Goal: Task Accomplishment & Management: Manage account settings

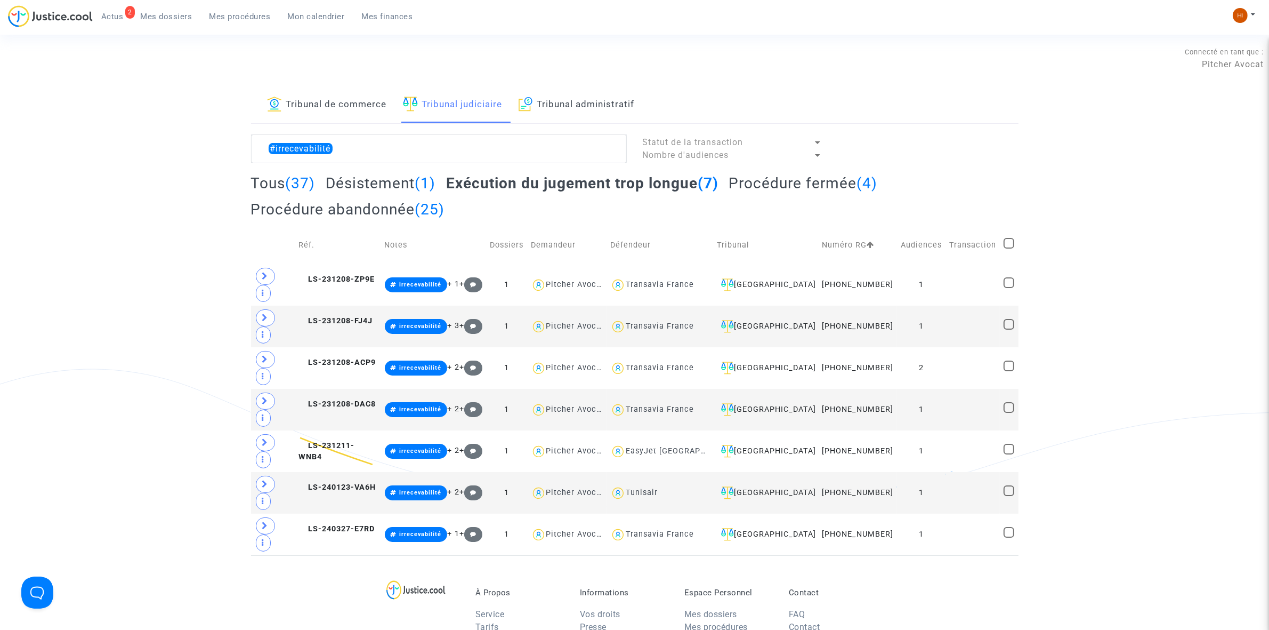
click at [313, 15] on span "Mon calendrier" at bounding box center [316, 17] width 57 height 10
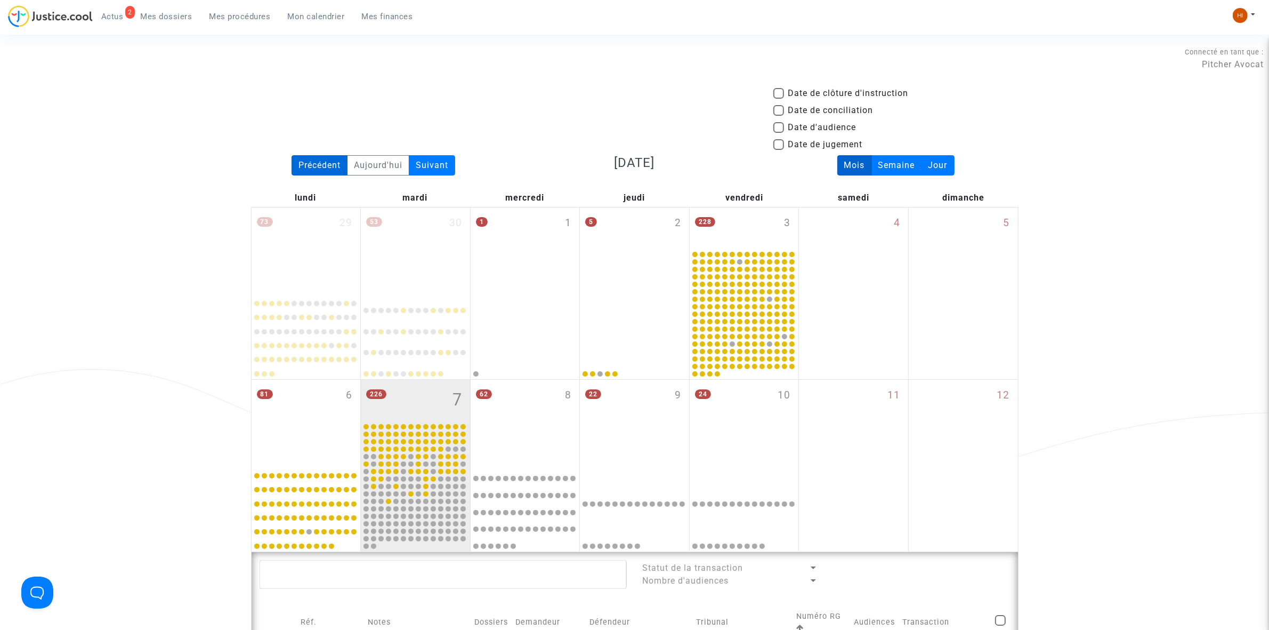
click at [309, 157] on div "Précédent" at bounding box center [320, 165] width 56 height 20
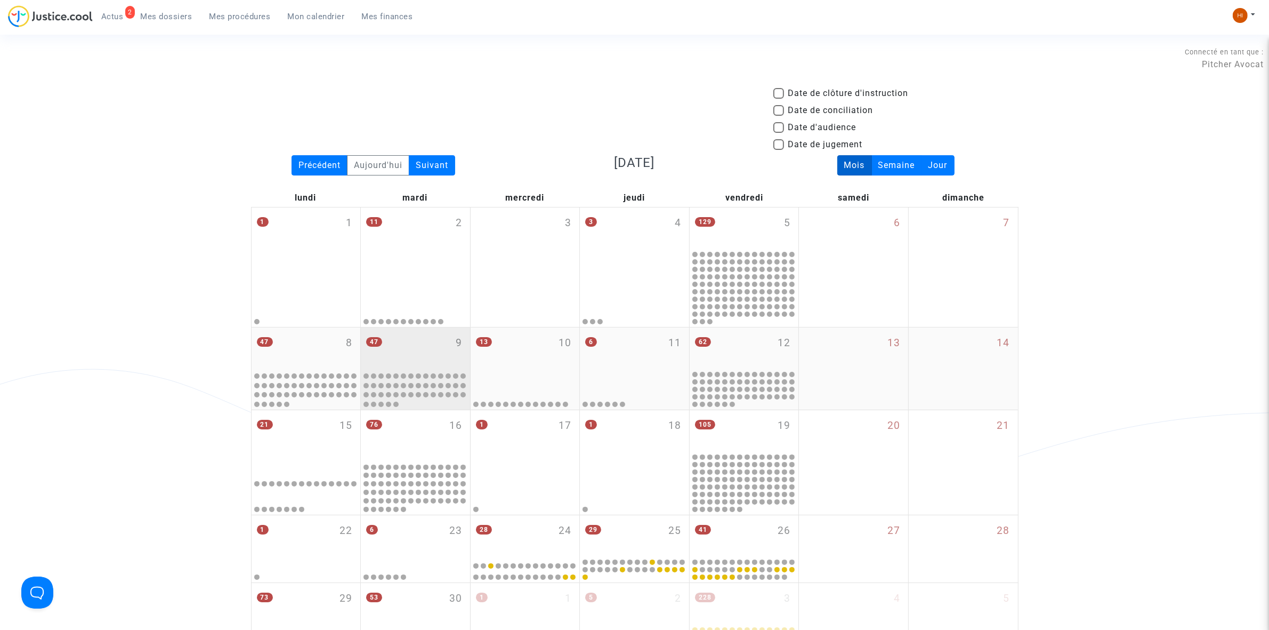
click at [406, 352] on div "47 9" at bounding box center [415, 348] width 109 height 42
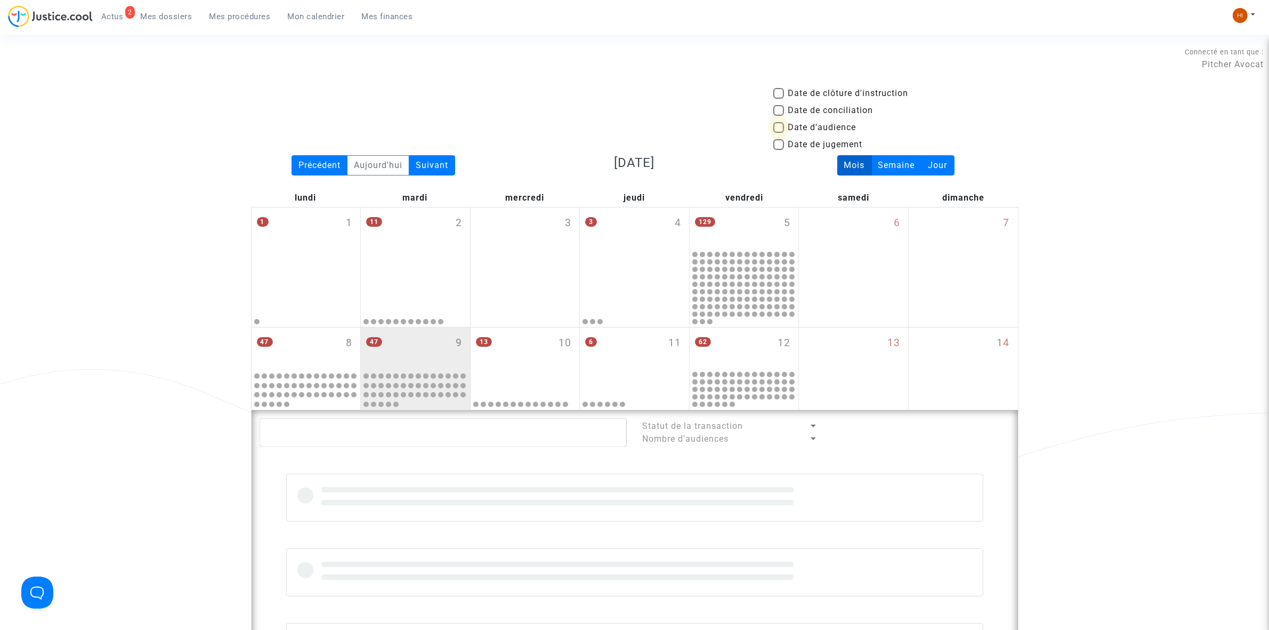
click at [785, 122] on label "Date d'audience" at bounding box center [814, 127] width 83 height 13
click at [779, 133] on input "Date d'audience" at bounding box center [778, 133] width 1 height 1
checkbox input "true"
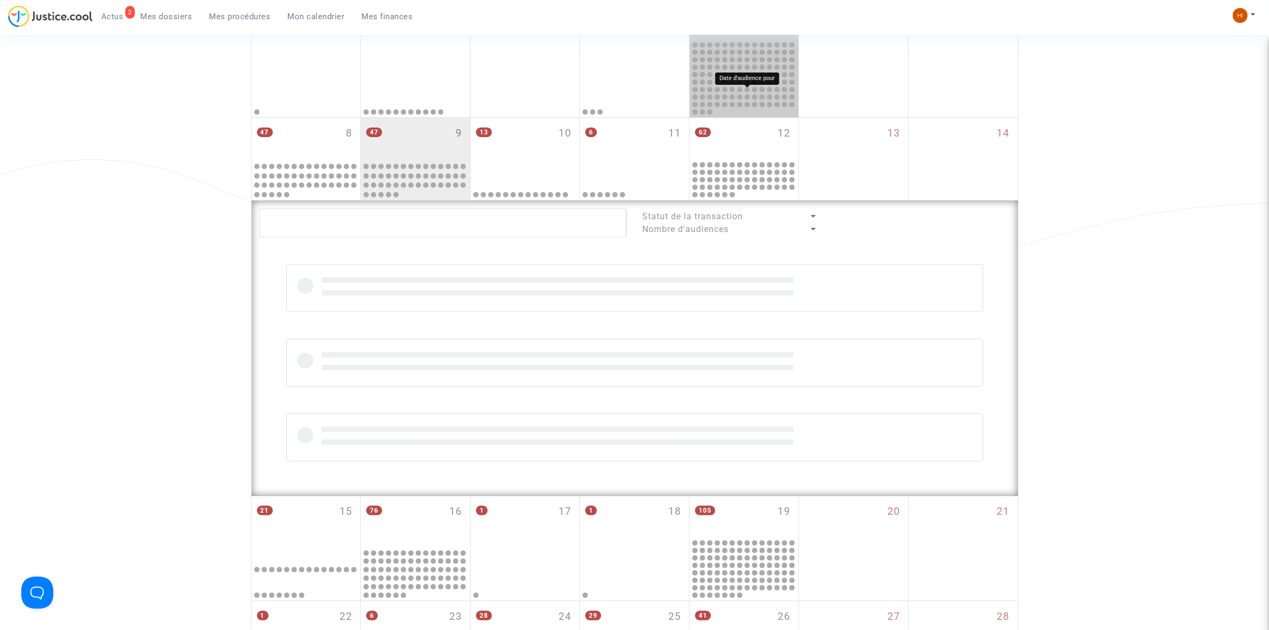
scroll to position [400, 0]
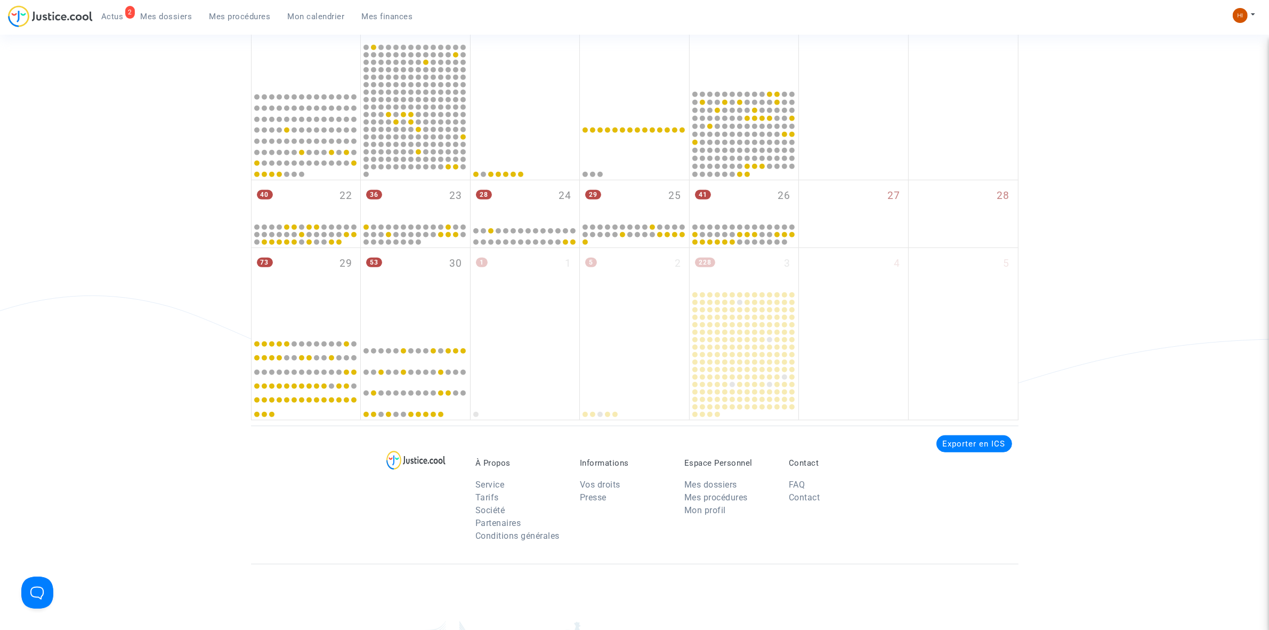
scroll to position [800, 0]
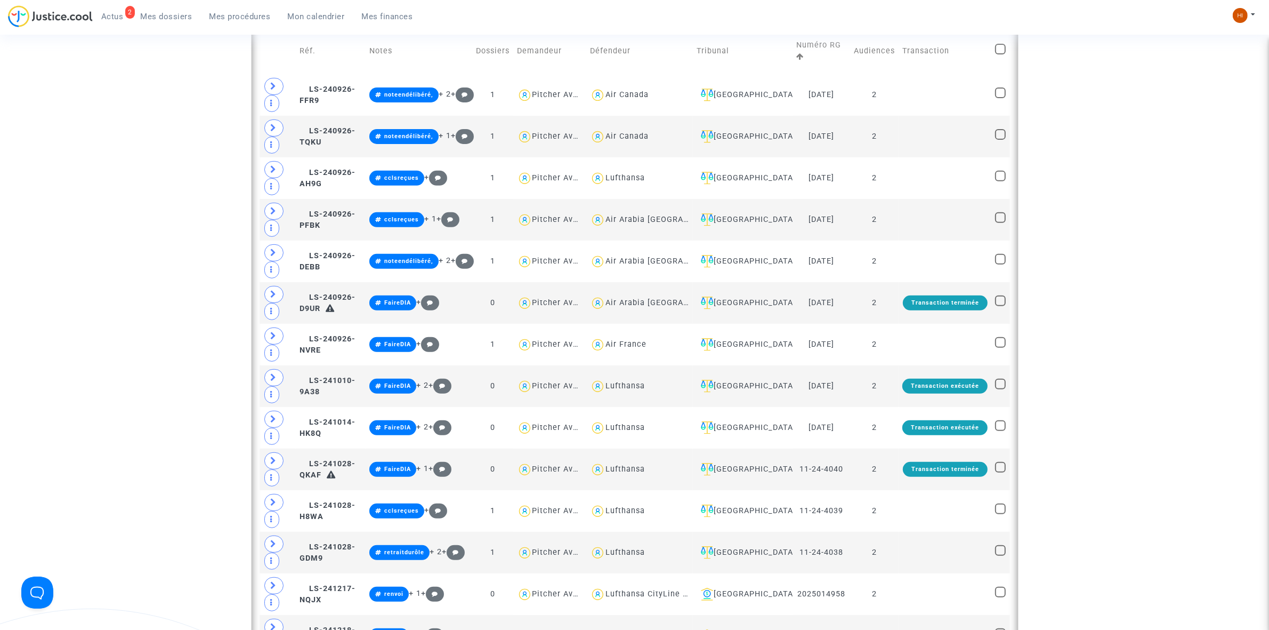
scroll to position [267, 0]
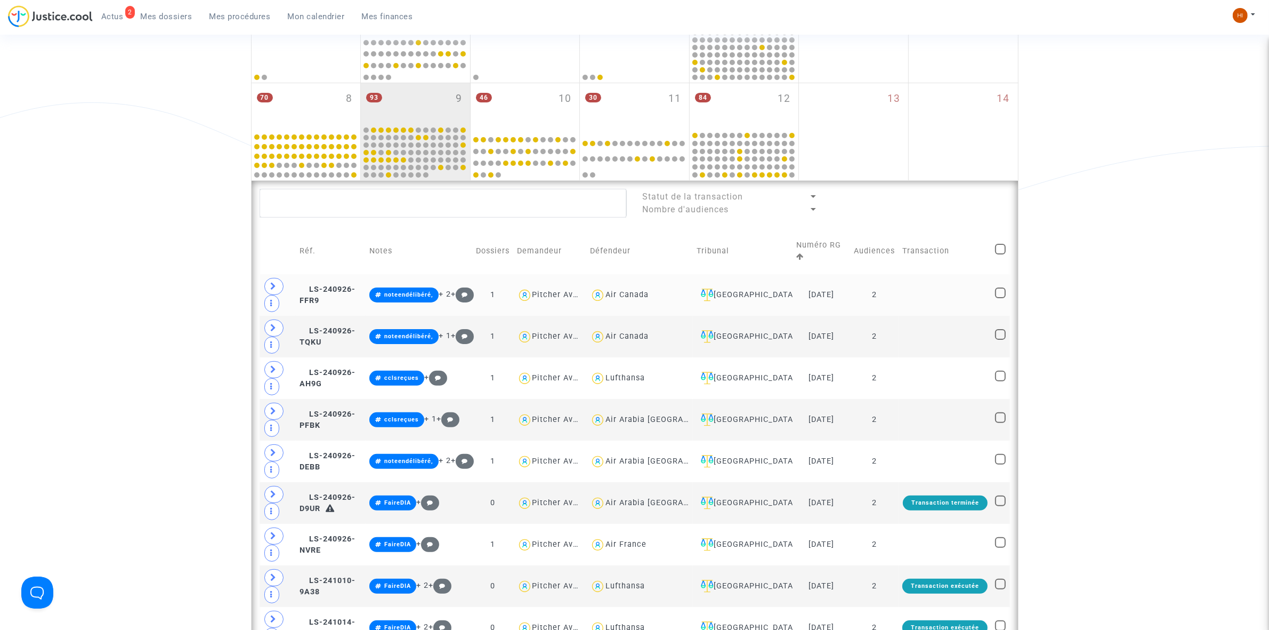
click at [891, 291] on td "2" at bounding box center [874, 295] width 49 height 42
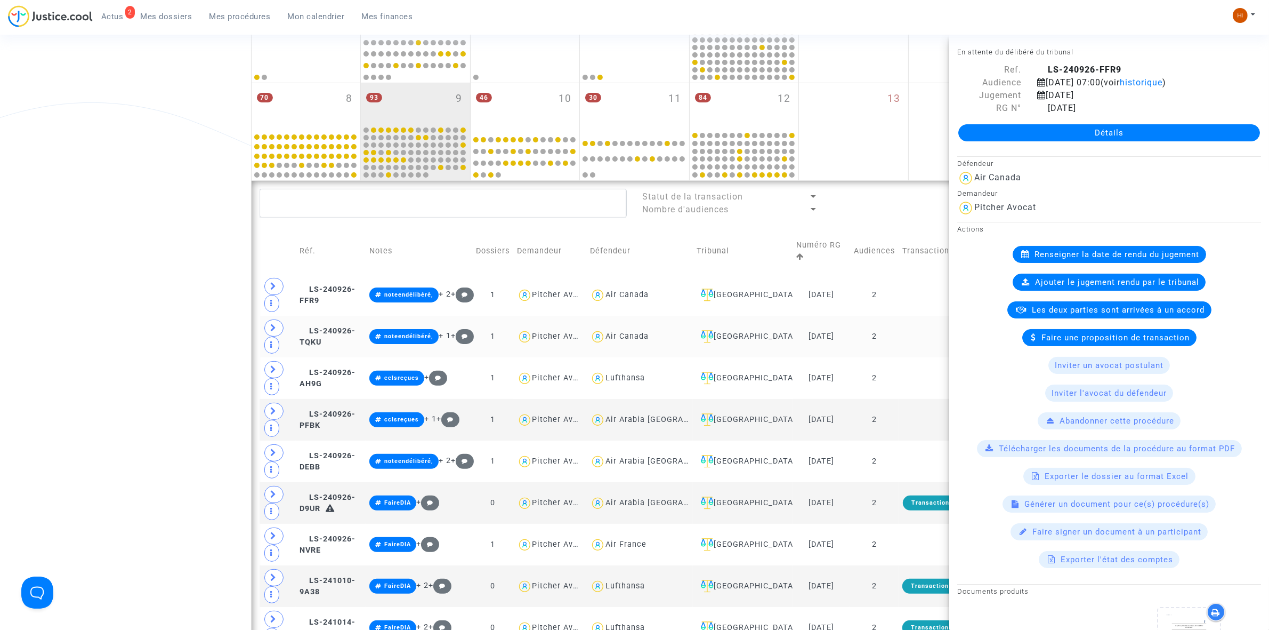
click at [889, 328] on td "2" at bounding box center [874, 337] width 49 height 42
click at [901, 376] on td at bounding box center [945, 378] width 93 height 42
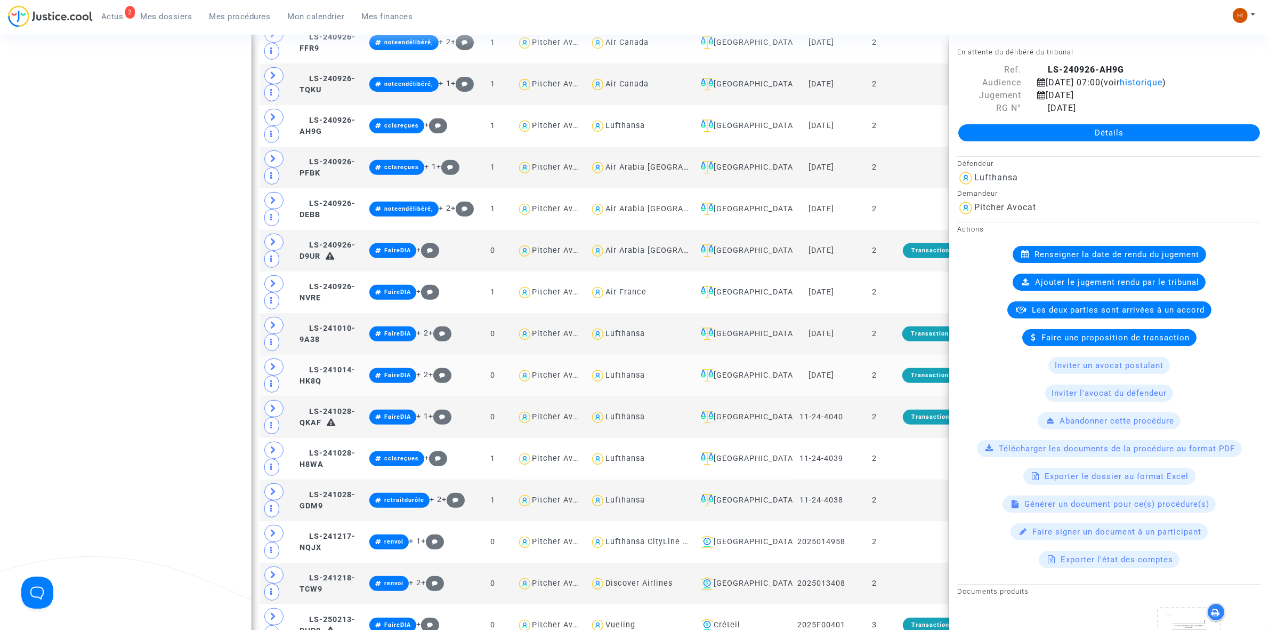
scroll to position [533, 0]
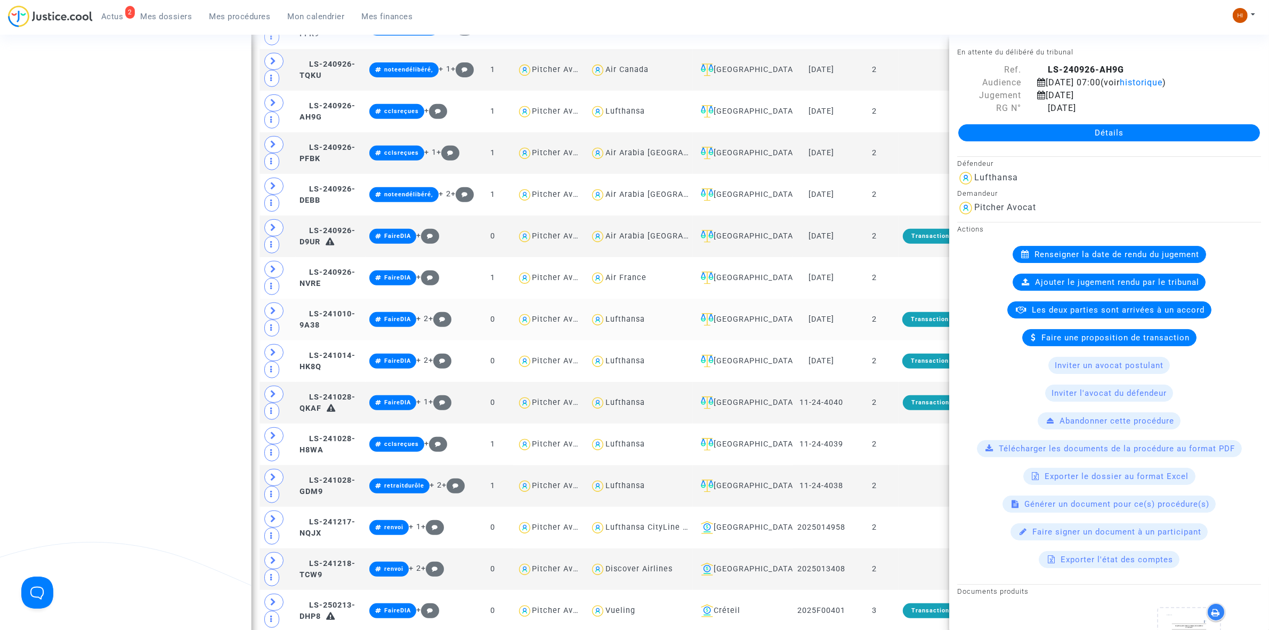
click at [883, 329] on td "2" at bounding box center [874, 320] width 49 height 42
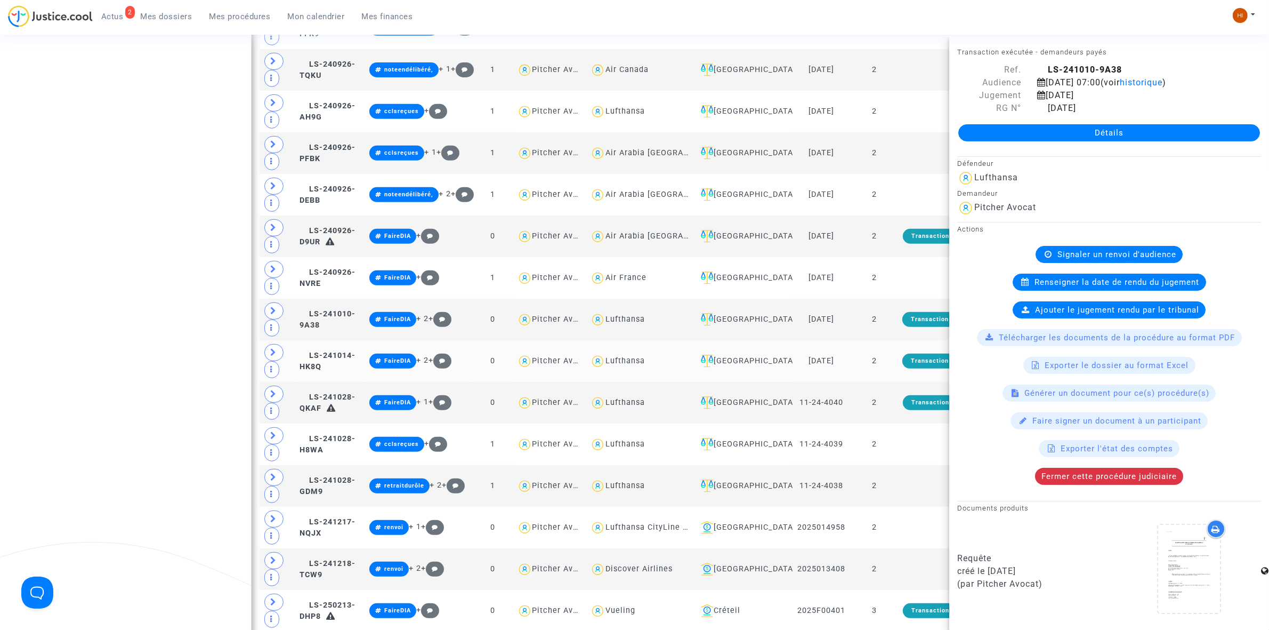
click at [896, 374] on td "2" at bounding box center [874, 361] width 49 height 42
click at [885, 431] on td "2" at bounding box center [874, 444] width 49 height 42
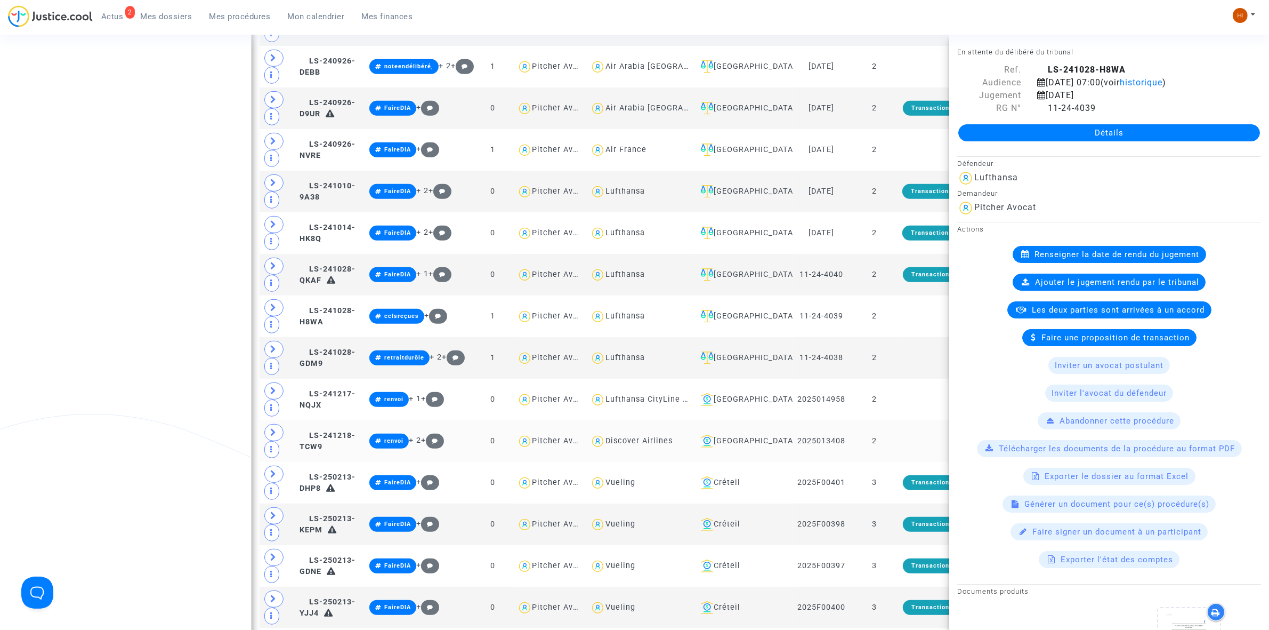
scroll to position [666, 0]
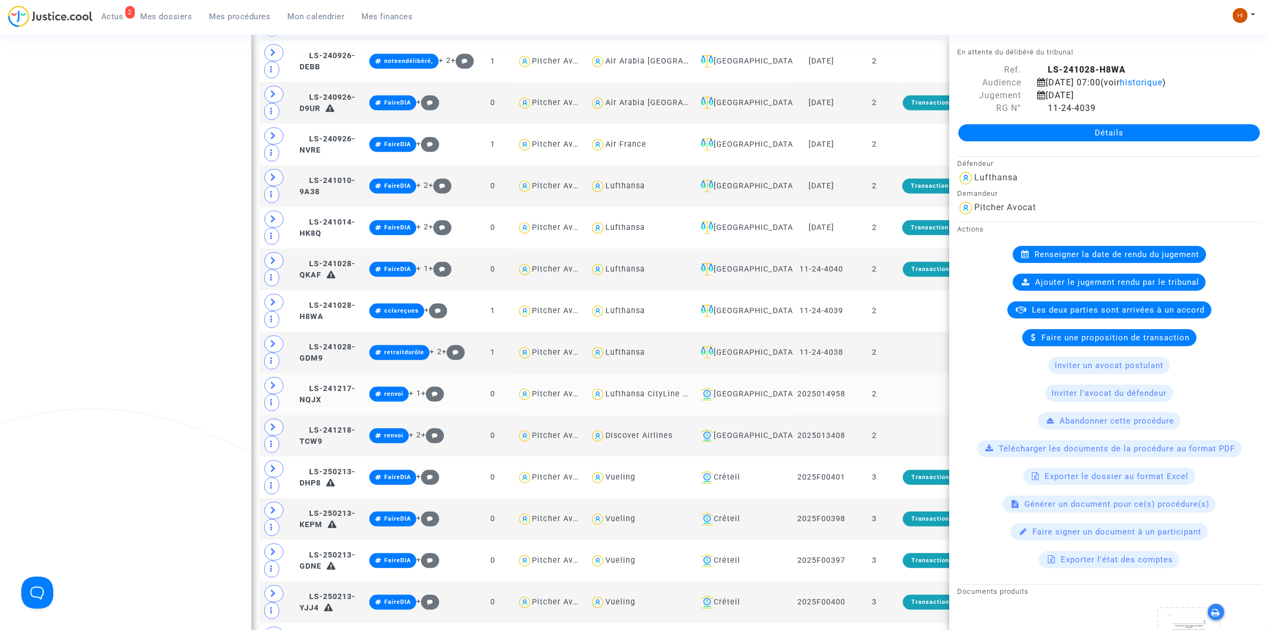
click at [891, 398] on td "2" at bounding box center [874, 394] width 49 height 42
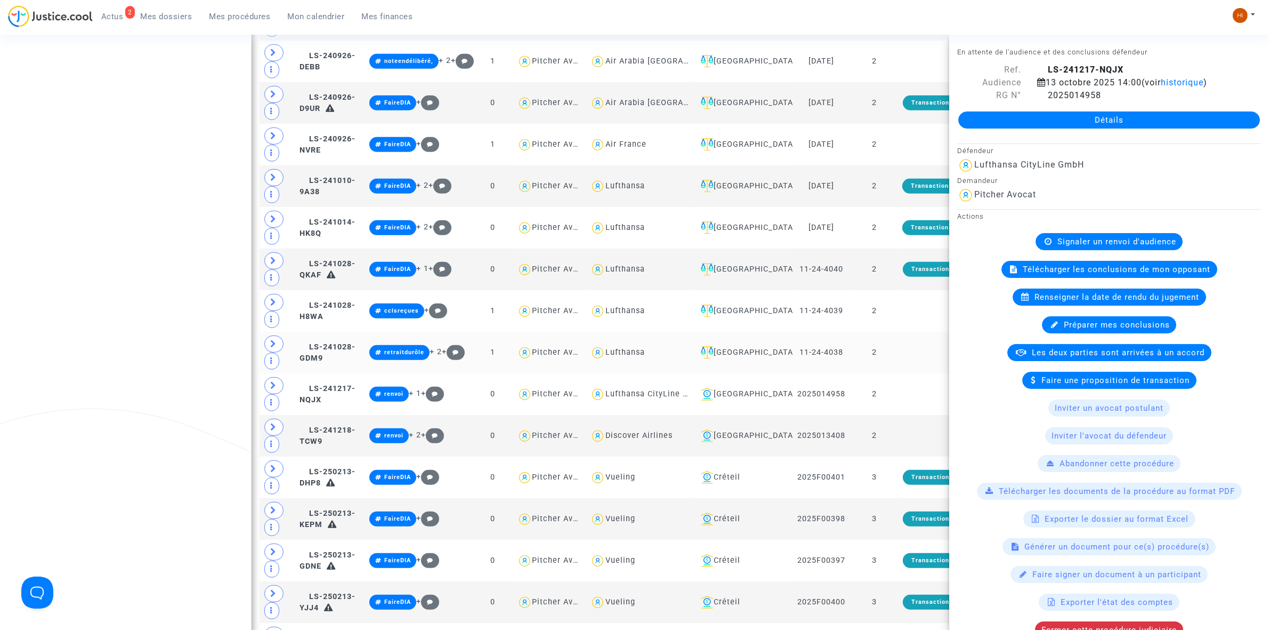
click at [904, 359] on td at bounding box center [945, 353] width 93 height 42
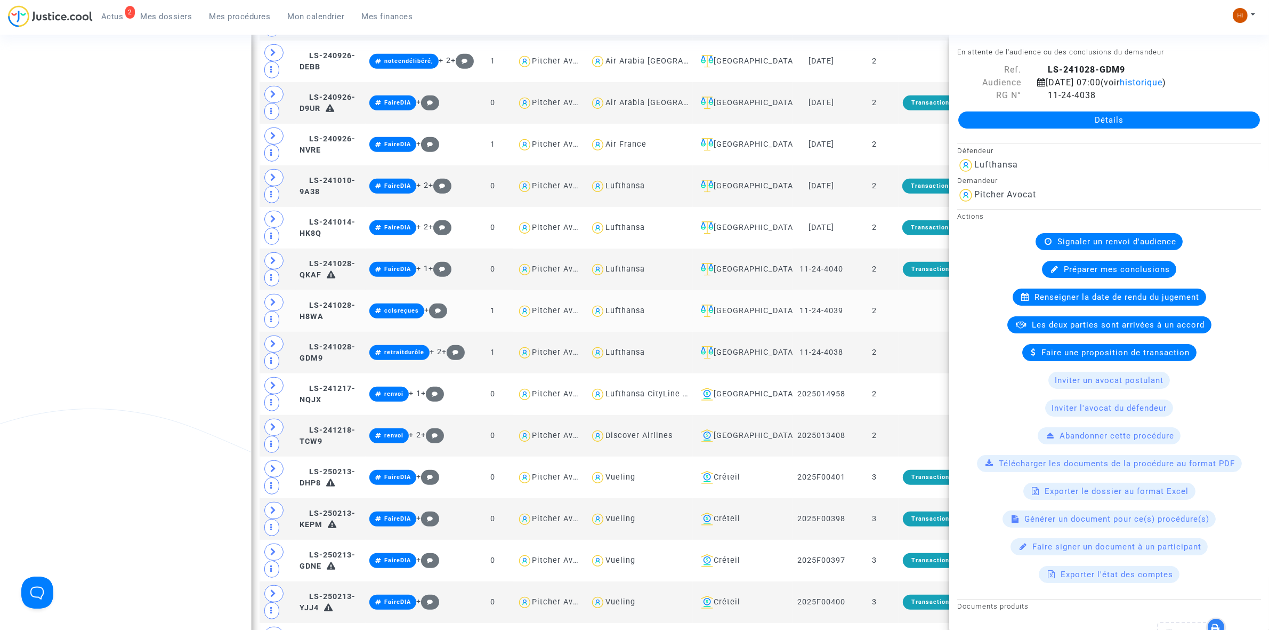
click at [901, 332] on td at bounding box center [945, 311] width 93 height 42
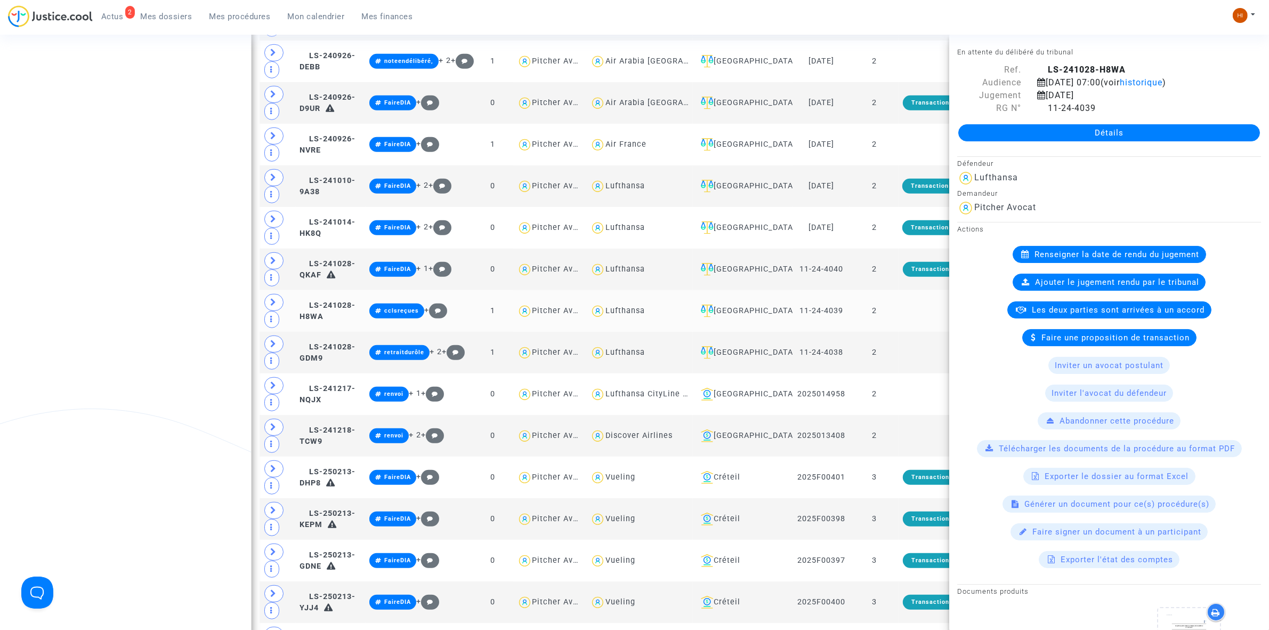
click at [910, 310] on td at bounding box center [945, 311] width 93 height 42
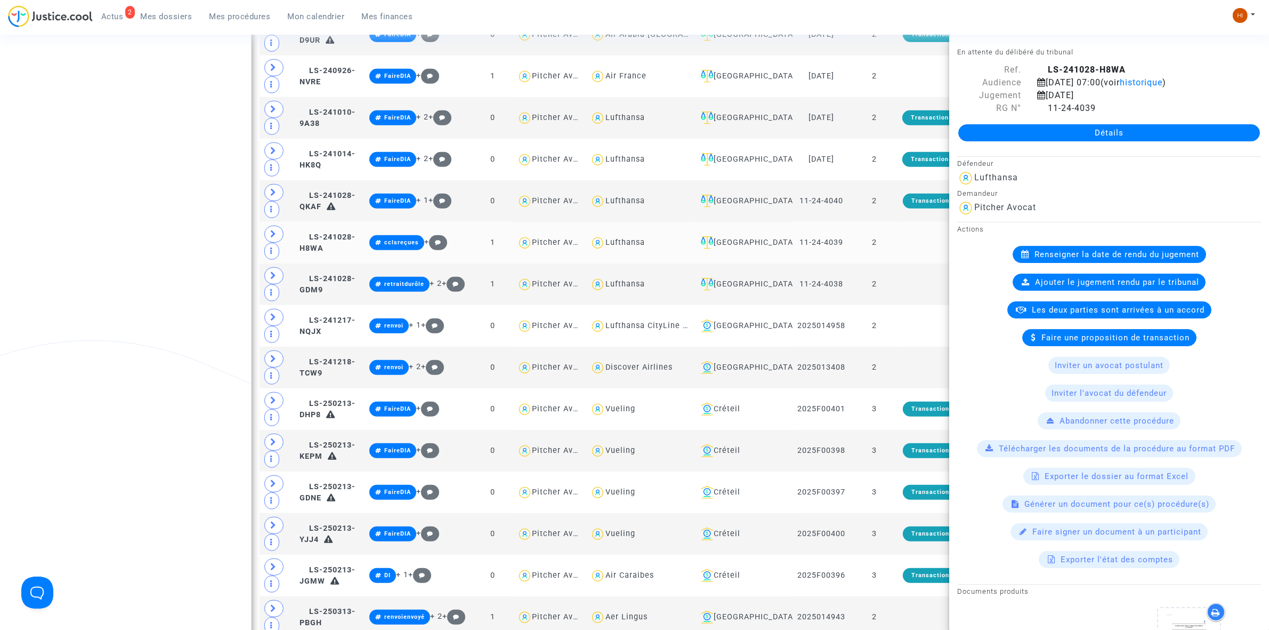
scroll to position [733, 0]
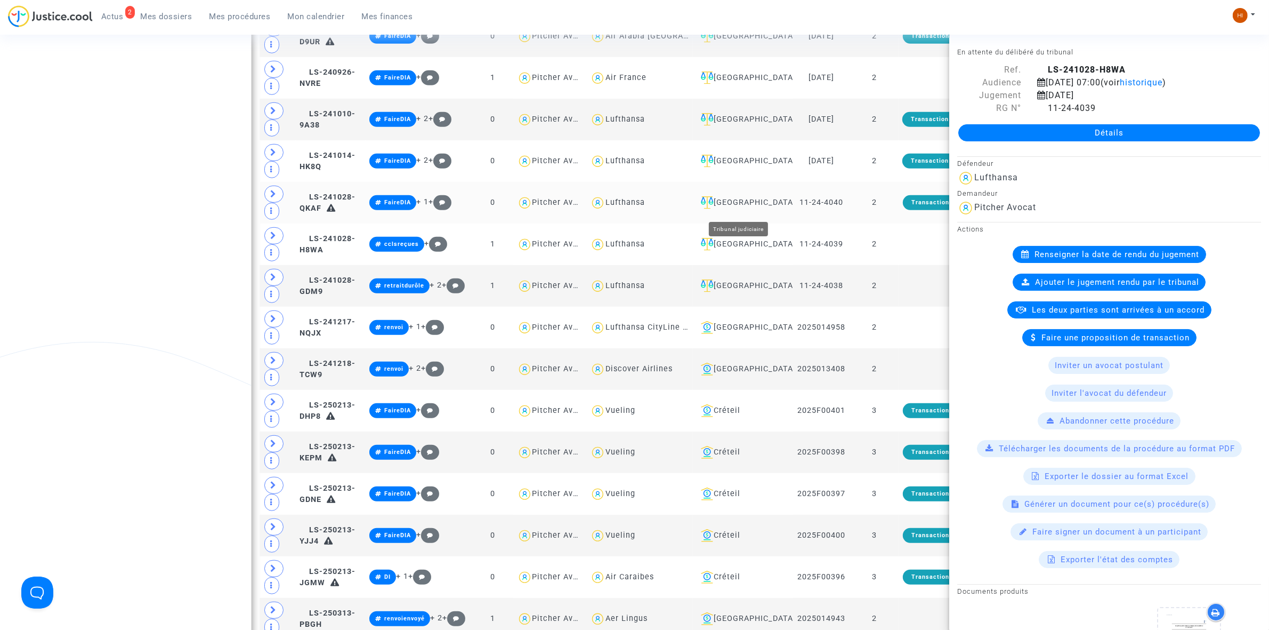
click at [728, 209] on div "[GEOGRAPHIC_DATA]" at bounding box center [743, 202] width 92 height 13
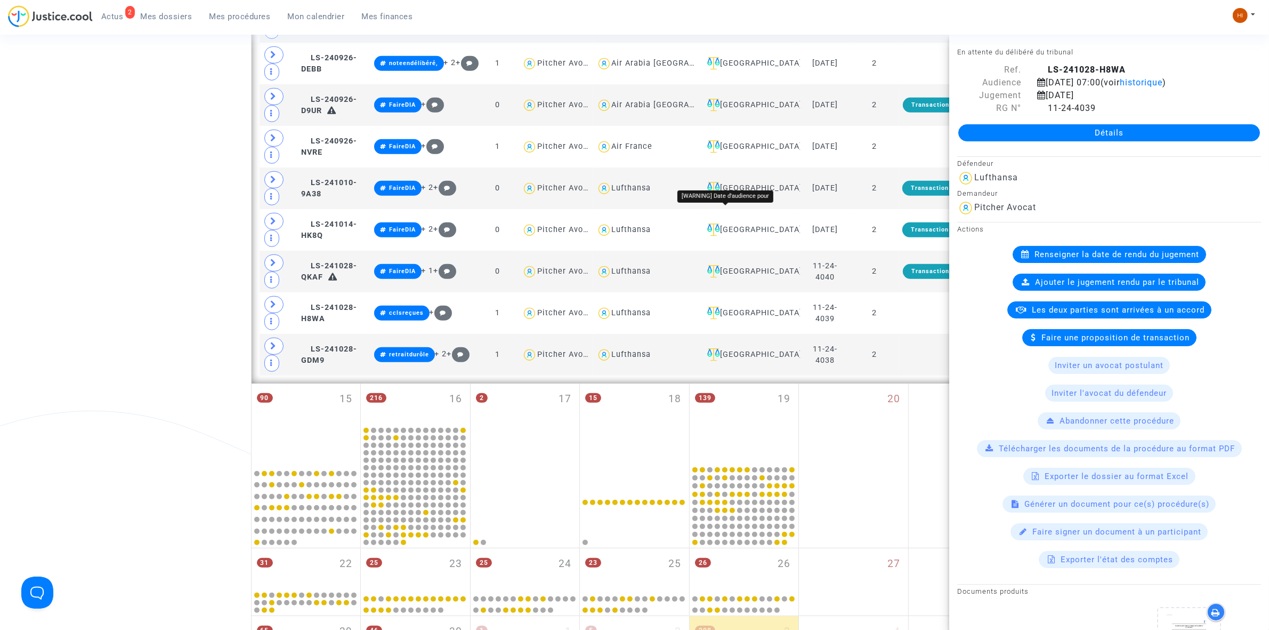
scroll to position [733, 0]
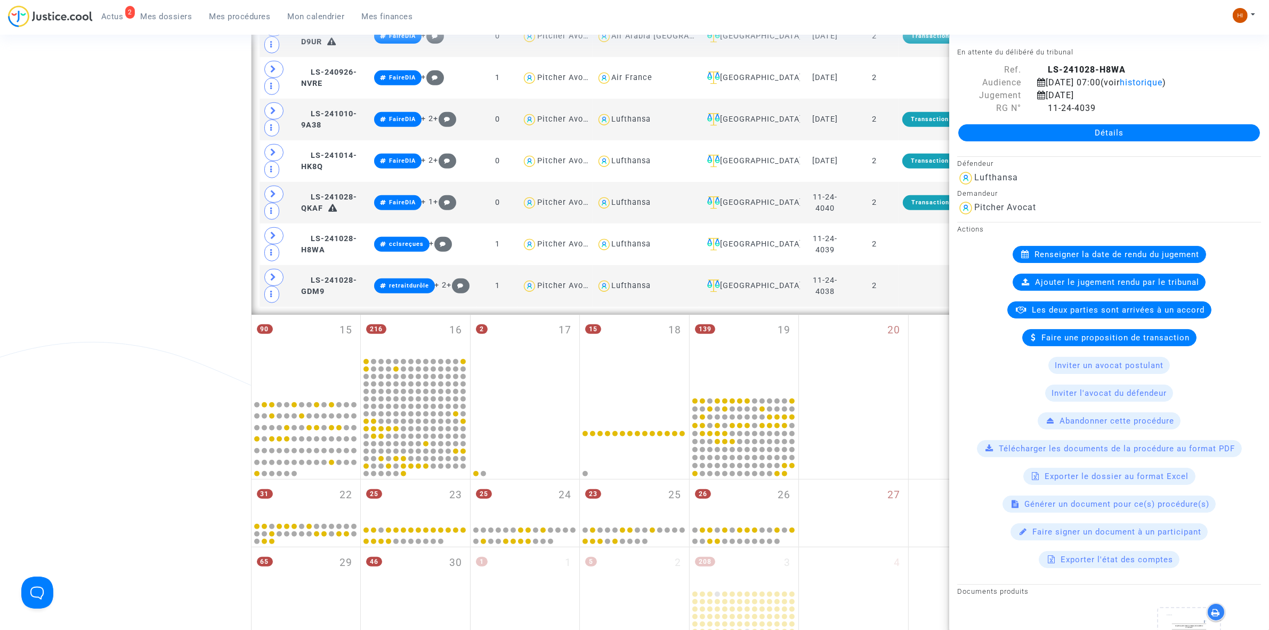
click at [99, 182] on div "Date de clôture d'instruction Date de conciliation Date d'audience Date de juge…" at bounding box center [634, 29] width 1269 height 1350
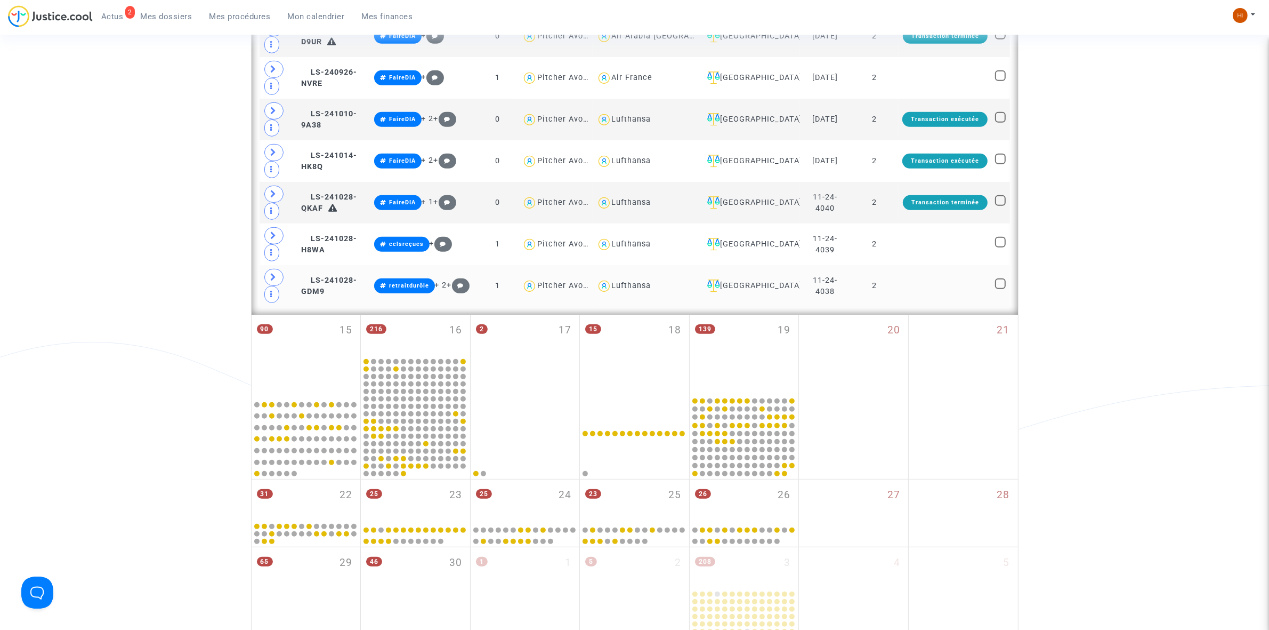
click at [941, 297] on td at bounding box center [945, 286] width 93 height 42
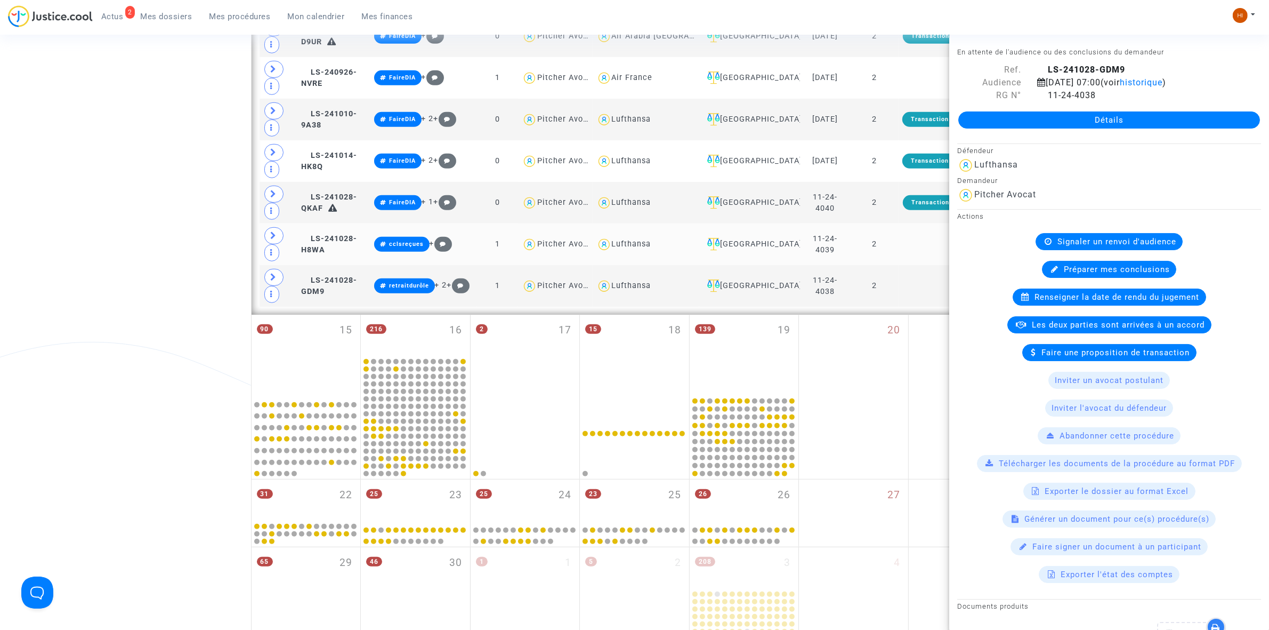
click at [925, 248] on td at bounding box center [945, 244] width 93 height 42
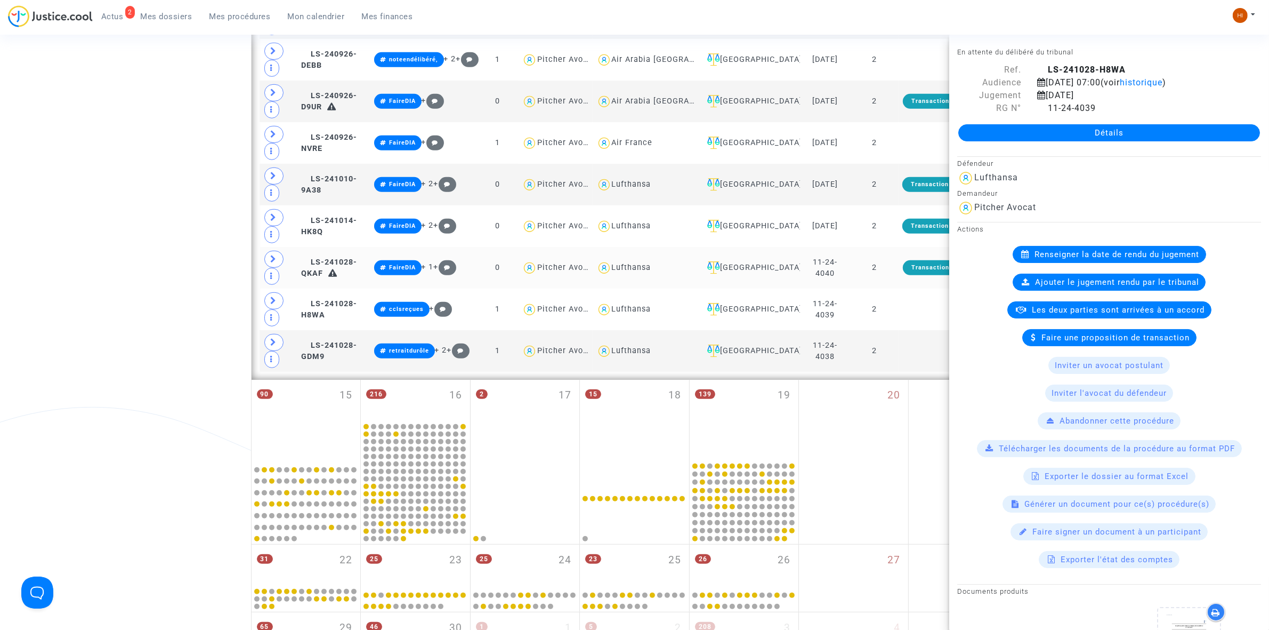
scroll to position [666, 0]
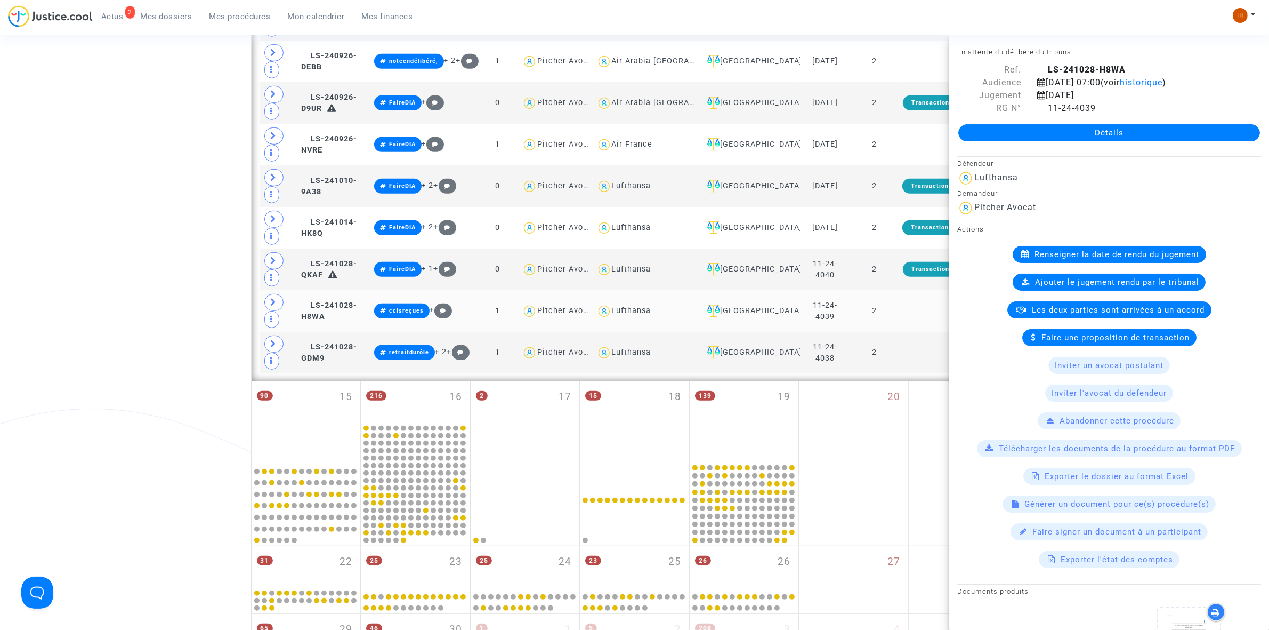
click at [900, 305] on td at bounding box center [945, 311] width 93 height 42
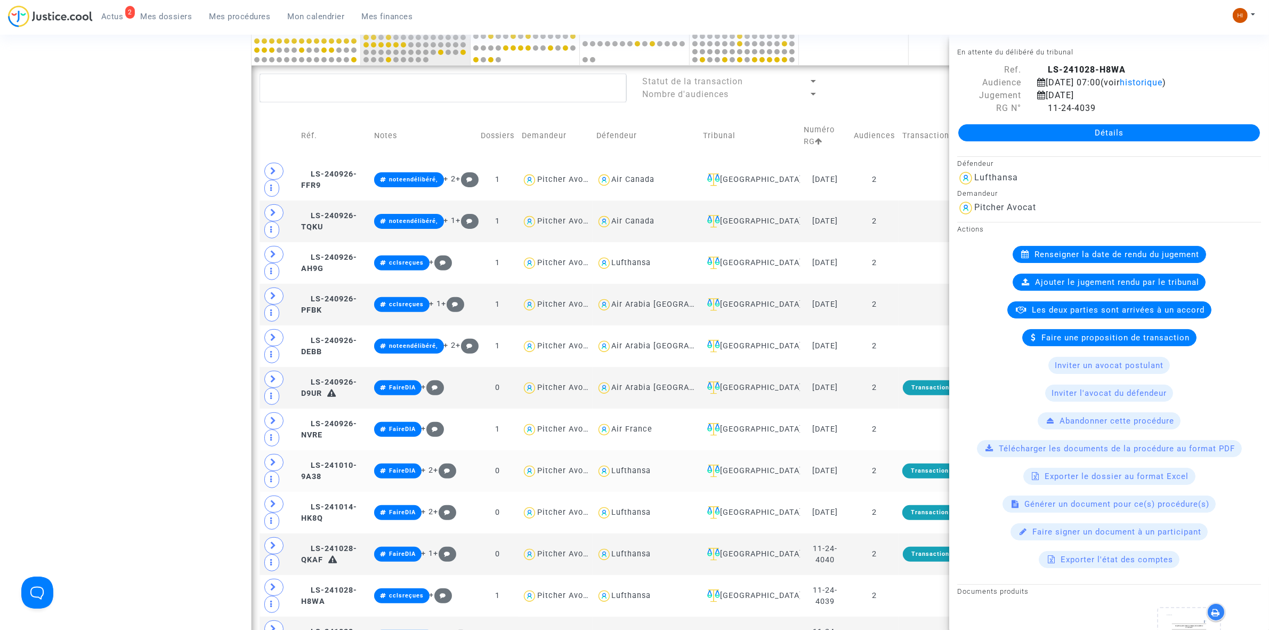
scroll to position [333, 0]
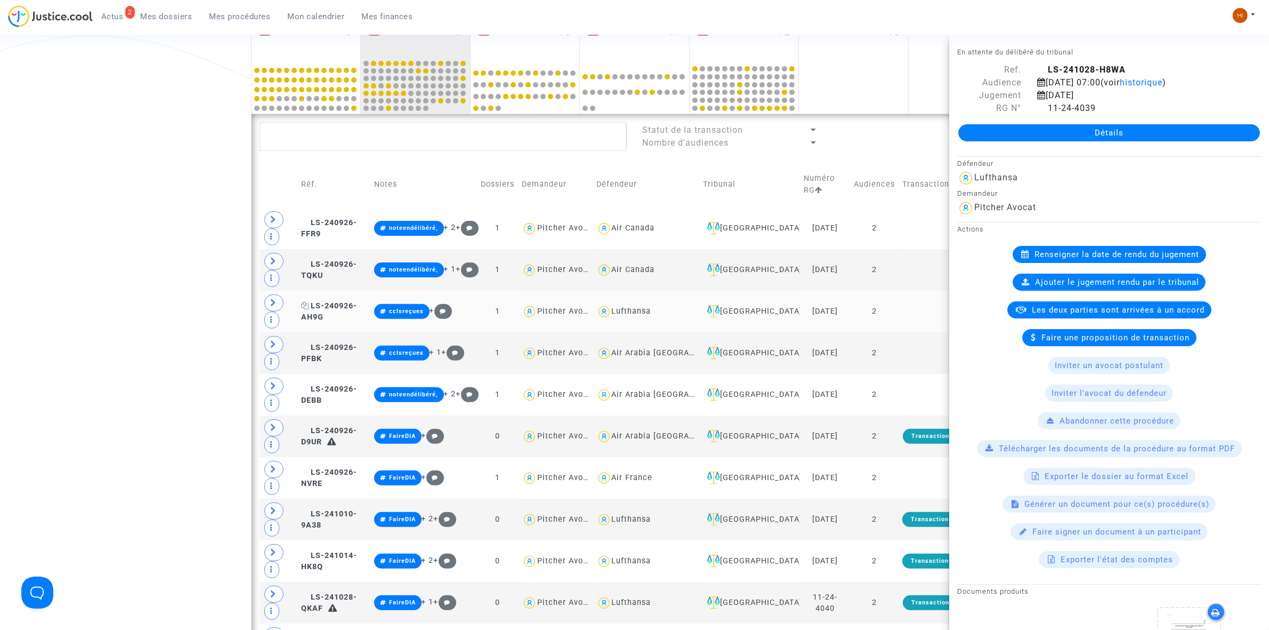
click at [357, 311] on span "LS-240926-AH9G" at bounding box center [329, 311] width 56 height 21
click at [352, 403] on td "LS-240926-DEBB" at bounding box center [333, 395] width 73 height 42
click at [370, 456] on td "LS-240926-D9UR" at bounding box center [333, 436] width 73 height 42
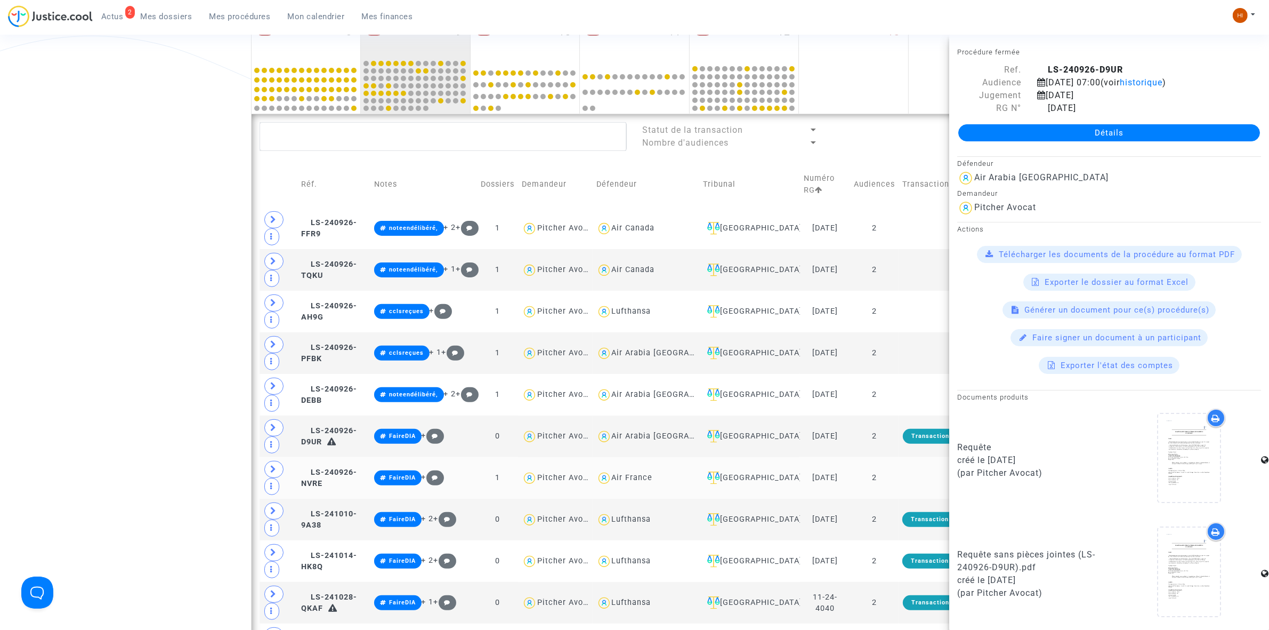
click at [355, 476] on copy "LS-240926-NVRE" at bounding box center [329, 478] width 56 height 21
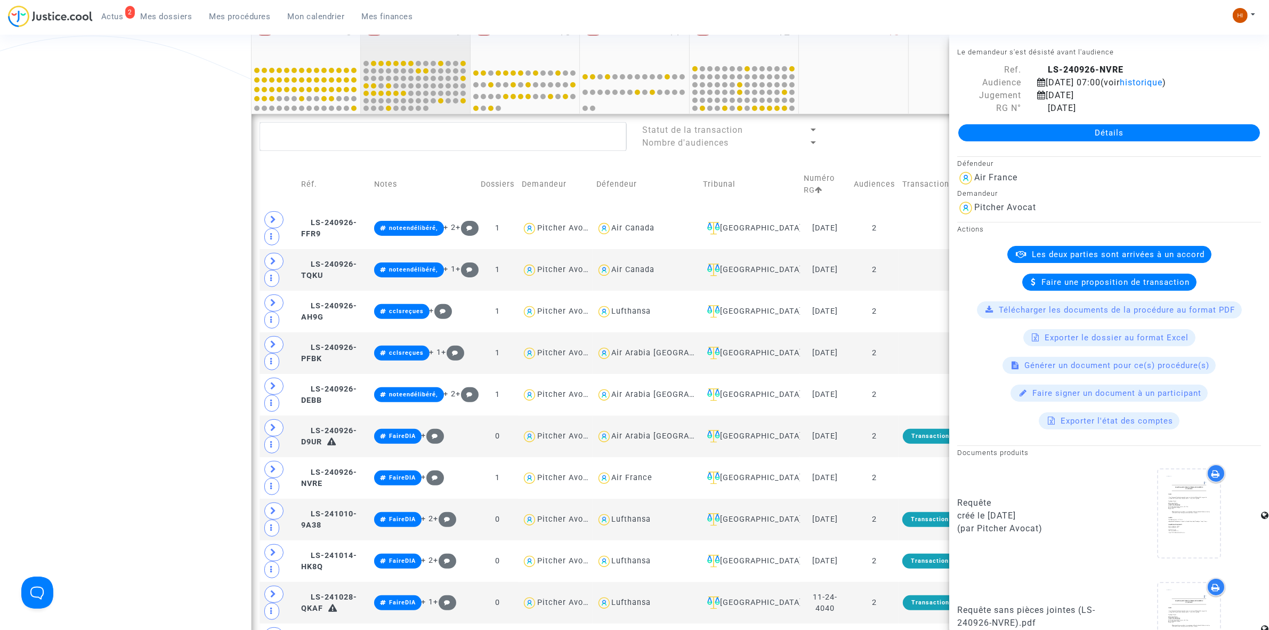
click at [440, 37] on div "93 9" at bounding box center [415, 38] width 109 height 42
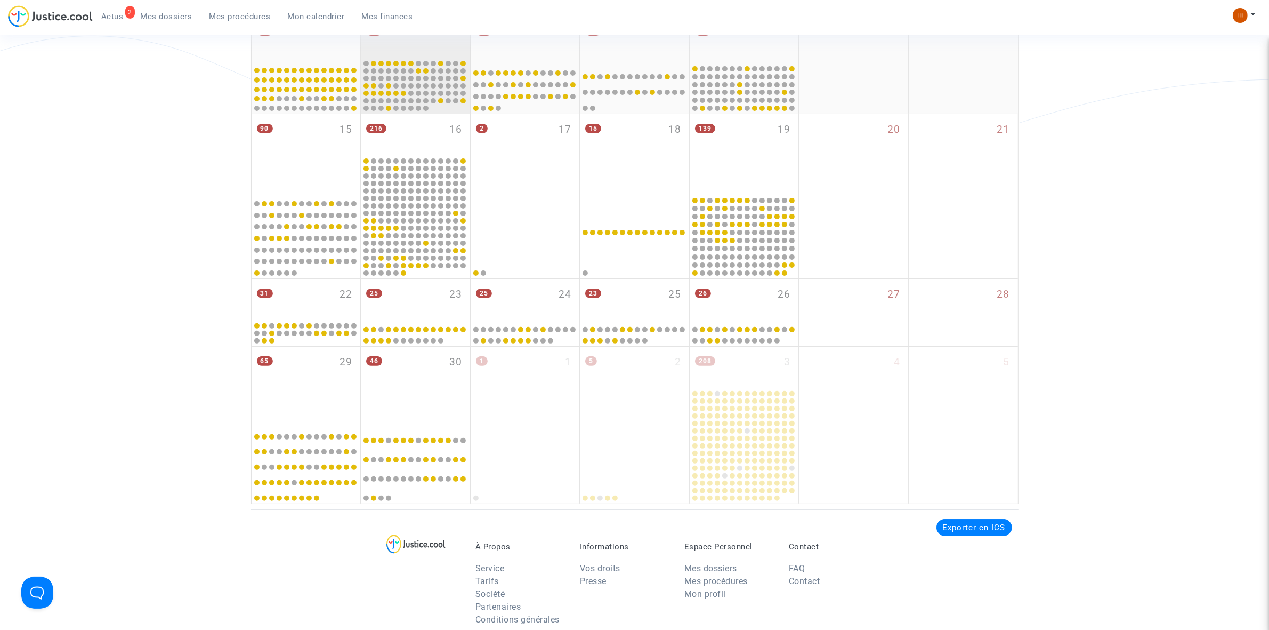
click at [440, 37] on div "93 9" at bounding box center [415, 38] width 109 height 42
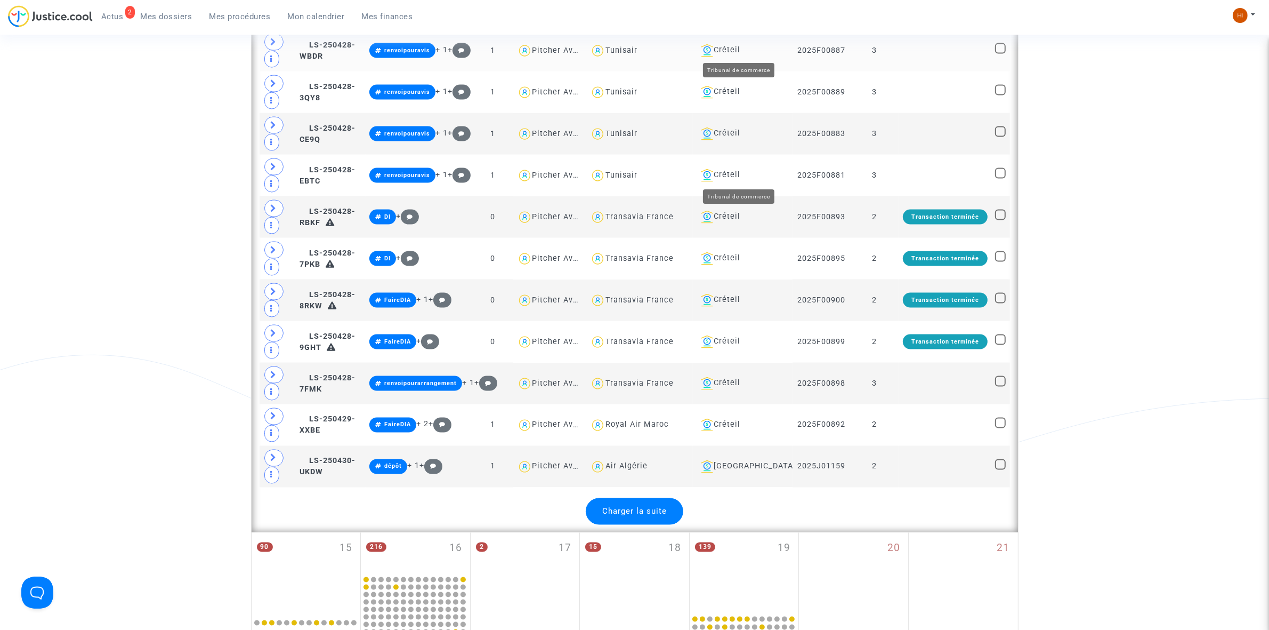
scroll to position [2399, 0]
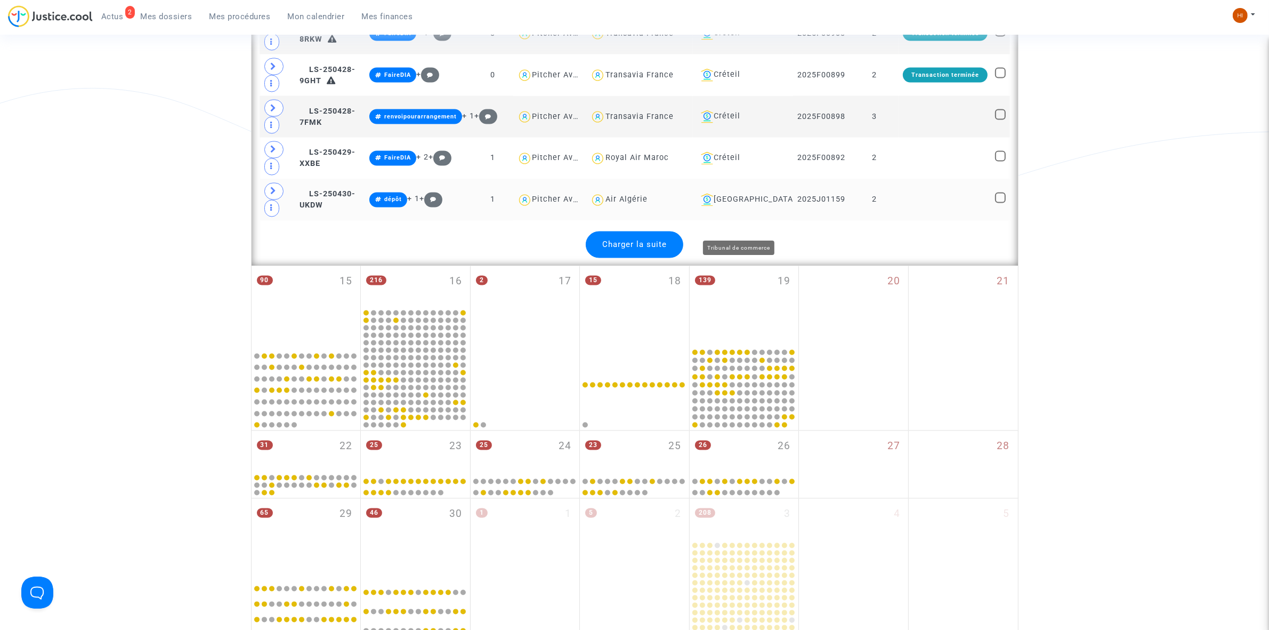
click at [723, 206] on div "Lyon" at bounding box center [743, 200] width 92 height 13
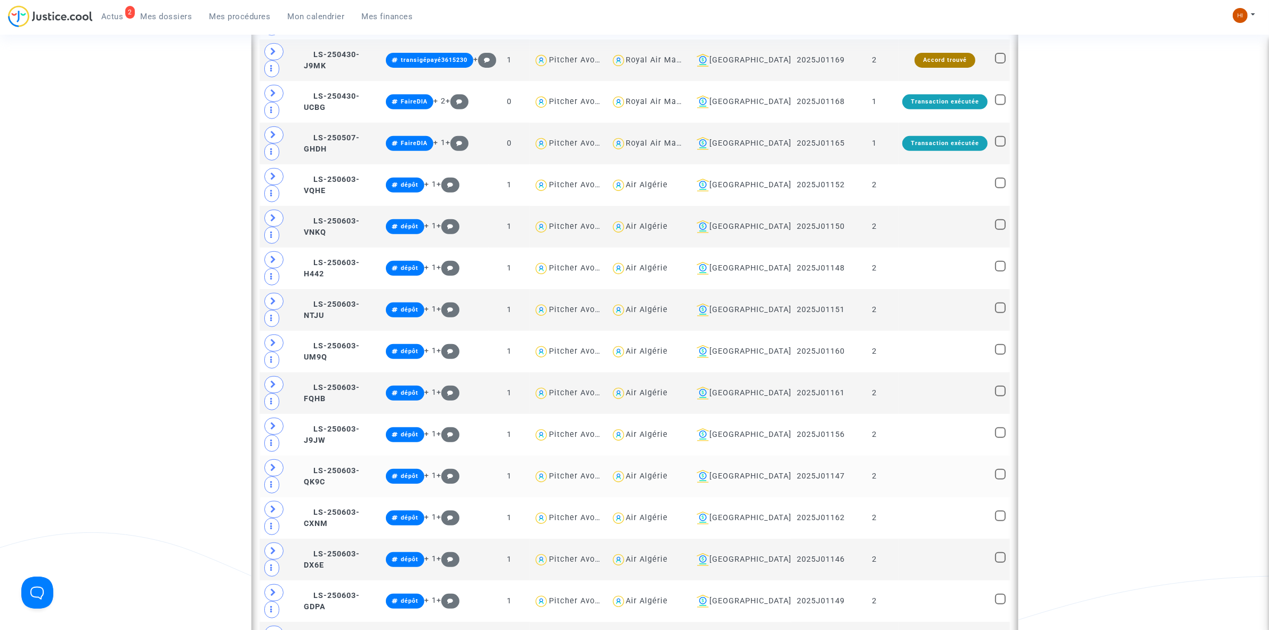
scroll to position [505, 0]
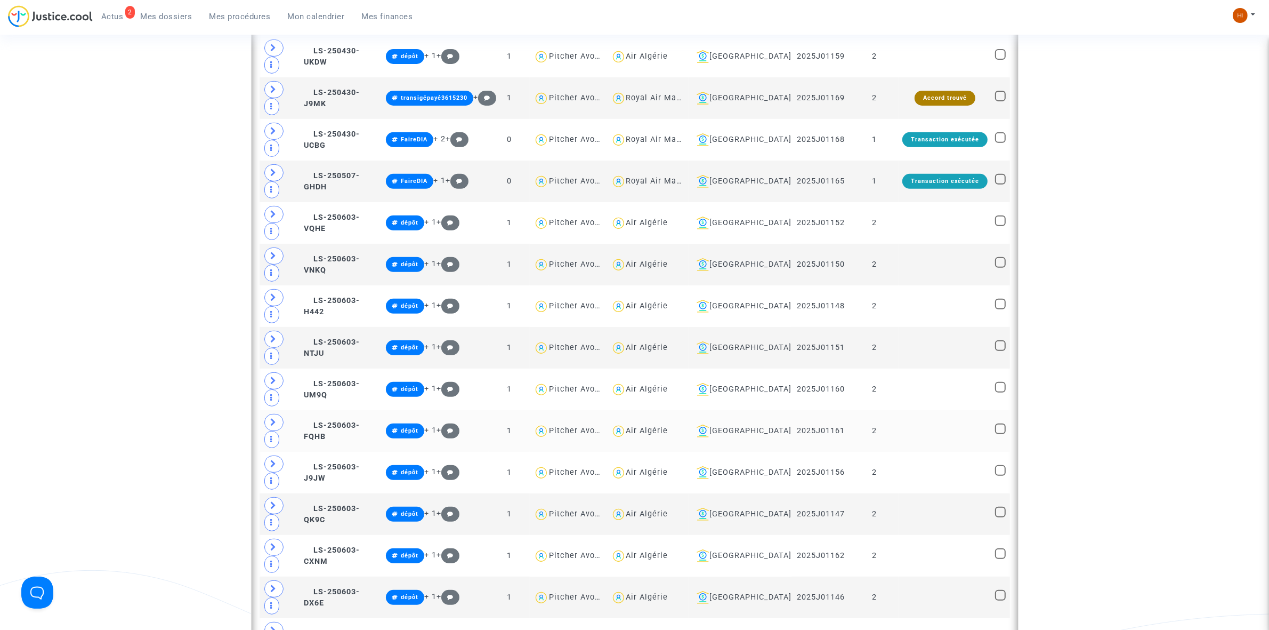
click at [897, 410] on td "2" at bounding box center [874, 431] width 49 height 42
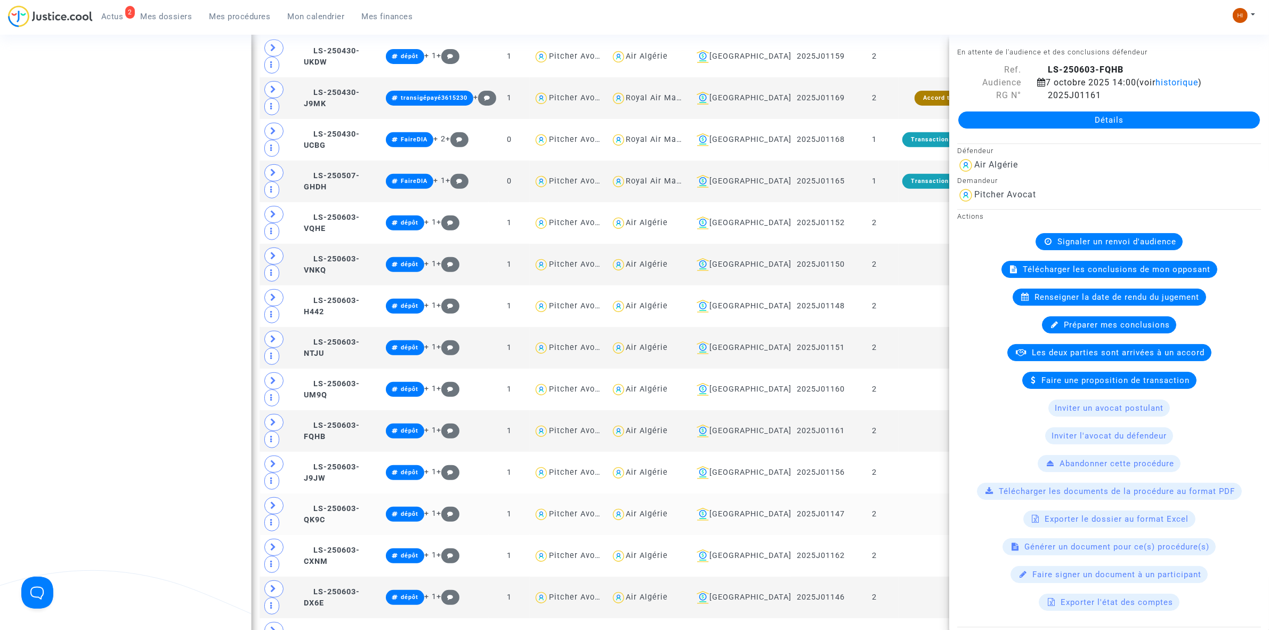
click at [904, 493] on td at bounding box center [945, 514] width 93 height 42
click at [893, 535] on td "2" at bounding box center [874, 556] width 49 height 42
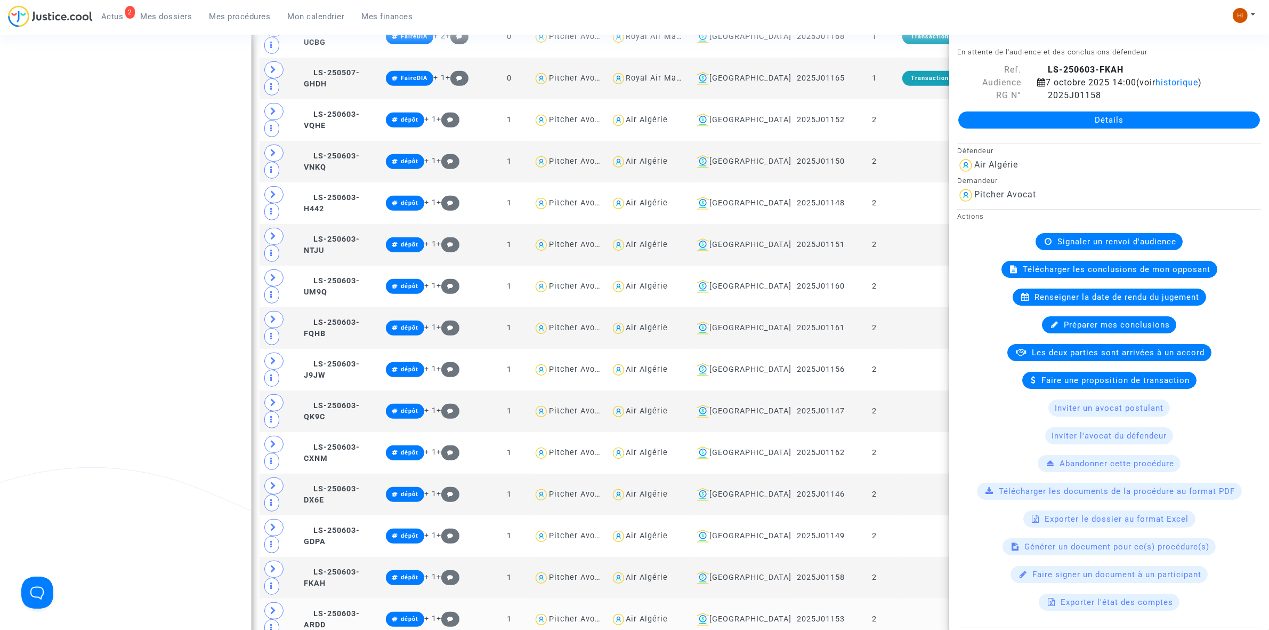
scroll to position [971, 0]
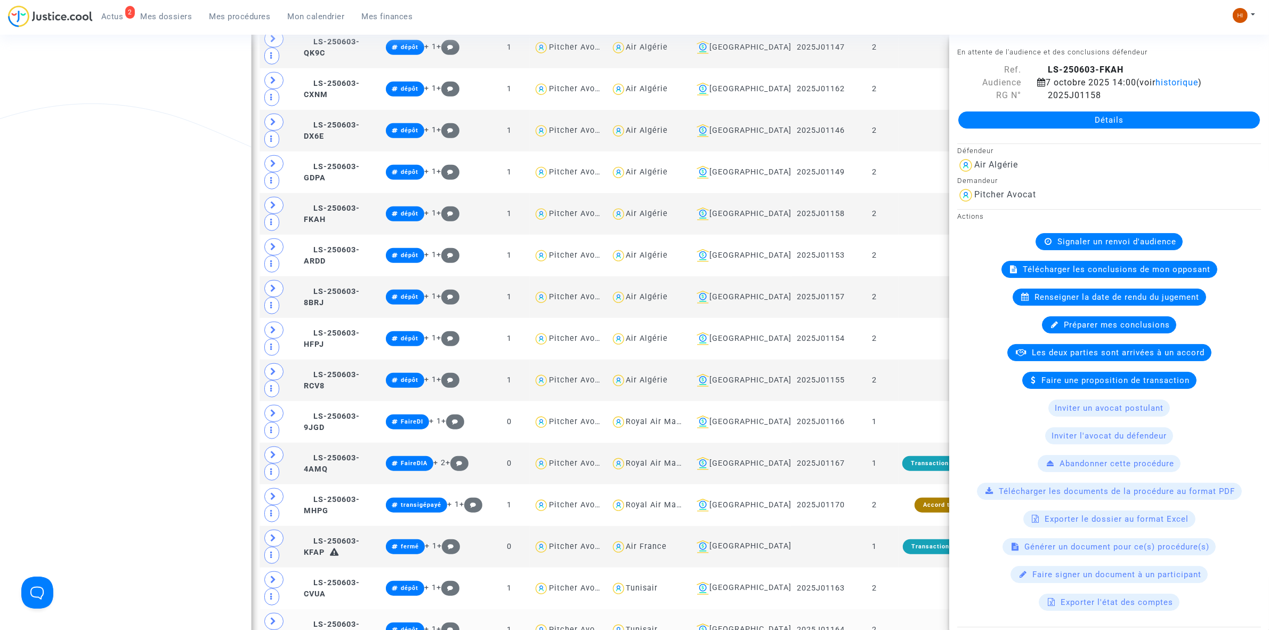
click at [904, 609] on td at bounding box center [945, 630] width 93 height 42
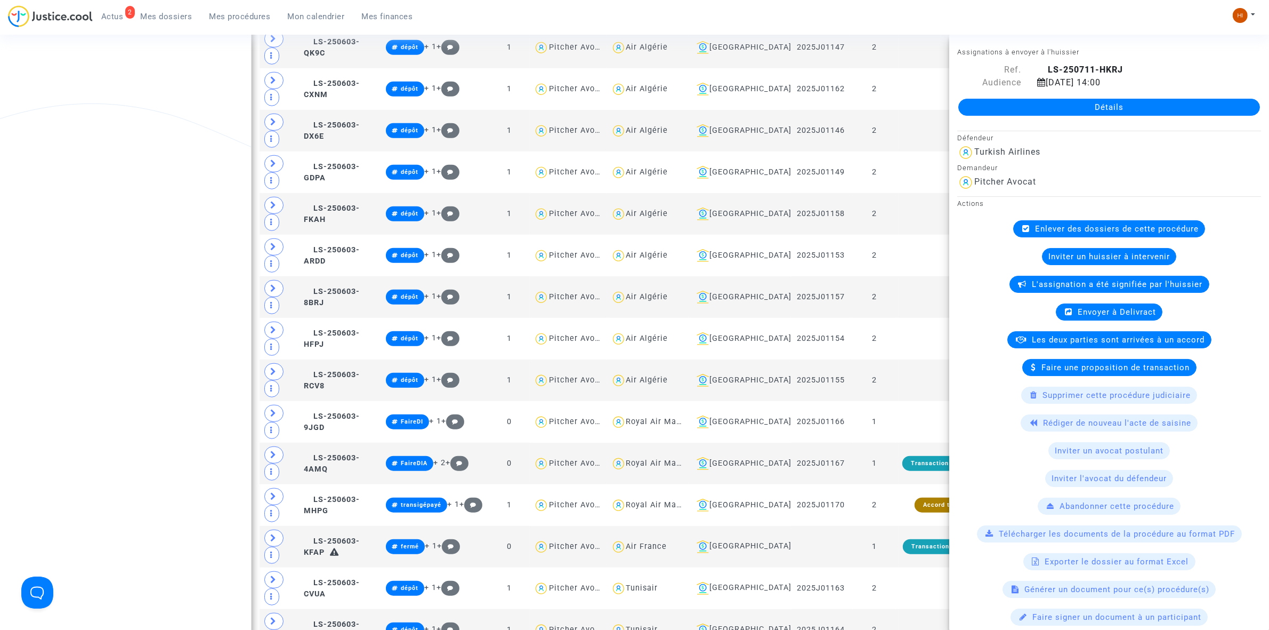
click at [186, 126] on div "Date de clôture d'instruction Date de conciliation Date d'audience Date de juge…" at bounding box center [634, 103] width 1269 height 1974
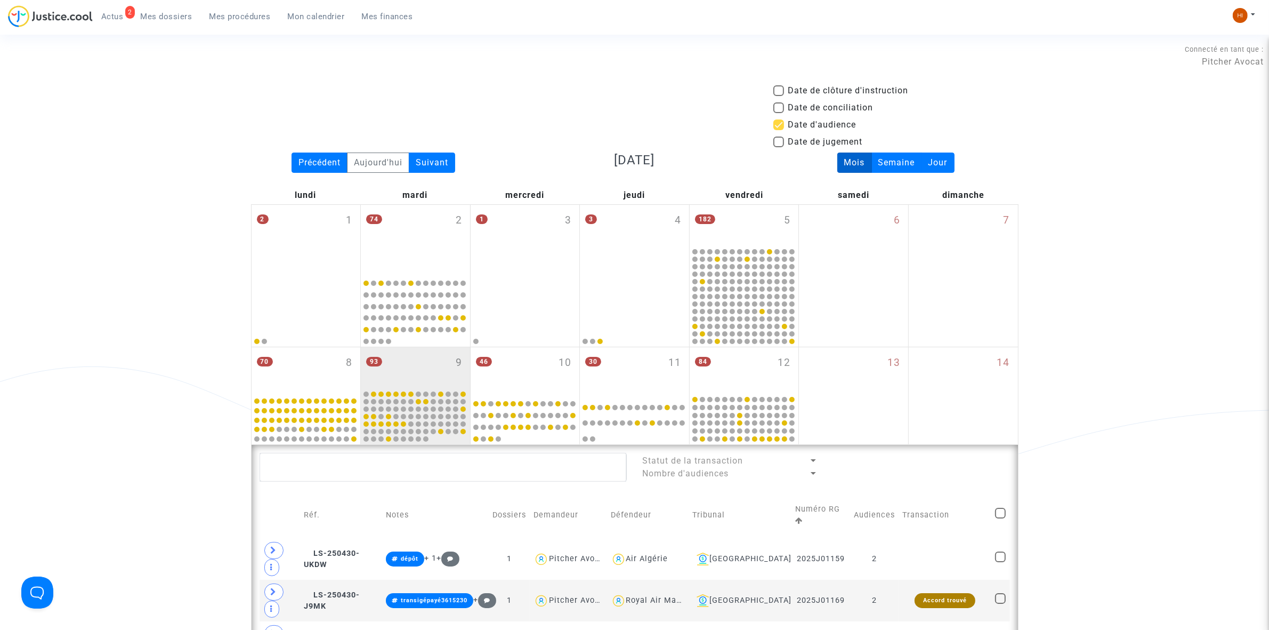
scroll to position [0, 0]
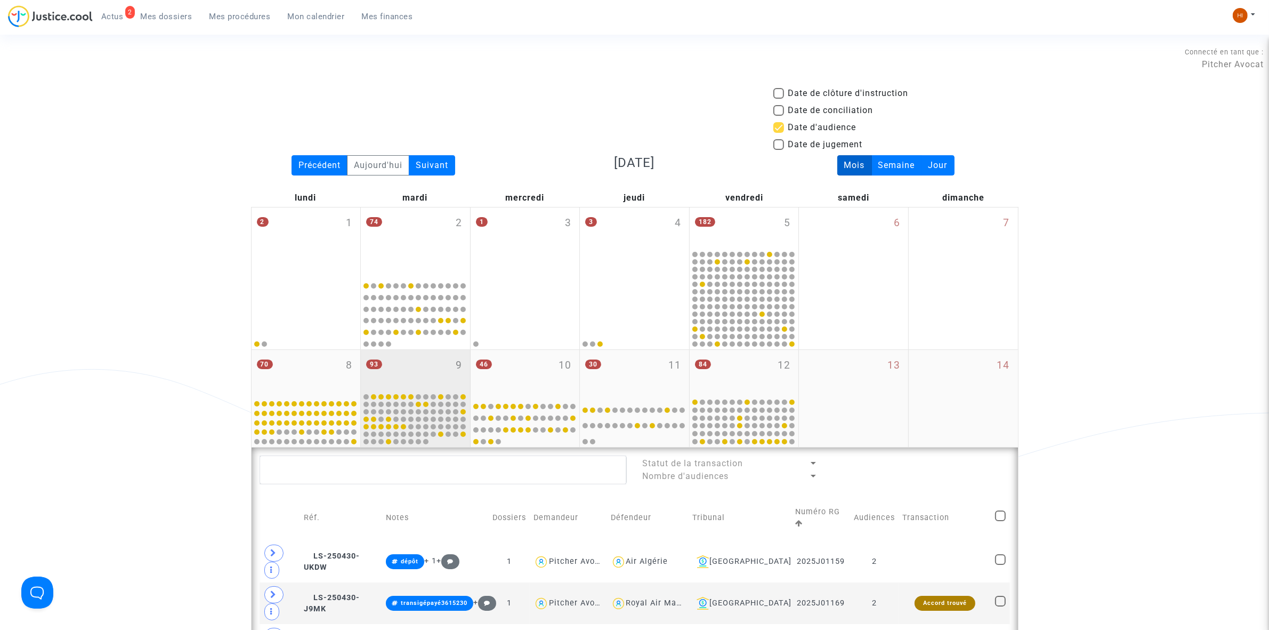
click at [438, 382] on div "93 9" at bounding box center [415, 371] width 109 height 42
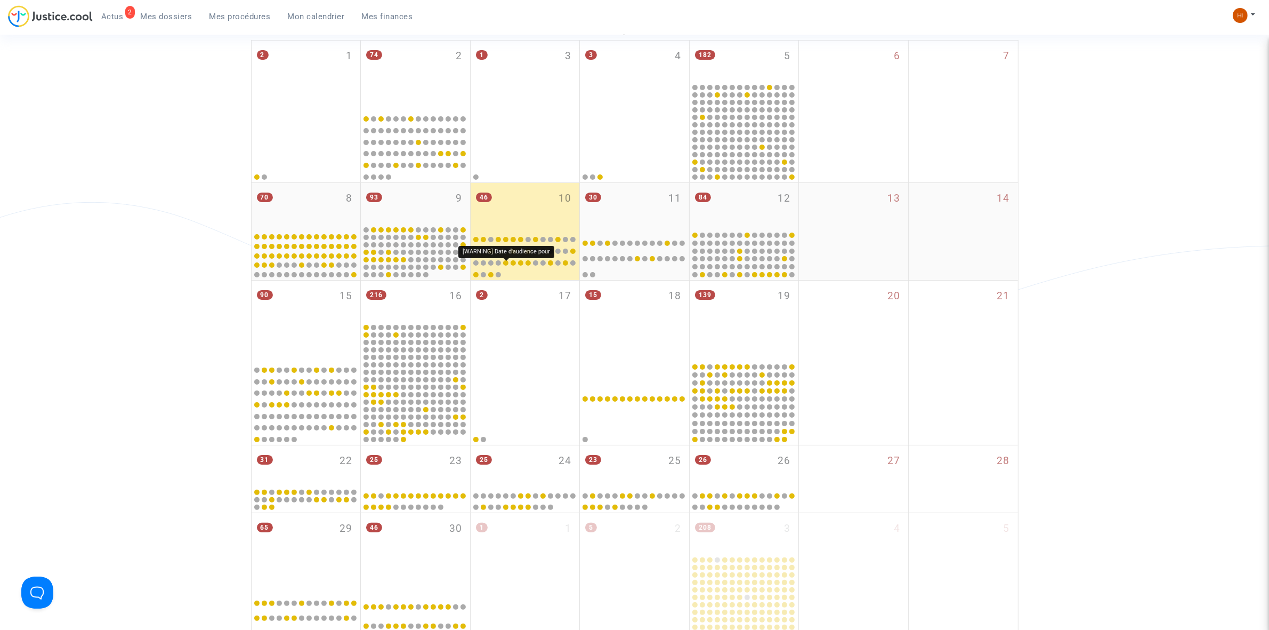
scroll to position [466, 0]
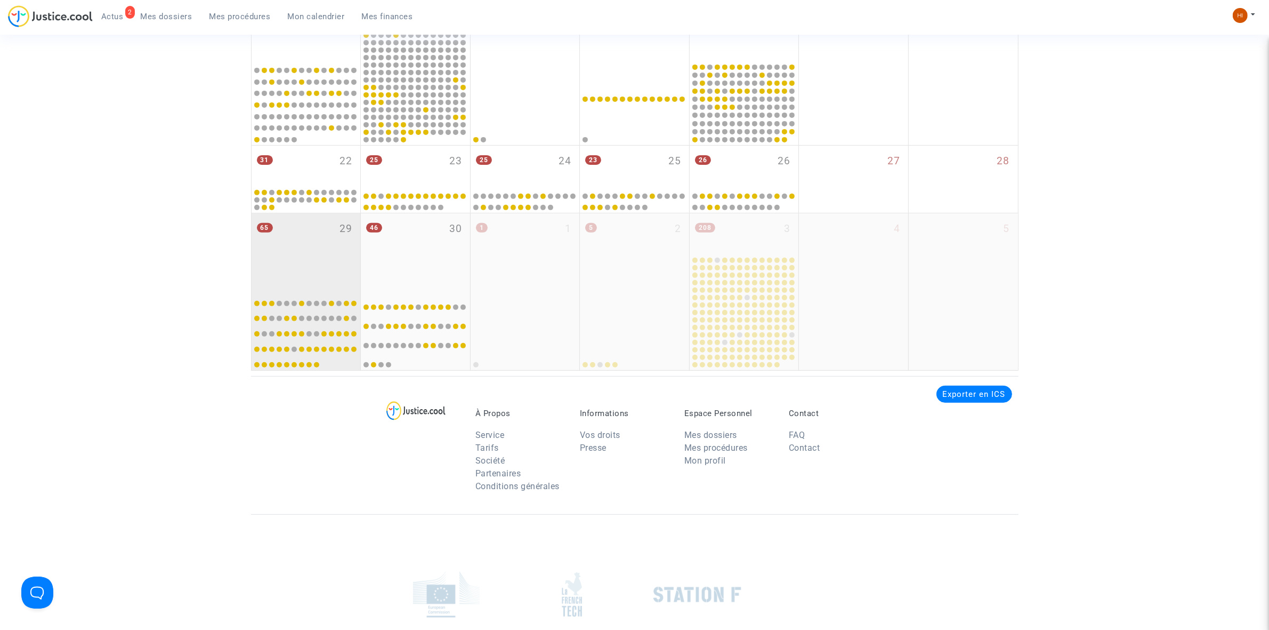
click at [297, 244] on div "65 29" at bounding box center [306, 251] width 109 height 77
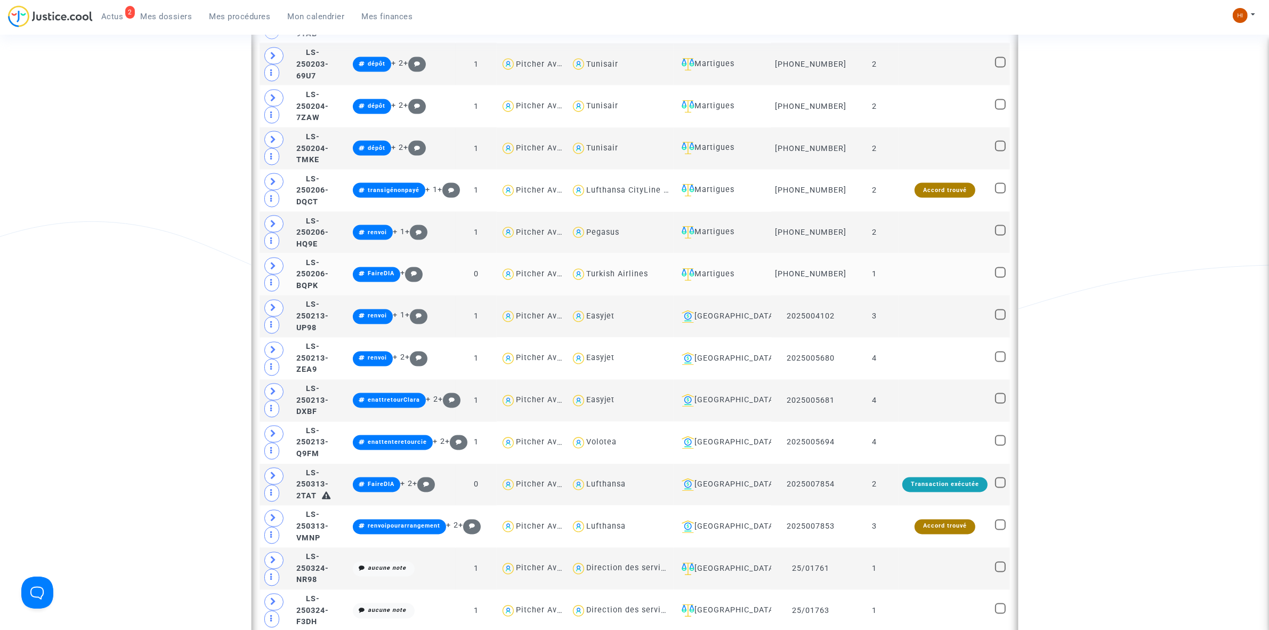
scroll to position [2665, 0]
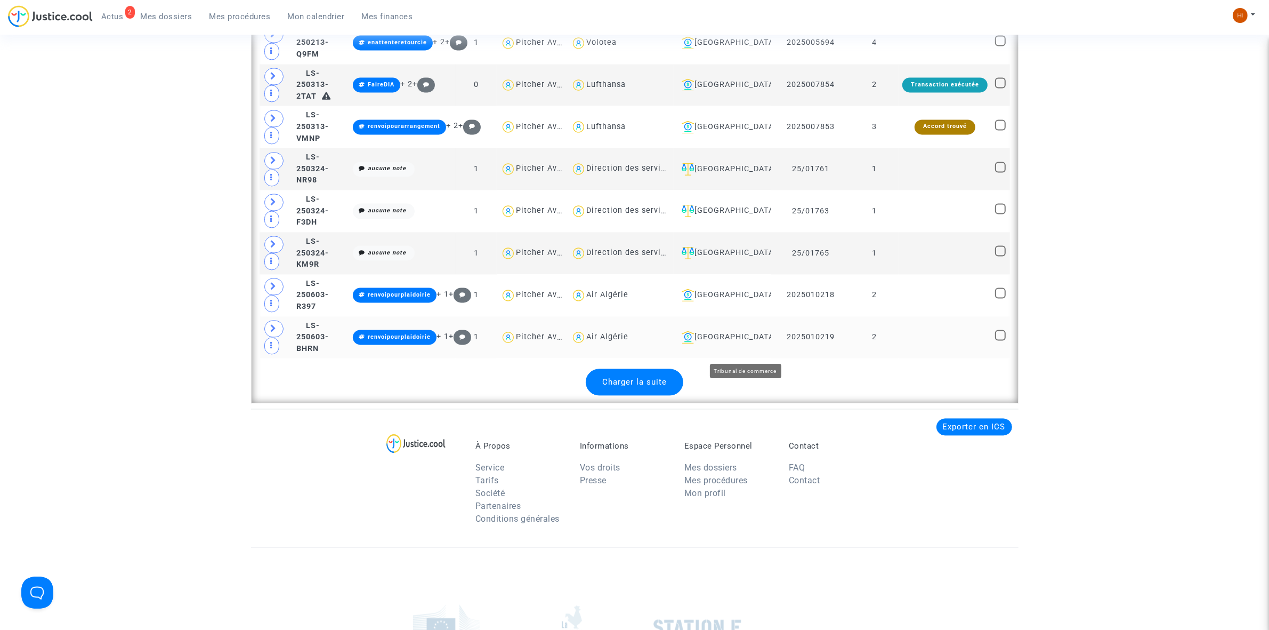
click at [768, 343] on div "Aix-en-Provence" at bounding box center [723, 337] width 90 height 13
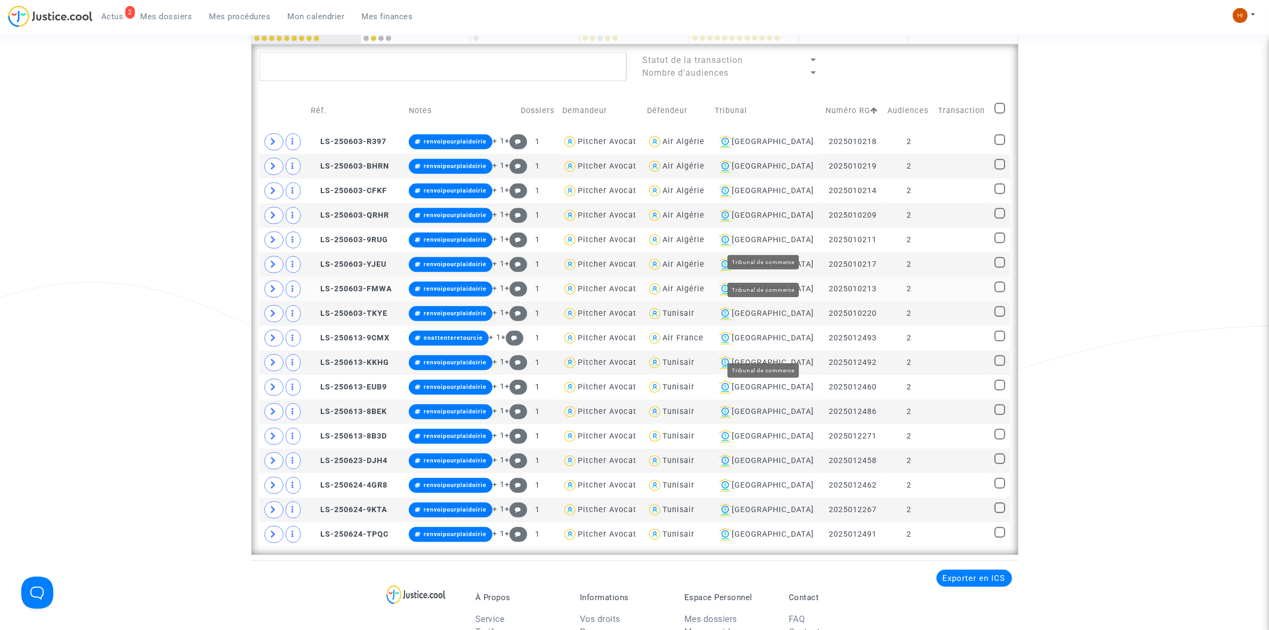
scroll to position [790, 0]
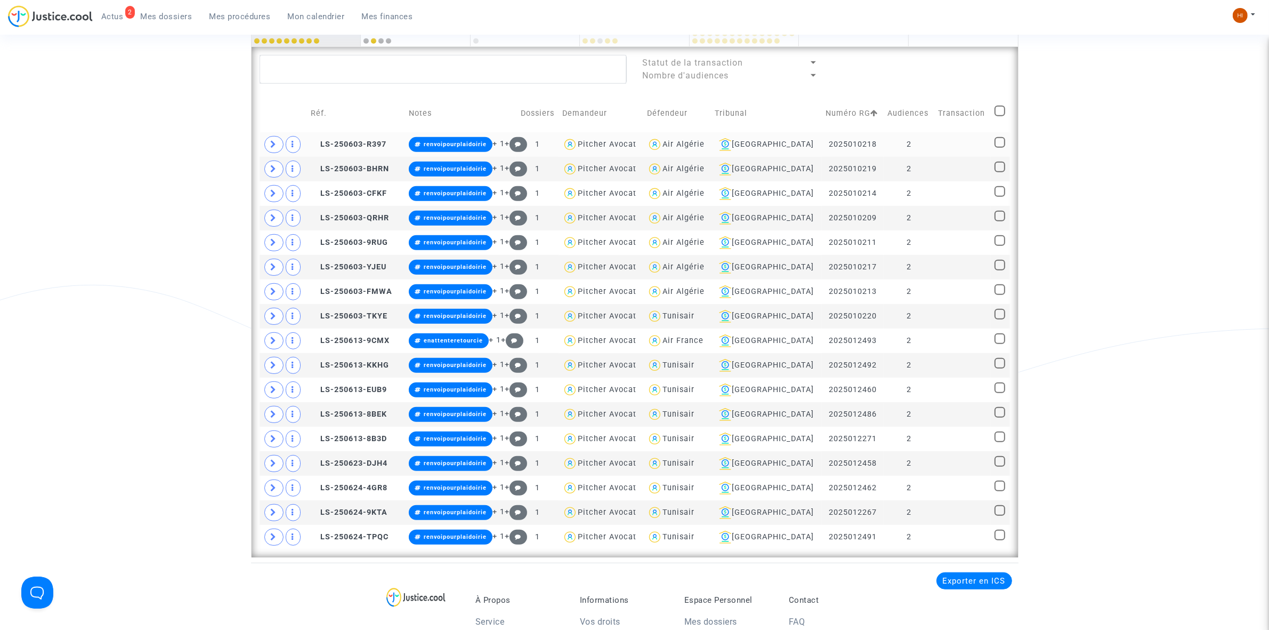
click at [925, 141] on td "2" at bounding box center [909, 144] width 51 height 25
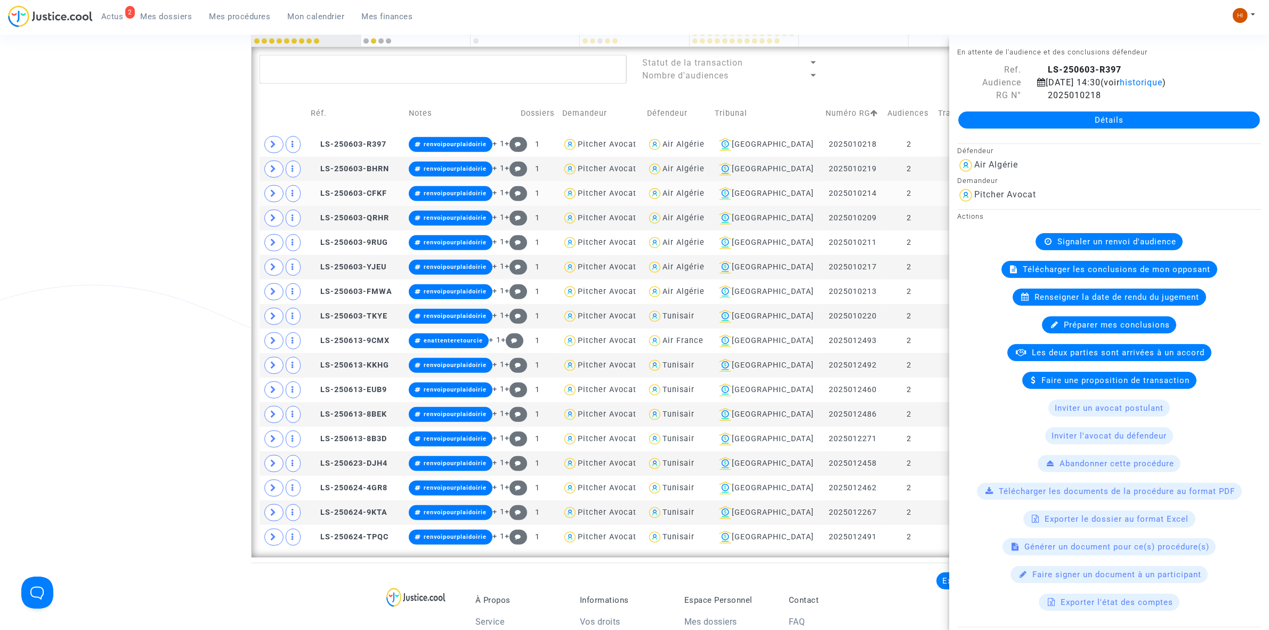
click at [925, 184] on td "2" at bounding box center [909, 193] width 51 height 25
click at [475, 69] on textarea at bounding box center [443, 69] width 367 height 29
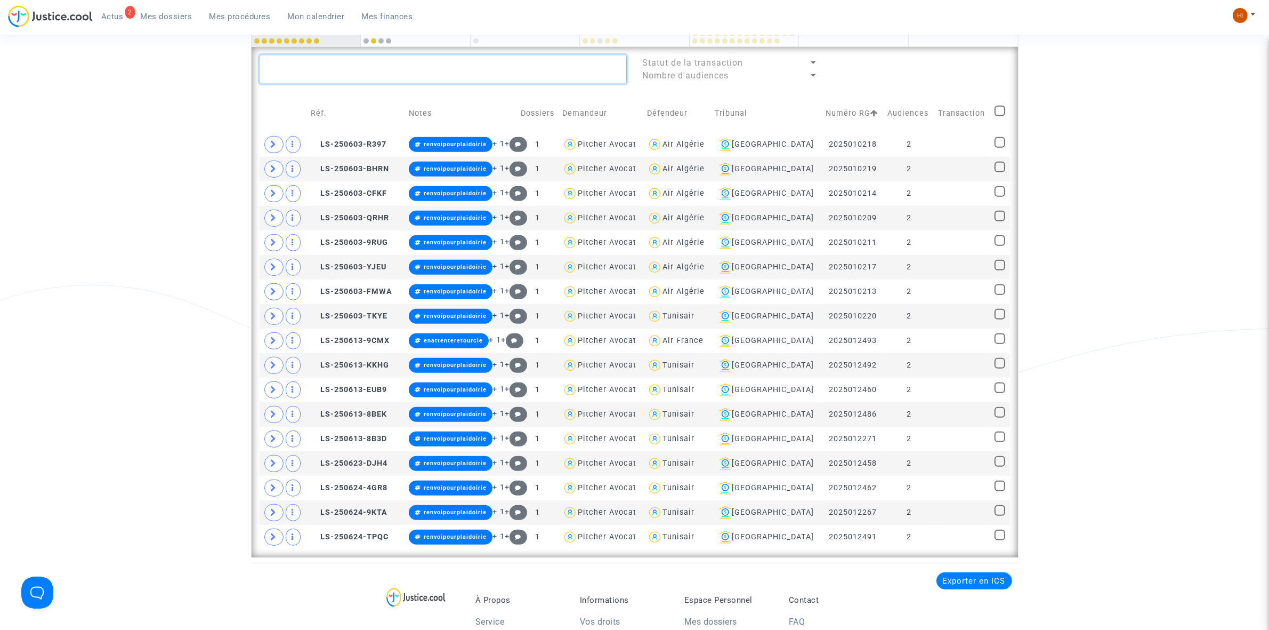
paste textarea "Mateusz Linde"
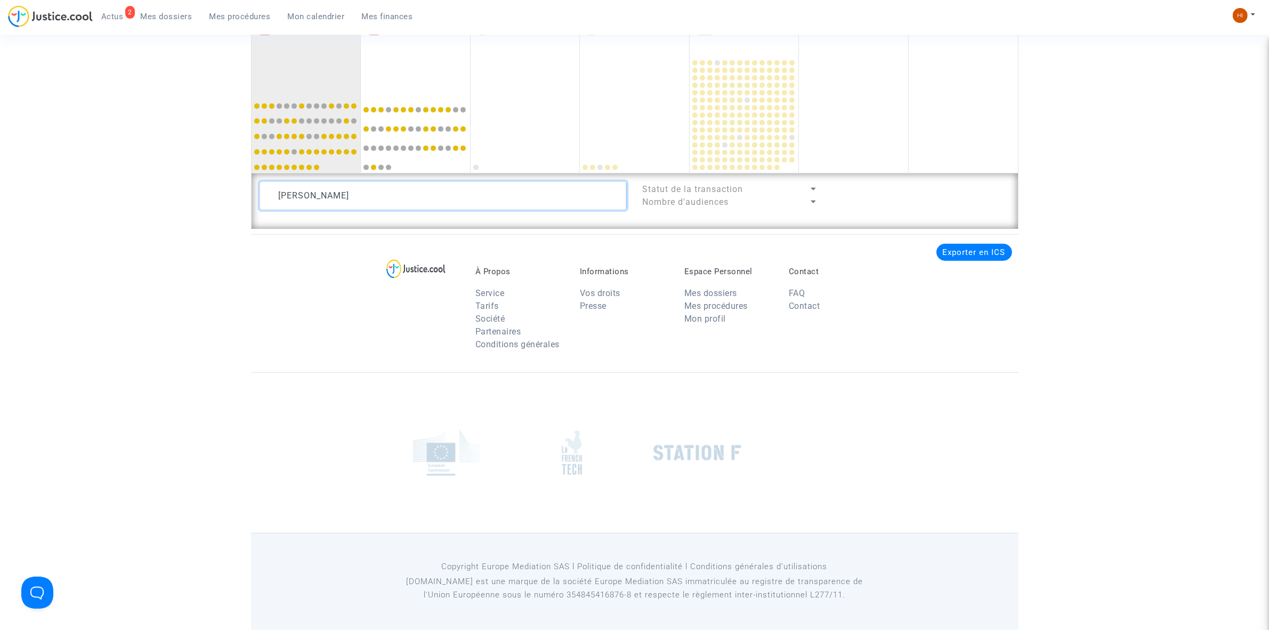
scroll to position [745, 0]
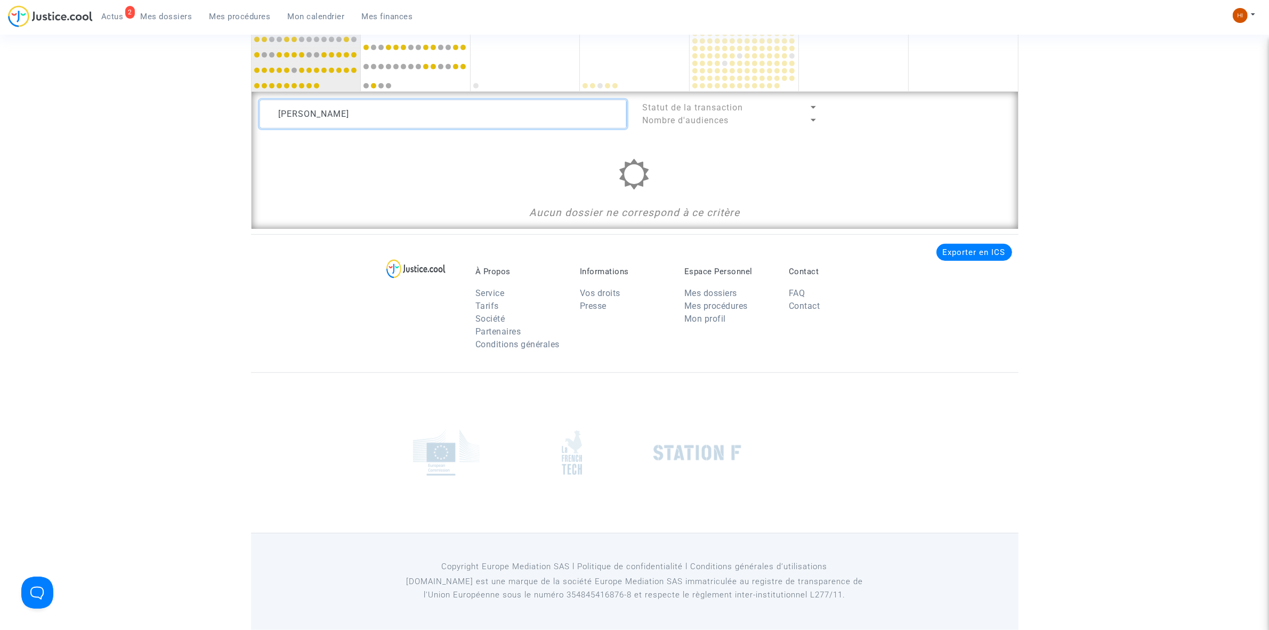
type textarea "Mateusz Linde"
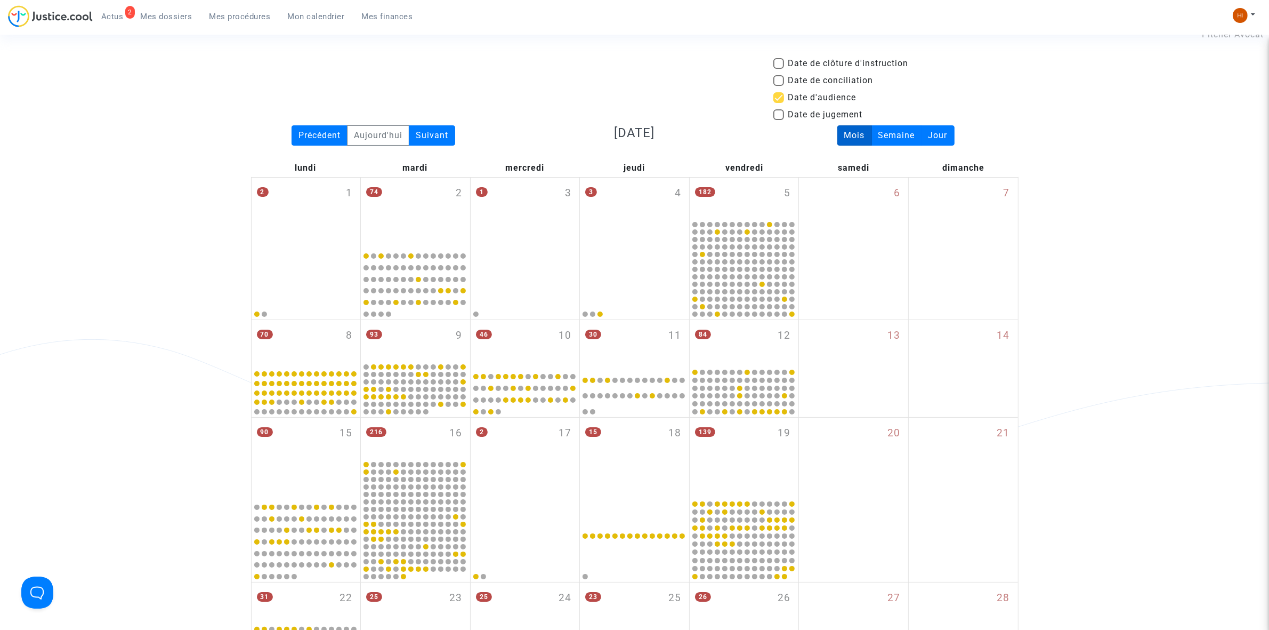
scroll to position [12, 0]
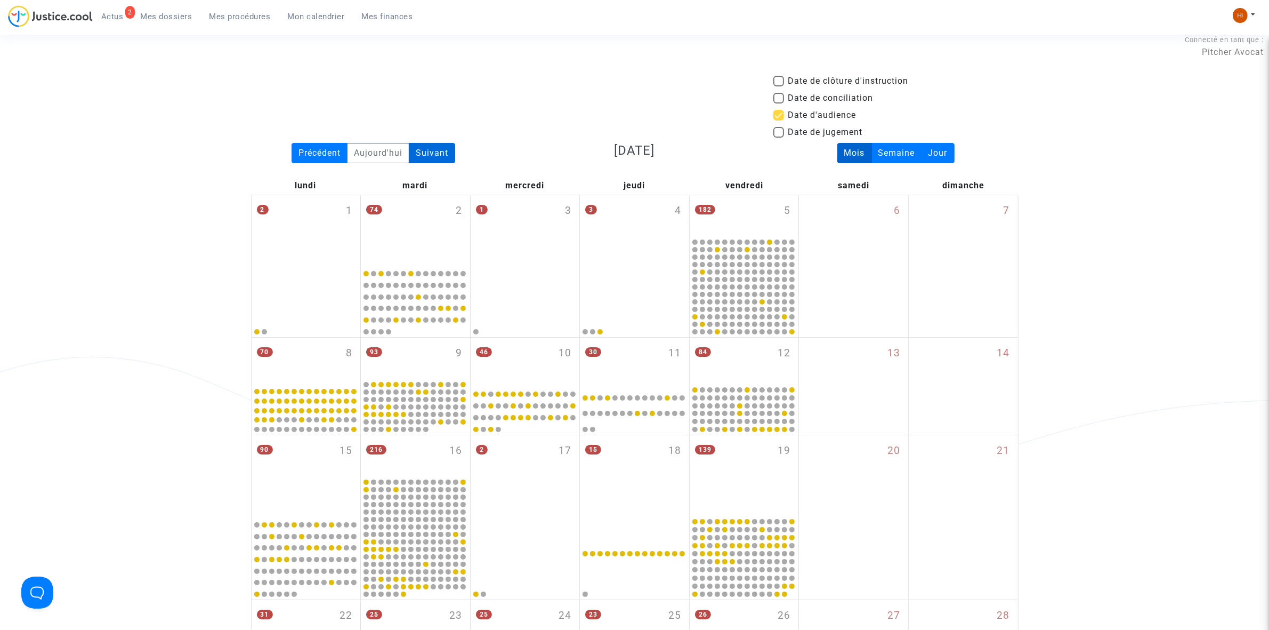
click at [425, 147] on div "Suivant" at bounding box center [432, 153] width 46 height 20
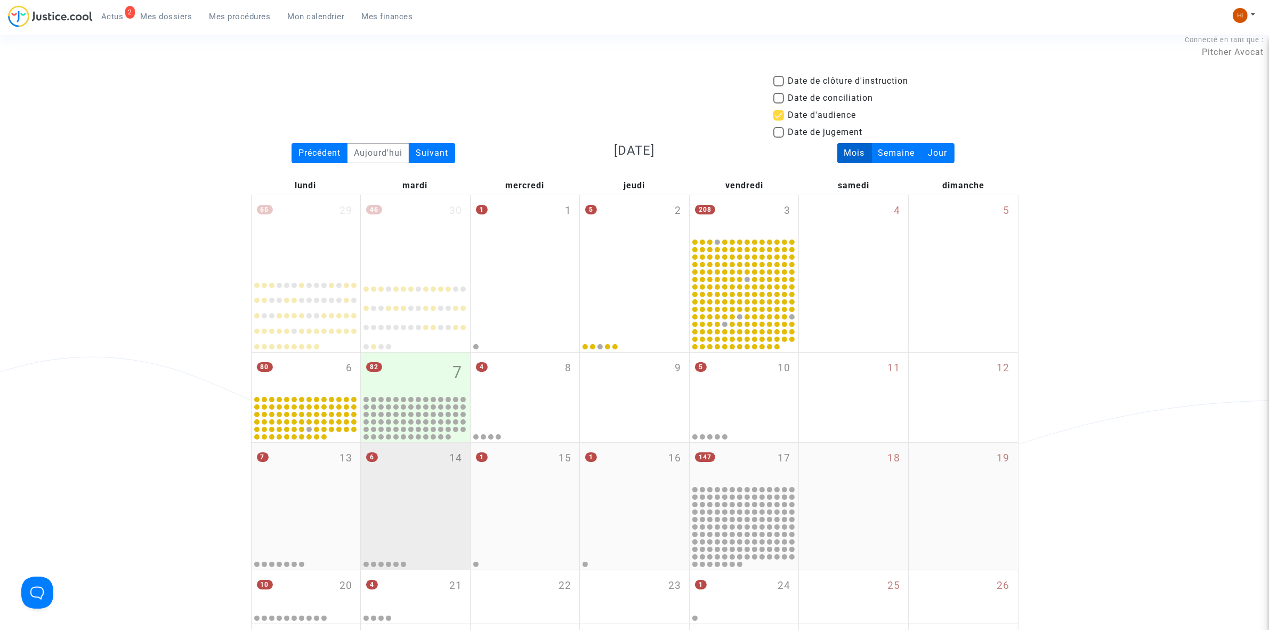
click at [440, 499] on div "65 29 46 30 1 1 5 2 208 3 4 5 80 6 82 7 4 8 9 5 10 11 12 7 13 6 14 1 15 1 16 14…" at bounding box center [635, 436] width 768 height 483
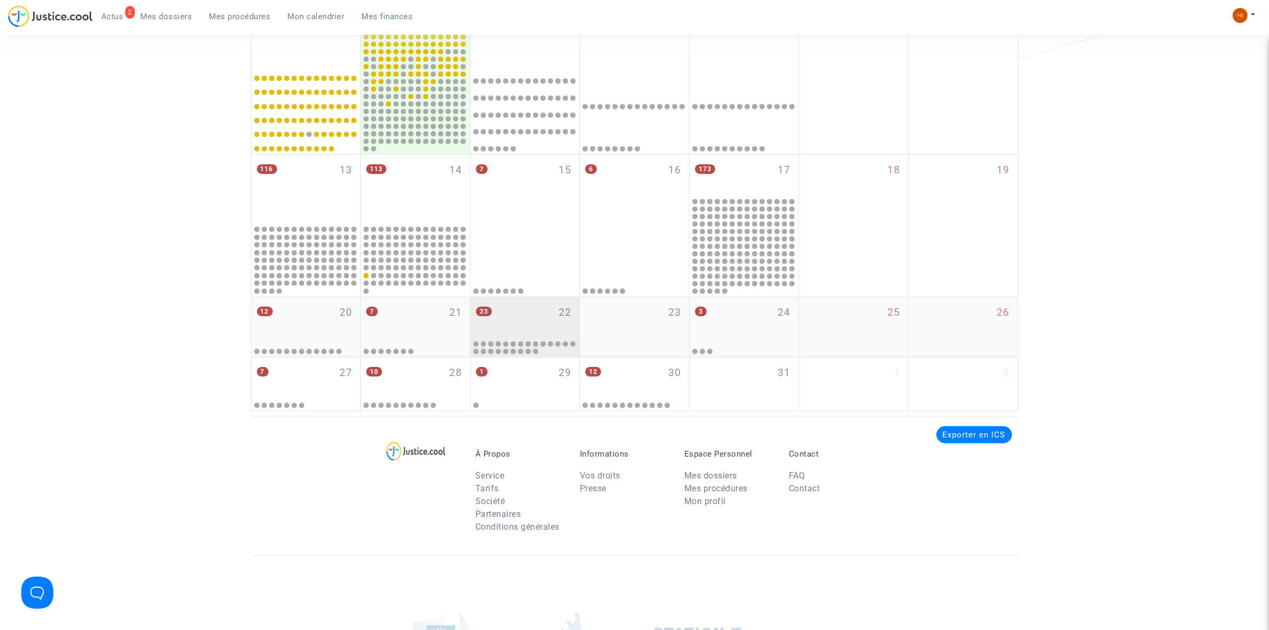
scroll to position [412, 0]
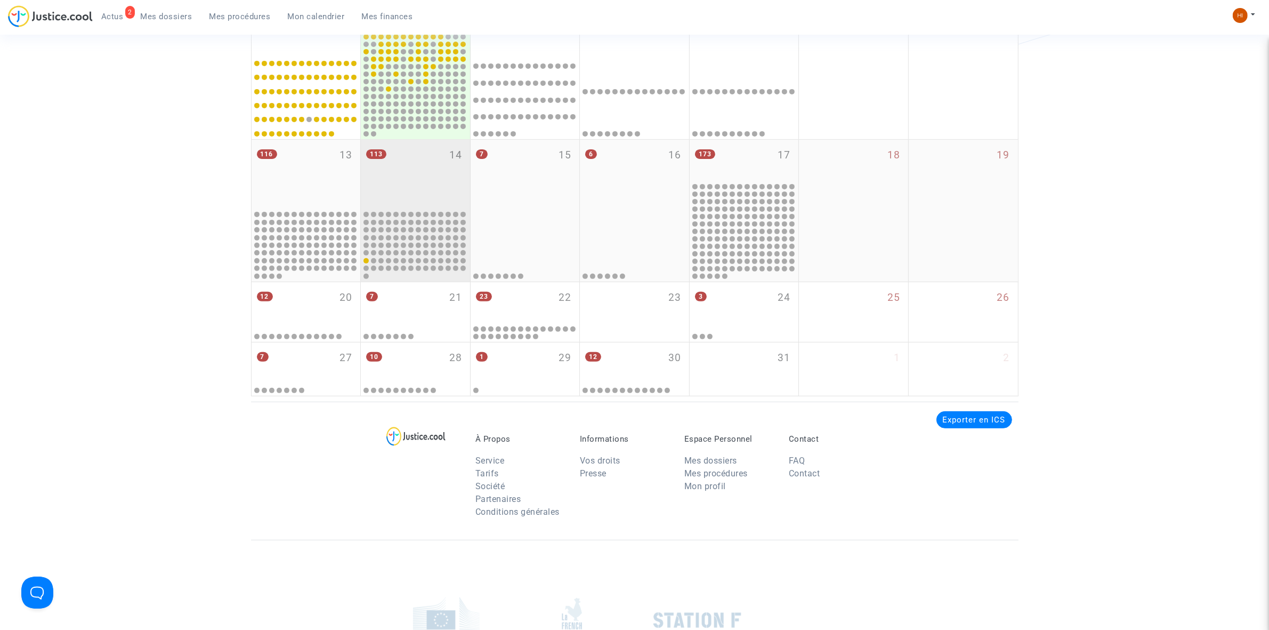
click at [449, 181] on div "113 14" at bounding box center [415, 174] width 109 height 69
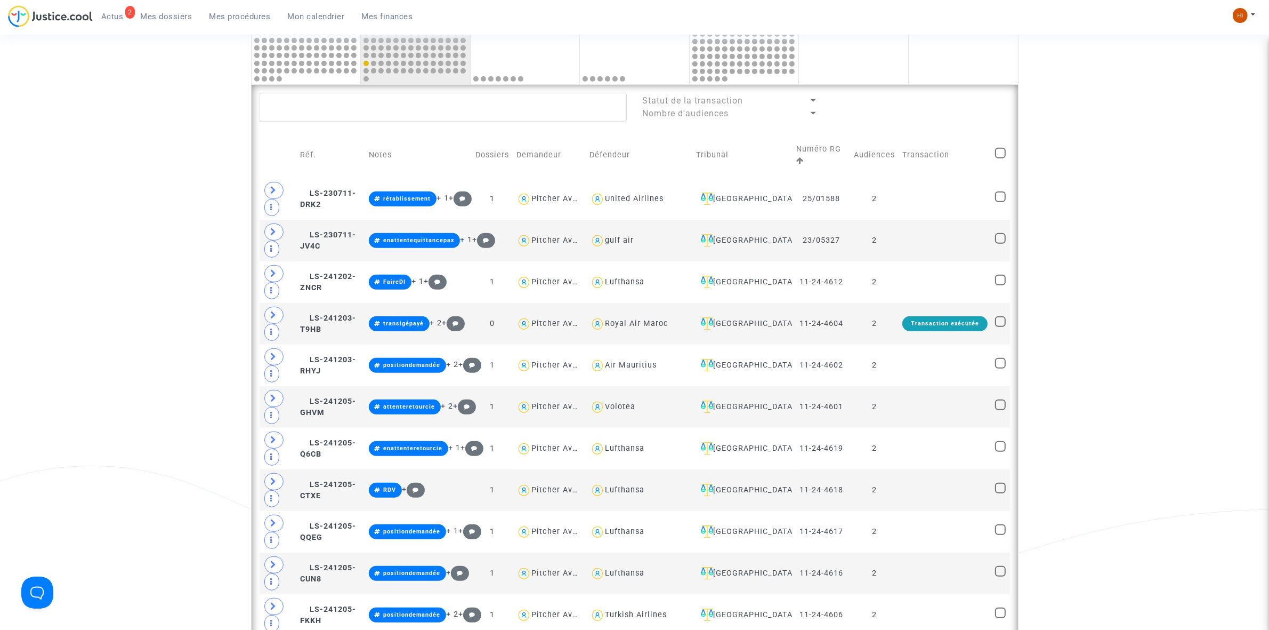
scroll to position [612, 0]
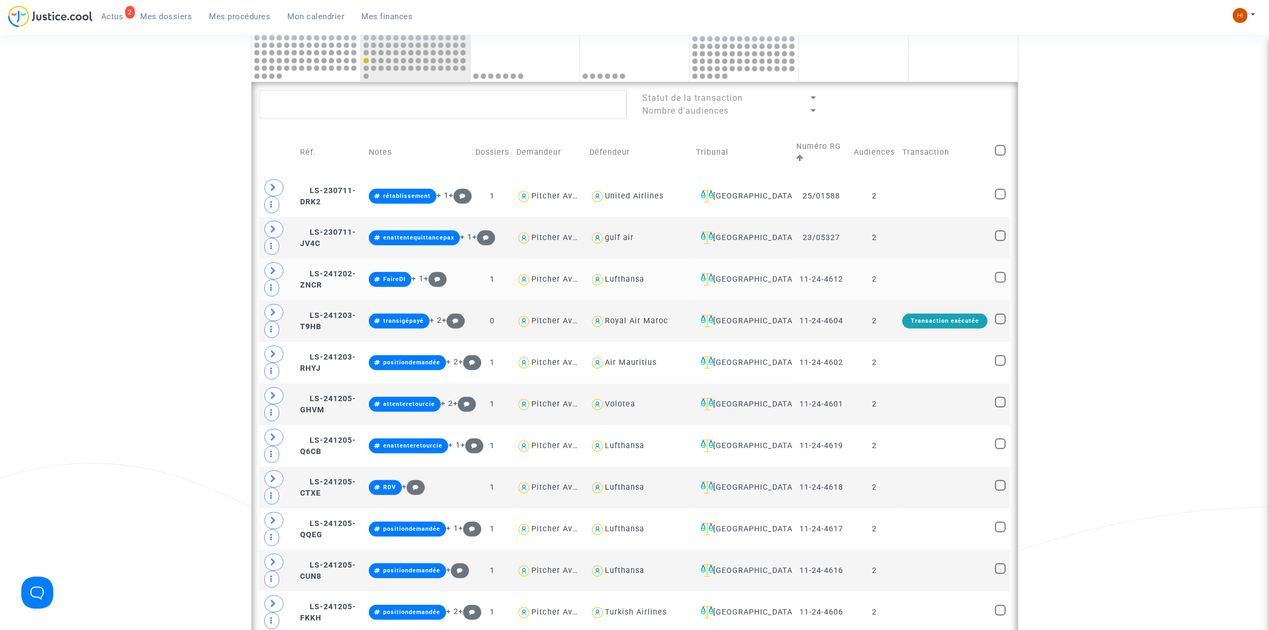
click at [897, 273] on td "2" at bounding box center [874, 280] width 49 height 42
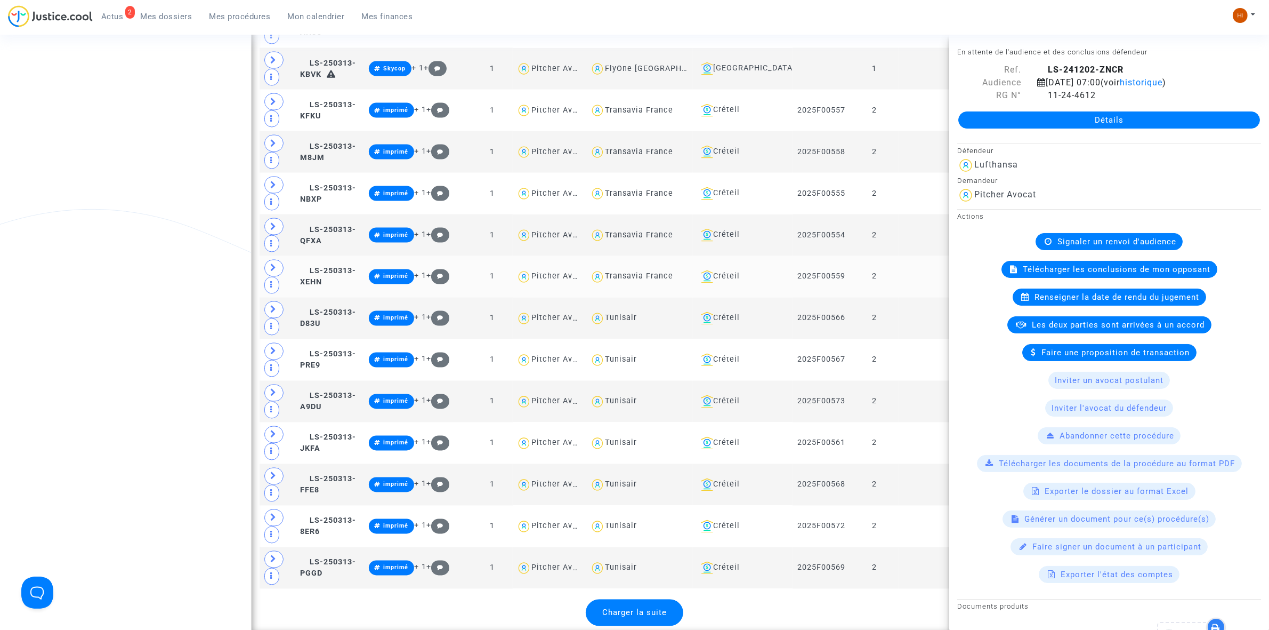
scroll to position [2611, 0]
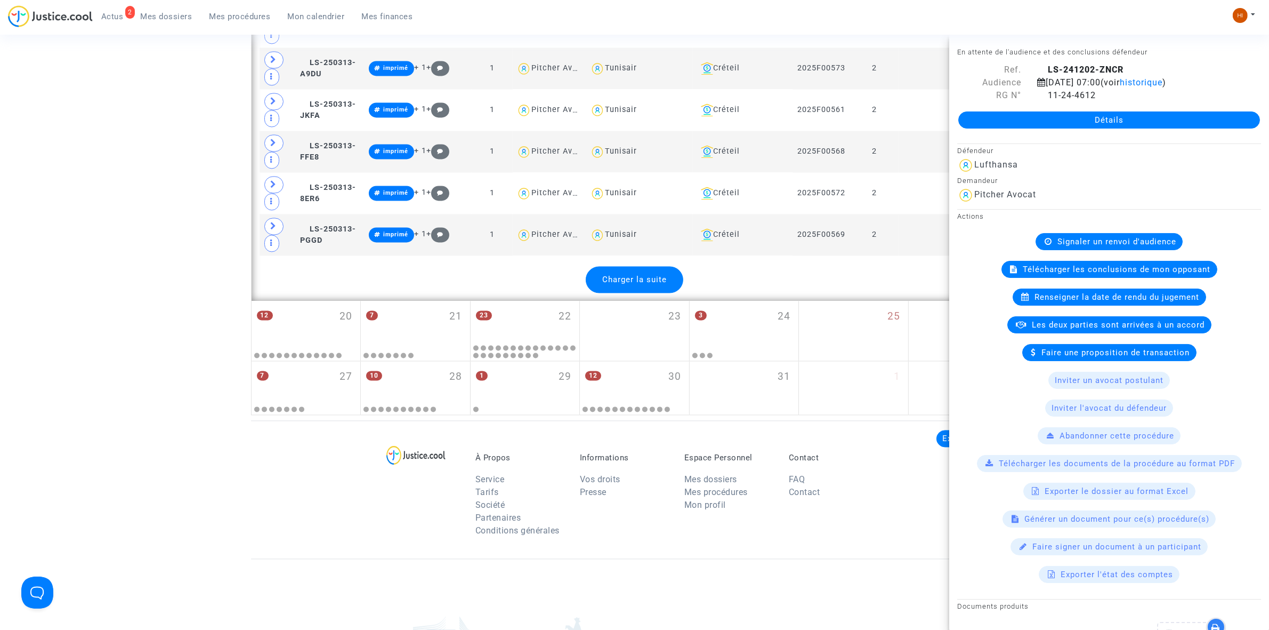
click at [657, 284] on span "Charger la suite" at bounding box center [634, 280] width 65 height 10
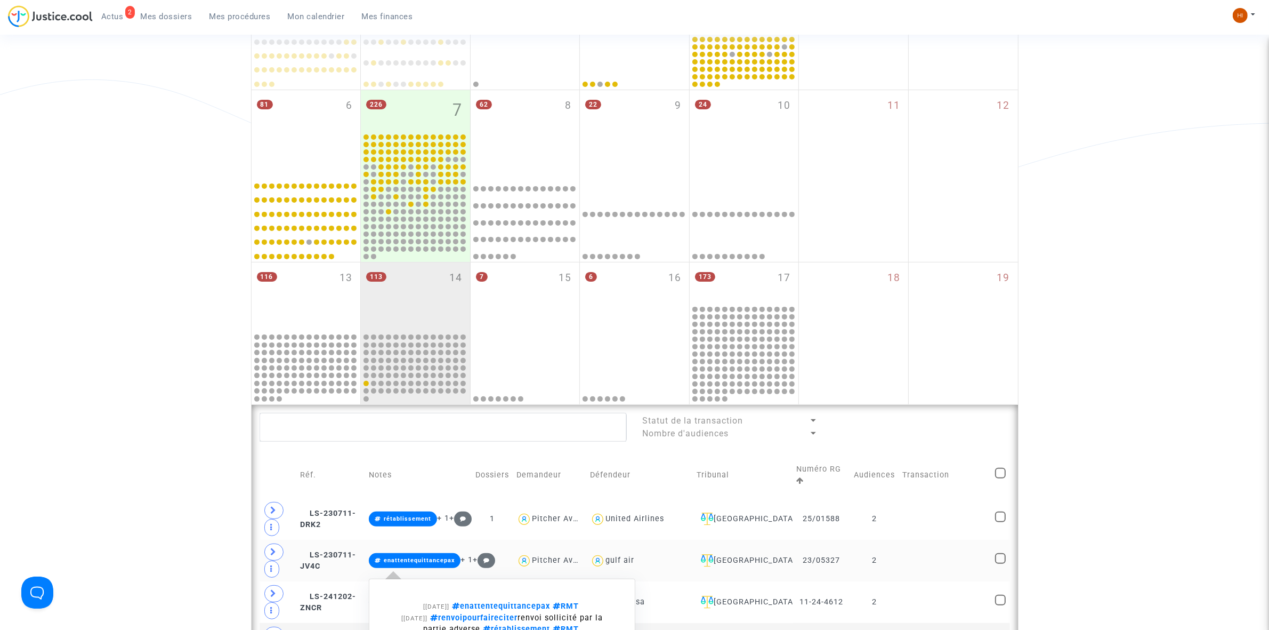
scroll to position [279, 0]
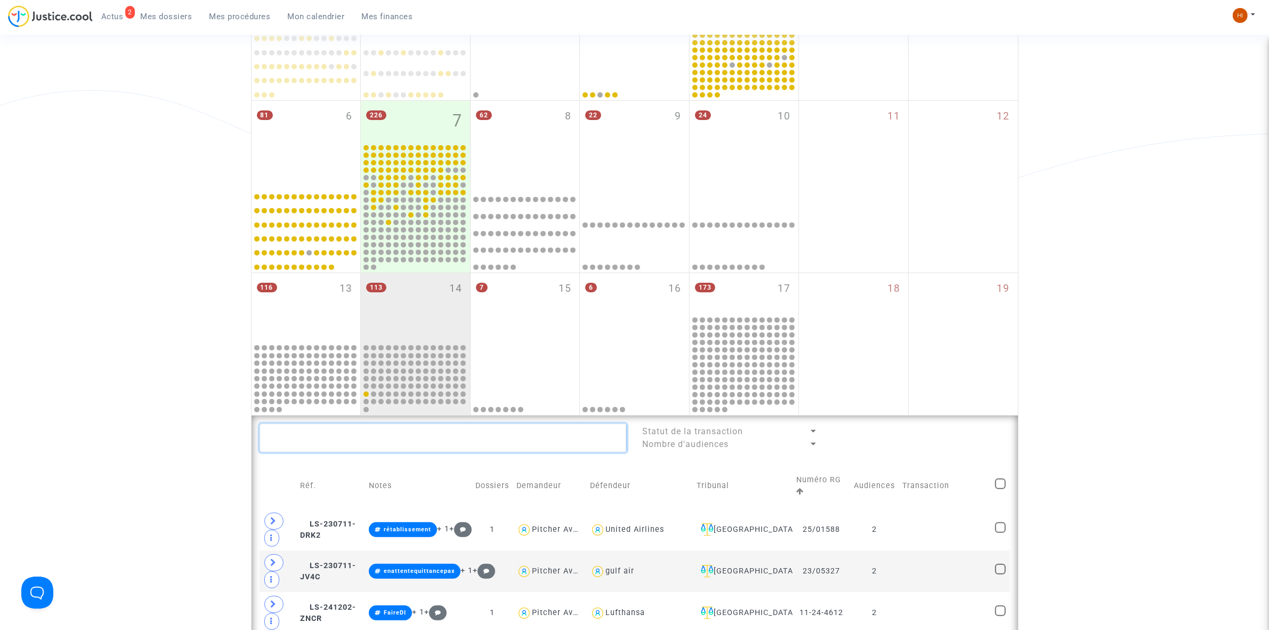
click at [415, 436] on textarea at bounding box center [443, 437] width 367 height 29
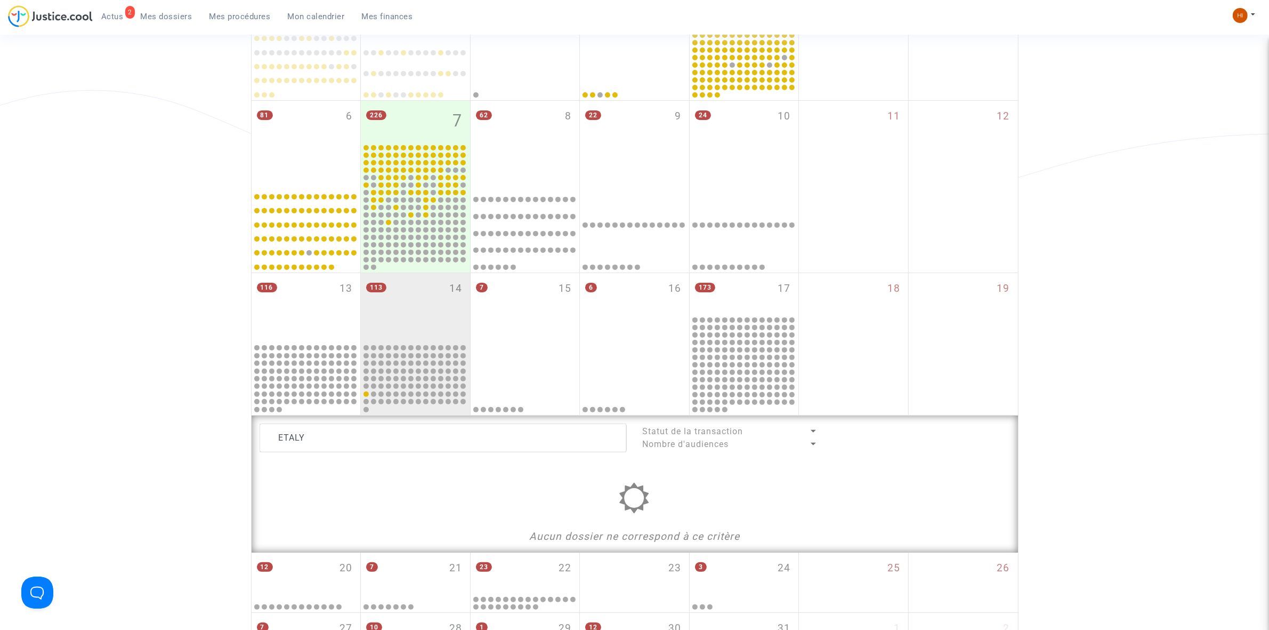
drag, startPoint x: 473, startPoint y: 455, endPoint x: 256, endPoint y: 453, distance: 217.5
click at [256, 453] on div "ETALY Statut de la transaction Nombre d'audiences Aucun dossier ne correspond à…" at bounding box center [635, 483] width 767 height 137
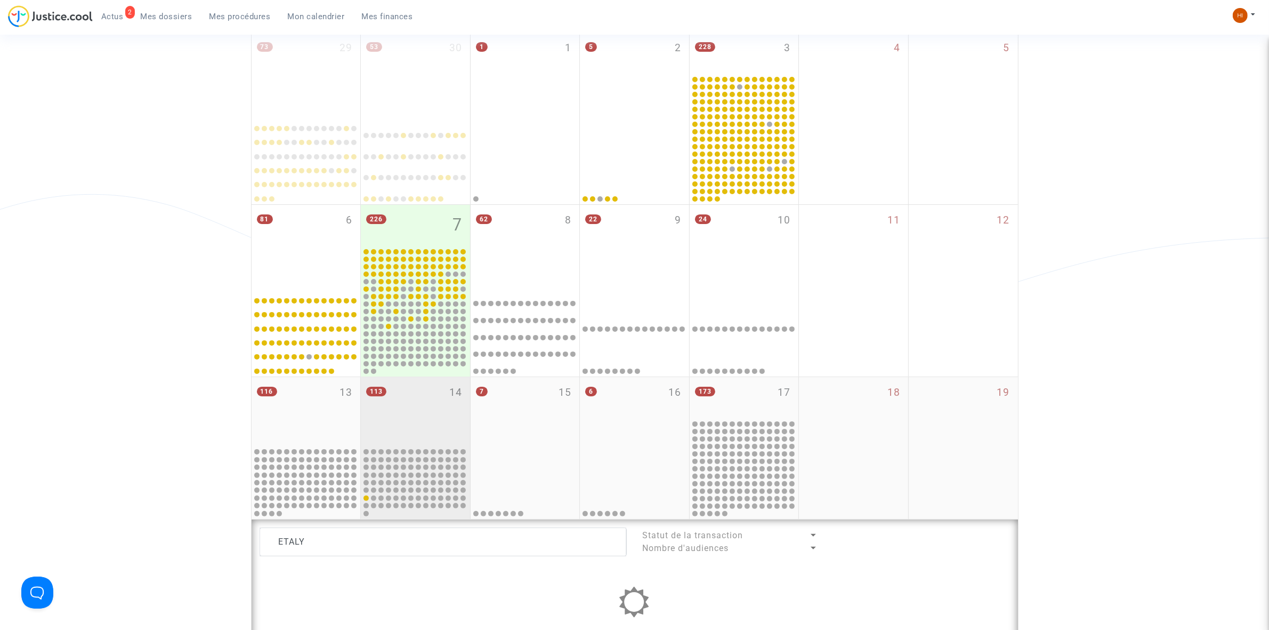
scroll to position [400, 0]
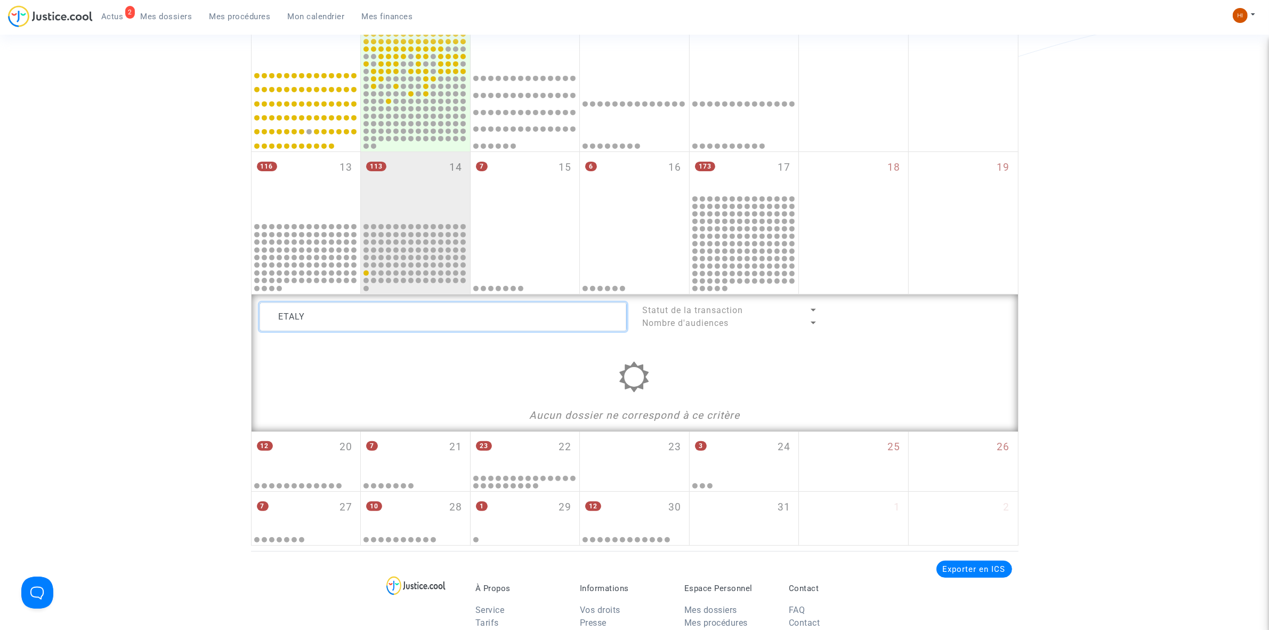
click at [409, 307] on textarea at bounding box center [443, 316] width 367 height 29
type textarea "IS"
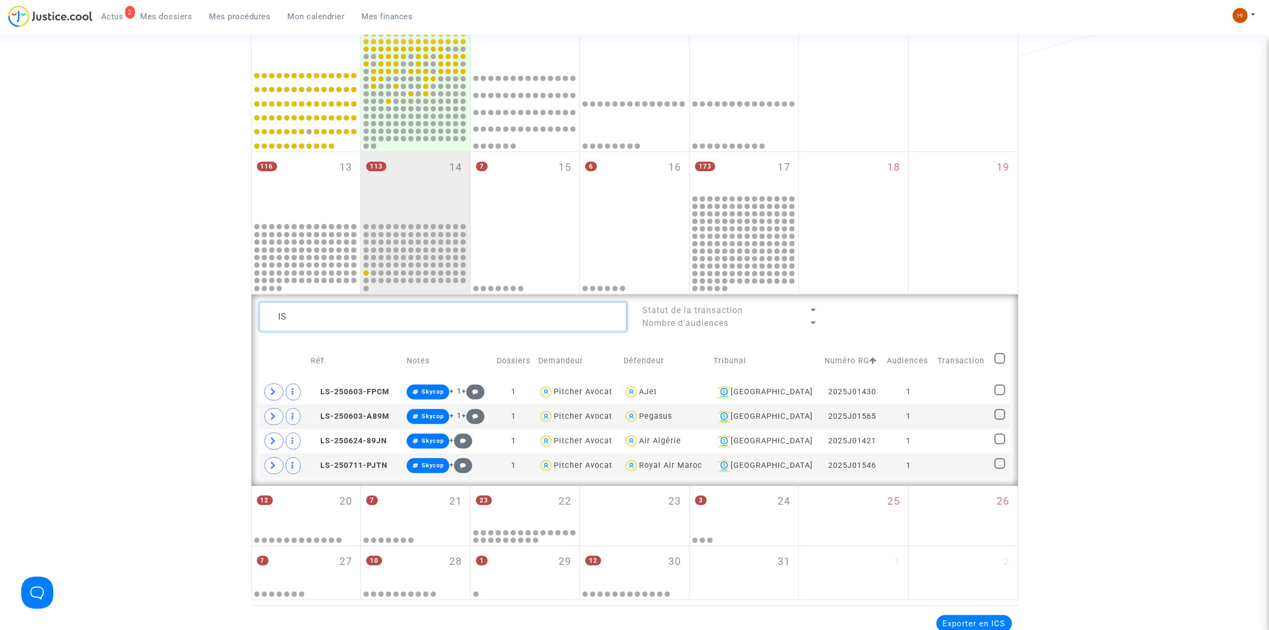
drag, startPoint x: 514, startPoint y: 326, endPoint x: 206, endPoint y: 293, distance: 309.9
click at [233, 333] on div "Date de clôture d'instruction Date de conciliation Date d'audience Date de juge…" at bounding box center [634, 143] width 1269 height 913
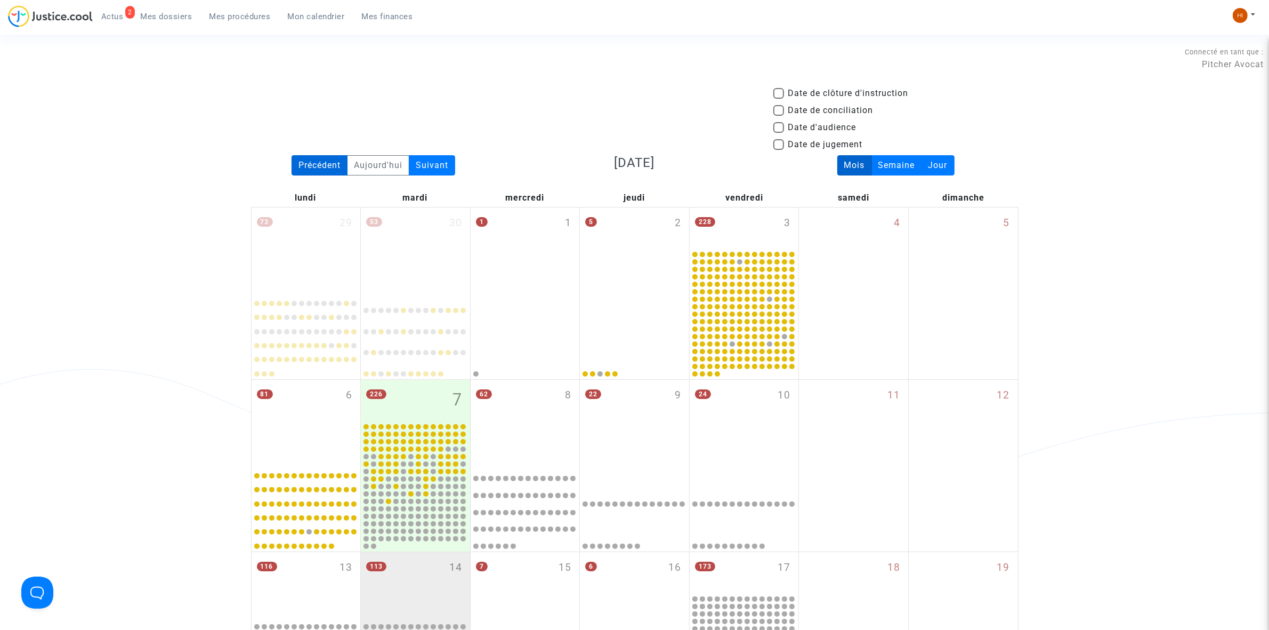
click at [318, 162] on div "Précédent" at bounding box center [320, 165] width 56 height 20
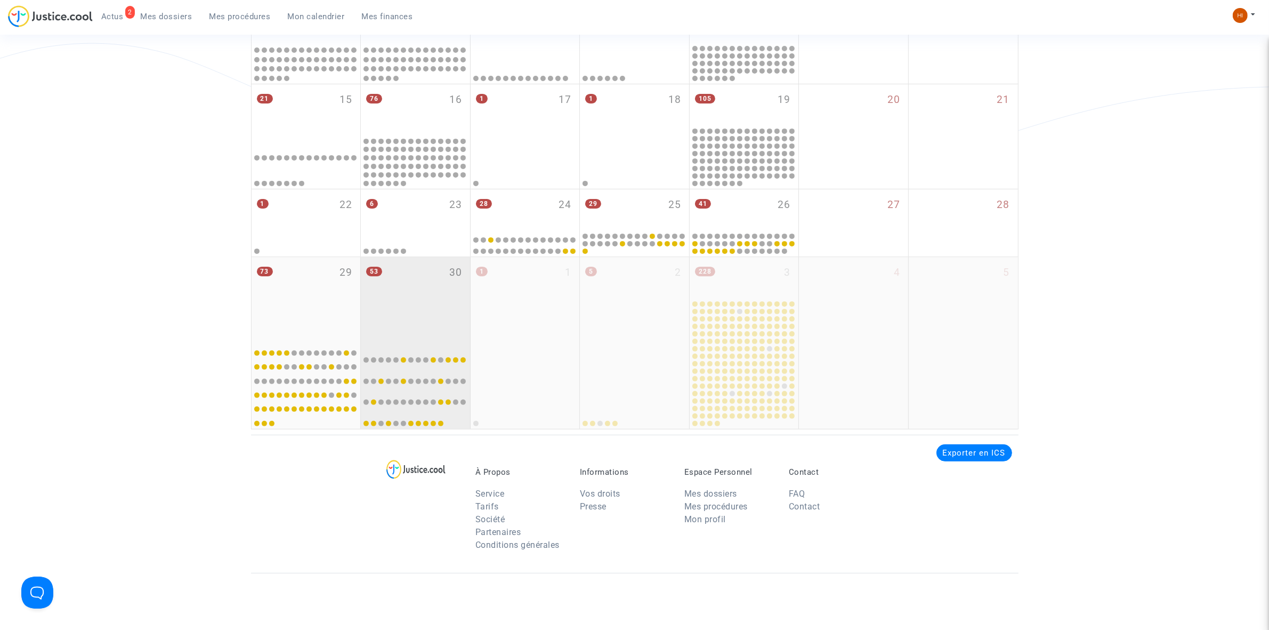
scroll to position [333, 0]
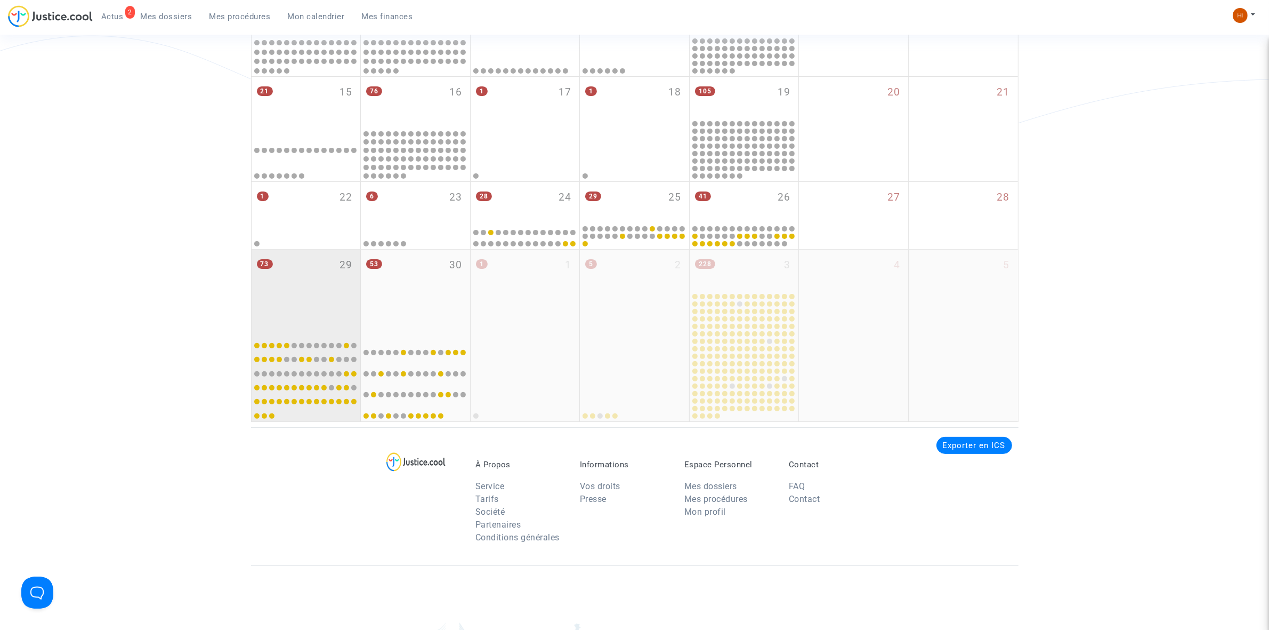
click at [332, 303] on div "73 29" at bounding box center [306, 291] width 109 height 84
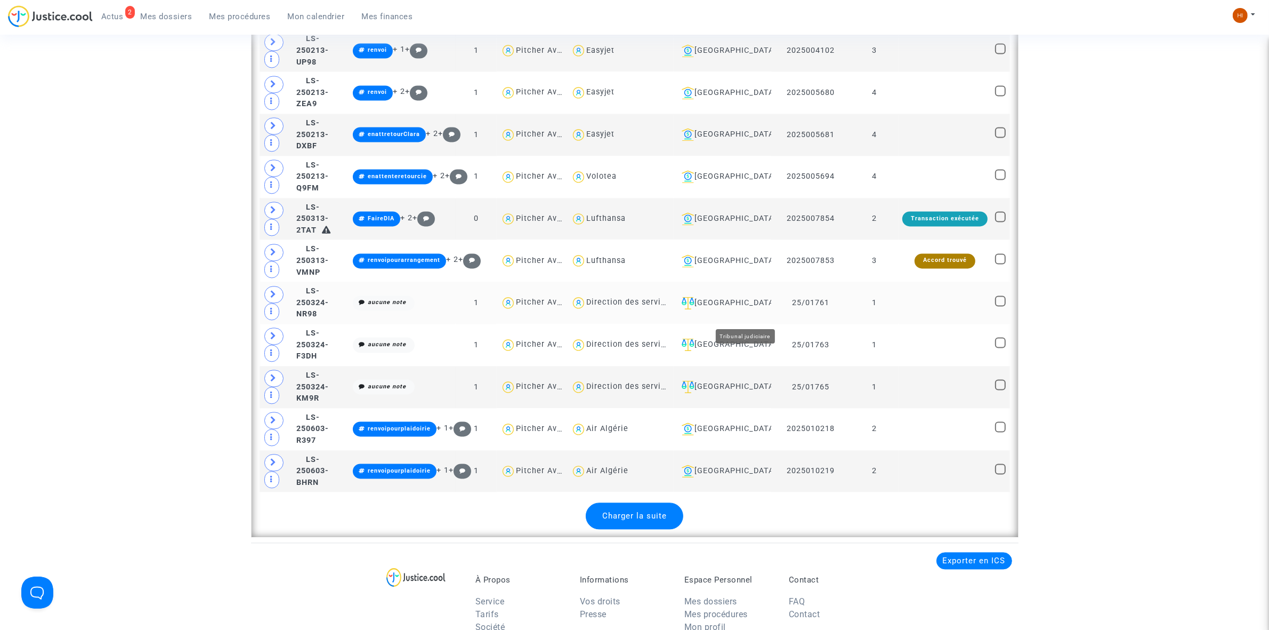
scroll to position [2799, 0]
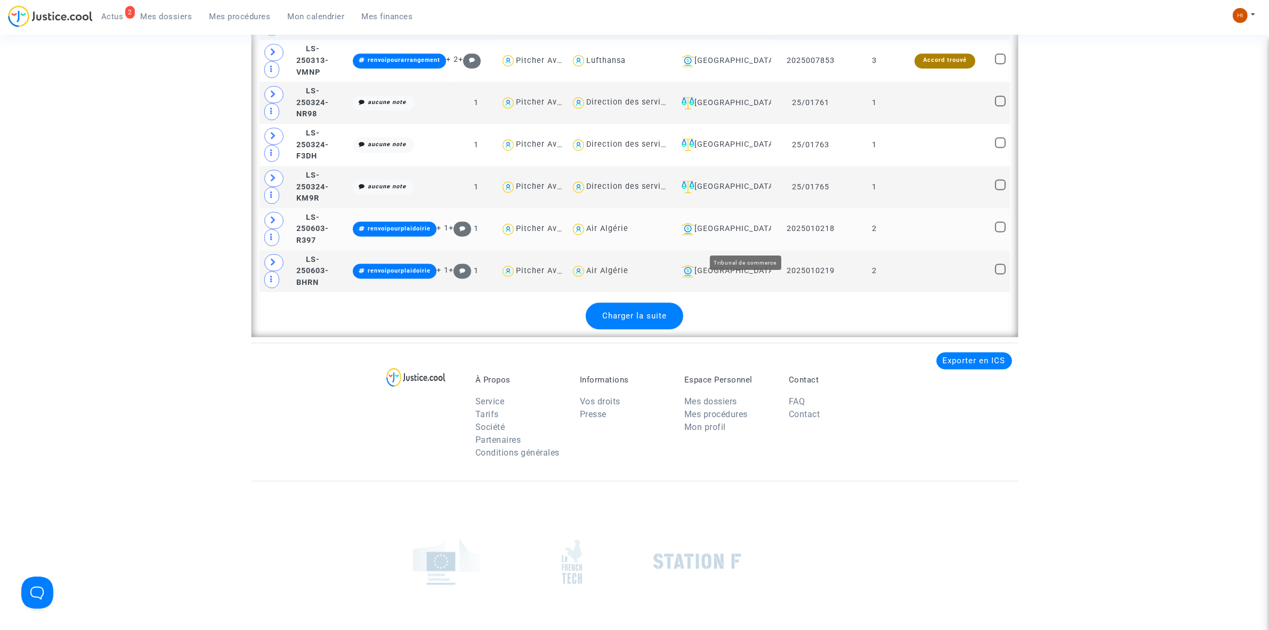
click at [745, 235] on div "Aix-en-Provence" at bounding box center [723, 228] width 90 height 13
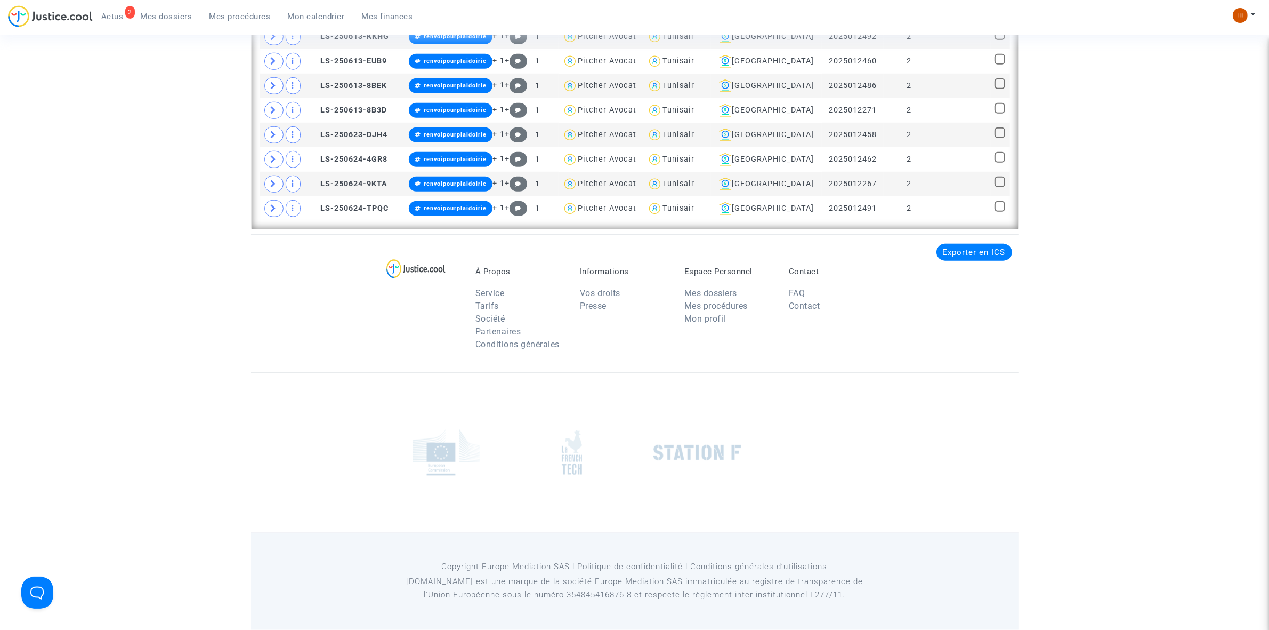
scroll to position [791, 0]
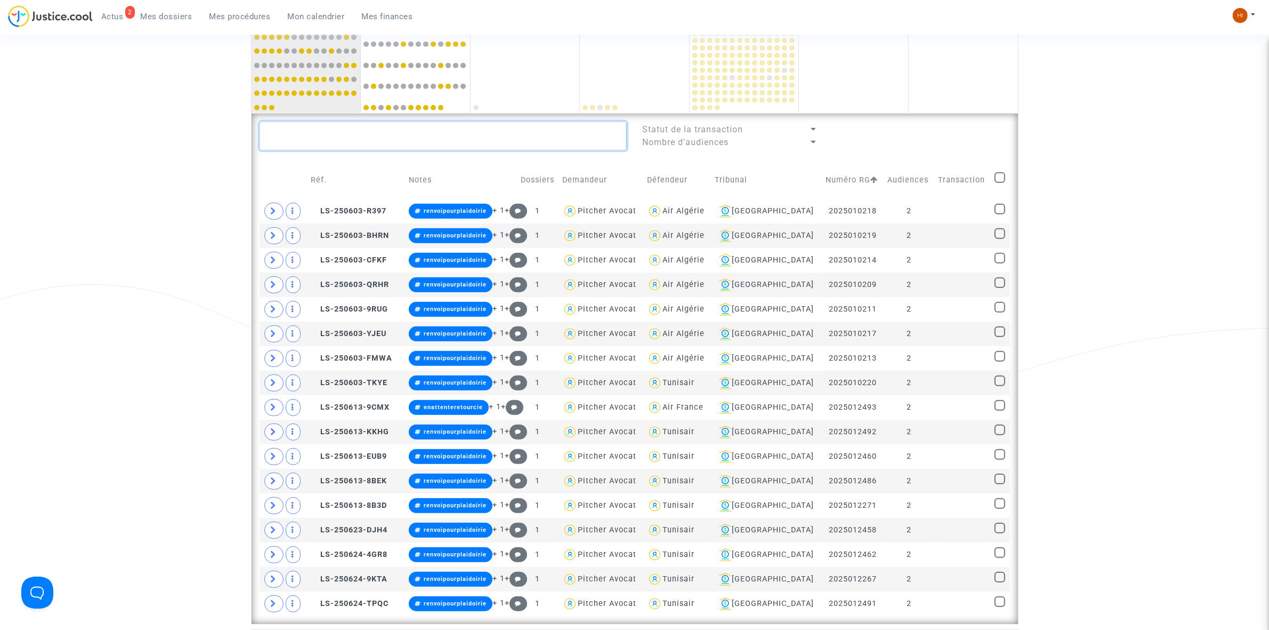
click at [394, 148] on textarea at bounding box center [443, 136] width 367 height 29
paste textarea "CFR-250117-TCEE"
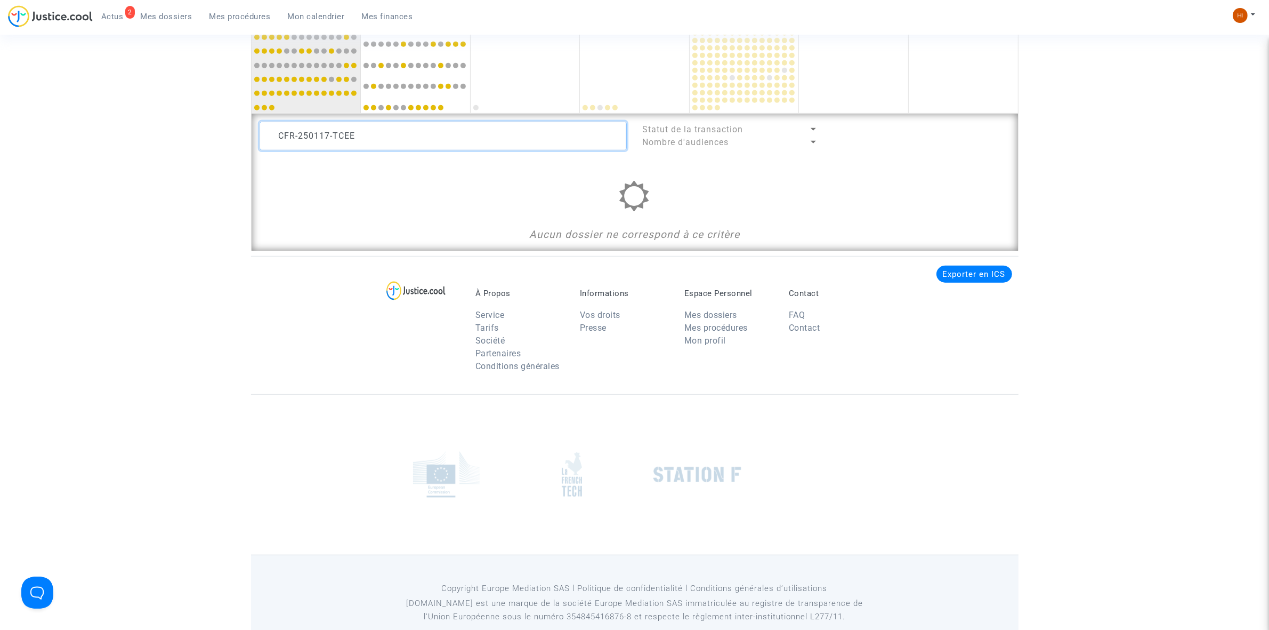
type textarea "CFR-250117-TCEE"
click at [252, 118] on div "CFR-250117-TCEE Statut de la transaction Nombre d'audiences Aucun dossier ne co…" at bounding box center [635, 182] width 767 height 137
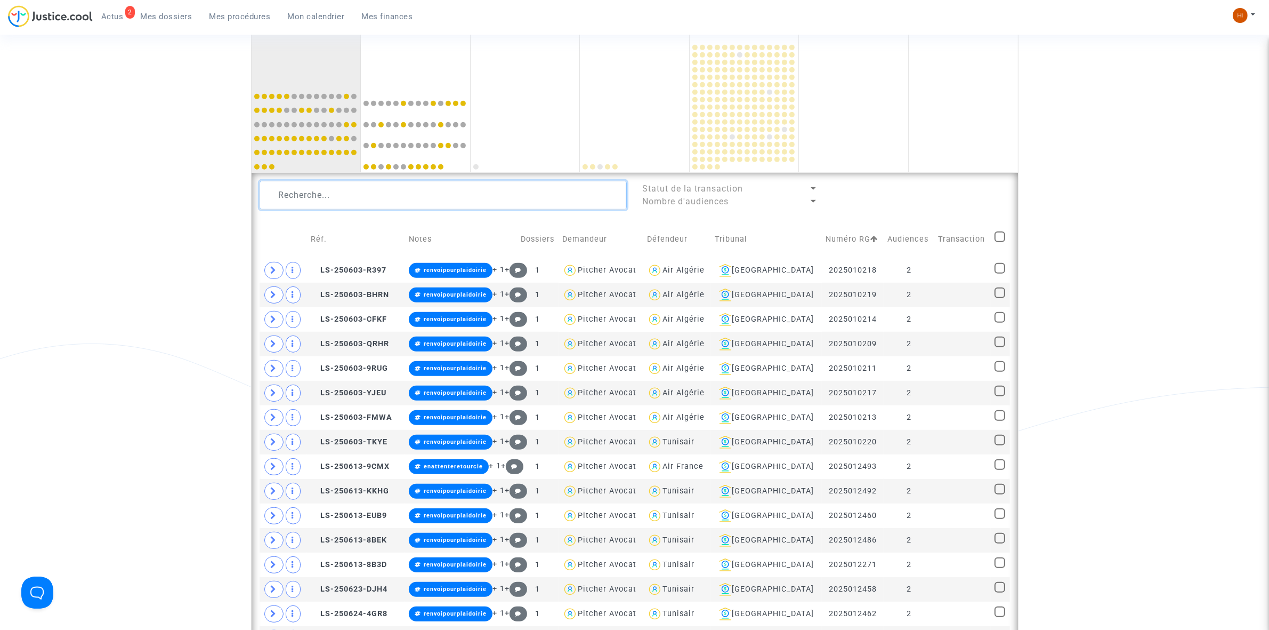
scroll to position [791, 0]
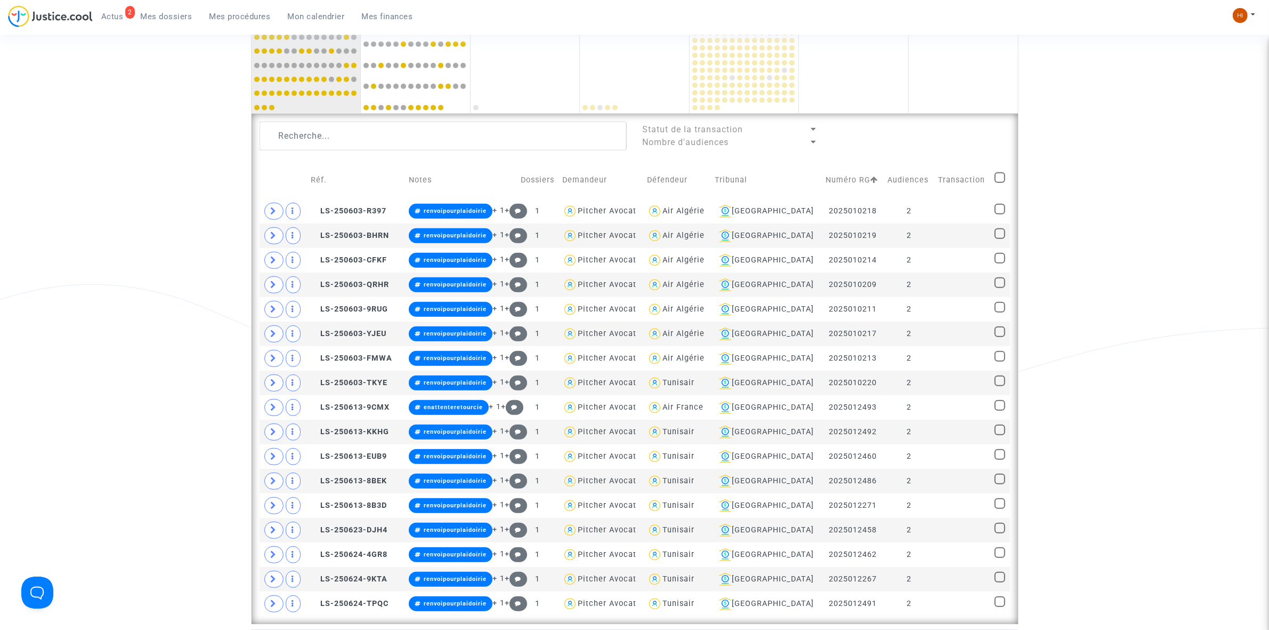
drag, startPoint x: 404, startPoint y: 113, endPoint x: 404, endPoint y: 119, distance: 5.9
click at [404, 114] on div "Statut de la transaction Nombre d'audiences Réf. Notes Dossiers Demandeur Défen…" at bounding box center [635, 369] width 767 height 510
click at [406, 131] on textarea at bounding box center [443, 136] width 367 height 29
paste textarea "TARCHOUN Riadh"
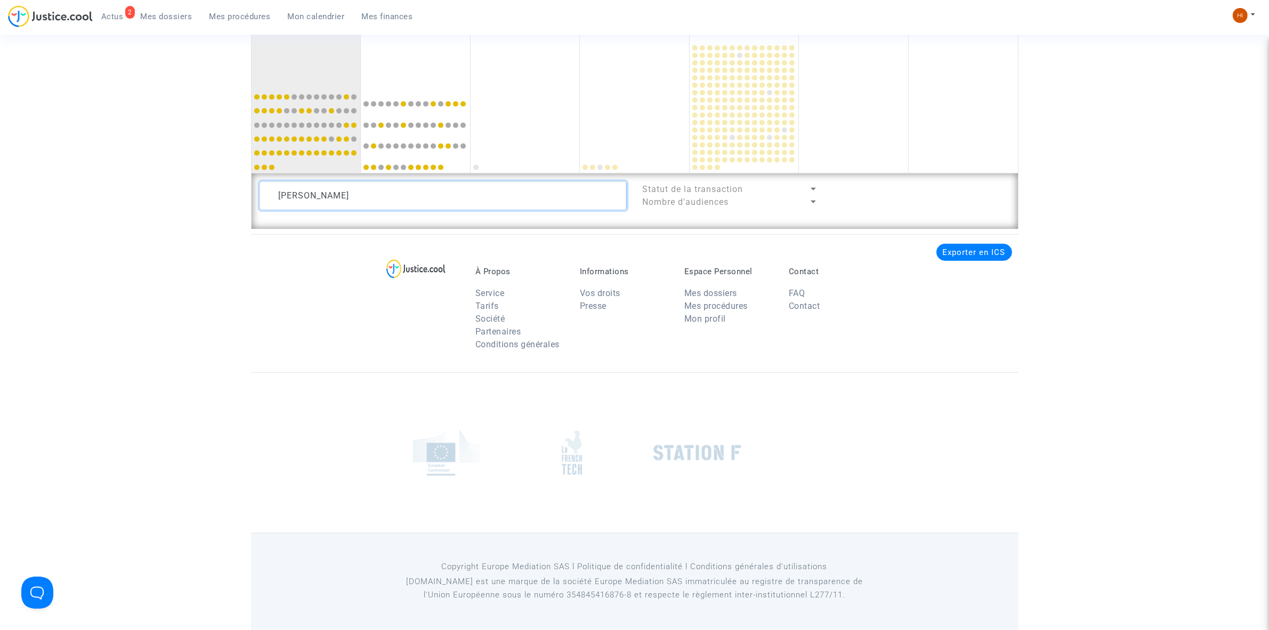
scroll to position [791, 0]
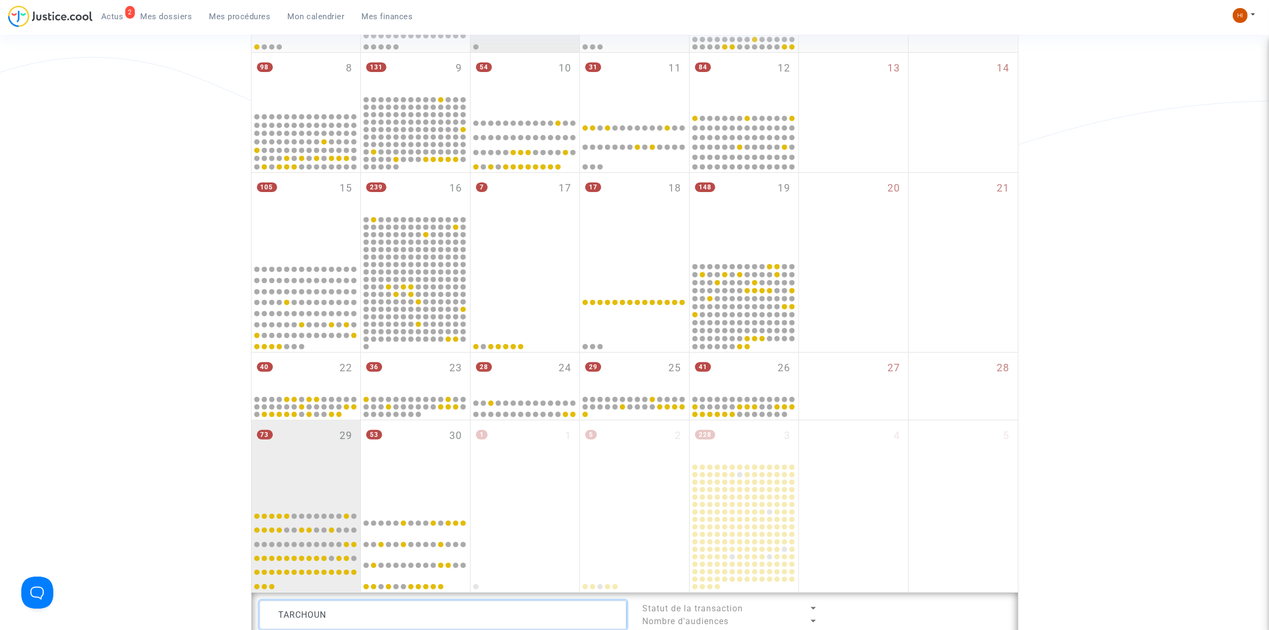
scroll to position [598, 0]
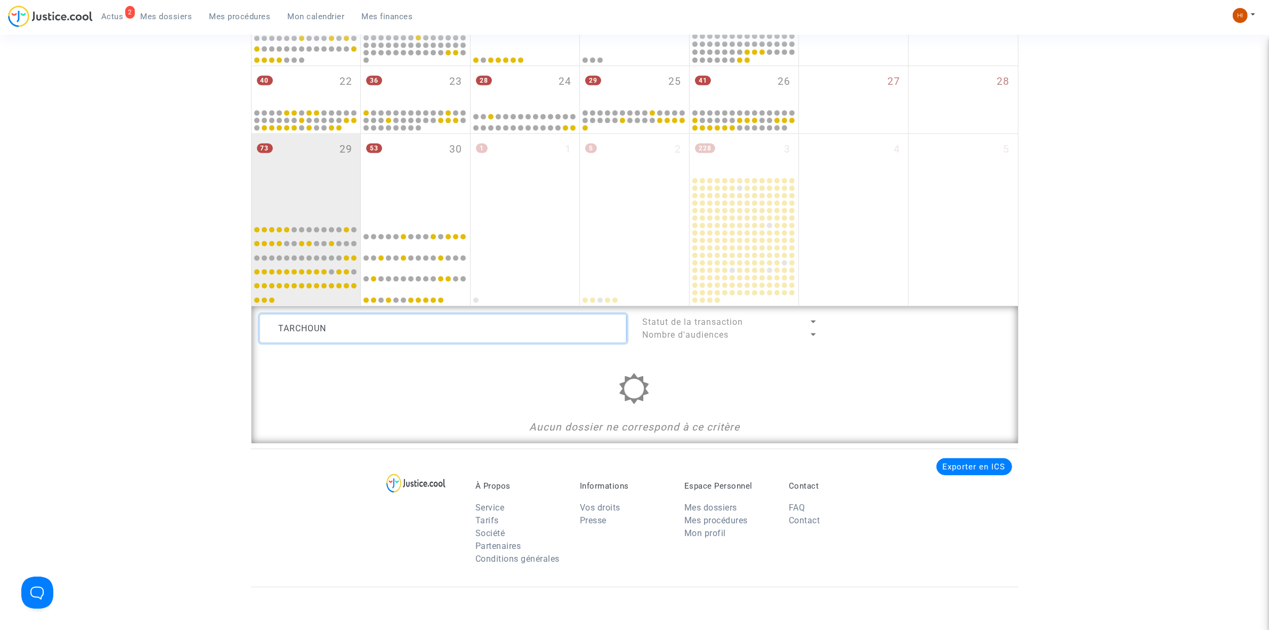
drag, startPoint x: 382, startPoint y: 333, endPoint x: 123, endPoint y: 327, distance: 259.2
paste textarea "Abdellah Cherrad"
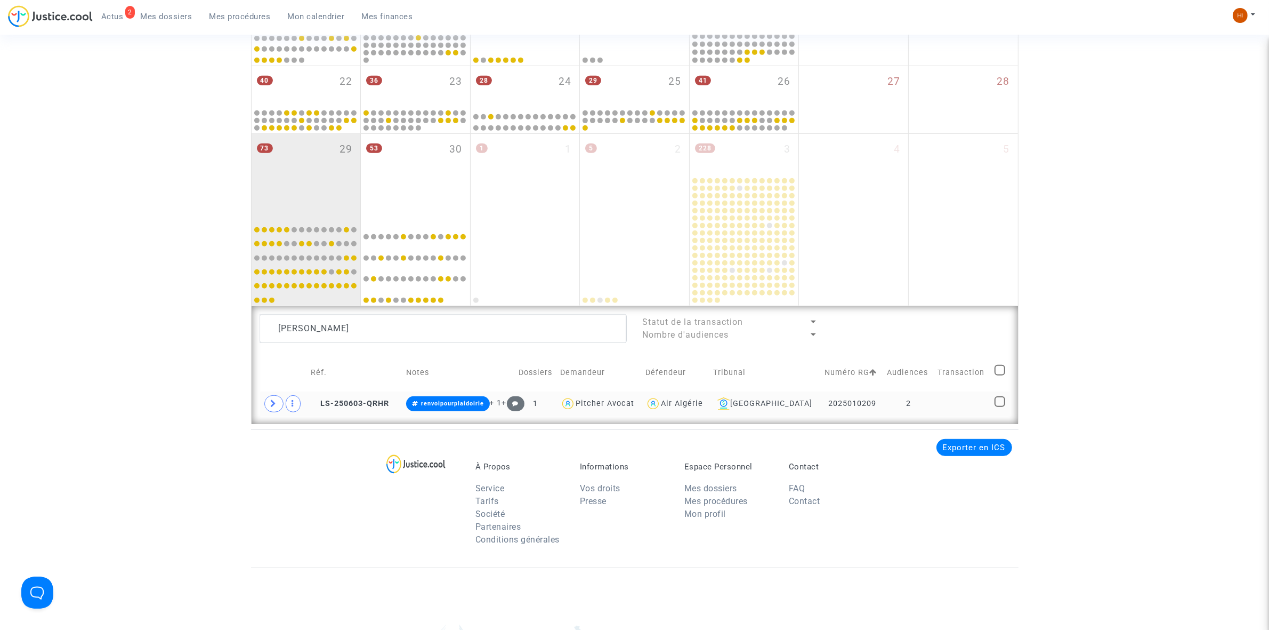
click at [934, 410] on td at bounding box center [962, 403] width 57 height 25
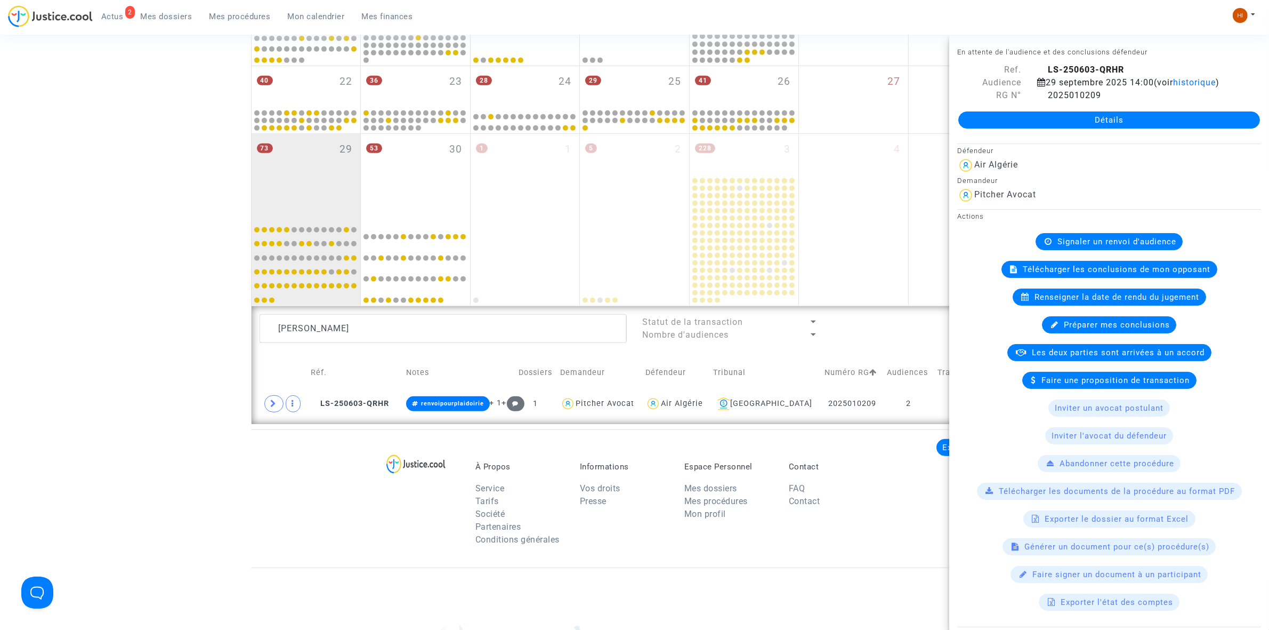
click at [1126, 302] on span "Renseigner la date de rendu du jugement" at bounding box center [1117, 297] width 165 height 10
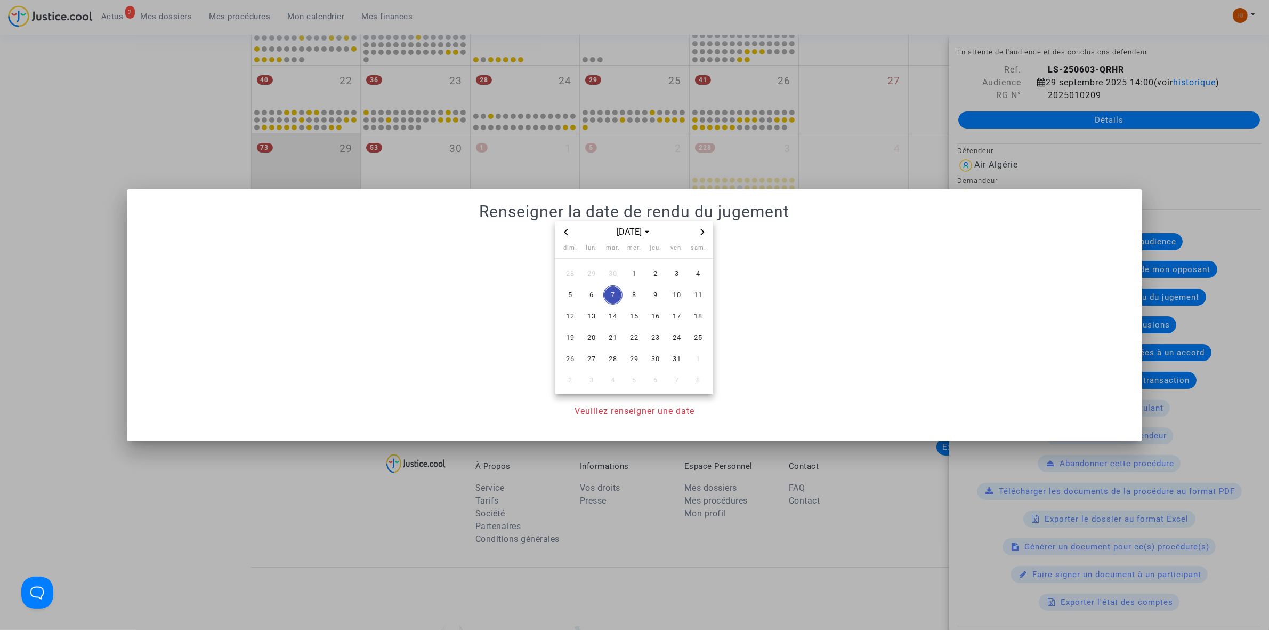
click at [698, 227] on span "Next month" at bounding box center [702, 231] width 13 height 13
click at [589, 315] on span "10" at bounding box center [591, 316] width 19 height 19
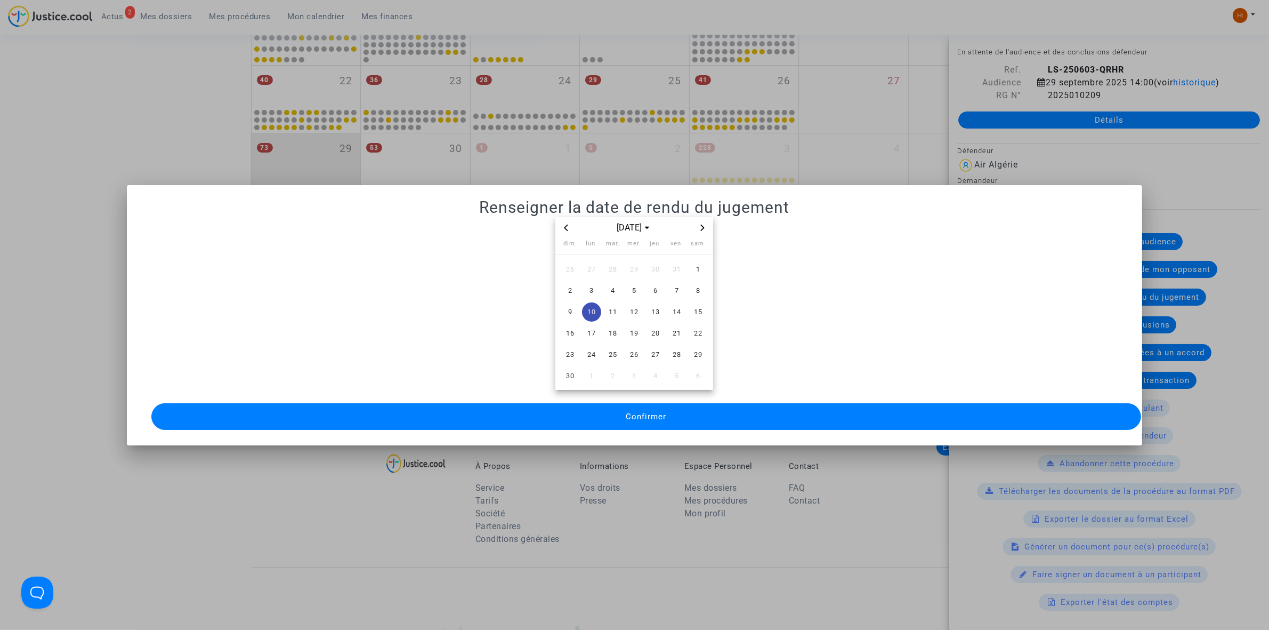
click at [630, 412] on span "Confirmer" at bounding box center [646, 417] width 41 height 10
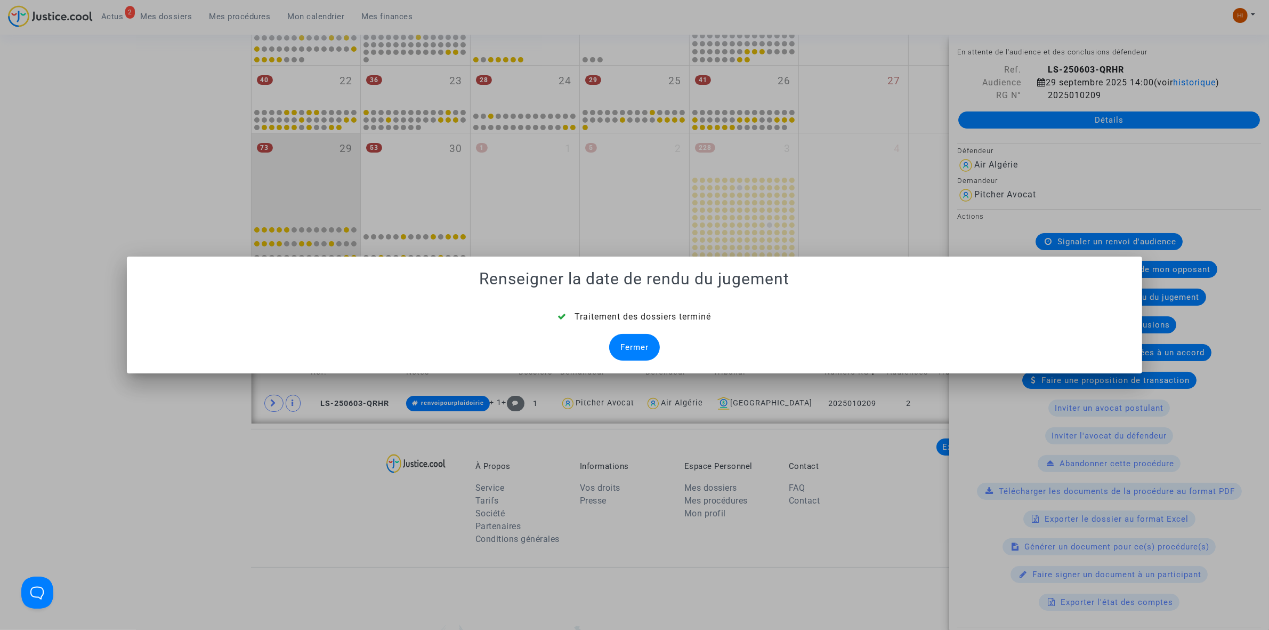
drag, startPoint x: 614, startPoint y: 356, endPoint x: 621, endPoint y: 353, distance: 7.6
click at [614, 356] on div "Fermer" at bounding box center [634, 347] width 51 height 27
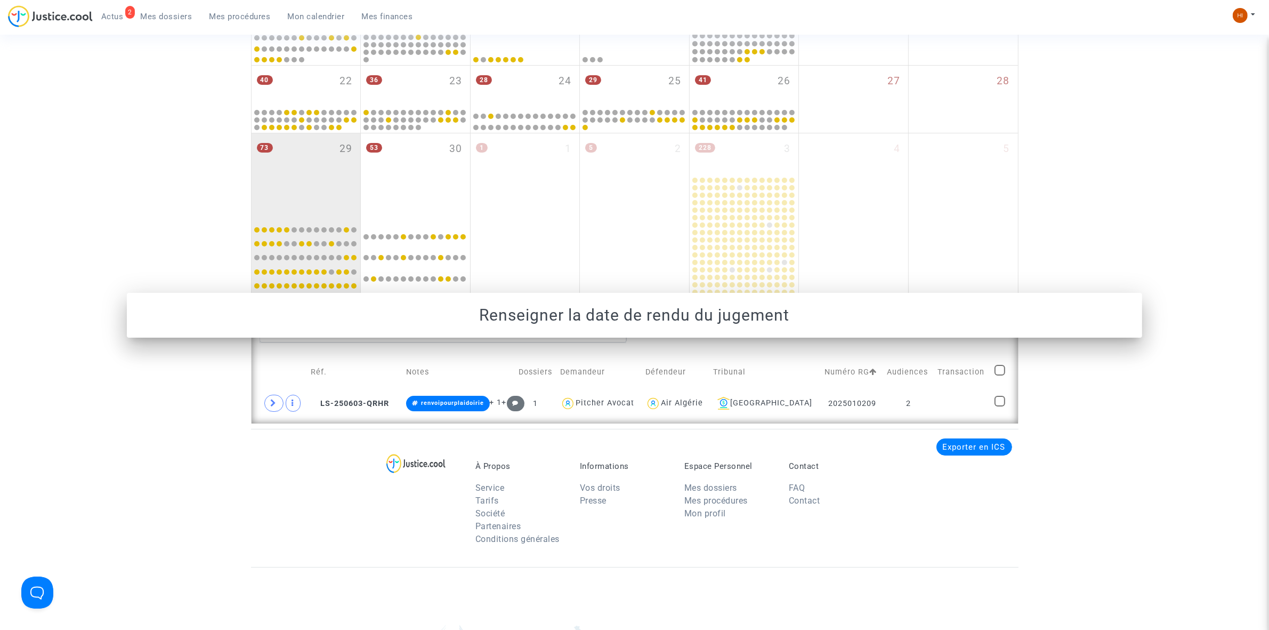
scroll to position [598, 0]
click at [627, 350] on lawsuits-list "Abdellah Cherrad Statut de la transaction Nombre d'audiences Réf. Notes Dossier…" at bounding box center [635, 364] width 751 height 102
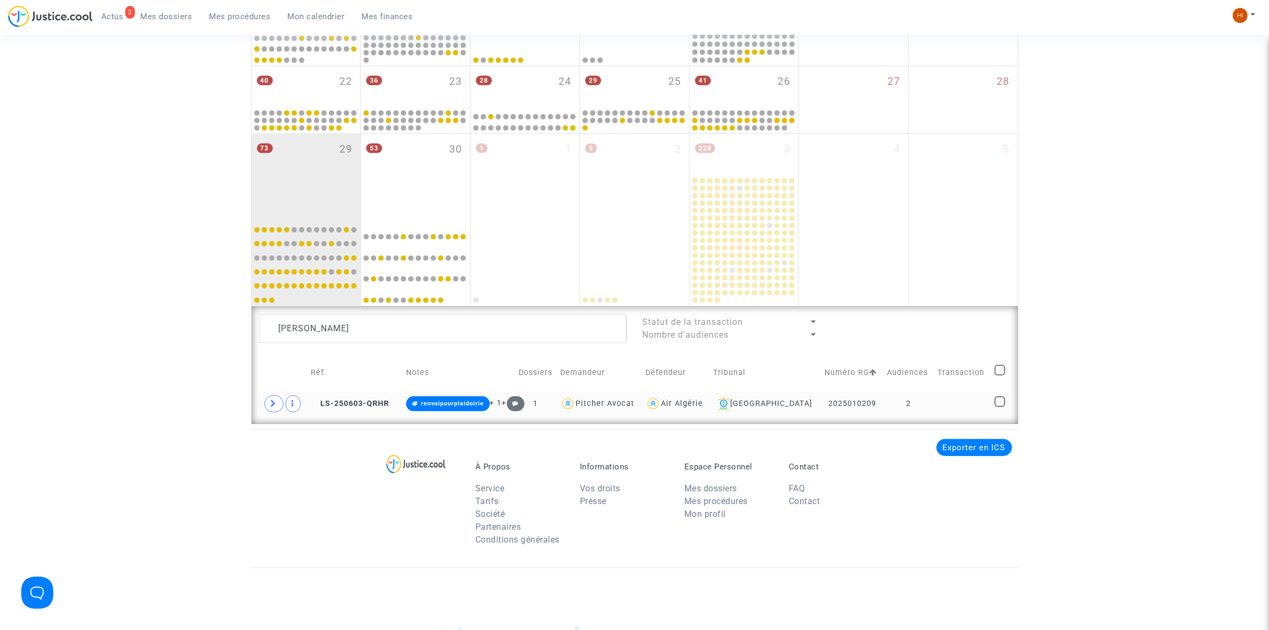
click at [369, 393] on td "LS-250603-QRHR" at bounding box center [354, 403] width 95 height 25
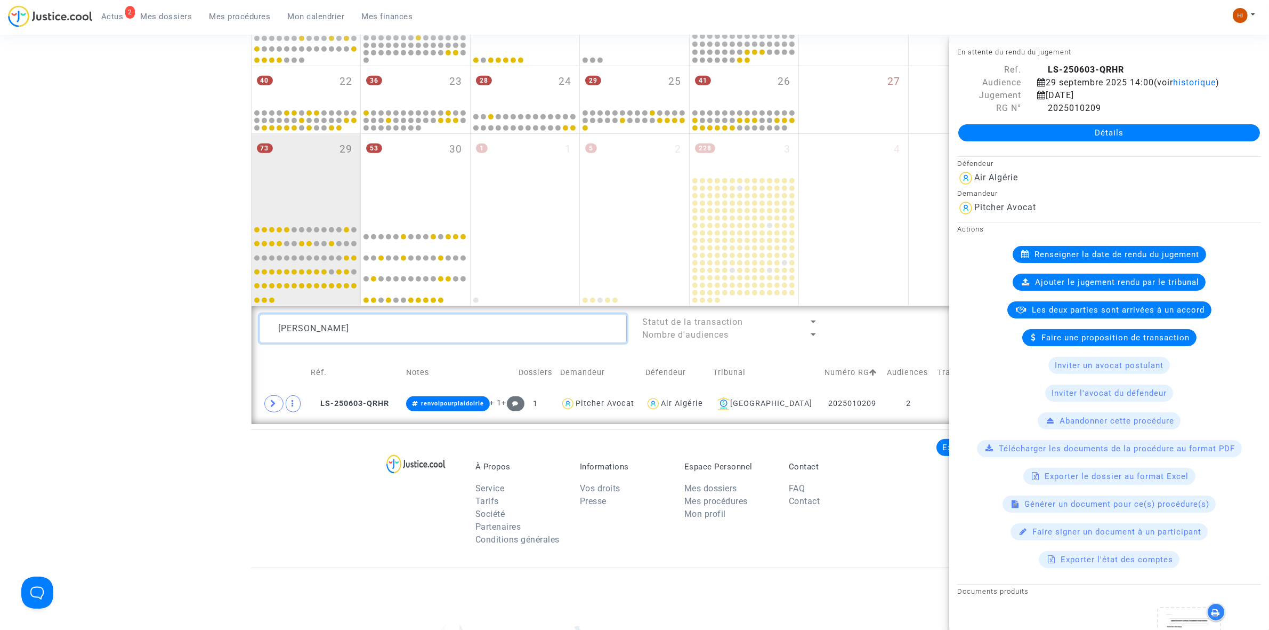
drag, startPoint x: 426, startPoint y: 327, endPoint x: 22, endPoint y: 286, distance: 406.1
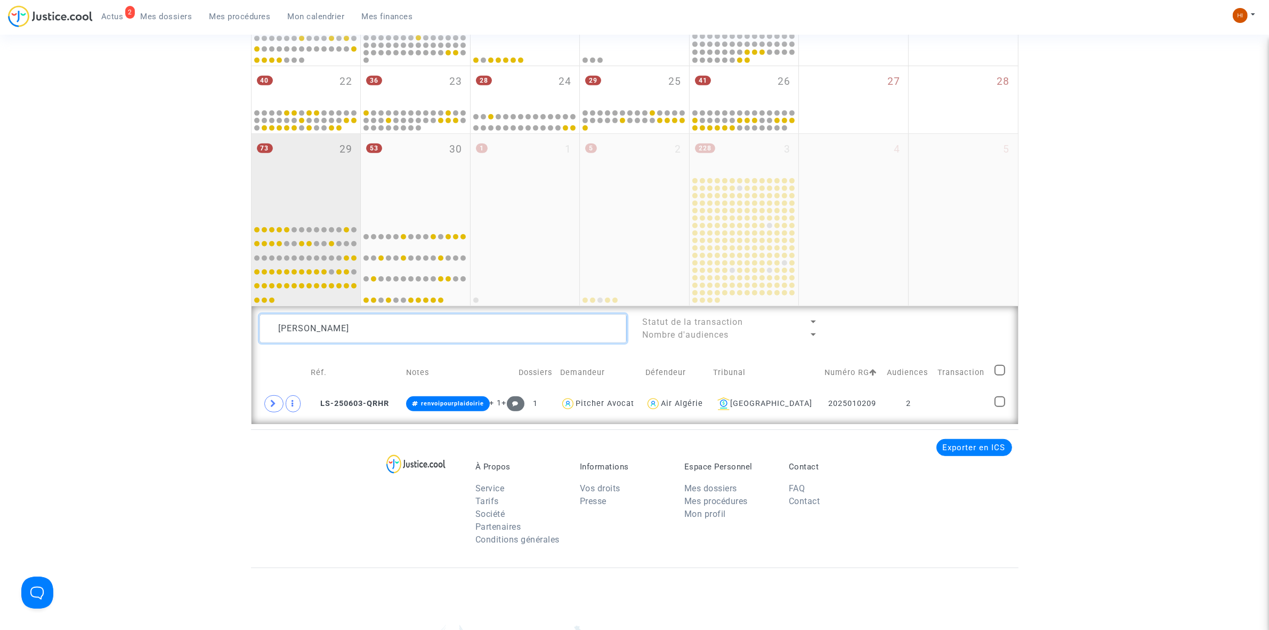
paste textarea "Zohra Gouaich"
click at [945, 397] on td at bounding box center [962, 403] width 57 height 25
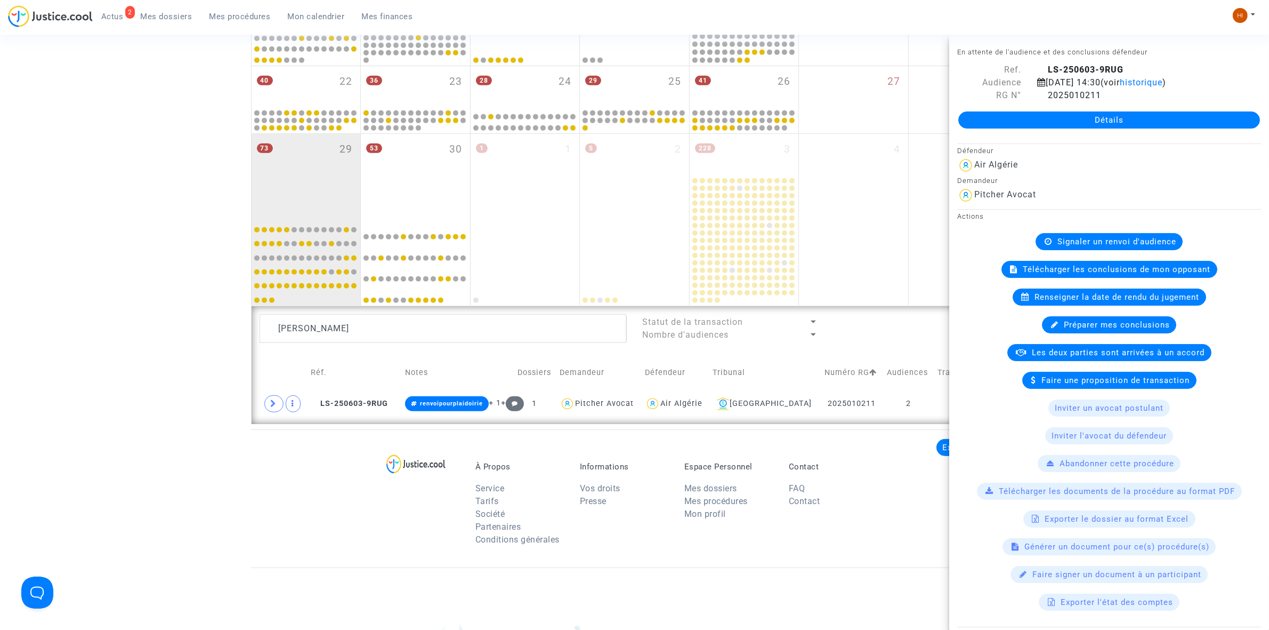
click at [1073, 302] on span "Renseigner la date de rendu du jugement" at bounding box center [1117, 297] width 165 height 10
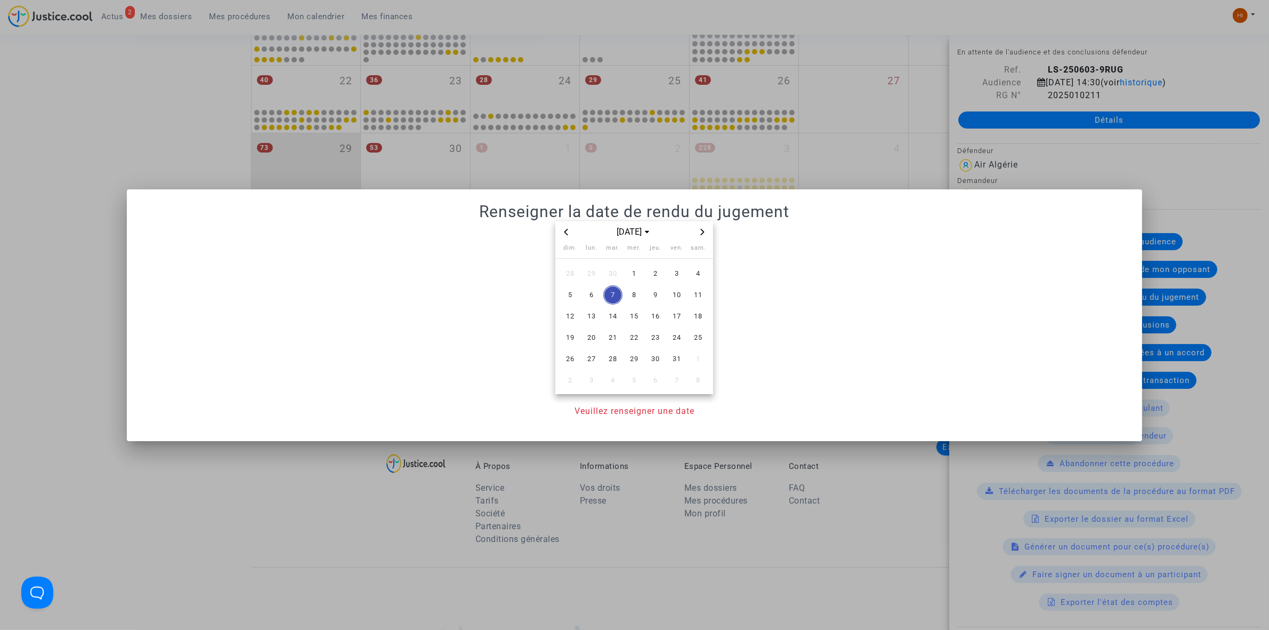
click at [699, 233] on span "Next month" at bounding box center [702, 231] width 13 height 13
click at [591, 321] on span "10" at bounding box center [591, 316] width 19 height 19
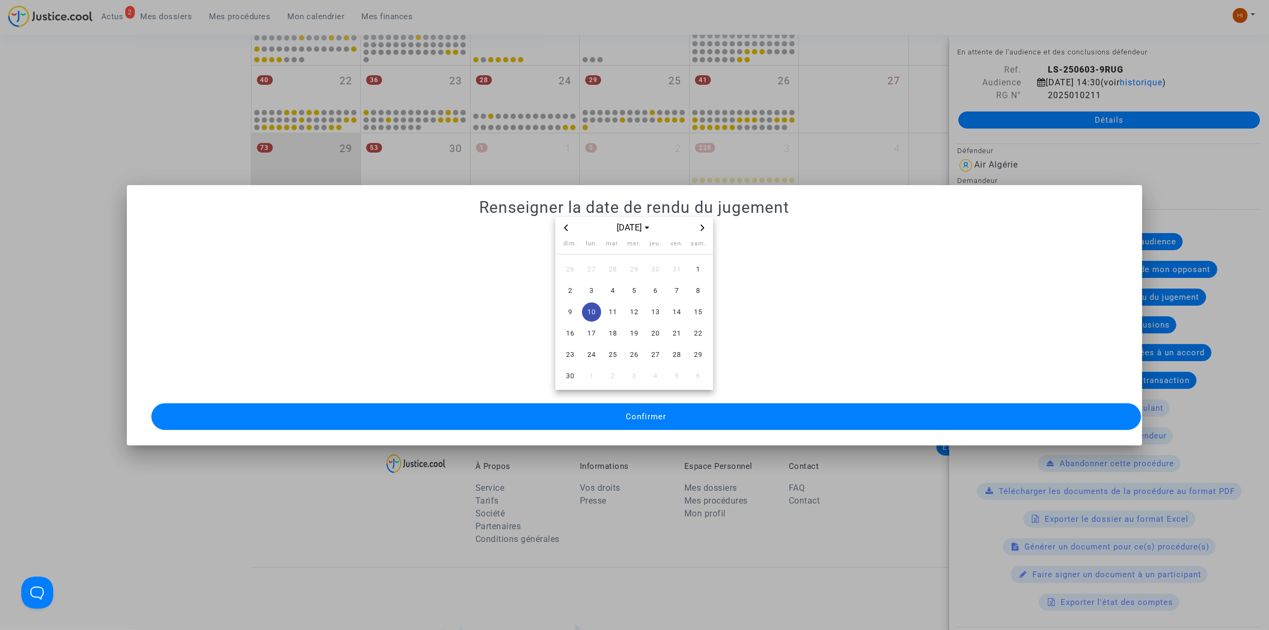
click at [600, 408] on button "Confirmer" at bounding box center [646, 416] width 990 height 27
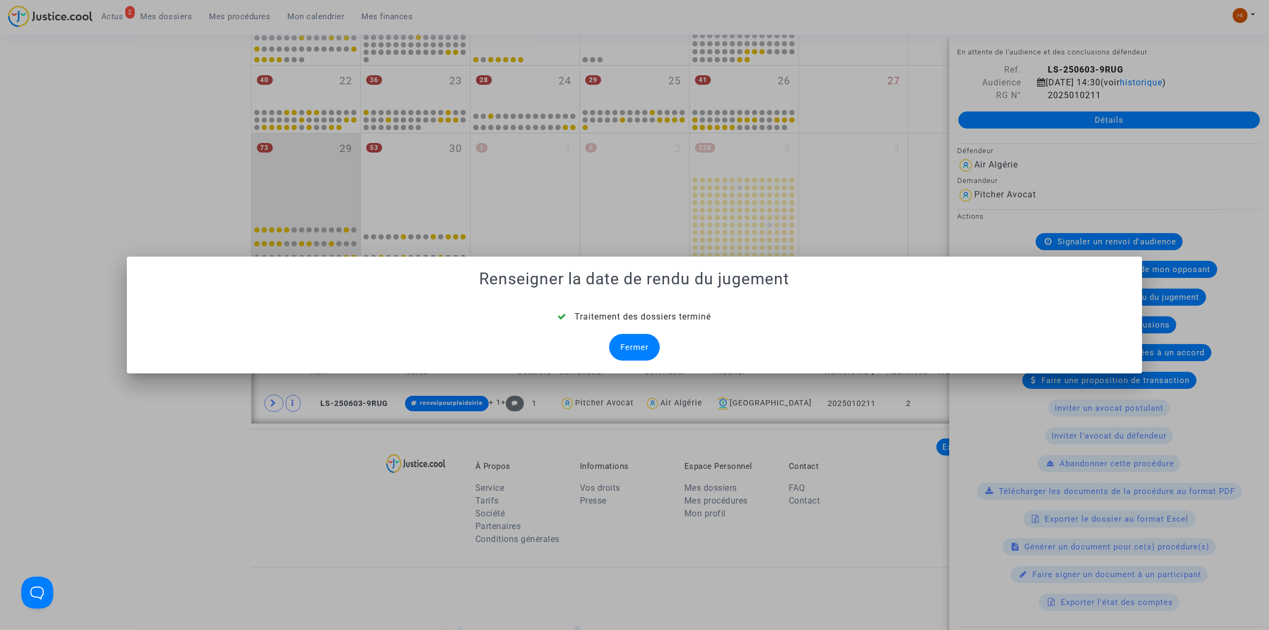
click at [641, 343] on div "Fermer" at bounding box center [634, 347] width 51 height 27
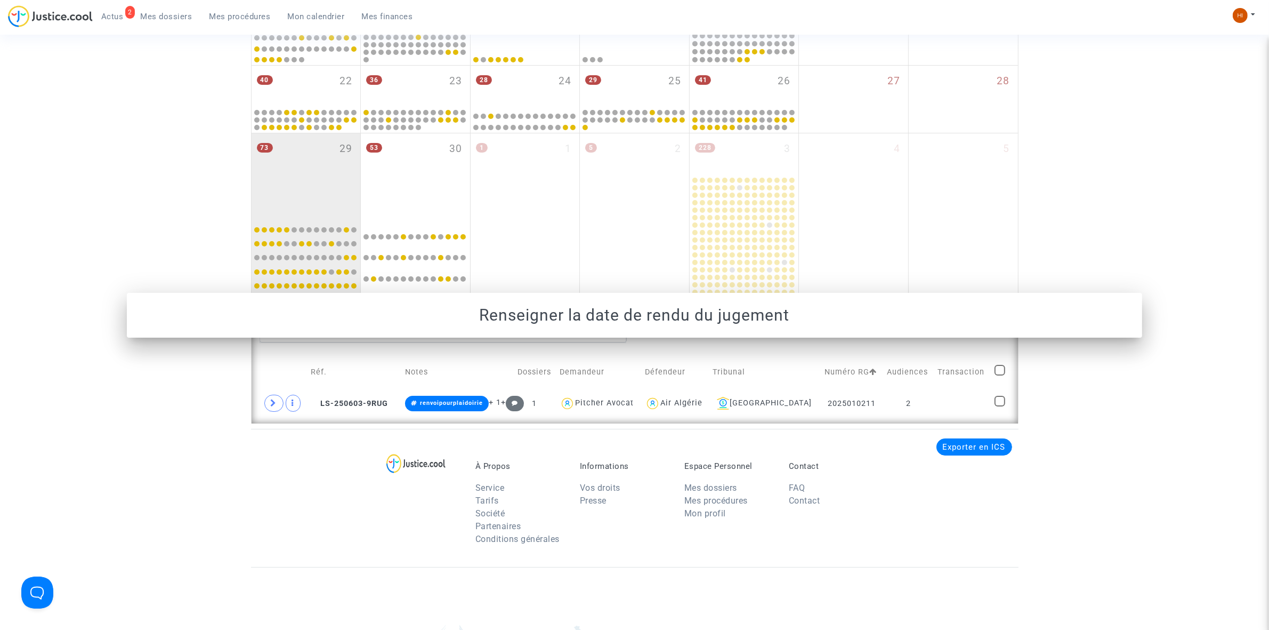
scroll to position [598, 0]
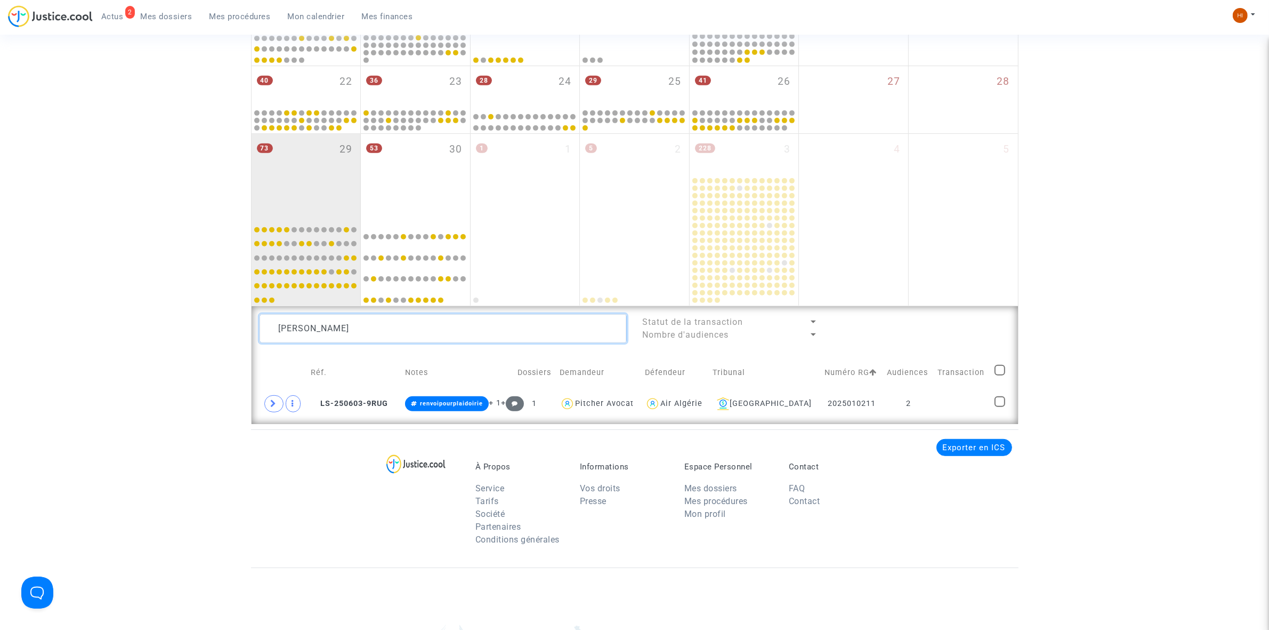
click at [420, 331] on textarea at bounding box center [443, 328] width 367 height 29
paste textarea "Souad Hariche"
click at [979, 400] on td at bounding box center [962, 403] width 57 height 25
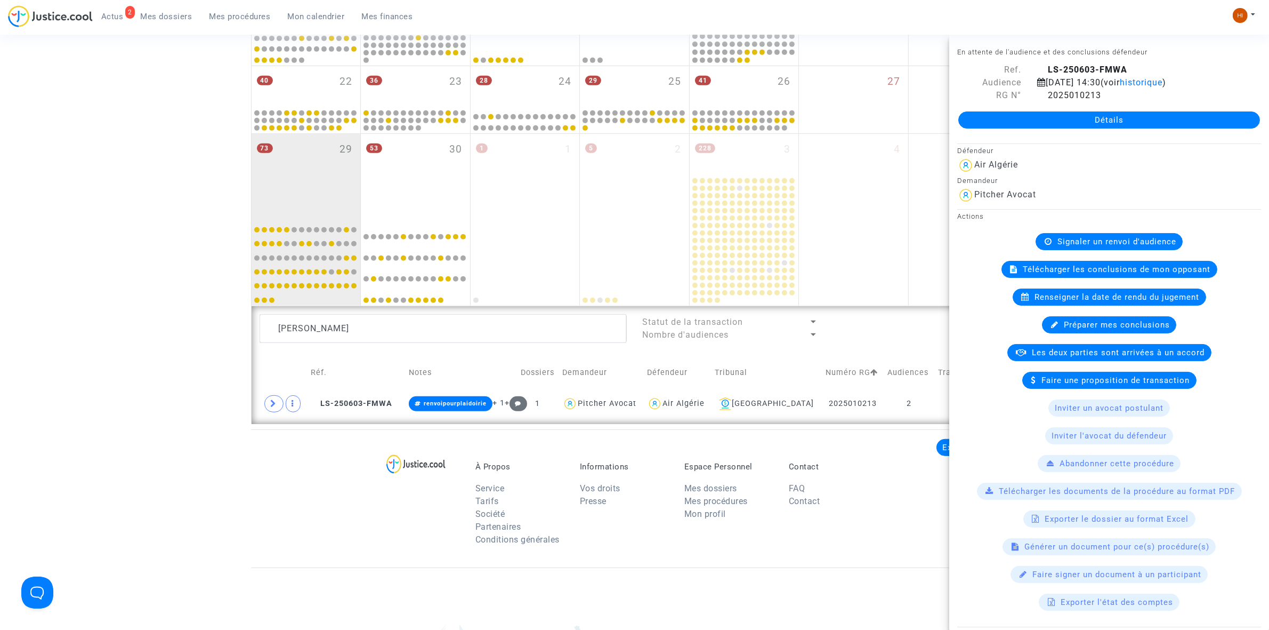
click at [1084, 302] on span "Renseigner la date de rendu du jugement" at bounding box center [1117, 297] width 165 height 10
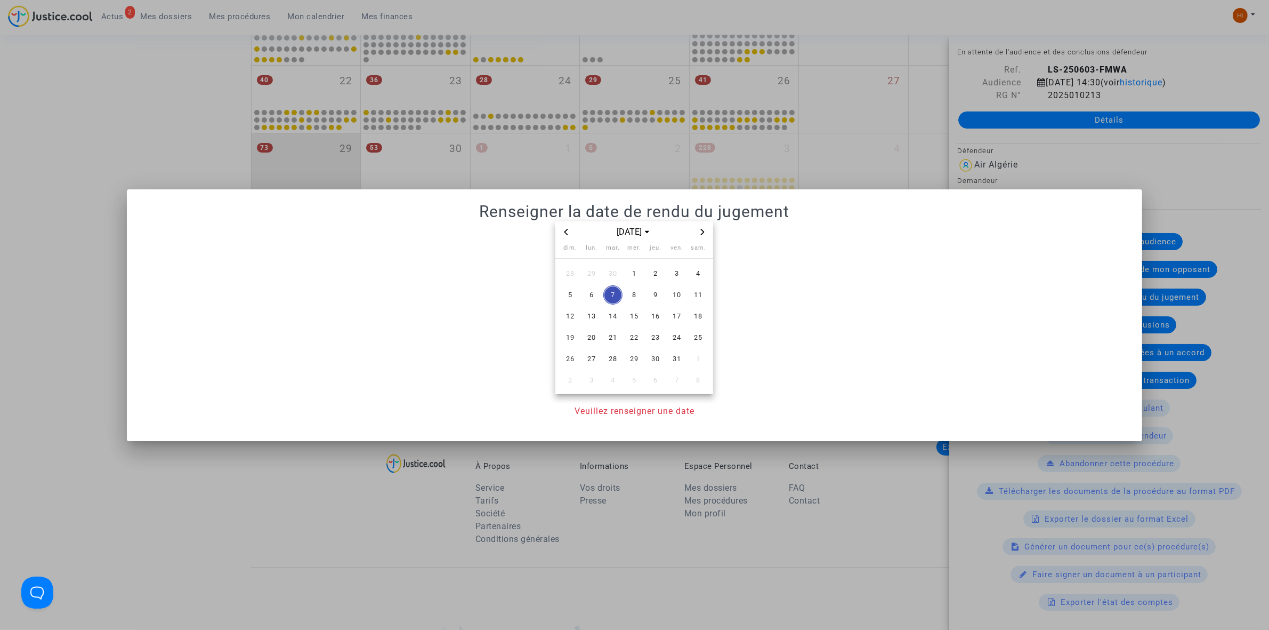
click at [706, 228] on span "Next month" at bounding box center [702, 231] width 13 height 13
drag, startPoint x: 593, startPoint y: 315, endPoint x: 577, endPoint y: 436, distance: 122.1
click at [594, 316] on span "10" at bounding box center [591, 316] width 19 height 19
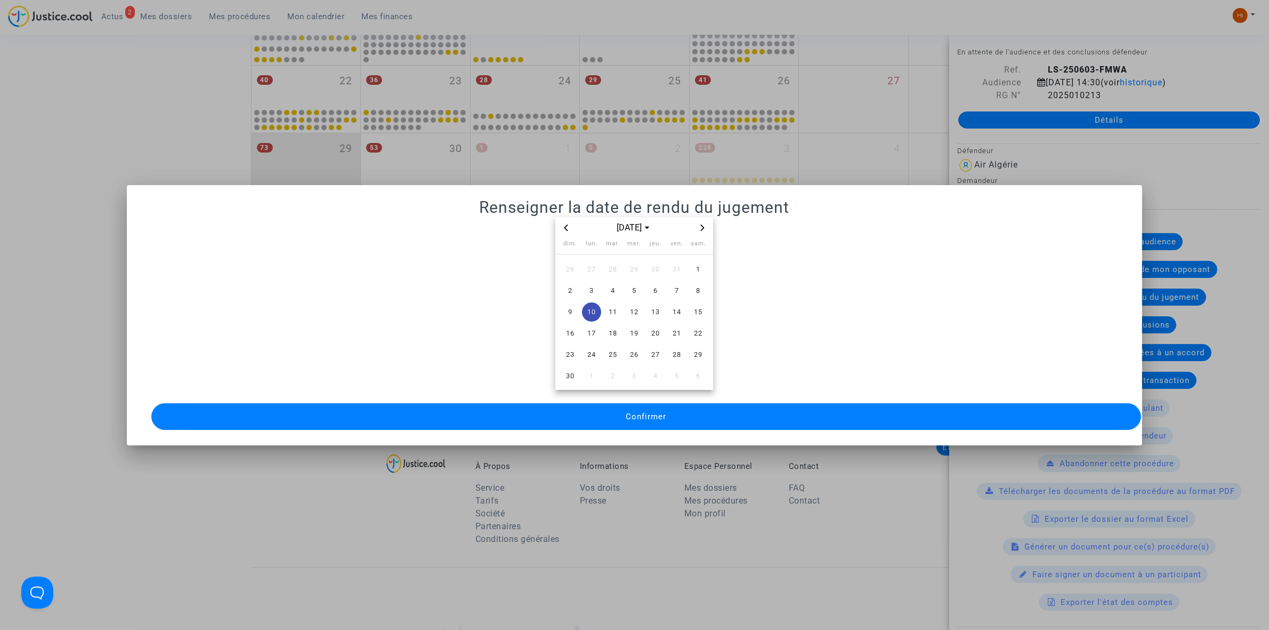
click at [591, 415] on button "Confirmer" at bounding box center [646, 416] width 990 height 27
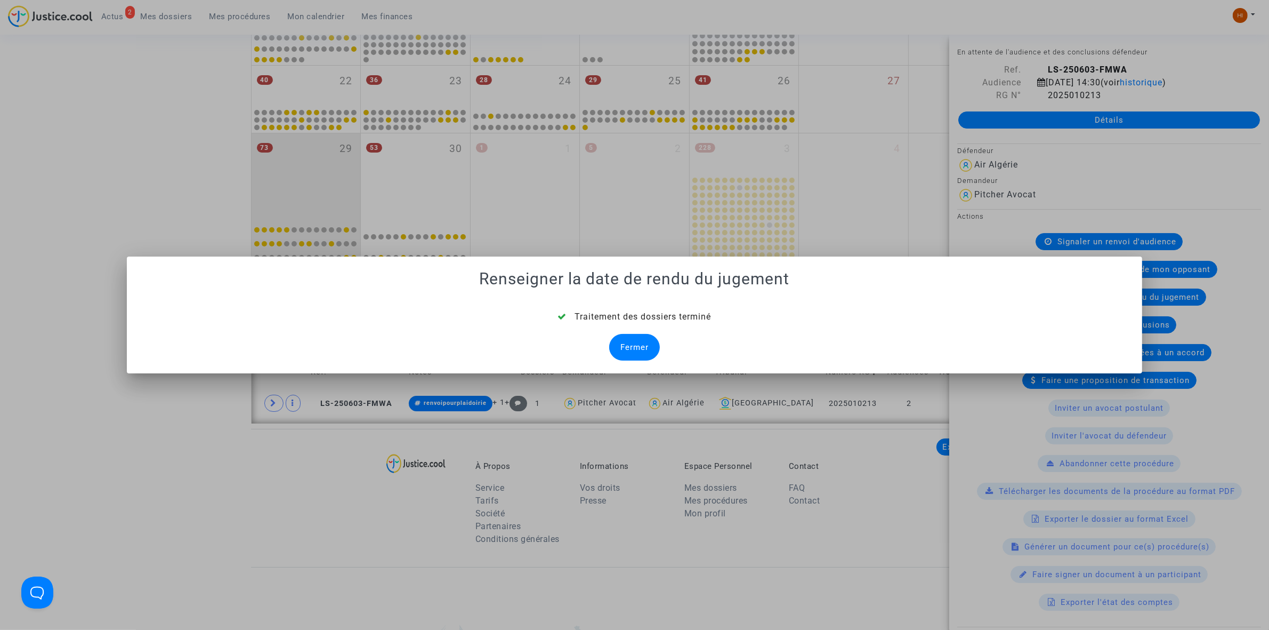
click at [641, 345] on div "Fermer" at bounding box center [634, 347] width 51 height 27
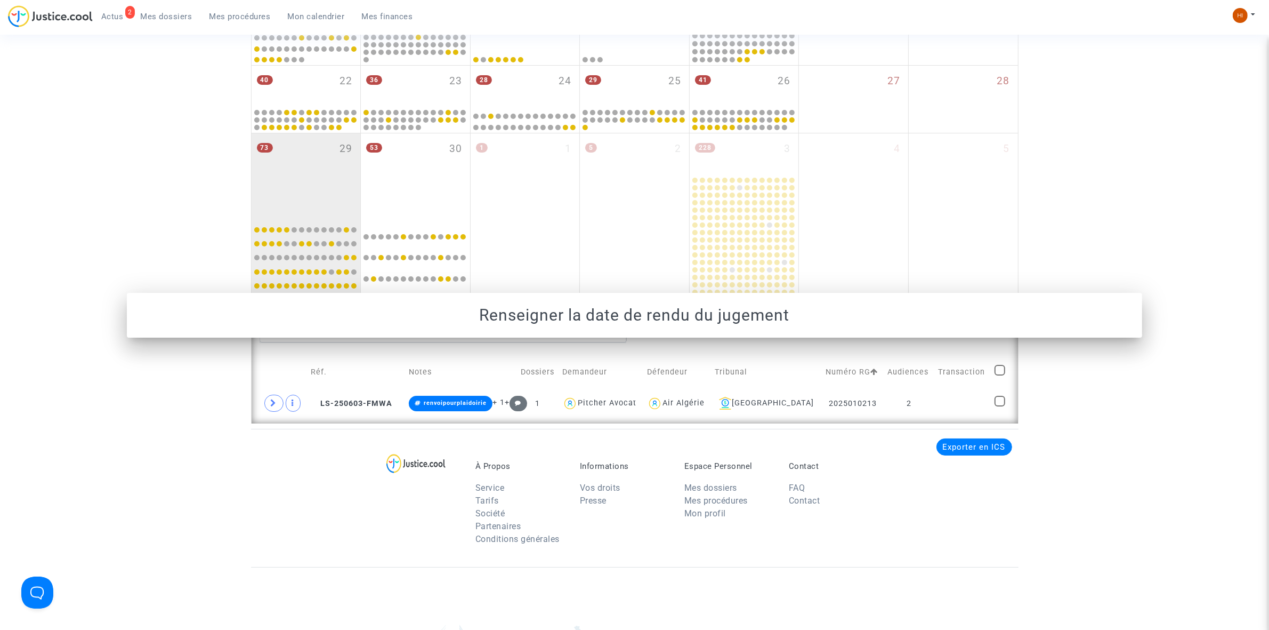
scroll to position [598, 0]
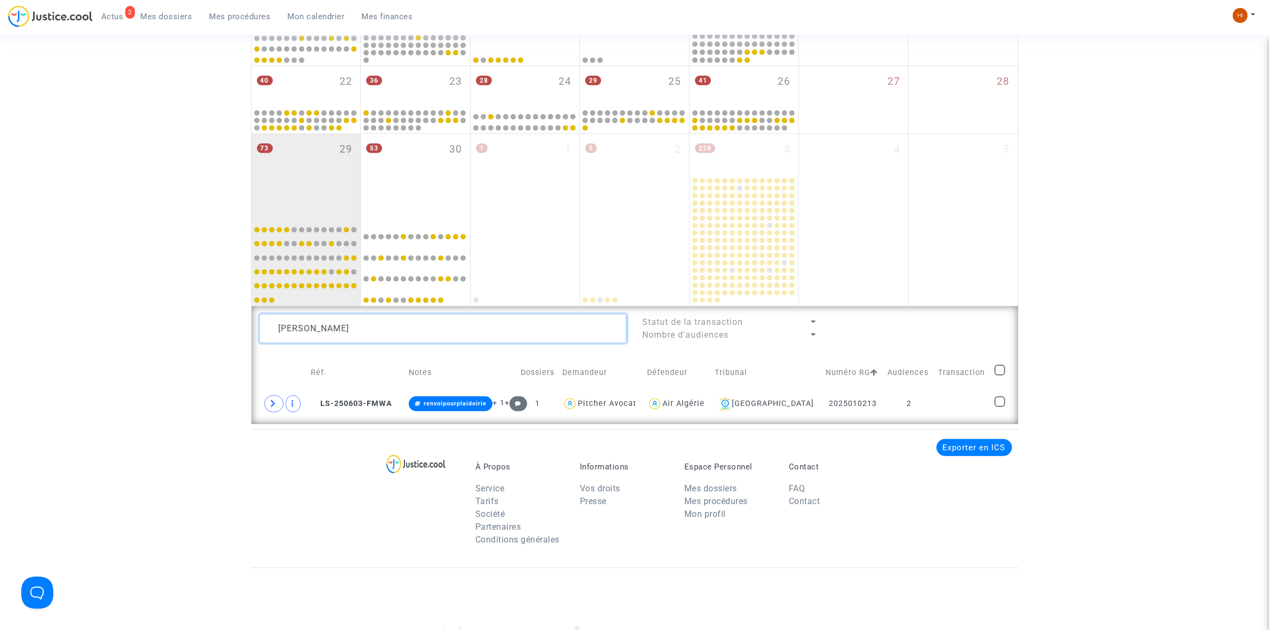
click at [472, 326] on textarea at bounding box center [443, 328] width 367 height 29
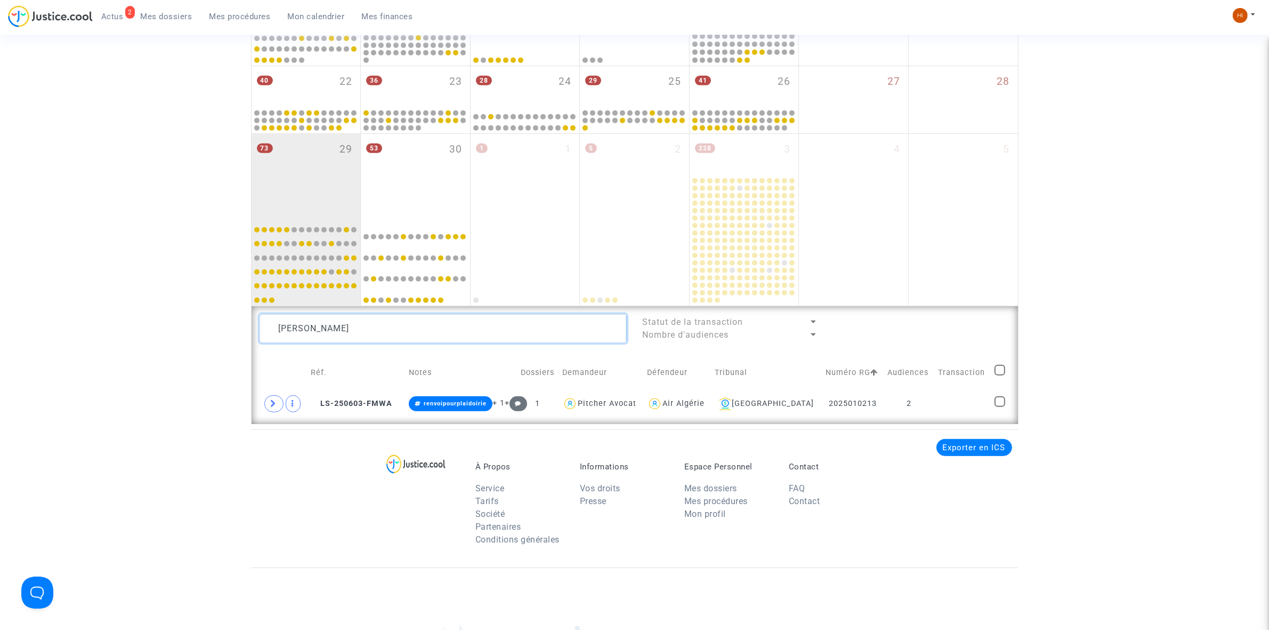
click at [472, 326] on textarea at bounding box center [443, 328] width 367 height 29
paste textarea "Allaoua Mekerbe"
click at [882, 401] on td "2025010214" at bounding box center [851, 403] width 62 height 25
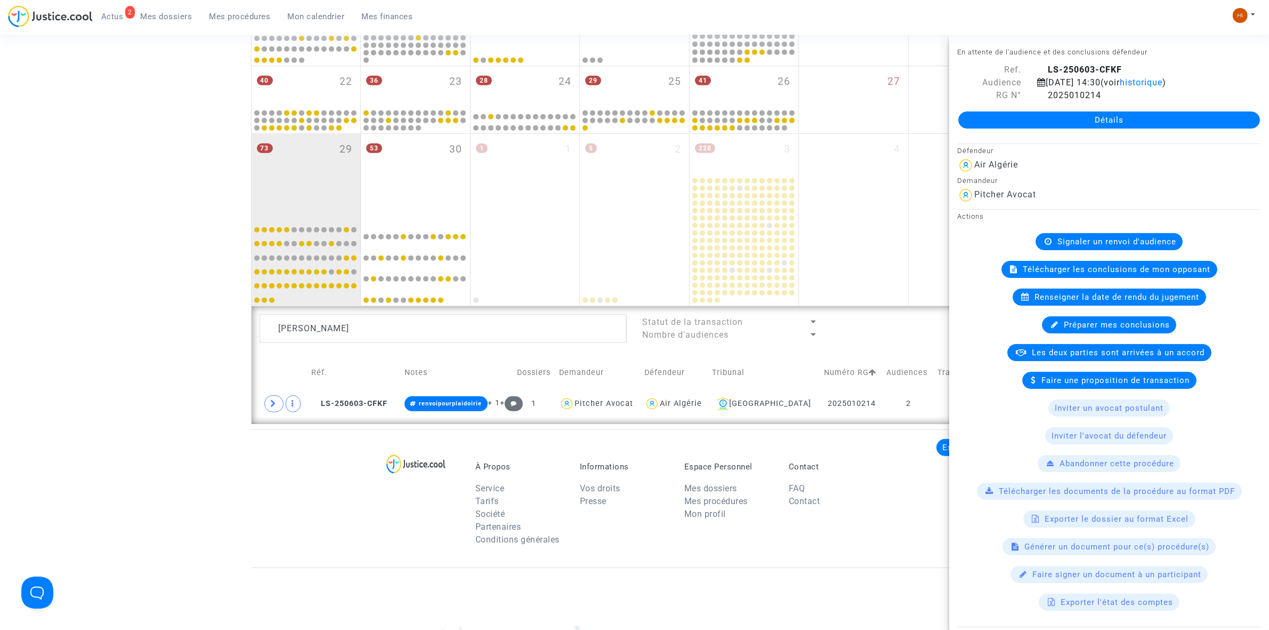
click at [1116, 302] on span "Renseigner la date de rendu du jugement" at bounding box center [1117, 297] width 165 height 10
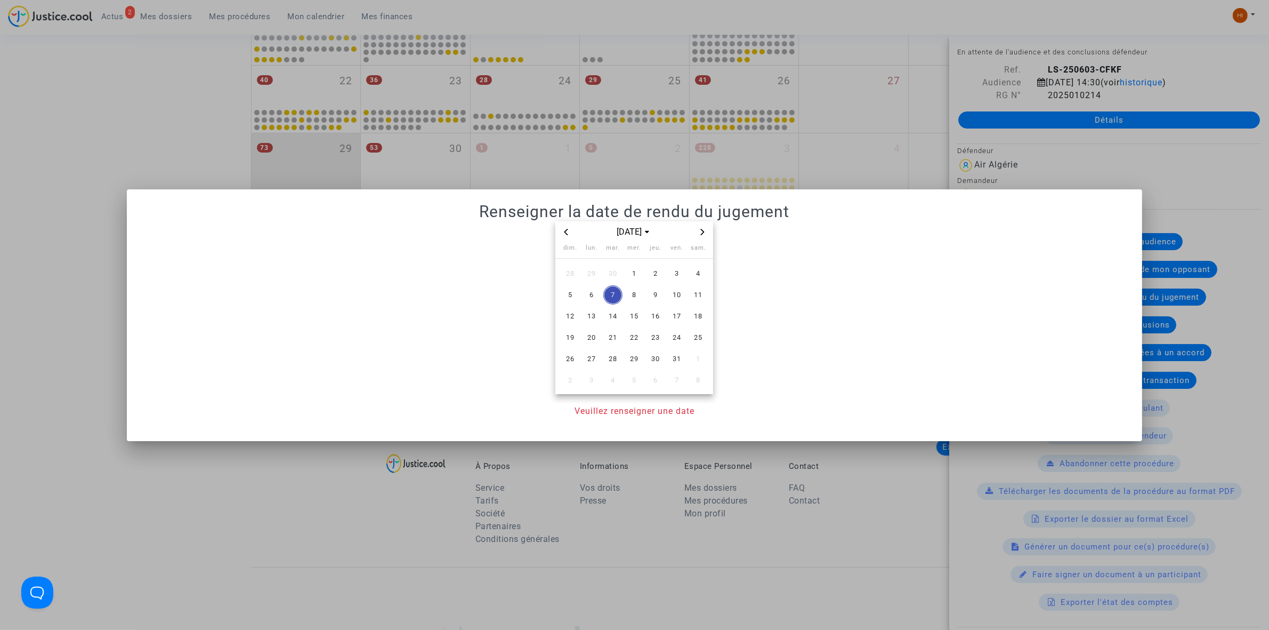
click at [704, 231] on icon "Next month" at bounding box center [703, 232] width 4 height 6
click at [595, 316] on span "10" at bounding box center [591, 316] width 19 height 19
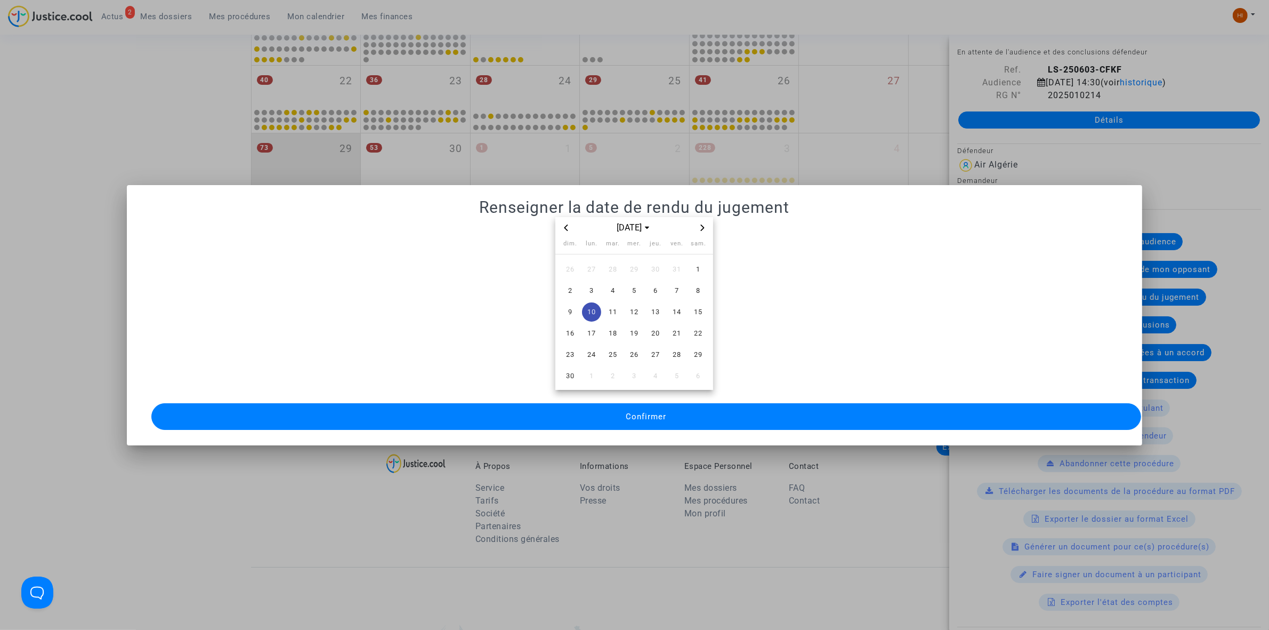
drag, startPoint x: 573, startPoint y: 396, endPoint x: 570, endPoint y: 404, distance: 8.4
click at [570, 404] on button "Confirmer" at bounding box center [646, 416] width 990 height 27
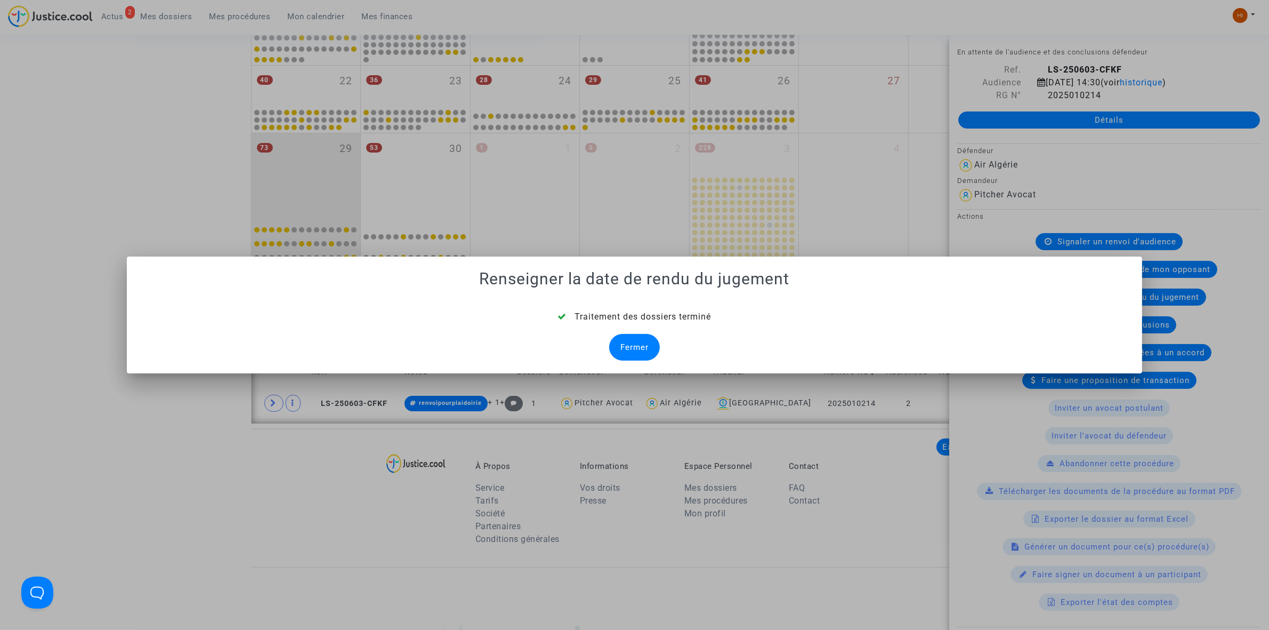
drag, startPoint x: 641, startPoint y: 348, endPoint x: 635, endPoint y: 358, distance: 11.2
click at [641, 348] on div "Fermer" at bounding box center [634, 347] width 51 height 27
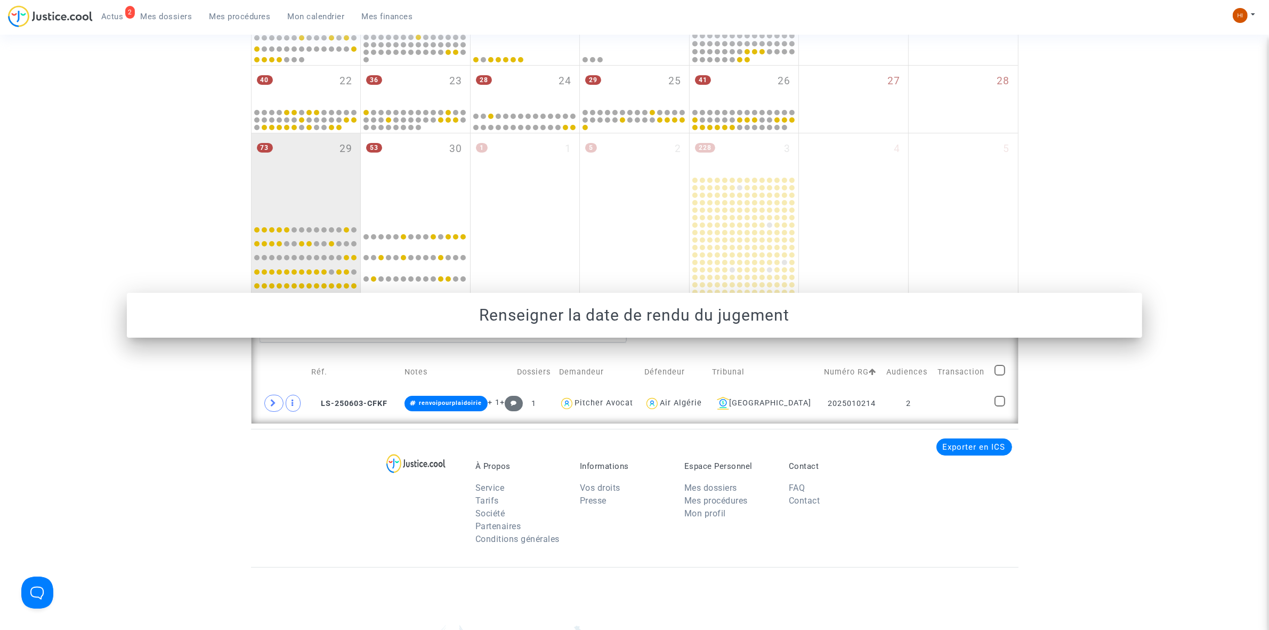
scroll to position [598, 0]
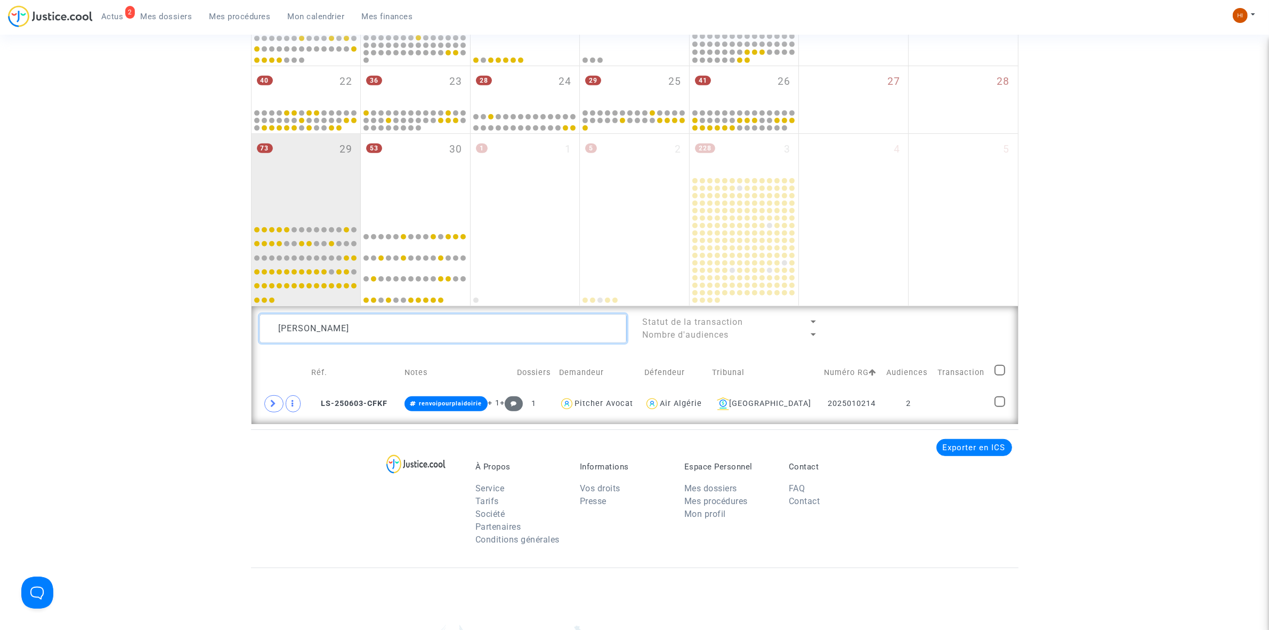
click at [435, 334] on textarea at bounding box center [443, 328] width 367 height 29
paste textarea "Fouad Djouallah"
click at [960, 392] on td at bounding box center [962, 403] width 57 height 25
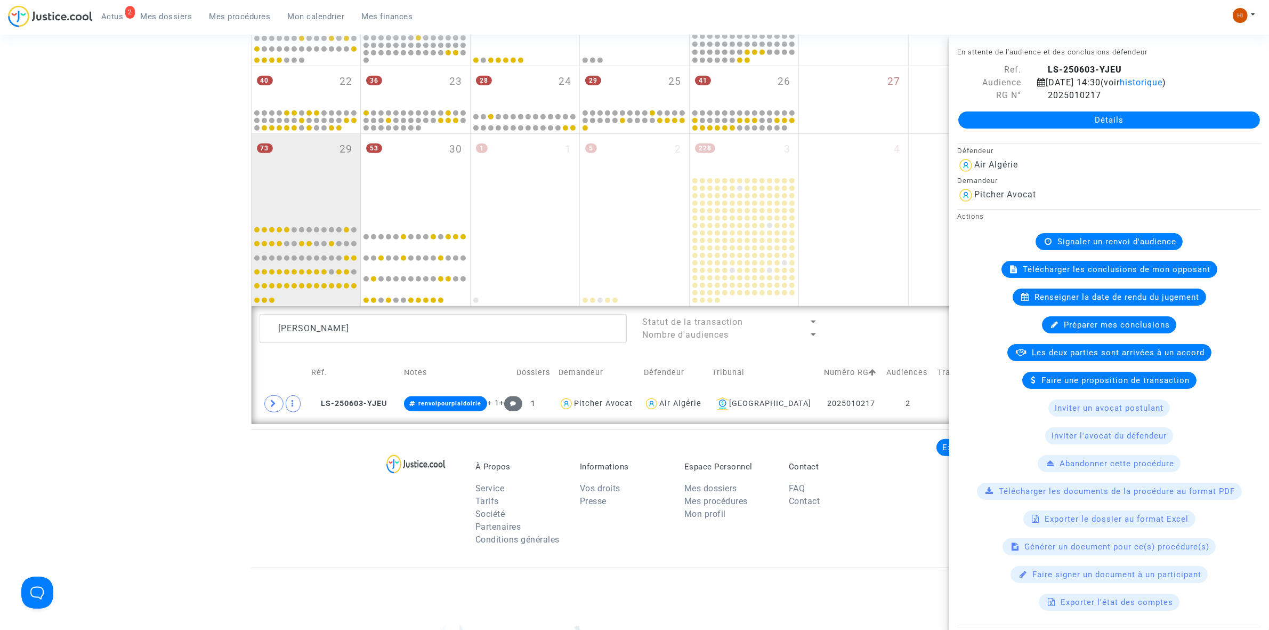
click at [1086, 302] on span "Renseigner la date de rendu du jugement" at bounding box center [1117, 297] width 165 height 10
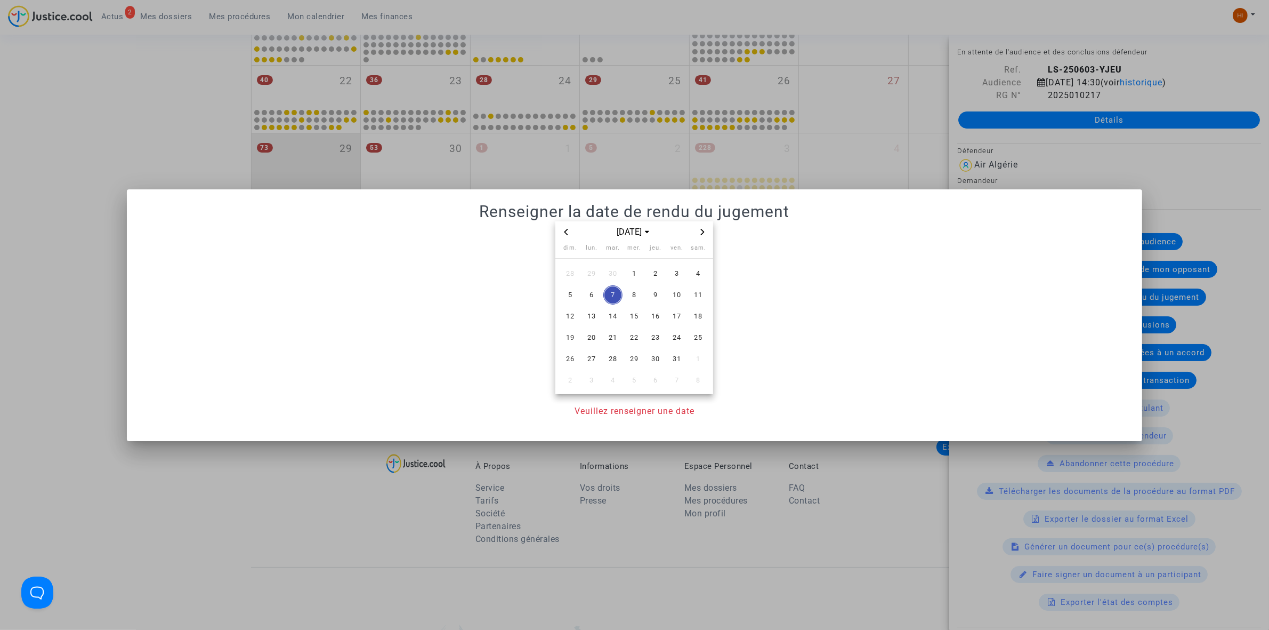
click at [699, 229] on span "Next month" at bounding box center [702, 231] width 13 height 13
click at [593, 317] on span "10" at bounding box center [591, 316] width 19 height 19
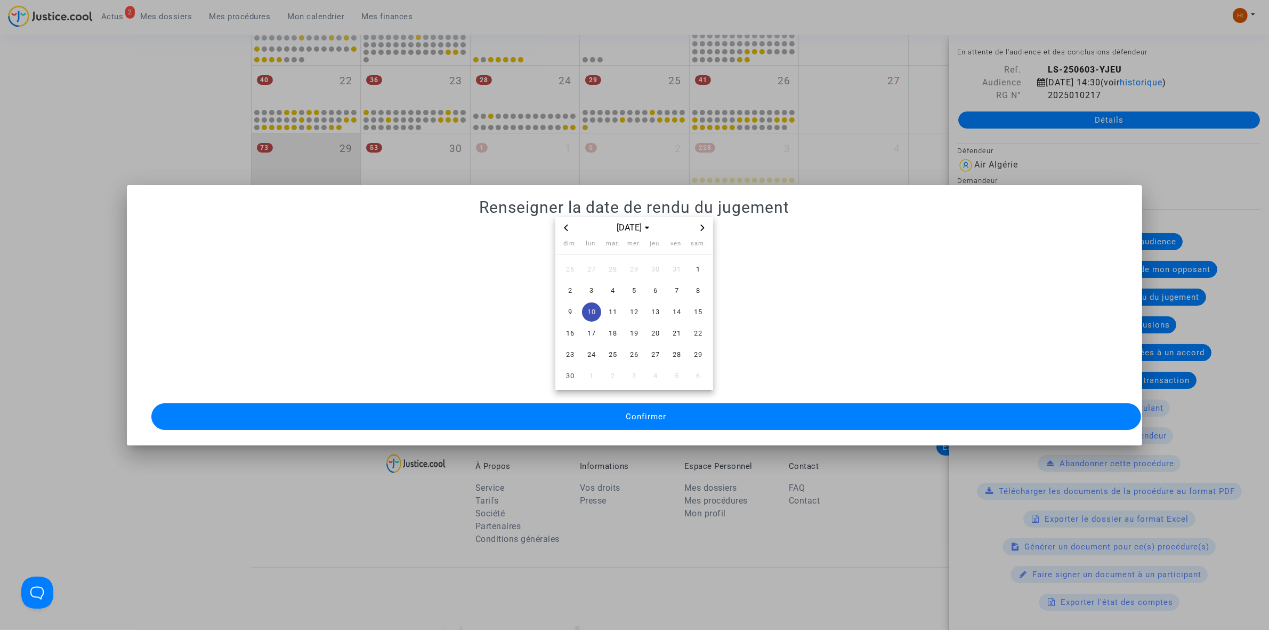
click at [592, 404] on button "Confirmer" at bounding box center [646, 416] width 990 height 27
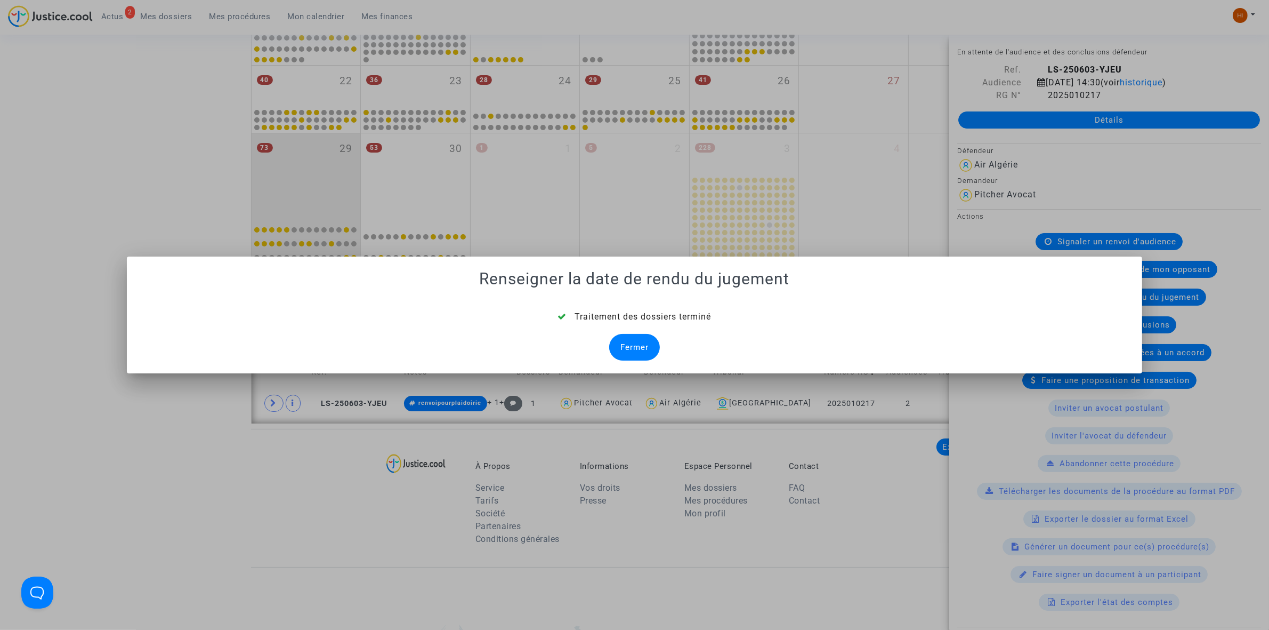
drag, startPoint x: 625, startPoint y: 347, endPoint x: 240, endPoint y: 286, distance: 390.3
click at [626, 348] on div "Fermer" at bounding box center [634, 347] width 51 height 27
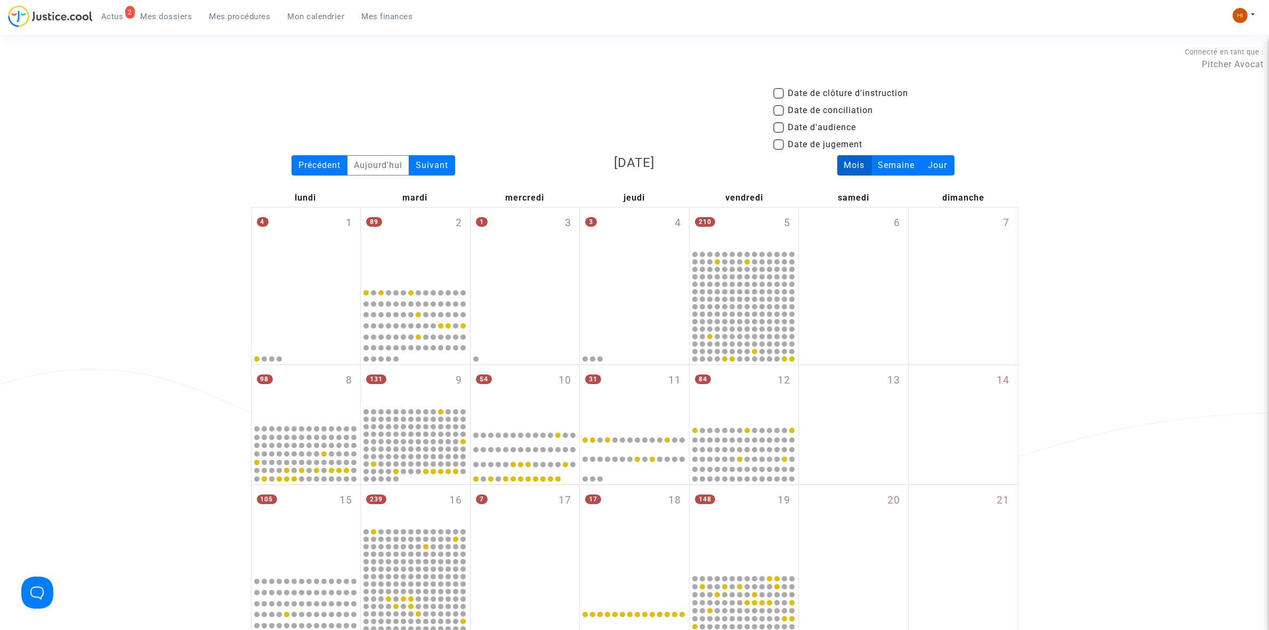
scroll to position [598, 0]
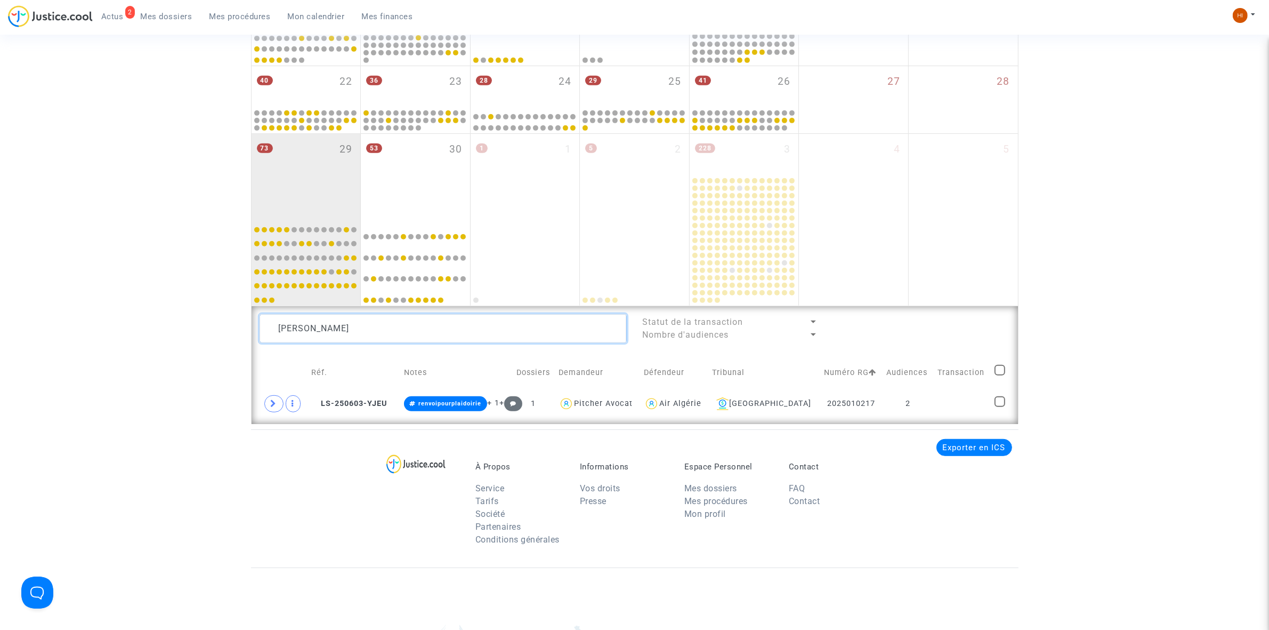
click at [289, 320] on textarea at bounding box center [443, 328] width 367 height 29
paste textarea "Yousra Chiraz Zineb Benallal"
click at [946, 410] on td at bounding box center [962, 403] width 57 height 25
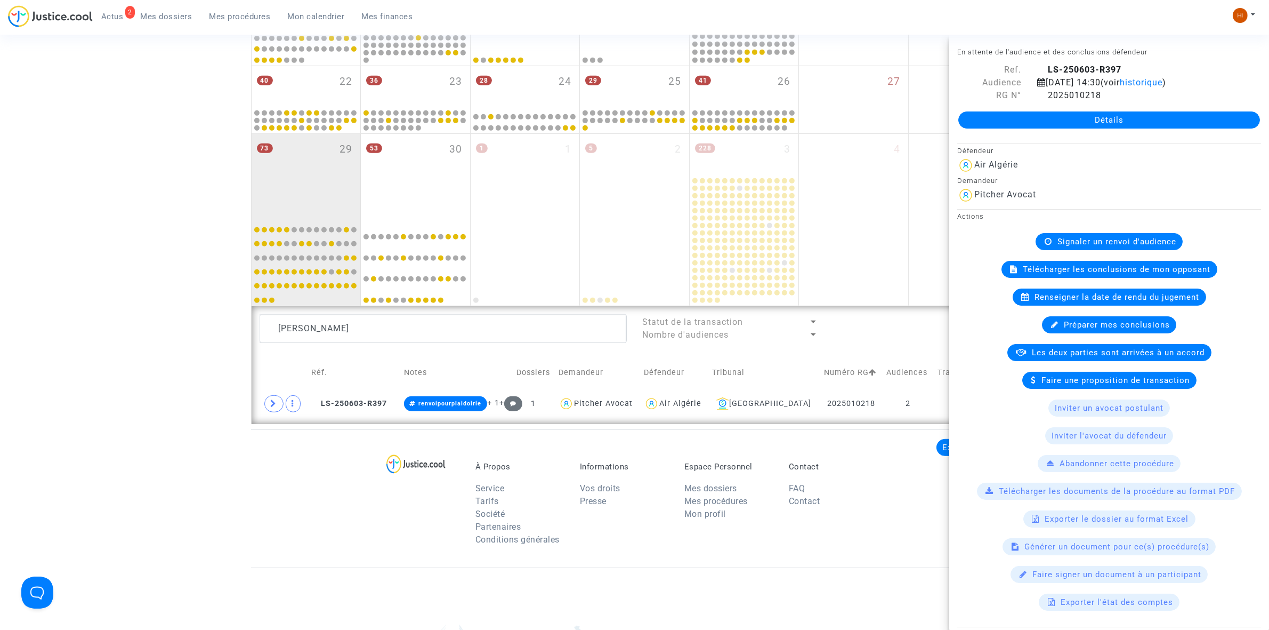
click at [1052, 302] on span "Renseigner la date de rendu du jugement" at bounding box center [1117, 297] width 165 height 10
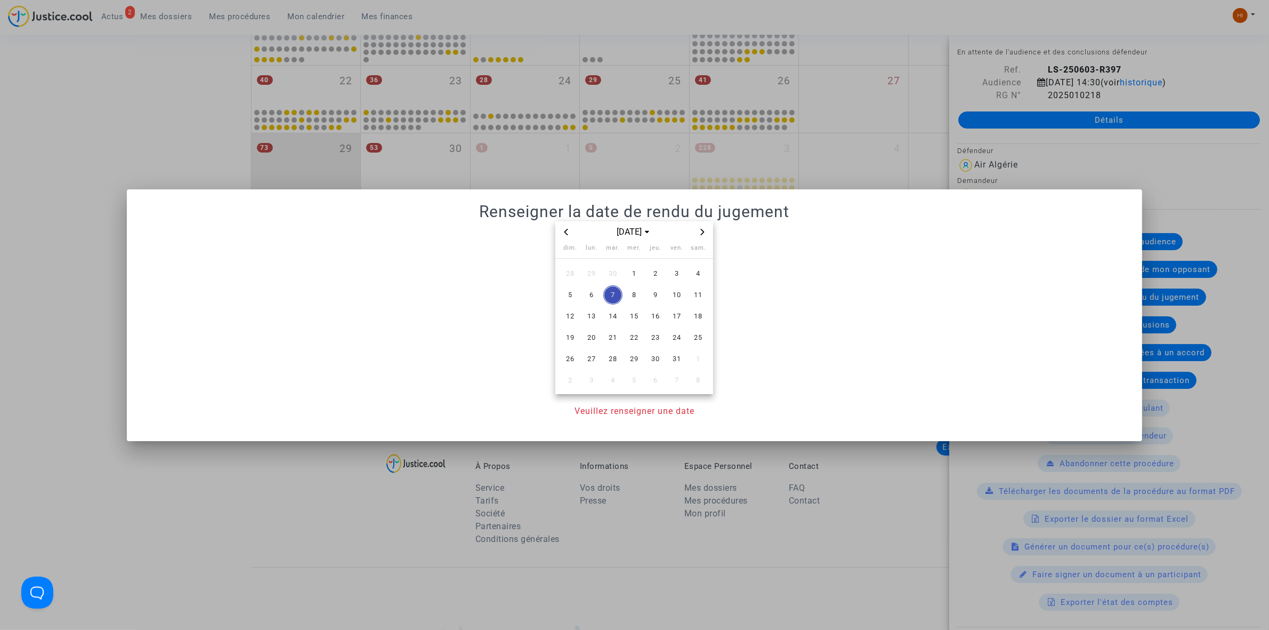
click at [702, 229] on icon "Next month" at bounding box center [702, 232] width 6 height 6
drag, startPoint x: 587, startPoint y: 316, endPoint x: 577, endPoint y: 394, distance: 79.6
click at [587, 318] on span "10" at bounding box center [591, 316] width 19 height 19
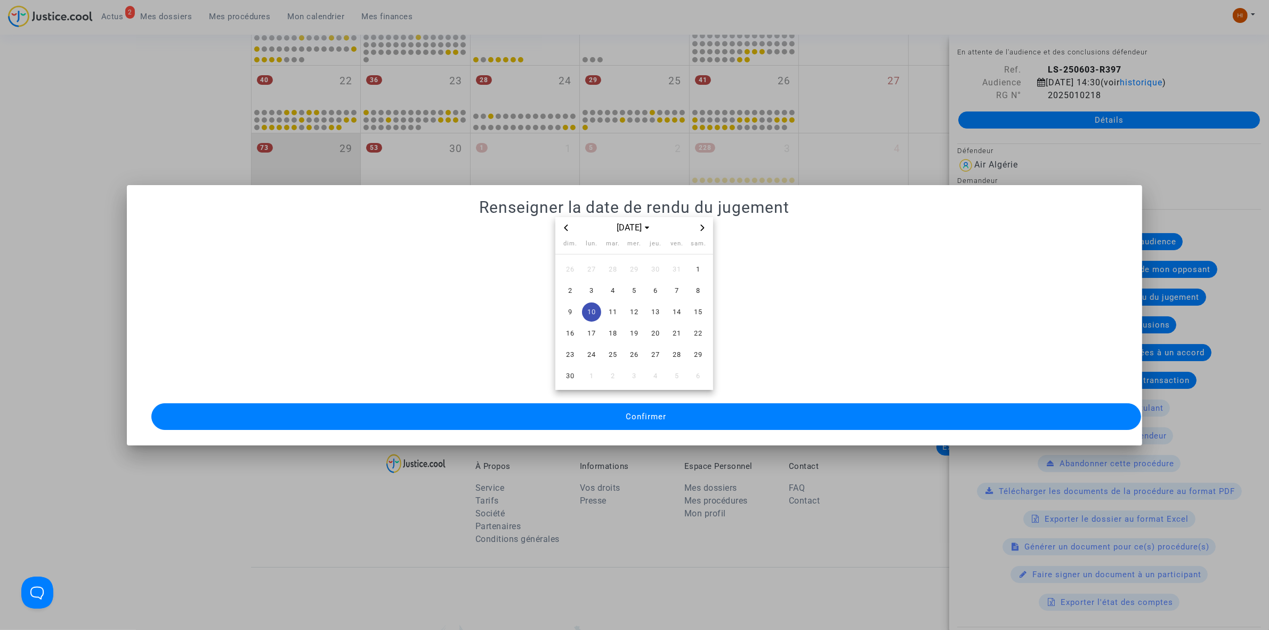
click at [576, 406] on button "Confirmer" at bounding box center [646, 416] width 990 height 27
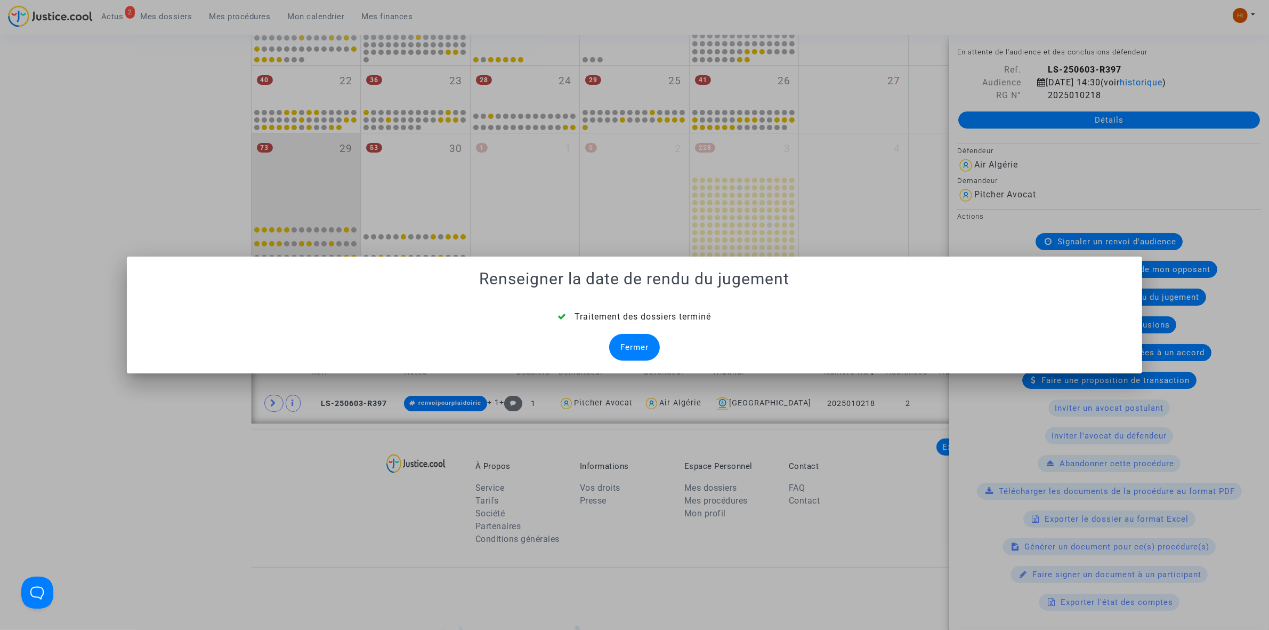
drag, startPoint x: 638, startPoint y: 352, endPoint x: 398, endPoint y: 433, distance: 253.7
click at [638, 352] on div "Fermer" at bounding box center [634, 347] width 51 height 27
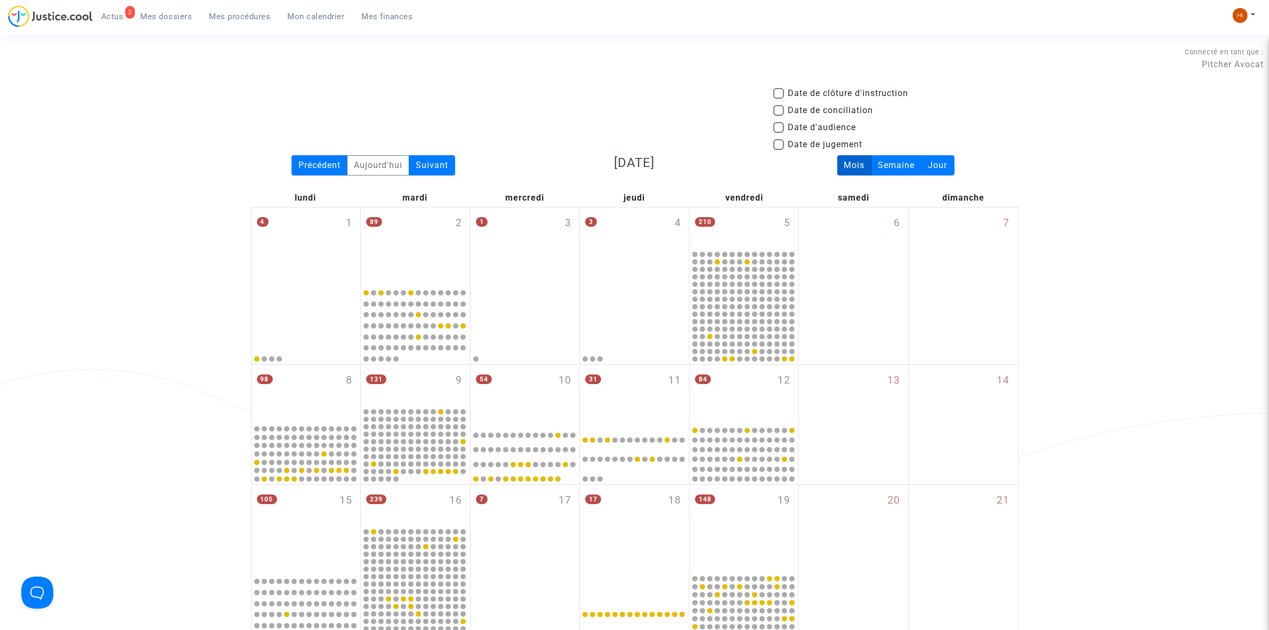
scroll to position [598, 0]
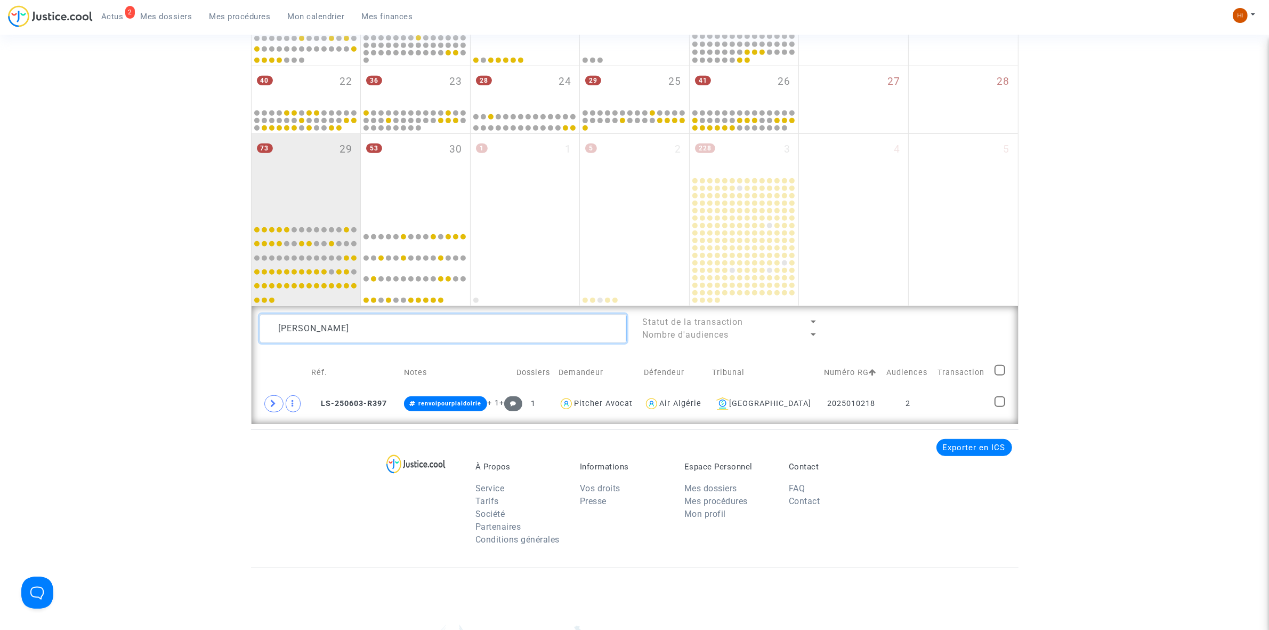
click at [462, 314] on textarea at bounding box center [443, 328] width 367 height 29
click at [460, 320] on textarea at bounding box center [443, 328] width 367 height 29
click at [460, 321] on textarea at bounding box center [443, 328] width 367 height 29
paste textarea "Hassane Lamine"
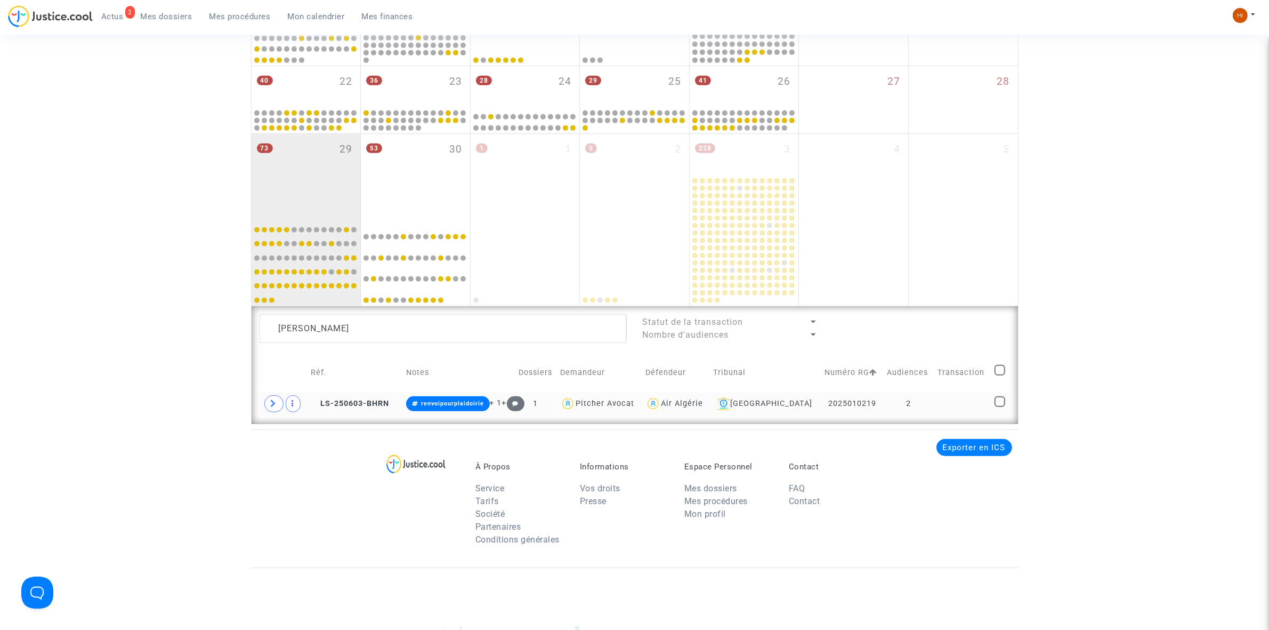
click at [931, 393] on td "2" at bounding box center [908, 403] width 51 height 25
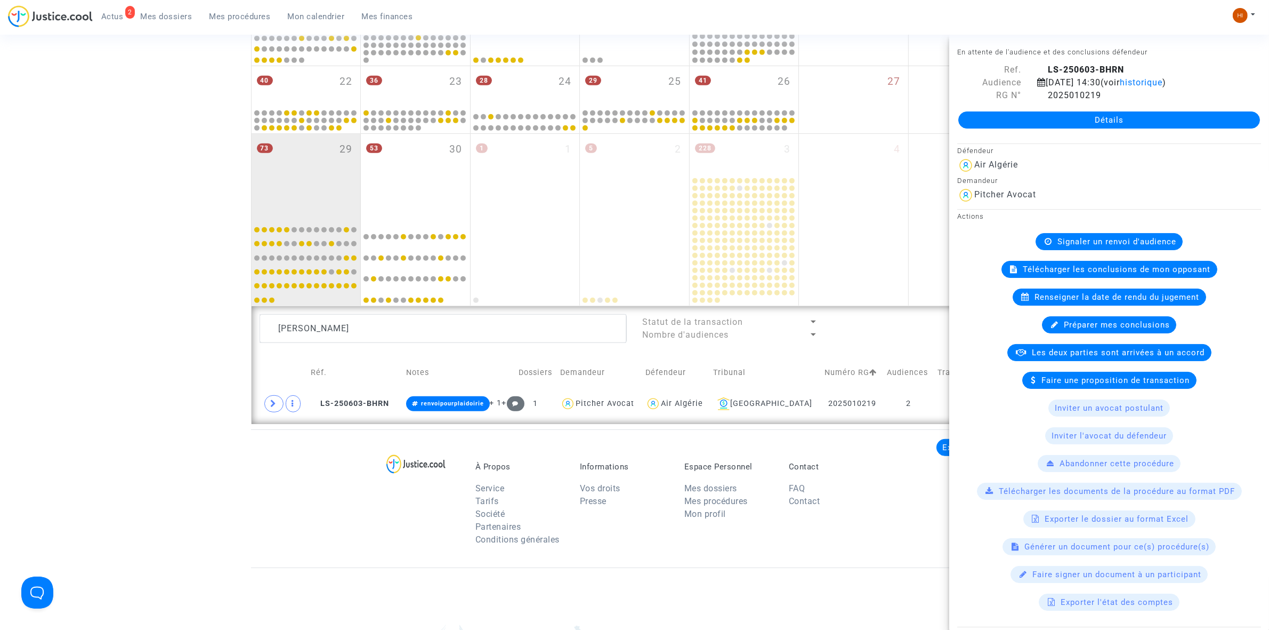
click at [1065, 302] on span "Renseigner la date de rendu du jugement" at bounding box center [1117, 297] width 165 height 10
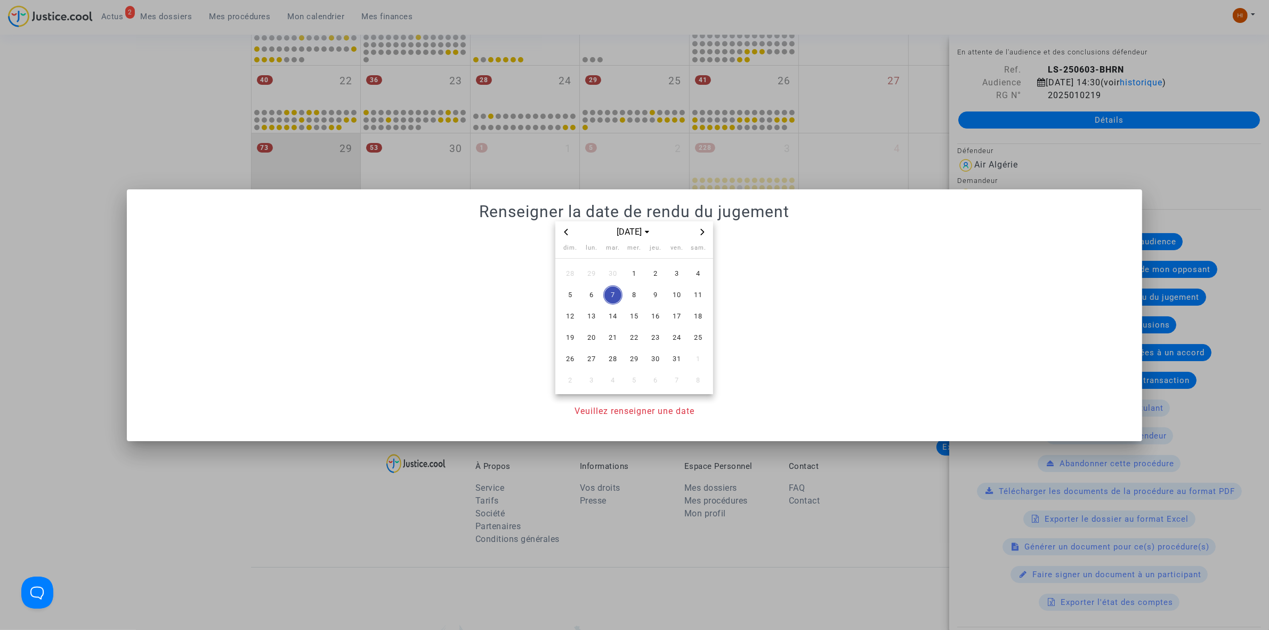
click at [702, 229] on icon "Next month" at bounding box center [702, 232] width 6 height 6
click at [586, 323] on span "10" at bounding box center [591, 316] width 19 height 19
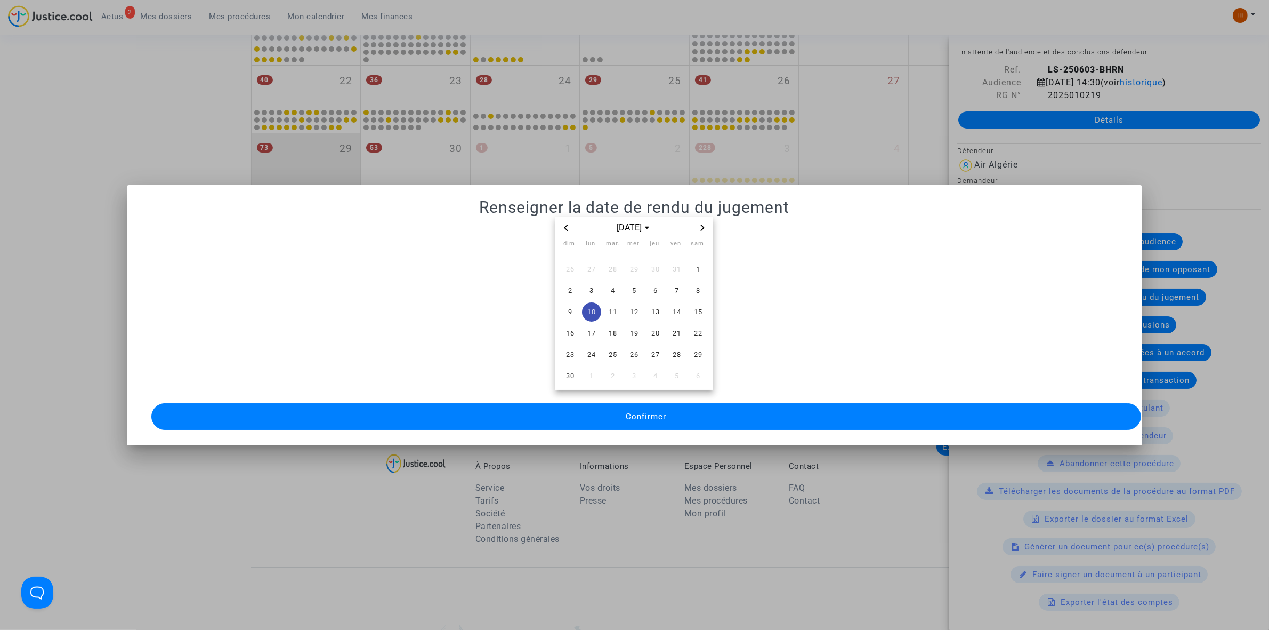
drag, startPoint x: 582, startPoint y: 392, endPoint x: 582, endPoint y: 404, distance: 11.2
click at [583, 393] on div "nov. 2025 dim. lun. mar. mer. jeu. ven. sam. 26 27 28 29 30 31 1 2 3 4 5 6 7 8 …" at bounding box center [635, 324] width 990 height 215
click at [582, 404] on button "Confirmer" at bounding box center [646, 416] width 990 height 27
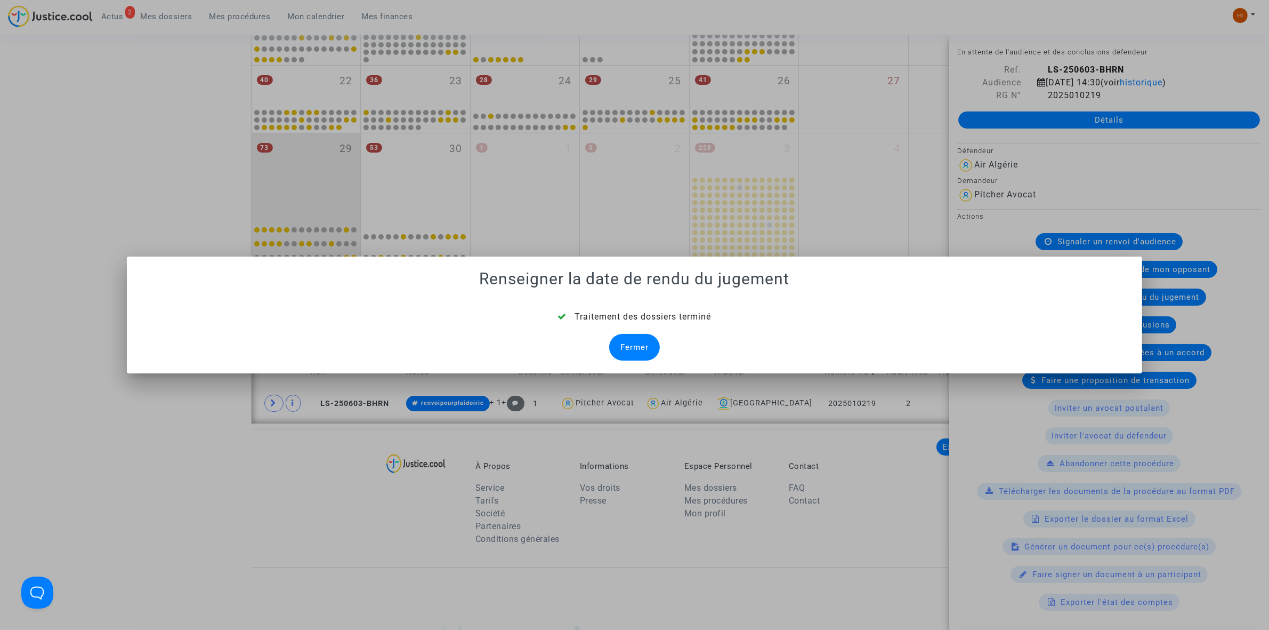
click at [642, 360] on div "Fermer" at bounding box center [634, 347] width 51 height 27
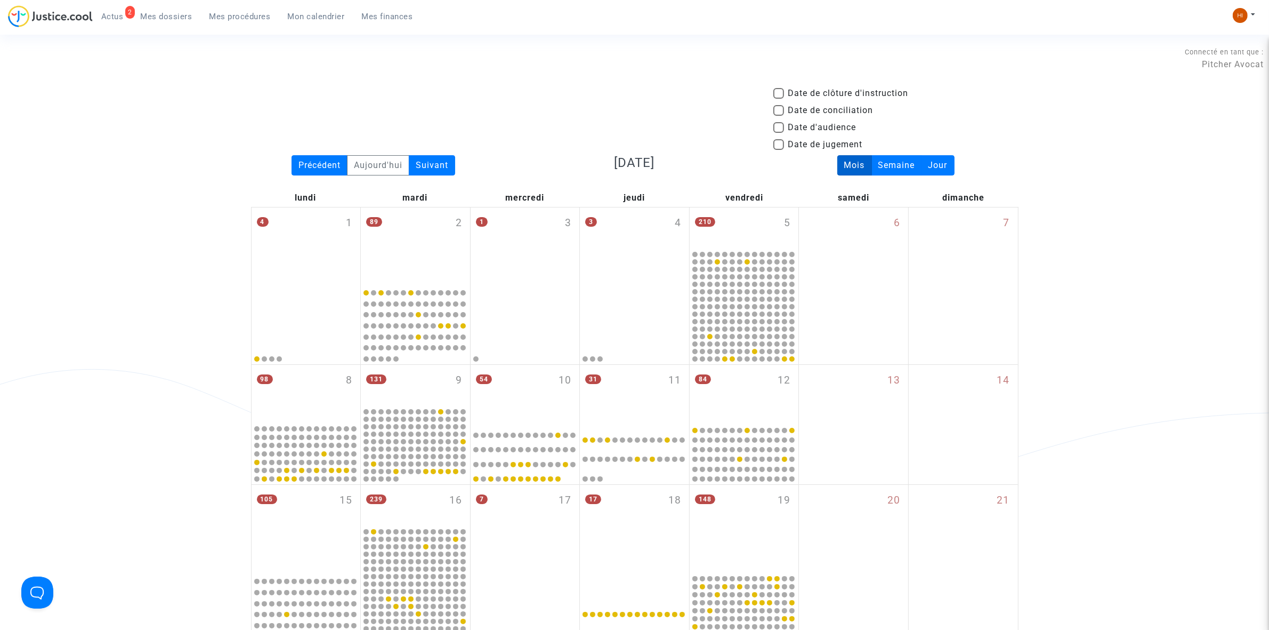
scroll to position [598, 0]
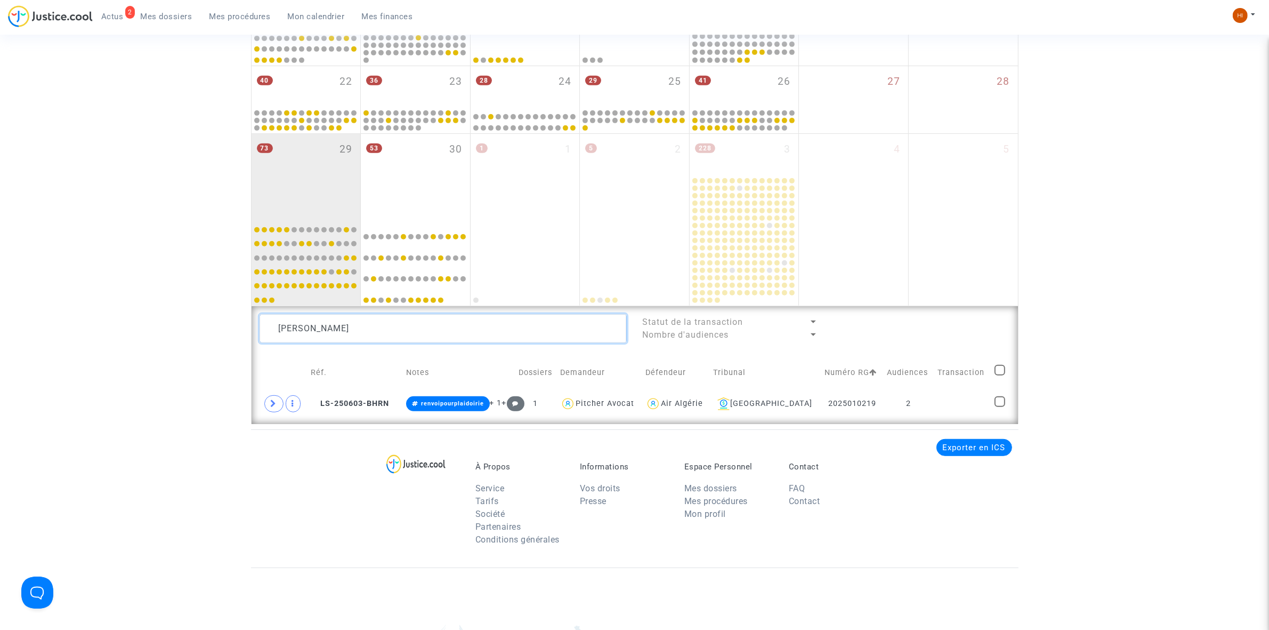
click at [400, 335] on textarea at bounding box center [443, 328] width 367 height 29
paste textarea "Bassem Gueraidi"
click at [974, 405] on td at bounding box center [962, 403] width 58 height 25
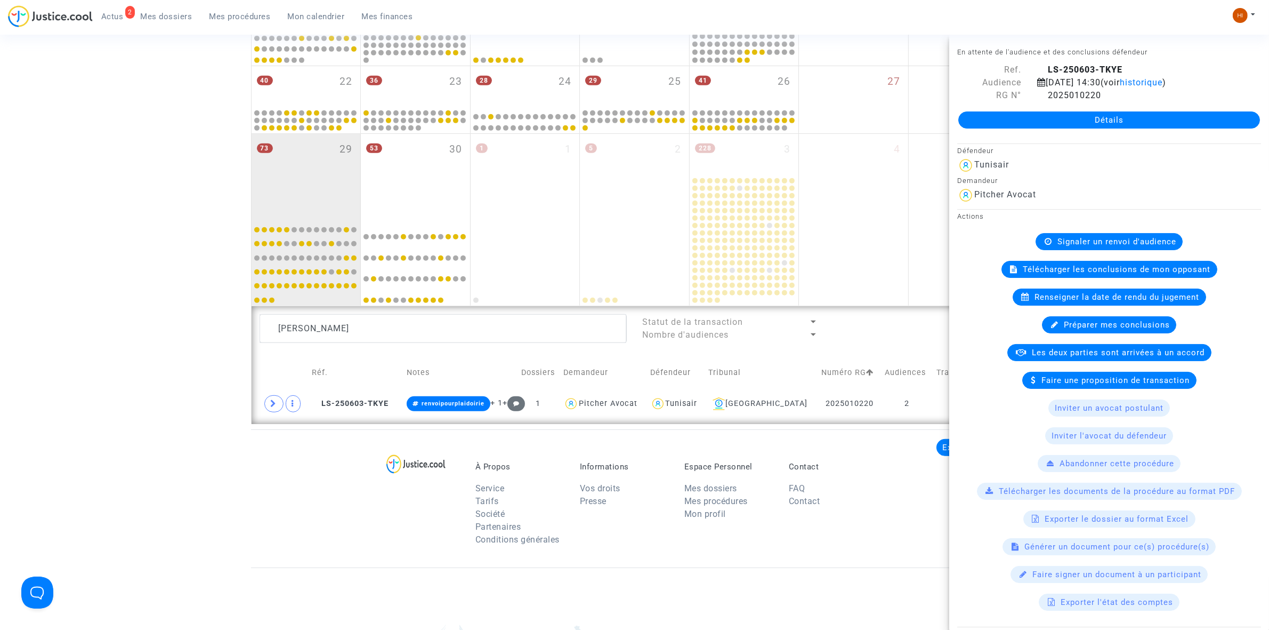
click at [1093, 302] on span "Renseigner la date de rendu du jugement" at bounding box center [1117, 297] width 165 height 10
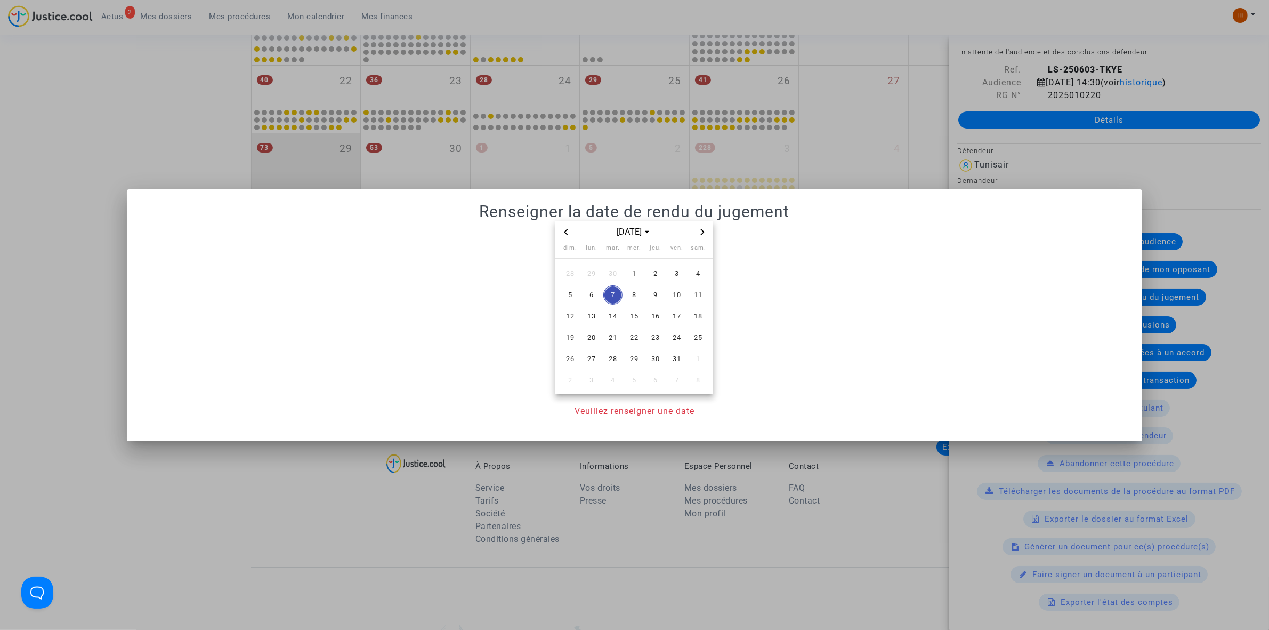
click at [705, 229] on icon "Next month" at bounding box center [702, 232] width 6 height 6
click at [590, 311] on span "10" at bounding box center [591, 316] width 19 height 19
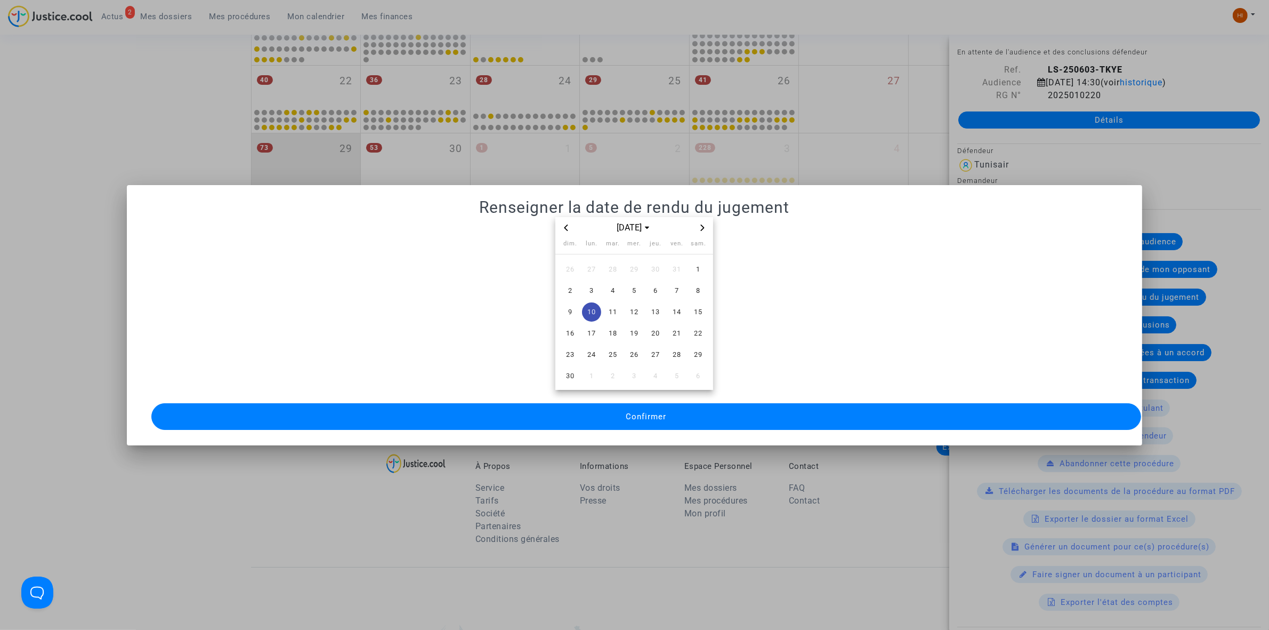
click at [584, 417] on button "Confirmer" at bounding box center [646, 416] width 990 height 27
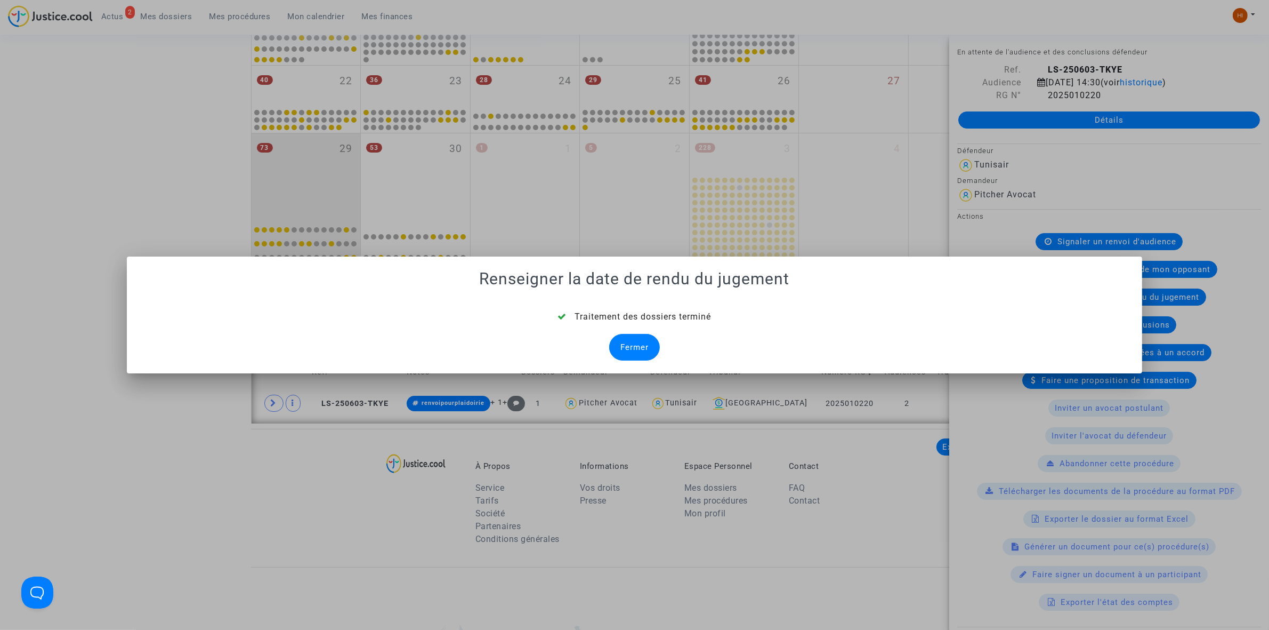
drag, startPoint x: 646, startPoint y: 347, endPoint x: 638, endPoint y: 347, distance: 8.0
click at [646, 347] on div "Fermer" at bounding box center [634, 347] width 51 height 27
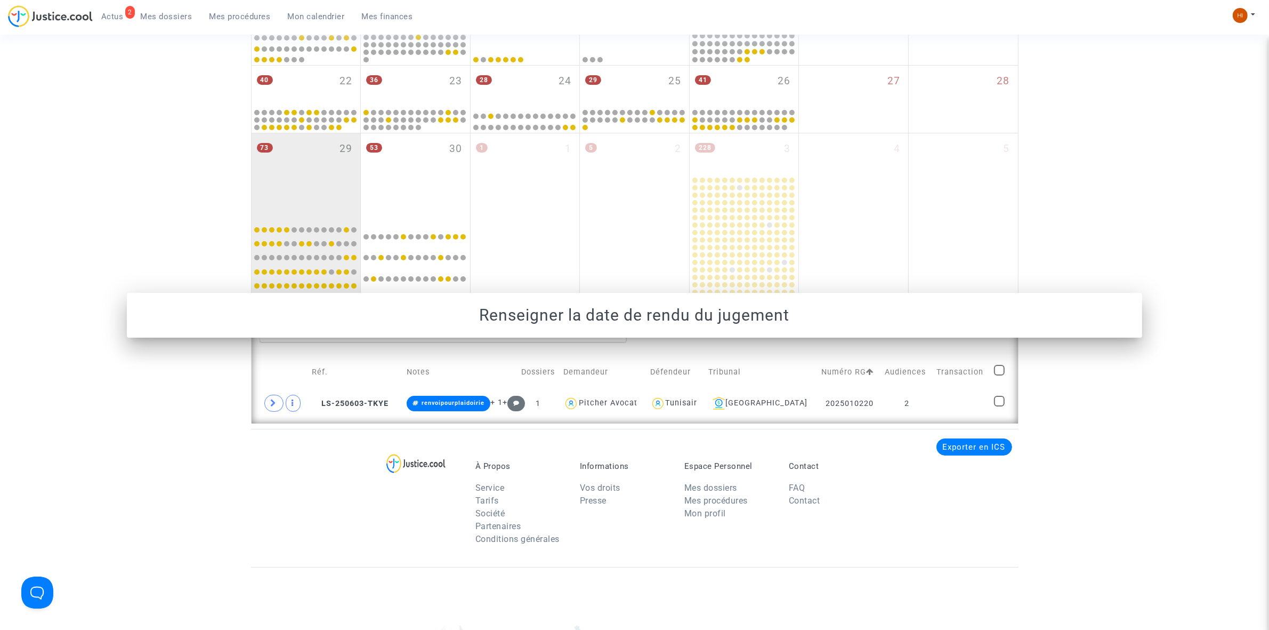
scroll to position [598, 0]
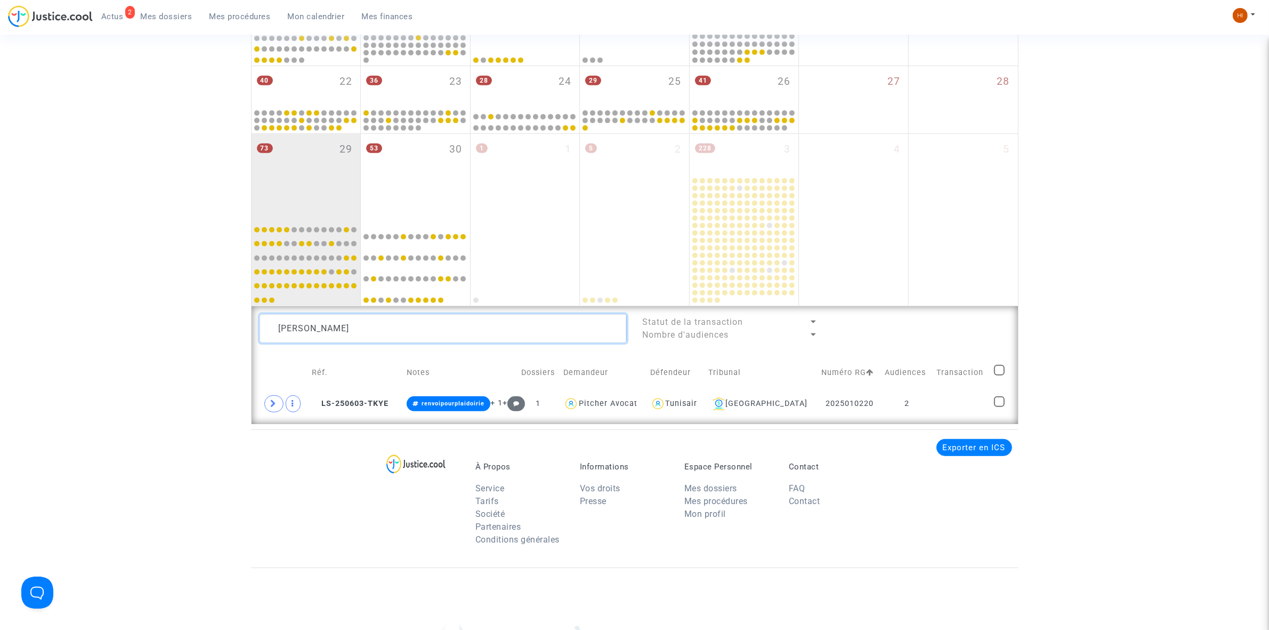
click at [512, 334] on textarea at bounding box center [443, 328] width 367 height 29
paste textarea "Al metalsi Chahinaz"
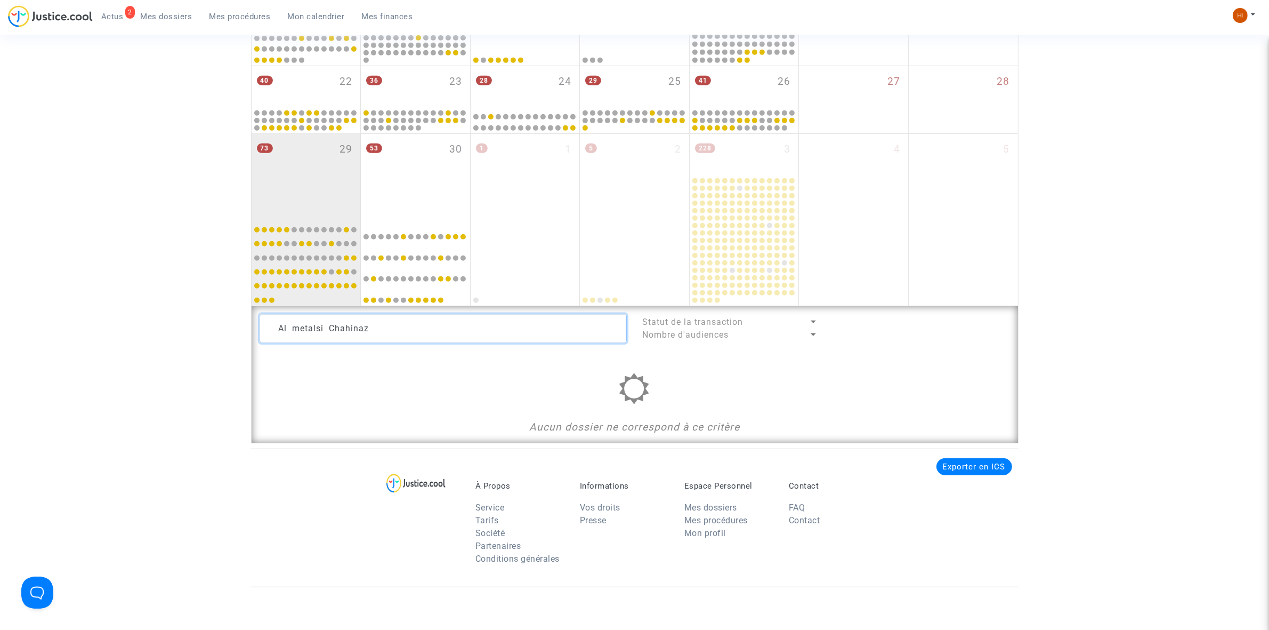
drag, startPoint x: 464, startPoint y: 332, endPoint x: 276, endPoint y: 343, distance: 188.5
click at [276, 343] on lawsuits-list "Al metalsi Chahinaz Statut de la transaction Nombre d'audiences Aucun dossier n…" at bounding box center [635, 374] width 751 height 121
click at [354, 341] on textarea at bounding box center [443, 328] width 367 height 29
click at [390, 332] on textarea at bounding box center [443, 328] width 367 height 29
click at [391, 332] on textarea at bounding box center [443, 328] width 367 height 29
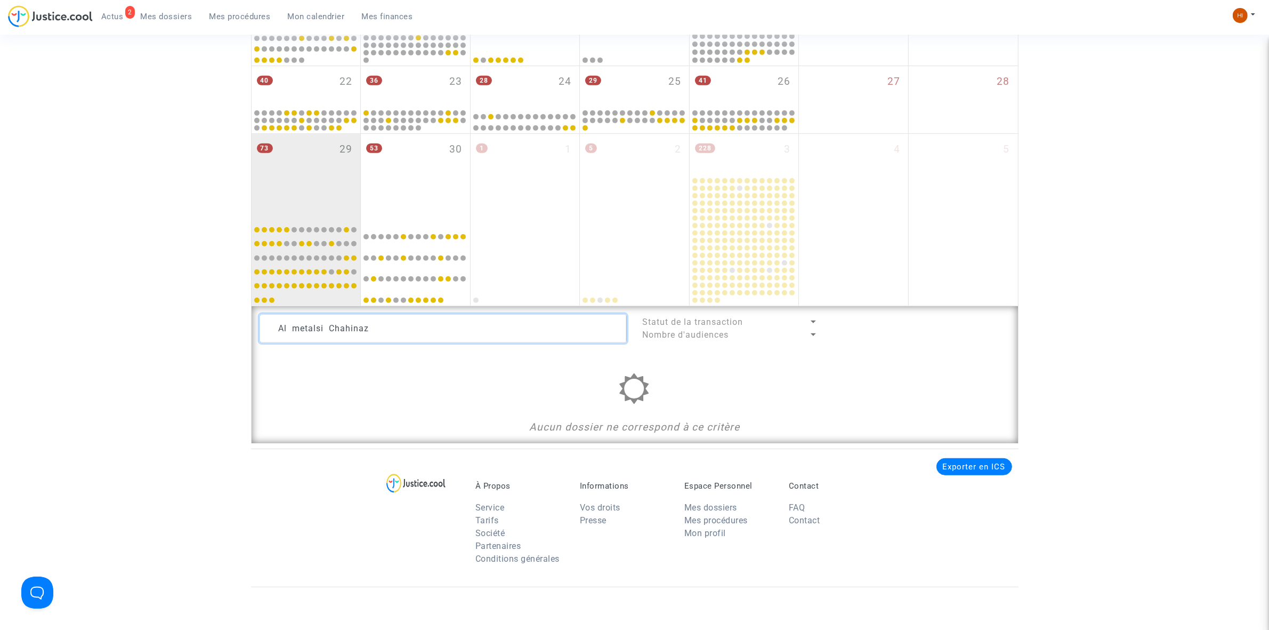
click at [391, 332] on textarea at bounding box center [443, 328] width 367 height 29
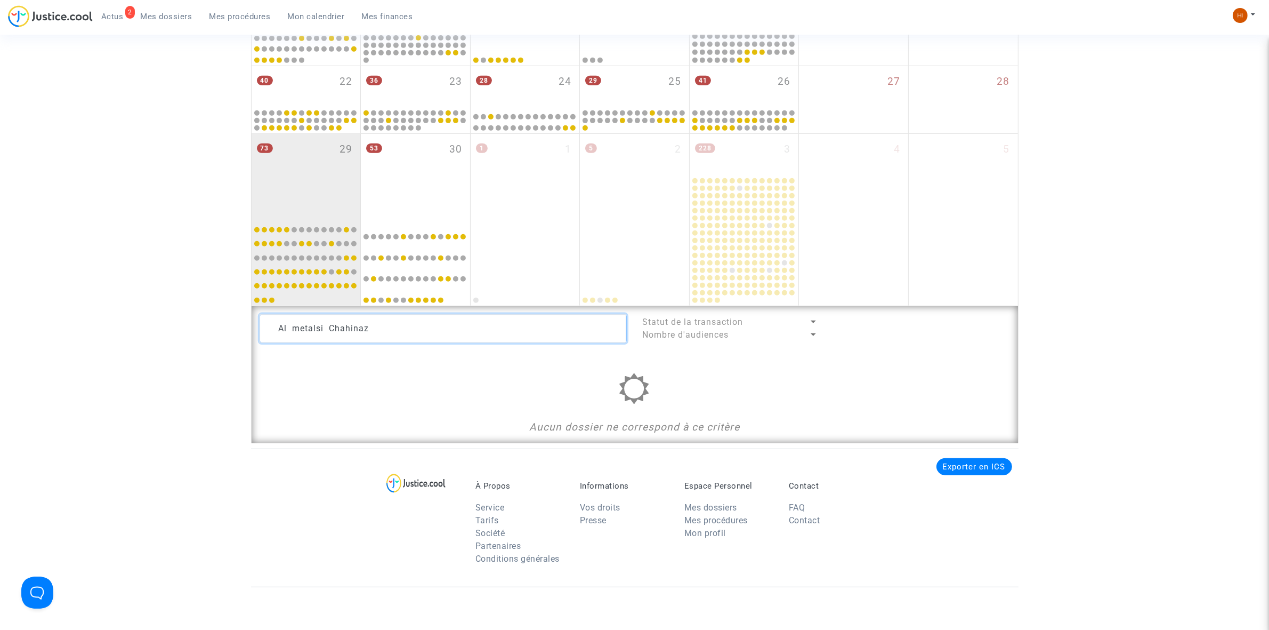
click at [448, 319] on textarea at bounding box center [443, 328] width 367 height 29
click at [392, 340] on textarea at bounding box center [443, 328] width 367 height 29
click at [392, 334] on textarea at bounding box center [443, 328] width 367 height 29
drag, startPoint x: 286, startPoint y: 326, endPoint x: 236, endPoint y: 332, distance: 49.9
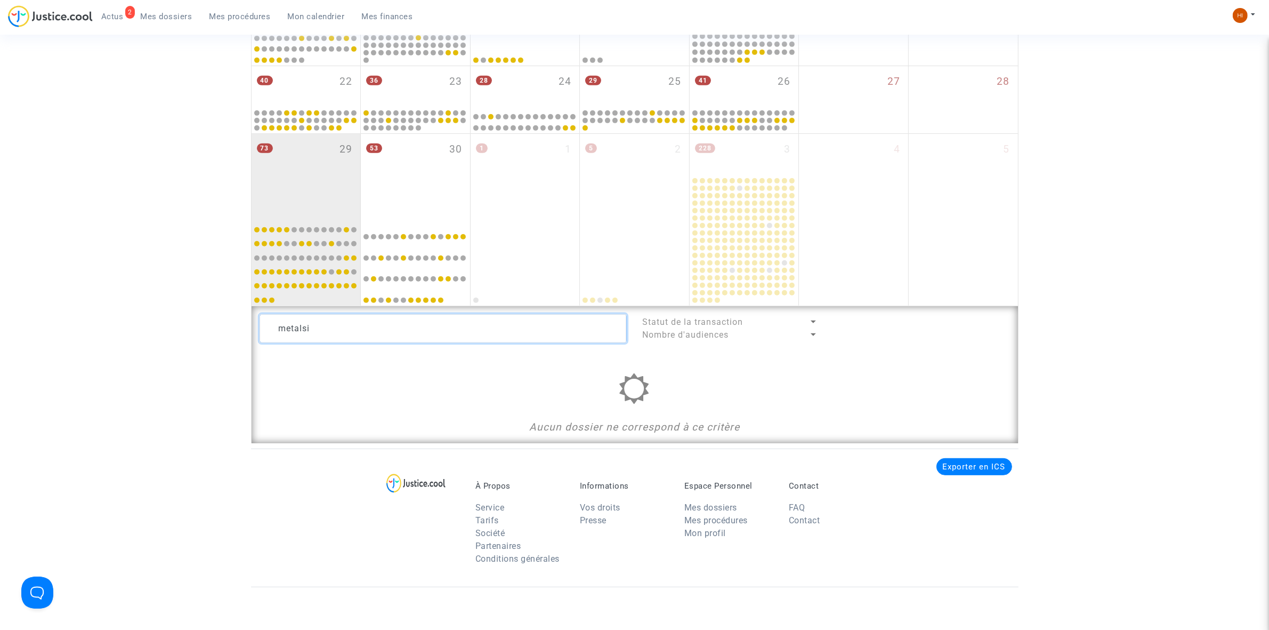
click at [345, 328] on textarea at bounding box center [443, 328] width 367 height 29
drag, startPoint x: 345, startPoint y: 328, endPoint x: 197, endPoint y: 291, distance: 152.8
click at [380, 334] on textarea at bounding box center [443, 328] width 367 height 29
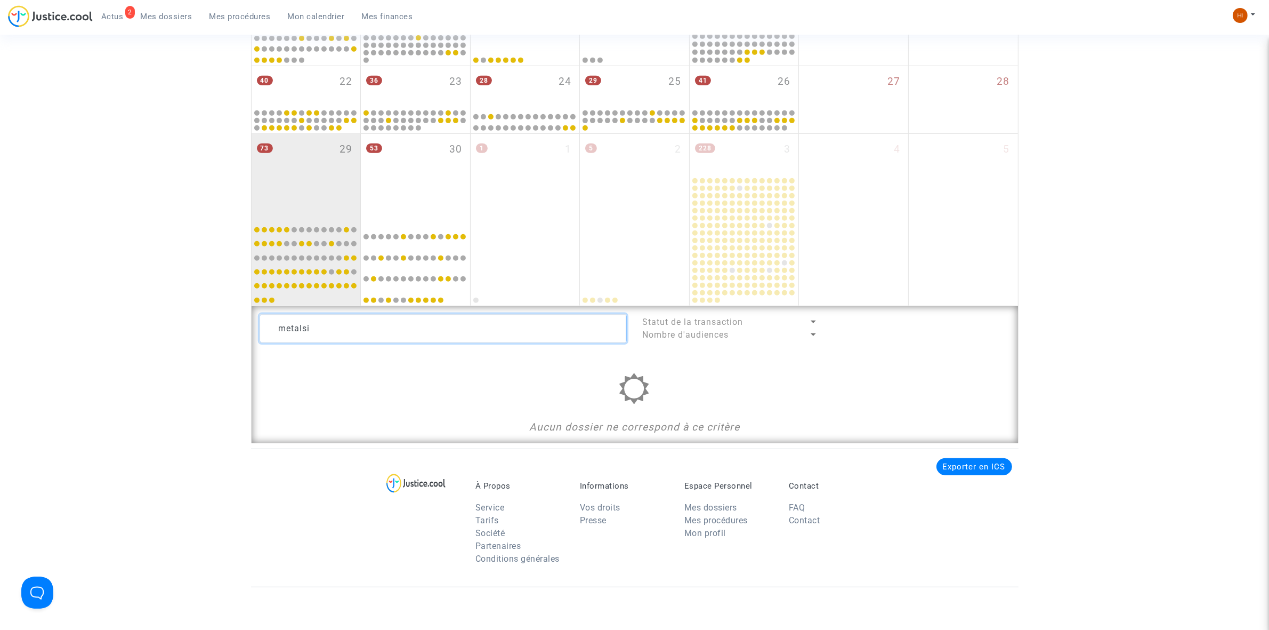
click at [380, 334] on textarea at bounding box center [443, 328] width 367 height 29
paste textarea "Mourad Radjabou"
type textarea "Mourad Radjabou"
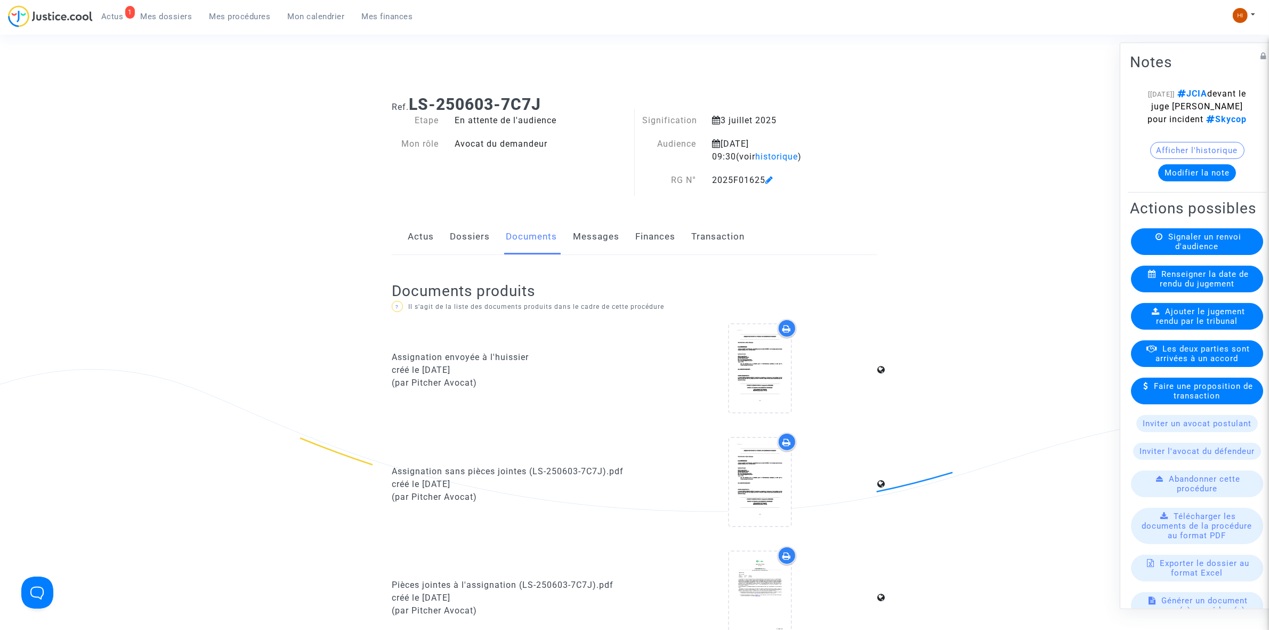
click at [1202, 181] on button "Modifier la note" at bounding box center [1197, 172] width 78 height 17
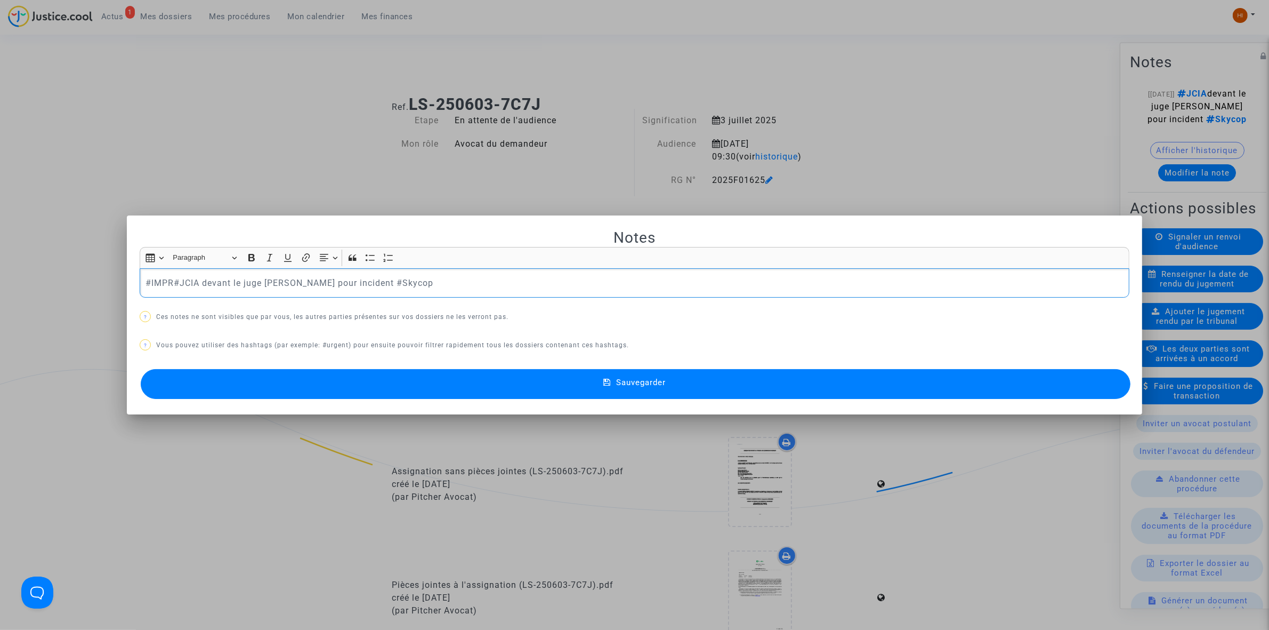
click at [168, 280] on p "#IMPR#JCIA devant le juge Hayoun pour incident #Skycop" at bounding box center [635, 282] width 979 height 13
click at [173, 294] on span "#imprimé" at bounding box center [168, 300] width 28 height 15
click at [590, 390] on button "Sauvegarder" at bounding box center [636, 384] width 990 height 30
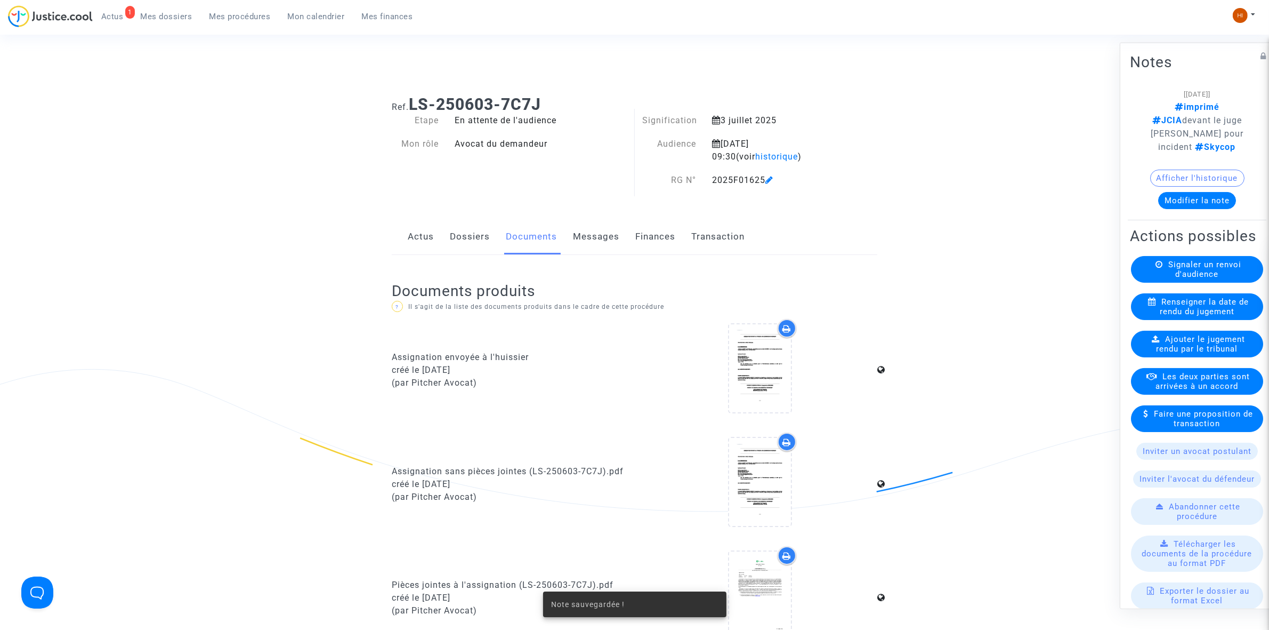
click at [469, 246] on link "Dossiers" at bounding box center [470, 236] width 40 height 35
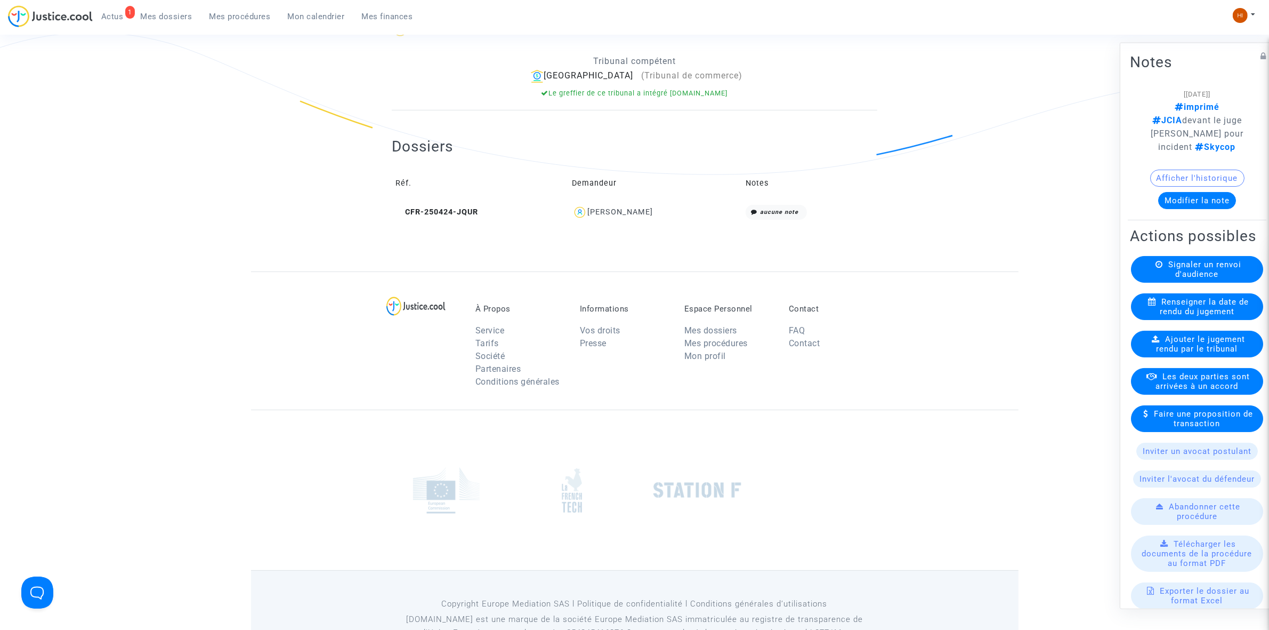
scroll to position [374, 0]
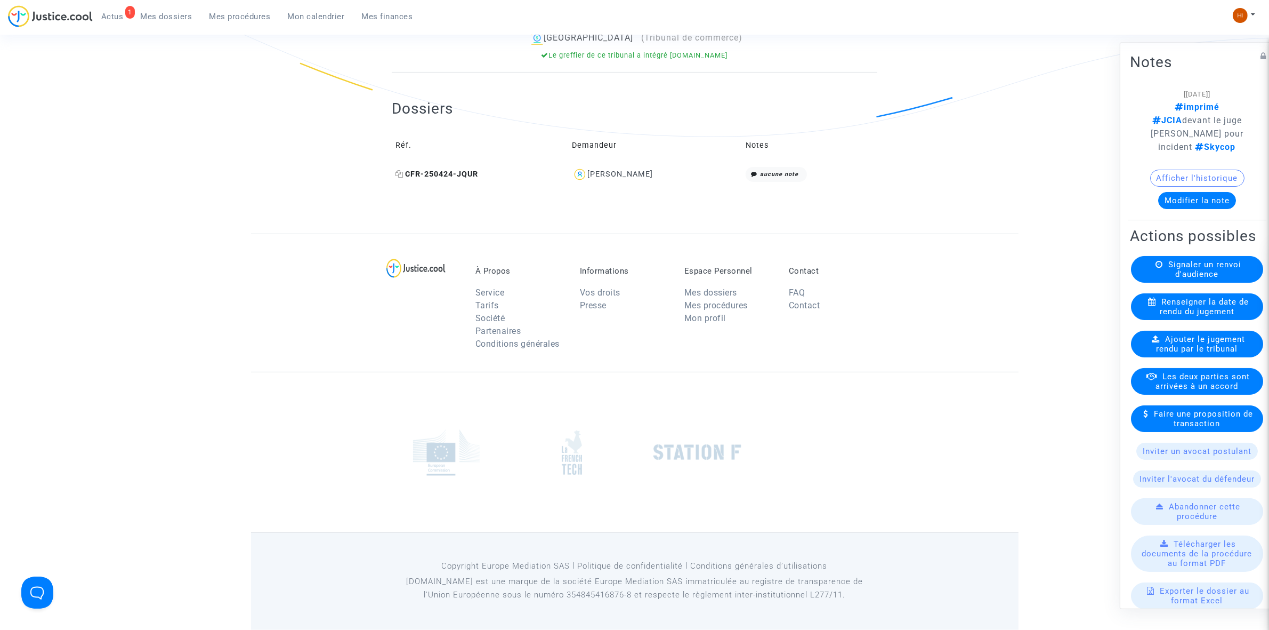
click at [441, 176] on span "CFR-250424-JQUR" at bounding box center [437, 174] width 83 height 9
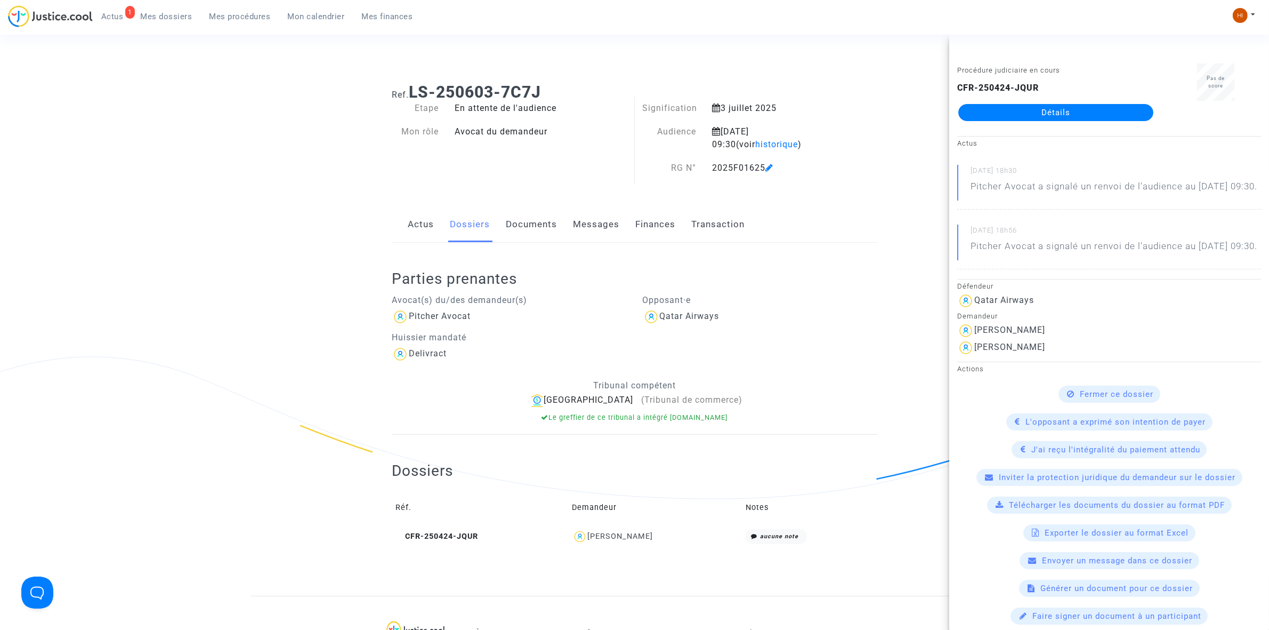
scroll to position [0, 0]
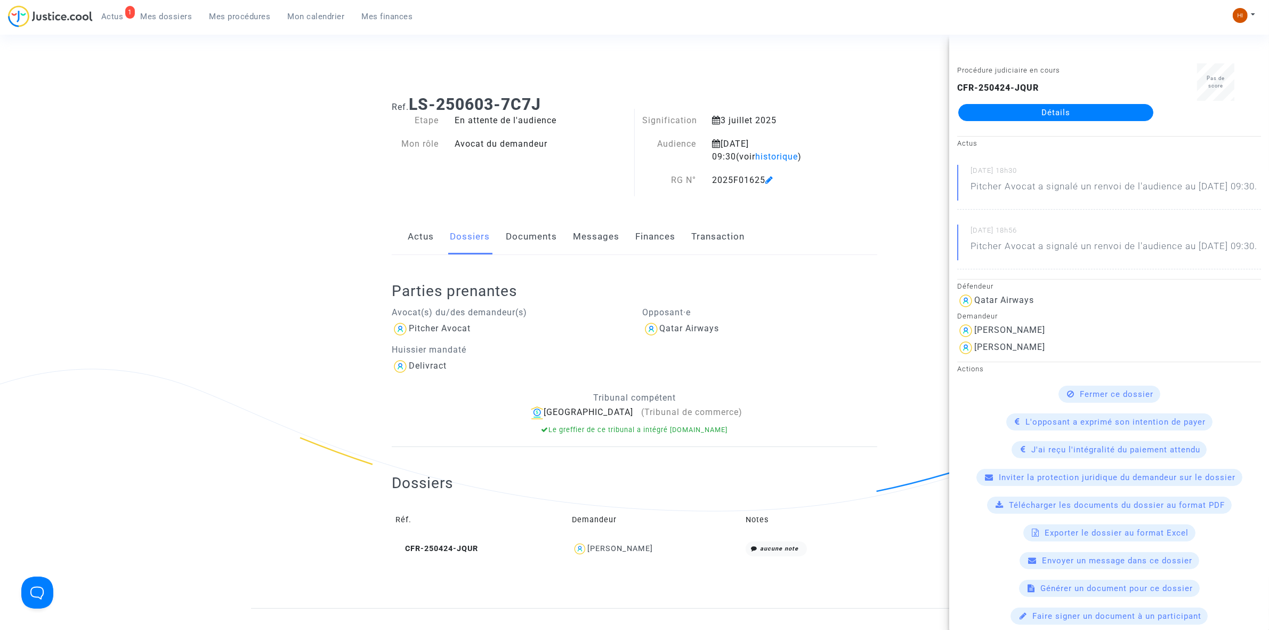
click at [538, 238] on link "Documents" at bounding box center [531, 236] width 51 height 35
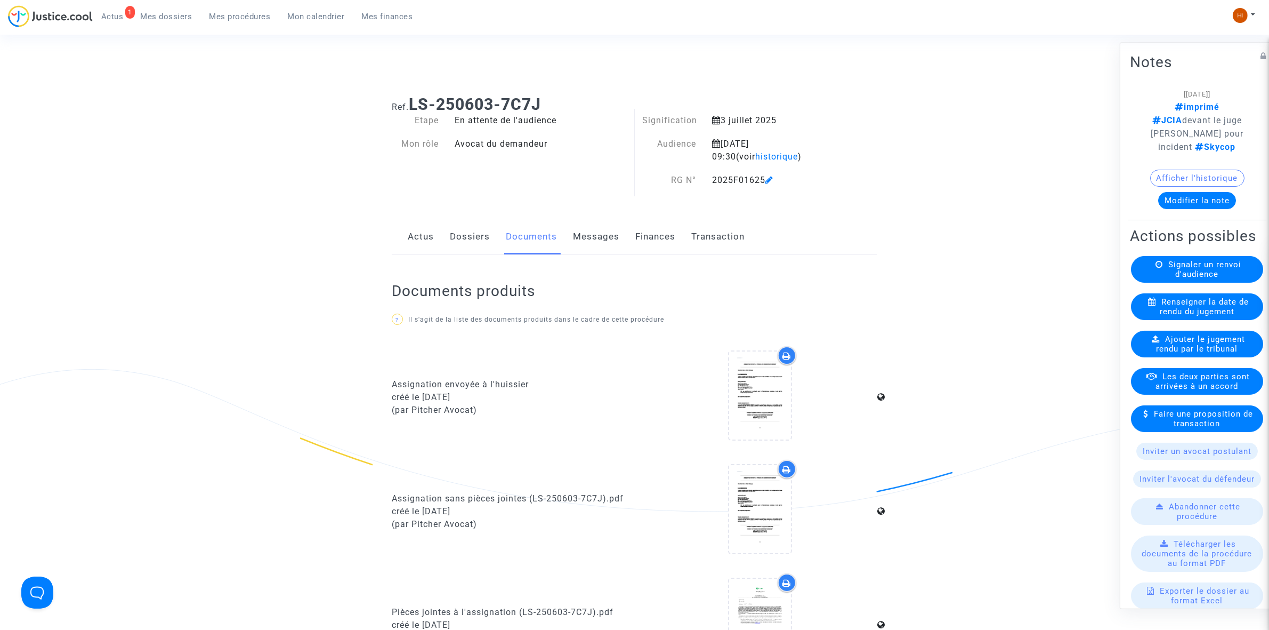
drag, startPoint x: 471, startPoint y: 238, endPoint x: 477, endPoint y: 238, distance: 6.4
click at [472, 238] on link "Dossiers" at bounding box center [470, 236] width 40 height 35
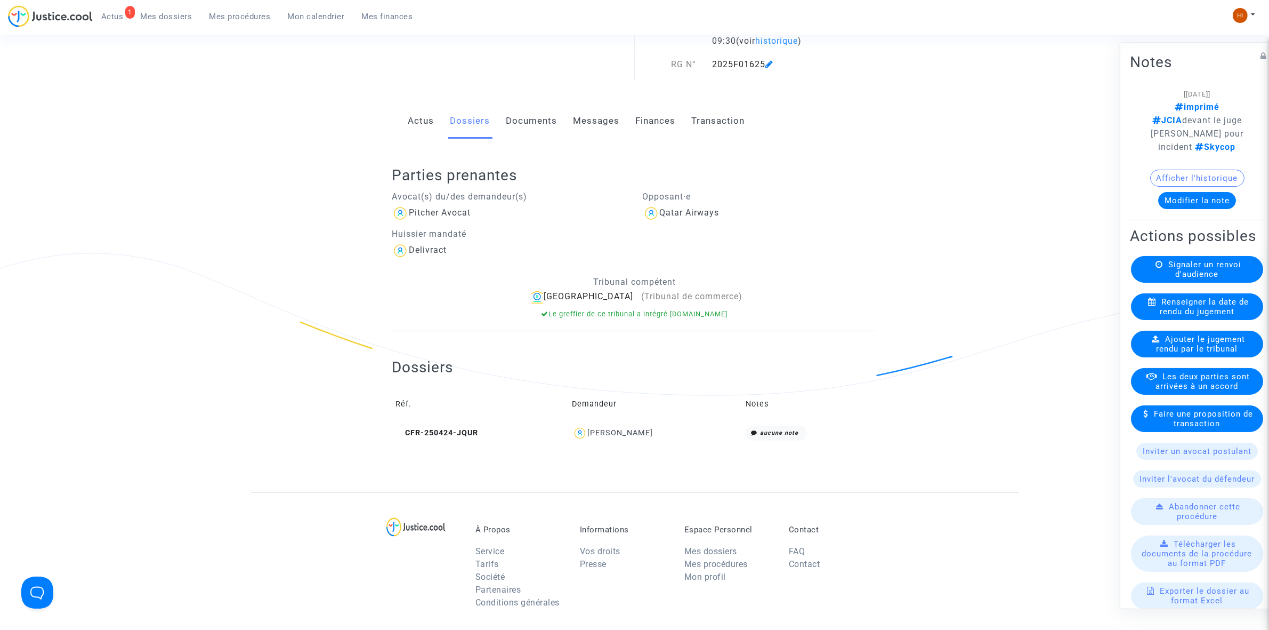
scroll to position [67, 0]
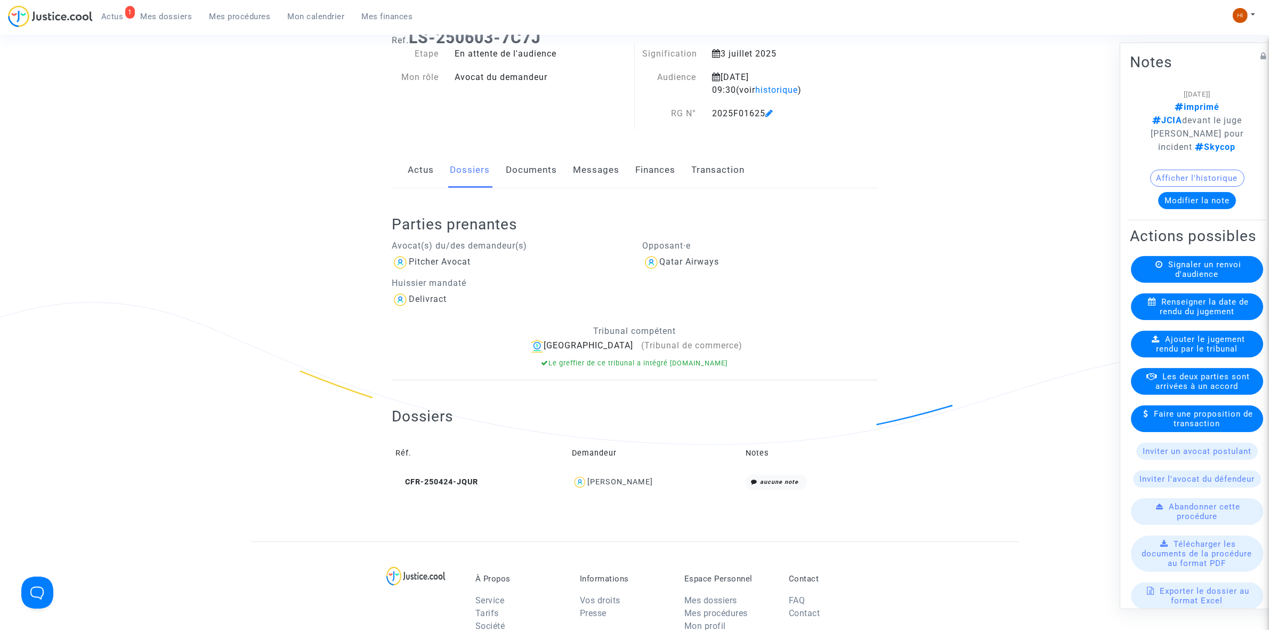
click at [523, 167] on link "Documents" at bounding box center [531, 169] width 51 height 35
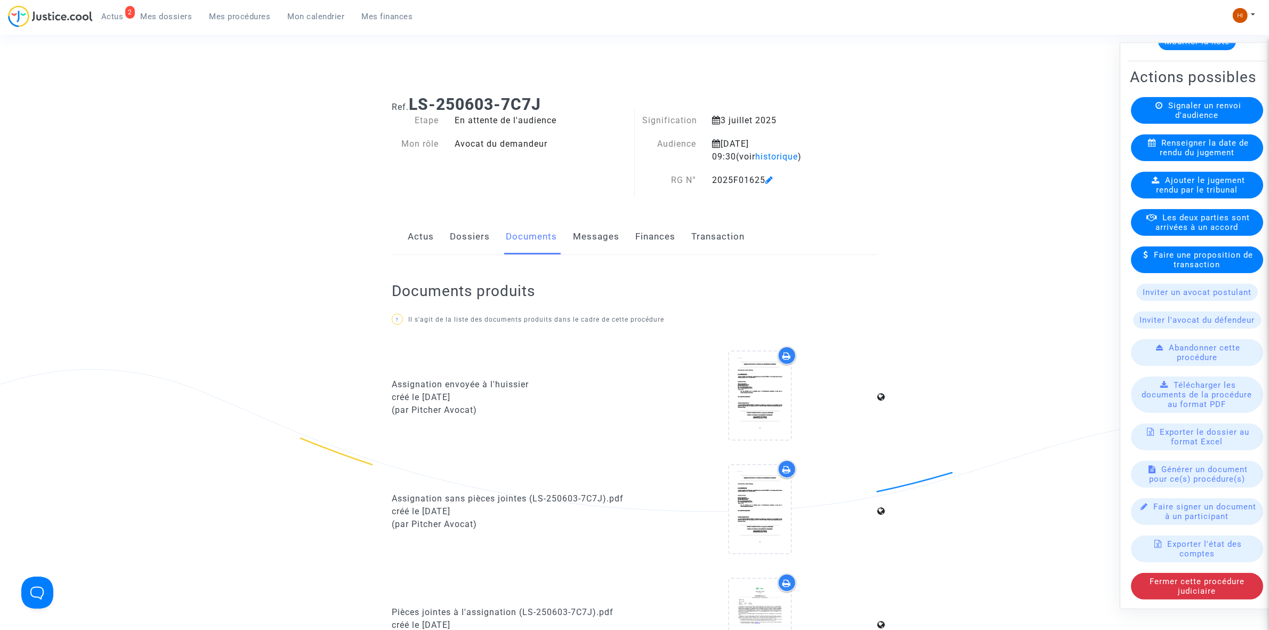
drag, startPoint x: 241, startPoint y: 17, endPoint x: 468, endPoint y: 35, distance: 226.8
click at [241, 17] on span "Mes procédures" at bounding box center [239, 17] width 61 height 10
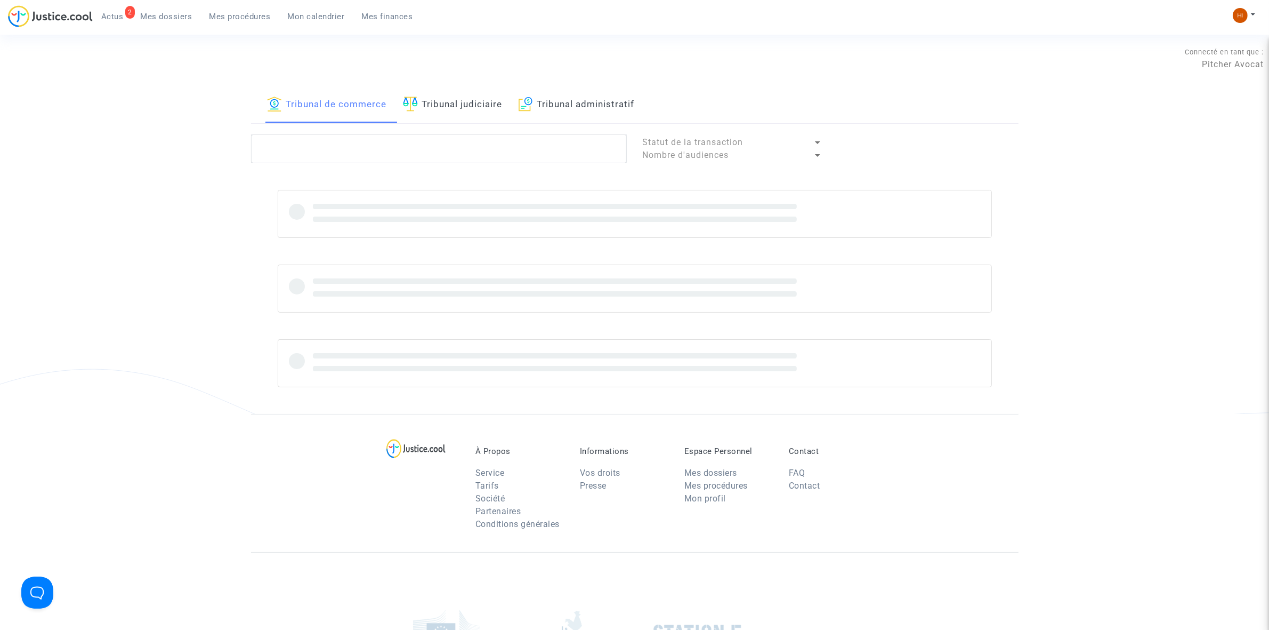
click at [503, 107] on link "Tribunal judiciaire" at bounding box center [453, 105] width 100 height 36
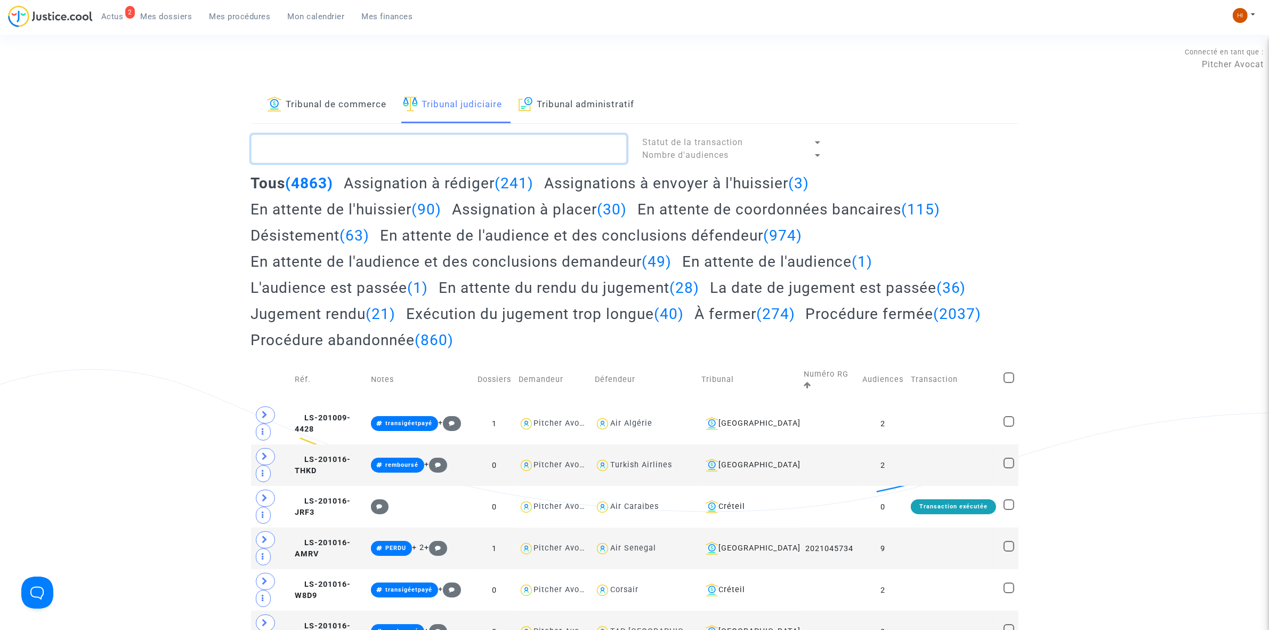
click at [492, 144] on textarea at bounding box center [439, 148] width 376 height 29
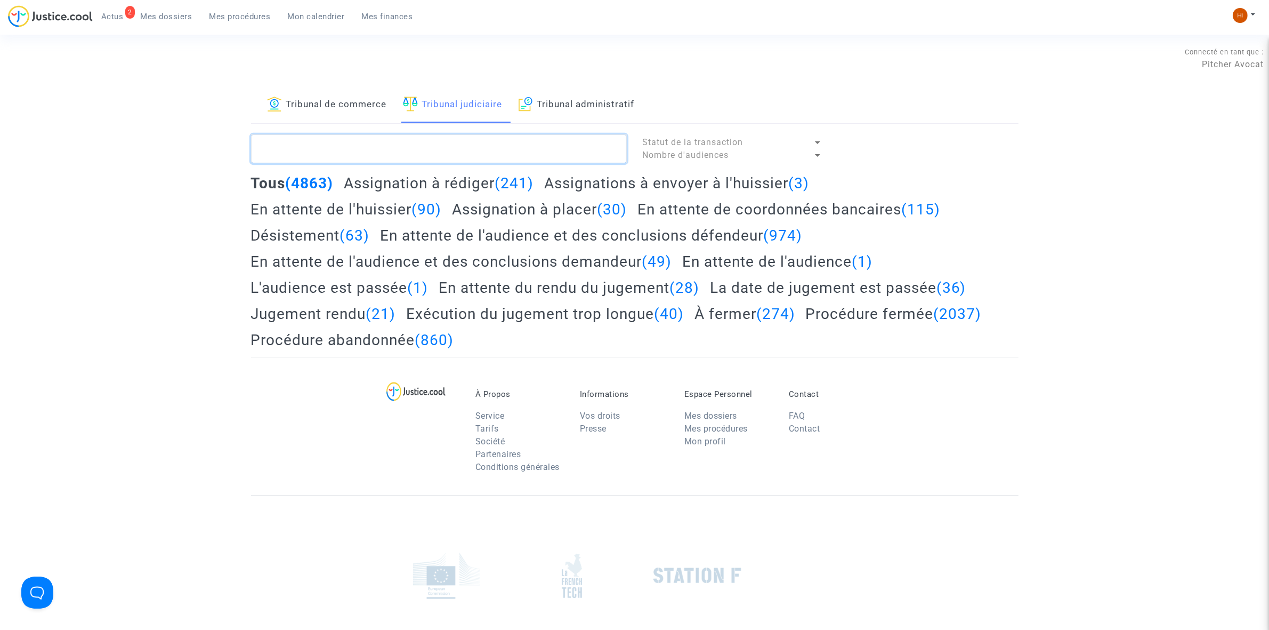
paste textarea "LS-240304-PUEE"
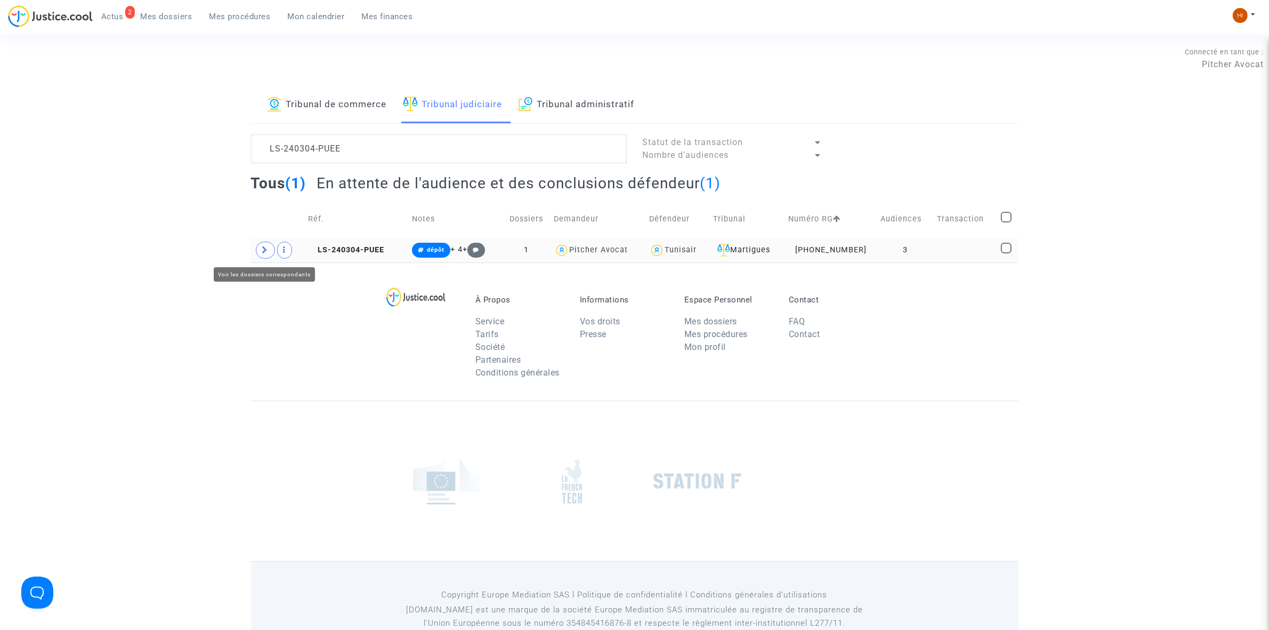
click at [260, 249] on span at bounding box center [265, 249] width 19 height 17
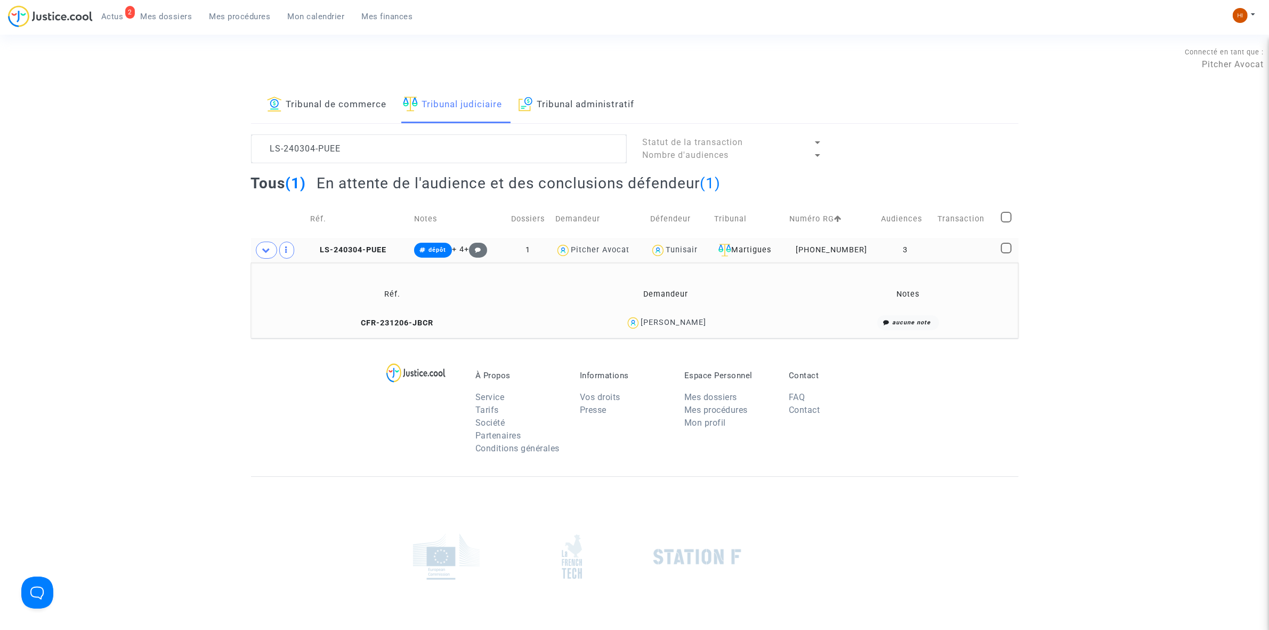
drag, startPoint x: 715, startPoint y: 319, endPoint x: 638, endPoint y: 315, distance: 76.9
click at [638, 315] on td "DOMINIQUE BONIN" at bounding box center [666, 322] width 272 height 23
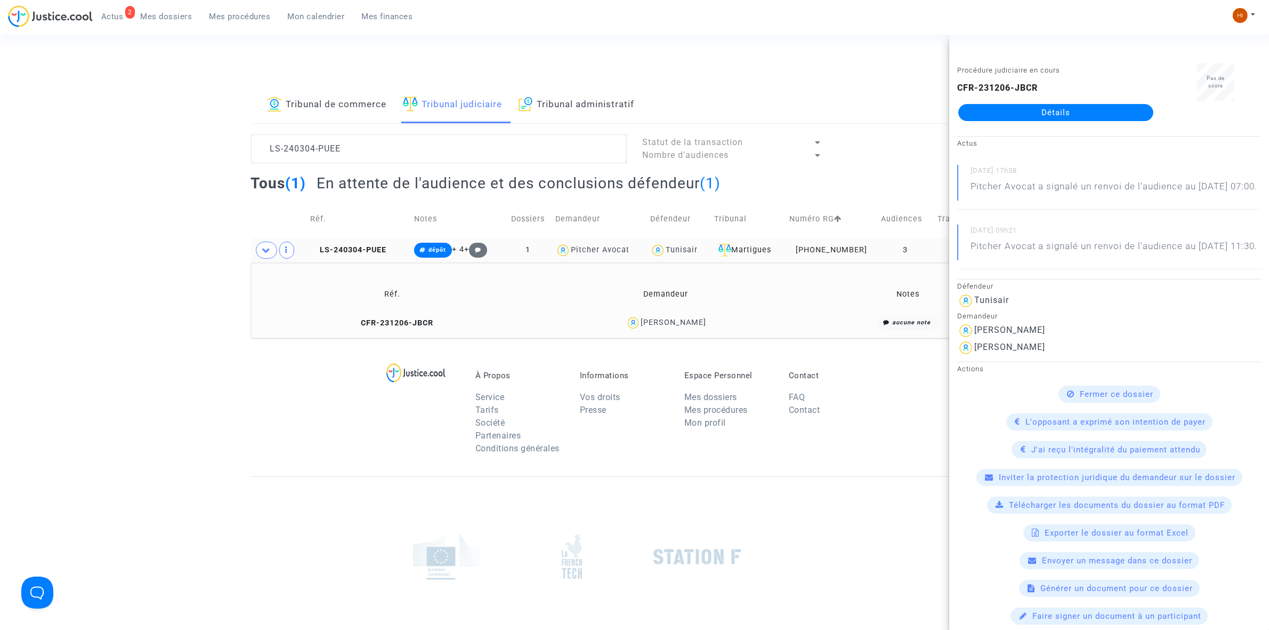
copy div "DOMINIQUE BONIN"
click at [439, 145] on textarea at bounding box center [439, 148] width 376 height 29
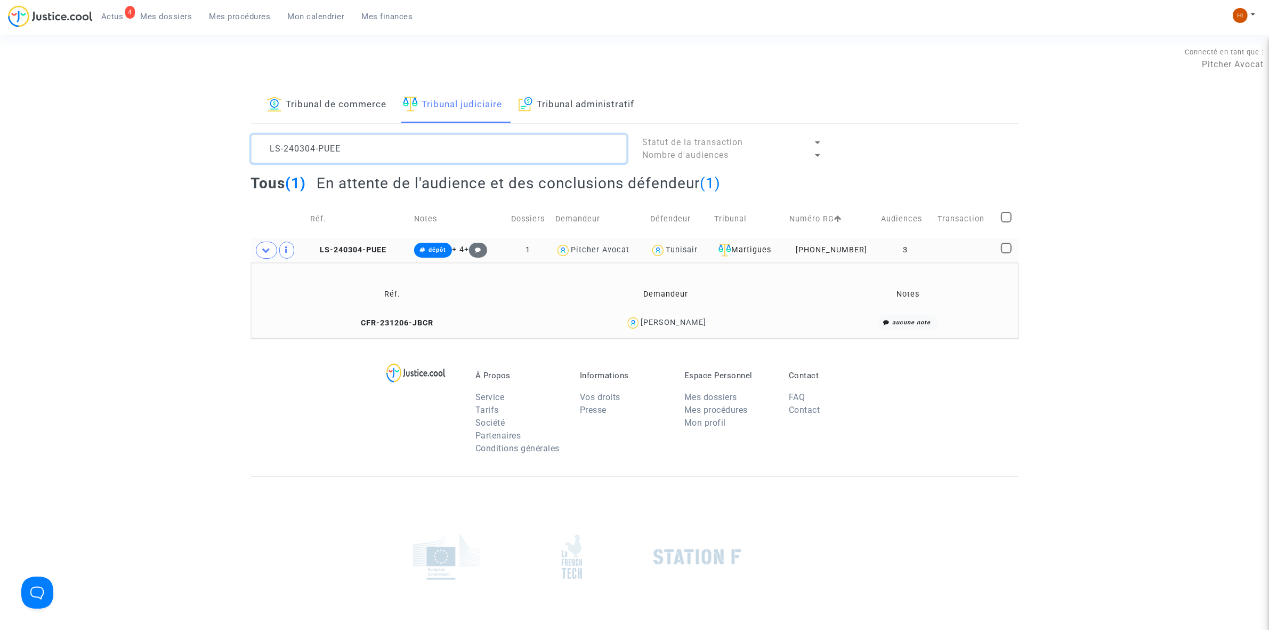
click at [439, 145] on textarea at bounding box center [439, 148] width 376 height 29
click at [386, 248] on span "LS-240304-PUEE" at bounding box center [348, 249] width 76 height 9
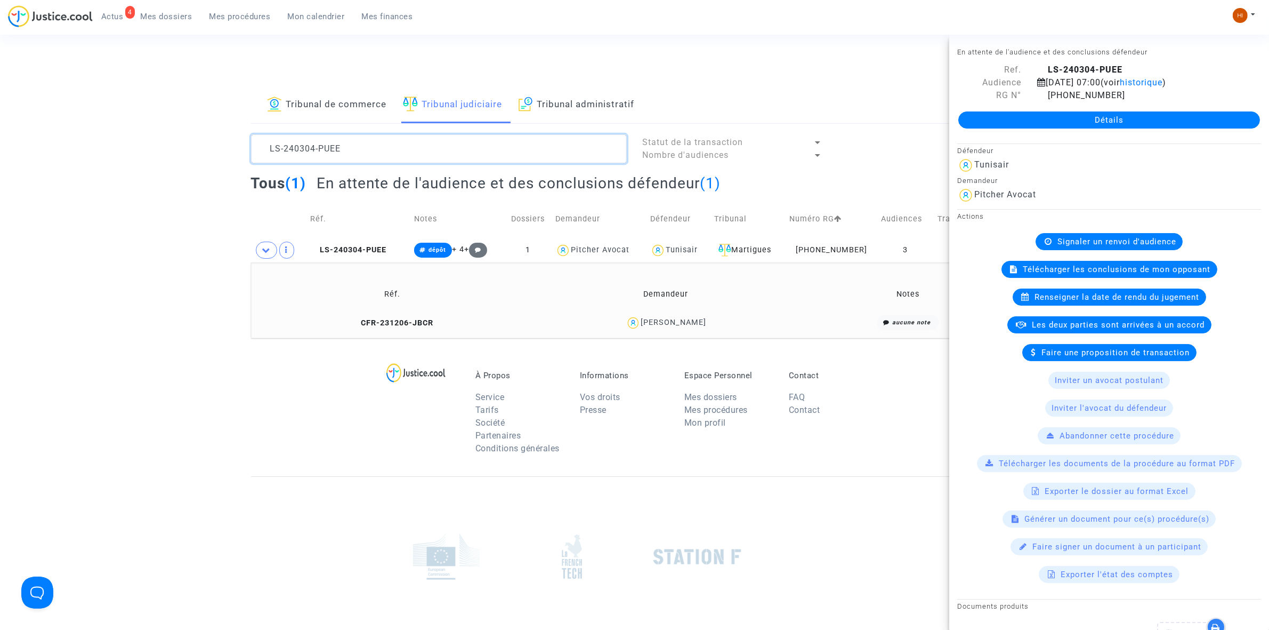
click at [448, 140] on textarea at bounding box center [439, 148] width 376 height 29
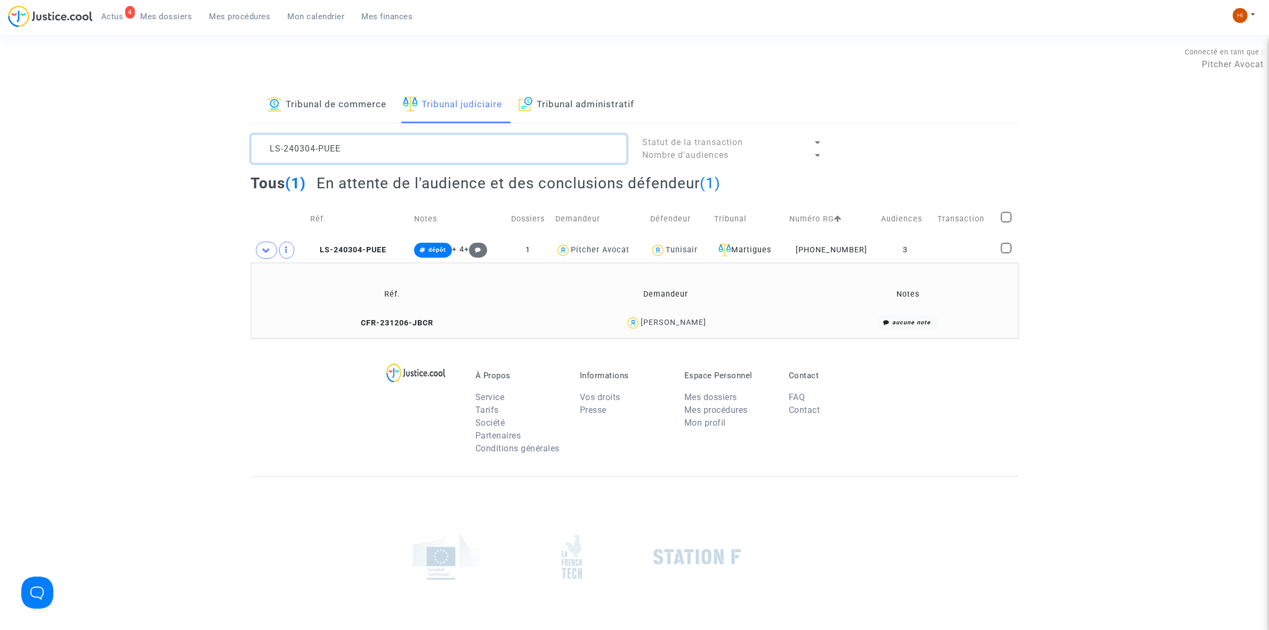
click at [448, 140] on textarea at bounding box center [439, 148] width 376 height 29
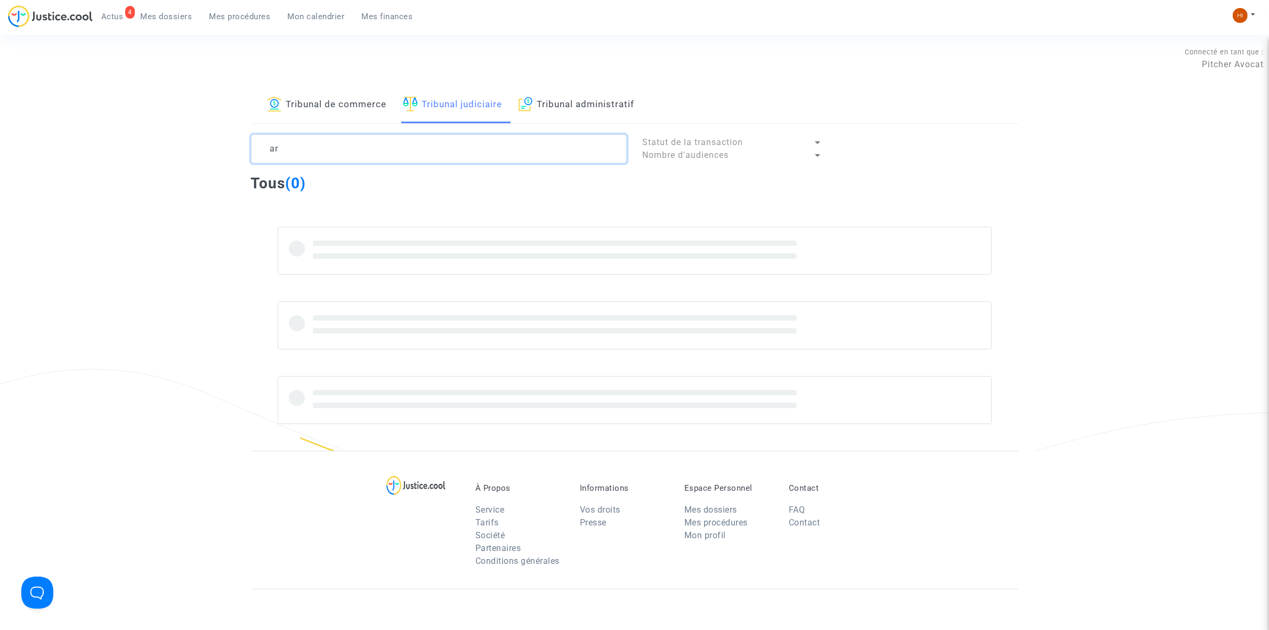
type textarea "a"
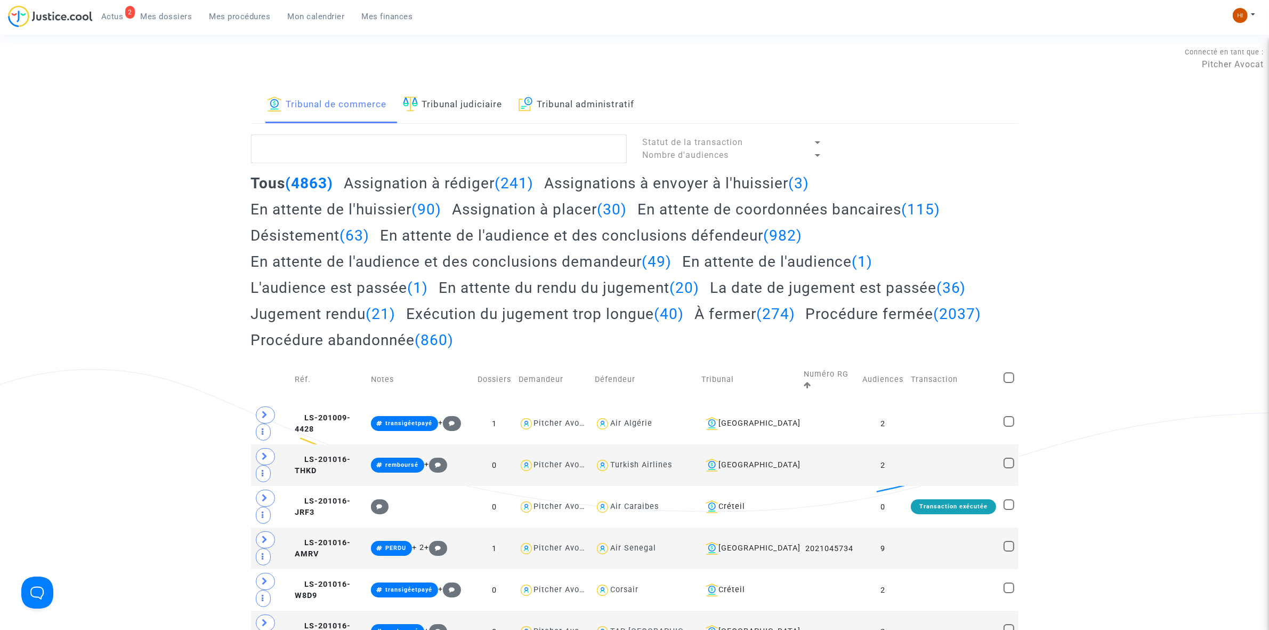
drag, startPoint x: 182, startPoint y: 16, endPoint x: 221, endPoint y: 16, distance: 39.4
click at [182, 16] on span "Mes dossiers" at bounding box center [167, 17] width 52 height 10
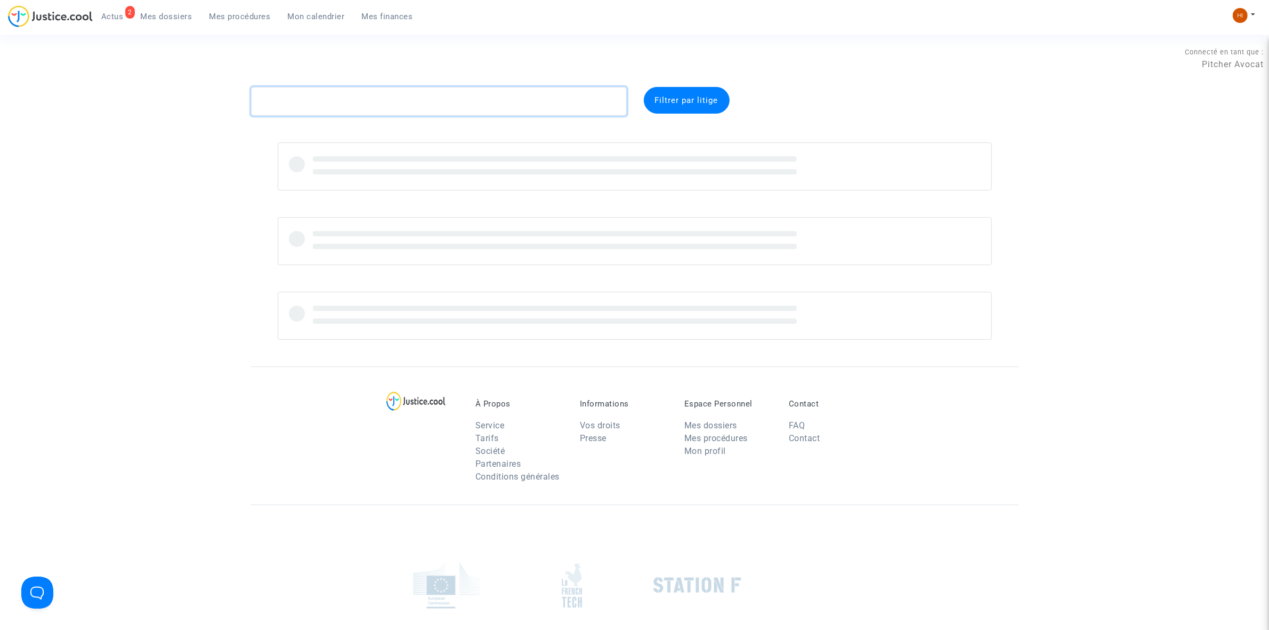
click at [505, 93] on textarea at bounding box center [439, 101] width 376 height 29
paste textarea "CFR-250117-TCEE"
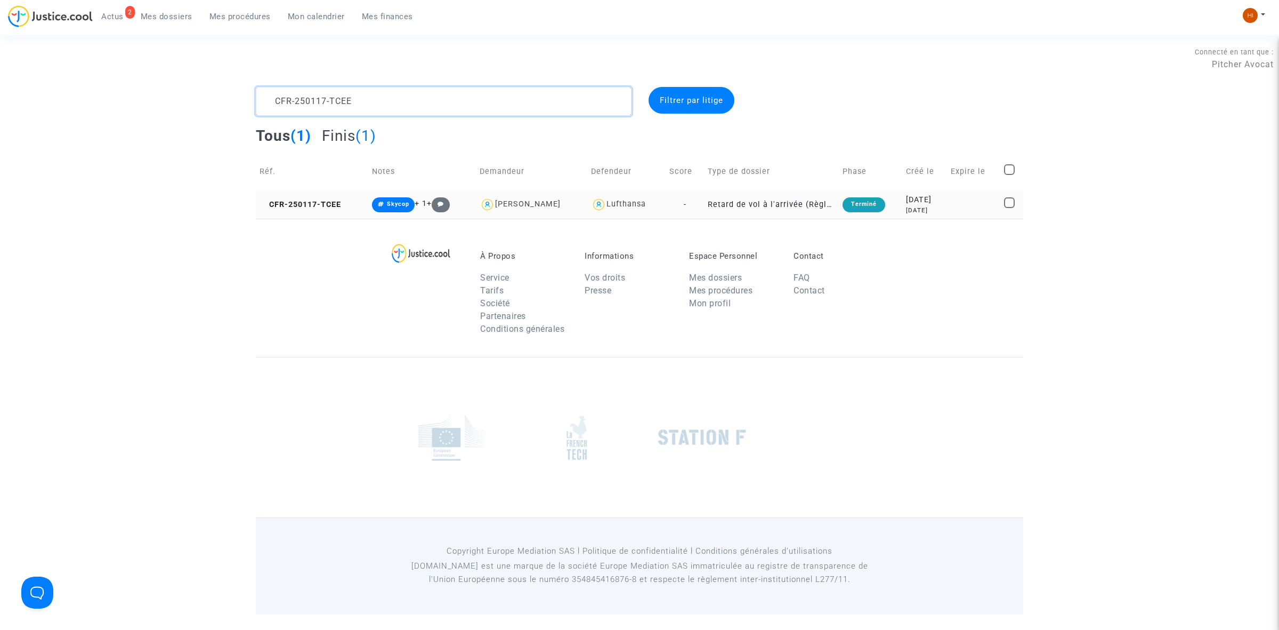
type textarea "CFR-250117-TCEE"
click at [348, 211] on td "CFR-250117-TCEE" at bounding box center [312, 204] width 112 height 28
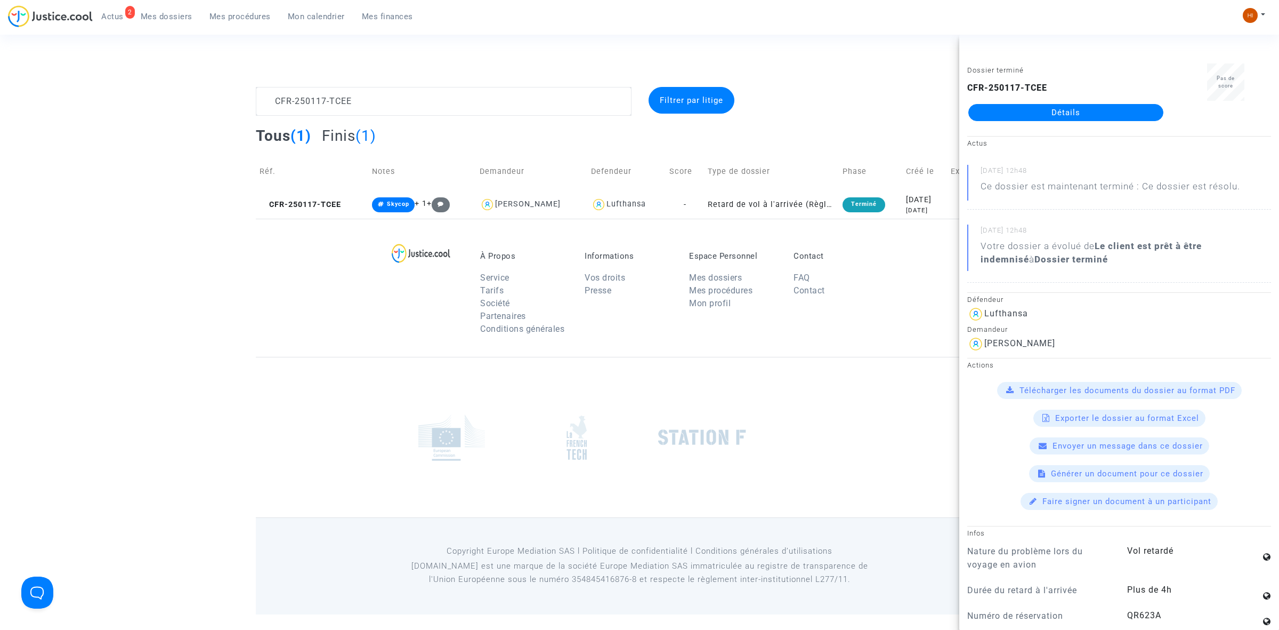
click at [1062, 105] on link "Détails" at bounding box center [1066, 112] width 195 height 17
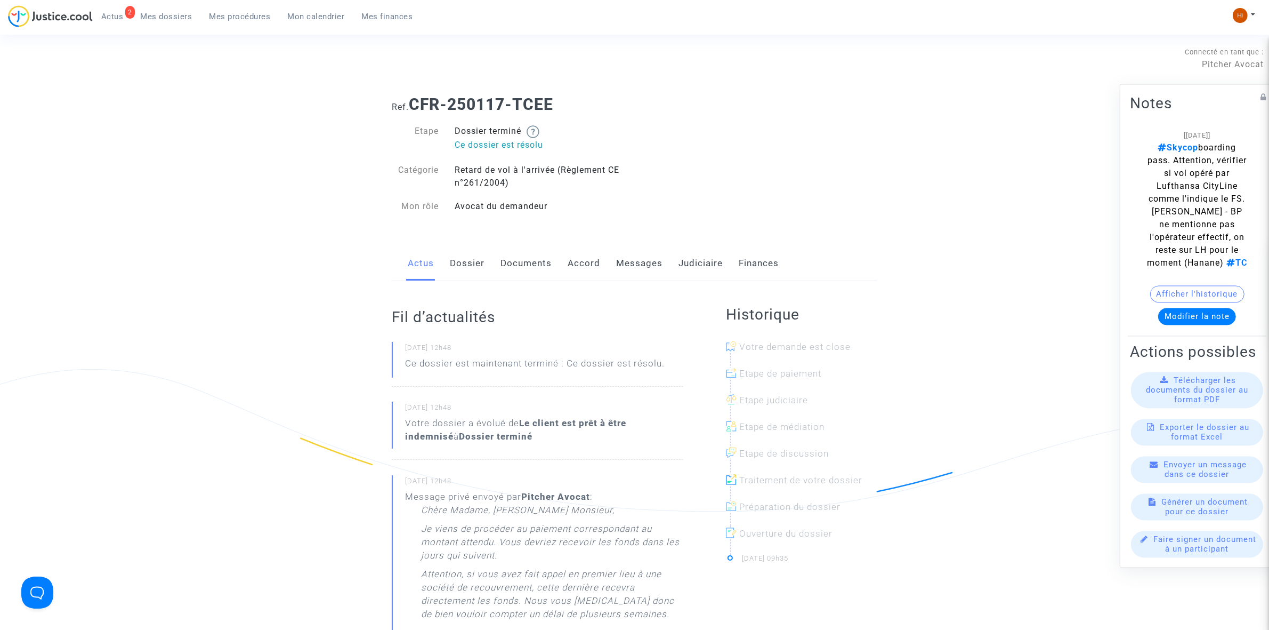
click at [705, 257] on link "Judiciaire" at bounding box center [701, 263] width 44 height 35
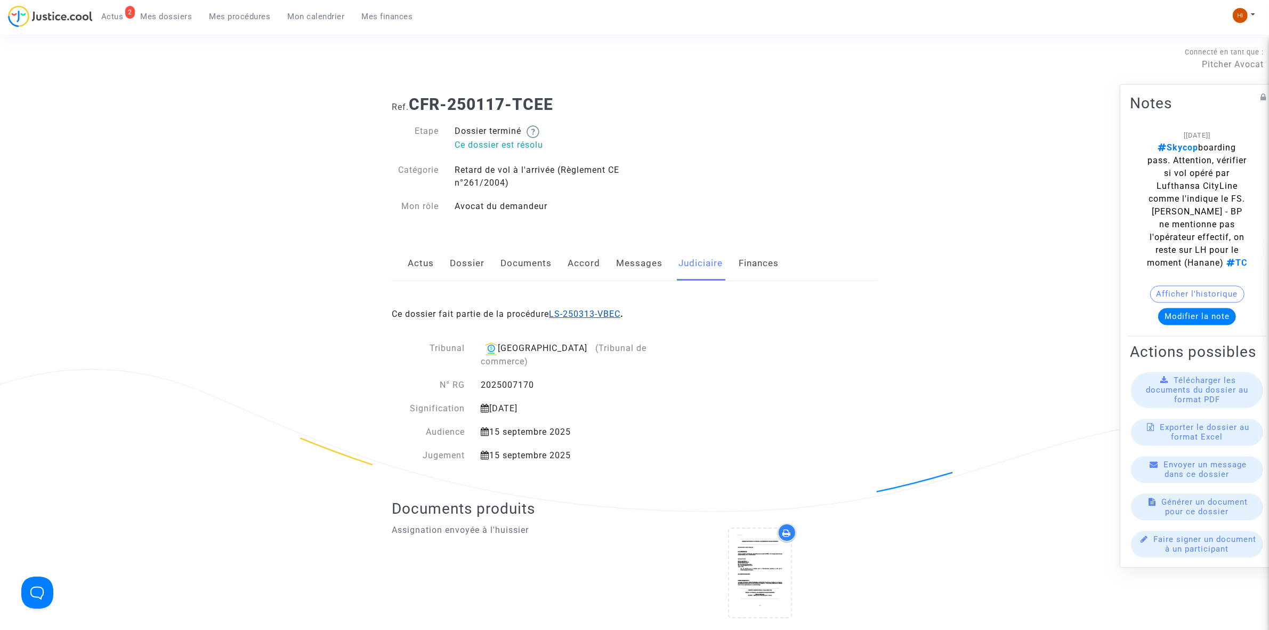
click at [601, 315] on link "LS-250313-VBEC" at bounding box center [584, 314] width 71 height 10
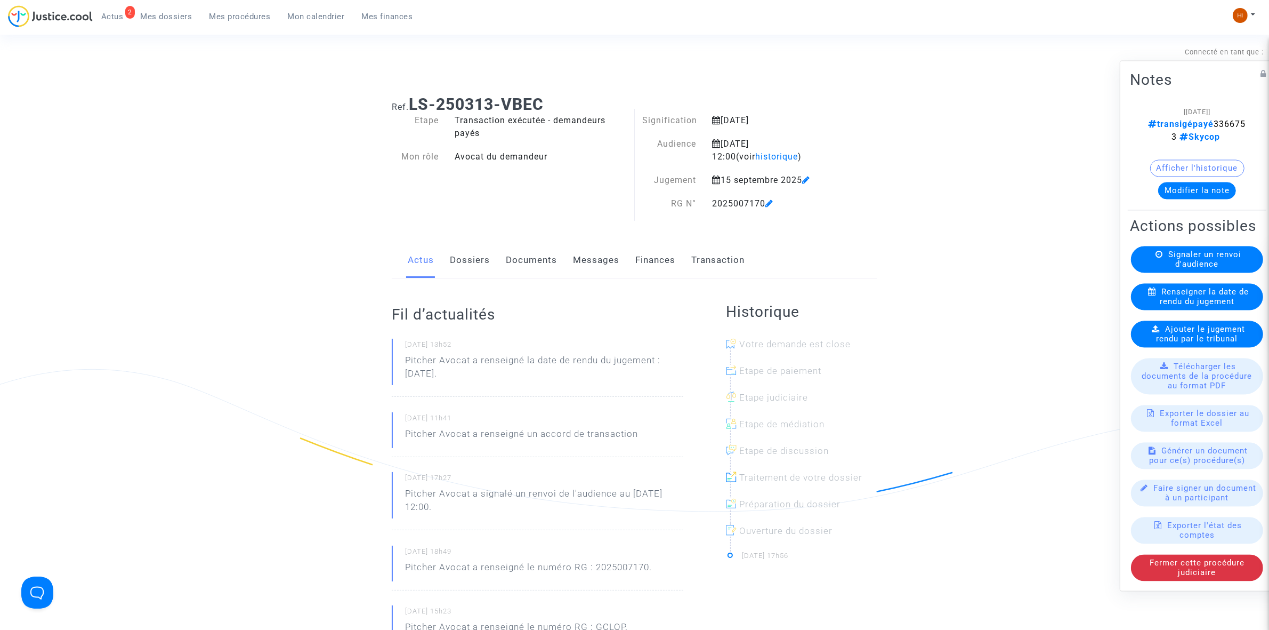
click at [456, 262] on link "Dossiers" at bounding box center [470, 260] width 40 height 35
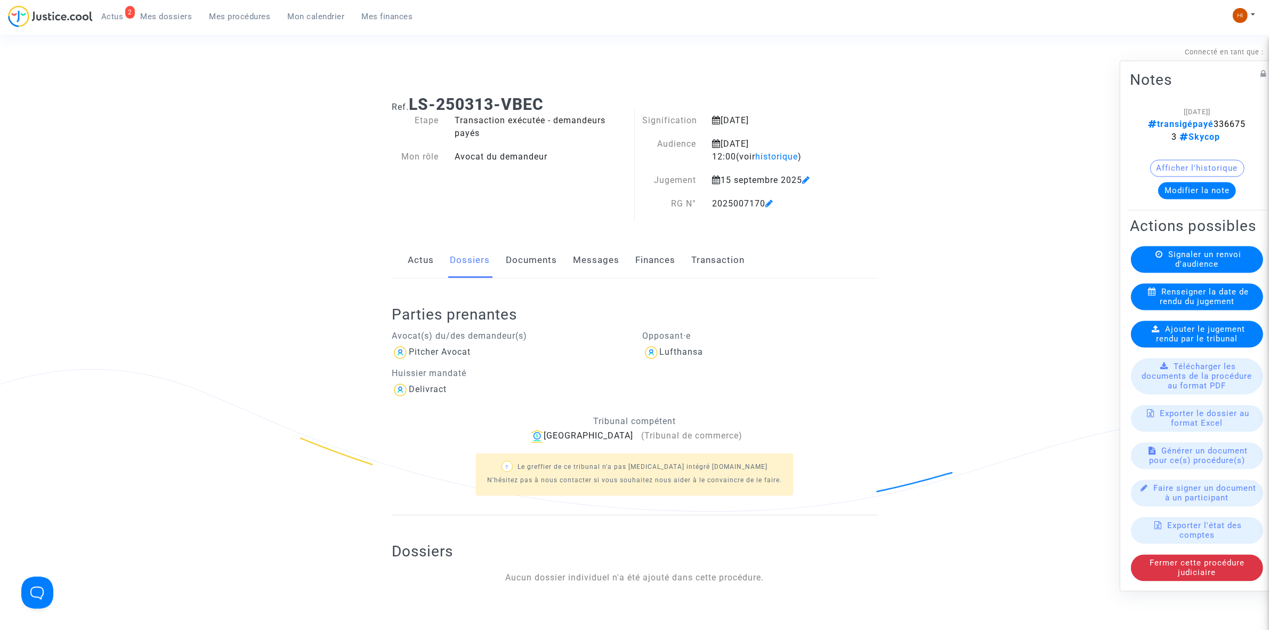
click at [810, 176] on icon at bounding box center [806, 179] width 8 height 9
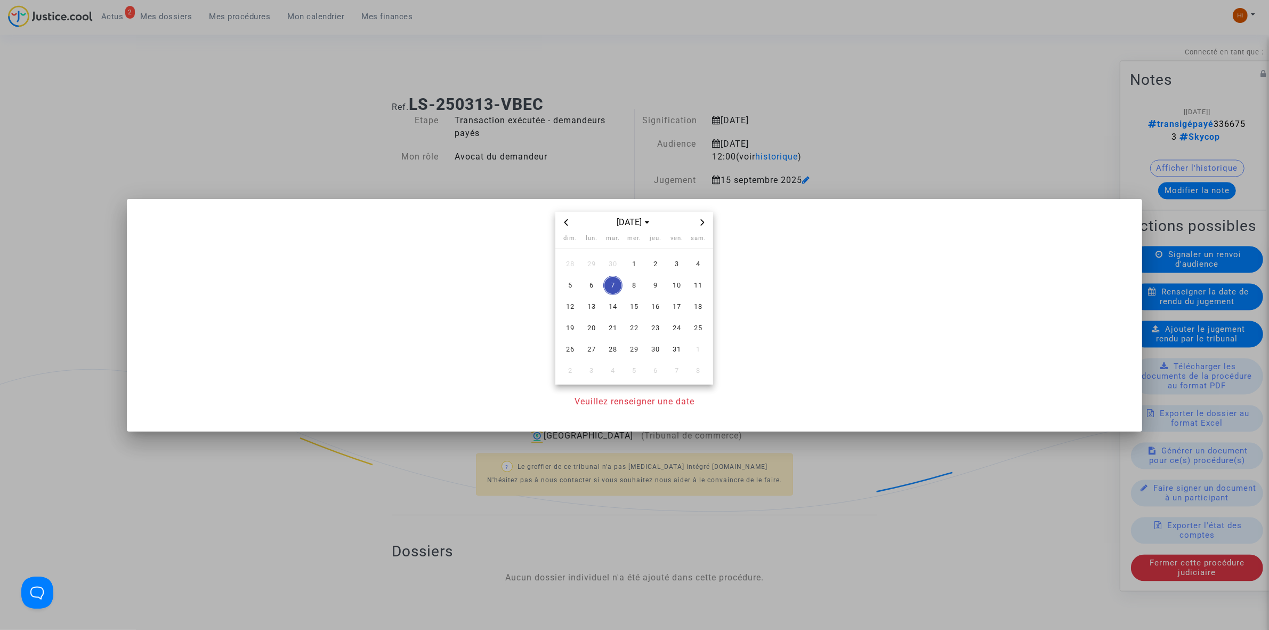
click at [569, 225] on icon "Previous month" at bounding box center [566, 222] width 6 height 6
click at [592, 347] on span "29" at bounding box center [591, 349] width 19 height 19
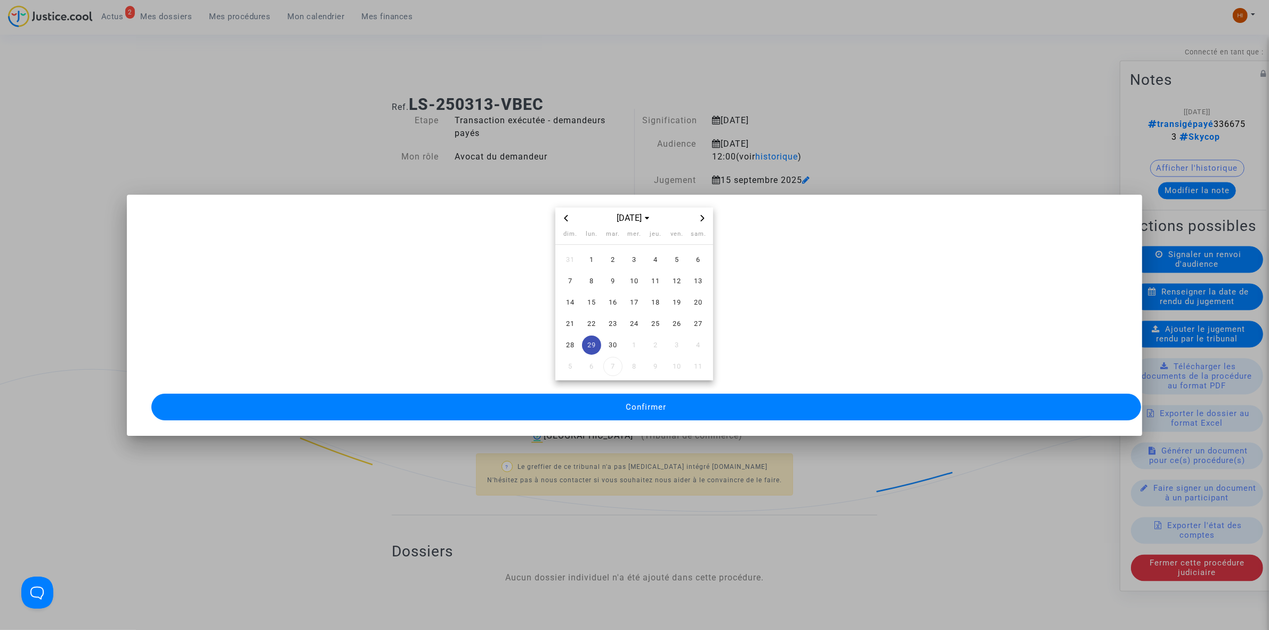
click at [589, 416] on div "[DATE] dim. lun. mar. mer. jeu. ven. sam. 31 1 2 3 4 5 6 7 8 9 10 11 12 13 14 1…" at bounding box center [635, 314] width 990 height 215
click at [593, 406] on button "Confirmer" at bounding box center [646, 406] width 990 height 27
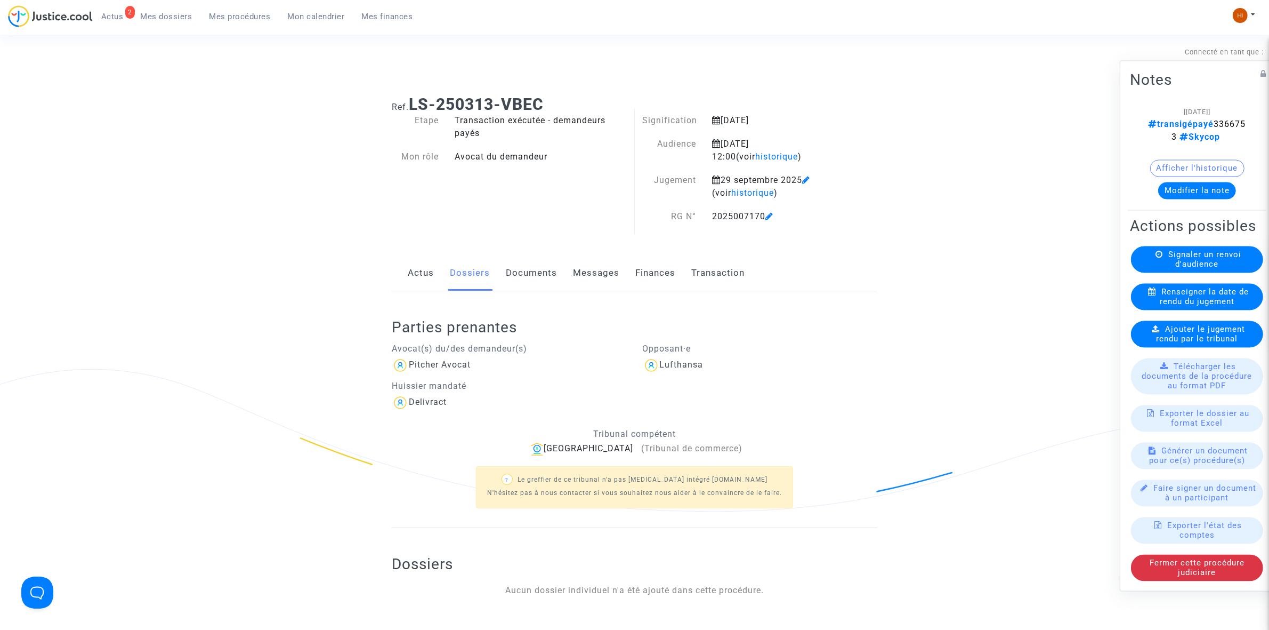
click at [241, 20] on span "Mes procédures" at bounding box center [239, 17] width 61 height 10
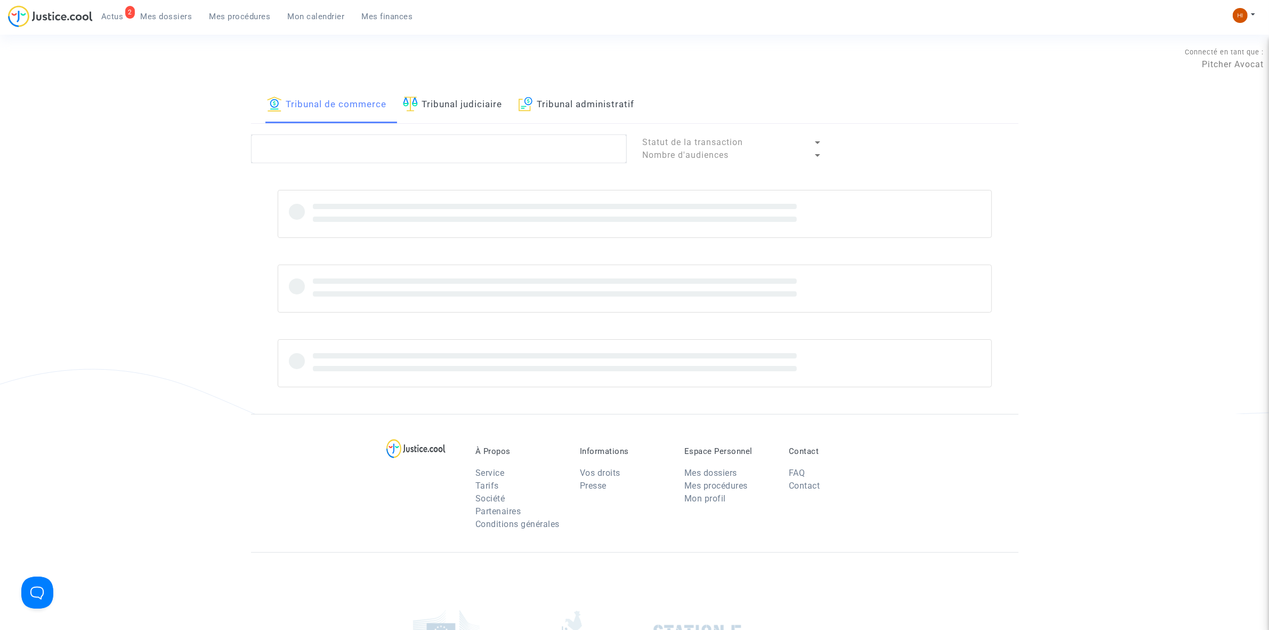
click at [501, 116] on link "Tribunal judiciaire" at bounding box center [453, 105] width 100 height 36
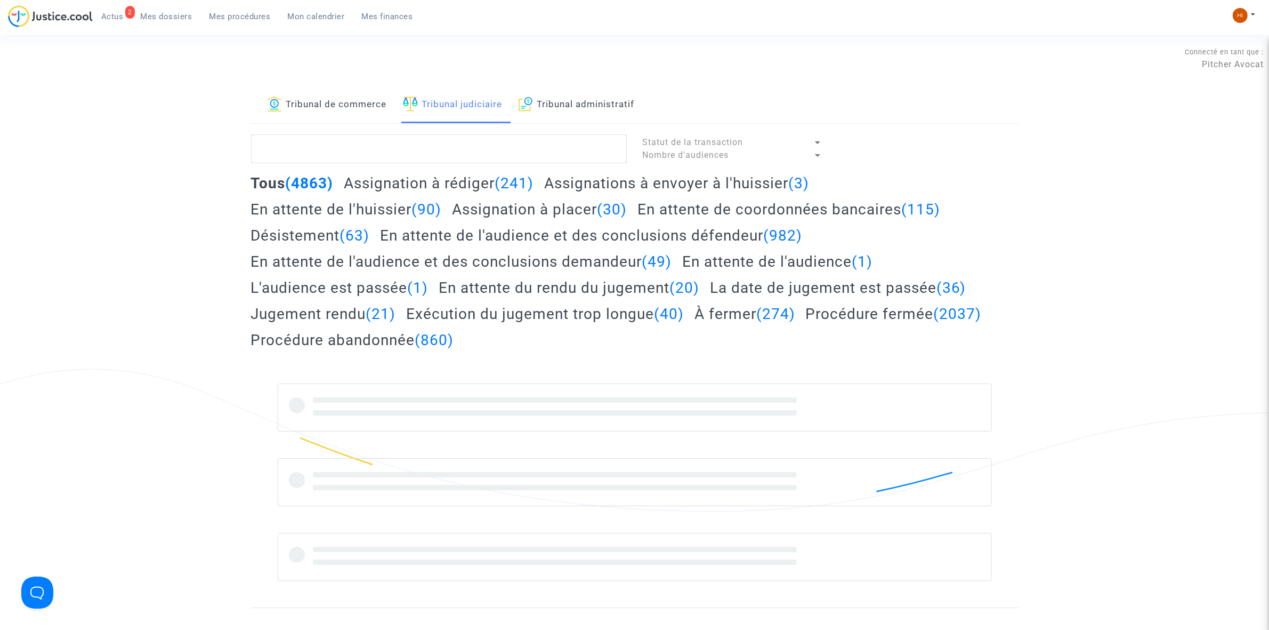
click at [294, 108] on link "Tribunal de commerce" at bounding box center [327, 105] width 120 height 36
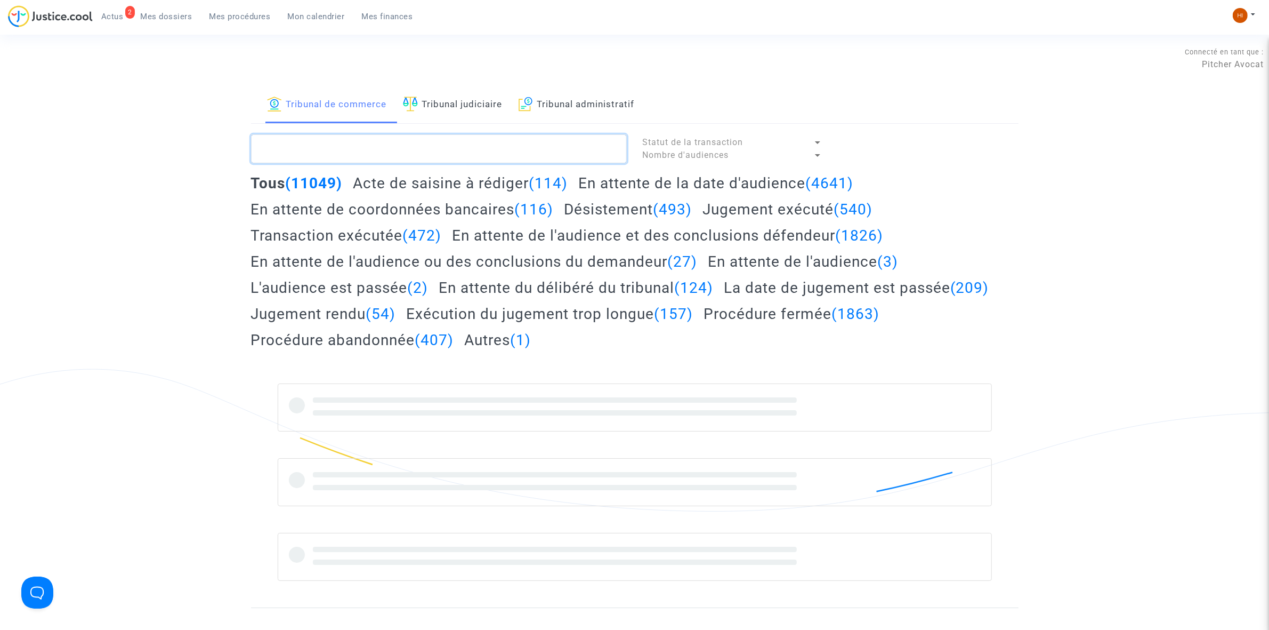
click at [345, 137] on textarea at bounding box center [439, 148] width 376 height 29
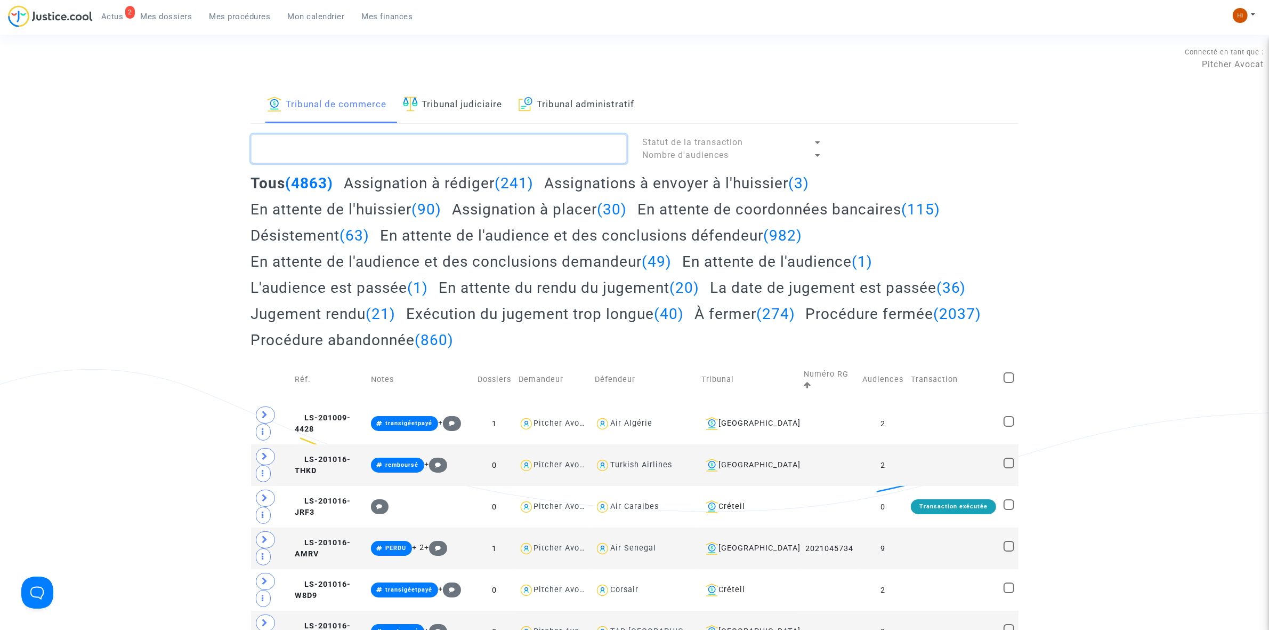
click at [344, 148] on textarea at bounding box center [439, 148] width 376 height 29
paste textarea "TARCHOUN Riadh"
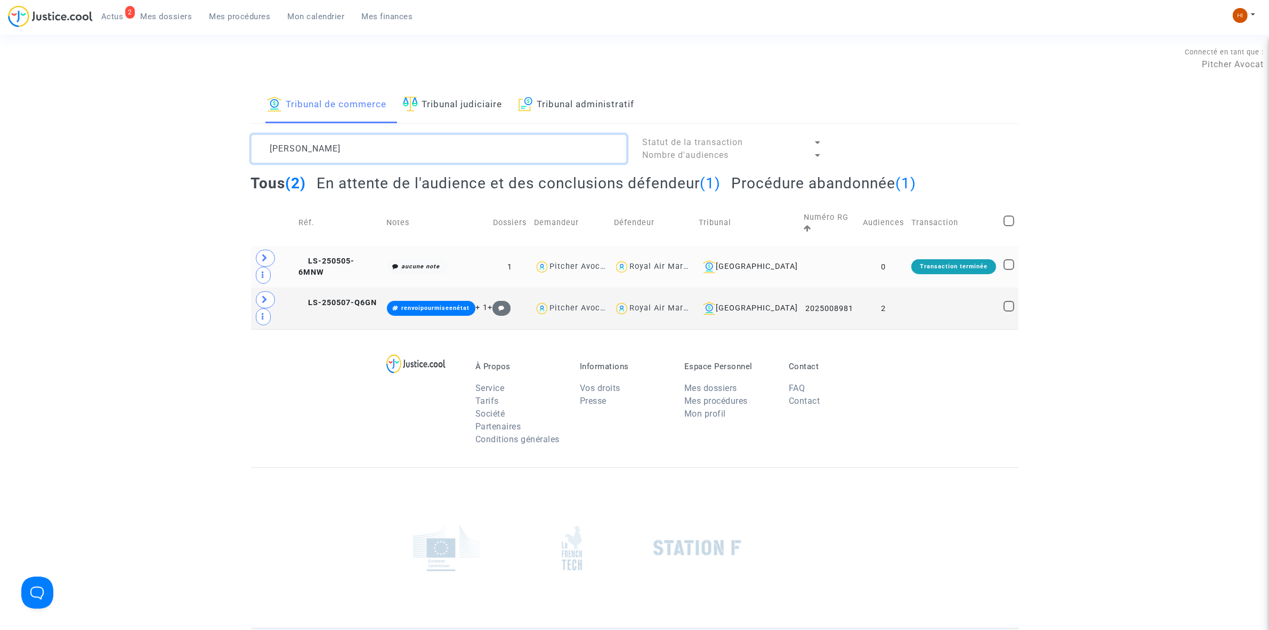
type textarea "TARCHOUN Riadh"
click at [275, 260] on td at bounding box center [273, 267] width 44 height 42
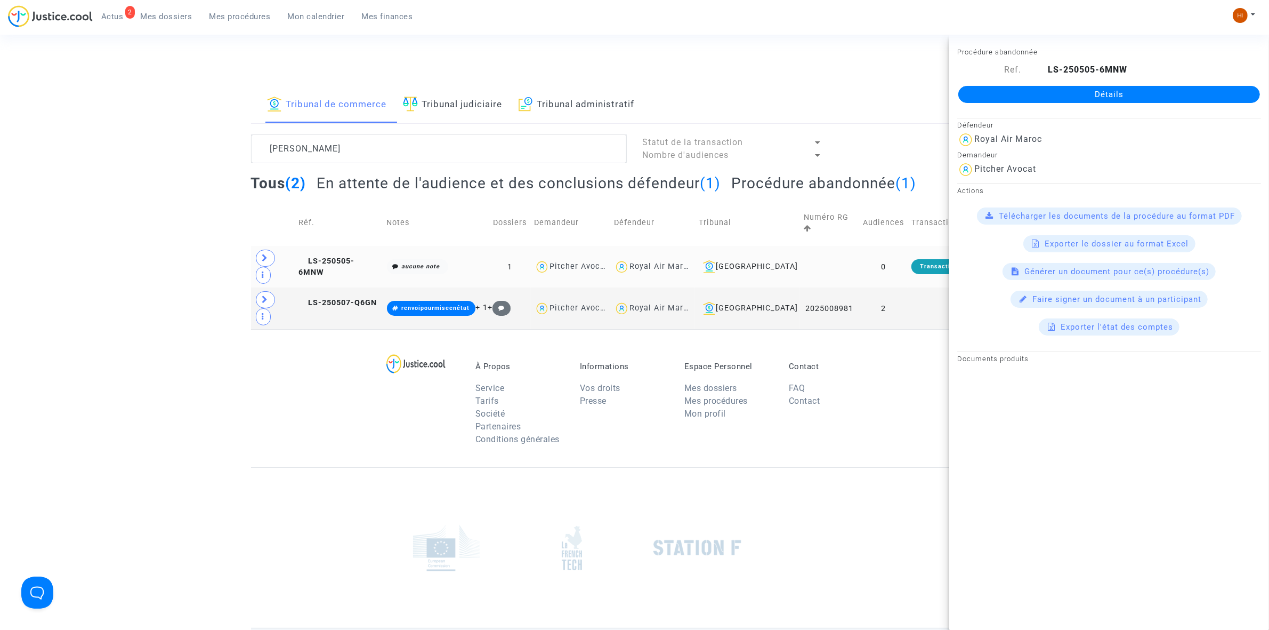
click at [275, 260] on td at bounding box center [273, 267] width 44 height 42
drag, startPoint x: 637, startPoint y: 191, endPoint x: 637, endPoint y: 185, distance: 5.9
click at [637, 190] on h2 "En attente de l'audience et des conclusions défendeur (1)" at bounding box center [519, 183] width 404 height 19
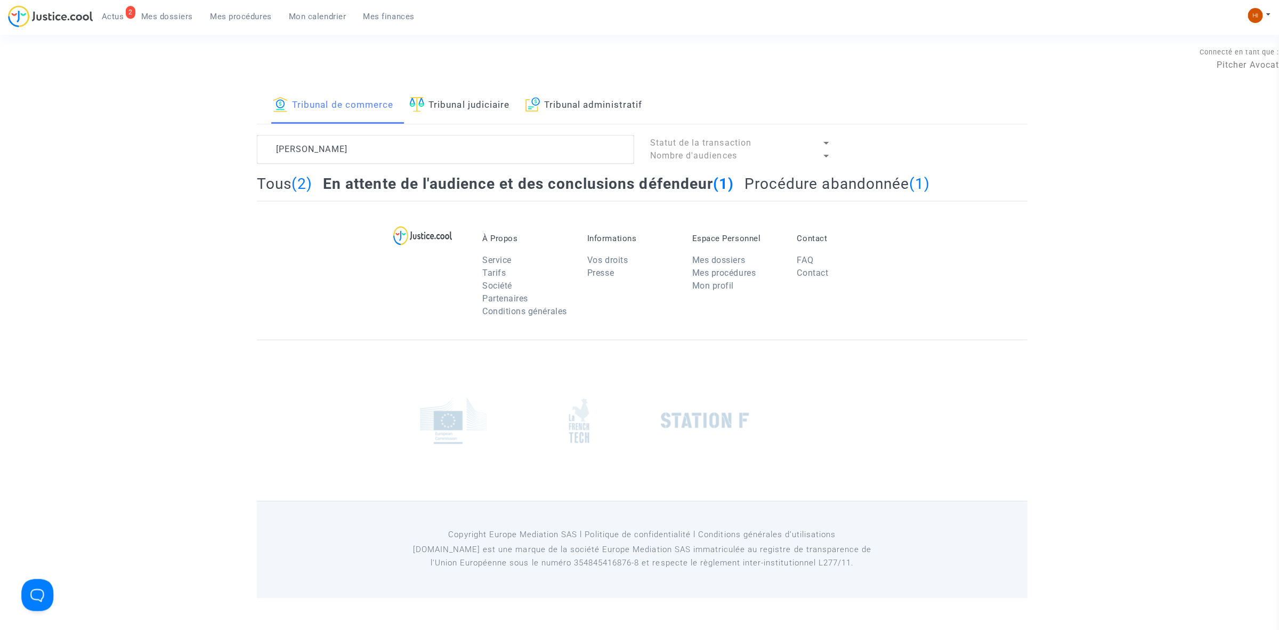
click at [637, 181] on h2 "En attente de l'audience et des conclusions défendeur (1)" at bounding box center [526, 183] width 409 height 19
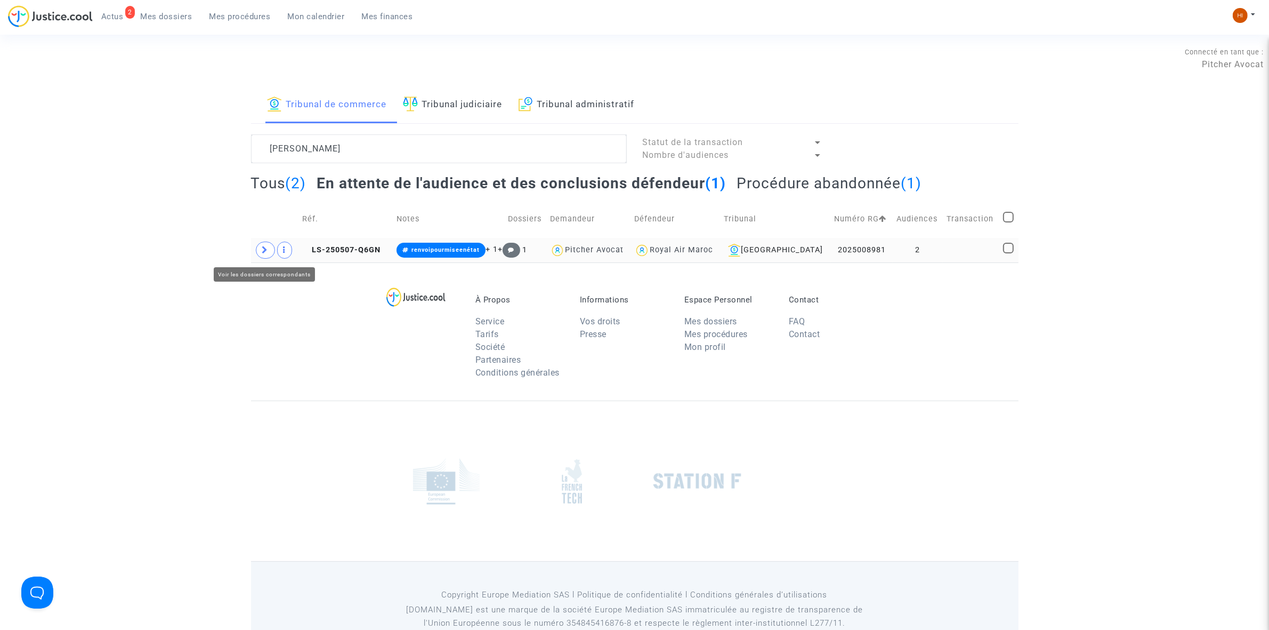
click at [265, 252] on icon at bounding box center [265, 250] width 6 height 8
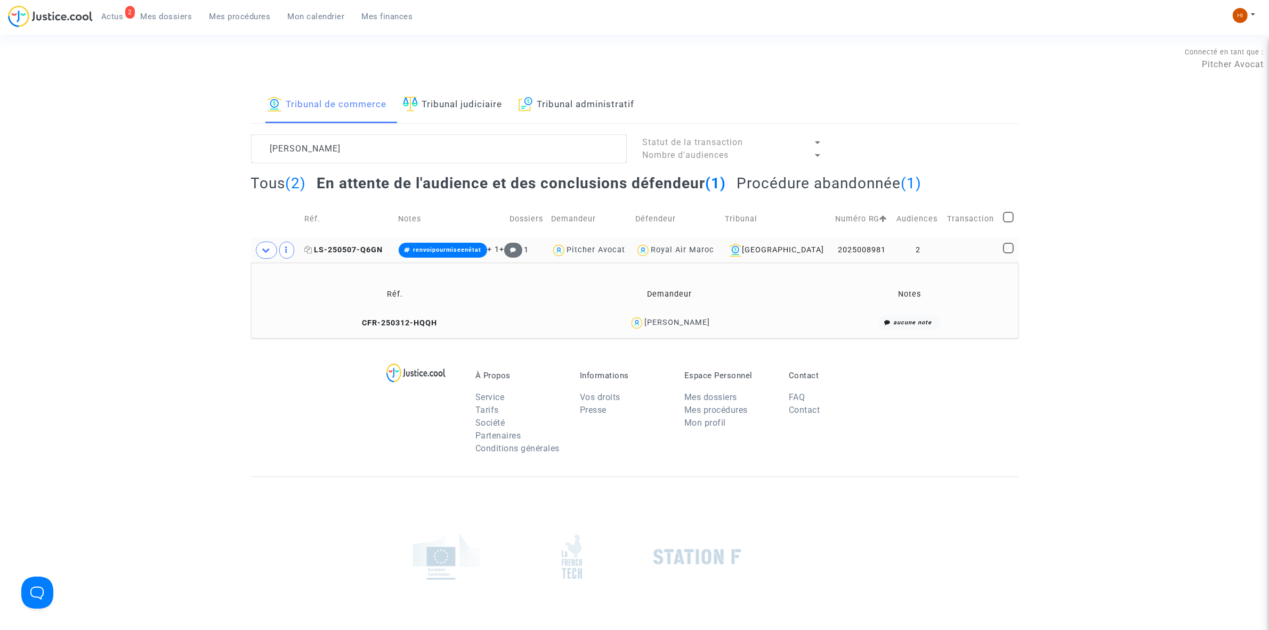
click at [339, 249] on span "LS-250507-Q6GN" at bounding box center [343, 249] width 78 height 9
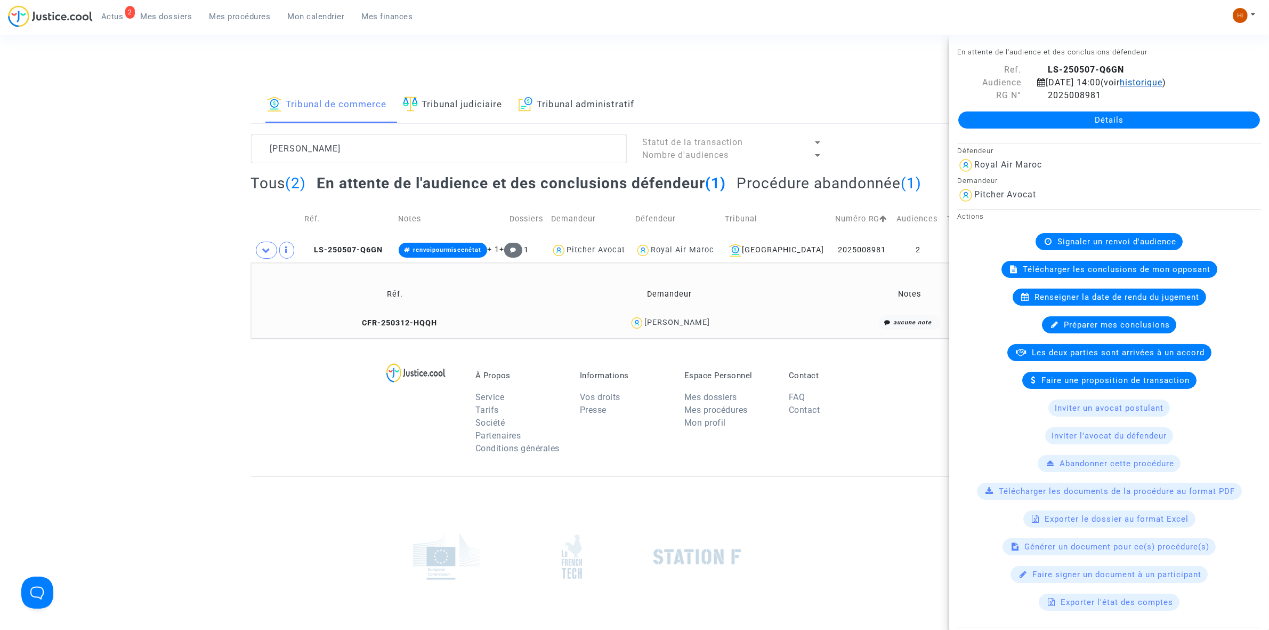
click at [1163, 87] on span "historique" at bounding box center [1141, 82] width 43 height 10
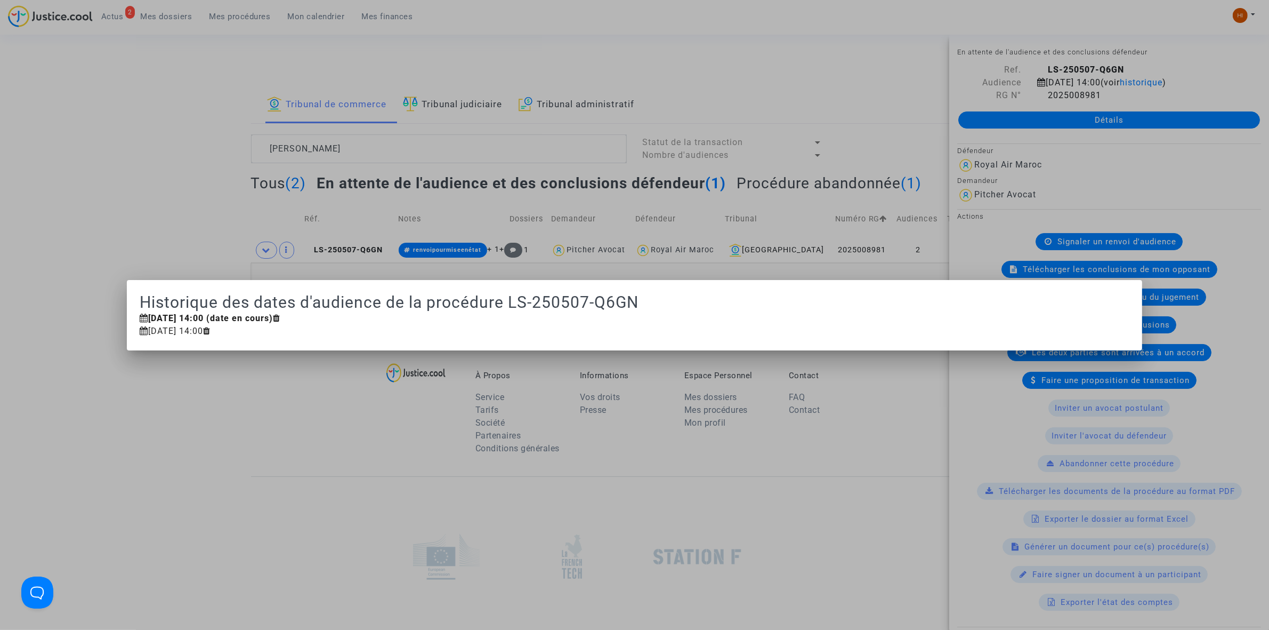
click at [92, 198] on div at bounding box center [634, 315] width 1269 height 630
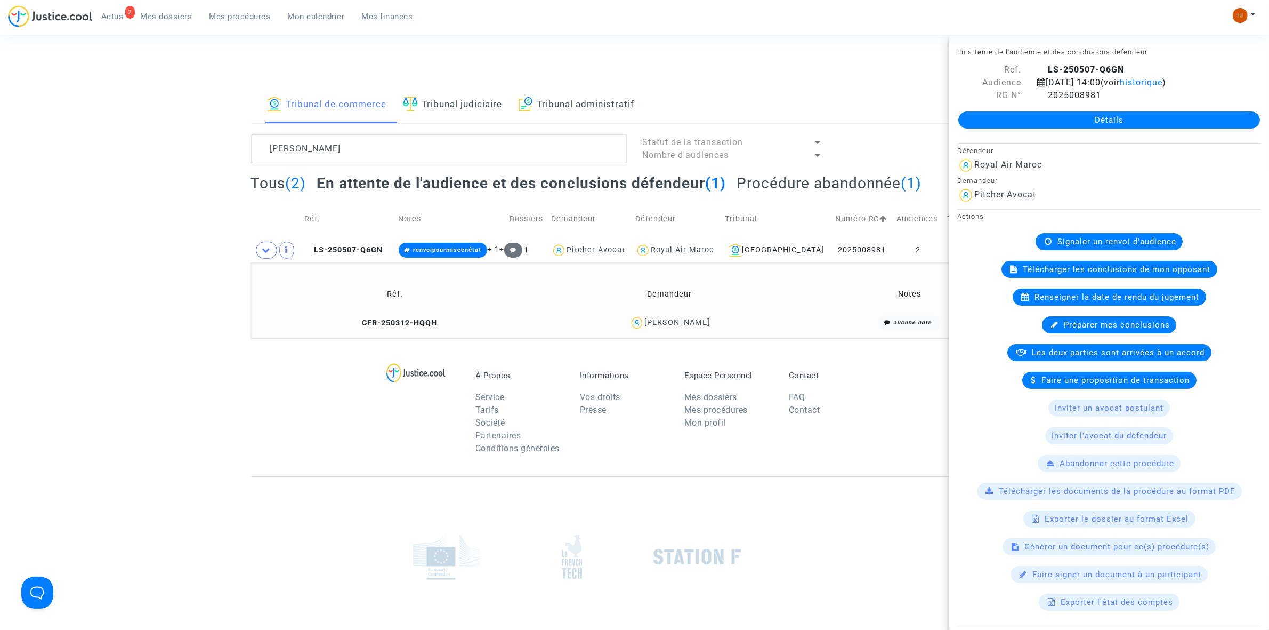
click at [470, 108] on link "Tribunal judiciaire" at bounding box center [453, 105] width 100 height 36
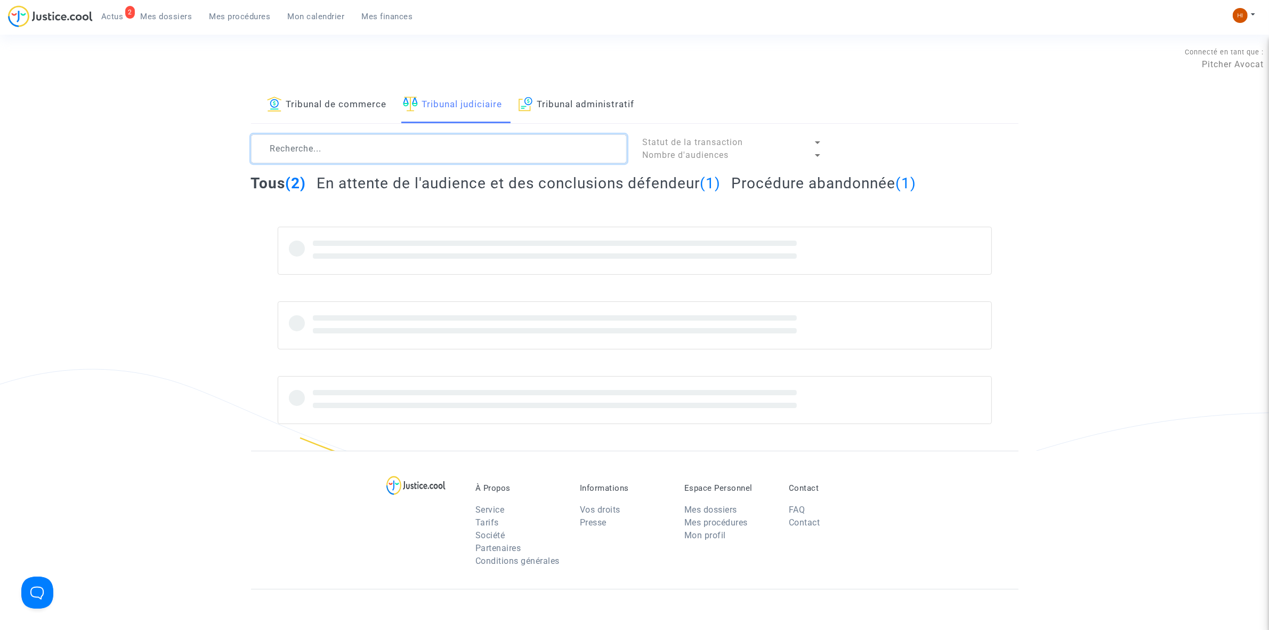
click at [420, 148] on textarea at bounding box center [439, 148] width 376 height 29
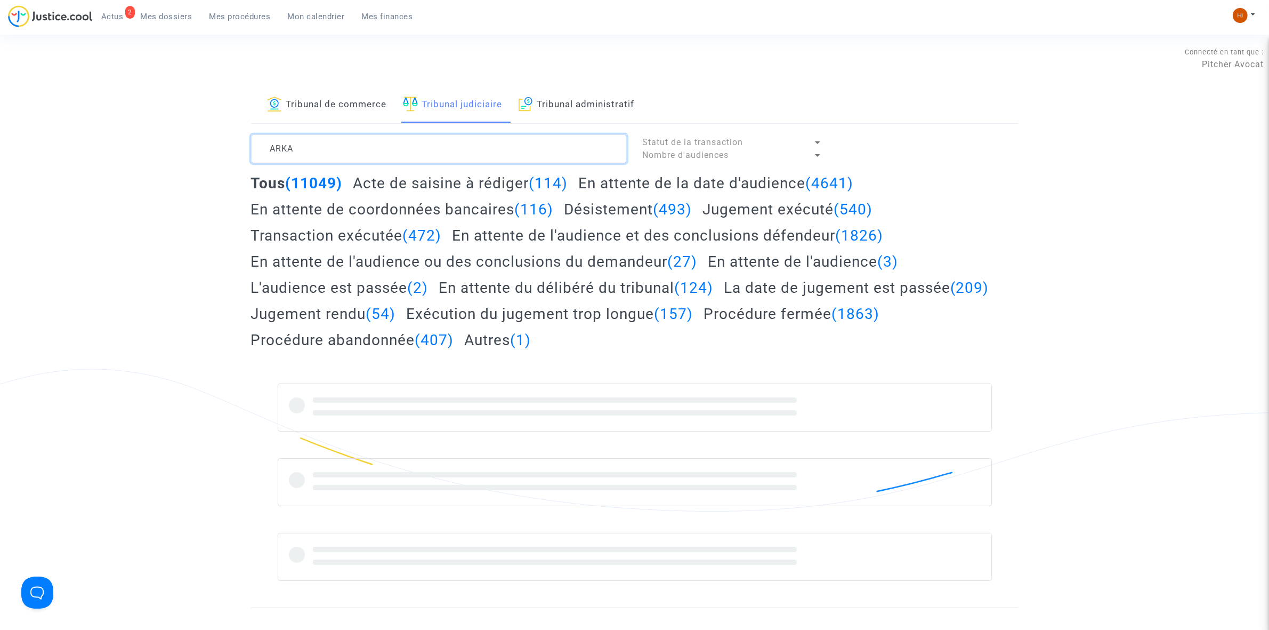
type textarea "ARKA"
click at [315, 12] on span "Mon calendrier" at bounding box center [316, 17] width 57 height 10
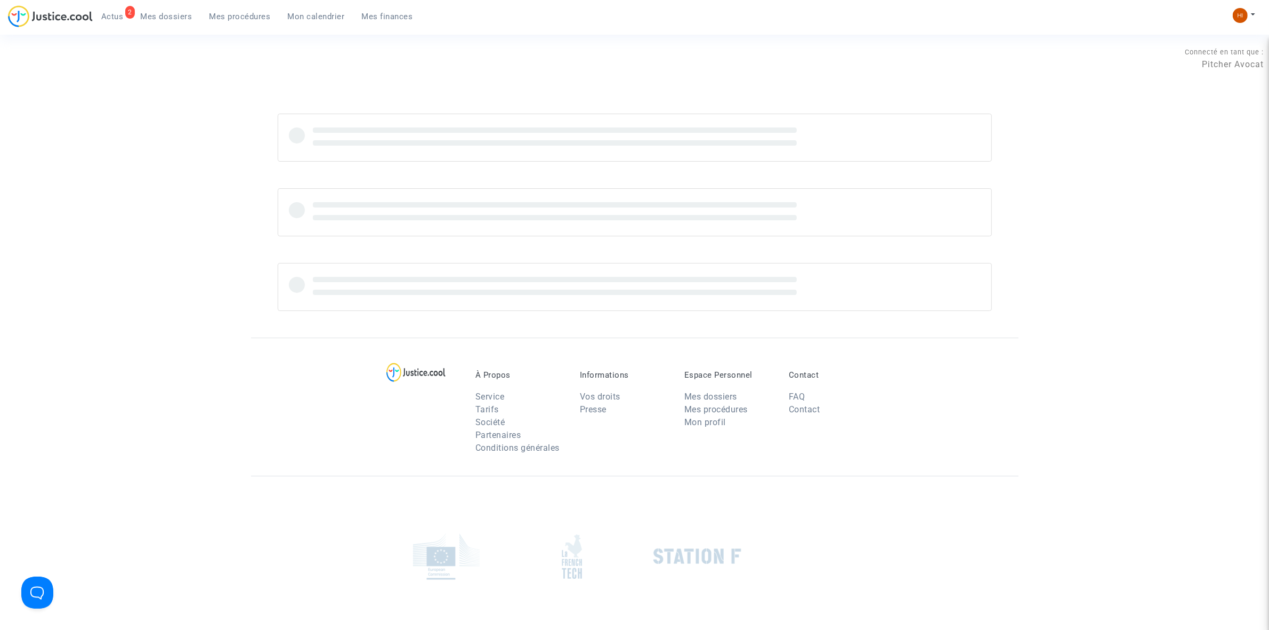
click at [288, 18] on span "Mon calendrier" at bounding box center [316, 17] width 57 height 10
click at [323, 17] on span "Mon calendrier" at bounding box center [316, 17] width 57 height 10
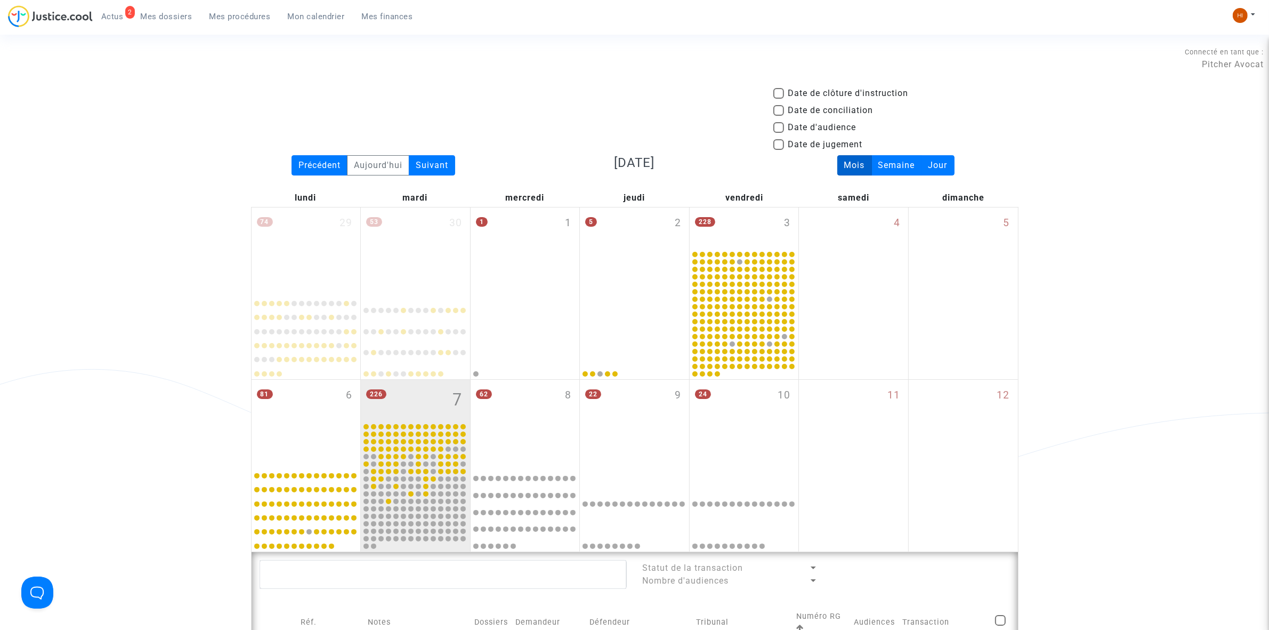
drag, startPoint x: 240, startPoint y: 9, endPoint x: 424, endPoint y: 36, distance: 186.0
click at [240, 9] on link "Mes procédures" at bounding box center [240, 17] width 78 height 16
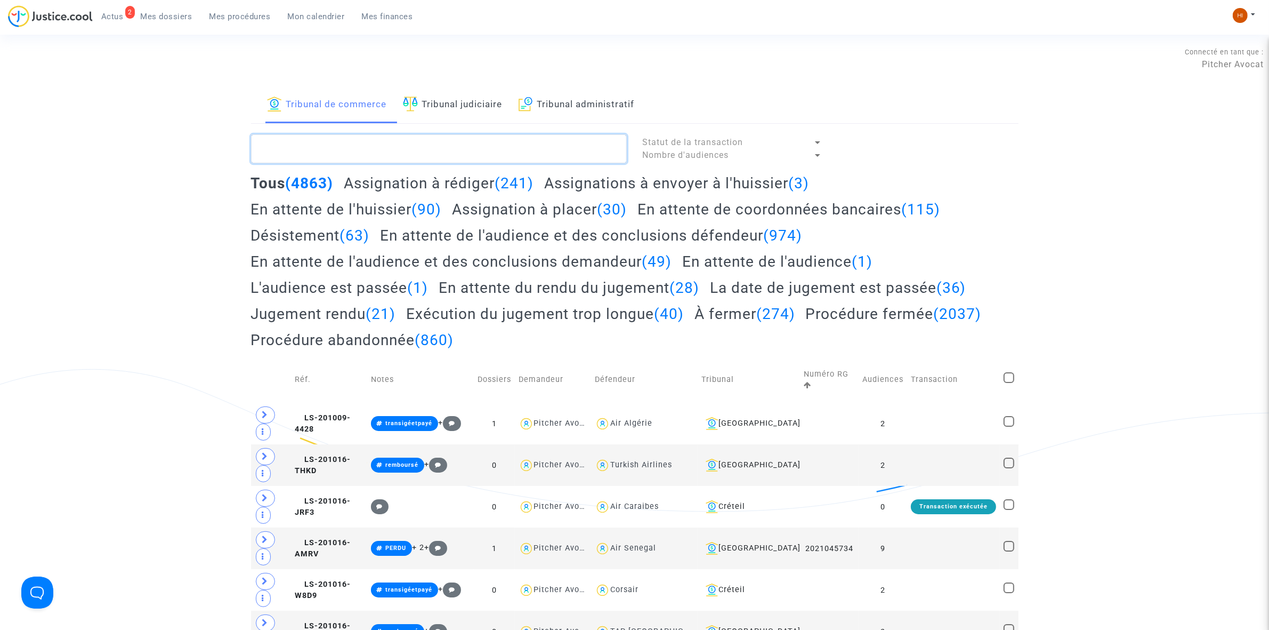
click at [326, 142] on textarea at bounding box center [439, 148] width 376 height 29
paste textarea "Fatiha Al metalsi"
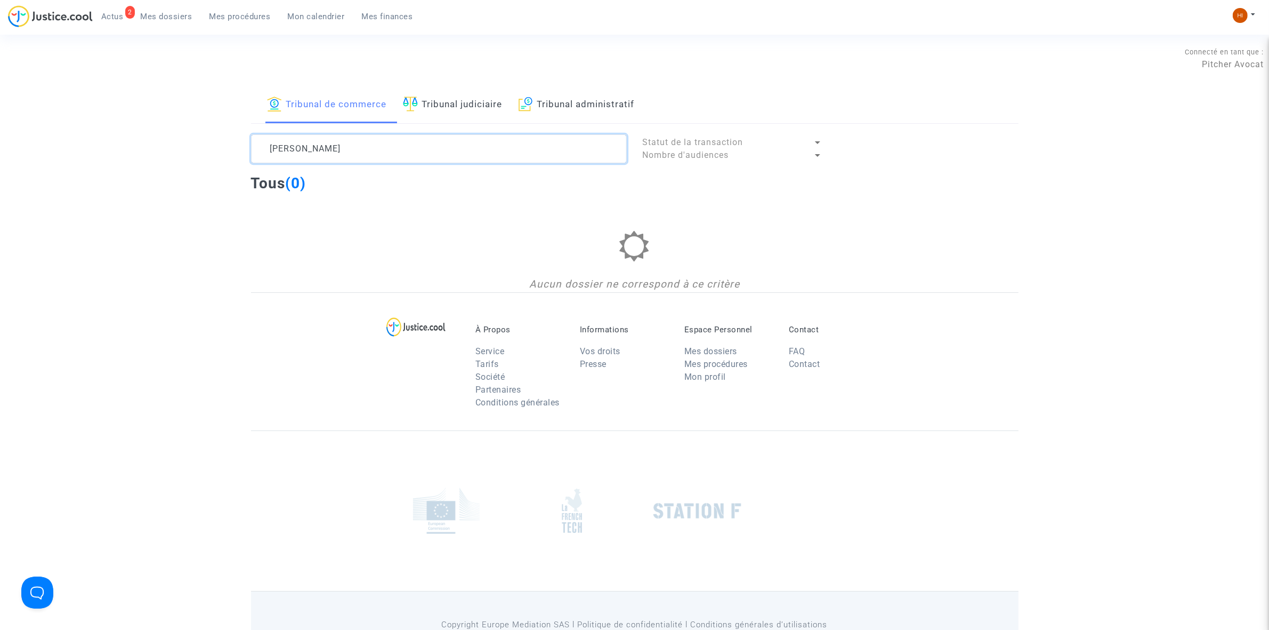
click at [374, 155] on textarea at bounding box center [439, 148] width 376 height 29
drag, startPoint x: 366, startPoint y: 153, endPoint x: 300, endPoint y: 153, distance: 66.6
click at [300, 153] on textarea at bounding box center [439, 148] width 376 height 29
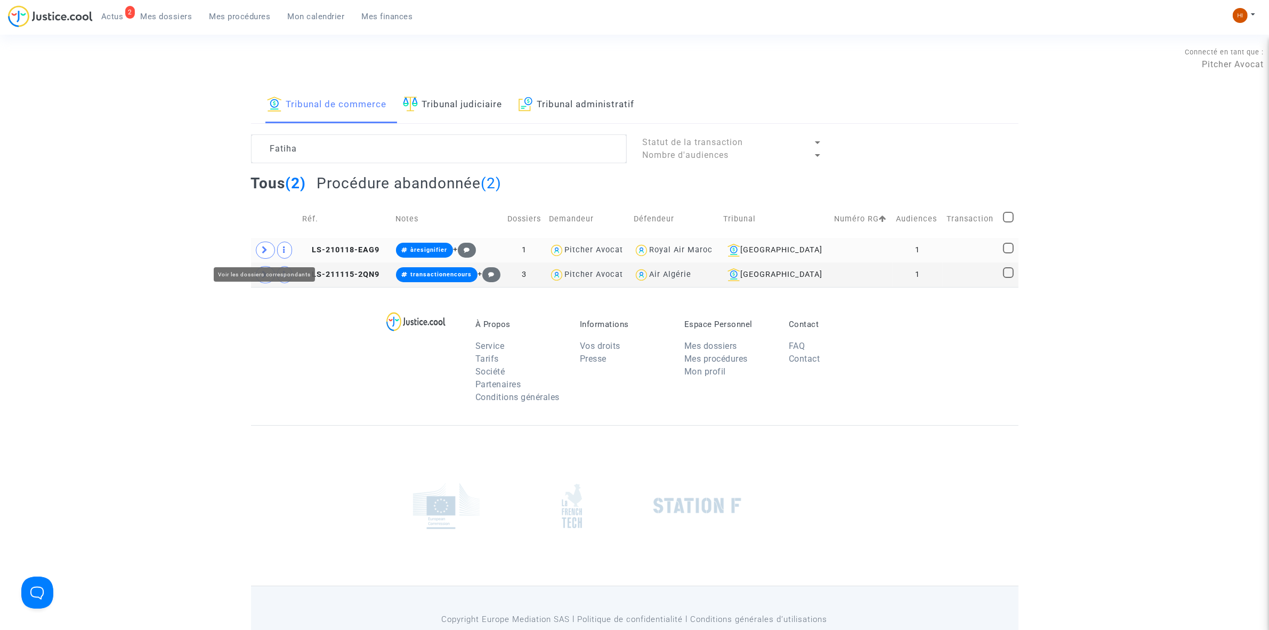
click at [262, 251] on icon at bounding box center [265, 250] width 6 height 8
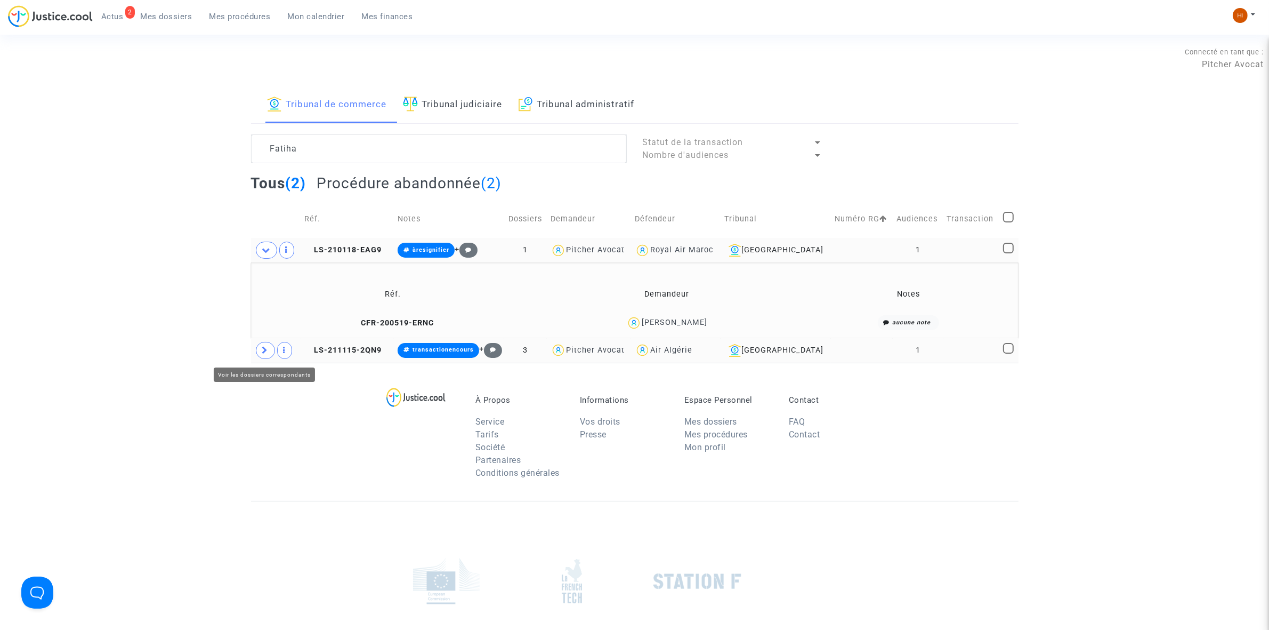
click at [262, 345] on span at bounding box center [265, 350] width 19 height 17
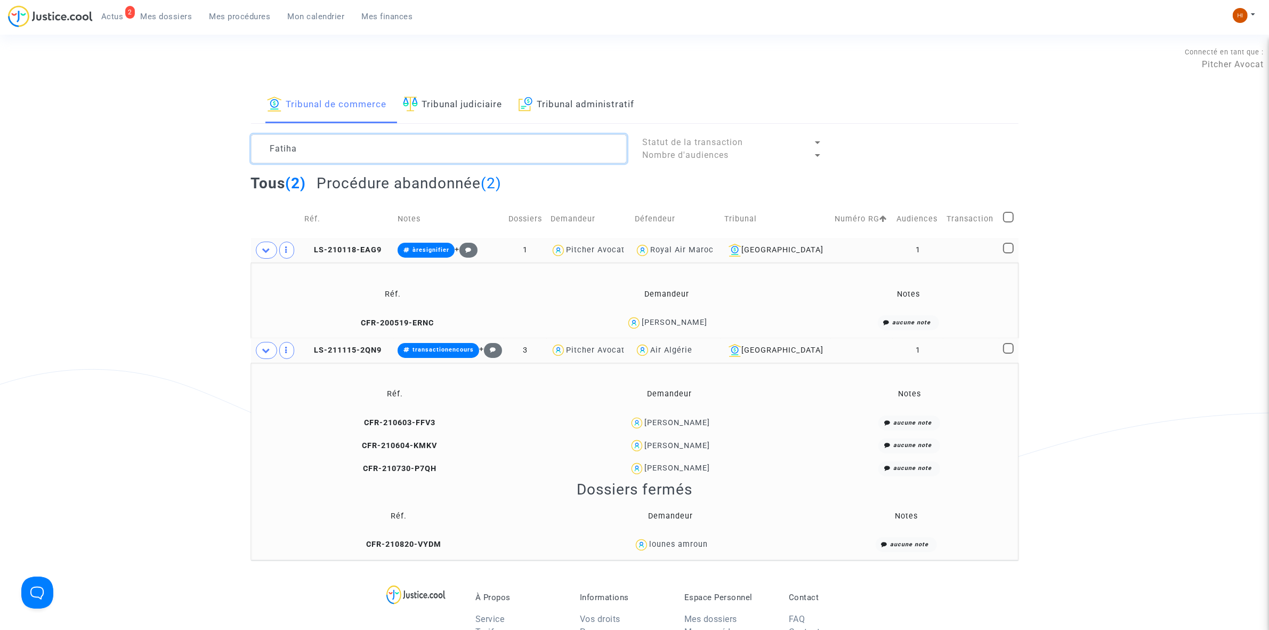
click at [444, 155] on textarea at bounding box center [439, 148] width 376 height 29
paste textarea "CFR-250417-NQJK"
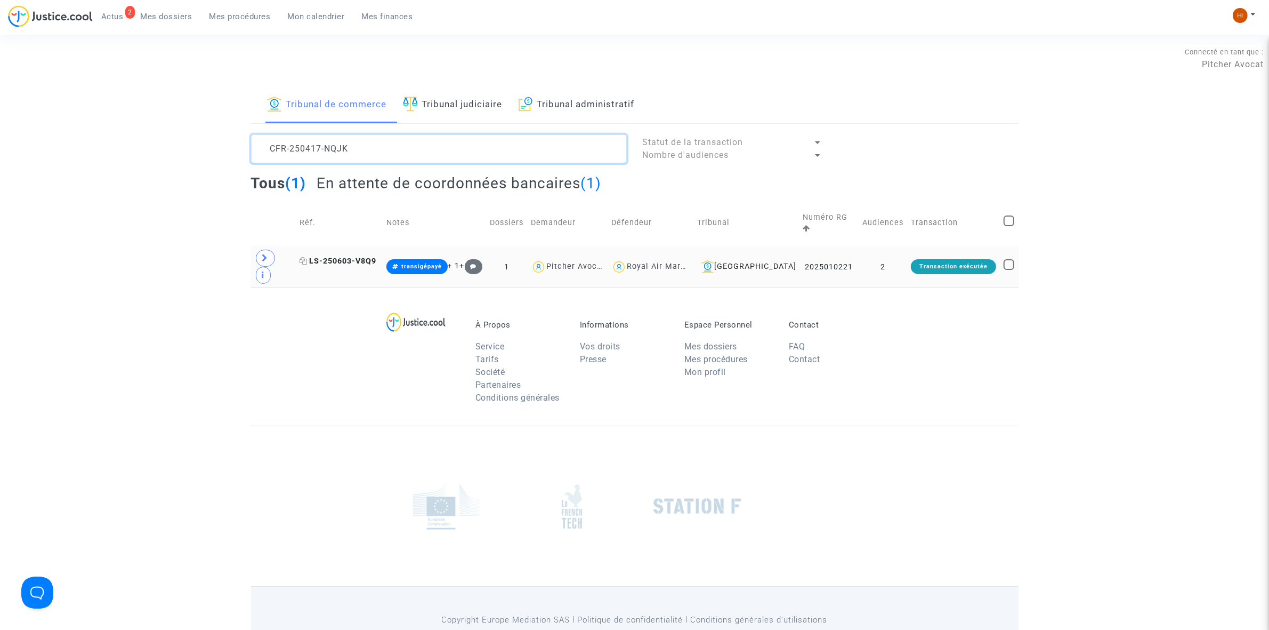
type textarea "CFR-250417-NQJK"
click at [353, 256] on span "LS-250603-V8Q9" at bounding box center [338, 260] width 77 height 9
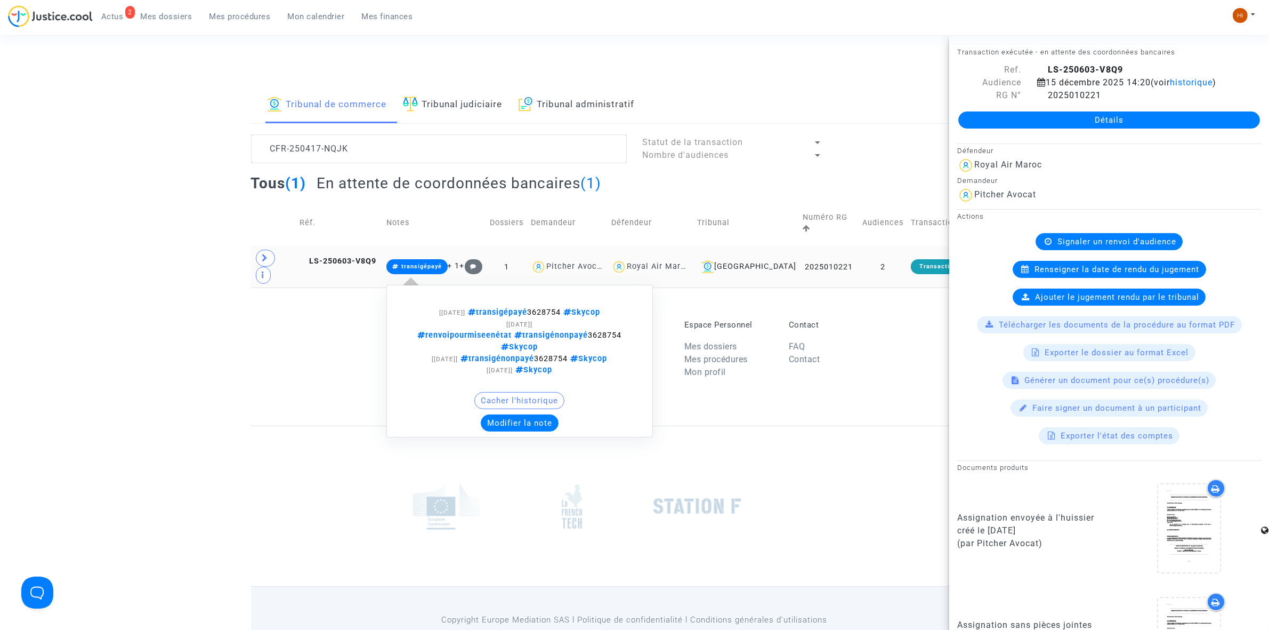
click at [426, 263] on span "transigépayé" at bounding box center [421, 266] width 41 height 7
click at [503, 392] on div "Cacher l'historique Modifier la note" at bounding box center [519, 411] width 255 height 39
click at [493, 414] on button "Modifier la note" at bounding box center [520, 422] width 78 height 17
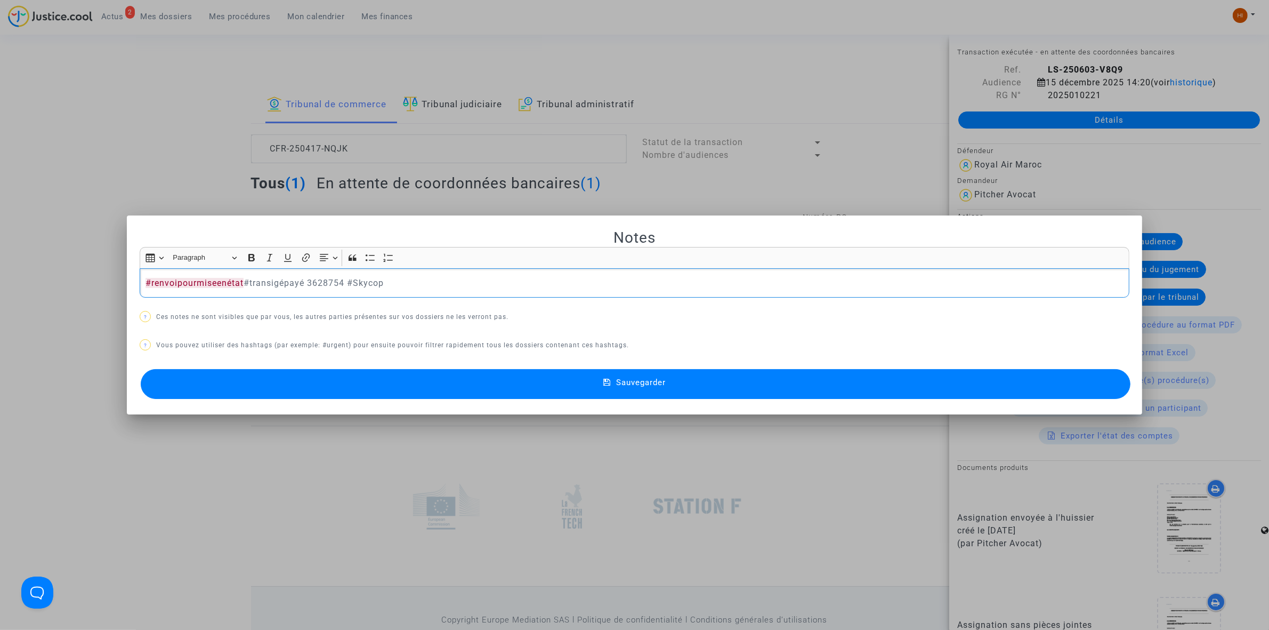
click at [404, 394] on button "Sauvegarder" at bounding box center [636, 384] width 990 height 30
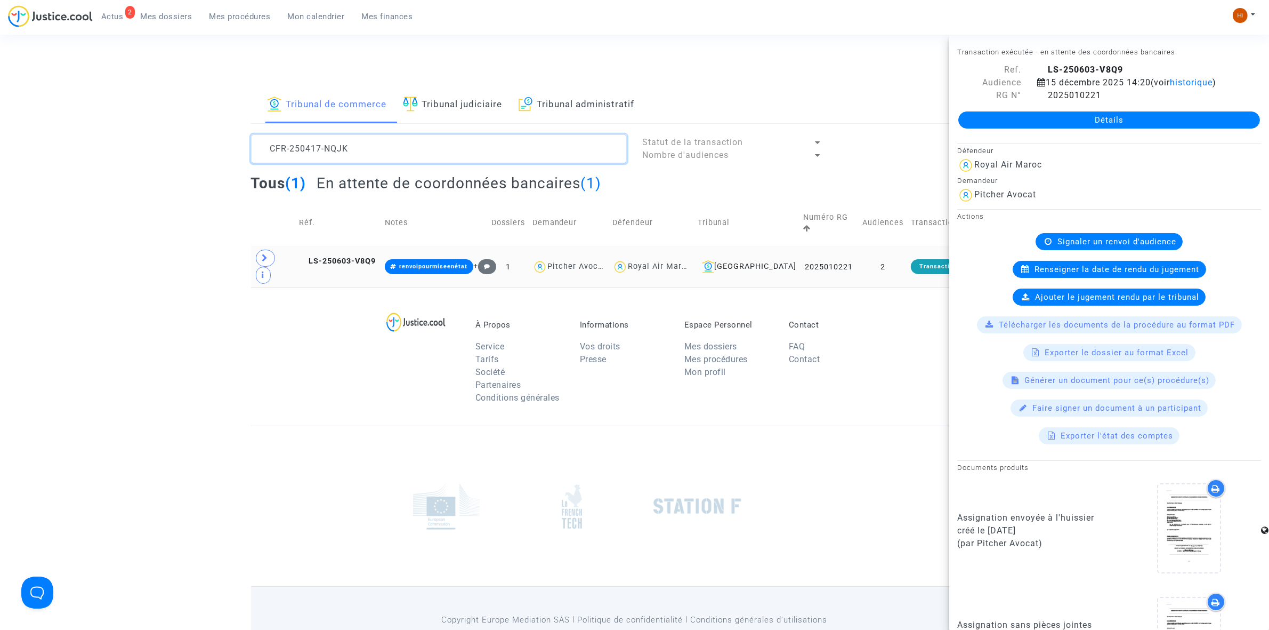
drag, startPoint x: 425, startPoint y: 141, endPoint x: 155, endPoint y: 144, distance: 270.8
click at [155, 144] on div "Tribunal de commerce Tribunal judiciaire Tribunal administratif CFR-250417-NQJK…" at bounding box center [634, 187] width 1269 height 200
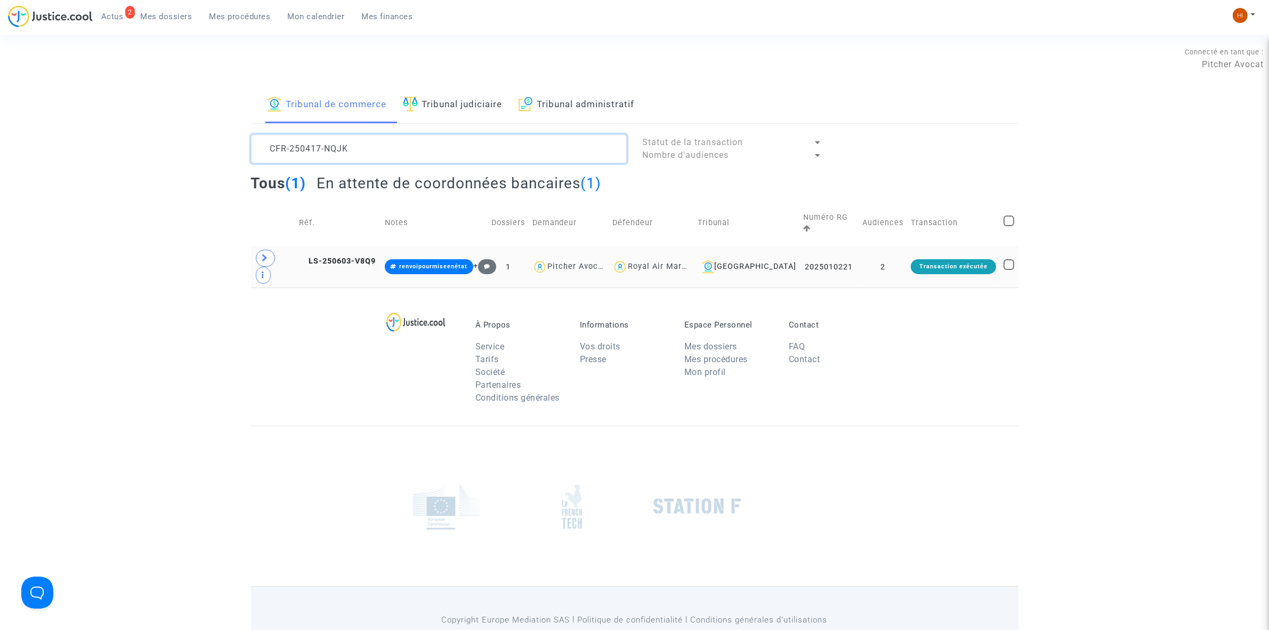
paste textarea "QJ3R"
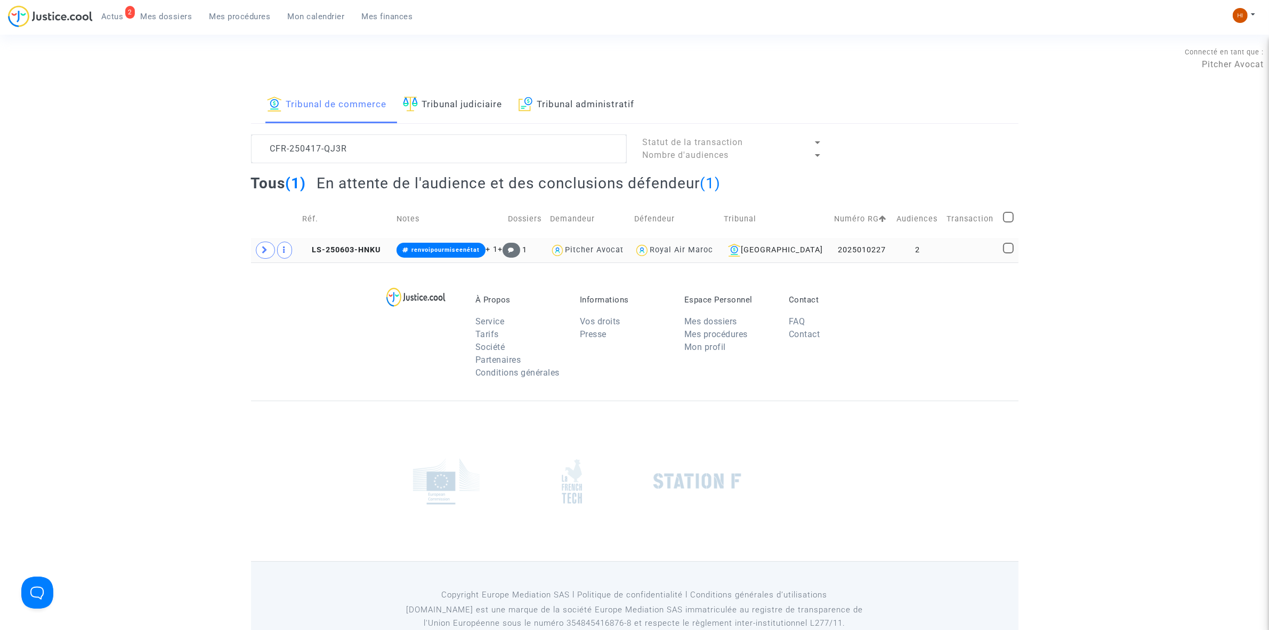
click at [889, 249] on td "2025010227" at bounding box center [862, 250] width 62 height 25
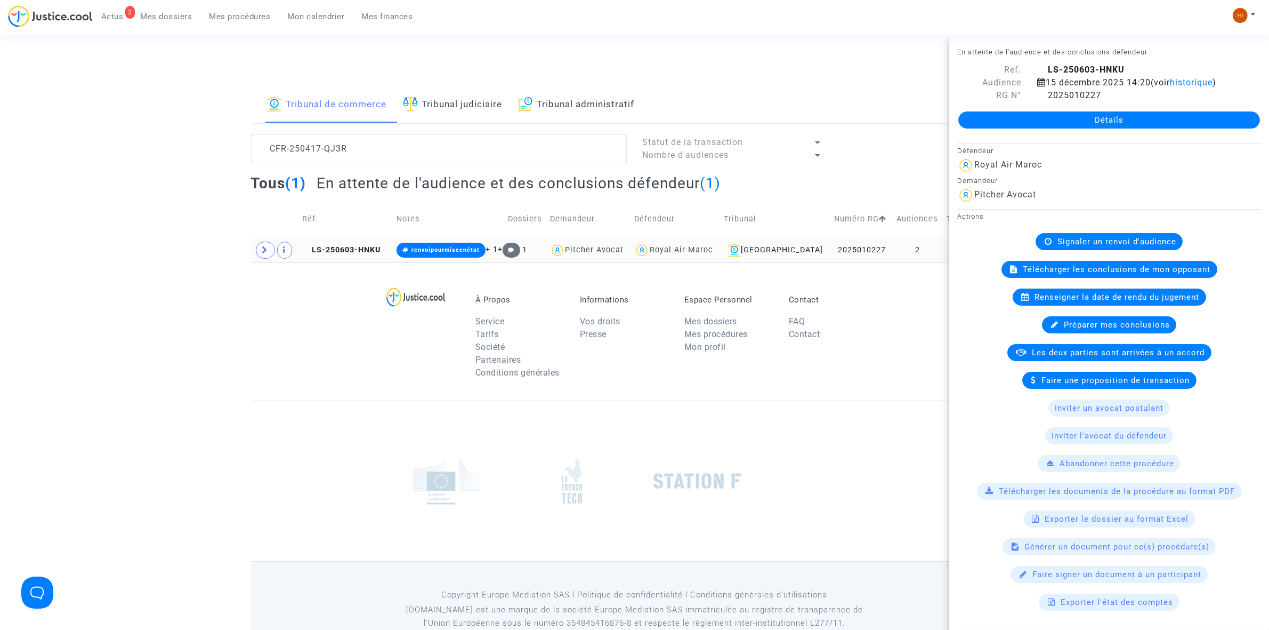
click at [350, 255] on td "LS-250603-HNKU" at bounding box center [346, 250] width 94 height 25
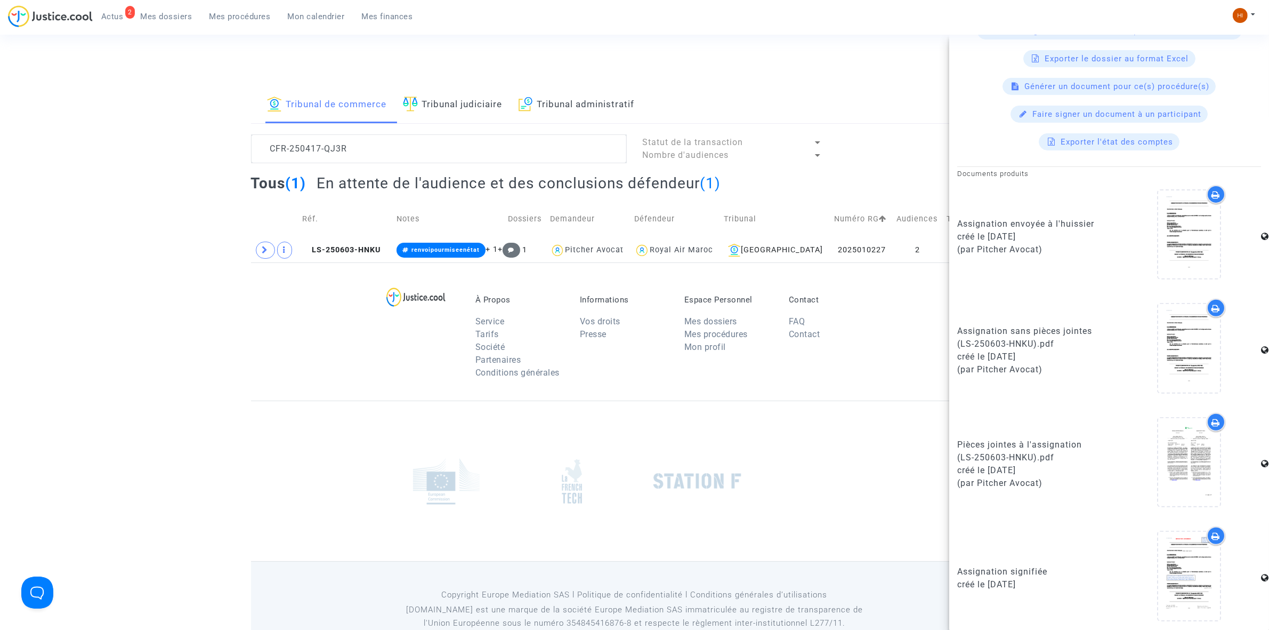
scroll to position [465, 0]
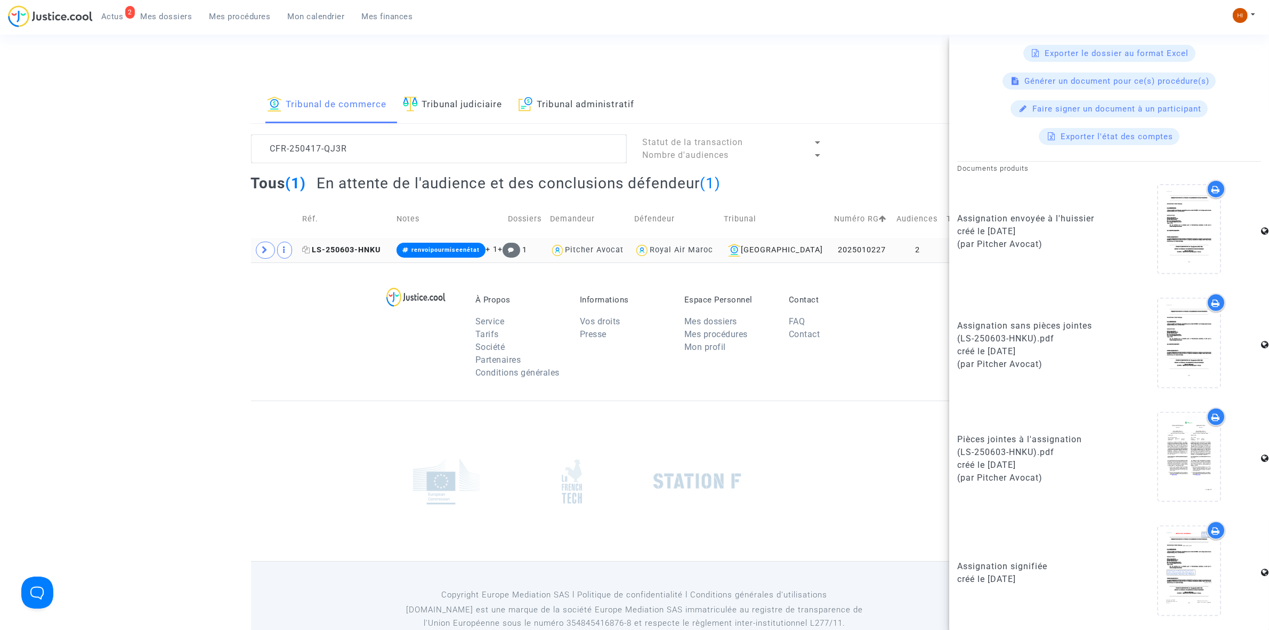
click at [380, 251] on span "LS-250603-HNKU" at bounding box center [341, 249] width 78 height 9
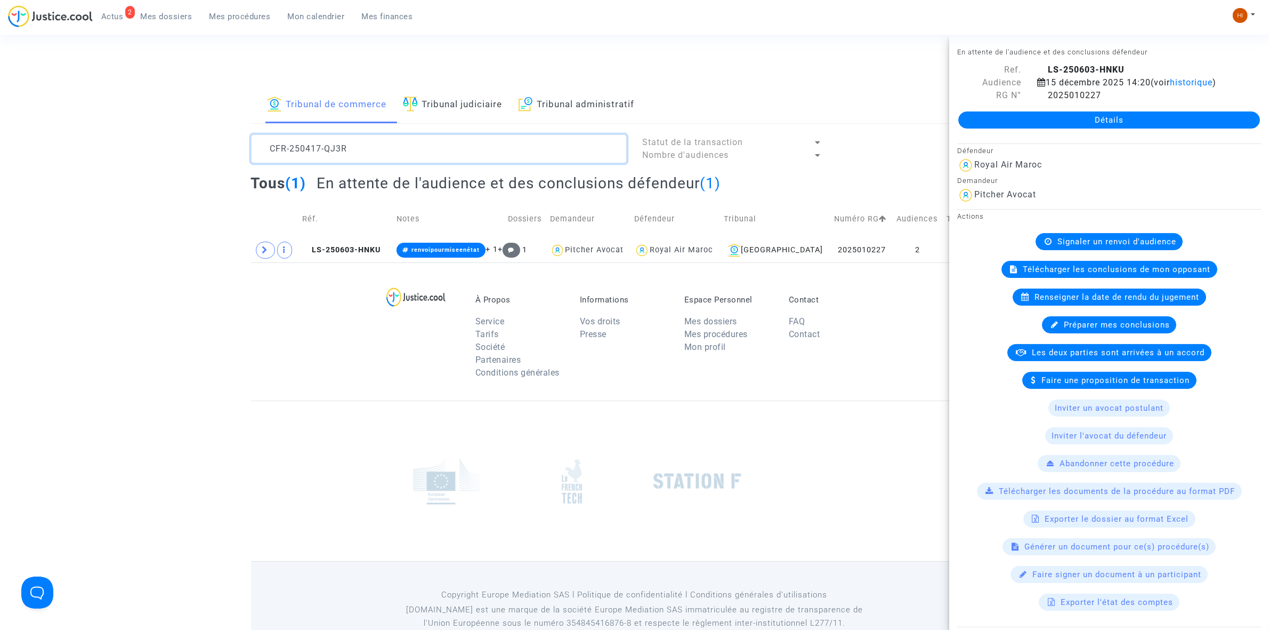
click at [384, 151] on textarea at bounding box center [439, 148] width 376 height 29
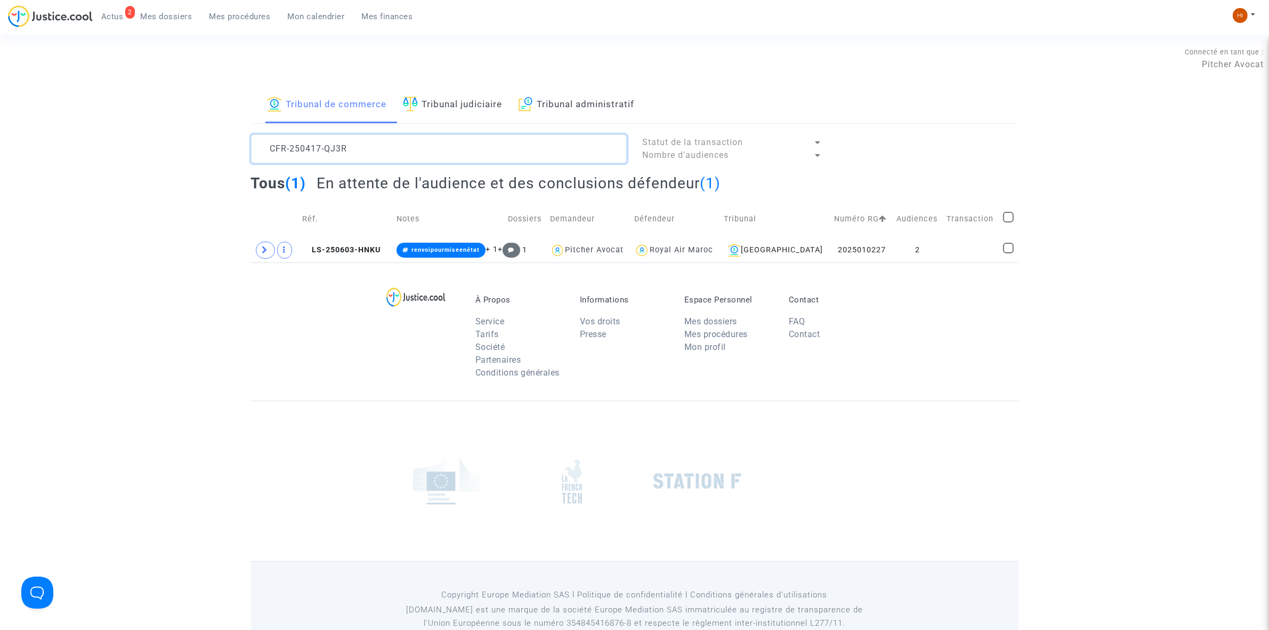
click at [384, 151] on textarea at bounding box center [439, 148] width 376 height 29
paste textarea "Hassan tagal Moubarak"
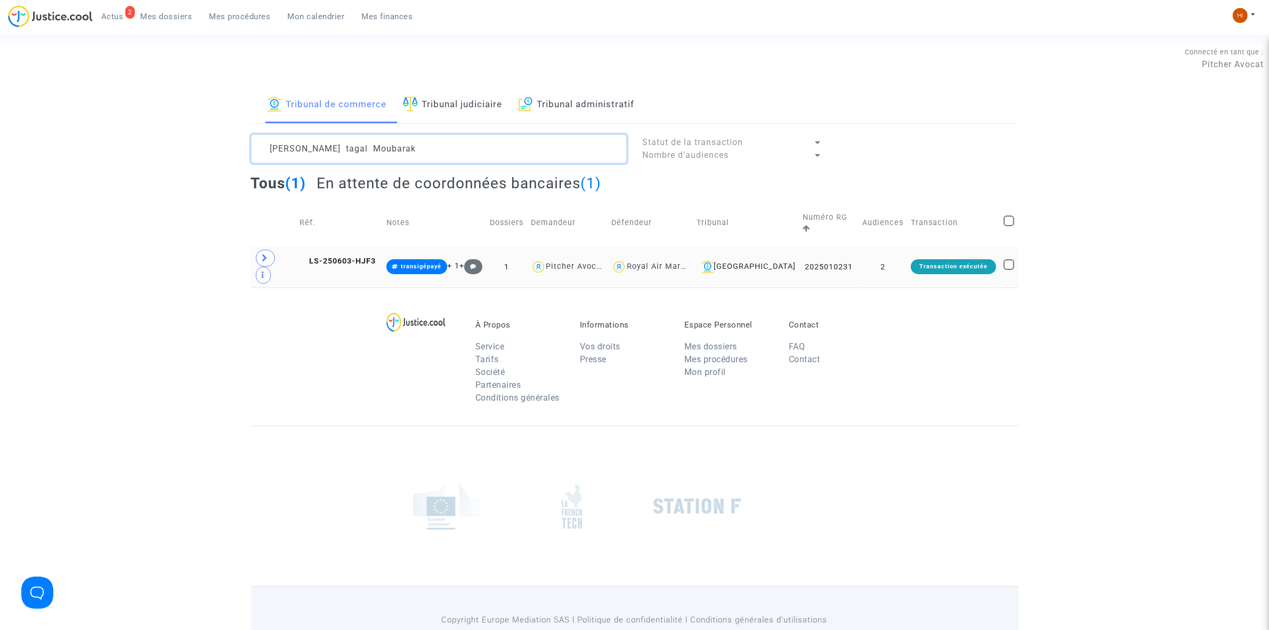
type textarea "Hassan tagal Moubarak"
click at [361, 256] on td "LS-250603-HJF3" at bounding box center [339, 267] width 87 height 42
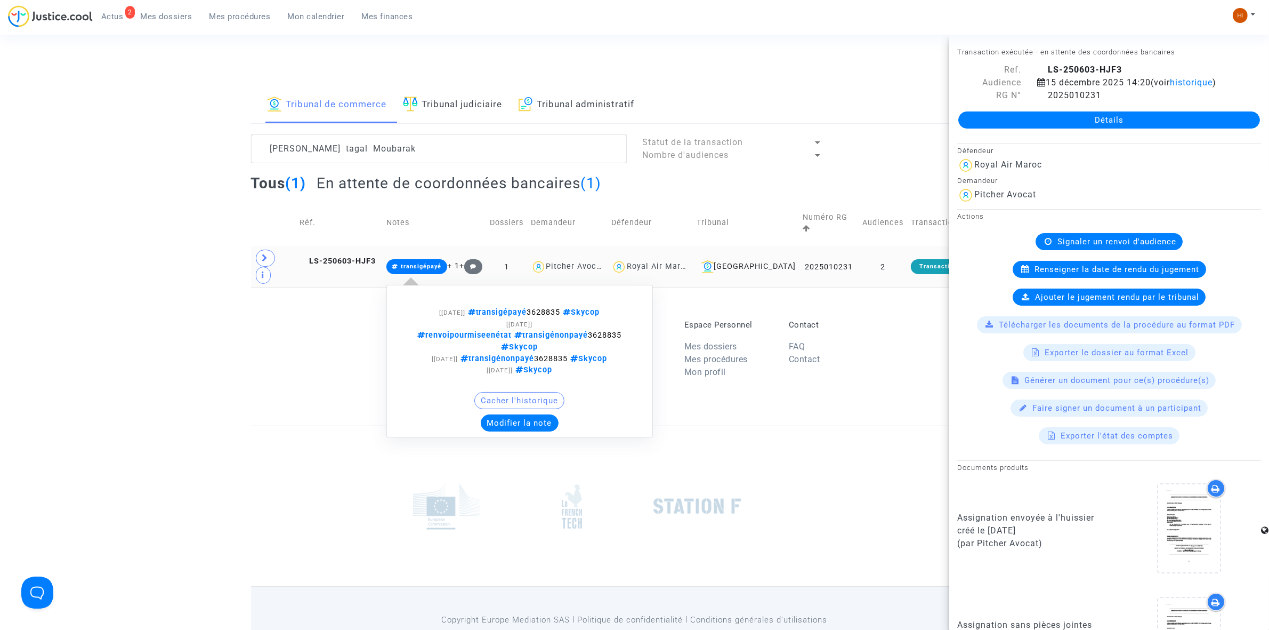
click at [423, 263] on span "transigépayé" at bounding box center [421, 266] width 41 height 7
click at [559, 414] on button "Modifier la note" at bounding box center [520, 422] width 78 height 17
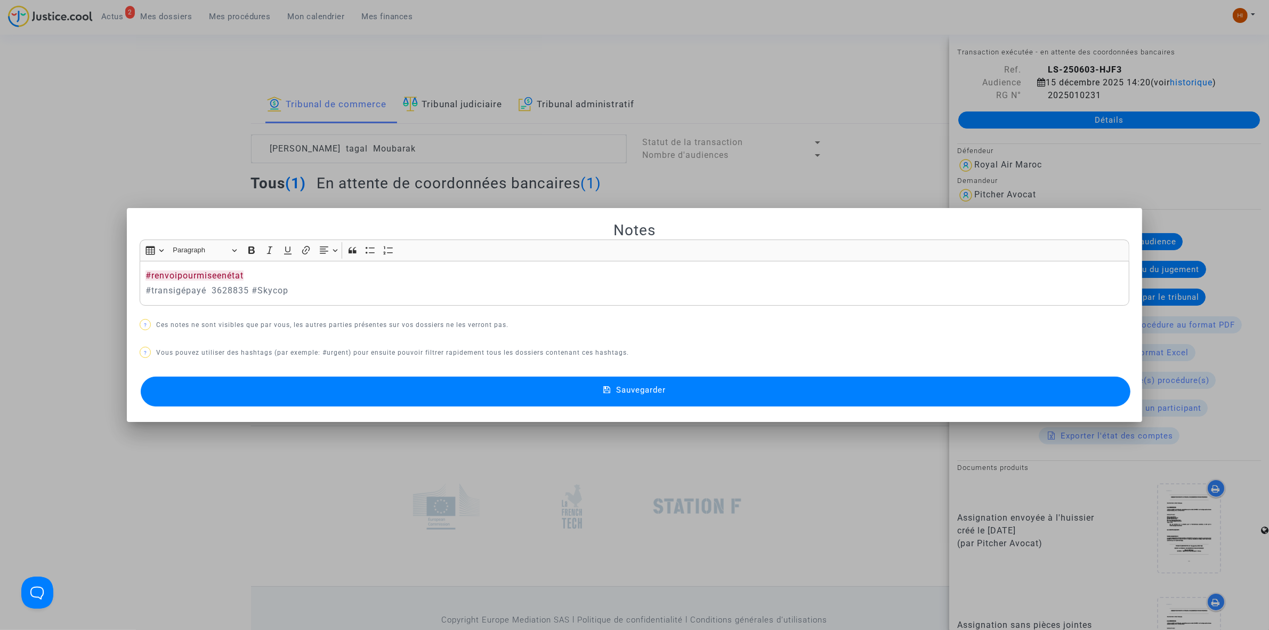
click at [235, 395] on button "Sauvegarder" at bounding box center [636, 391] width 990 height 30
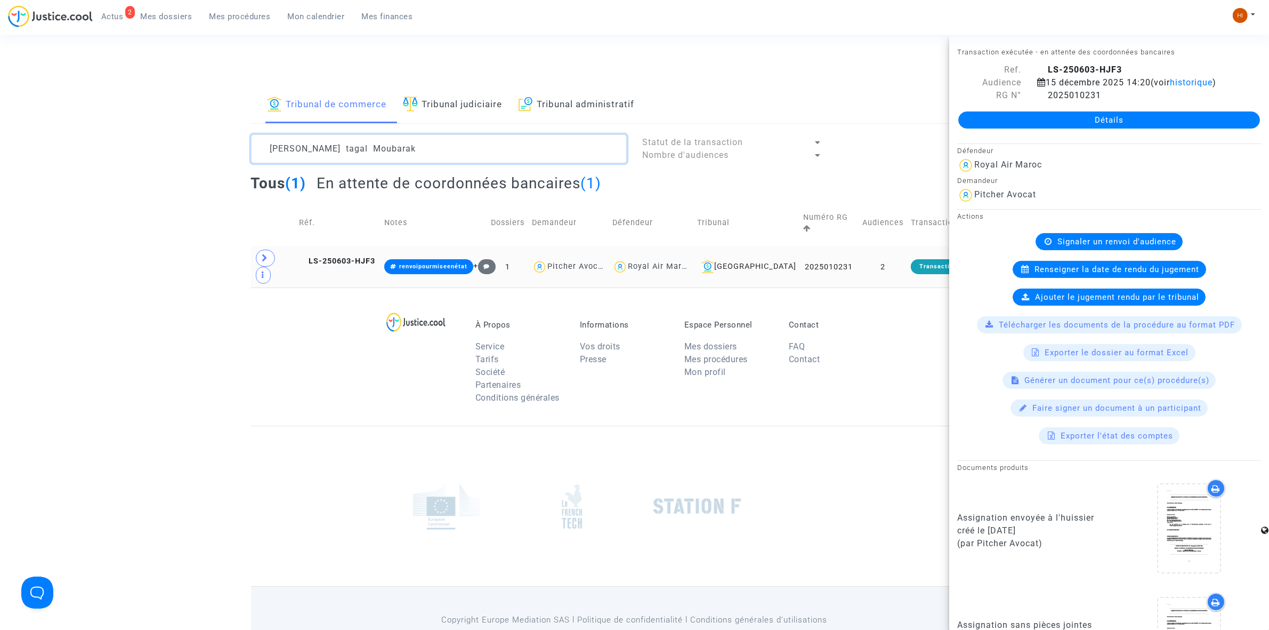
click at [482, 141] on textarea at bounding box center [439, 148] width 376 height 29
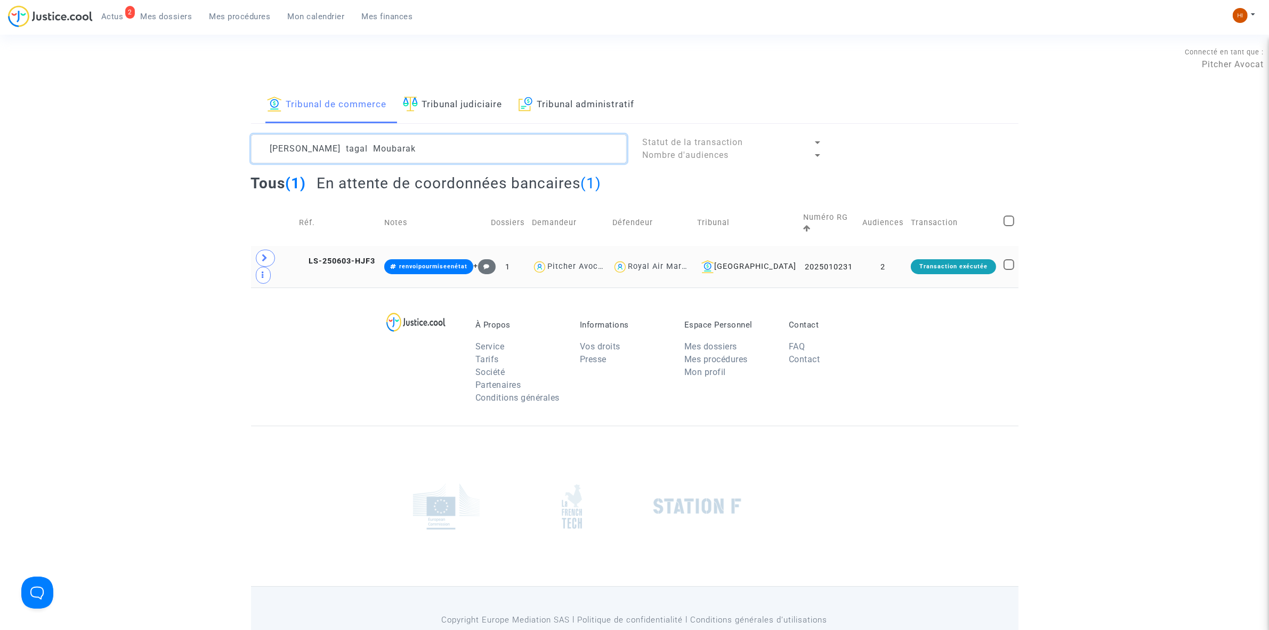
click at [482, 141] on textarea at bounding box center [439, 148] width 376 height 29
click at [244, 239] on div "Hassan tagal Moubarak Statut de la transaction Nombre d'audiences Tous (1) En a…" at bounding box center [635, 210] width 784 height 153
click at [265, 254] on icon at bounding box center [265, 258] width 6 height 8
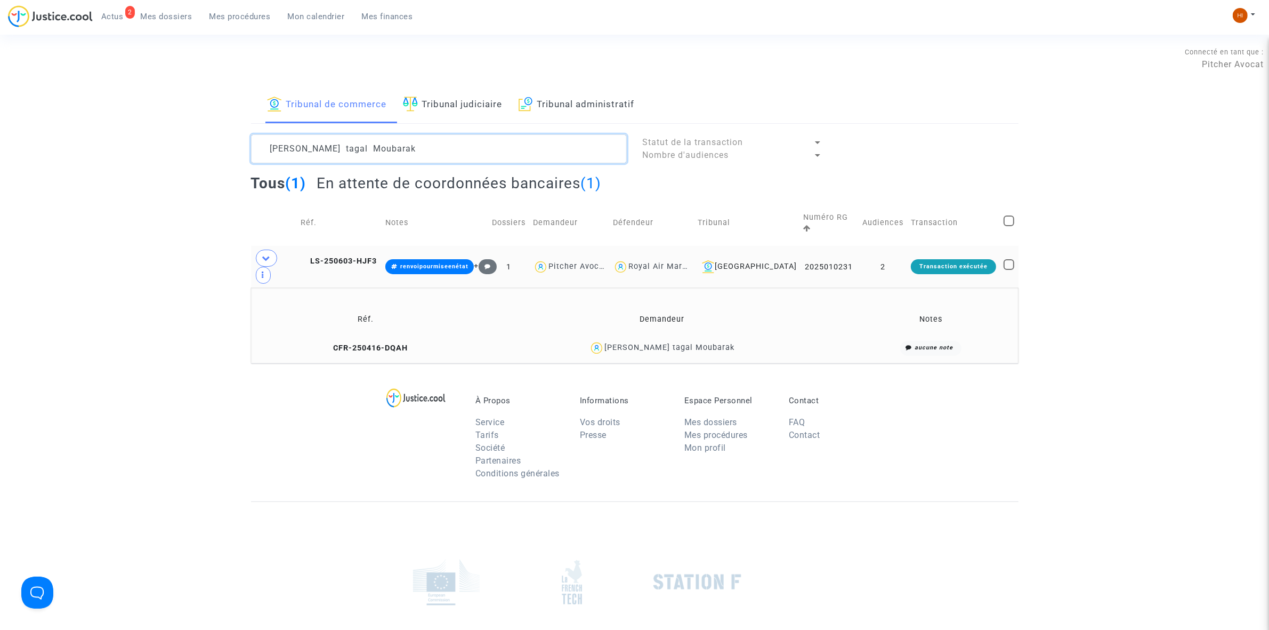
click at [452, 142] on textarea at bounding box center [439, 148] width 376 height 29
paste textarea "Daniel Caluser"
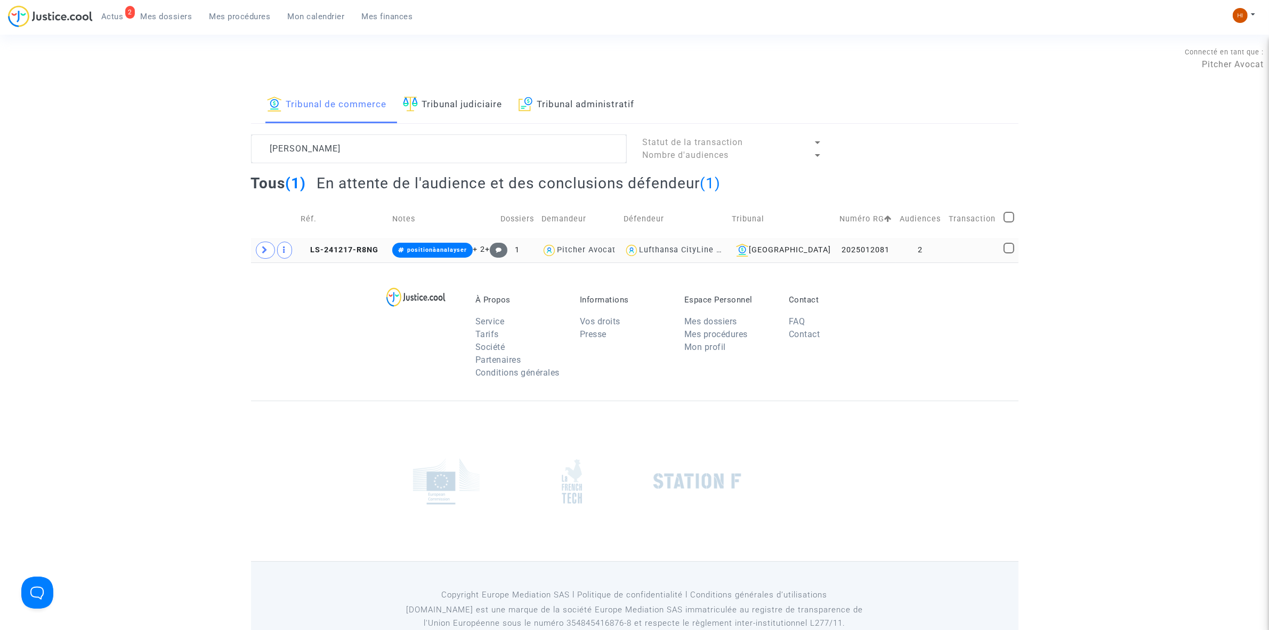
drag, startPoint x: 348, startPoint y: 251, endPoint x: 408, endPoint y: 247, distance: 60.9
click at [350, 249] on span "LS-241217-R8NG" at bounding box center [340, 249] width 78 height 9
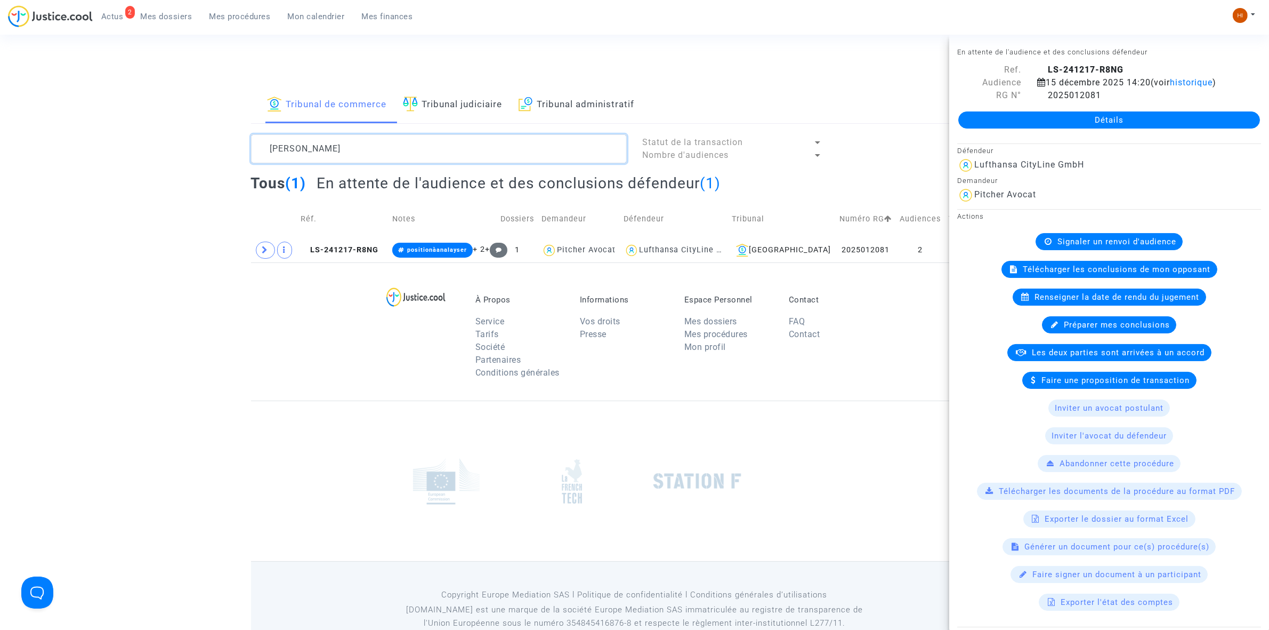
click at [347, 147] on textarea at bounding box center [439, 148] width 376 height 29
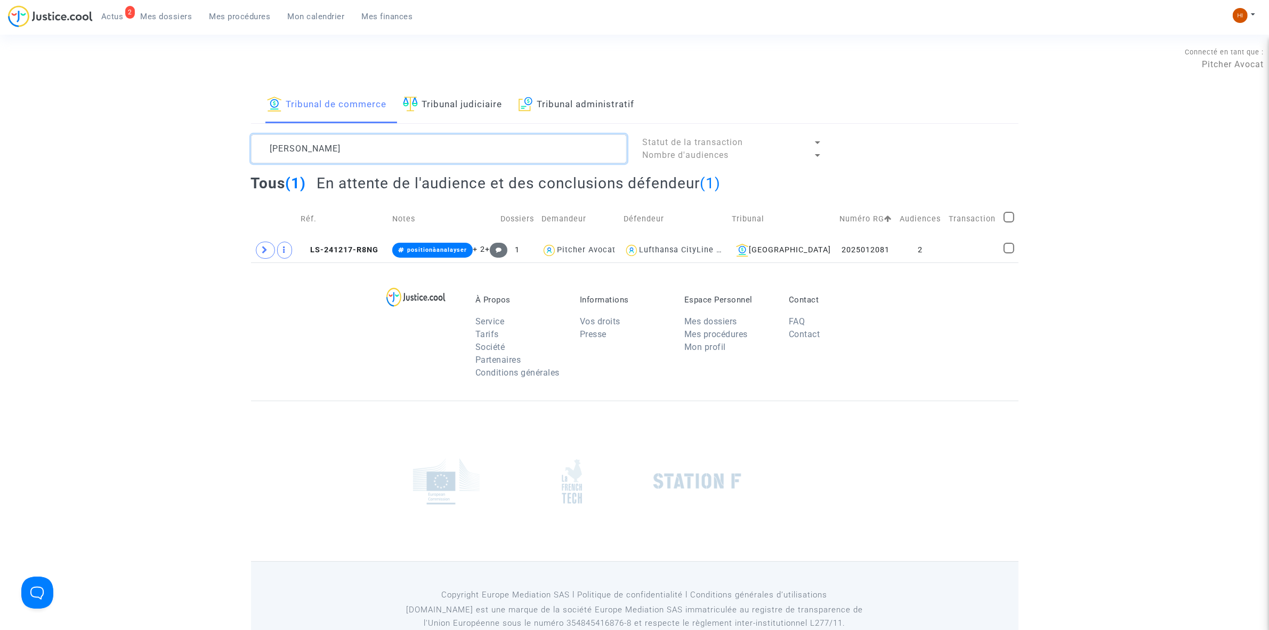
click at [347, 147] on textarea at bounding box center [439, 148] width 376 height 29
paste textarea "2025012082"
click at [354, 246] on span "LS-250313-GVPT" at bounding box center [340, 249] width 78 height 9
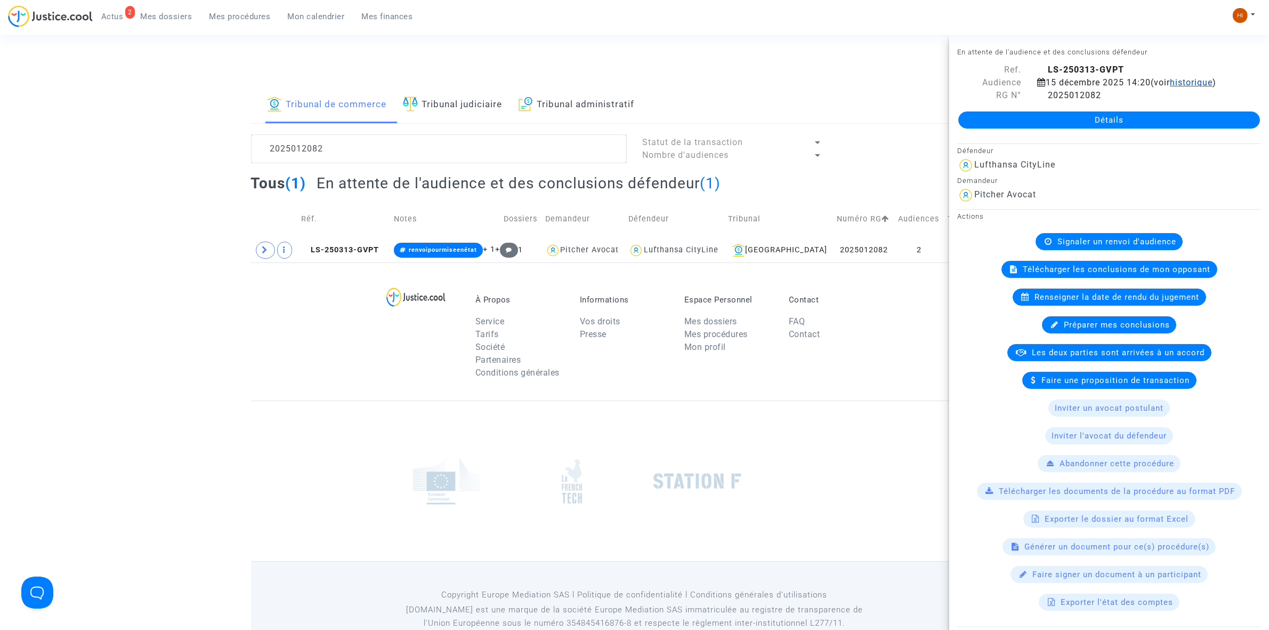
click at [1188, 83] on span "historique" at bounding box center [1191, 82] width 43 height 10
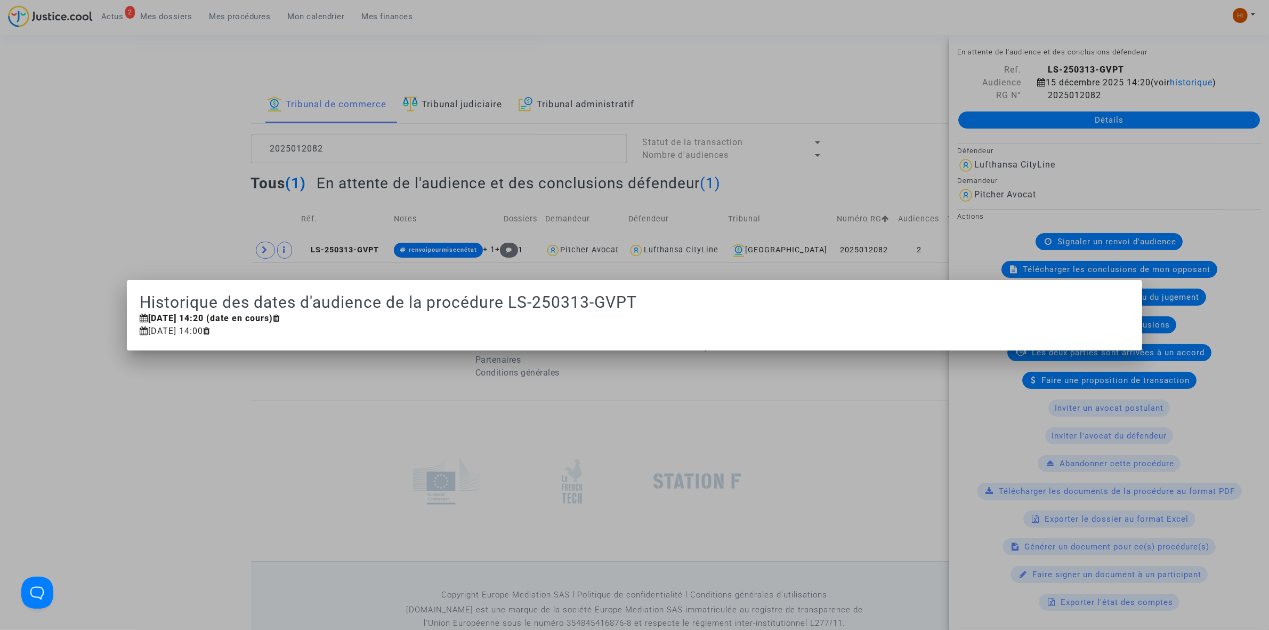
click at [228, 448] on div at bounding box center [634, 315] width 1269 height 630
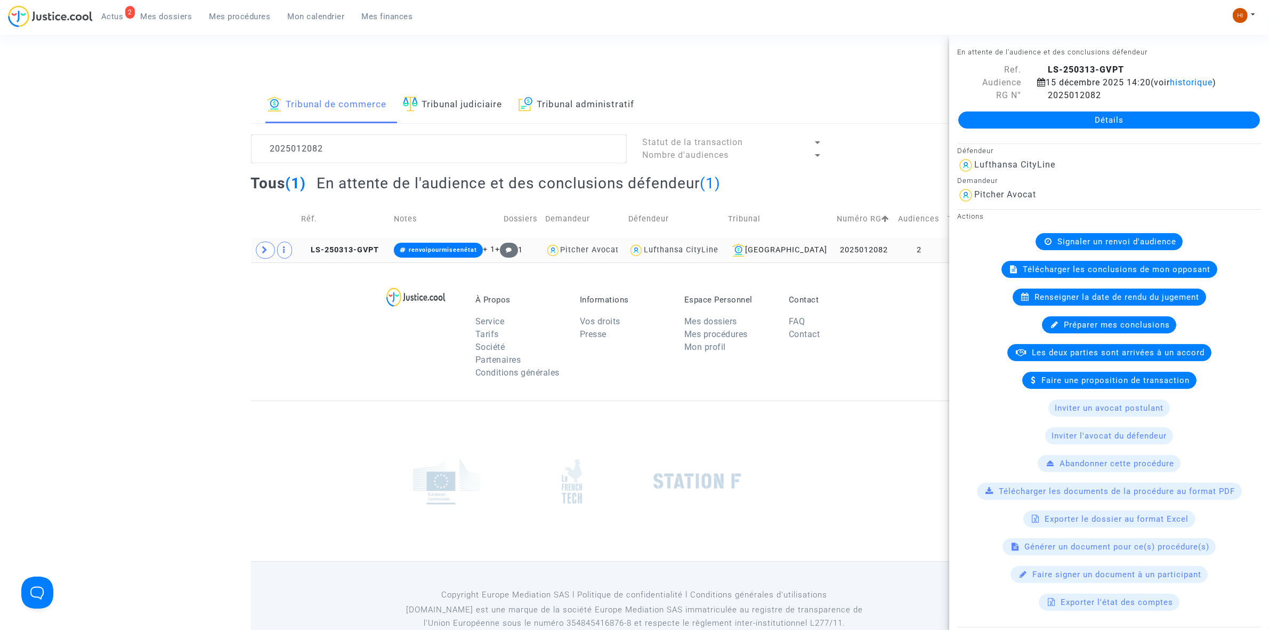
click at [371, 240] on td "LS-250313-GVPT" at bounding box center [343, 250] width 93 height 25
click at [272, 252] on span at bounding box center [265, 249] width 19 height 17
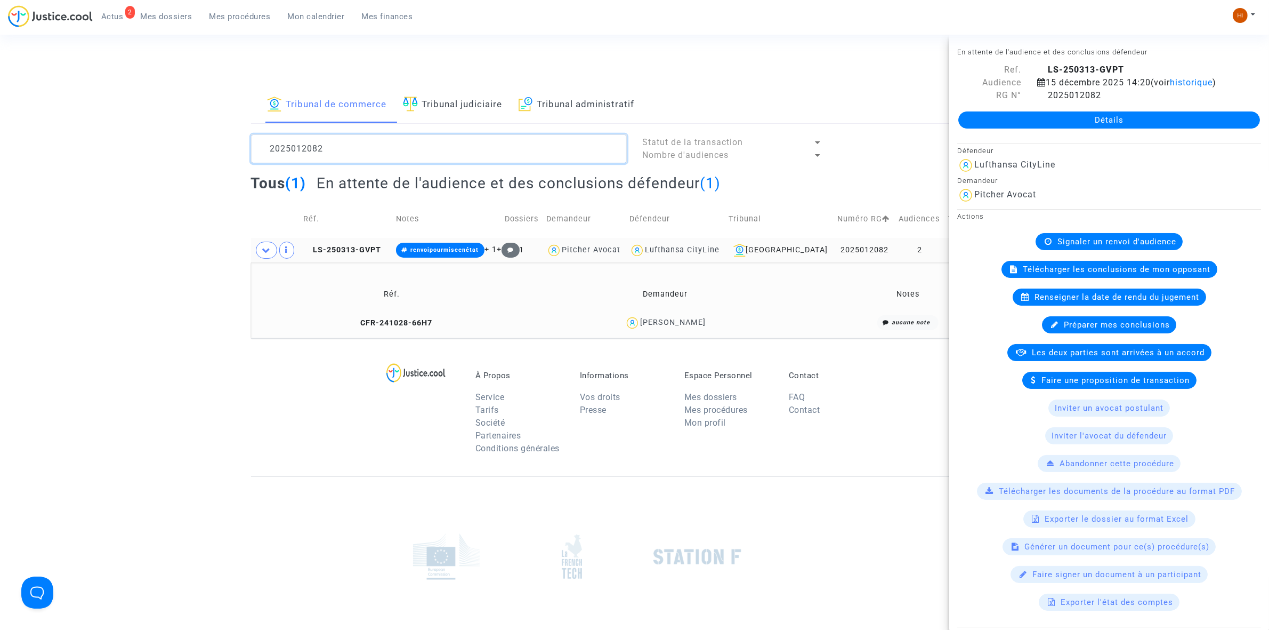
click at [452, 135] on textarea at bounding box center [439, 148] width 376 height 29
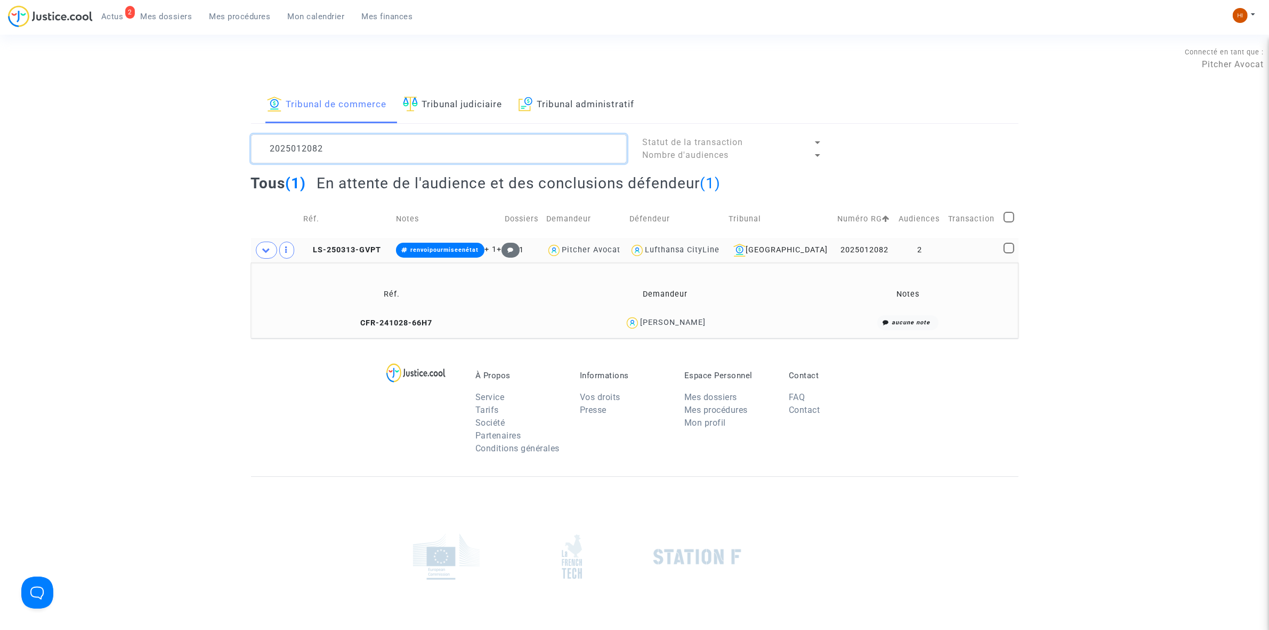
click at [452, 135] on textarea at bounding box center [439, 148] width 376 height 29
paste textarea "Anila Hysa"
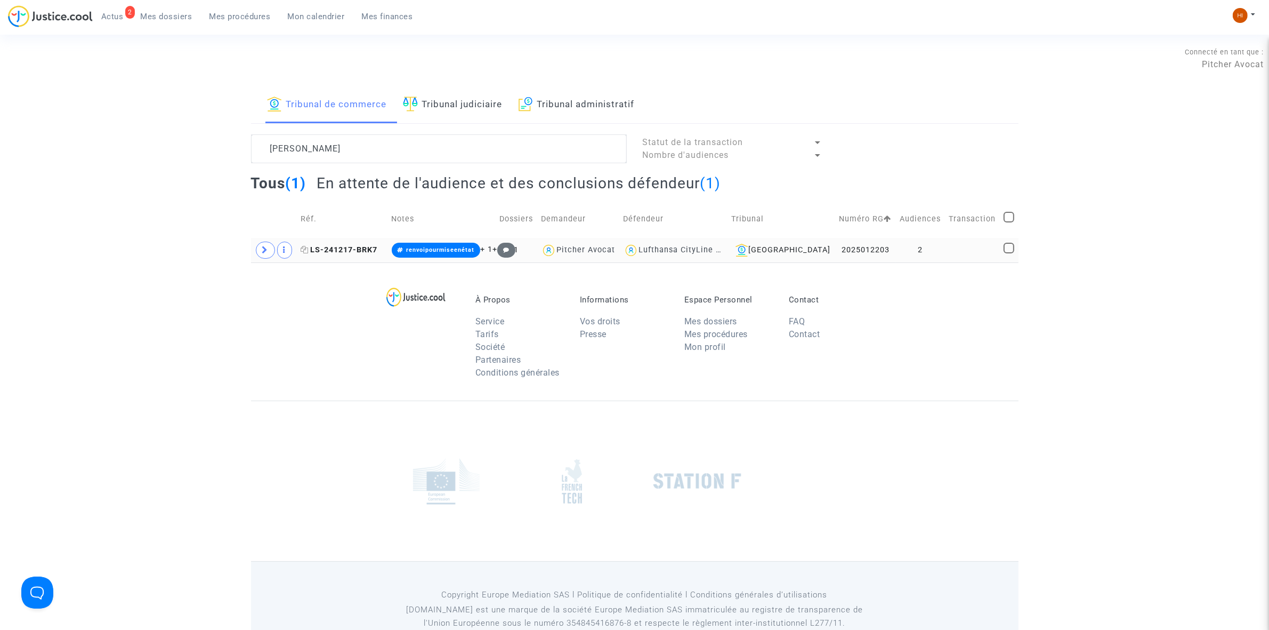
drag, startPoint x: 344, startPoint y: 241, endPoint x: 366, endPoint y: 246, distance: 21.9
click at [344, 241] on td "LS-241217-BRK7" at bounding box center [342, 250] width 91 height 25
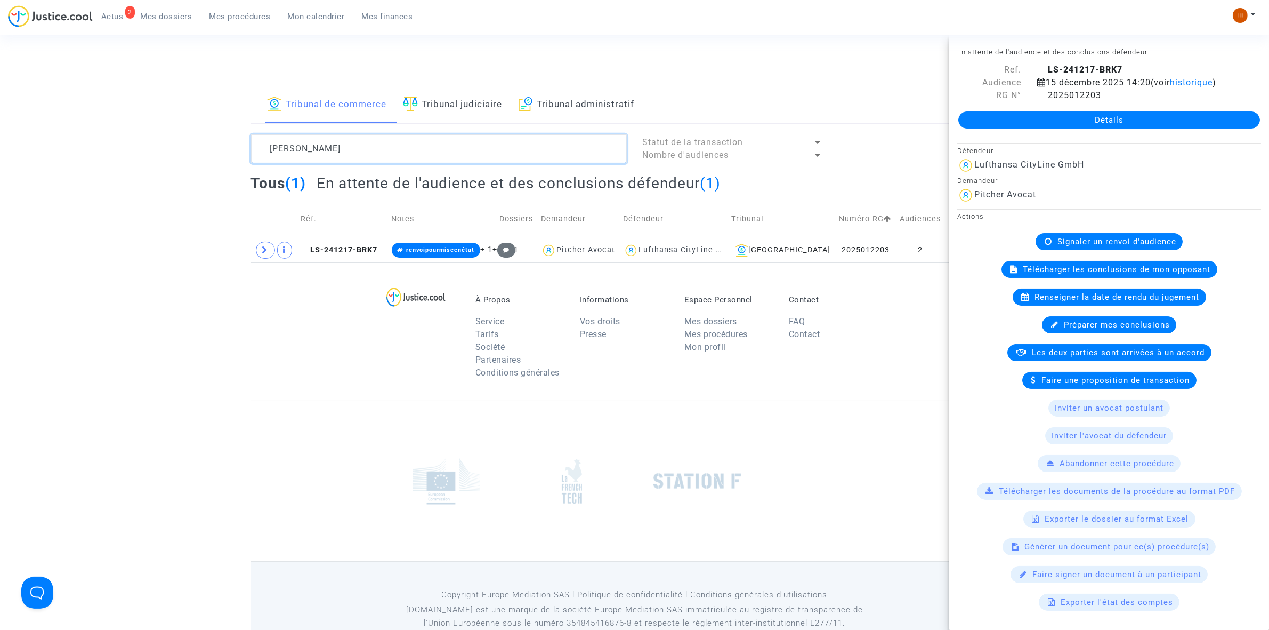
click at [437, 152] on textarea at bounding box center [439, 148] width 376 height 29
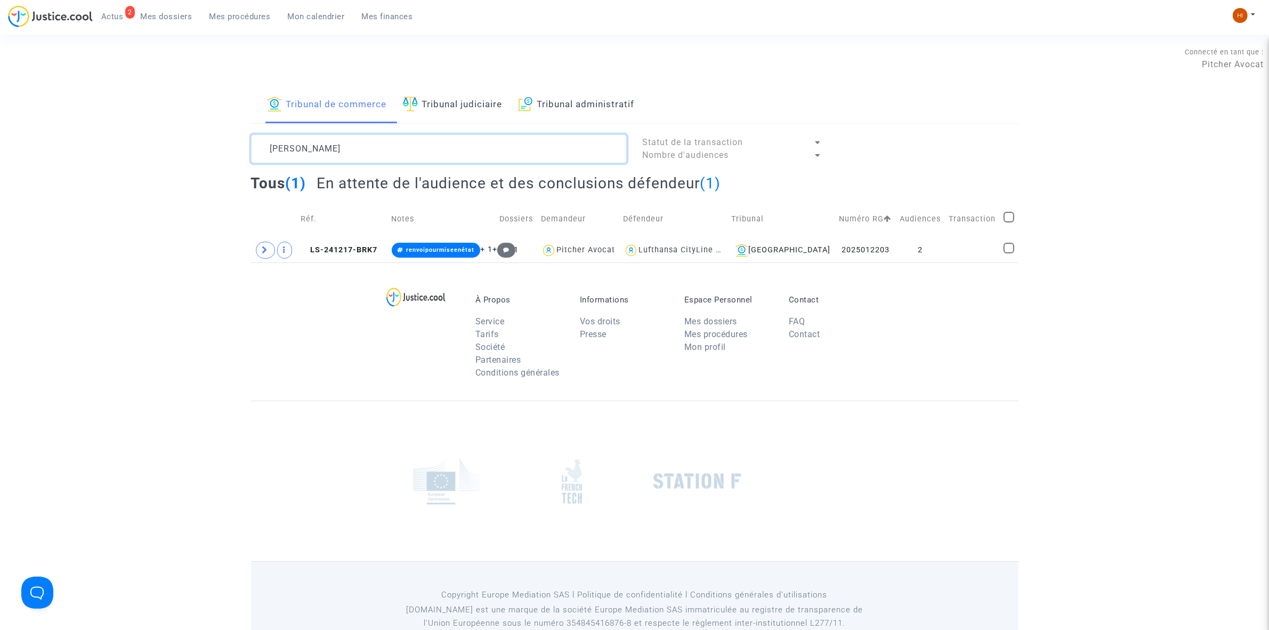
click at [437, 152] on textarea at bounding box center [439, 148] width 376 height 29
paste textarea "Hoarau"
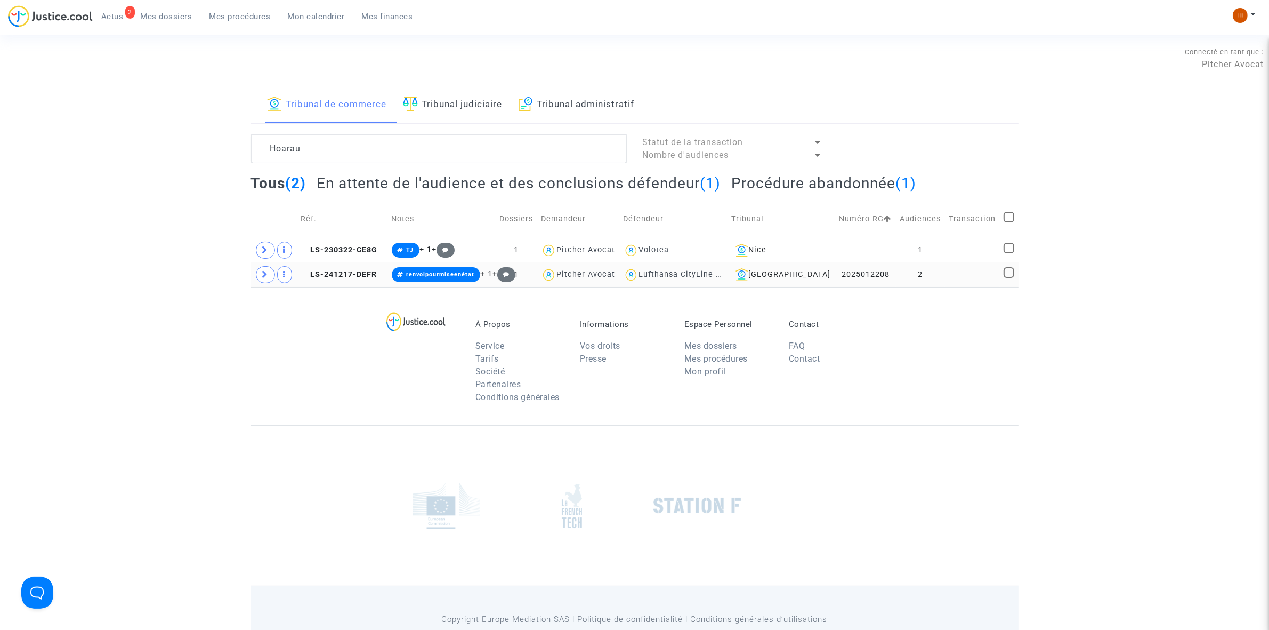
click at [930, 273] on td "2" at bounding box center [920, 274] width 49 height 25
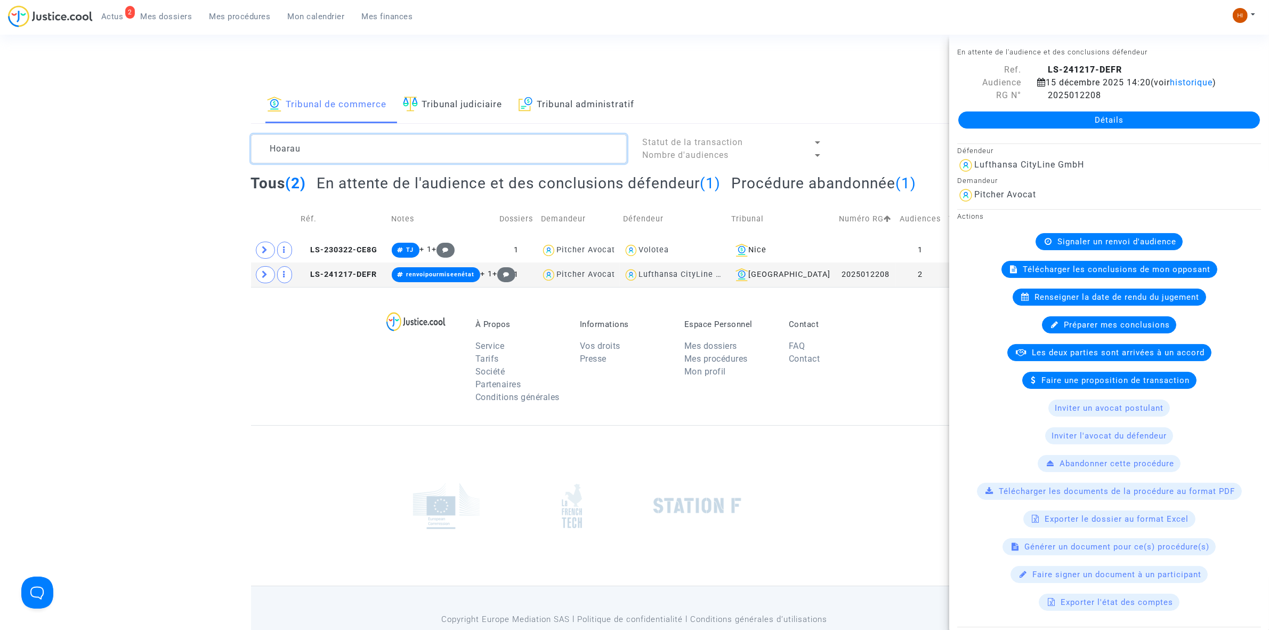
click at [529, 160] on textarea at bounding box center [439, 148] width 376 height 29
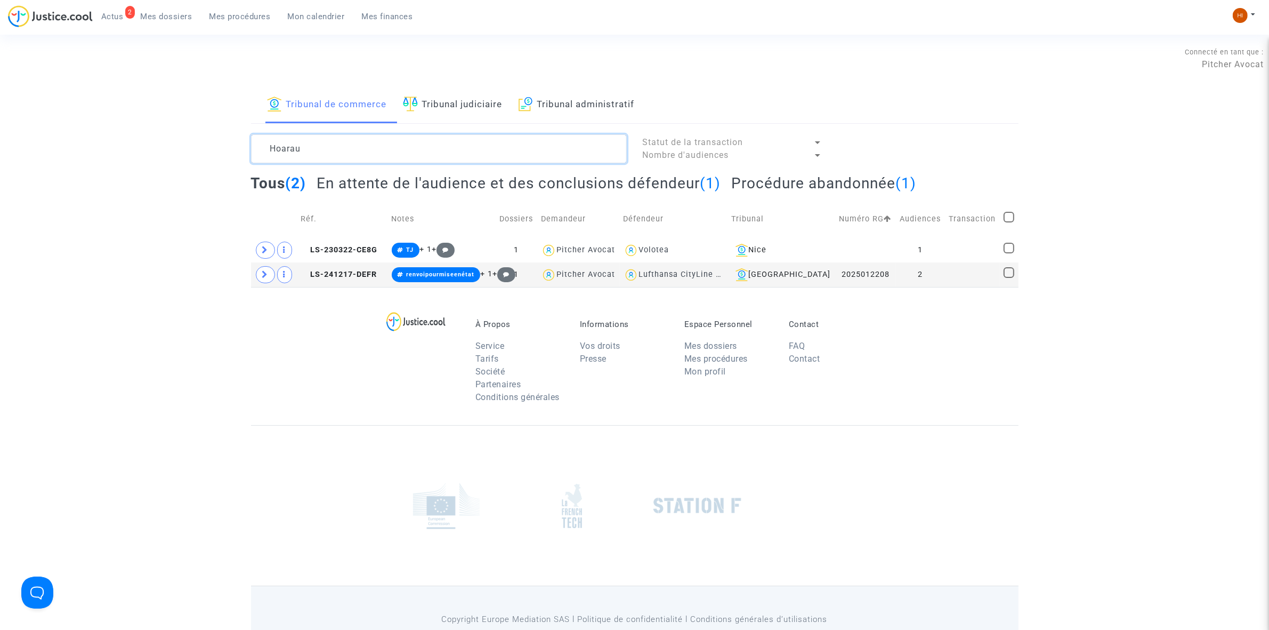
click at [529, 160] on textarea at bounding box center [439, 148] width 376 height 29
paste textarea "Abid Mourad"
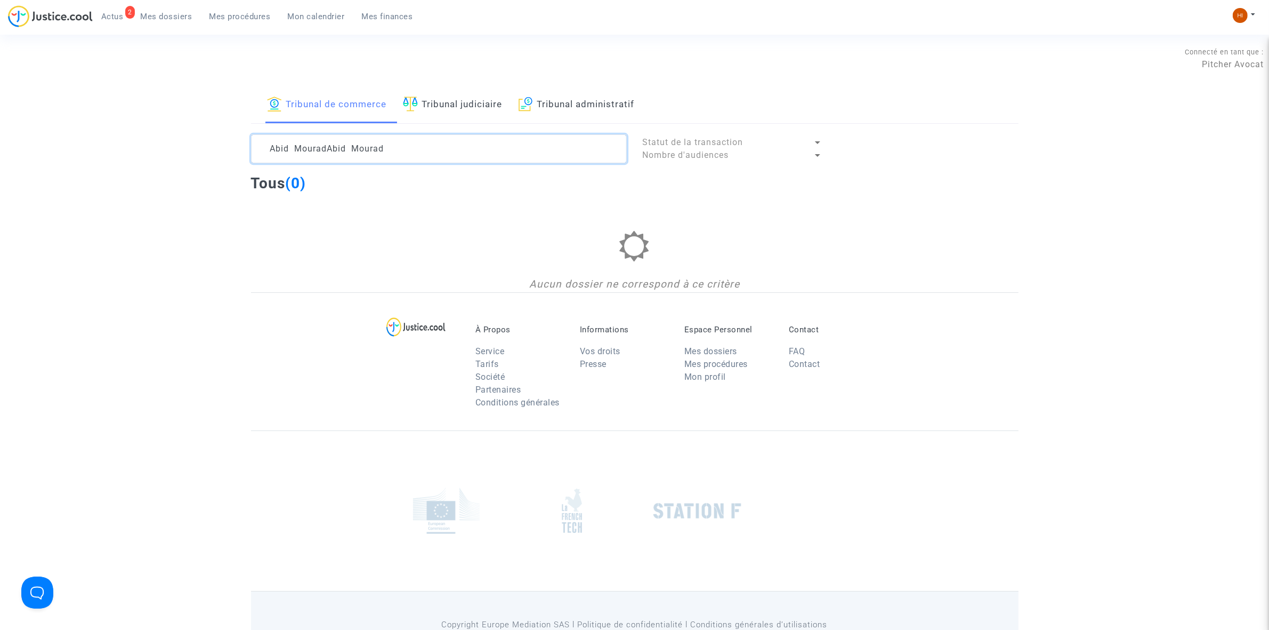
drag, startPoint x: 410, startPoint y: 154, endPoint x: 401, endPoint y: 154, distance: 9.6
click at [407, 154] on textarea at bounding box center [439, 148] width 376 height 29
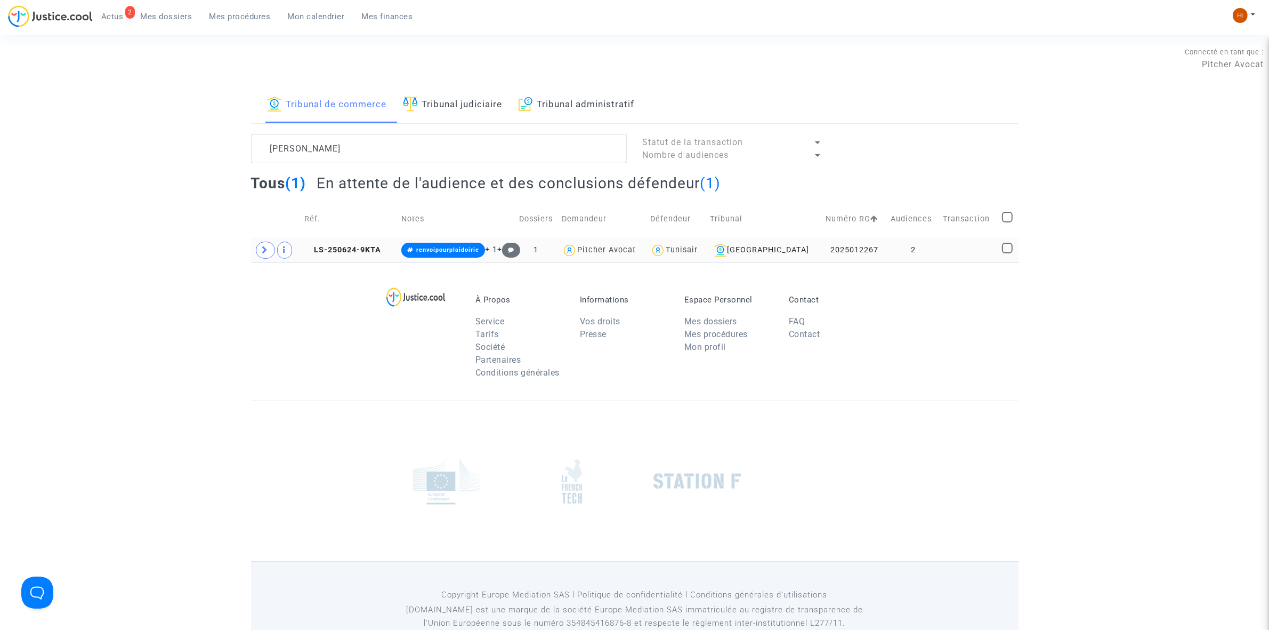
click at [909, 251] on td "2" at bounding box center [913, 250] width 53 height 25
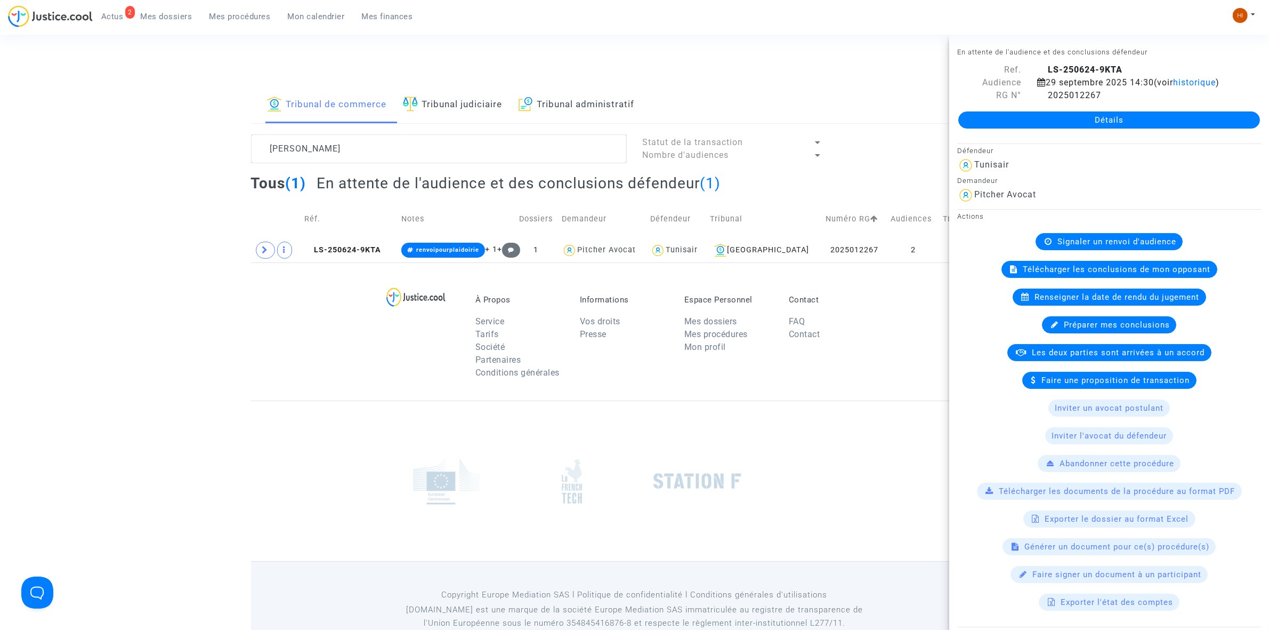
click at [1093, 302] on span "Renseigner la date de rendu du jugement" at bounding box center [1117, 297] width 165 height 10
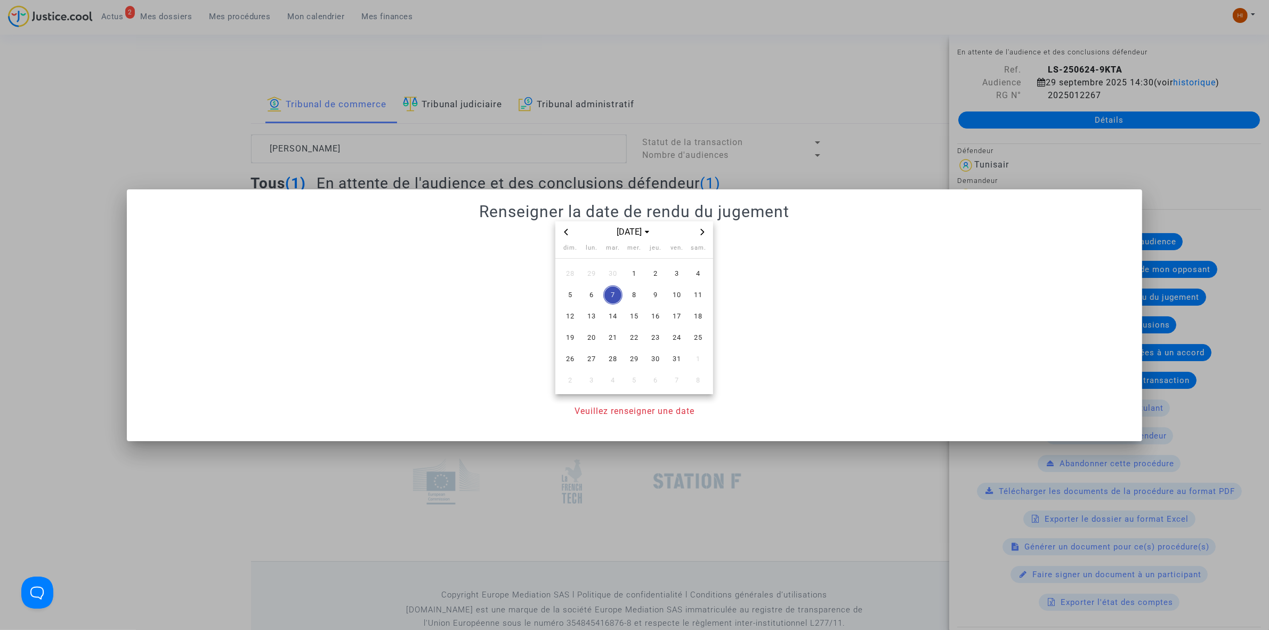
click at [704, 235] on icon "Next month" at bounding box center [702, 232] width 6 height 6
click at [566, 235] on icon "Previous month" at bounding box center [566, 232] width 6 height 6
click at [584, 307] on td "10" at bounding box center [591, 315] width 21 height 21
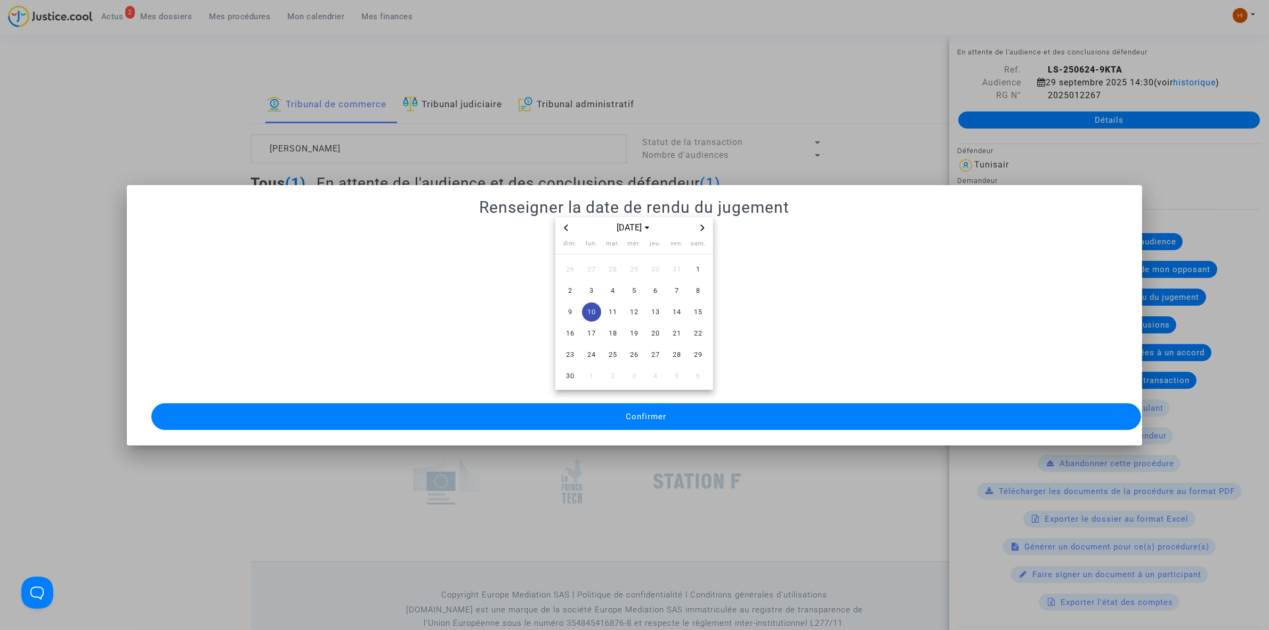
click at [607, 403] on button "Confirmer" at bounding box center [646, 416] width 990 height 27
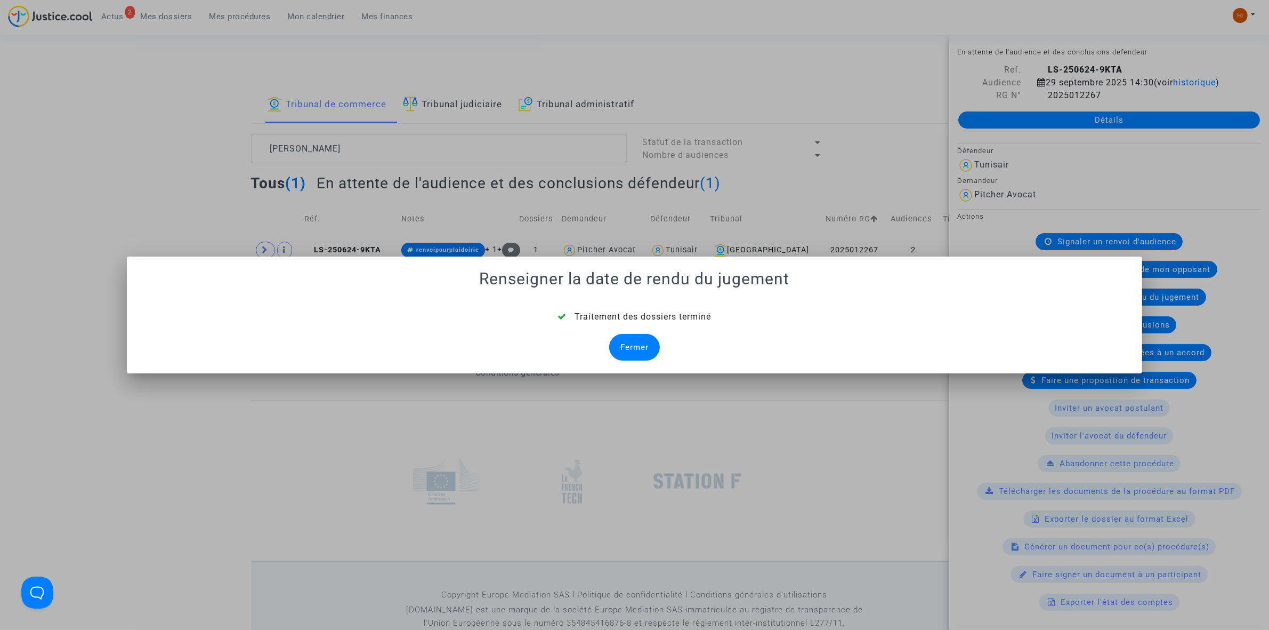
drag, startPoint x: 638, startPoint y: 352, endPoint x: 632, endPoint y: 351, distance: 5.4
click at [638, 352] on div "Fermer" at bounding box center [634, 347] width 51 height 27
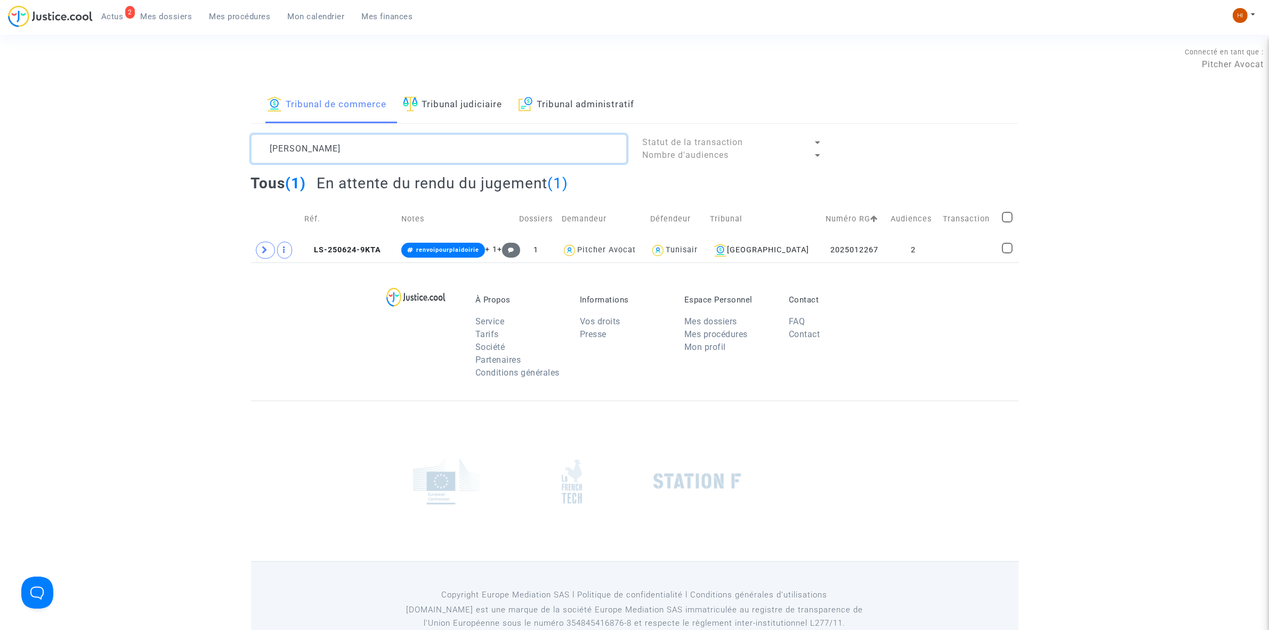
click at [518, 147] on textarea at bounding box center [439, 148] width 376 height 29
paste textarea "Zoubeir Ben hadj Youssef"
click at [842, 240] on td "2025012271" at bounding box center [854, 250] width 65 height 25
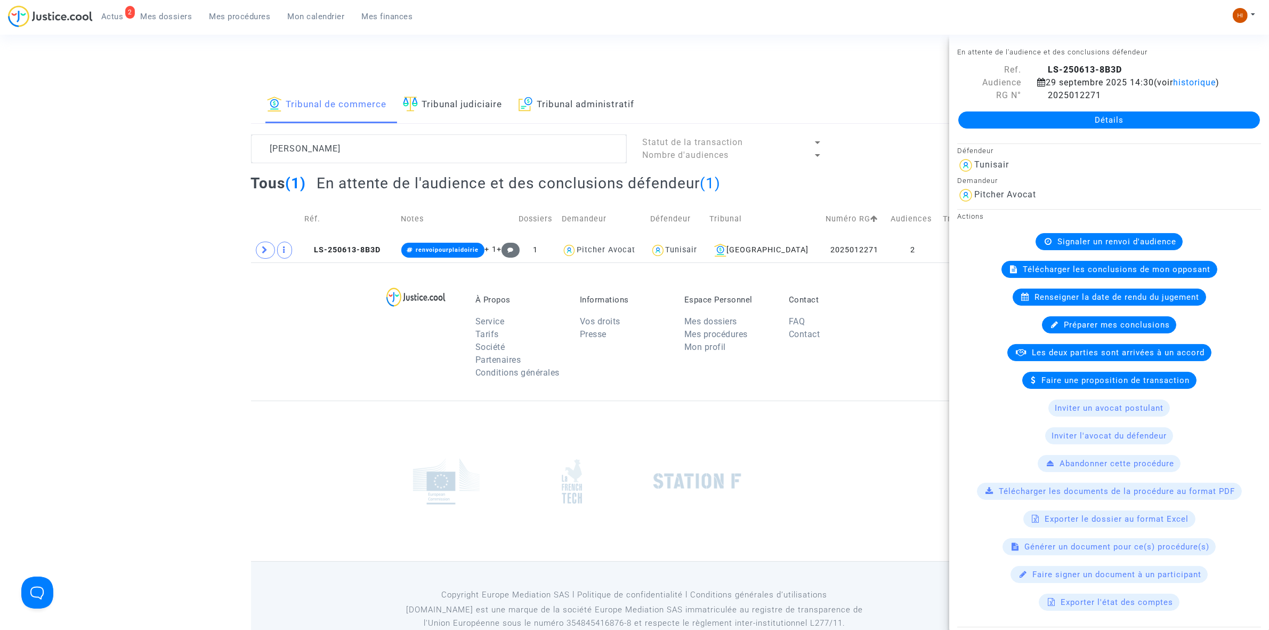
click at [1107, 302] on span "Renseigner la date de rendu du jugement" at bounding box center [1117, 297] width 165 height 10
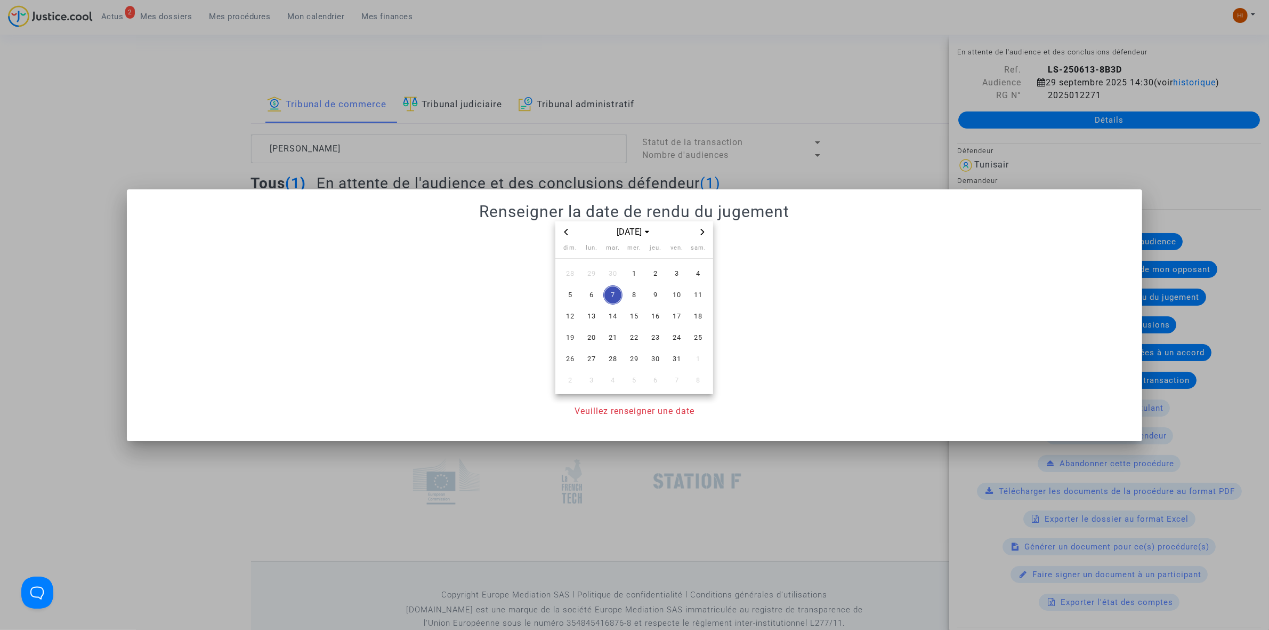
click at [697, 228] on span "Next month" at bounding box center [702, 231] width 13 height 13
click at [566, 235] on span "Previous month" at bounding box center [566, 231] width 13 height 13
click at [587, 323] on span "10" at bounding box center [591, 316] width 19 height 19
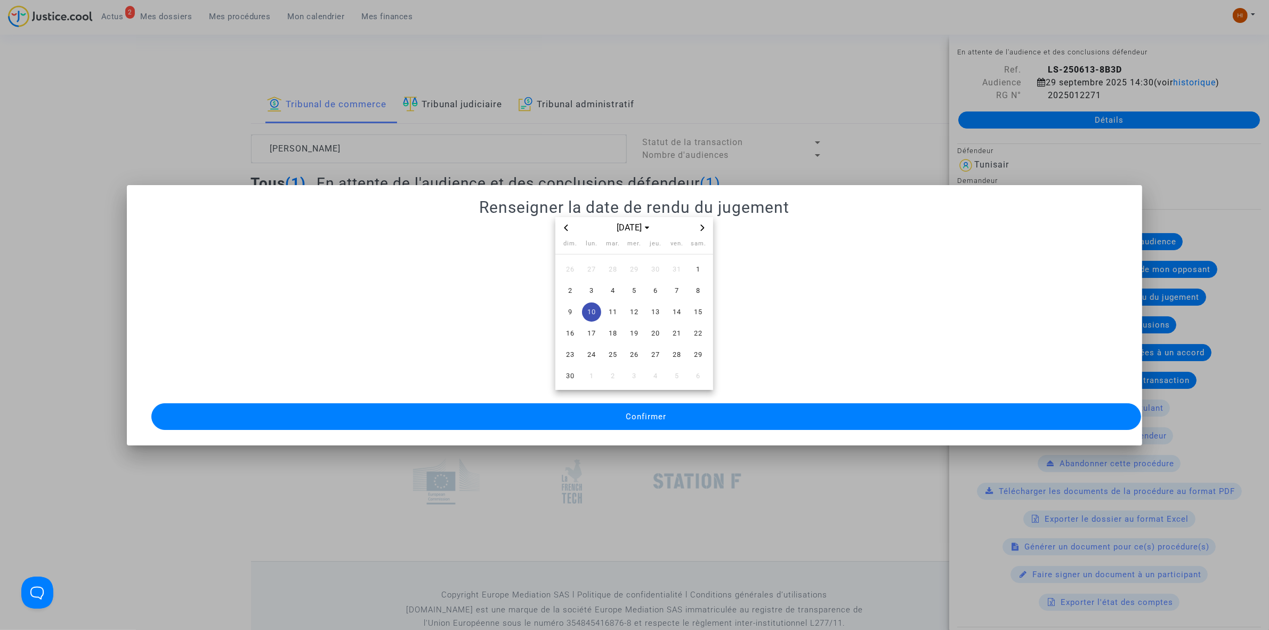
click at [598, 422] on button "Confirmer" at bounding box center [646, 416] width 990 height 27
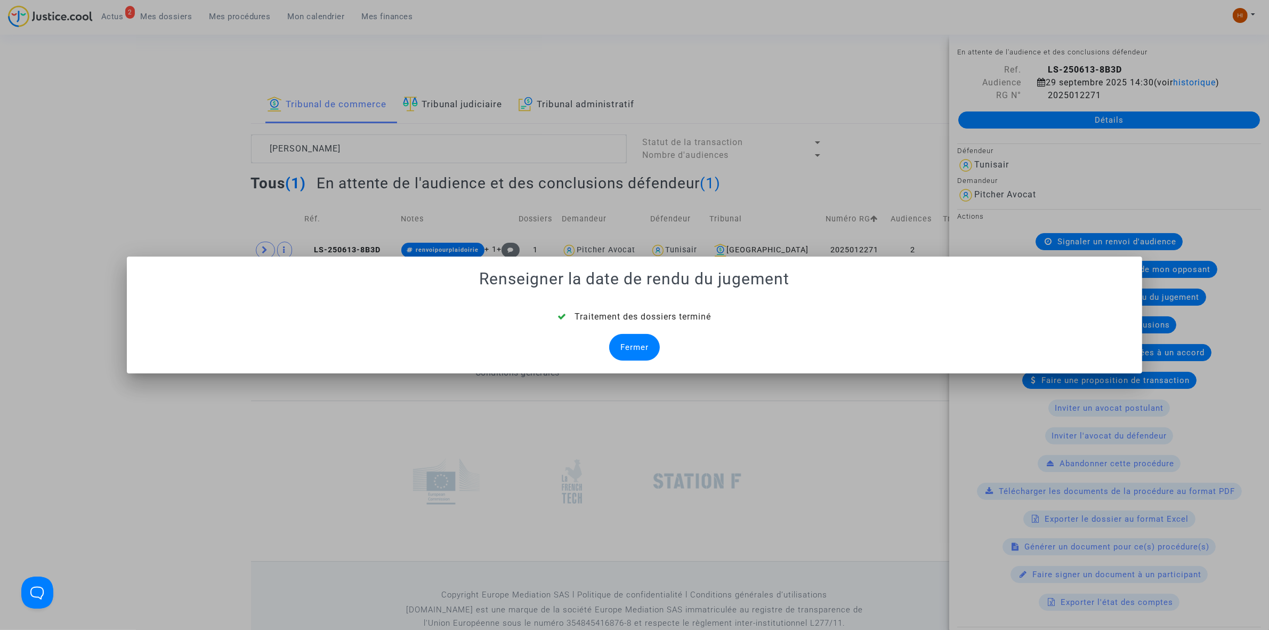
drag, startPoint x: 632, startPoint y: 350, endPoint x: 615, endPoint y: 349, distance: 17.6
click at [632, 350] on div "Fermer" at bounding box center [634, 347] width 51 height 27
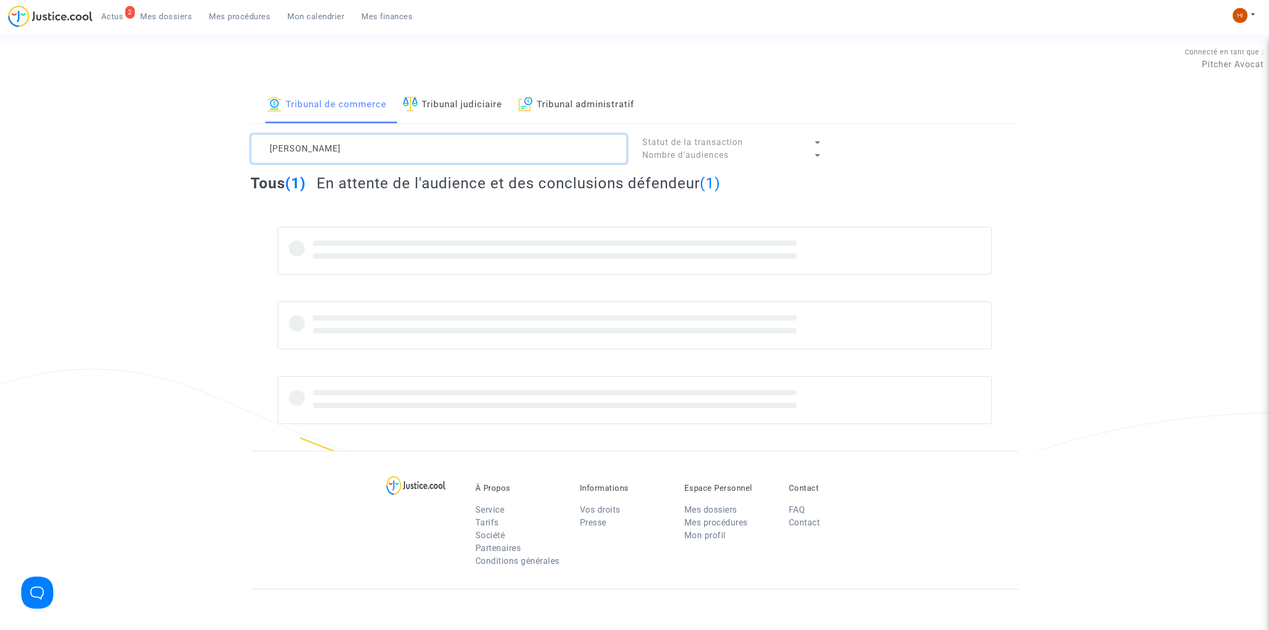
click at [428, 145] on textarea at bounding box center [439, 148] width 376 height 29
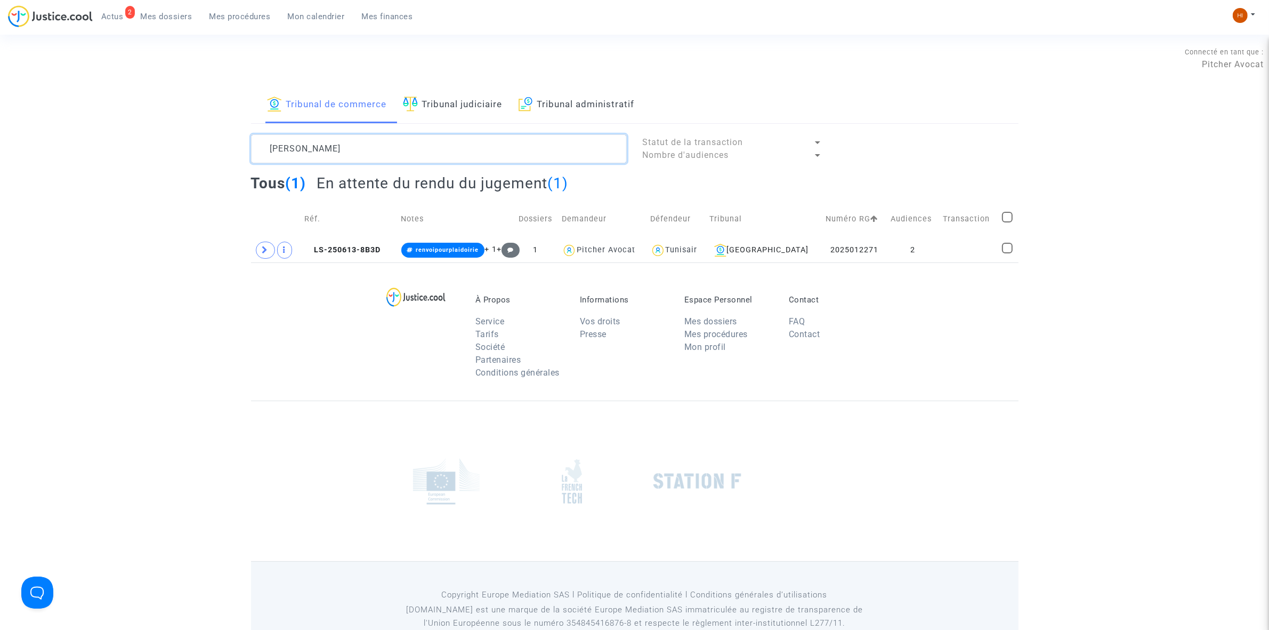
click at [428, 145] on textarea at bounding box center [439, 148] width 376 height 29
paste textarea "Chaima Gouirah"
click at [900, 259] on td "2" at bounding box center [913, 250] width 53 height 25
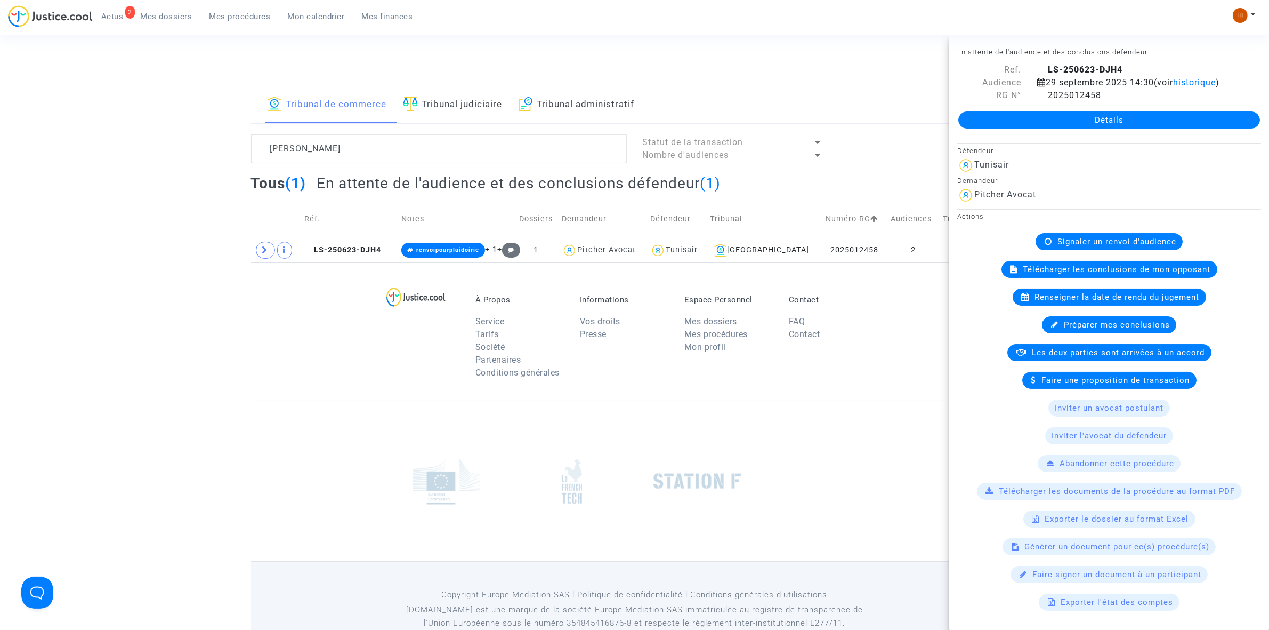
click at [1079, 305] on div "Renseigner la date de rendu du jugement" at bounding box center [1110, 296] width 194 height 17
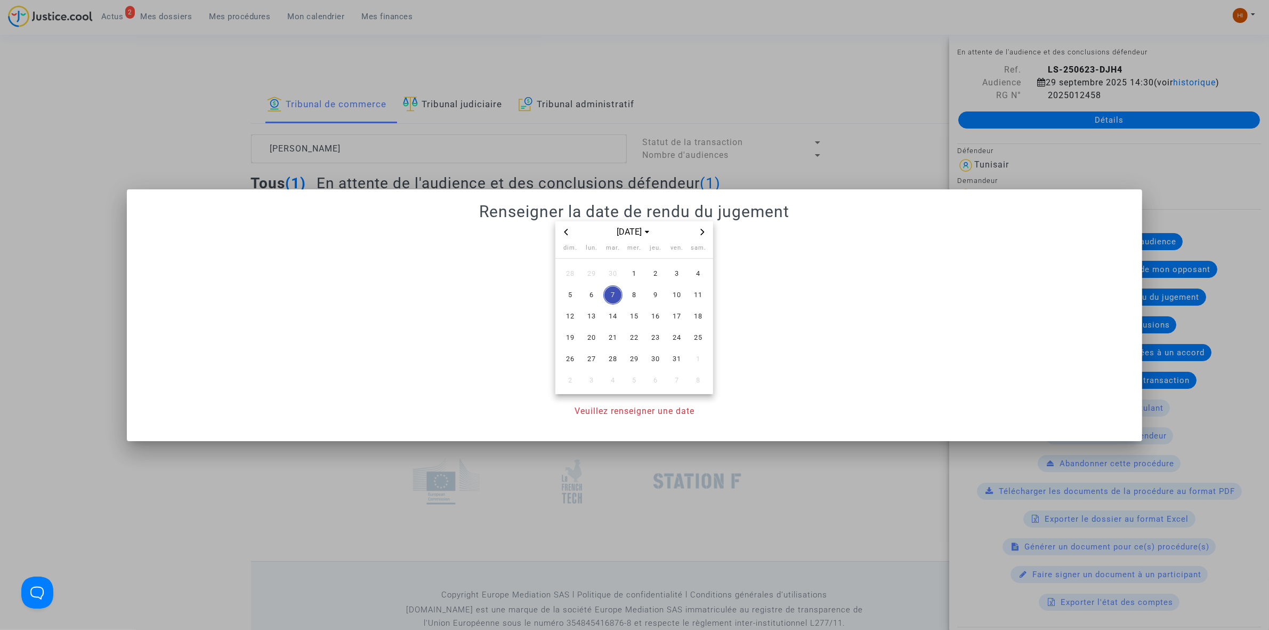
click at [707, 228] on span "Next month" at bounding box center [702, 231] width 13 height 13
click at [570, 233] on span "Previous month" at bounding box center [566, 231] width 13 height 13
click at [598, 313] on span "10" at bounding box center [591, 316] width 19 height 19
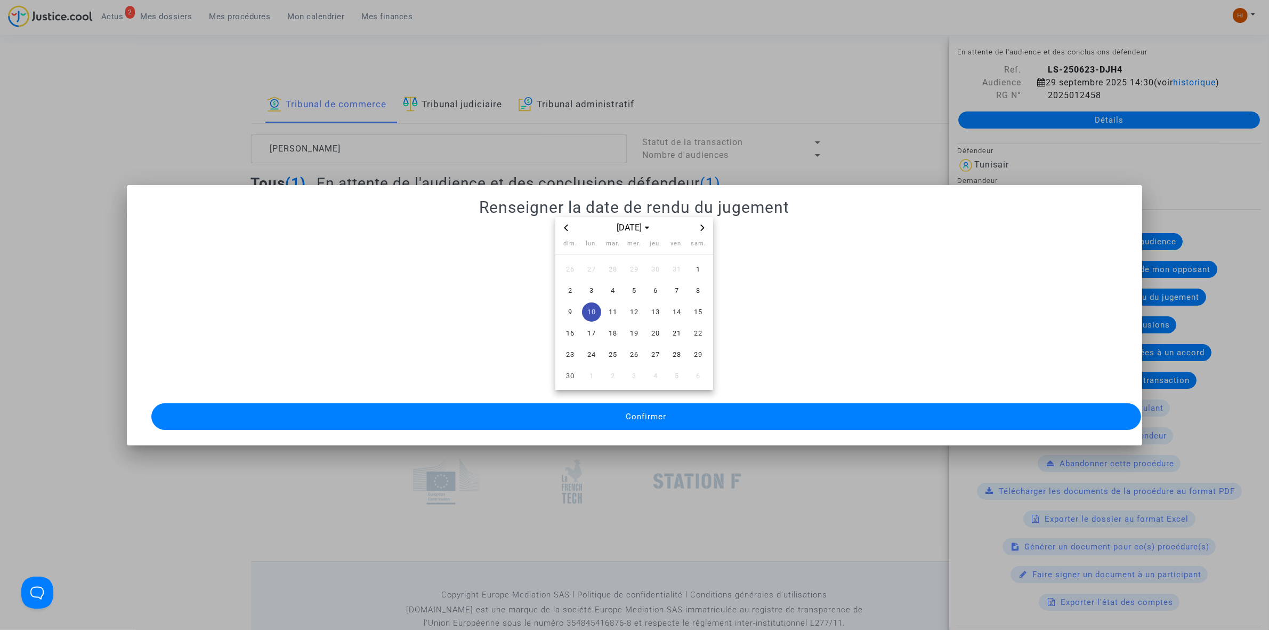
click at [593, 403] on button "Confirmer" at bounding box center [646, 416] width 990 height 27
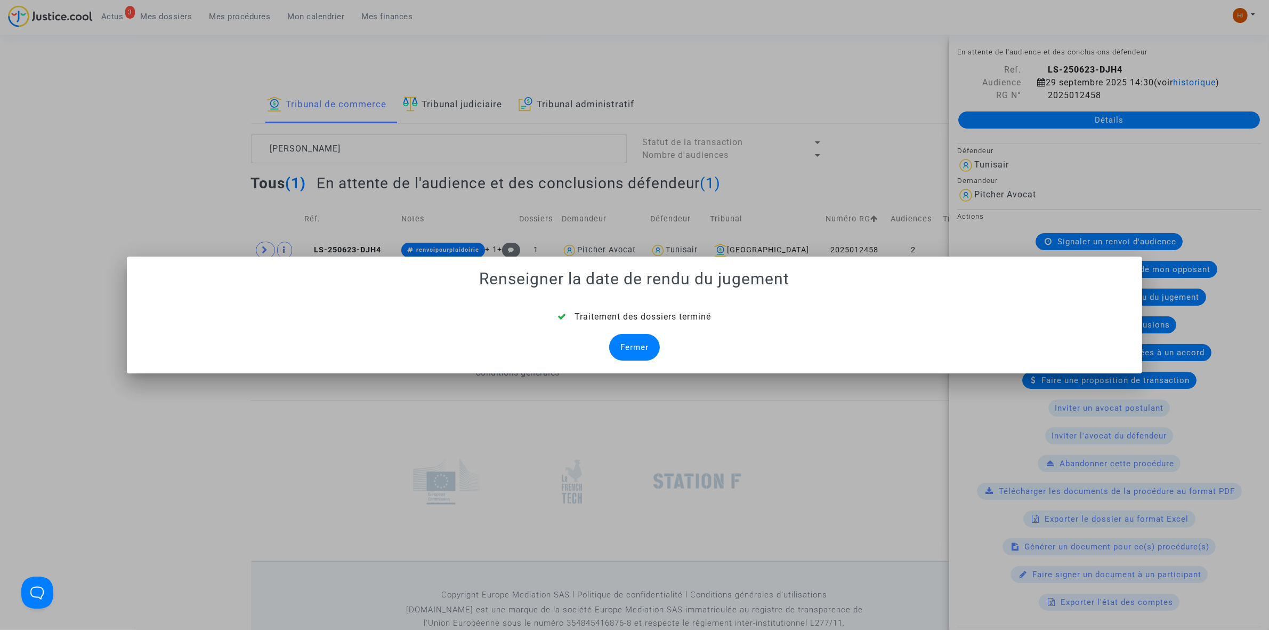
click at [329, 106] on div at bounding box center [634, 315] width 1269 height 630
click at [626, 352] on div "Fermer" at bounding box center [634, 347] width 51 height 27
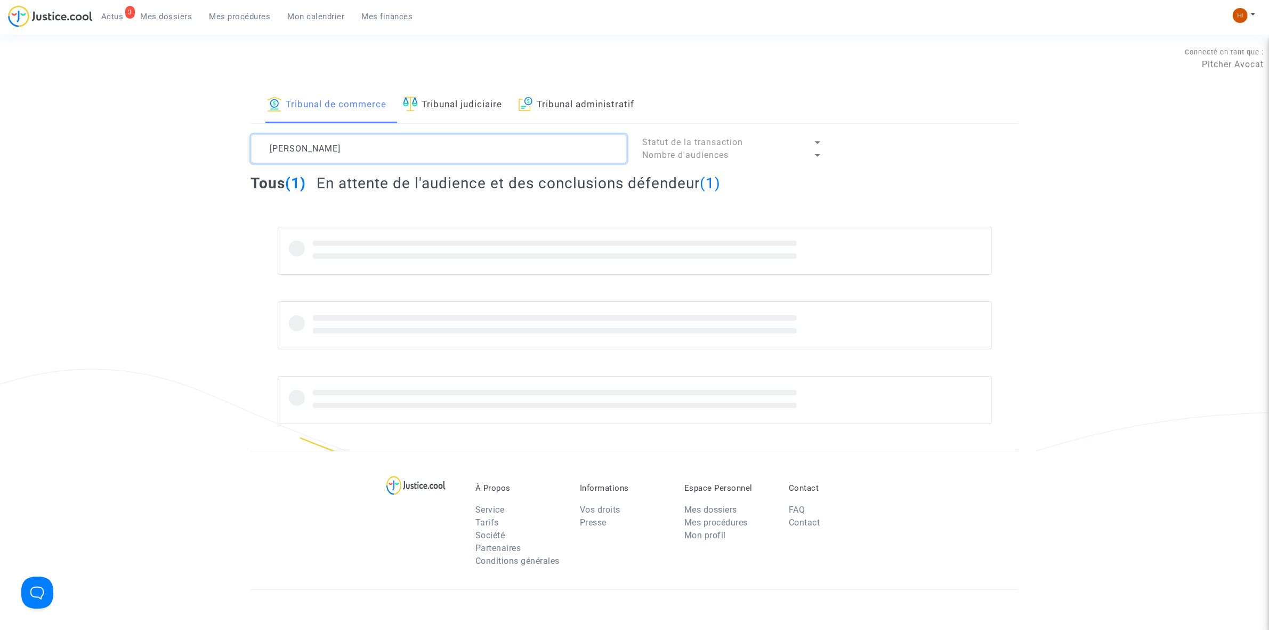
click at [418, 144] on textarea at bounding box center [439, 148] width 376 height 29
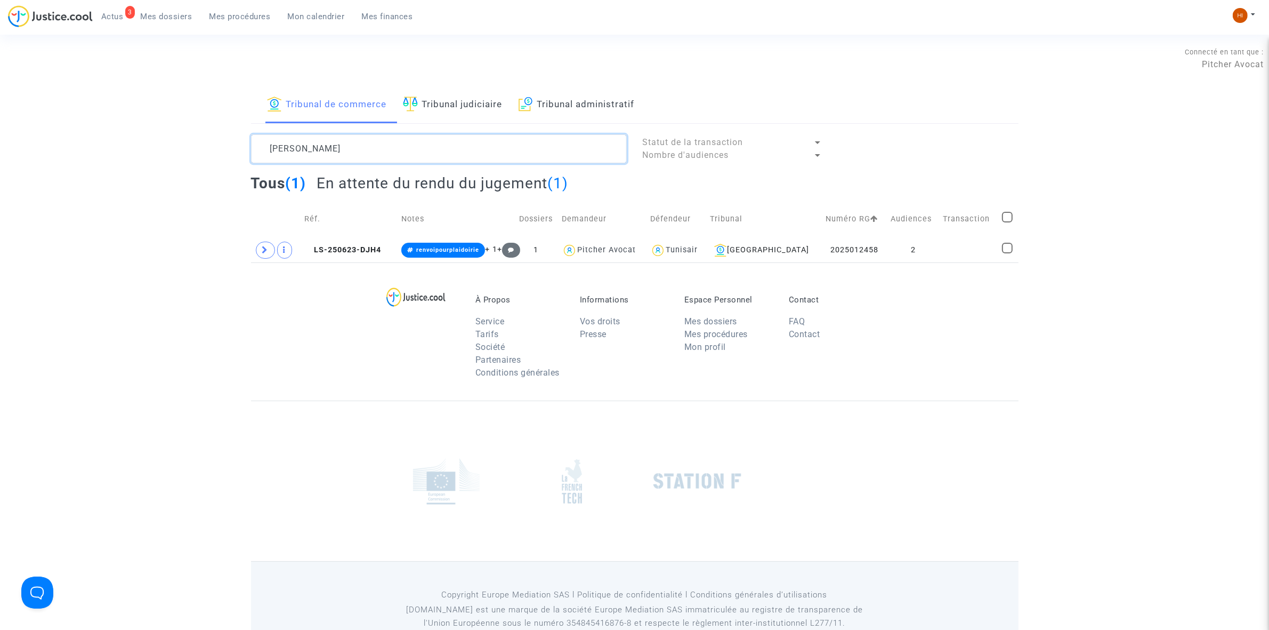
click at [418, 144] on textarea at bounding box center [439, 148] width 376 height 29
click at [354, 249] on span "LS-250430-NF4E" at bounding box center [343, 249] width 76 height 9
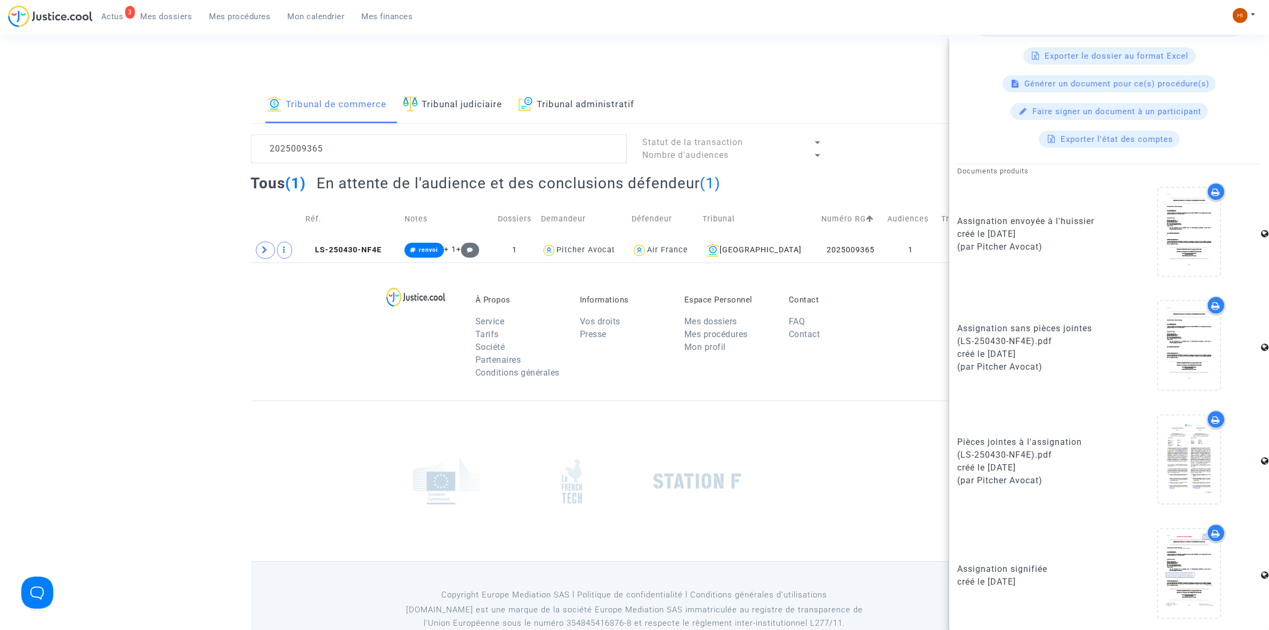
scroll to position [465, 0]
click at [265, 248] on icon at bounding box center [265, 250] width 6 height 8
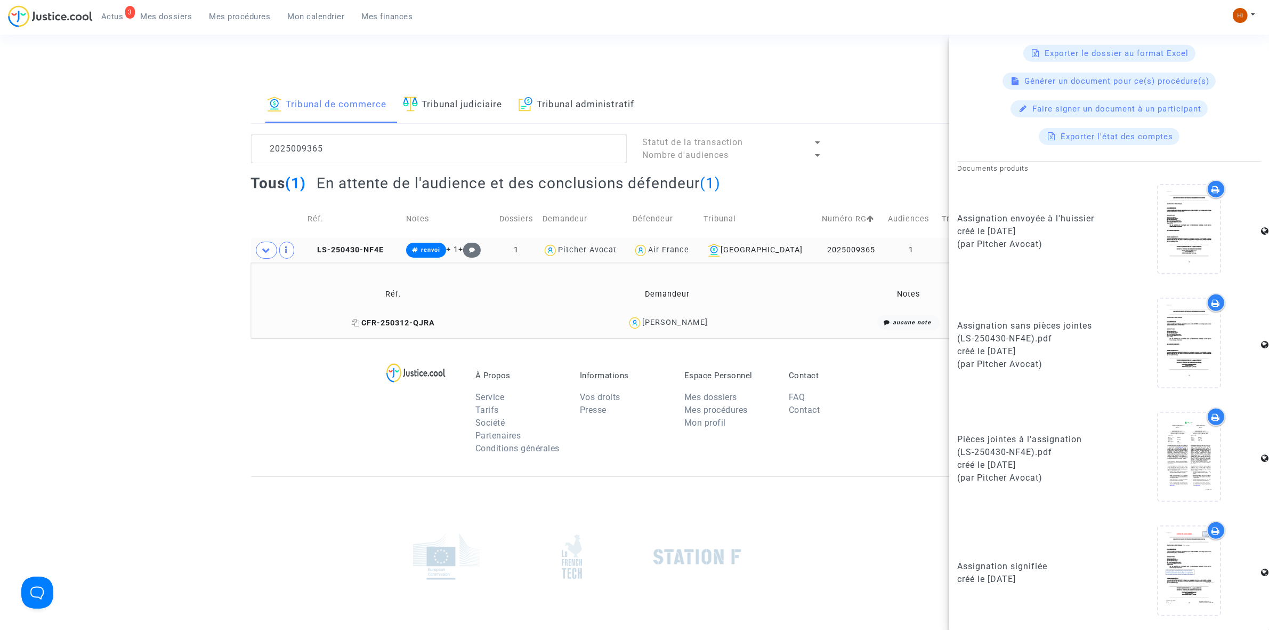
click at [390, 324] on span "CFR-250312-QJRA" at bounding box center [393, 322] width 83 height 9
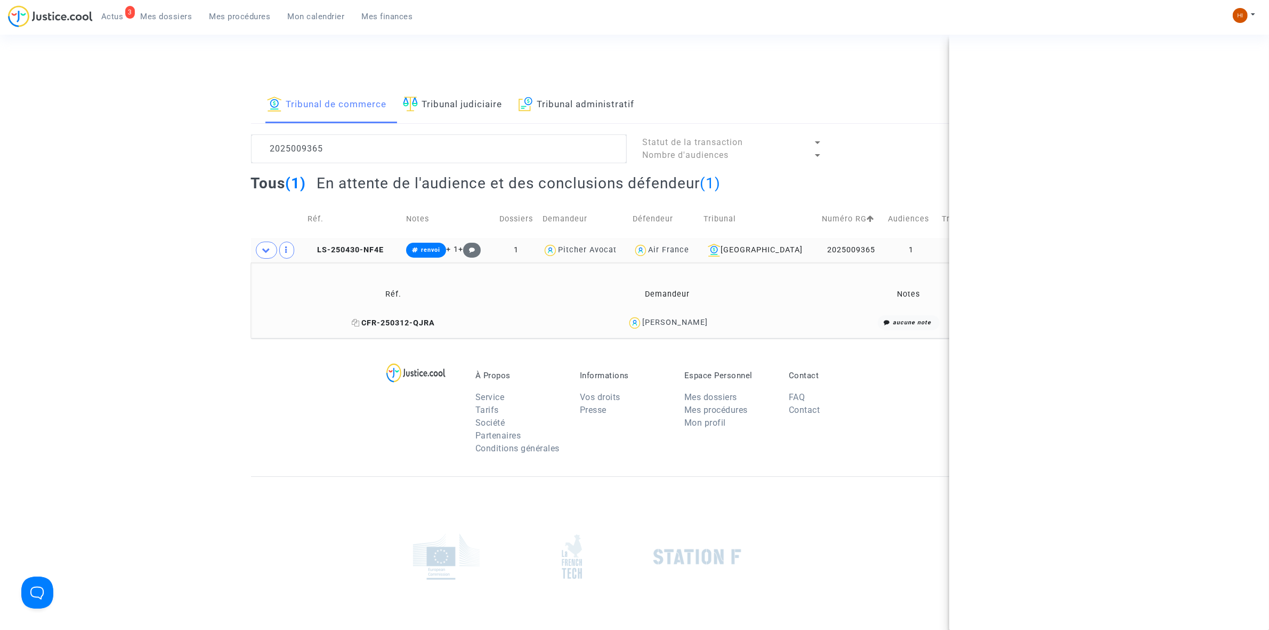
scroll to position [0, 0]
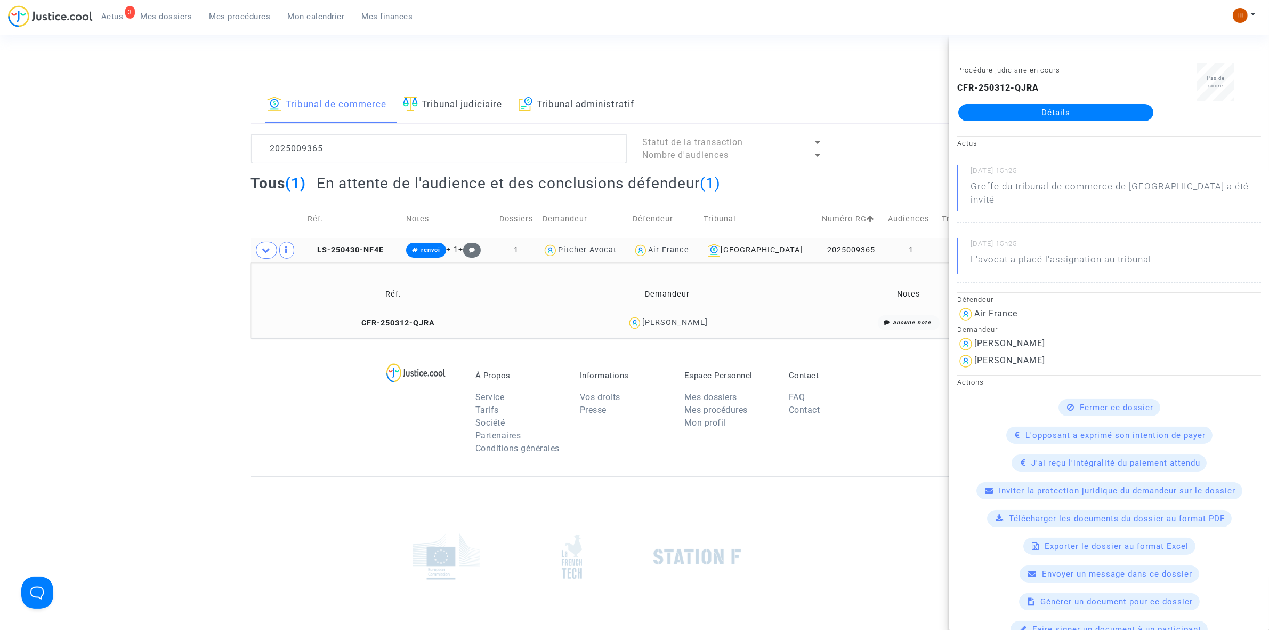
click at [917, 249] on td "1" at bounding box center [911, 250] width 54 height 25
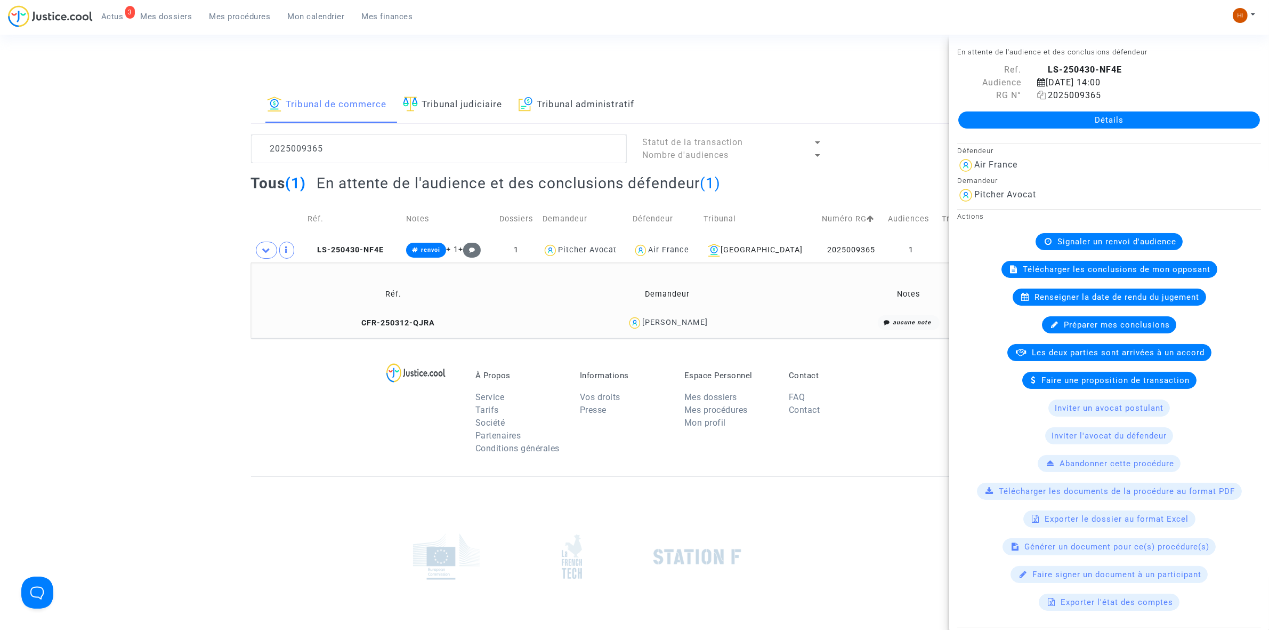
click at [1041, 92] on icon at bounding box center [1041, 95] width 9 height 9
click at [364, 251] on span "LS-250430-NF4E" at bounding box center [346, 249] width 76 height 9
click at [369, 152] on textarea at bounding box center [439, 148] width 376 height 29
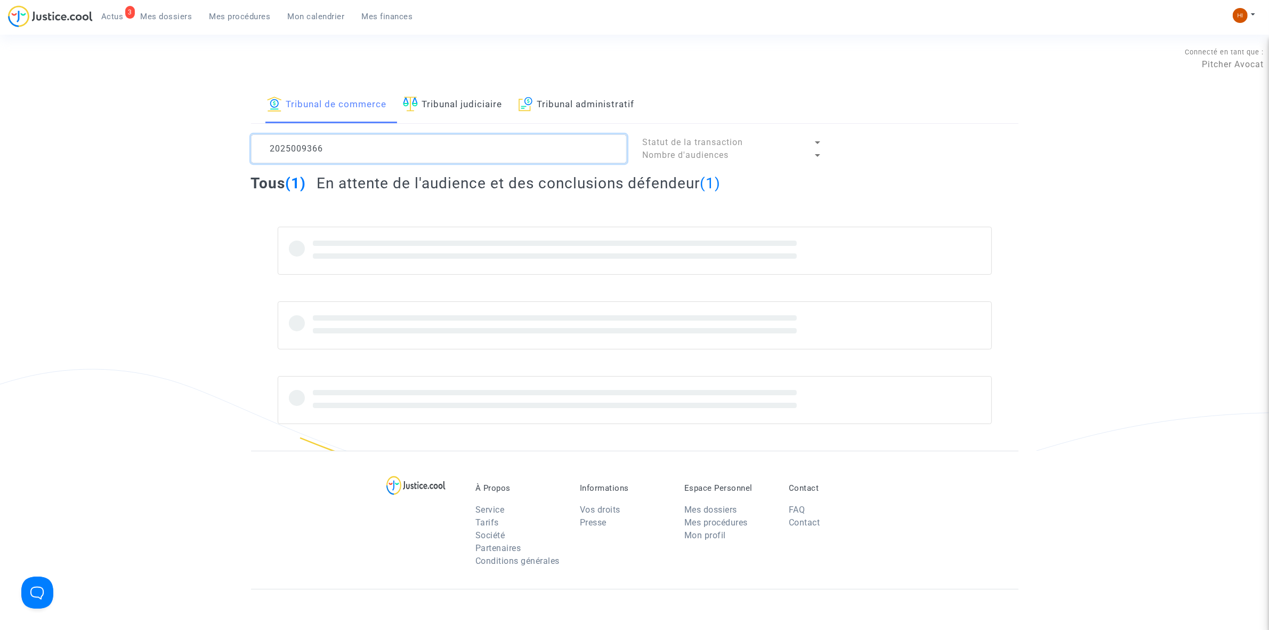
drag, startPoint x: 369, startPoint y: 152, endPoint x: 212, endPoint y: 149, distance: 157.8
click at [211, 150] on div "Tribunal de commerce Tribunal judiciaire Tribunal administratif 2025009366 Stat…" at bounding box center [634, 269] width 1269 height 364
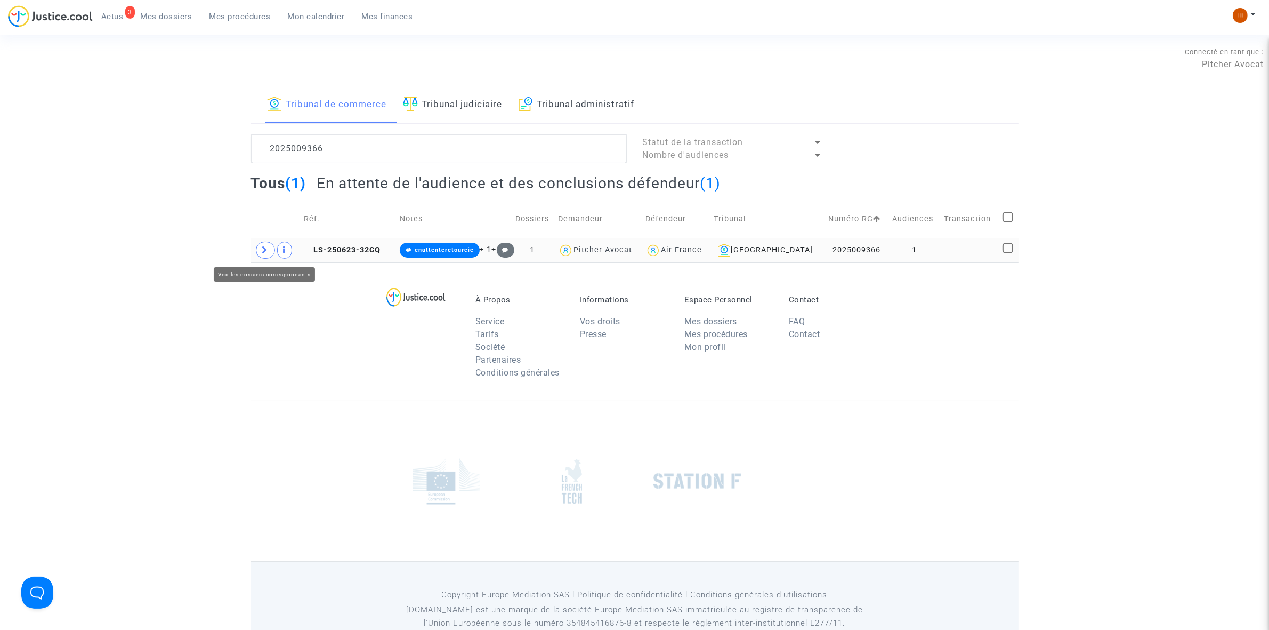
click at [267, 255] on span at bounding box center [265, 249] width 19 height 17
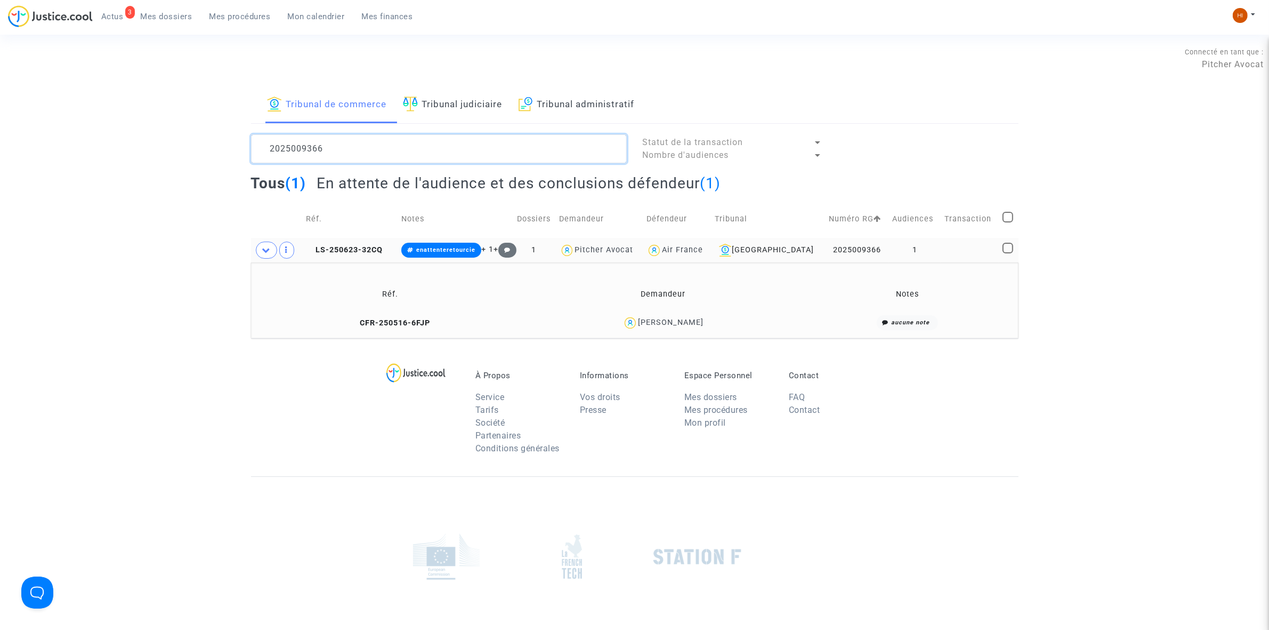
click at [342, 144] on textarea at bounding box center [439, 148] width 376 height 29
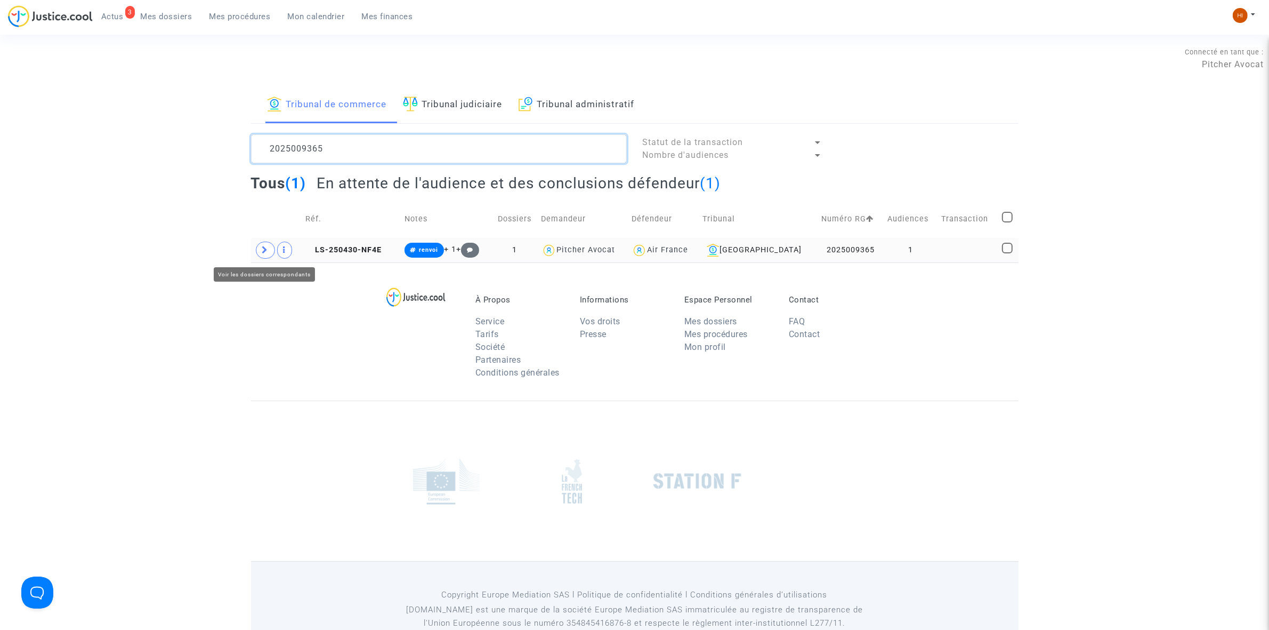
type textarea "2025009365"
click at [264, 259] on span at bounding box center [265, 249] width 19 height 17
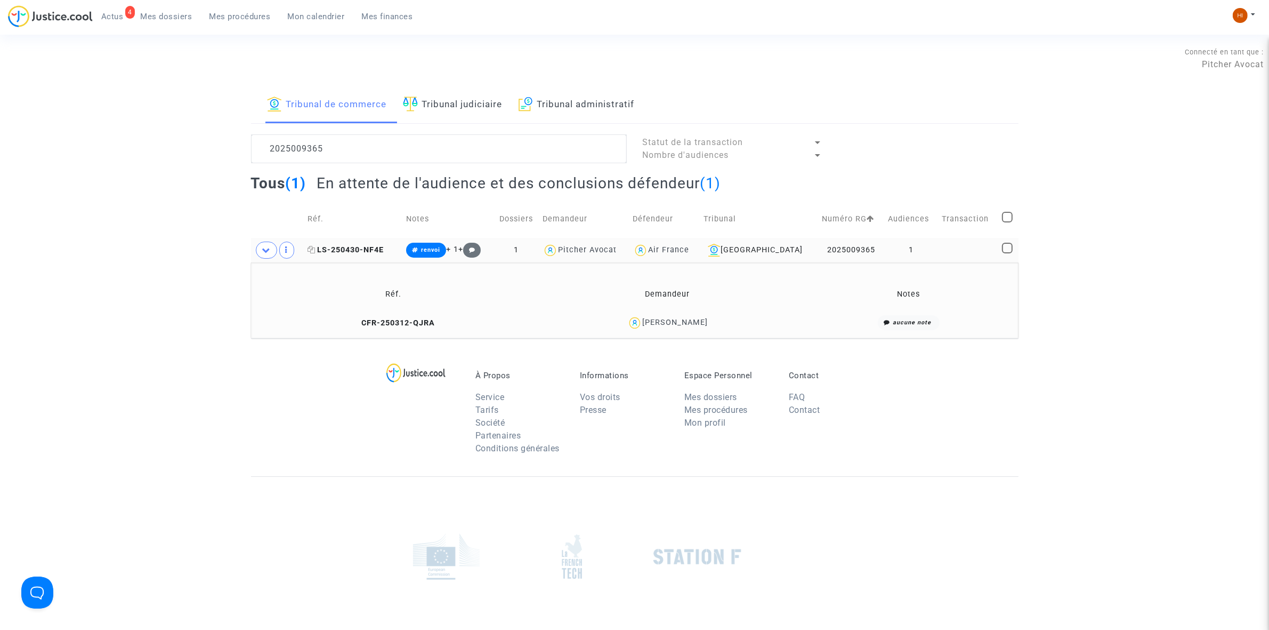
click at [347, 252] on span "LS-250430-NF4E" at bounding box center [346, 249] width 76 height 9
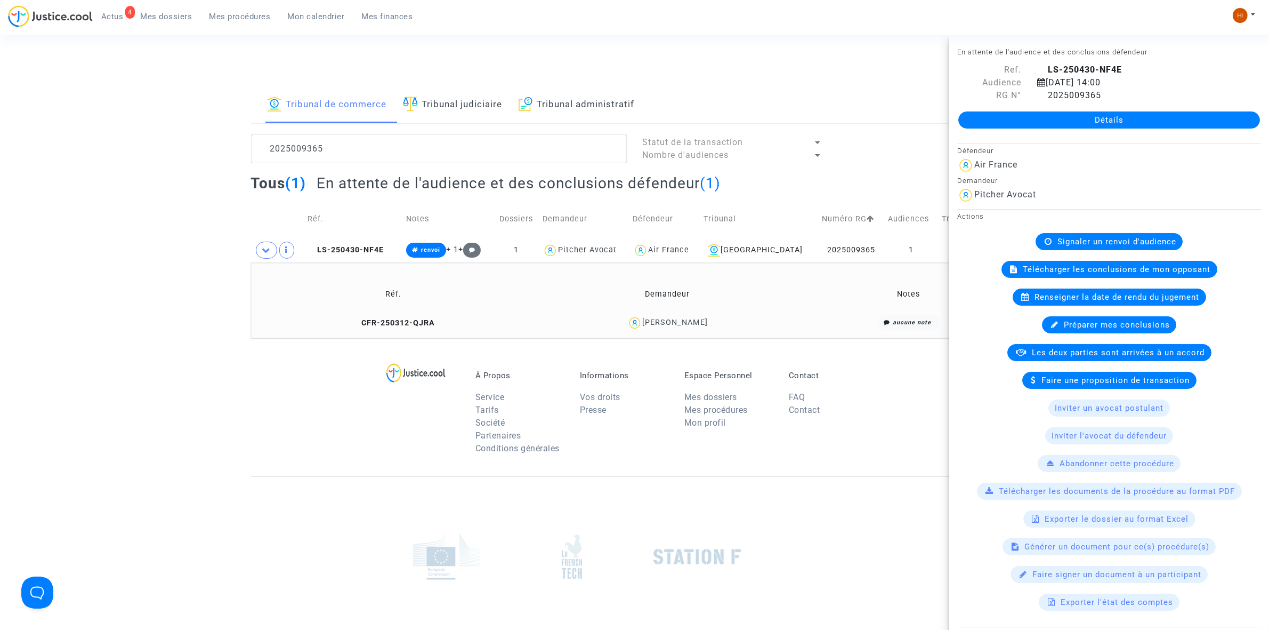
click at [323, 24] on link "Mon calendrier" at bounding box center [316, 17] width 74 height 16
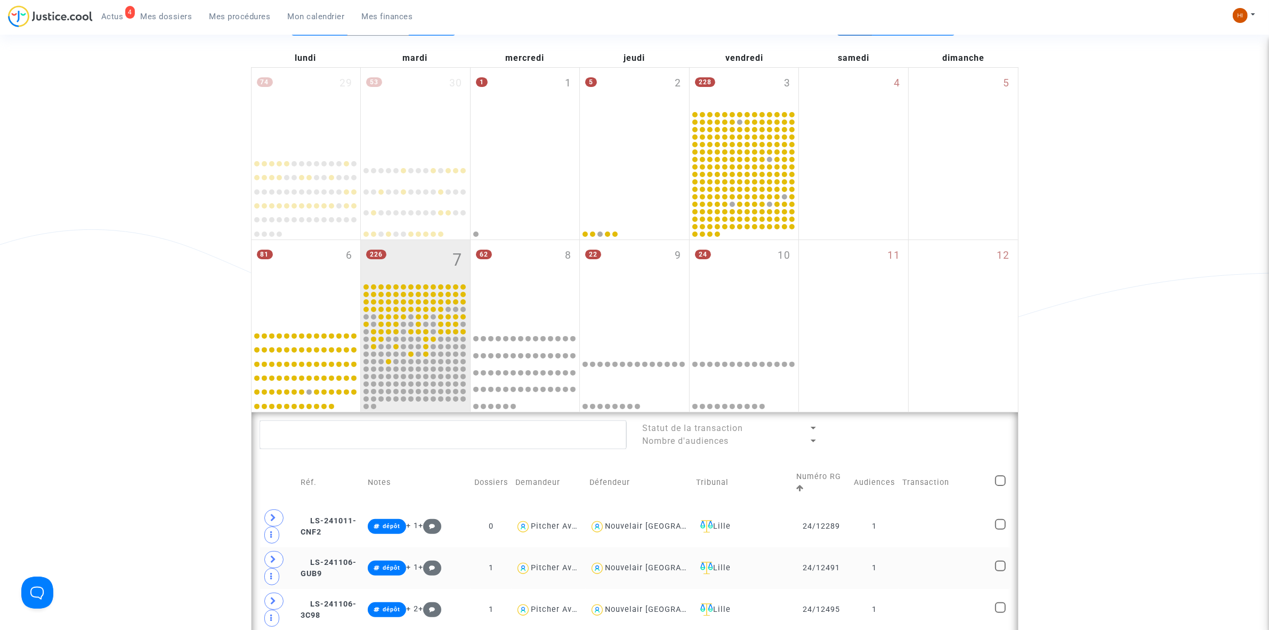
scroll to position [133, 0]
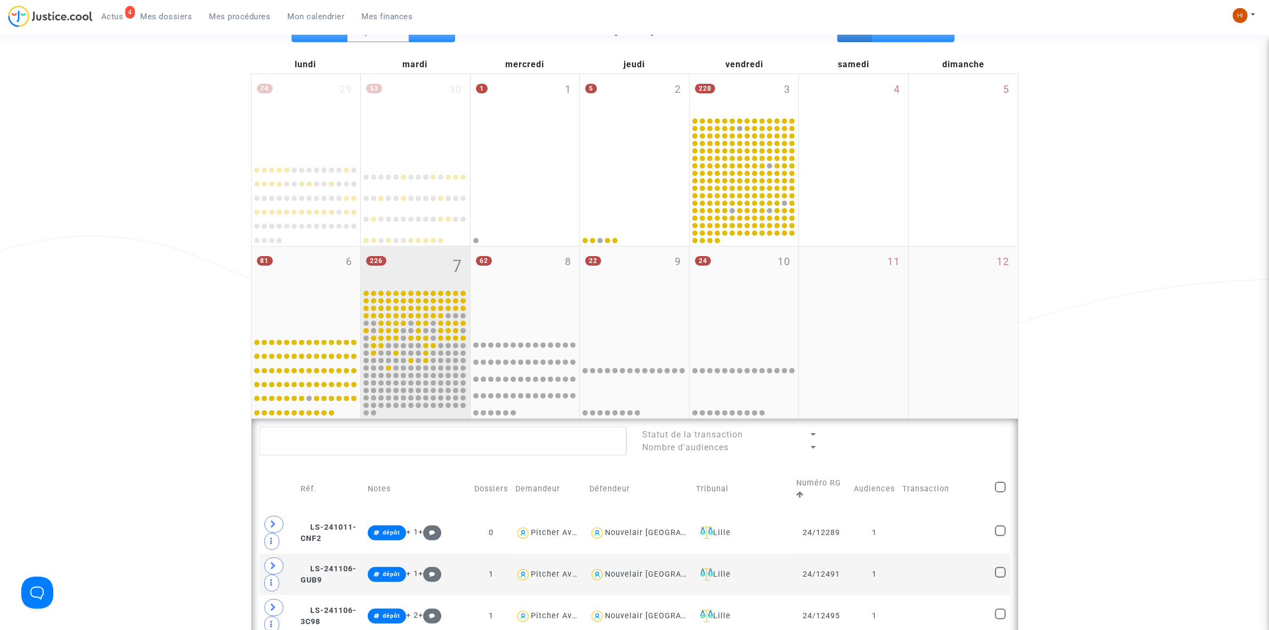
click at [430, 268] on div "226 7" at bounding box center [415, 267] width 109 height 42
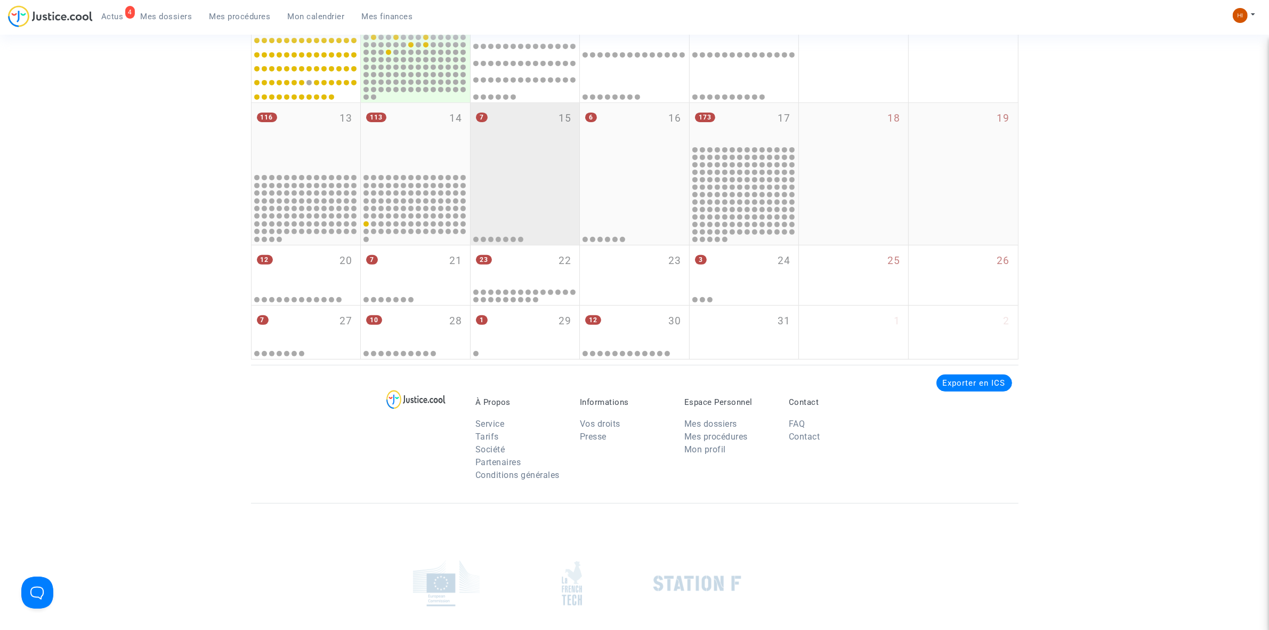
scroll to position [400, 0]
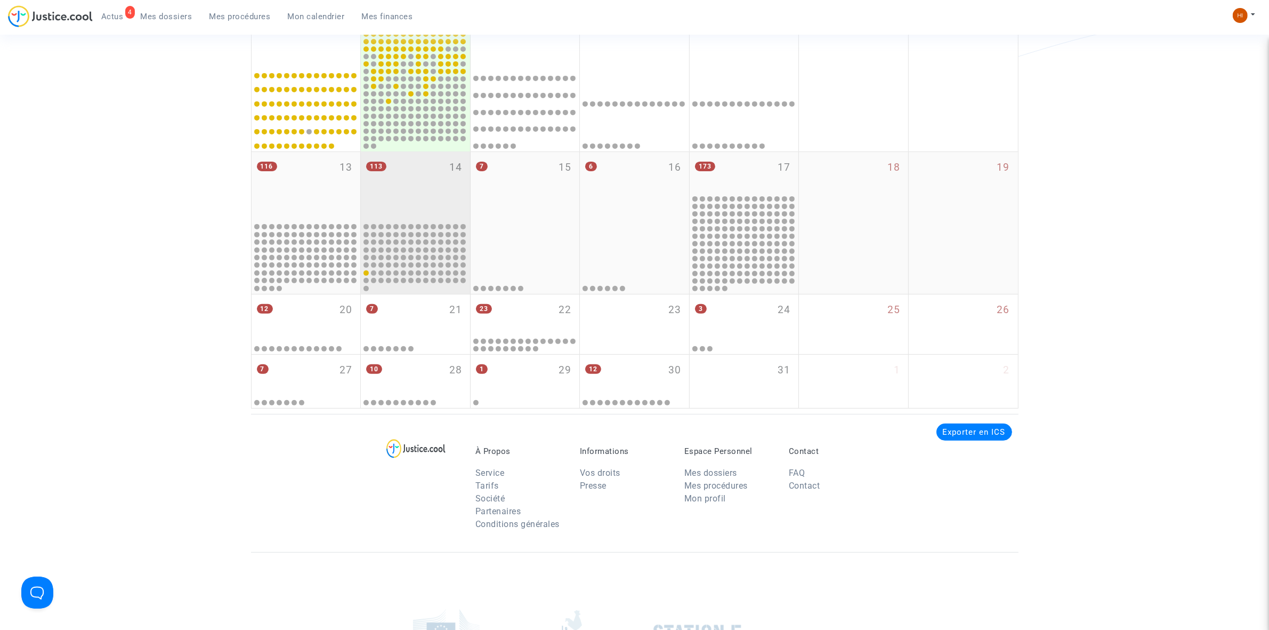
click at [446, 184] on div "113 14" at bounding box center [415, 186] width 109 height 69
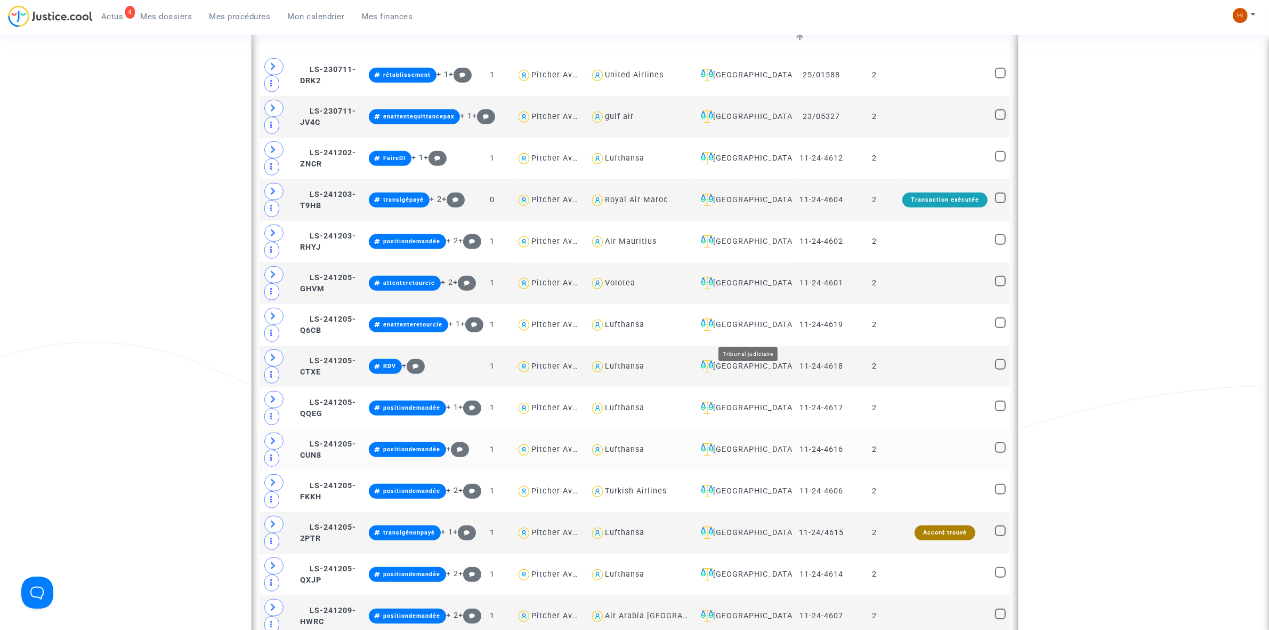
scroll to position [400, 0]
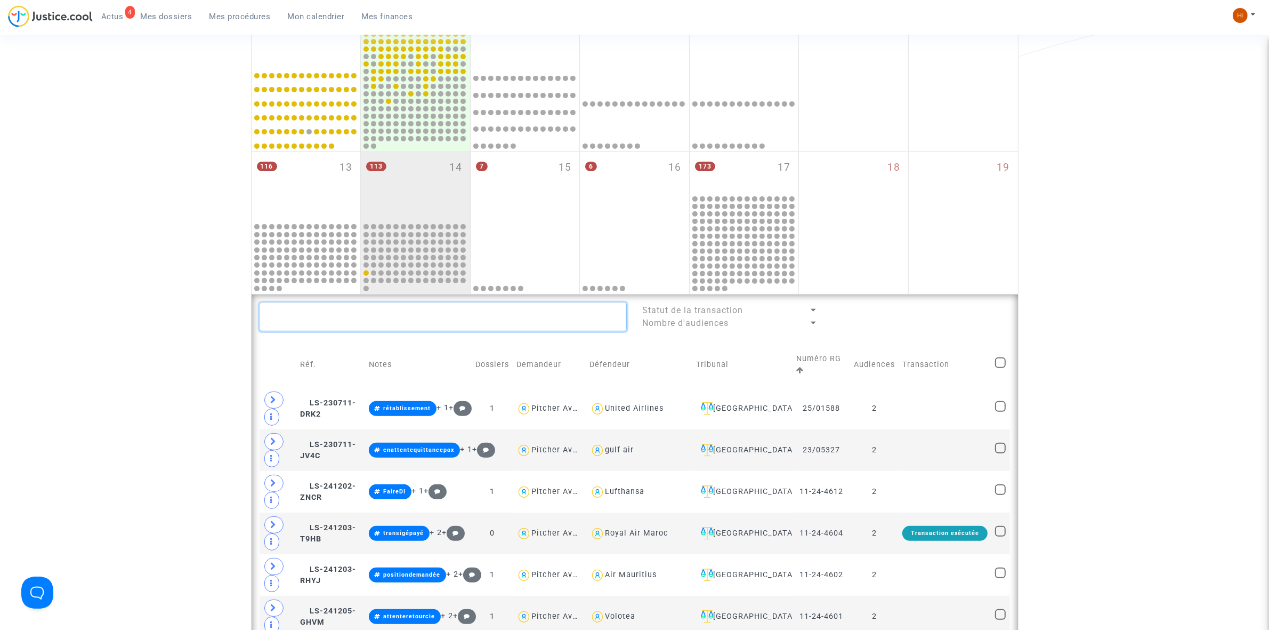
click at [433, 320] on textarea at bounding box center [443, 316] width 367 height 29
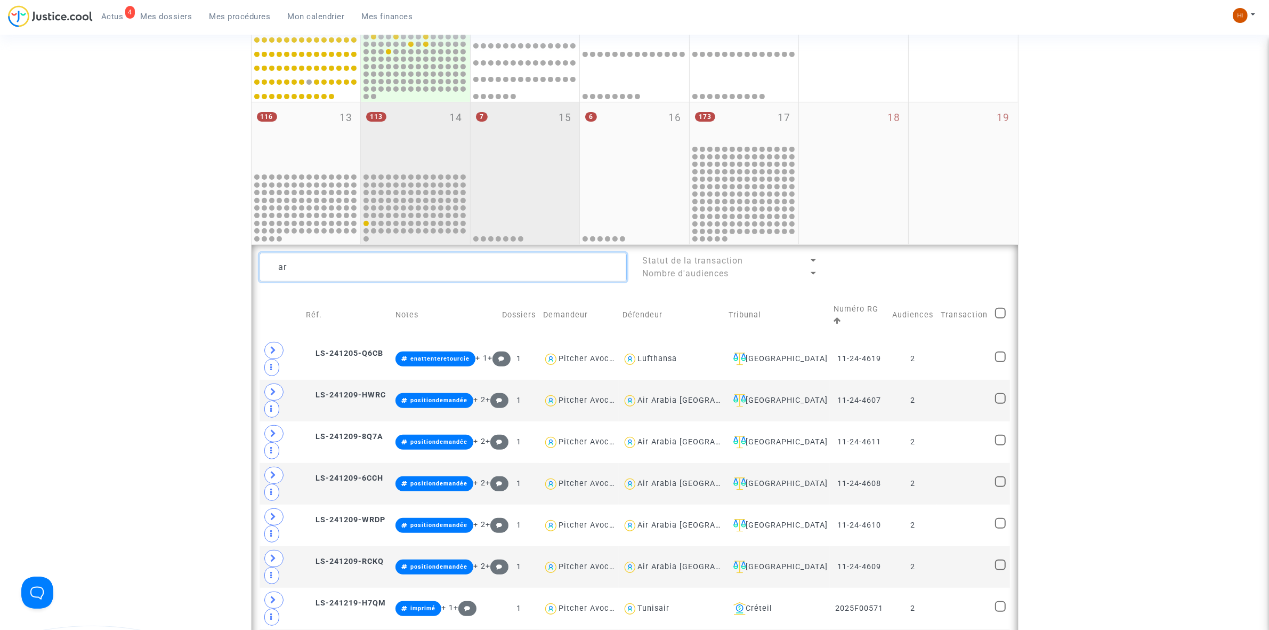
scroll to position [400, 0]
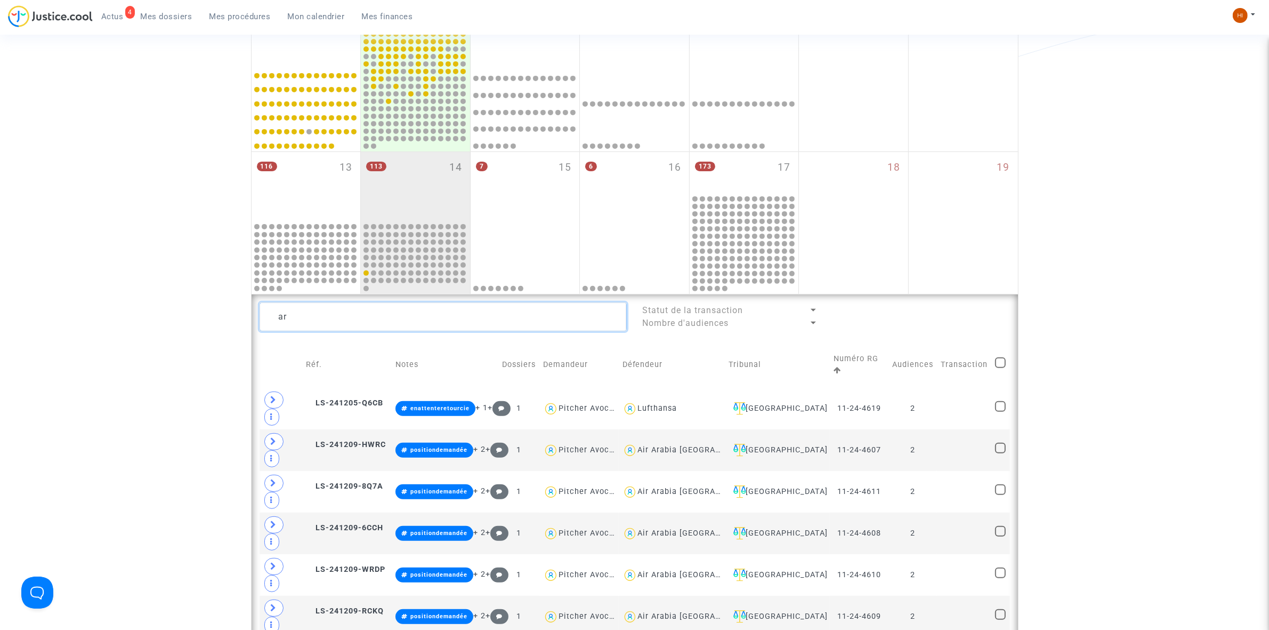
click at [457, 316] on textarea at bounding box center [443, 316] width 367 height 29
click at [456, 316] on textarea at bounding box center [443, 316] width 367 height 29
type textarea "a"
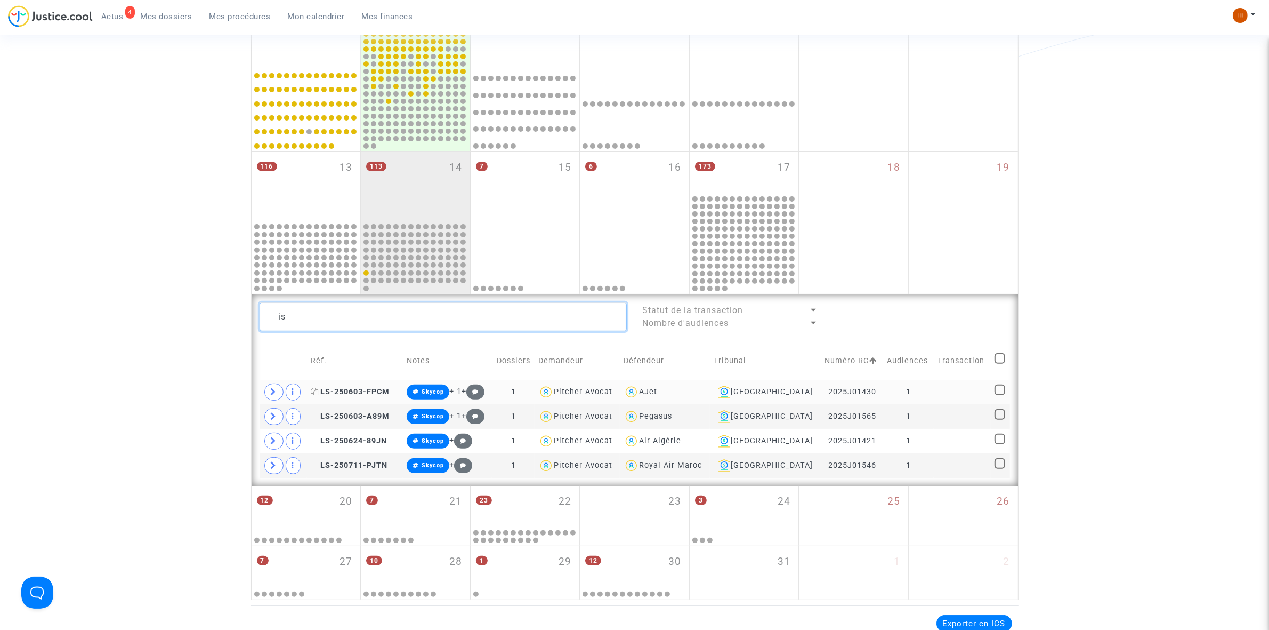
type textarea "is"
click at [356, 391] on span "LS-250603-FPCM" at bounding box center [350, 391] width 79 height 9
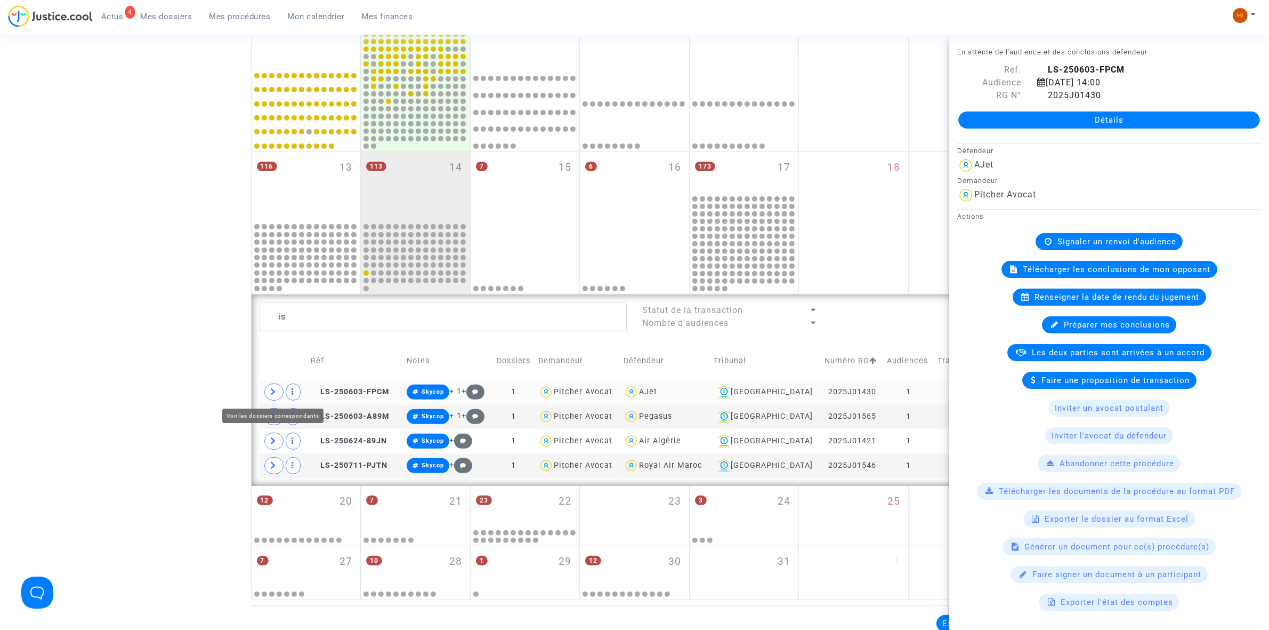
click at [265, 396] on span at bounding box center [273, 391] width 19 height 17
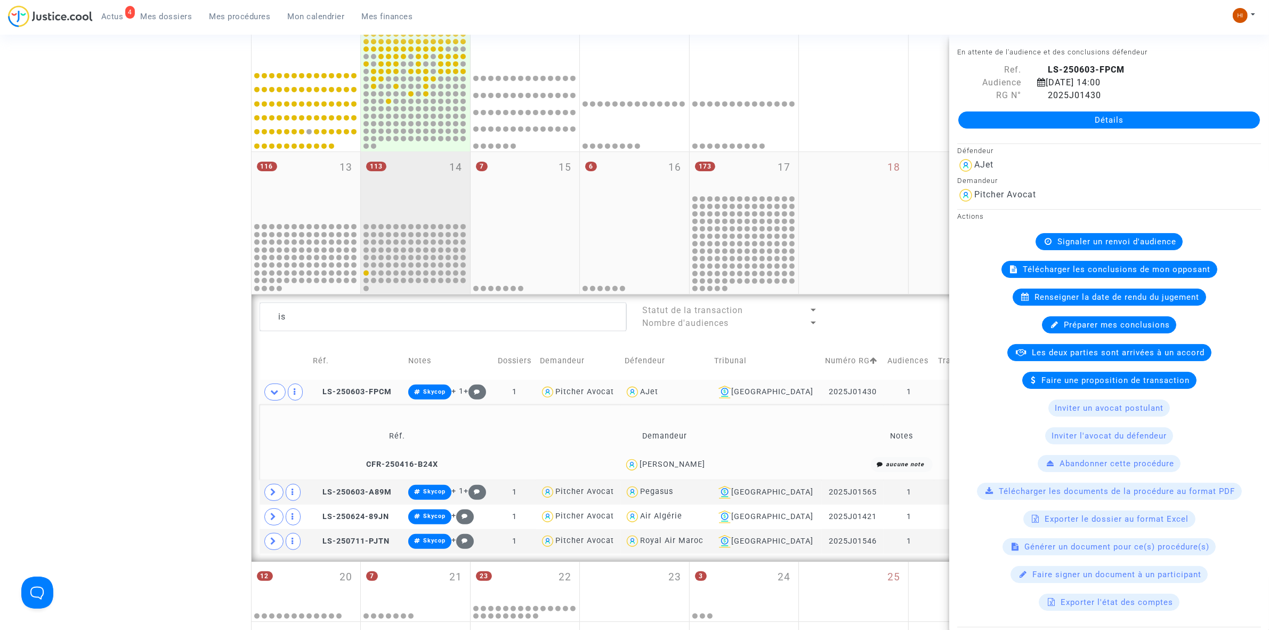
click at [423, 182] on div "113 14" at bounding box center [415, 186] width 109 height 69
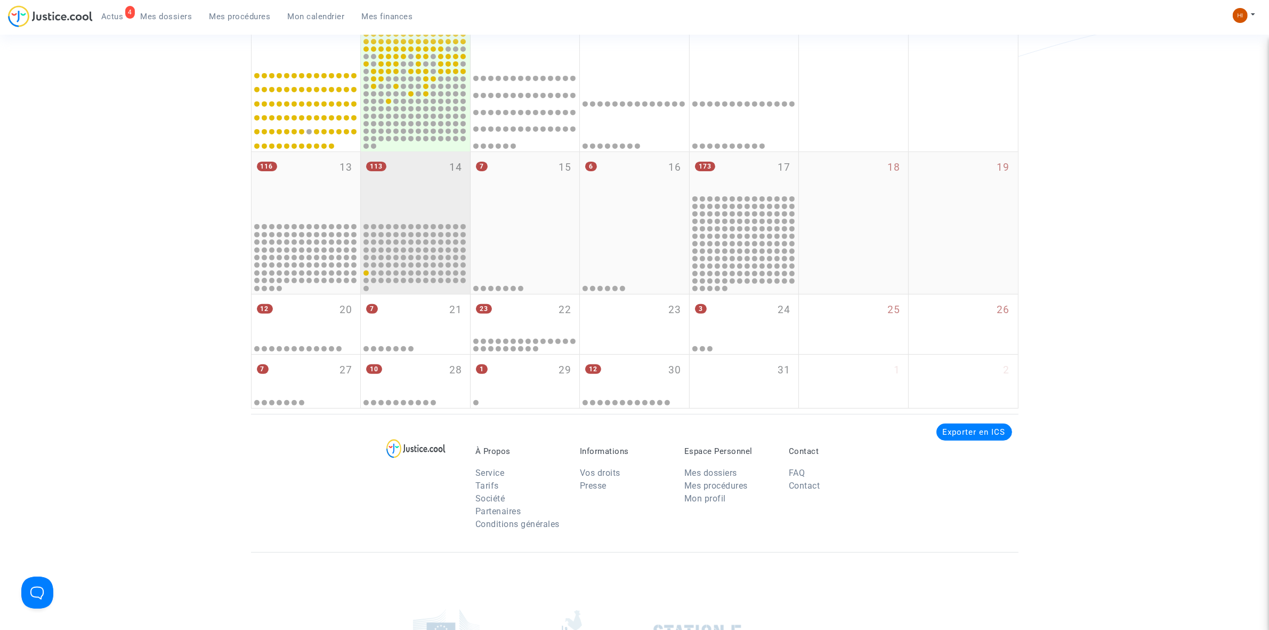
click at [423, 182] on div "113 14" at bounding box center [415, 186] width 109 height 69
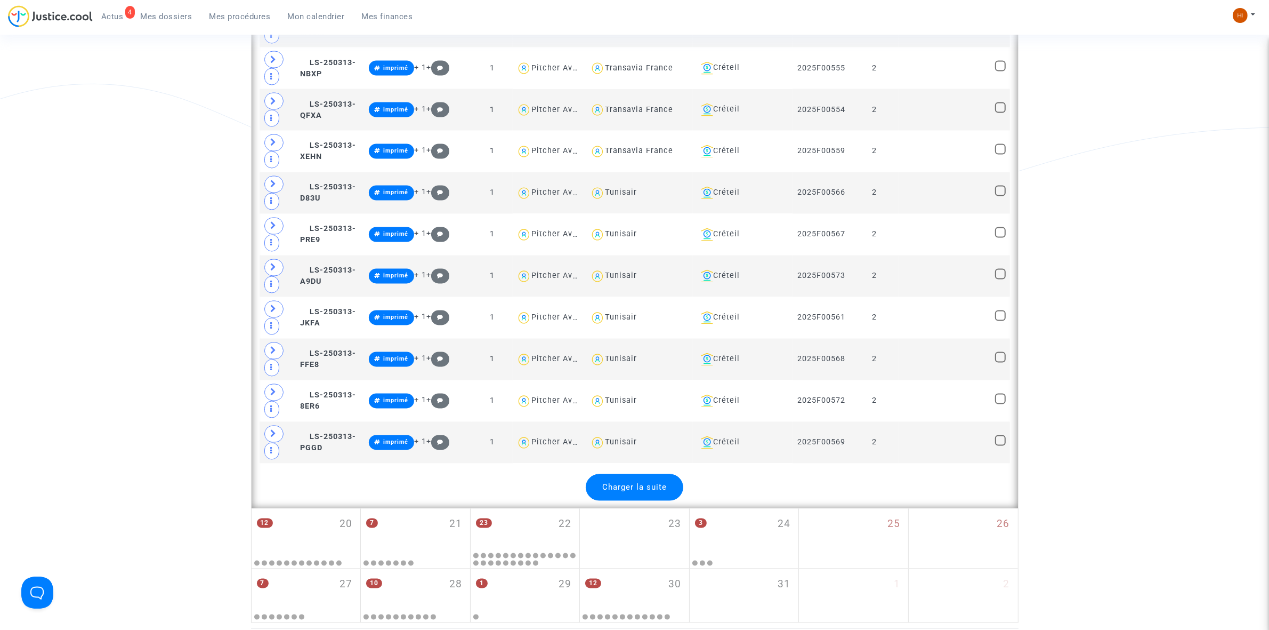
scroll to position [2465, 0]
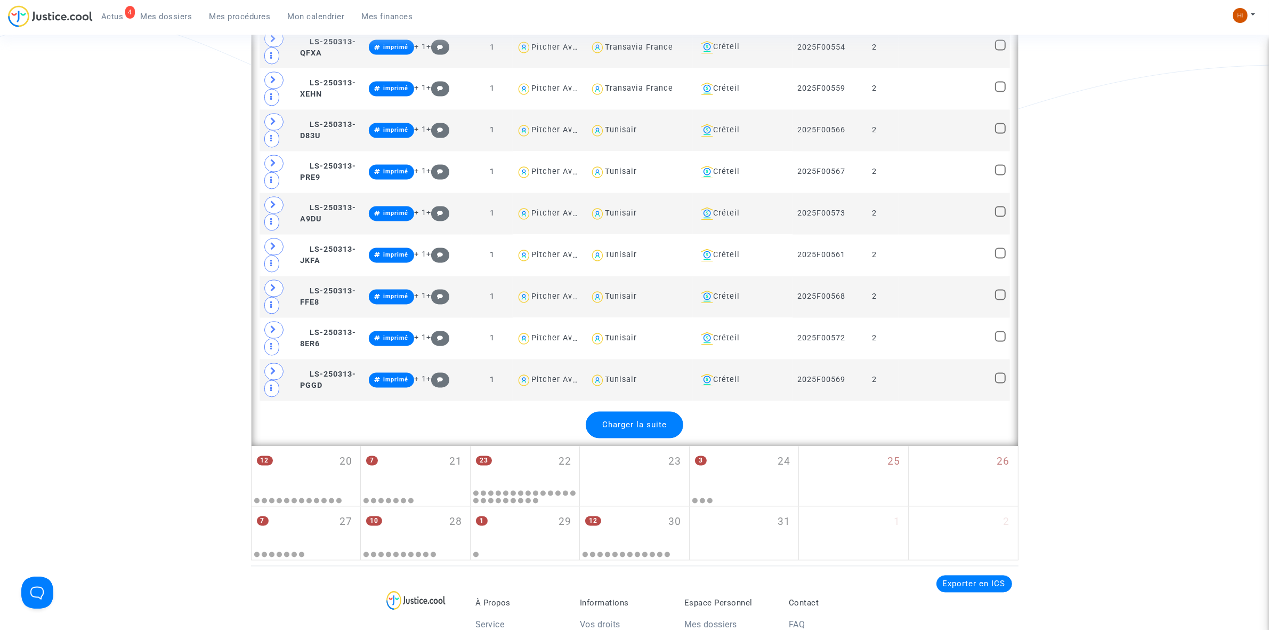
click at [632, 438] on div "Charger la suite" at bounding box center [635, 425] width 98 height 27
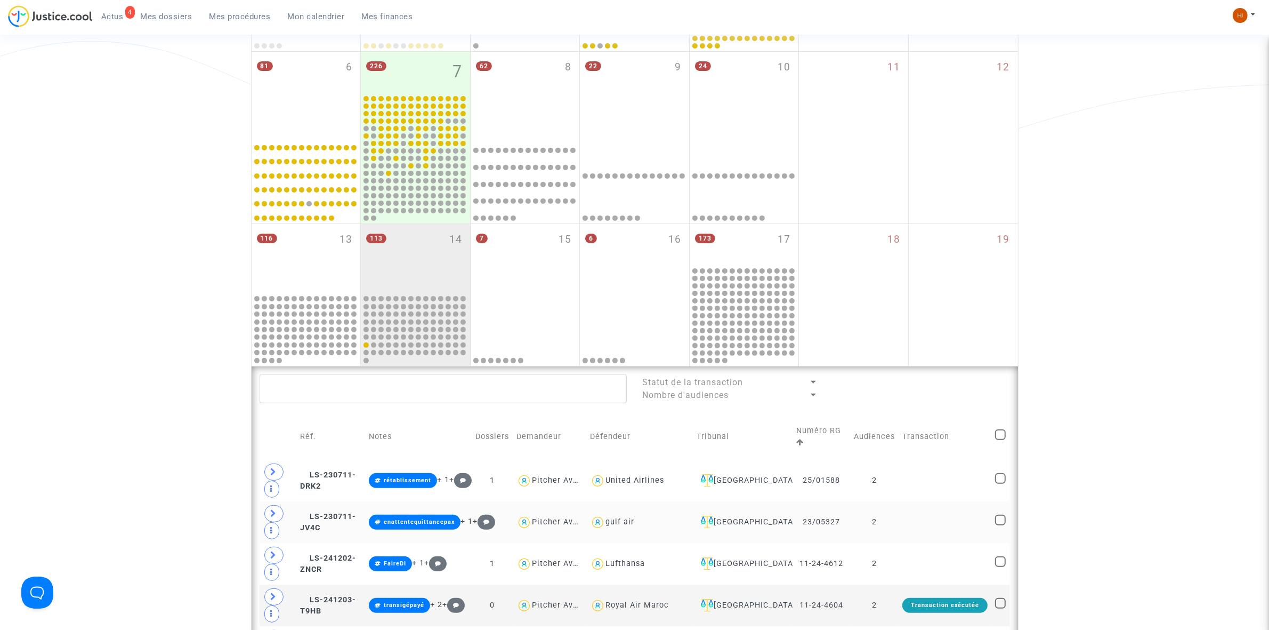
scroll to position [400, 0]
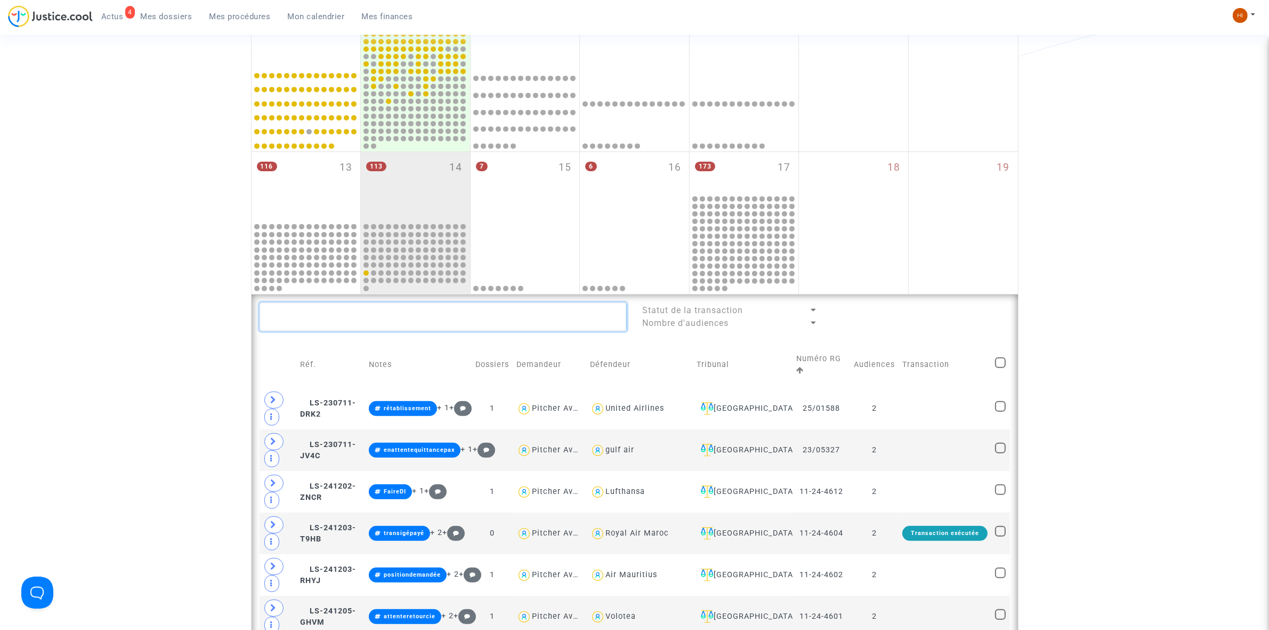
click at [515, 320] on textarea at bounding box center [443, 316] width 367 height 29
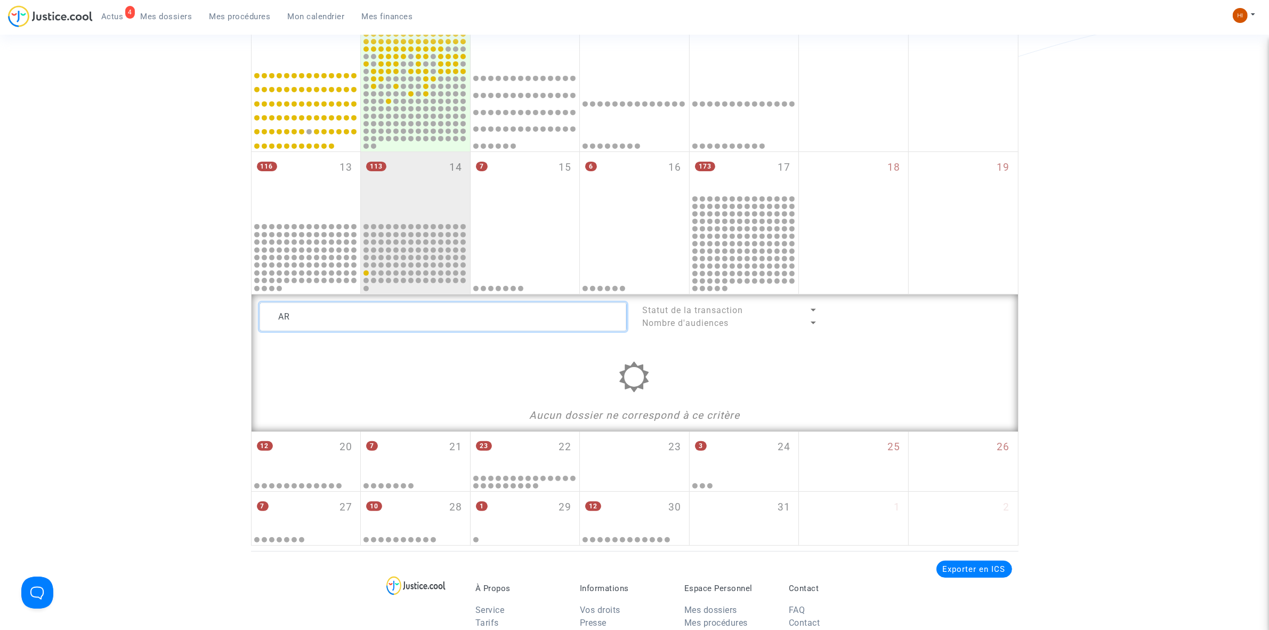
type textarea "A"
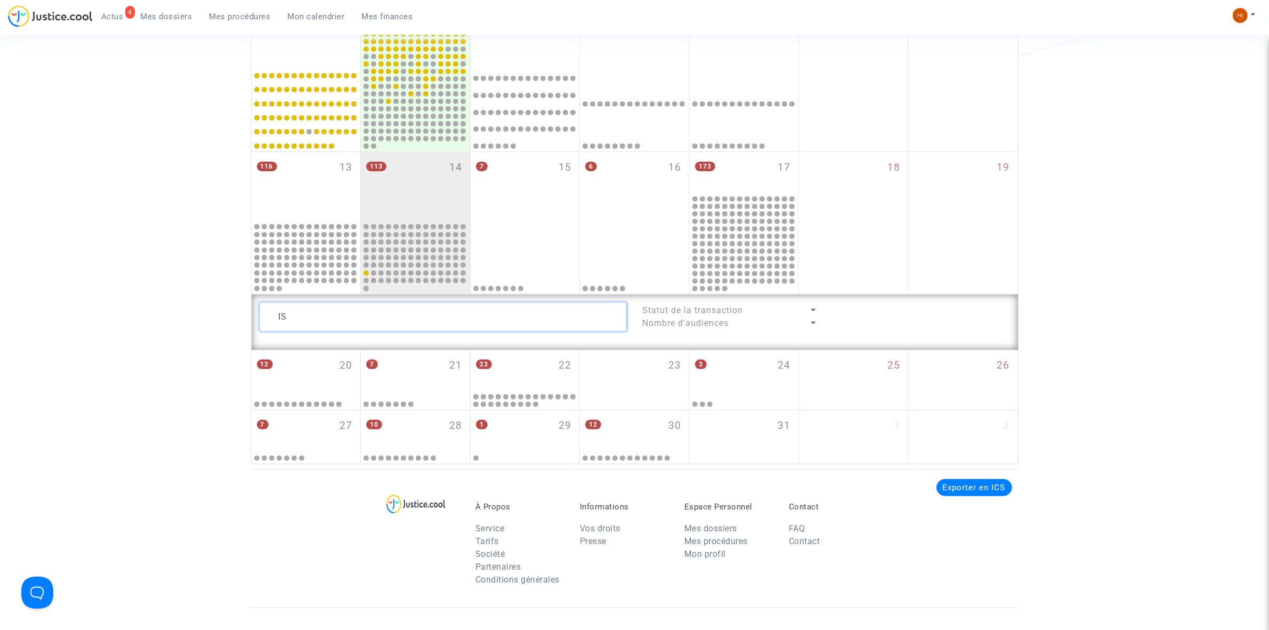
type textarea "I"
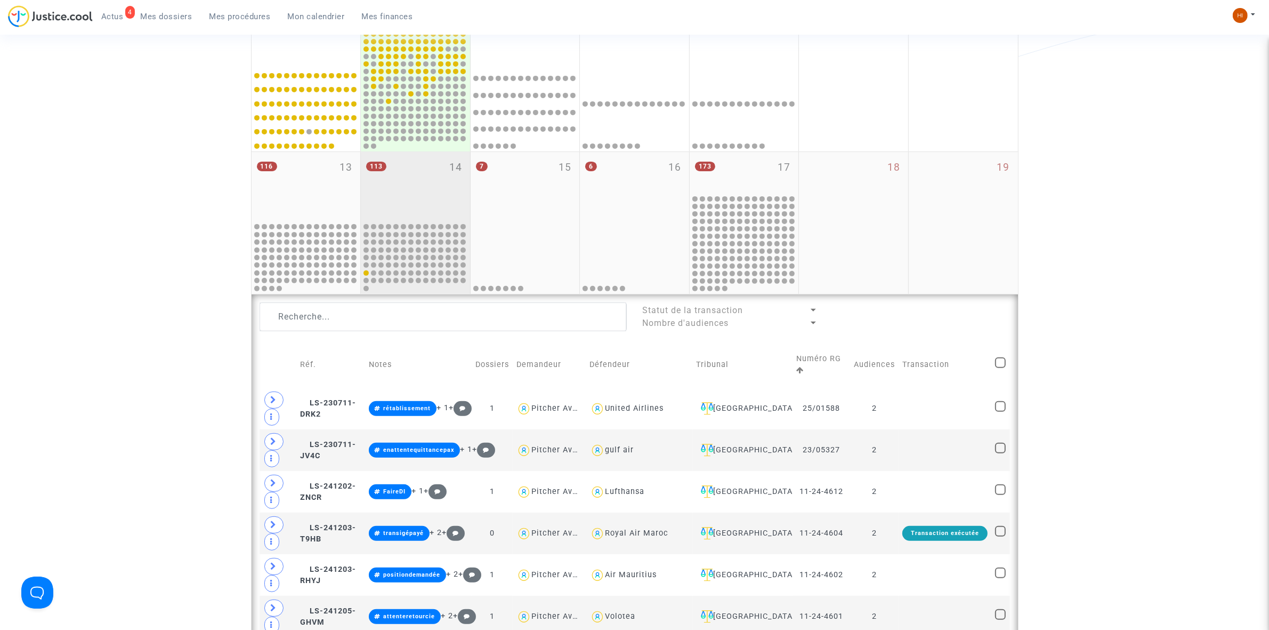
click at [398, 208] on div "113 14" at bounding box center [415, 186] width 109 height 69
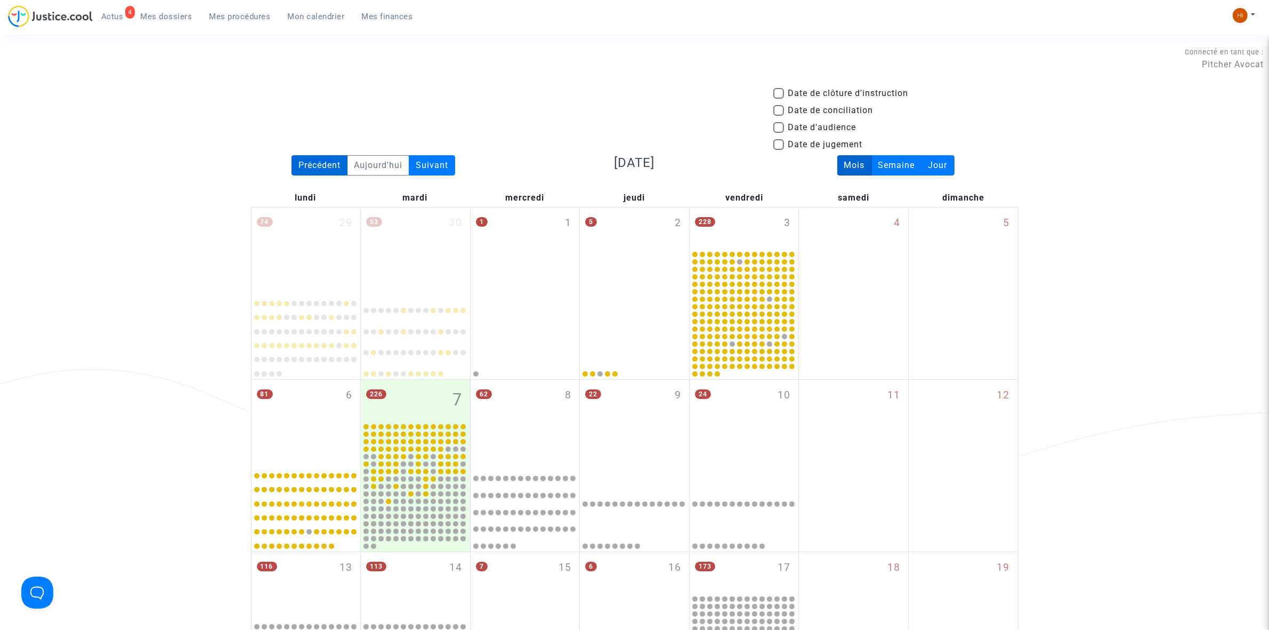
click at [319, 165] on div "Précédent" at bounding box center [320, 165] width 56 height 20
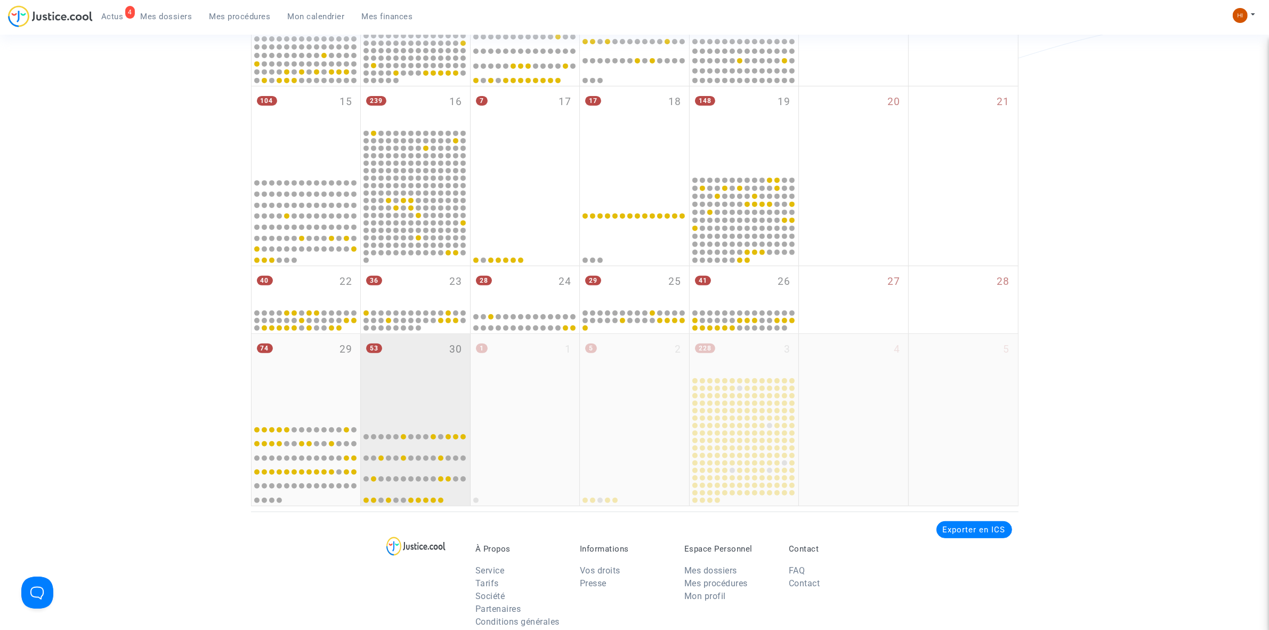
scroll to position [400, 0]
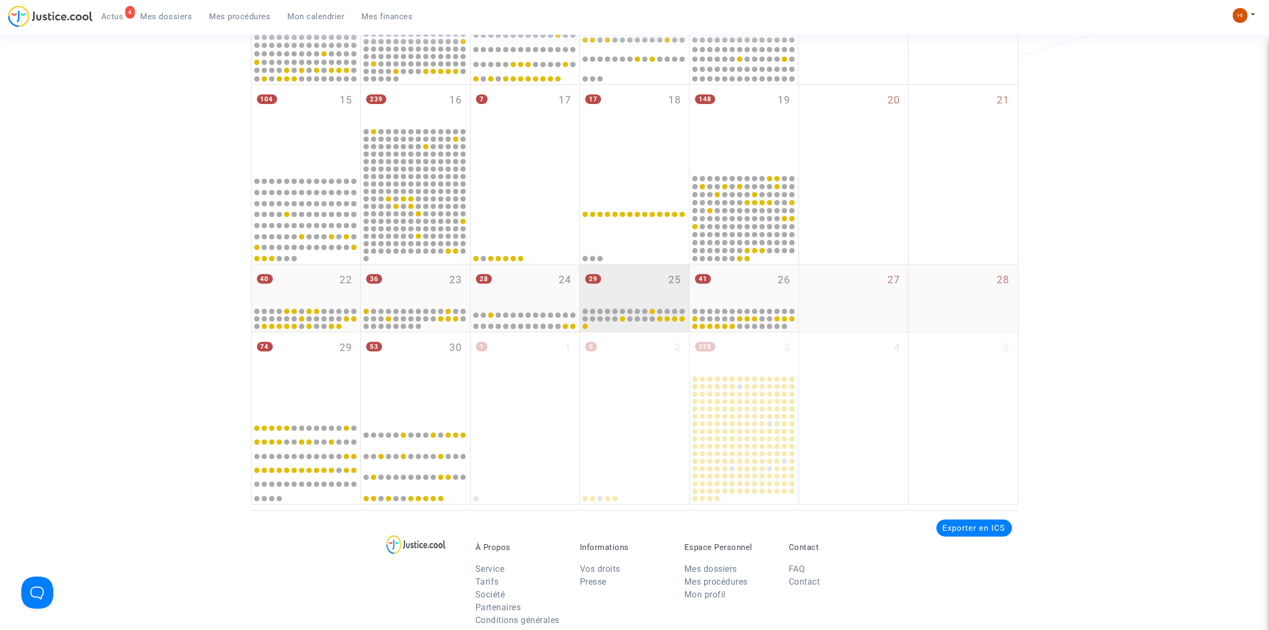
drag, startPoint x: 616, startPoint y: 270, endPoint x: 608, endPoint y: 294, distance: 25.5
click at [616, 270] on div "29 25" at bounding box center [634, 285] width 109 height 42
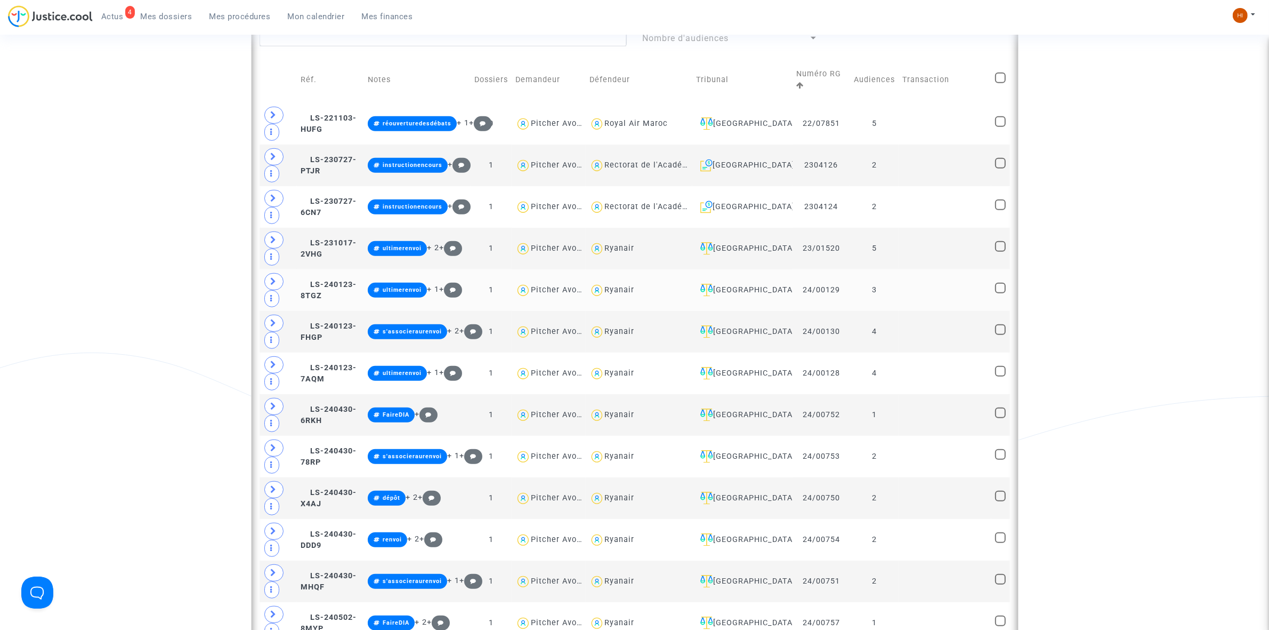
scroll to position [733, 0]
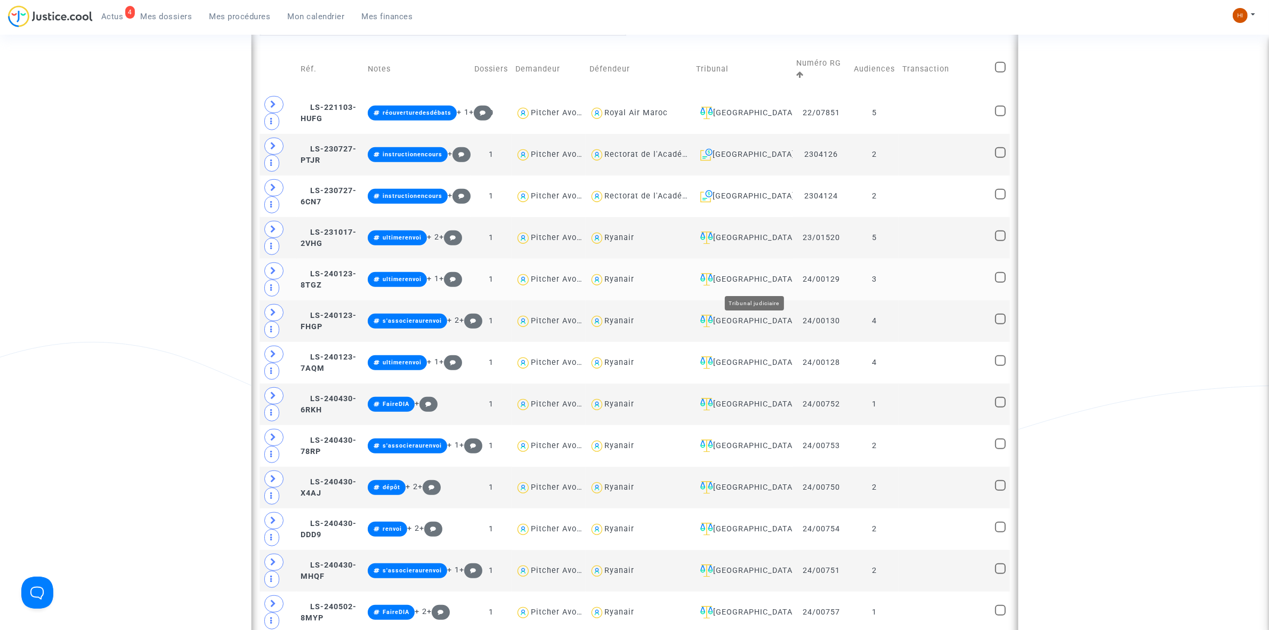
click at [782, 276] on div "[GEOGRAPHIC_DATA]" at bounding box center [742, 279] width 93 height 13
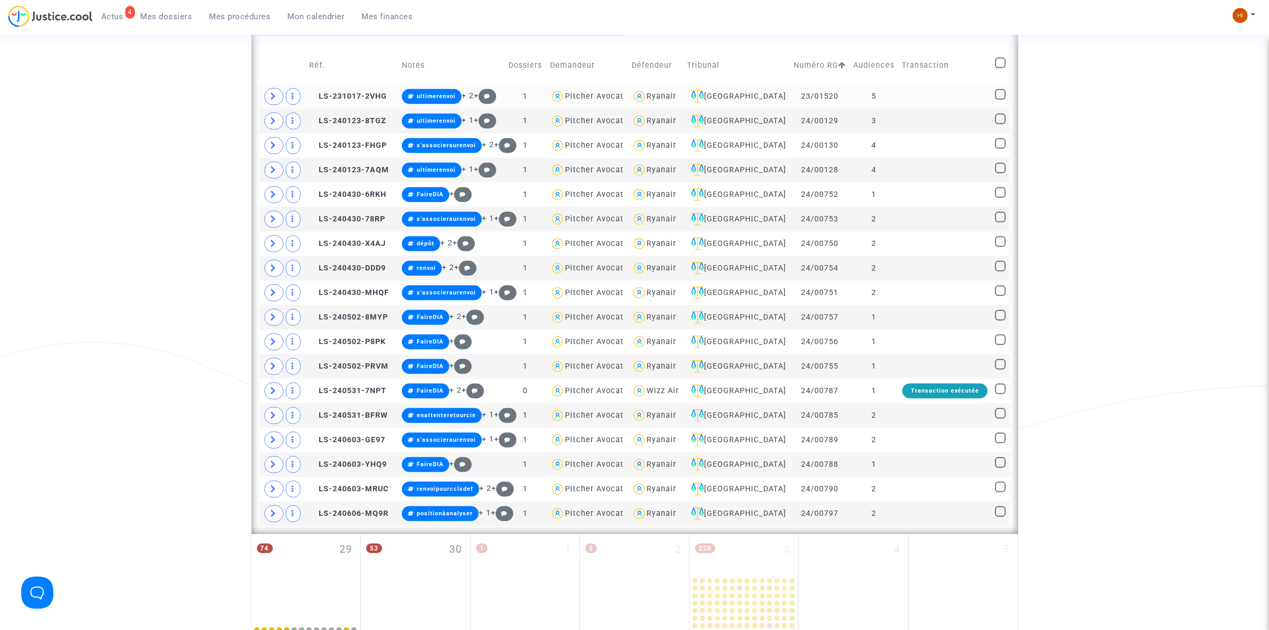
click at [900, 96] on td at bounding box center [945, 96] width 93 height 25
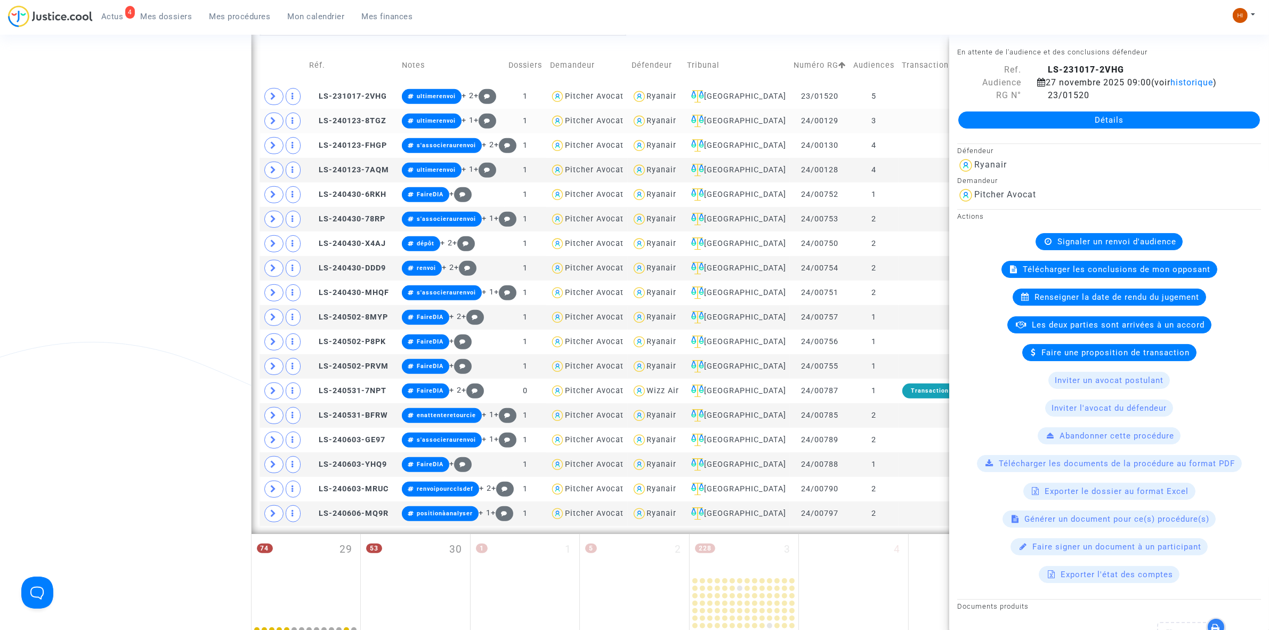
click at [900, 131] on td at bounding box center [945, 121] width 93 height 25
click at [905, 146] on td at bounding box center [945, 145] width 93 height 25
click at [906, 174] on td at bounding box center [945, 170] width 93 height 25
click at [901, 201] on td at bounding box center [945, 194] width 93 height 25
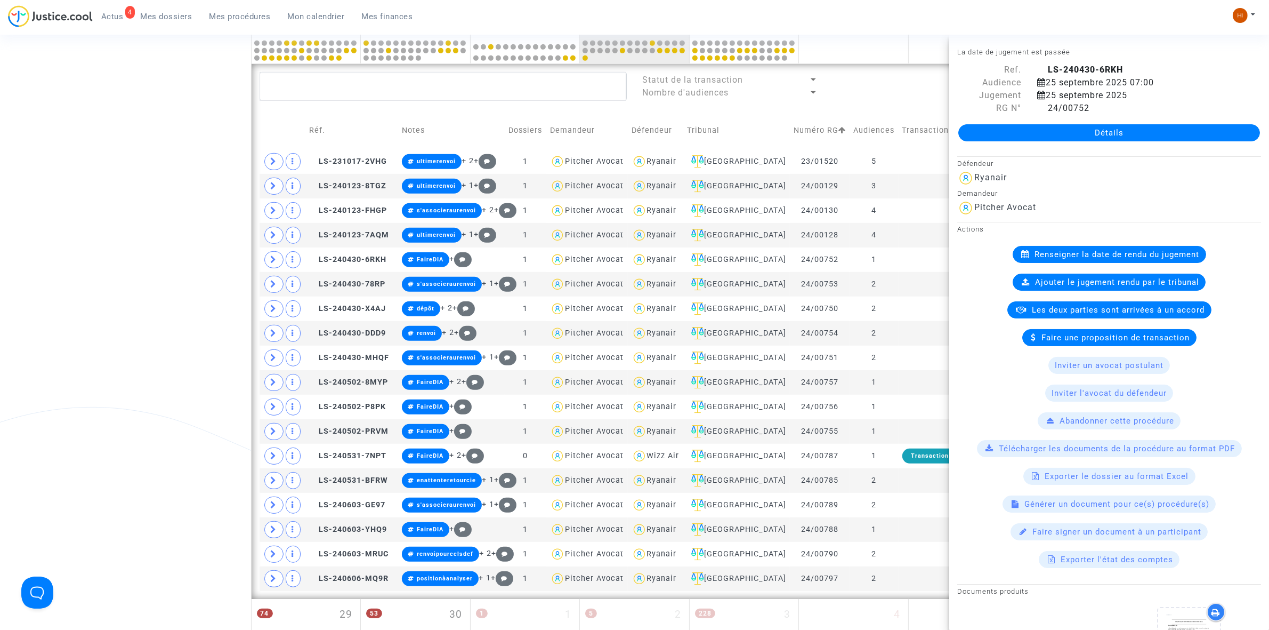
scroll to position [466, 0]
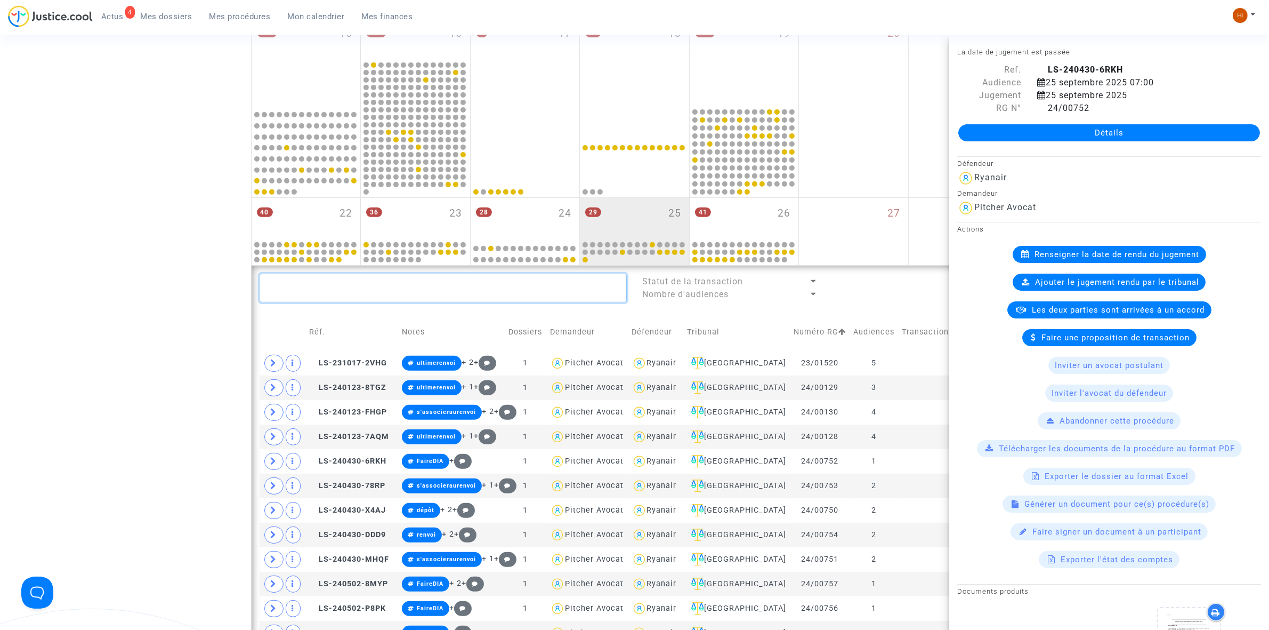
drag, startPoint x: 368, startPoint y: 294, endPoint x: 361, endPoint y: 292, distance: 7.3
click at [368, 294] on textarea at bounding box center [443, 287] width 367 height 29
paste textarea "SALMI Rachid"
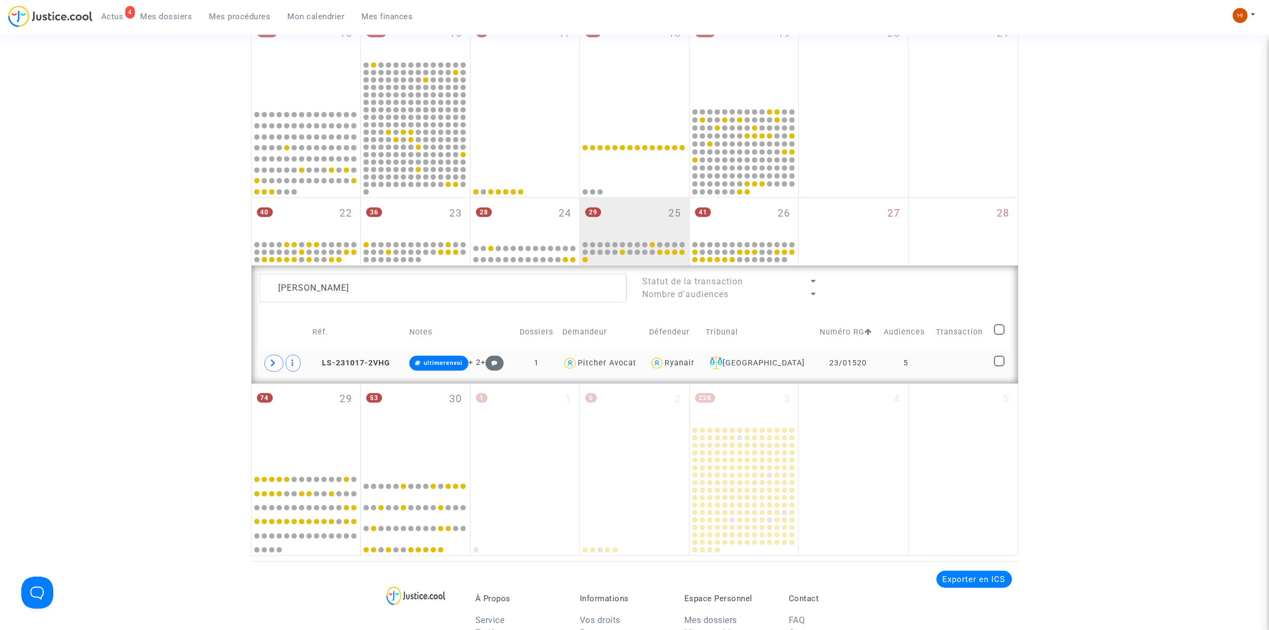
click at [928, 369] on tr "LS-231017-2VHG ultimerenvoi + 2 + 1 Pitcher Avocat Ryanair Beauvais 23/01520 5" at bounding box center [635, 363] width 751 height 25
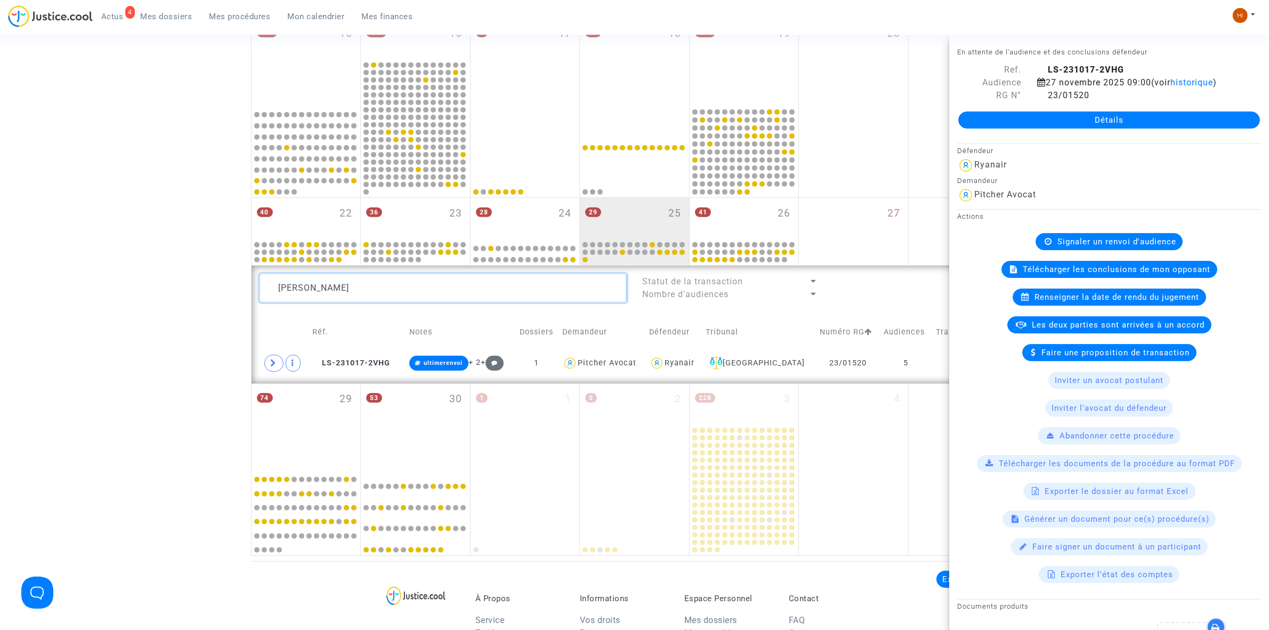
drag, startPoint x: 397, startPoint y: 294, endPoint x: 69, endPoint y: 259, distance: 329.8
click at [69, 259] on div "Date de clôture d'instruction Date de conciliation Date d'audience Date de juge…" at bounding box center [634, 87] width 1269 height 935
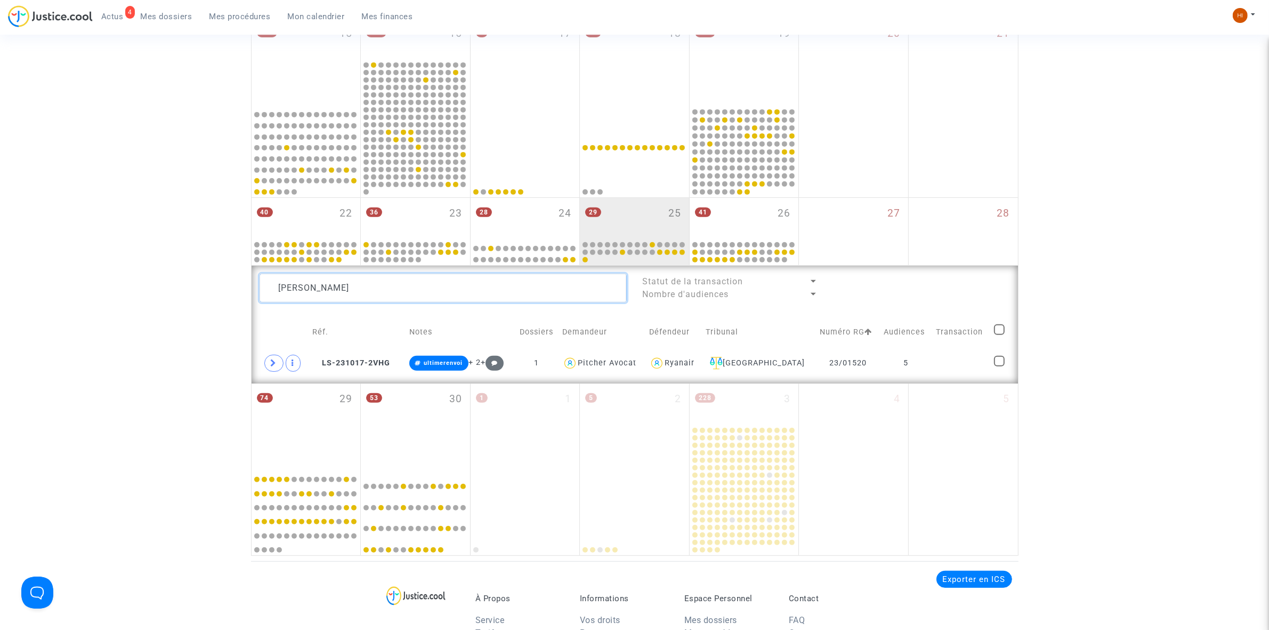
paste textarea "VAN Bernar"
click at [928, 369] on td "4" at bounding box center [907, 363] width 52 height 25
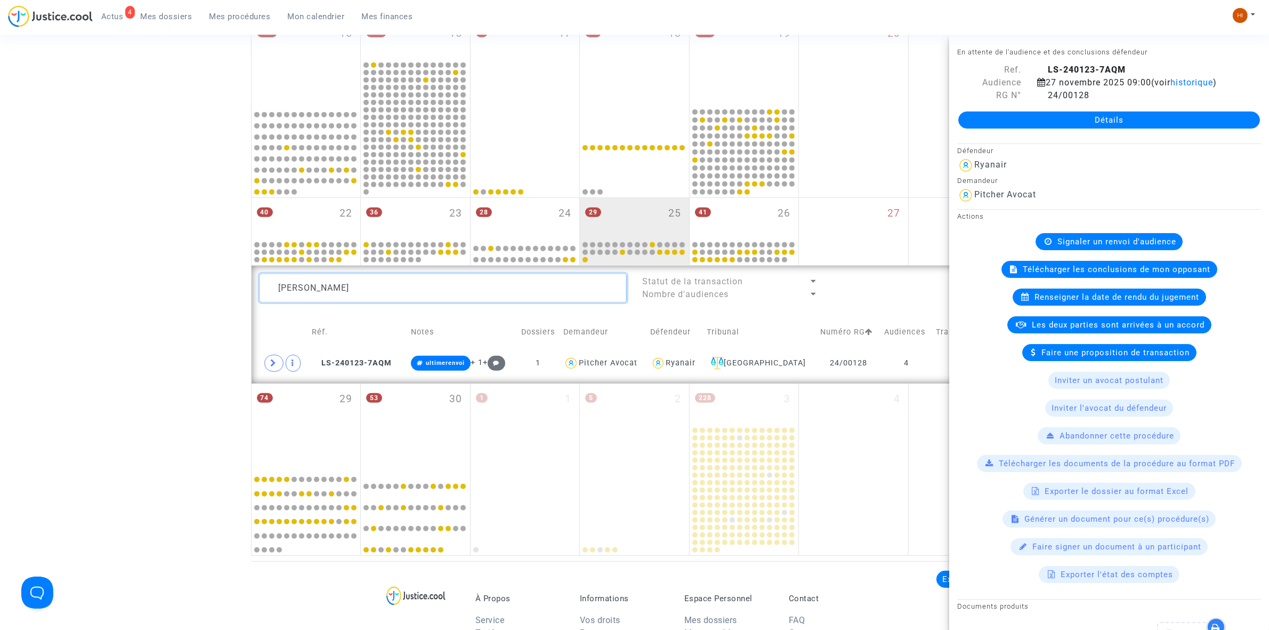
drag, startPoint x: 393, startPoint y: 281, endPoint x: 113, endPoint y: 283, distance: 280.4
click at [155, 286] on div "Date de clôture d'instruction Date de conciliation Date d'audience Date de juge…" at bounding box center [634, 87] width 1269 height 935
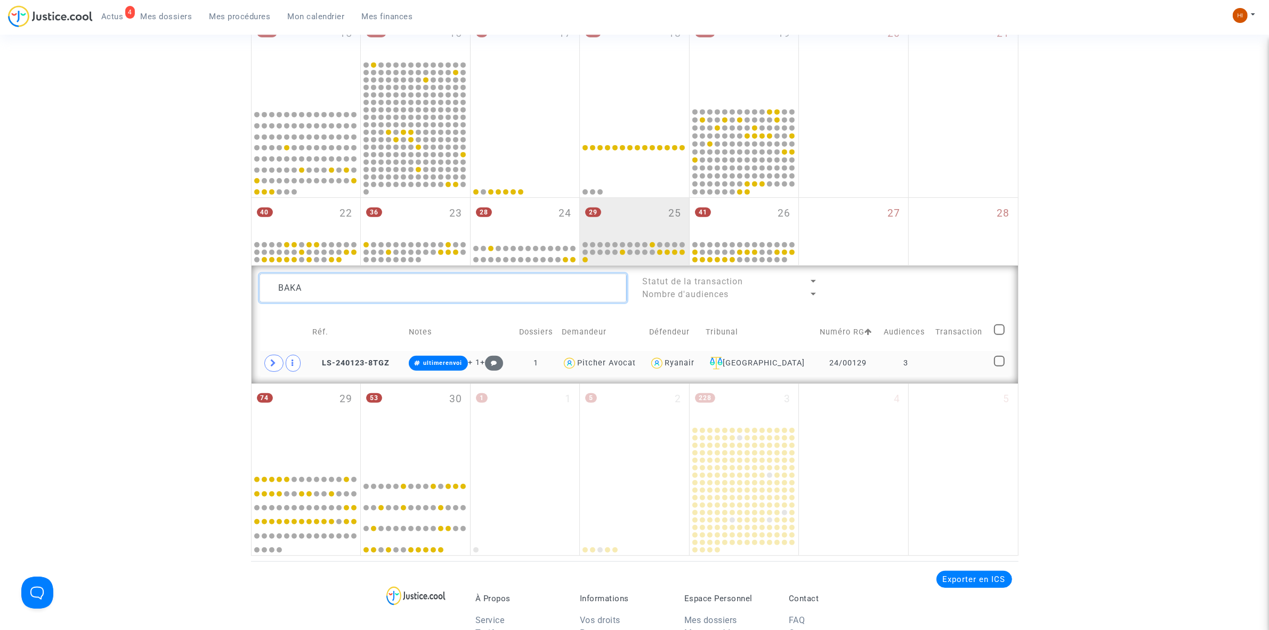
type textarea "BAKA"
click at [945, 363] on td at bounding box center [961, 363] width 58 height 25
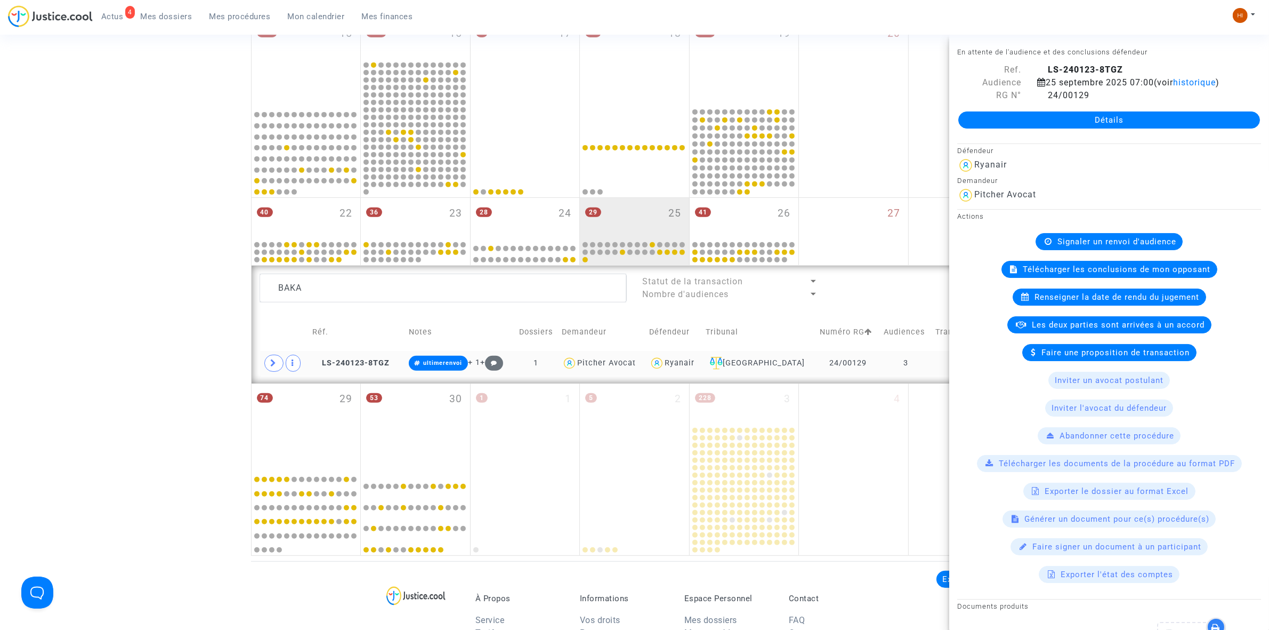
click at [942, 362] on td at bounding box center [961, 363] width 58 height 25
click at [1068, 246] on span "Signaler un renvoi d'audience" at bounding box center [1117, 242] width 119 height 10
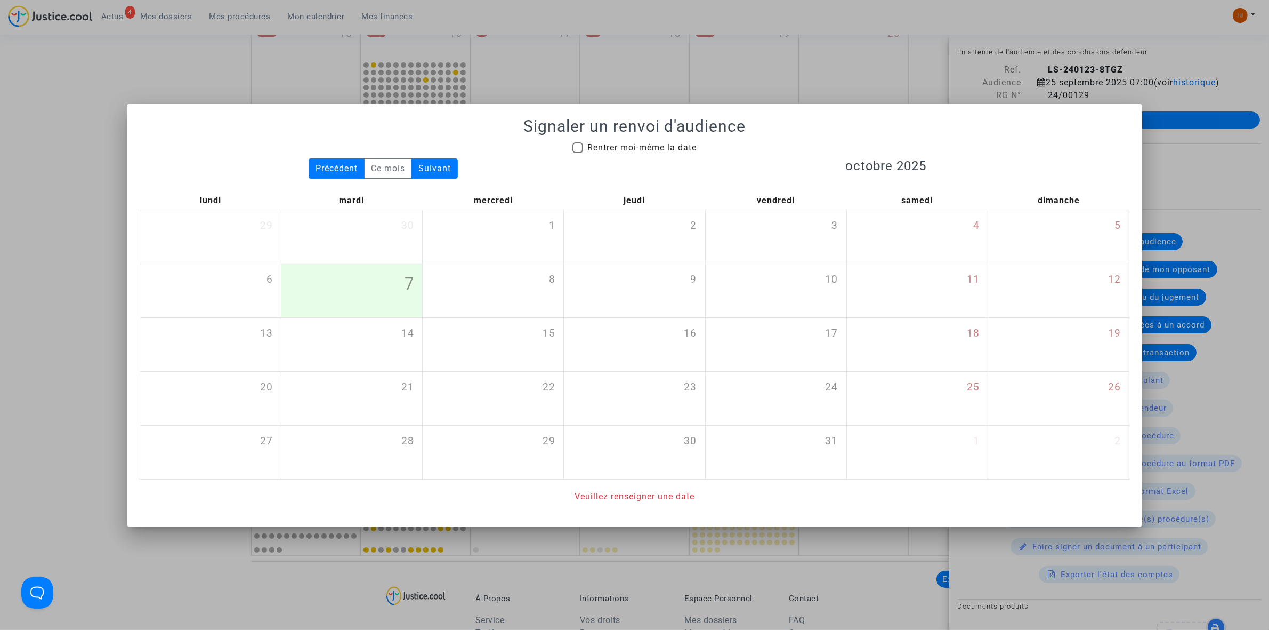
drag, startPoint x: 628, startPoint y: 150, endPoint x: 442, endPoint y: 179, distance: 187.7
click at [628, 150] on span "Rentrer moi-même la date" at bounding box center [641, 147] width 109 height 10
click at [578, 153] on input "Rentrer moi-même la date" at bounding box center [577, 153] width 1 height 1
checkbox input "true"
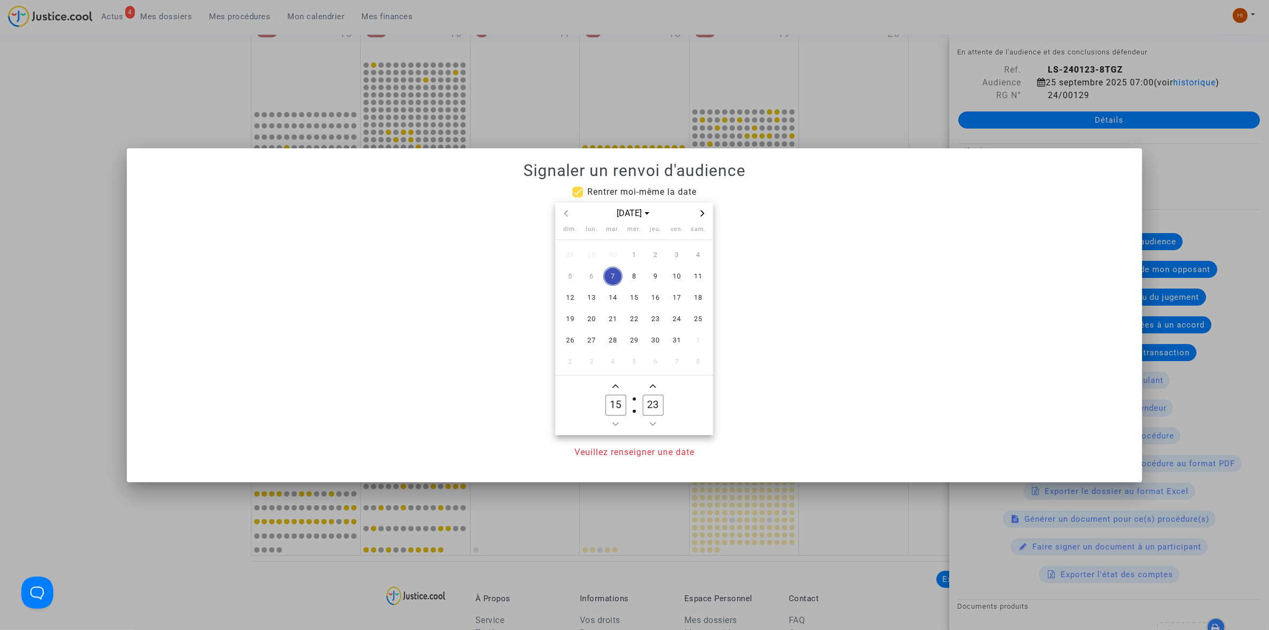
click at [705, 207] on span "Next month" at bounding box center [702, 213] width 13 height 13
click at [654, 339] on span "27" at bounding box center [655, 340] width 19 height 19
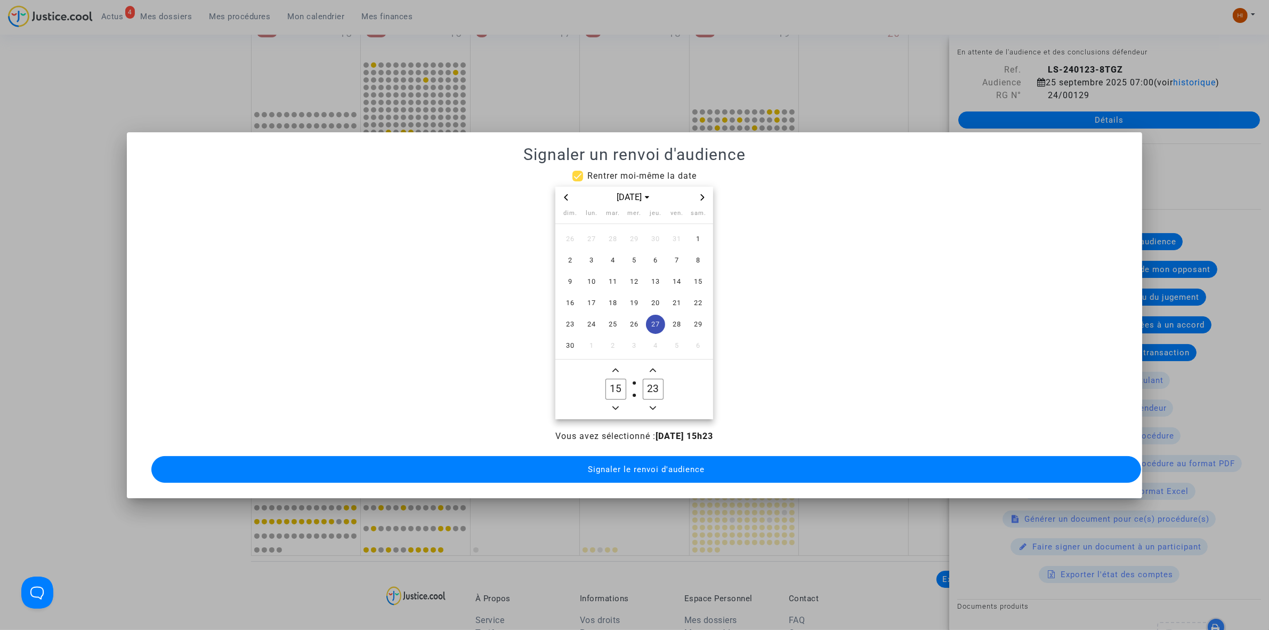
click at [614, 406] on span "Minus a hour" at bounding box center [615, 407] width 13 height 13
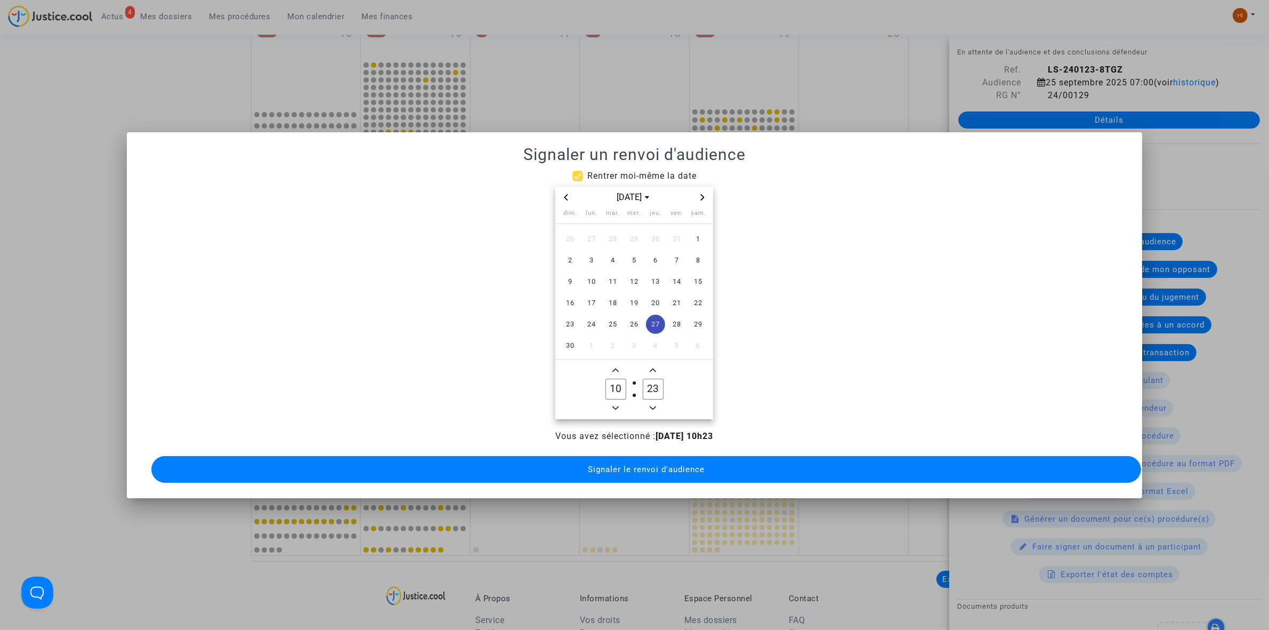
click at [614, 406] on span "Minus a hour" at bounding box center [615, 407] width 13 height 13
type input "09"
click at [657, 380] on input "23" at bounding box center [653, 388] width 20 height 20
type input "00"
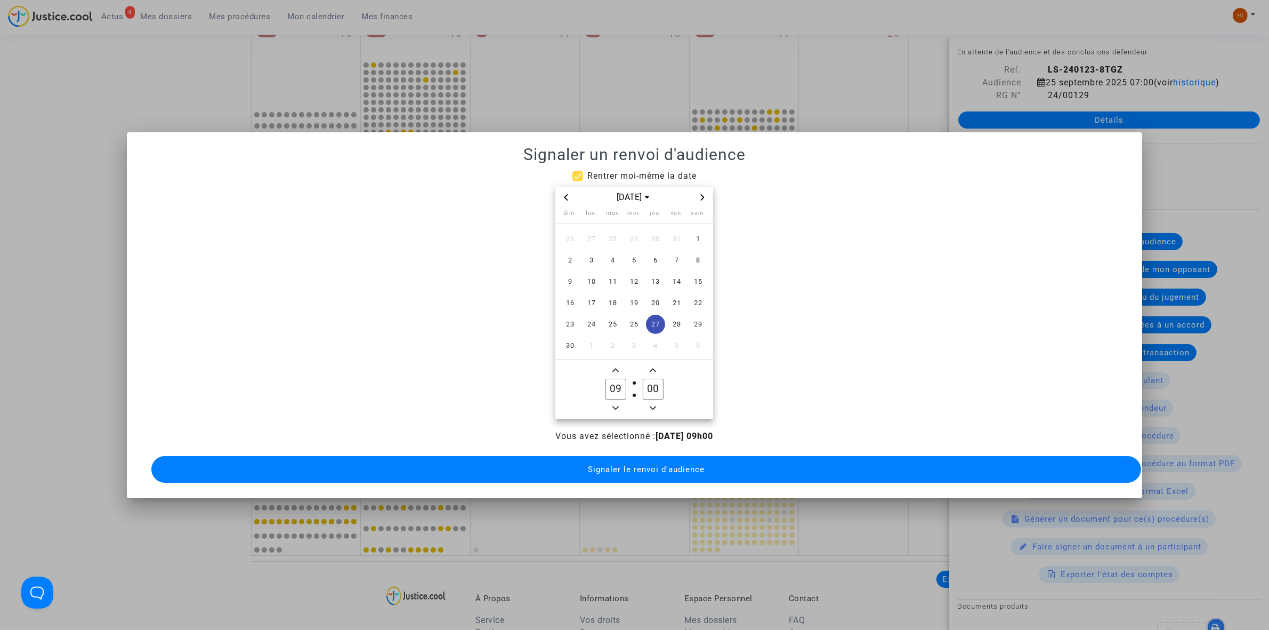
click at [659, 464] on span "Signaler le renvoi d'audience" at bounding box center [646, 469] width 117 height 10
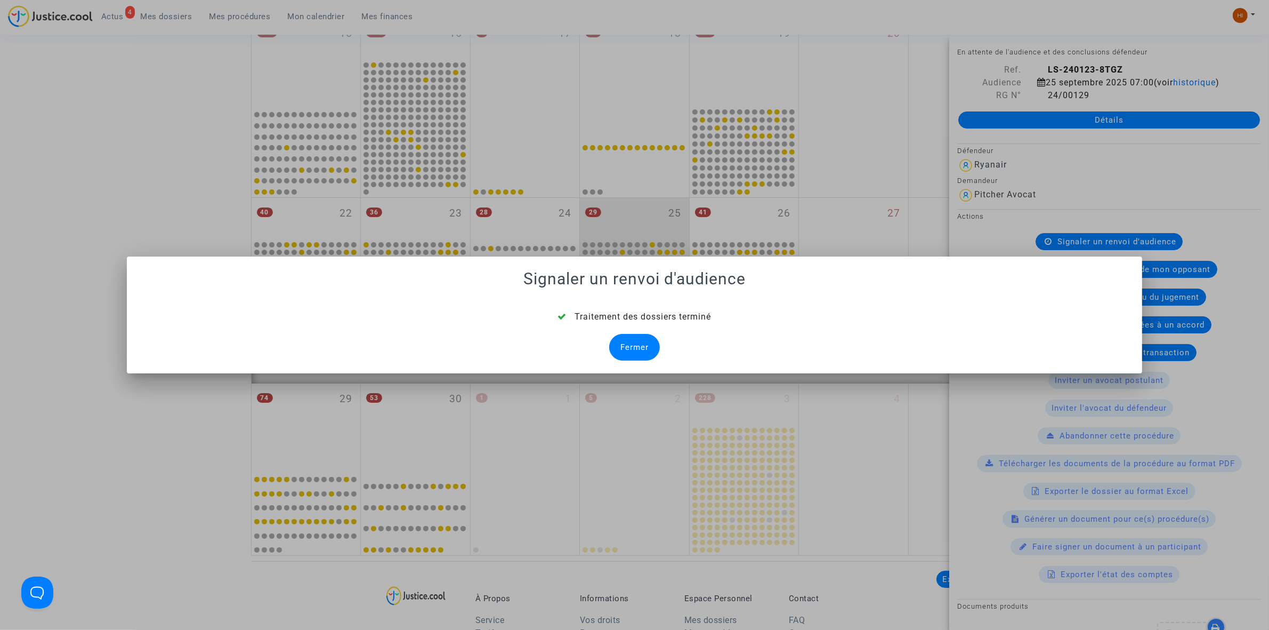
drag, startPoint x: 641, startPoint y: 344, endPoint x: 627, endPoint y: 344, distance: 14.4
click at [641, 343] on div "Fermer" at bounding box center [634, 347] width 51 height 27
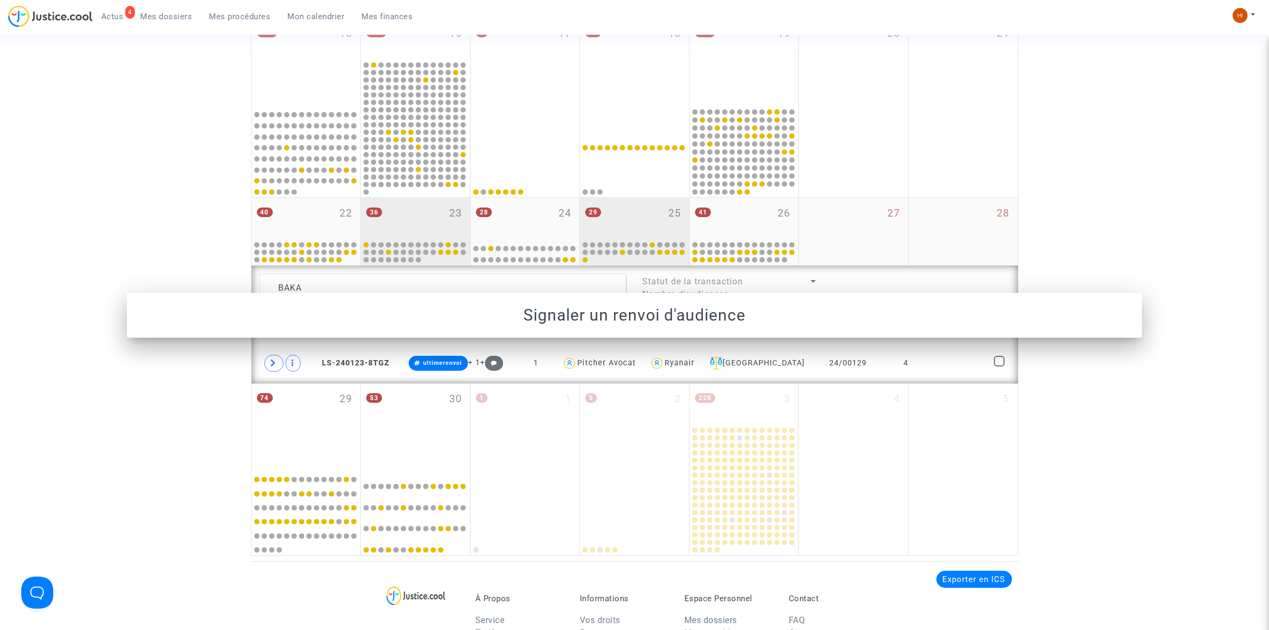
scroll to position [466, 0]
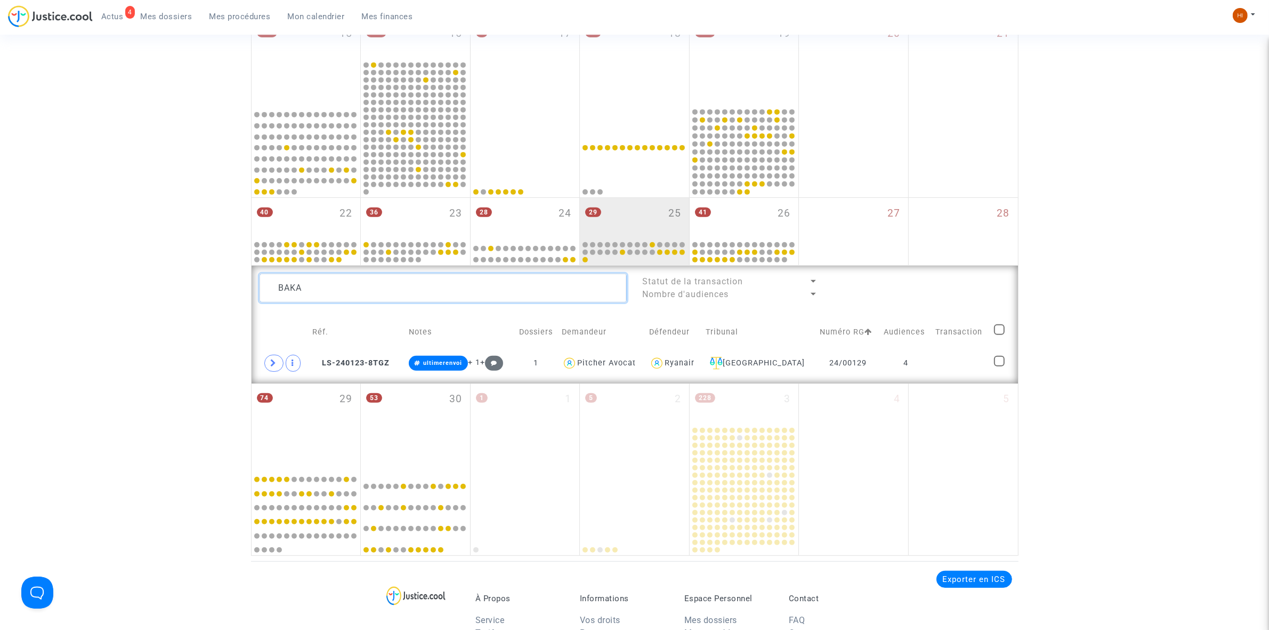
click at [379, 286] on textarea at bounding box center [443, 287] width 367 height 29
click at [976, 363] on td at bounding box center [962, 363] width 58 height 25
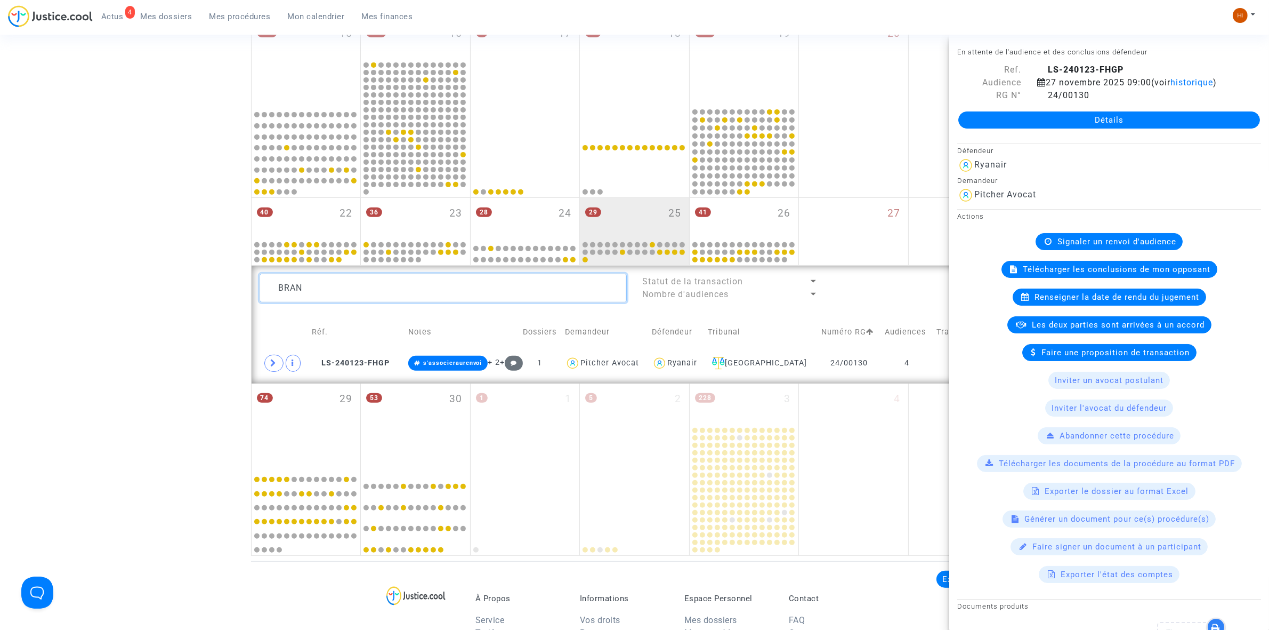
drag, startPoint x: 464, startPoint y: 278, endPoint x: 176, endPoint y: 265, distance: 287.6
click at [204, 270] on div "Date de clôture d'instruction Date de conciliation Date d'audience Date de juge…" at bounding box center [634, 87] width 1269 height 935
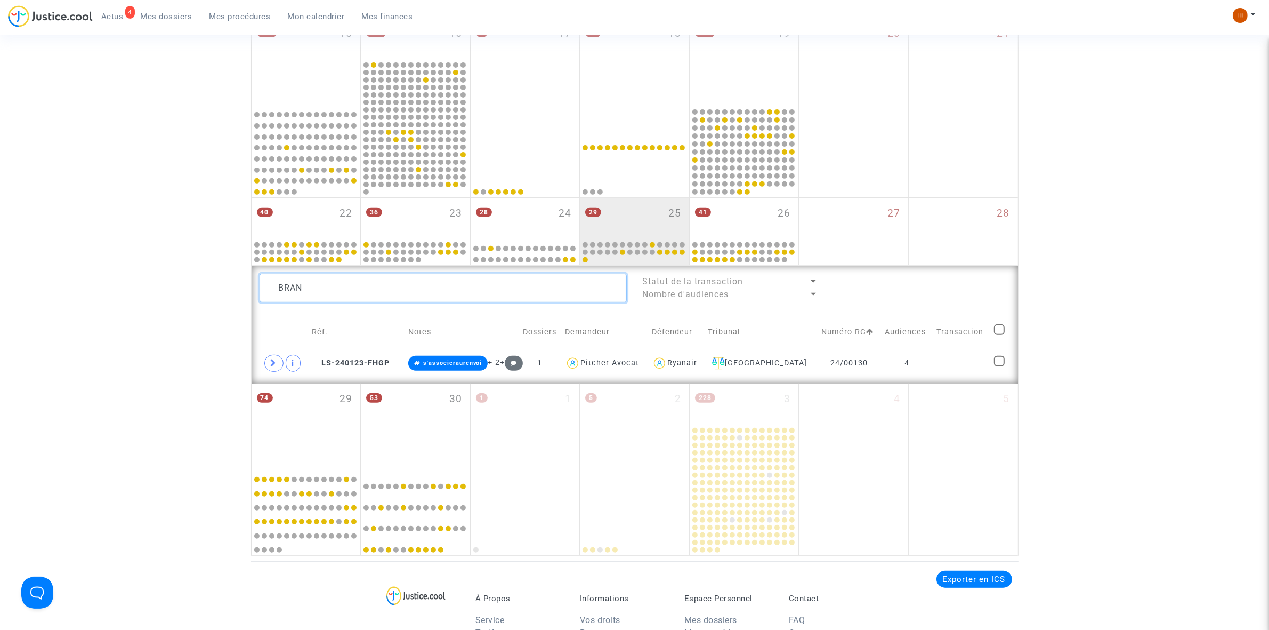
paste textarea "AMBRO"
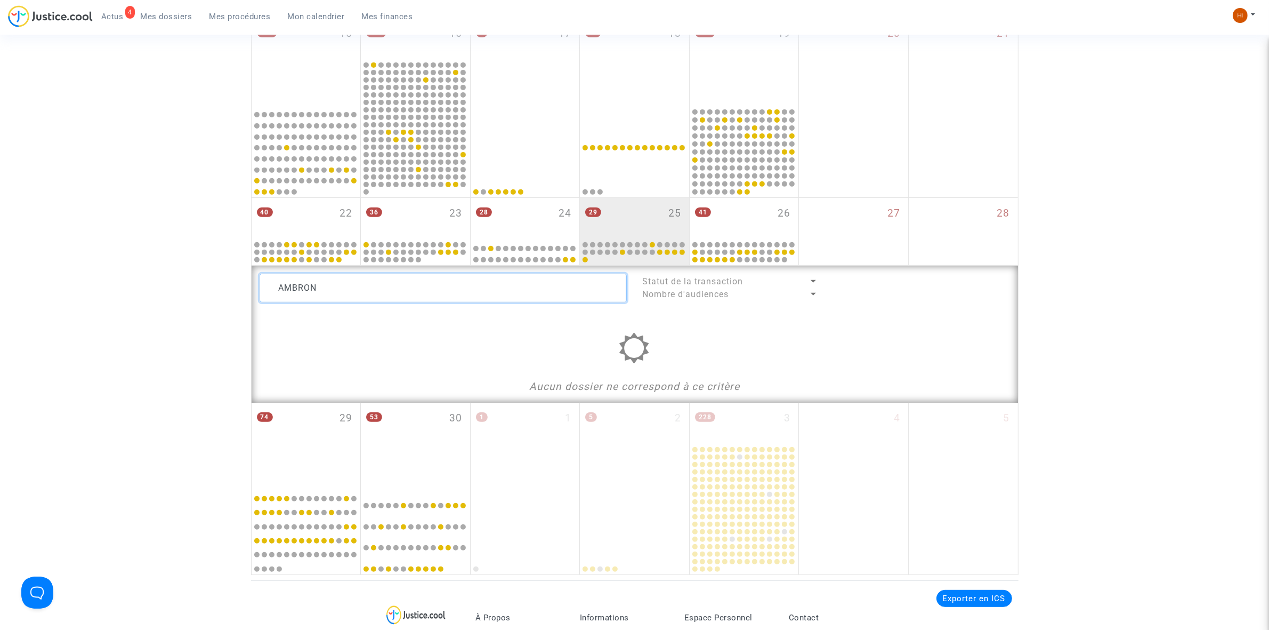
click at [278, 284] on textarea at bounding box center [443, 287] width 367 height 29
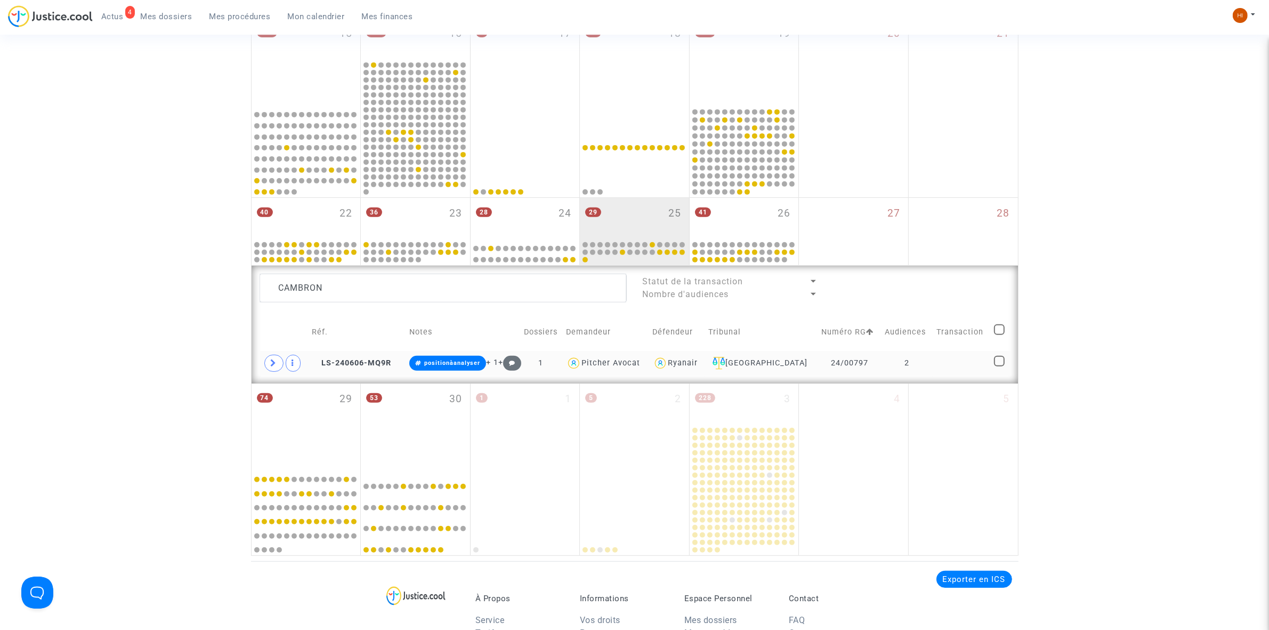
click at [944, 360] on td at bounding box center [962, 363] width 58 height 25
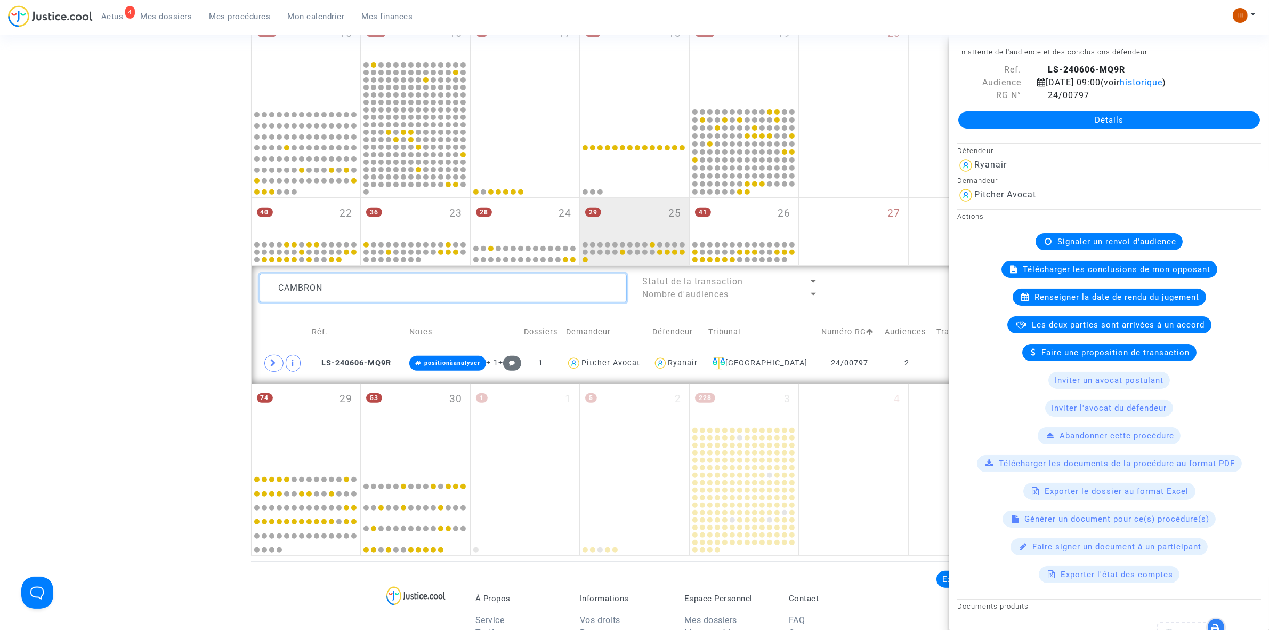
drag, startPoint x: 364, startPoint y: 289, endPoint x: 83, endPoint y: 248, distance: 284.4
click at [83, 248] on div "Date de clôture d'instruction Date de conciliation Date d'audience Date de juge…" at bounding box center [634, 87] width 1269 height 935
paste textarea "ECORDE"
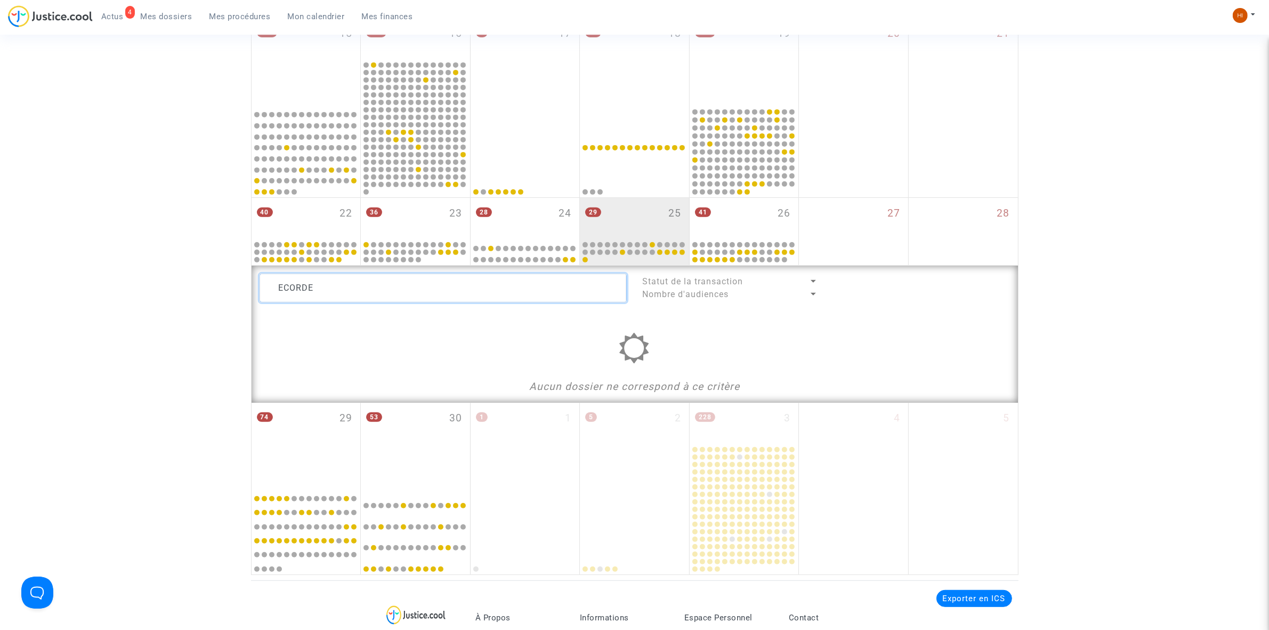
click at [278, 289] on textarea at bounding box center [443, 287] width 367 height 29
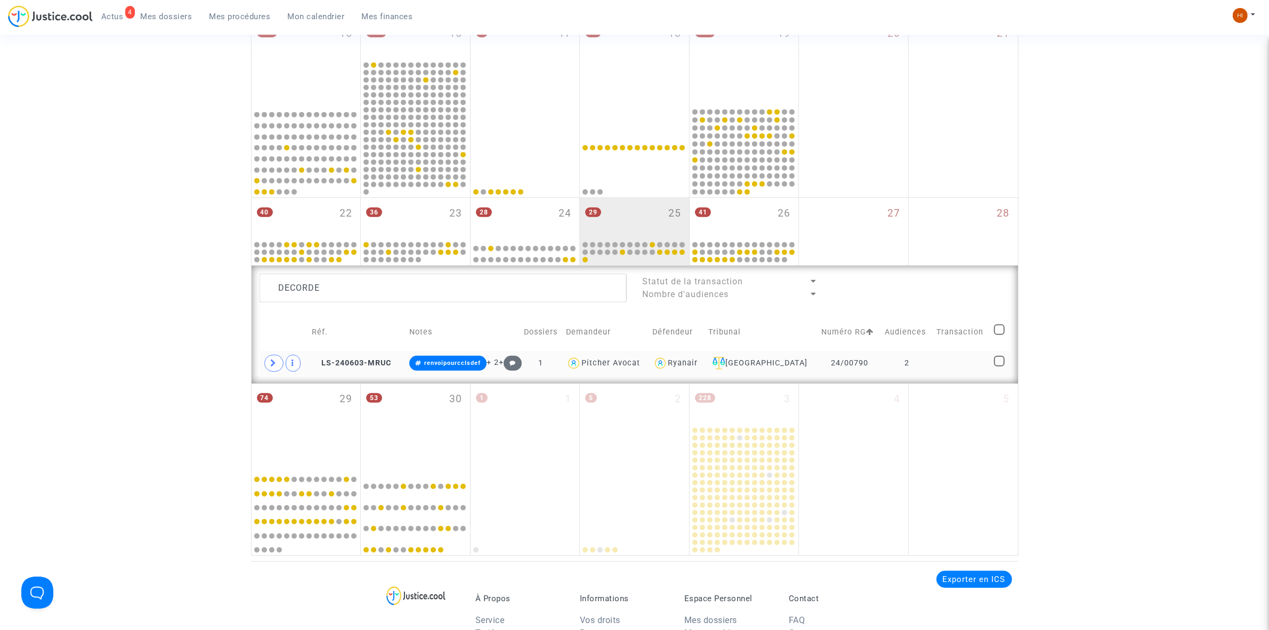
click at [982, 369] on td at bounding box center [962, 363] width 58 height 25
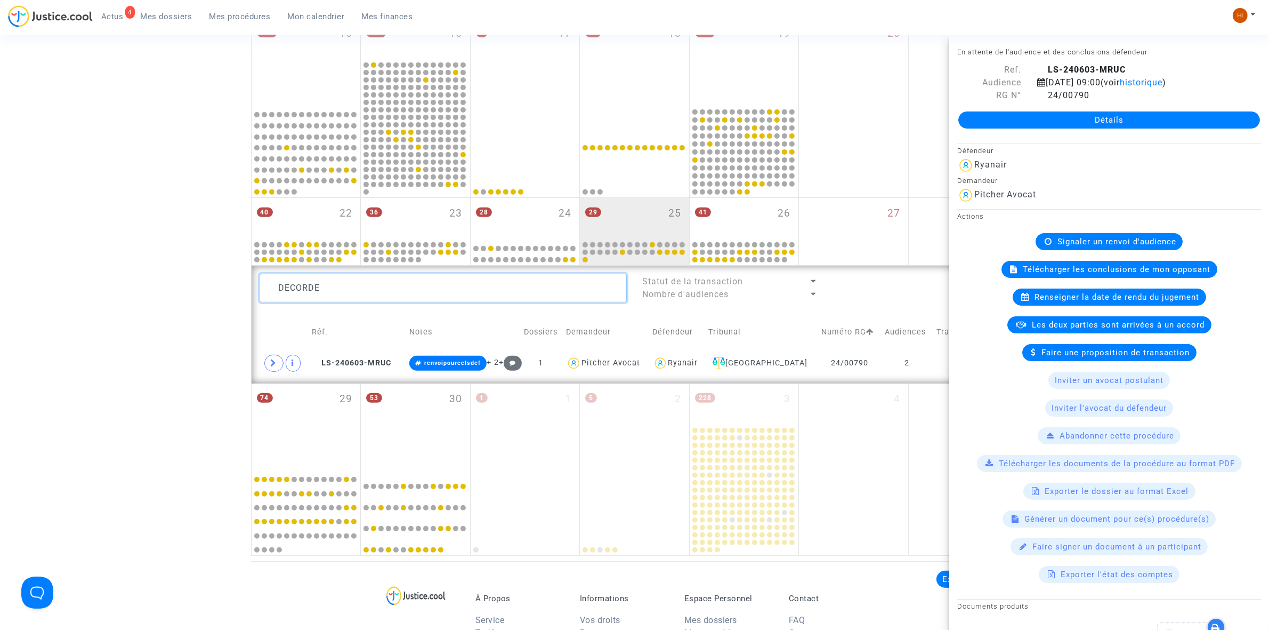
click at [336, 275] on textarea at bounding box center [443, 287] width 367 height 29
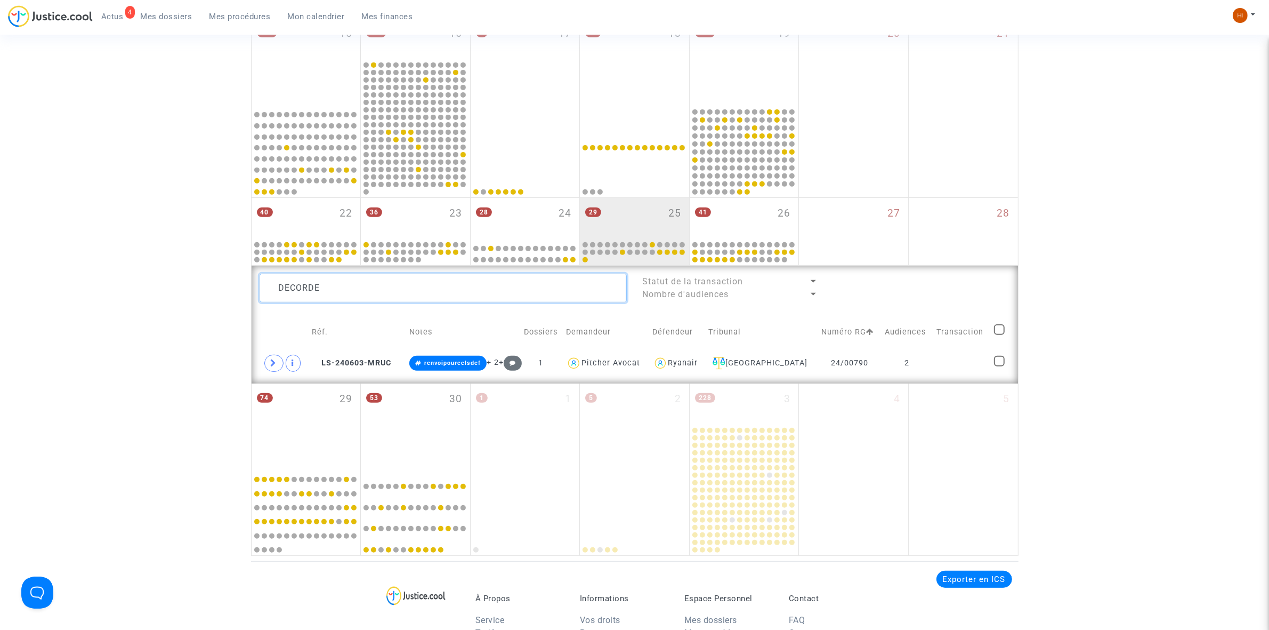
click at [336, 275] on textarea at bounding box center [443, 287] width 367 height 29
paste textarea "KALAI Salima"
click at [957, 366] on td at bounding box center [961, 363] width 58 height 25
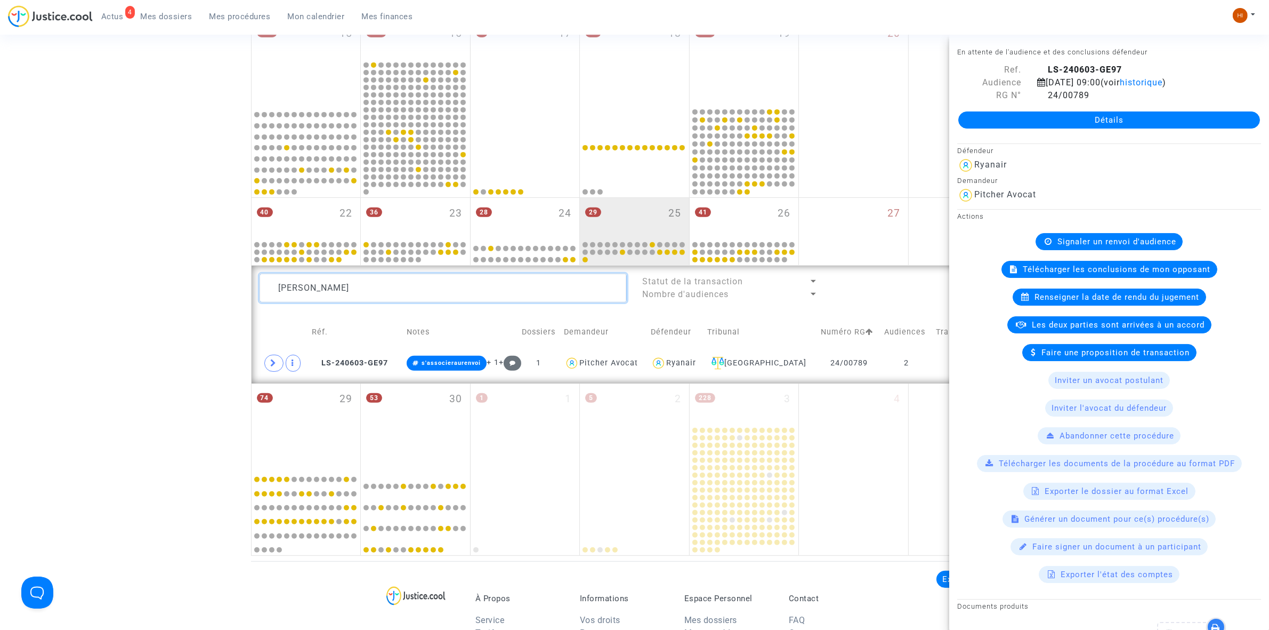
drag, startPoint x: 350, startPoint y: 283, endPoint x: 72, endPoint y: 272, distance: 278.0
click at [75, 272] on div "Date de clôture d'instruction Date de conciliation Date d'audience Date de juge…" at bounding box center [634, 87] width 1269 height 935
paste textarea "DELAPLACE Anoline"
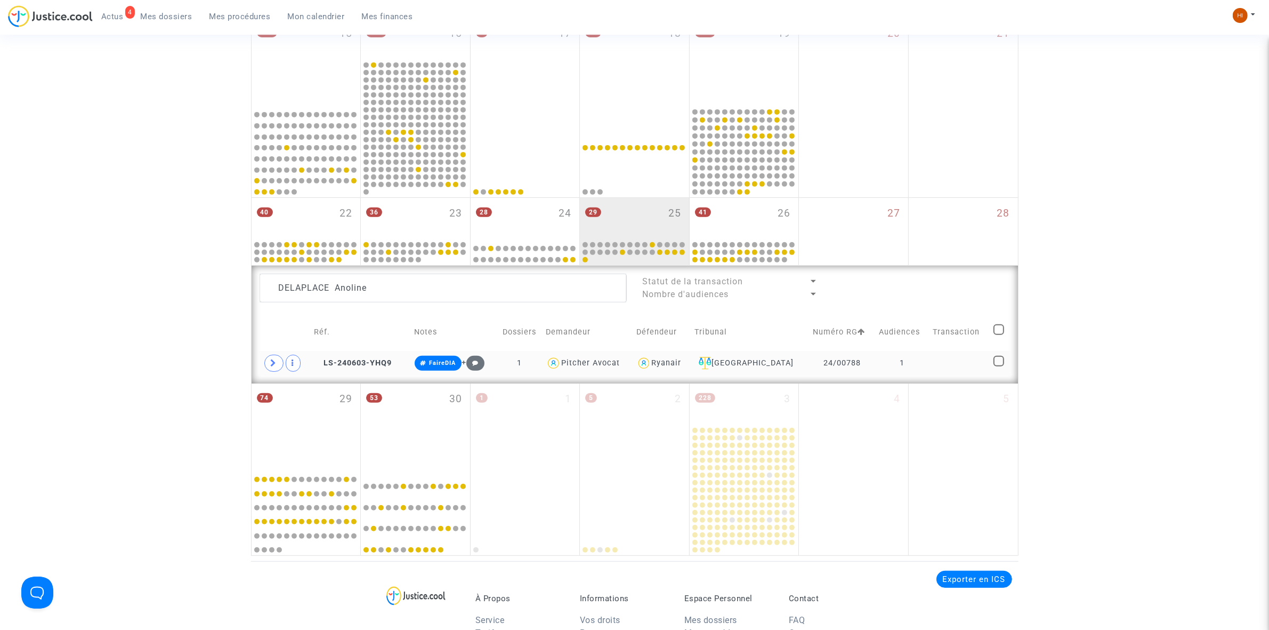
click at [965, 361] on td at bounding box center [960, 363] width 60 height 25
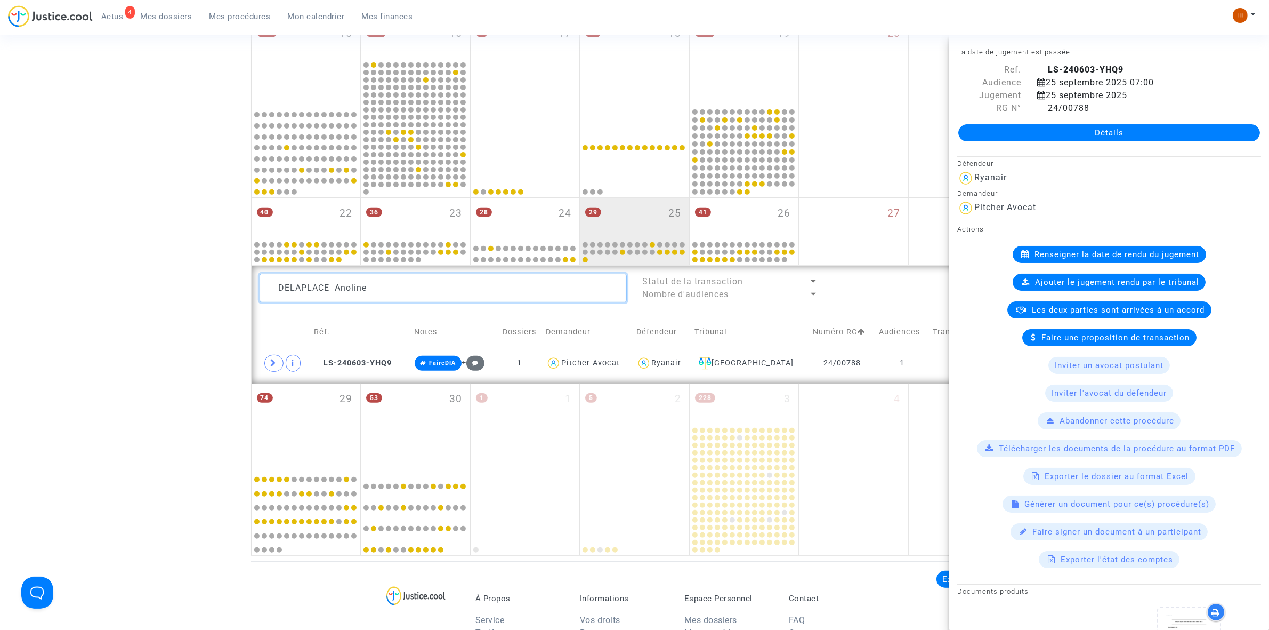
drag, startPoint x: 377, startPoint y: 299, endPoint x: 99, endPoint y: 225, distance: 288.0
click at [99, 225] on div "Date de clôture d'instruction Date de conciliation Date d'audience Date de juge…" at bounding box center [634, 87] width 1269 height 935
paste textarea "SCOPULOVIC KERIC Milena"
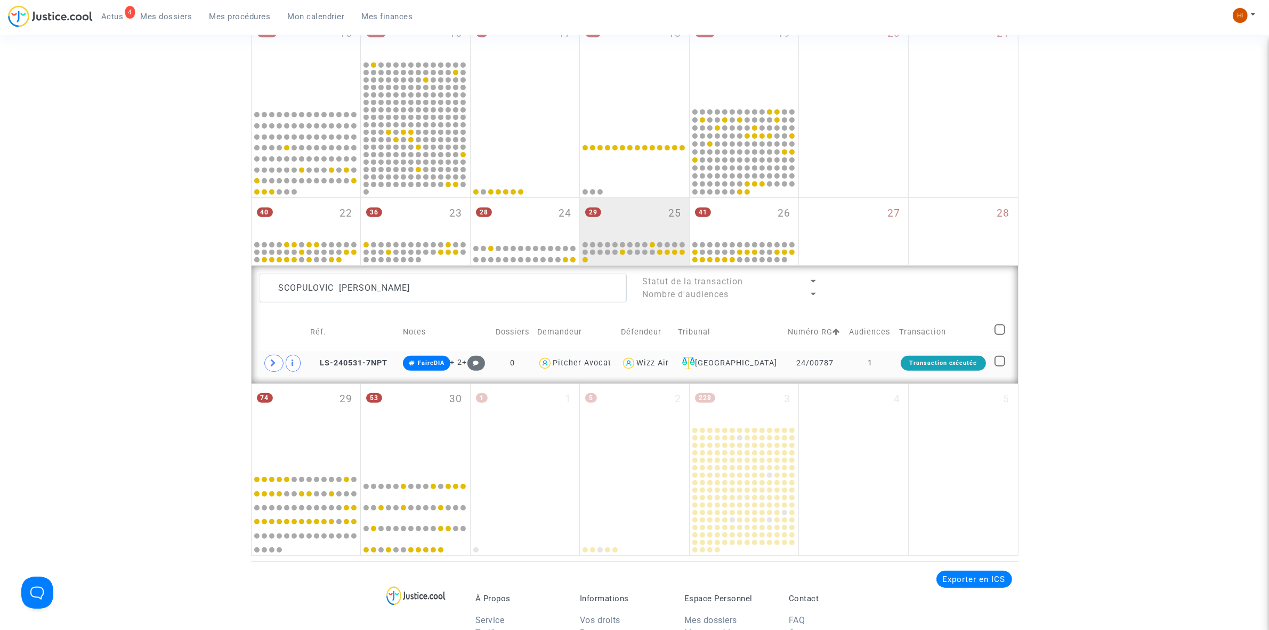
click at [891, 361] on td "1" at bounding box center [870, 363] width 50 height 25
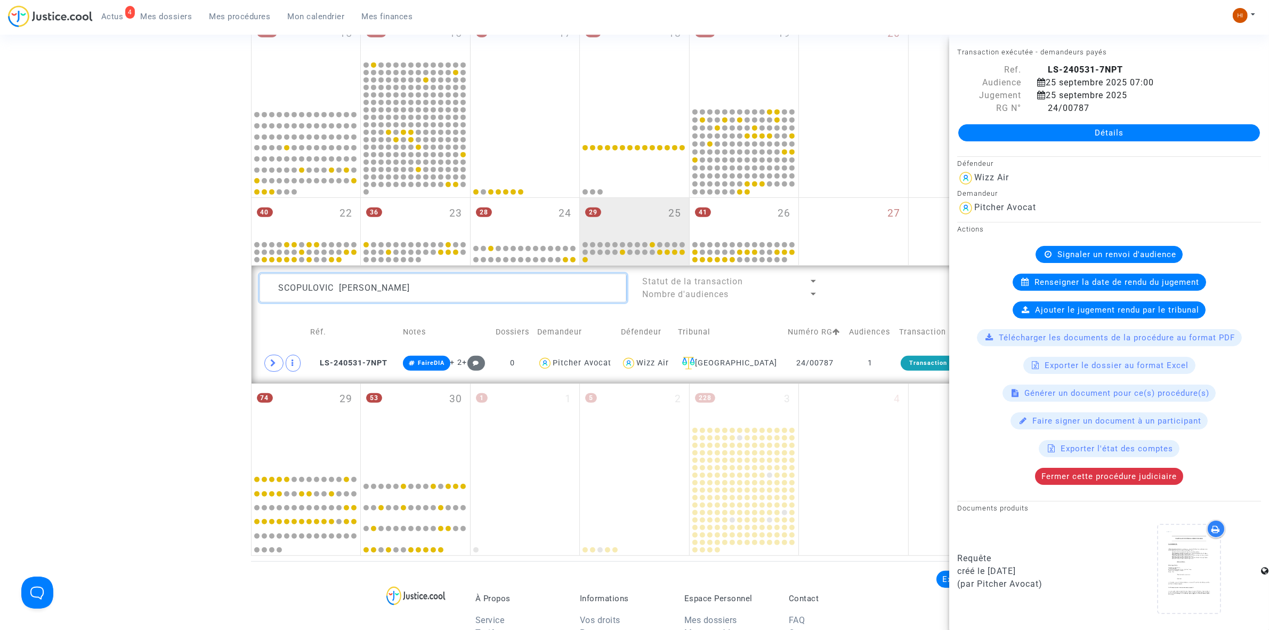
click at [464, 297] on textarea at bounding box center [443, 287] width 367 height 29
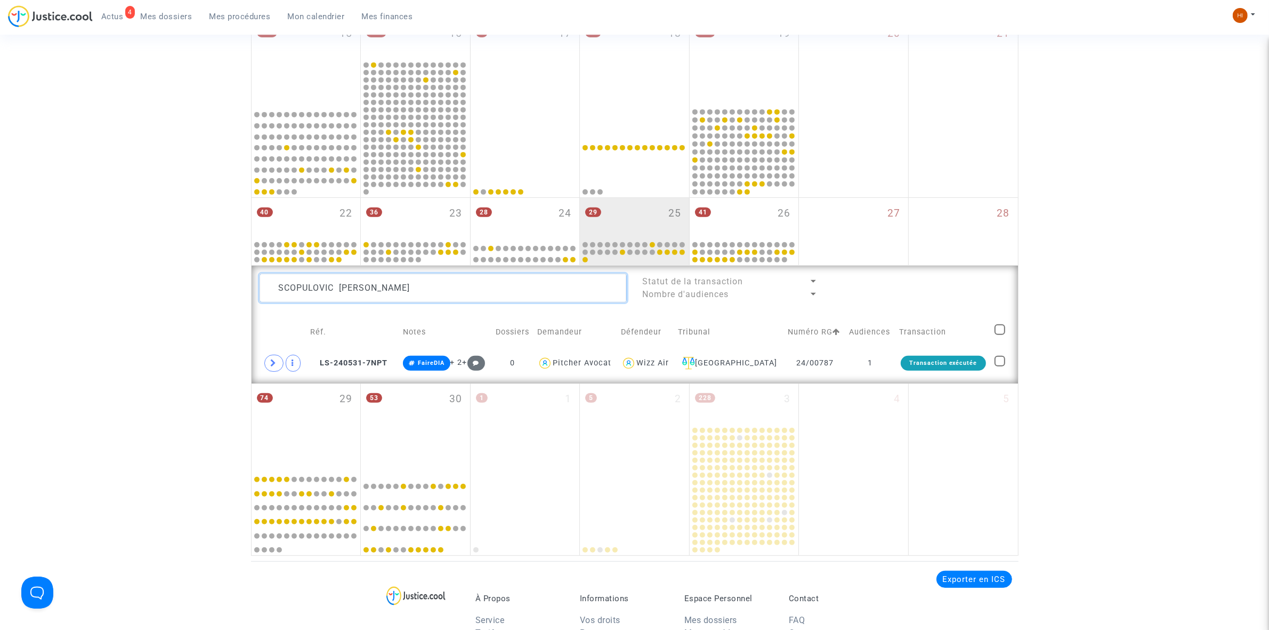
click at [463, 297] on textarea at bounding box center [443, 287] width 367 height 29
click at [462, 297] on textarea at bounding box center [443, 287] width 367 height 29
paste textarea "DUVAL Yann"
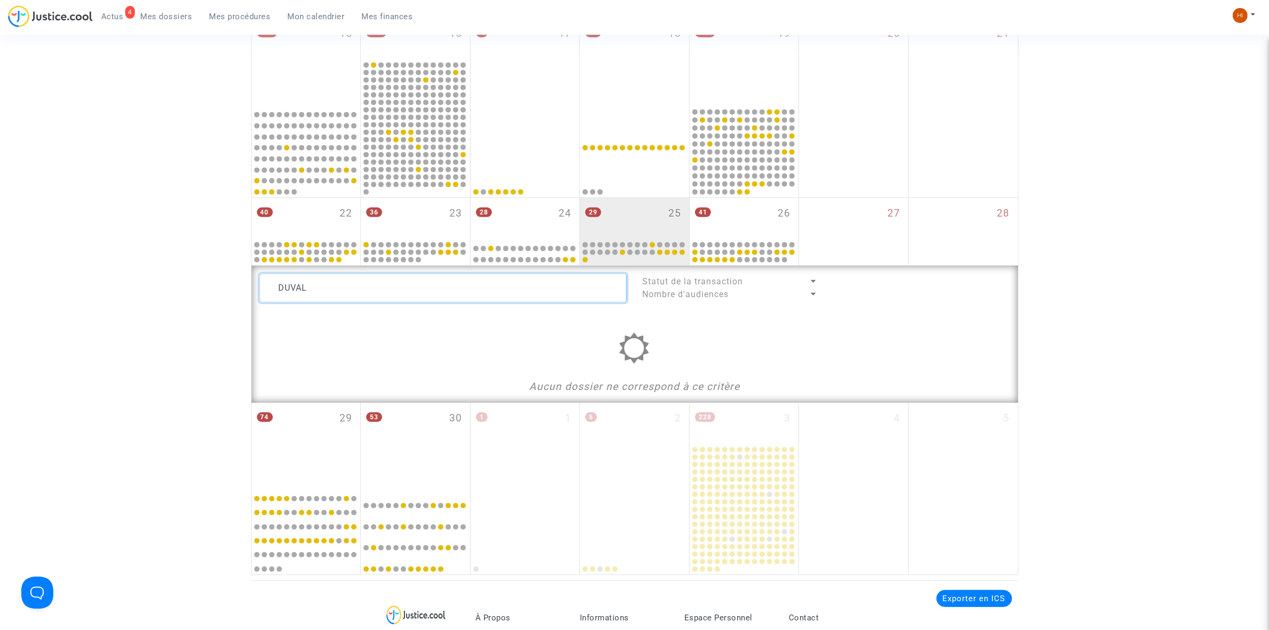
click at [515, 278] on textarea at bounding box center [443, 287] width 367 height 29
drag, startPoint x: 349, startPoint y: 281, endPoint x: 126, endPoint y: 243, distance: 226.0
click at [120, 230] on div "Date de clôture d'instruction Date de conciliation Date d'audience Date de juge…" at bounding box center [634, 97] width 1269 height 954
paste textarea "24/00785 (Plai)"
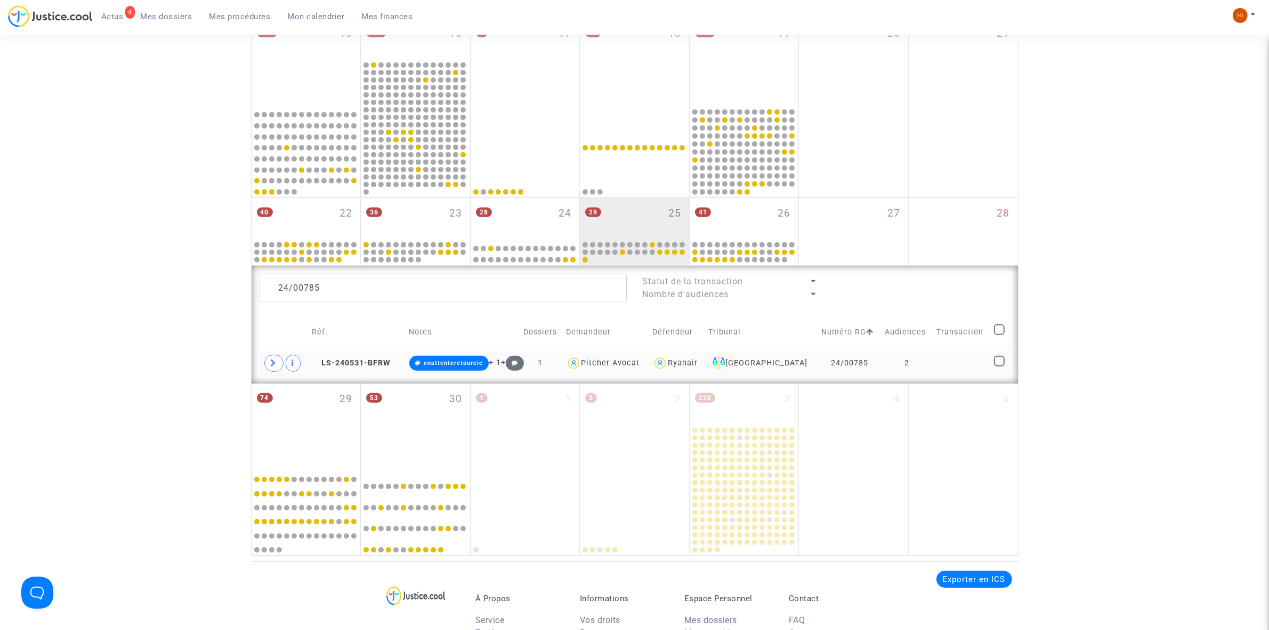
click at [936, 362] on td at bounding box center [962, 363] width 58 height 25
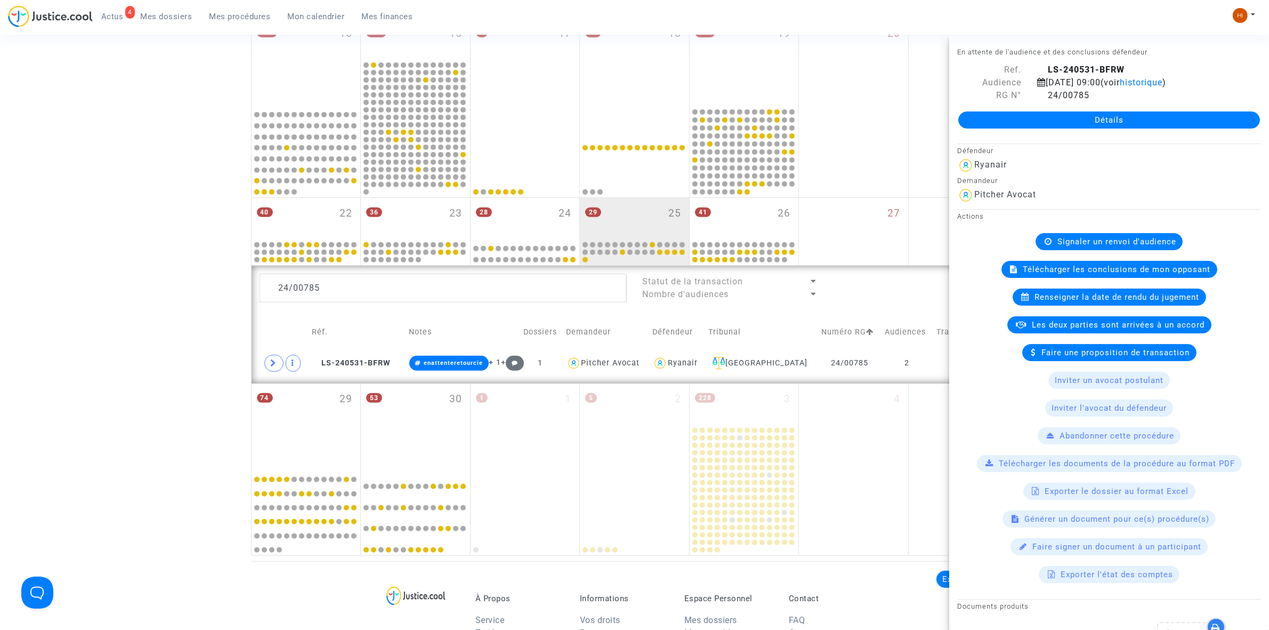
drag, startPoint x: 364, startPoint y: 305, endPoint x: 361, endPoint y: 297, distance: 8.9
click at [364, 305] on lawsuits-list "24/00785 Statut de la transaction Nombre d'audiences Réf. Notes Dossiers Demand…" at bounding box center [635, 324] width 751 height 102
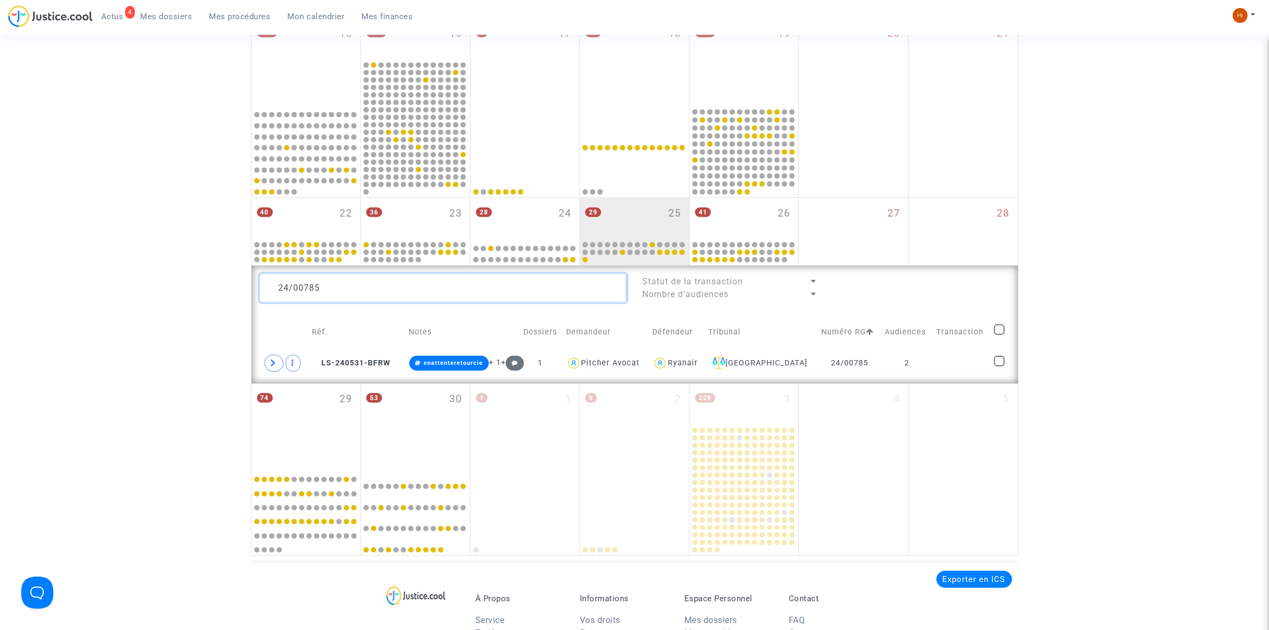
click at [361, 292] on textarea at bounding box center [443, 287] width 367 height 29
paste textarea "ALAMI ZAJLI El Mehdi"
click at [922, 365] on td "1" at bounding box center [904, 363] width 53 height 25
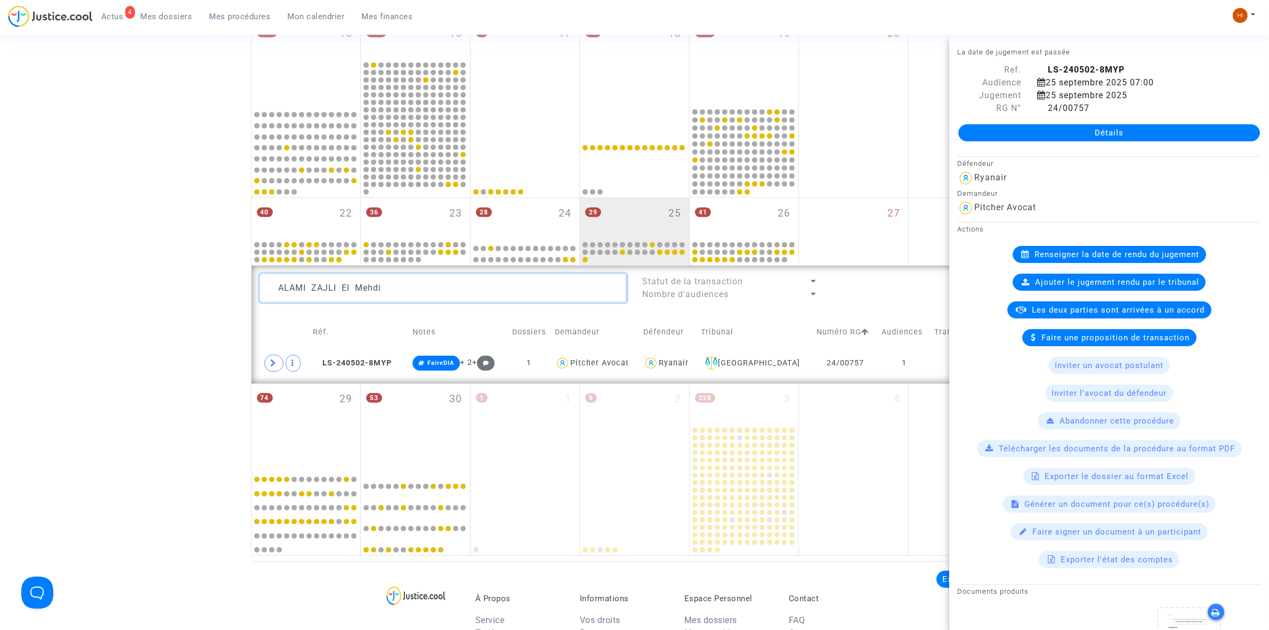
drag, startPoint x: 422, startPoint y: 288, endPoint x: 297, endPoint y: 291, distance: 125.3
click at [384, 288] on textarea at bounding box center [443, 287] width 367 height 29
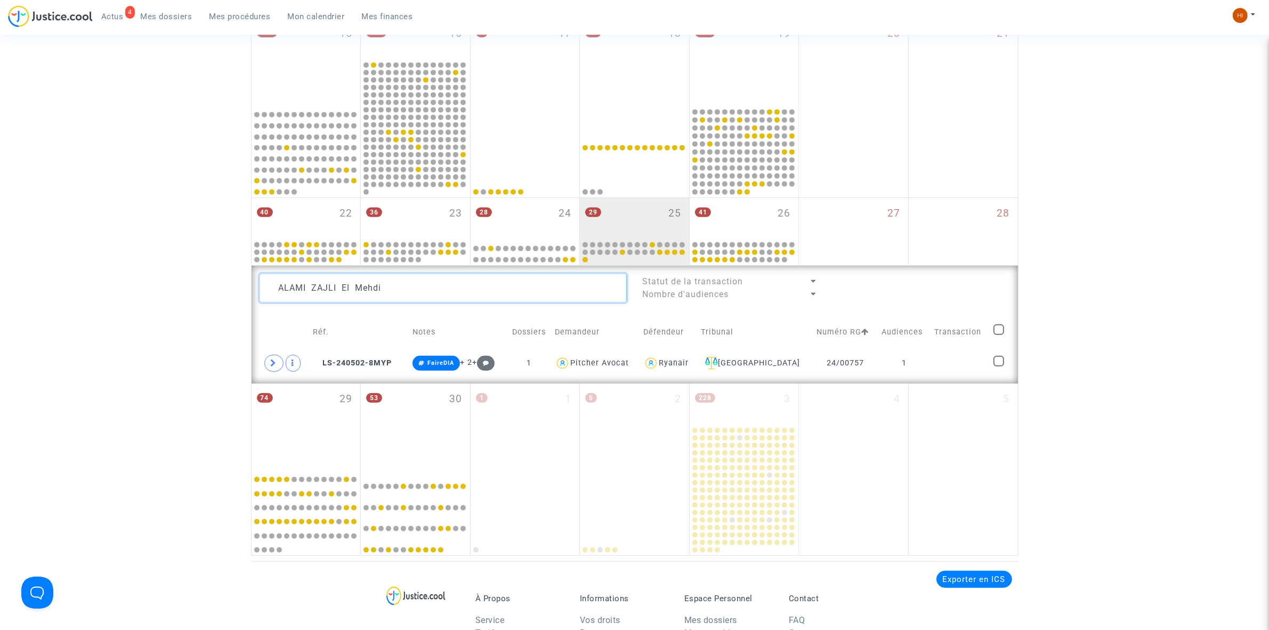
drag, startPoint x: 297, startPoint y: 291, endPoint x: -90, endPoint y: 251, distance: 388.6
click at [0, 251] on html "4 Actus Mes dossiers Mes procédures Mon calendrier Mes finances Mon profil Chan…" at bounding box center [634, 245] width 1269 height 1423
paste textarea "SCHAETZ Paul-François"
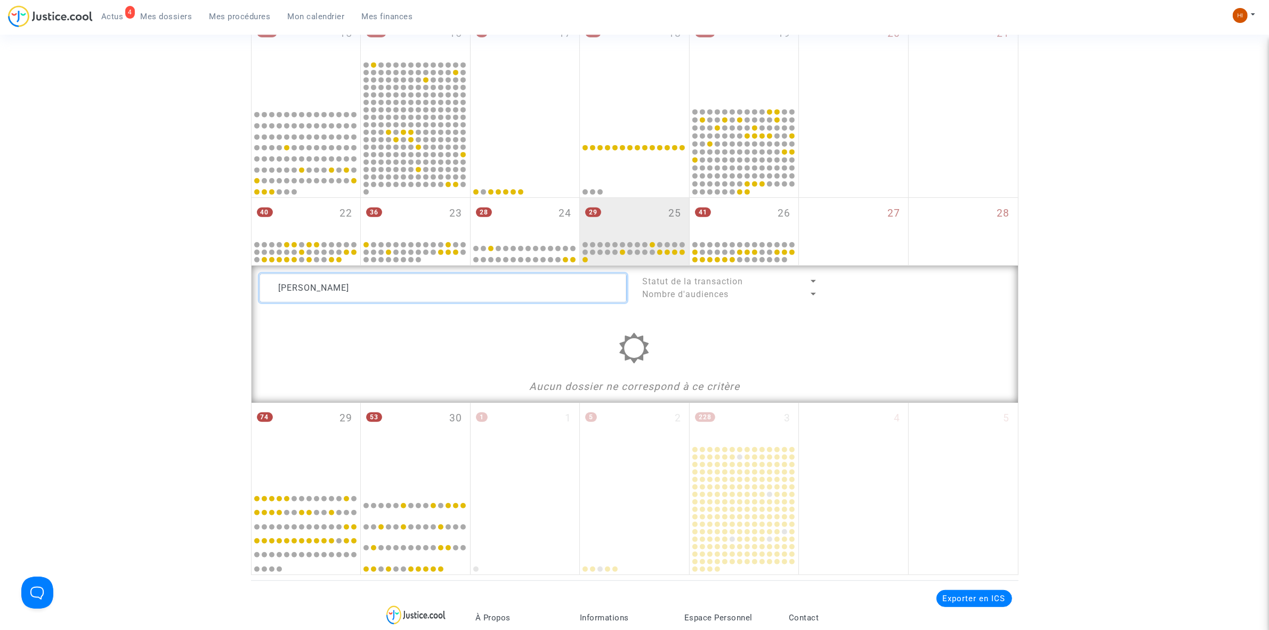
type textarea "ALAMI ZAJLI El Mehdi"
drag, startPoint x: 404, startPoint y: 291, endPoint x: 324, endPoint y: 275, distance: 81.5
click at [324, 275] on textarea at bounding box center [443, 287] width 367 height 29
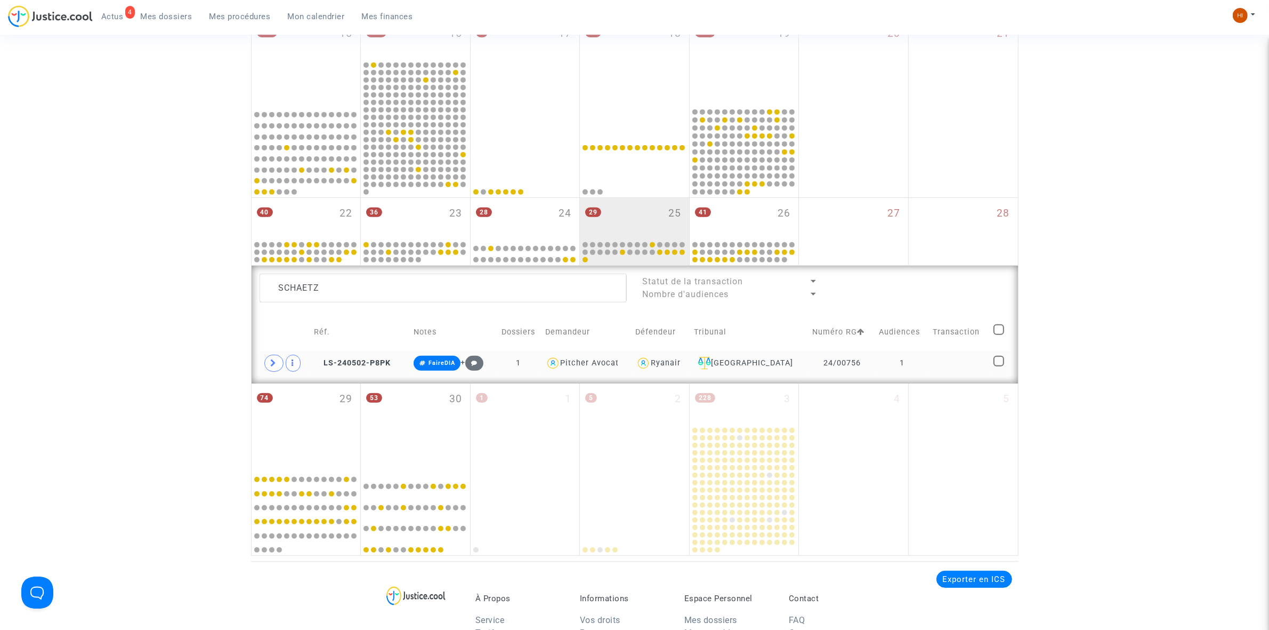
click at [944, 369] on td at bounding box center [959, 363] width 60 height 25
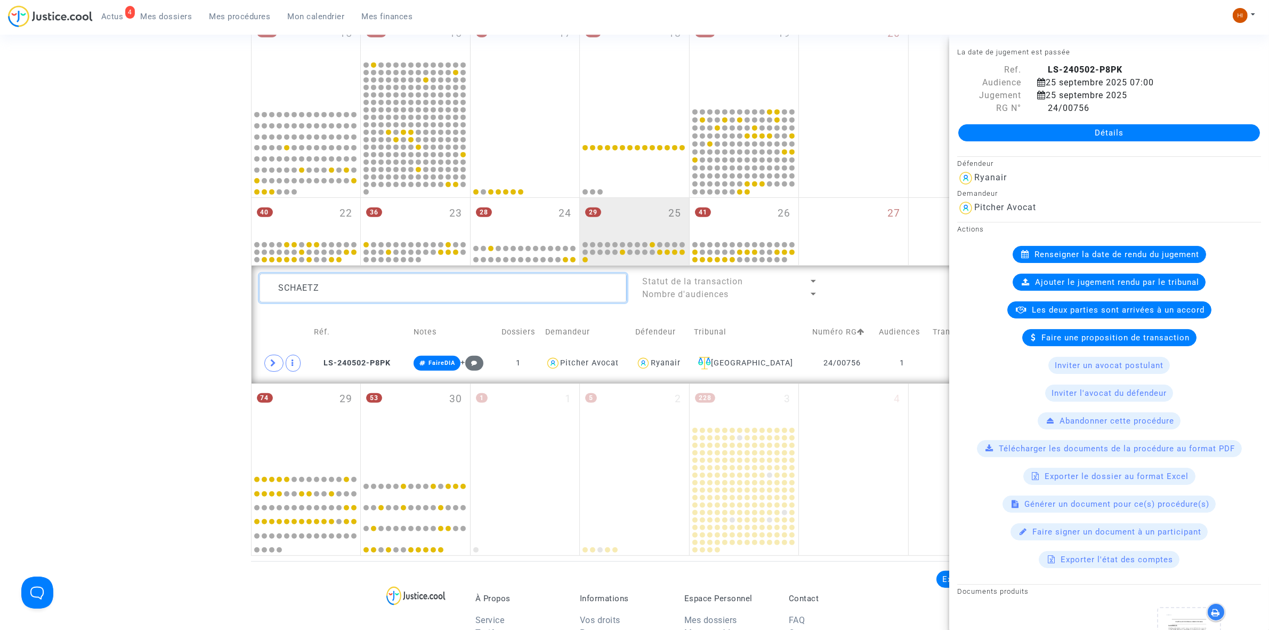
drag, startPoint x: 460, startPoint y: 292, endPoint x: -129, endPoint y: 280, distance: 588.6
click at [0, 280] on html "4 Actus Mes dossiers Mes procédures Mon calendrier Mes finances Mon profil Chan…" at bounding box center [634, 245] width 1269 height 1423
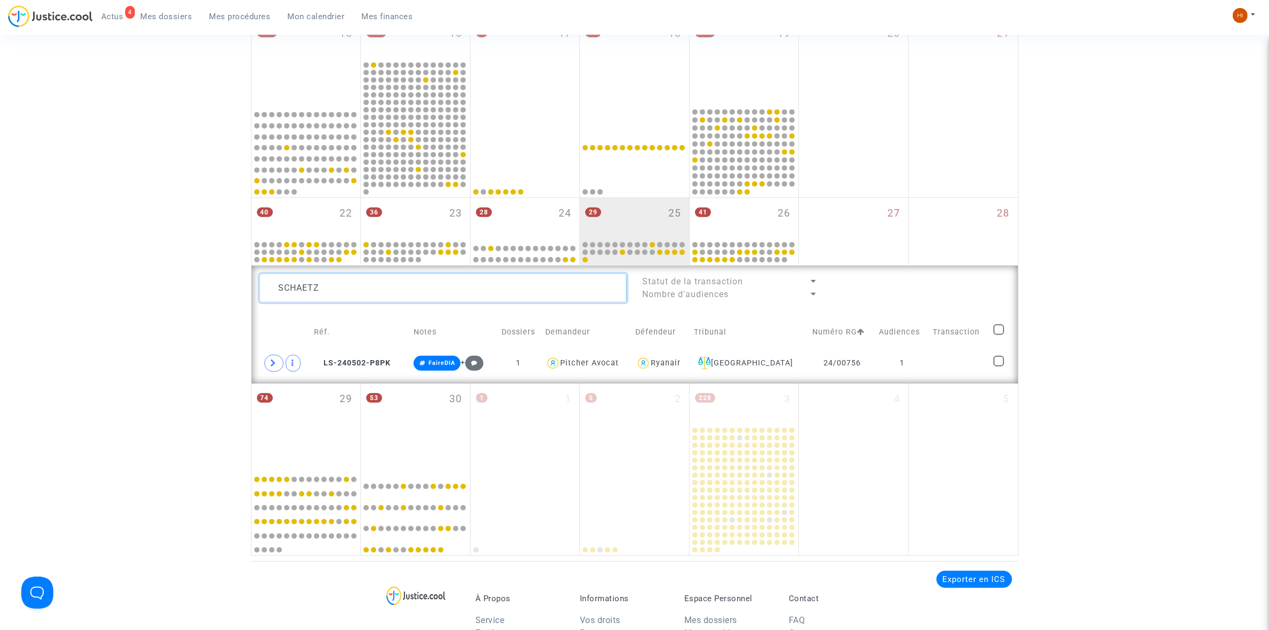
paste textarea "MOINET Maeva"
click at [885, 371] on td "1" at bounding box center [903, 363] width 54 height 25
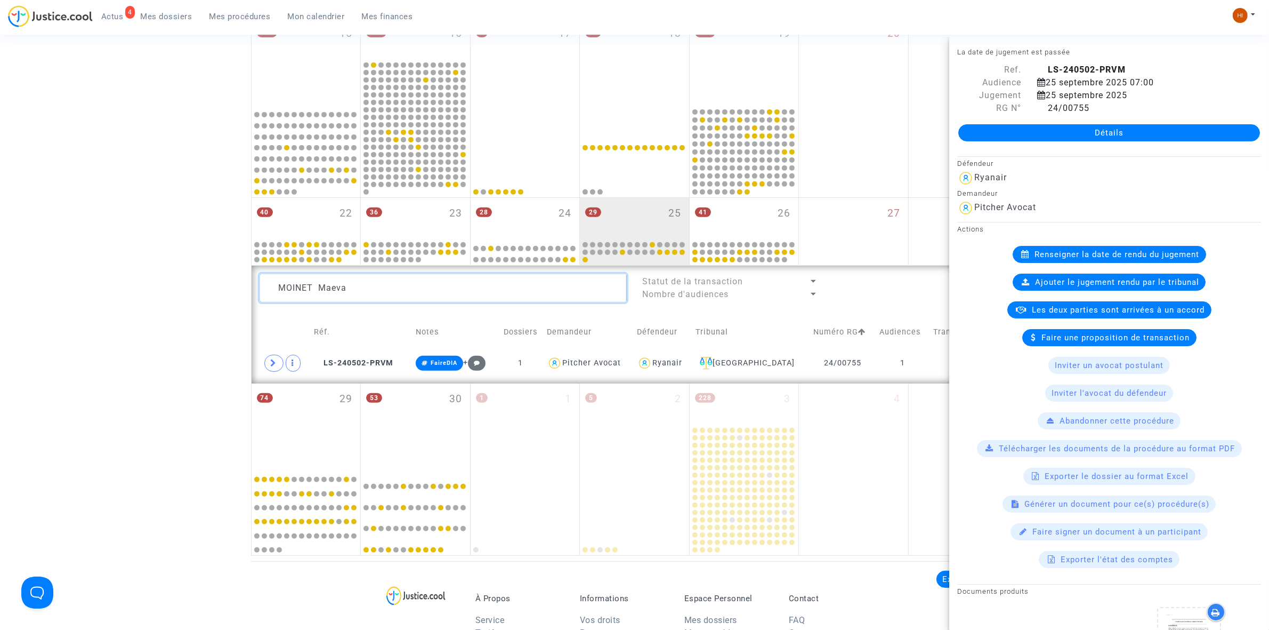
click at [371, 291] on textarea at bounding box center [443, 287] width 367 height 29
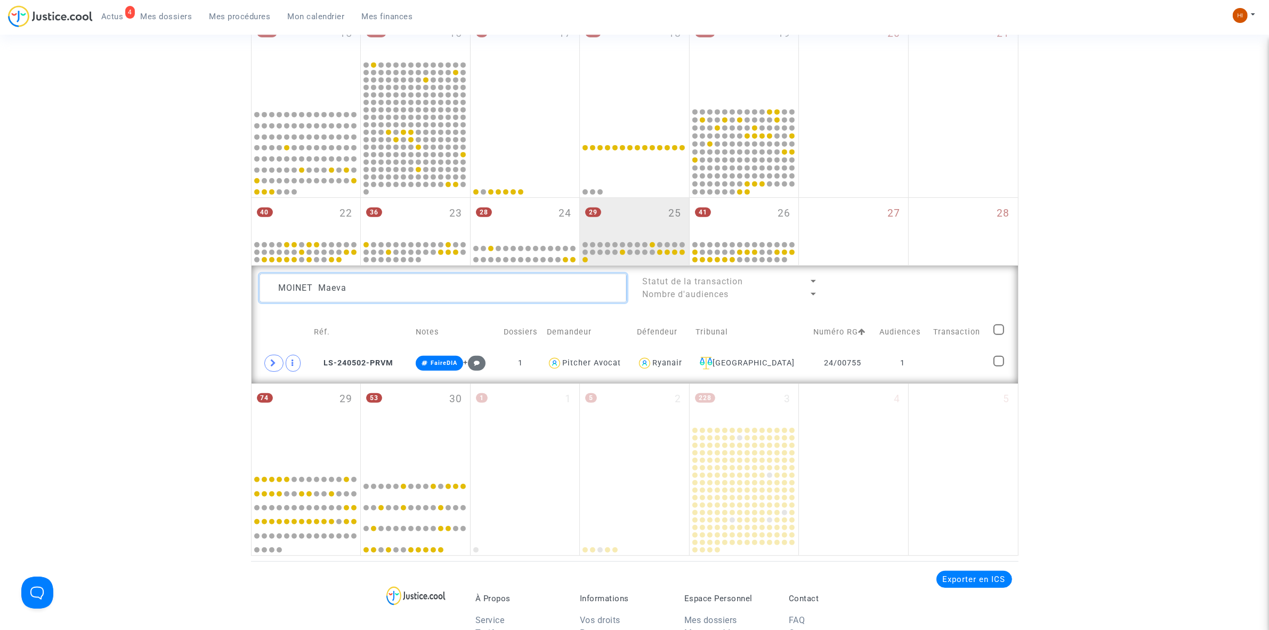
click at [371, 291] on textarea at bounding box center [443, 287] width 367 height 29
paste textarea "TLAOUZITI Hakim"
click at [860, 369] on td "24/00754" at bounding box center [843, 363] width 66 height 25
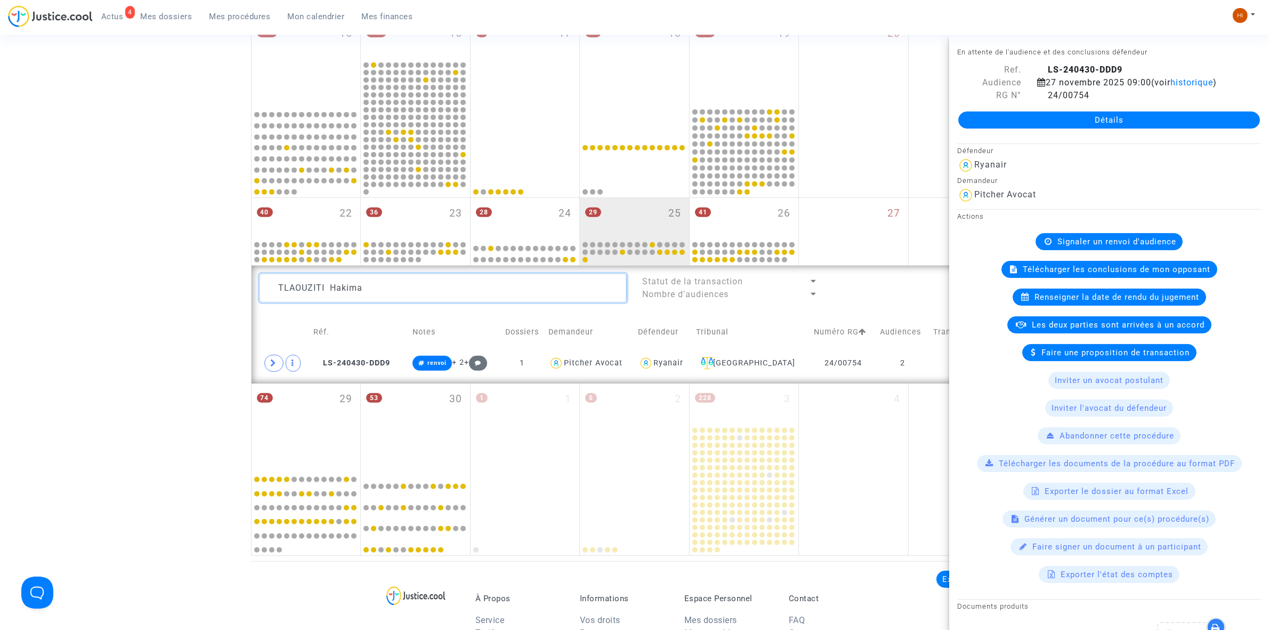
drag, startPoint x: 413, startPoint y: 288, endPoint x: 129, endPoint y: 264, distance: 285.2
click at [308, 292] on textarea at bounding box center [443, 287] width 367 height 29
click at [132, 270] on div "Date de clôture d'instruction Date de conciliation Date d'audience Date de juge…" at bounding box center [634, 87] width 1269 height 935
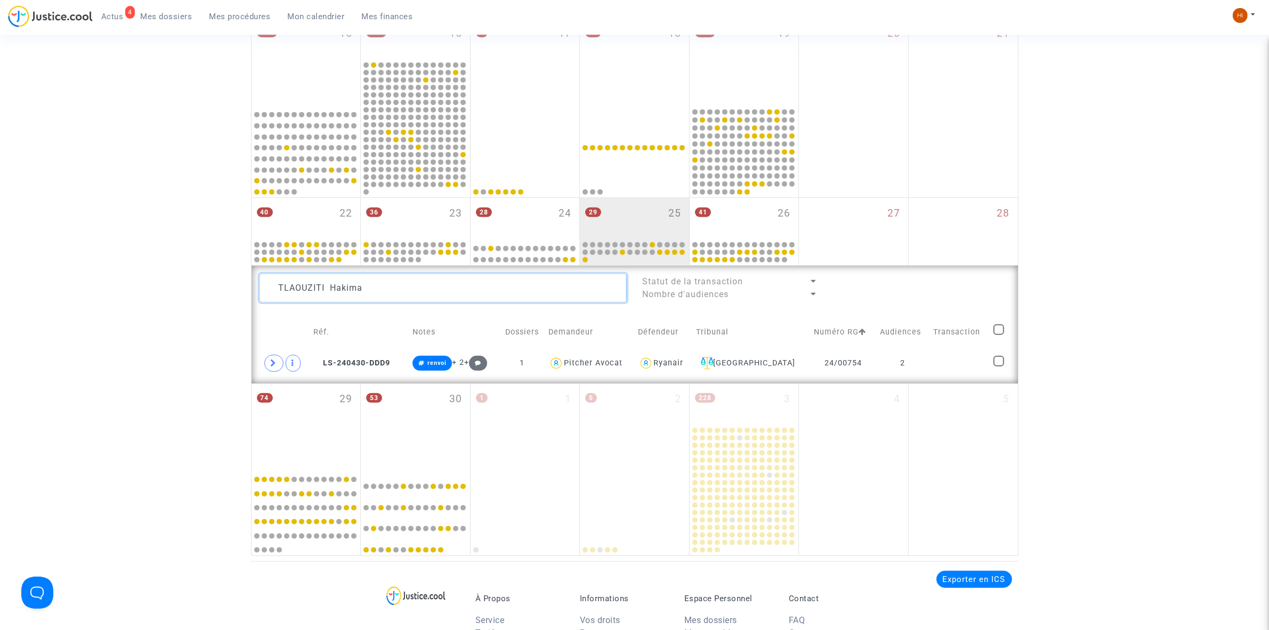
click at [460, 289] on textarea at bounding box center [443, 287] width 367 height 29
paste textarea "HAMRITEA Adam"
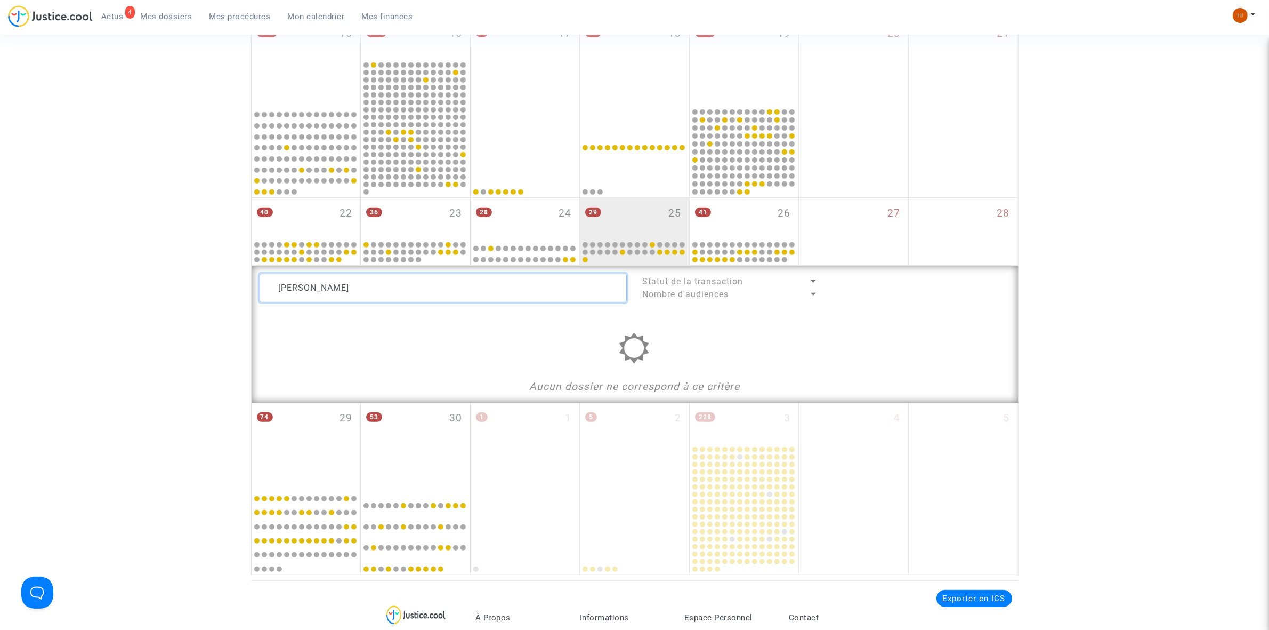
drag, startPoint x: 496, startPoint y: 286, endPoint x: 328, endPoint y: 281, distance: 168.0
click at [328, 281] on textarea at bounding box center [443, 287] width 367 height 29
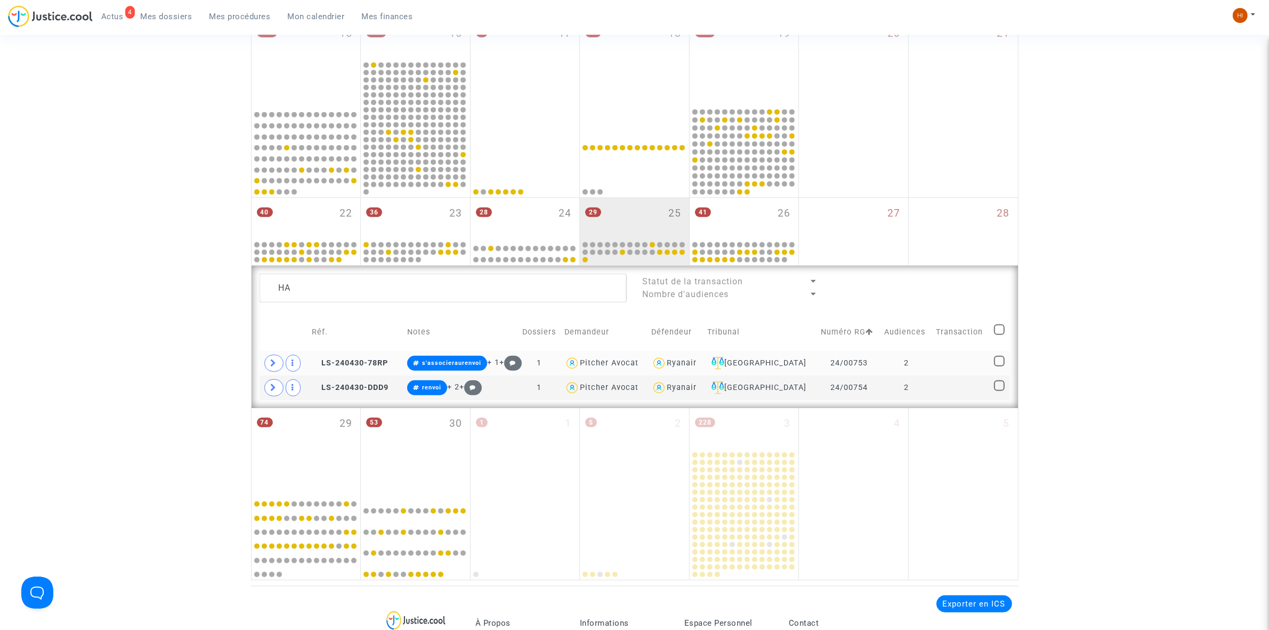
click at [925, 356] on td "2" at bounding box center [907, 363] width 52 height 25
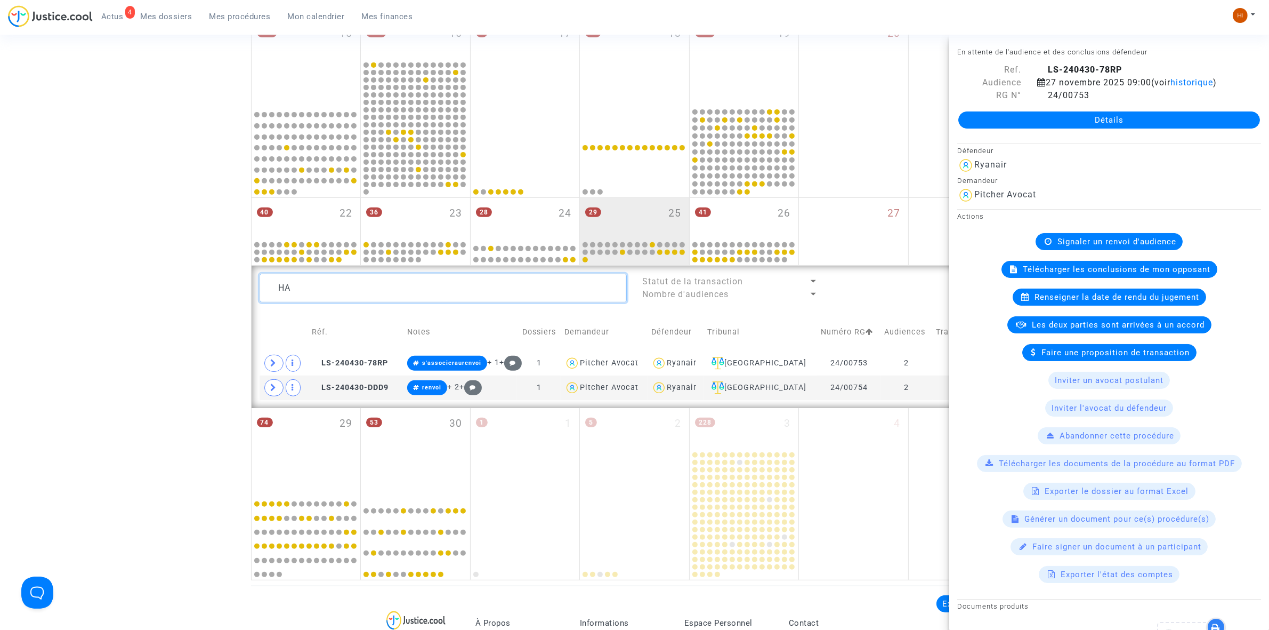
drag, startPoint x: 349, startPoint y: 287, endPoint x: 14, endPoint y: 235, distance: 339.3
click at [14, 235] on div "Date de clôture d'instruction Date de conciliation Date d'audience Date de juge…" at bounding box center [634, 100] width 1269 height 960
paste textarea "KICHOU Morad"
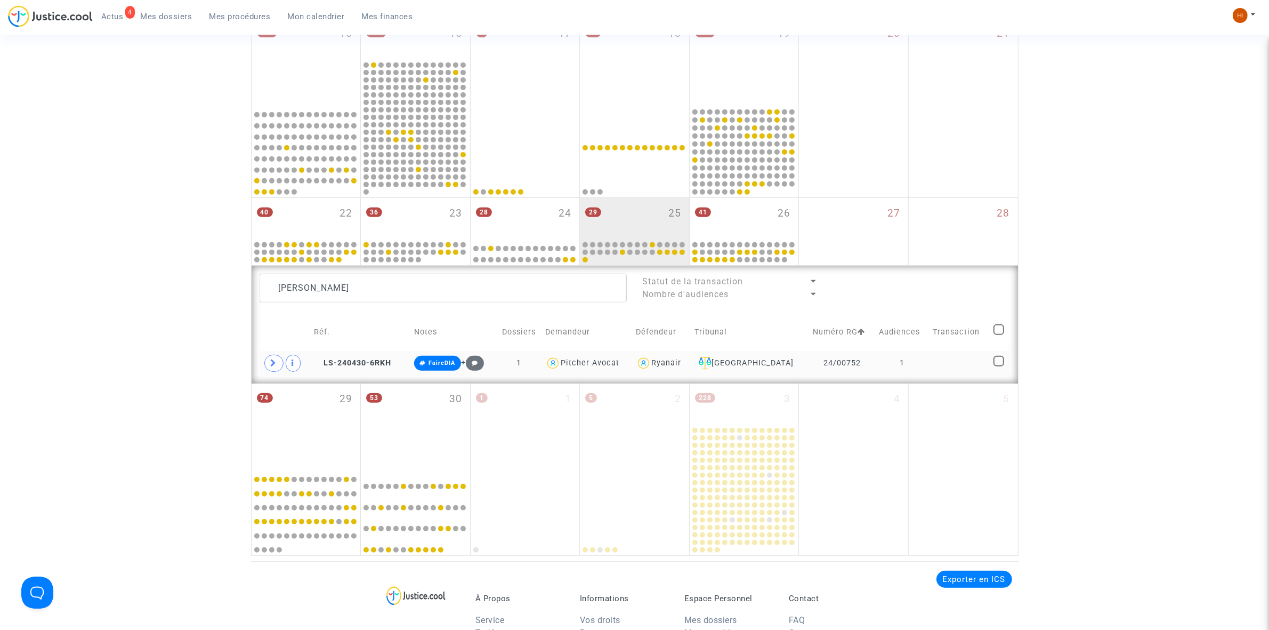
click at [925, 366] on td "1" at bounding box center [902, 363] width 54 height 25
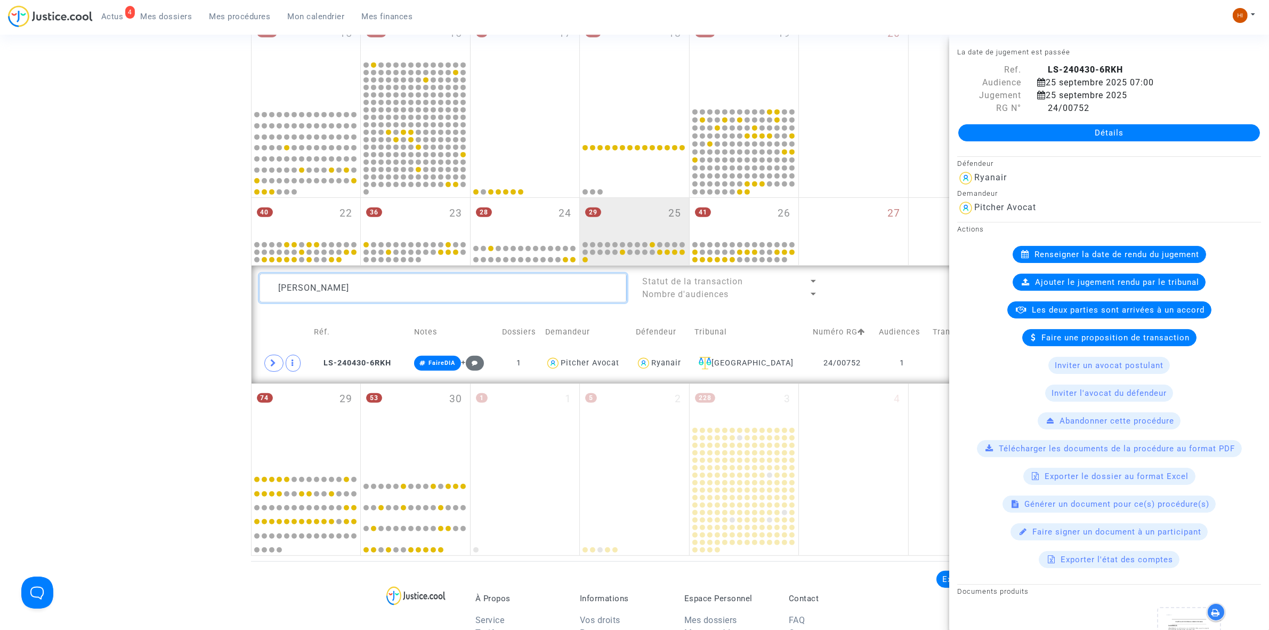
drag, startPoint x: 420, startPoint y: 294, endPoint x: 205, endPoint y: 281, distance: 215.2
click at [205, 281] on div "Date de clôture d'instruction Date de conciliation Date d'audience Date de juge…" at bounding box center [634, 87] width 1269 height 935
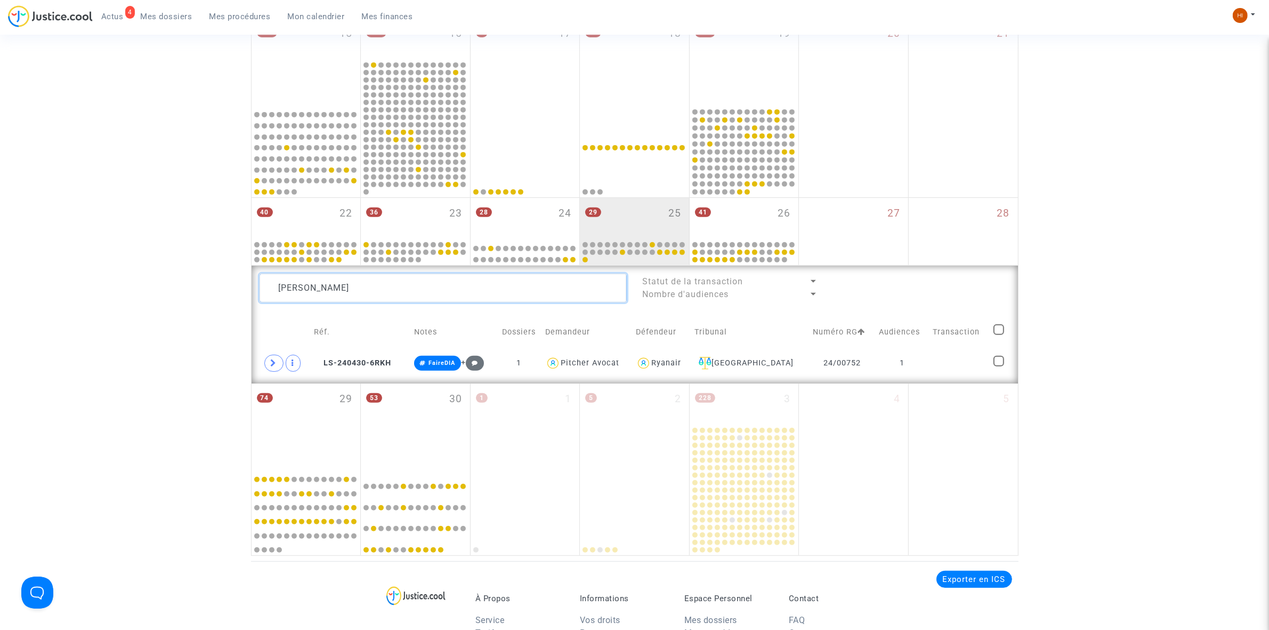
paste textarea "ABDOUNI Abdeslan"
click at [920, 367] on td "2" at bounding box center [908, 363] width 52 height 25
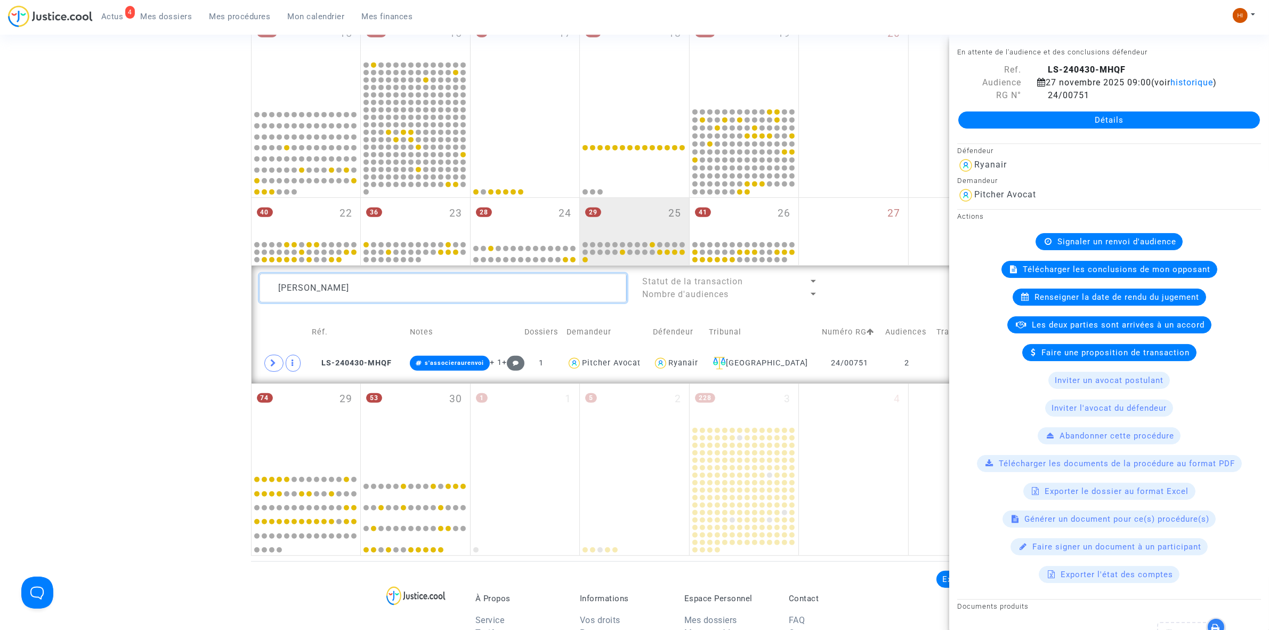
click at [467, 286] on textarea at bounding box center [443, 287] width 367 height 29
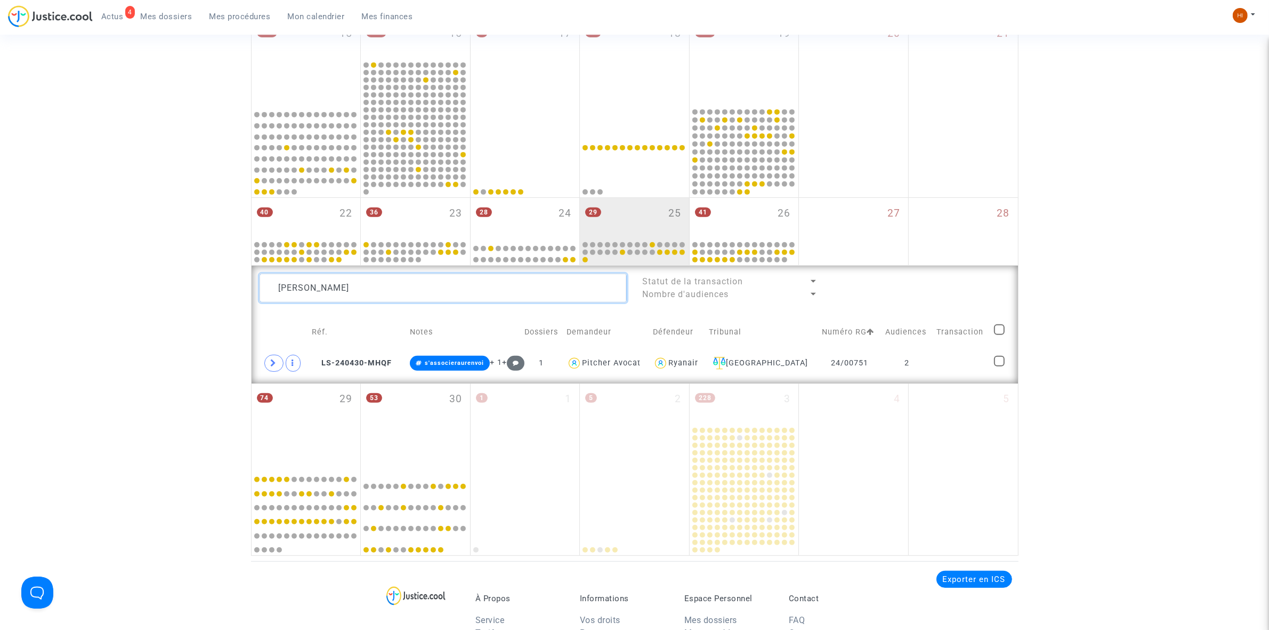
click at [467, 286] on textarea at bounding box center [443, 287] width 367 height 29
paste textarea "MORABIT Hmida"
click at [960, 359] on td at bounding box center [960, 363] width 60 height 25
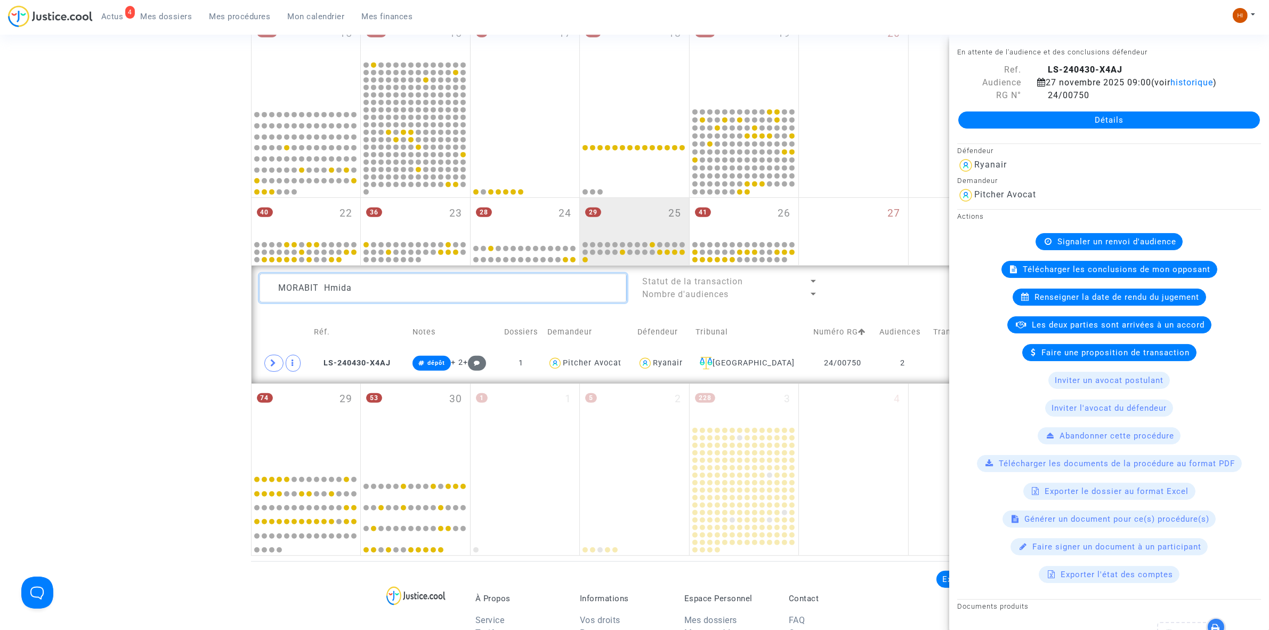
click at [461, 297] on textarea at bounding box center [443, 287] width 367 height 29
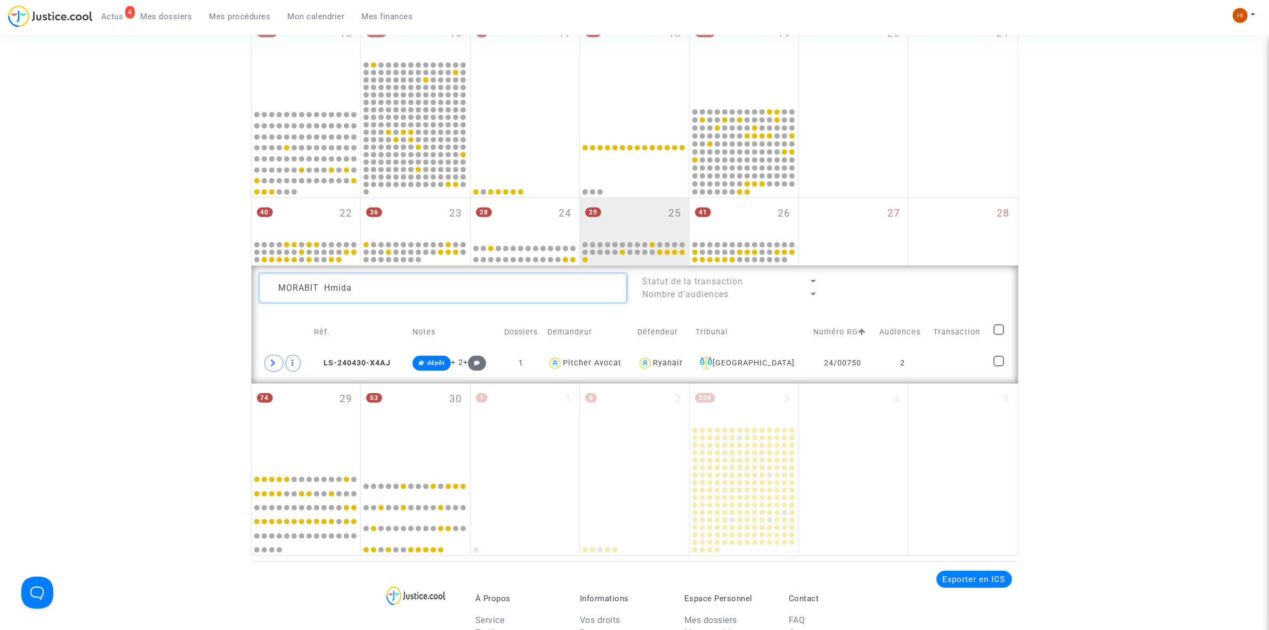
paste textarea "BRANICKA Oliwi"
click at [339, 272] on div "MORABIT BRANICKA Oliwia Statut de la transaction Nombre d'audiences Réf. Notes …" at bounding box center [635, 324] width 767 height 118
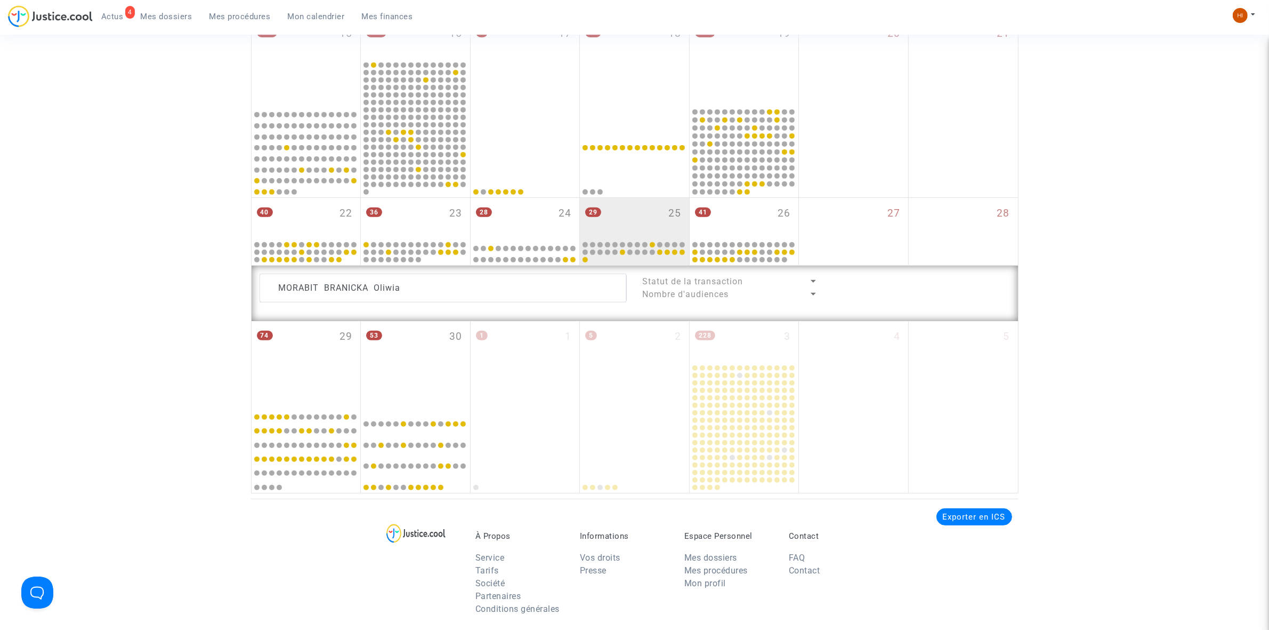
drag, startPoint x: 339, startPoint y: 272, endPoint x: 331, endPoint y: 286, distance: 16.7
click at [339, 275] on div "MORABIT BRANICKA Oliwia Statut de la transaction Nombre d'audiences" at bounding box center [635, 292] width 767 height 55
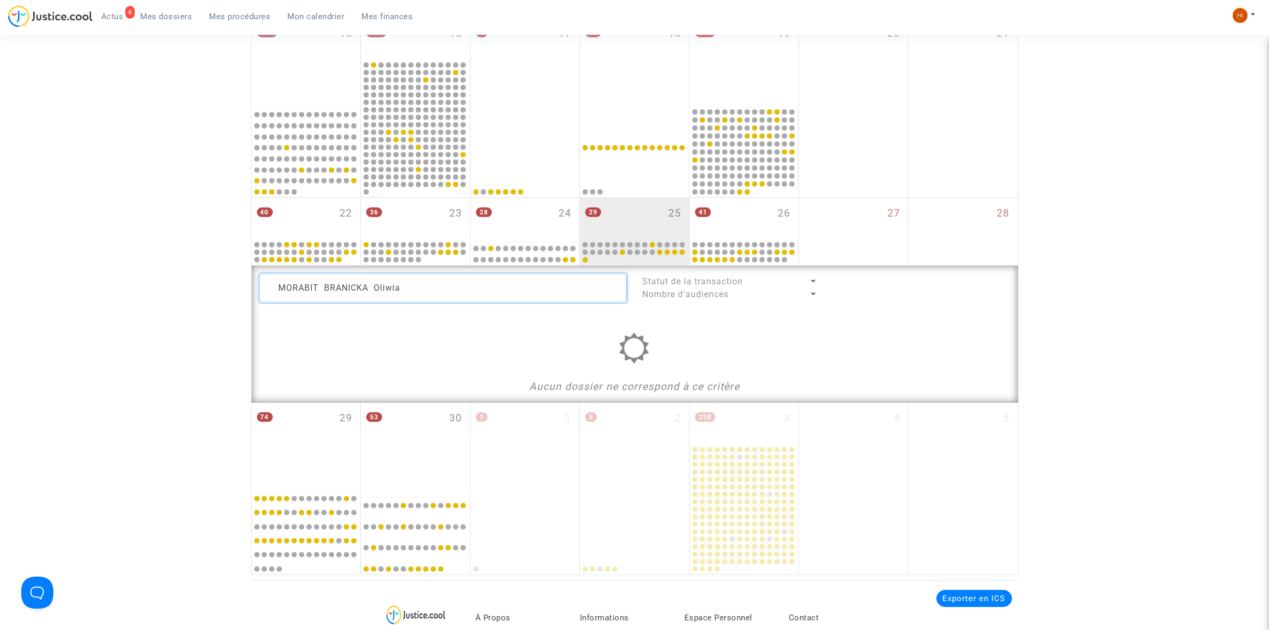
click at [331, 286] on textarea at bounding box center [443, 287] width 367 height 29
paste textarea
click at [493, 297] on textarea at bounding box center [443, 287] width 367 height 29
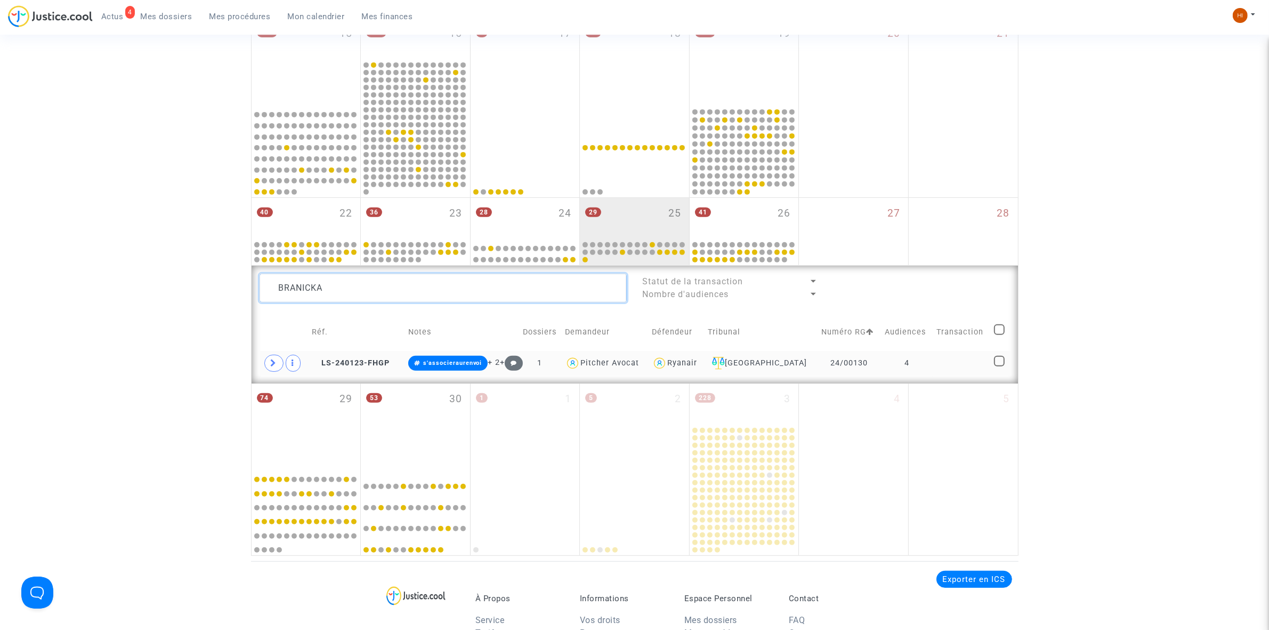
type textarea "BRANICKA"
click at [889, 361] on td "4" at bounding box center [907, 363] width 52 height 25
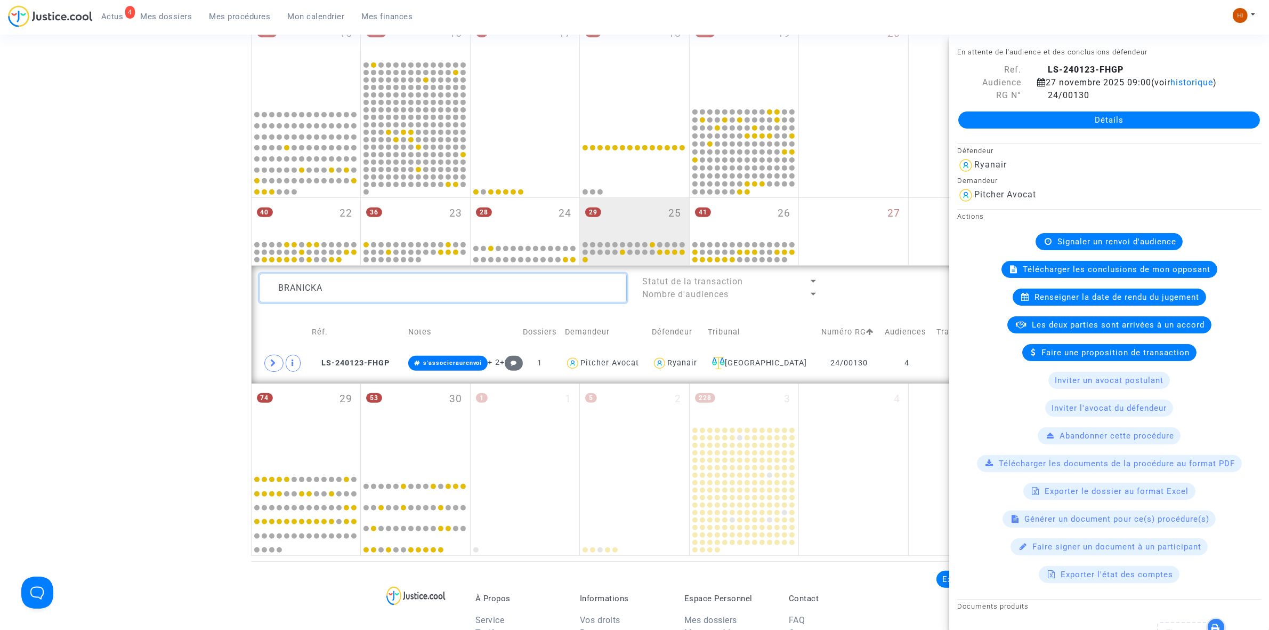
click at [364, 297] on textarea at bounding box center [443, 287] width 367 height 29
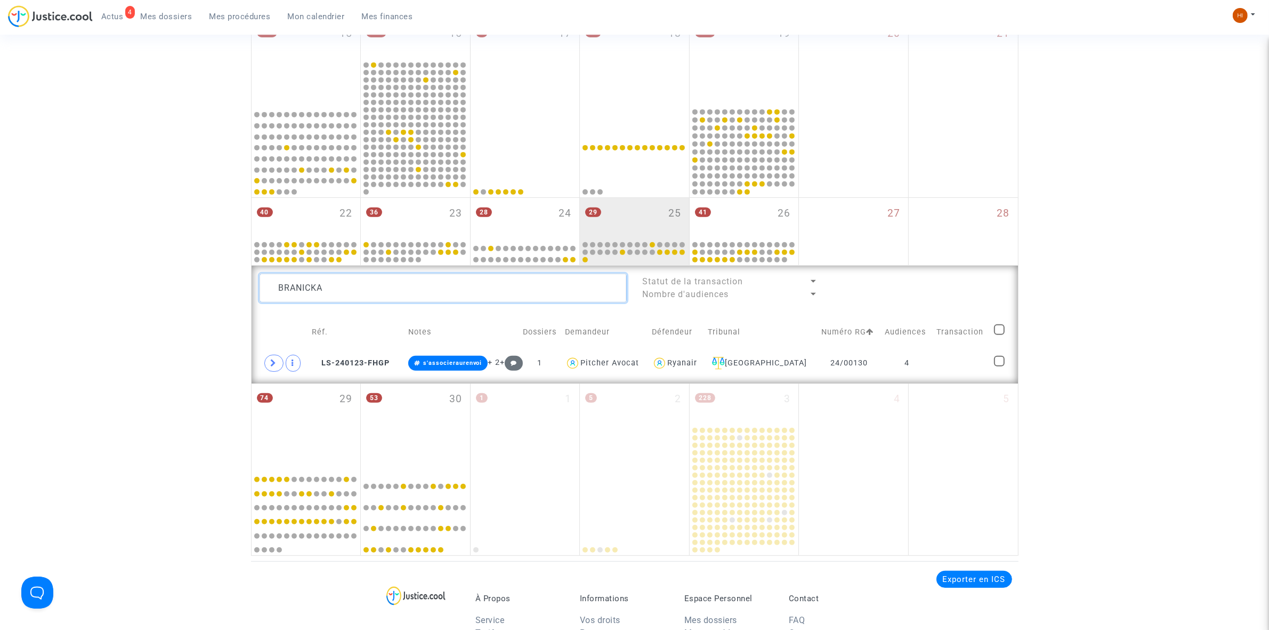
click at [362, 297] on textarea at bounding box center [443, 287] width 367 height 29
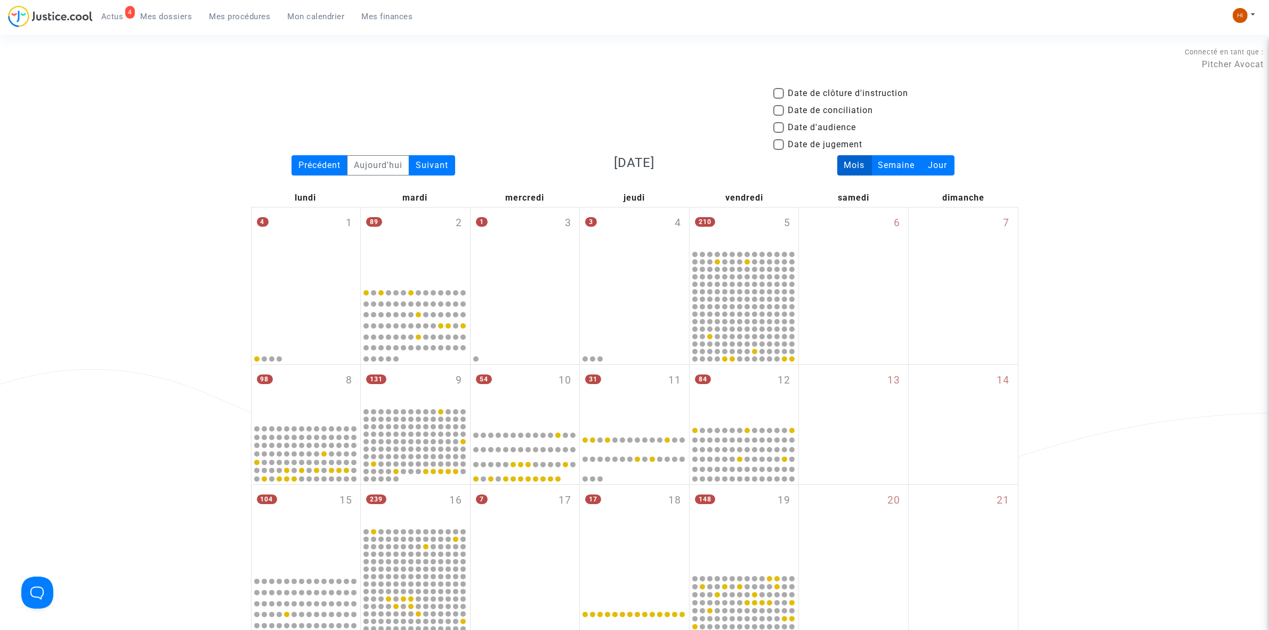
click at [369, 154] on div "Date de clôture d'instruction Date de conciliation Date d'audience Date de juge…" at bounding box center [635, 121] width 784 height 68
click at [382, 165] on div "Aujourd'hui" at bounding box center [378, 165] width 62 height 20
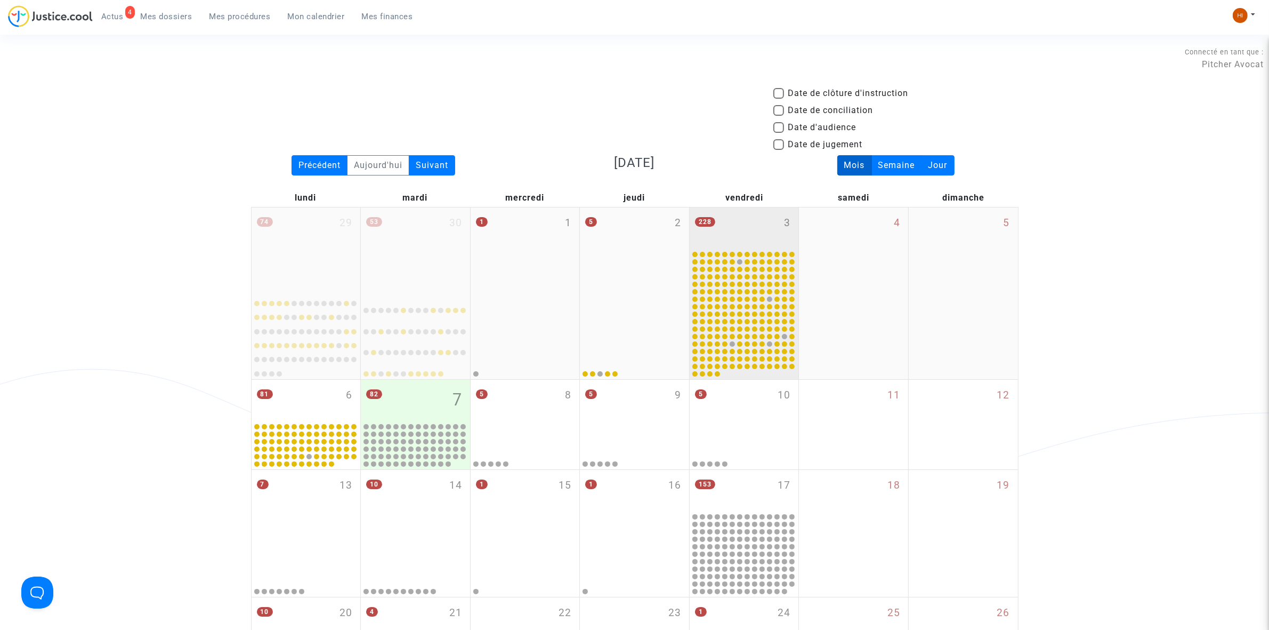
click at [742, 225] on div "228 3" at bounding box center [744, 228] width 109 height 42
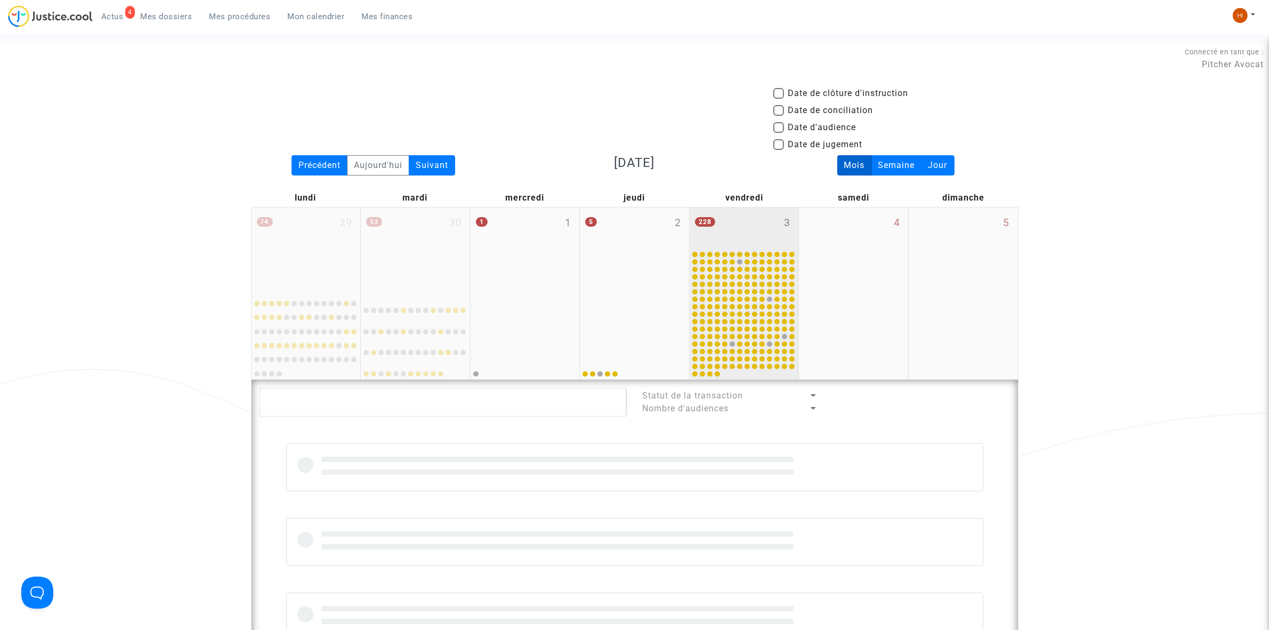
click at [730, 231] on div "228 3" at bounding box center [744, 228] width 109 height 42
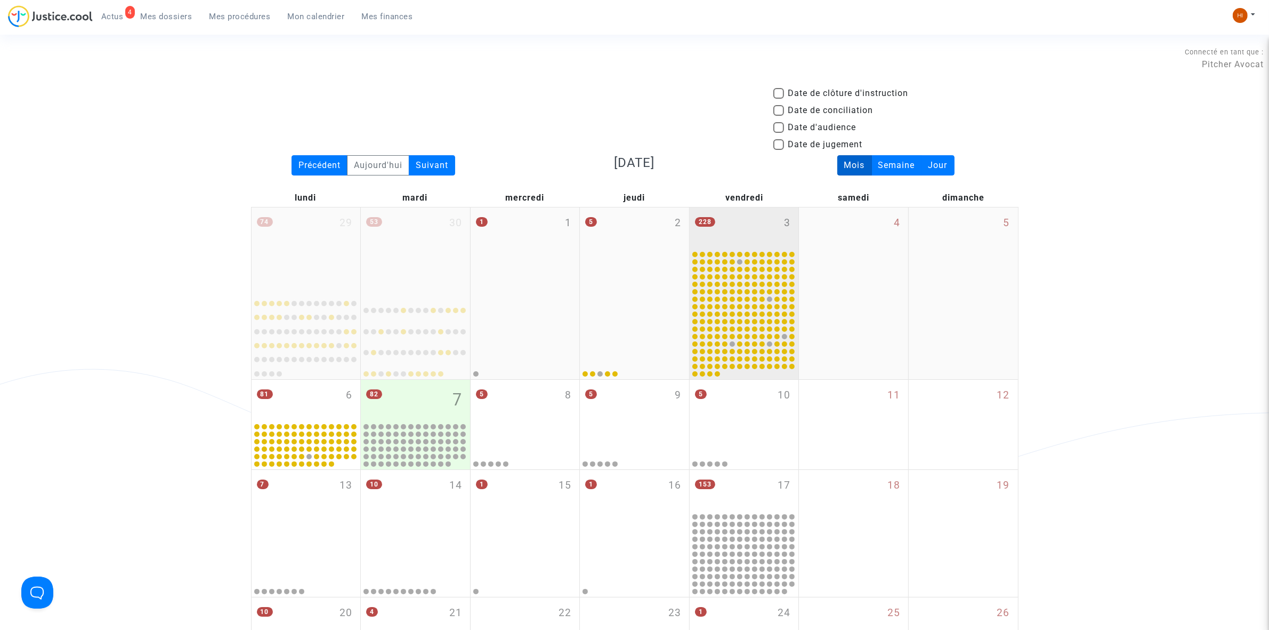
click at [745, 232] on div "228 3" at bounding box center [744, 228] width 109 height 42
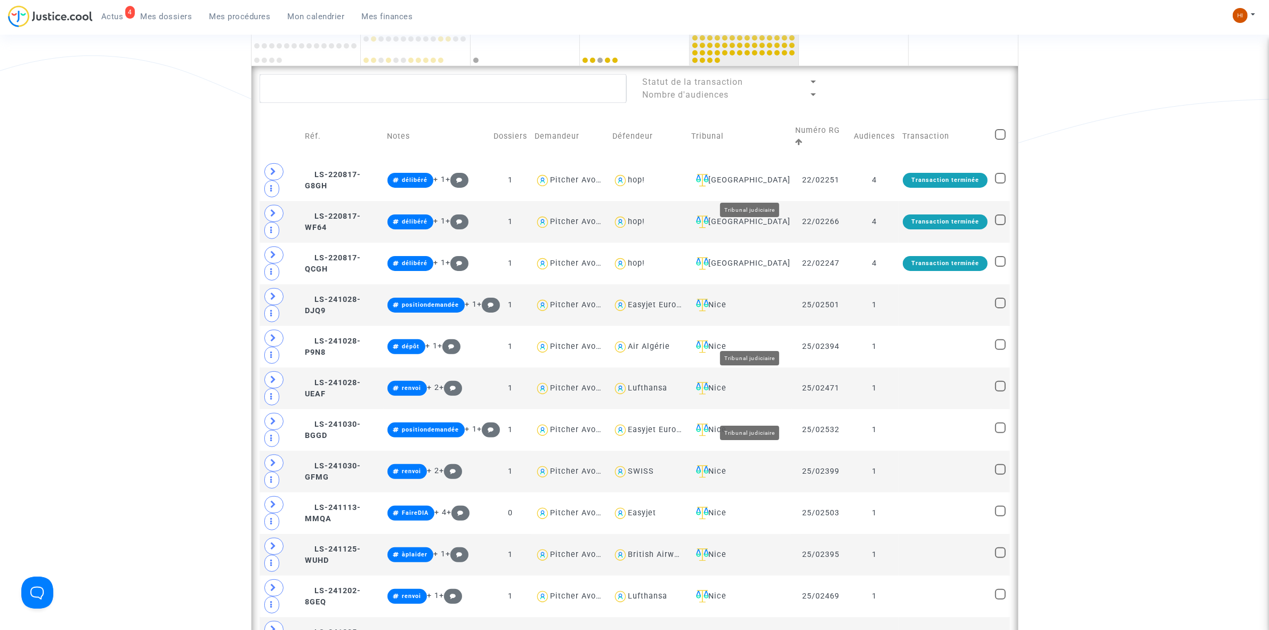
scroll to position [333, 0]
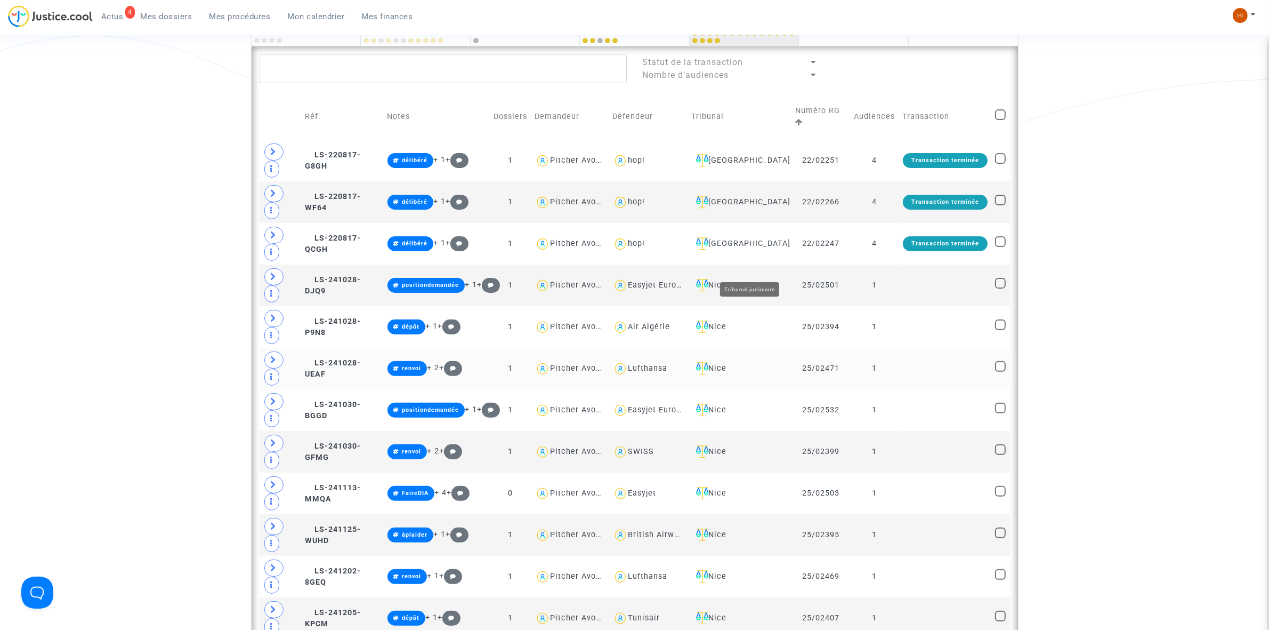
click at [759, 362] on div "Nice" at bounding box center [740, 368] width 96 height 13
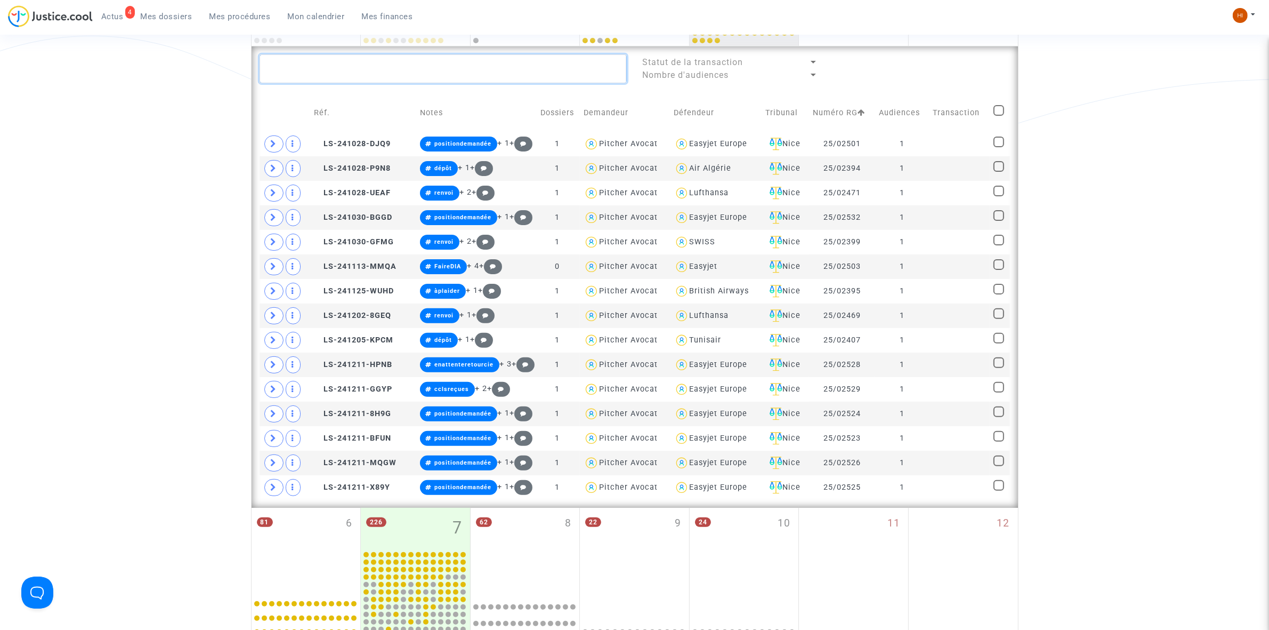
click at [370, 78] on textarea at bounding box center [443, 68] width 367 height 29
paste textarea "[PERSON_NAME]"
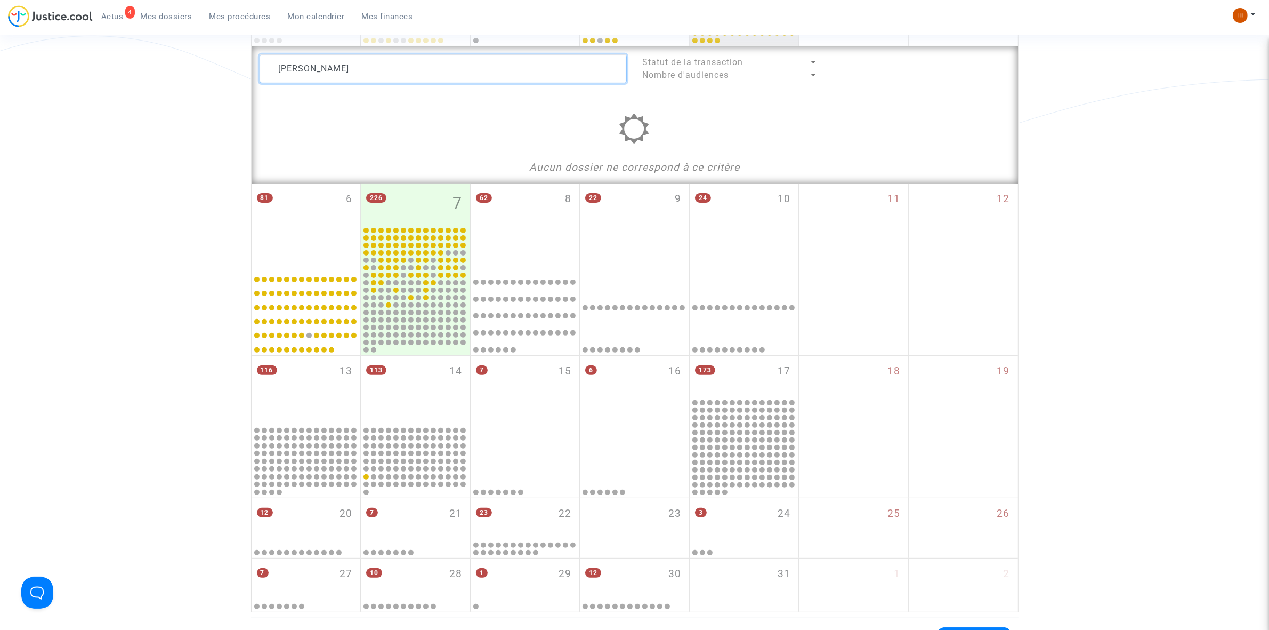
click at [417, 67] on textarea at bounding box center [443, 68] width 367 height 29
drag, startPoint x: 393, startPoint y: 72, endPoint x: 340, endPoint y: 78, distance: 54.2
click at [340, 78] on textarea at bounding box center [443, 68] width 367 height 29
click at [408, 61] on textarea at bounding box center [443, 68] width 367 height 29
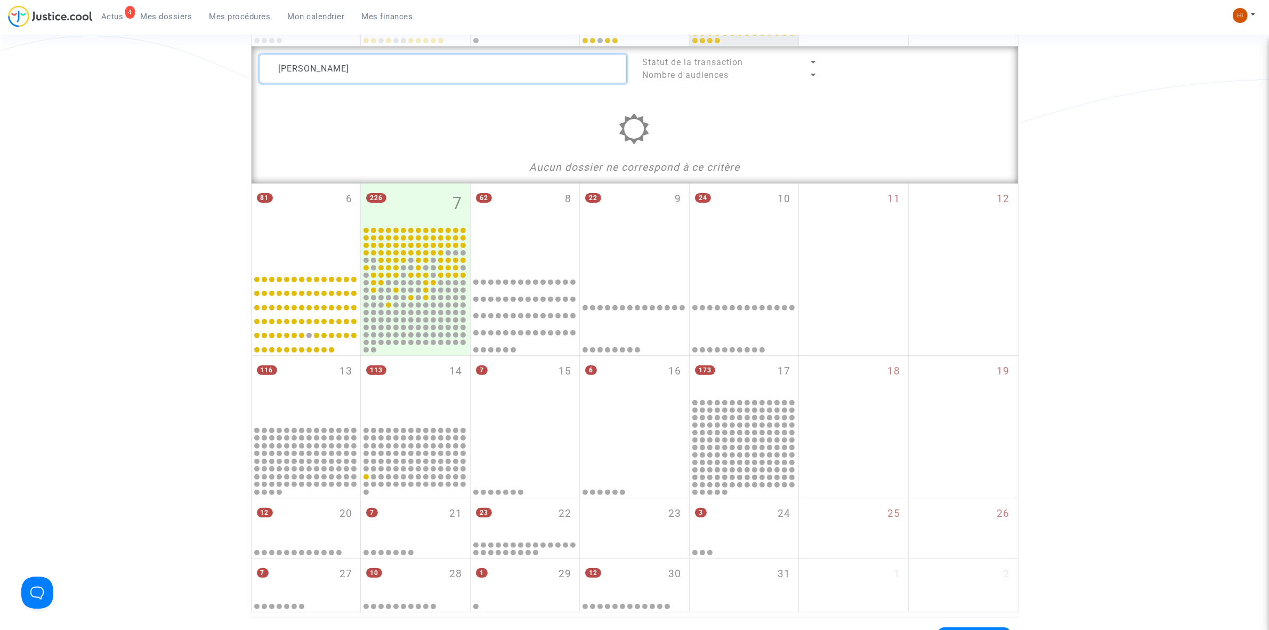
paste textarea "25/02304"
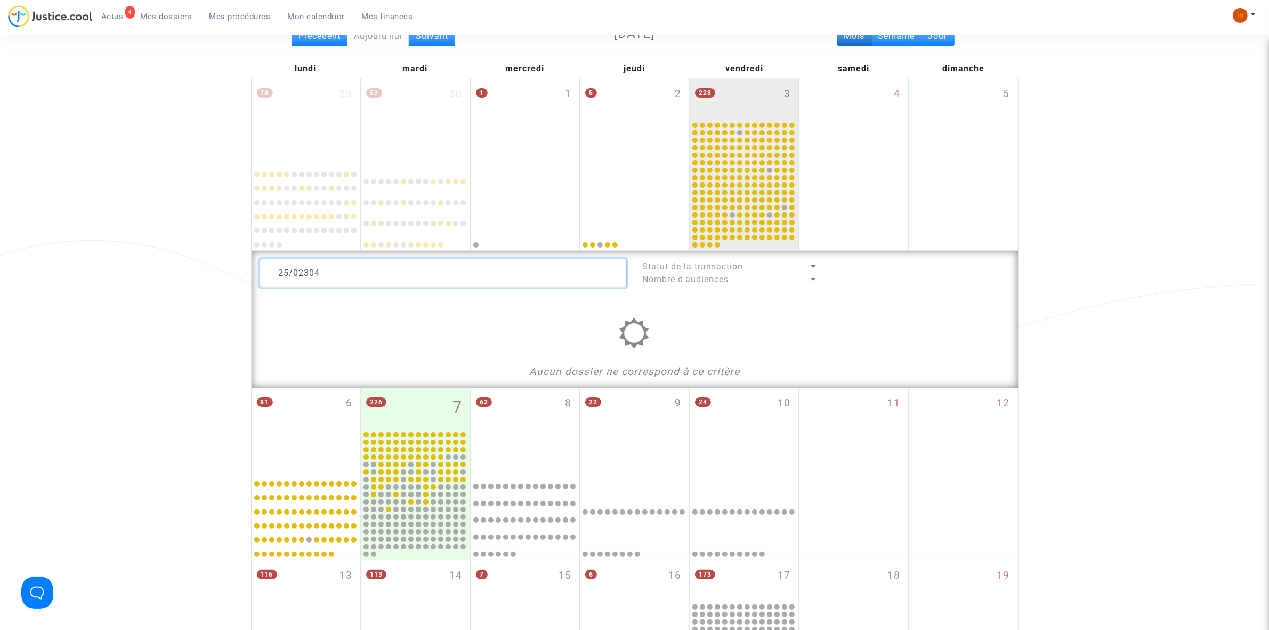
scroll to position [67, 0]
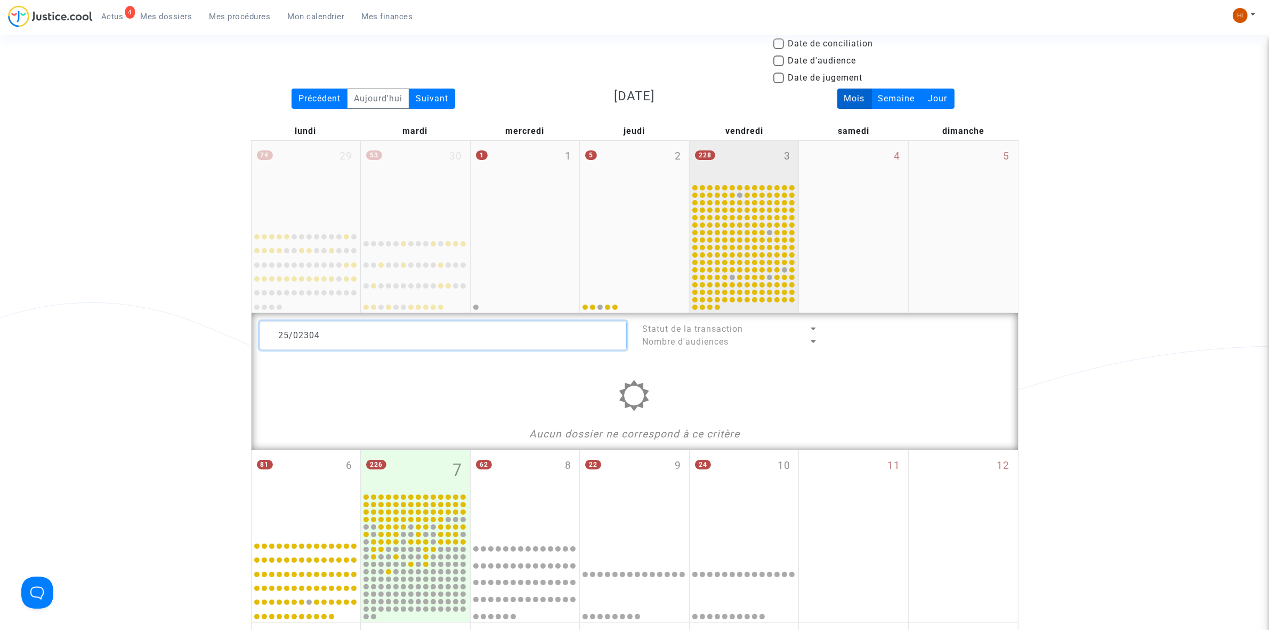
type textarea "25/02304"
click at [746, 166] on div "228 3" at bounding box center [744, 162] width 109 height 42
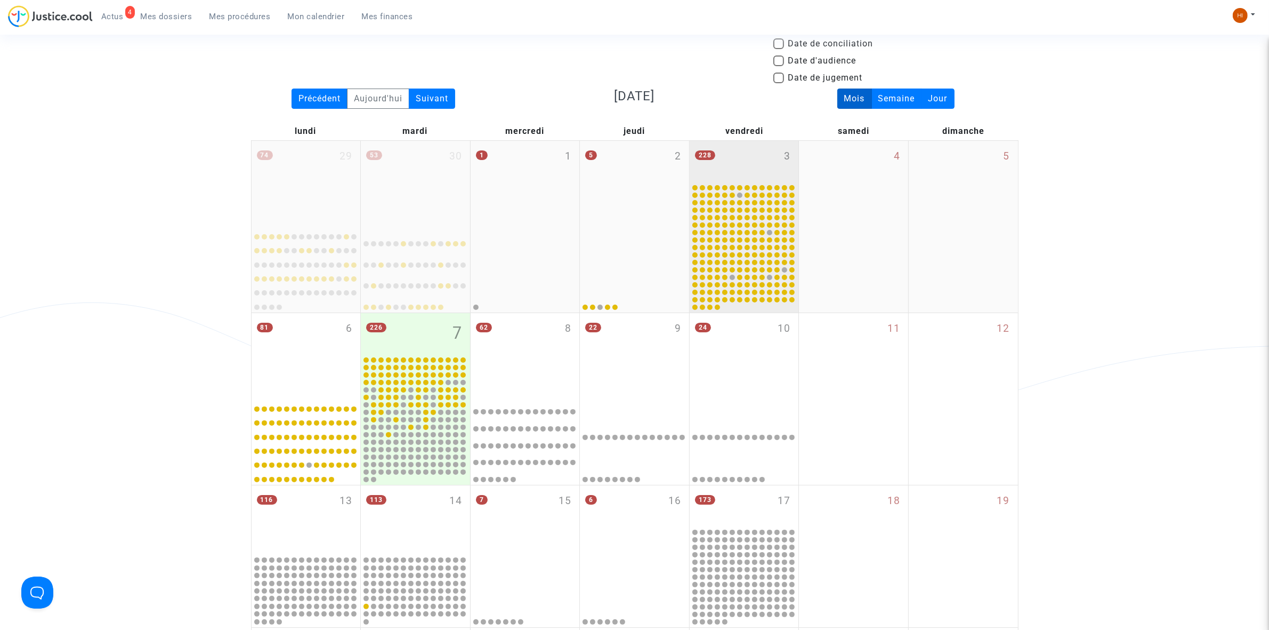
click at [750, 175] on div "228 3" at bounding box center [744, 162] width 109 height 42
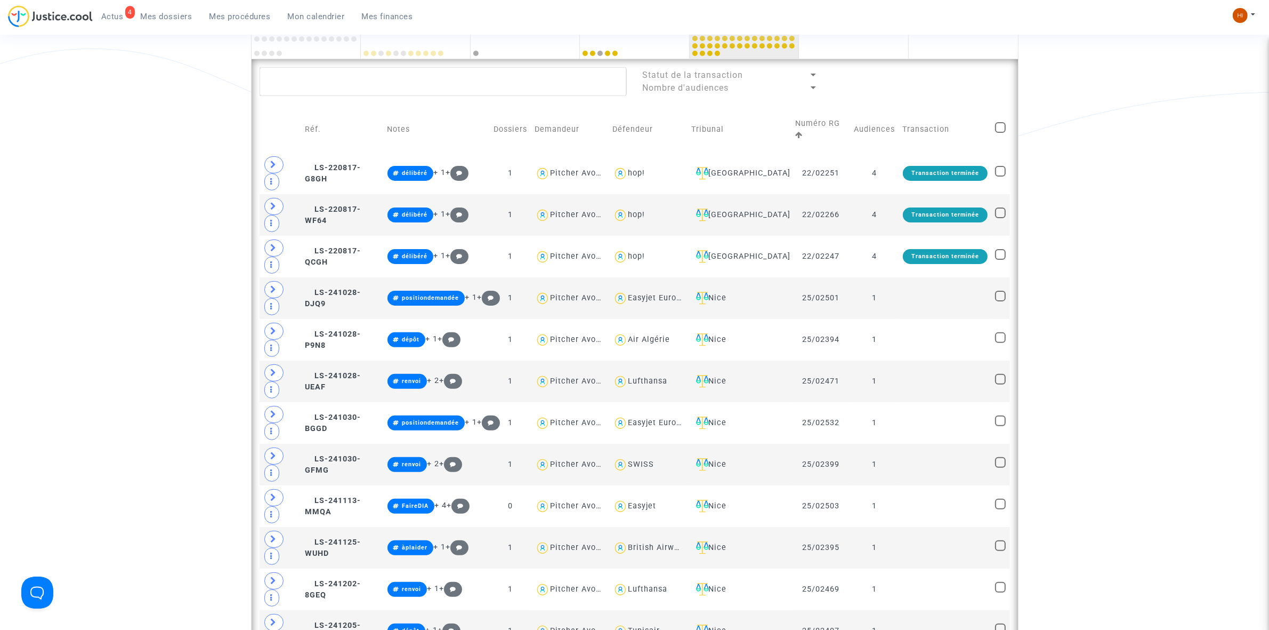
scroll to position [333, 0]
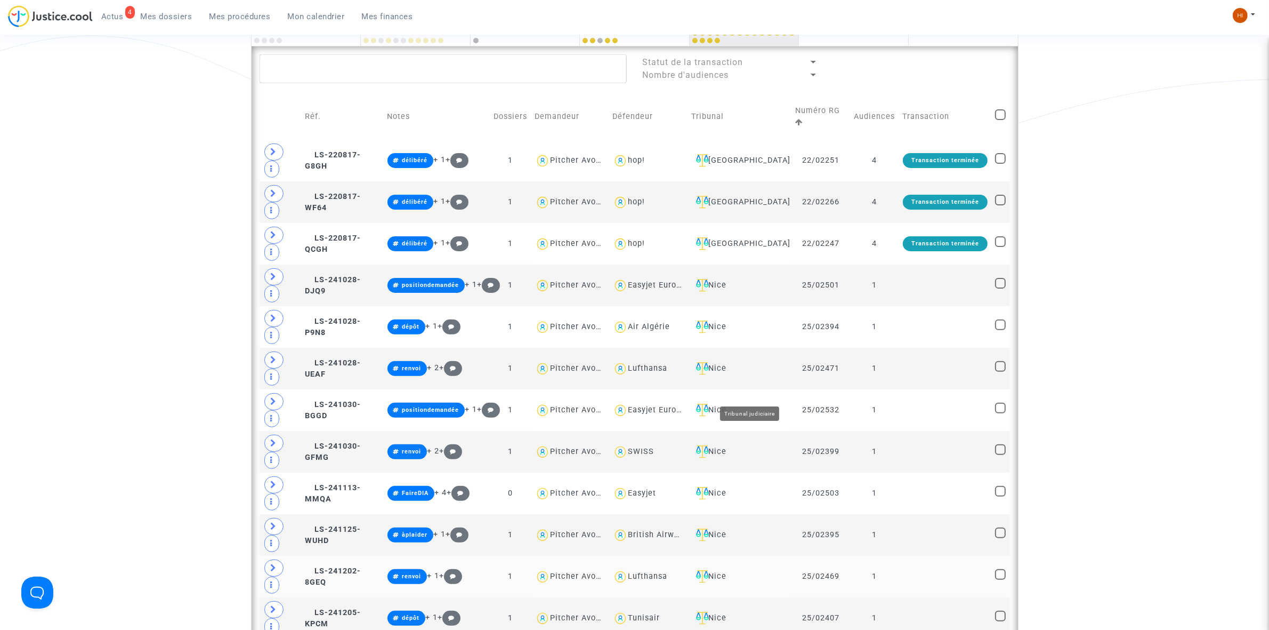
click at [751, 570] on div "Nice" at bounding box center [740, 576] width 96 height 13
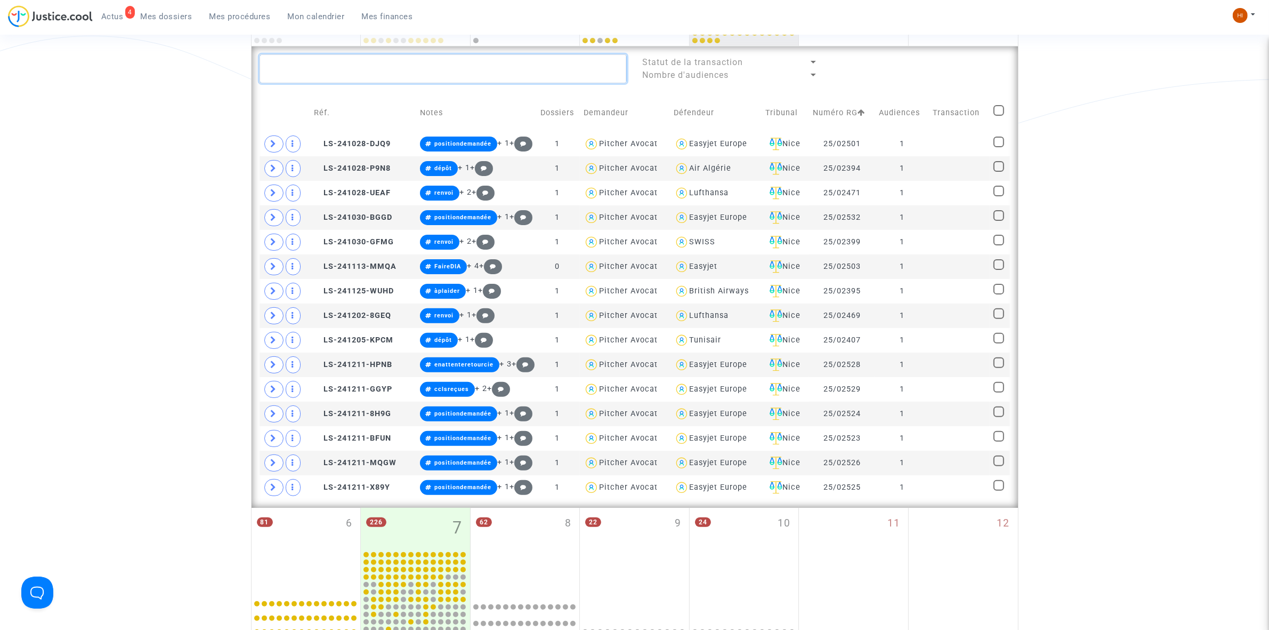
click at [436, 71] on textarea at bounding box center [443, 68] width 367 height 29
paste textarea "25/02304"
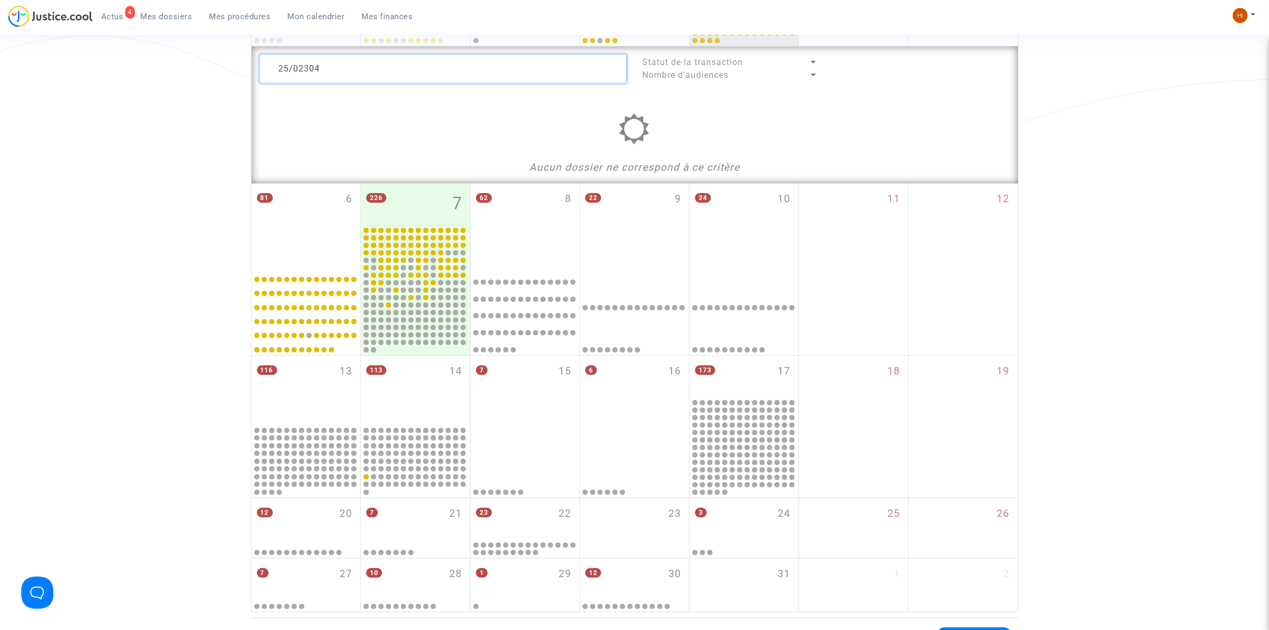
drag, startPoint x: 364, startPoint y: 62, endPoint x: 32, endPoint y: 84, distance: 332.3
click at [34, 83] on div "Date de clôture d'instruction Date de conciliation Date d'audience Date de juge…" at bounding box center [634, 183] width 1269 height 858
click at [485, 77] on textarea at bounding box center [443, 68] width 367 height 29
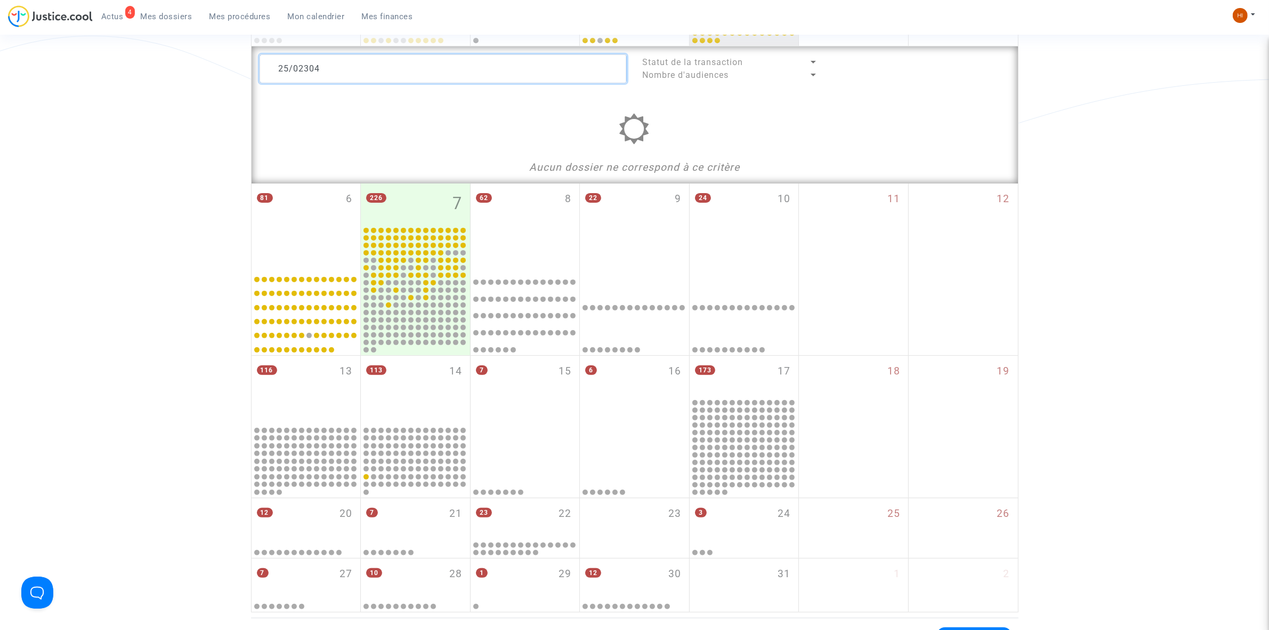
click at [485, 77] on textarea at bounding box center [443, 68] width 367 height 29
paste textarea "BOUTOUAL Sofia"
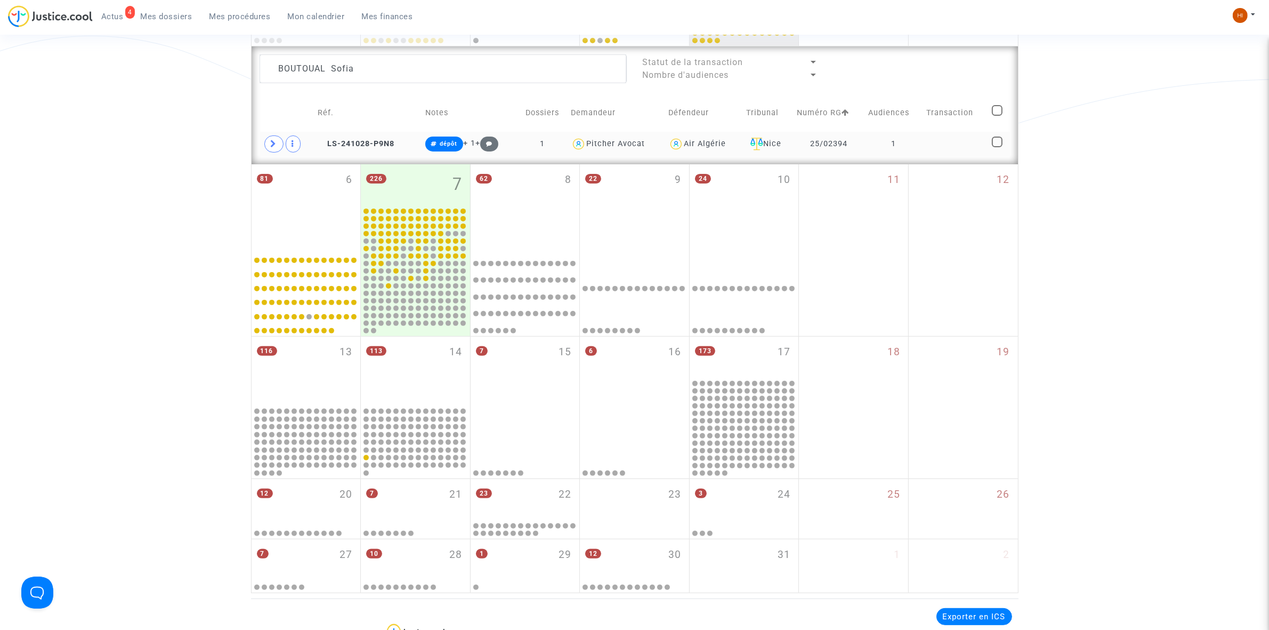
click at [958, 144] on td at bounding box center [955, 144] width 65 height 25
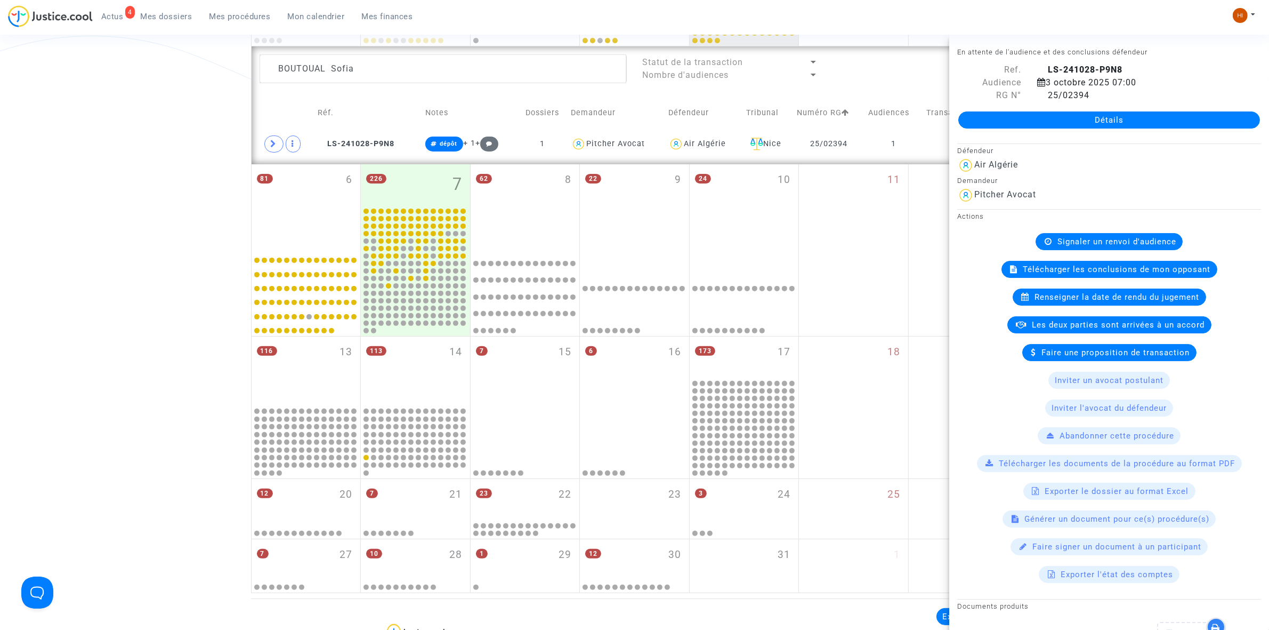
click at [1090, 302] on span "Renseigner la date de rendu du jugement" at bounding box center [1117, 297] width 165 height 10
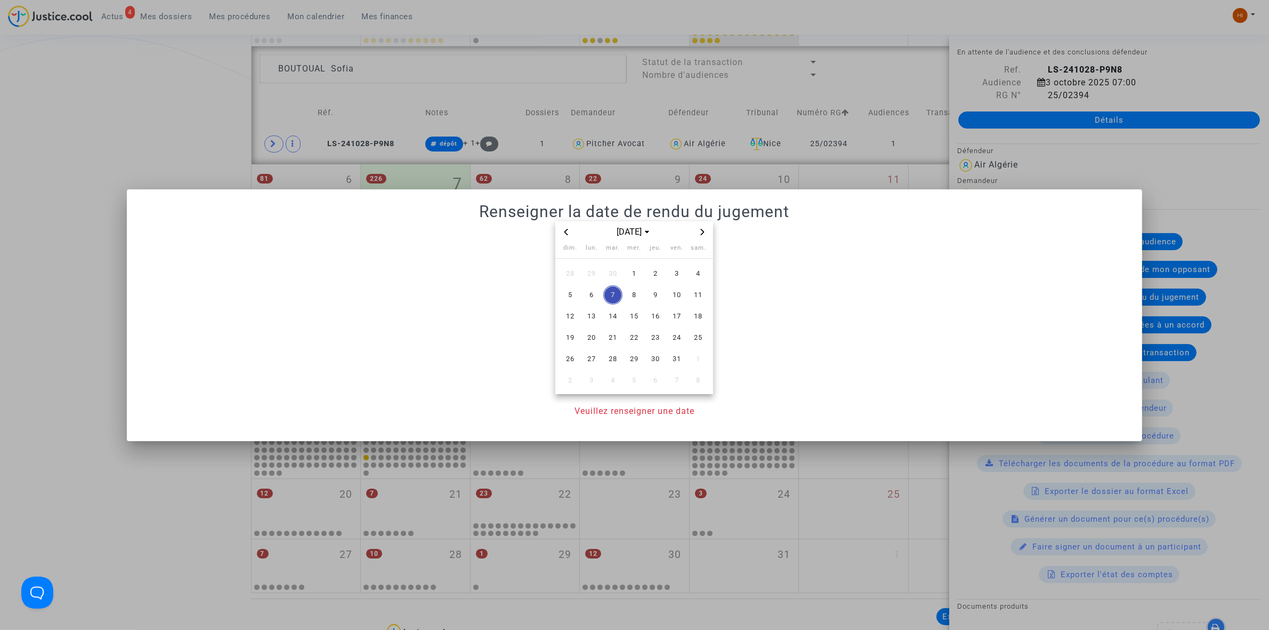
click at [703, 232] on icon "Next month" at bounding box center [703, 232] width 4 height 6
click at [675, 273] on span "5" at bounding box center [676, 273] width 19 height 19
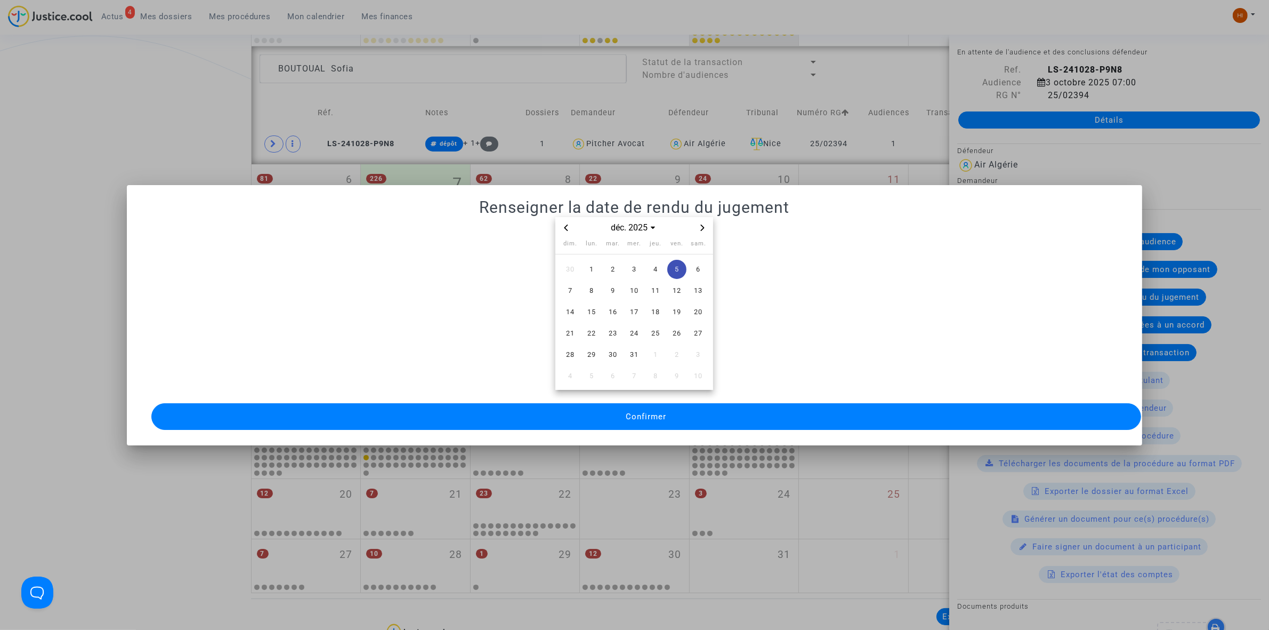
drag, startPoint x: 609, startPoint y: 410, endPoint x: 273, endPoint y: 459, distance: 339.9
click at [600, 411] on button "Confirmer" at bounding box center [646, 416] width 990 height 27
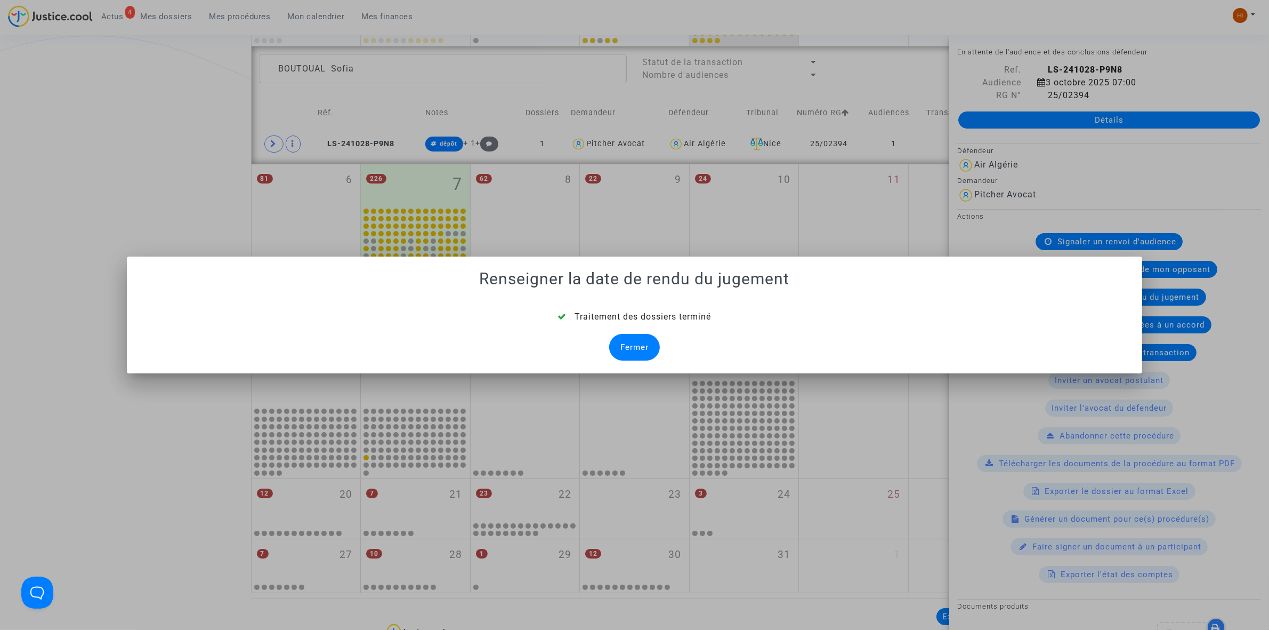
click at [625, 347] on div "Fermer" at bounding box center [634, 347] width 51 height 27
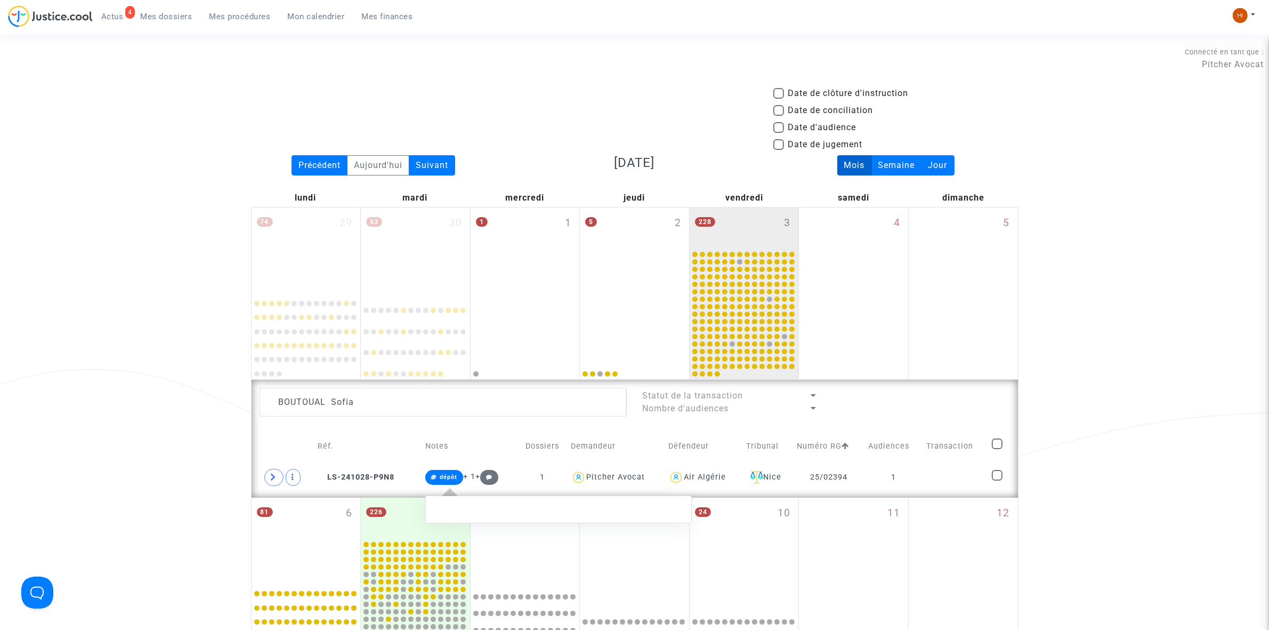
scroll to position [333, 0]
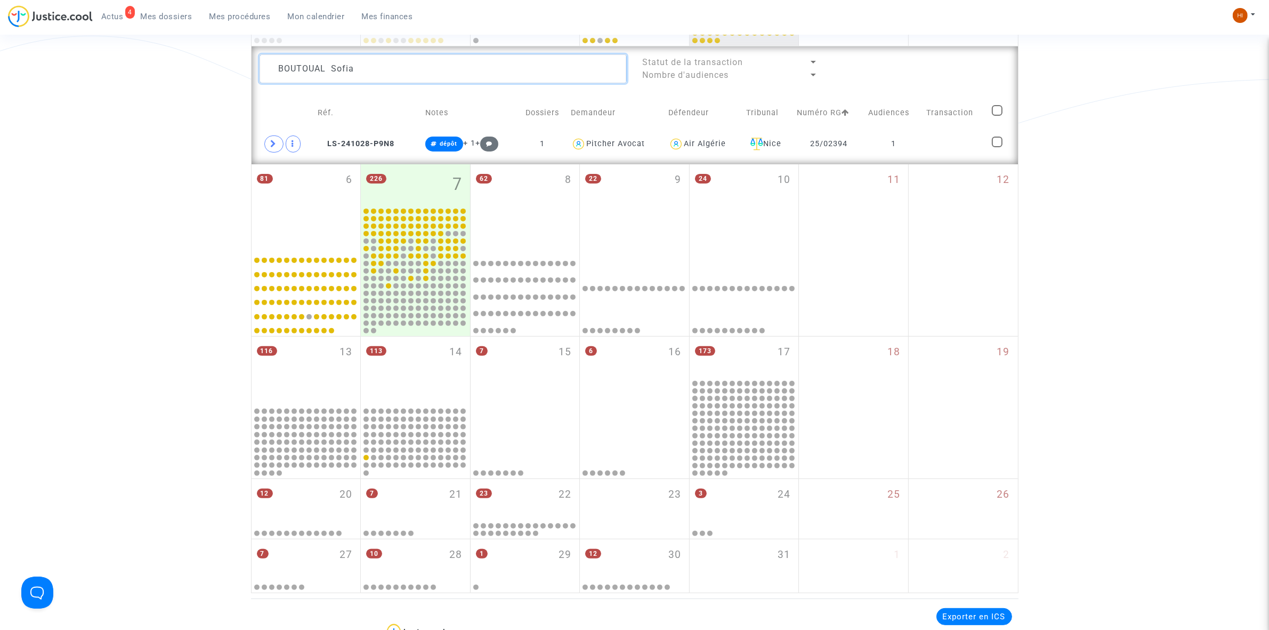
click at [422, 64] on textarea at bounding box center [443, 68] width 367 height 29
click at [420, 63] on textarea at bounding box center [443, 68] width 367 height 29
paste textarea "LAPIERRE Tristan"
type textarea "LAPIERRE Tristan"
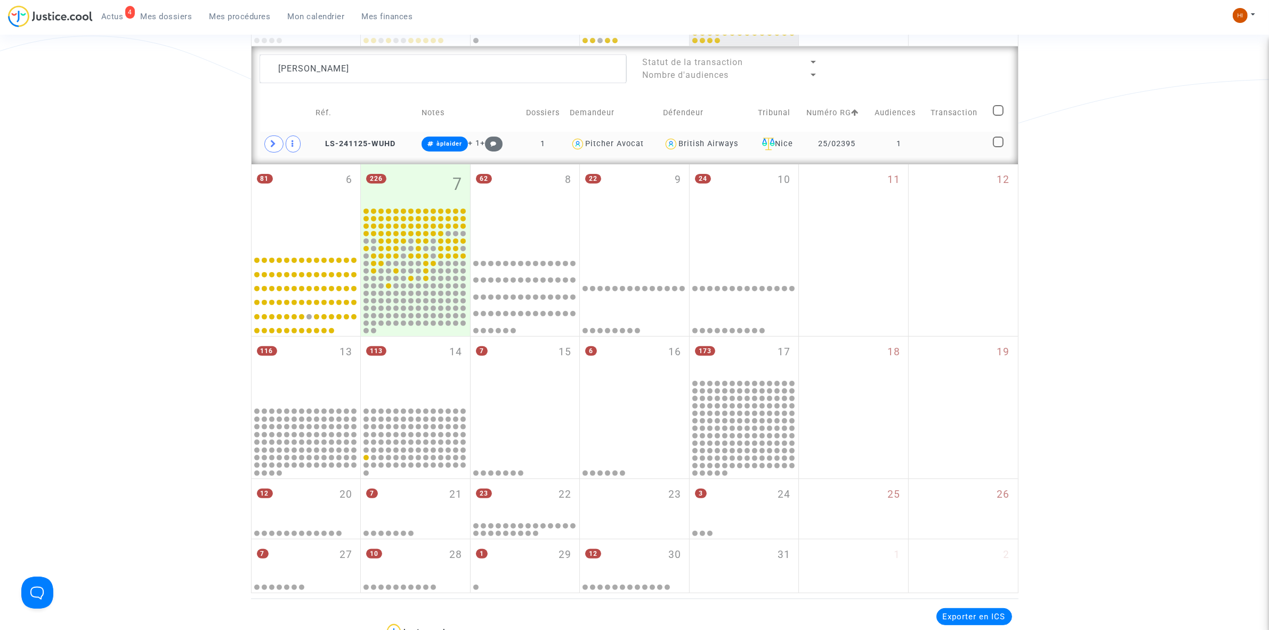
click at [921, 152] on td "1" at bounding box center [899, 144] width 55 height 25
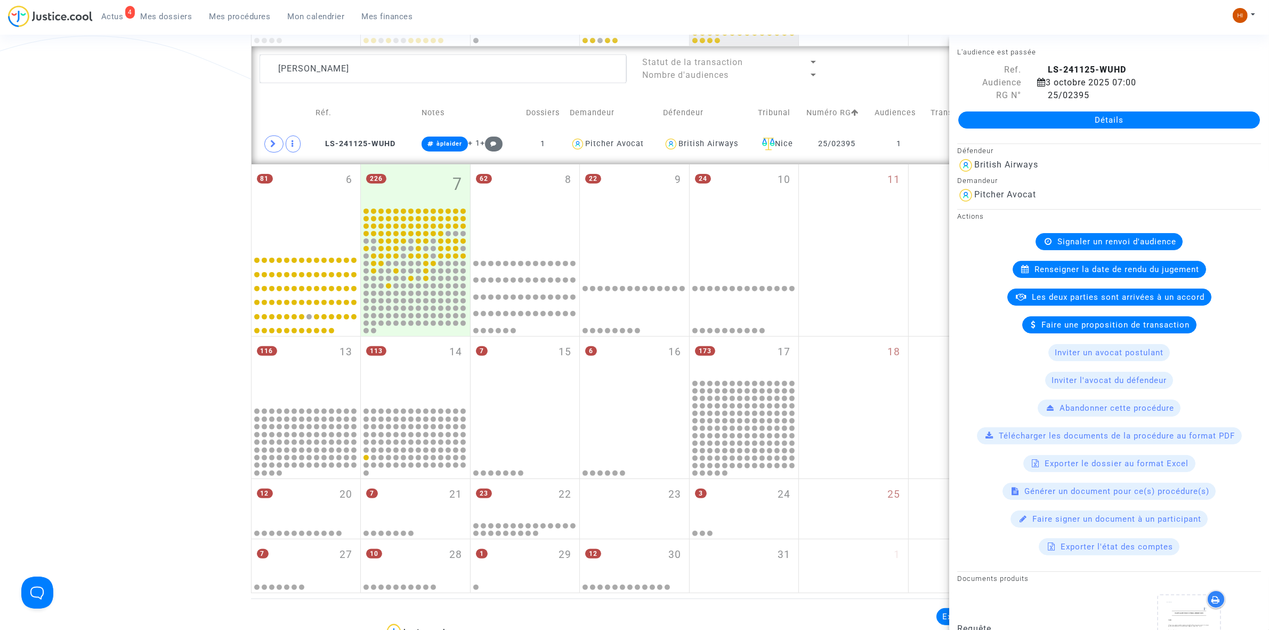
click at [1055, 297] on span "Les deux parties sont arrivées à un accord" at bounding box center [1119, 297] width 173 height 10
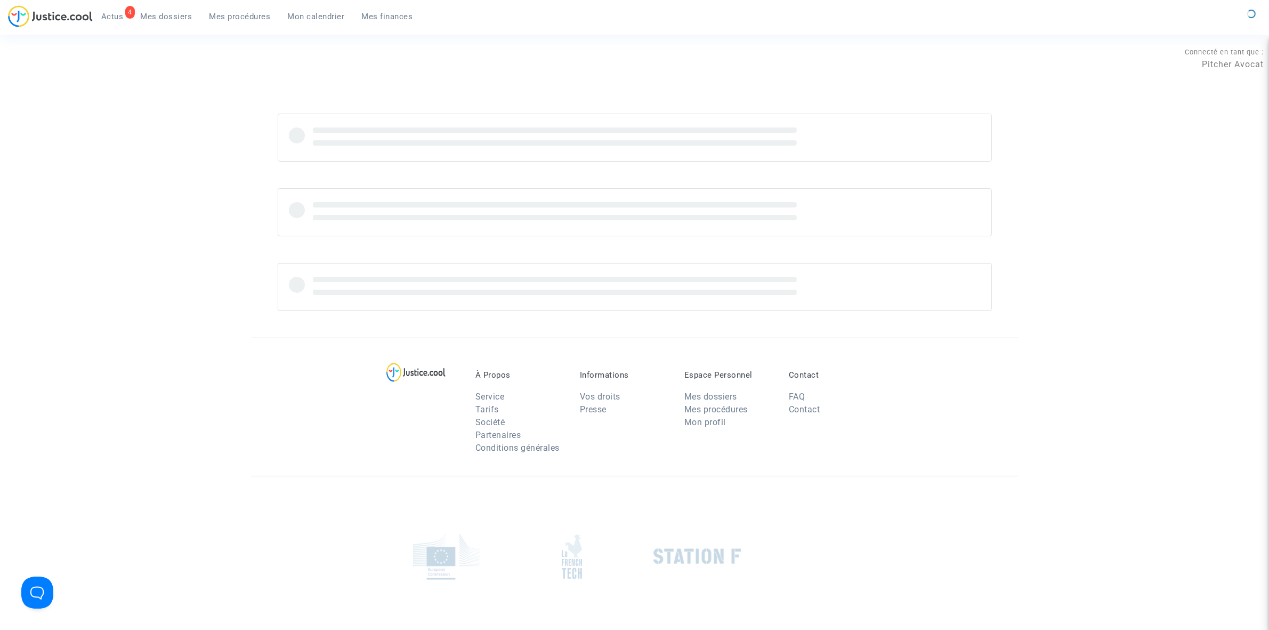
click at [313, 20] on span "Mon calendrier" at bounding box center [316, 17] width 57 height 10
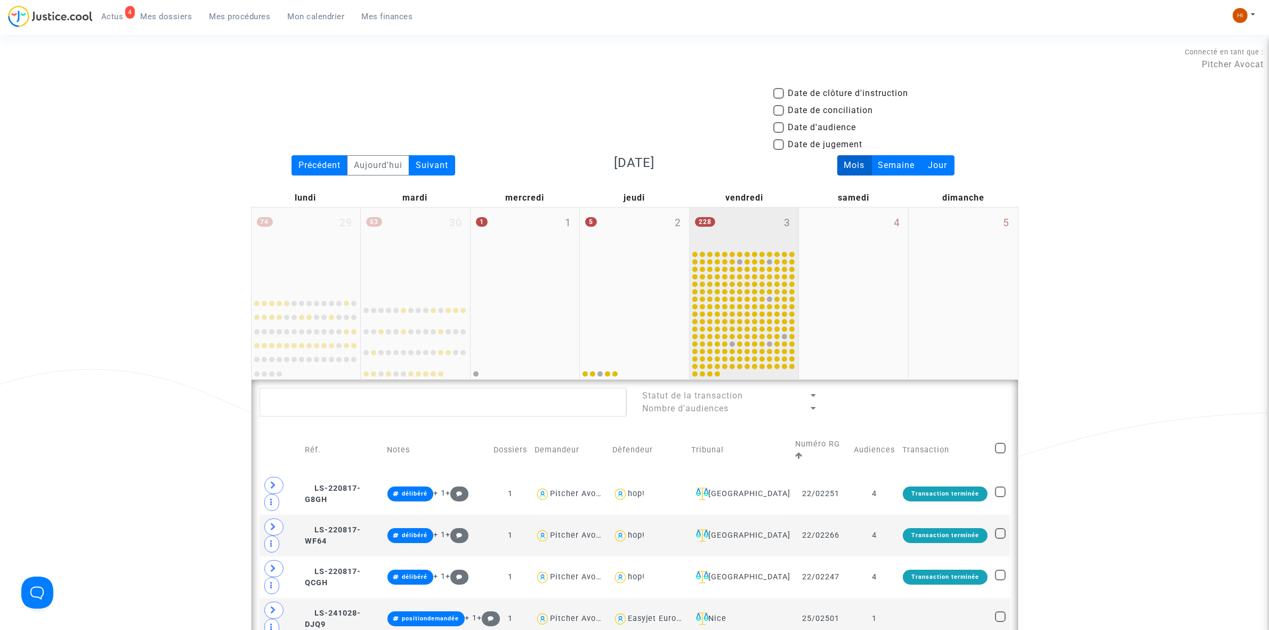
click at [768, 236] on div "228 3" at bounding box center [744, 228] width 109 height 42
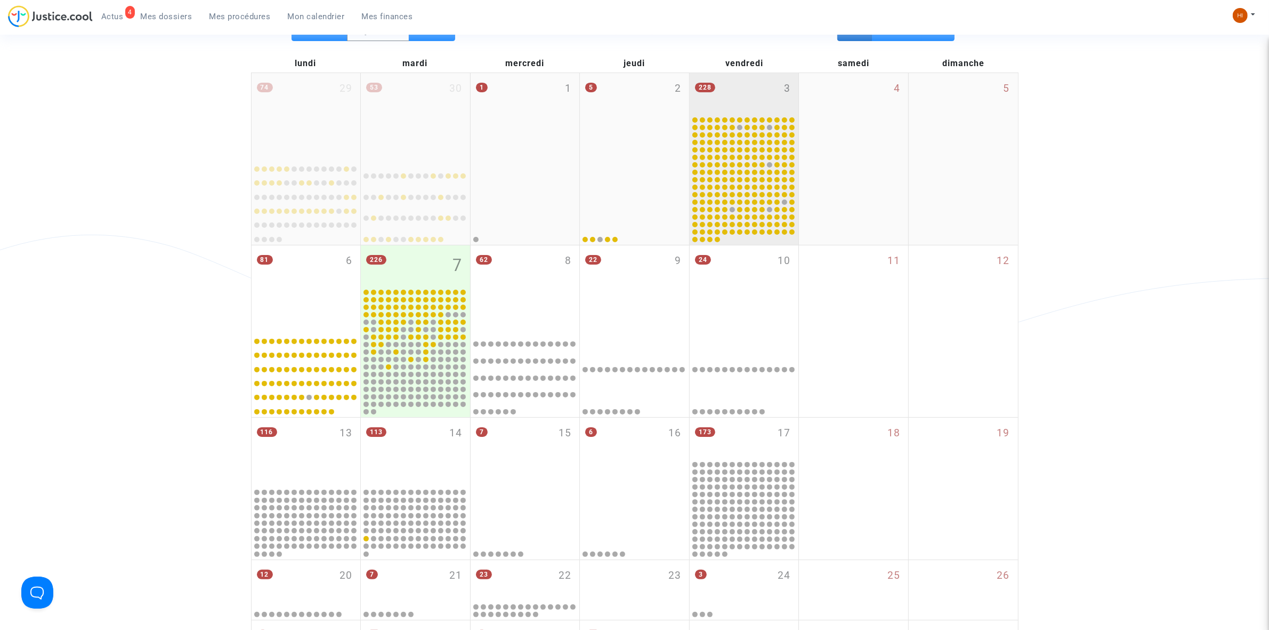
scroll to position [133, 0]
click at [733, 102] on div "228 3" at bounding box center [744, 95] width 109 height 42
click at [731, 104] on div "228 3" at bounding box center [744, 95] width 109 height 42
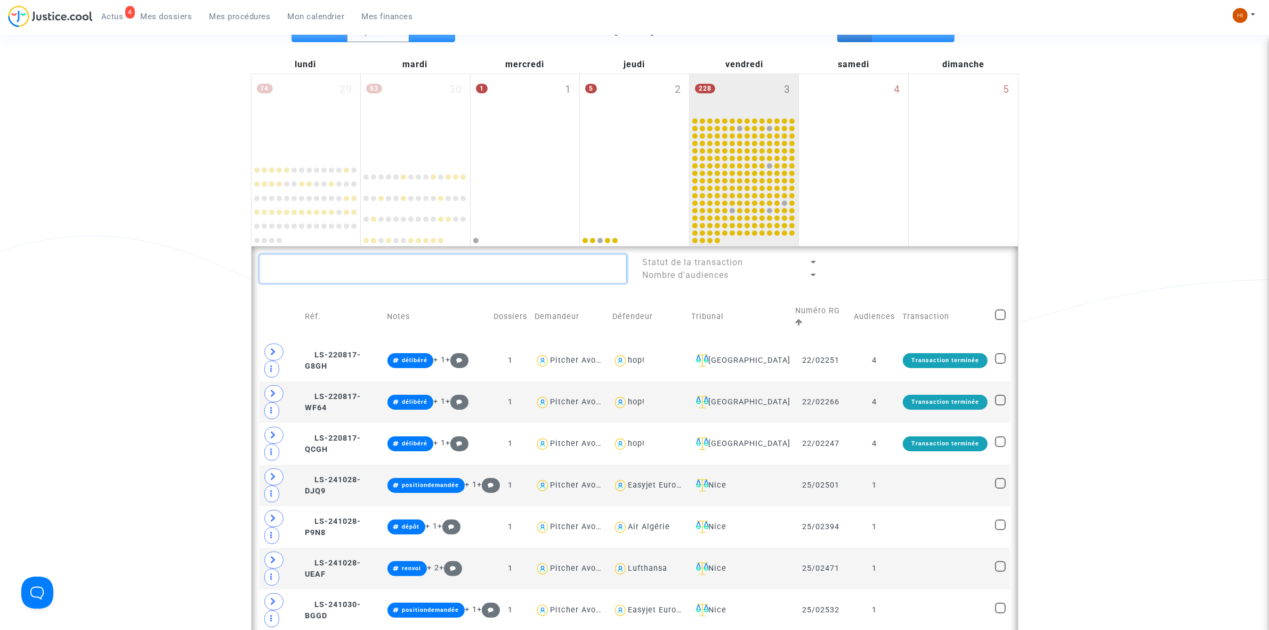
click at [356, 272] on textarea at bounding box center [443, 268] width 367 height 29
paste textarea "LAPIERRE Tristan"
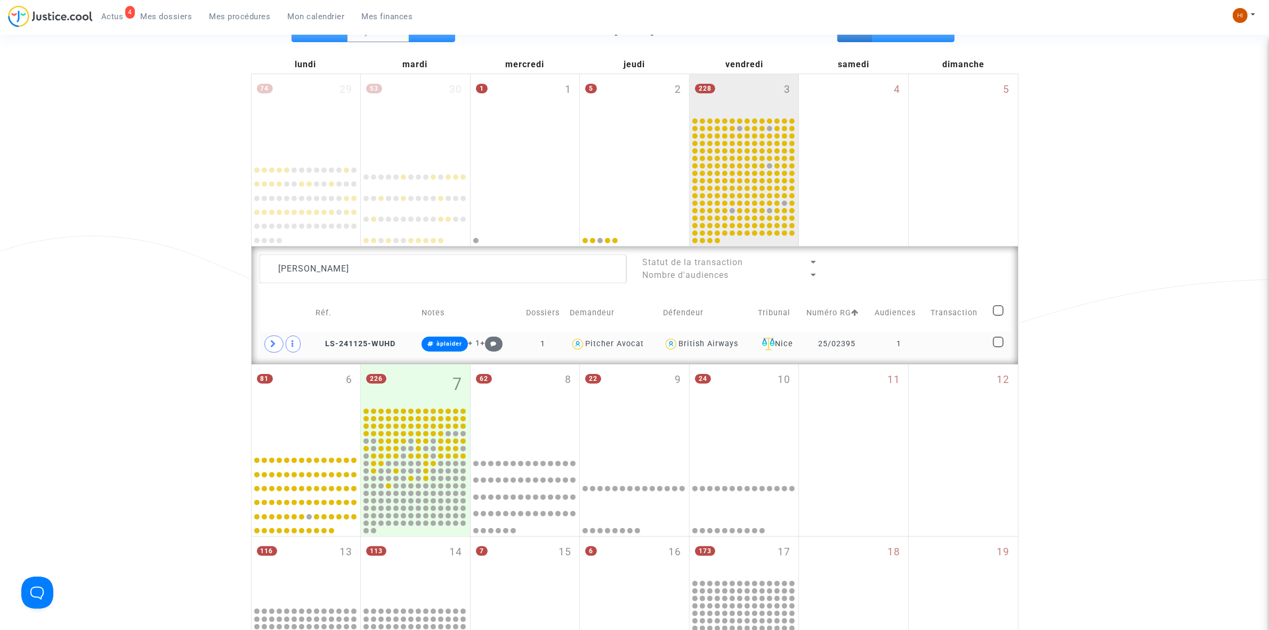
click at [880, 336] on td "1" at bounding box center [899, 344] width 55 height 25
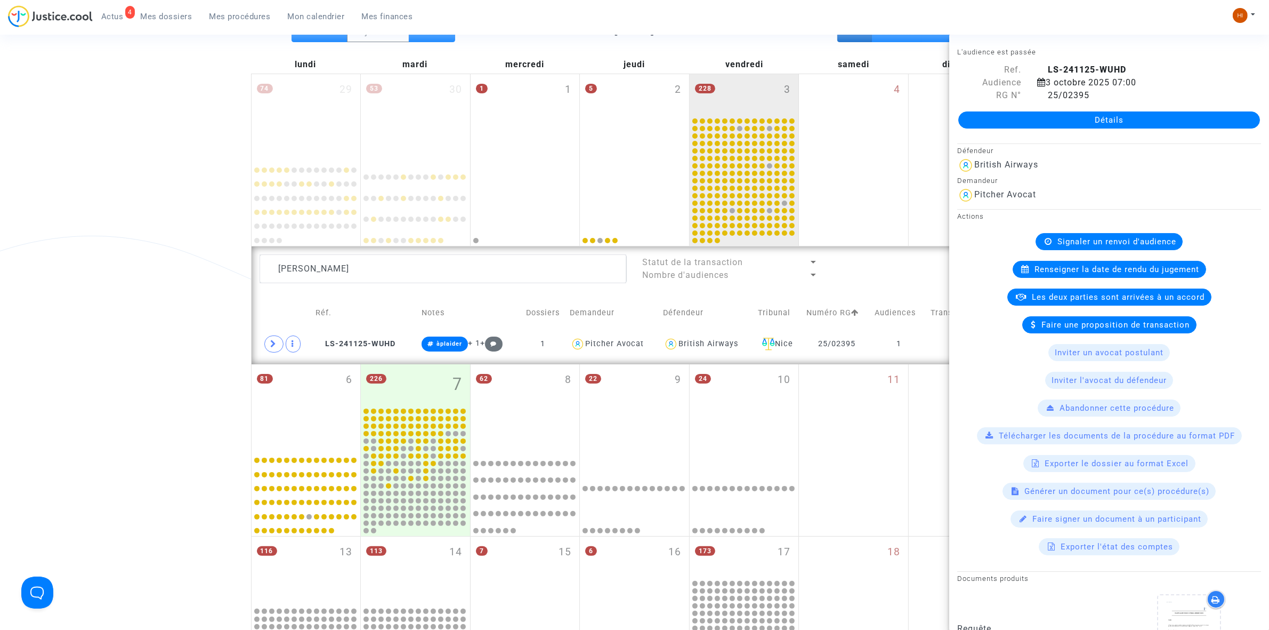
click at [1075, 264] on div "Renseigner la date de rendu du jugement" at bounding box center [1110, 269] width 194 height 17
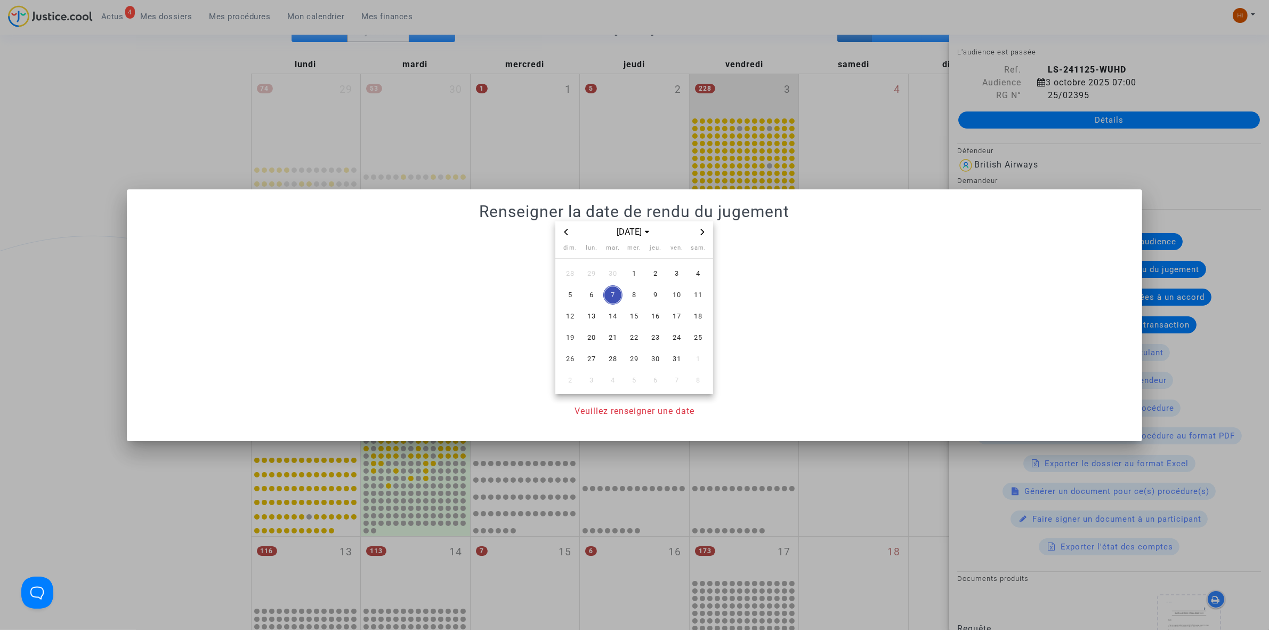
click at [705, 232] on icon "Next month" at bounding box center [702, 232] width 6 height 6
click at [705, 235] on icon "Next month" at bounding box center [702, 232] width 6 height 6
click at [675, 272] on span "5" at bounding box center [676, 273] width 19 height 19
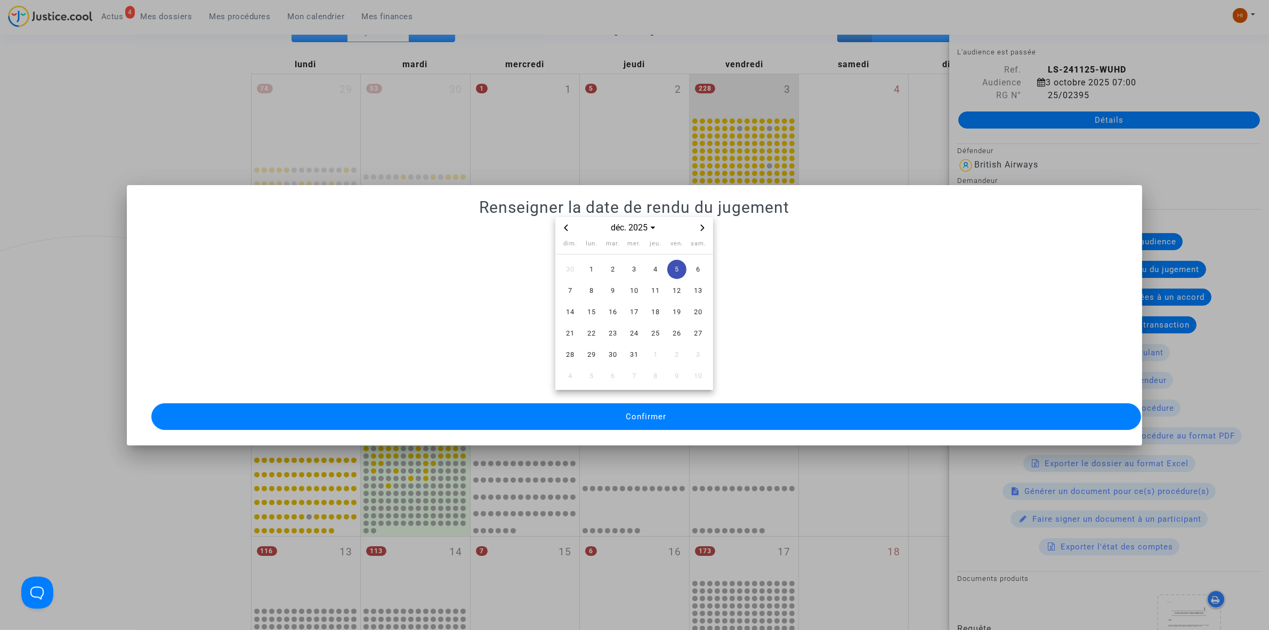
click at [570, 413] on button "Confirmer" at bounding box center [646, 416] width 990 height 27
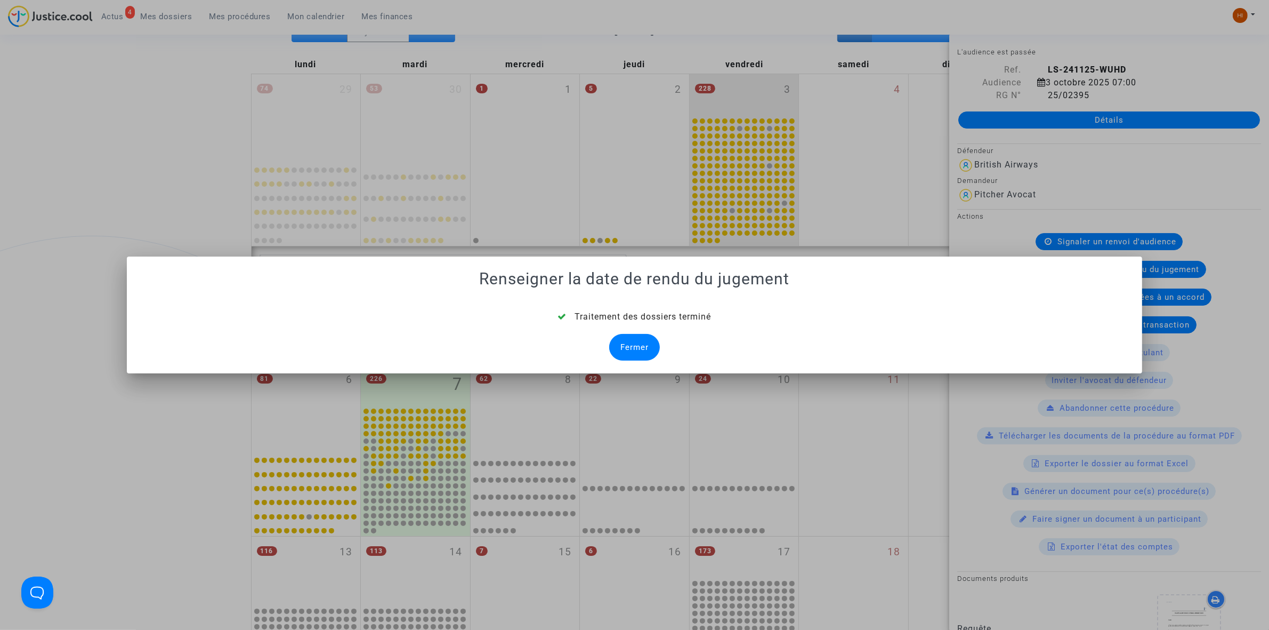
click at [643, 348] on div "Fermer" at bounding box center [634, 347] width 51 height 27
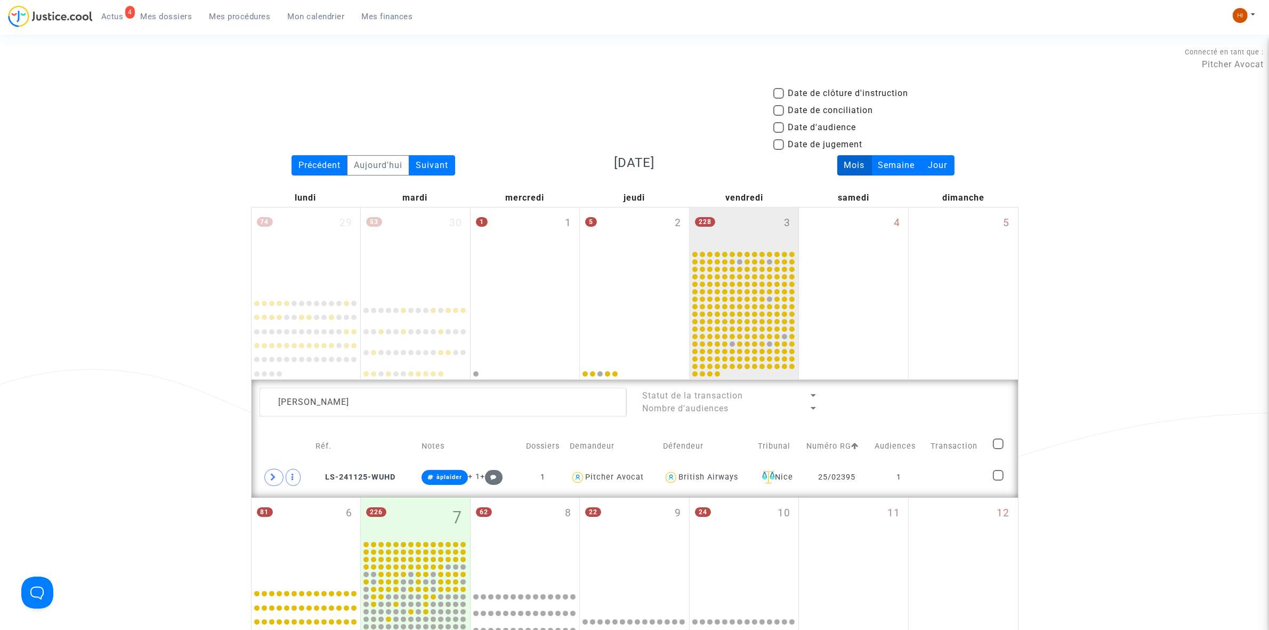
scroll to position [133, 0]
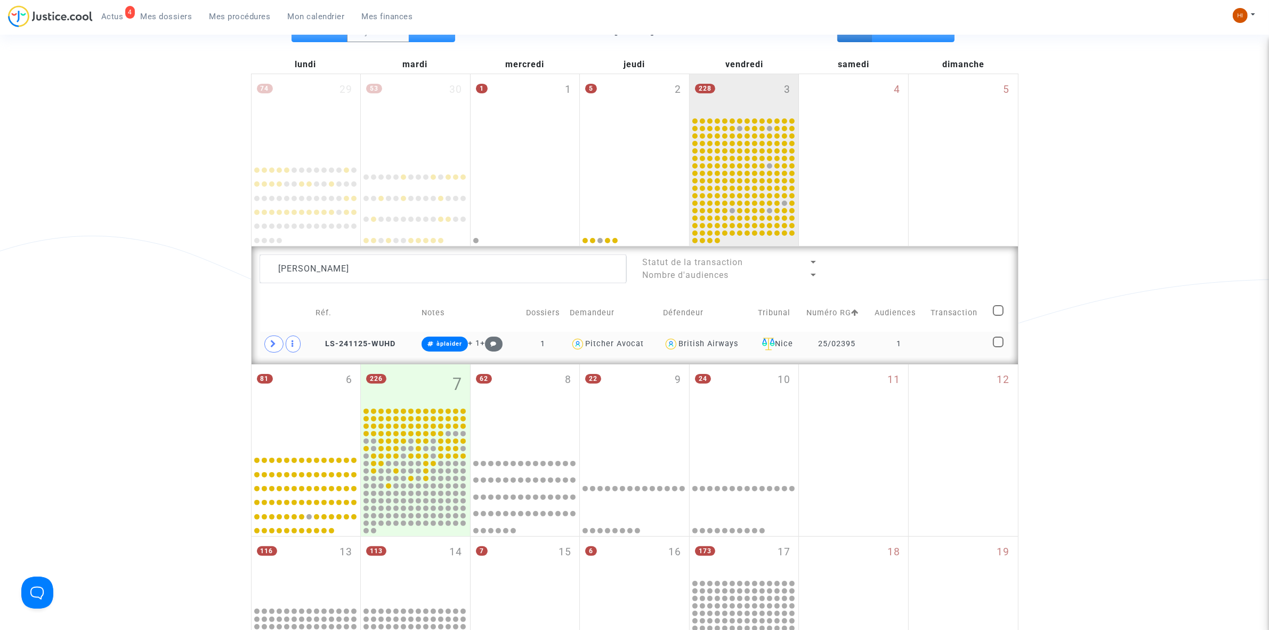
click at [961, 351] on td at bounding box center [958, 344] width 62 height 25
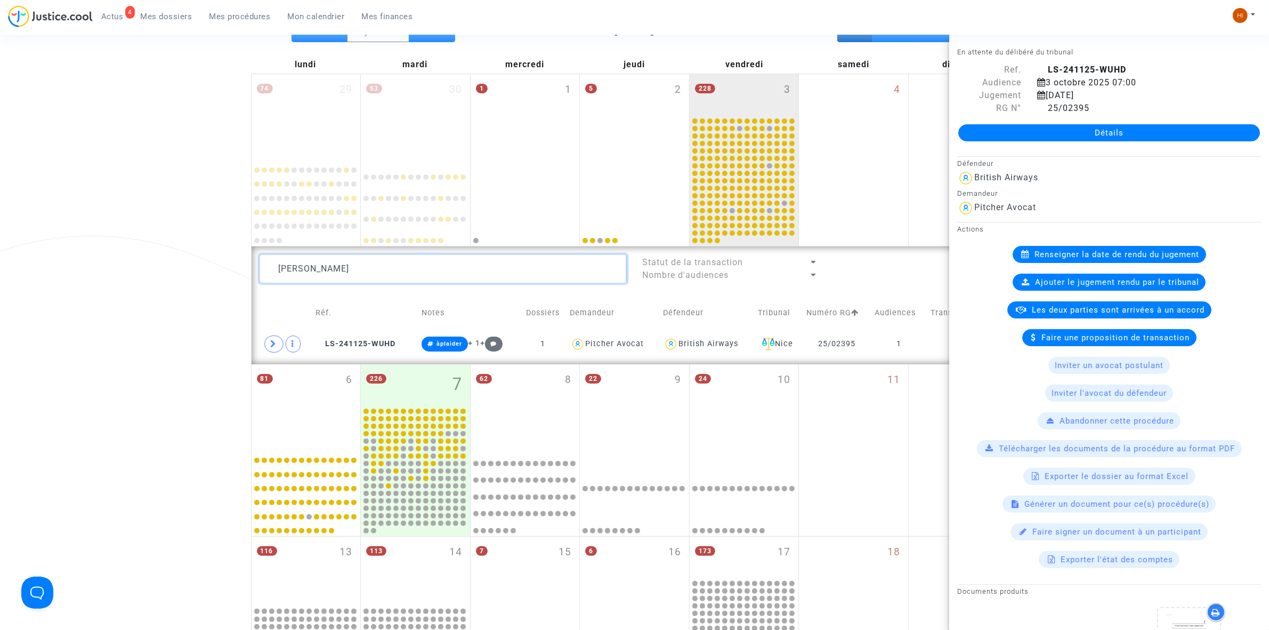
click at [457, 273] on textarea at bounding box center [443, 268] width 367 height 29
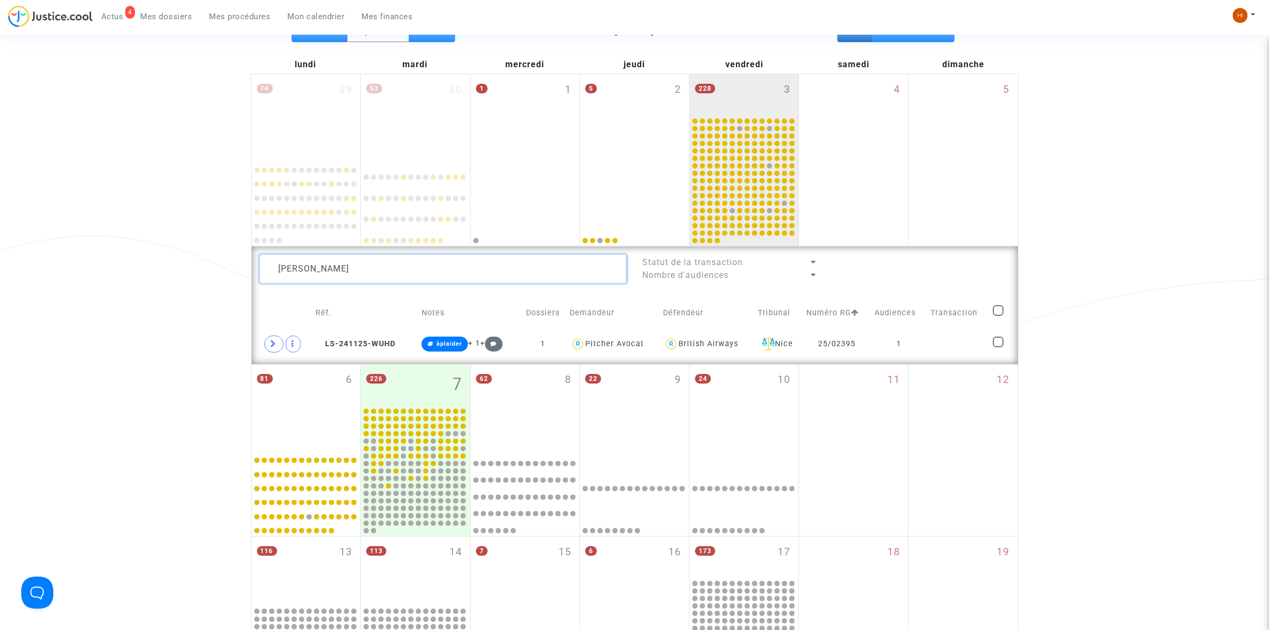
click at [457, 273] on textarea at bounding box center [443, 268] width 367 height 29
paste textarea "MARCHETTI Paul"
type textarea "MARCHETTI Paul"
click at [915, 344] on td "1" at bounding box center [892, 344] width 59 height 25
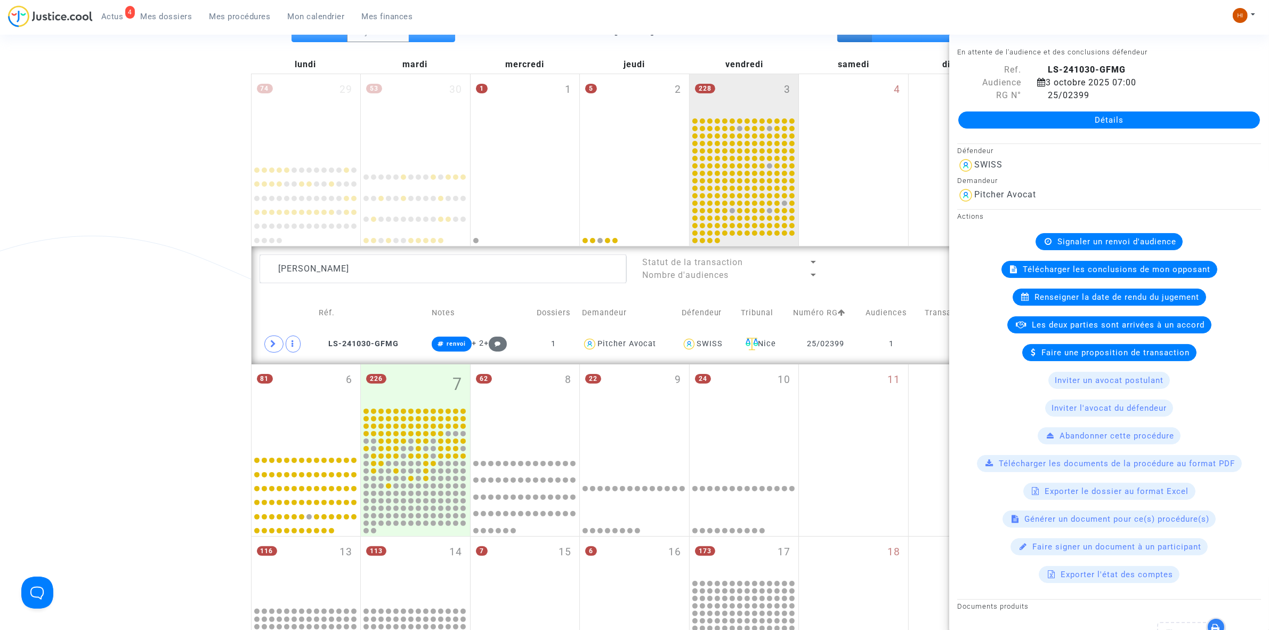
click at [1100, 241] on span "Signaler un renvoi d'audience" at bounding box center [1117, 242] width 119 height 10
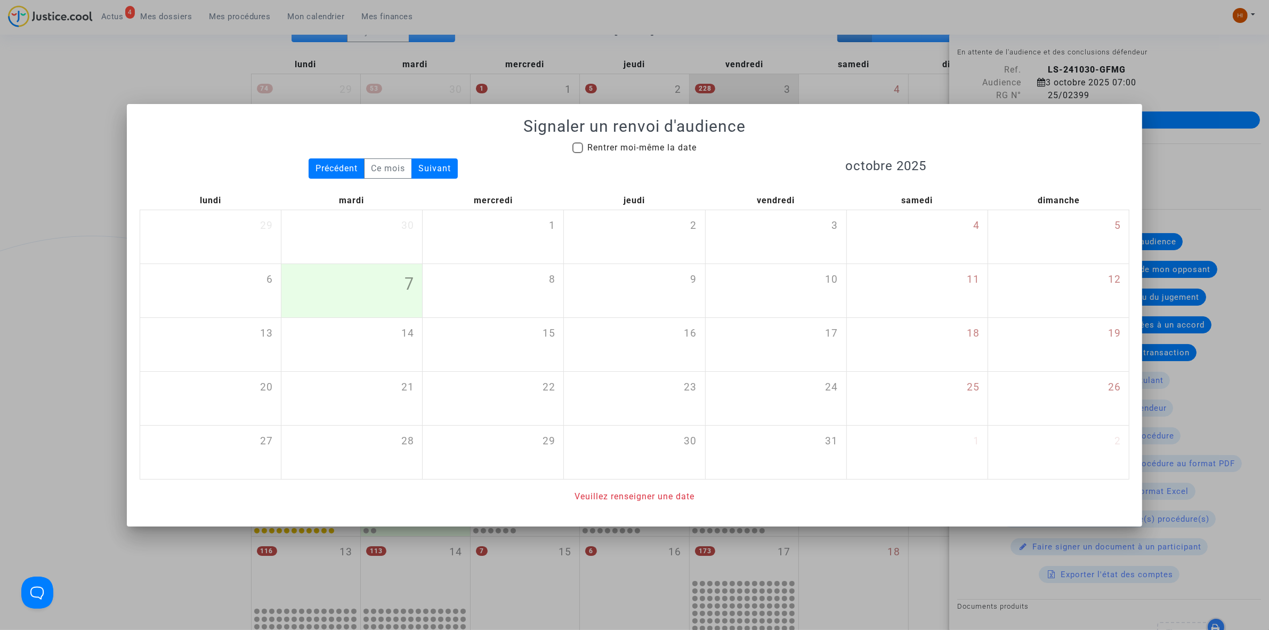
click at [641, 149] on span "Rentrer moi-même la date" at bounding box center [641, 147] width 109 height 10
click at [578, 153] on input "Rentrer moi-même la date" at bounding box center [577, 153] width 1 height 1
checkbox input "true"
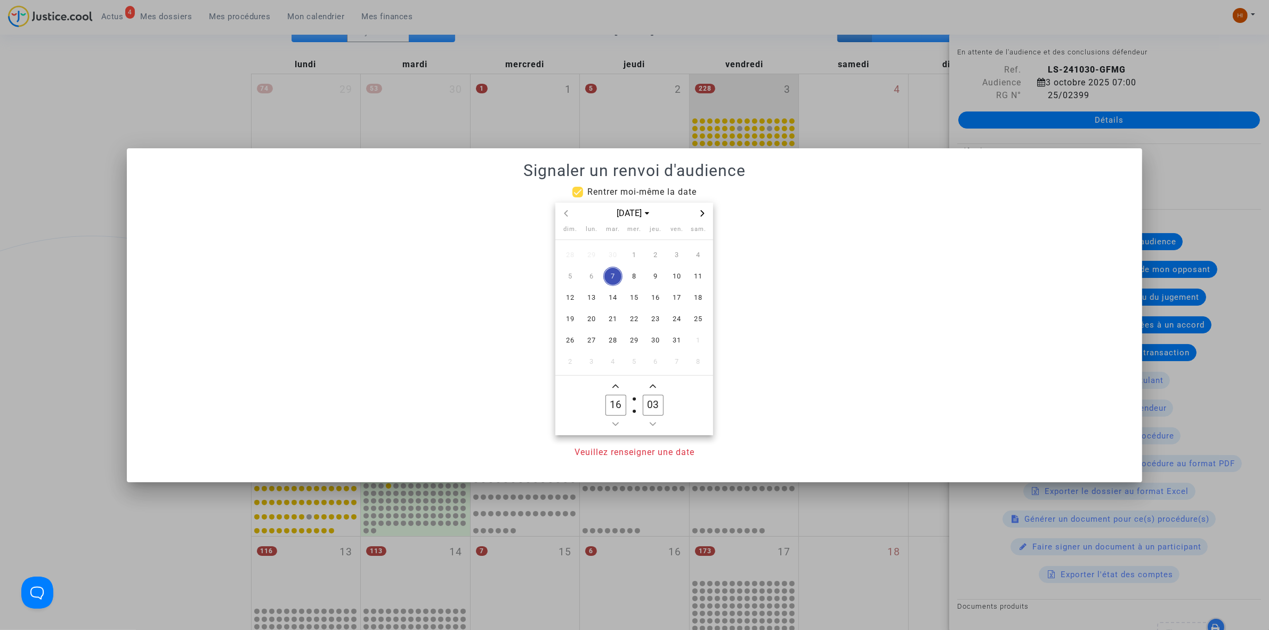
click at [708, 212] on span "Next month" at bounding box center [702, 213] width 13 height 13
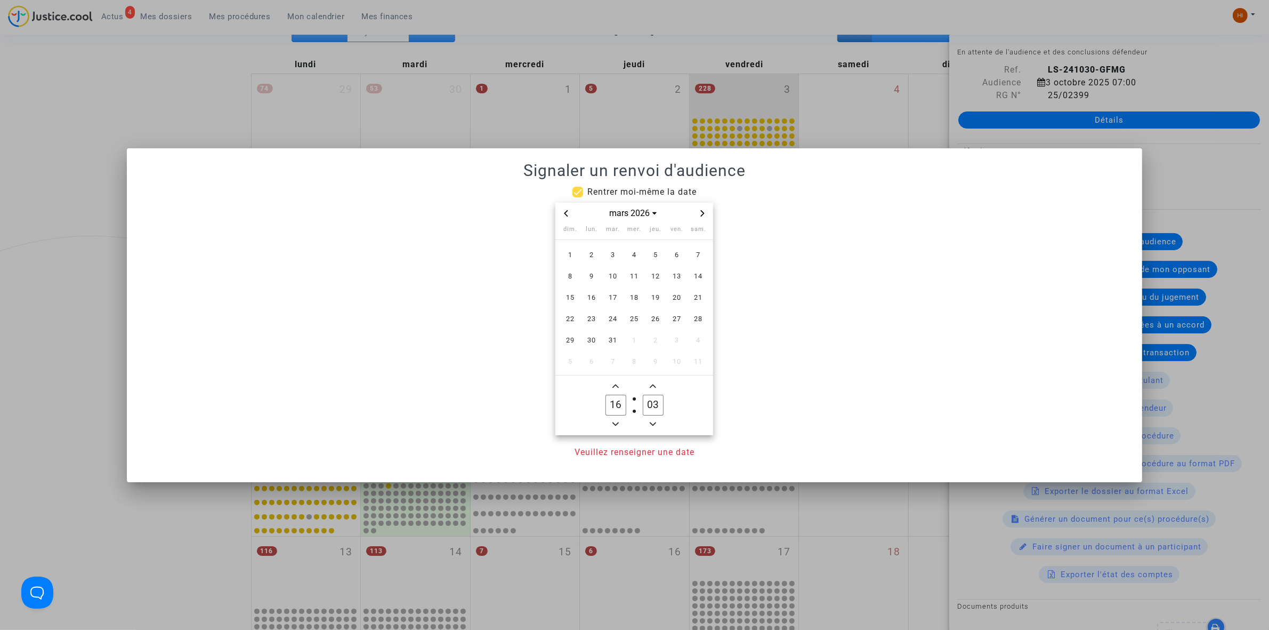
click at [706, 215] on span "Next month" at bounding box center [702, 213] width 13 height 13
click at [679, 295] on span "17" at bounding box center [676, 297] width 19 height 19
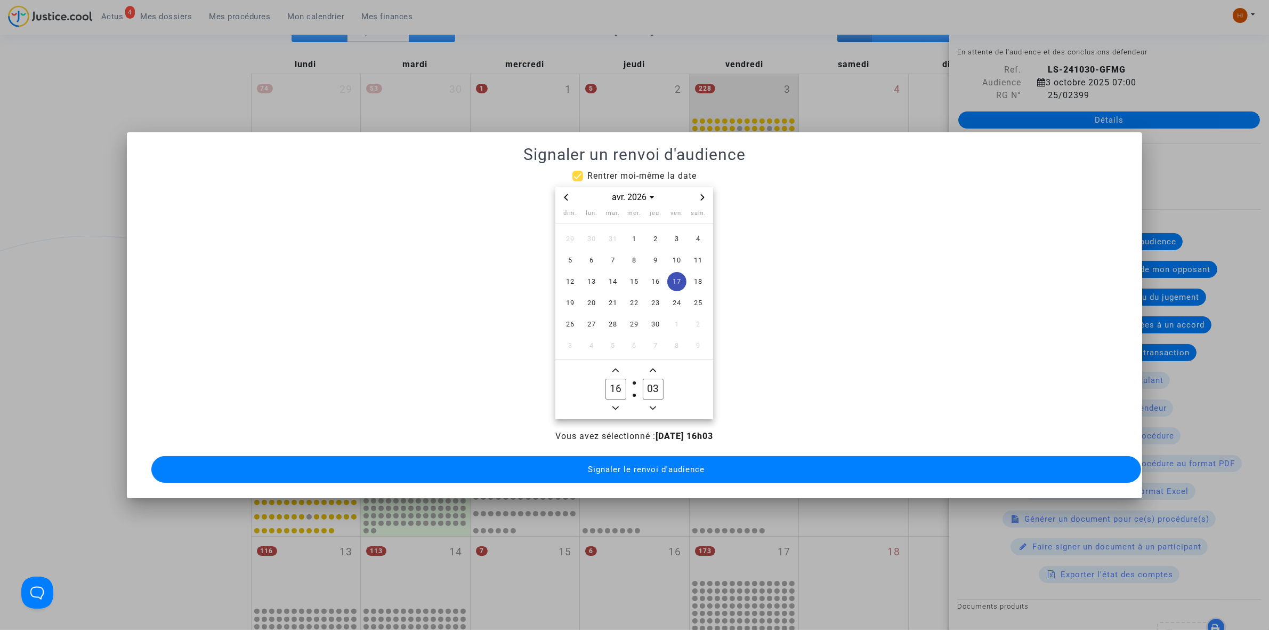
click at [614, 405] on icon "Minus a hour" at bounding box center [616, 408] width 6 height 6
click at [614, 406] on icon "Minus a hour" at bounding box center [616, 408] width 6 height 6
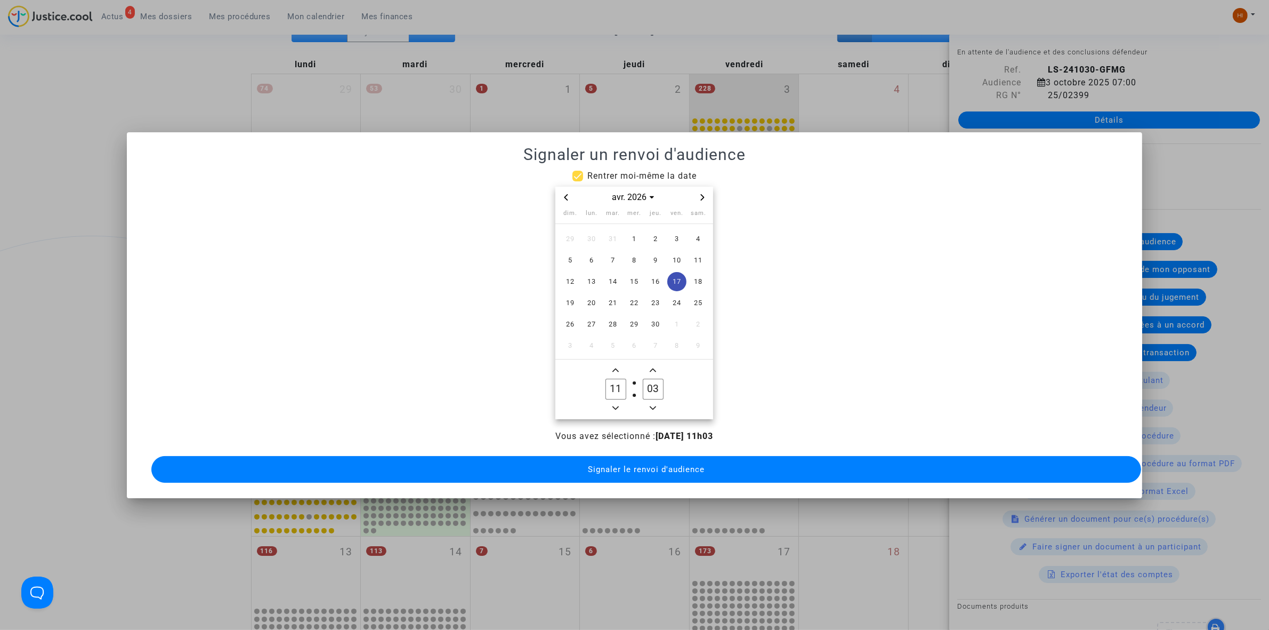
click at [614, 406] on icon "Minus a hour" at bounding box center [616, 408] width 6 height 6
type input "09"
click at [651, 392] on input "03" at bounding box center [653, 388] width 20 height 20
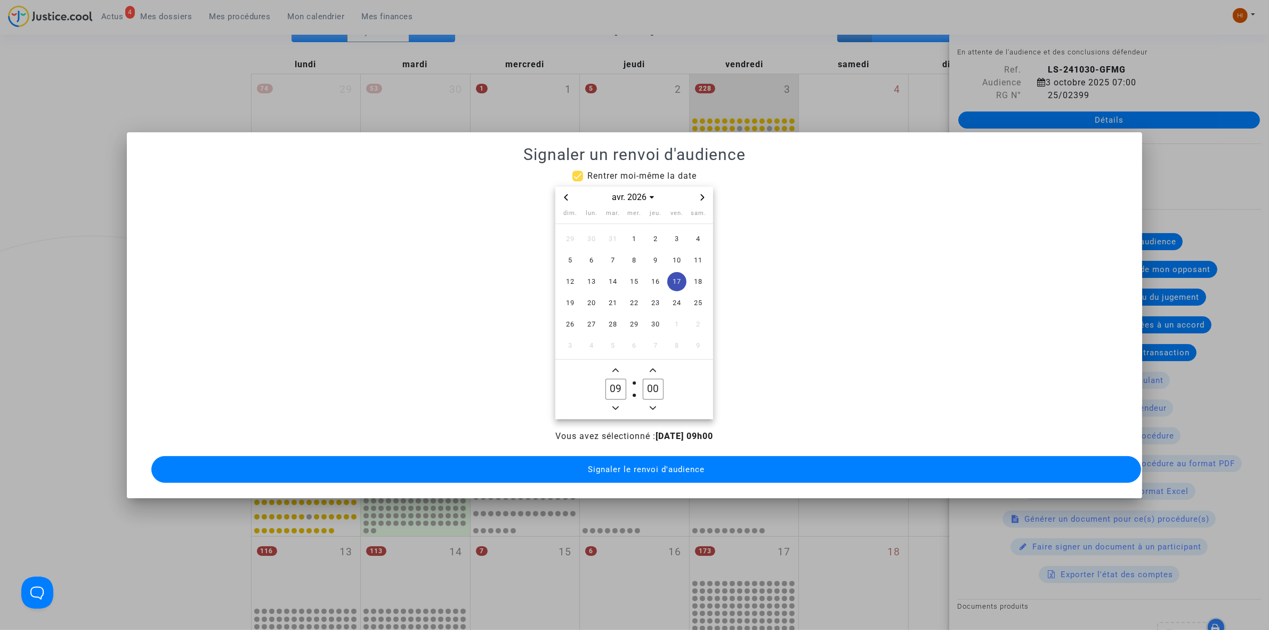
type input "00"
click at [644, 464] on span "Signaler le renvoi d'audience" at bounding box center [646, 469] width 117 height 10
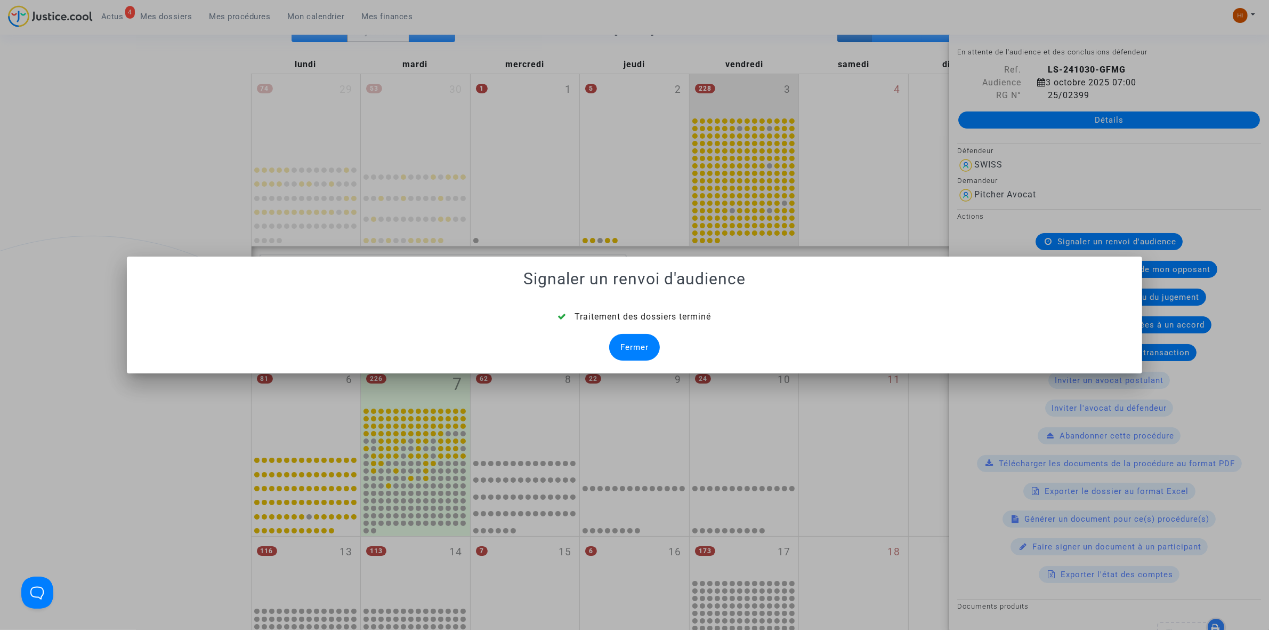
click at [635, 348] on div "Fermer" at bounding box center [634, 347] width 51 height 27
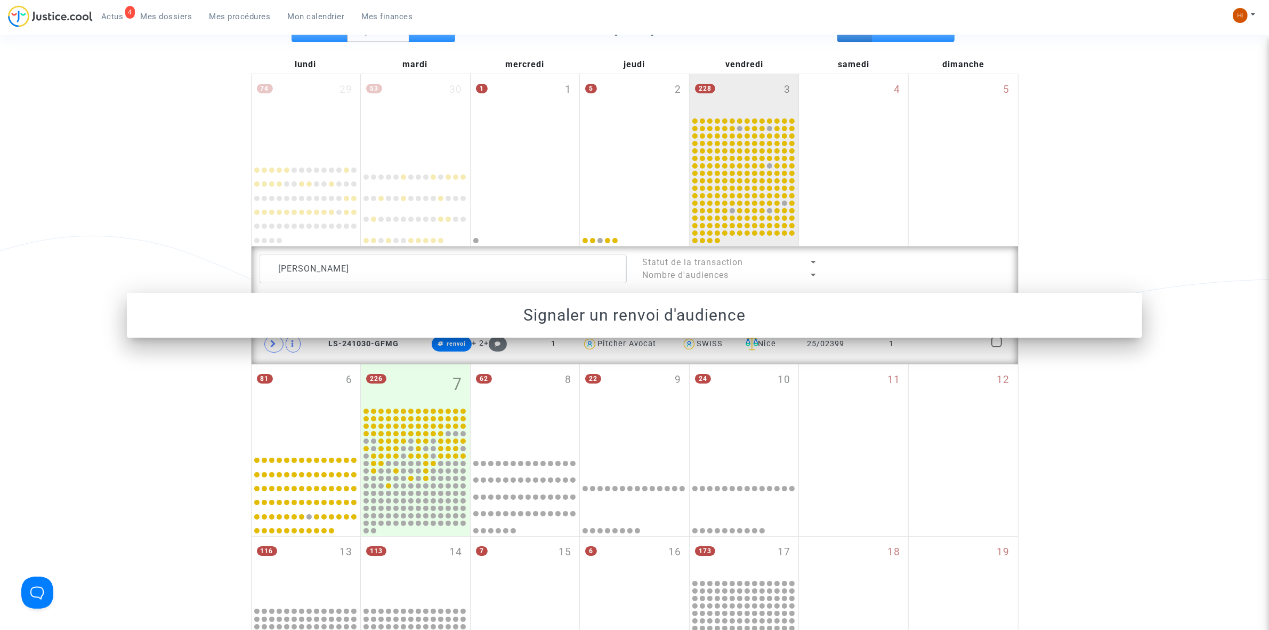
scroll to position [133, 0]
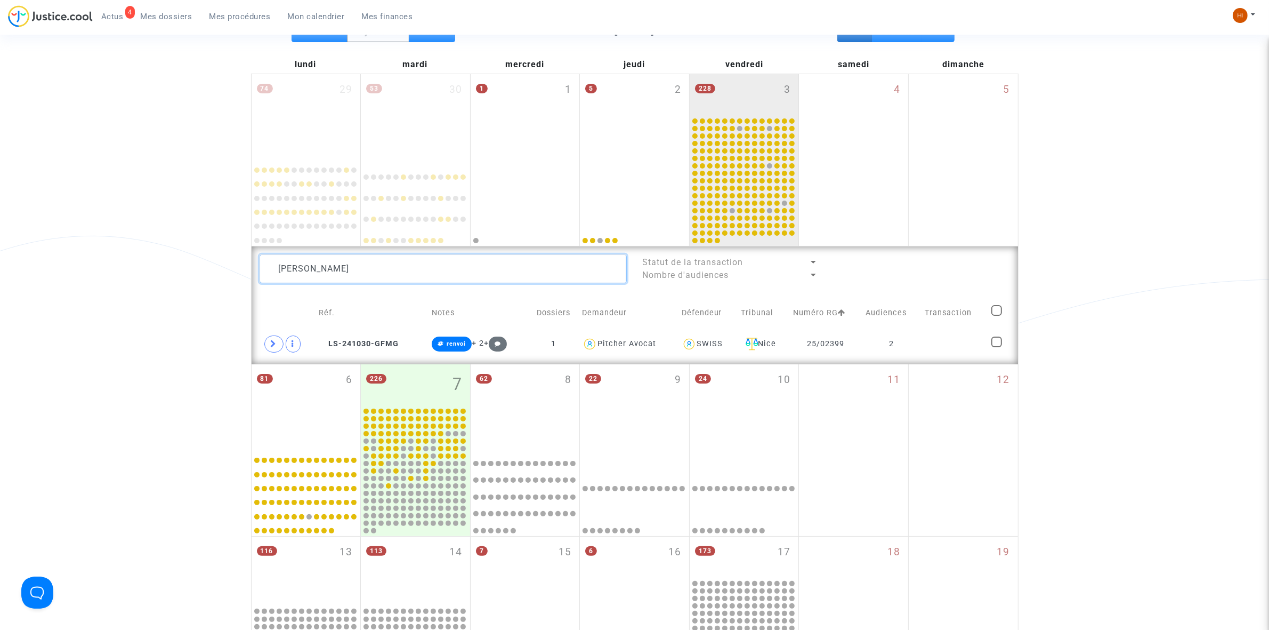
click at [372, 262] on textarea at bounding box center [443, 268] width 367 height 29
paste textarea "BOYE Sophie"
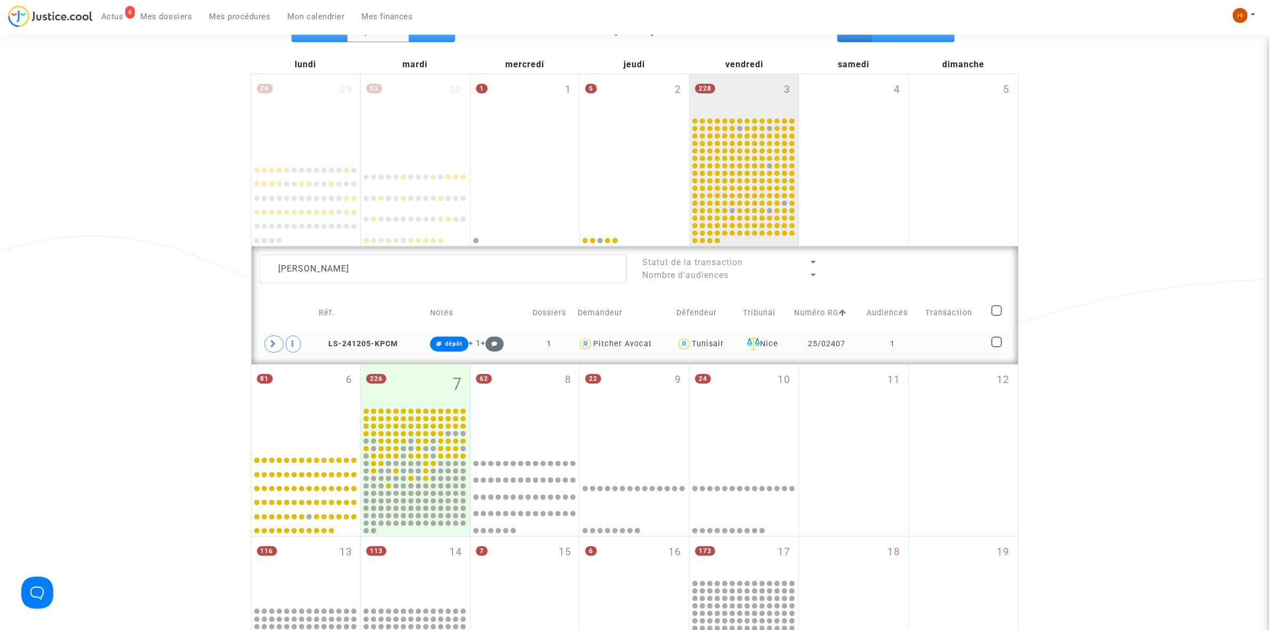
click at [982, 347] on td at bounding box center [955, 344] width 66 height 25
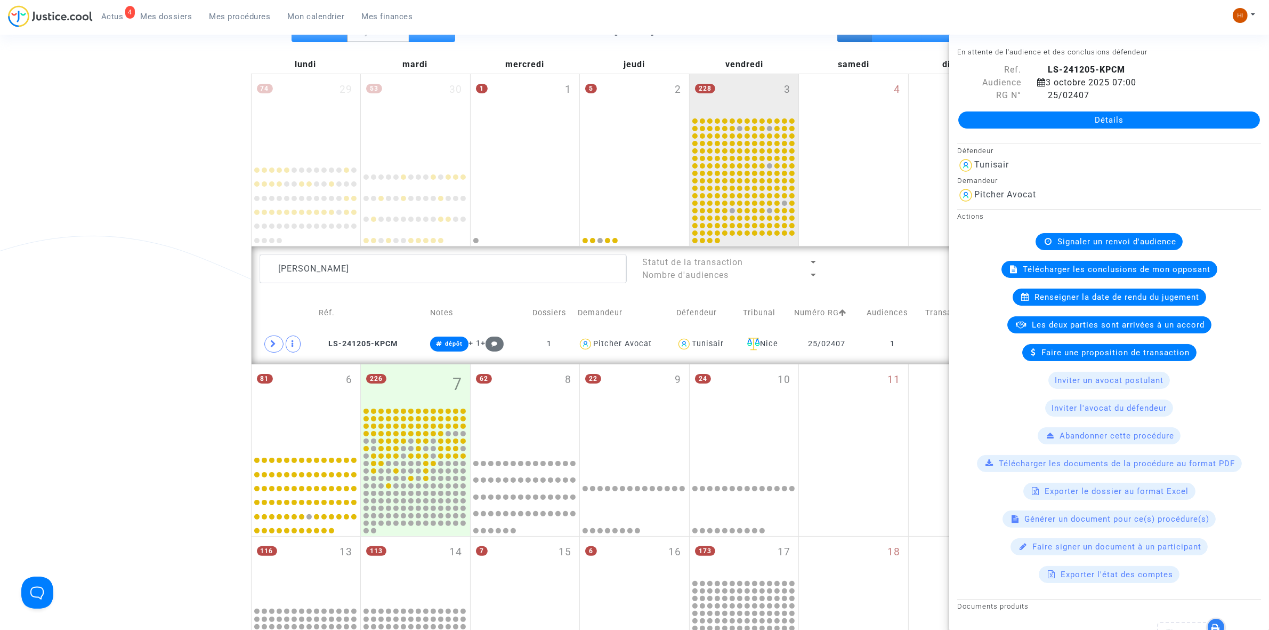
click at [1089, 292] on div "Renseigner la date de rendu du jugement" at bounding box center [1110, 296] width 194 height 17
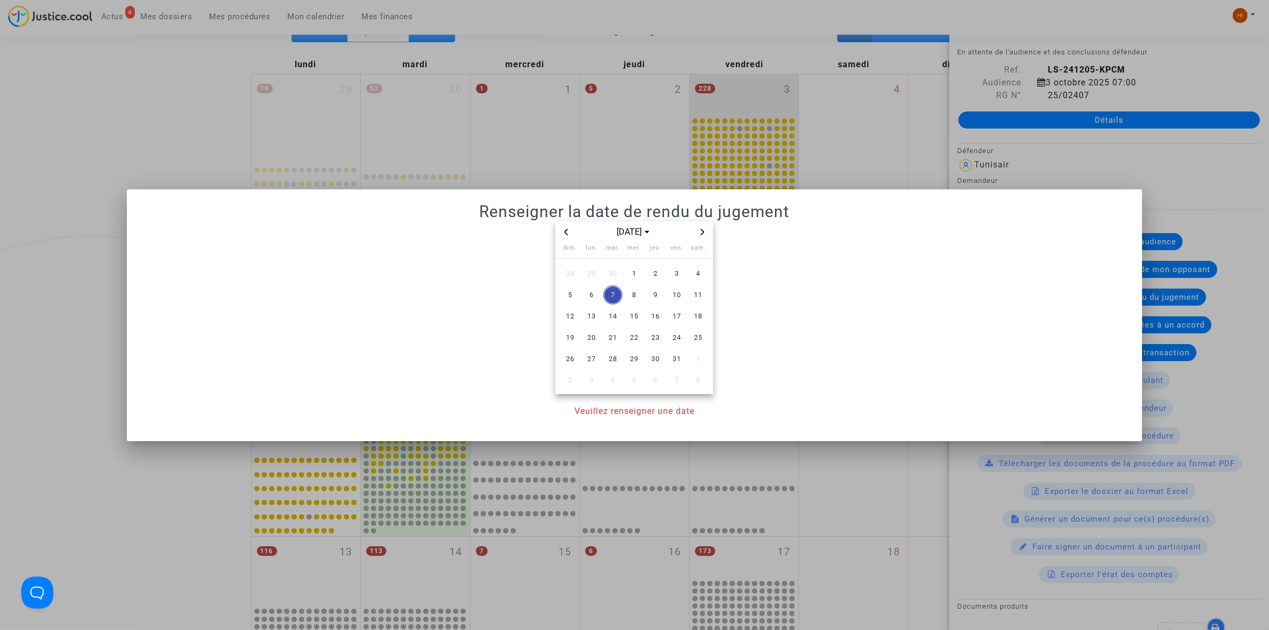
click at [703, 232] on icon "Next month" at bounding box center [702, 232] width 6 height 6
click at [672, 275] on span "5" at bounding box center [676, 273] width 19 height 19
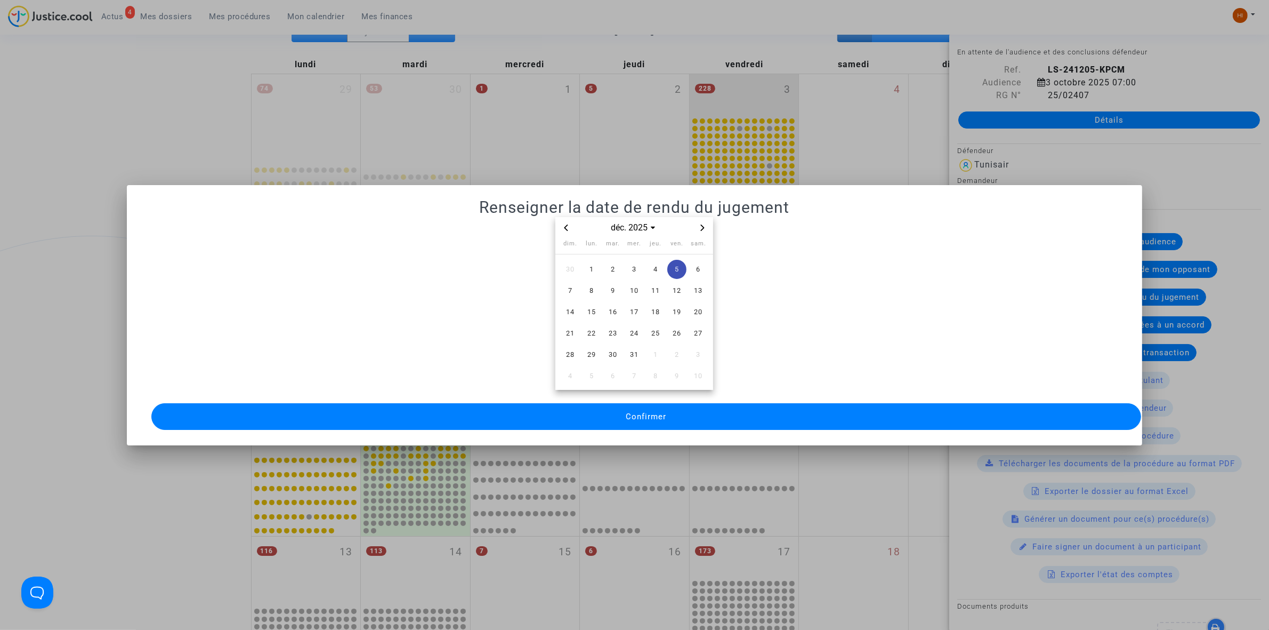
click at [645, 413] on span "Confirmer" at bounding box center [646, 417] width 41 height 10
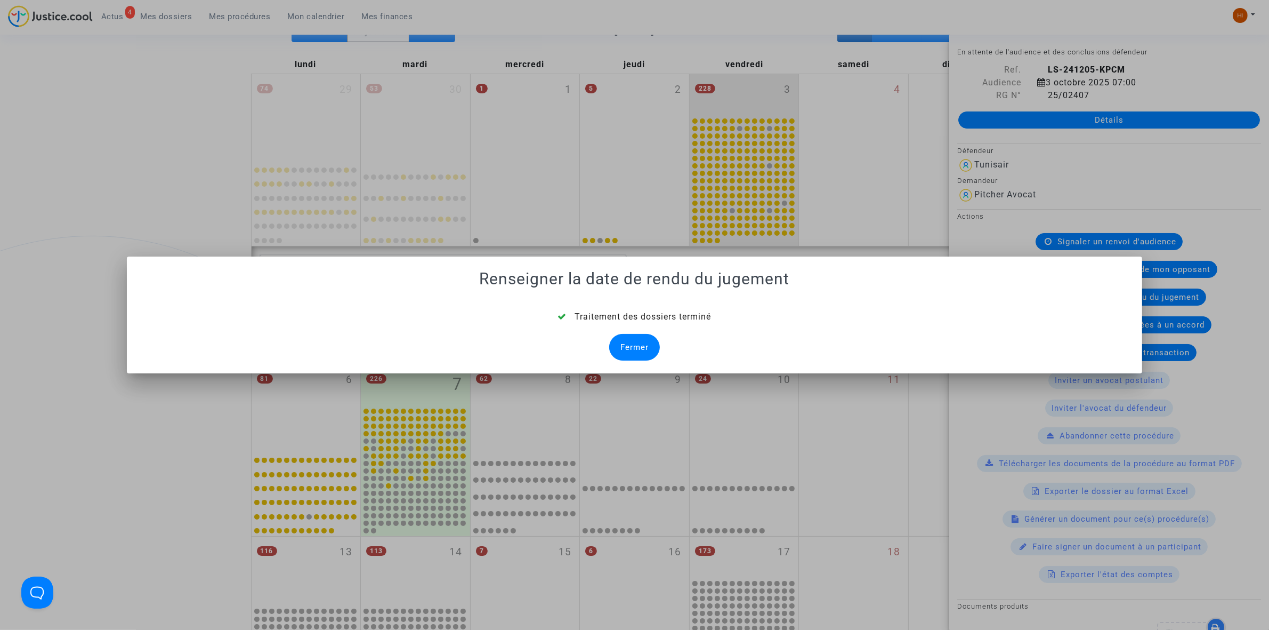
drag, startPoint x: 624, startPoint y: 348, endPoint x: 604, endPoint y: 344, distance: 20.0
click at [624, 348] on div "Fermer" at bounding box center [634, 347] width 51 height 27
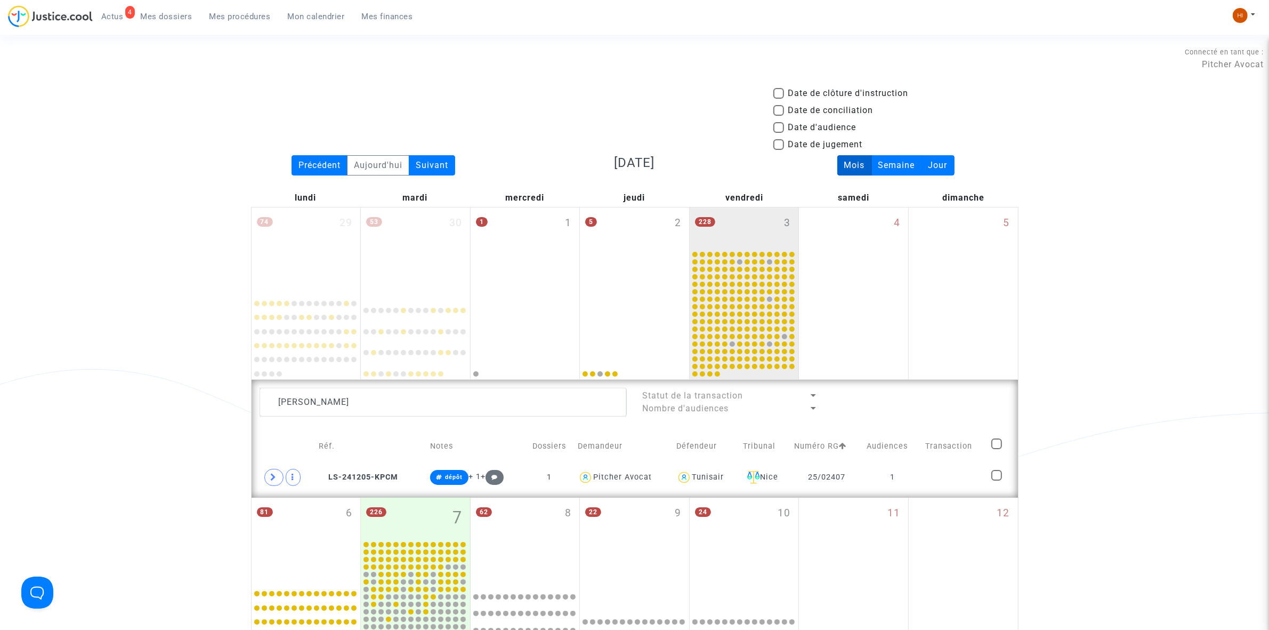
scroll to position [133, 0]
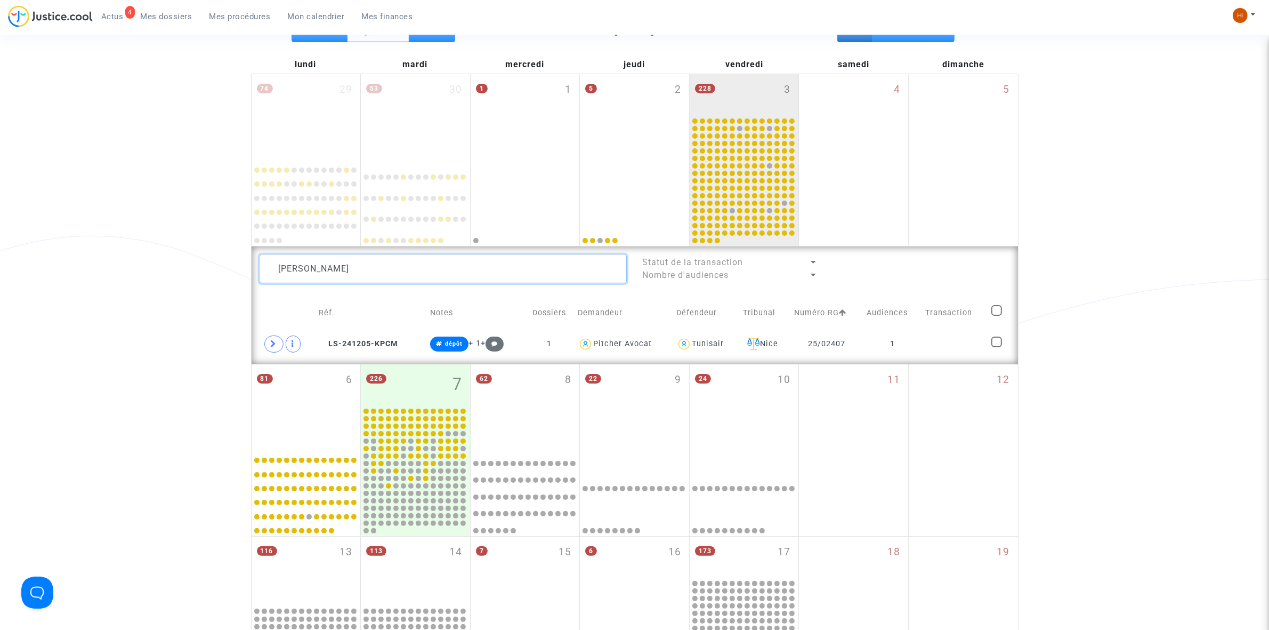
click at [531, 276] on textarea at bounding box center [443, 268] width 367 height 29
paste textarea "SENG Moulika"
type textarea "SENG Moulika"
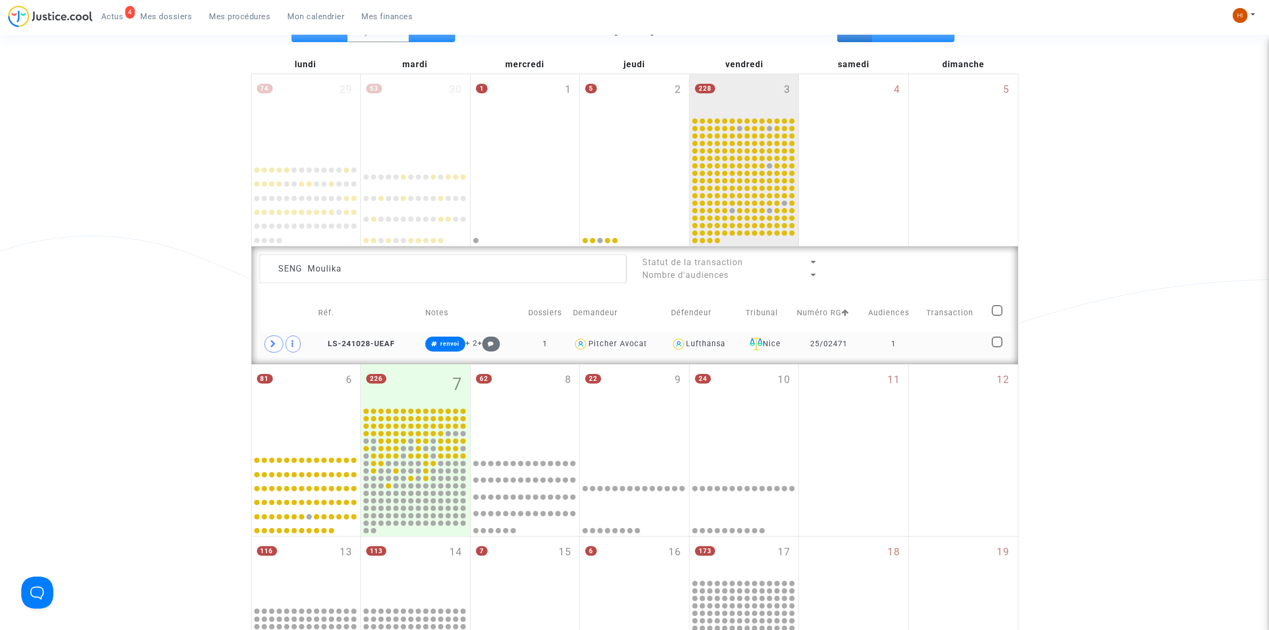
click at [969, 347] on td at bounding box center [955, 344] width 65 height 25
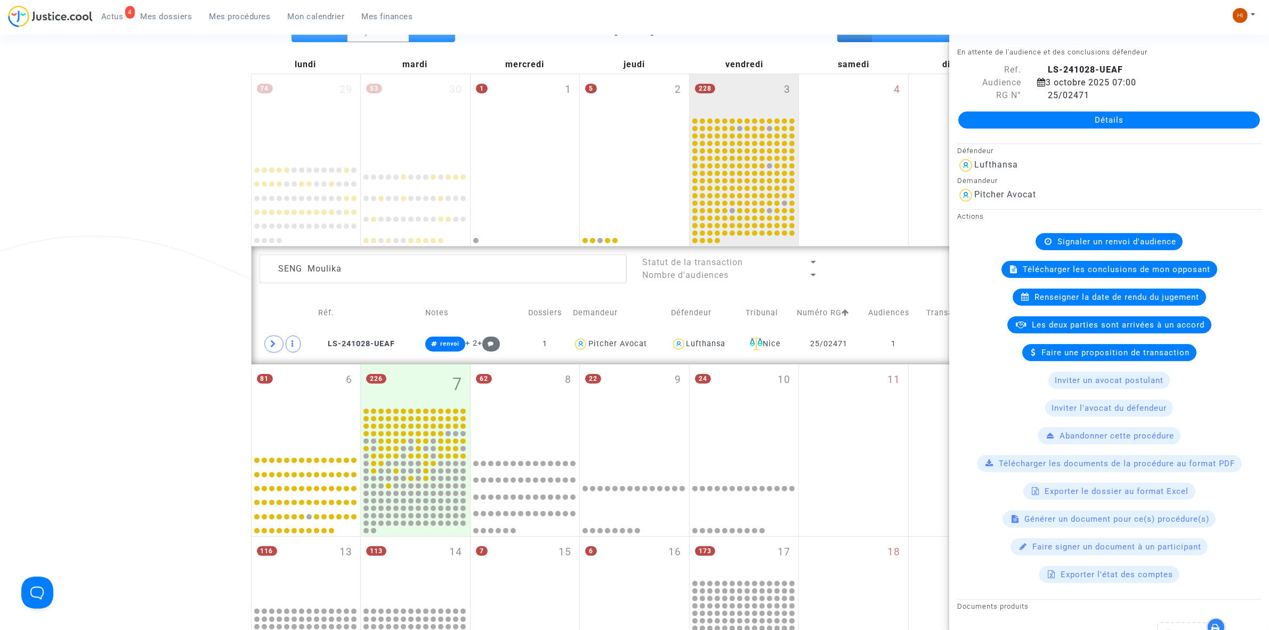
click at [1120, 238] on span "Signaler un renvoi d'audience" at bounding box center [1117, 242] width 119 height 10
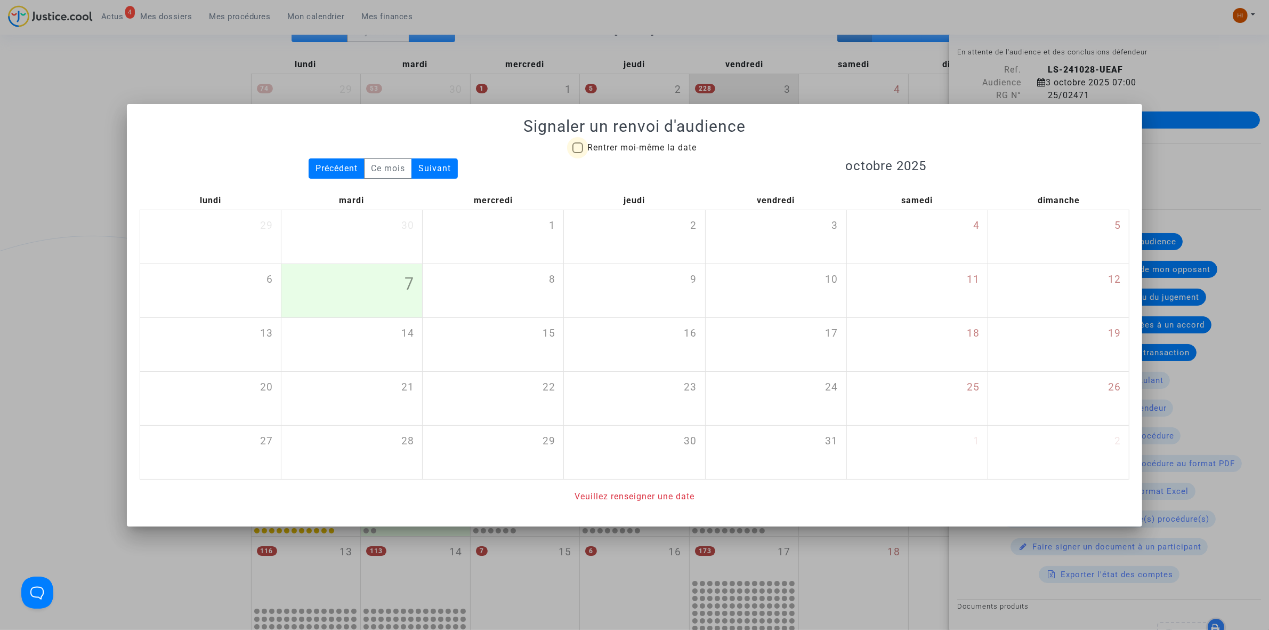
click at [596, 144] on span "Rentrer moi-même la date" at bounding box center [641, 147] width 109 height 10
click at [578, 153] on input "Rentrer moi-même la date" at bounding box center [577, 153] width 1 height 1
checkbox input "true"
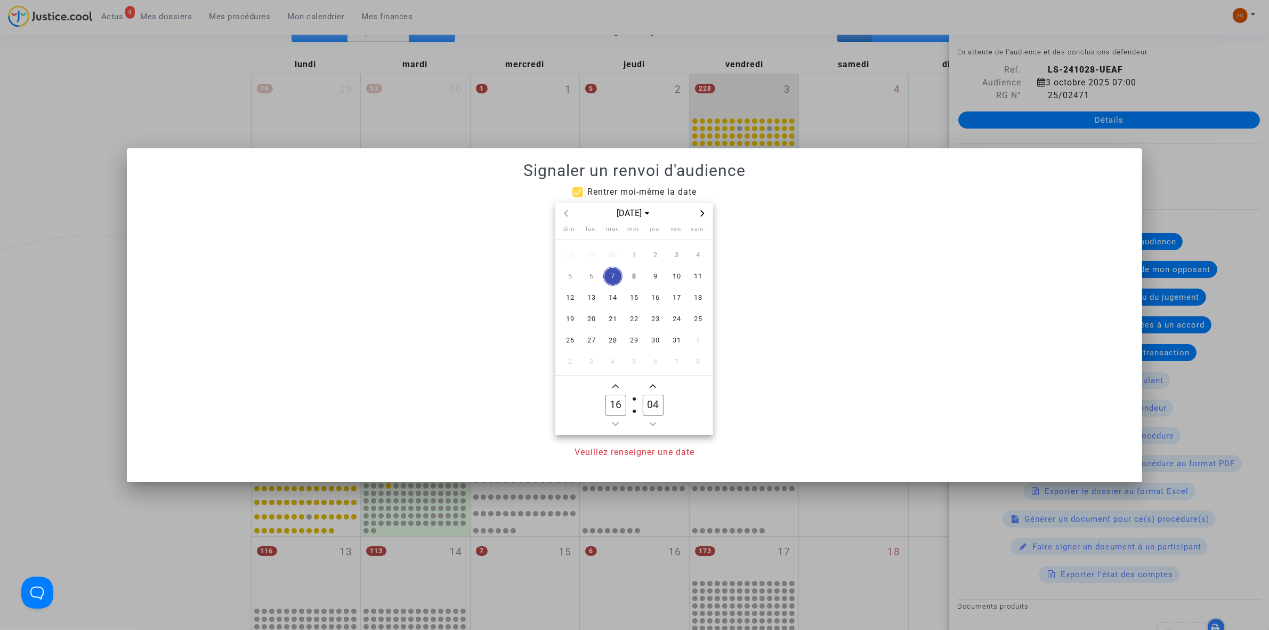
click at [702, 217] on span "Next month" at bounding box center [702, 213] width 13 height 13
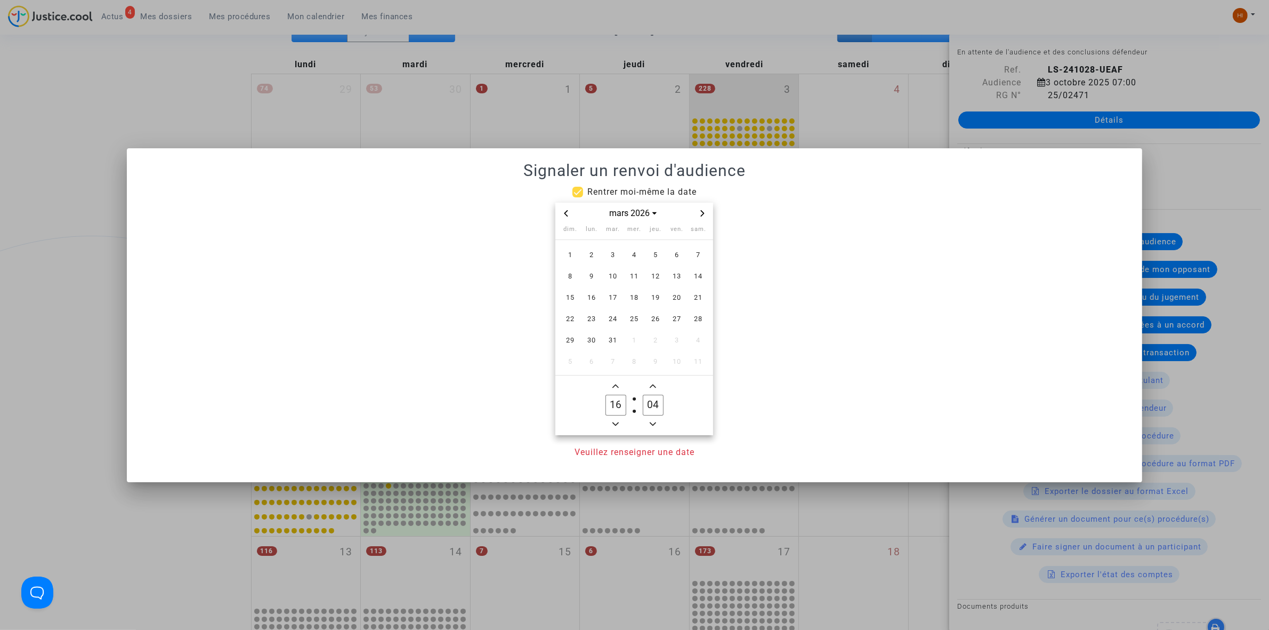
click at [702, 217] on span "Next month" at bounding box center [702, 213] width 13 height 13
drag, startPoint x: 675, startPoint y: 293, endPoint x: 644, endPoint y: 374, distance: 86.7
click at [675, 294] on span "17" at bounding box center [676, 297] width 19 height 19
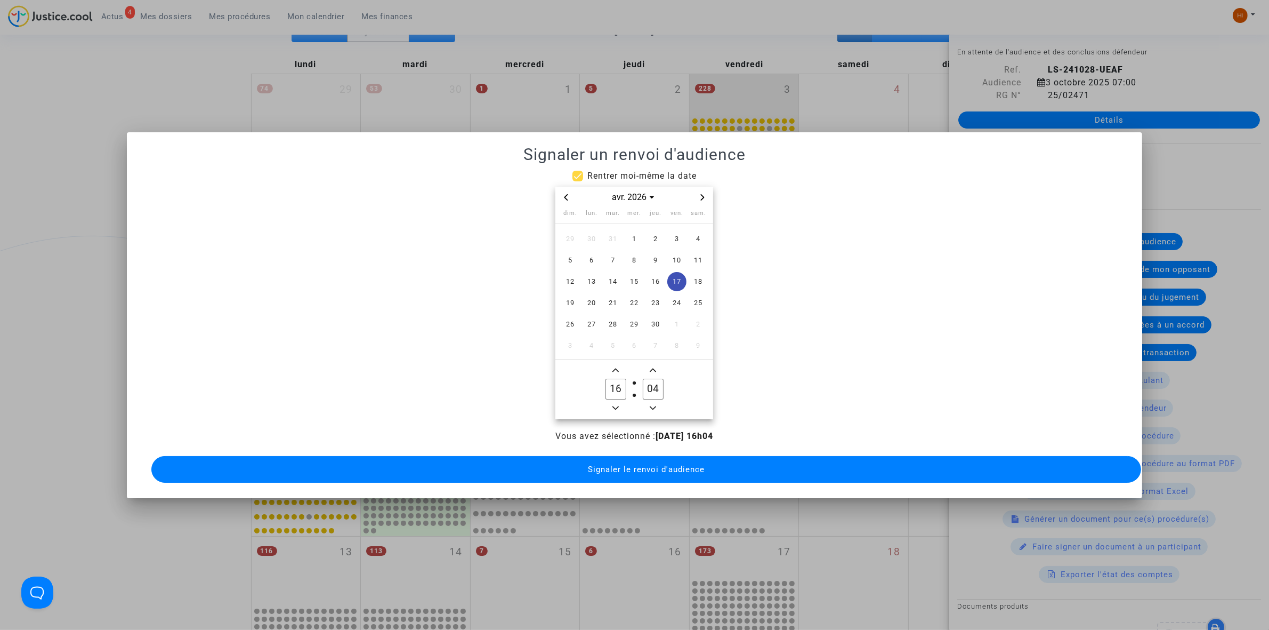
click at [616, 394] on label "16 Hour" at bounding box center [615, 388] width 37 height 21
click at [616, 394] on input "16" at bounding box center [616, 388] width 20 height 20
click at [616, 394] on label "16 Hour" at bounding box center [615, 388] width 37 height 21
click at [616, 394] on input "16" at bounding box center [616, 388] width 20 height 20
click at [616, 401] on span "Minus a hour" at bounding box center [615, 407] width 13 height 13
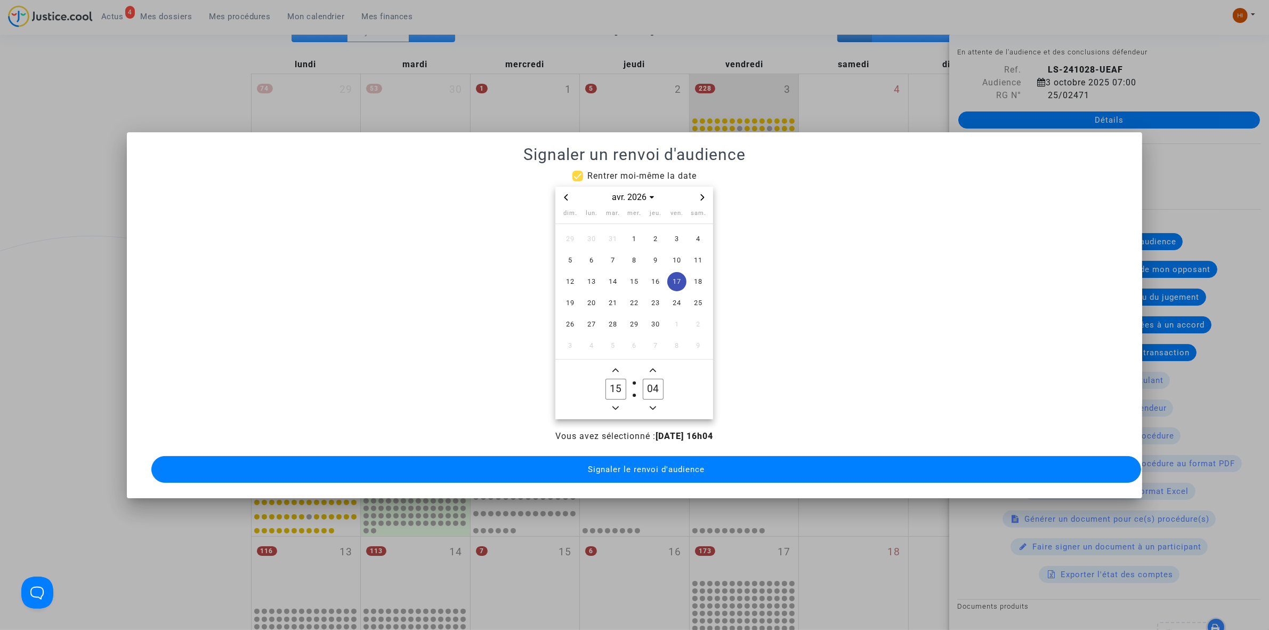
click at [616, 401] on span "Minus a hour" at bounding box center [615, 407] width 13 height 13
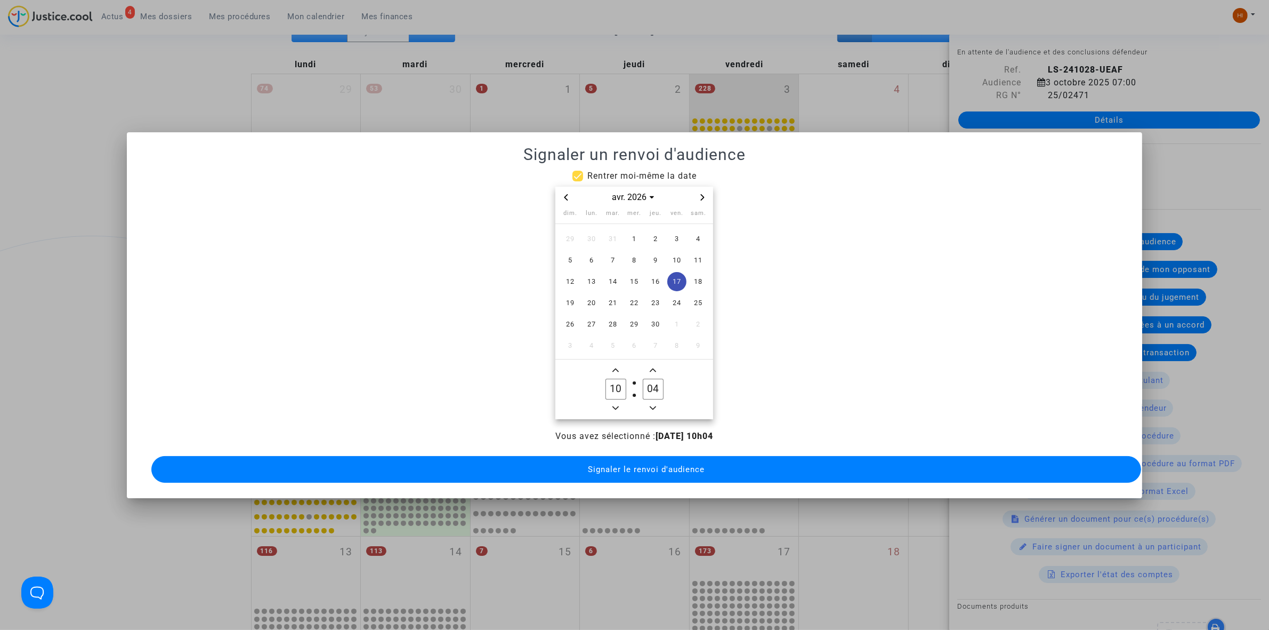
click at [616, 401] on span "Minus a hour" at bounding box center [615, 407] width 13 height 13
type input "09"
click at [656, 385] on input "04" at bounding box center [653, 388] width 20 height 20
type input "00"
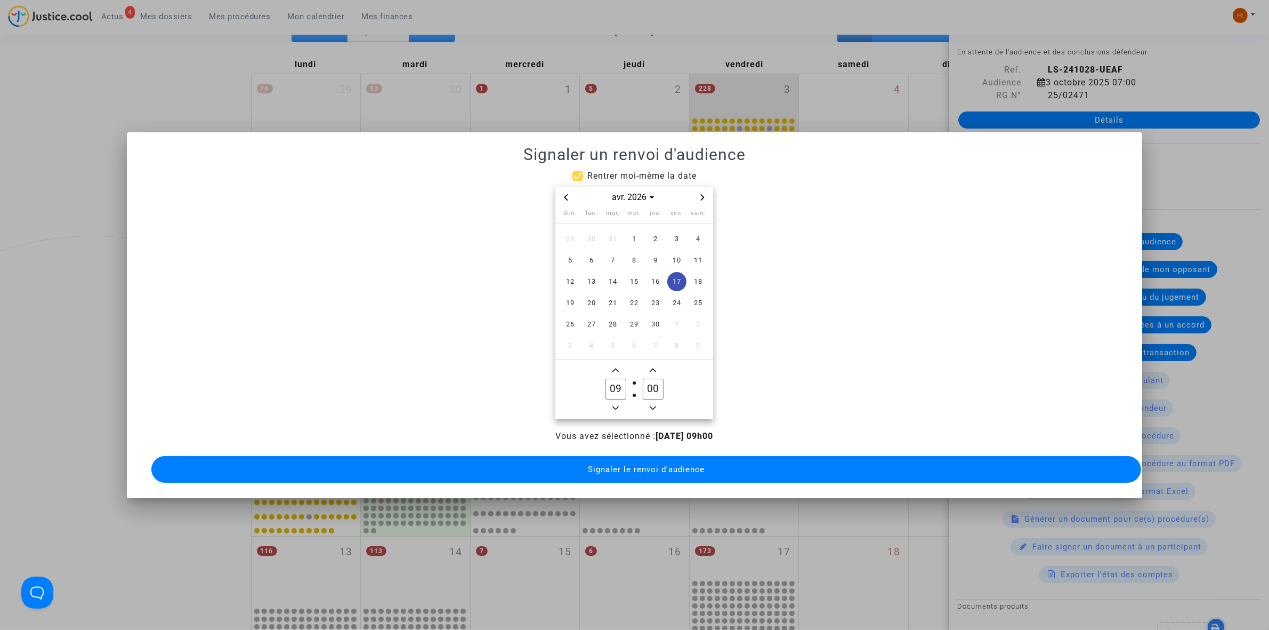
click at [646, 465] on span "Signaler le renvoi d'audience" at bounding box center [646, 469] width 117 height 10
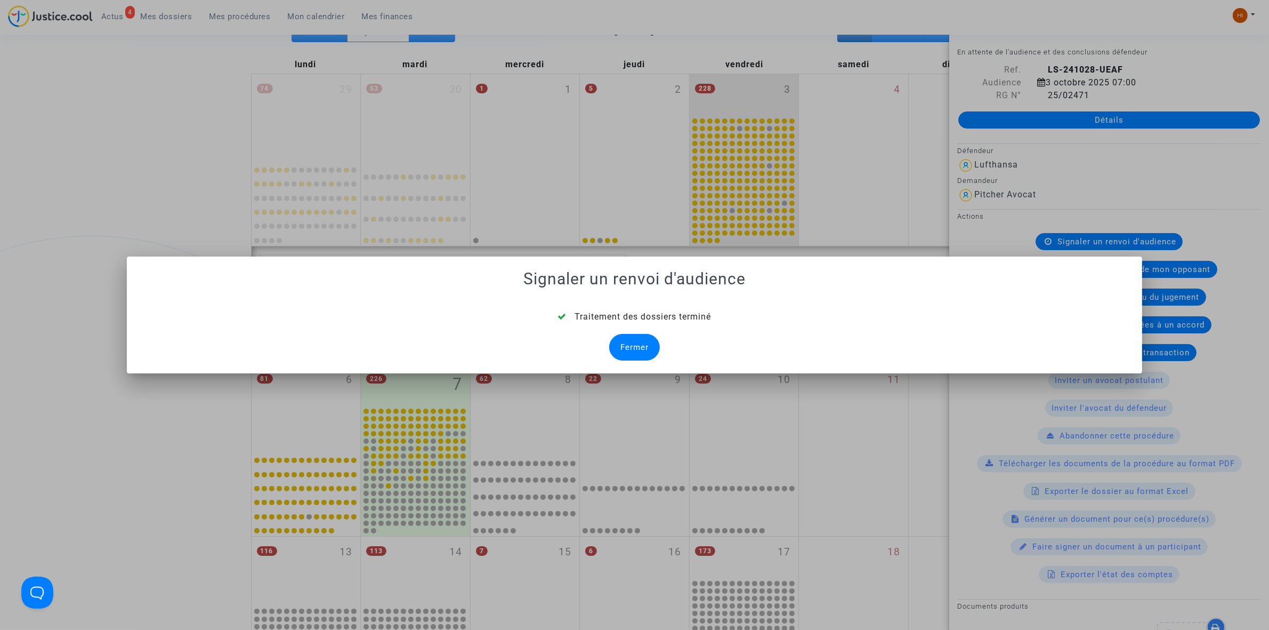
click at [646, 356] on div "Fermer" at bounding box center [634, 347] width 51 height 27
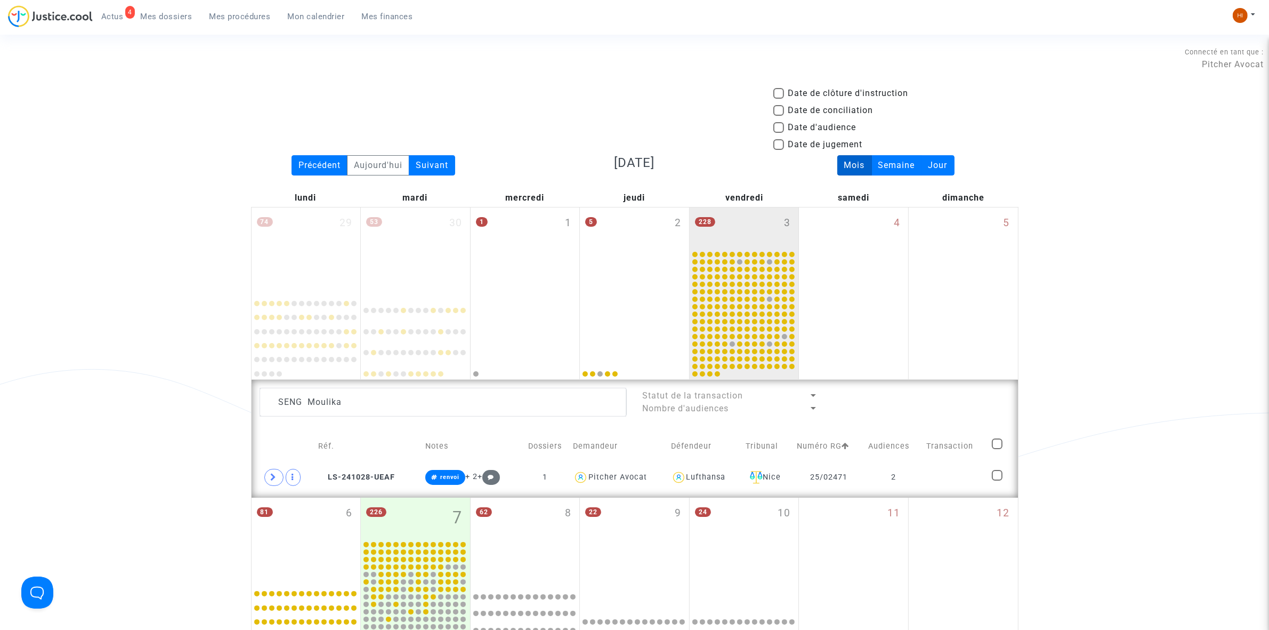
scroll to position [133, 0]
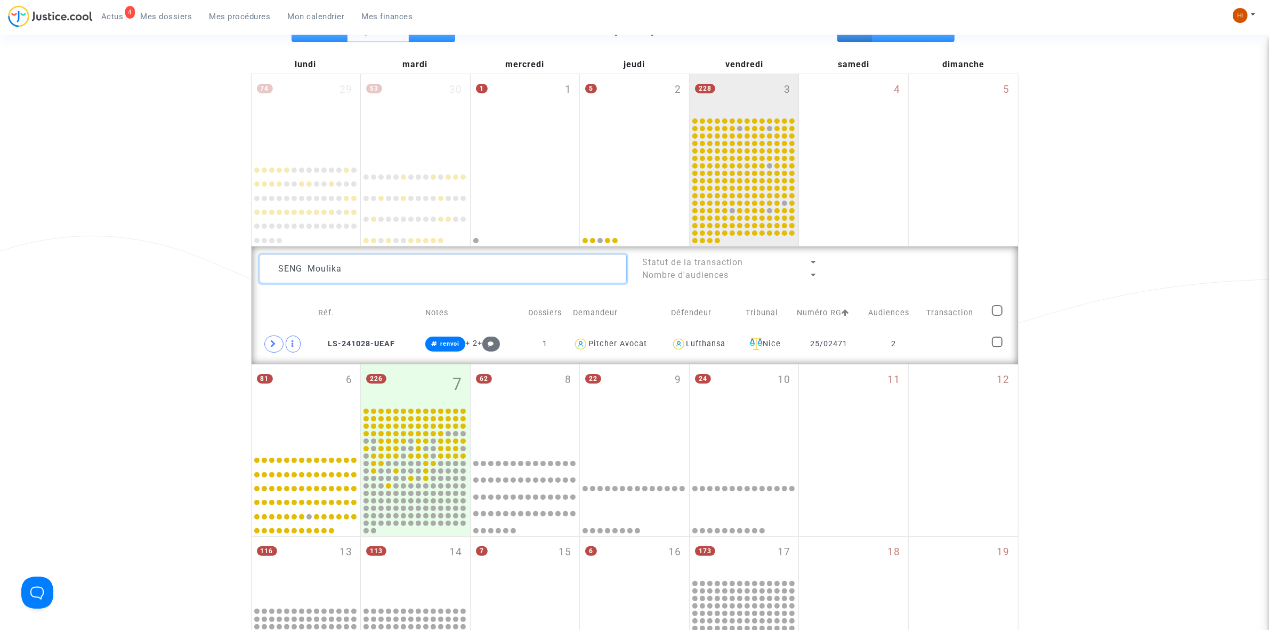
click at [451, 262] on textarea at bounding box center [443, 268] width 367 height 29
paste textarea "HAUQUE Fabienne"
type textarea "HAUQUE Fabienne"
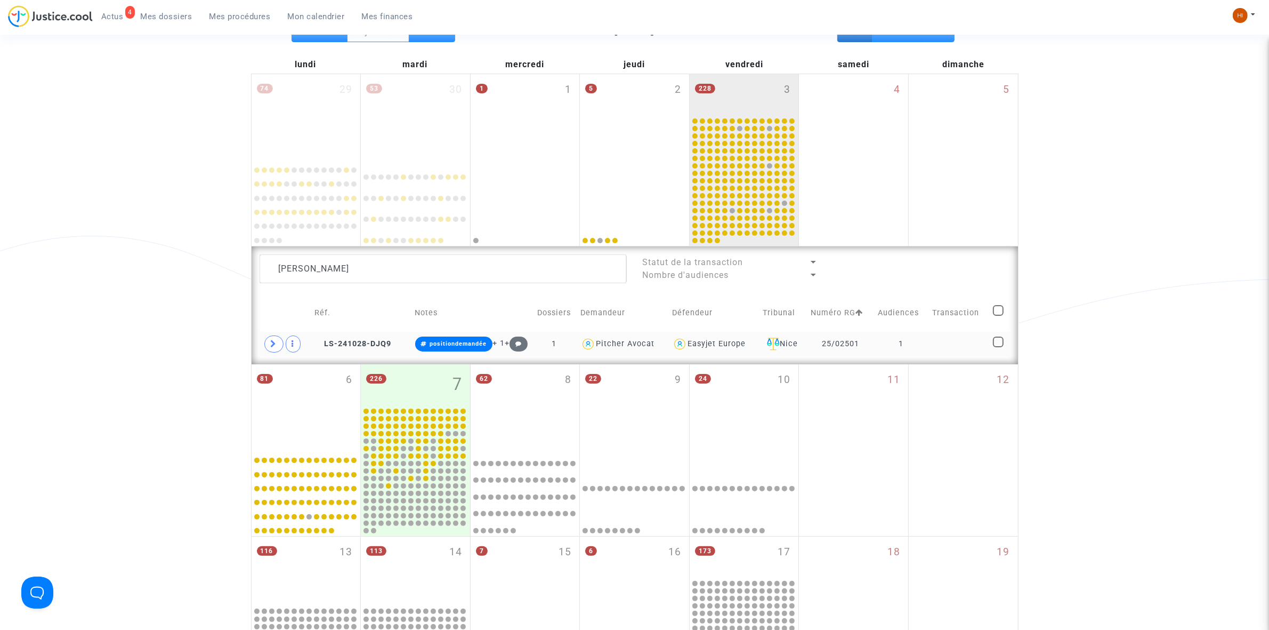
click at [893, 333] on td "1" at bounding box center [901, 344] width 54 height 25
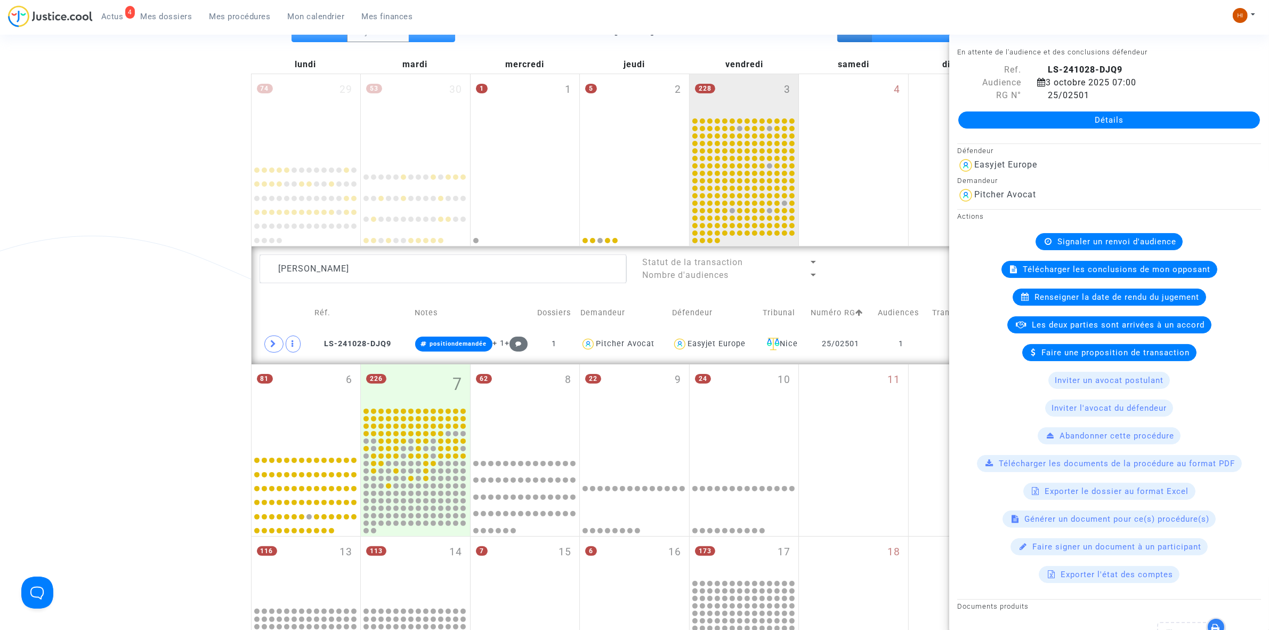
click at [1129, 232] on div "Actions Signaler un renvoi d'audience Télécharger les conclusions de mon opposa…" at bounding box center [1109, 396] width 320 height 374
click at [1109, 238] on span "Signaler un renvoi d'audience" at bounding box center [1117, 242] width 119 height 10
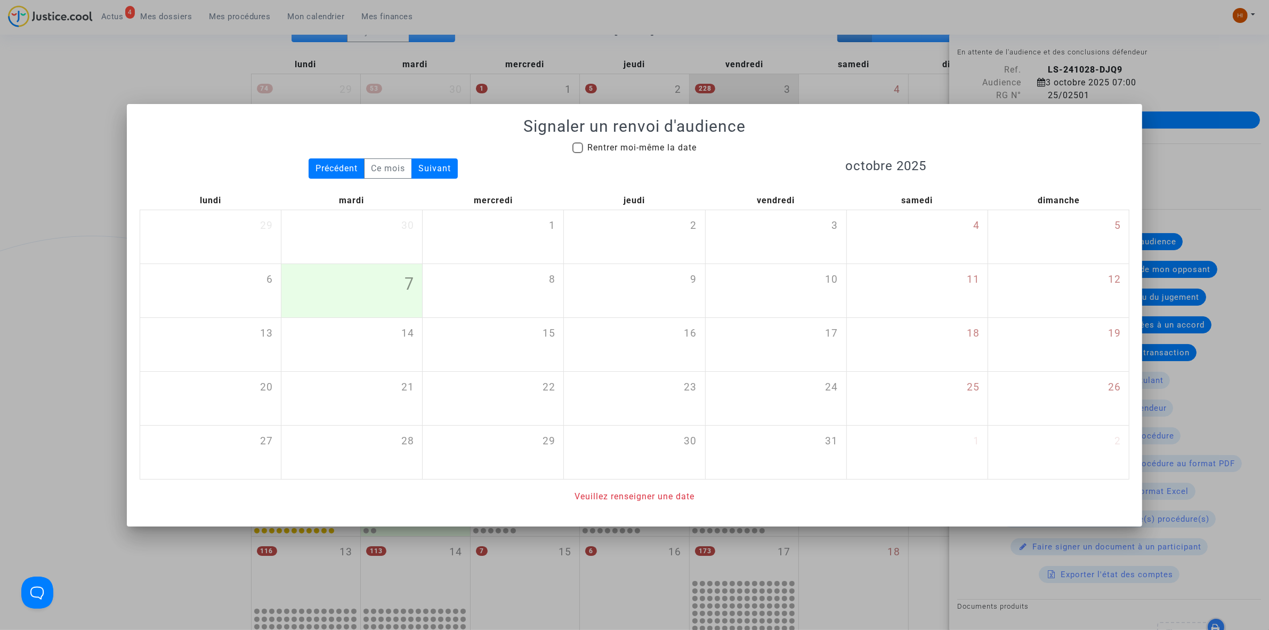
click at [617, 152] on span "Rentrer moi-même la date" at bounding box center [641, 147] width 109 height 13
click at [578, 153] on input "Rentrer moi-même la date" at bounding box center [577, 153] width 1 height 1
checkbox input "true"
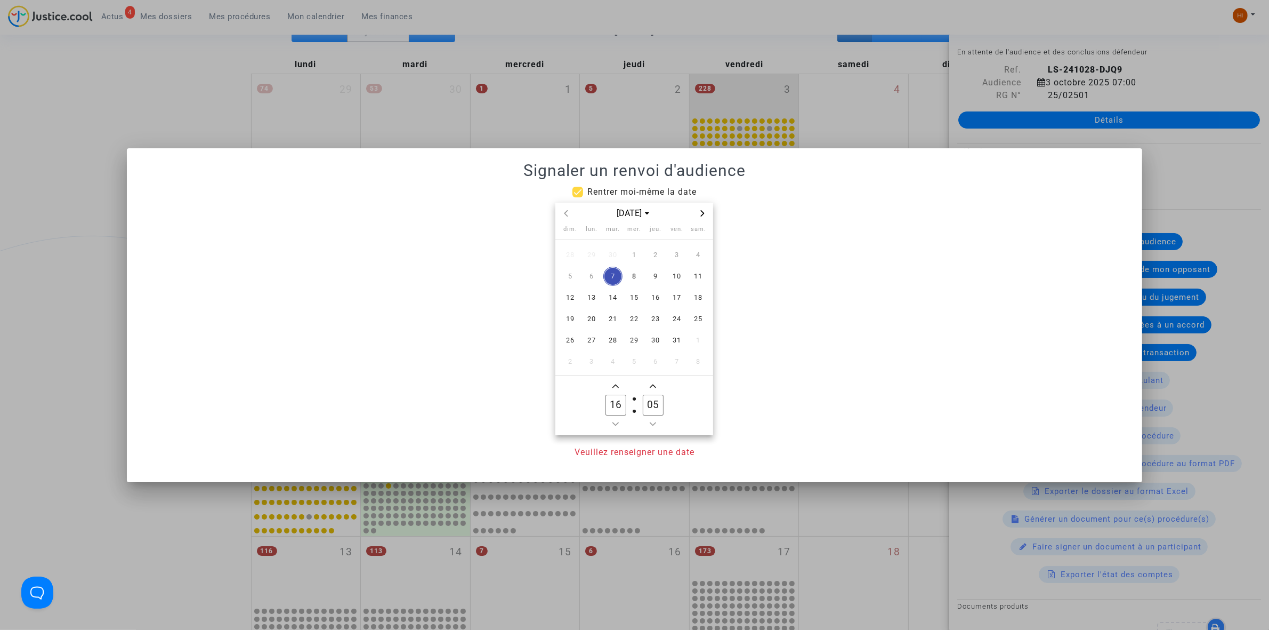
click at [696, 213] on span "Next month" at bounding box center [702, 213] width 13 height 13
click at [696, 212] on span "Next month" at bounding box center [702, 213] width 13 height 13
click at [697, 212] on span "Next month" at bounding box center [702, 213] width 13 height 13
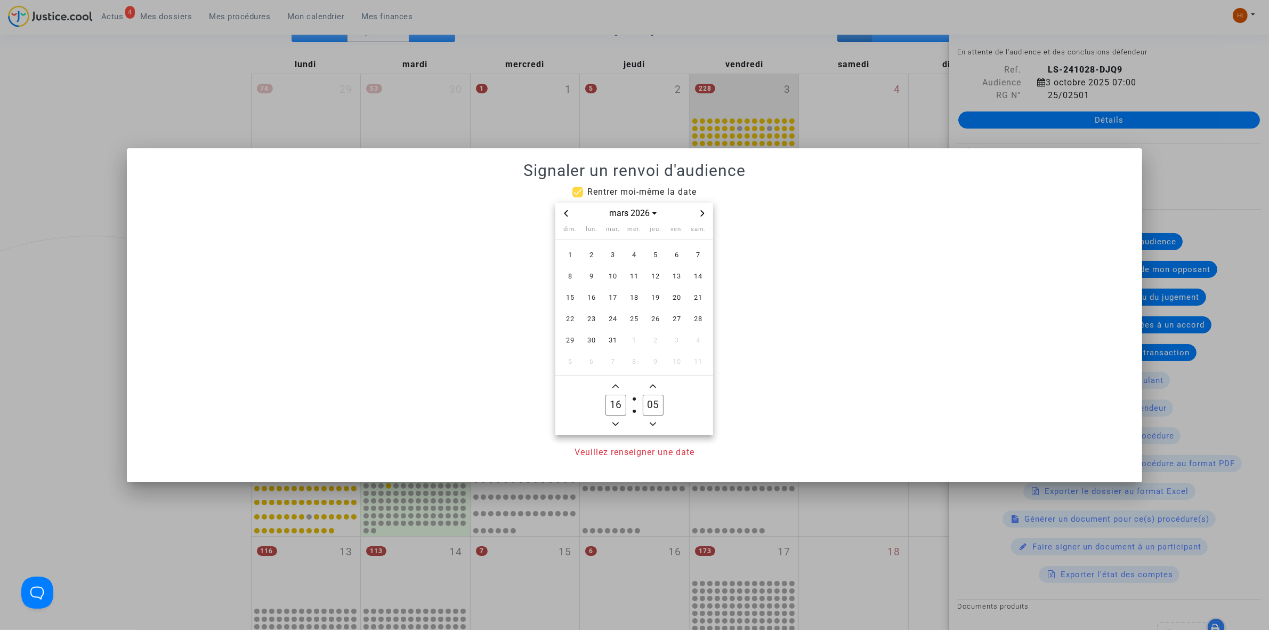
click at [705, 207] on span "Next month" at bounding box center [702, 213] width 13 height 13
click at [673, 293] on span "17" at bounding box center [676, 297] width 19 height 19
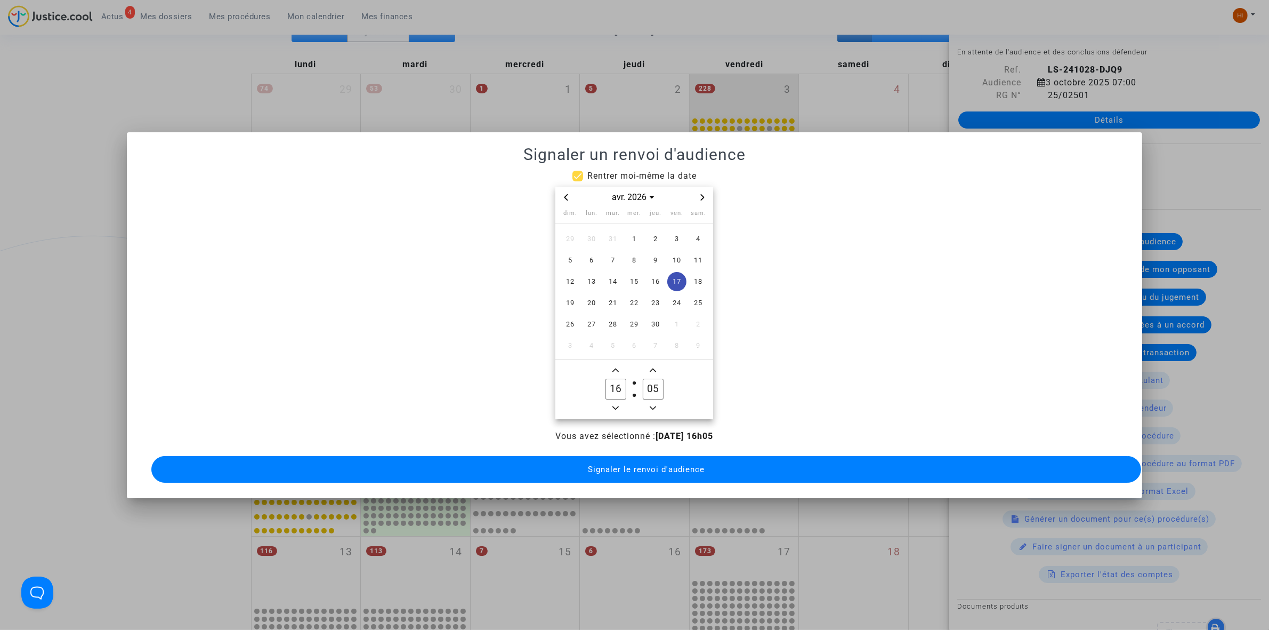
click at [619, 401] on span "Minus a hour" at bounding box center [615, 407] width 13 height 13
click at [618, 405] on icon "Minus a hour" at bounding box center [616, 408] width 6 height 6
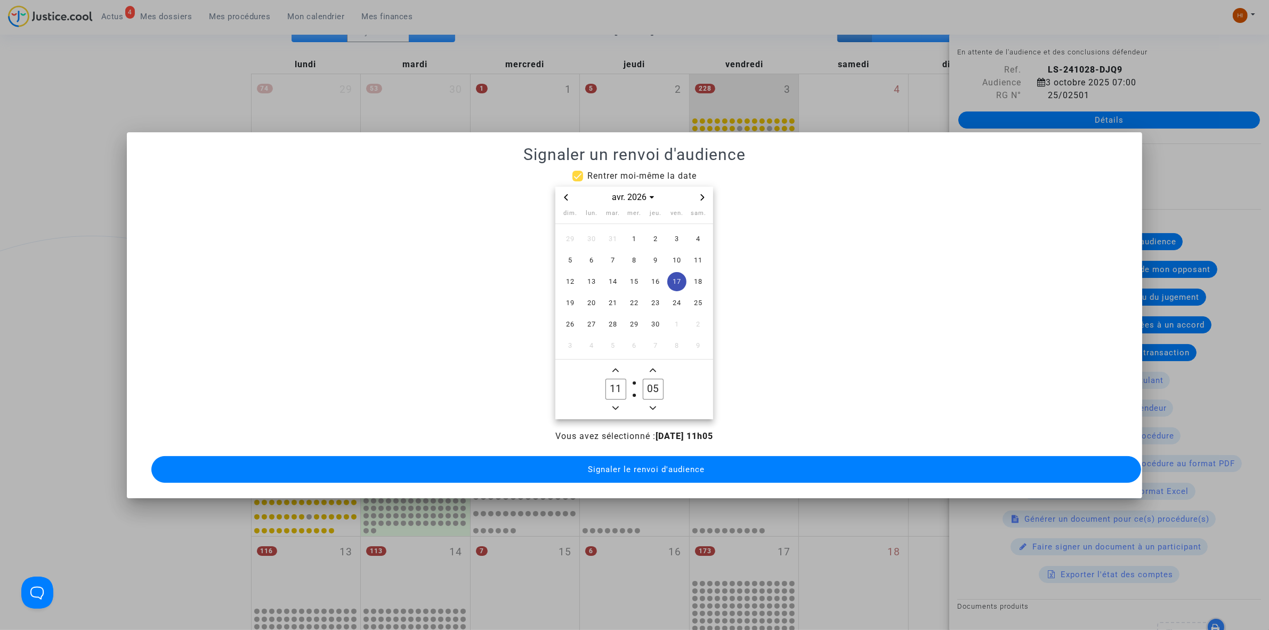
click at [618, 405] on icon "Minus a hour" at bounding box center [616, 408] width 6 height 6
type input "09"
click at [654, 384] on input "05" at bounding box center [653, 388] width 20 height 20
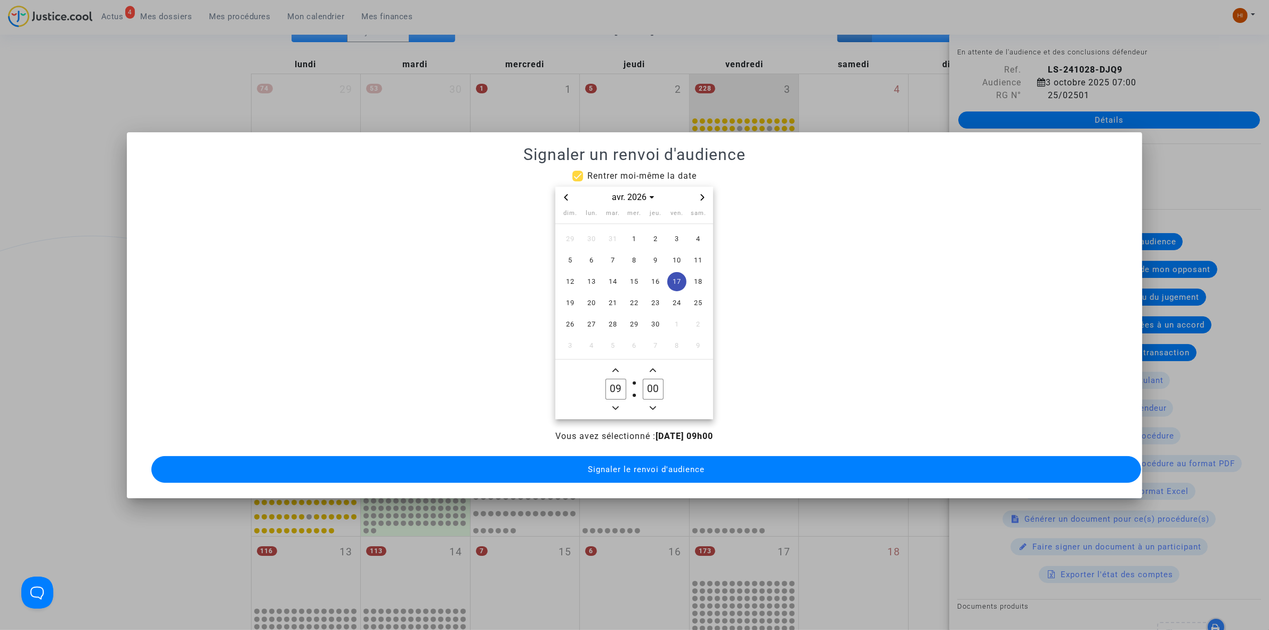
type input "00"
click at [659, 477] on button "Signaler le renvoi d'audience" at bounding box center [646, 469] width 990 height 27
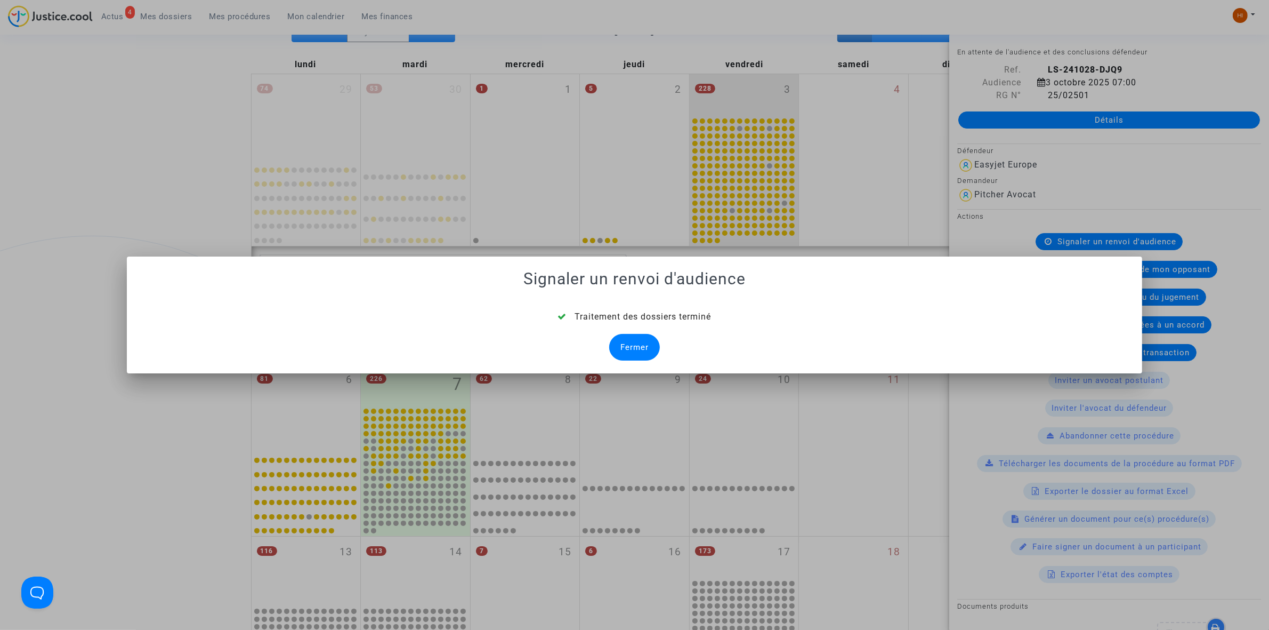
click at [639, 344] on div "Fermer" at bounding box center [634, 347] width 51 height 27
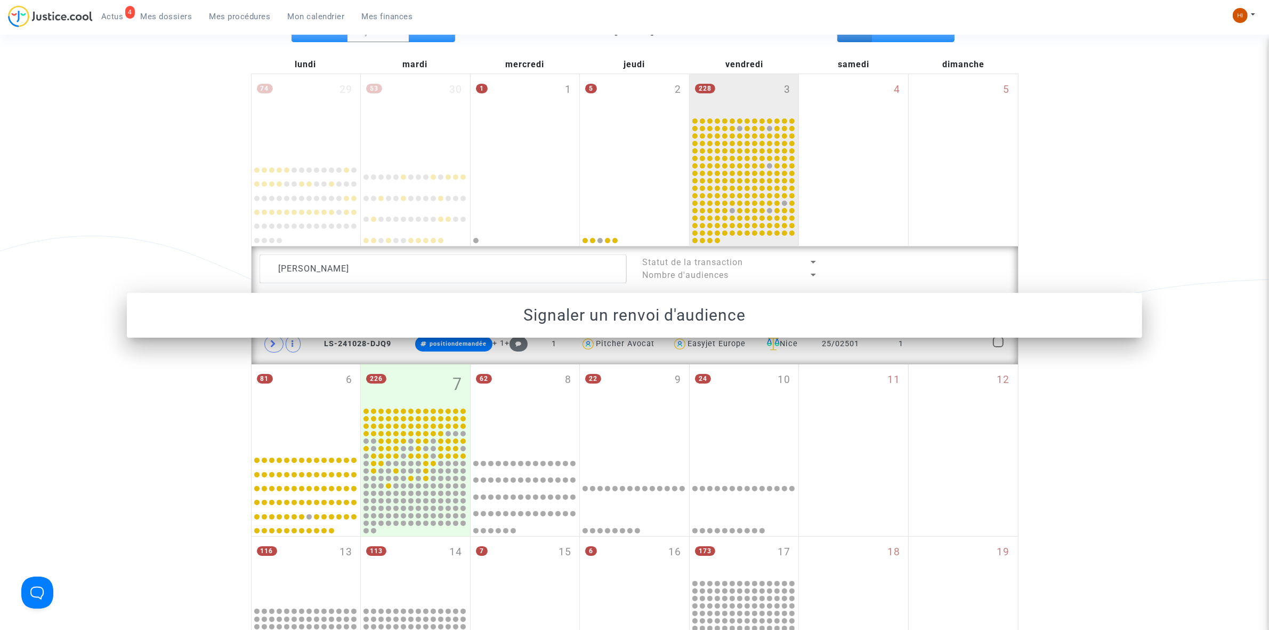
scroll to position [133, 0]
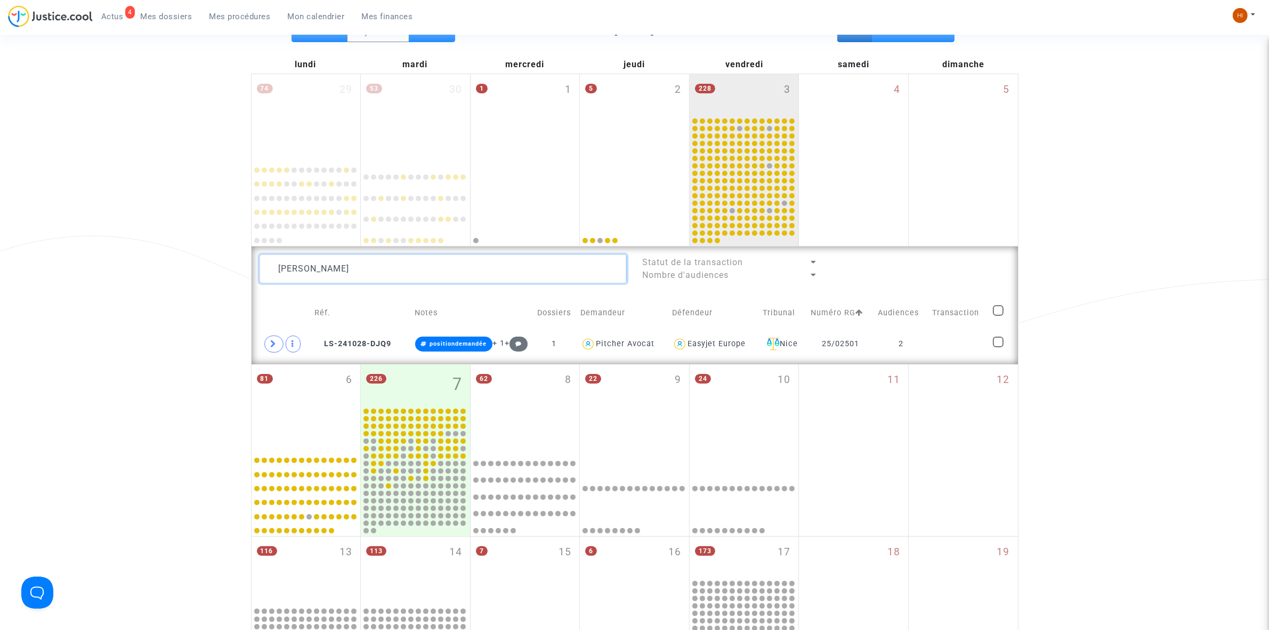
click at [485, 259] on textarea at bounding box center [443, 268] width 367 height 29
click at [484, 259] on textarea at bounding box center [443, 268] width 367 height 29
paste textarea "LUCAS Maxim"
click at [957, 347] on td at bounding box center [955, 344] width 65 height 25
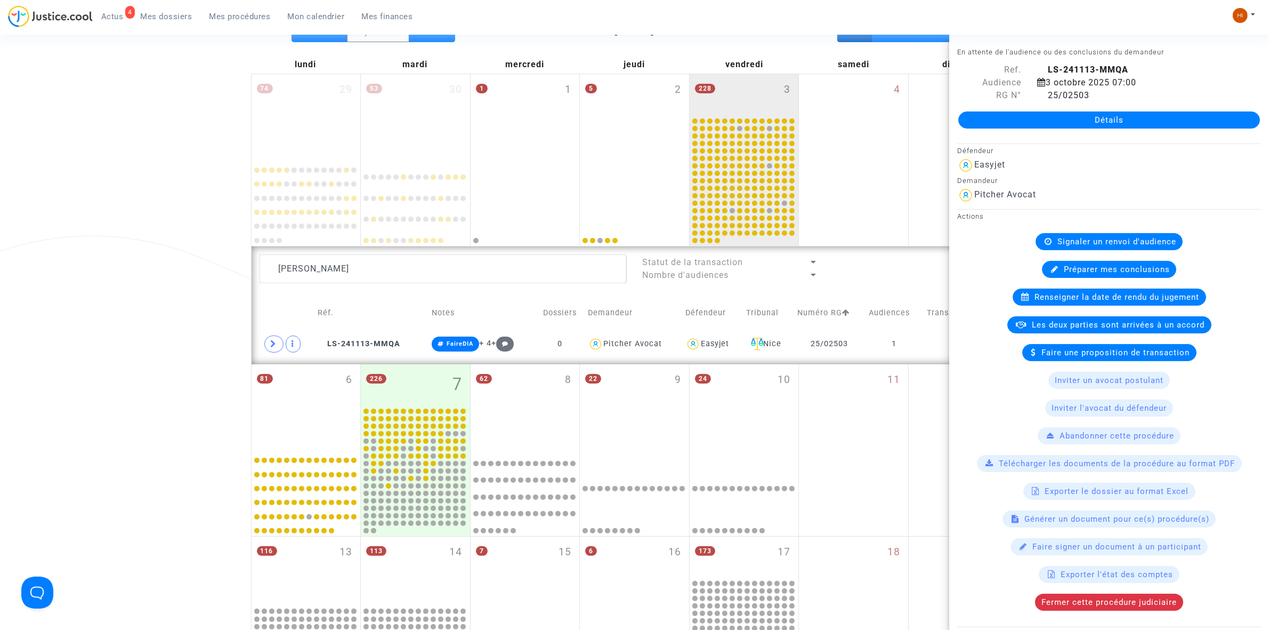
click at [1089, 303] on div "Renseigner la date de rendu du jugement" at bounding box center [1110, 296] width 194 height 17
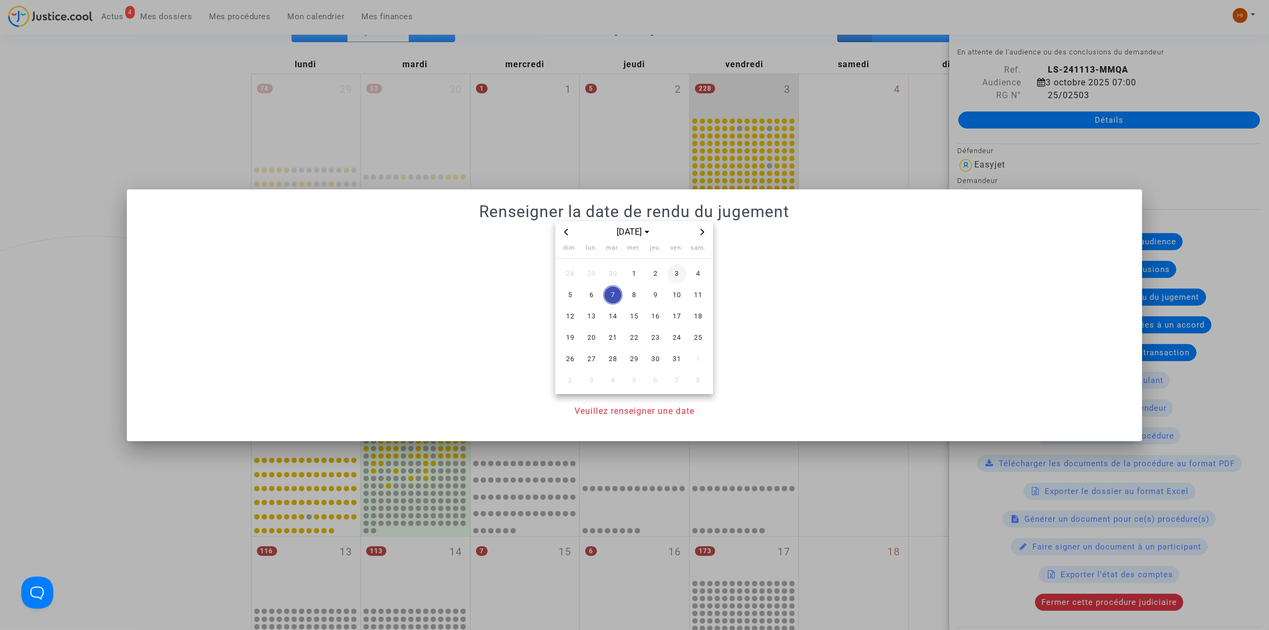
click at [672, 269] on span "3" at bounding box center [676, 273] width 19 height 19
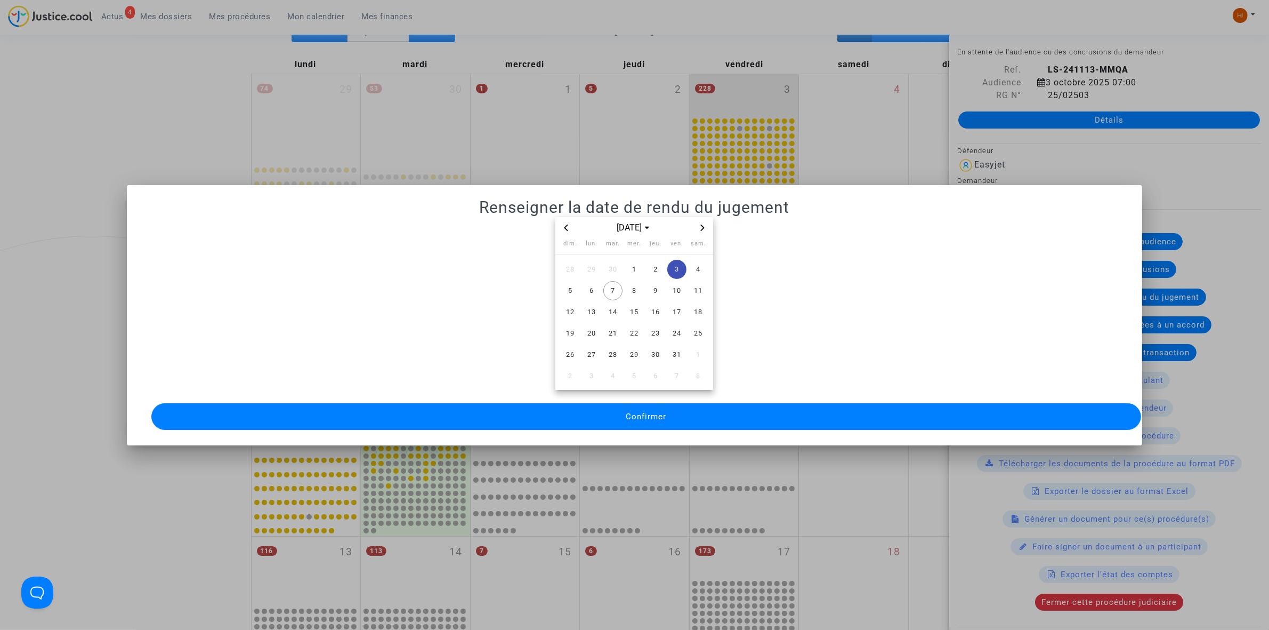
drag, startPoint x: 678, startPoint y: 415, endPoint x: 644, endPoint y: 413, distance: 34.2
click at [679, 416] on button "Confirmer" at bounding box center [646, 416] width 990 height 27
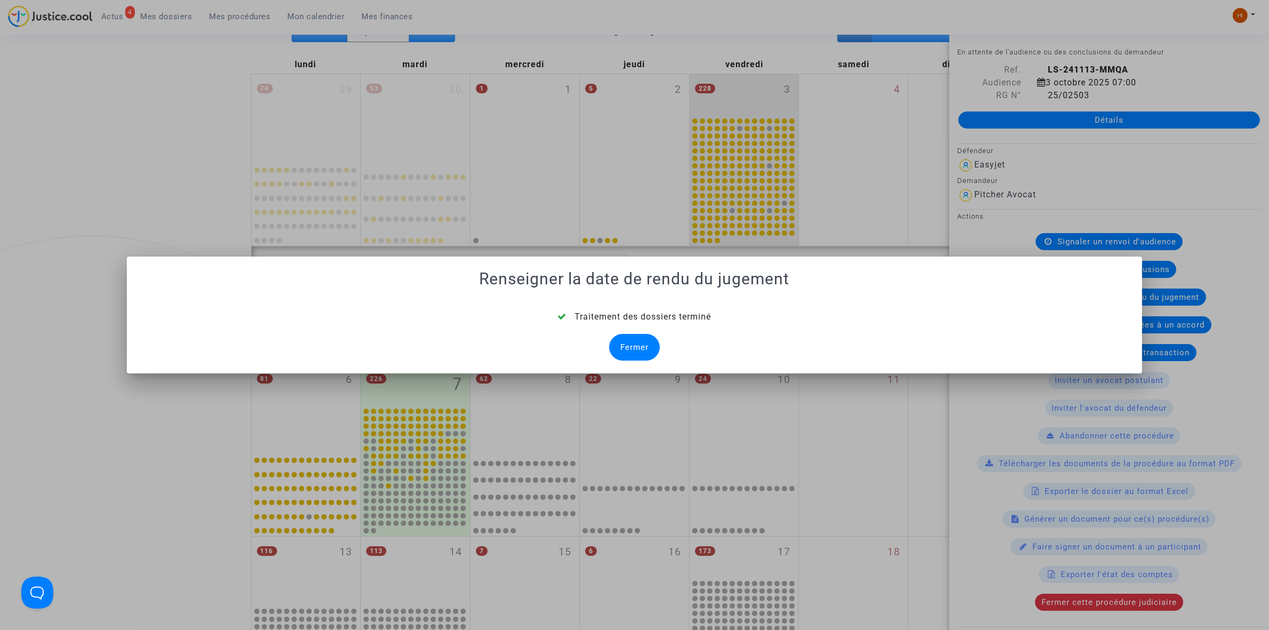
click at [654, 344] on div "Fermer" at bounding box center [634, 347] width 51 height 27
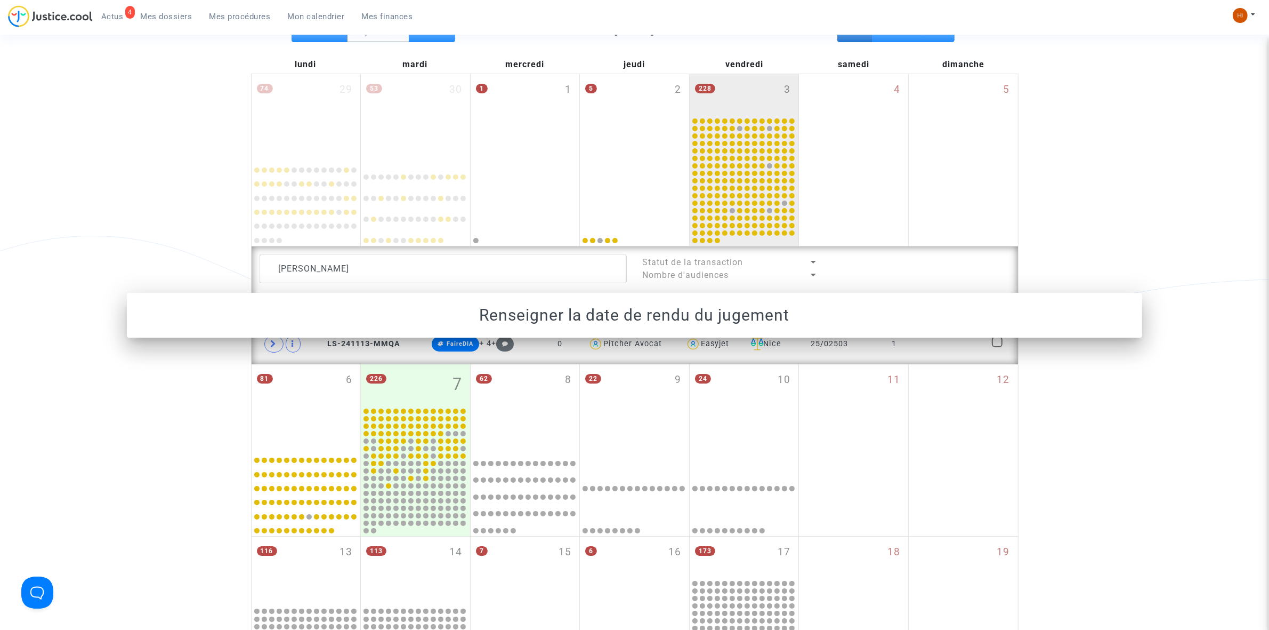
scroll to position [133, 0]
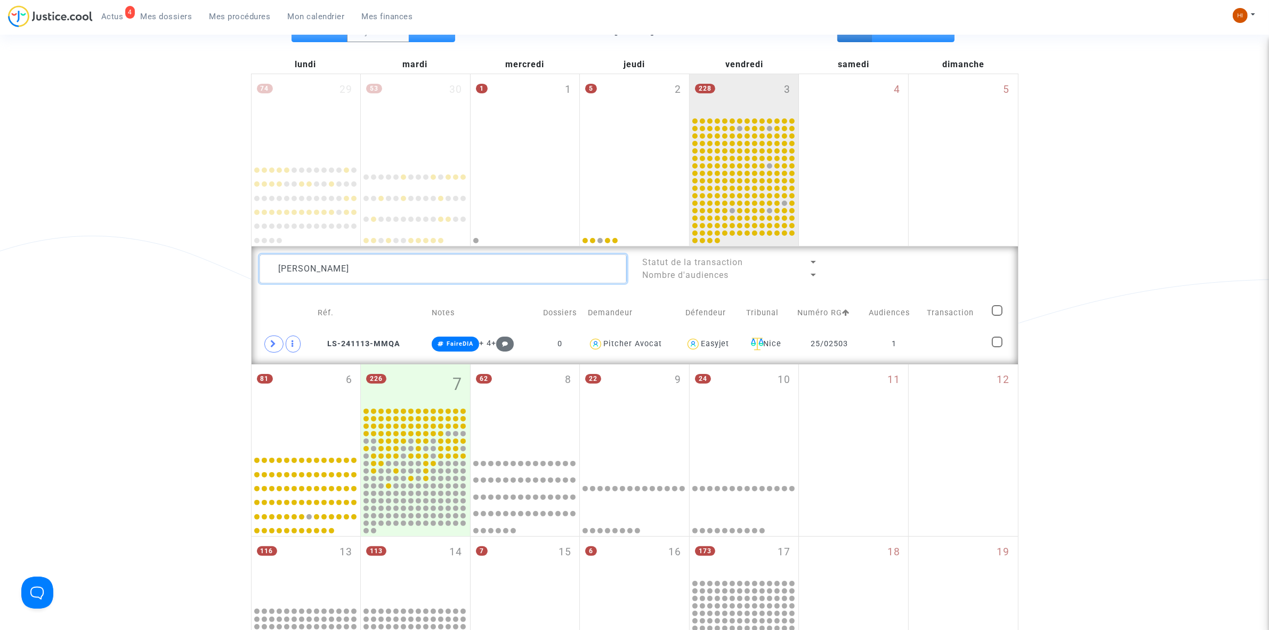
click at [529, 272] on textarea at bounding box center [443, 268] width 367 height 29
paste textarea "EROY Sophi"
type textarea "LEROY Sophie"
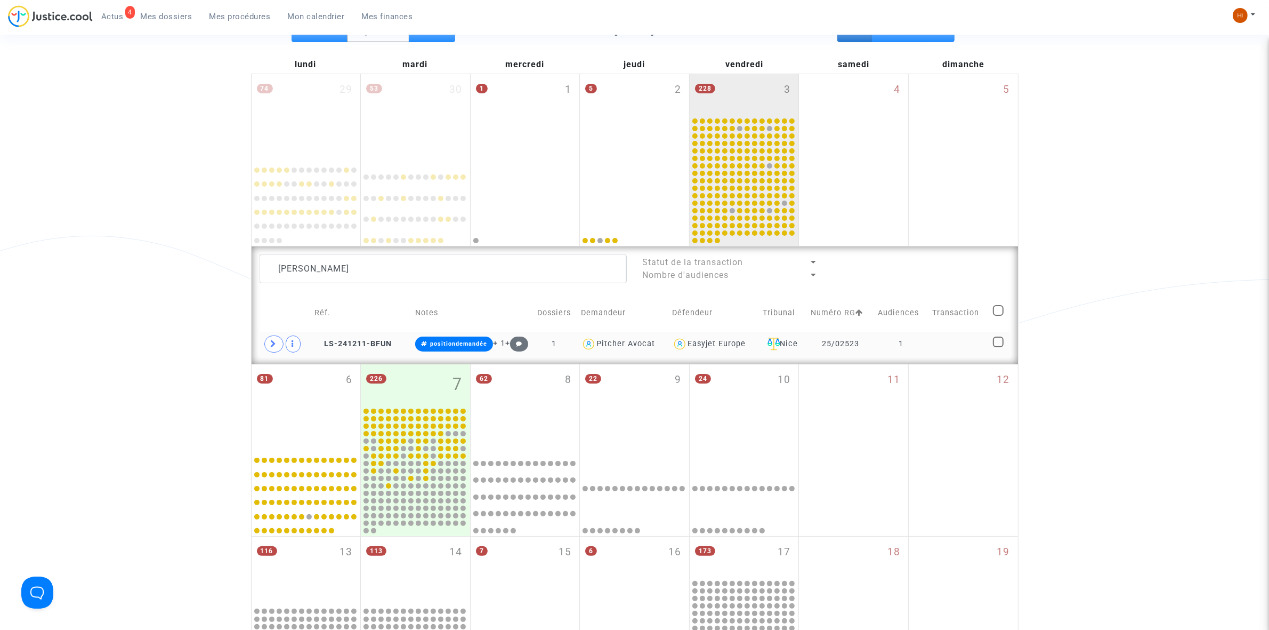
click at [867, 333] on td "25/02523" at bounding box center [840, 344] width 67 height 25
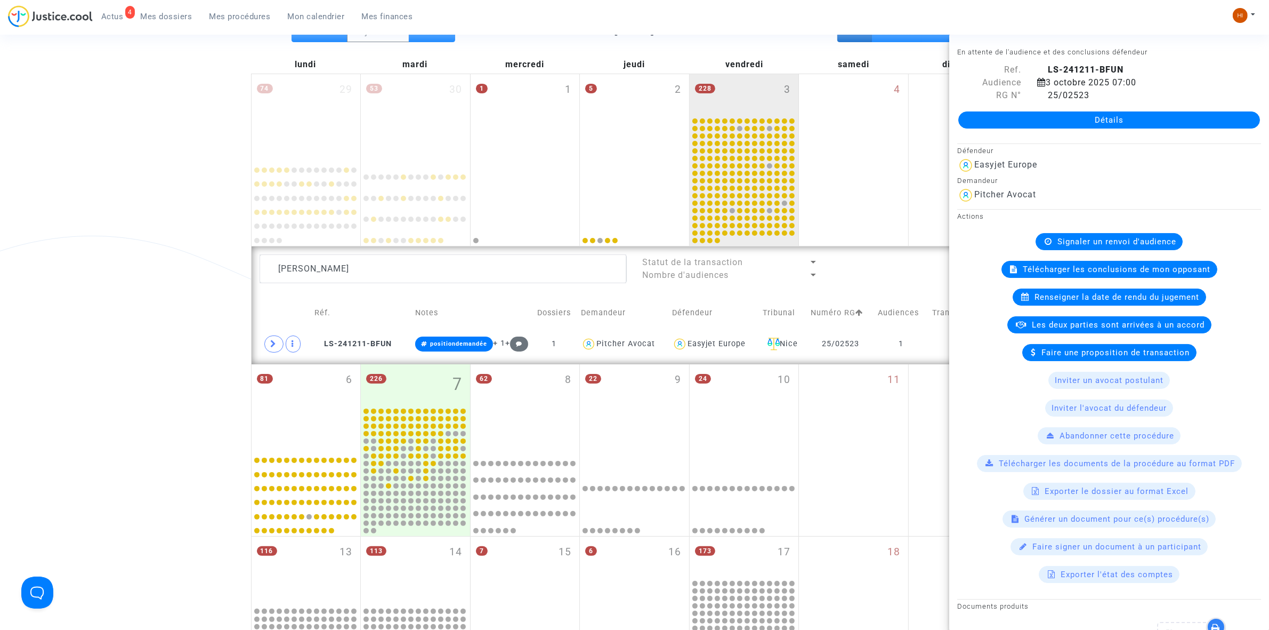
click at [1151, 237] on span "Signaler un renvoi d'audience" at bounding box center [1117, 242] width 119 height 10
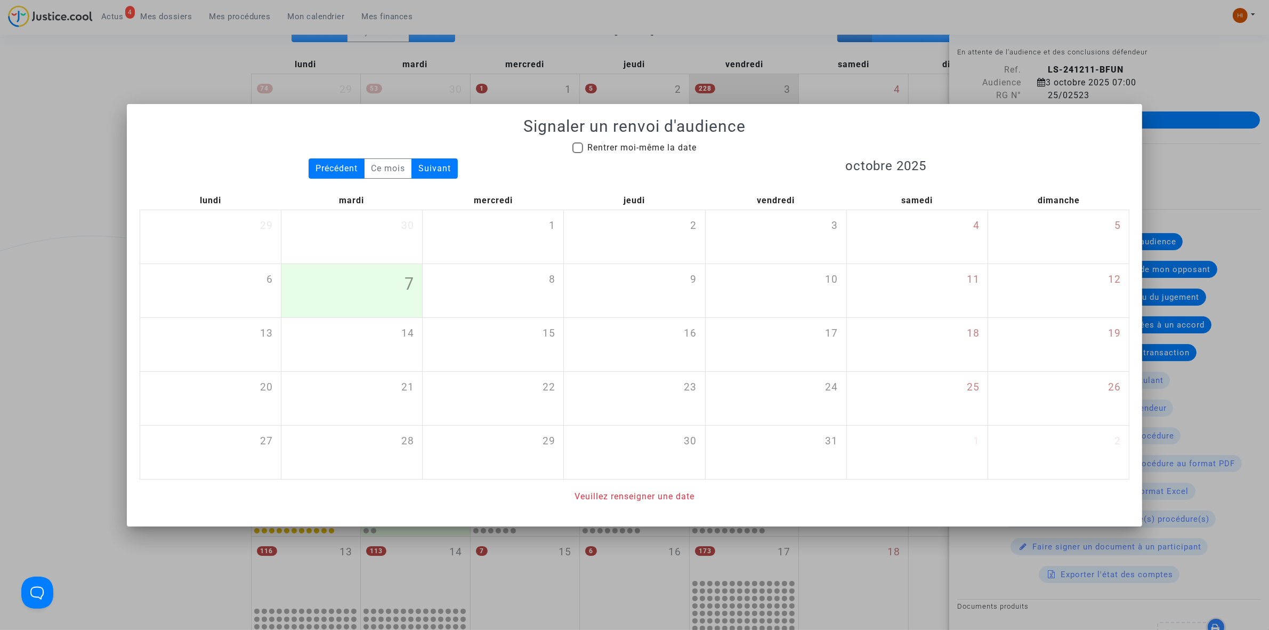
click at [647, 154] on mat-checkbox "Rentrer moi-même la date" at bounding box center [635, 149] width 124 height 17
click at [676, 149] on span "Rentrer moi-même la date" at bounding box center [641, 147] width 109 height 10
click at [578, 153] on input "Rentrer moi-même la date" at bounding box center [577, 153] width 1 height 1
checkbox input "true"
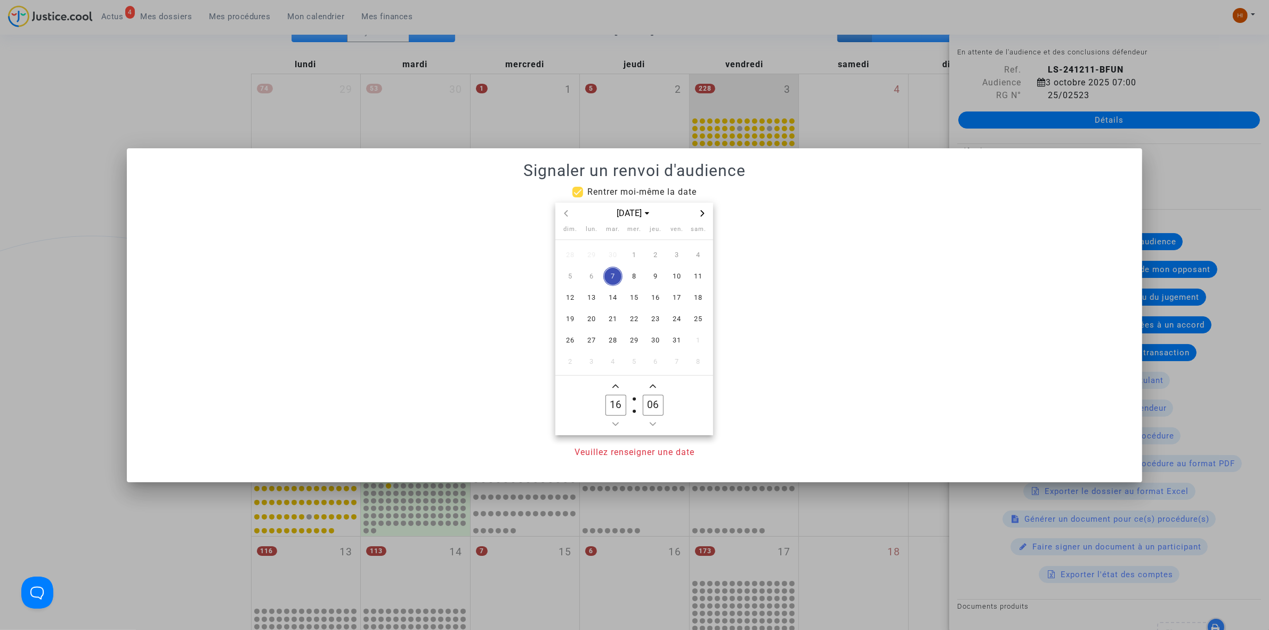
click at [700, 214] on icon "Next month" at bounding box center [702, 213] width 6 height 6
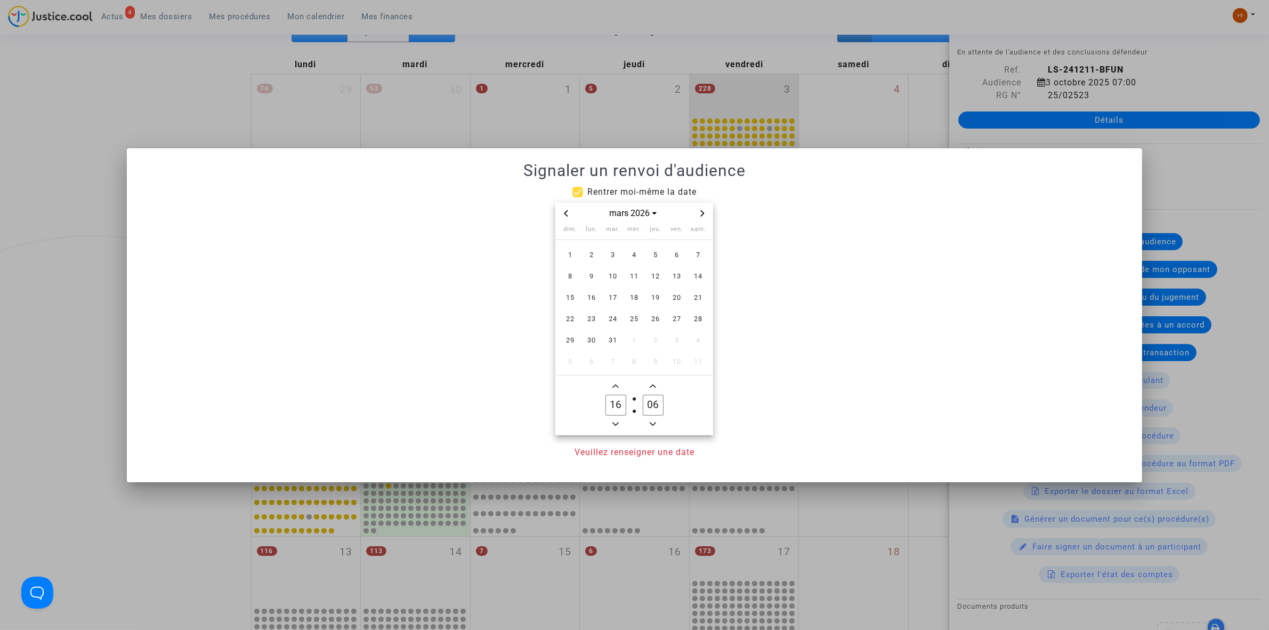
click at [700, 214] on icon "Next month" at bounding box center [702, 213] width 6 height 6
click at [672, 300] on span "17" at bounding box center [676, 297] width 19 height 19
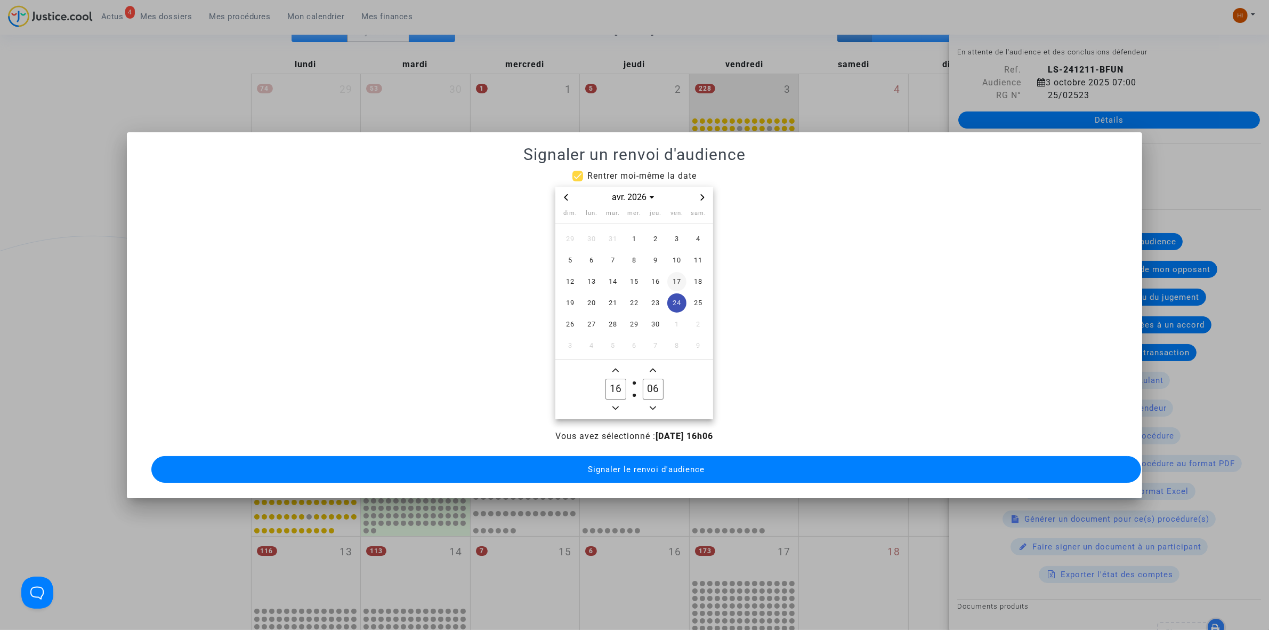
click at [686, 273] on span "17" at bounding box center [676, 281] width 19 height 19
click at [610, 393] on input "16" at bounding box center [616, 388] width 20 height 20
click at [616, 405] on icon "Minus a hour" at bounding box center [616, 408] width 6 height 6
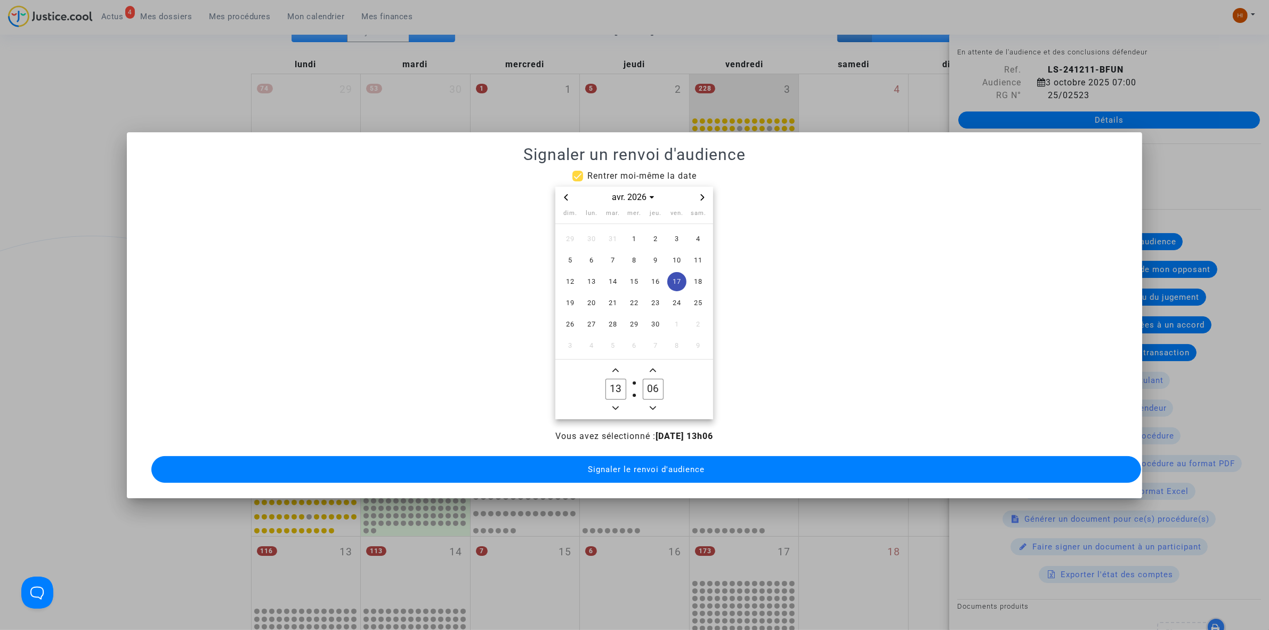
click at [616, 405] on icon "Minus a hour" at bounding box center [616, 408] width 6 height 6
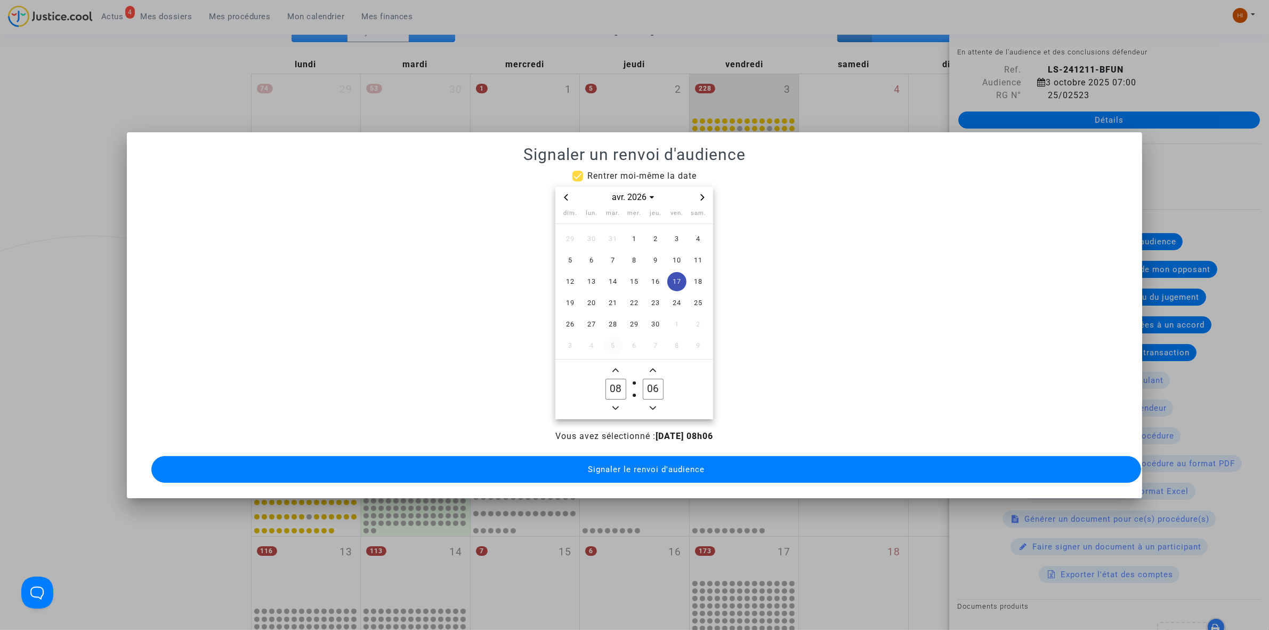
click at [615, 348] on span "5" at bounding box center [612, 345] width 19 height 19
click at [616, 364] on span "Add a hour" at bounding box center [615, 370] width 13 height 13
type input "09"
click at [569, 200] on div "mai 2026" at bounding box center [634, 198] width 158 height 22
click at [570, 191] on span "Previous month" at bounding box center [566, 197] width 13 height 13
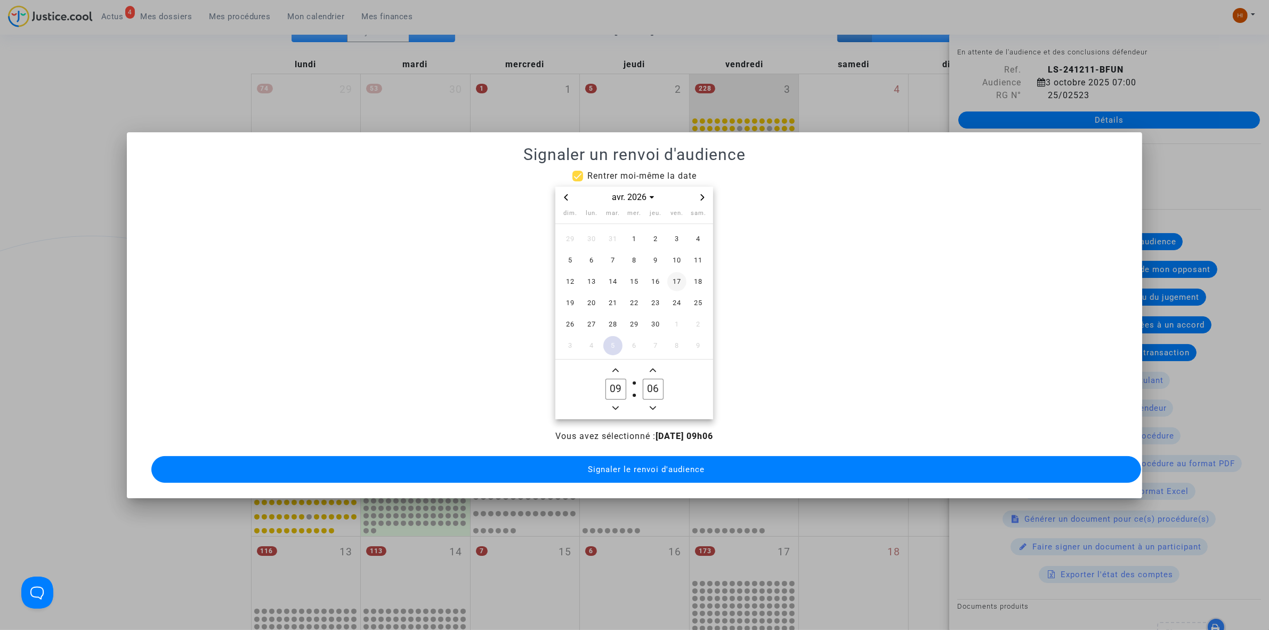
click at [682, 278] on span "17" at bounding box center [676, 281] width 19 height 19
click at [654, 378] on input "06" at bounding box center [653, 388] width 20 height 20
type input "00"
click at [655, 445] on div "Vous avez sélectionné : 17/04/2026 - 09h00 Signaler le renvoi d'audience" at bounding box center [635, 457] width 990 height 55
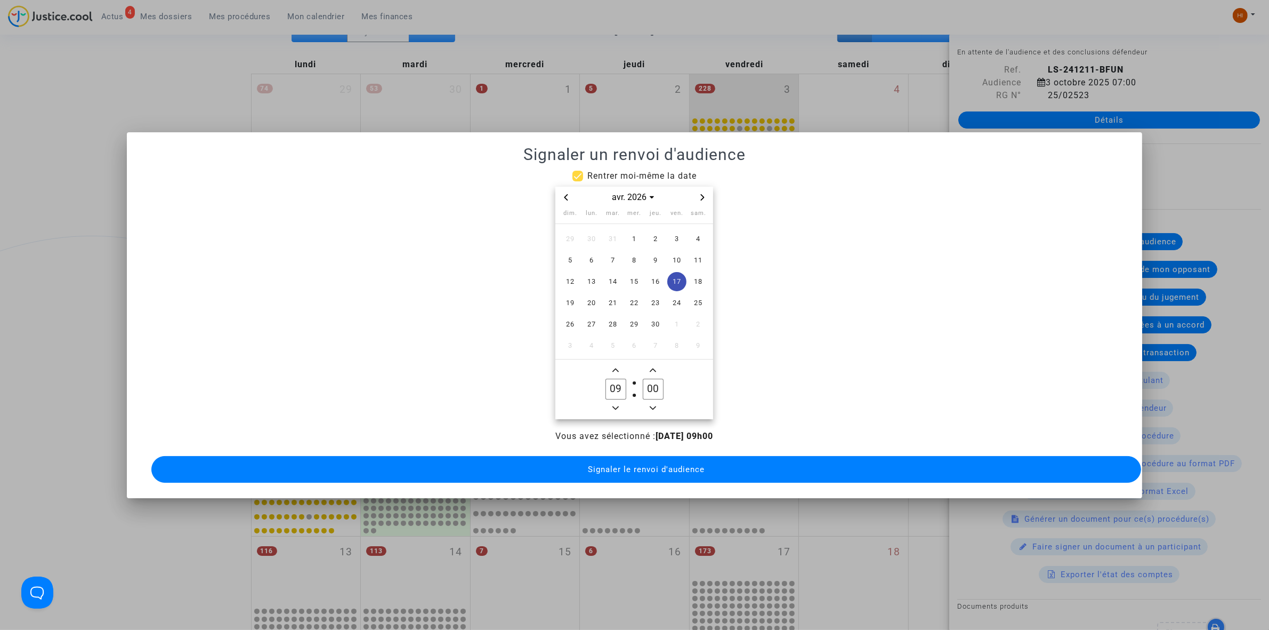
click at [651, 464] on span "Signaler le renvoi d'audience" at bounding box center [646, 469] width 117 height 10
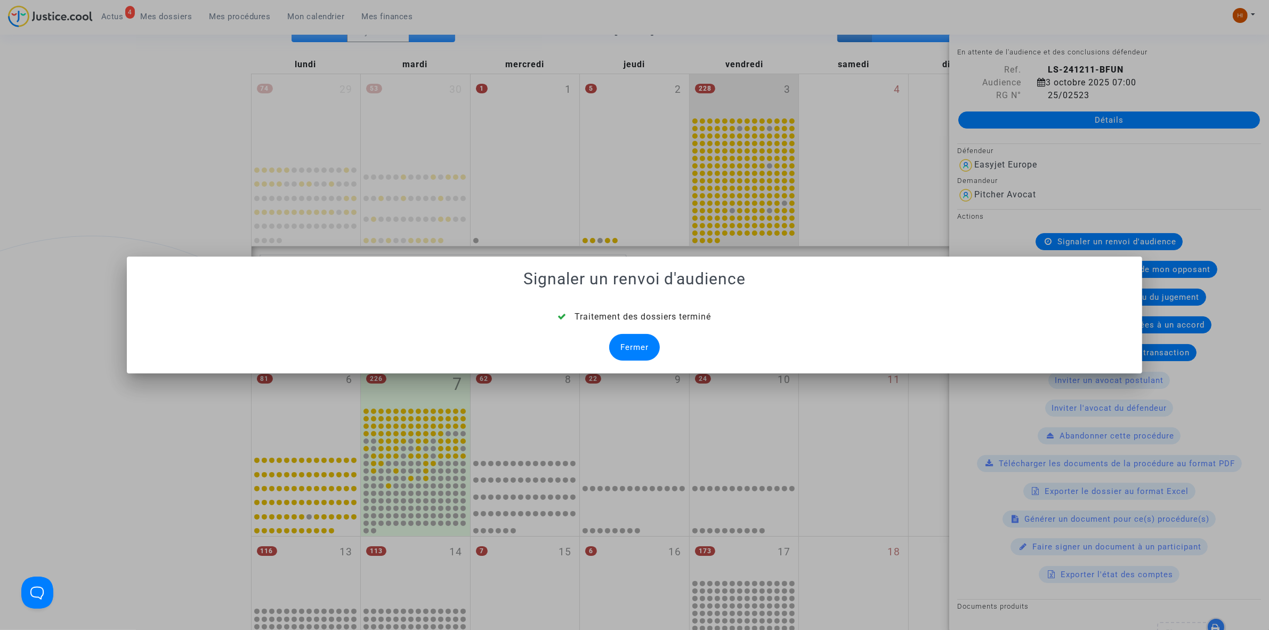
click at [635, 353] on div "Fermer" at bounding box center [634, 347] width 51 height 27
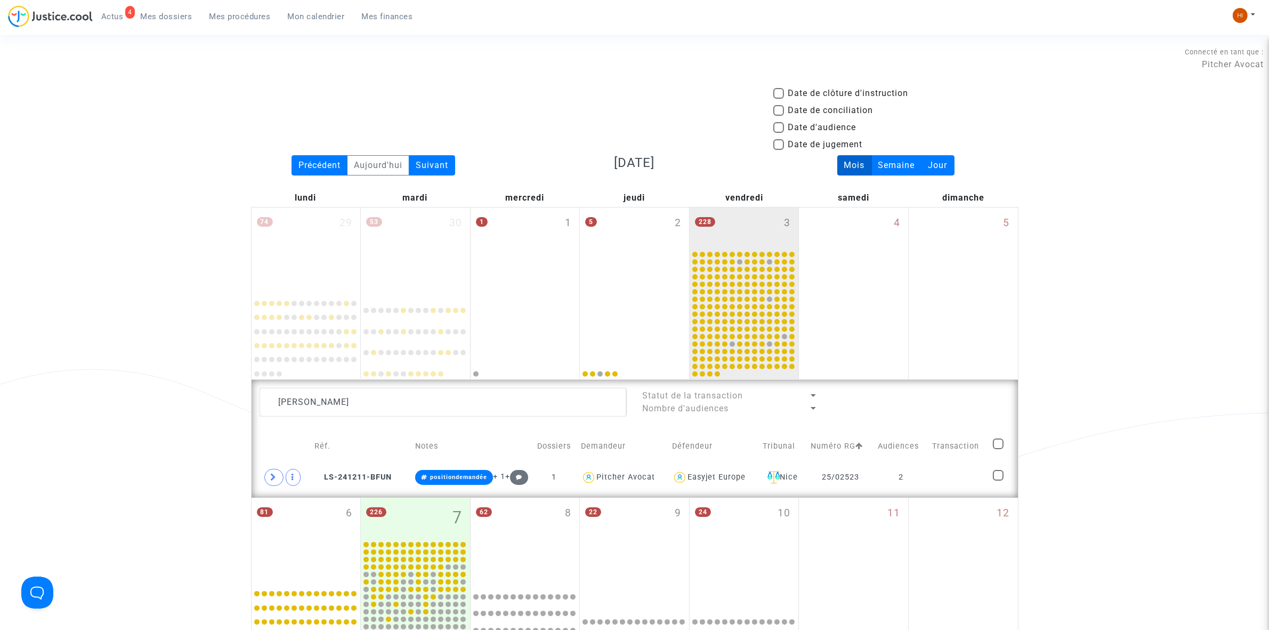
scroll to position [133, 0]
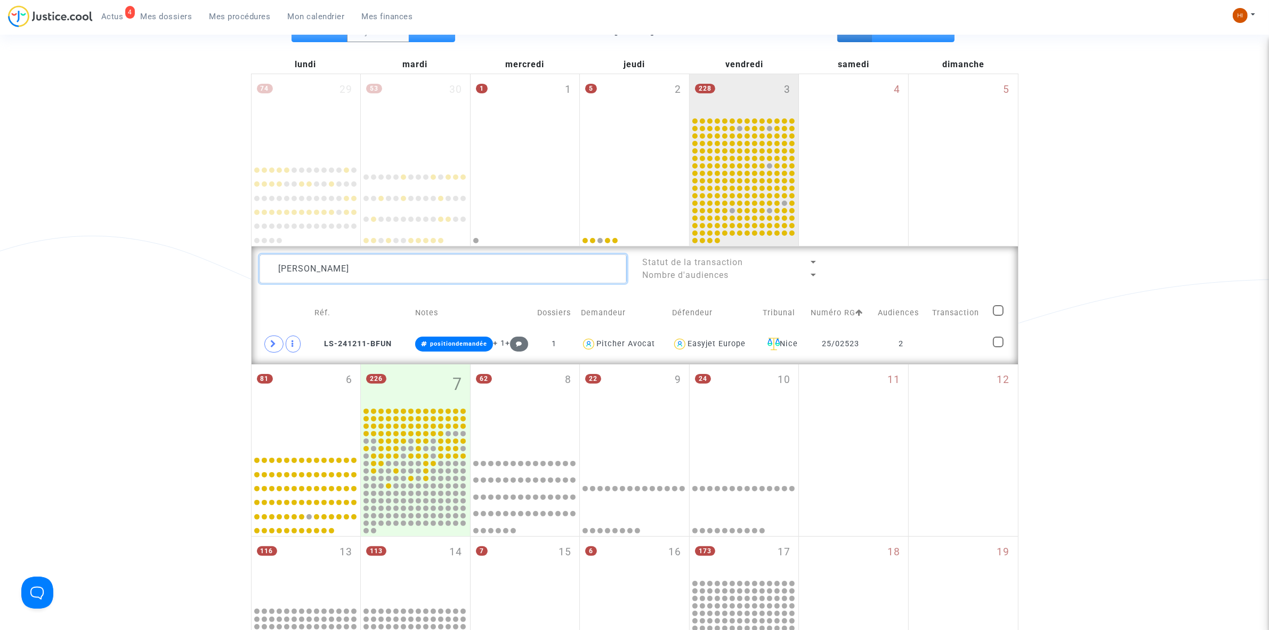
click at [304, 260] on textarea at bounding box center [443, 268] width 367 height 29
paste textarea "AIRAUT Martin"
type textarea "AIRAUT Martine"
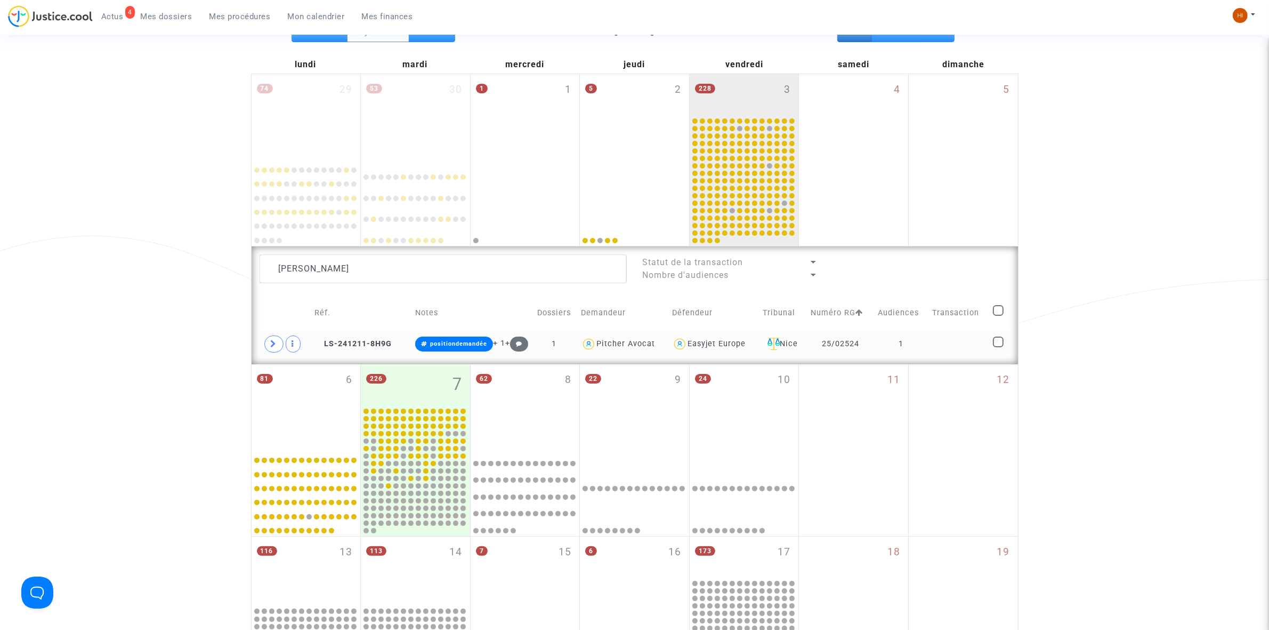
click at [939, 348] on td at bounding box center [959, 344] width 61 height 25
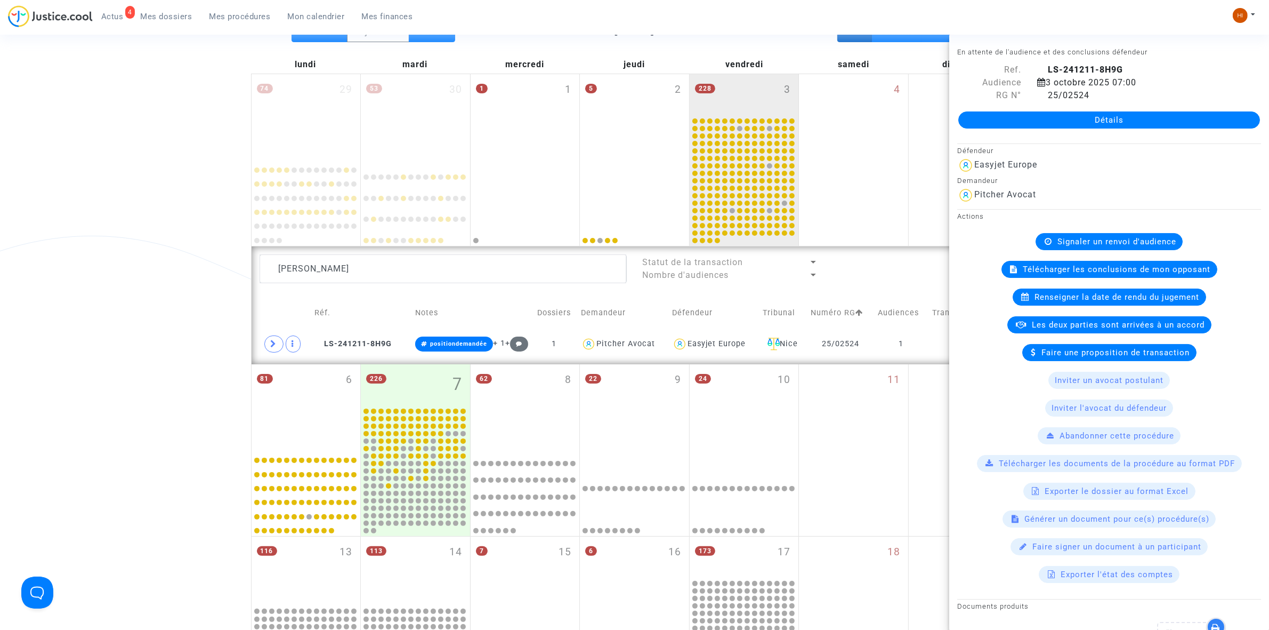
click at [1081, 239] on span "Signaler un renvoi d'audience" at bounding box center [1117, 242] width 119 height 10
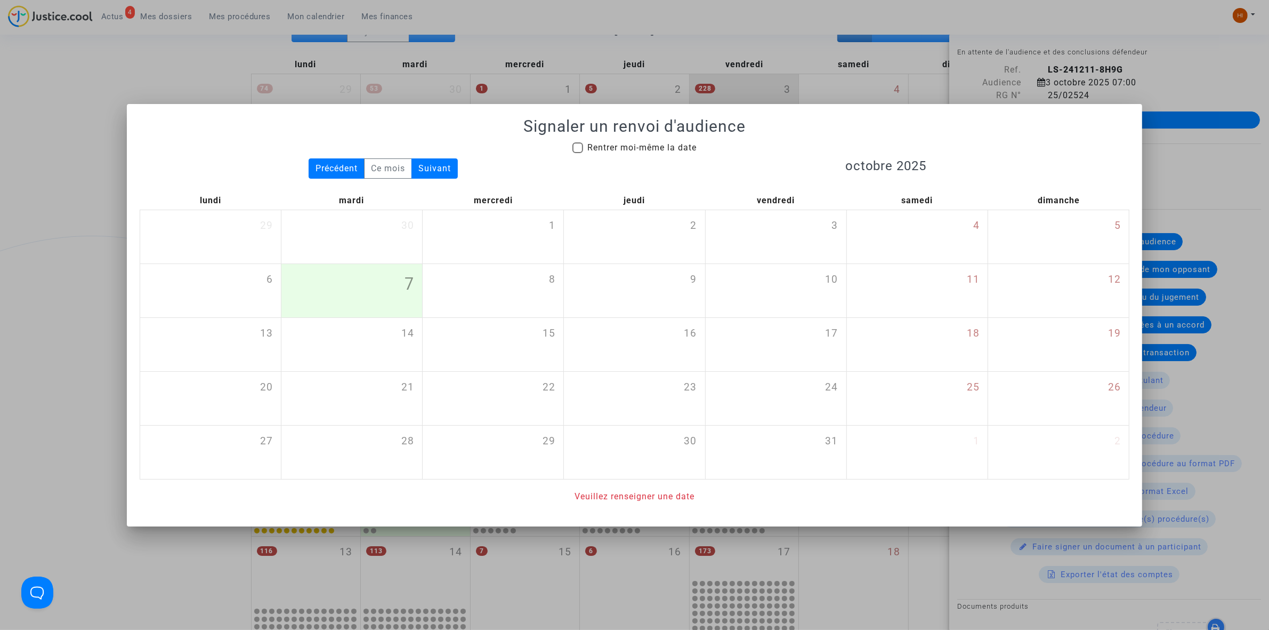
click at [658, 148] on span "Rentrer moi-même la date" at bounding box center [641, 147] width 109 height 10
click at [578, 153] on input "Rentrer moi-même la date" at bounding box center [577, 153] width 1 height 1
checkbox input "true"
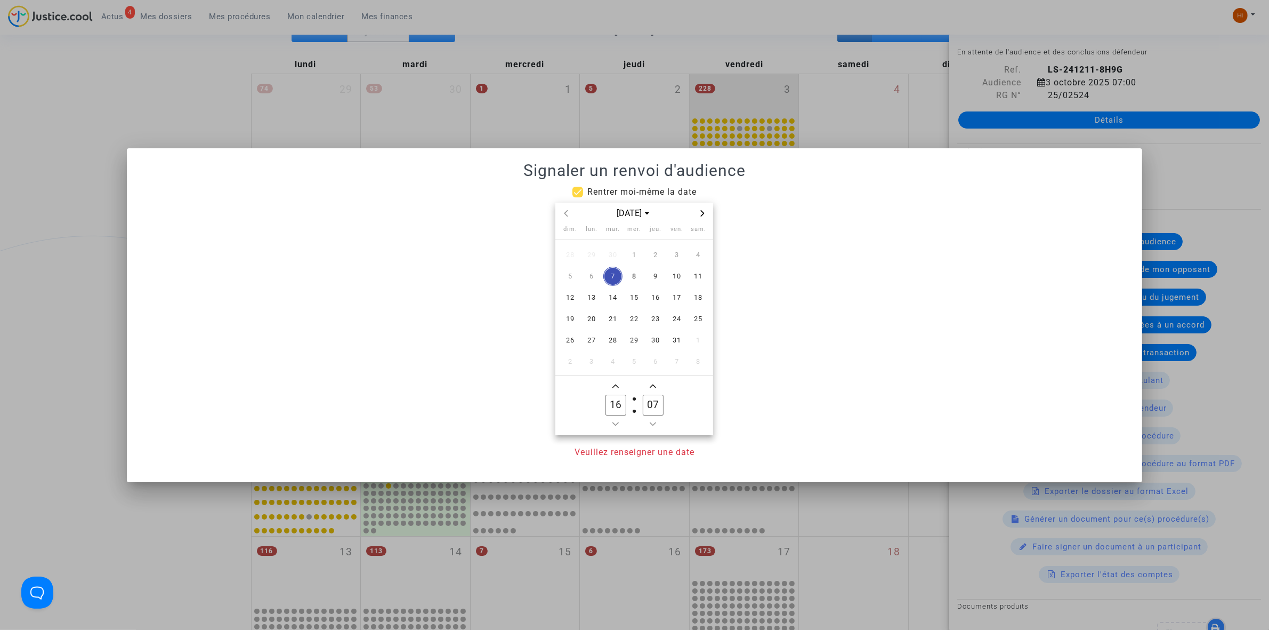
click at [701, 214] on icon "Next month" at bounding box center [702, 213] width 6 height 6
click at [702, 213] on icon "Next month" at bounding box center [702, 213] width 6 height 6
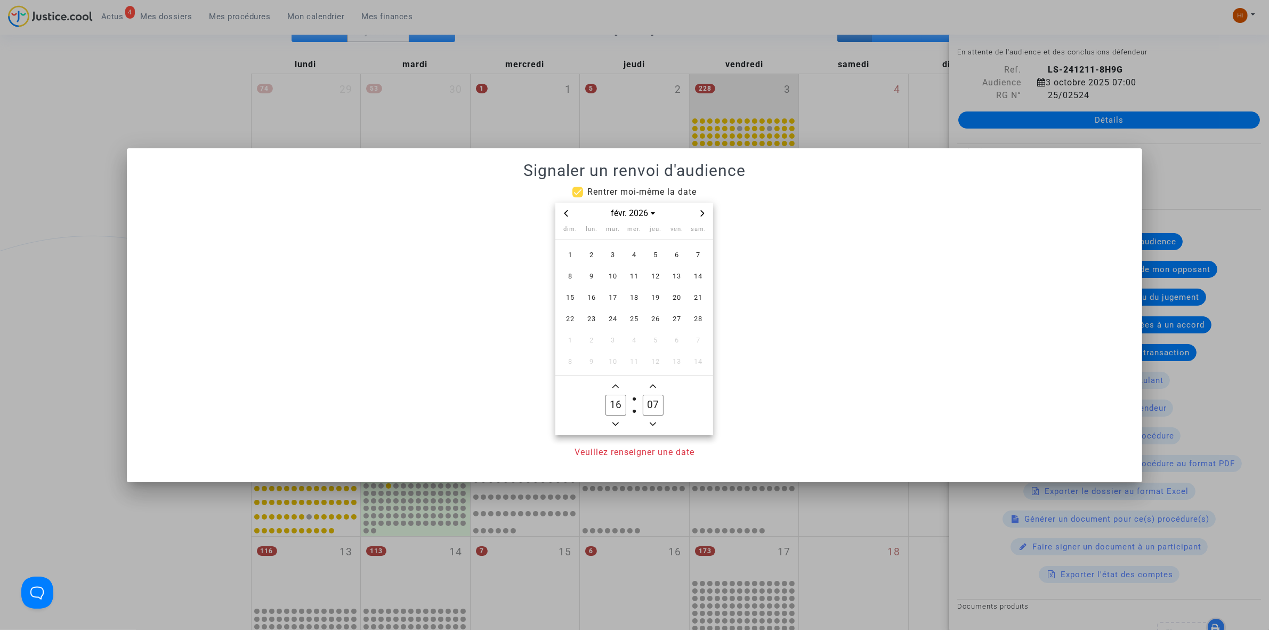
click at [702, 213] on icon "Next month" at bounding box center [702, 213] width 6 height 6
click at [680, 297] on span "17" at bounding box center [676, 297] width 19 height 19
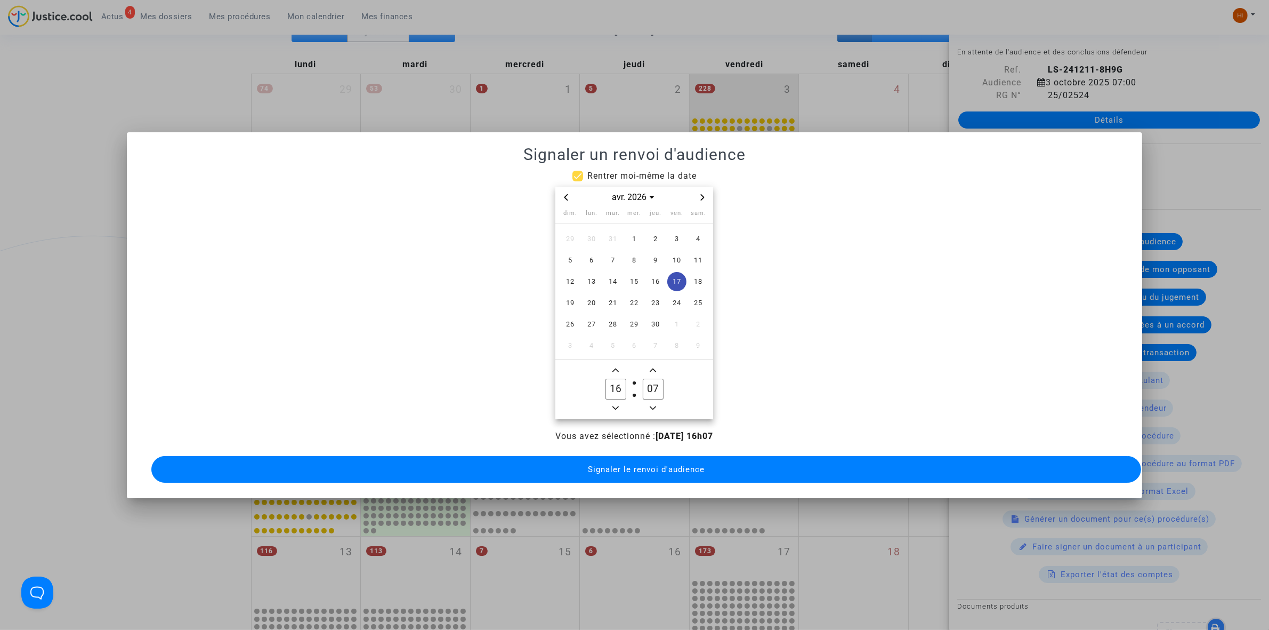
click at [619, 404] on span "Minus a hour" at bounding box center [615, 407] width 13 height 13
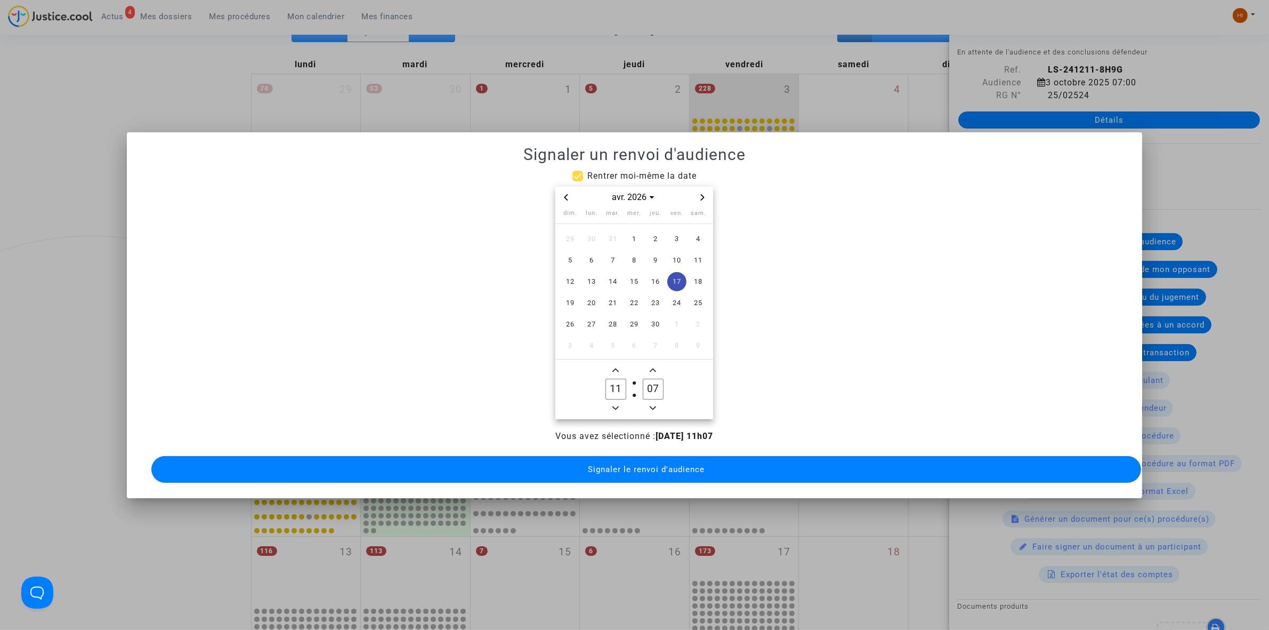
click at [619, 404] on span "Minus a hour" at bounding box center [615, 407] width 13 height 13
type input "09"
click at [659, 380] on input "07" at bounding box center [653, 388] width 20 height 20
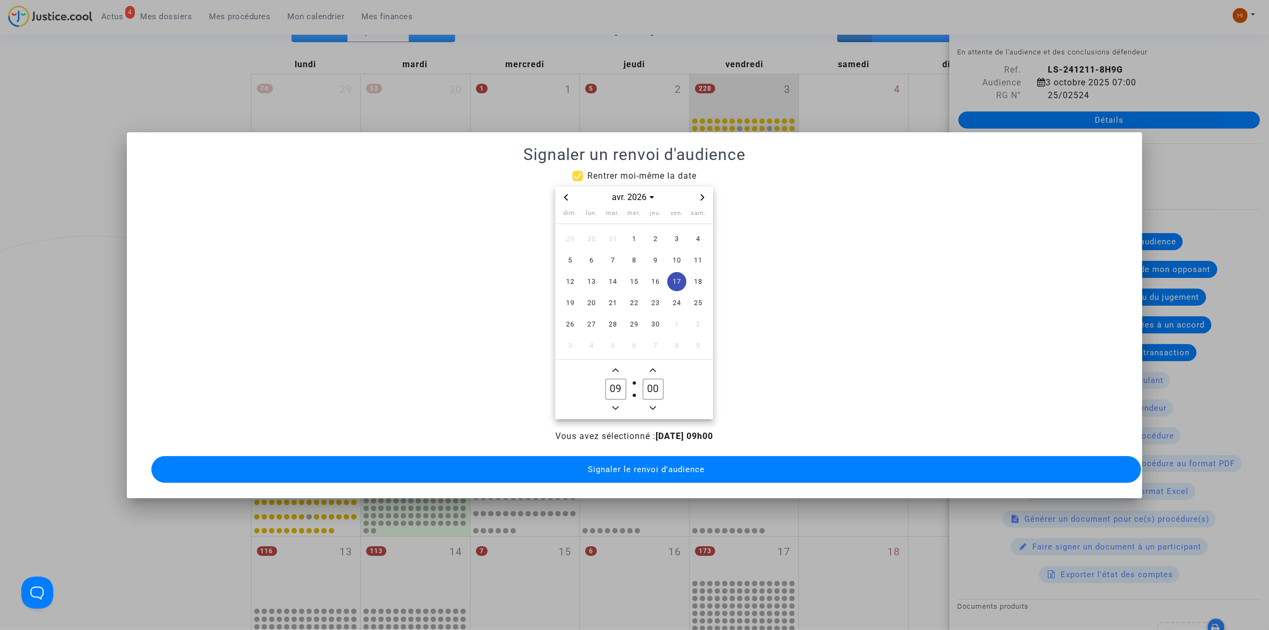
type input "00"
click at [645, 464] on span "Signaler le renvoi d'audience" at bounding box center [646, 469] width 117 height 10
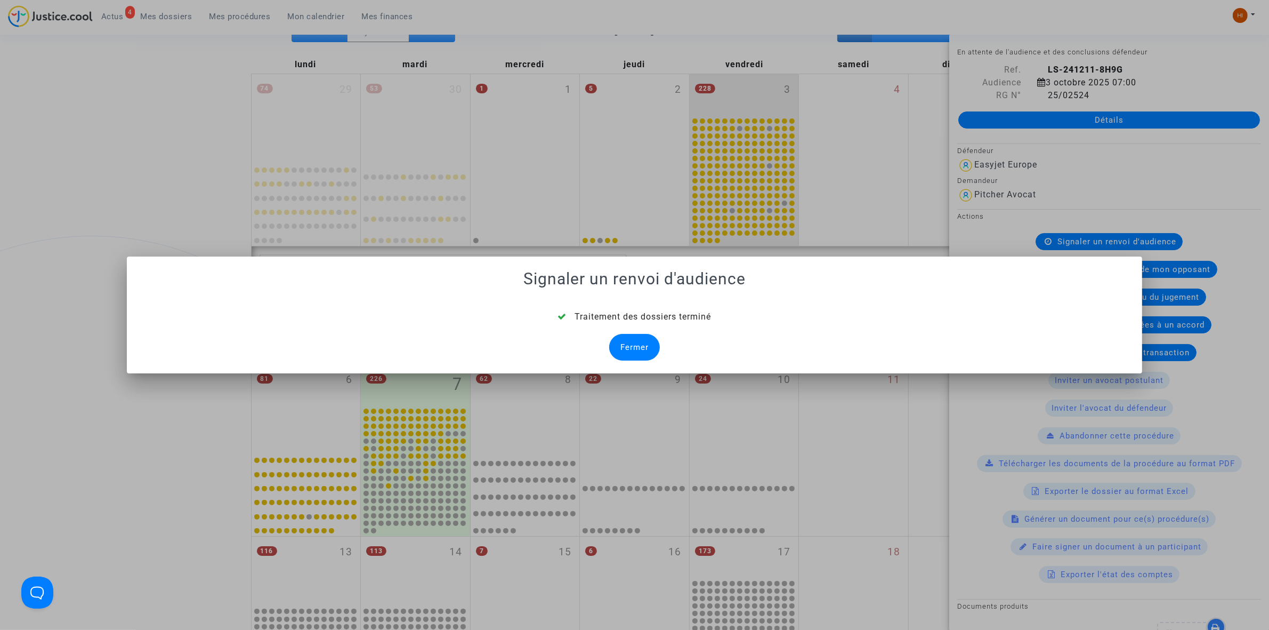
click at [627, 348] on div "Fermer" at bounding box center [634, 347] width 51 height 27
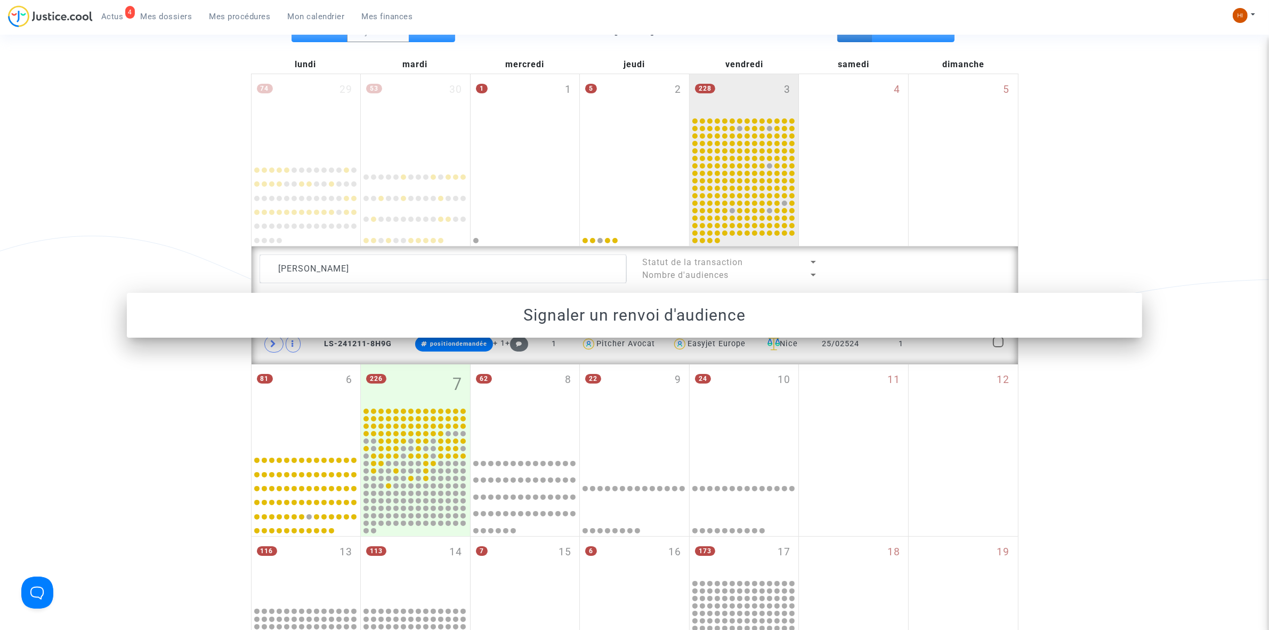
scroll to position [133, 0]
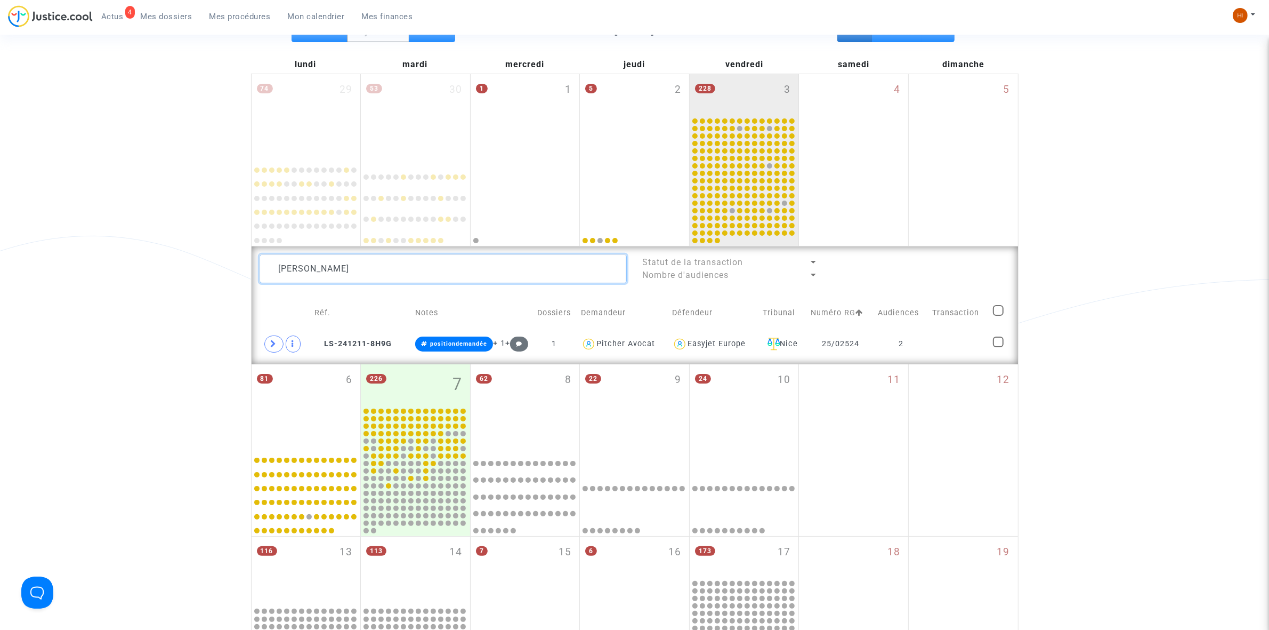
click at [377, 272] on textarea at bounding box center [443, 268] width 367 height 29
paste textarea "EL ARBI Yosri"
type textarea "EL ARBI Yosri"
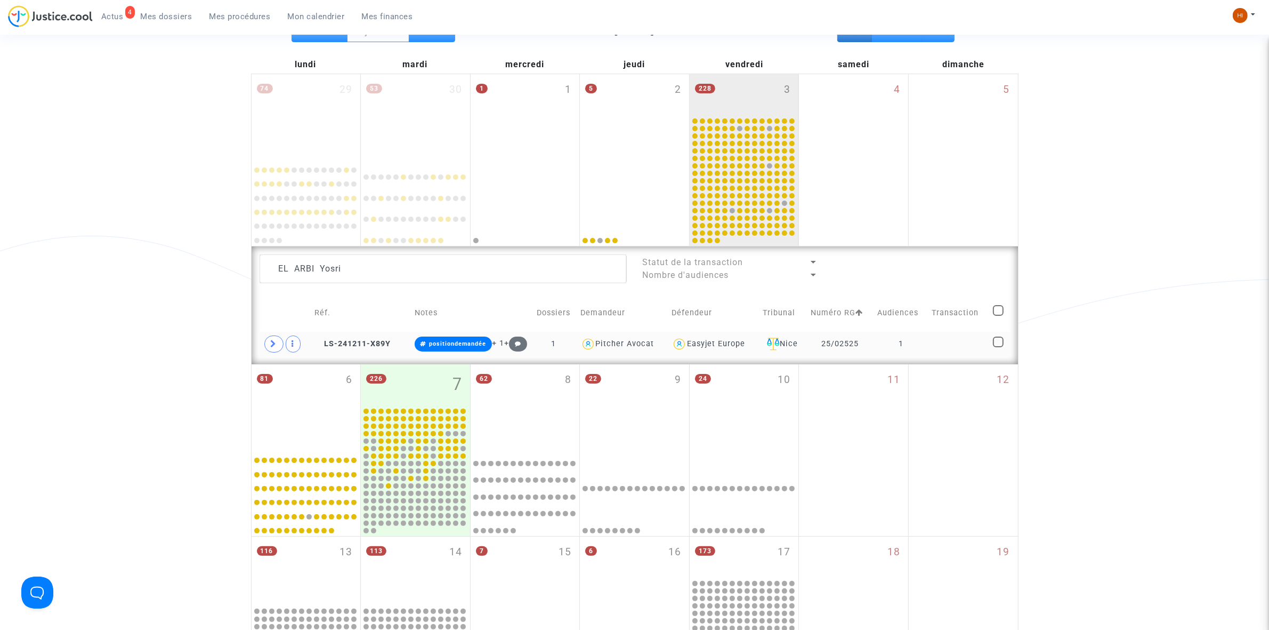
click at [874, 347] on td "25/02525" at bounding box center [840, 344] width 67 height 25
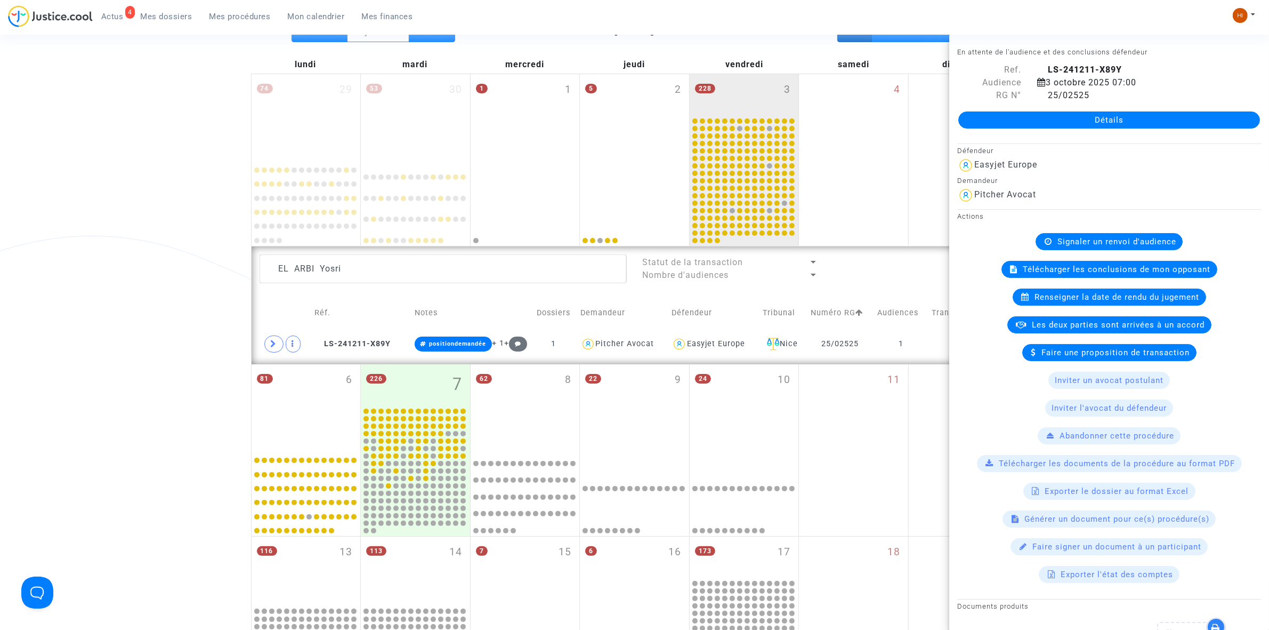
click at [1073, 243] on span "Signaler un renvoi d'audience" at bounding box center [1117, 242] width 119 height 10
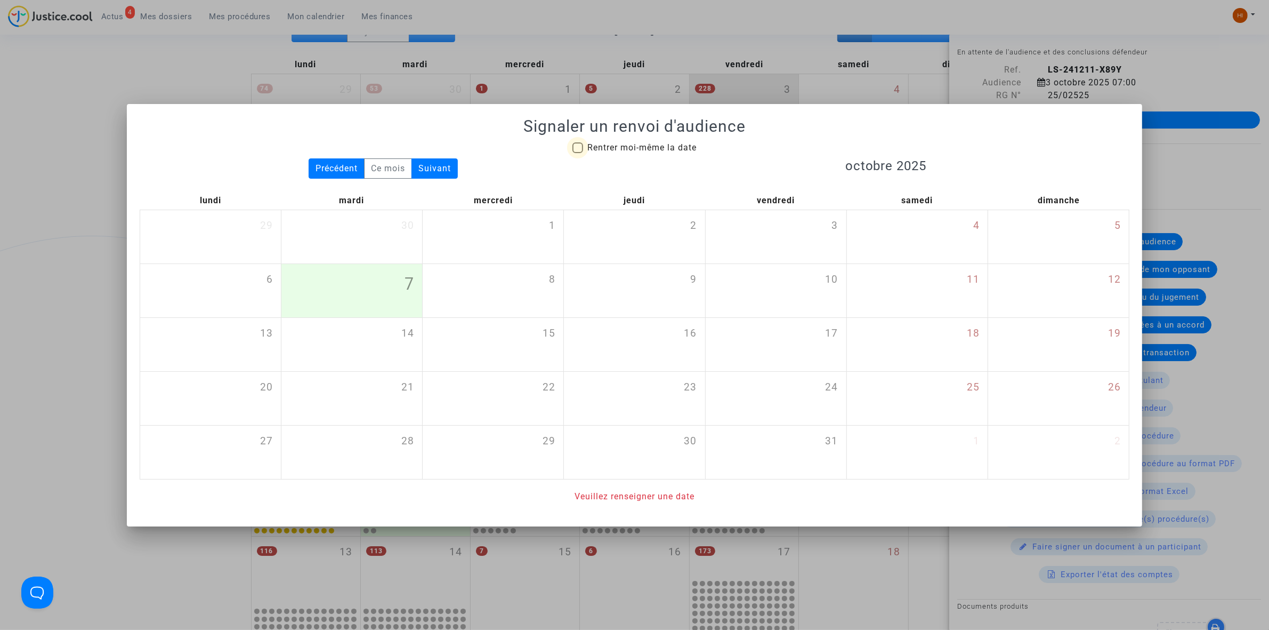
click at [599, 147] on span "Rentrer moi-même la date" at bounding box center [641, 147] width 109 height 10
click at [578, 153] on input "Rentrer moi-même la date" at bounding box center [577, 153] width 1 height 1
checkbox input "true"
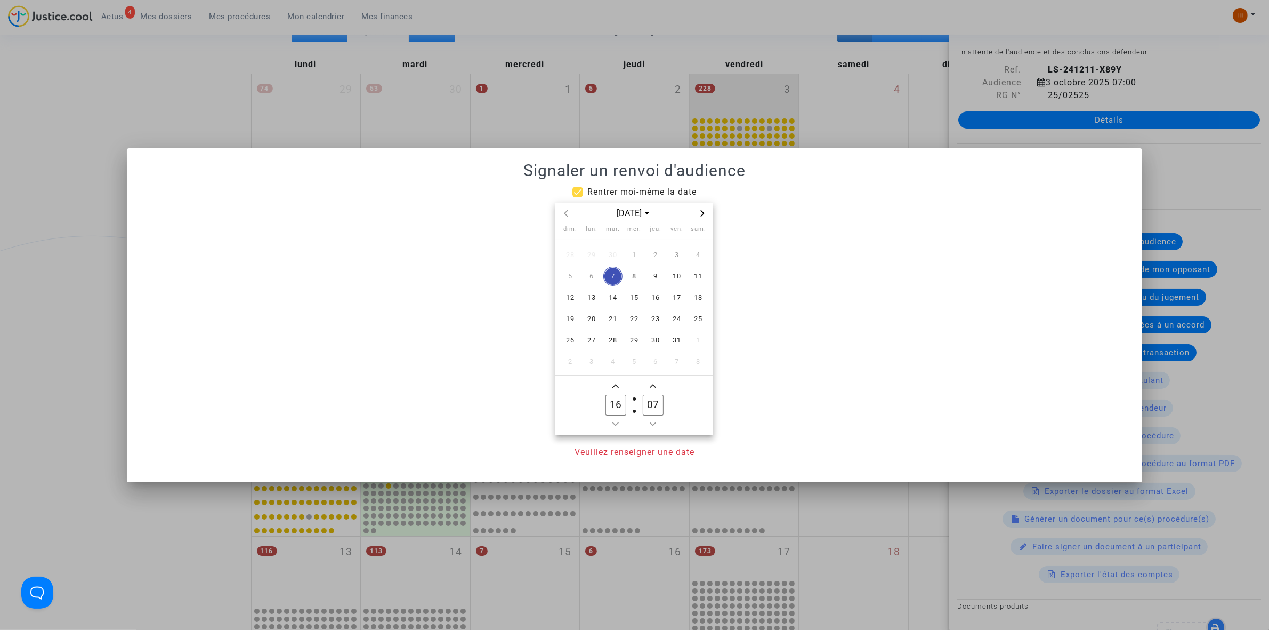
click at [705, 214] on icon "Next month" at bounding box center [702, 213] width 6 height 6
click at [705, 210] on icon "Next month" at bounding box center [702, 213] width 6 height 6
click at [706, 209] on span "Next month" at bounding box center [702, 213] width 13 height 13
click at [708, 208] on span "Next month" at bounding box center [702, 213] width 13 height 13
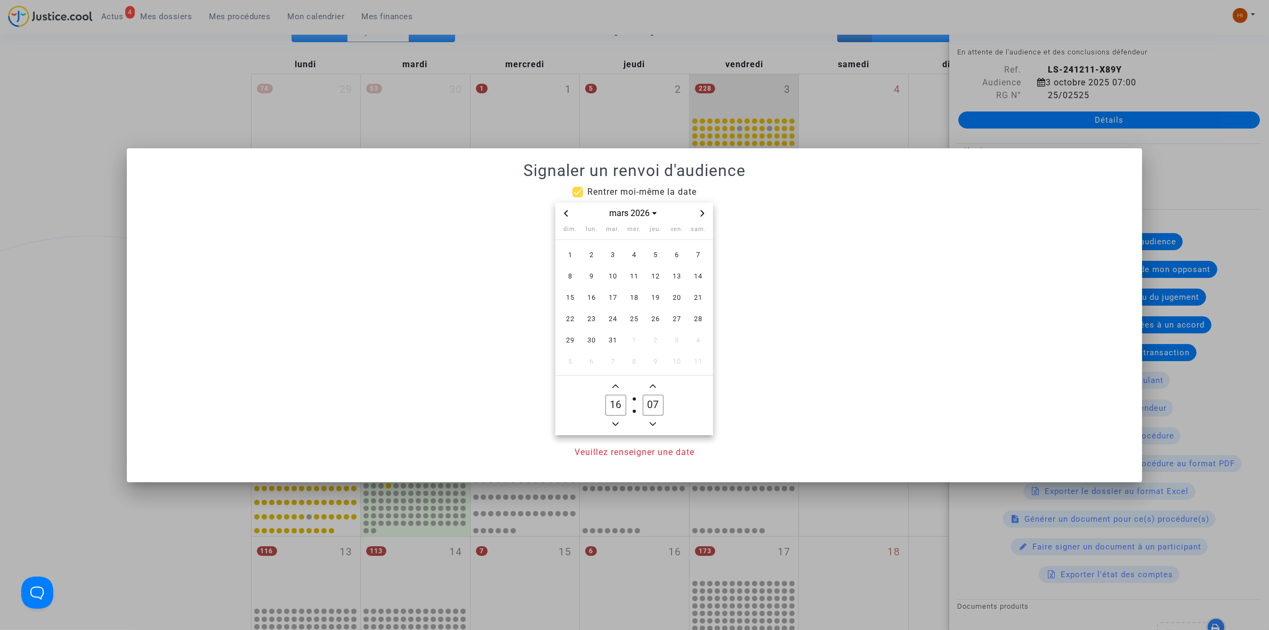
click at [704, 216] on icon "Next month" at bounding box center [702, 213] width 6 height 6
click at [672, 299] on span "17" at bounding box center [676, 297] width 19 height 19
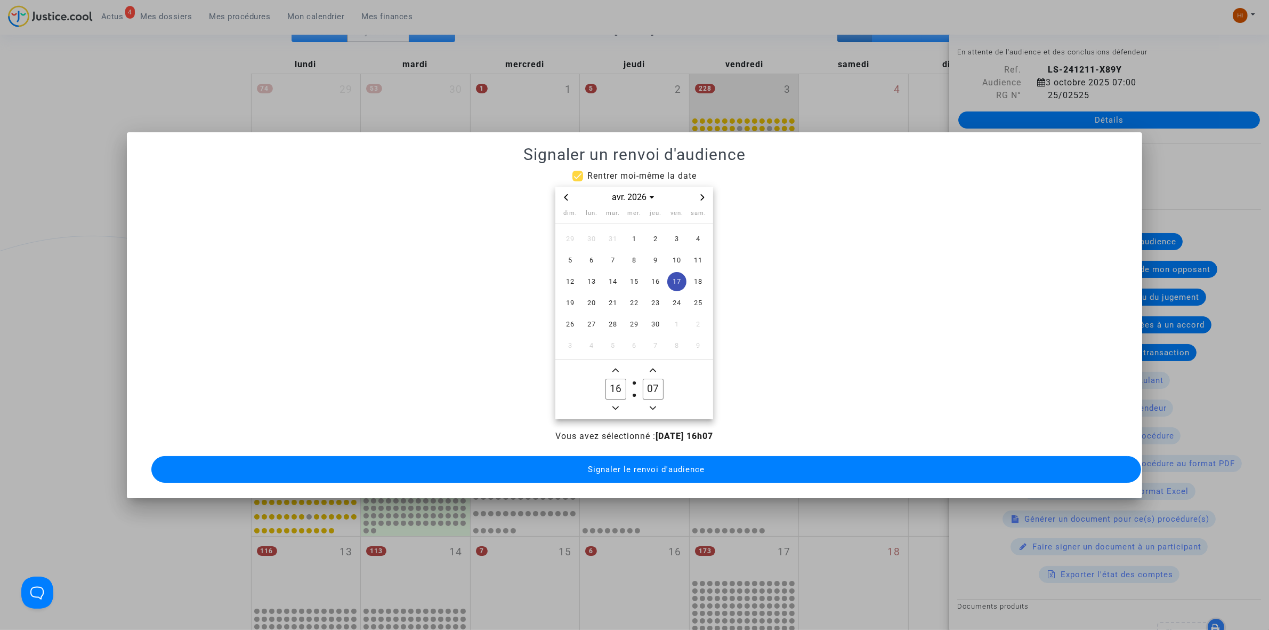
click at [617, 405] on icon "Minus a hour" at bounding box center [616, 408] width 6 height 6
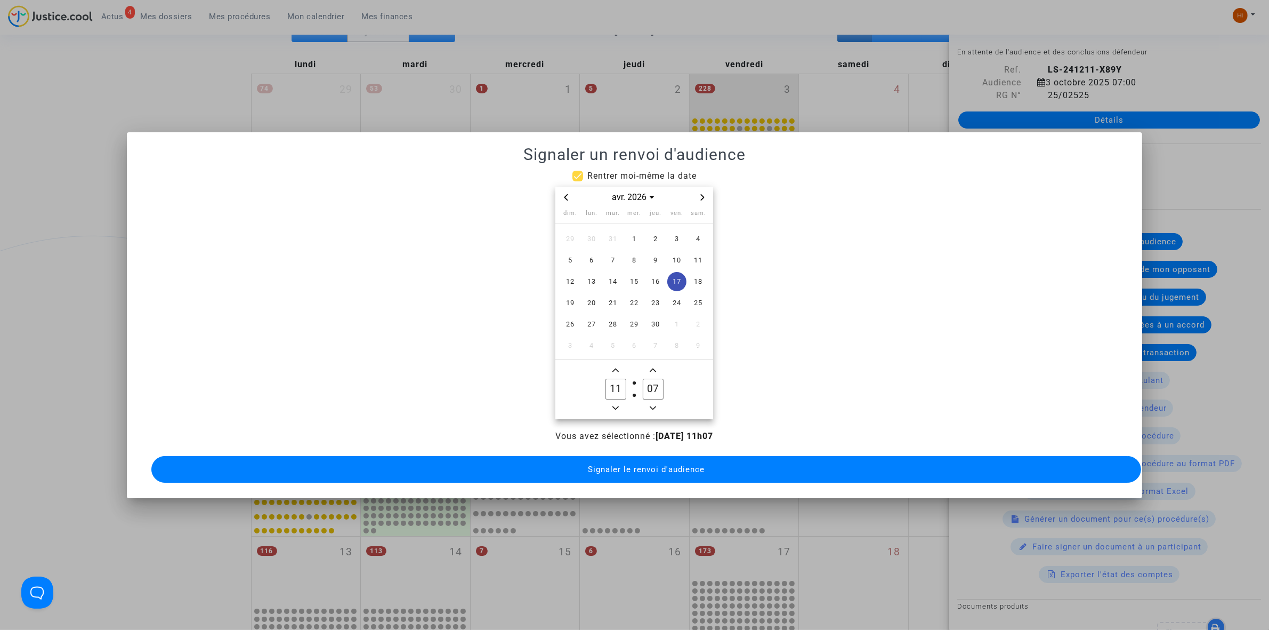
click at [617, 405] on icon "Minus a hour" at bounding box center [616, 408] width 6 height 6
click at [620, 404] on span "Minus a hour" at bounding box center [615, 407] width 13 height 13
type input "09"
click at [643, 381] on input "07" at bounding box center [653, 388] width 20 height 20
click at [644, 381] on input "07" at bounding box center [653, 388] width 20 height 20
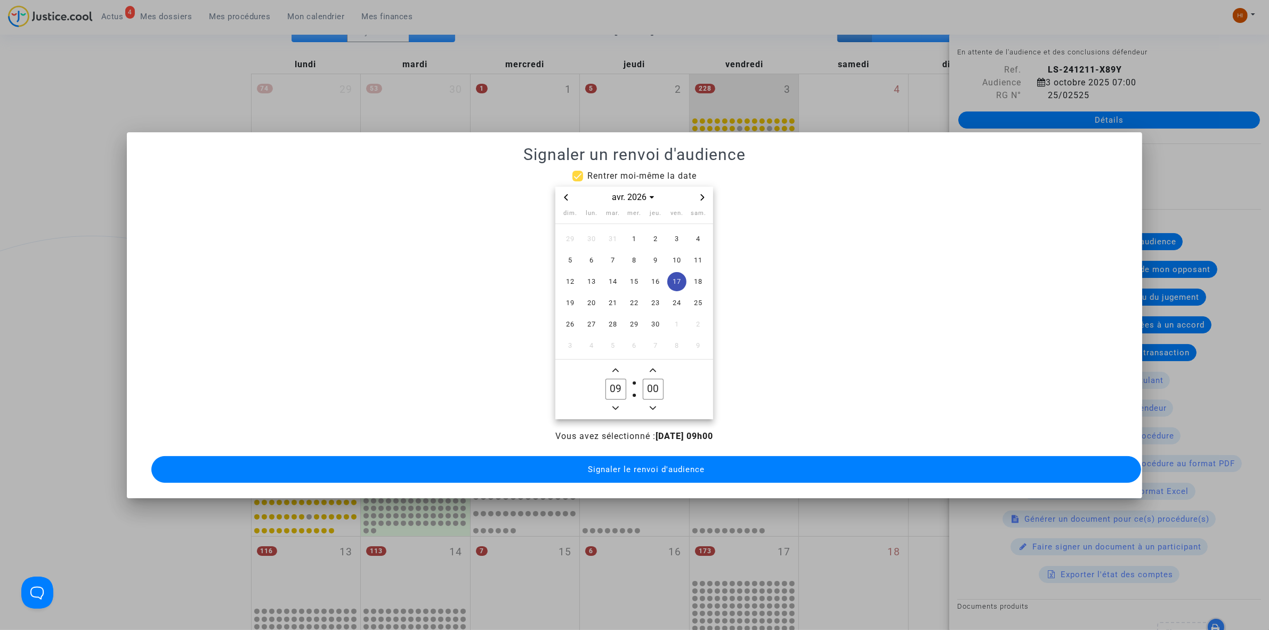
type input "00"
click at [643, 474] on button "Signaler le renvoi d'audience" at bounding box center [646, 469] width 990 height 27
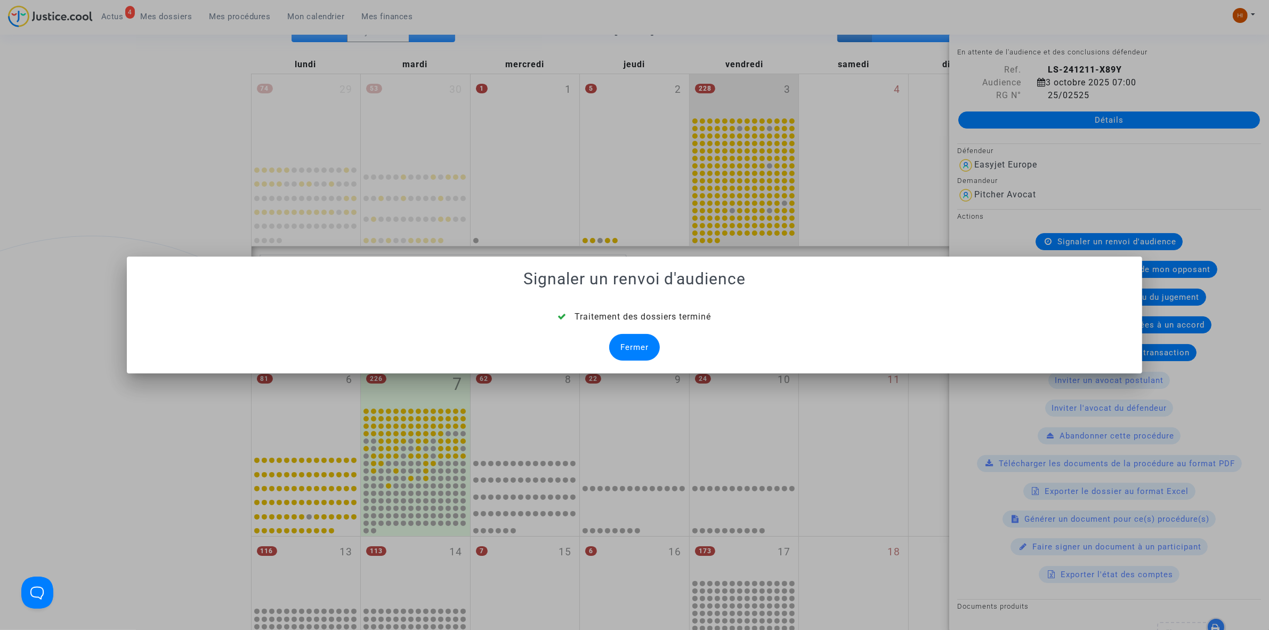
drag, startPoint x: 650, startPoint y: 341, endPoint x: 614, endPoint y: 334, distance: 37.0
click at [648, 341] on div "Fermer" at bounding box center [634, 347] width 51 height 27
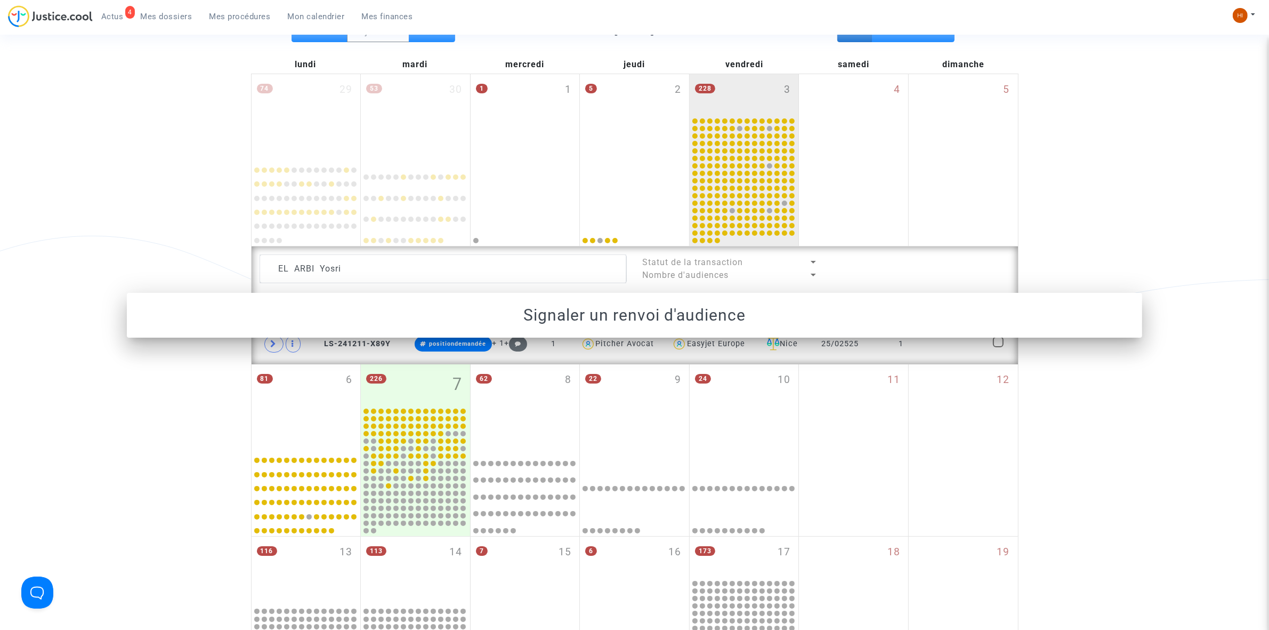
scroll to position [133, 0]
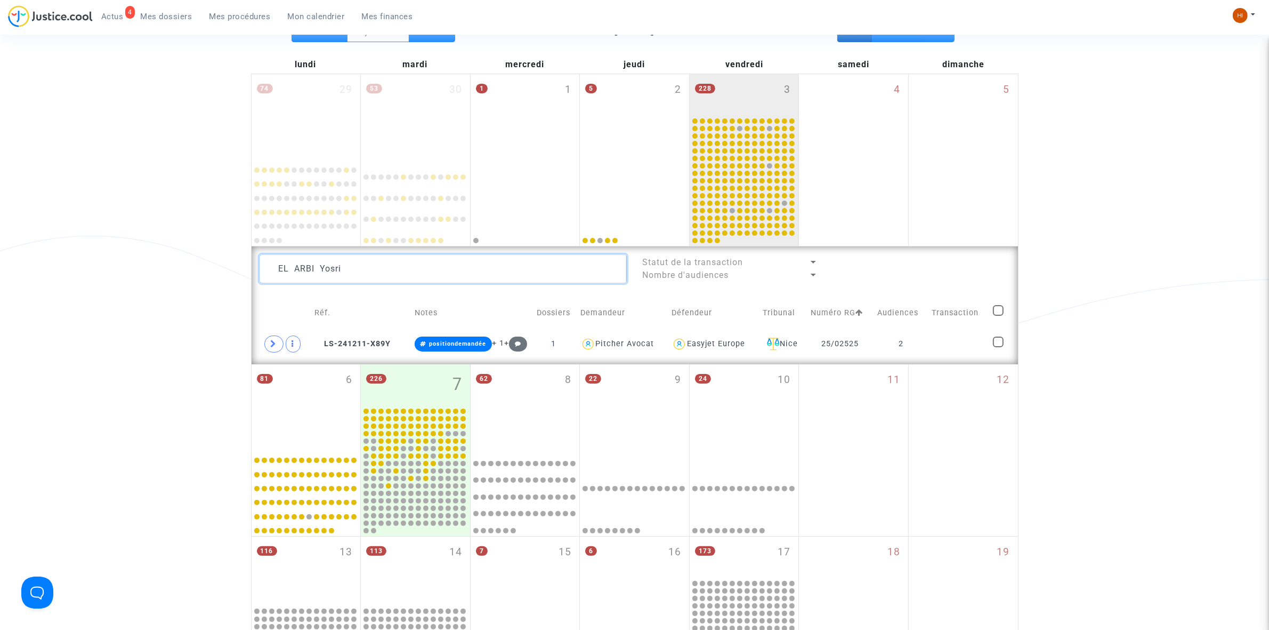
click at [455, 267] on textarea at bounding box center [443, 268] width 367 height 29
click at [454, 267] on textarea at bounding box center [443, 268] width 367 height 29
click at [453, 267] on textarea at bounding box center [443, 268] width 367 height 29
paste textarea "ZAYANI Linda"
type textarea "ZAYANI Linda"
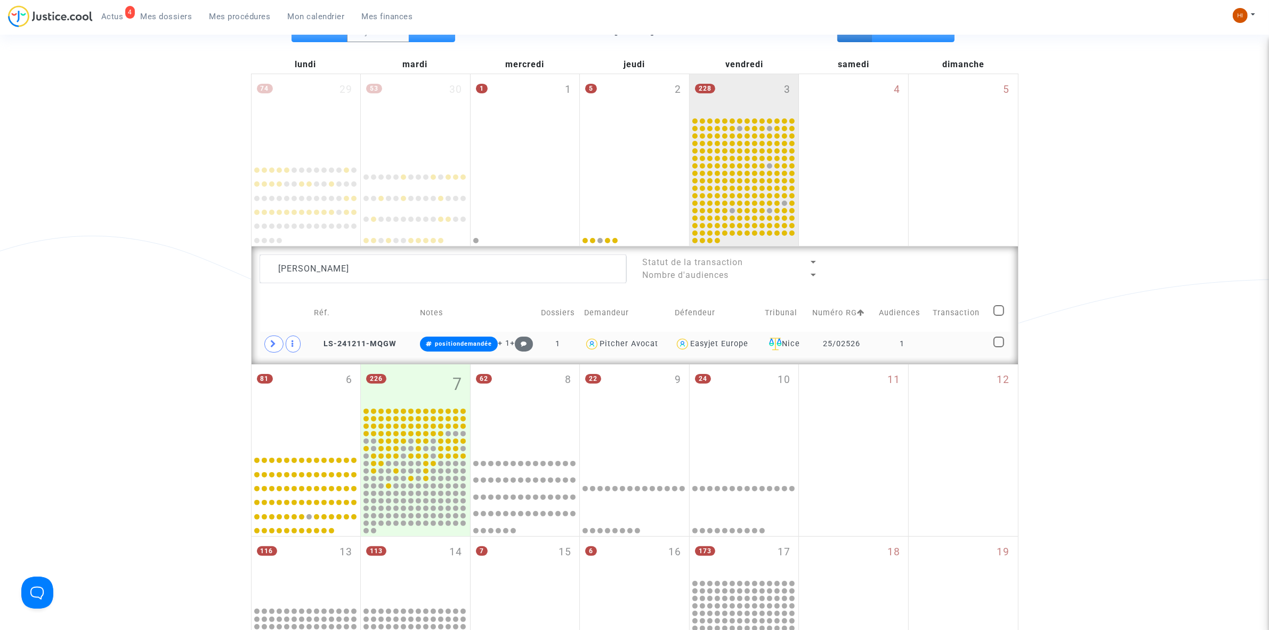
click at [903, 348] on td "1" at bounding box center [902, 344] width 54 height 25
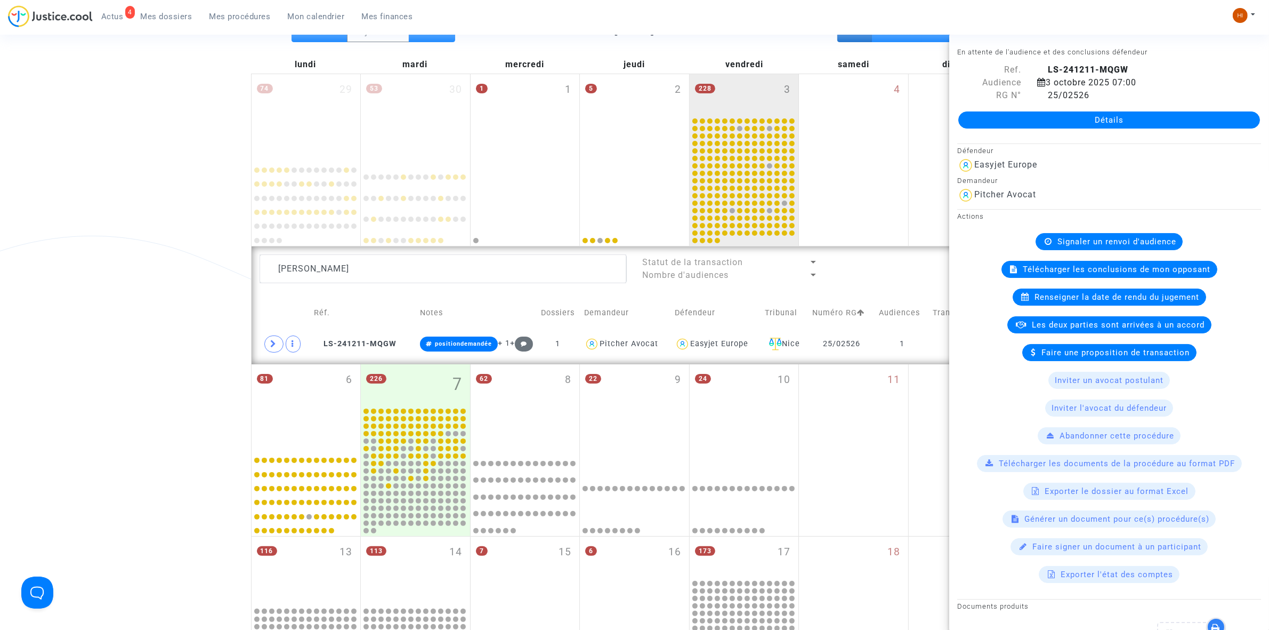
click at [1048, 241] on div "Signaler un renvoi d'audience" at bounding box center [1109, 241] width 147 height 17
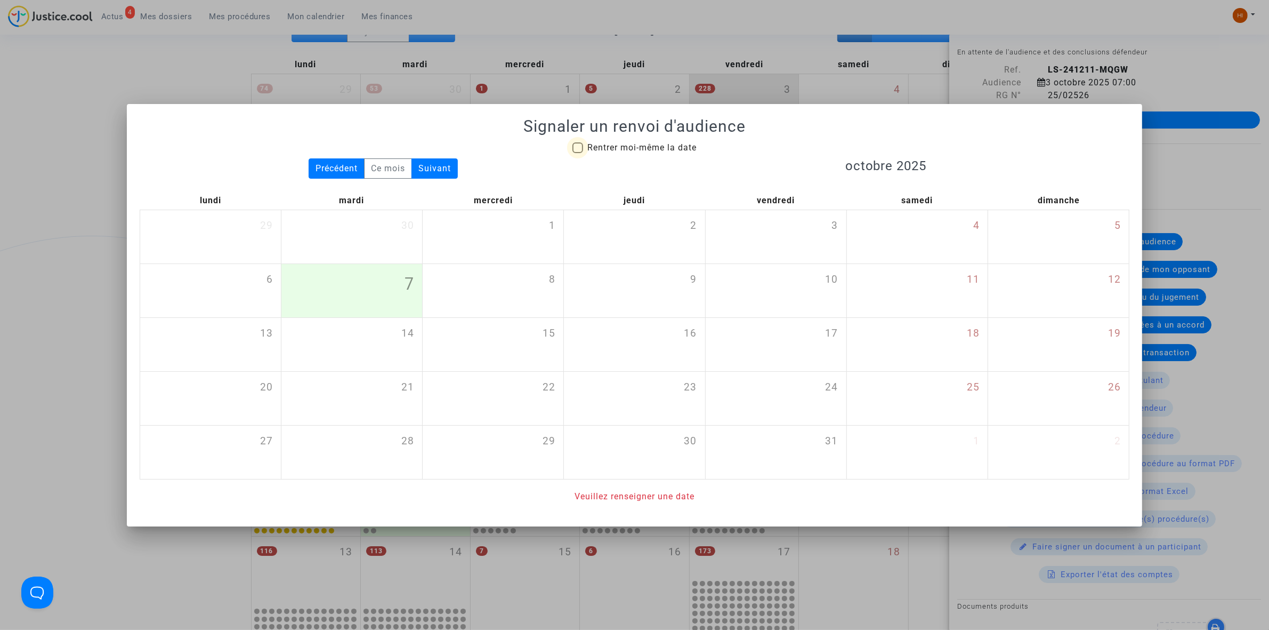
click at [666, 141] on span "Rentrer moi-même la date" at bounding box center [641, 147] width 109 height 13
click at [578, 153] on input "Rentrer moi-même la date" at bounding box center [577, 153] width 1 height 1
checkbox input "true"
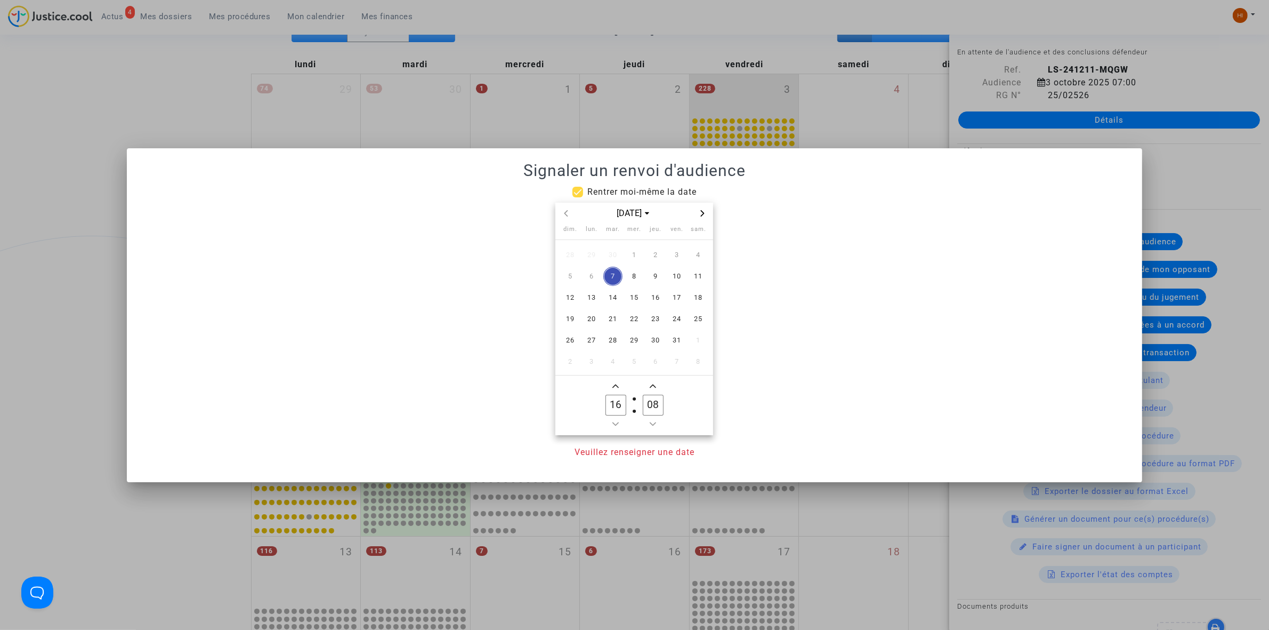
click at [701, 207] on span "Next month" at bounding box center [702, 213] width 13 height 13
click at [701, 206] on div "nov. 2025" at bounding box center [634, 214] width 158 height 22
click at [708, 221] on div "nov. 2025" at bounding box center [634, 214] width 158 height 22
click at [703, 211] on icon "Next month" at bounding box center [703, 213] width 4 height 6
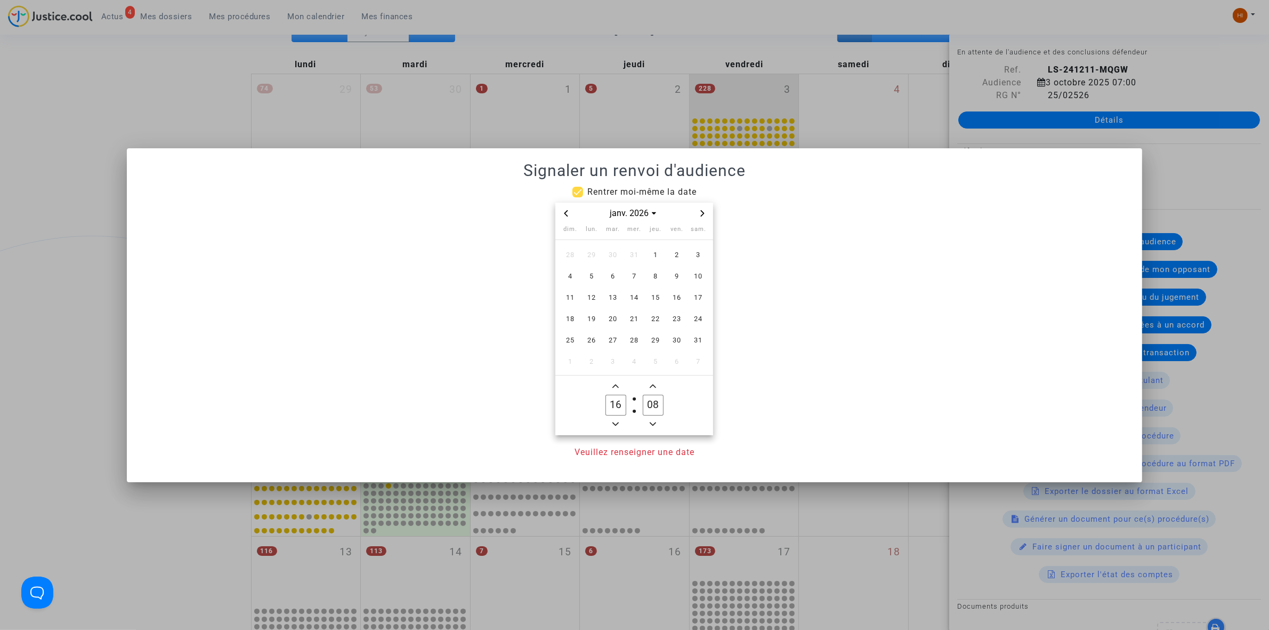
click at [703, 211] on icon "Next month" at bounding box center [703, 213] width 4 height 6
click at [678, 301] on span "17" at bounding box center [676, 297] width 19 height 19
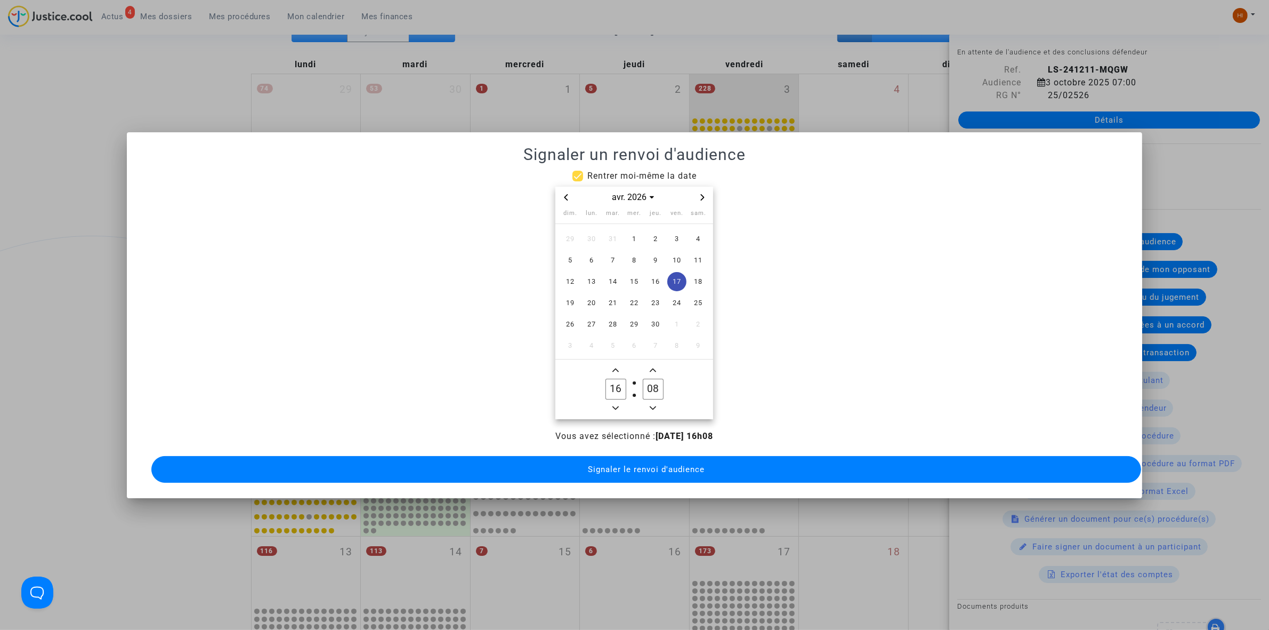
click at [611, 401] on span "Minus a hour" at bounding box center [615, 407] width 13 height 13
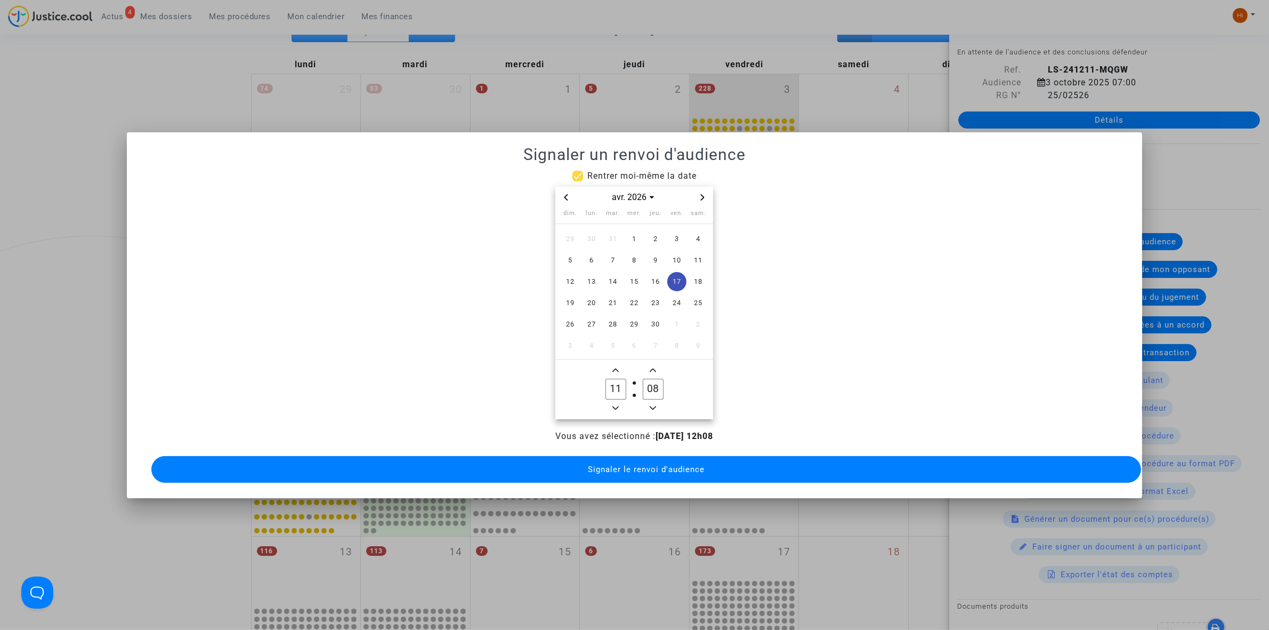
click at [611, 401] on span "Minus a hour" at bounding box center [615, 407] width 13 height 13
type input "09"
click at [650, 389] on input "08" at bounding box center [653, 388] width 20 height 20
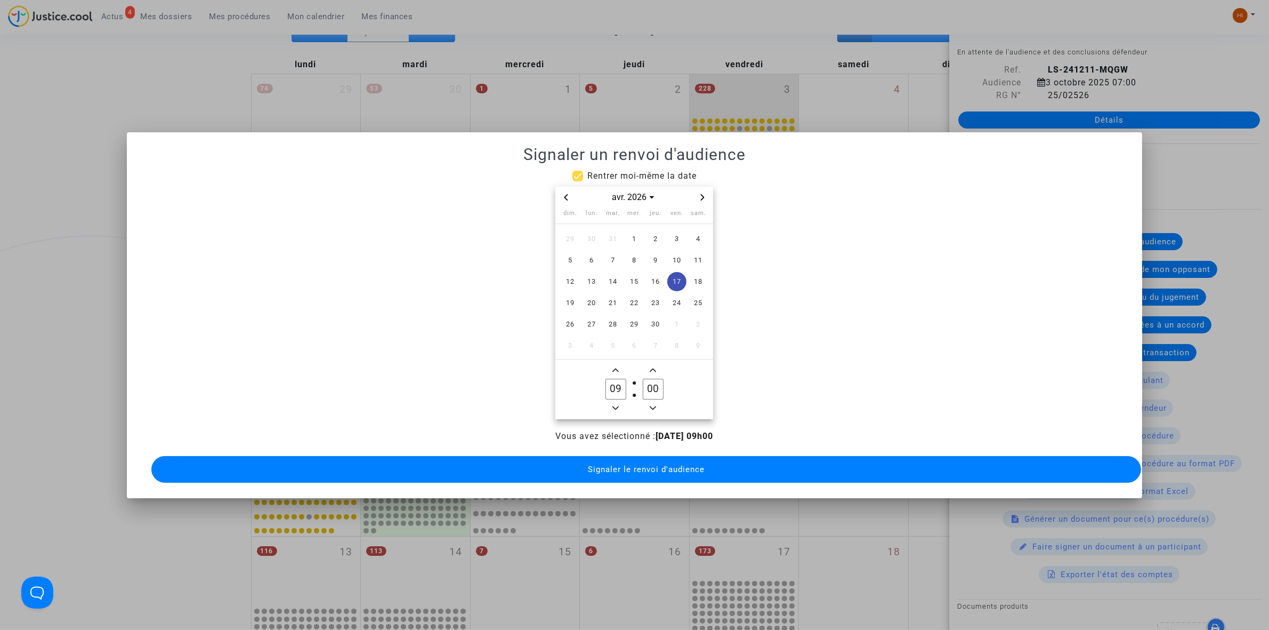
type input "00"
click at [656, 468] on span "Signaler le renvoi d'audience" at bounding box center [646, 469] width 117 height 10
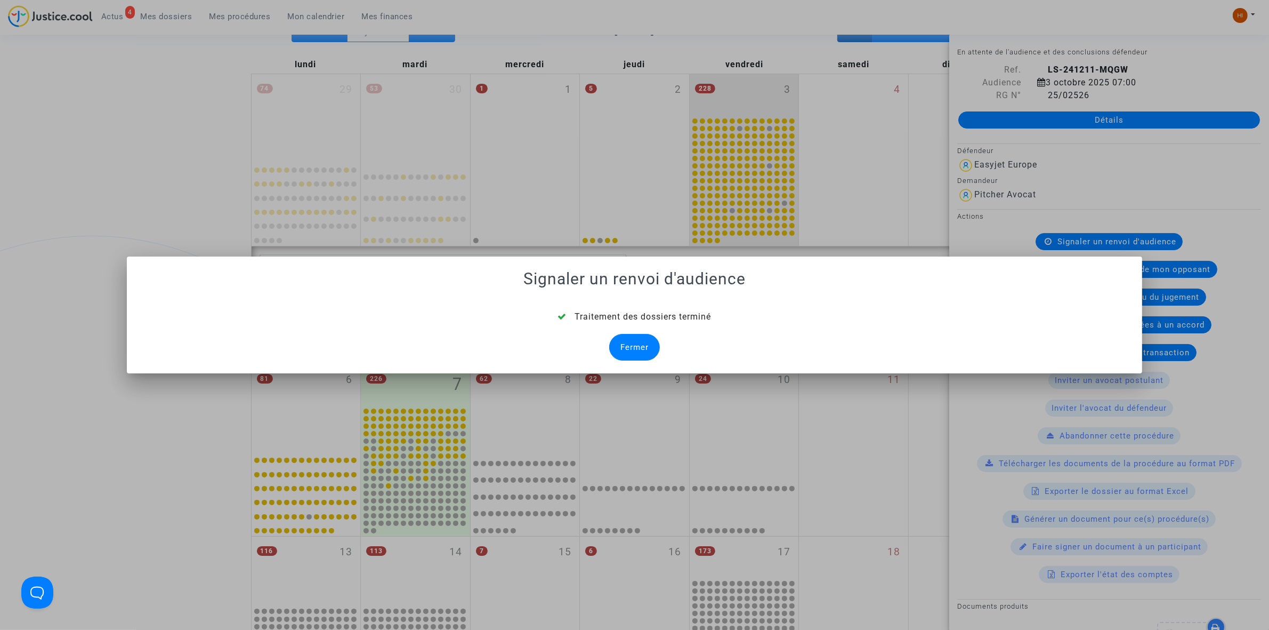
drag, startPoint x: 632, startPoint y: 350, endPoint x: 596, endPoint y: 353, distance: 35.9
click at [632, 350] on div "Fermer" at bounding box center [634, 347] width 51 height 27
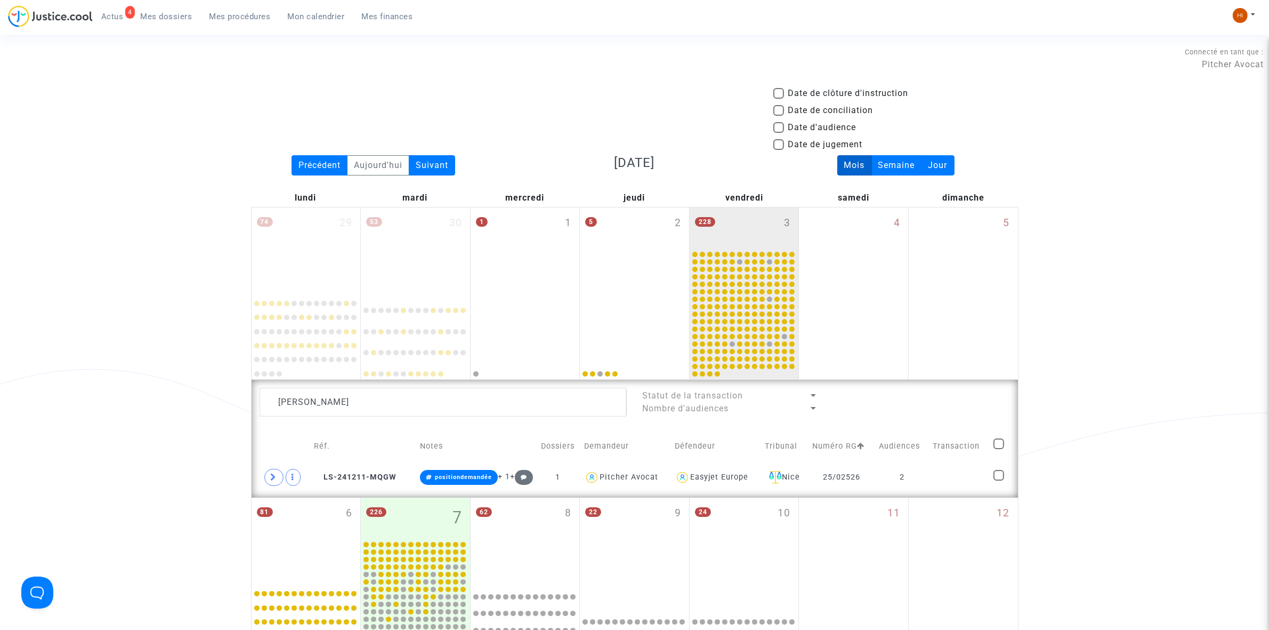
scroll to position [133, 0]
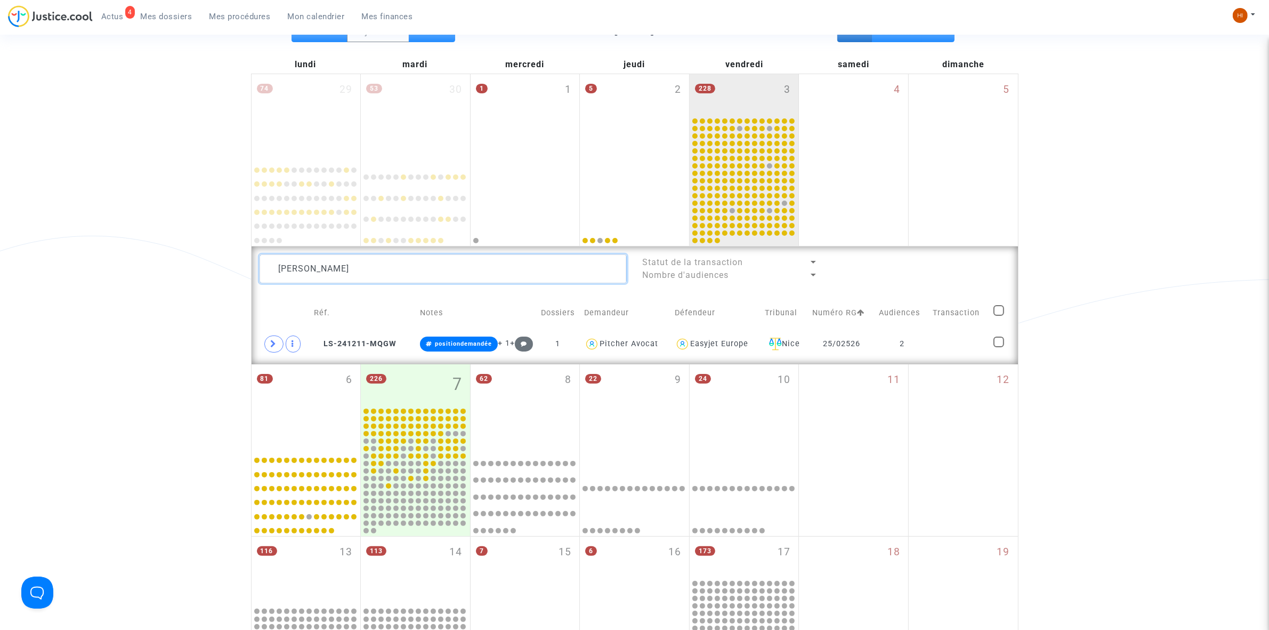
click at [393, 265] on textarea at bounding box center [443, 268] width 367 height 29
paste textarea "DRCROUY Asma"
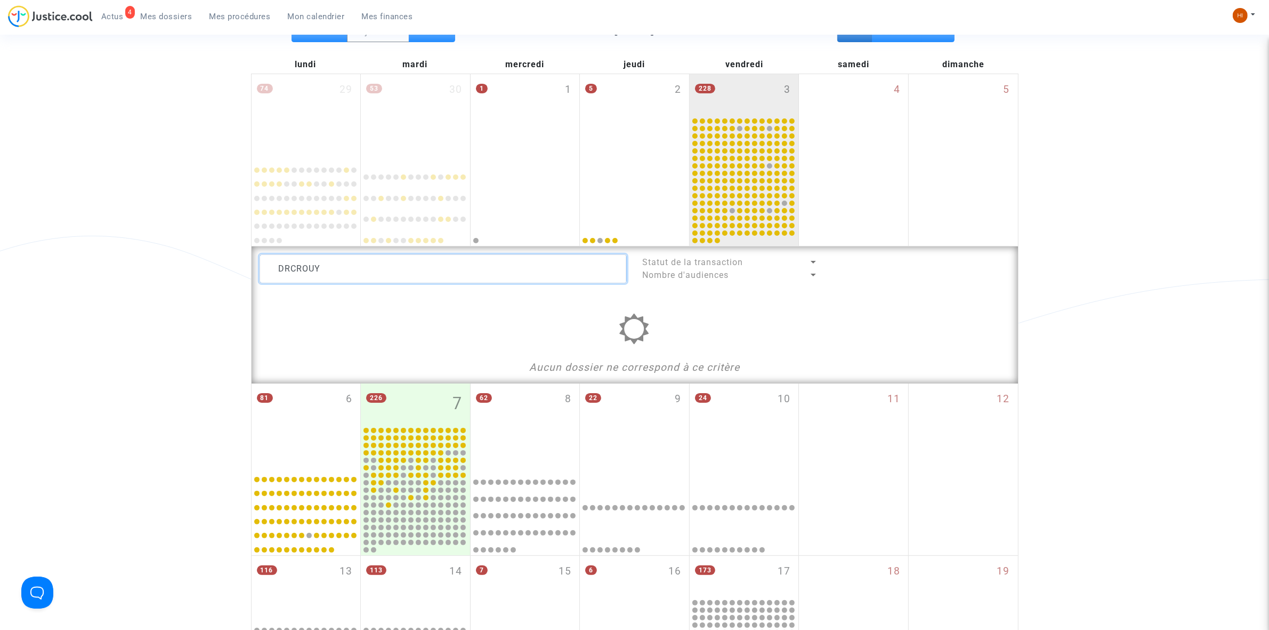
drag, startPoint x: 372, startPoint y: 268, endPoint x: 327, endPoint y: 269, distance: 44.8
click at [327, 269] on textarea at bounding box center [443, 268] width 367 height 29
click at [430, 252] on div "DRCROUY Statut de la transaction Nombre d'audiences Aucun dossier ne correspond…" at bounding box center [635, 314] width 767 height 137
click at [425, 260] on textarea at bounding box center [443, 268] width 367 height 29
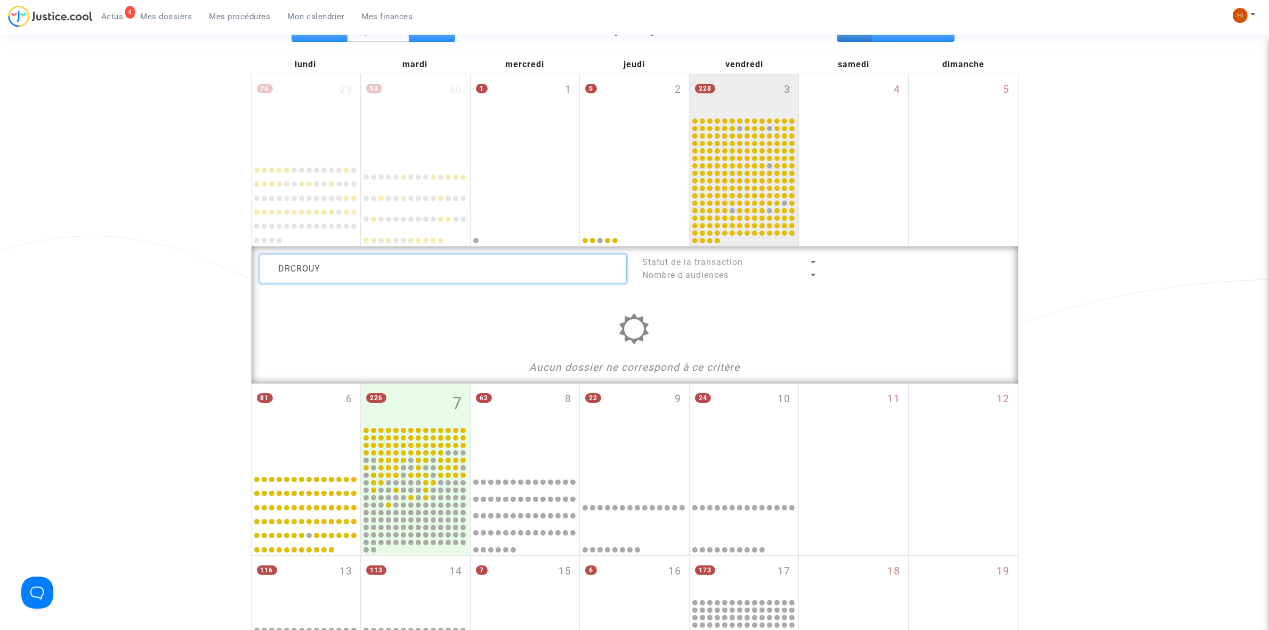
click at [425, 260] on textarea at bounding box center [443, 268] width 367 height 29
paste textarea "25/02528"
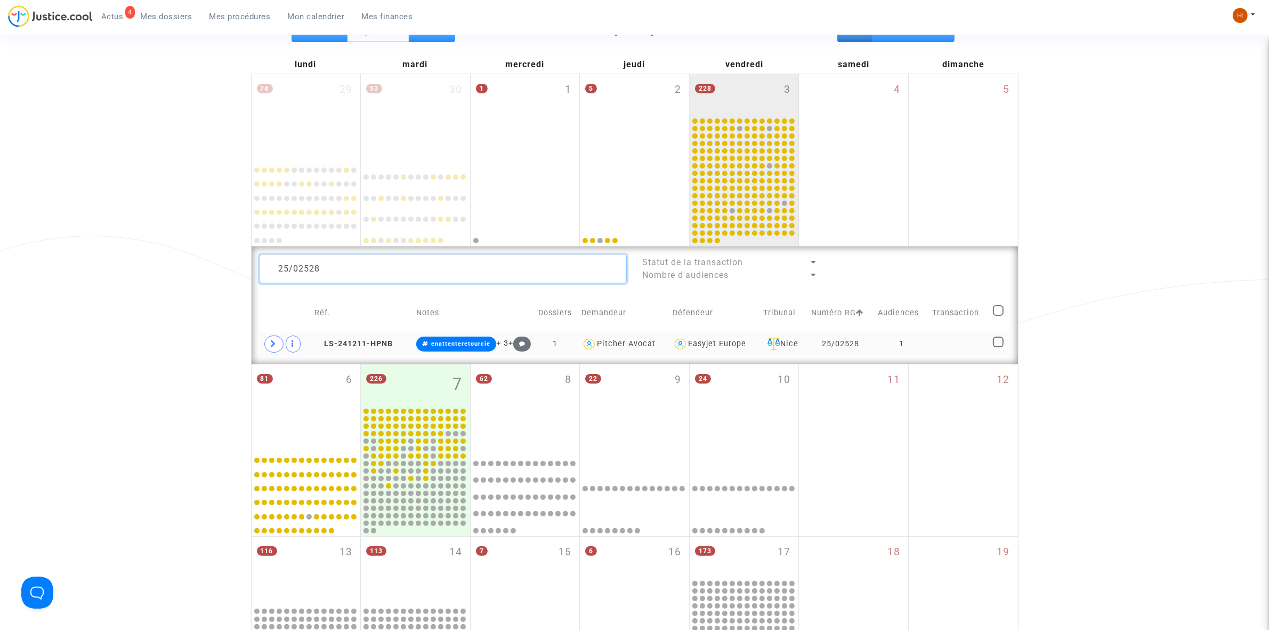
type textarea "25/02528"
click at [883, 342] on td "1" at bounding box center [901, 344] width 54 height 25
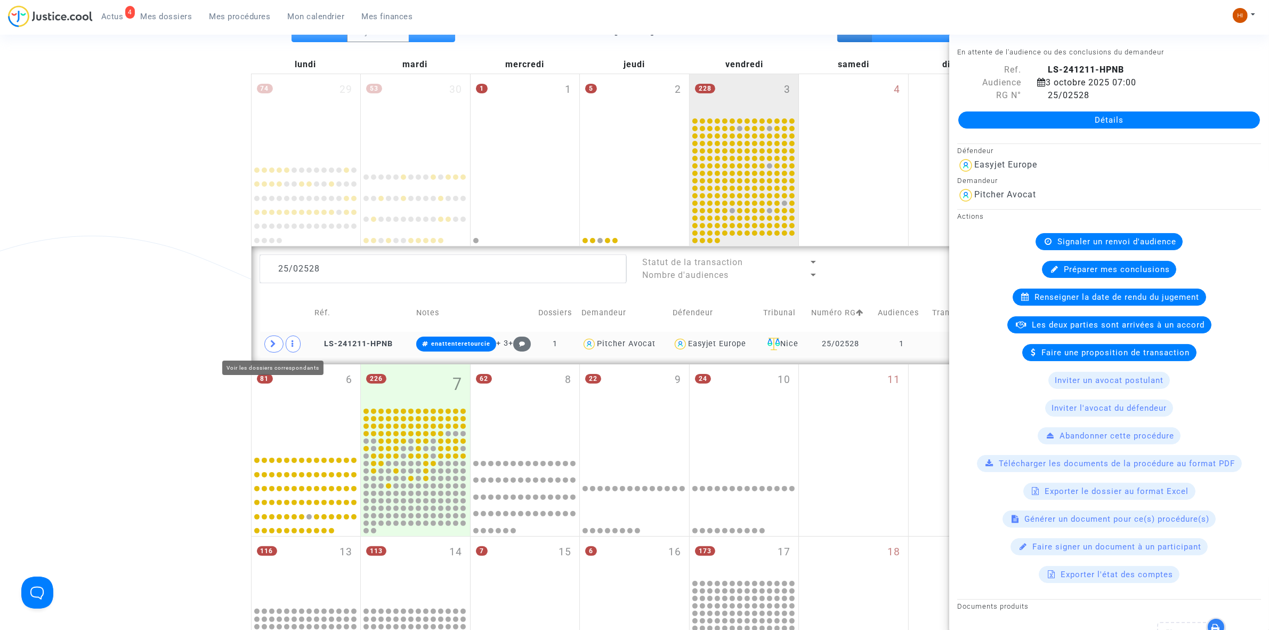
click at [267, 347] on span at bounding box center [273, 343] width 19 height 17
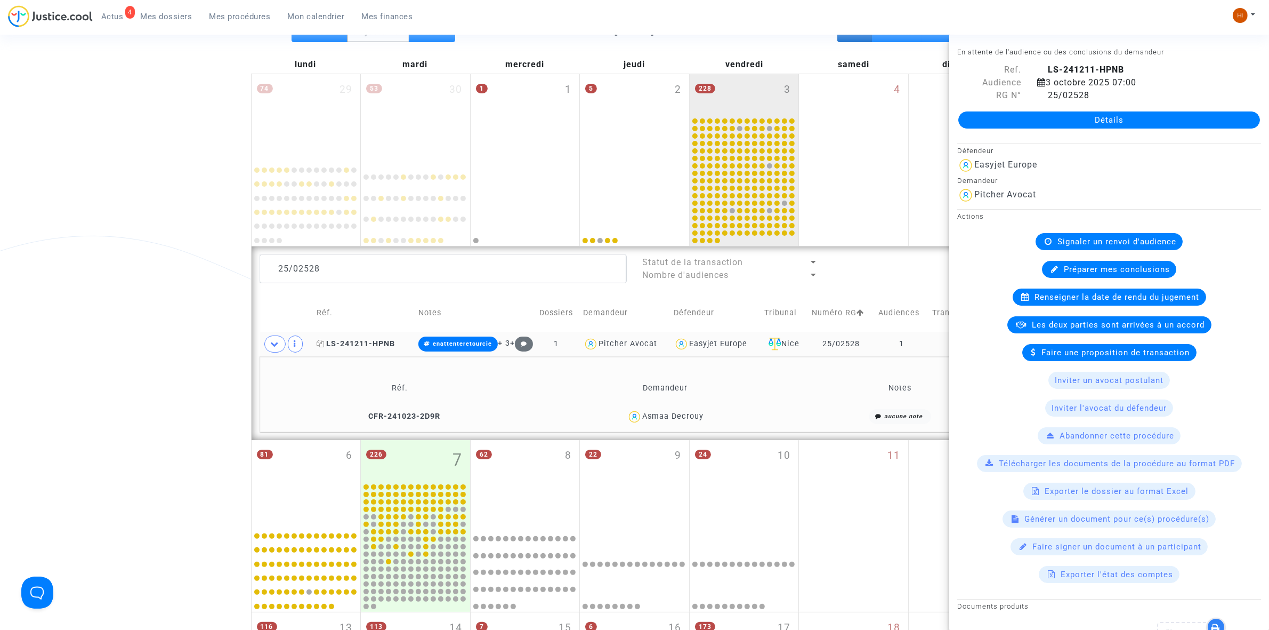
click at [363, 342] on span "LS-241211-HPNB" at bounding box center [356, 343] width 78 height 9
click at [1062, 235] on div "Signaler un renvoi d'audience" at bounding box center [1109, 241] width 147 height 17
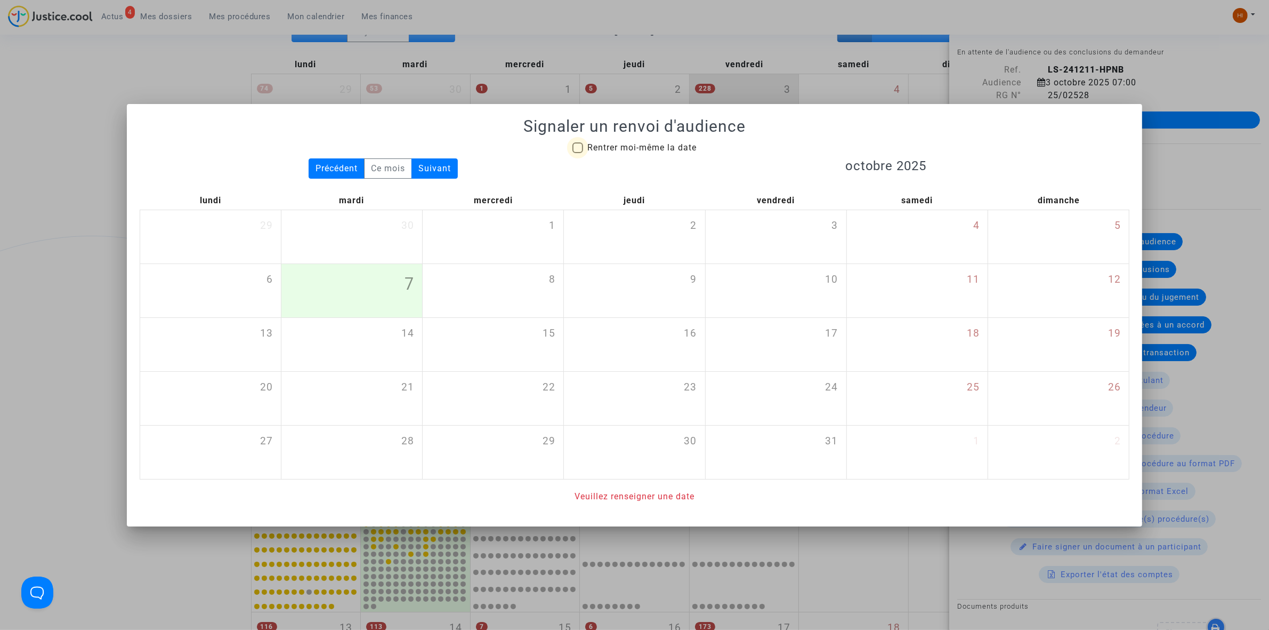
click at [621, 142] on span "Rentrer moi-même la date" at bounding box center [641, 147] width 109 height 10
click at [578, 153] on input "Rentrer moi-même la date" at bounding box center [577, 153] width 1 height 1
checkbox input "true"
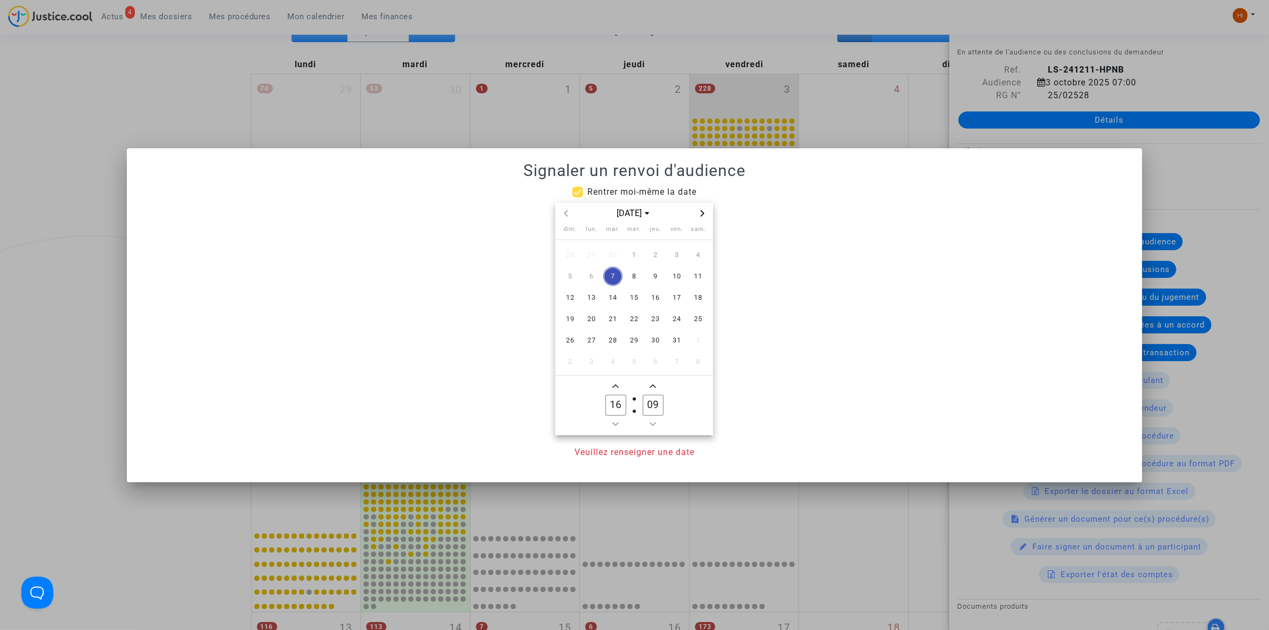
click at [704, 214] on icon "Next month" at bounding box center [702, 213] width 6 height 6
click at [705, 214] on icon "Next month" at bounding box center [702, 213] width 6 height 6
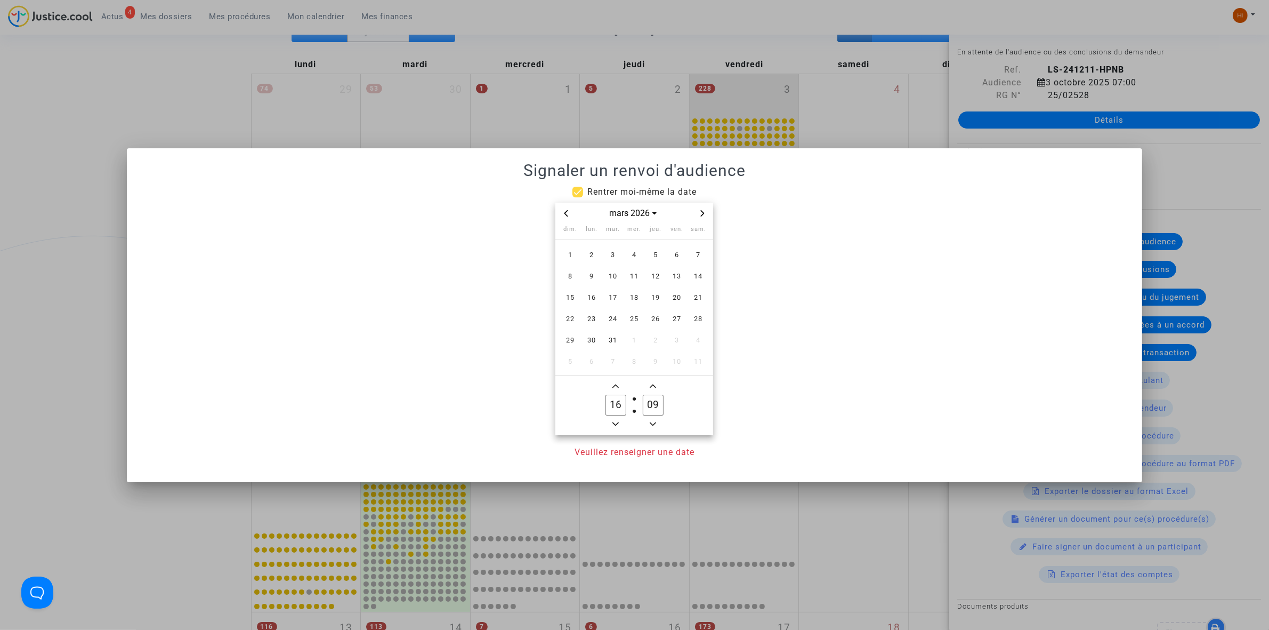
click at [707, 205] on div "mars 2026" at bounding box center [634, 214] width 158 height 22
click at [699, 210] on icon "Next month" at bounding box center [702, 213] width 6 height 6
click at [683, 297] on span "17" at bounding box center [676, 297] width 19 height 19
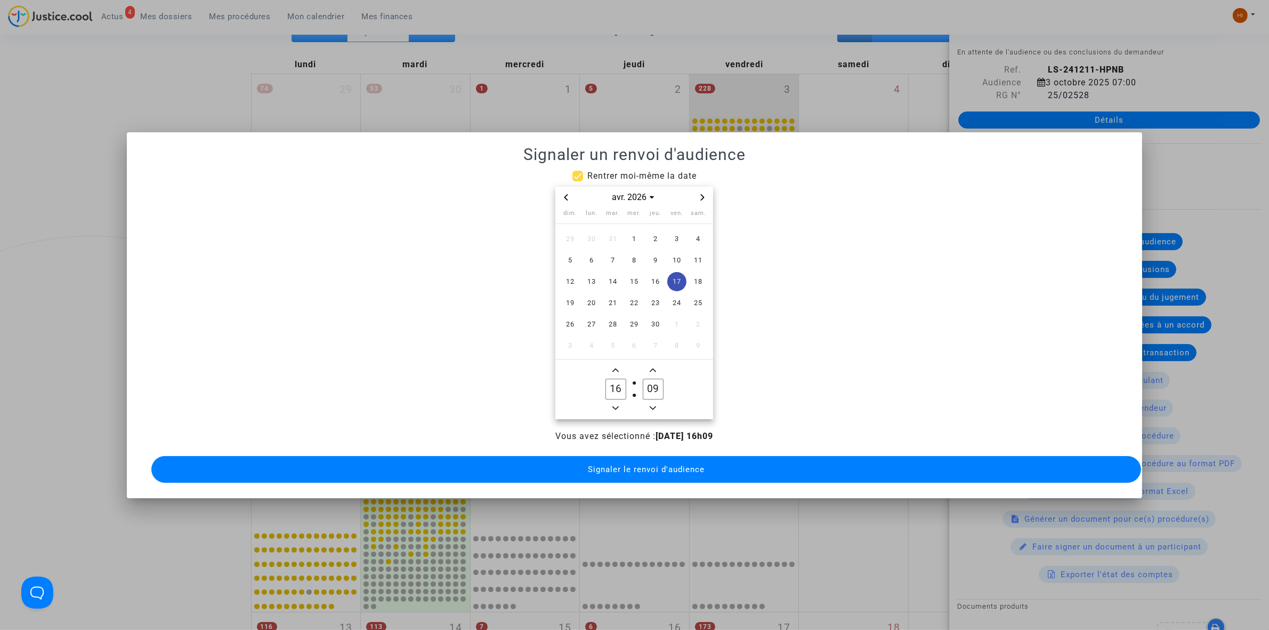
click at [620, 404] on span "Minus a hour" at bounding box center [615, 407] width 13 height 13
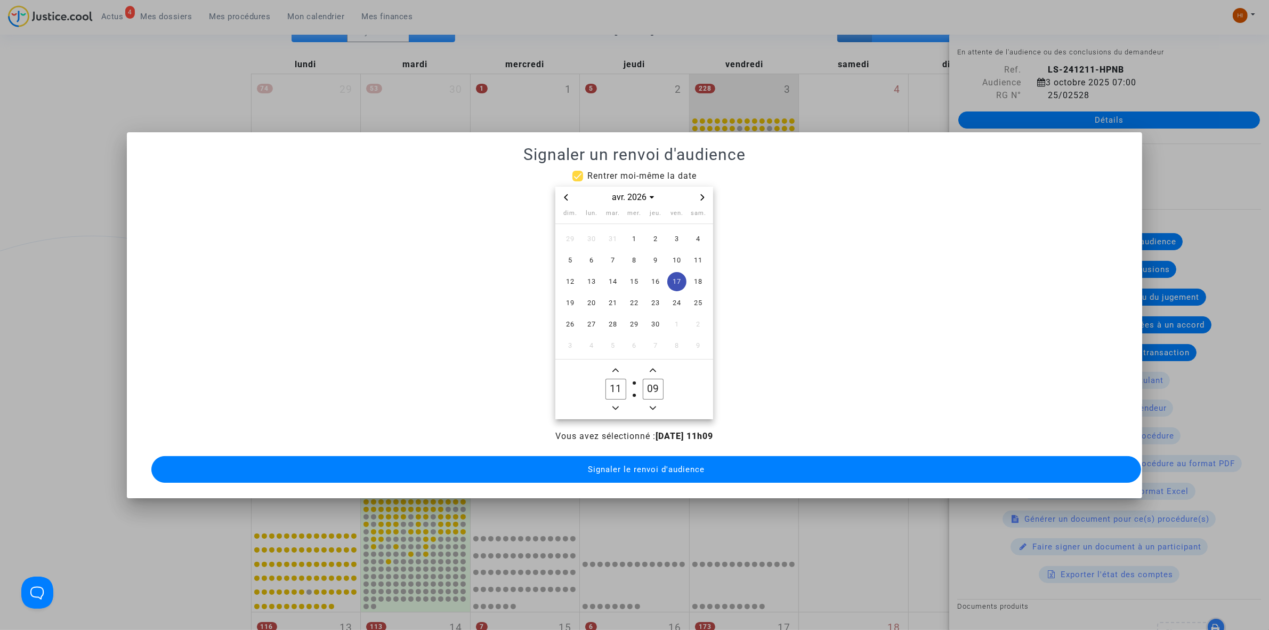
click at [620, 404] on span "Minus a hour" at bounding box center [615, 407] width 13 height 13
type input "09"
click at [659, 384] on input "09" at bounding box center [653, 388] width 20 height 20
click at [657, 383] on input "09" at bounding box center [653, 388] width 20 height 20
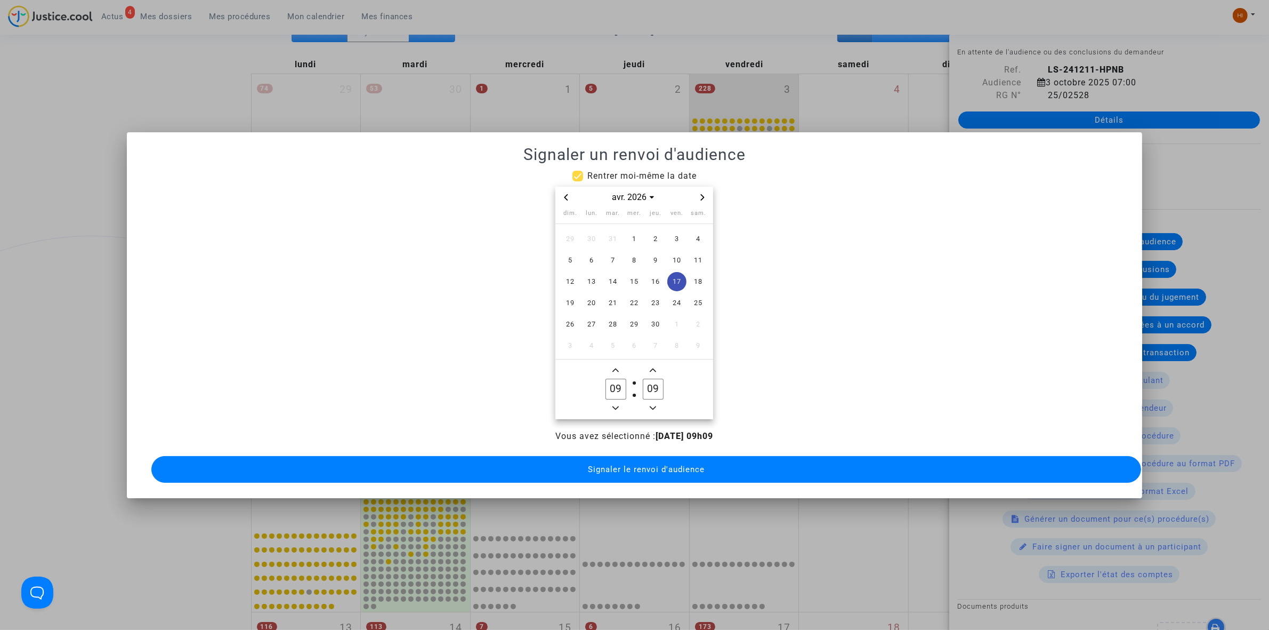
click at [657, 383] on input "09" at bounding box center [653, 388] width 20 height 20
type input "00"
click at [615, 467] on span "Signaler le renvoi d'audience" at bounding box center [646, 469] width 117 height 10
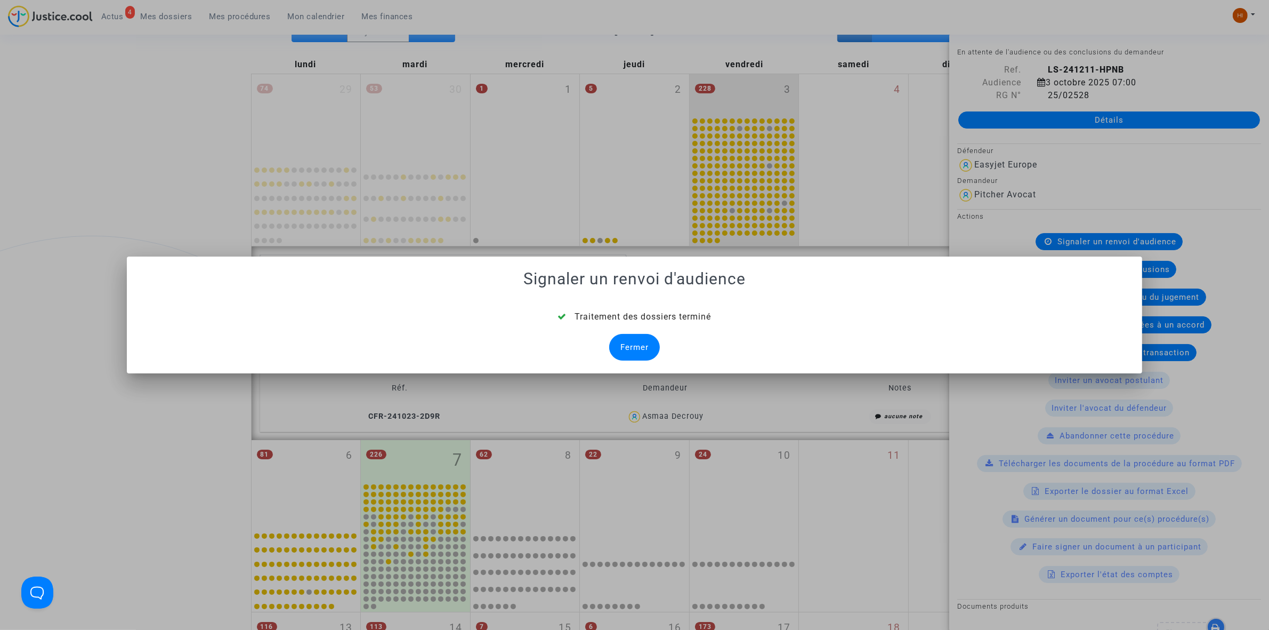
click at [642, 340] on div "Fermer" at bounding box center [634, 347] width 51 height 27
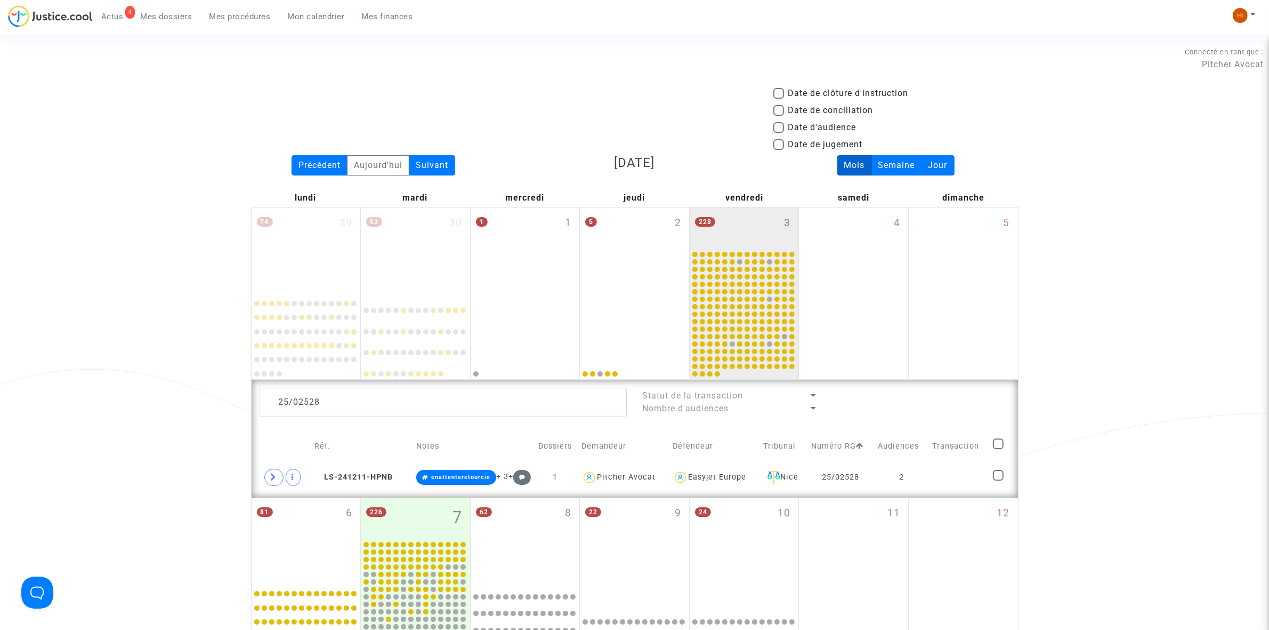
scroll to position [133, 0]
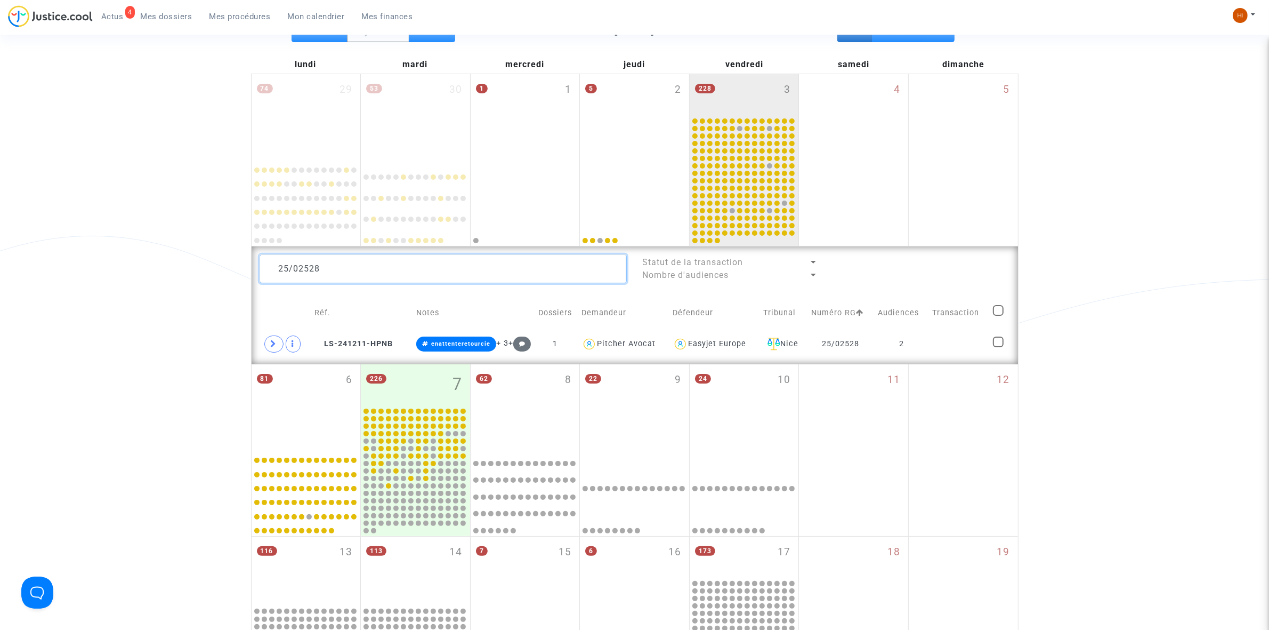
click at [606, 271] on textarea at bounding box center [443, 268] width 367 height 29
paste textarea "MARZETTI Gustavo"
type textarea "MARZETTI Gustavo"
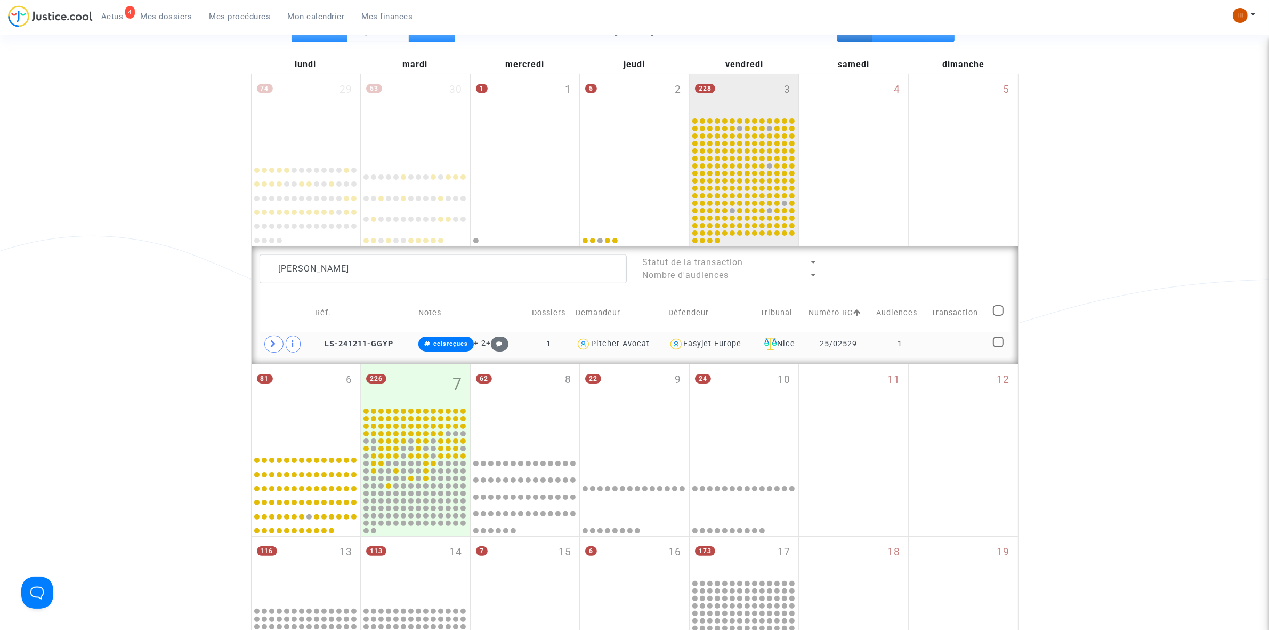
click at [980, 350] on td at bounding box center [959, 344] width 62 height 25
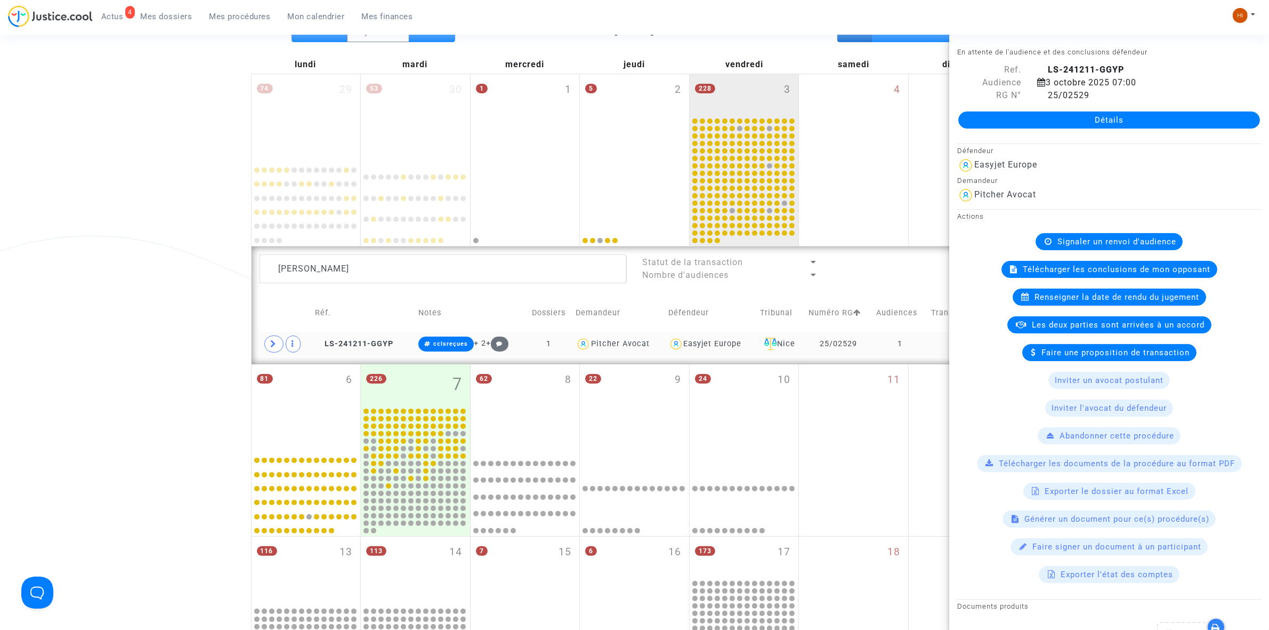
click at [359, 337] on td "LS-241211-GGYP" at bounding box center [362, 344] width 103 height 25
click at [1069, 240] on span "Signaler un renvoi d'audience" at bounding box center [1117, 242] width 119 height 10
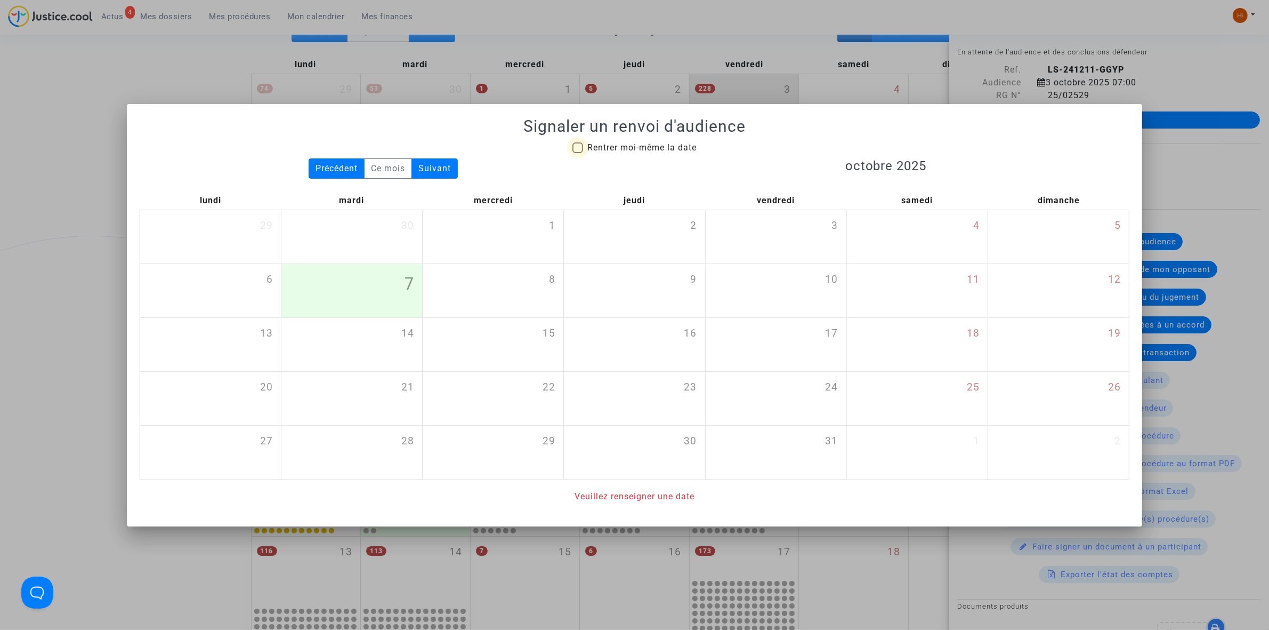
drag, startPoint x: 590, startPoint y: 149, endPoint x: 635, endPoint y: 162, distance: 46.9
click at [590, 150] on span "Rentrer moi-même la date" at bounding box center [641, 147] width 109 height 10
click at [578, 153] on input "Rentrer moi-même la date" at bounding box center [577, 153] width 1 height 1
checkbox input "true"
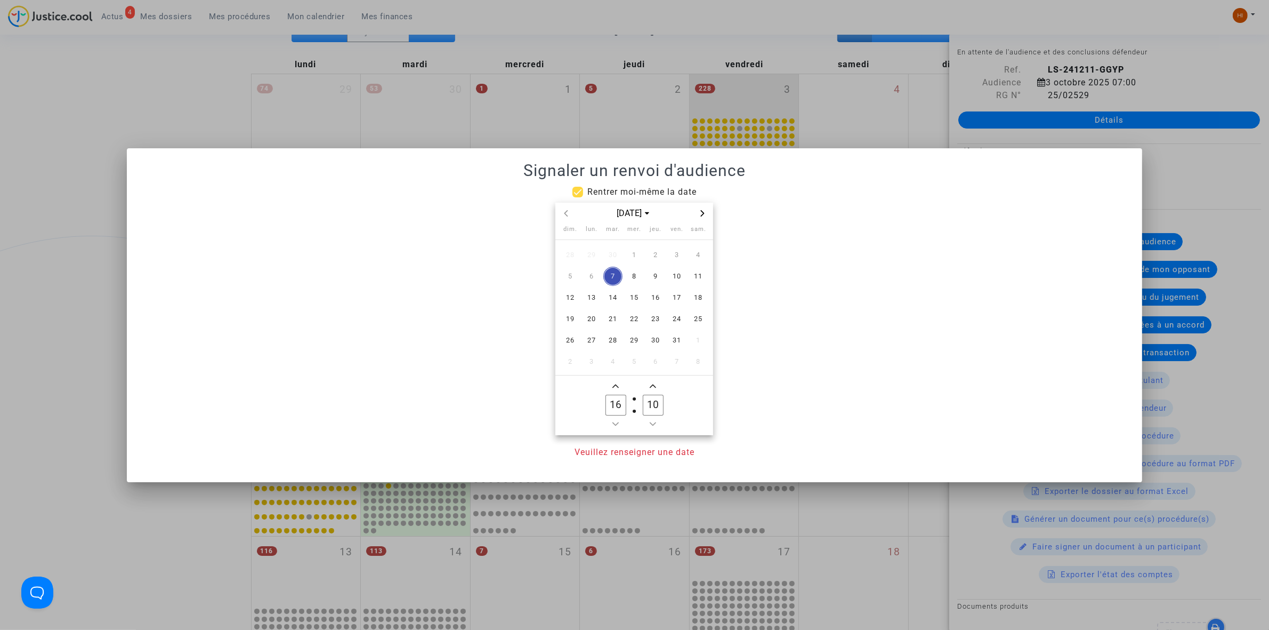
click at [699, 215] on span "Next month" at bounding box center [702, 213] width 13 height 13
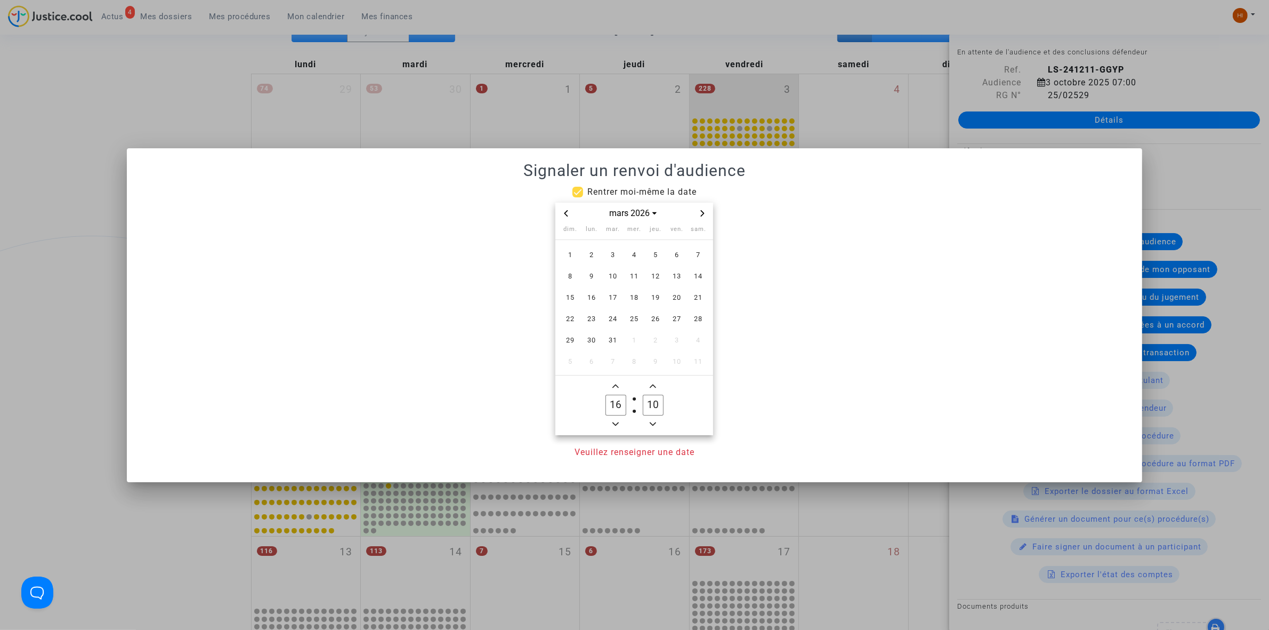
click at [699, 215] on span "Next month" at bounding box center [702, 213] width 13 height 13
click at [681, 296] on span "17" at bounding box center [676, 297] width 19 height 19
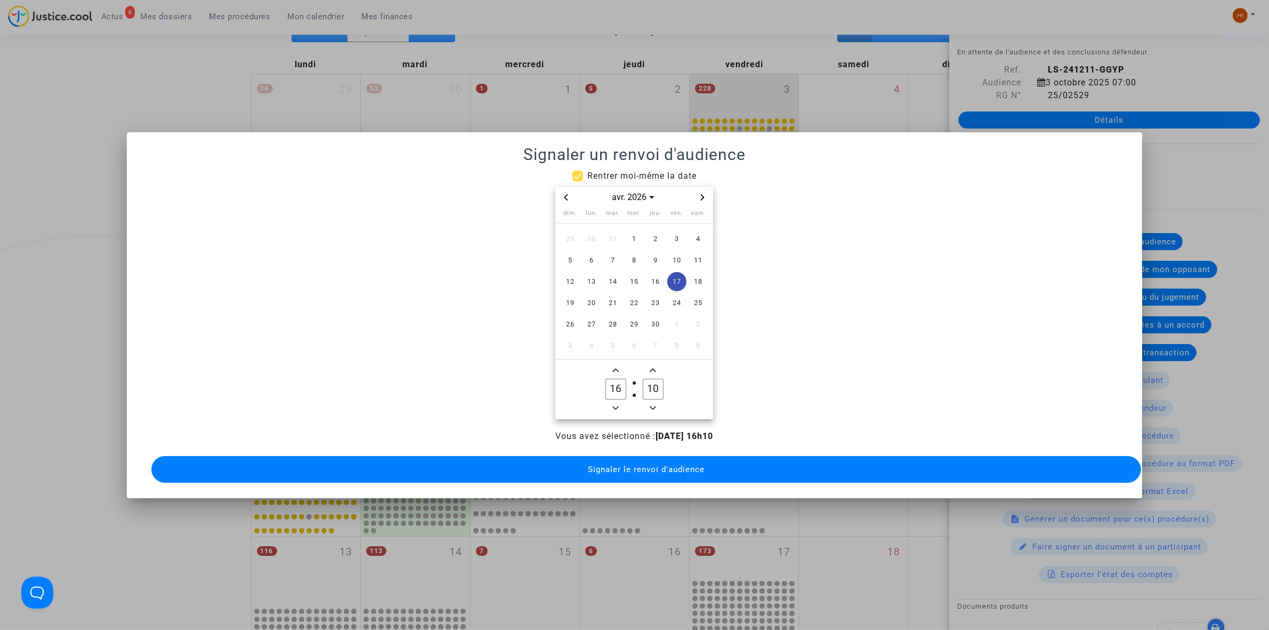
click at [614, 405] on icon "Minus a hour" at bounding box center [616, 408] width 6 height 6
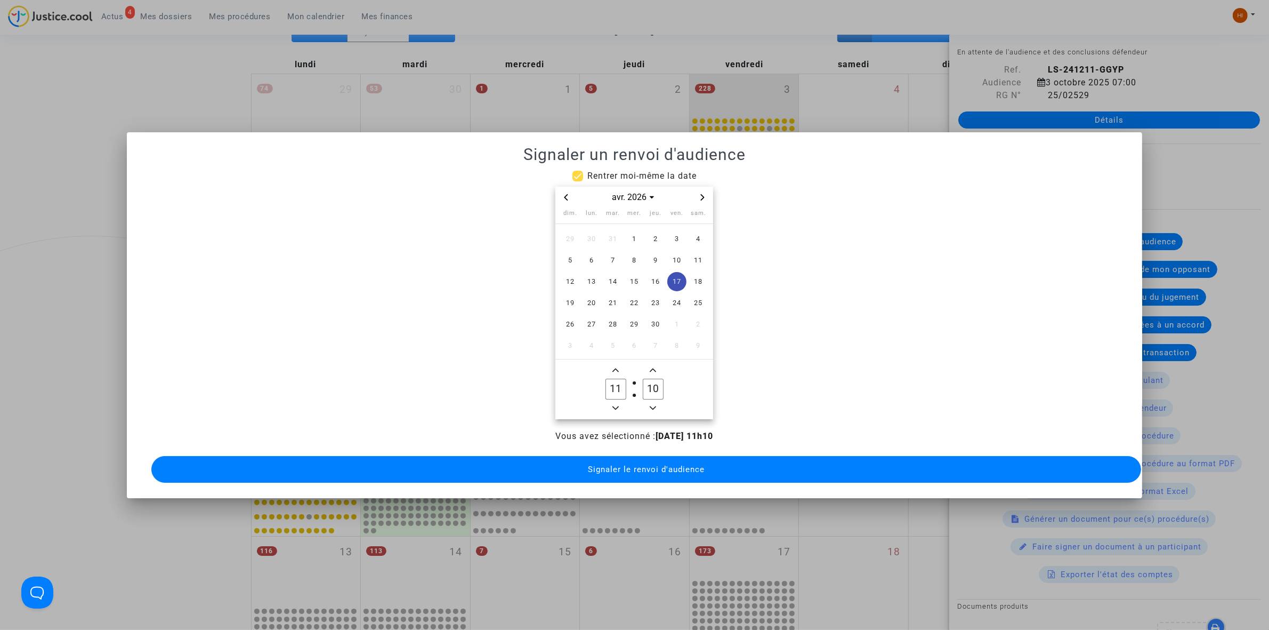
click at [614, 405] on icon "Minus a hour" at bounding box center [616, 408] width 6 height 6
type input "09"
click at [662, 383] on input "10" at bounding box center [653, 388] width 20 height 20
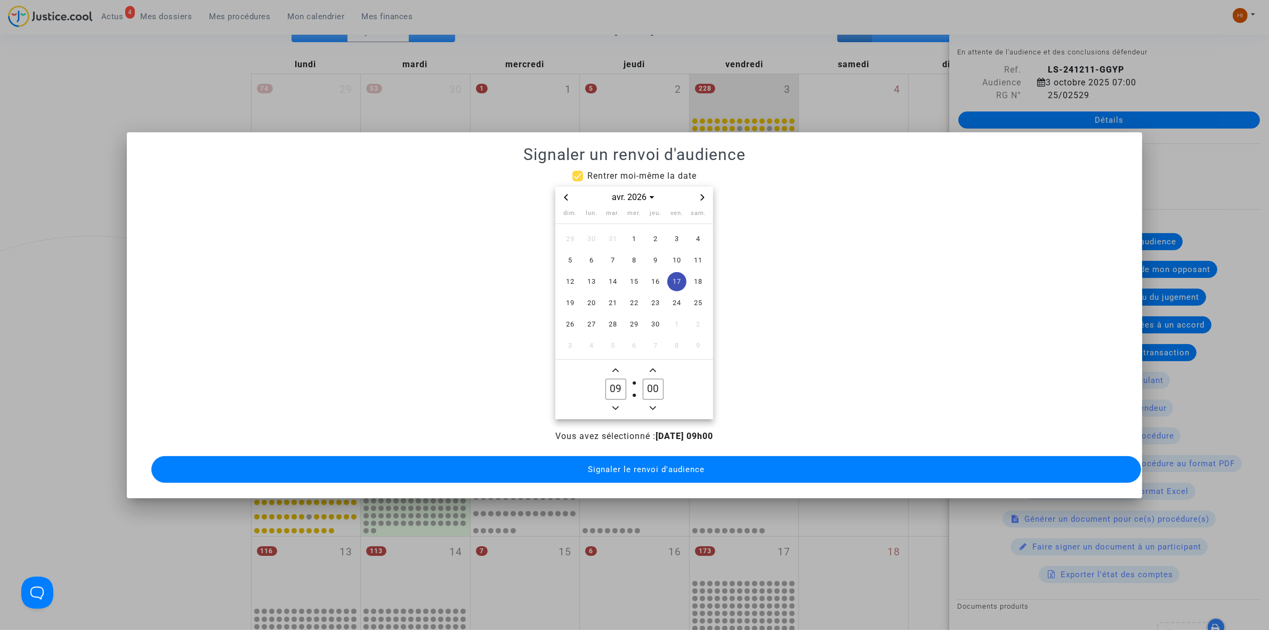
type input "00"
click at [595, 466] on span "Signaler le renvoi d'audience" at bounding box center [646, 469] width 117 height 10
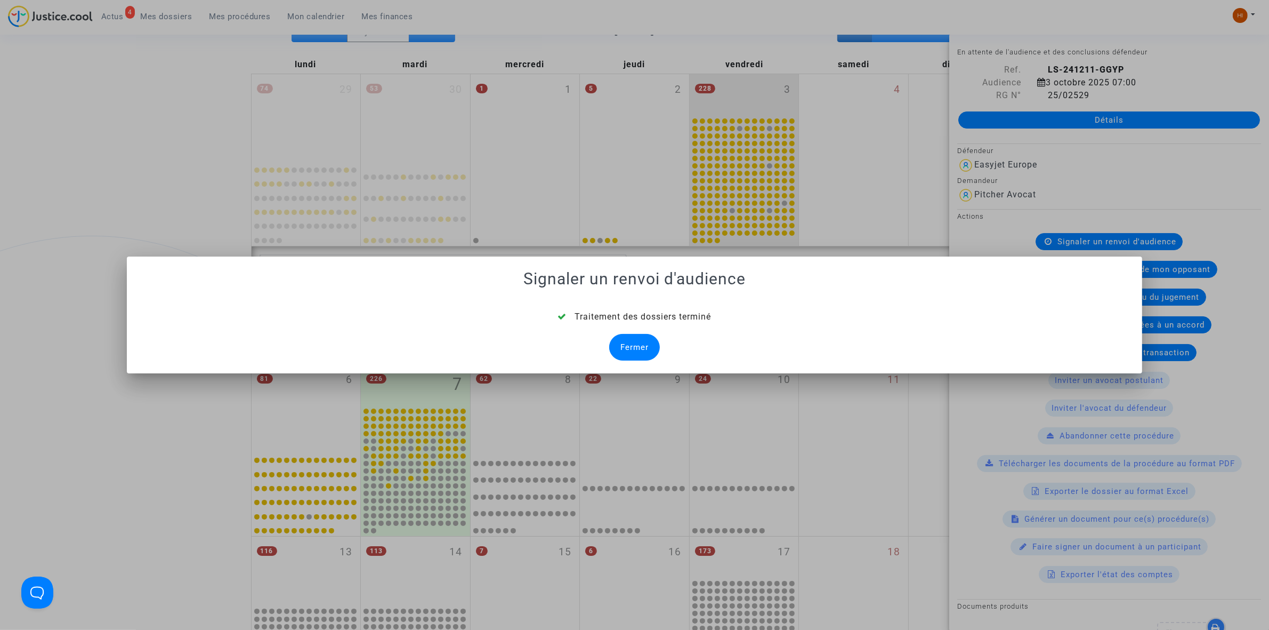
click at [638, 355] on div "Fermer" at bounding box center [634, 347] width 51 height 27
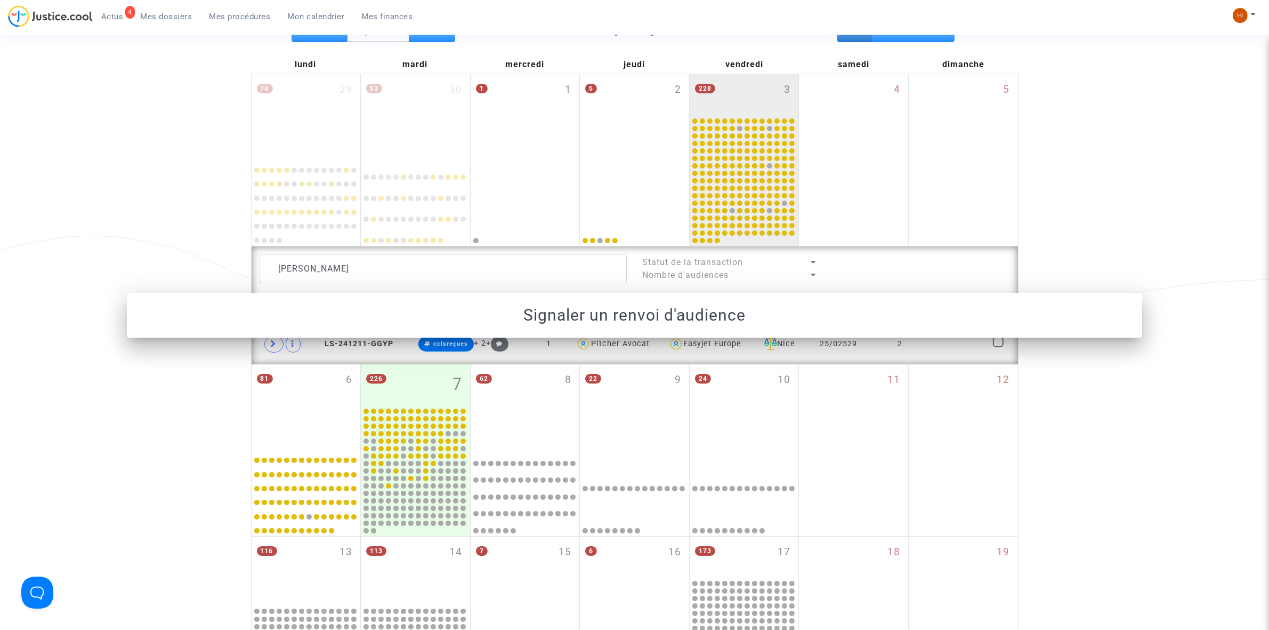
scroll to position [133, 0]
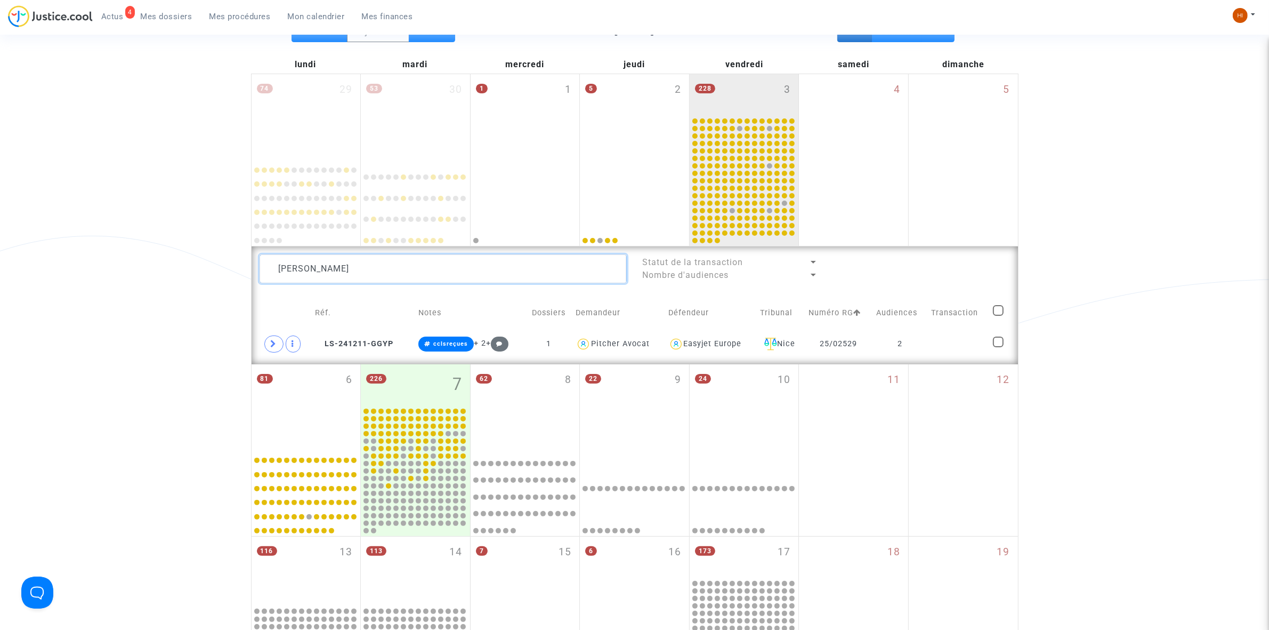
click at [441, 268] on textarea at bounding box center [443, 268] width 367 height 29
click at [441, 267] on textarea at bounding box center [443, 268] width 367 height 29
paste textarea "FERRETTI Jeanne"
click at [441, 267] on textarea at bounding box center [443, 268] width 367 height 29
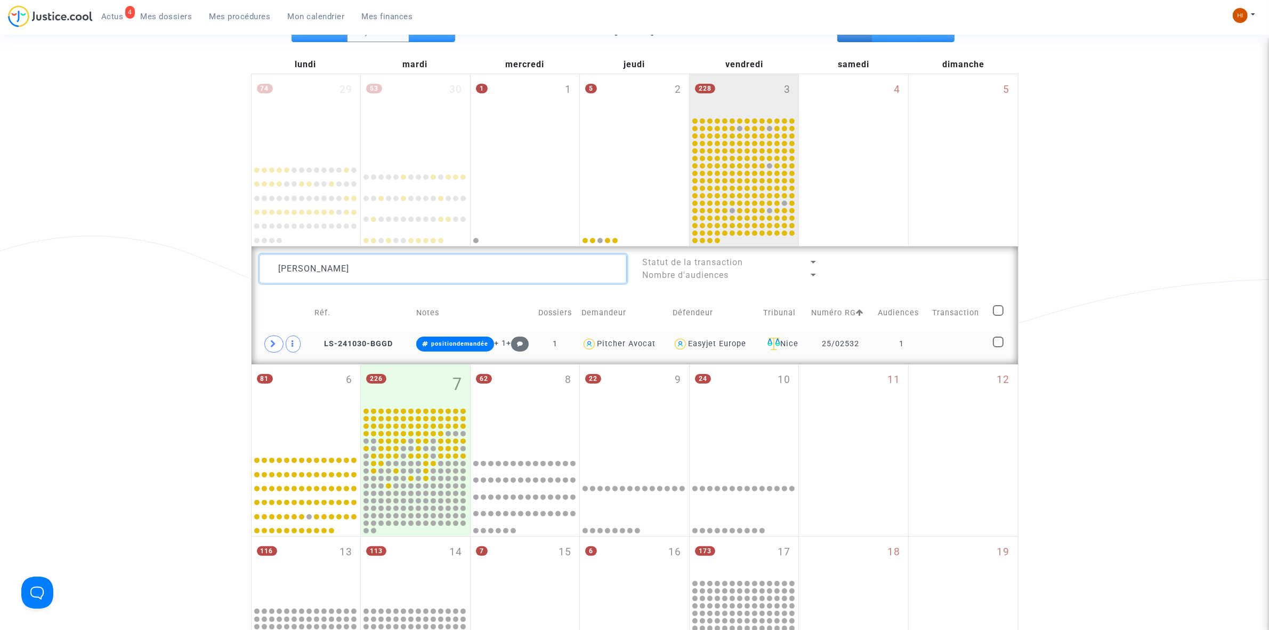
type textarea "FERRETTI Jeanne"
click at [931, 347] on tr "LS-241030-BGGD positiondemandée + 1 + 1 Pitcher Avocat Easyjet Europe Nice 25/0…" at bounding box center [635, 344] width 751 height 25
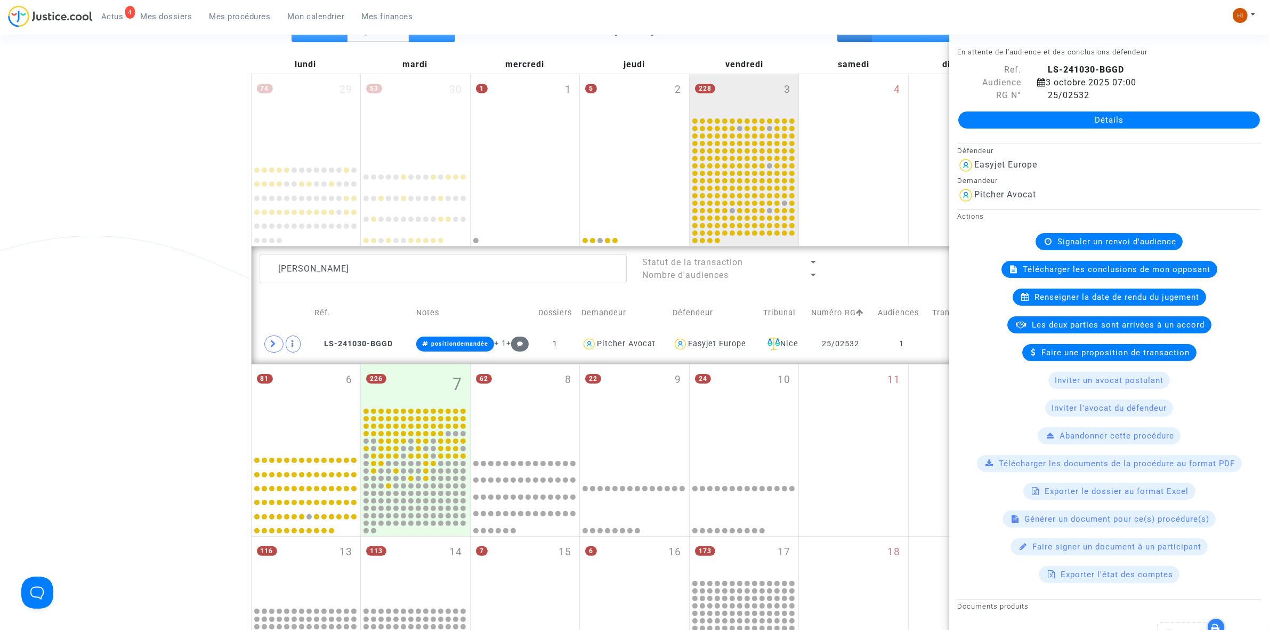
click at [1069, 243] on span "Signaler un renvoi d'audience" at bounding box center [1117, 242] width 119 height 10
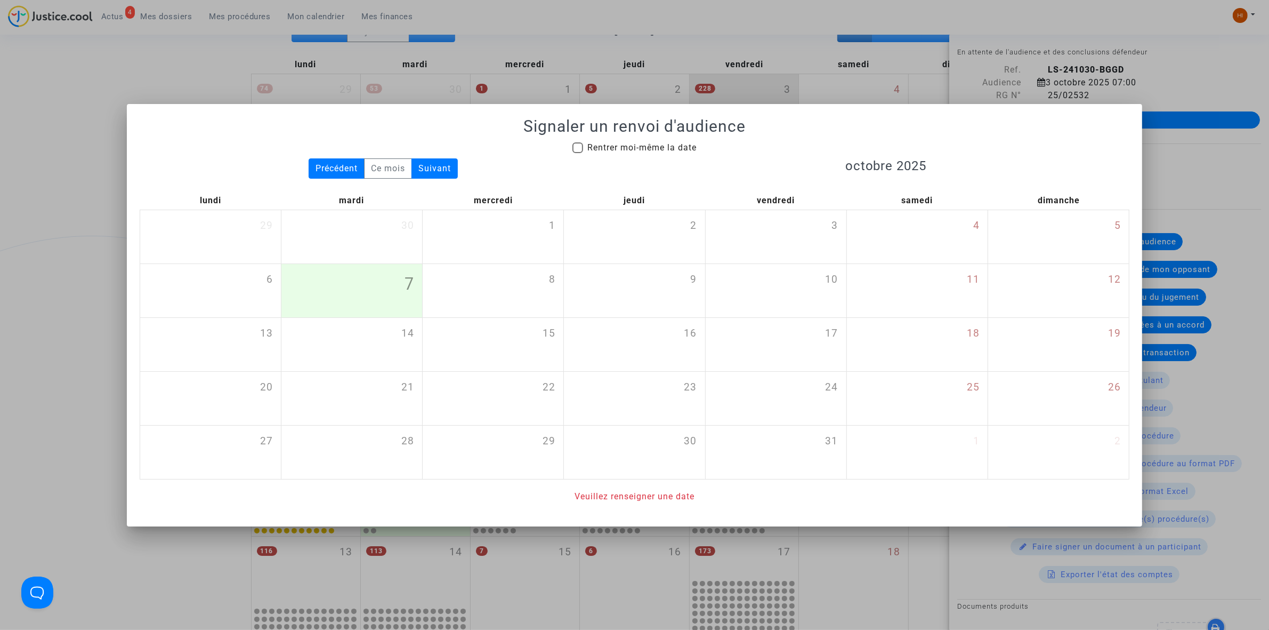
click at [651, 145] on span "Rentrer moi-même la date" at bounding box center [641, 147] width 109 height 10
click at [578, 153] on input "Rentrer moi-même la date" at bounding box center [577, 153] width 1 height 1
checkbox input "true"
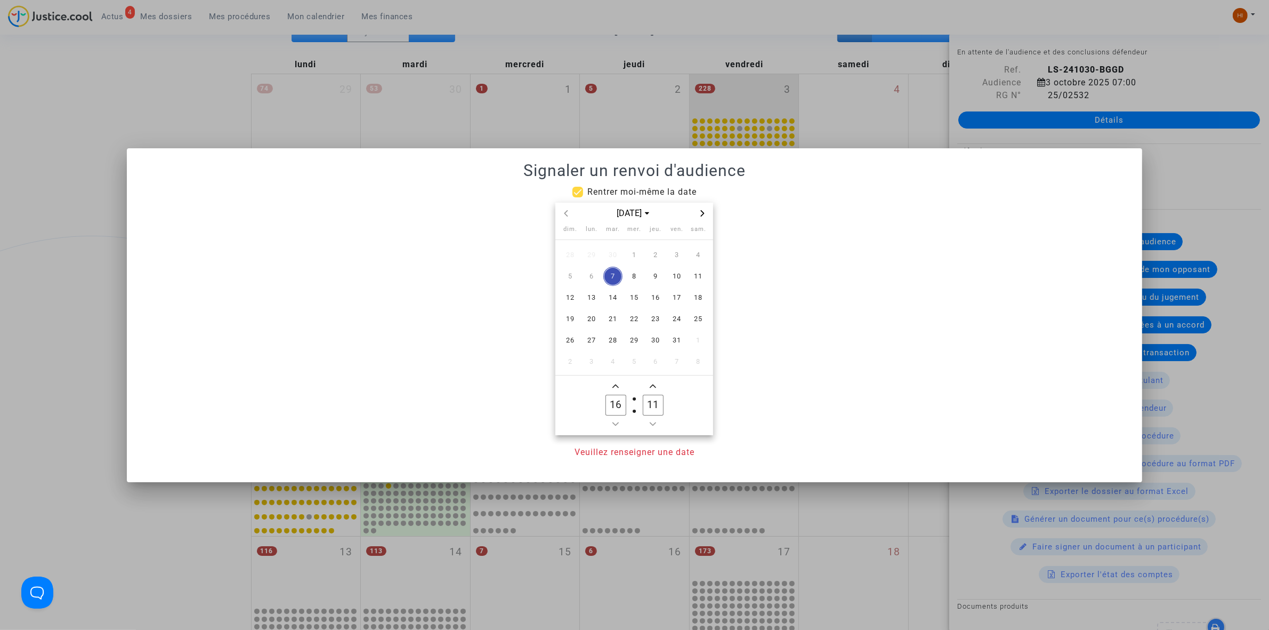
click at [704, 212] on icon "Next month" at bounding box center [702, 213] width 6 height 6
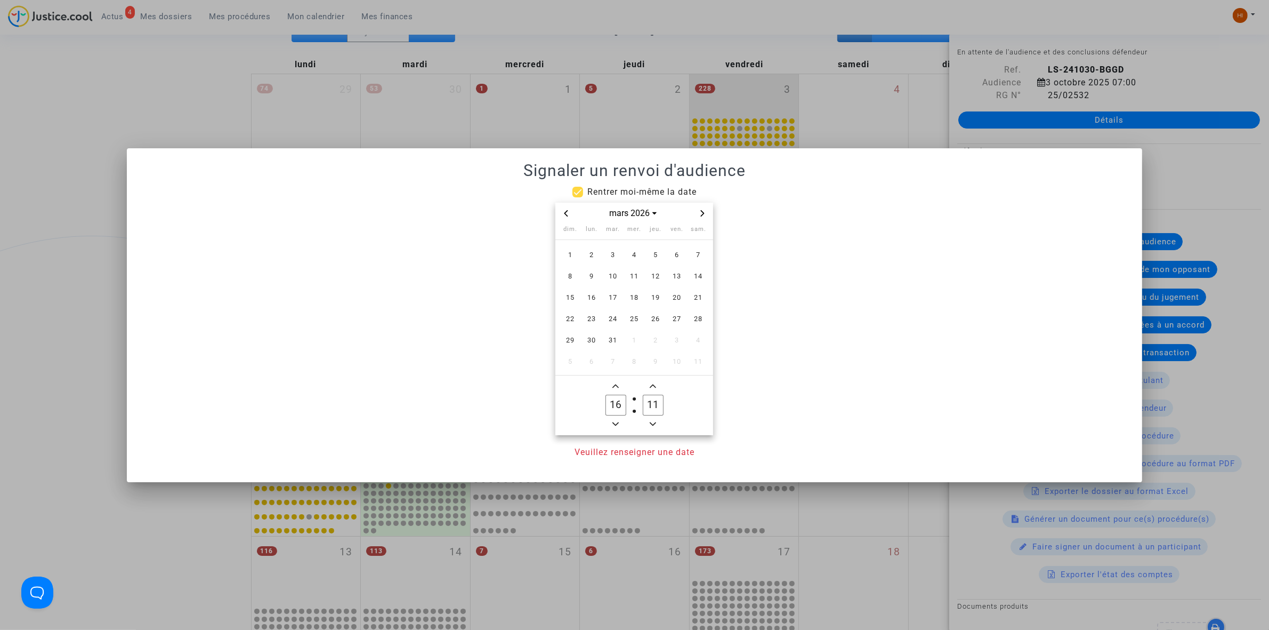
click at [704, 212] on icon "Next month" at bounding box center [702, 213] width 6 height 6
drag, startPoint x: 678, startPoint y: 296, endPoint x: 637, endPoint y: 374, distance: 88.5
click at [679, 299] on span "17" at bounding box center [676, 297] width 19 height 19
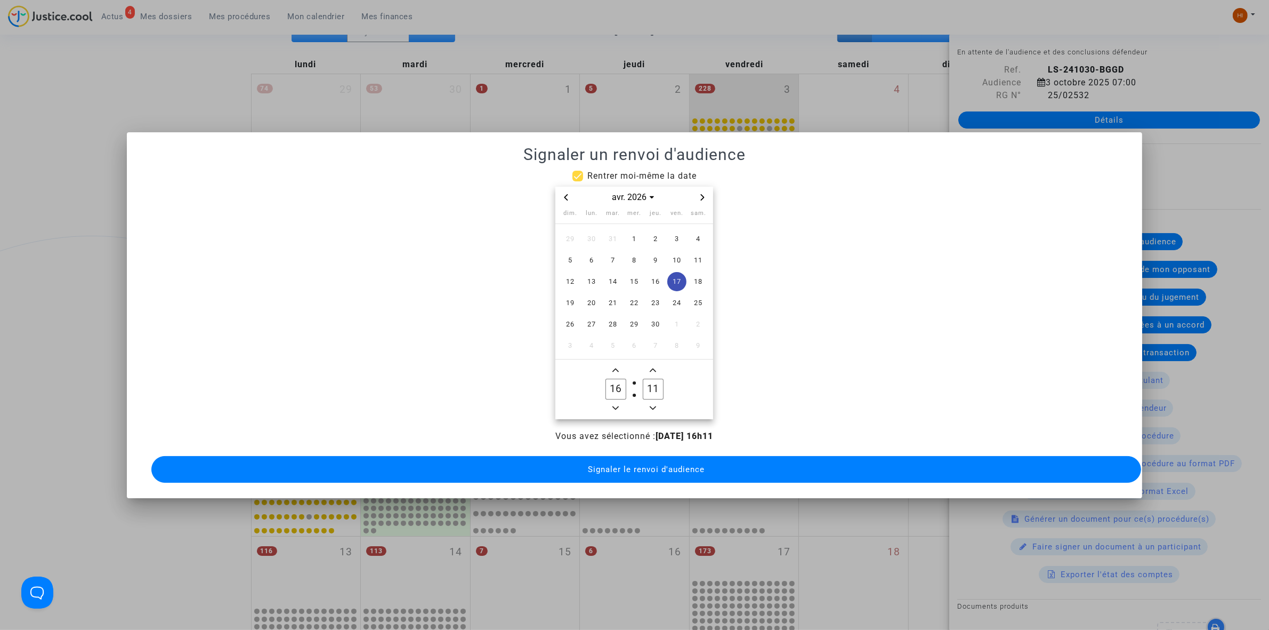
click at [618, 406] on icon "Minus a hour" at bounding box center [616, 408] width 6 height 6
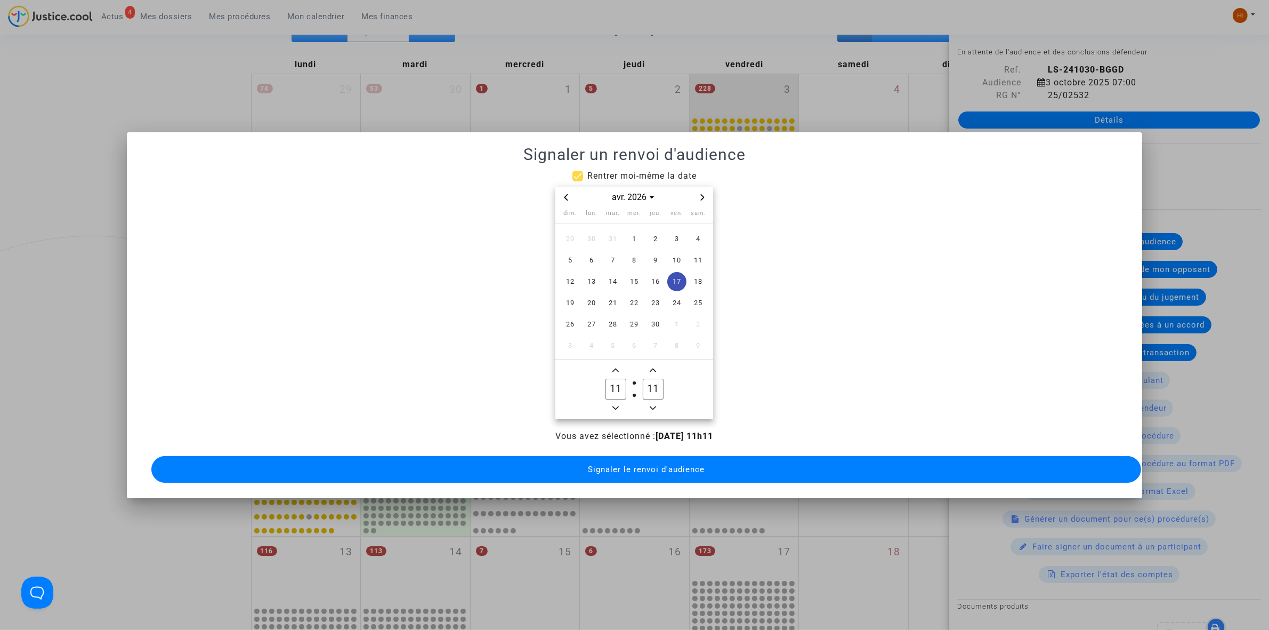
click at [618, 406] on icon "Minus a hour" at bounding box center [616, 408] width 6 height 6
type input "09"
click at [658, 384] on input "11" at bounding box center [653, 388] width 20 height 20
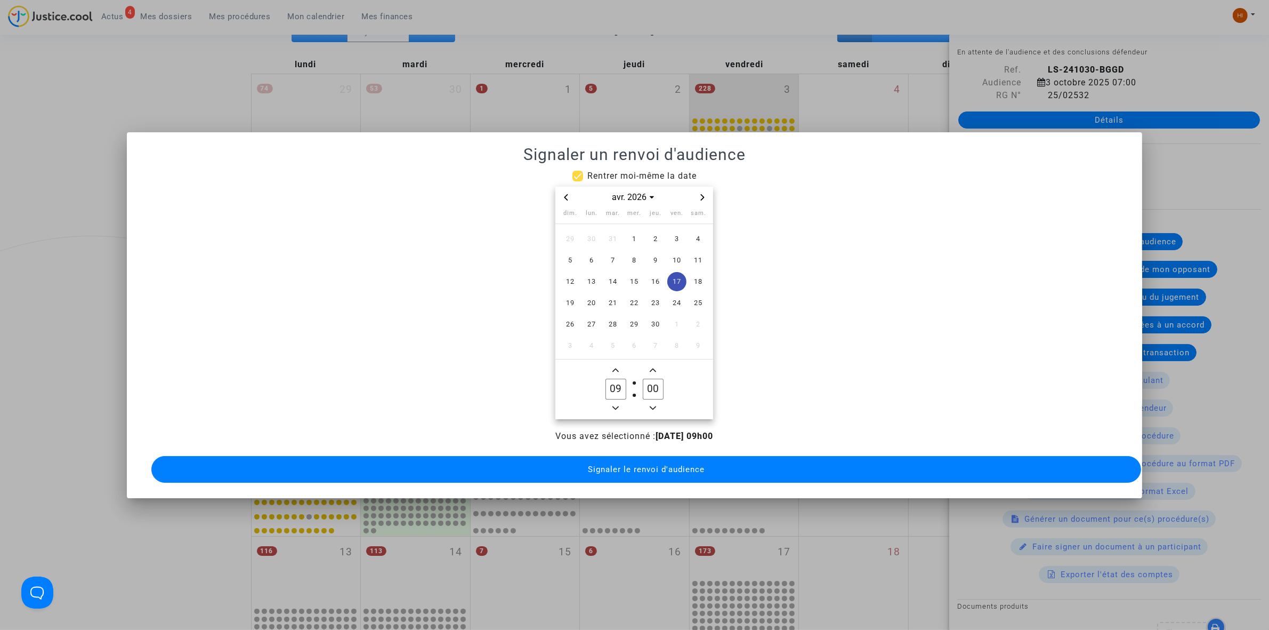
type input "00"
drag, startPoint x: 610, startPoint y: 450, endPoint x: 611, endPoint y: 468, distance: 17.1
click at [611, 456] on button "Signaler le renvoi d'audience" at bounding box center [646, 469] width 990 height 27
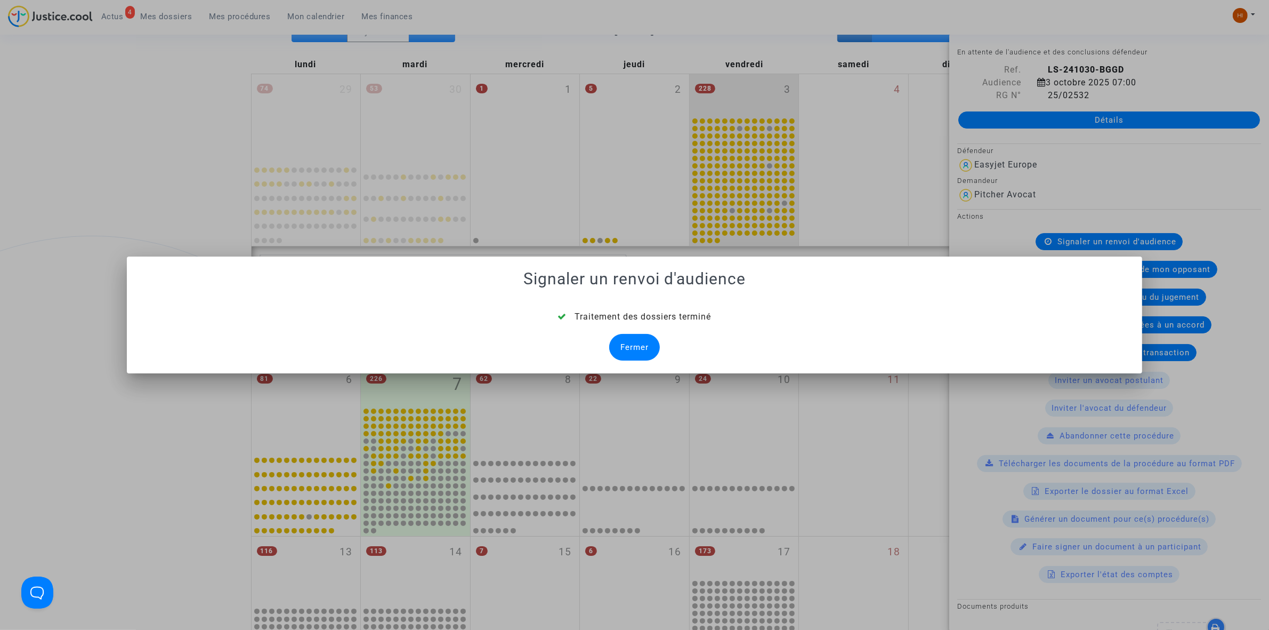
click at [635, 360] on div "Fermer" at bounding box center [634, 347] width 51 height 27
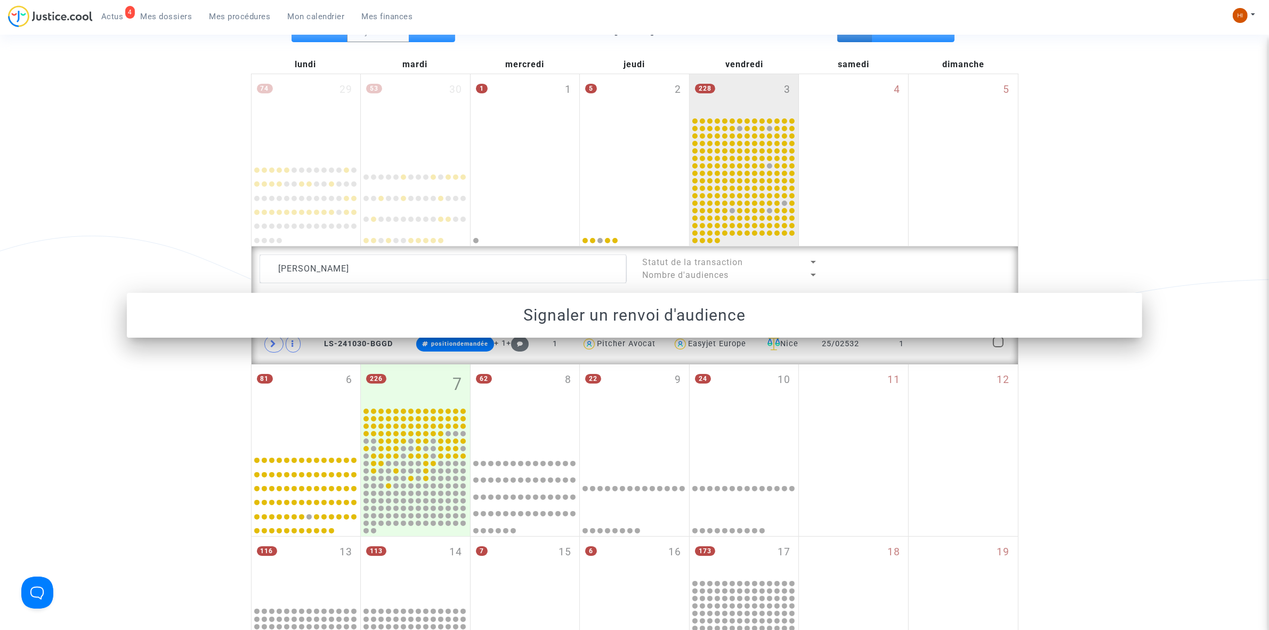
scroll to position [133, 0]
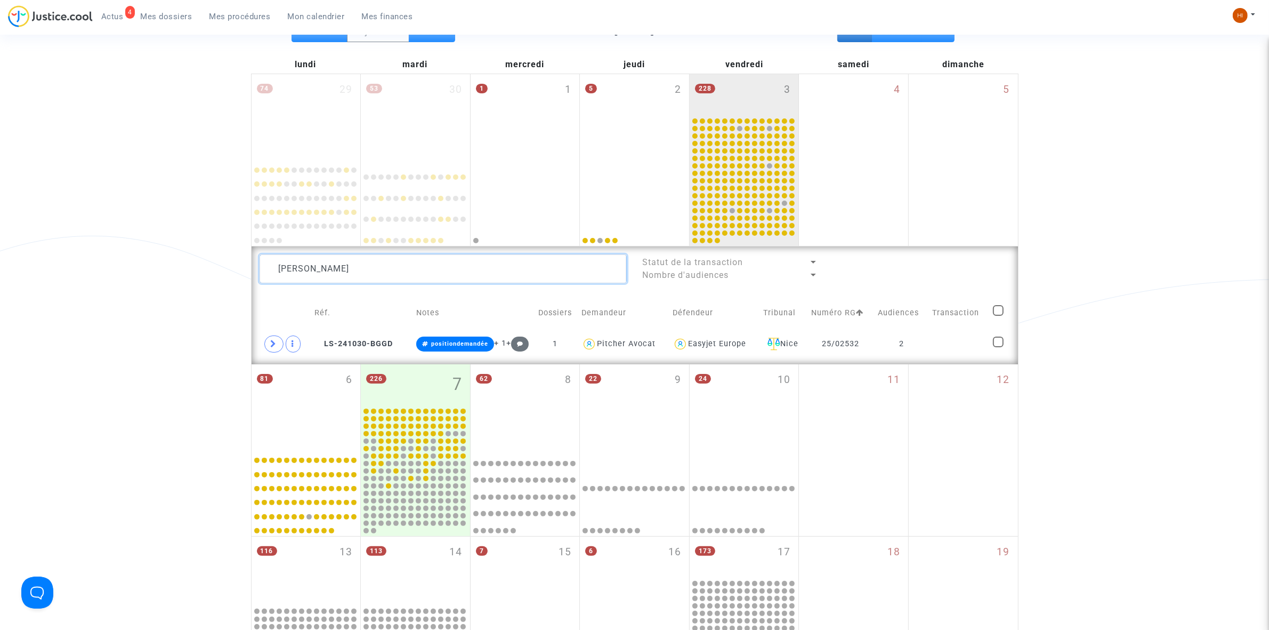
click at [433, 278] on textarea at bounding box center [443, 268] width 367 height 29
paste textarea "ANDERSSON"
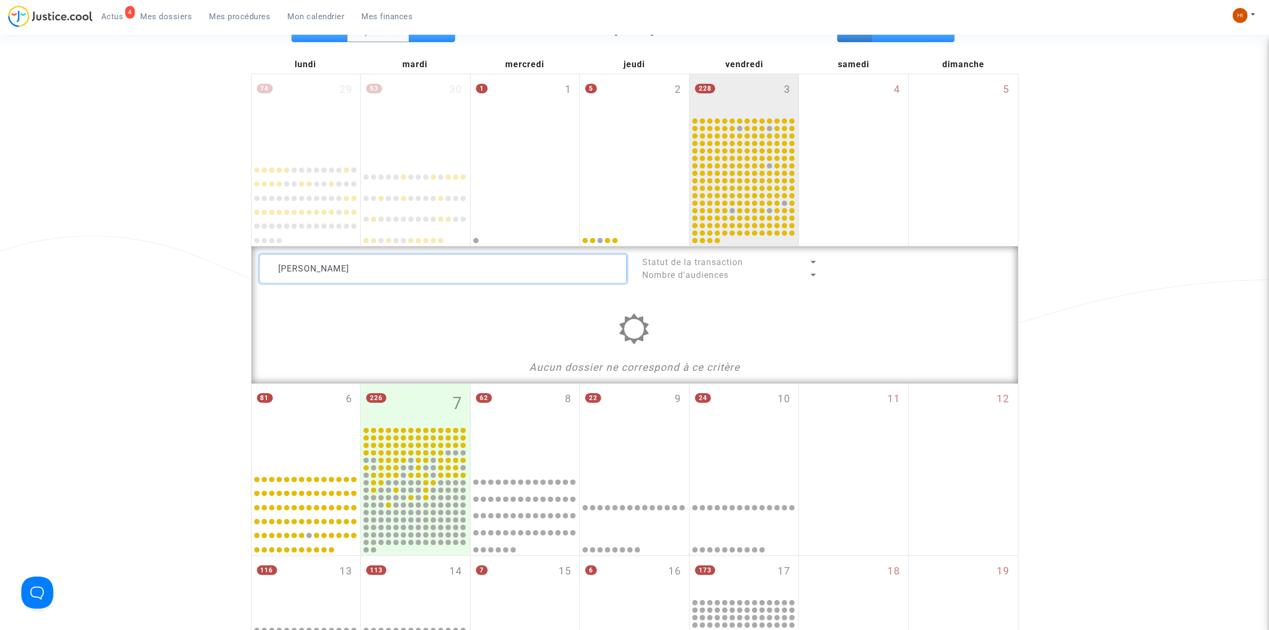
click at [372, 269] on textarea at bounding box center [443, 268] width 367 height 29
paste textarea "BOUTOUAL Sofia"
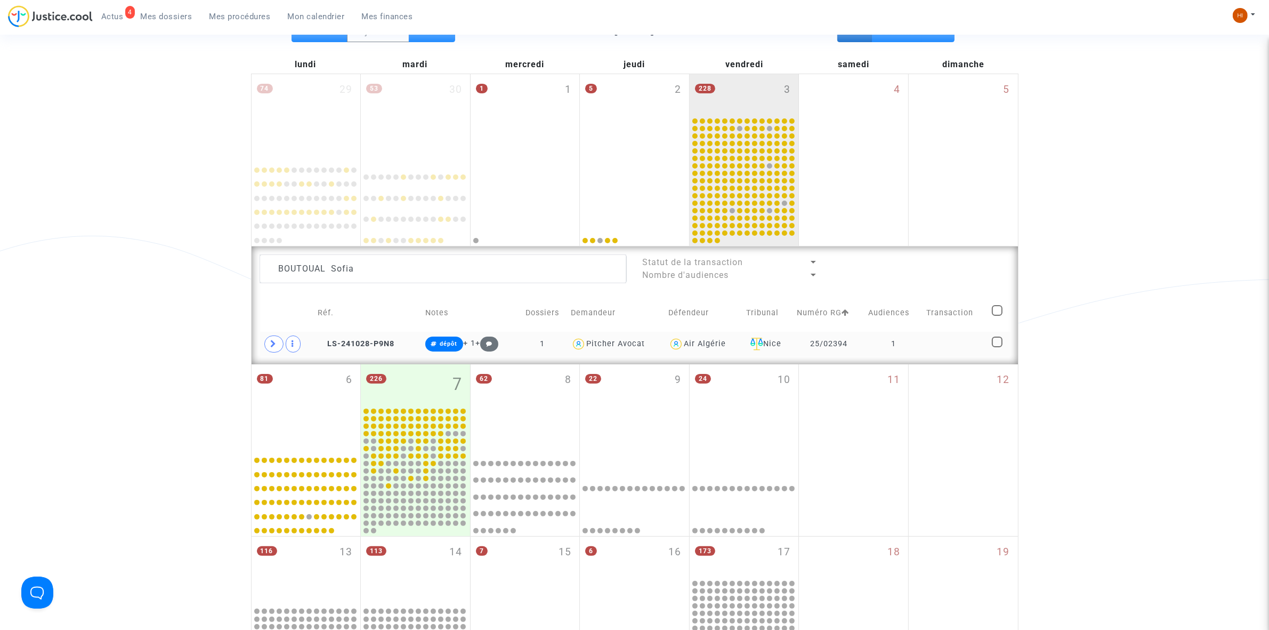
click at [905, 353] on td "1" at bounding box center [894, 344] width 58 height 25
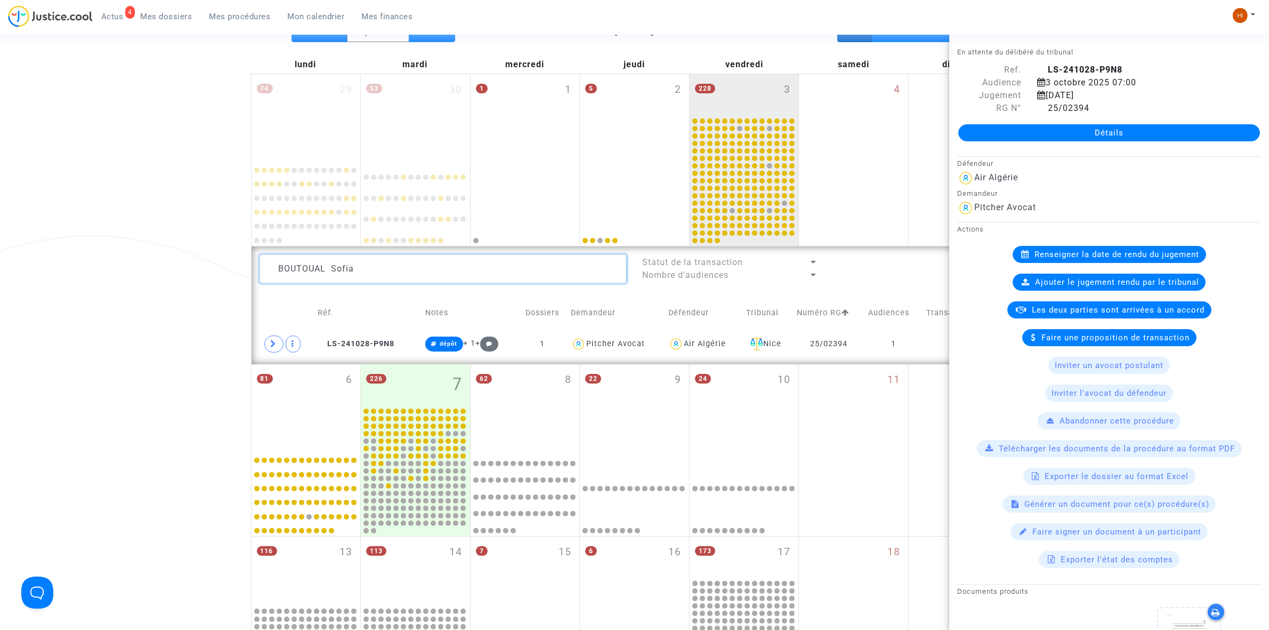
click at [473, 264] on textarea at bounding box center [443, 268] width 367 height 29
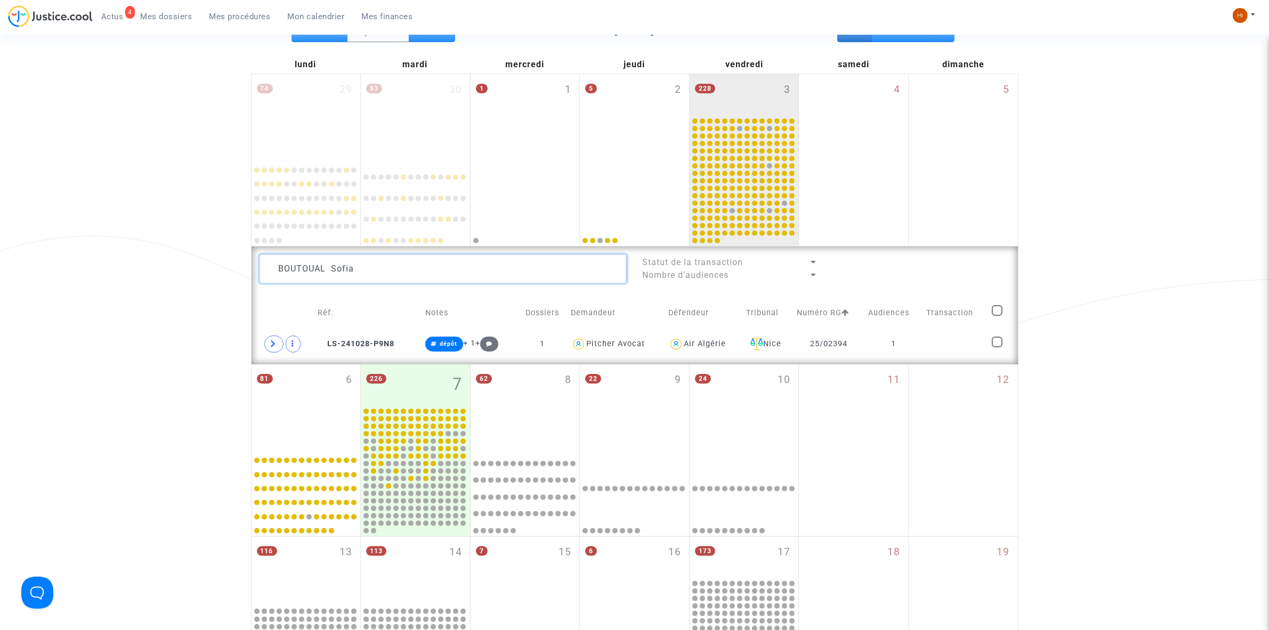
click at [473, 264] on textarea at bounding box center [443, 268] width 367 height 29
paste textarea "MARCHETTI Paul"
click at [950, 348] on td at bounding box center [955, 344] width 66 height 25
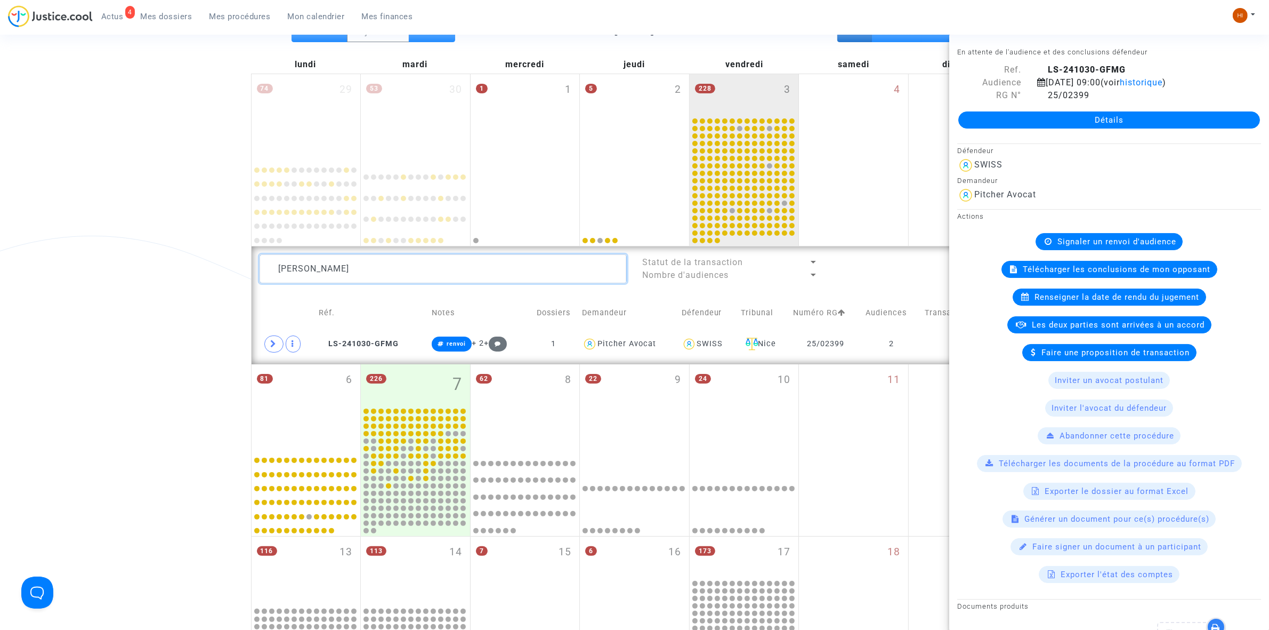
click at [545, 272] on textarea at bounding box center [443, 268] width 367 height 29
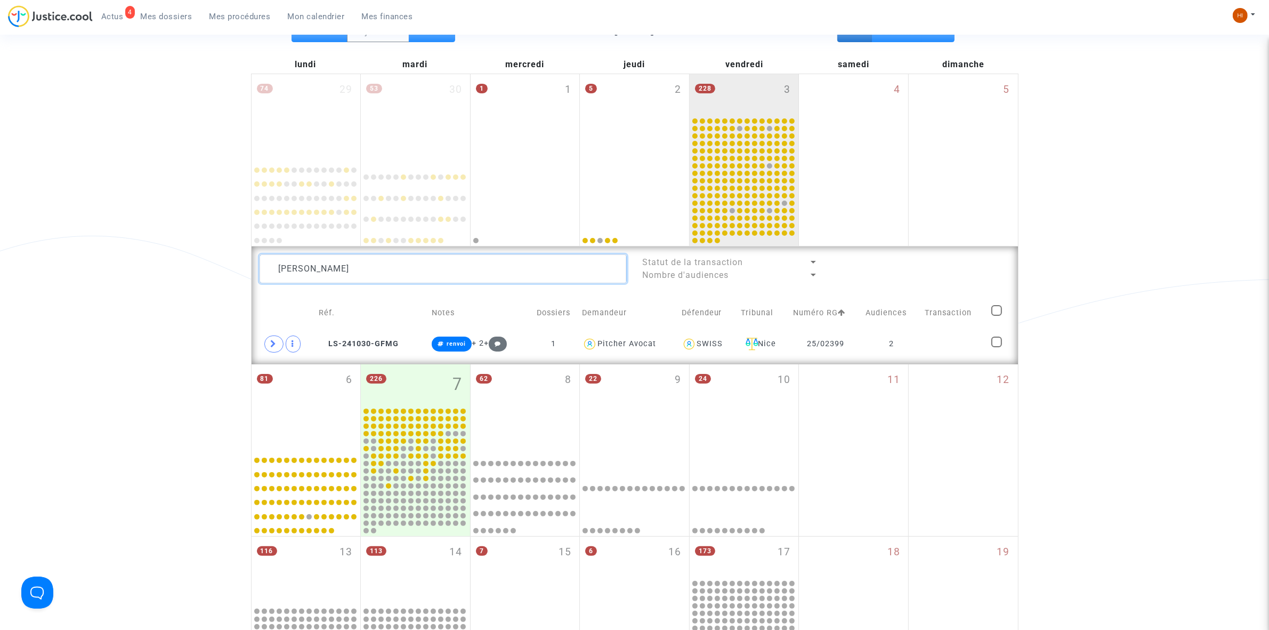
click at [545, 272] on textarea at bounding box center [443, 268] width 367 height 29
paste textarea "BOYE Sophie"
click at [921, 353] on td "1" at bounding box center [892, 344] width 59 height 25
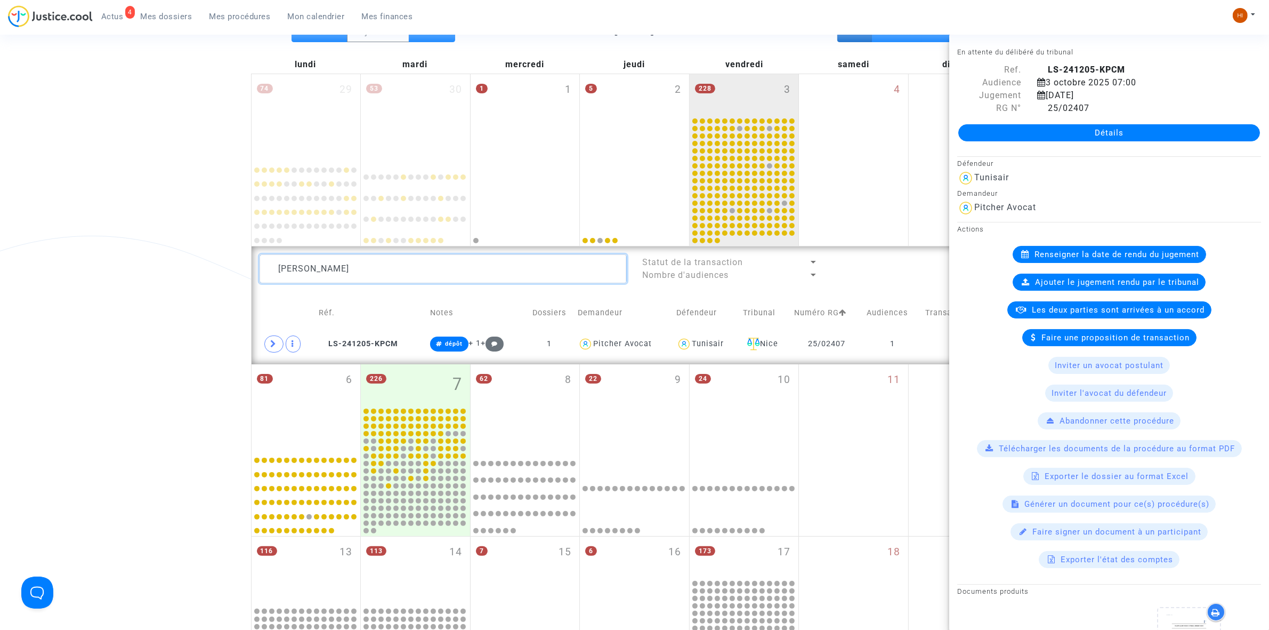
click at [357, 277] on textarea at bounding box center [443, 268] width 367 height 29
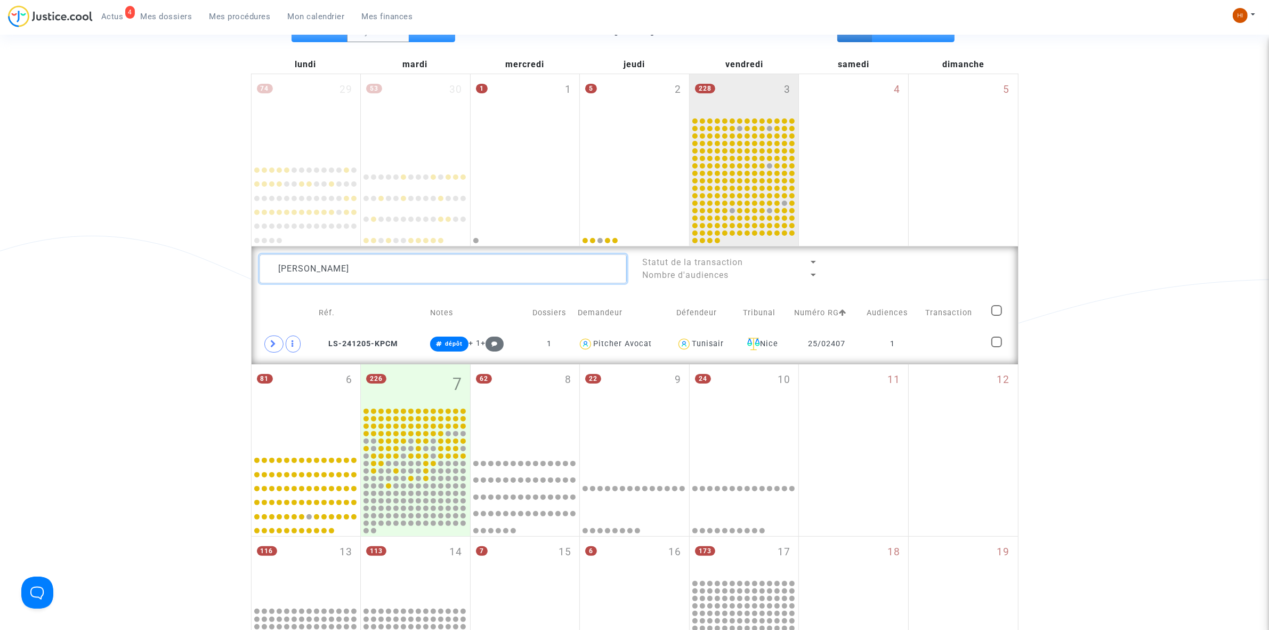
click at [358, 277] on textarea at bounding box center [443, 268] width 367 height 29
click at [358, 276] on textarea at bounding box center [443, 268] width 367 height 29
paste textarea "GIROUX Richard"
type textarea "GIROUX Richard"
click at [882, 341] on td "1" at bounding box center [894, 344] width 58 height 25
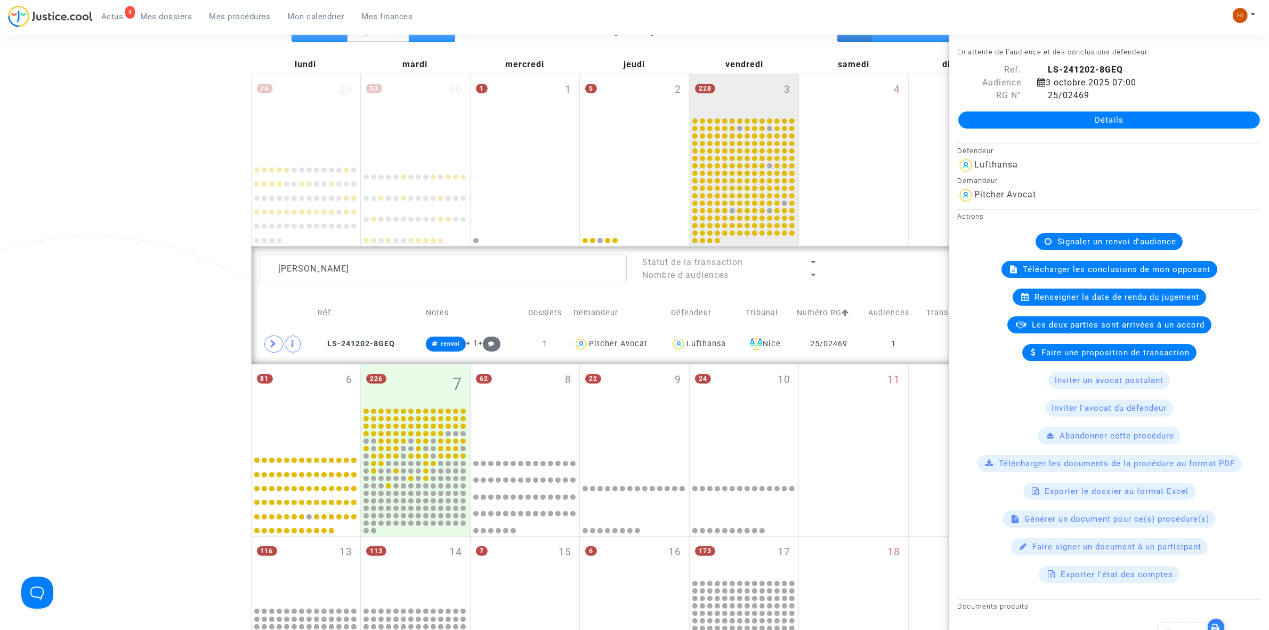
click at [1094, 252] on available-action-list "Signaler un renvoi d'audience Télécharger les conclusions de mon opposant Rense…" at bounding box center [1109, 408] width 304 height 350
click at [1099, 240] on span "Signaler un renvoi d'audience" at bounding box center [1117, 242] width 119 height 10
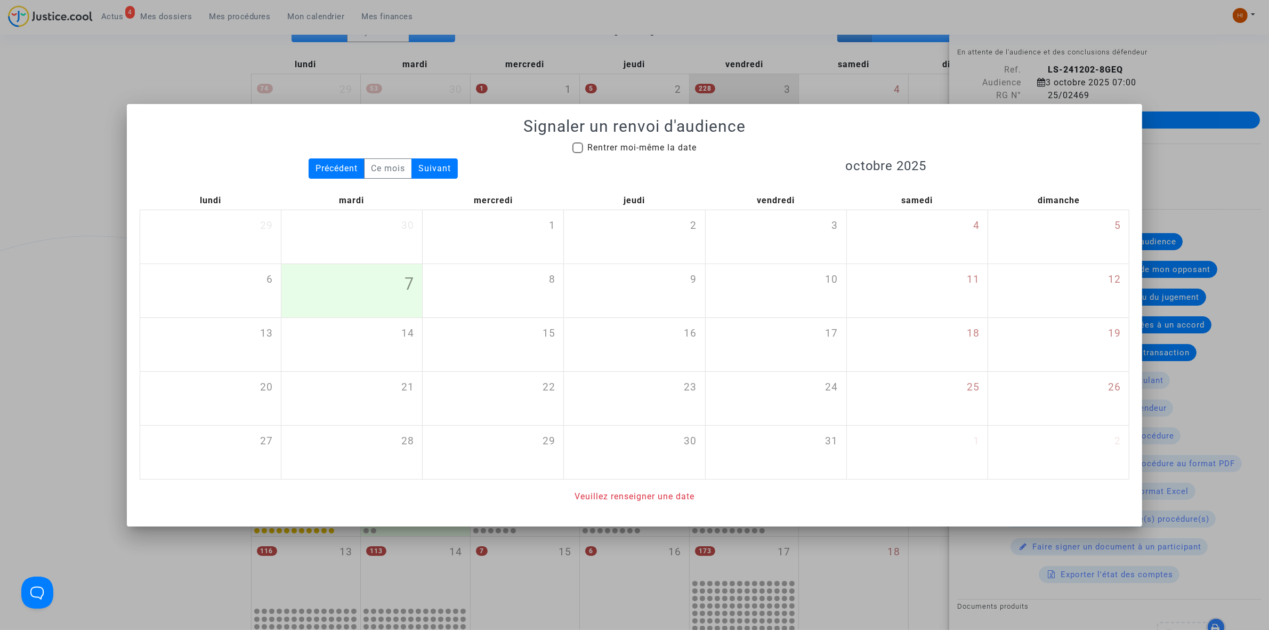
click at [669, 149] on span "Rentrer moi-même la date" at bounding box center [641, 147] width 109 height 10
click at [578, 153] on input "Rentrer moi-même la date" at bounding box center [577, 153] width 1 height 1
checkbox input "true"
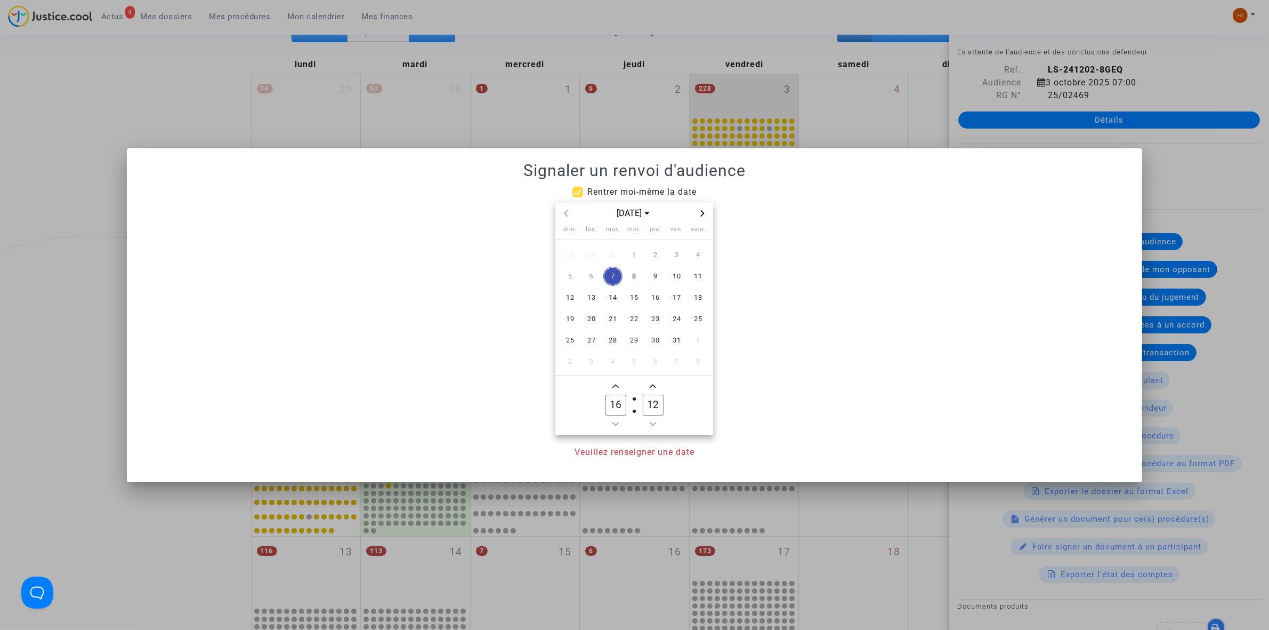
click at [705, 212] on icon "Next month" at bounding box center [702, 213] width 6 height 6
click at [704, 213] on icon "Next month" at bounding box center [703, 213] width 4 height 6
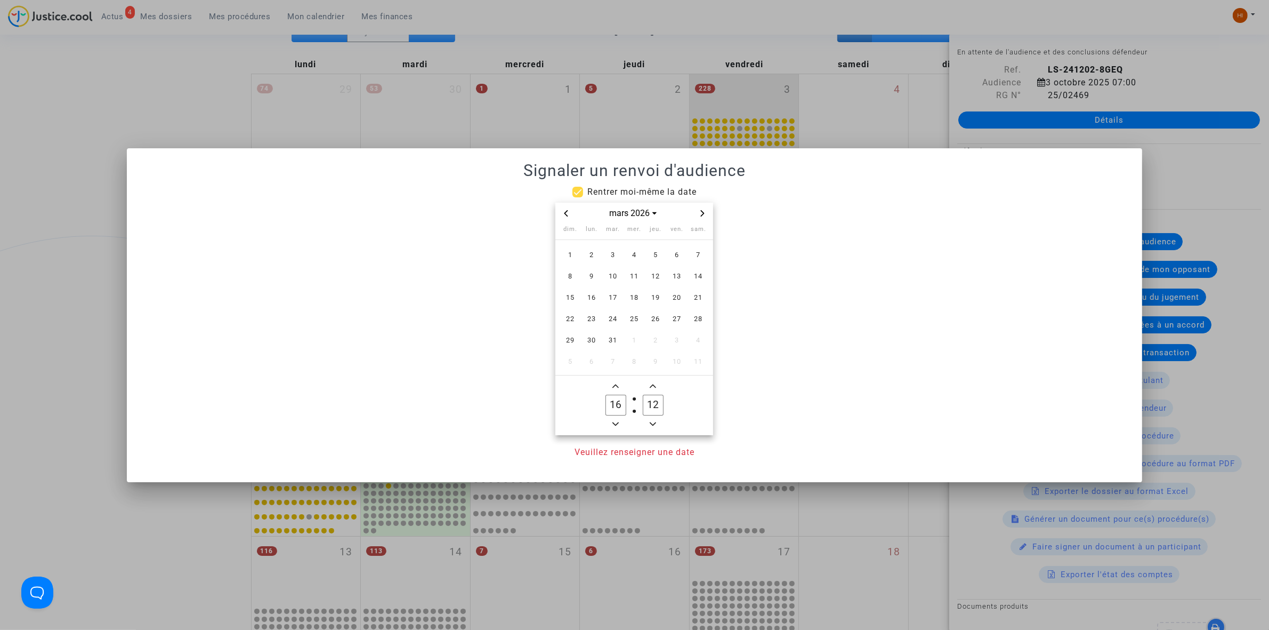
click at [704, 213] on icon "Next month" at bounding box center [703, 213] width 4 height 6
drag, startPoint x: 674, startPoint y: 297, endPoint x: 635, endPoint y: 374, distance: 85.6
click at [673, 300] on span "17" at bounding box center [676, 297] width 19 height 19
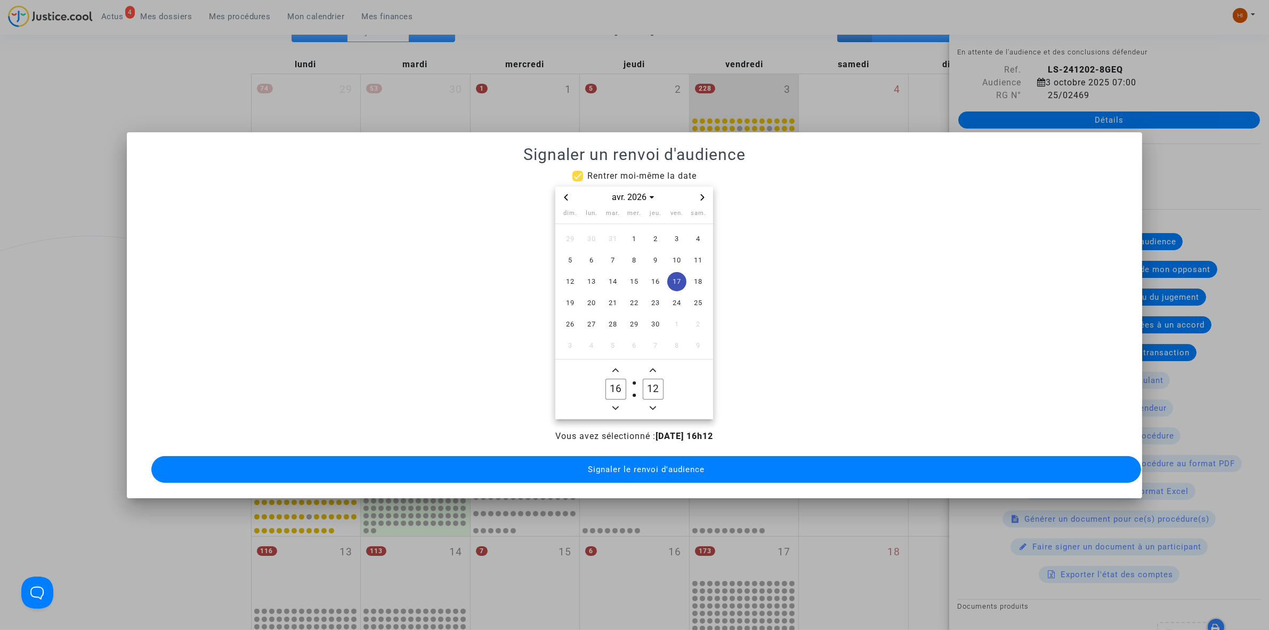
click at [613, 405] on icon "Minus a hour" at bounding box center [616, 408] width 6 height 6
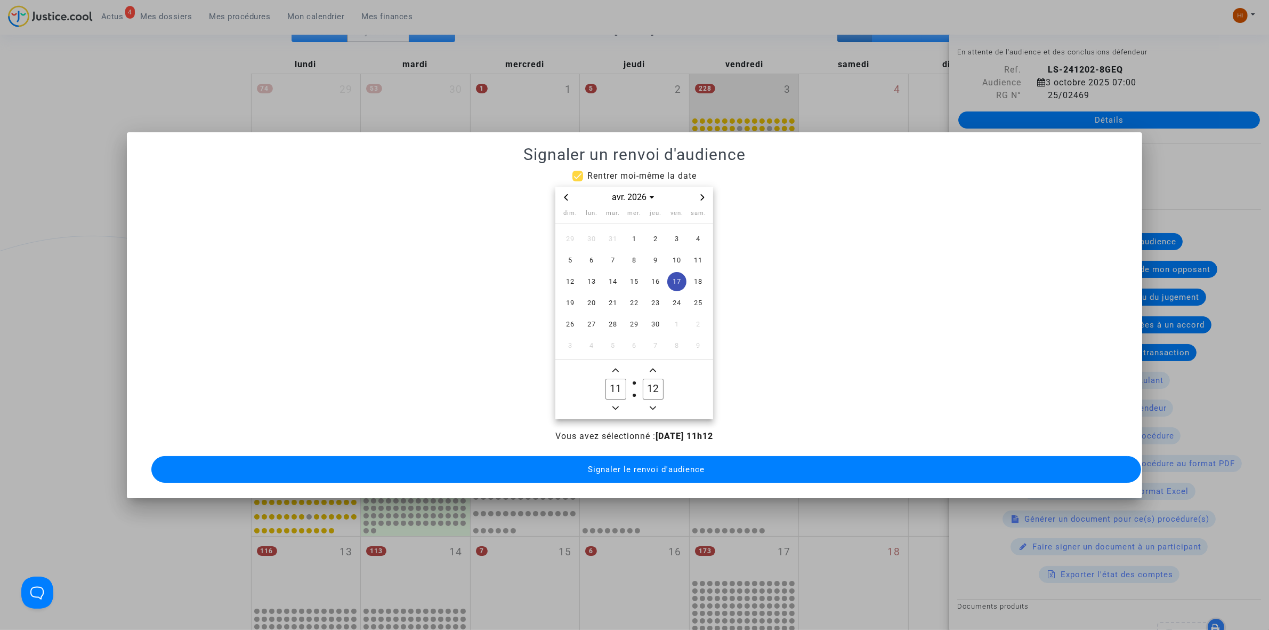
click at [613, 405] on icon "Minus a hour" at bounding box center [616, 408] width 6 height 6
type input "09"
click at [668, 378] on label "12 Minute" at bounding box center [652, 388] width 37 height 21
click at [663, 378] on input "12" at bounding box center [653, 388] width 20 height 20
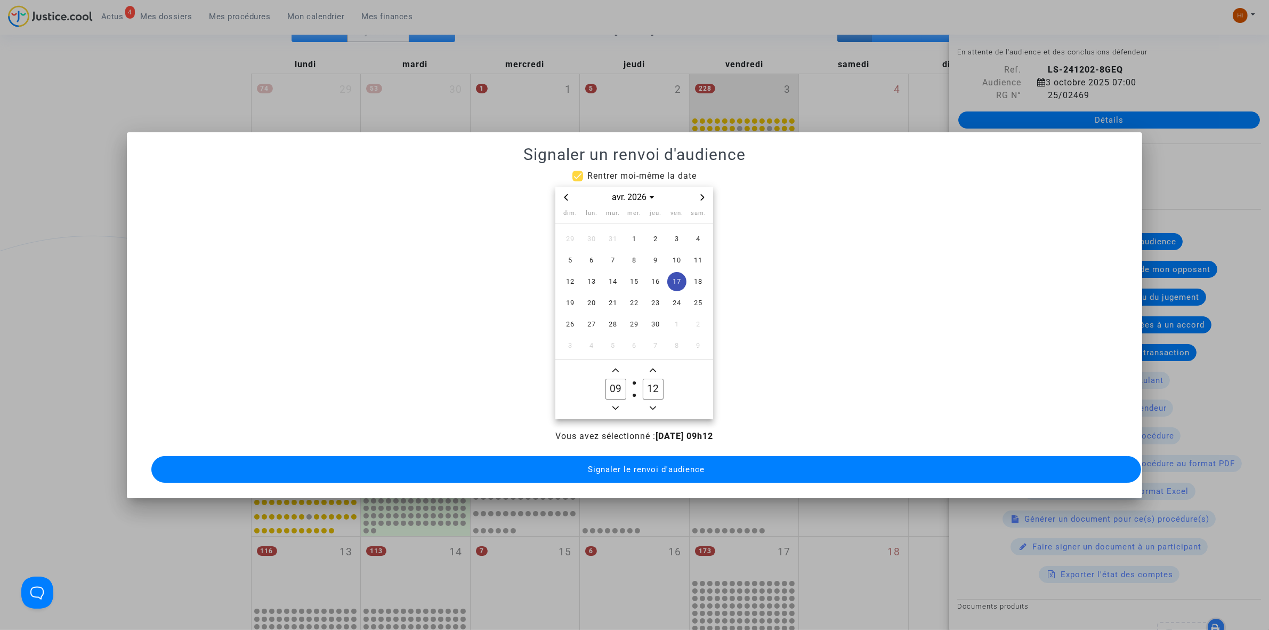
click at [659, 380] on input "12" at bounding box center [653, 388] width 20 height 20
type input "00"
click at [662, 464] on span "Signaler le renvoi d'audience" at bounding box center [646, 469] width 117 height 10
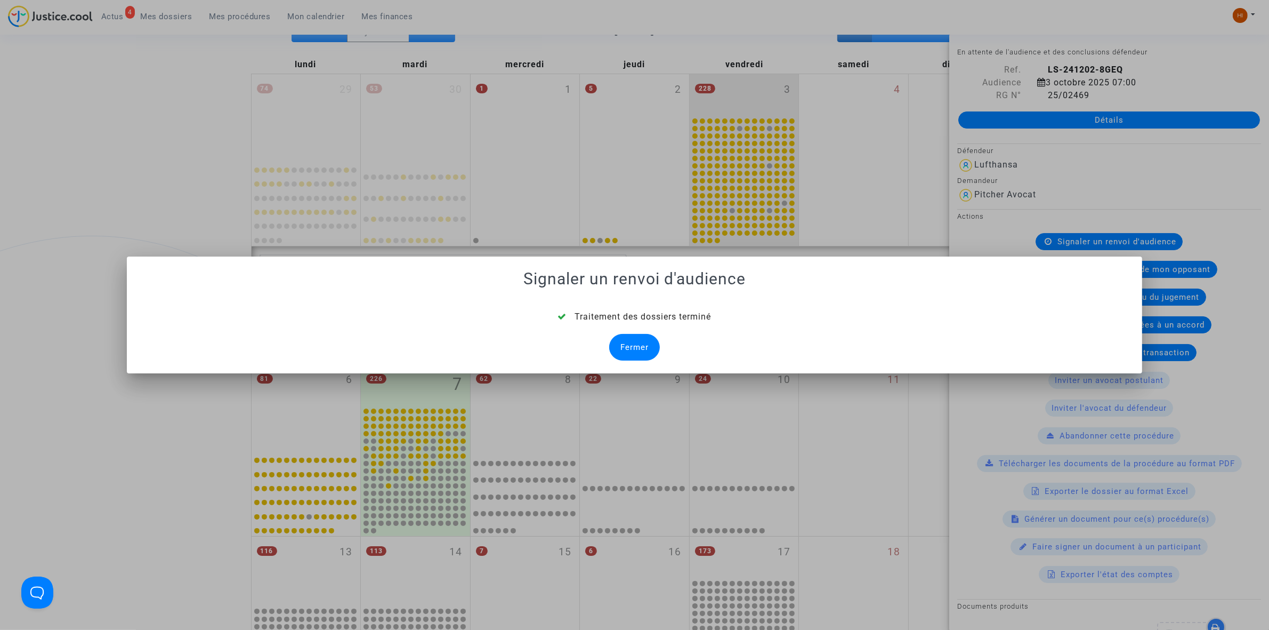
drag, startPoint x: 624, startPoint y: 352, endPoint x: 493, endPoint y: 340, distance: 131.1
click at [624, 352] on div "Fermer" at bounding box center [634, 347] width 51 height 27
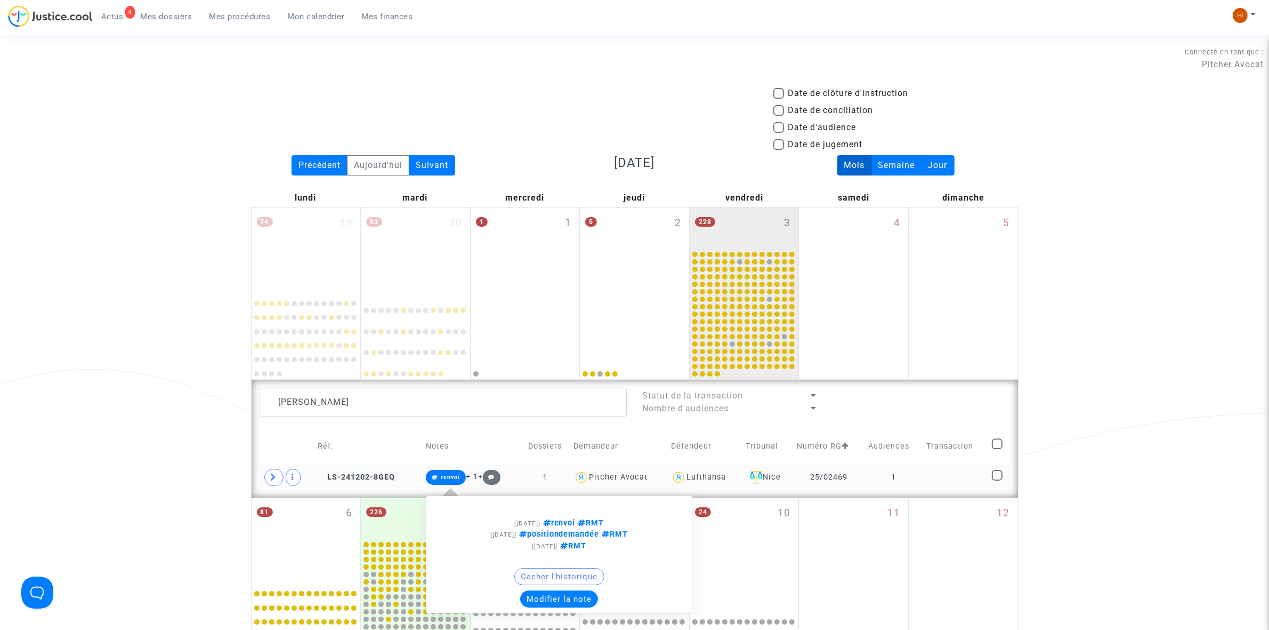
scroll to position [133, 0]
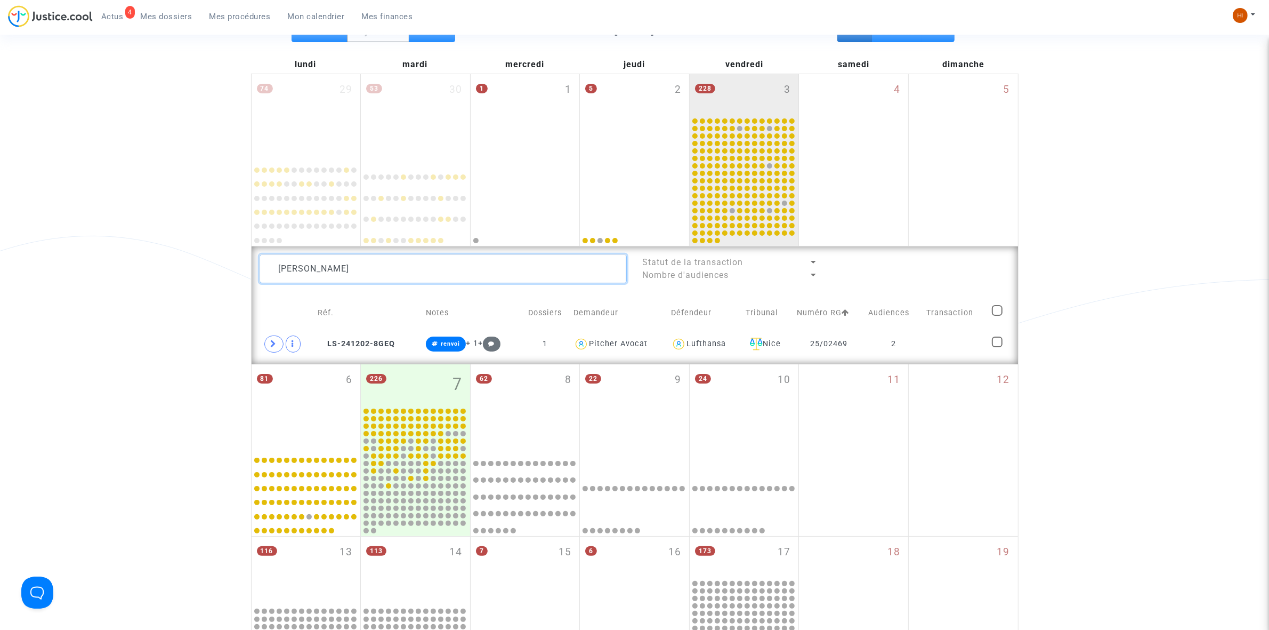
click at [425, 264] on textarea at bounding box center [443, 268] width 367 height 29
paste textarea "HAUQUE Fabienne"
type textarea "HAUQUE Fabienne"
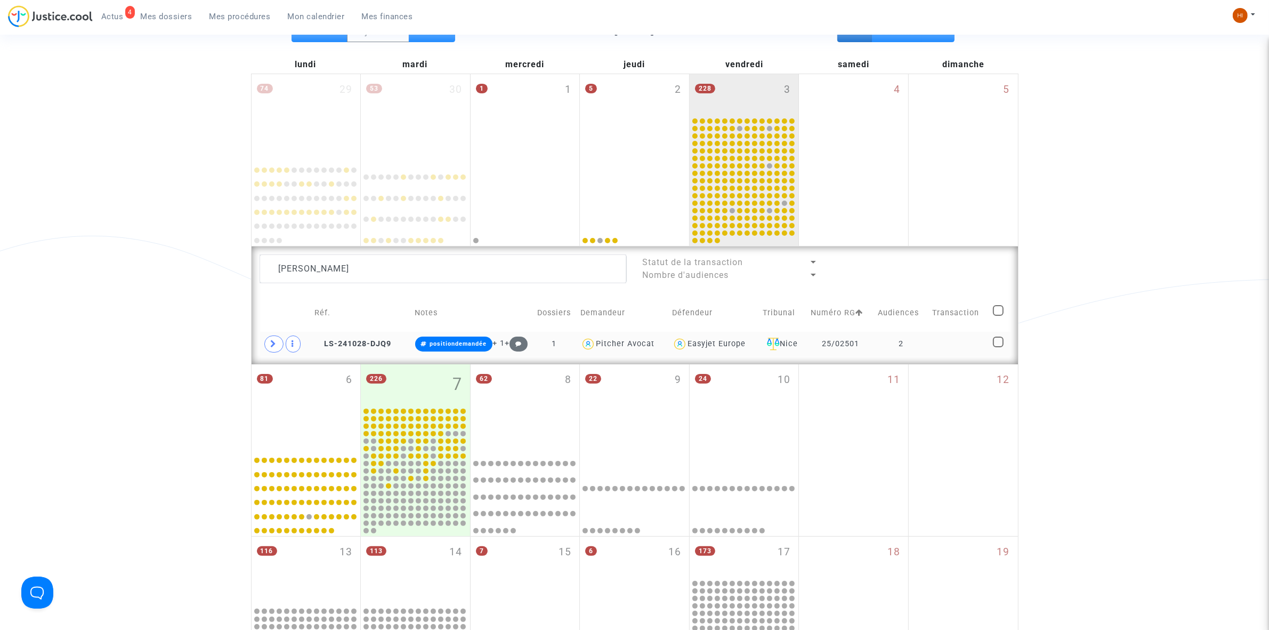
click at [897, 344] on td "2" at bounding box center [901, 344] width 54 height 25
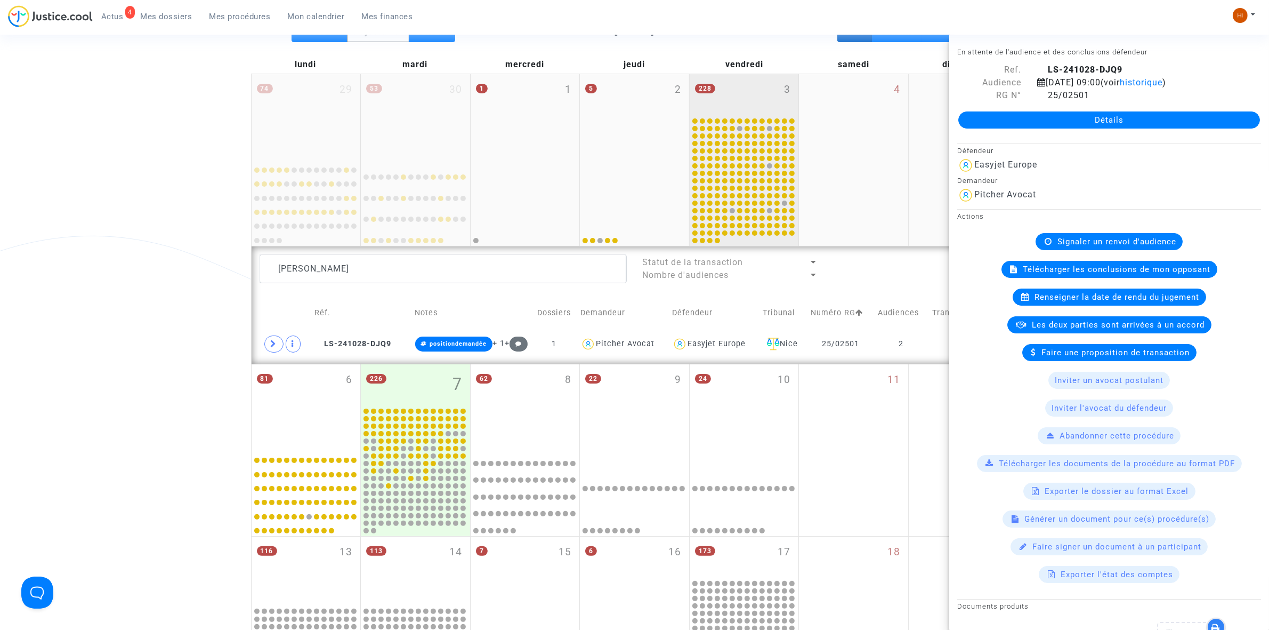
click at [775, 88] on div "228 3" at bounding box center [744, 95] width 109 height 42
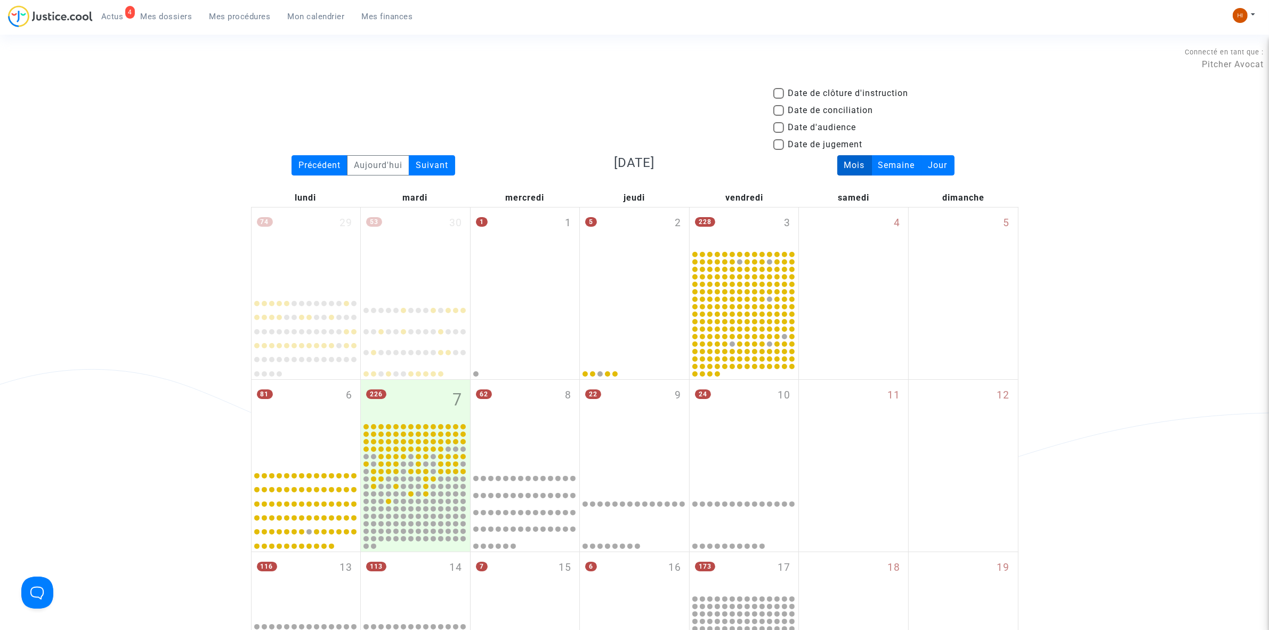
drag, startPoint x: 315, startPoint y: 166, endPoint x: 571, endPoint y: 179, distance: 256.2
click at [315, 166] on div "Précédent" at bounding box center [320, 165] width 56 height 20
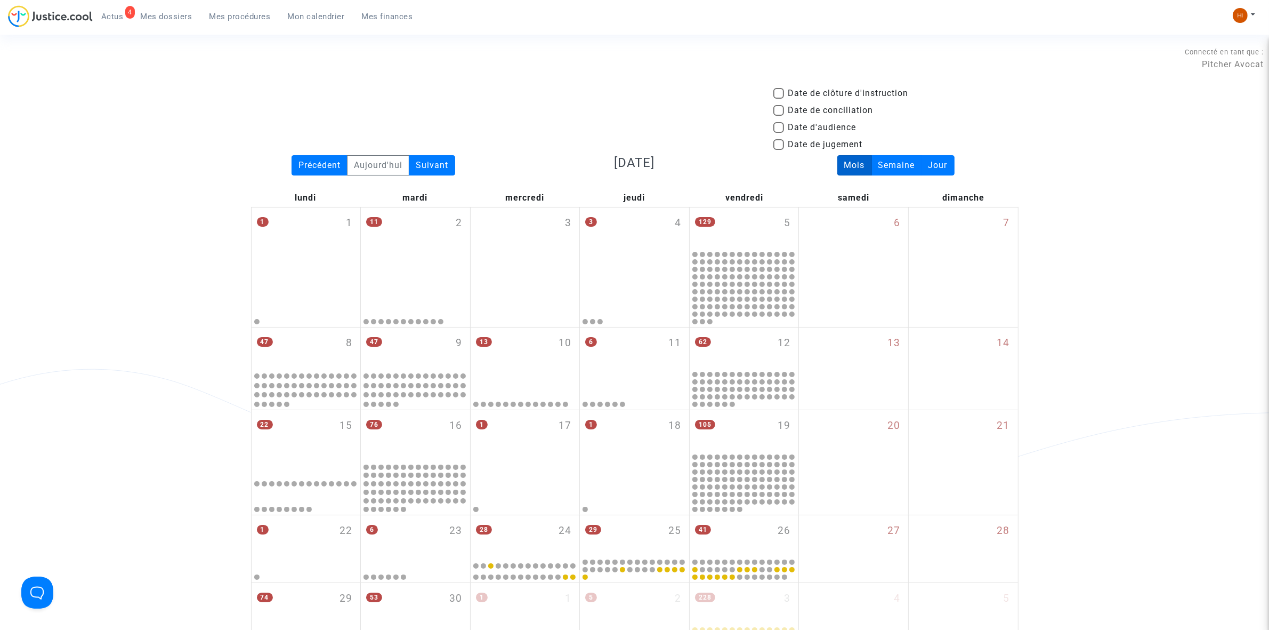
click at [806, 142] on span "Date de jugement" at bounding box center [825, 144] width 75 height 13
click at [779, 150] on input "Date de jugement" at bounding box center [778, 150] width 1 height 1
checkbox input "true"
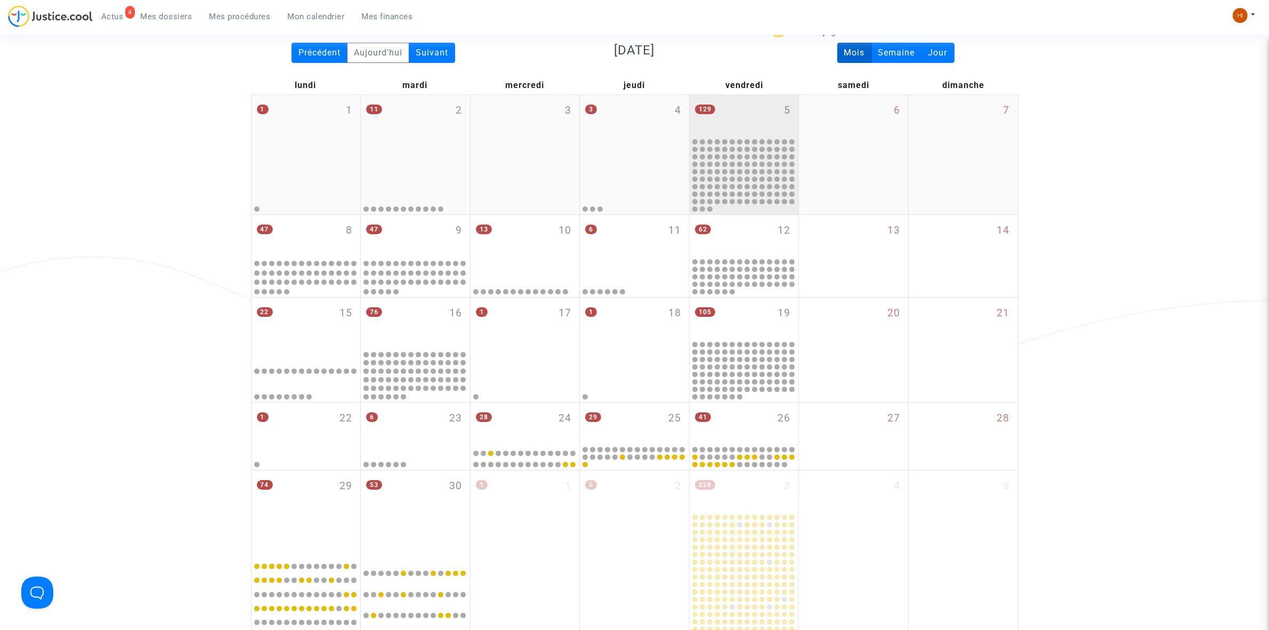
scroll to position [267, 0]
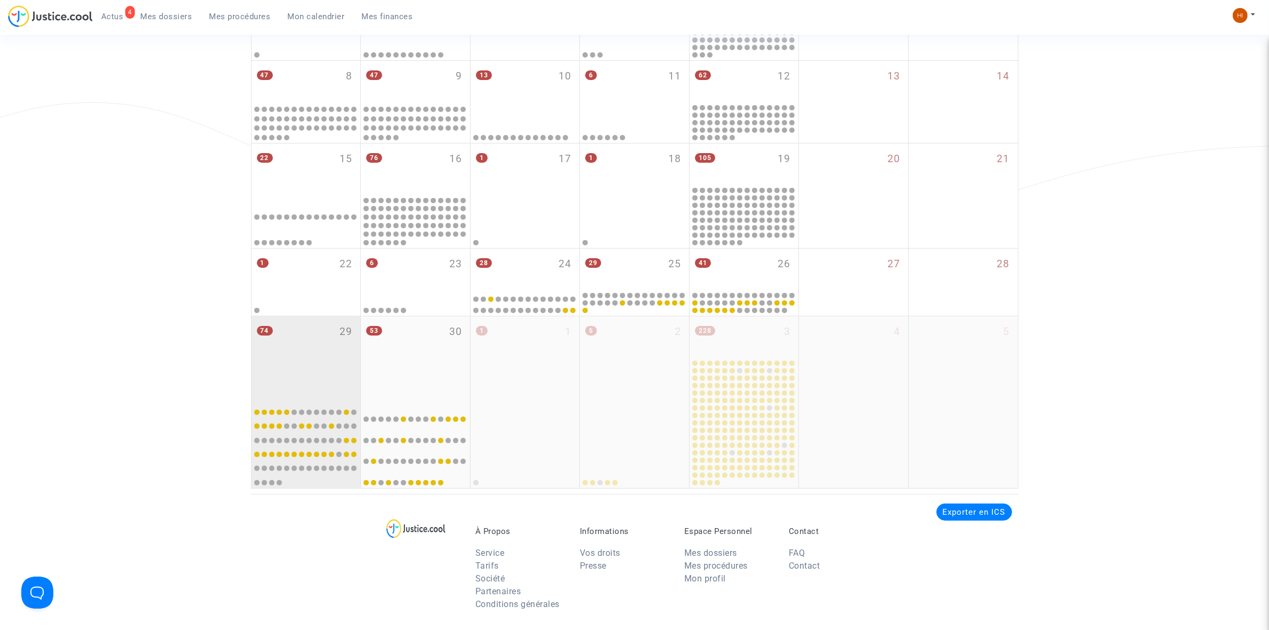
click at [325, 358] on div "74 29" at bounding box center [306, 358] width 109 height 84
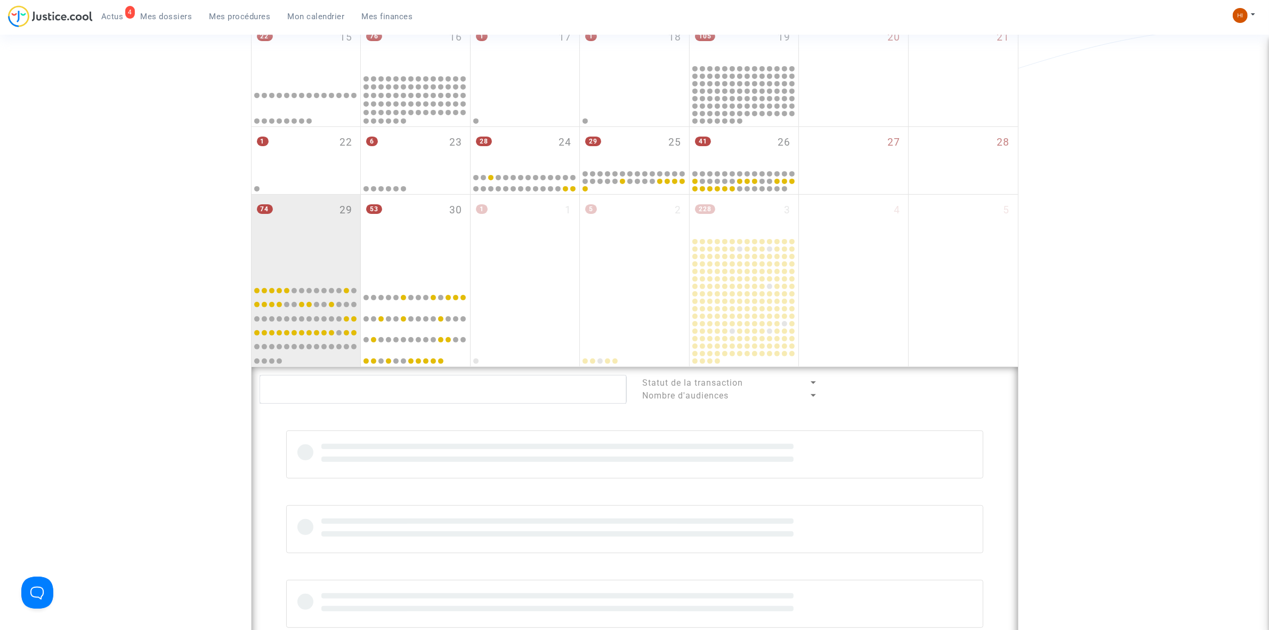
scroll to position [800, 0]
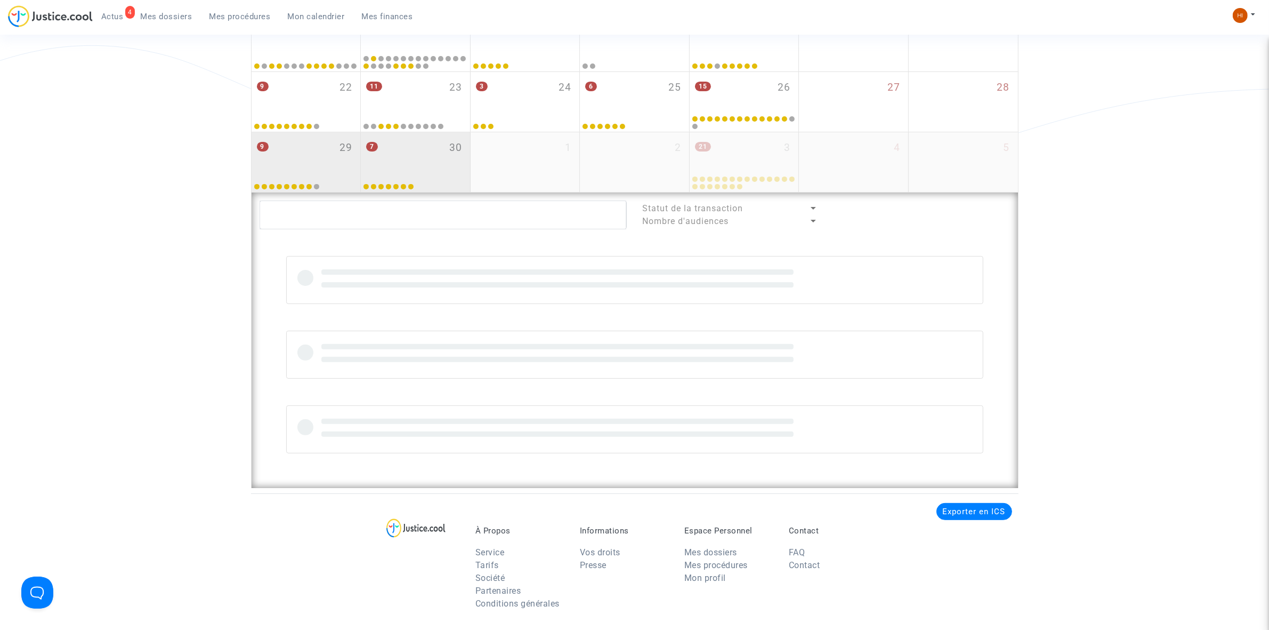
scroll to position [318, 0]
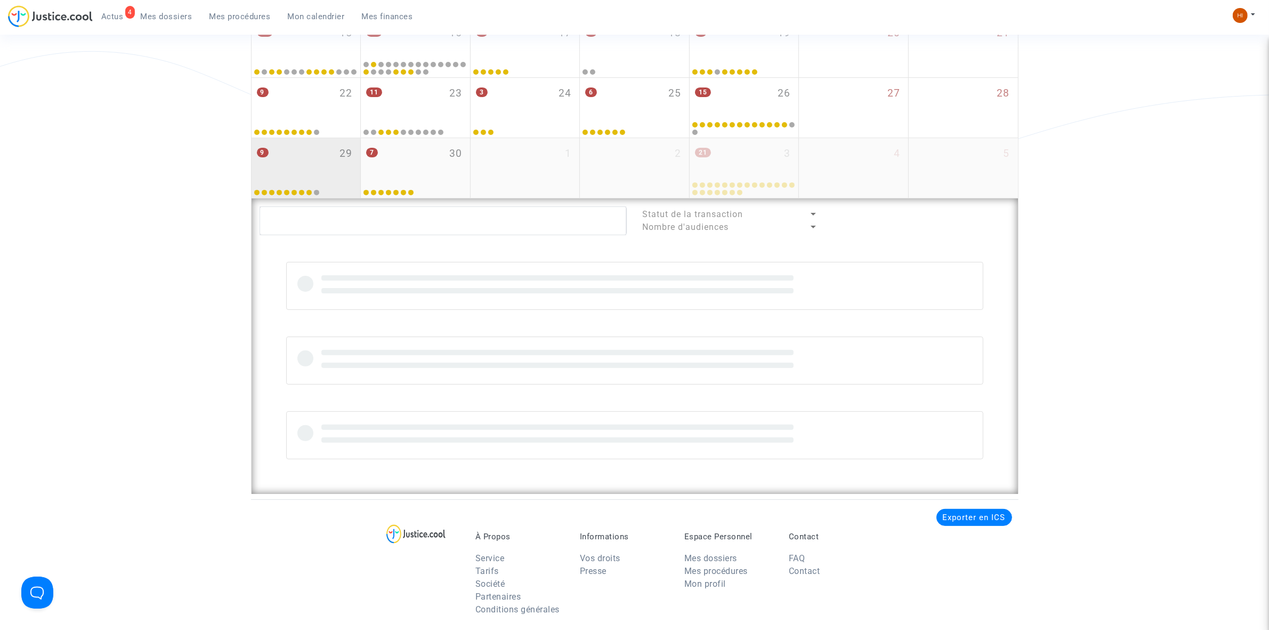
click at [332, 160] on div "9 29" at bounding box center [306, 159] width 109 height 42
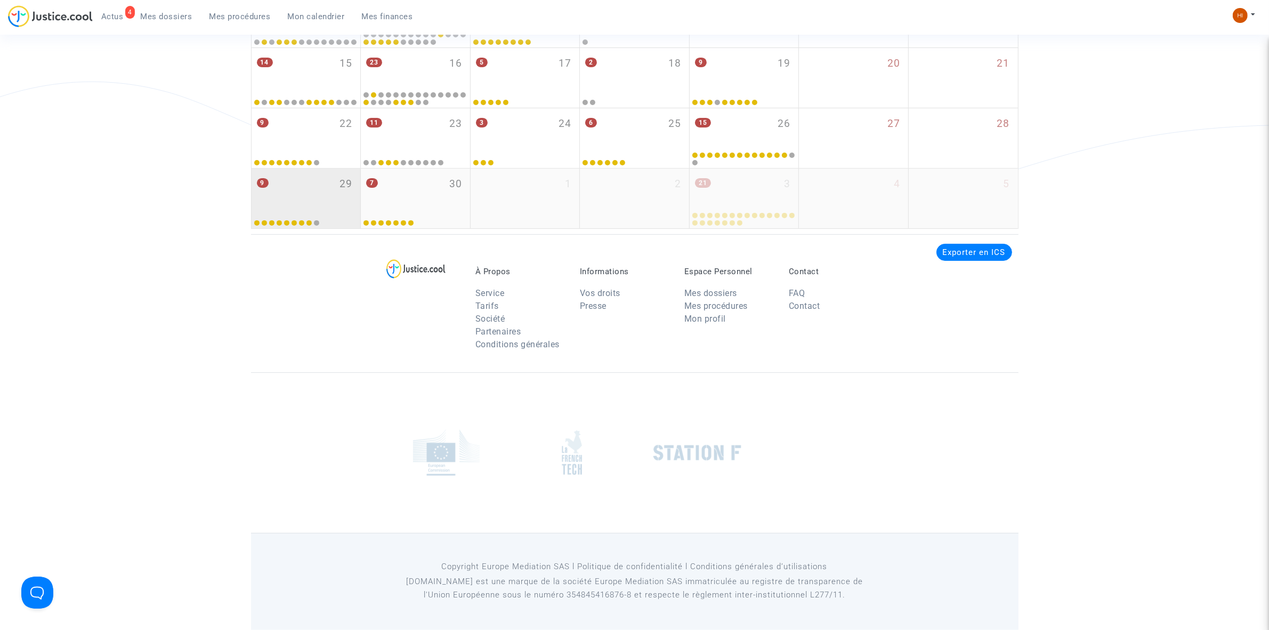
scroll to position [288, 0]
click at [332, 160] on div at bounding box center [306, 158] width 106 height 15
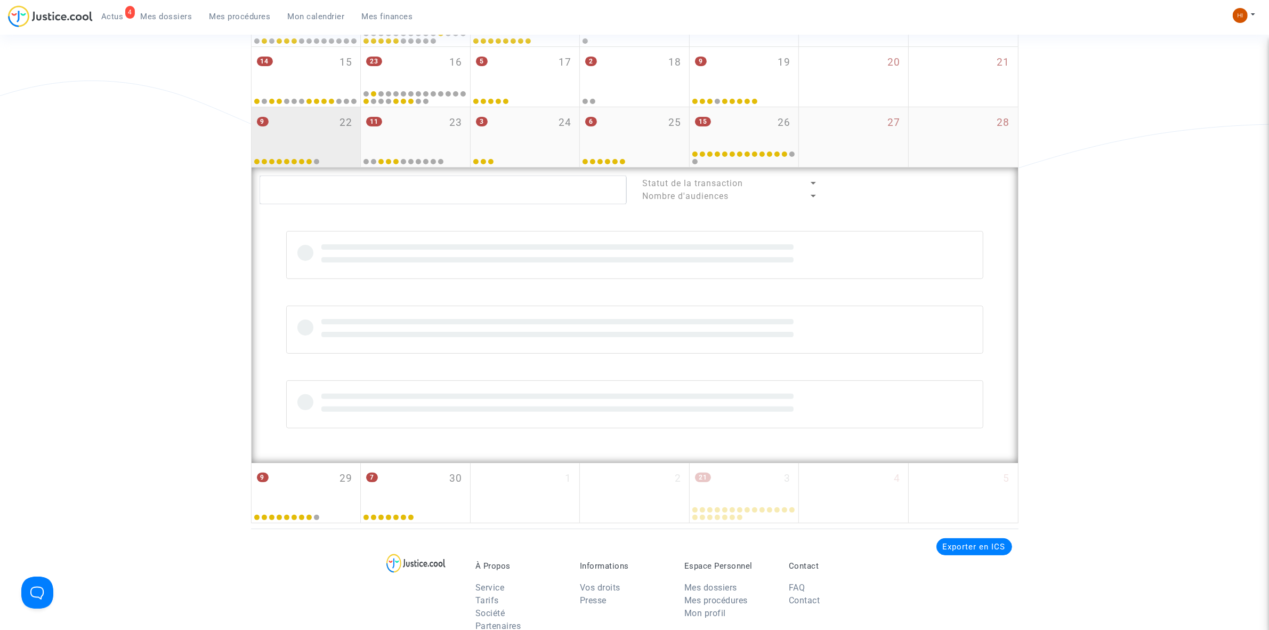
click at [331, 144] on div "9 22" at bounding box center [306, 128] width 109 height 42
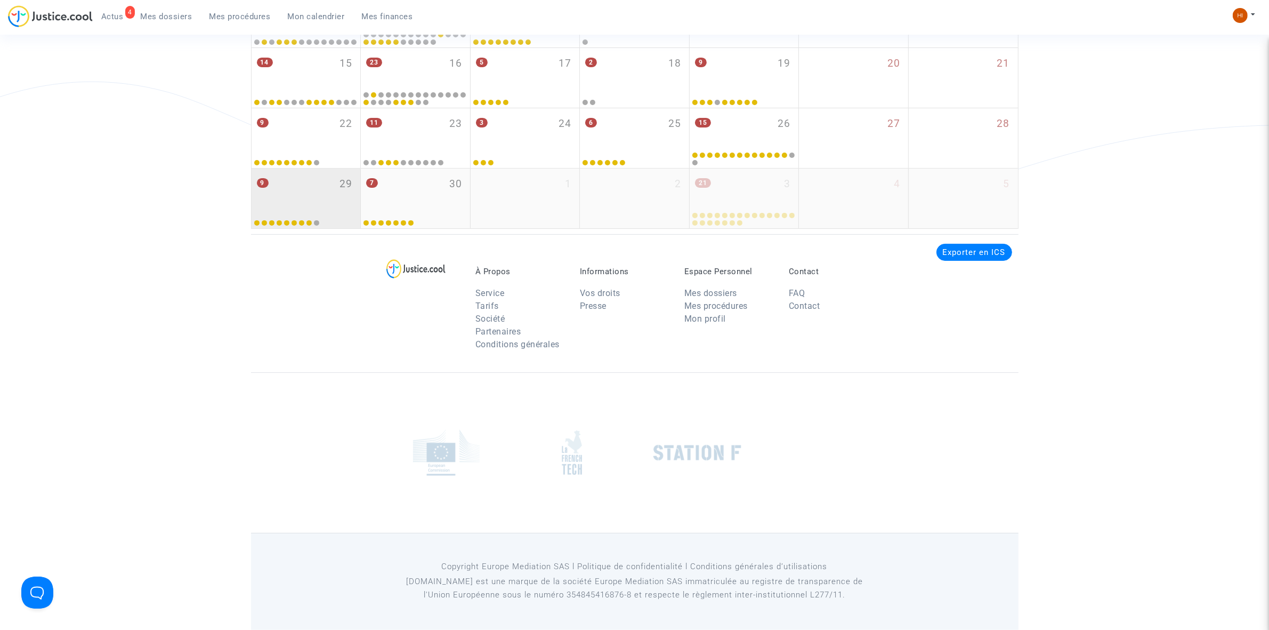
click at [345, 193] on div "9 29" at bounding box center [306, 189] width 109 height 42
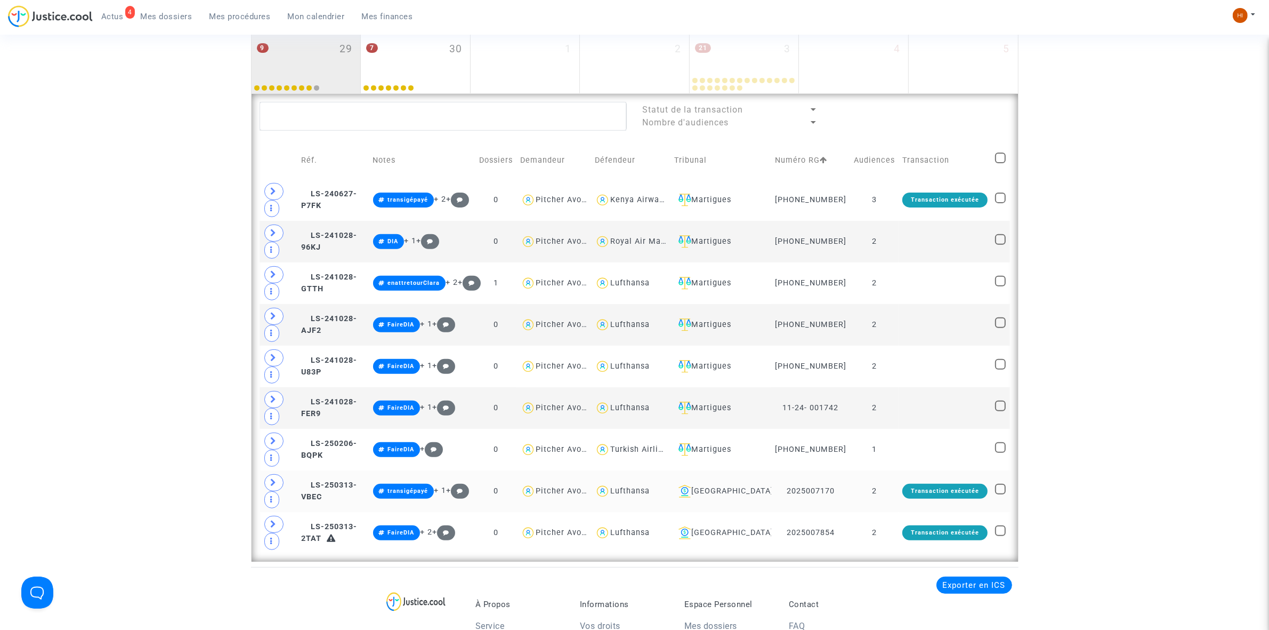
scroll to position [422, 0]
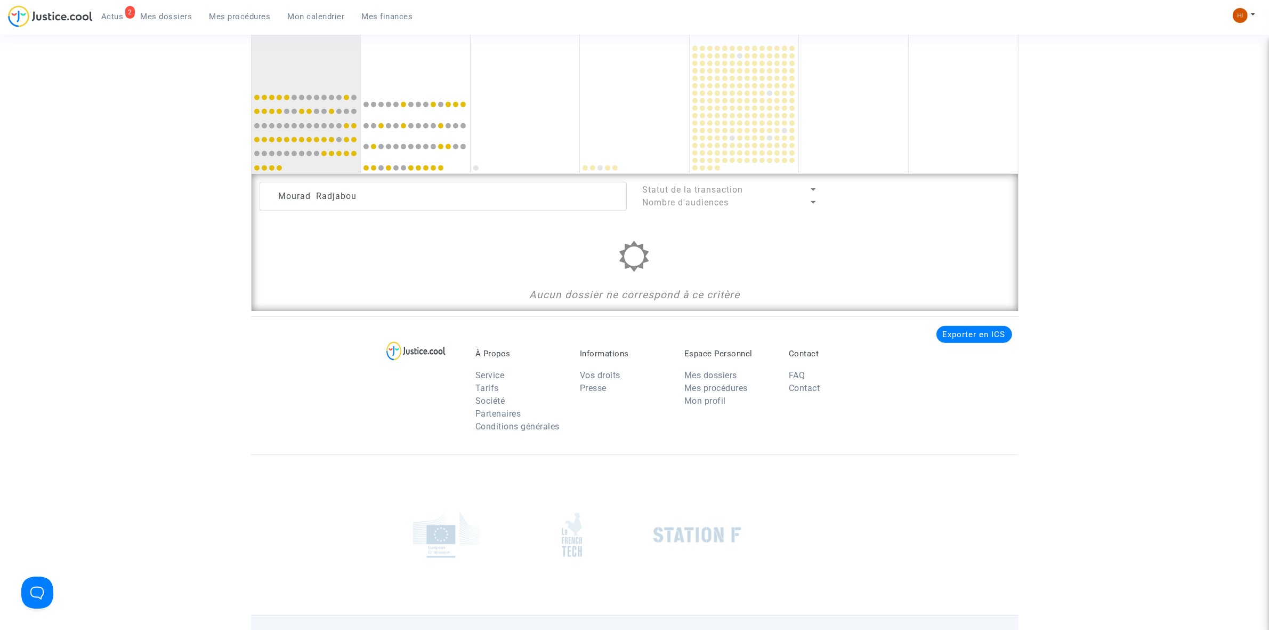
scroll to position [733, 0]
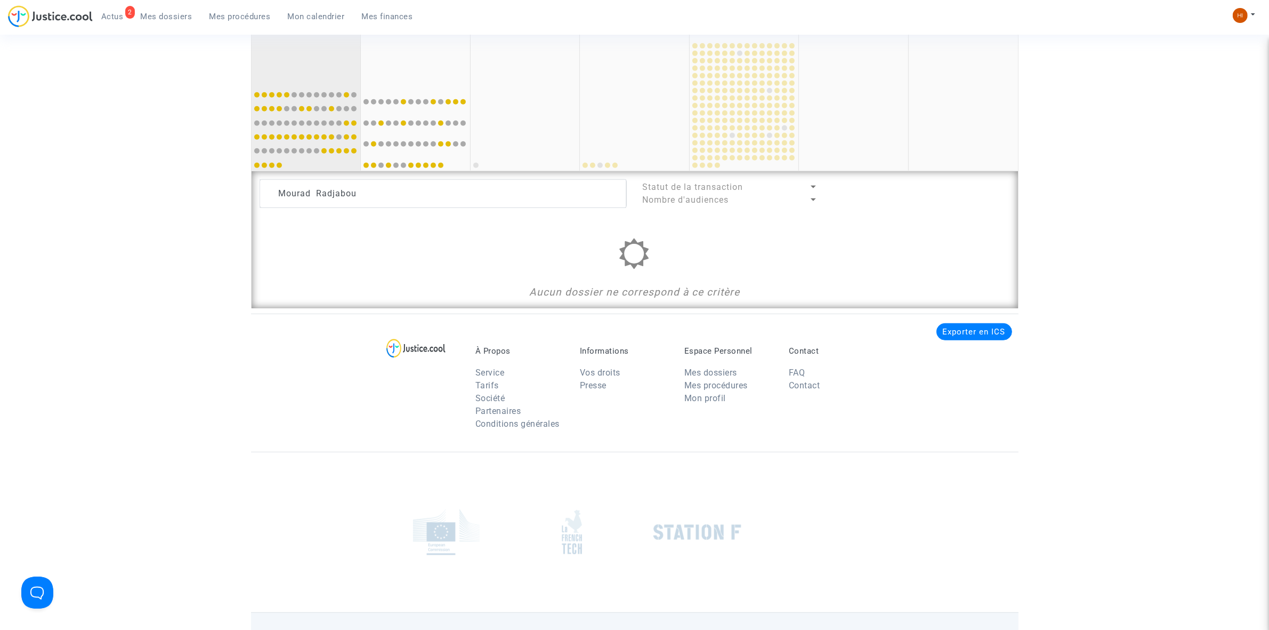
click at [328, 51] on div "74 29" at bounding box center [306, 41] width 109 height 84
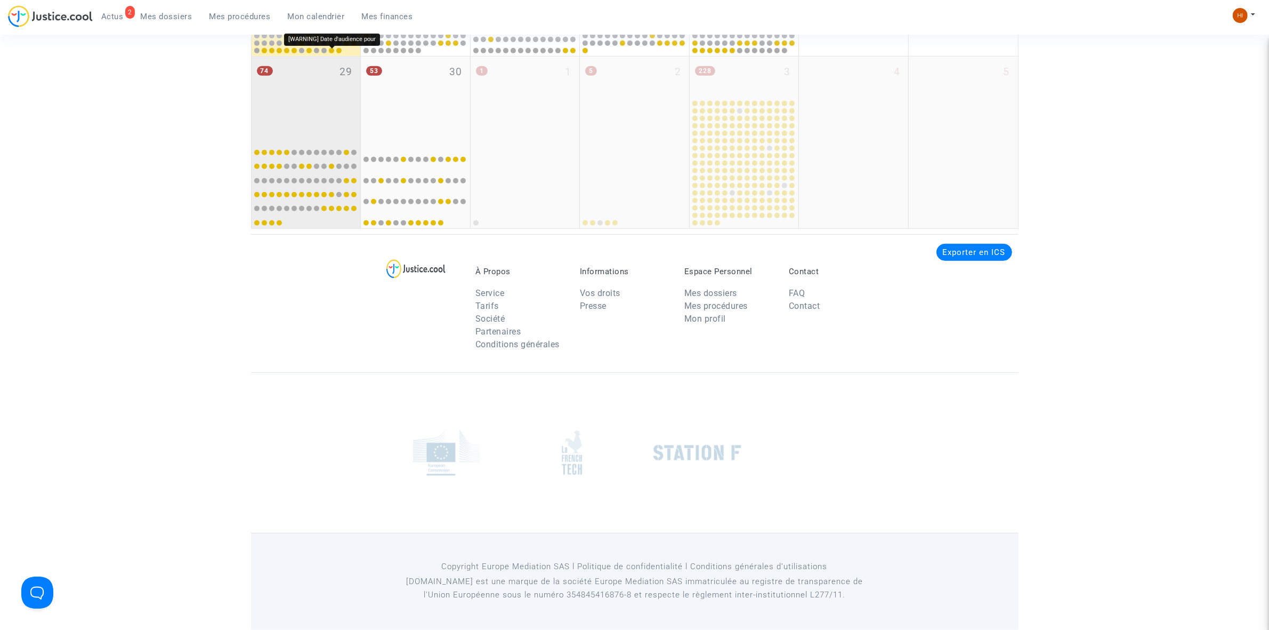
scroll to position [675, 0]
click at [327, 100] on div "74 29" at bounding box center [306, 99] width 109 height 84
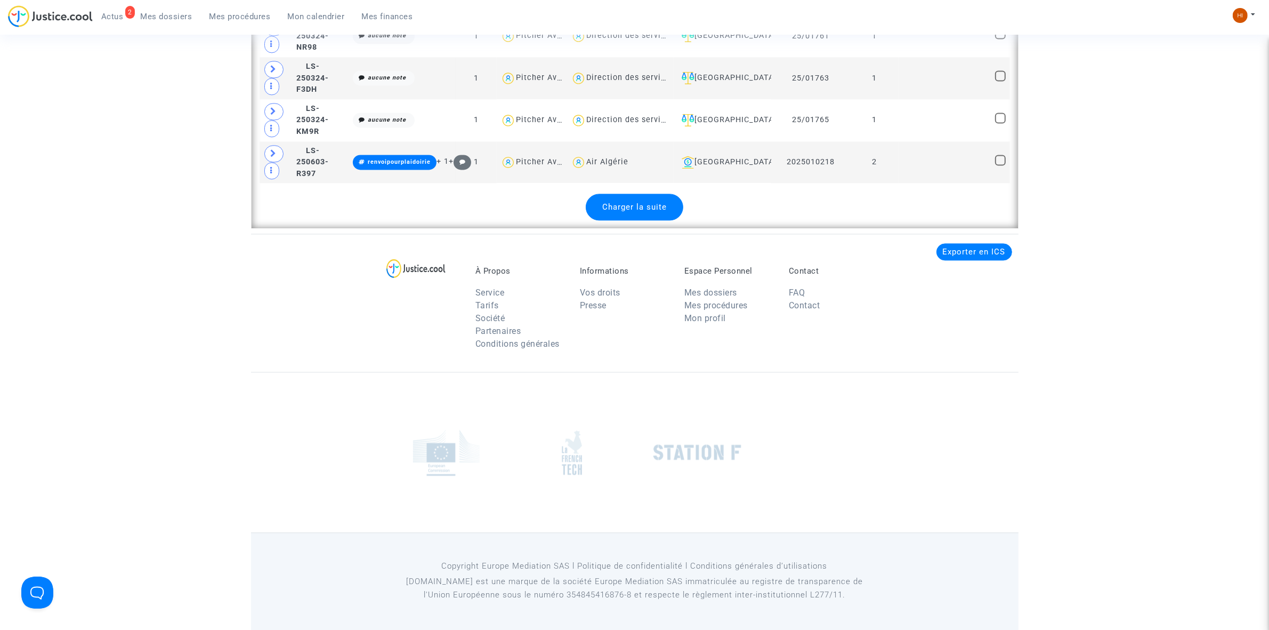
scroll to position [2920, 0]
click at [768, 164] on div "[GEOGRAPHIC_DATA]" at bounding box center [723, 162] width 90 height 13
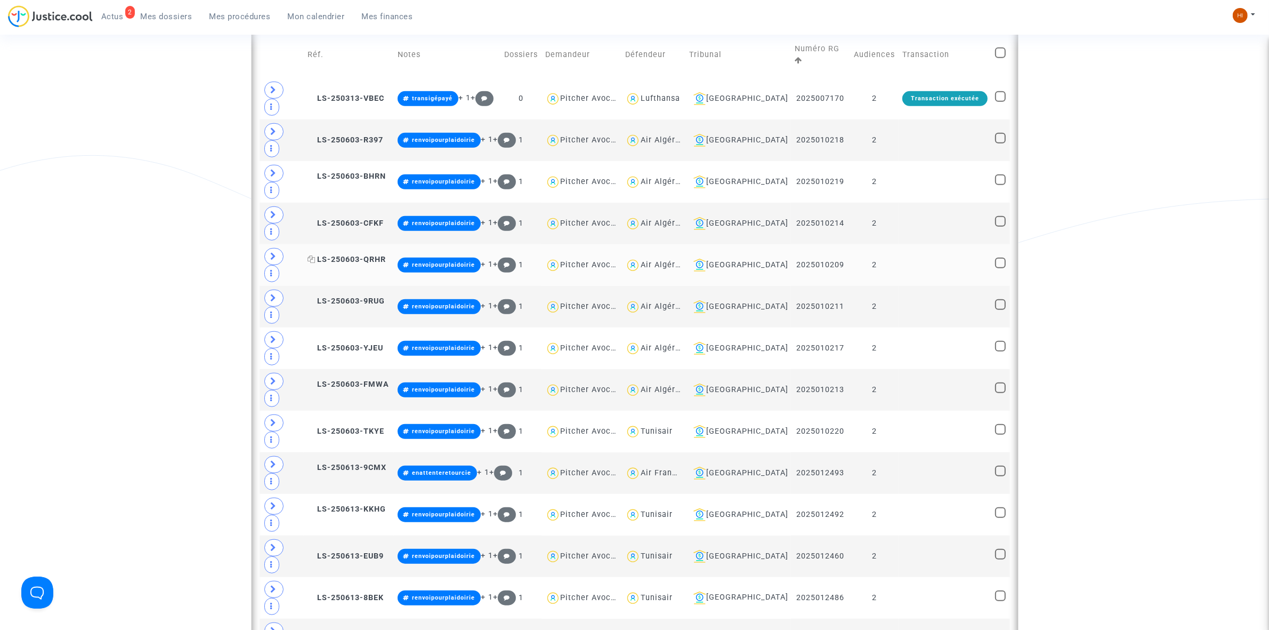
scroll to position [816, 0]
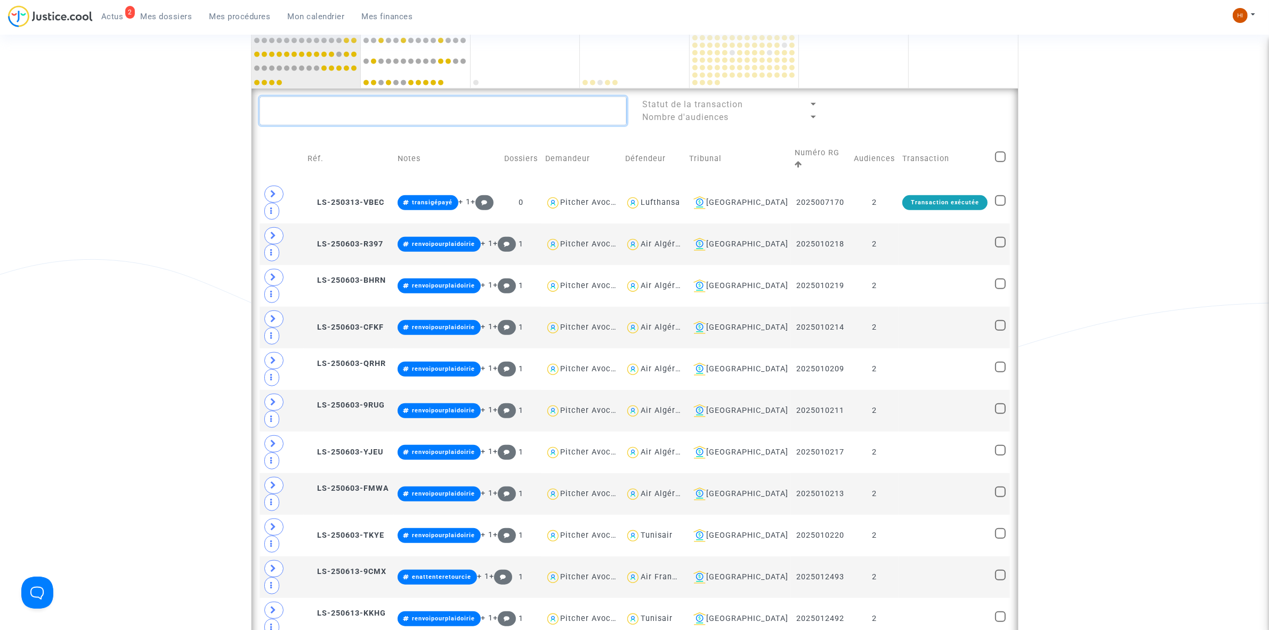
click at [459, 107] on textarea at bounding box center [443, 110] width 367 height 29
paste textarea "Mourad Radjabou"
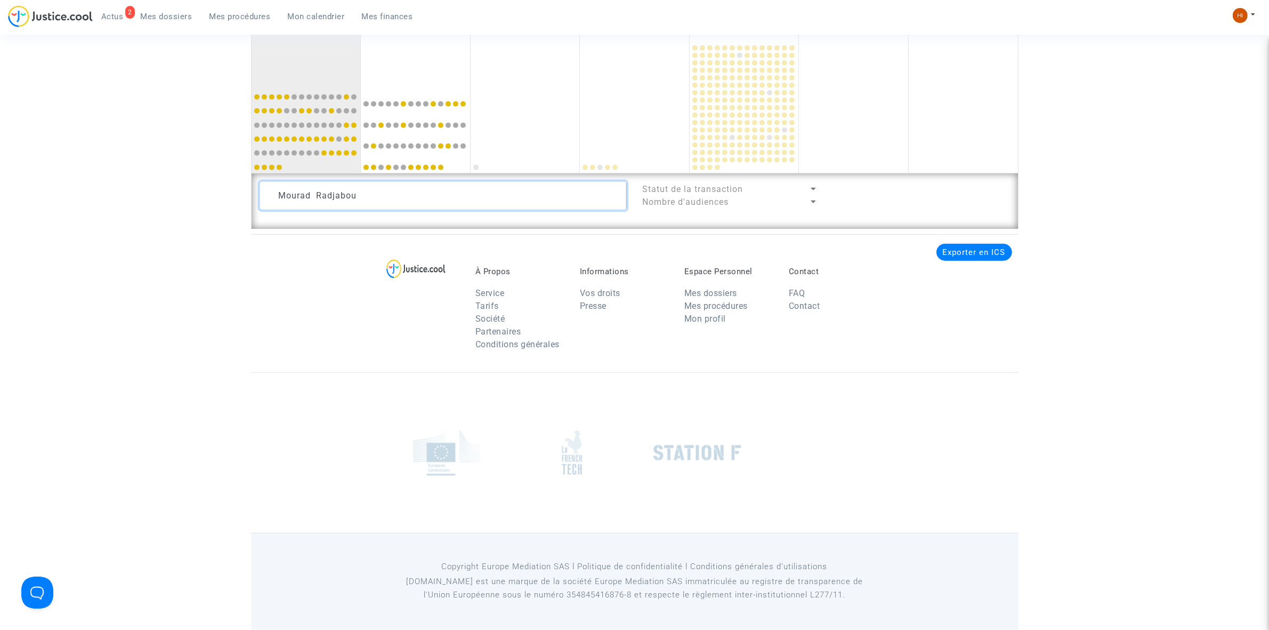
scroll to position [813, 0]
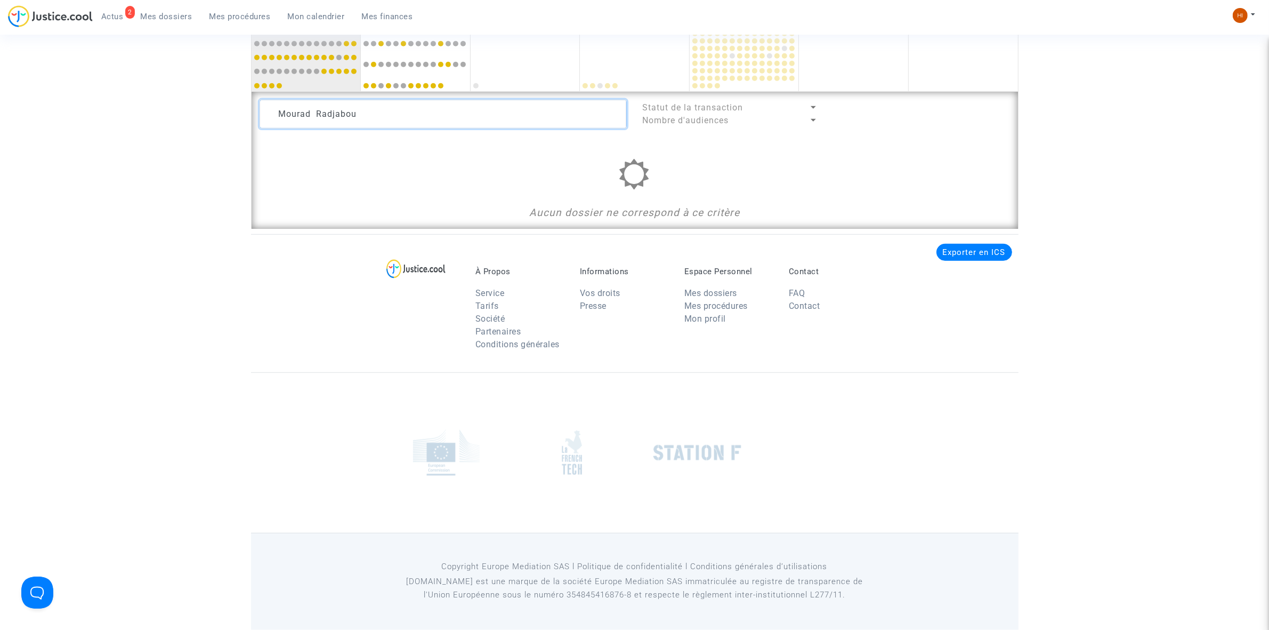
click at [406, 112] on textarea at bounding box center [443, 114] width 367 height 29
paste textarea "CFR-250417-QJ3R"
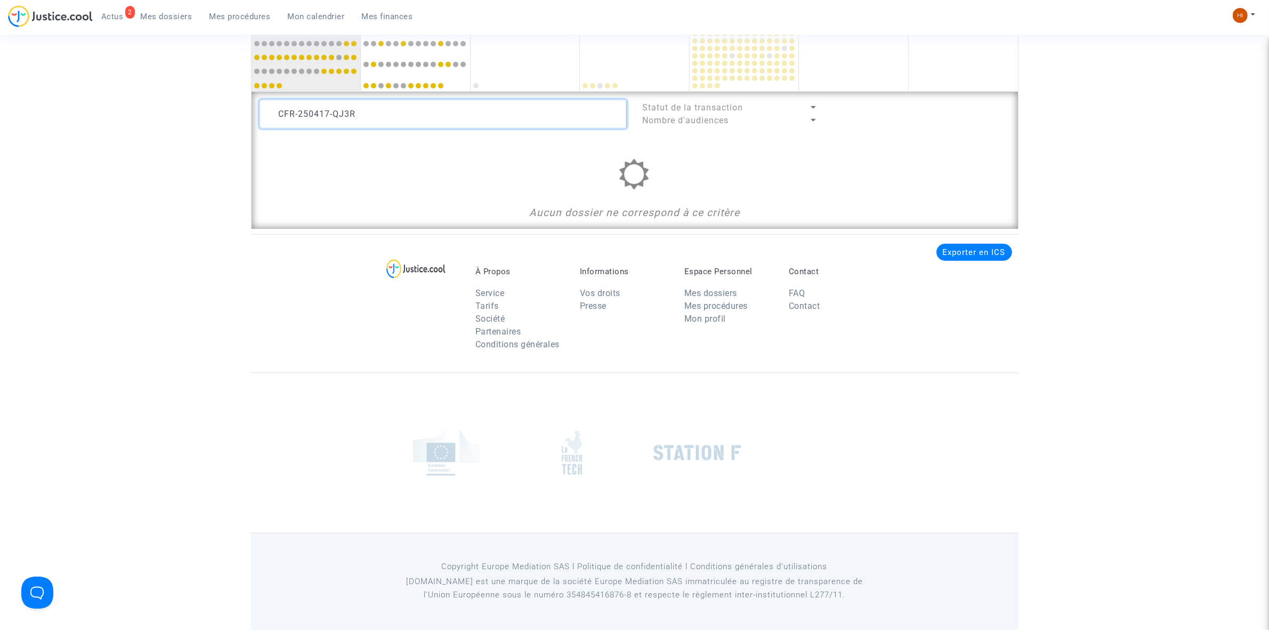
click at [394, 108] on textarea at bounding box center [443, 114] width 367 height 29
paste textarea "Hassan tagal Moubarak"
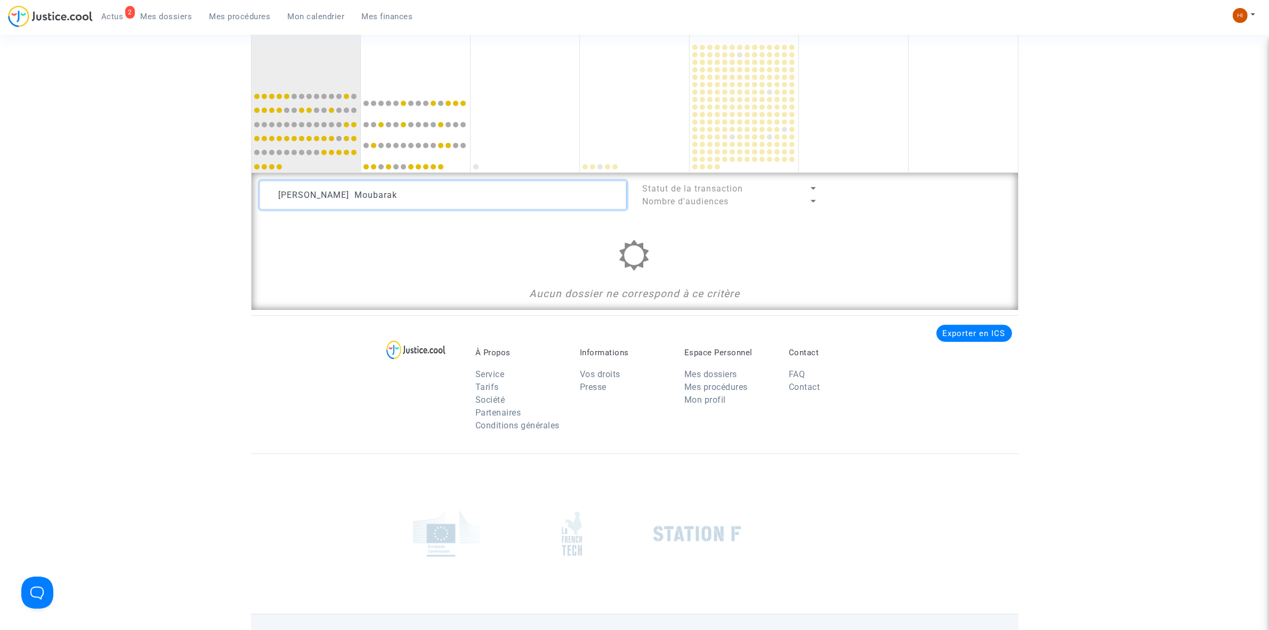
scroll to position [813, 0]
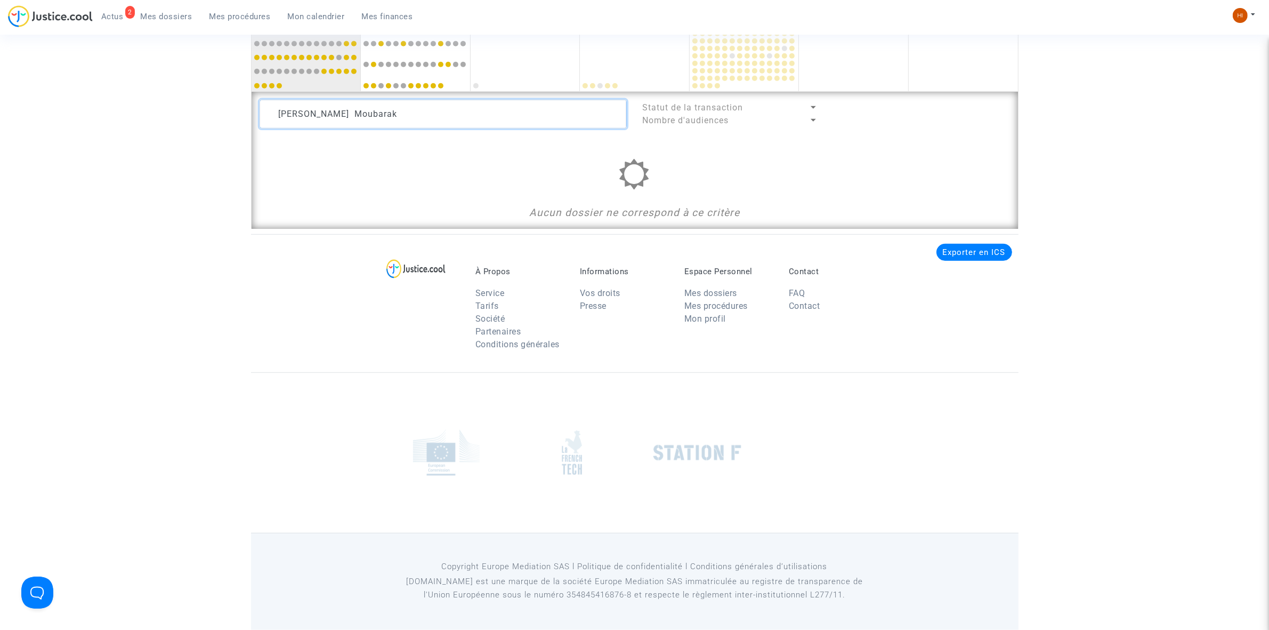
type textarea "Hassan tagal Moubarak"
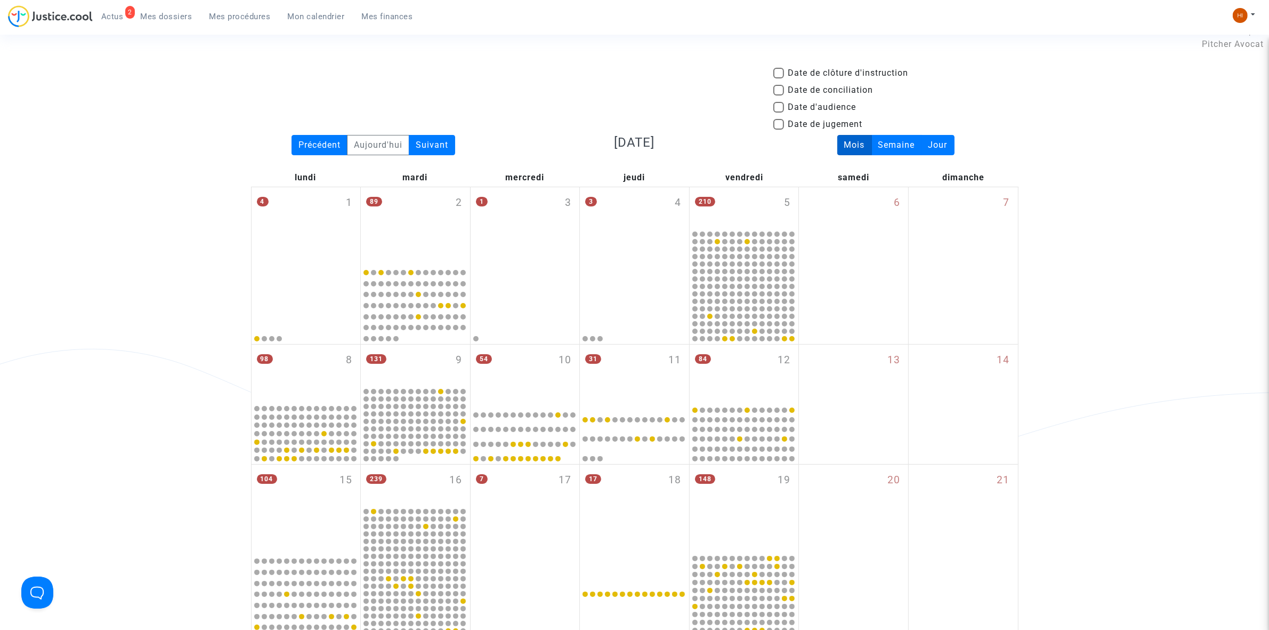
scroll to position [13, 0]
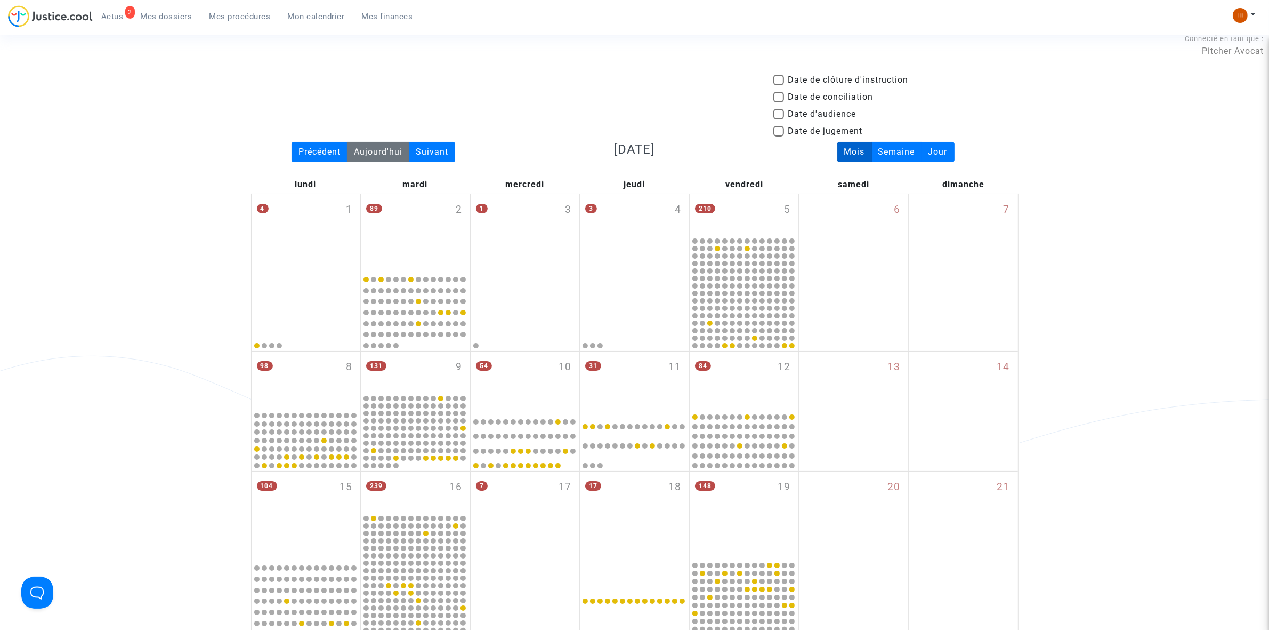
click at [381, 152] on div "Aujourd'hui" at bounding box center [378, 152] width 62 height 20
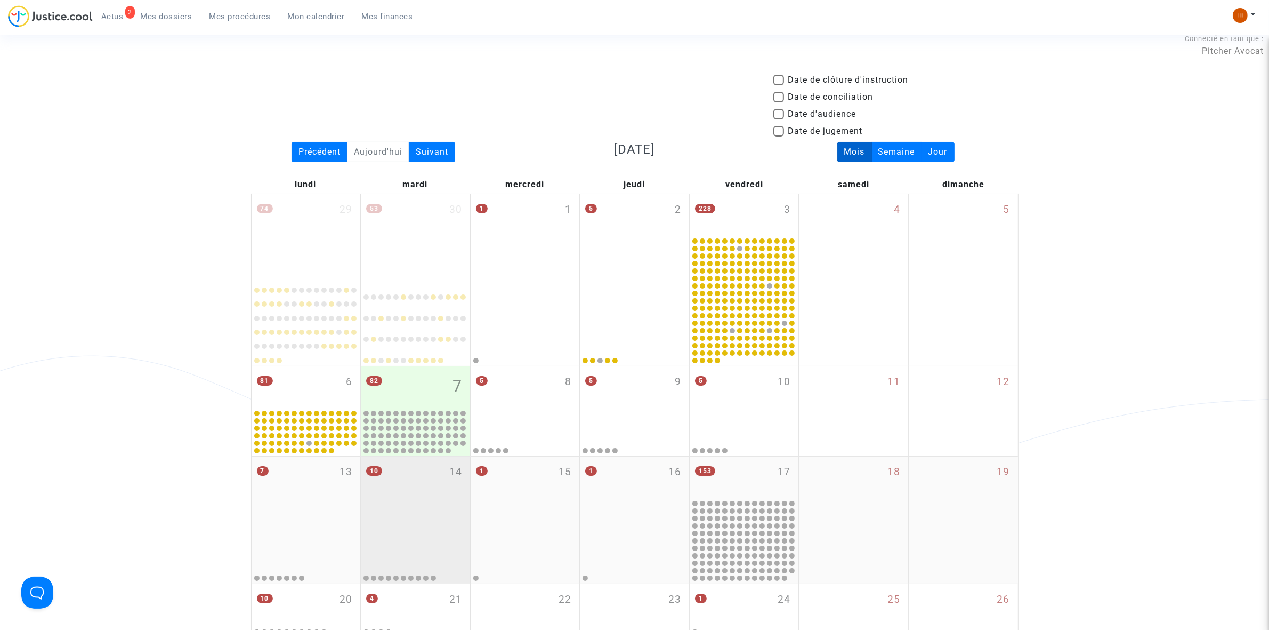
click at [418, 506] on div "10 14" at bounding box center [415, 487] width 109 height 62
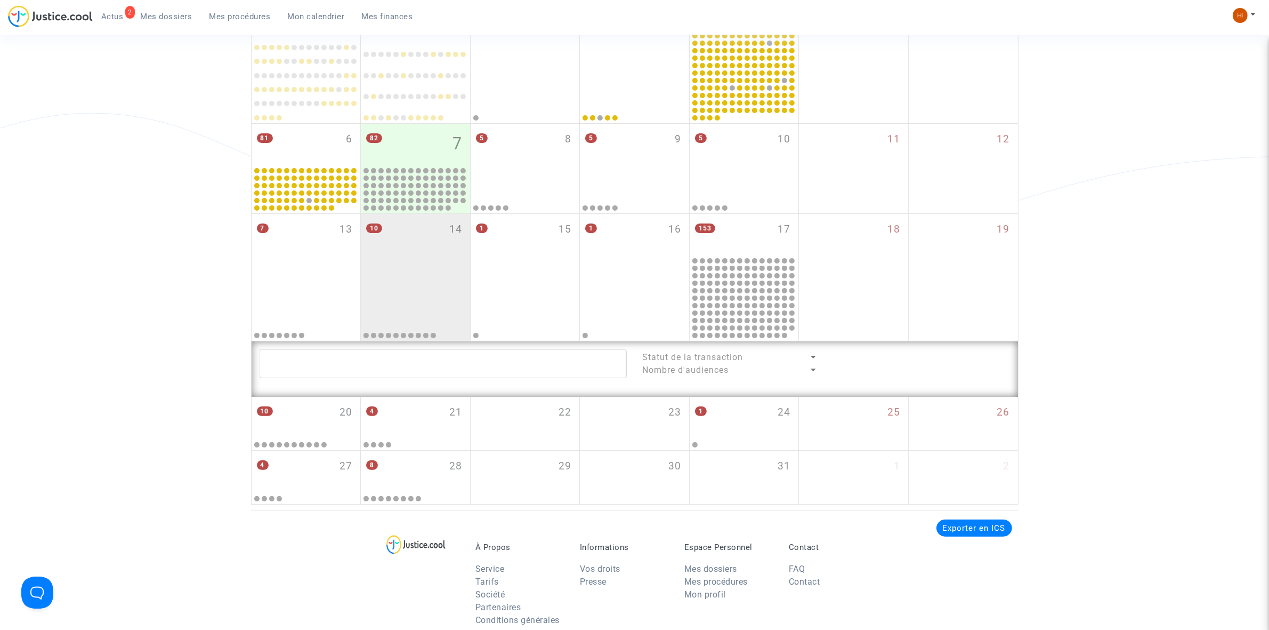
scroll to position [413, 0]
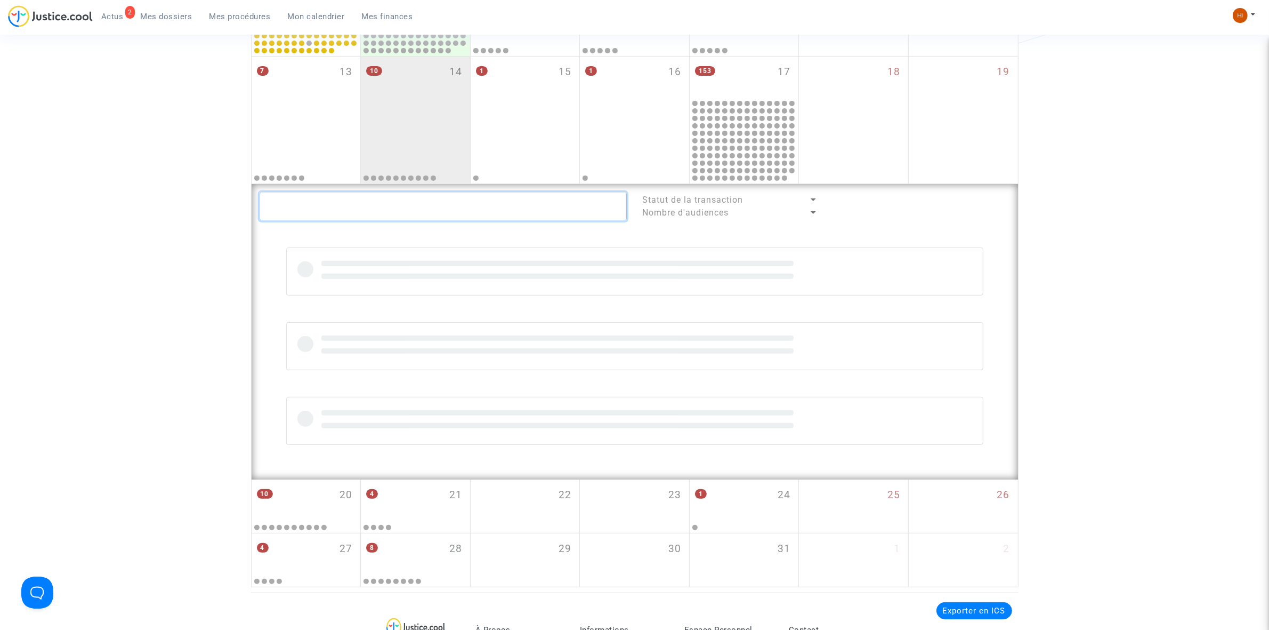
click at [494, 212] on textarea at bounding box center [443, 206] width 367 height 29
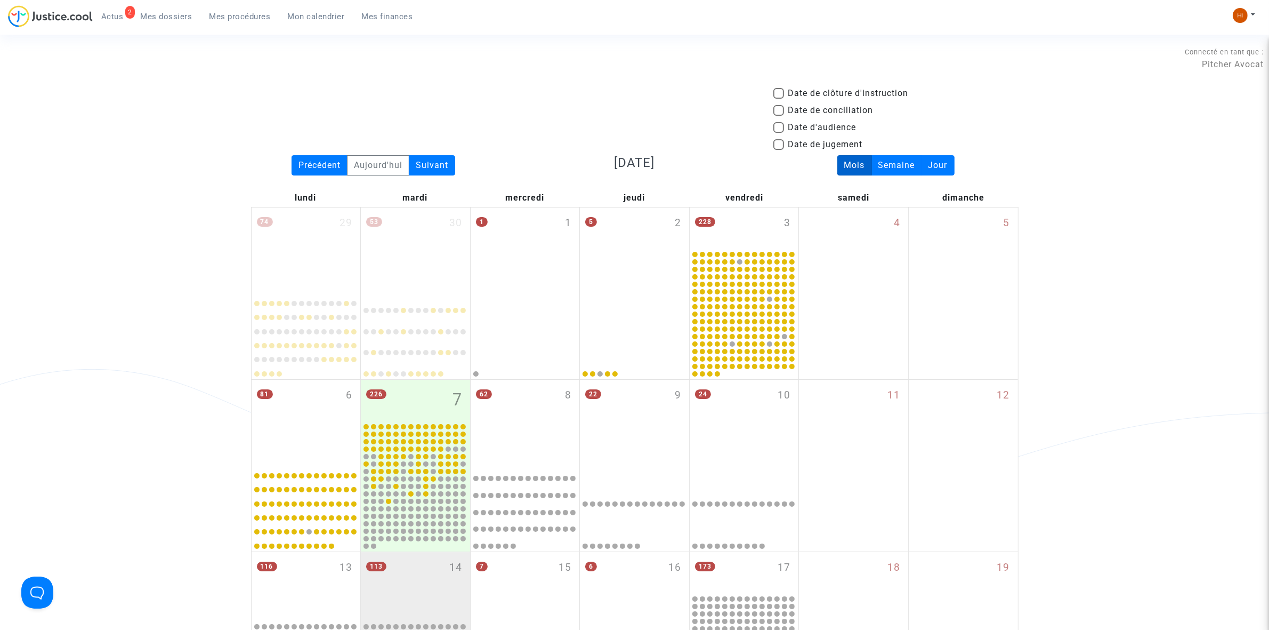
drag, startPoint x: 240, startPoint y: 22, endPoint x: 579, endPoint y: 60, distance: 341.1
click at [240, 22] on link "Mes procédures" at bounding box center [240, 17] width 78 height 16
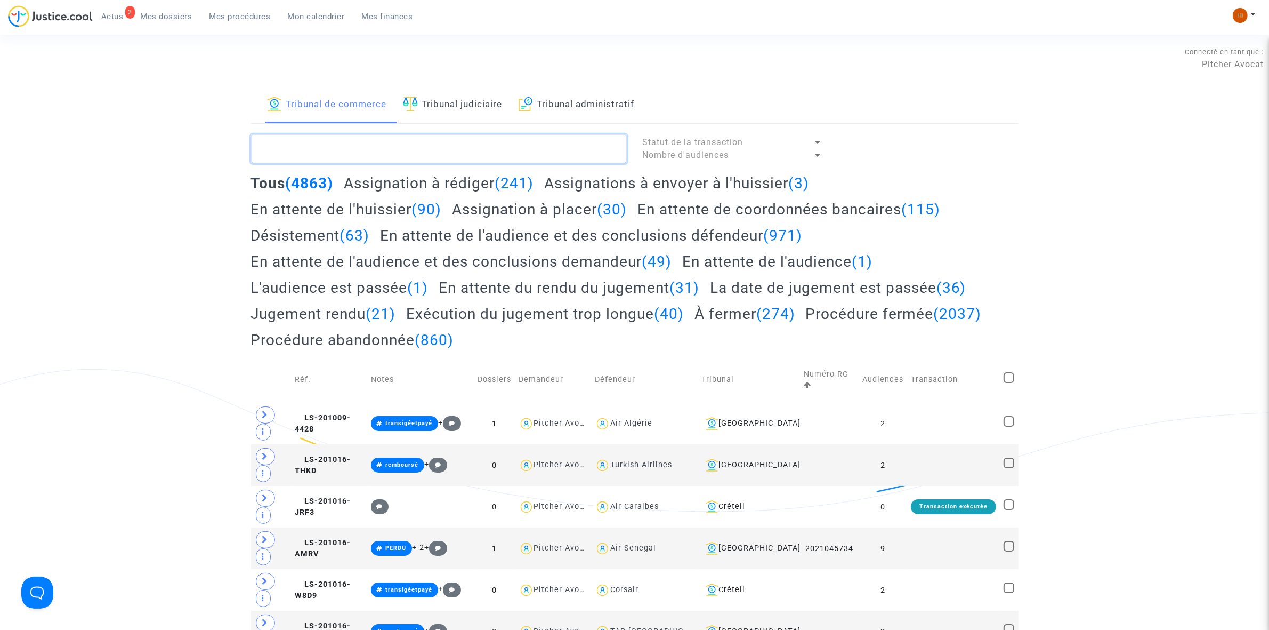
click at [420, 151] on textarea at bounding box center [439, 148] width 376 height 29
paste textarea "Jennifer Serve catelin"
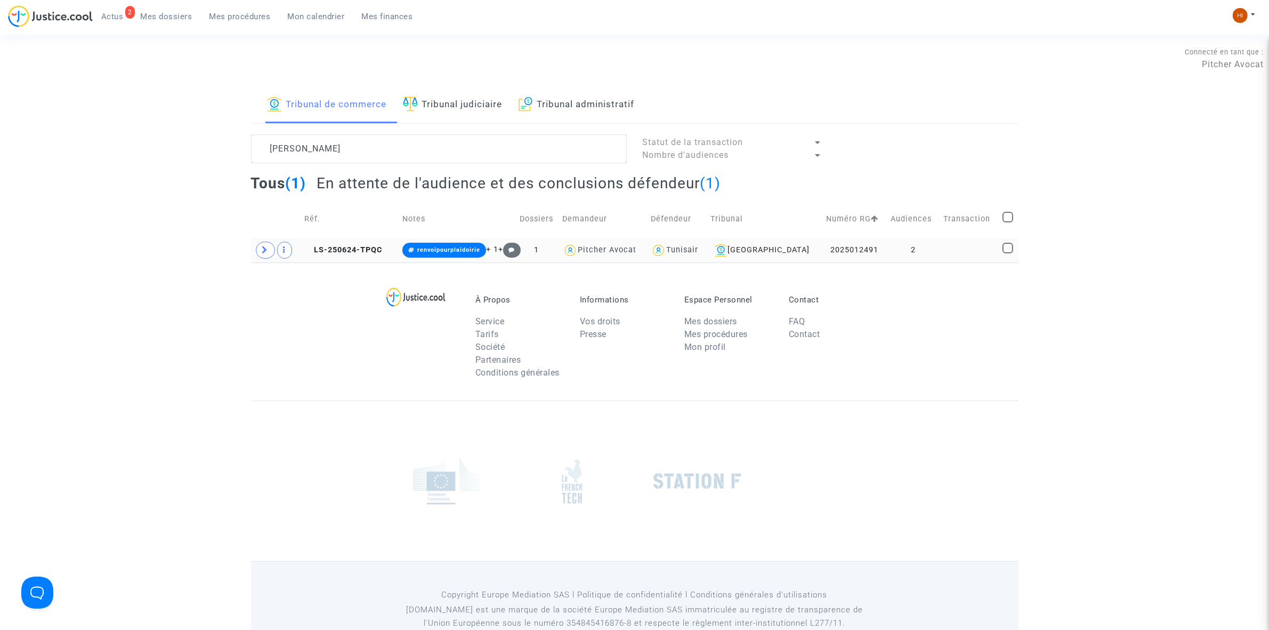
click at [992, 248] on td at bounding box center [969, 250] width 59 height 25
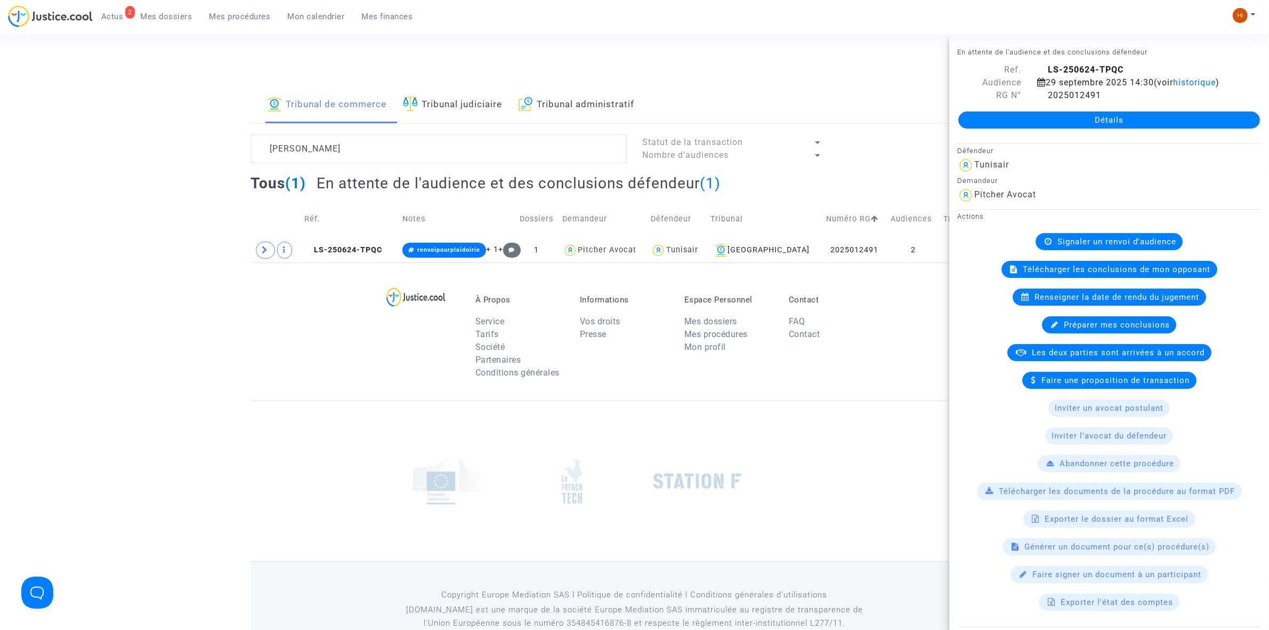
click at [1077, 305] on div "Renseigner la date de rendu du jugement" at bounding box center [1110, 296] width 194 height 17
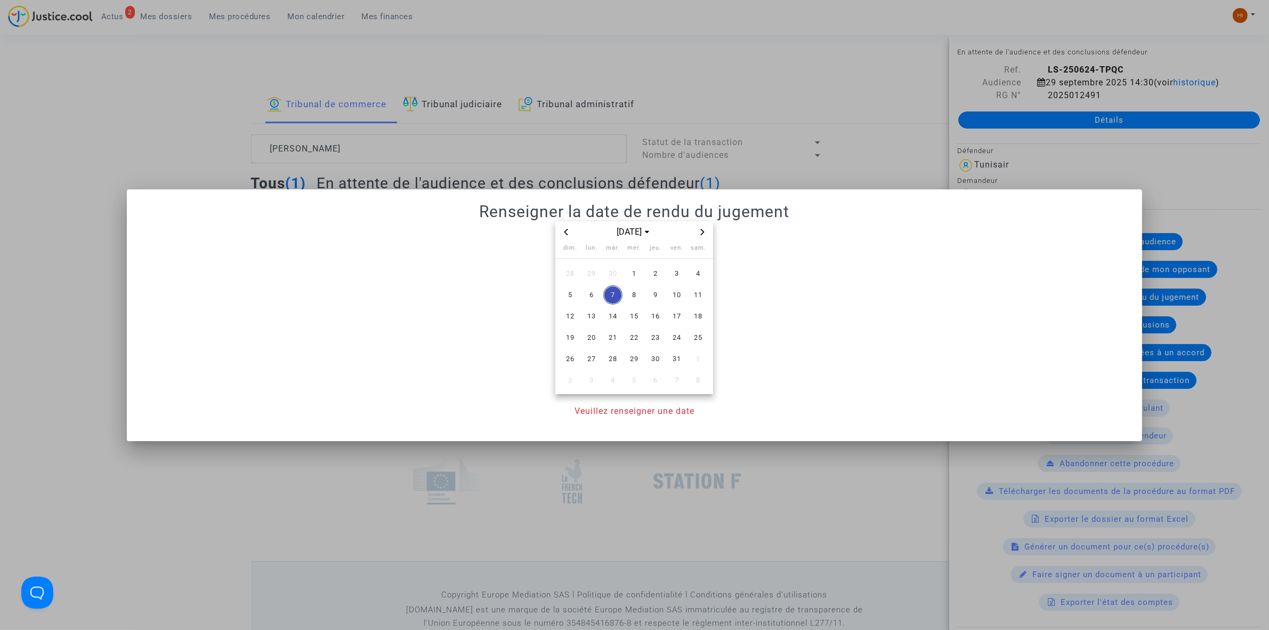
click at [701, 229] on icon "Next month" at bounding box center [702, 232] width 6 height 6
click at [590, 319] on span "10" at bounding box center [591, 316] width 19 height 19
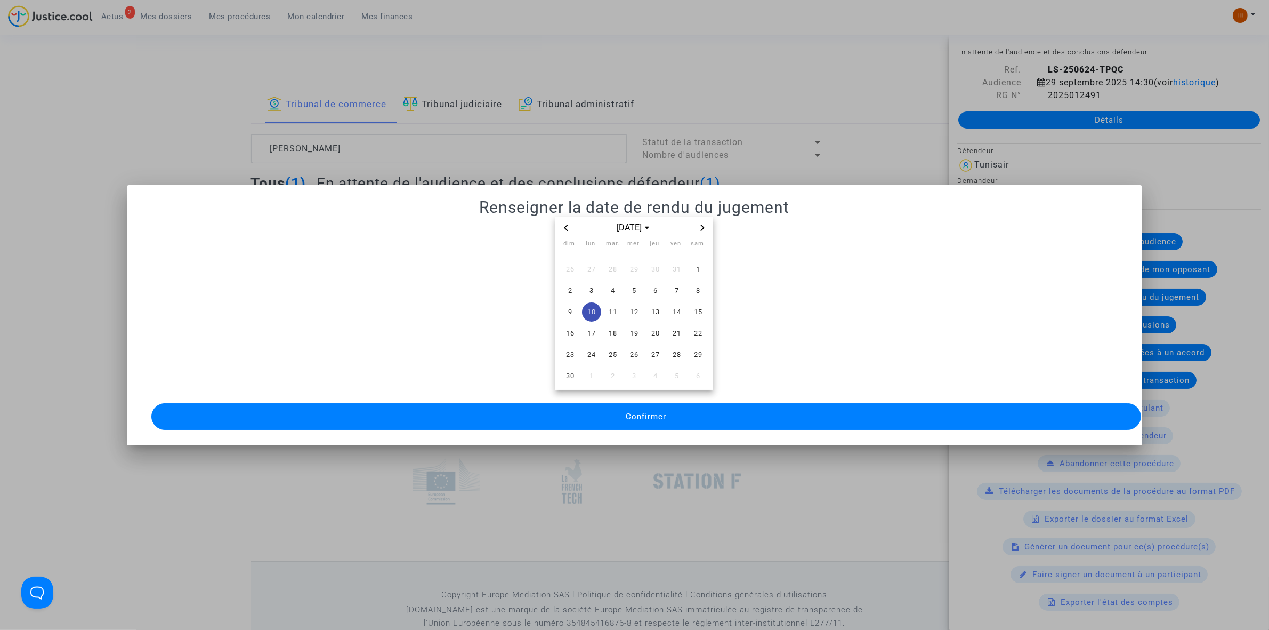
drag, startPoint x: 576, startPoint y: 411, endPoint x: 494, endPoint y: 401, distance: 82.1
click at [574, 412] on button "Confirmer" at bounding box center [646, 416] width 990 height 27
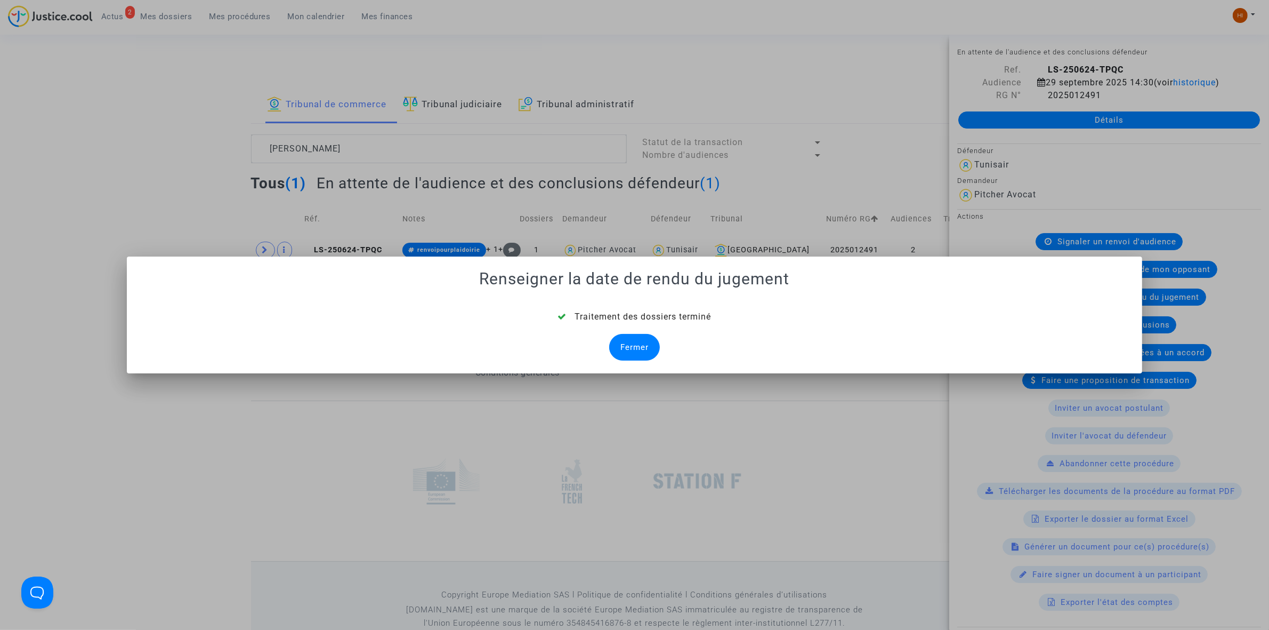
drag, startPoint x: 641, startPoint y: 343, endPoint x: 634, endPoint y: 347, distance: 7.4
click at [641, 343] on div "Fermer" at bounding box center [634, 347] width 51 height 27
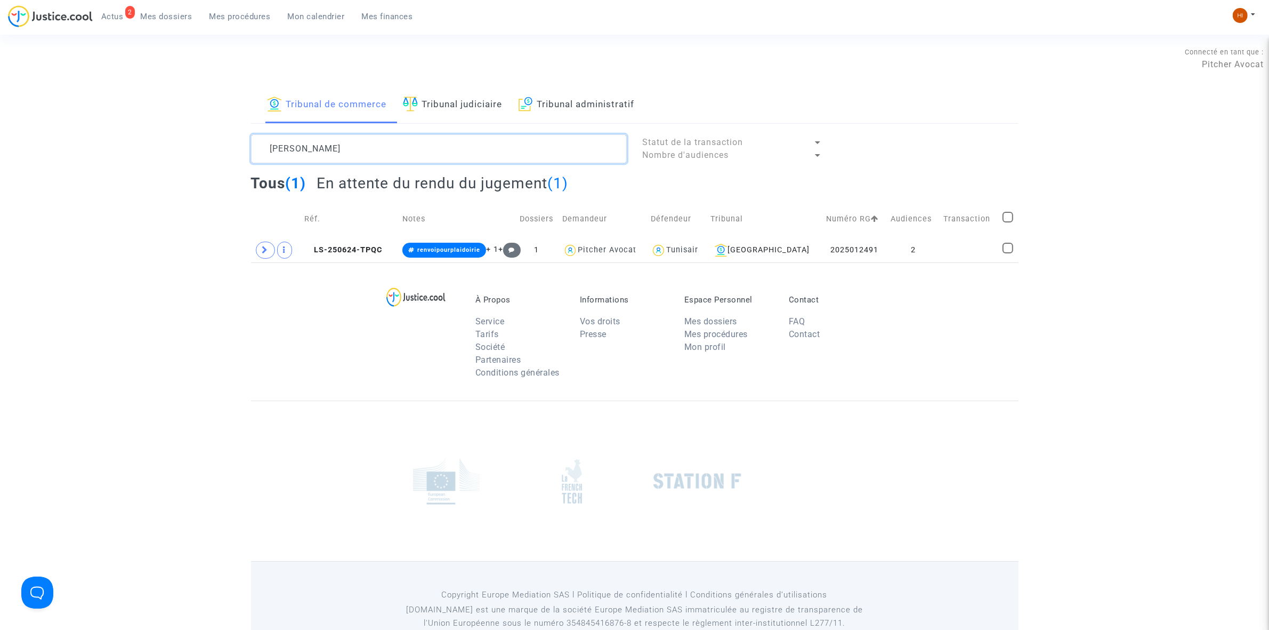
click at [408, 152] on textarea at bounding box center [439, 148] width 376 height 29
click at [425, 152] on textarea at bounding box center [439, 148] width 376 height 29
paste textarea "Keyla Cristina Alejandro Quinde"
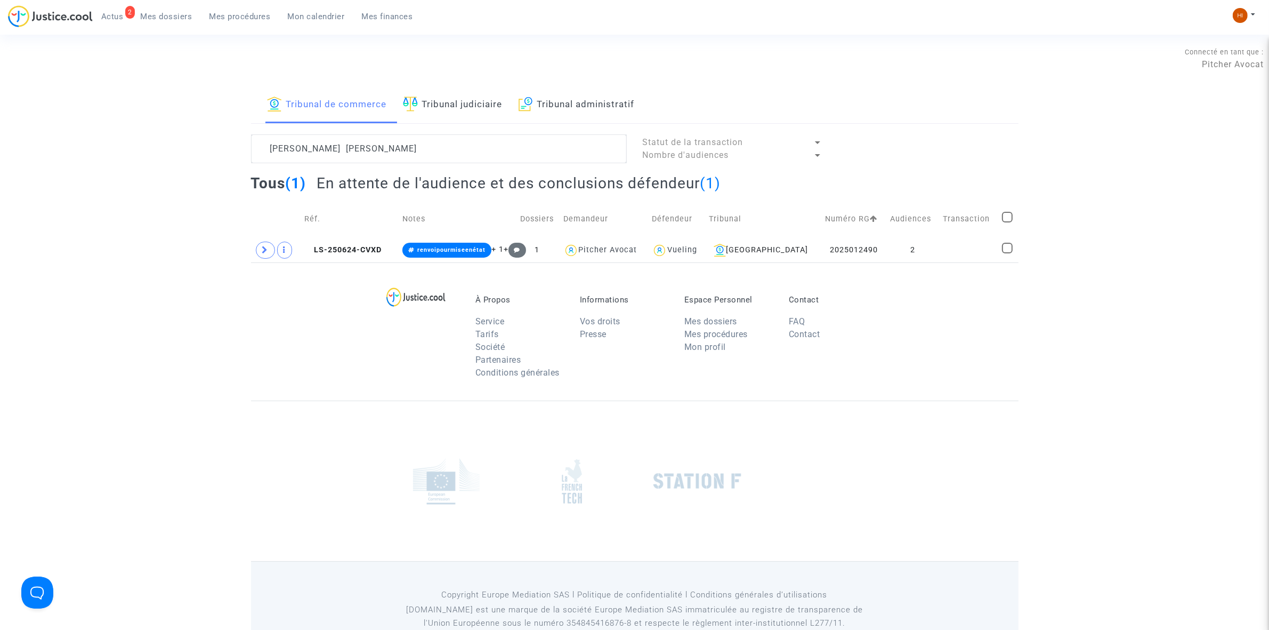
click at [953, 264] on div "À Propos Service Tarifs Société Partenaires Conditions générales Informations V…" at bounding box center [635, 331] width 768 height 138
click at [953, 246] on td at bounding box center [968, 250] width 59 height 25
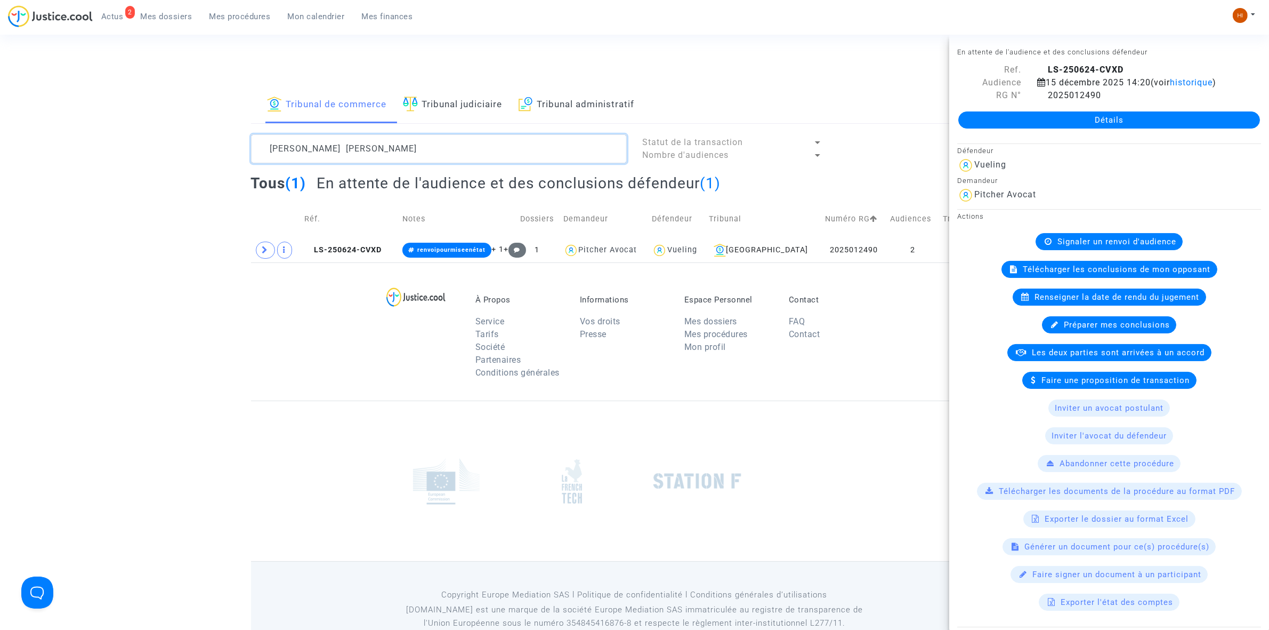
drag, startPoint x: 576, startPoint y: 150, endPoint x: -129, endPoint y: 121, distance: 705.3
click at [0, 121] on html "2 Actus Mes dossiers Mes procédures Mon calendrier Mes finances Mon profil Chan…" at bounding box center [634, 329] width 1269 height 658
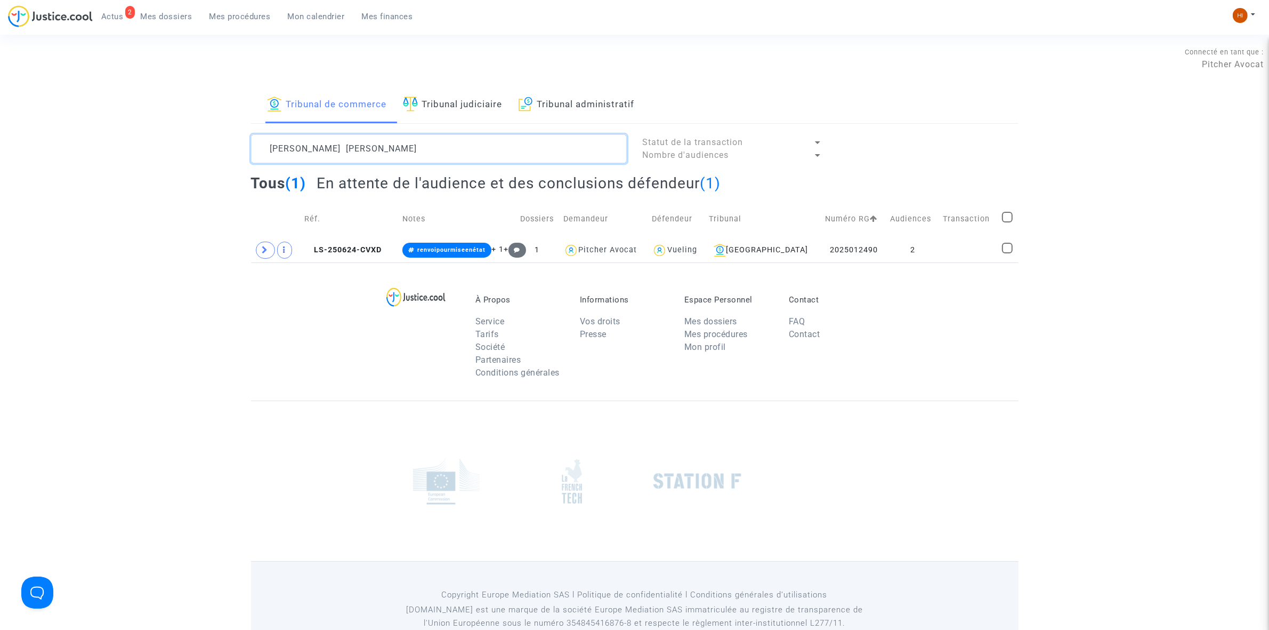
paste textarea "Feten NABI"
click at [953, 252] on td at bounding box center [969, 250] width 59 height 25
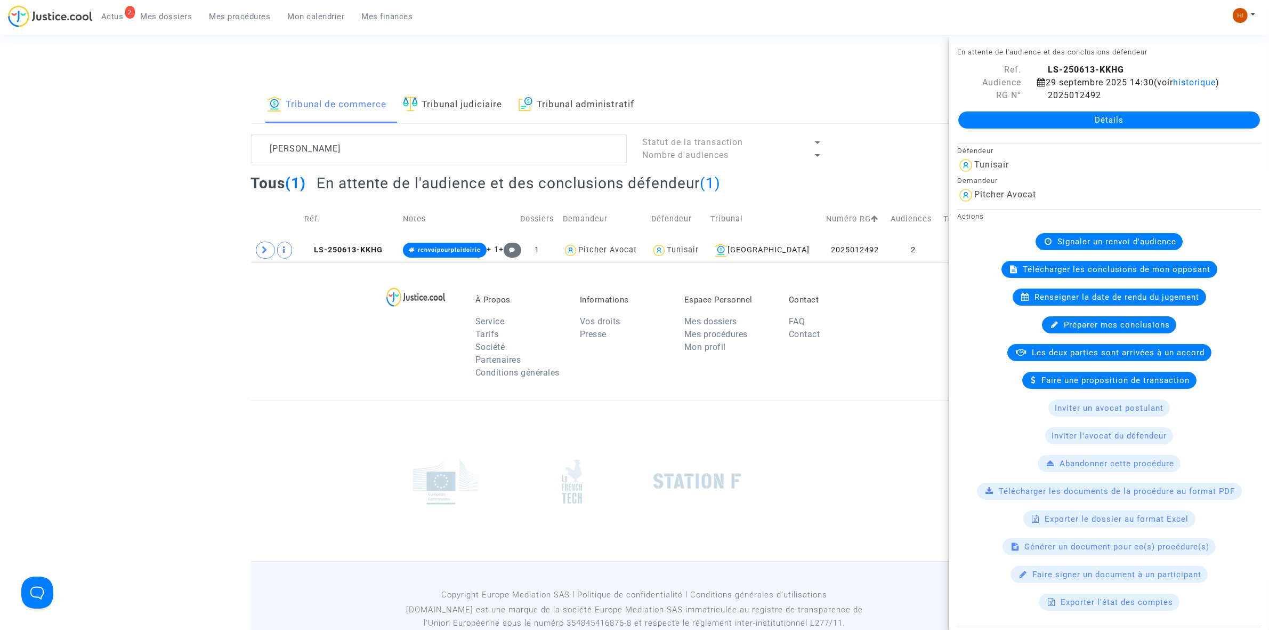
click at [1061, 302] on span "Renseigner la date de rendu du jugement" at bounding box center [1117, 297] width 165 height 10
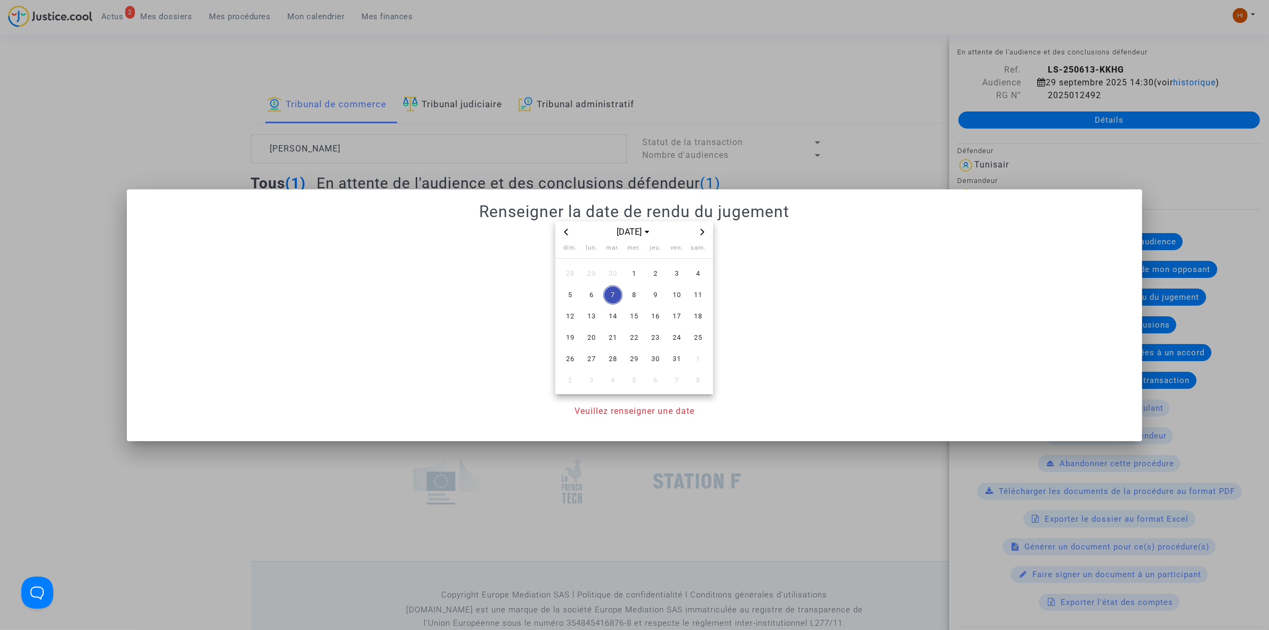
click at [705, 238] on div "oct. 2025" at bounding box center [634, 232] width 158 height 22
click at [707, 235] on span "Next month" at bounding box center [702, 231] width 13 height 13
click at [600, 313] on span "10" at bounding box center [591, 316] width 19 height 19
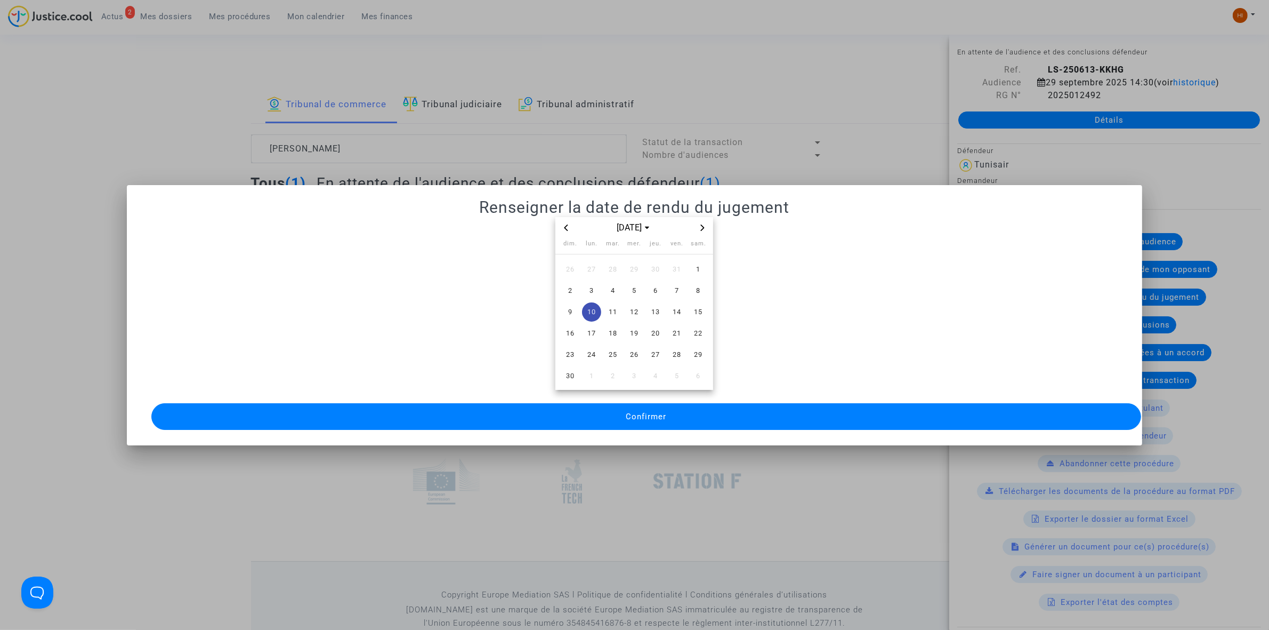
click at [590, 395] on div "nov. 2025 dim. lun. mar. mer. jeu. ven. sam. 26 27 28 29 30 31 1 2 3 4 5 6 7 8 …" at bounding box center [635, 324] width 990 height 215
click at [590, 414] on button "Confirmer" at bounding box center [646, 416] width 990 height 27
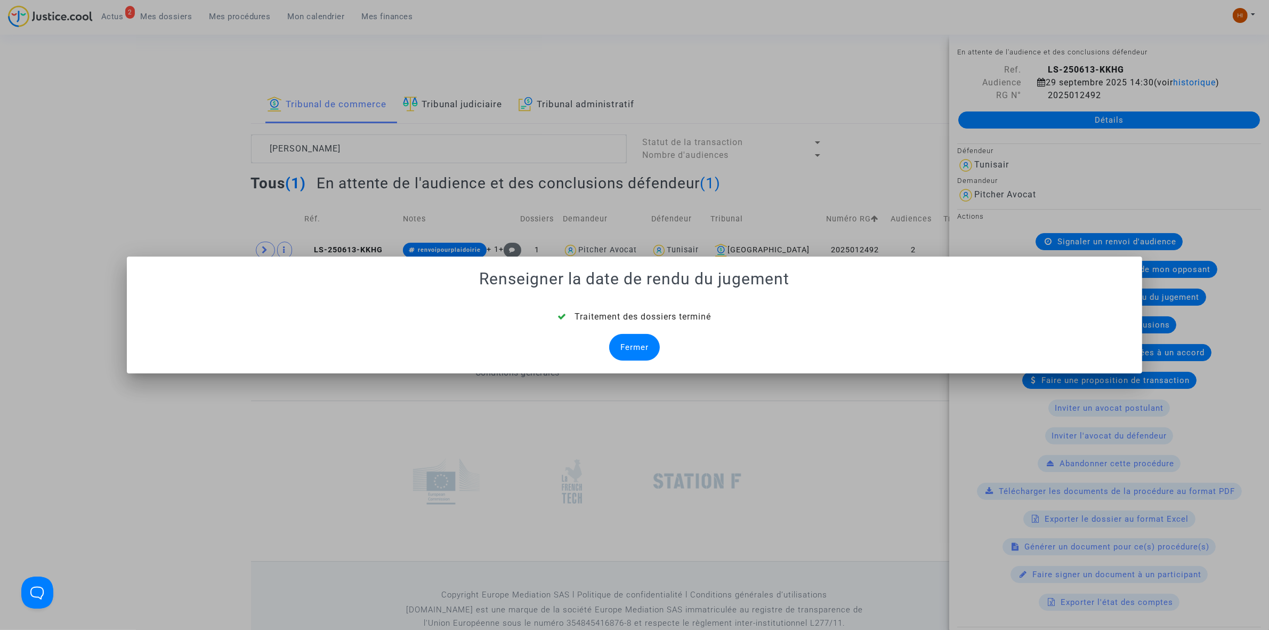
click at [641, 341] on div "Fermer" at bounding box center [634, 347] width 51 height 27
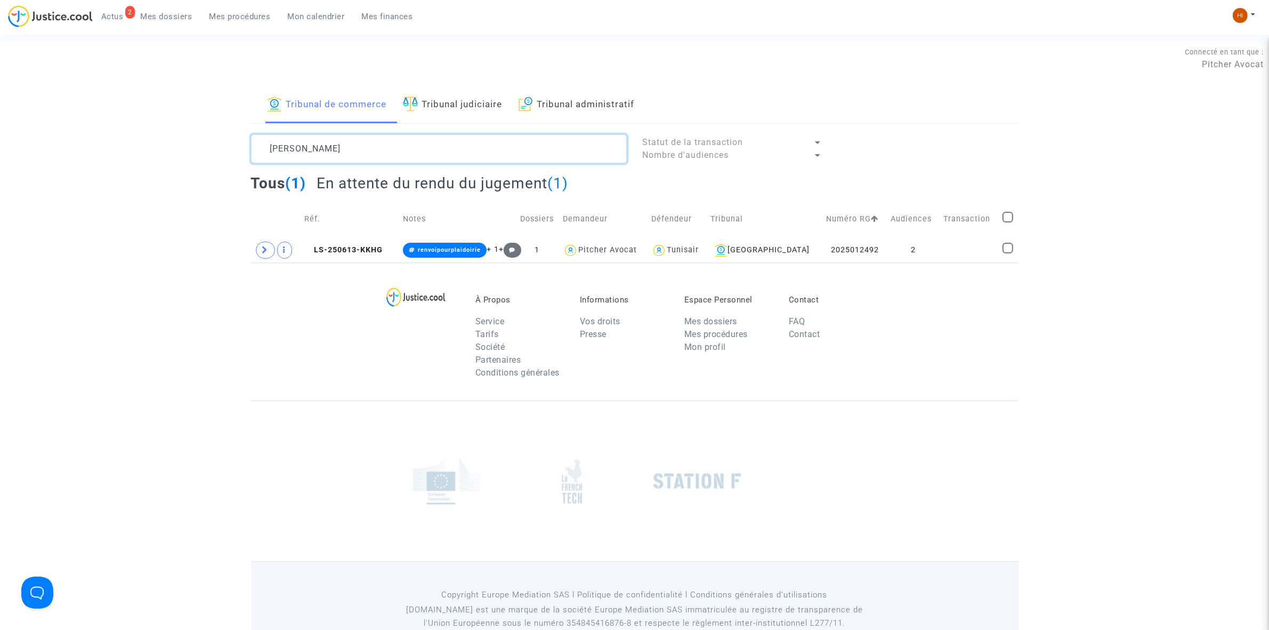
click at [454, 152] on textarea at bounding box center [439, 148] width 376 height 29
paste textarea "HICHAM SELLEK"
click at [944, 240] on td at bounding box center [969, 250] width 59 height 25
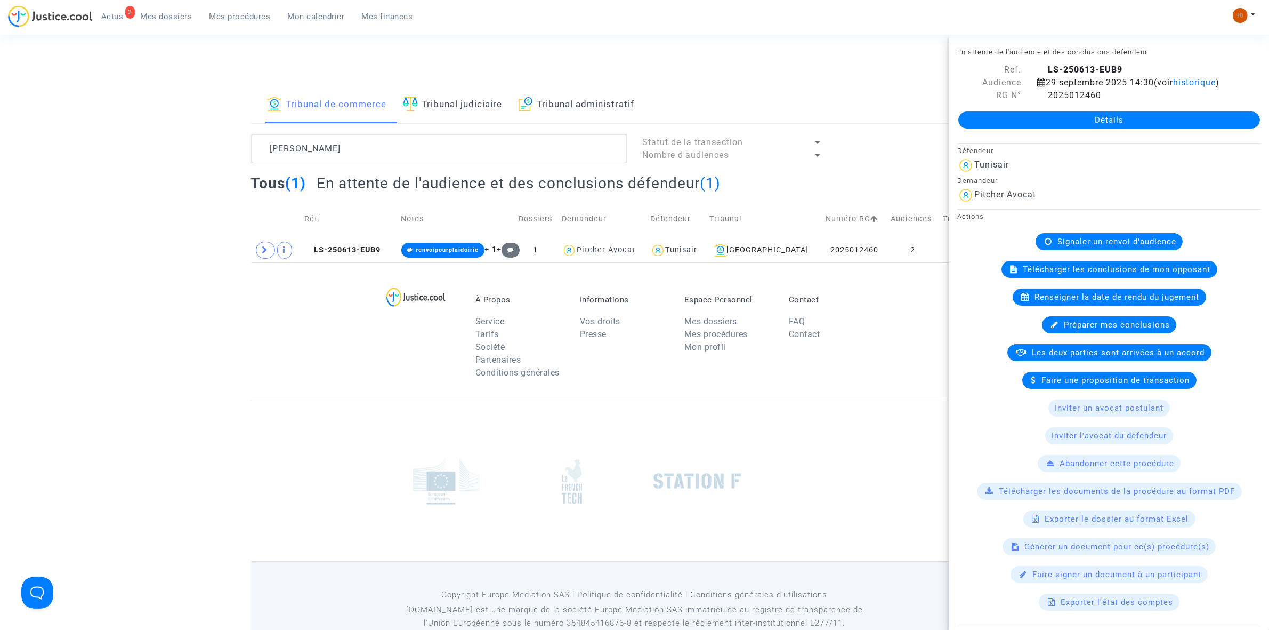
click at [1026, 305] on div "Renseigner la date de rendu du jugement" at bounding box center [1110, 296] width 194 height 17
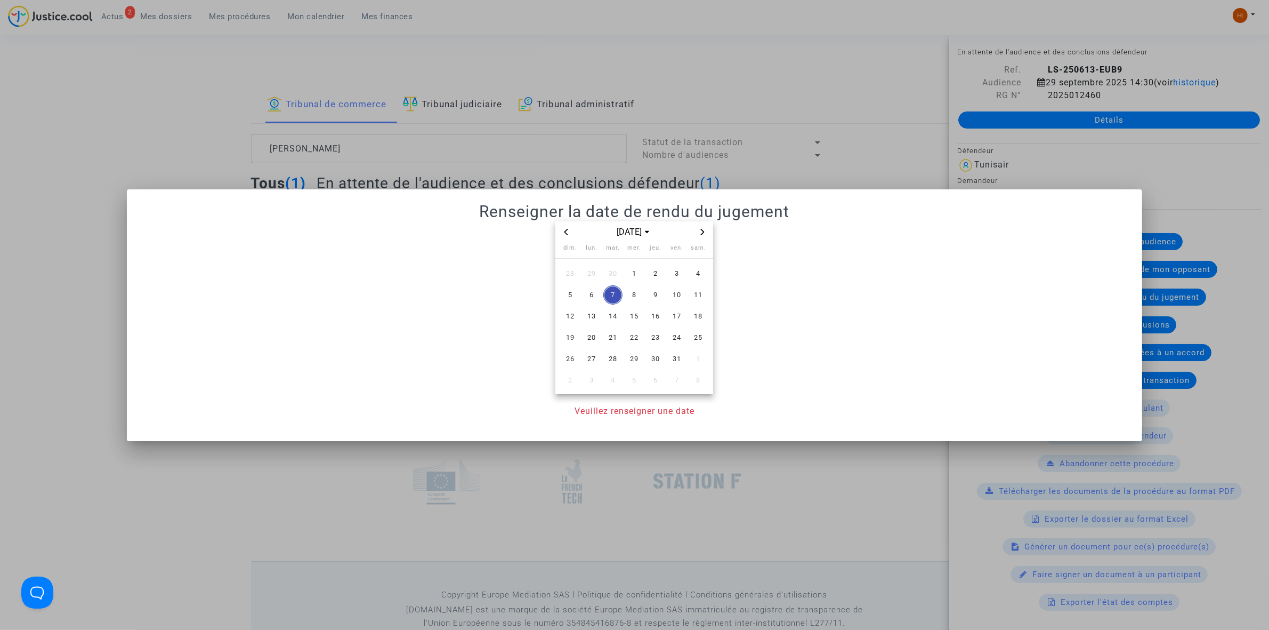
click at [701, 233] on icon "Next month" at bounding box center [702, 232] width 6 height 6
click at [587, 309] on span "10" at bounding box center [591, 316] width 19 height 19
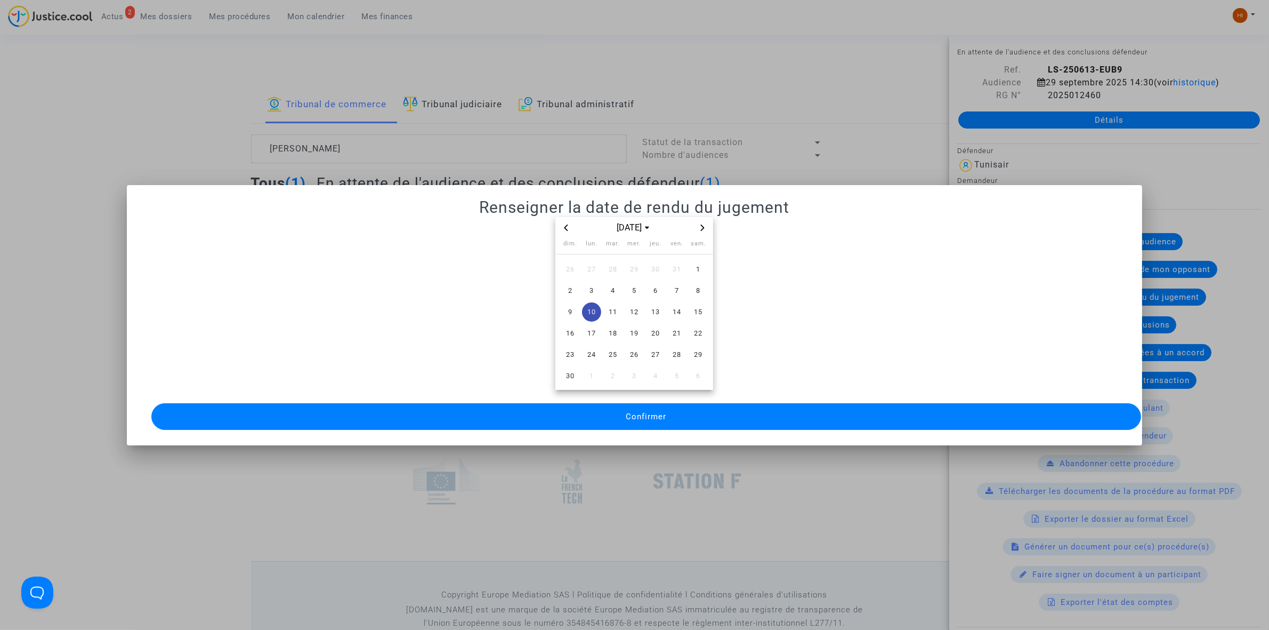
click at [608, 406] on button "Confirmer" at bounding box center [646, 416] width 990 height 27
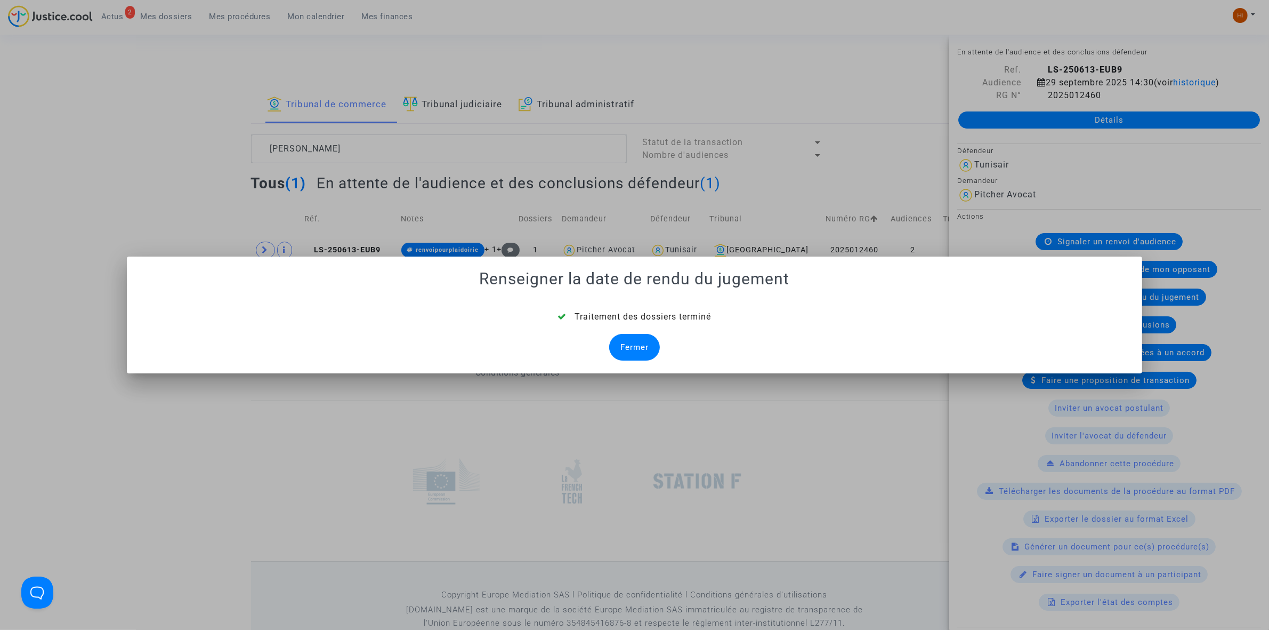
click at [649, 350] on div "Fermer" at bounding box center [634, 347] width 51 height 27
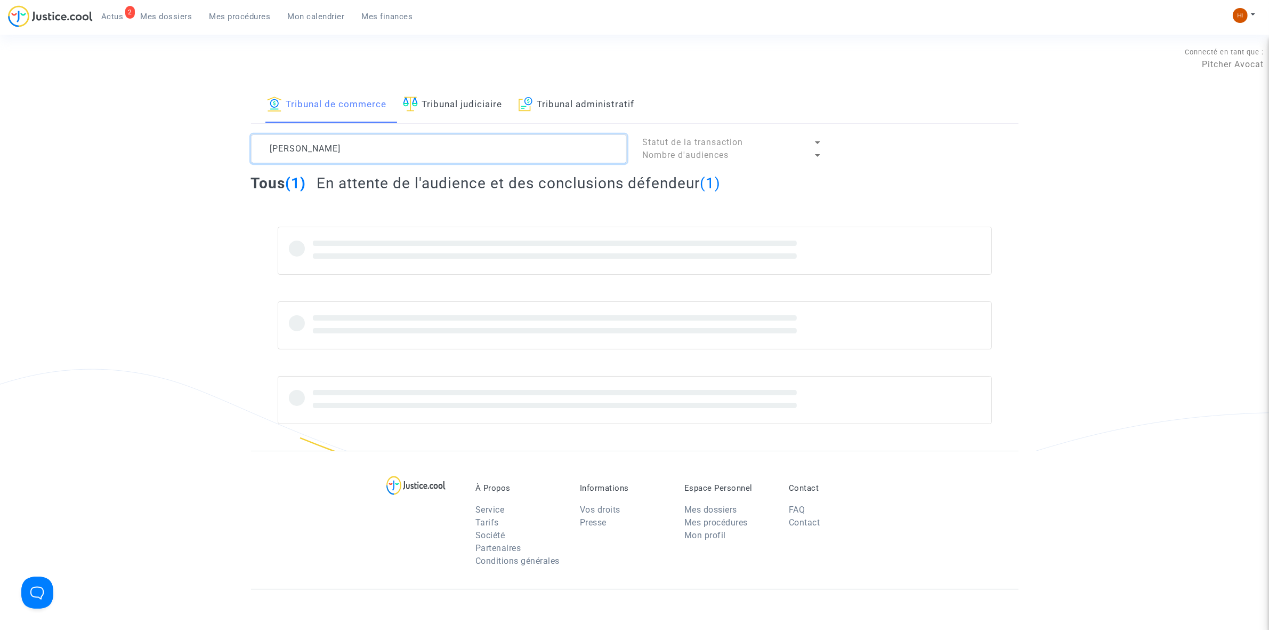
click at [368, 153] on textarea at bounding box center [439, 148] width 376 height 29
click at [376, 155] on textarea at bounding box center [439, 148] width 376 height 29
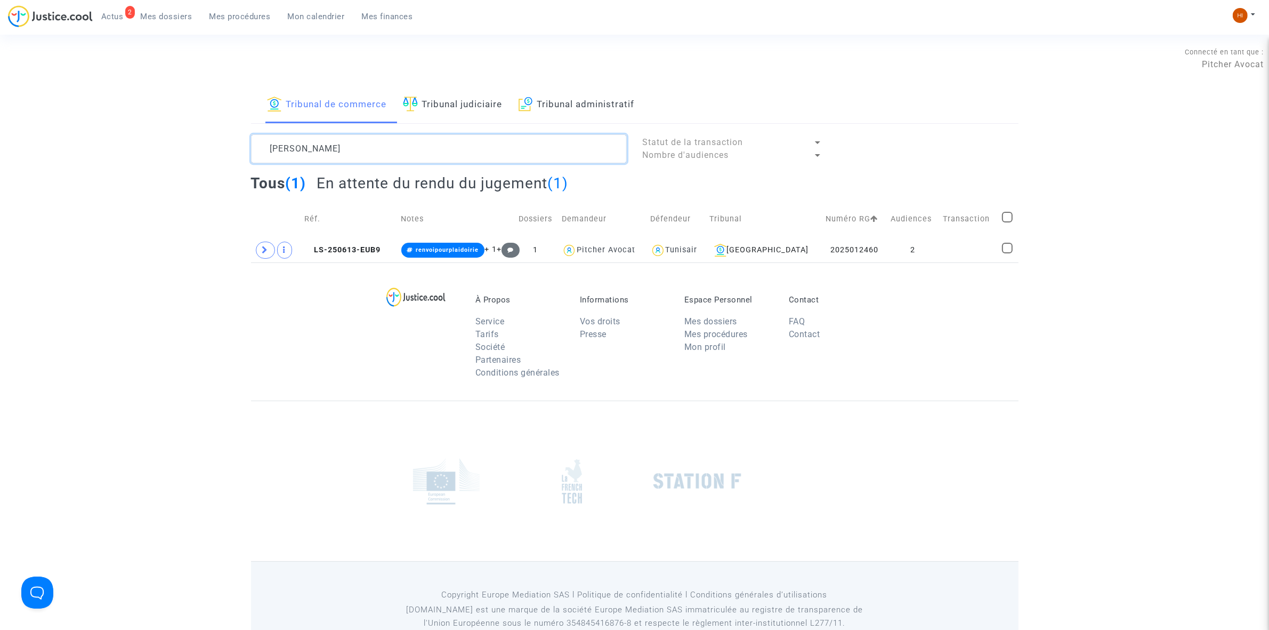
click at [376, 155] on textarea at bounding box center [439, 148] width 376 height 29
drag, startPoint x: 228, startPoint y: 159, endPoint x: -91, endPoint y: 163, distance: 318.8
click at [0, 163] on html "2 Actus Mes dossiers Mes procédures Mon calendrier Mes finances Mon profil Chan…" at bounding box center [634, 329] width 1269 height 658
paste textarea "Mohamed Ridha BERRIRI"
click at [931, 249] on td "2" at bounding box center [913, 250] width 53 height 25
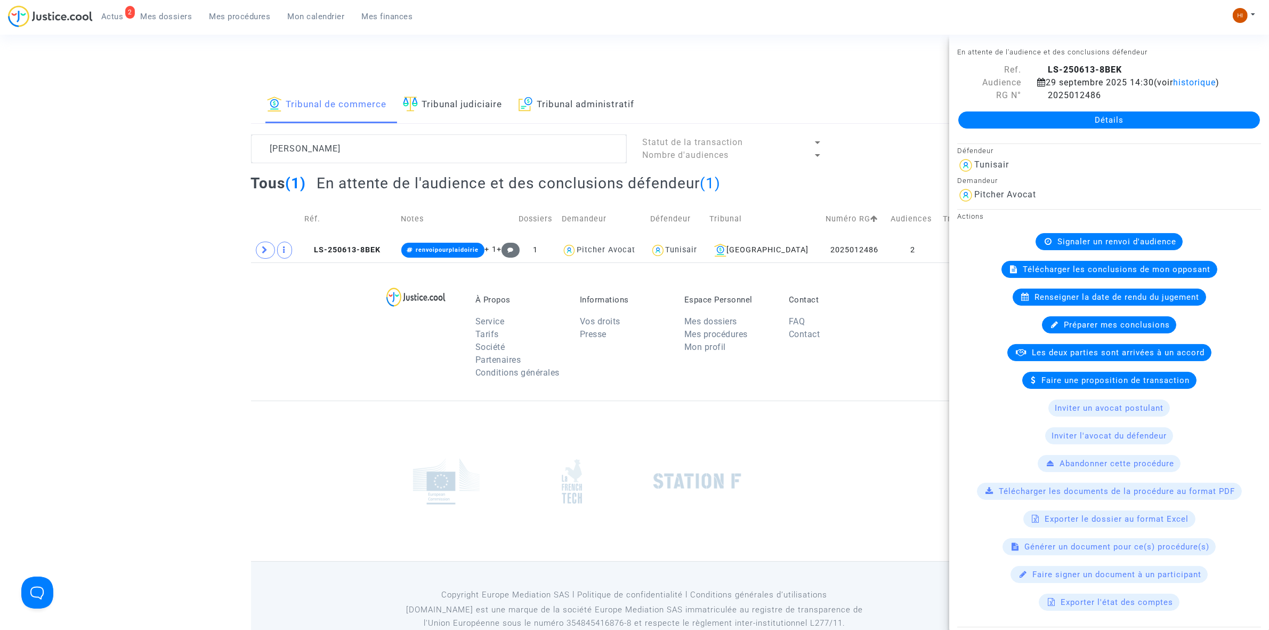
click at [1064, 305] on div "Renseigner la date de rendu du jugement" at bounding box center [1110, 296] width 194 height 17
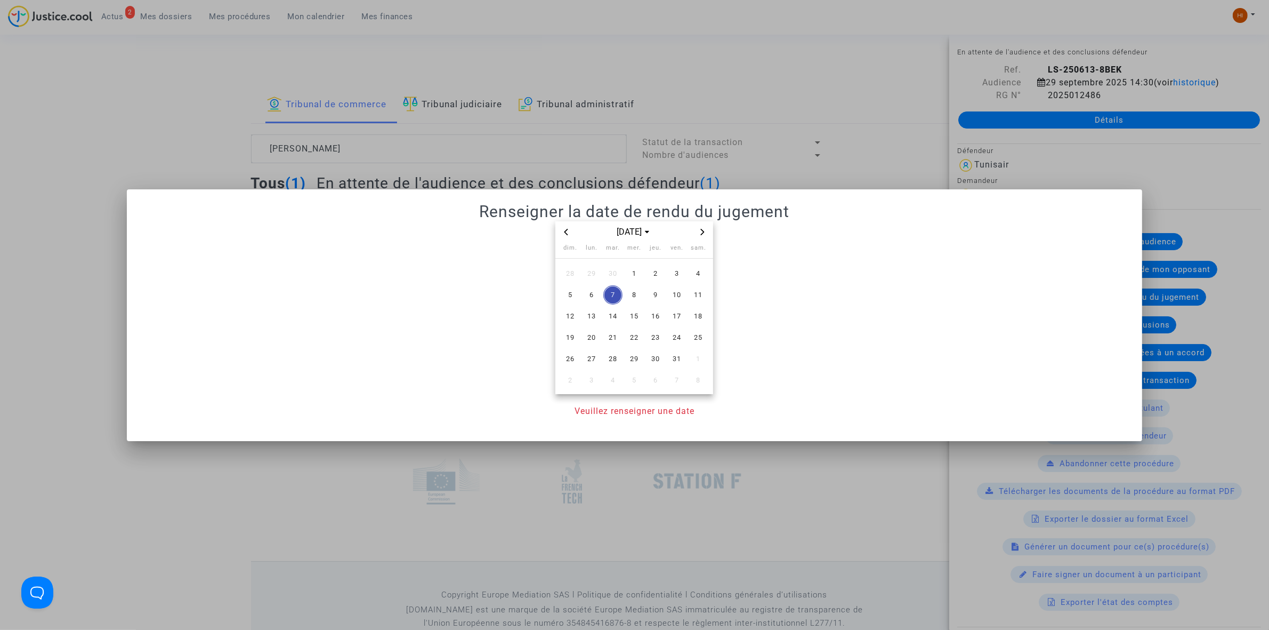
click at [708, 230] on span "Next month" at bounding box center [702, 231] width 13 height 13
click at [589, 318] on span "10" at bounding box center [591, 316] width 19 height 19
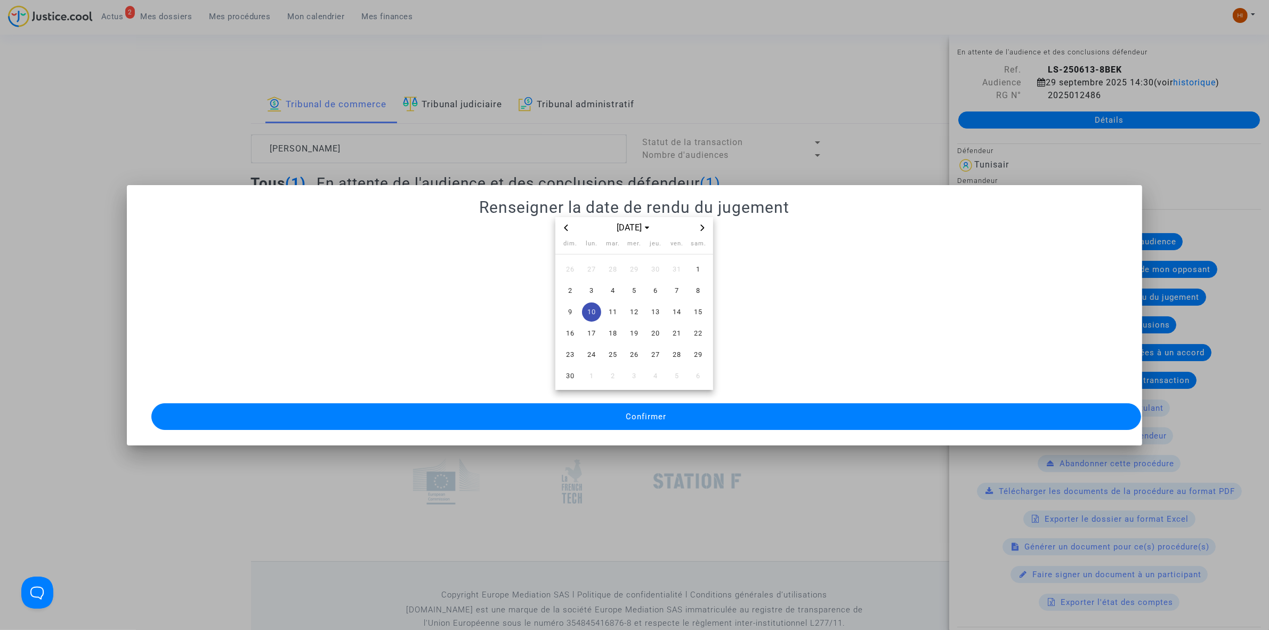
click at [590, 407] on button "Confirmer" at bounding box center [646, 416] width 990 height 27
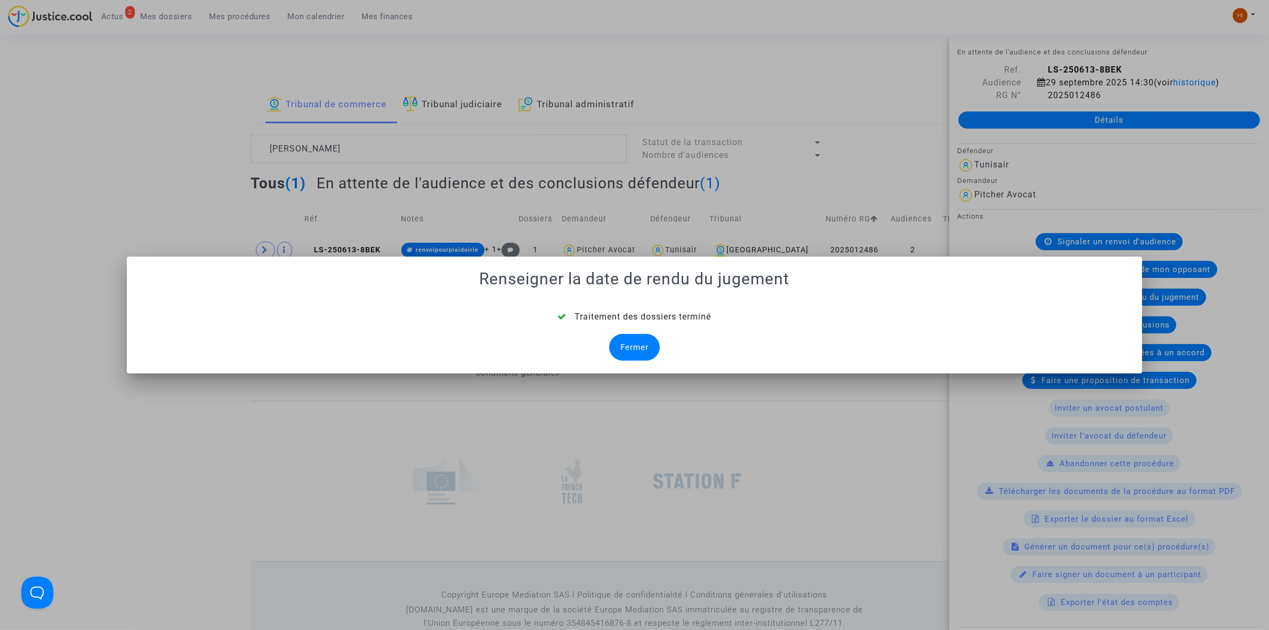
click at [635, 339] on div "Fermer" at bounding box center [634, 347] width 51 height 27
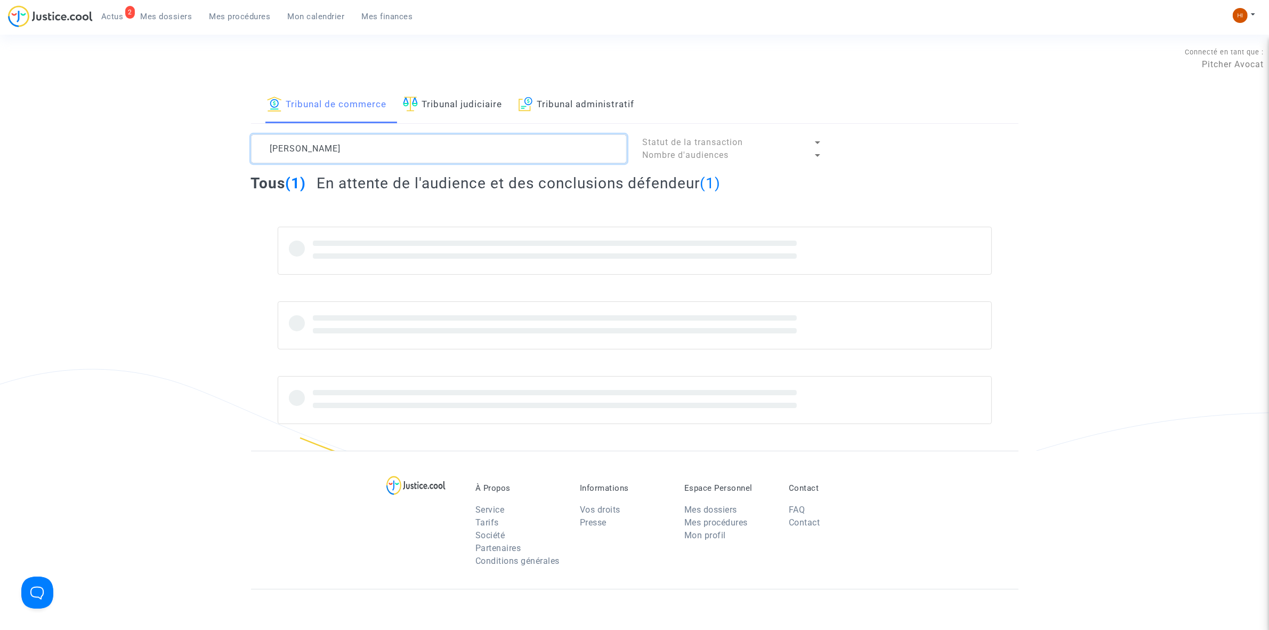
click at [473, 144] on textarea at bounding box center [439, 148] width 376 height 29
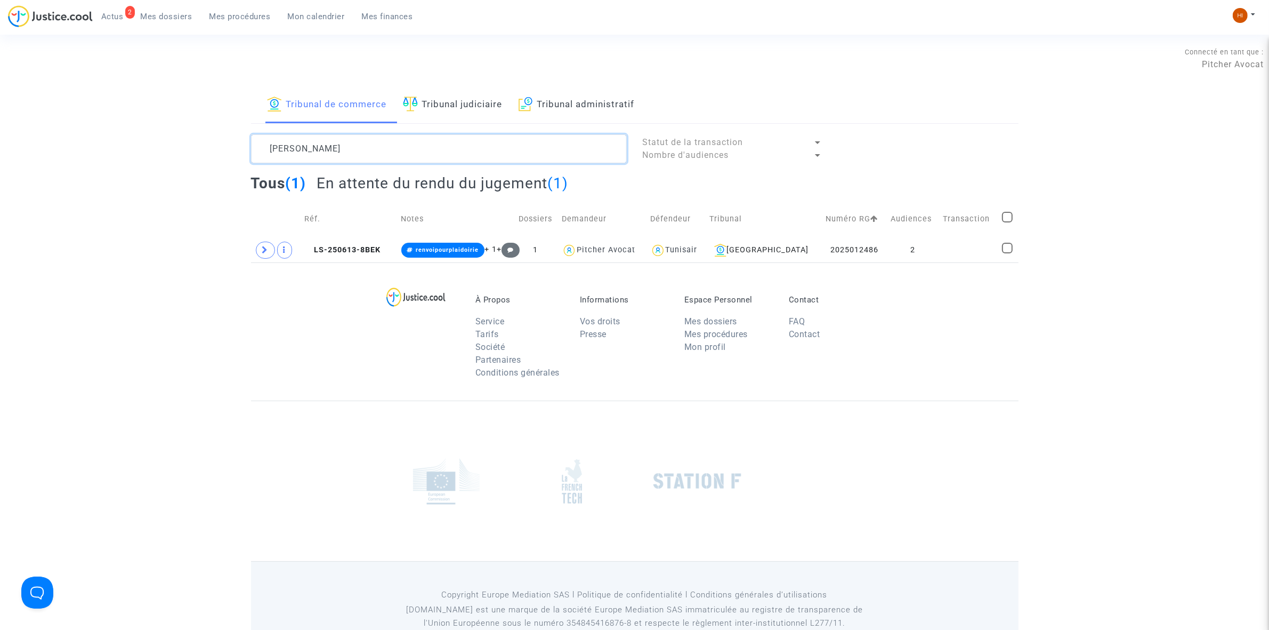
click at [473, 144] on textarea at bounding box center [439, 148] width 376 height 29
paste textarea "Sami El akehal el miliani"
click at [955, 247] on td at bounding box center [968, 250] width 59 height 25
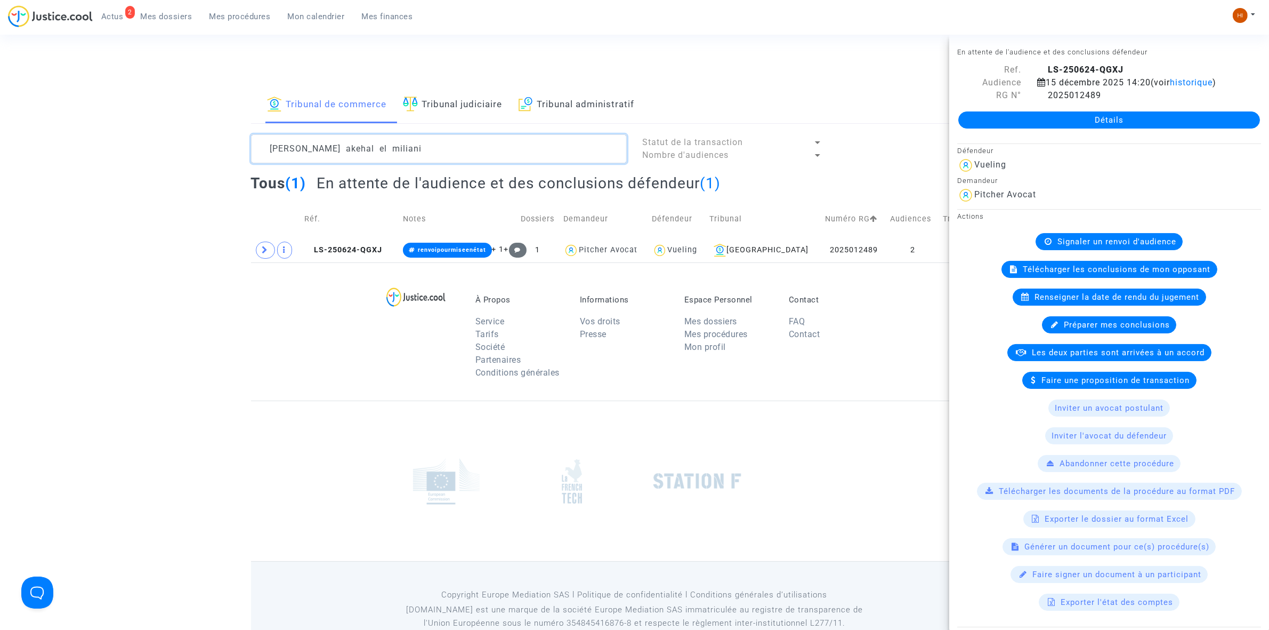
click at [437, 154] on textarea at bounding box center [439, 148] width 376 height 29
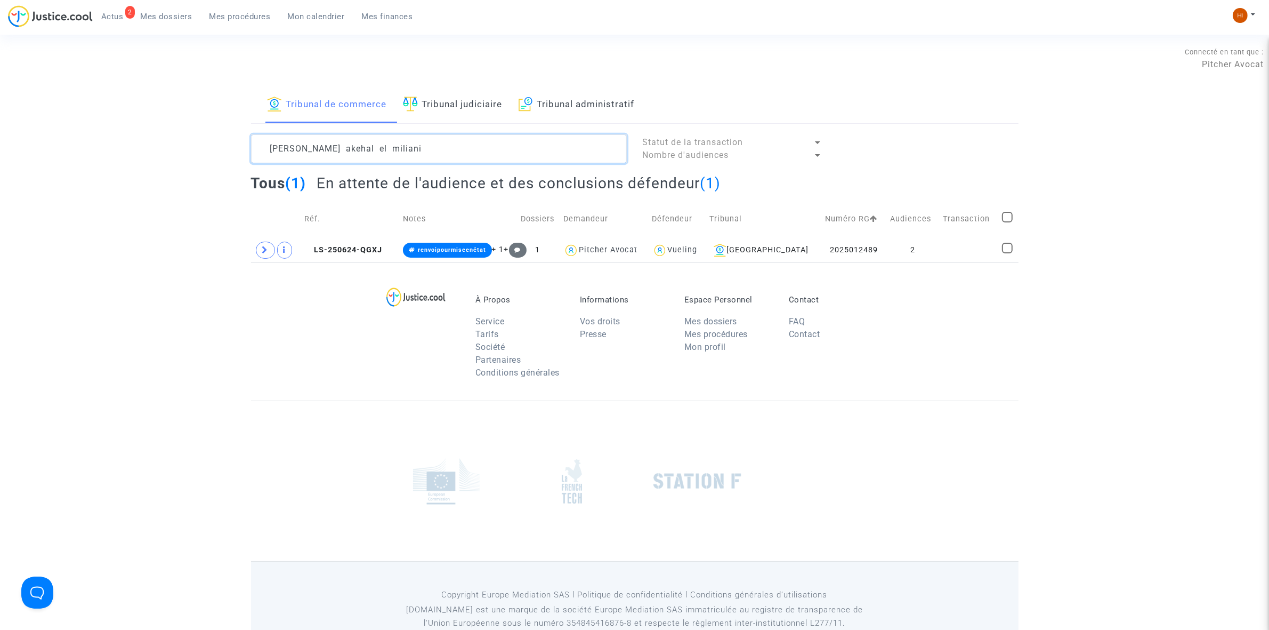
click at [437, 154] on textarea at bounding box center [439, 148] width 376 height 29
paste textarea "Francis Tudela"
click at [982, 252] on td at bounding box center [970, 250] width 58 height 25
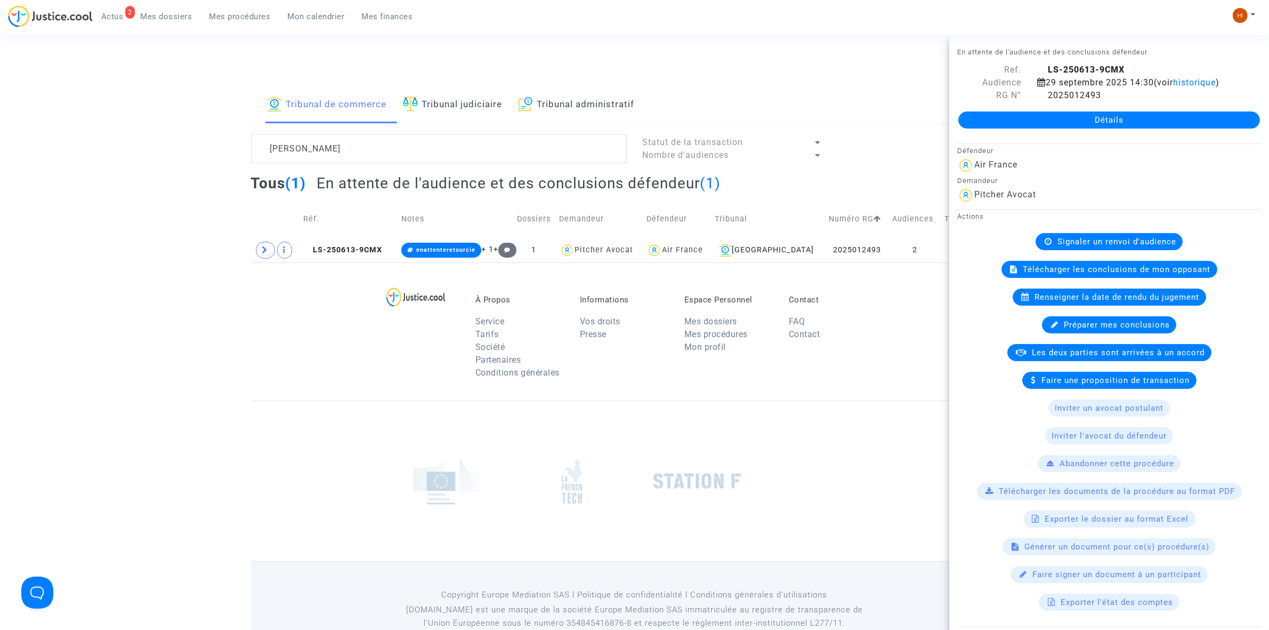
click at [1041, 302] on span "Renseigner la date de rendu du jugement" at bounding box center [1117, 297] width 165 height 10
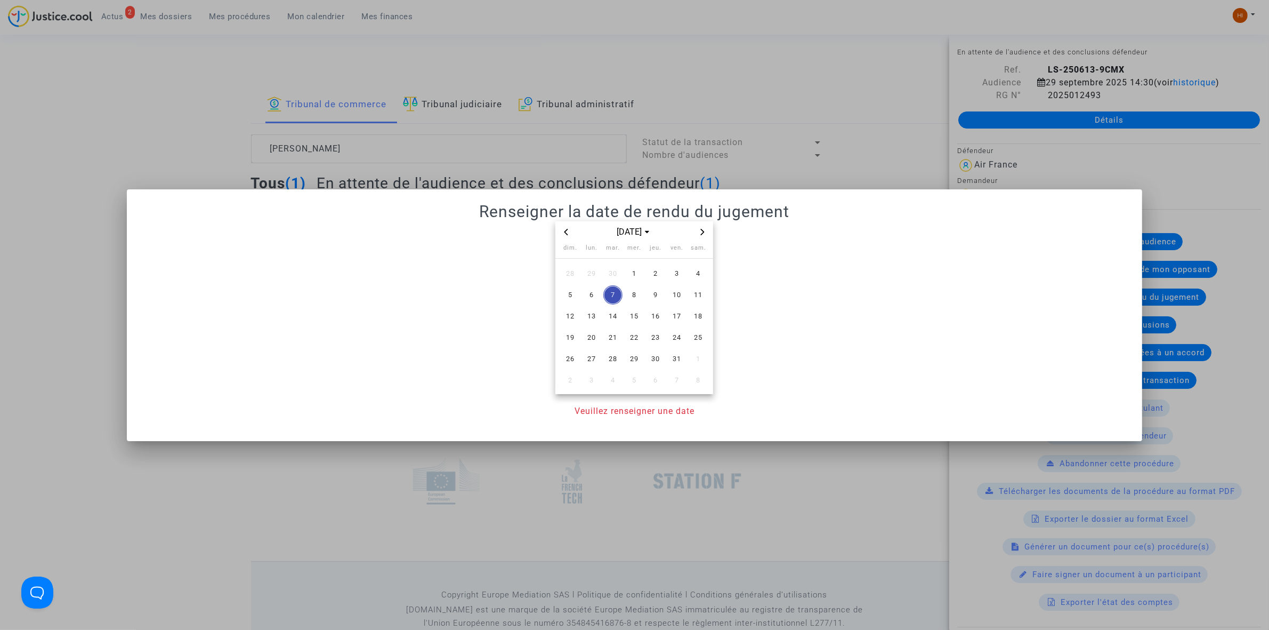
click at [705, 230] on icon "Next month" at bounding box center [702, 232] width 6 height 6
drag, startPoint x: 591, startPoint y: 319, endPoint x: 599, endPoint y: 353, distance: 35.6
click at [595, 331] on tbody "26 27 28 29 30 31 1 2 3 4 5 6 7 8 9 10 11 12 13 14 15 16 17 18 19 20 21 22 23 2…" at bounding box center [634, 327] width 149 height 128
drag, startPoint x: 591, startPoint y: 304, endPoint x: 595, endPoint y: 342, distance: 38.2
click at [594, 315] on tbody "26 27 28 29 30 31 1 2 3 4 5 6 7 8 9 10 11 12 13 14 15 16 17 18 19 20 21 22 23 2…" at bounding box center [634, 327] width 149 height 128
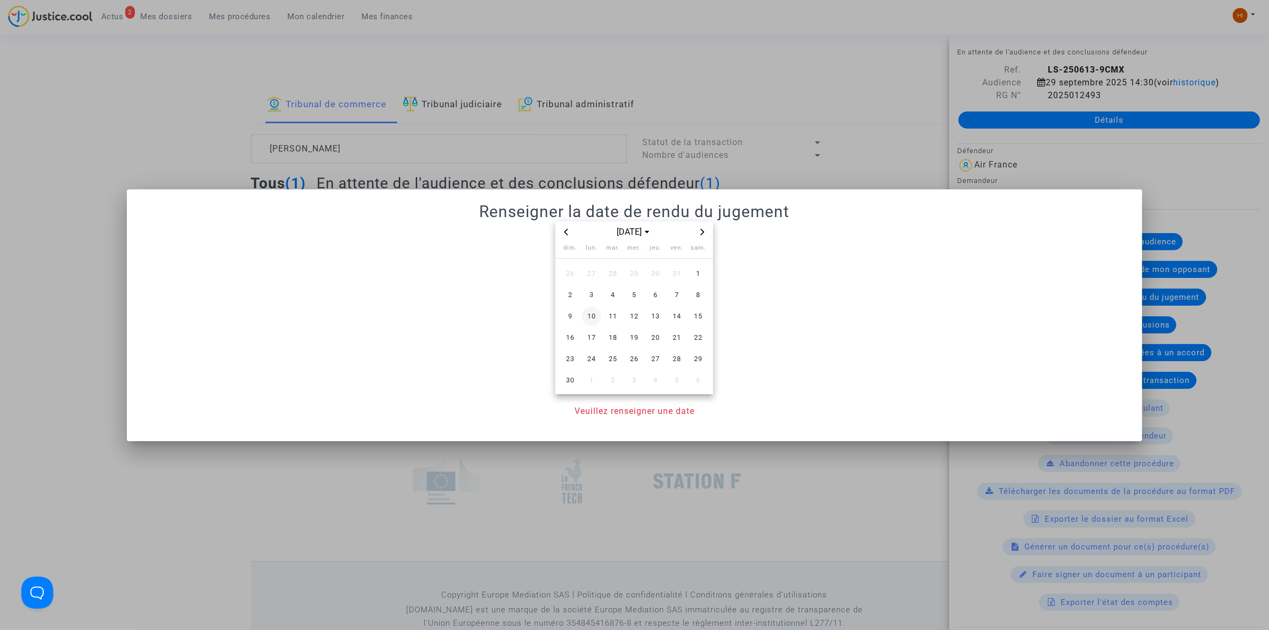
click at [587, 318] on span "10" at bounding box center [591, 316] width 19 height 19
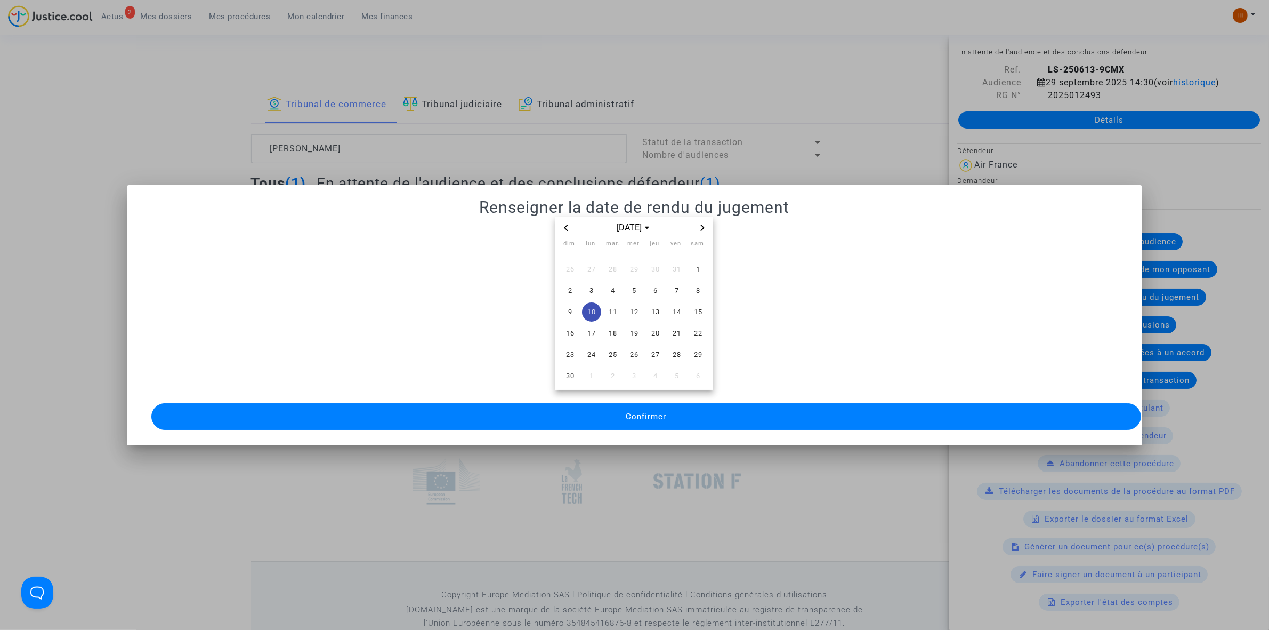
click at [592, 416] on button "Confirmer" at bounding box center [646, 416] width 990 height 27
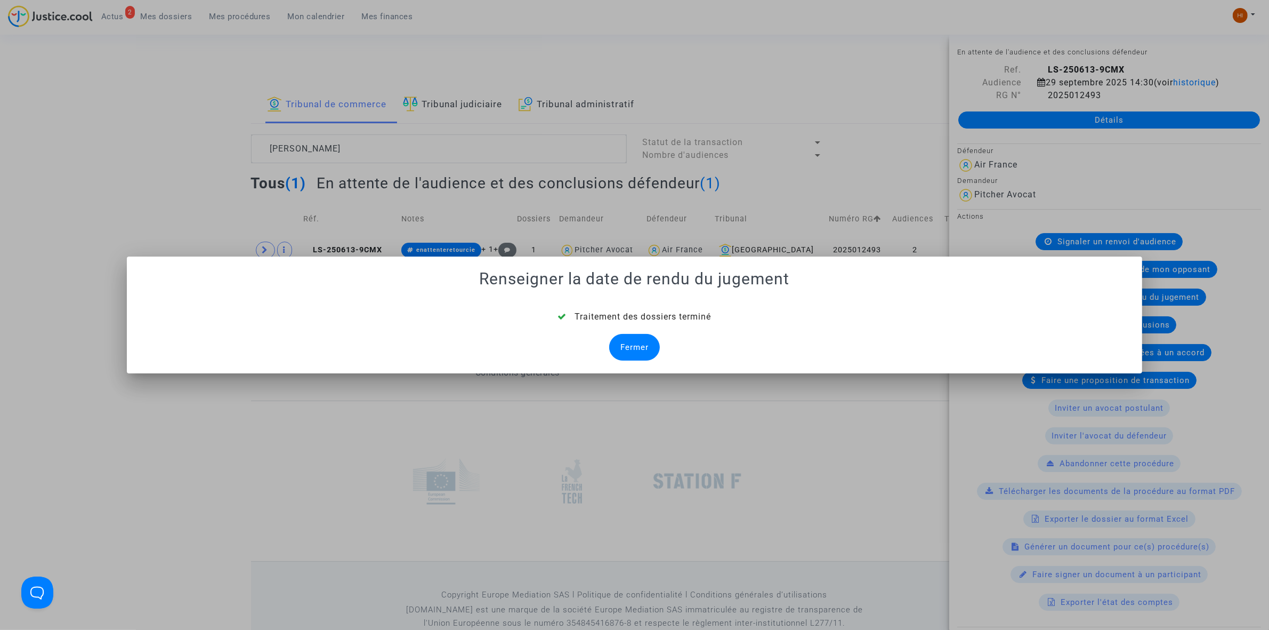
click at [654, 340] on div "Traitement des dossiers terminé Fermer" at bounding box center [635, 335] width 990 height 50
click at [643, 341] on div "Fermer" at bounding box center [634, 347] width 51 height 27
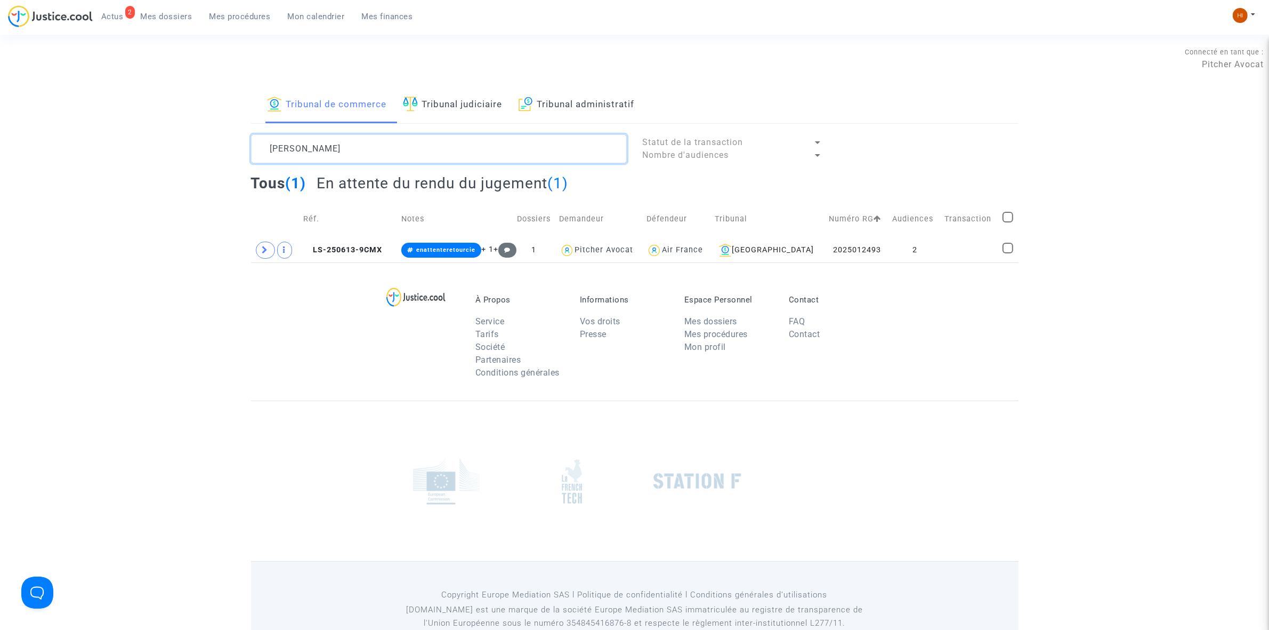
click at [567, 150] on textarea at bounding box center [439, 148] width 376 height 29
paste textarea "Walid Dhafeur"
type textarea "Walid Dhafeur"
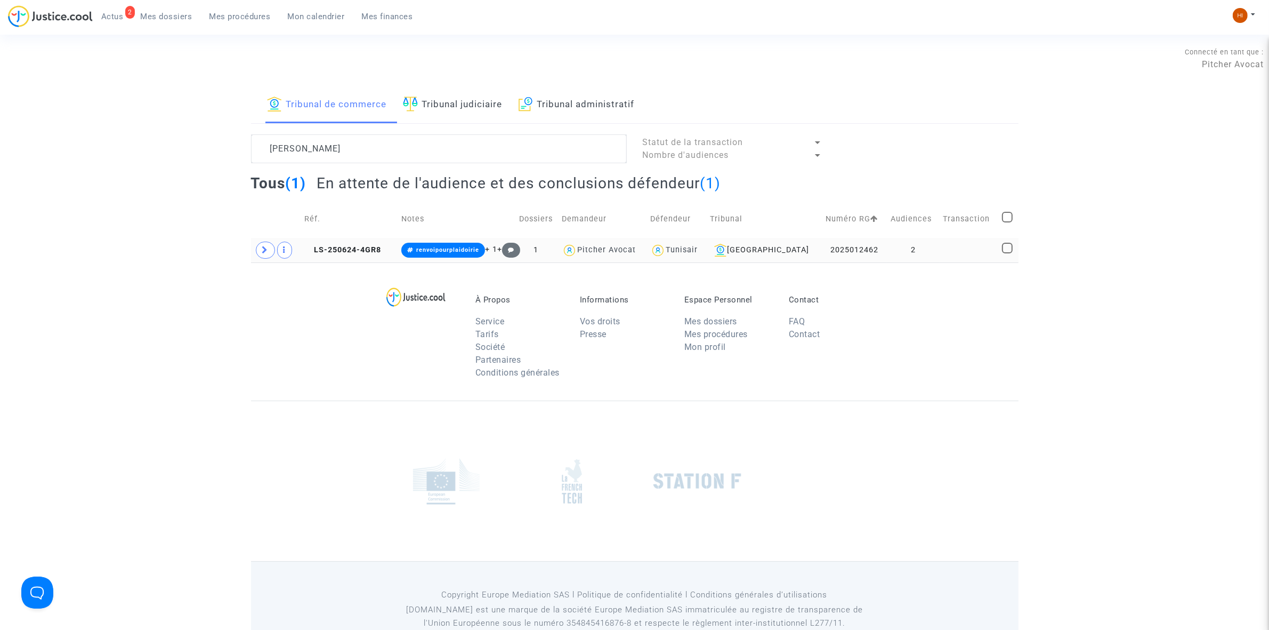
click at [907, 249] on td "2" at bounding box center [913, 250] width 53 height 25
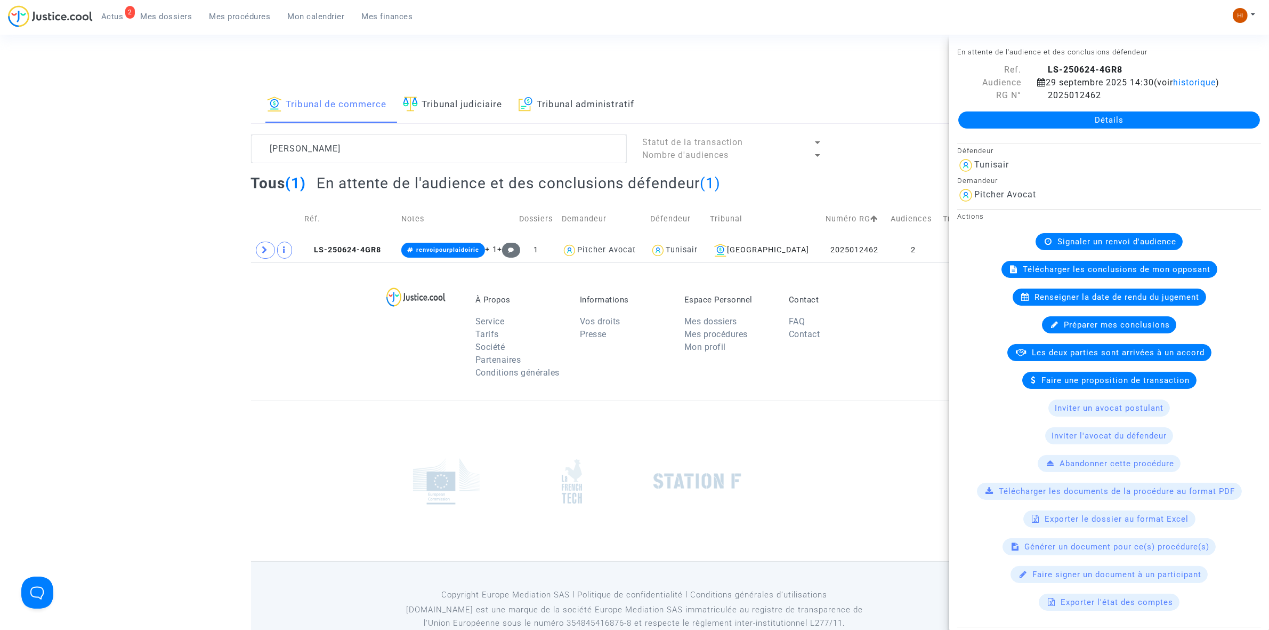
click at [1082, 128] on link "Détails" at bounding box center [1109, 119] width 302 height 17
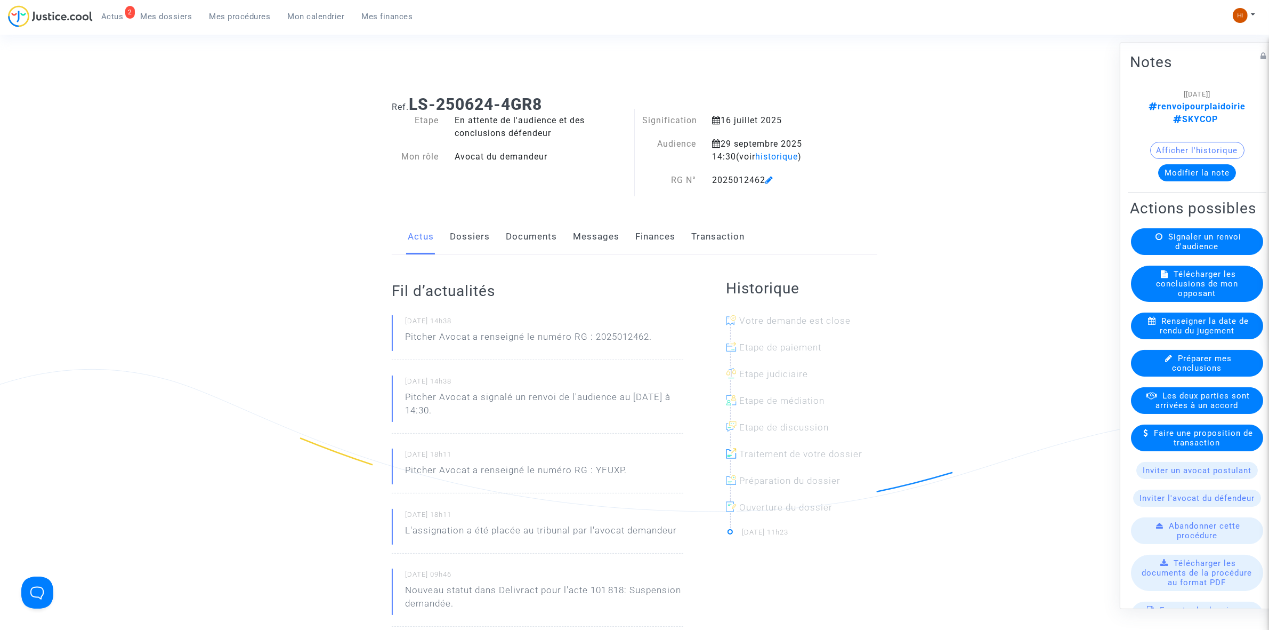
click at [1164, 335] on span "Renseigner la date de rendu du jugement" at bounding box center [1204, 325] width 89 height 19
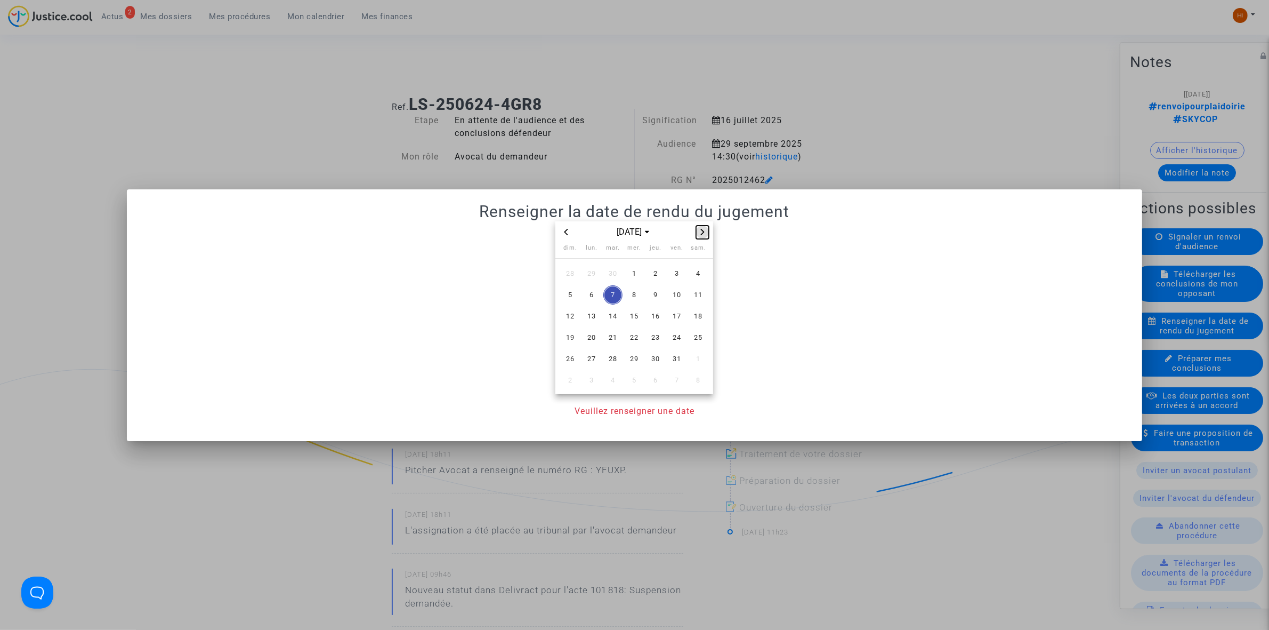
click at [708, 236] on button "Next month" at bounding box center [702, 231] width 13 height 13
click at [586, 319] on span "10" at bounding box center [591, 316] width 19 height 19
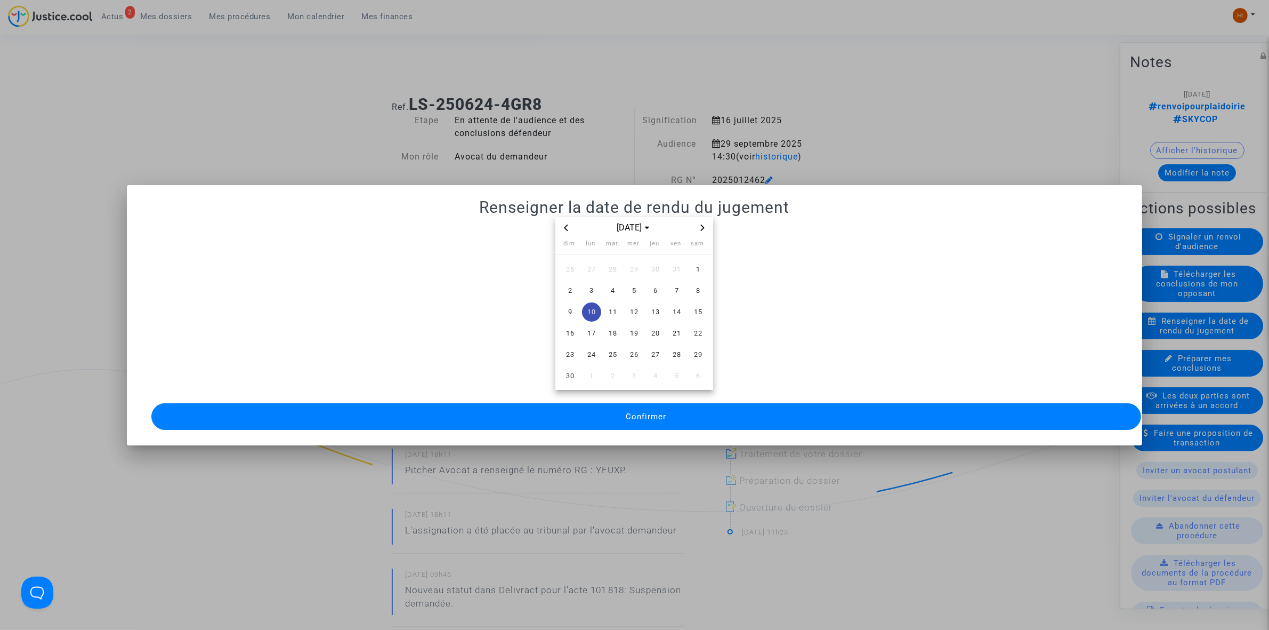
click at [577, 408] on button "Confirmer" at bounding box center [646, 416] width 990 height 27
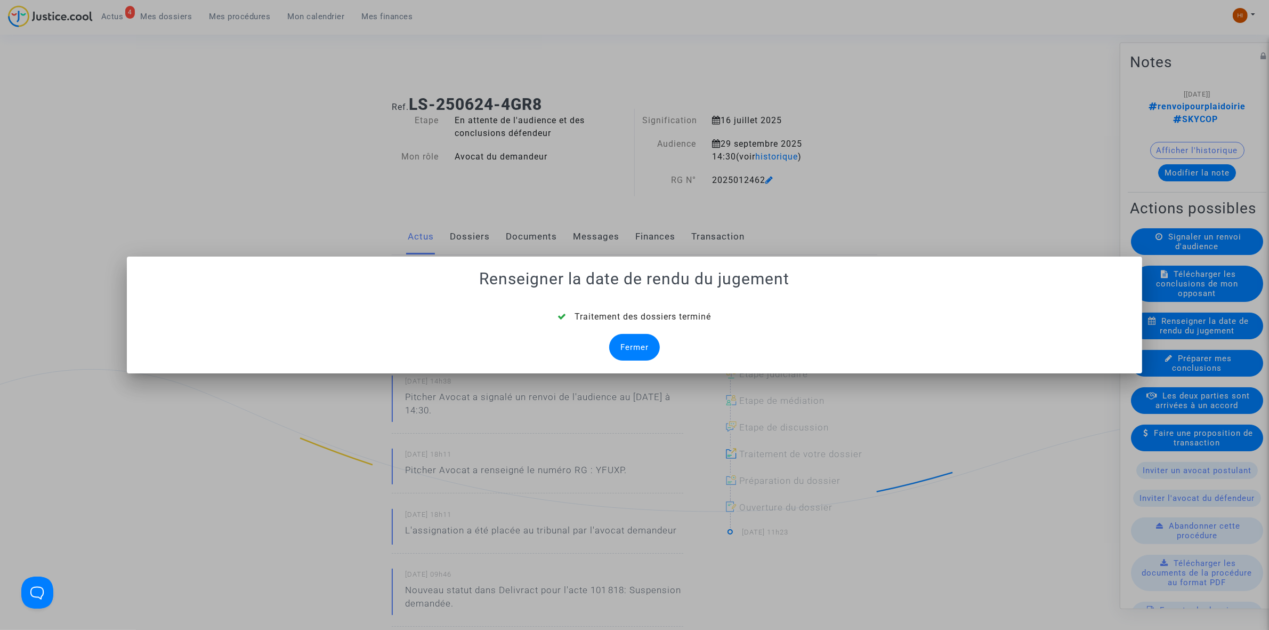
click at [637, 353] on div "Fermer" at bounding box center [634, 347] width 51 height 27
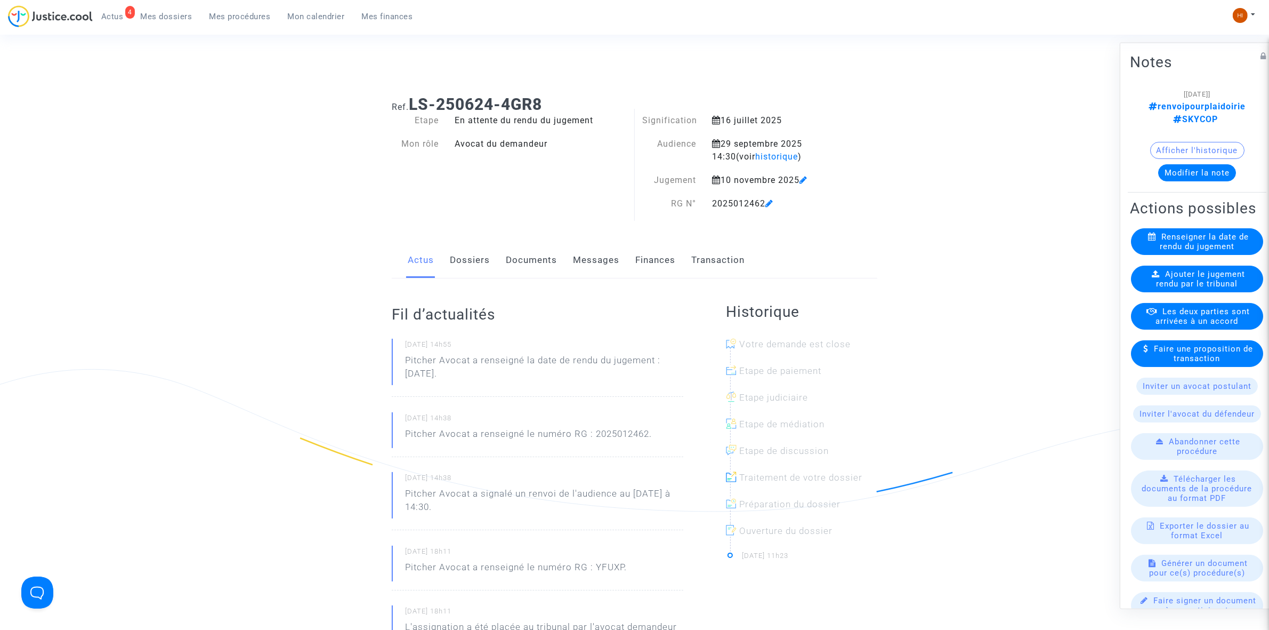
click at [511, 254] on link "Documents" at bounding box center [531, 260] width 51 height 35
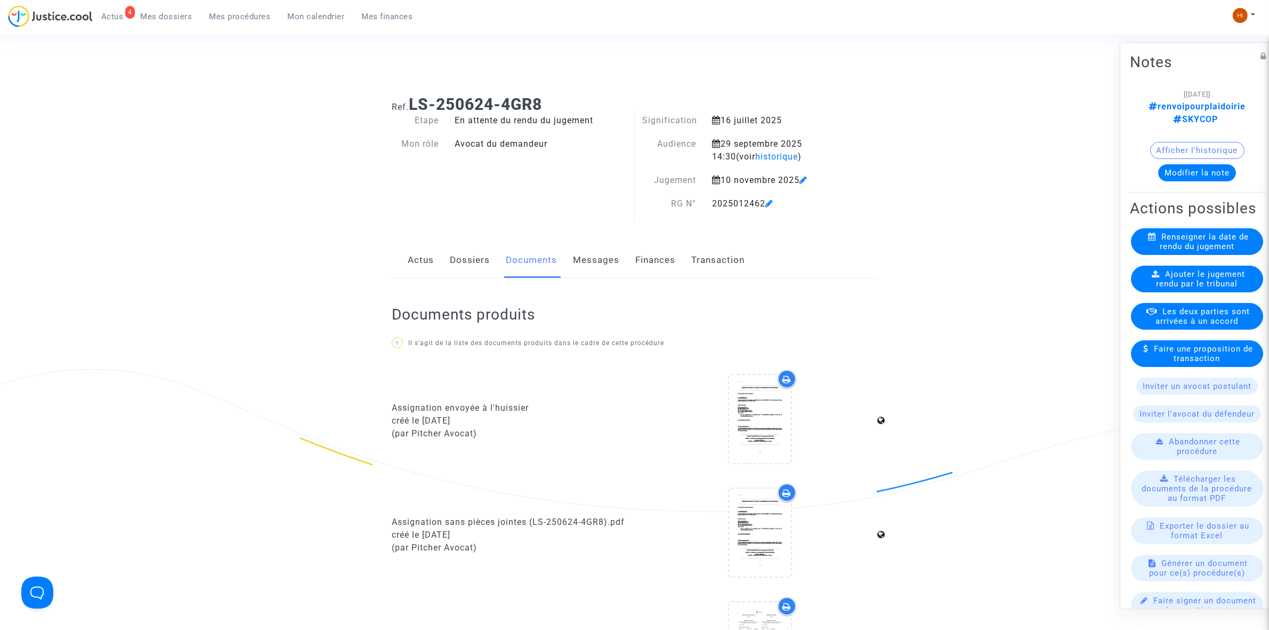
click at [487, 254] on link "Dossiers" at bounding box center [470, 260] width 40 height 35
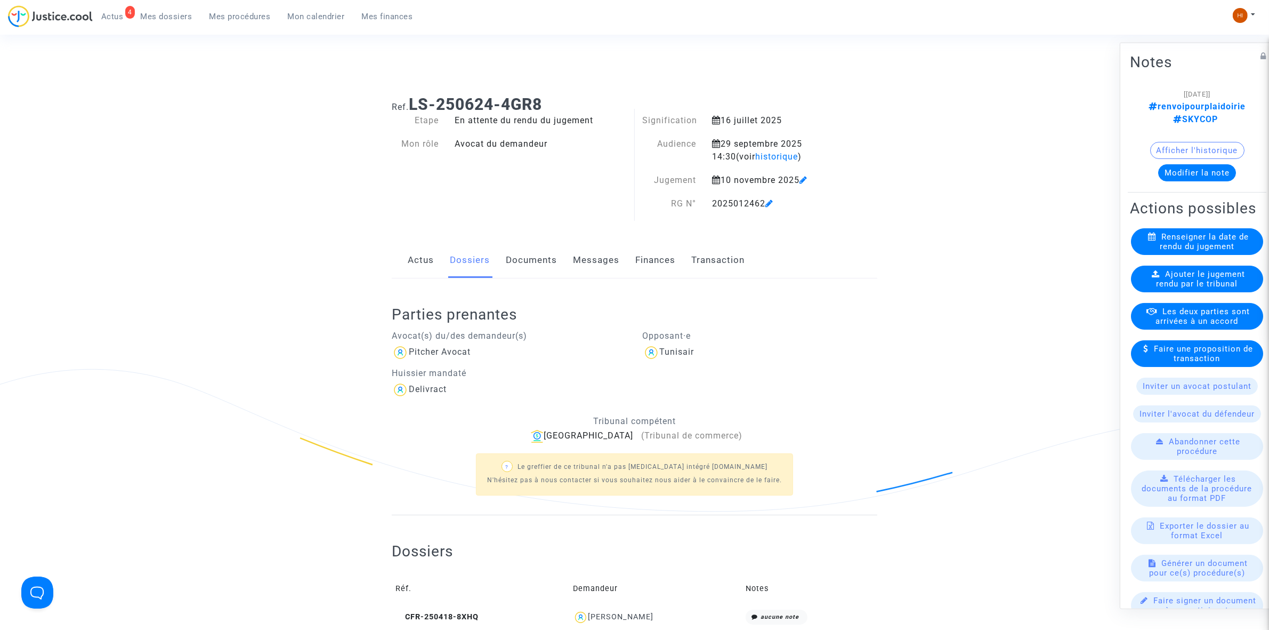
click at [235, 21] on link "Mes procédures" at bounding box center [240, 17] width 78 height 16
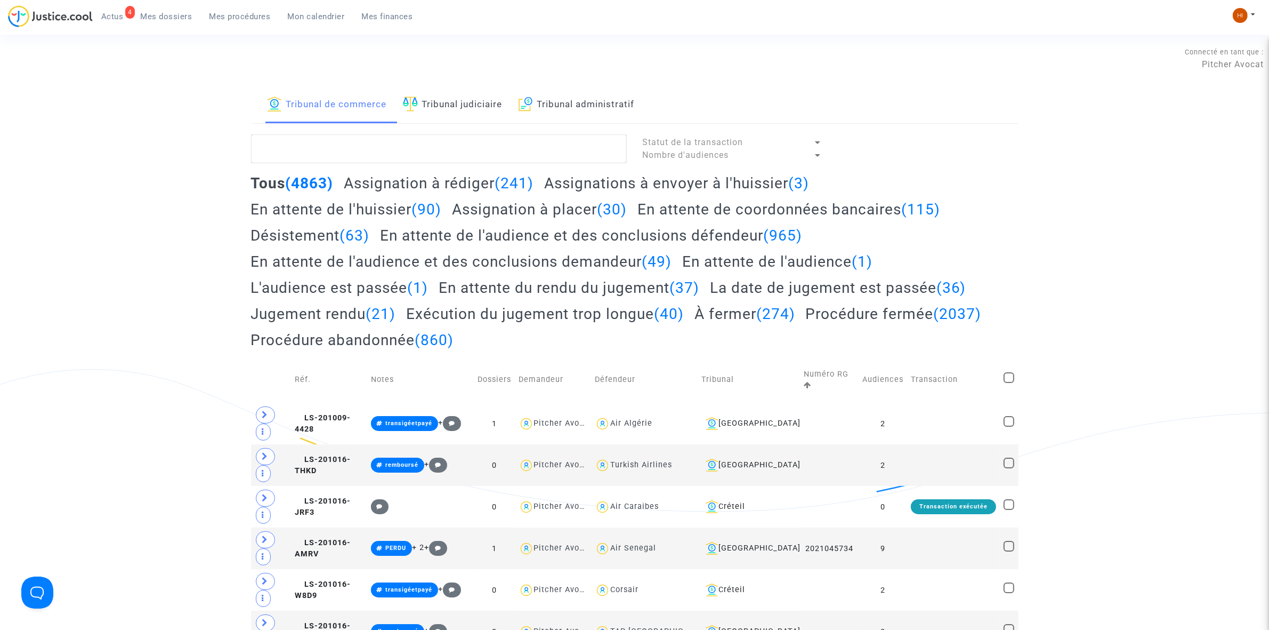
click at [472, 104] on link "Tribunal judiciaire" at bounding box center [453, 105] width 100 height 36
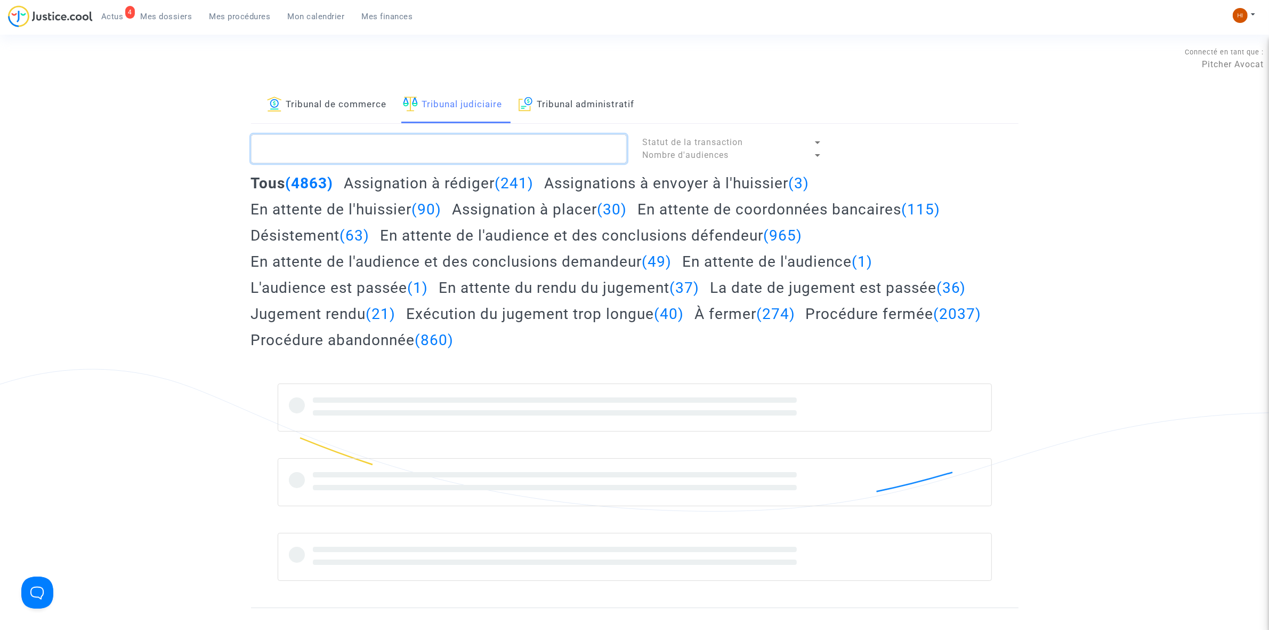
click at [448, 162] on textarea at bounding box center [439, 148] width 376 height 29
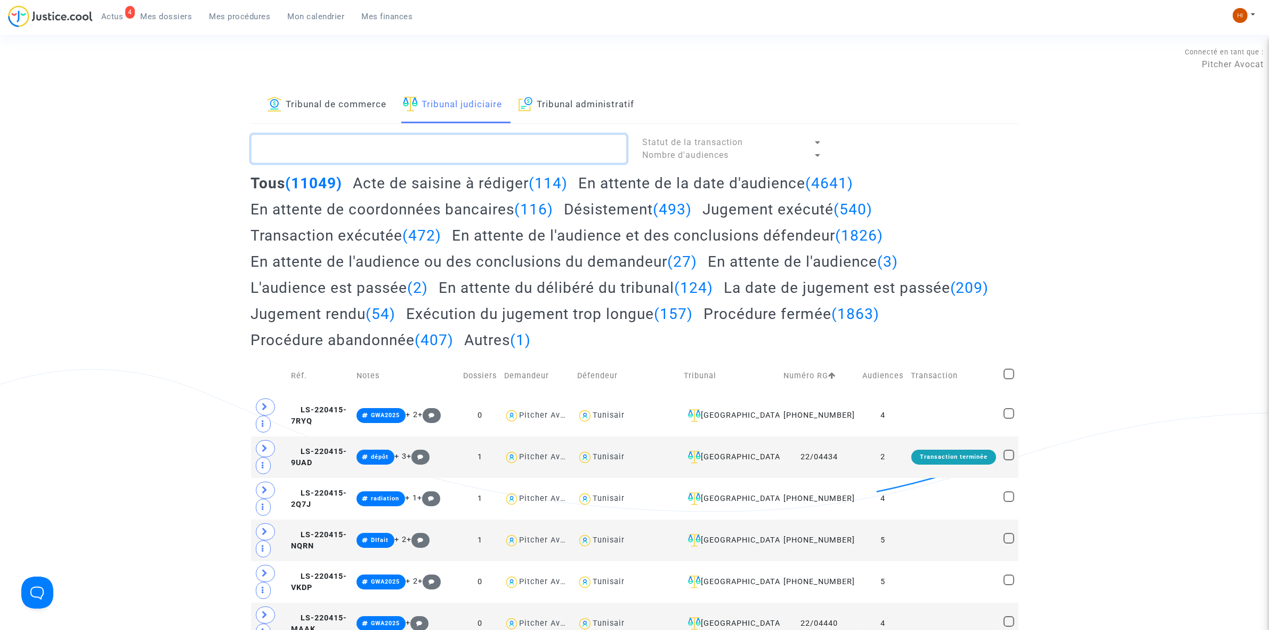
click at [411, 149] on textarea at bounding box center [439, 148] width 376 height 29
paste textarea "NDERSSON"
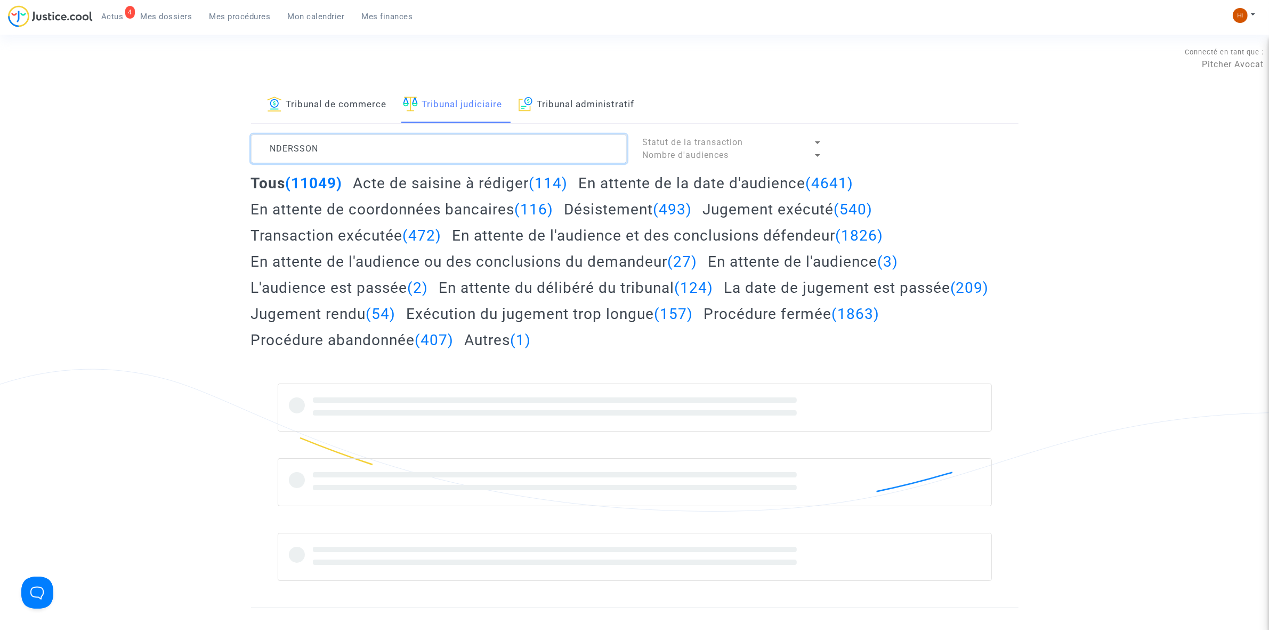
click at [270, 150] on textarea at bounding box center [439, 148] width 376 height 29
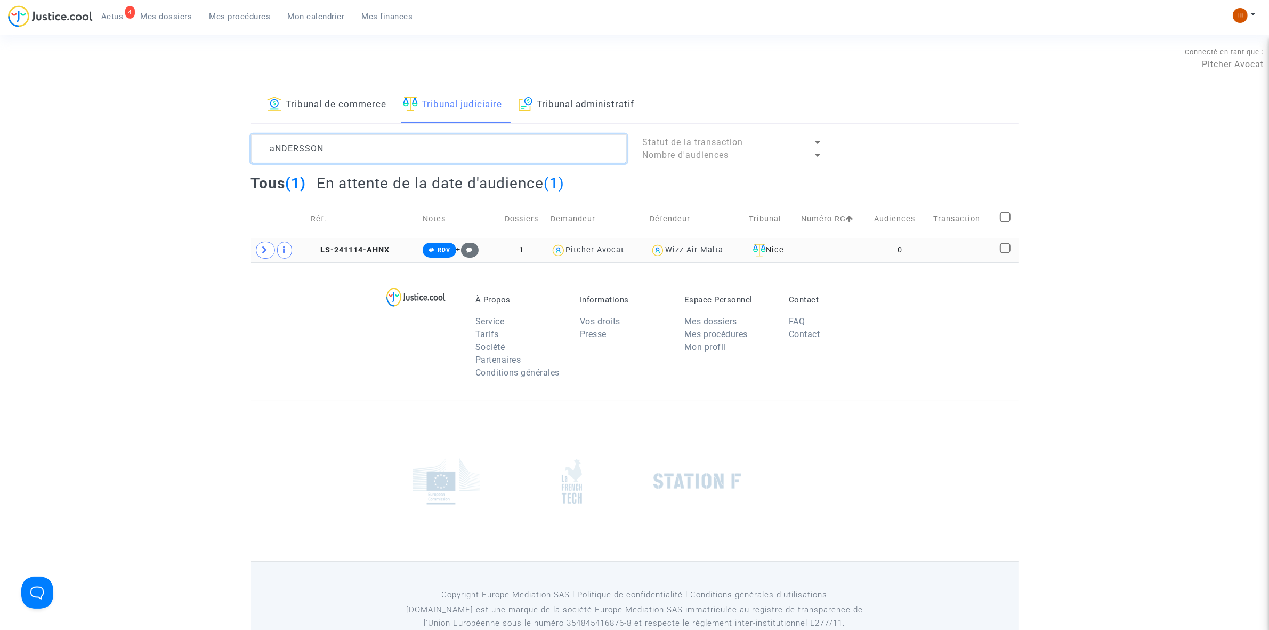
type textarea "aNDERSSON"
click at [868, 259] on td at bounding box center [833, 250] width 73 height 25
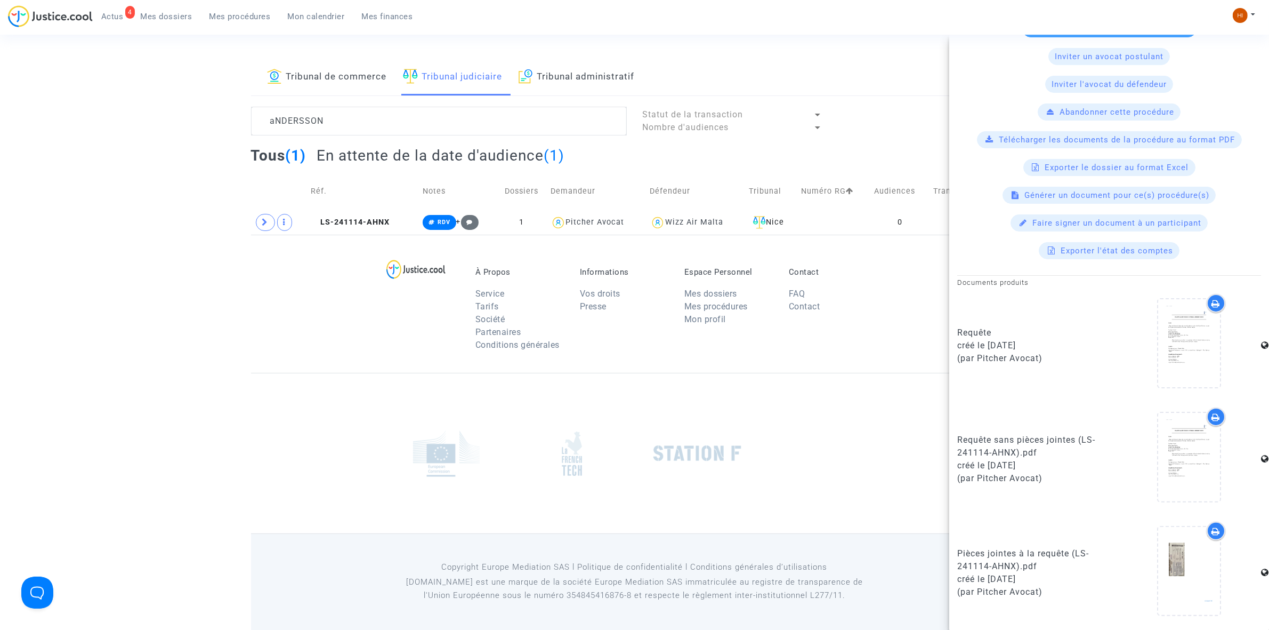
scroll to position [29, 0]
click at [363, 222] on span "LS-241114-AHNX" at bounding box center [350, 220] width 79 height 9
click at [367, 214] on td "LS-241114-AHNX" at bounding box center [363, 221] width 112 height 25
drag, startPoint x: 228, startPoint y: 120, endPoint x: 49, endPoint y: 85, distance: 182.5
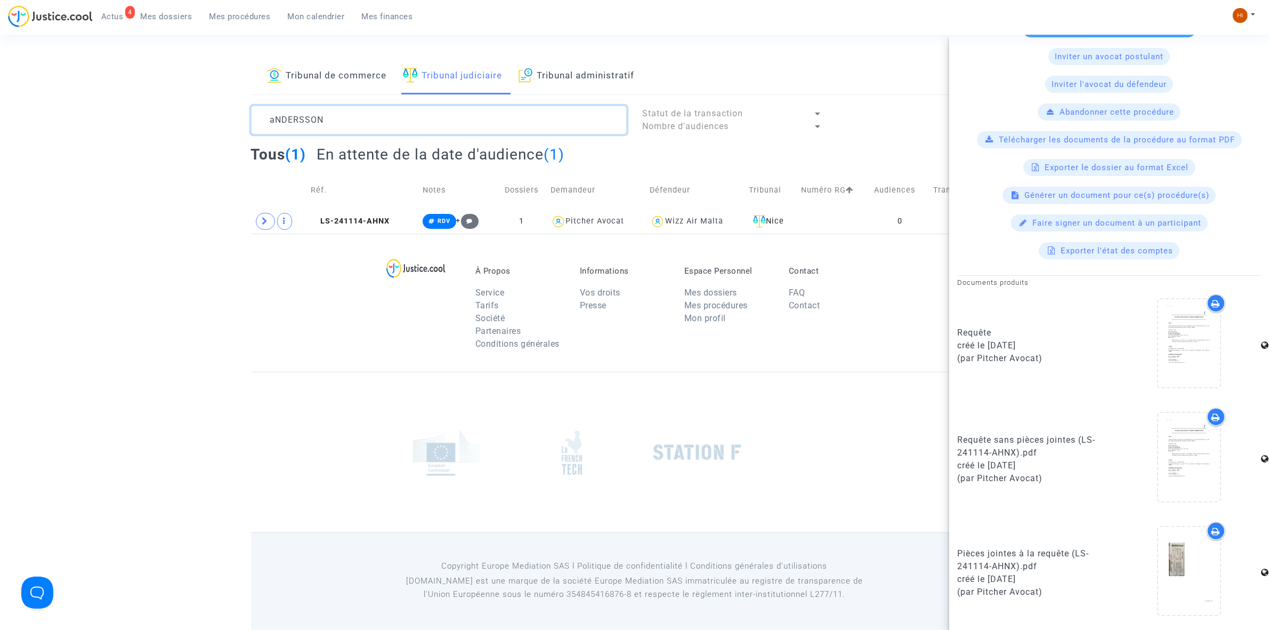
click at [49, 85] on div "Tribunal de commerce Tribunal judiciaire Tribunal administratif aNDERSSON Statu…" at bounding box center [634, 145] width 1269 height 175
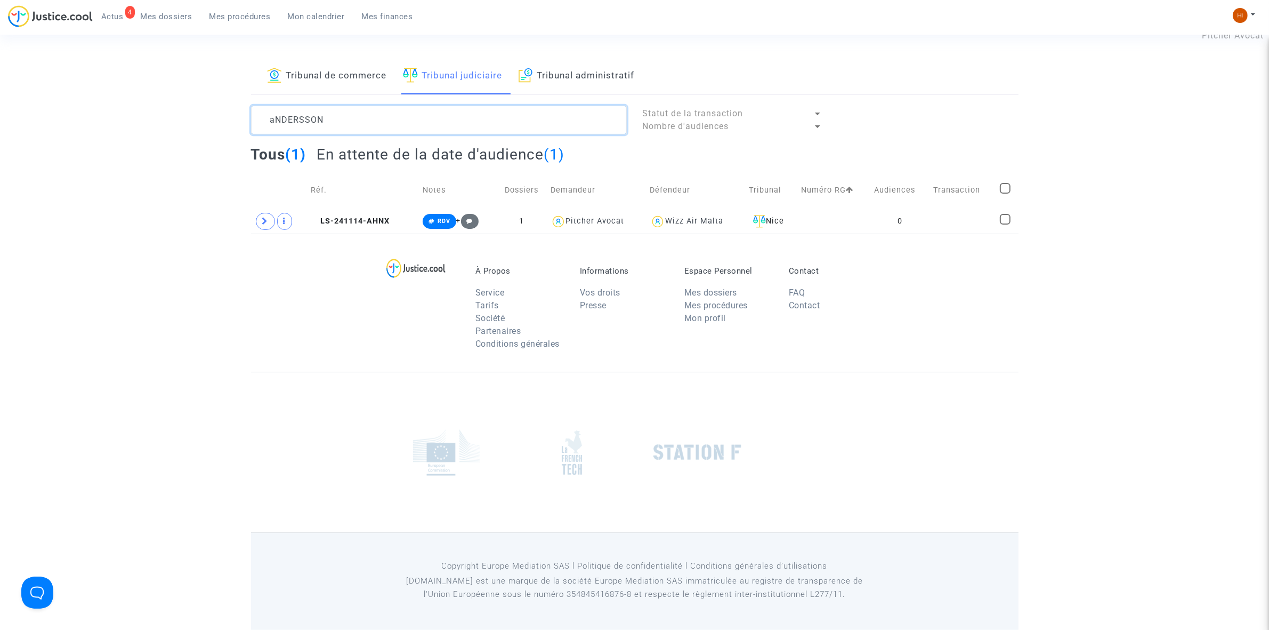
scroll to position [0, 0]
click at [257, 227] on span at bounding box center [265, 221] width 19 height 17
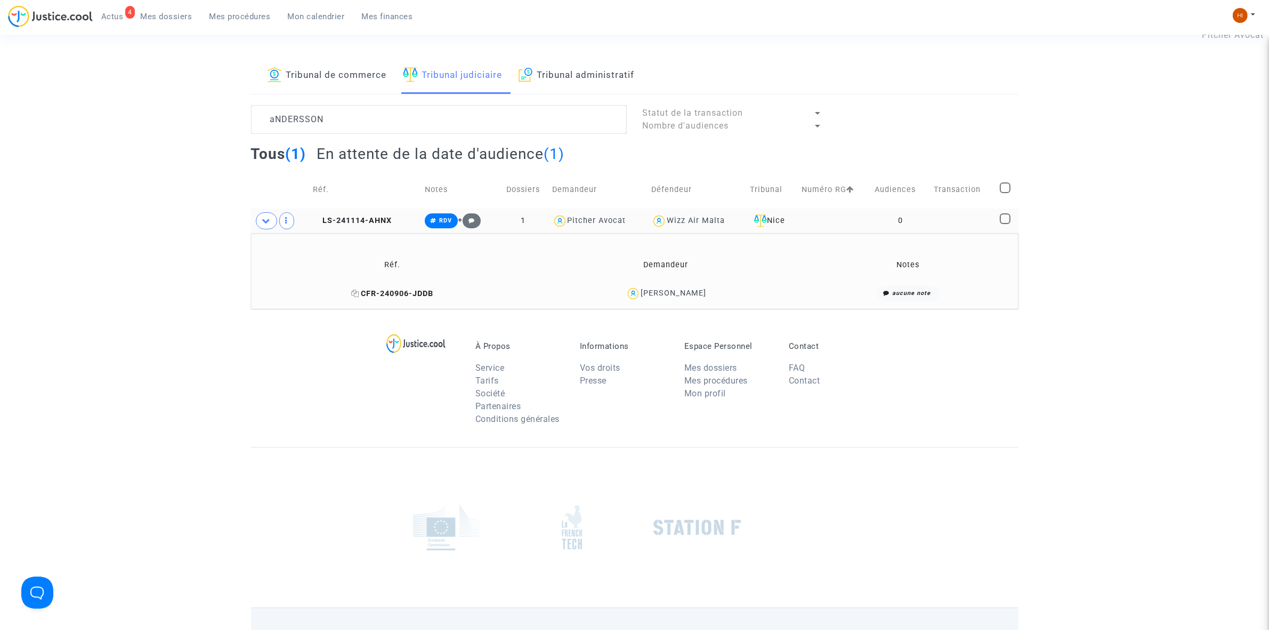
click at [361, 292] on span "CFR-240906-JDDB" at bounding box center [392, 293] width 82 height 9
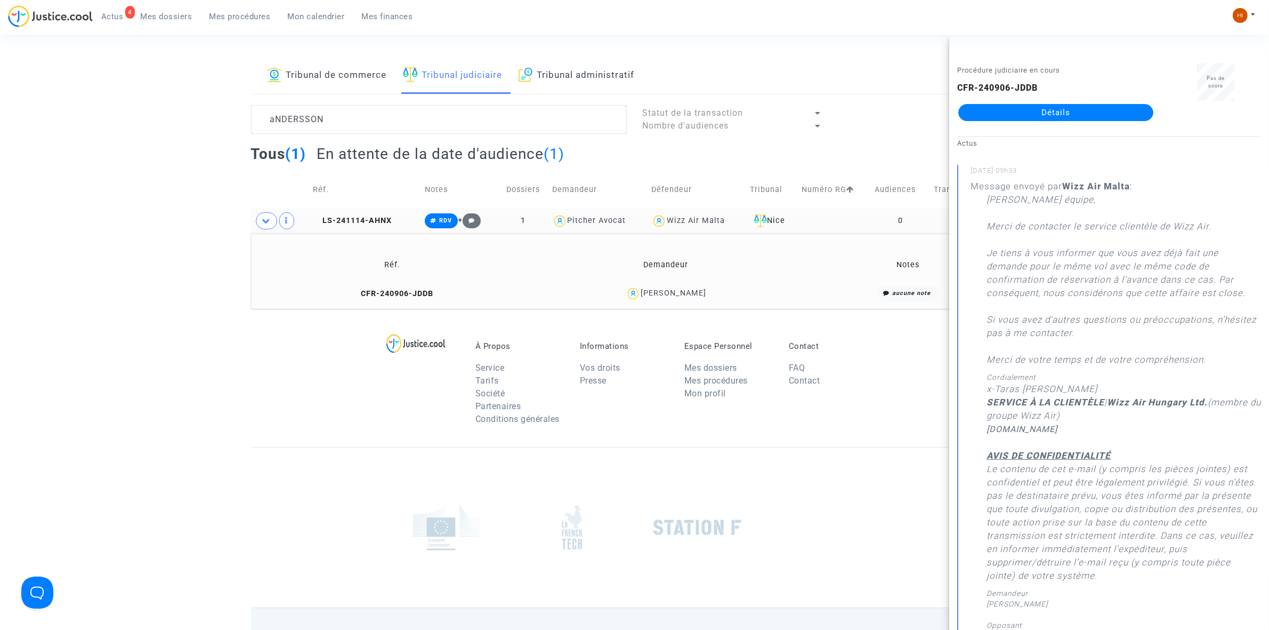
click at [1040, 106] on link "Détails" at bounding box center [1055, 112] width 195 height 17
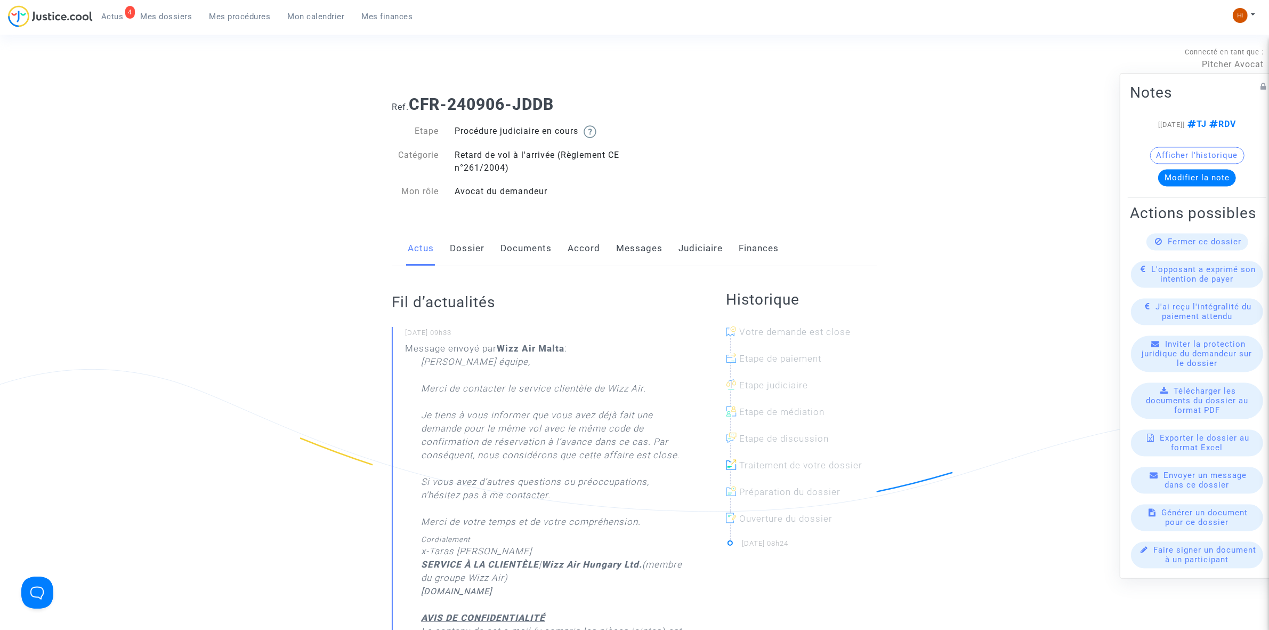
click at [529, 253] on link "Documents" at bounding box center [526, 248] width 51 height 35
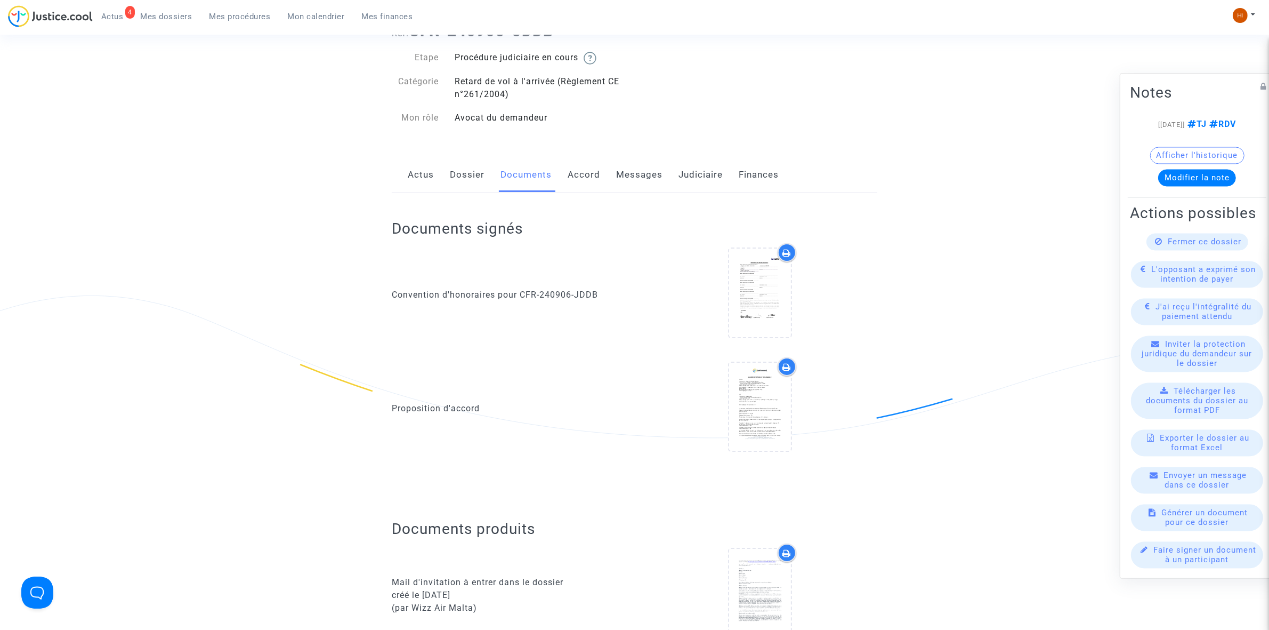
scroll to position [67, 0]
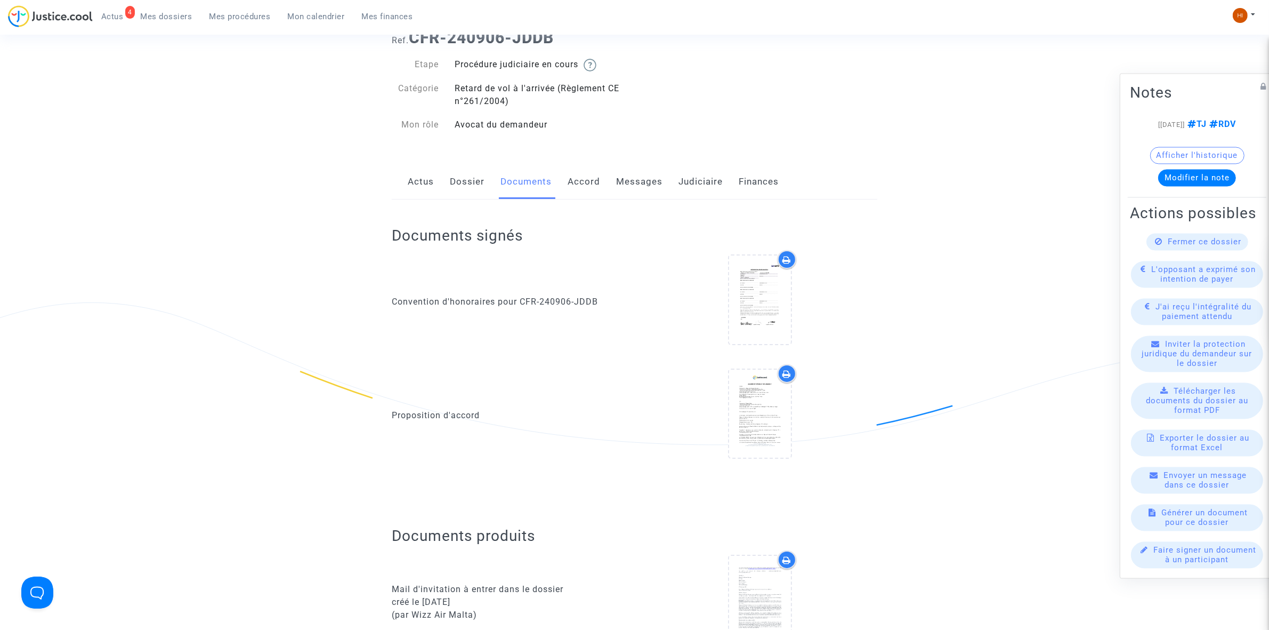
click at [636, 170] on link "Messages" at bounding box center [639, 181] width 46 height 35
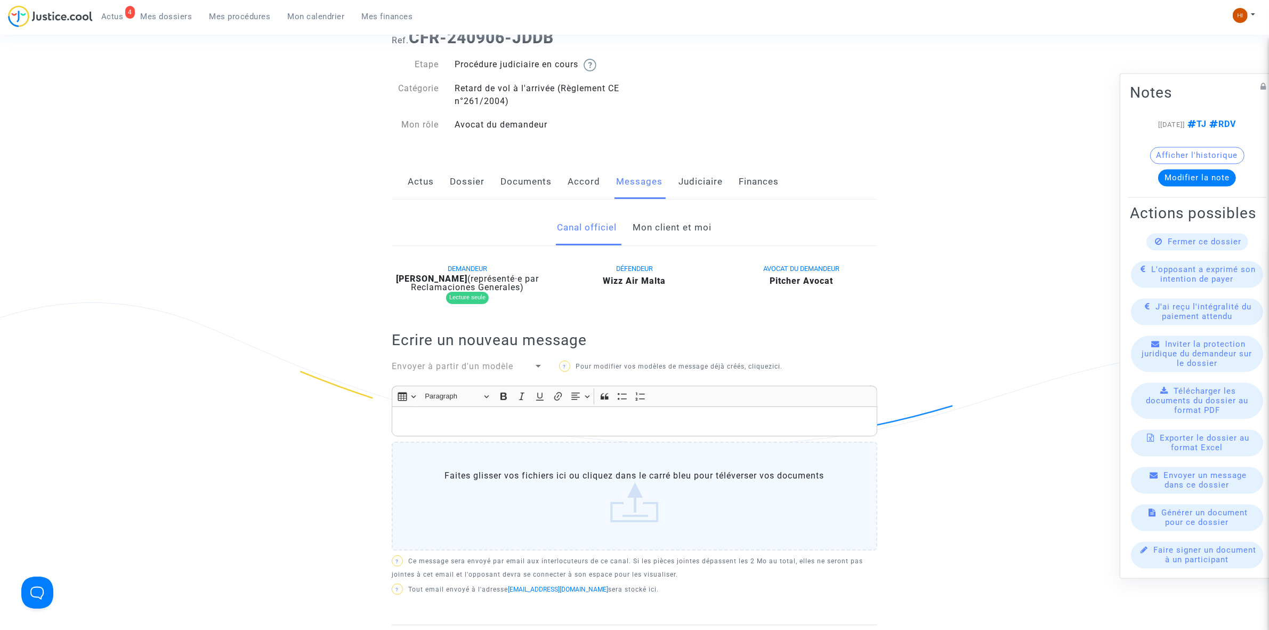
click at [677, 225] on link "Mon client et moi" at bounding box center [672, 227] width 79 height 35
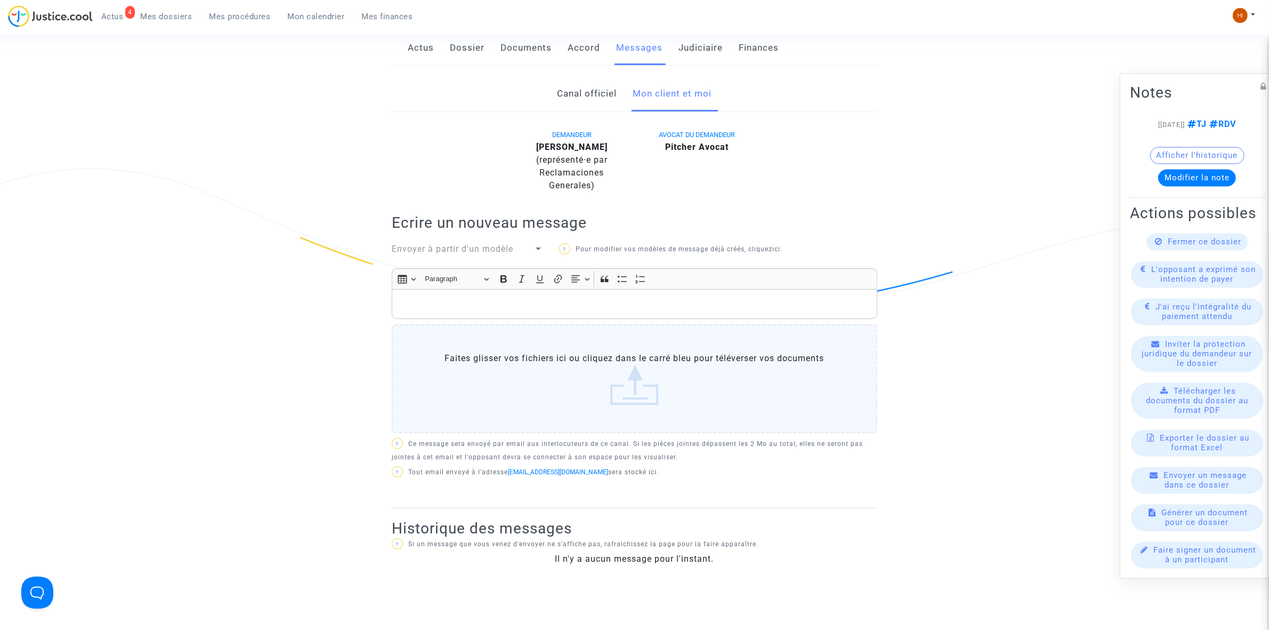
scroll to position [196, 0]
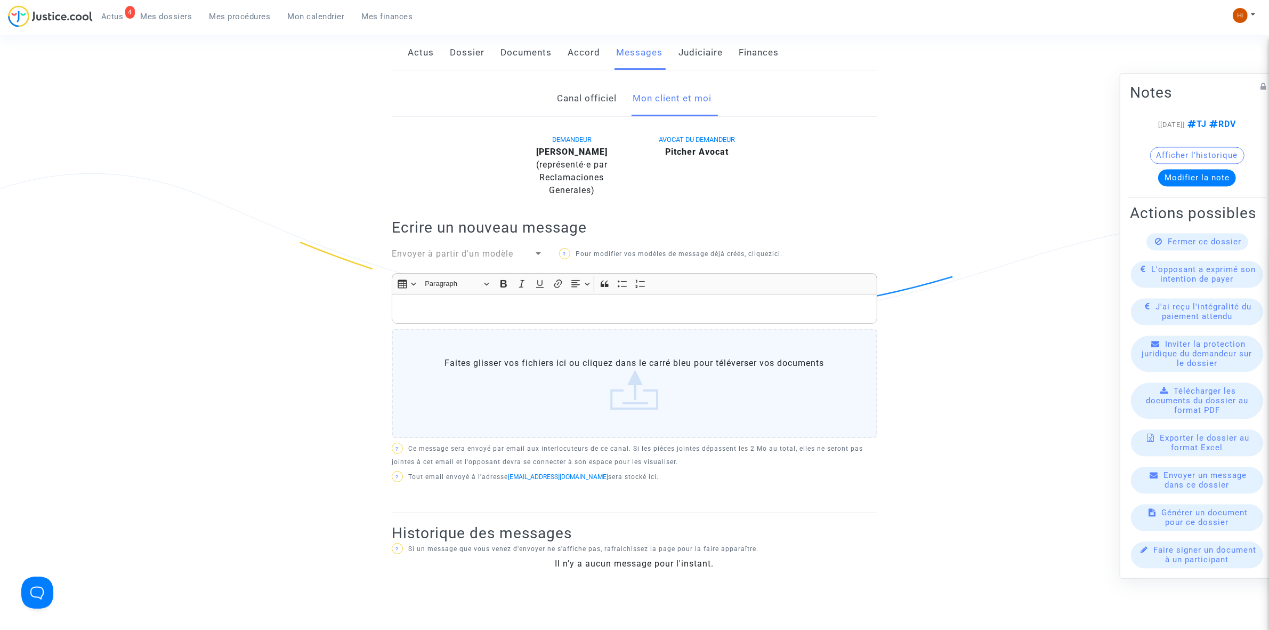
click at [603, 104] on link "Canal officiel" at bounding box center [588, 98] width 60 height 35
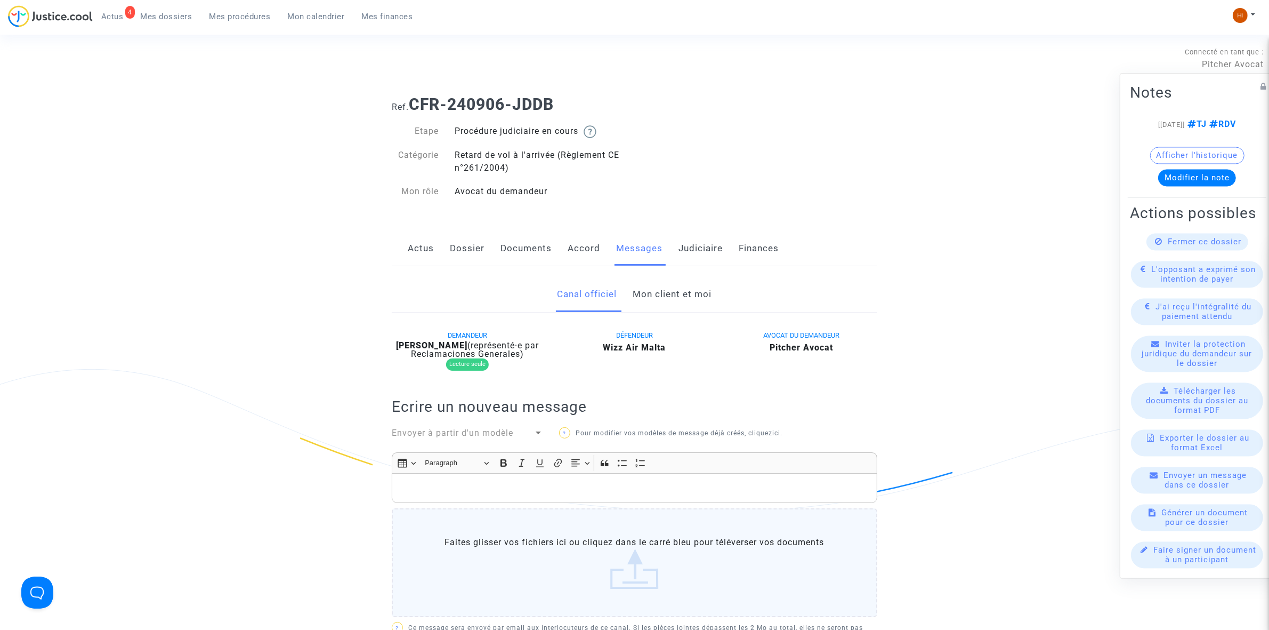
click at [722, 255] on div "Actus Dossier Documents Accord Messages Judiciaire Finances" at bounding box center [635, 249] width 486 height 36
click at [707, 248] on link "Judiciaire" at bounding box center [701, 248] width 44 height 35
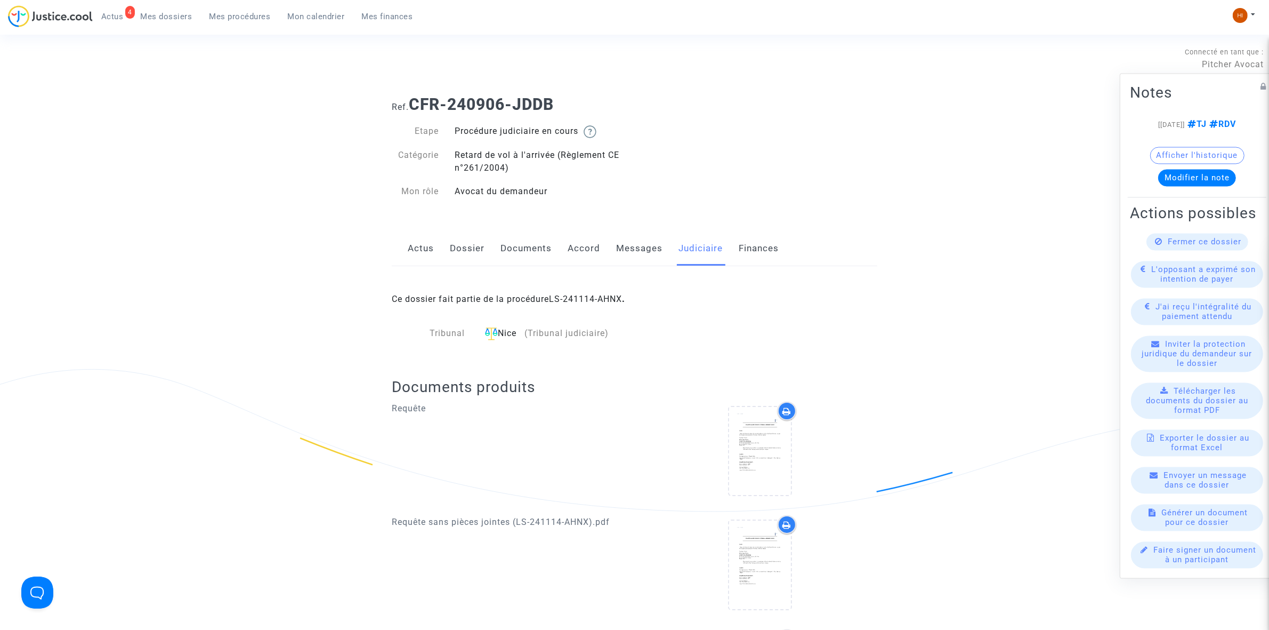
drag, startPoint x: 619, startPoint y: 304, endPoint x: 553, endPoint y: 309, distance: 66.8
click at [553, 309] on div "Ce dossier fait partie de la procédure LS-241114-AHNX ." at bounding box center [635, 291] width 486 height 50
copy b "LS-241114-AHNX ."
click at [236, 19] on span "Mes procédures" at bounding box center [239, 17] width 61 height 10
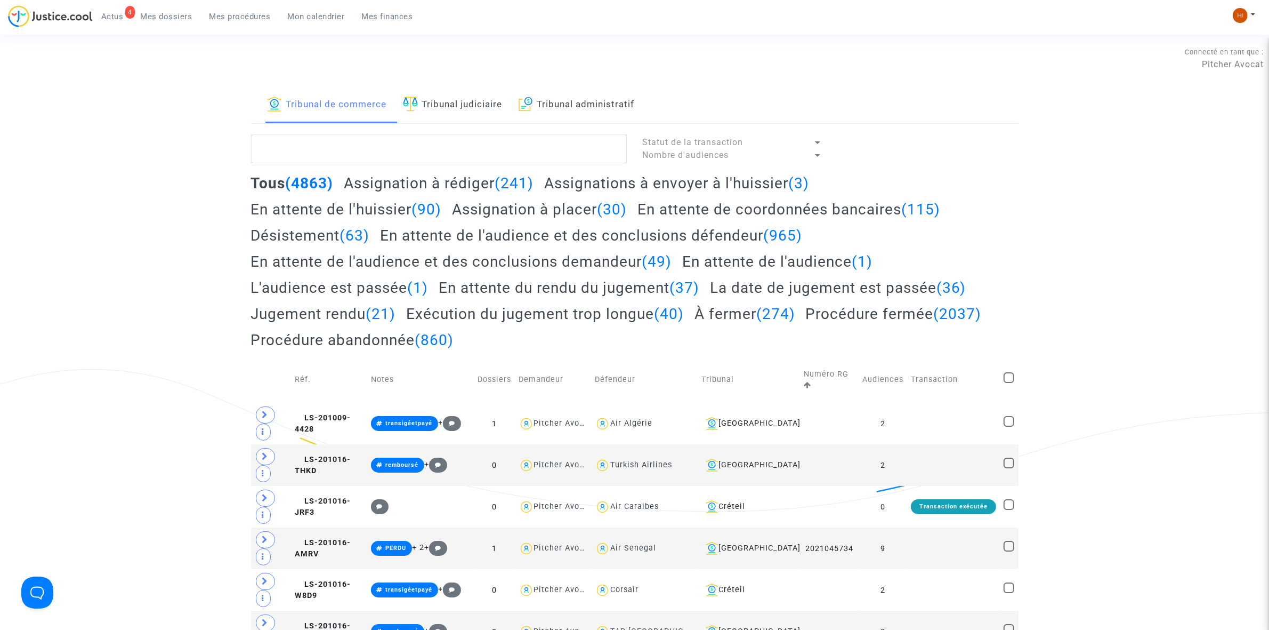
click at [448, 108] on link "Tribunal judiciaire" at bounding box center [453, 105] width 100 height 36
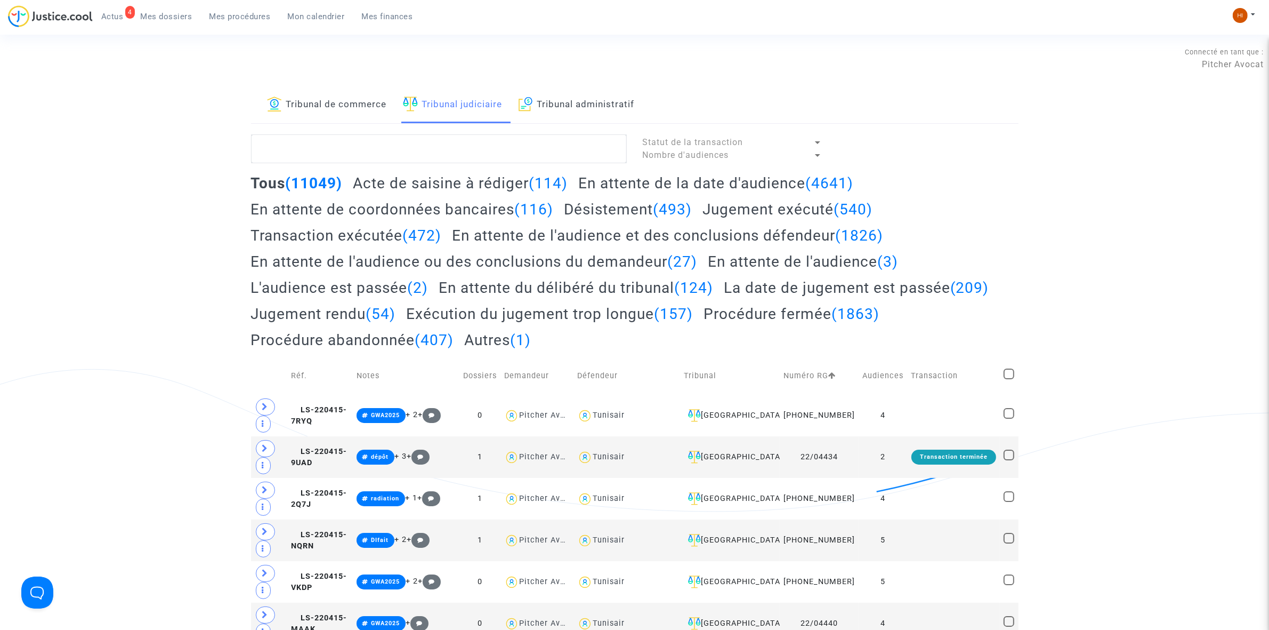
click at [169, 15] on span "Mes dossiers" at bounding box center [167, 17] width 52 height 10
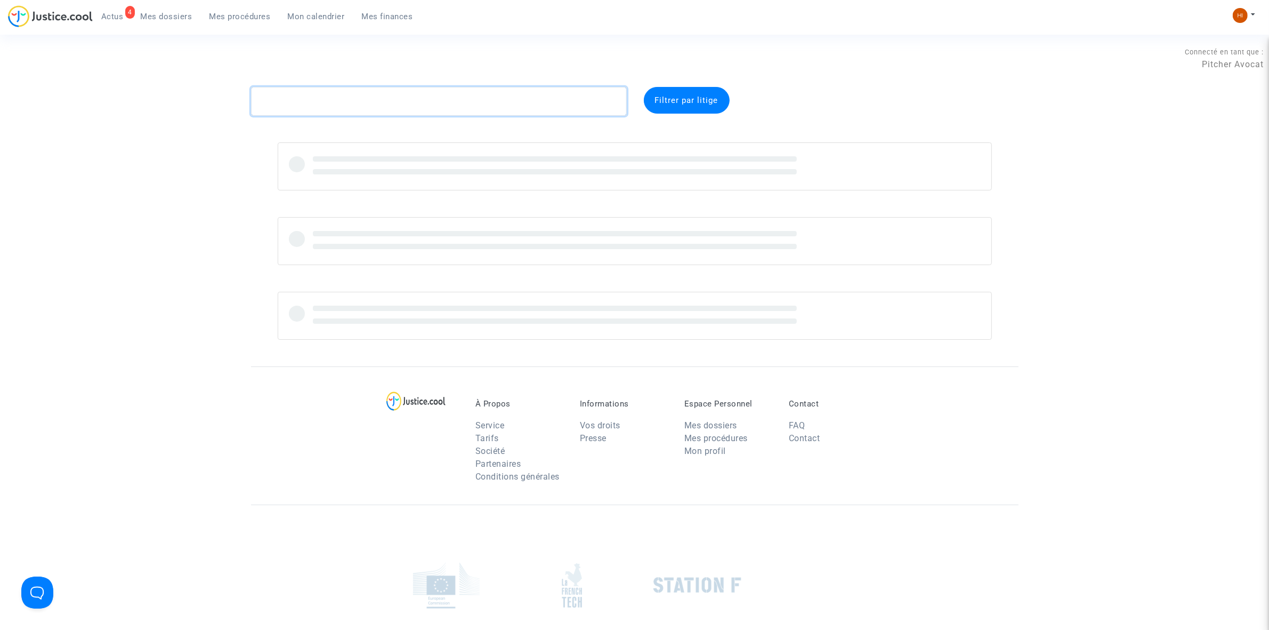
click at [307, 89] on textarea at bounding box center [439, 101] width 376 height 29
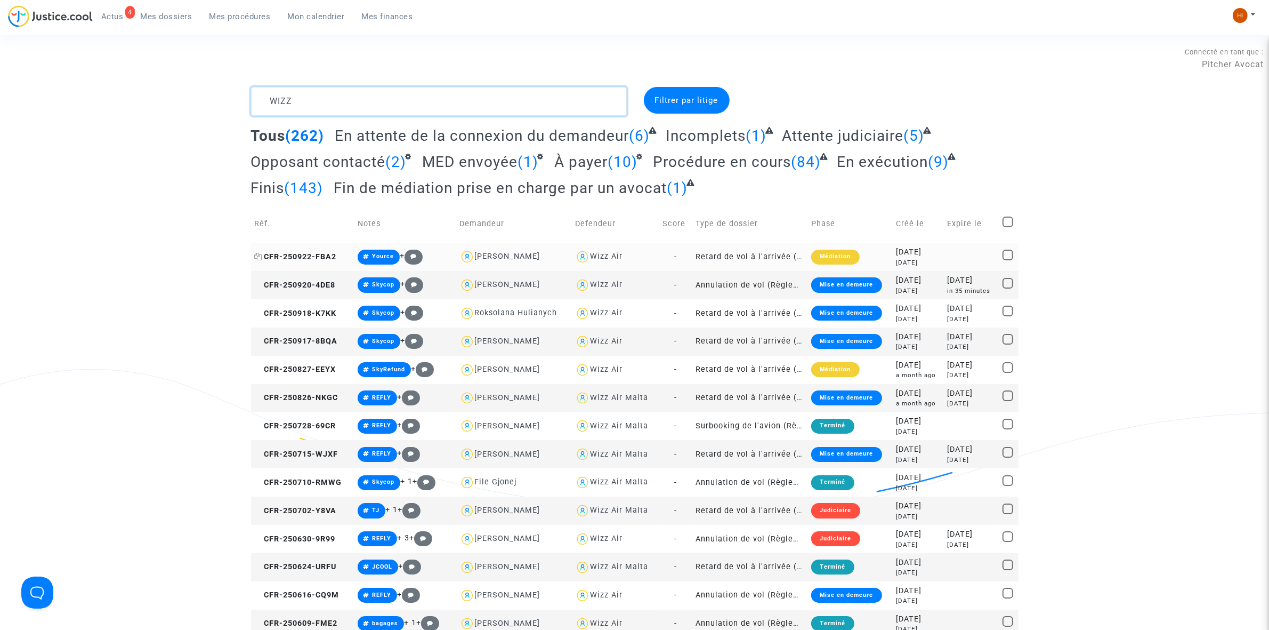
type textarea "WIZZ"
click at [329, 257] on span "CFR-250922-FBA2" at bounding box center [296, 256] width 82 height 9
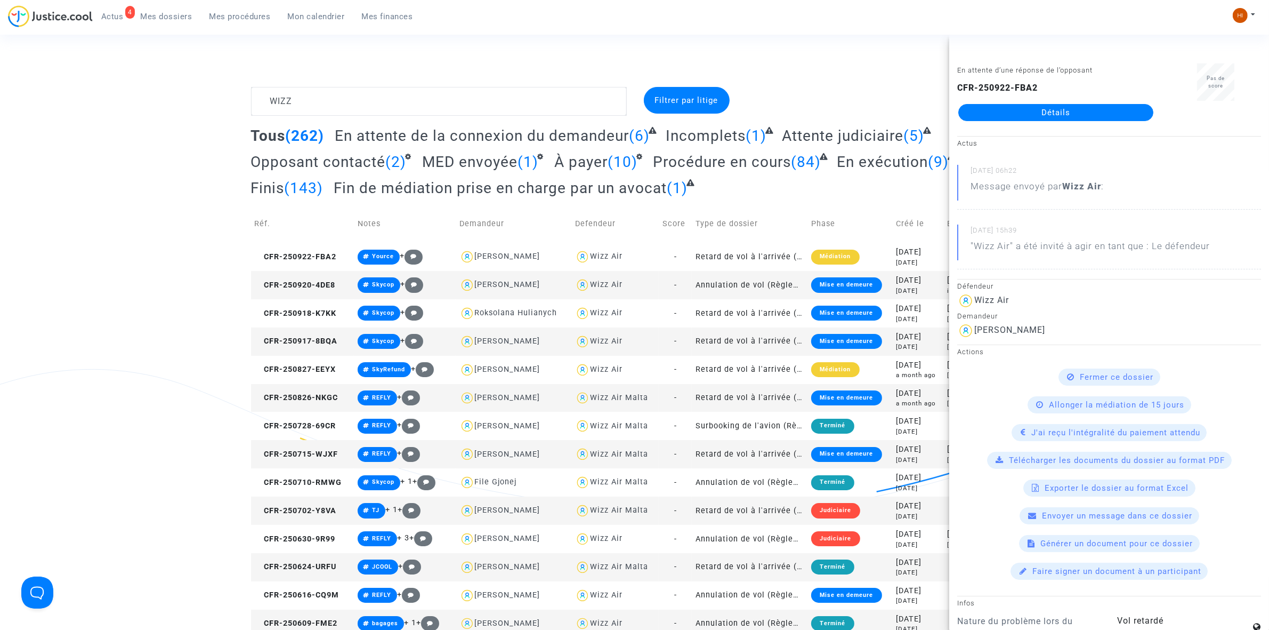
click at [1078, 117] on link "Détails" at bounding box center [1055, 112] width 195 height 17
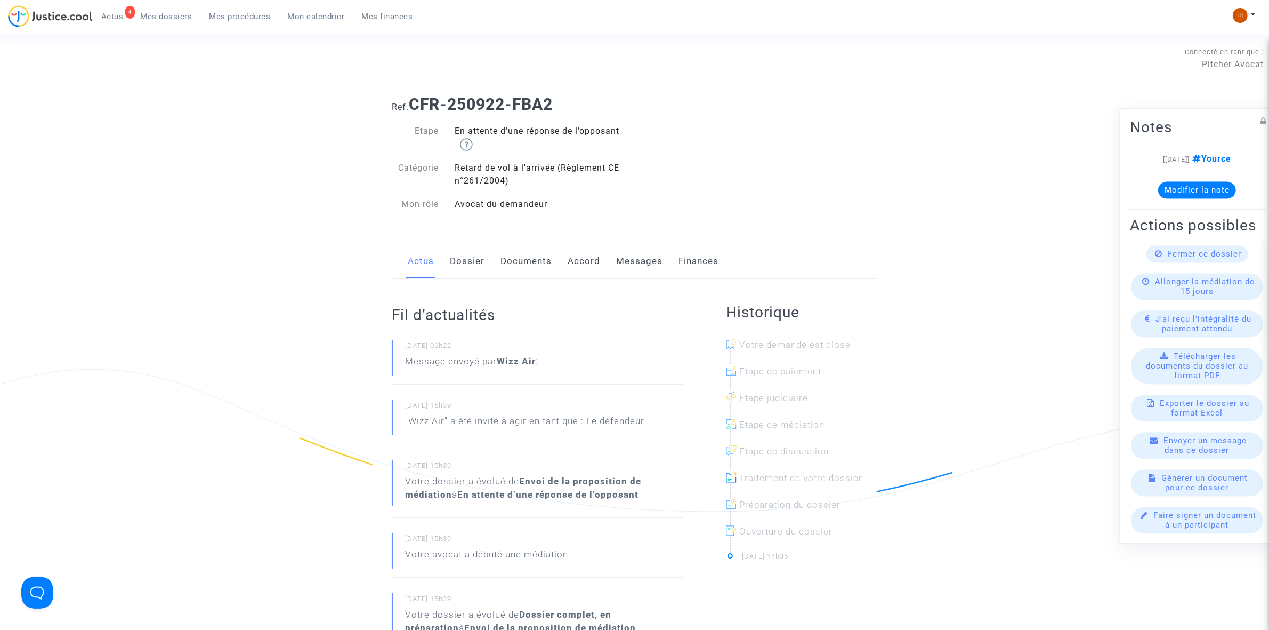
click at [469, 264] on link "Dossier" at bounding box center [467, 261] width 35 height 35
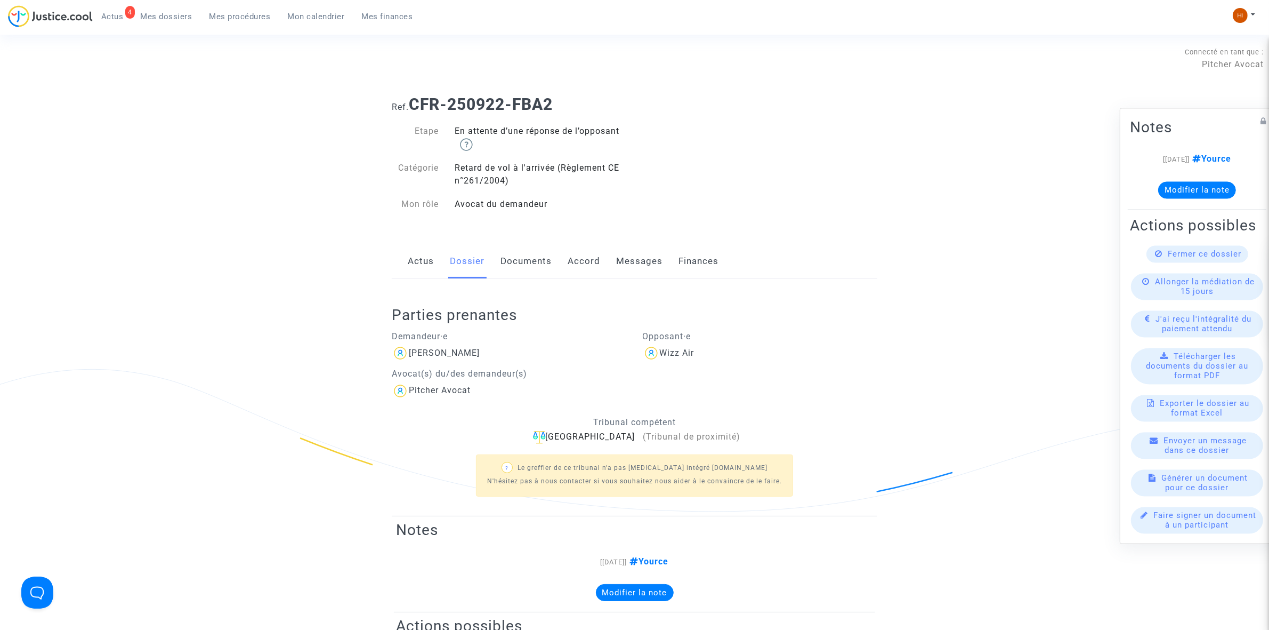
click at [521, 259] on link "Documents" at bounding box center [526, 261] width 51 height 35
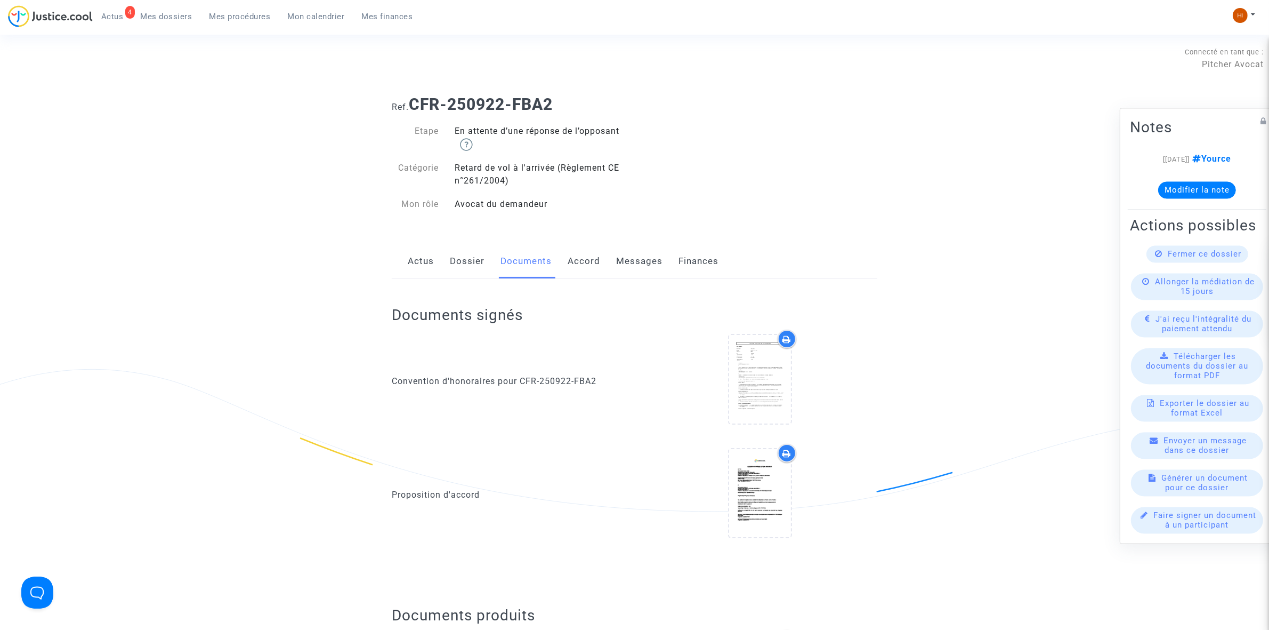
click at [459, 268] on link "Dossier" at bounding box center [467, 261] width 35 height 35
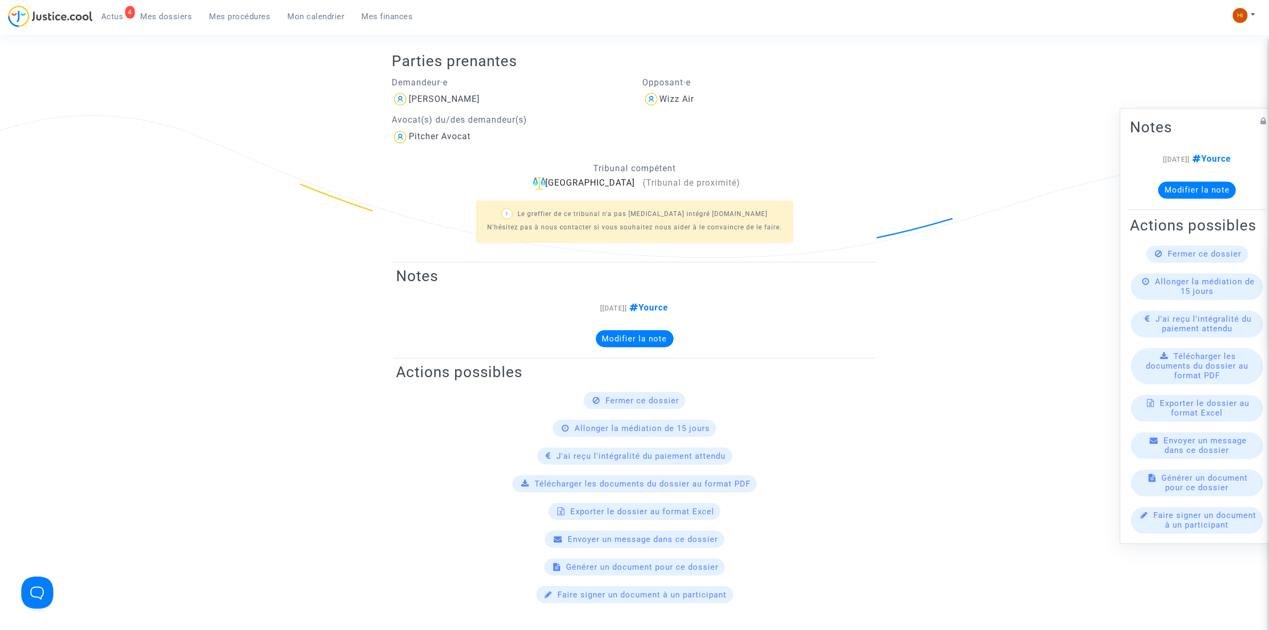
scroll to position [267, 0]
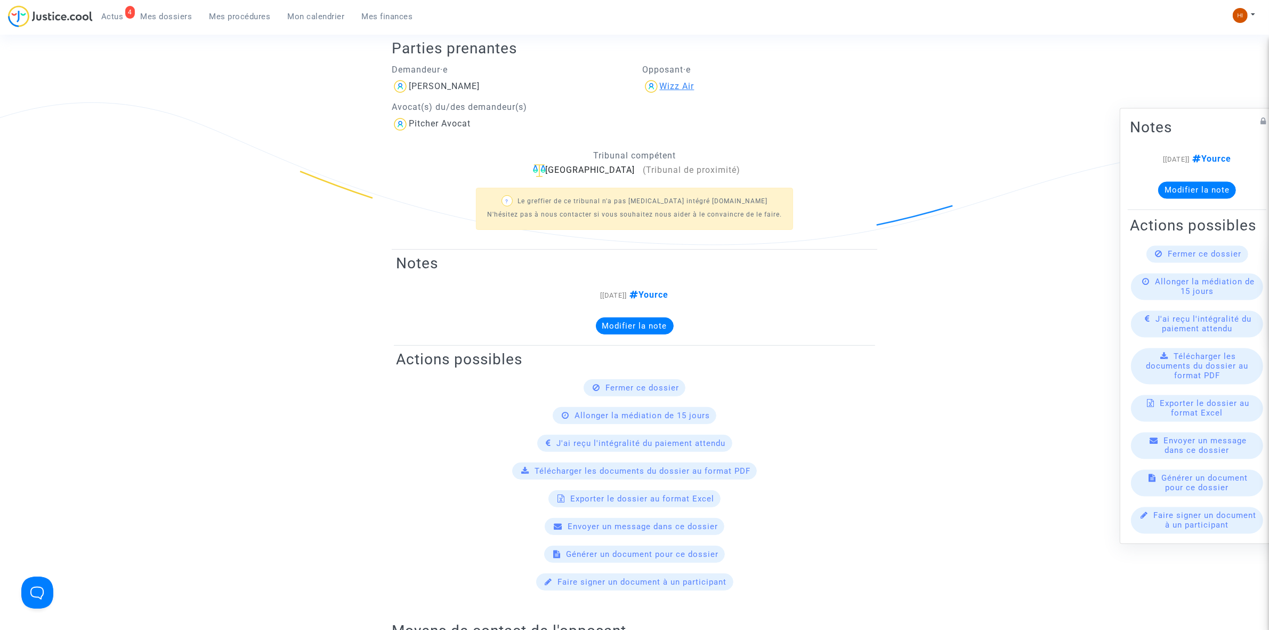
click at [677, 86] on div "Wizz Air" at bounding box center [677, 86] width 35 height 10
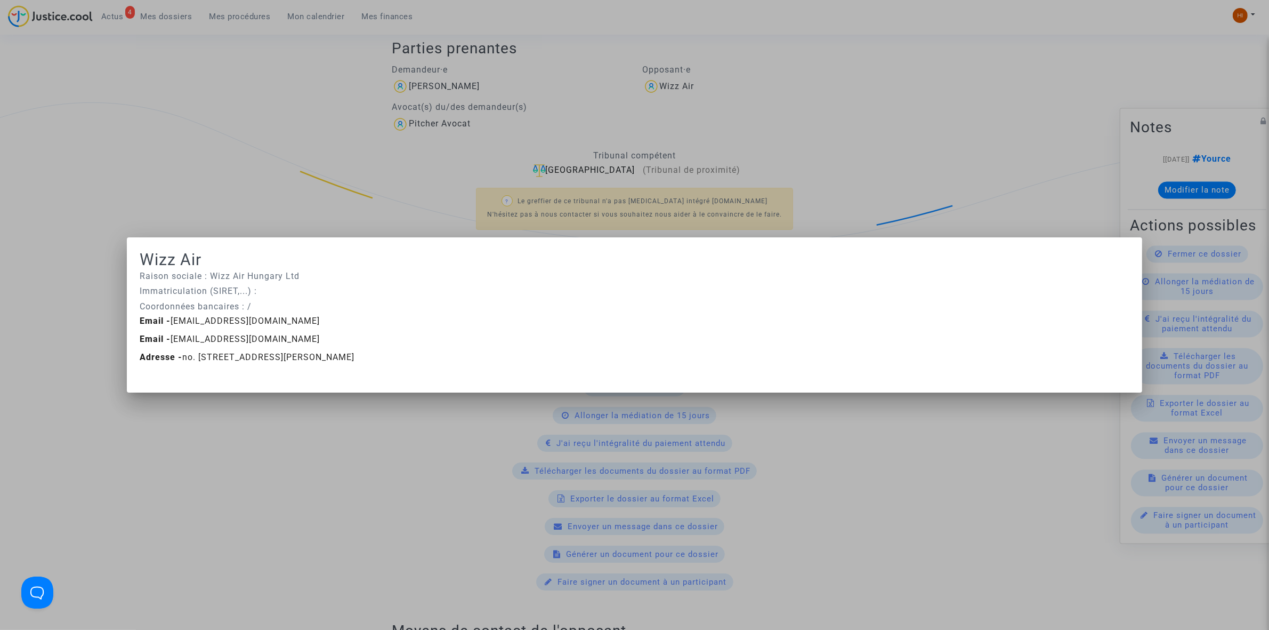
click at [198, 78] on div at bounding box center [634, 315] width 1269 height 630
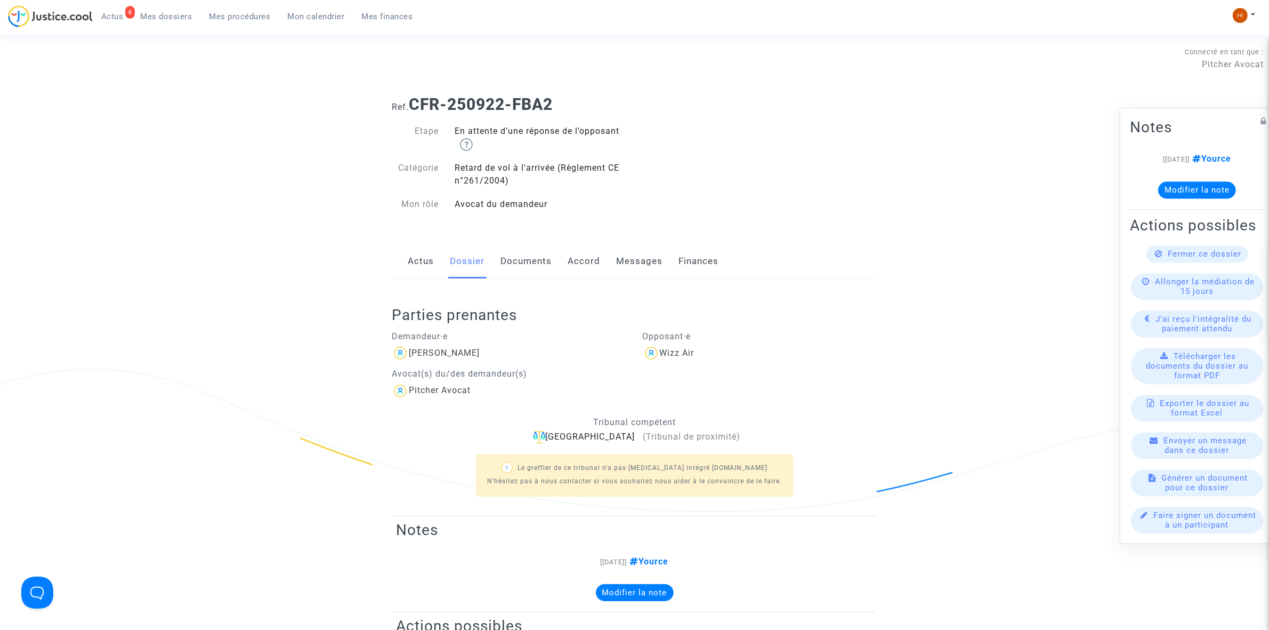
click at [243, 9] on link "Mes procédures" at bounding box center [240, 17] width 78 height 16
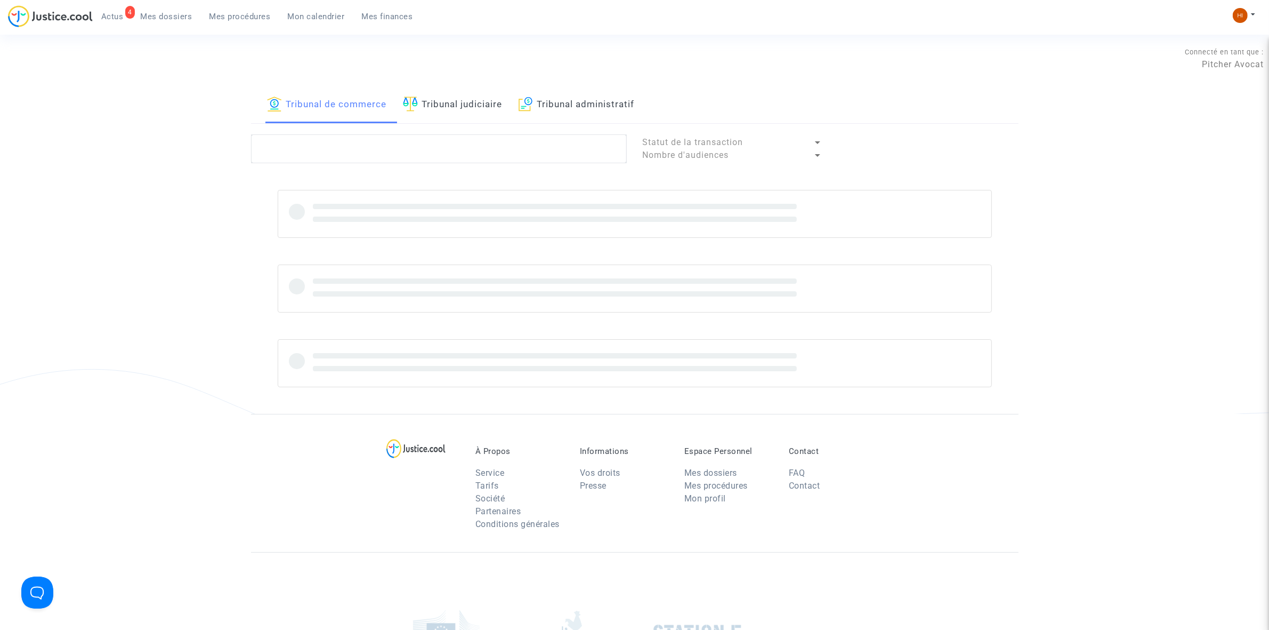
click at [449, 98] on link "Tribunal judiciaire" at bounding box center [453, 105] width 100 height 36
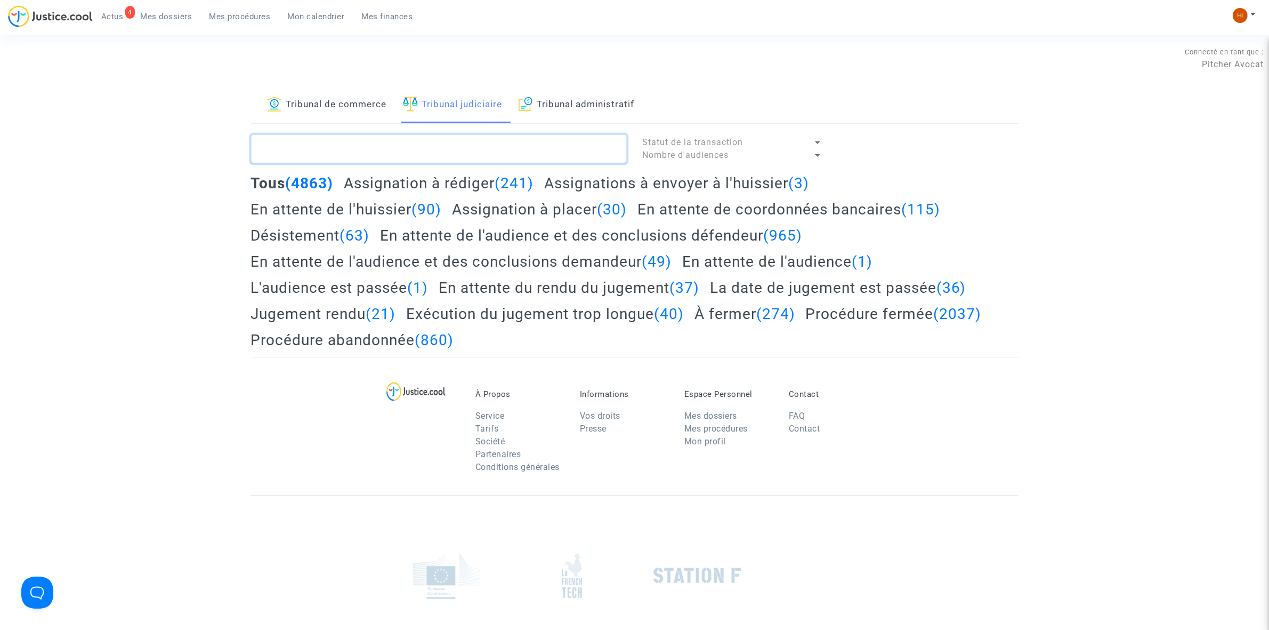
click at [435, 159] on textarea at bounding box center [439, 148] width 376 height 29
paste textarea "[PERSON_NAME]"
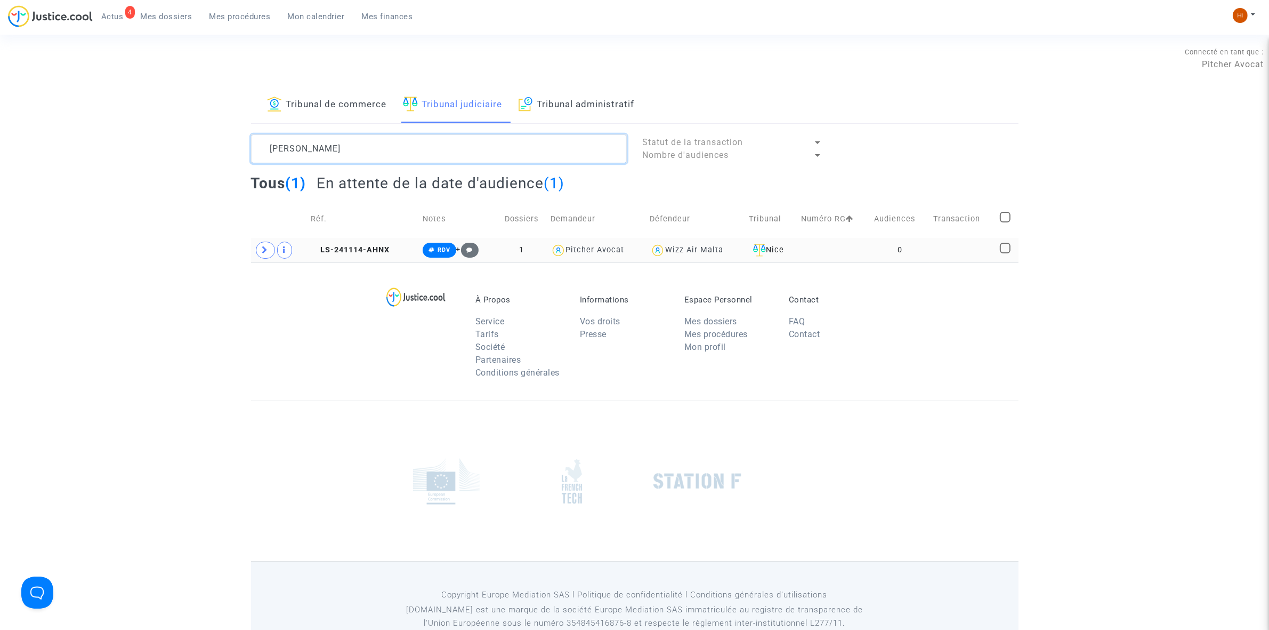
type textarea "[PERSON_NAME]"
click at [922, 249] on td "0" at bounding box center [900, 250] width 59 height 25
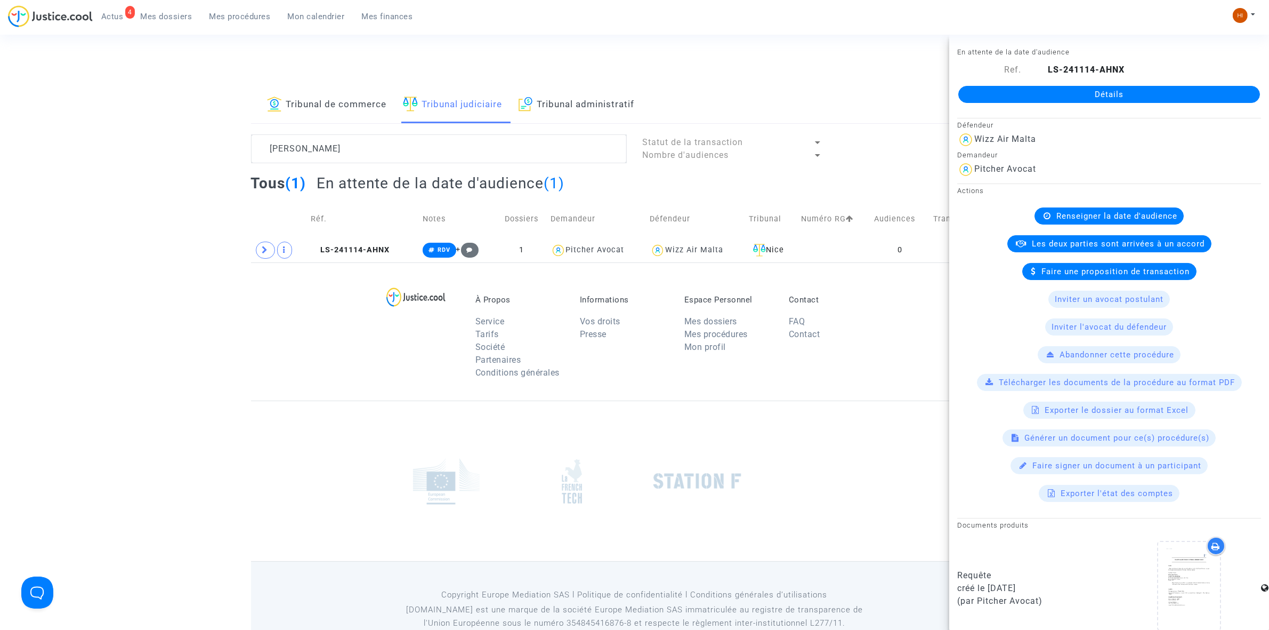
click at [1161, 87] on link "Détails" at bounding box center [1109, 94] width 302 height 17
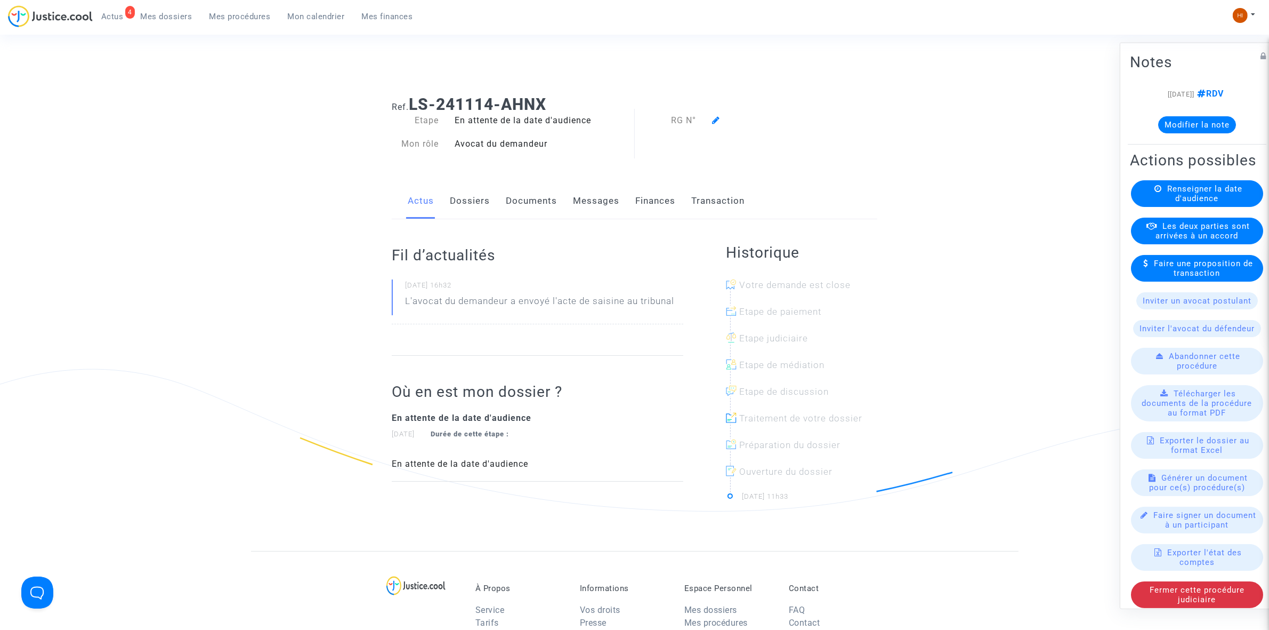
click at [1209, 203] on span "Renseigner la date d'audience" at bounding box center [1204, 192] width 75 height 19
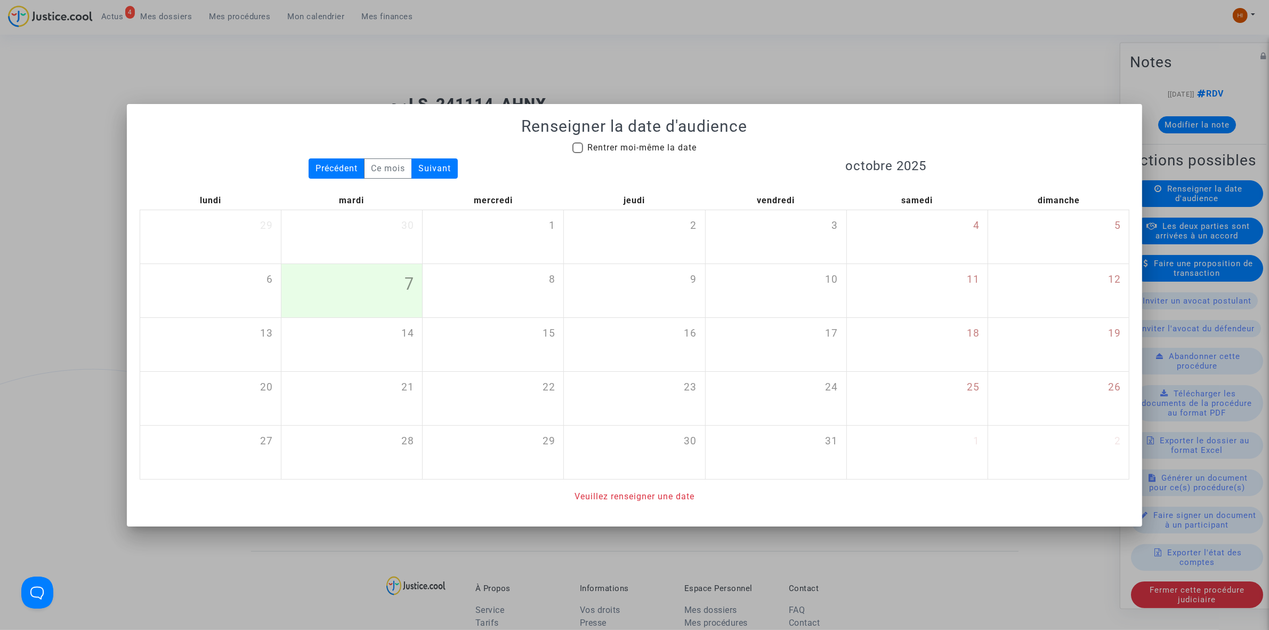
click at [628, 142] on span "Rentrer moi-même la date" at bounding box center [641, 147] width 109 height 10
click at [578, 153] on input "Rentrer moi-même la date" at bounding box center [577, 153] width 1 height 1
checkbox input "true"
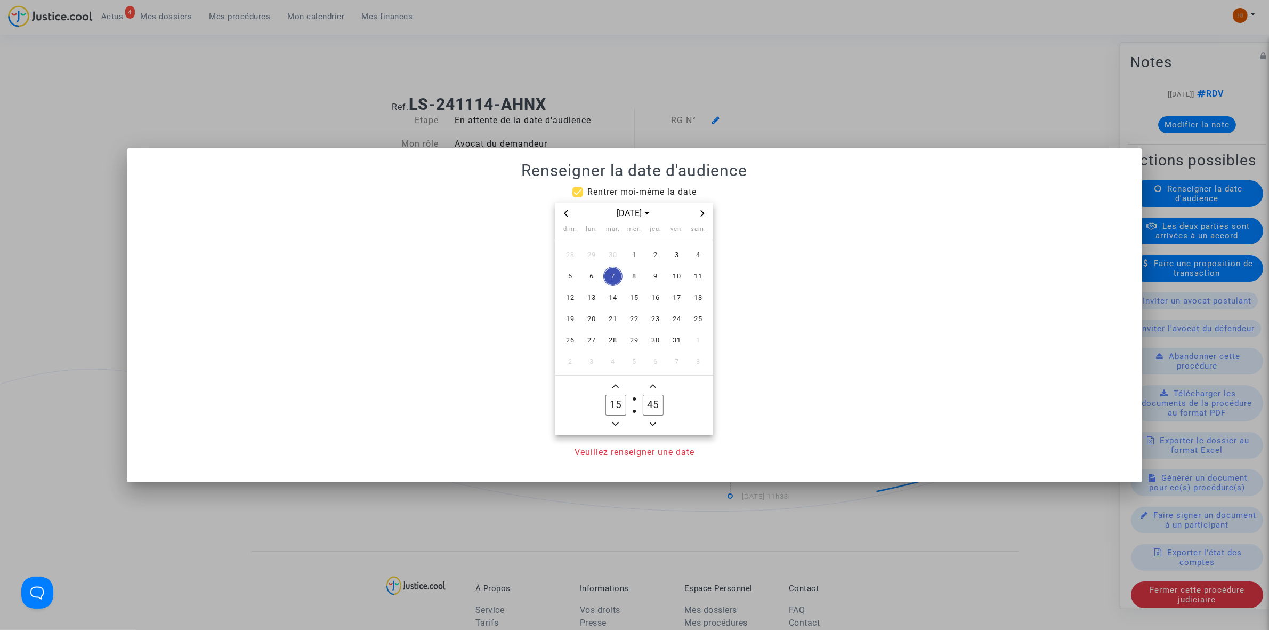
click at [712, 212] on div "oct. 2025" at bounding box center [634, 214] width 158 height 22
click at [702, 213] on icon "Next month" at bounding box center [702, 213] width 6 height 6
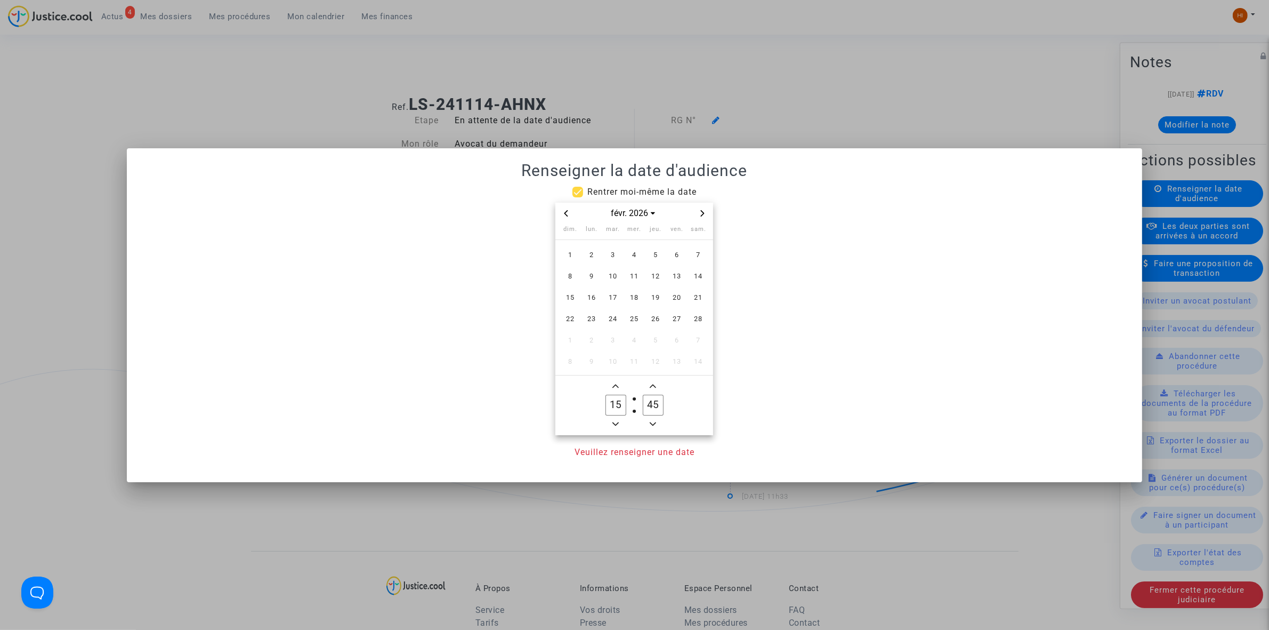
click at [702, 213] on icon "Next month" at bounding box center [702, 213] width 6 height 6
click at [616, 300] on span "17" at bounding box center [612, 297] width 19 height 19
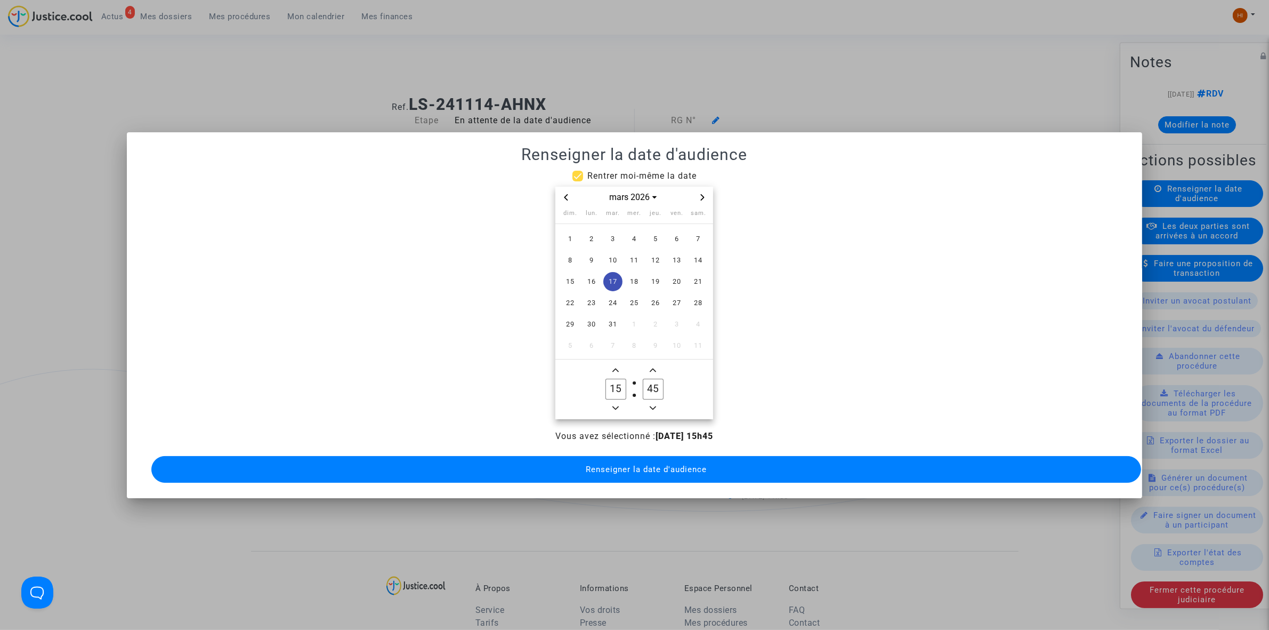
click at [611, 401] on span "Minus a hour" at bounding box center [615, 407] width 13 height 13
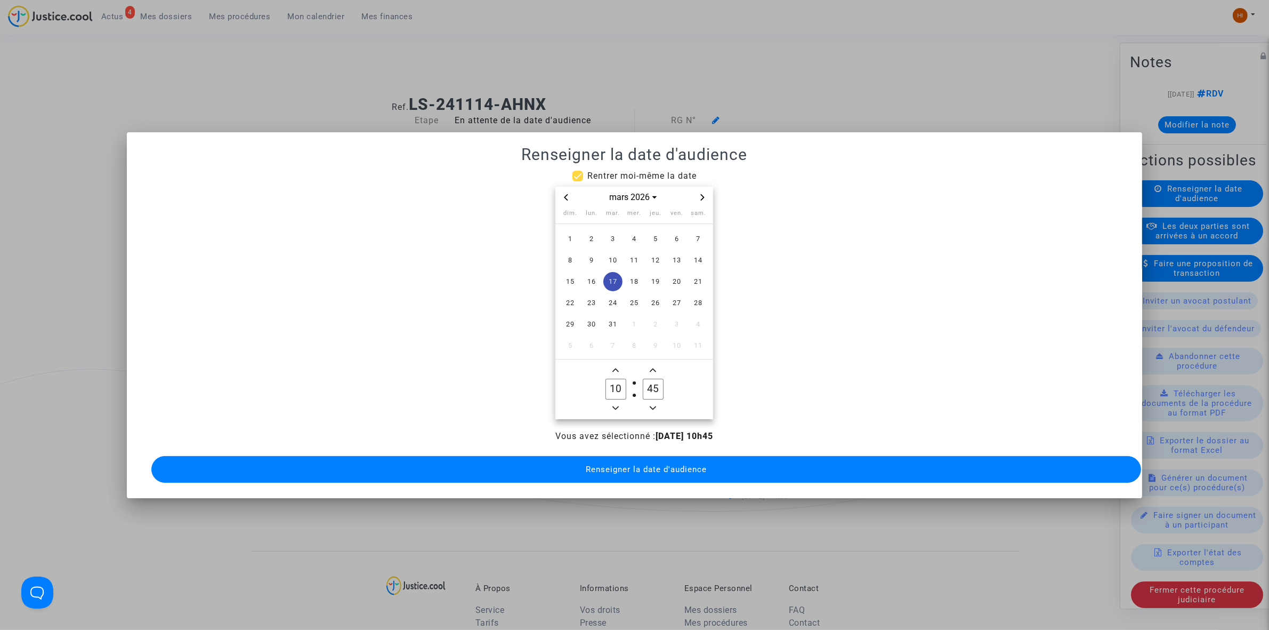
click at [611, 401] on span "Minus a hour" at bounding box center [615, 407] width 13 height 13
type input "09"
click at [656, 405] on icon "Minus a minute" at bounding box center [653, 408] width 6 height 6
click at [652, 385] on input "44" at bounding box center [653, 388] width 20 height 20
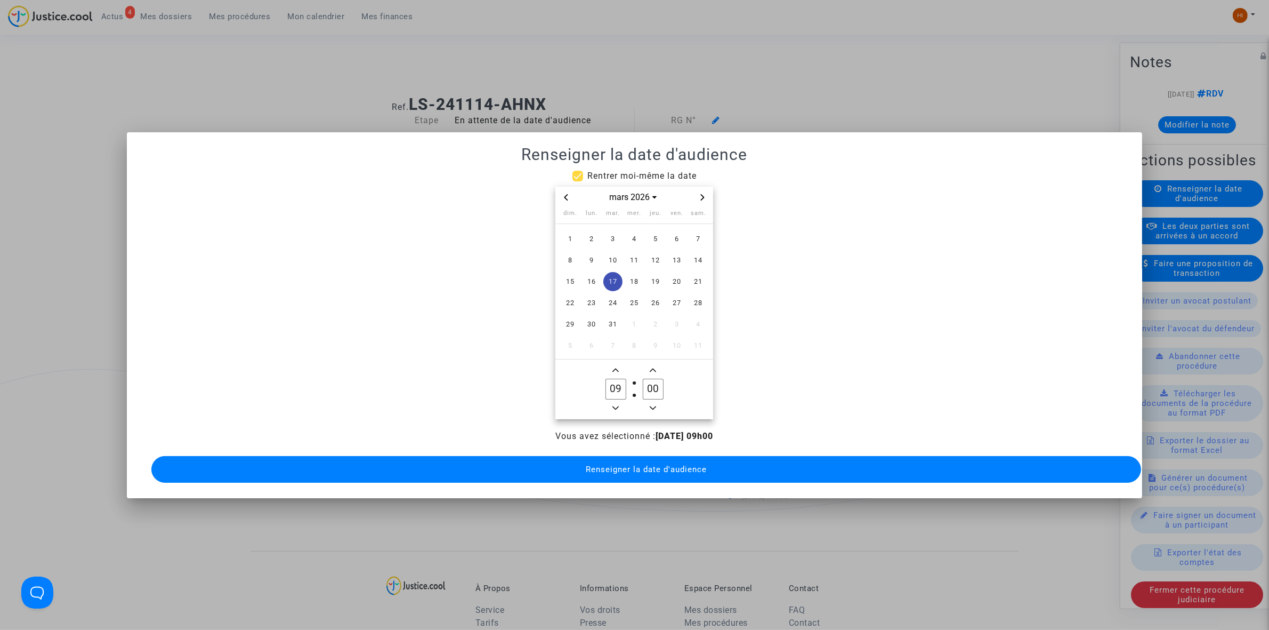
type input "00"
drag, startPoint x: 641, startPoint y: 467, endPoint x: 616, endPoint y: 463, distance: 25.9
click at [641, 468] on span "Renseigner la date d'audience" at bounding box center [646, 469] width 121 height 10
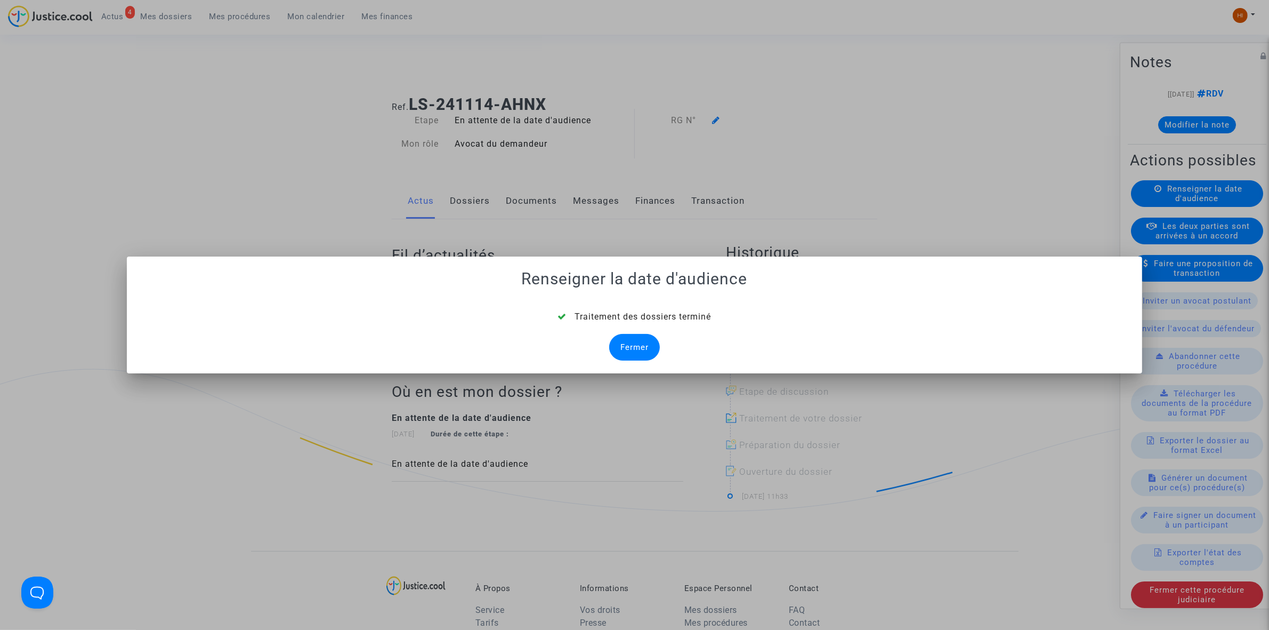
click at [624, 344] on div "Fermer" at bounding box center [634, 347] width 51 height 27
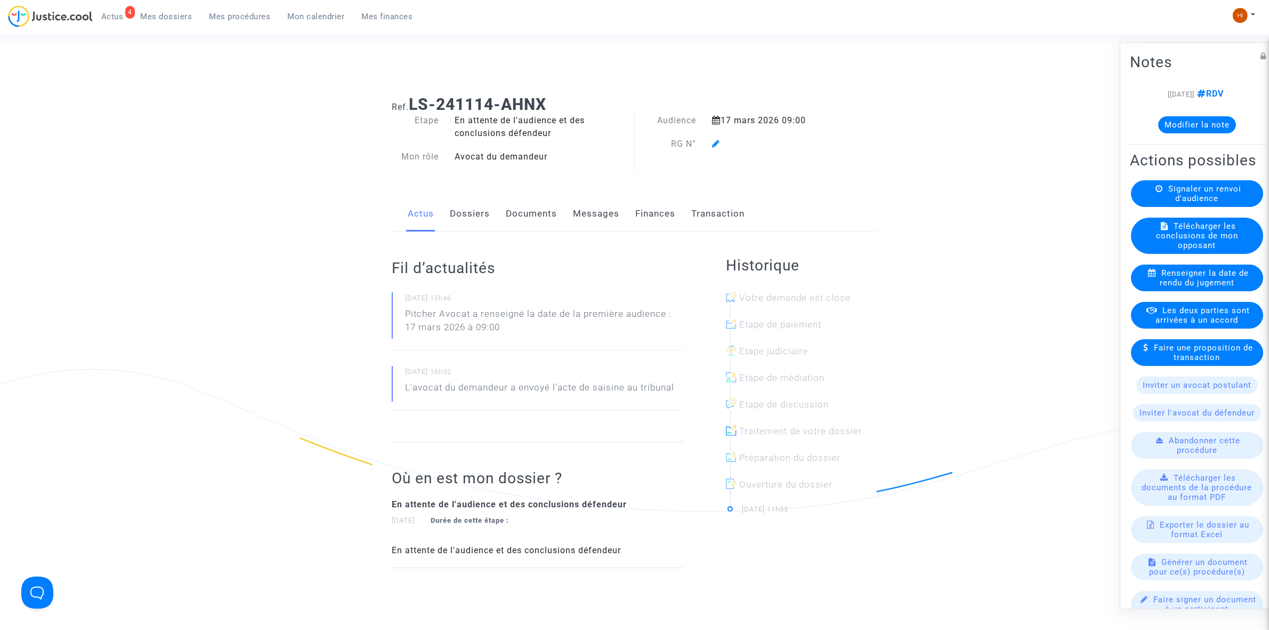
click at [716, 144] on icon at bounding box center [716, 143] width 8 height 9
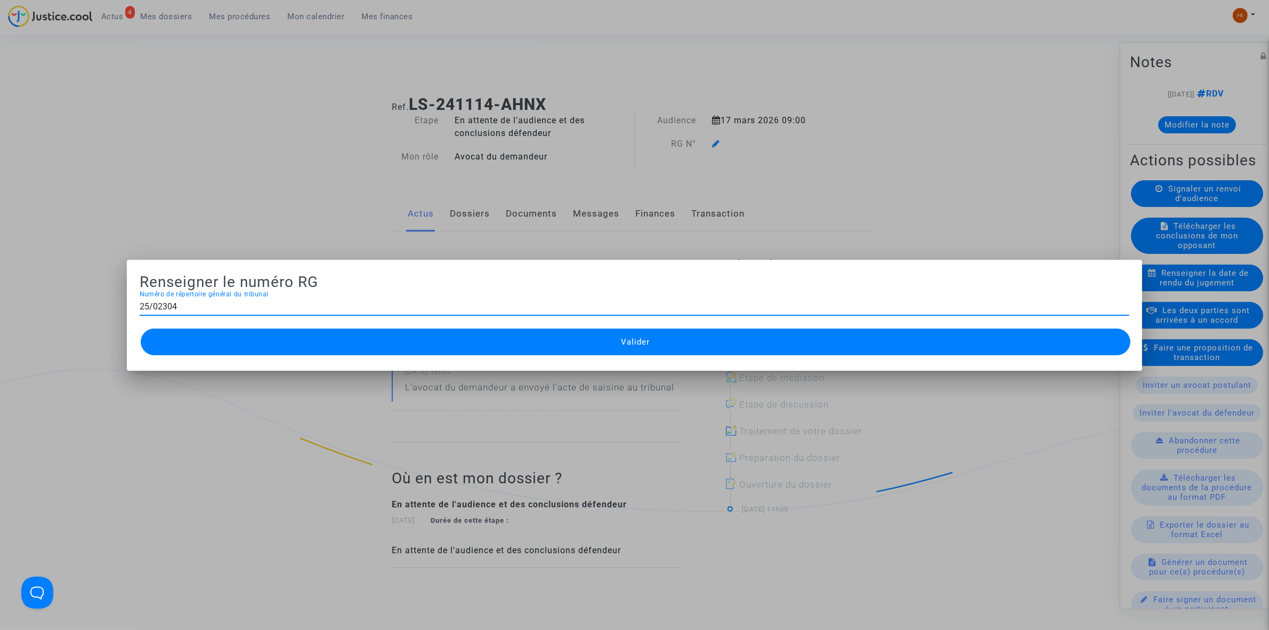
type input "25/02304"
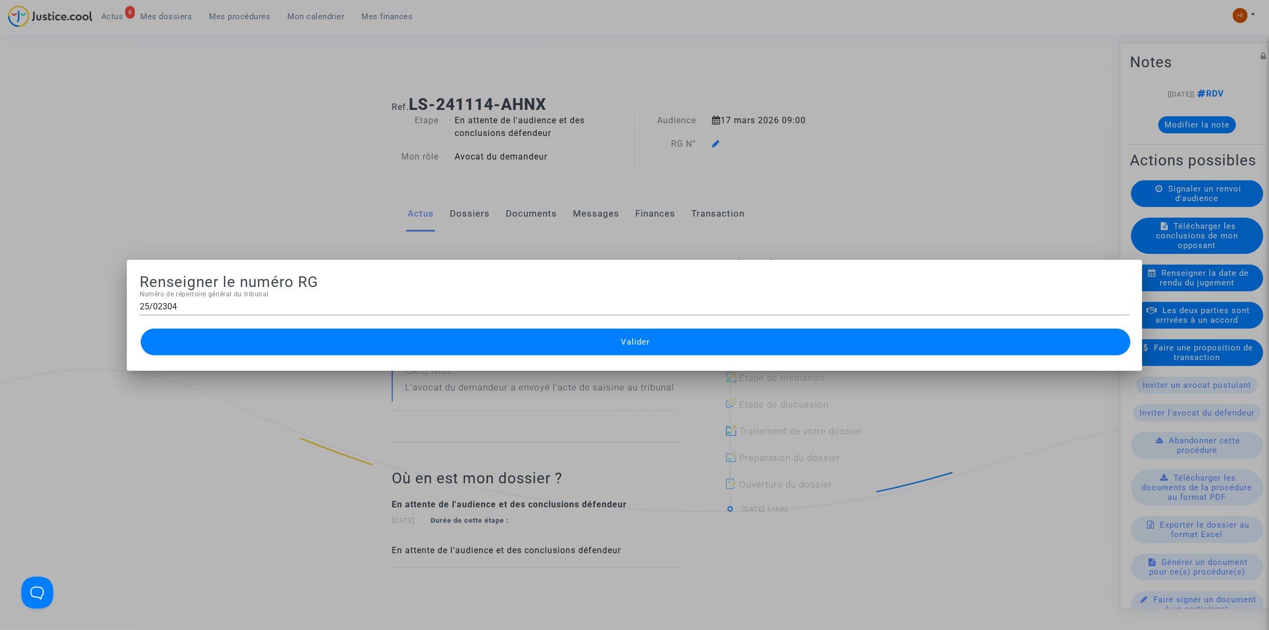
click at [620, 312] on div "25/02304 Numéro de répertoire général du tribunal" at bounding box center [635, 303] width 990 height 24
click at [606, 350] on button "Valider" at bounding box center [636, 341] width 990 height 27
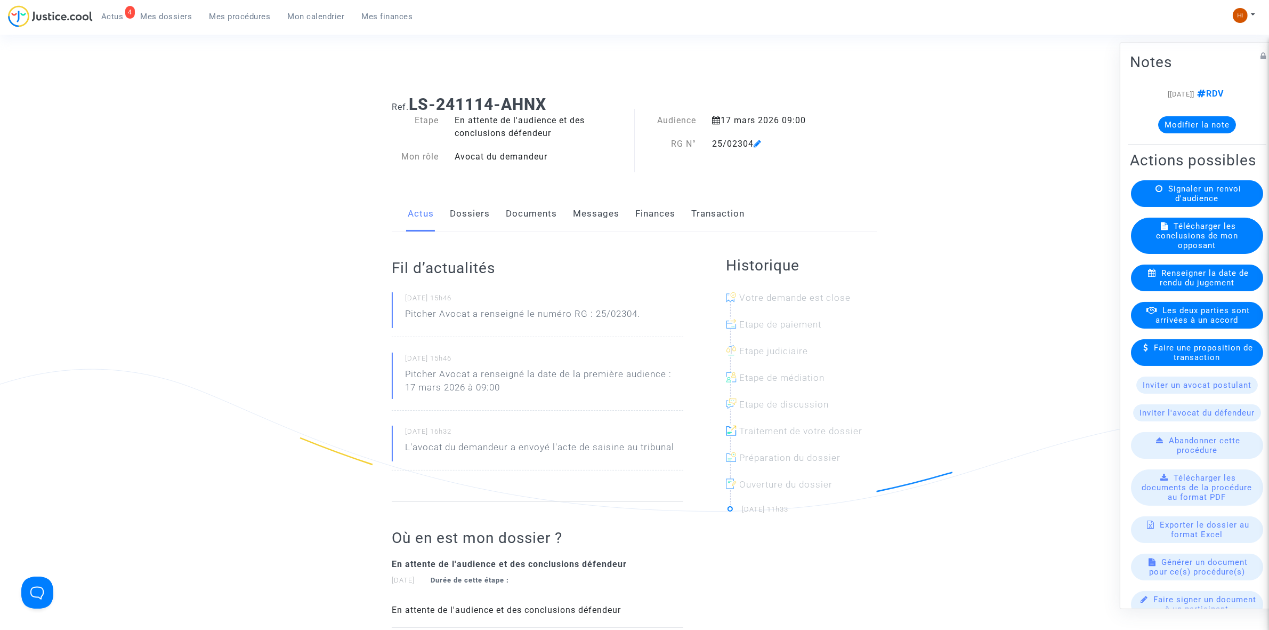
click at [514, 216] on link "Documents" at bounding box center [531, 213] width 51 height 35
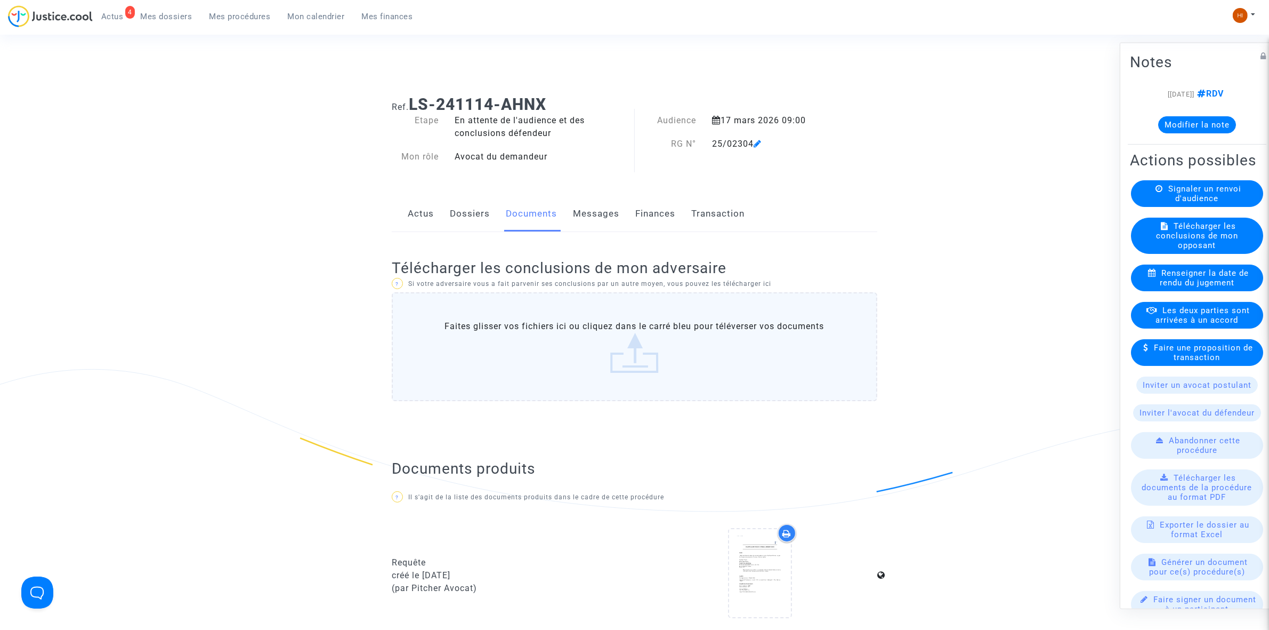
scroll to position [400, 0]
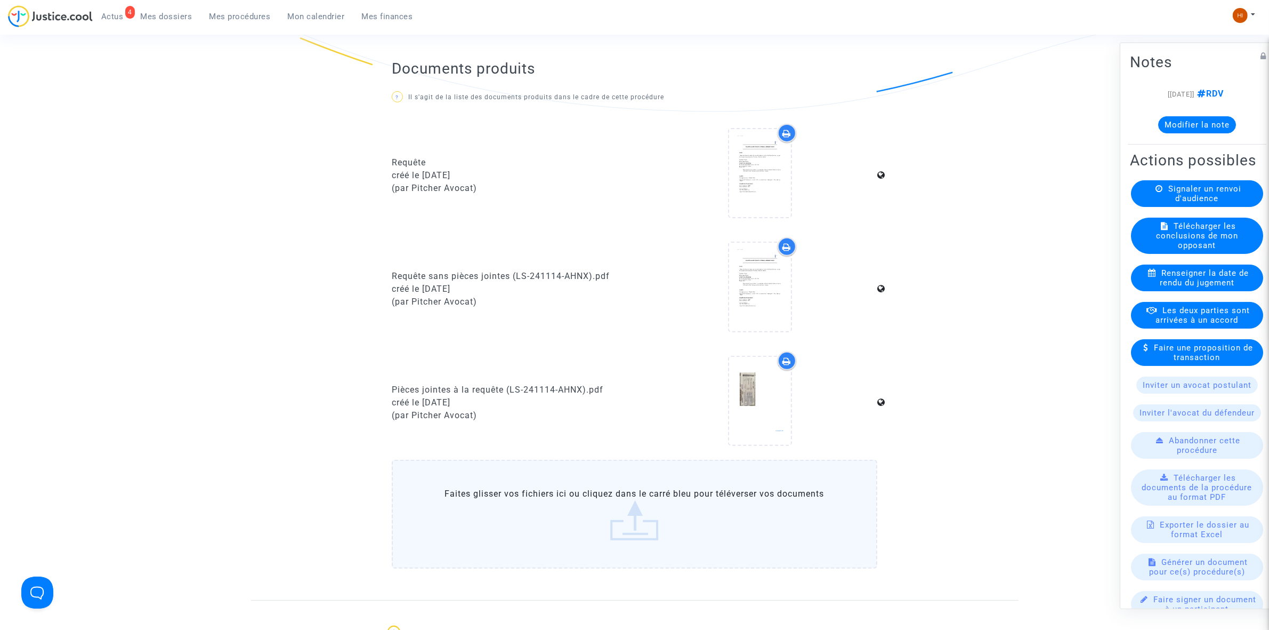
click at [1170, 126] on button "Modifier la note" at bounding box center [1197, 124] width 78 height 17
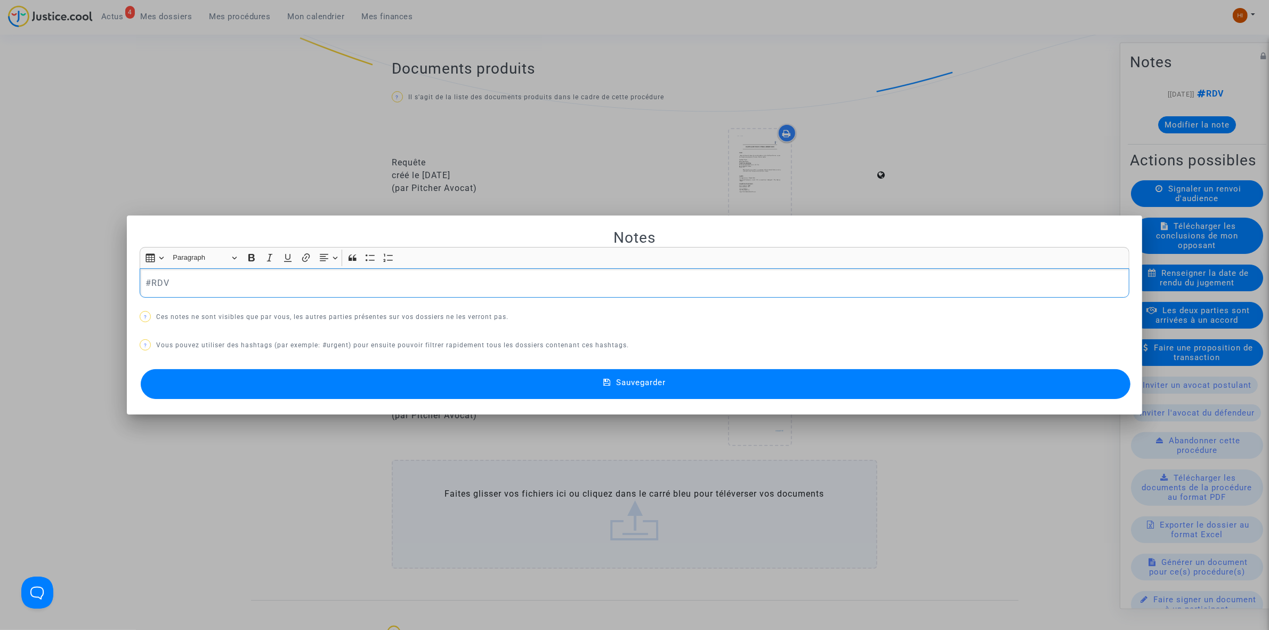
scroll to position [0, 0]
click at [689, 387] on button "Sauvegarder" at bounding box center [636, 384] width 990 height 30
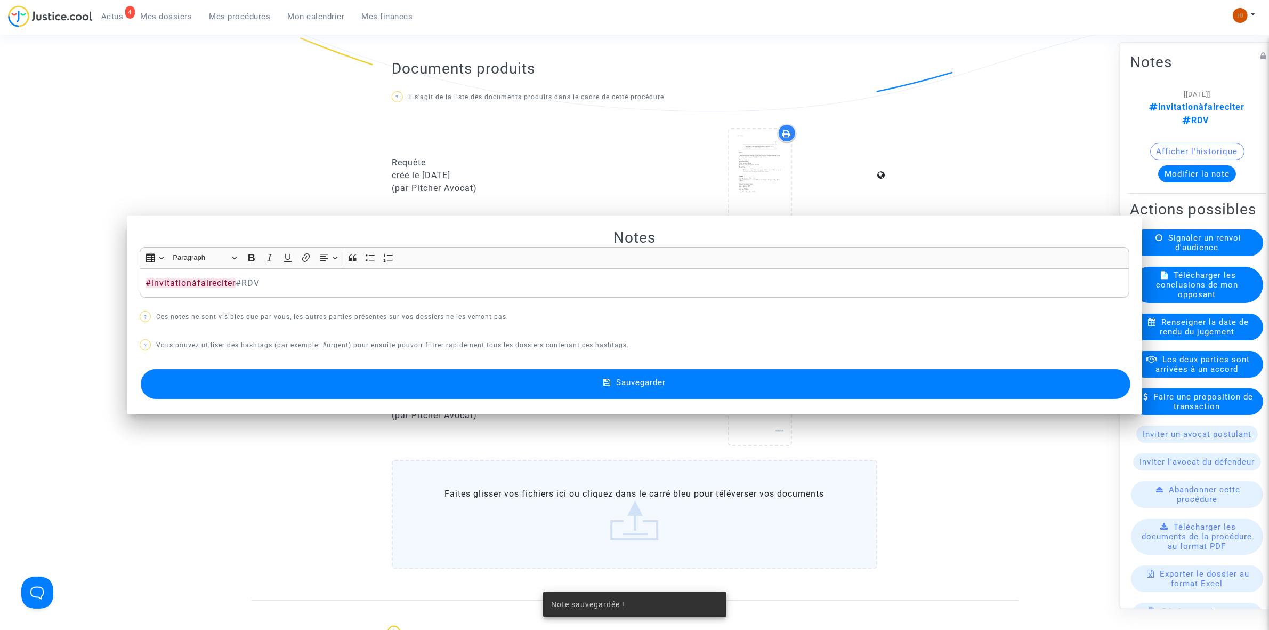
scroll to position [400, 0]
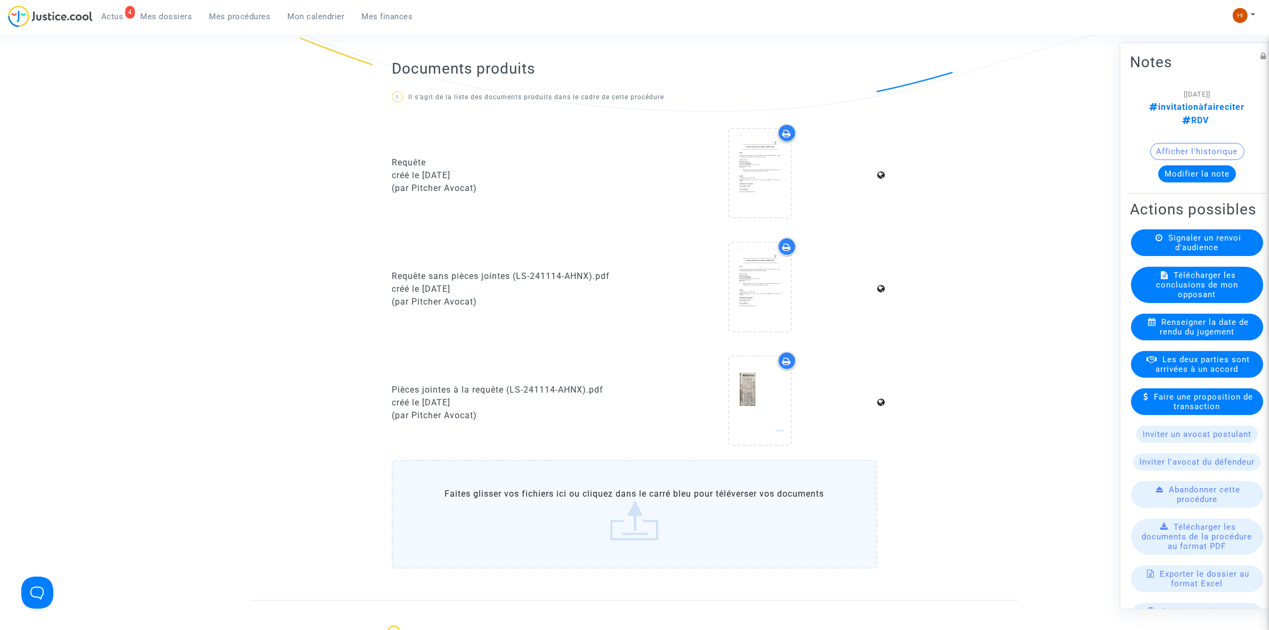
click at [230, 15] on span "Mes procédures" at bounding box center [239, 17] width 61 height 10
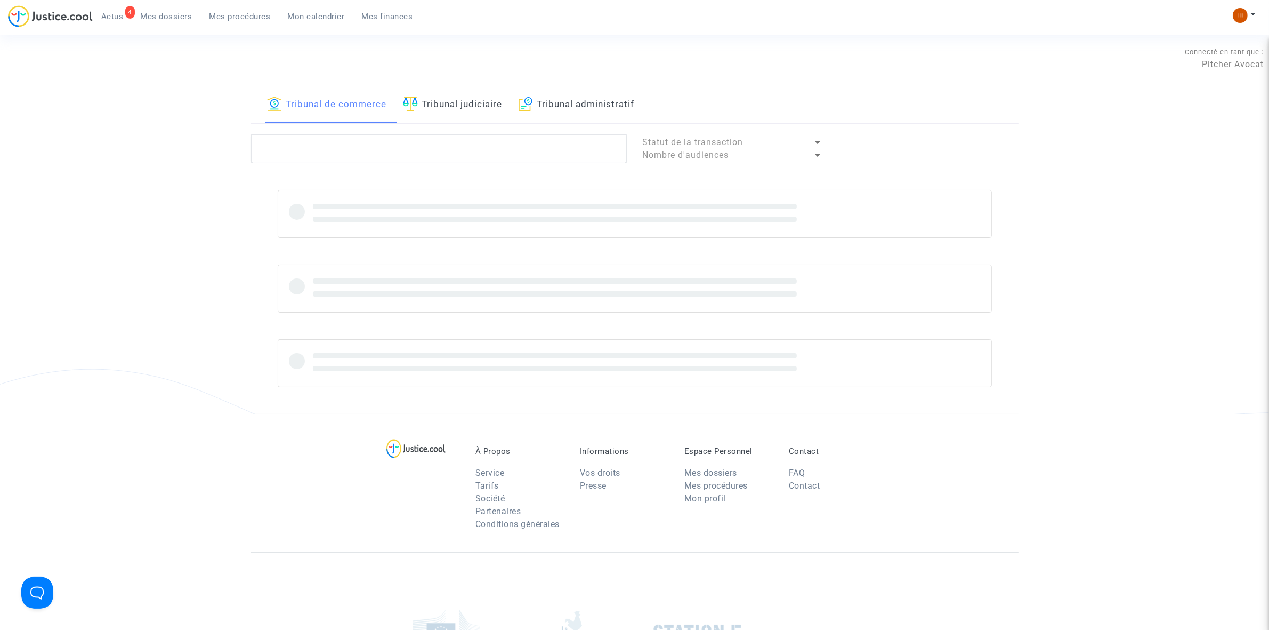
click at [446, 102] on link "Tribunal judiciaire" at bounding box center [453, 105] width 100 height 36
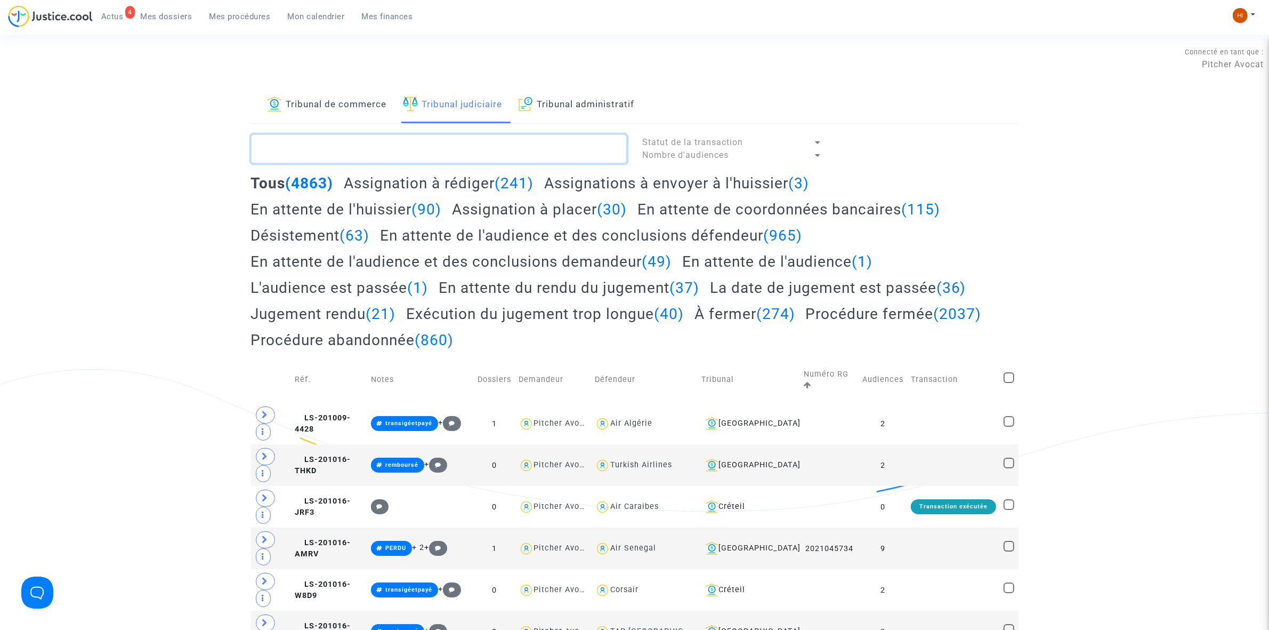
click at [420, 155] on textarea at bounding box center [439, 148] width 376 height 29
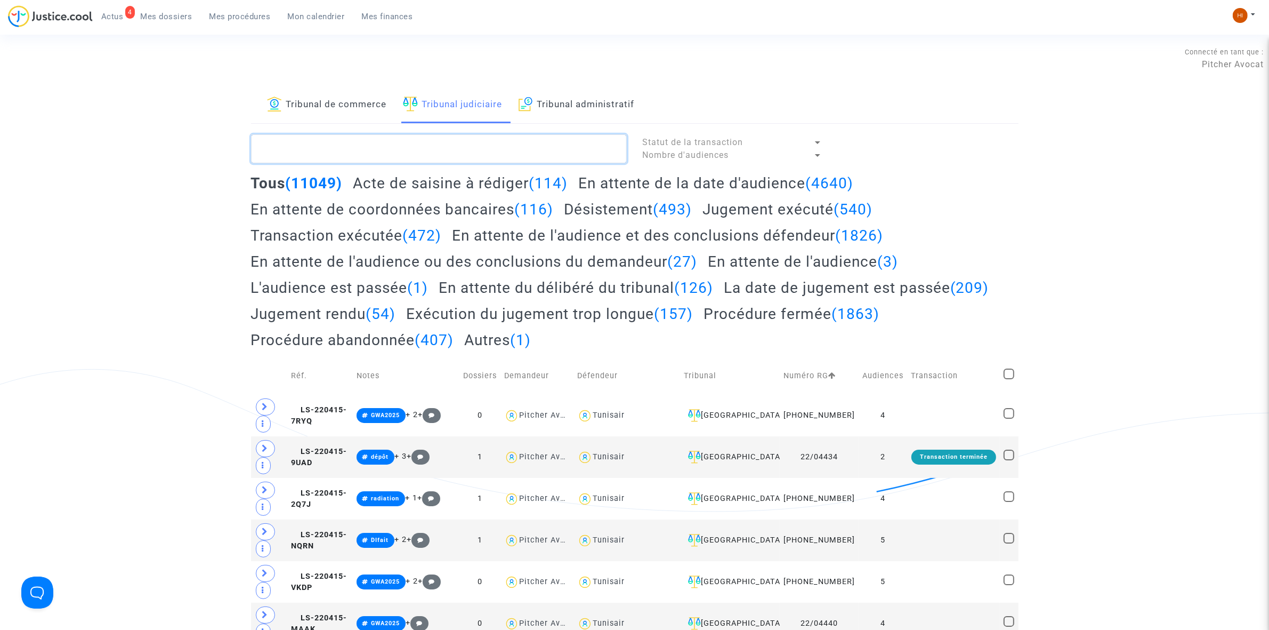
click at [450, 141] on textarea at bounding box center [439, 148] width 376 height 29
paste textarea "LS-240304-PUEE"
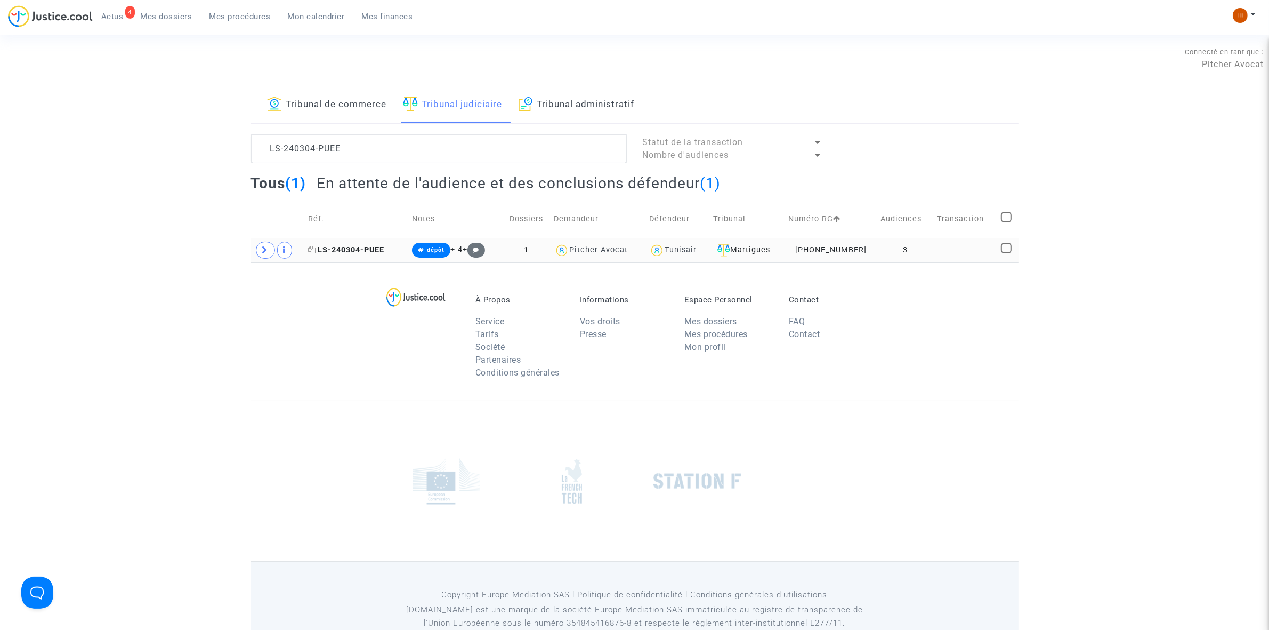
click at [361, 246] on span "LS-240304-PUEE" at bounding box center [346, 249] width 76 height 9
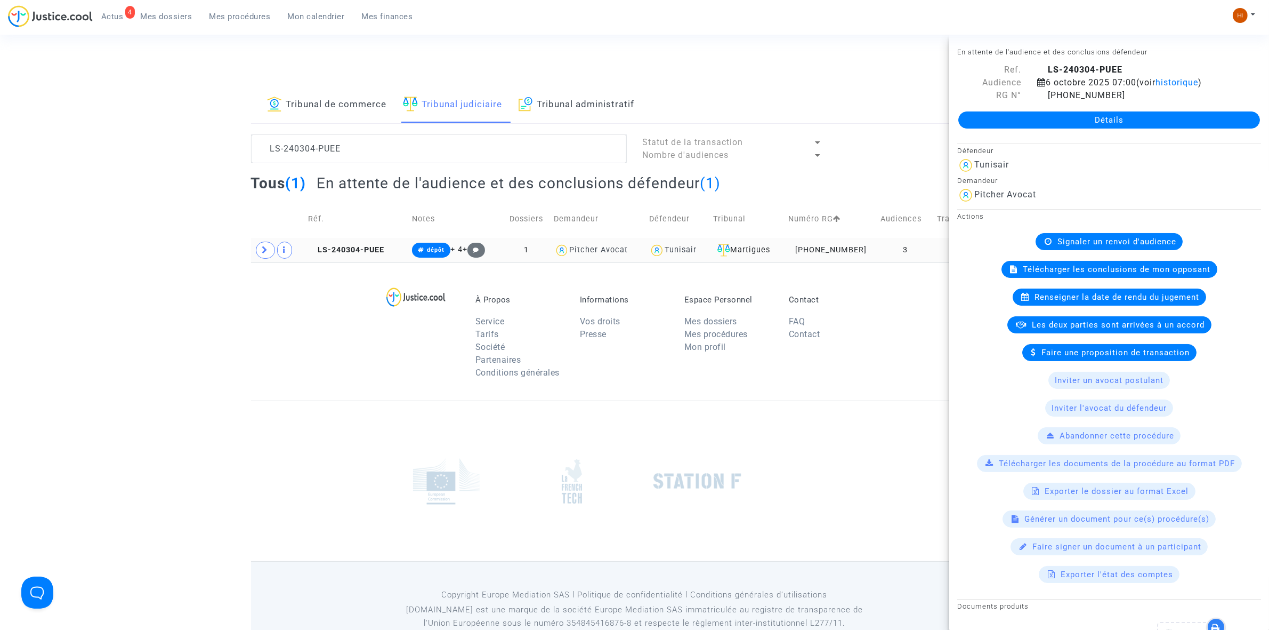
drag, startPoint x: 278, startPoint y: 256, endPoint x: 272, endPoint y: 260, distance: 6.7
click at [276, 257] on td at bounding box center [277, 250] width 53 height 25
click at [267, 260] on td at bounding box center [277, 250] width 53 height 25
drag, startPoint x: 268, startPoint y: 252, endPoint x: 312, endPoint y: 260, distance: 44.3
click at [269, 252] on span at bounding box center [265, 249] width 19 height 17
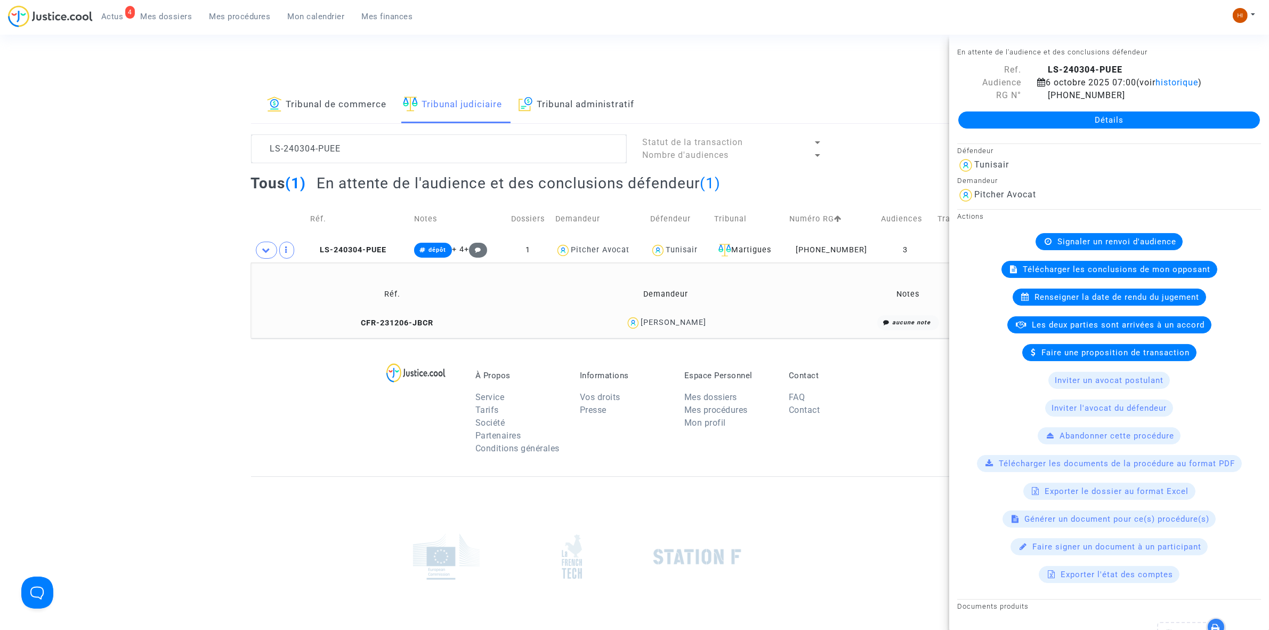
drag, startPoint x: 700, startPoint y: 324, endPoint x: 635, endPoint y: 316, distance: 64.9
click at [635, 316] on div "DOMINIQUE BONIN" at bounding box center [666, 322] width 264 height 15
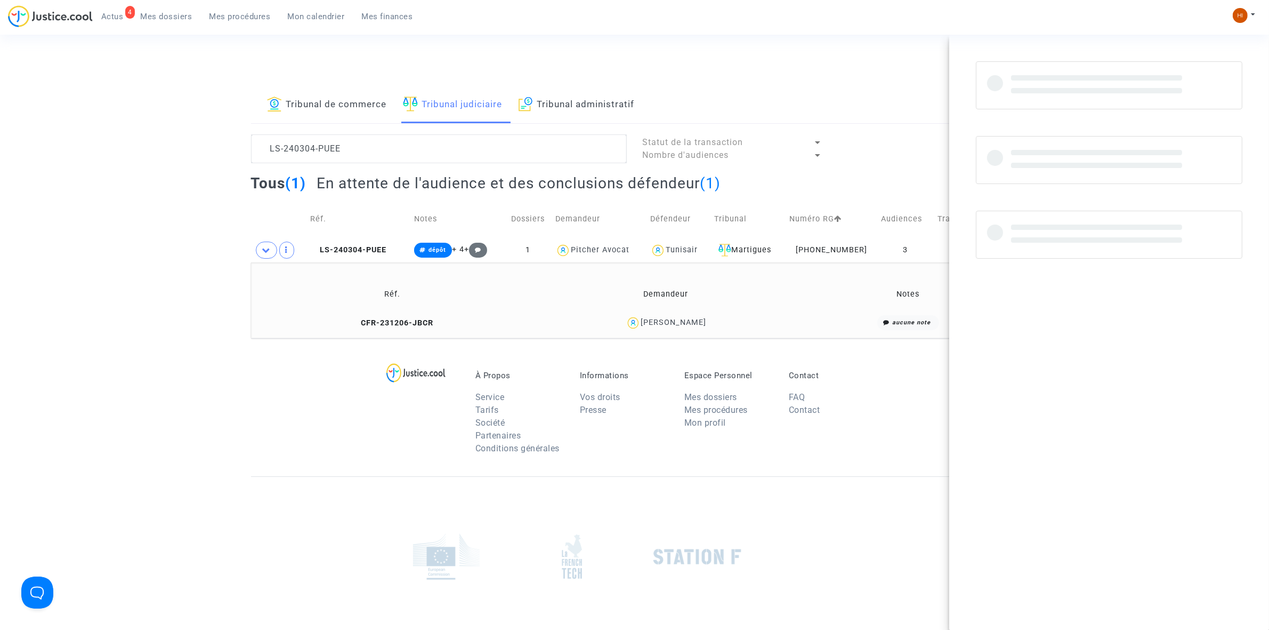
copy div "DOMINIQUE BONIN"
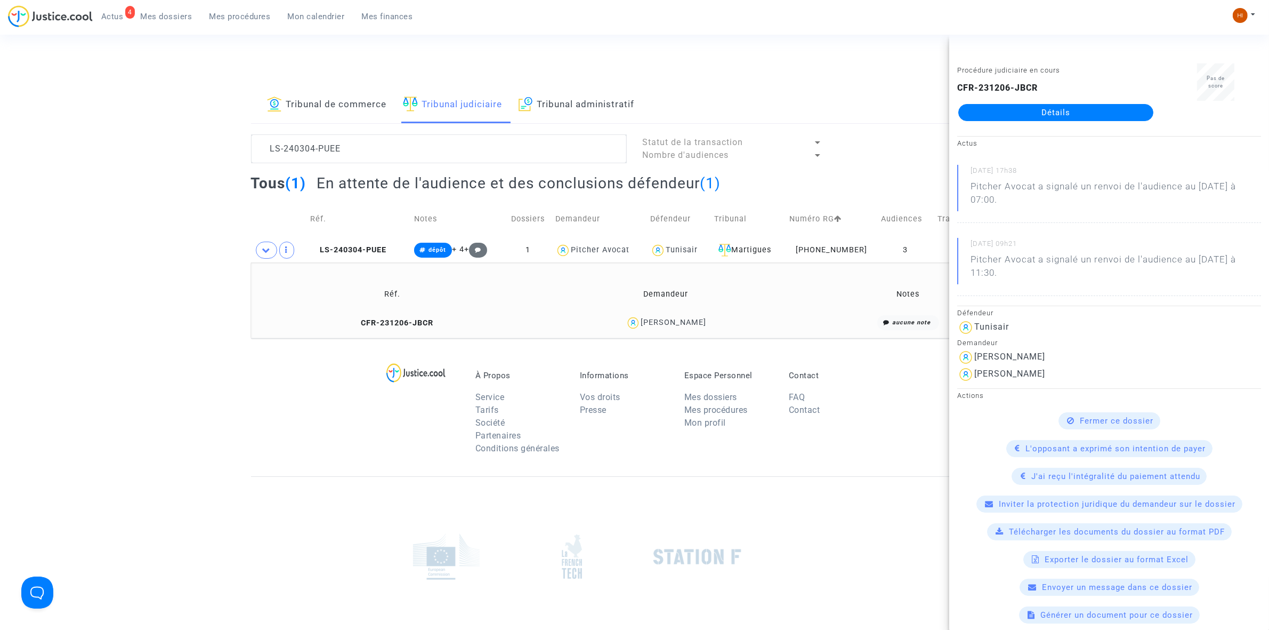
drag, startPoint x: 859, startPoint y: 136, endPoint x: 872, endPoint y: 142, distance: 13.6
click at [859, 136] on div at bounding box center [929, 148] width 196 height 29
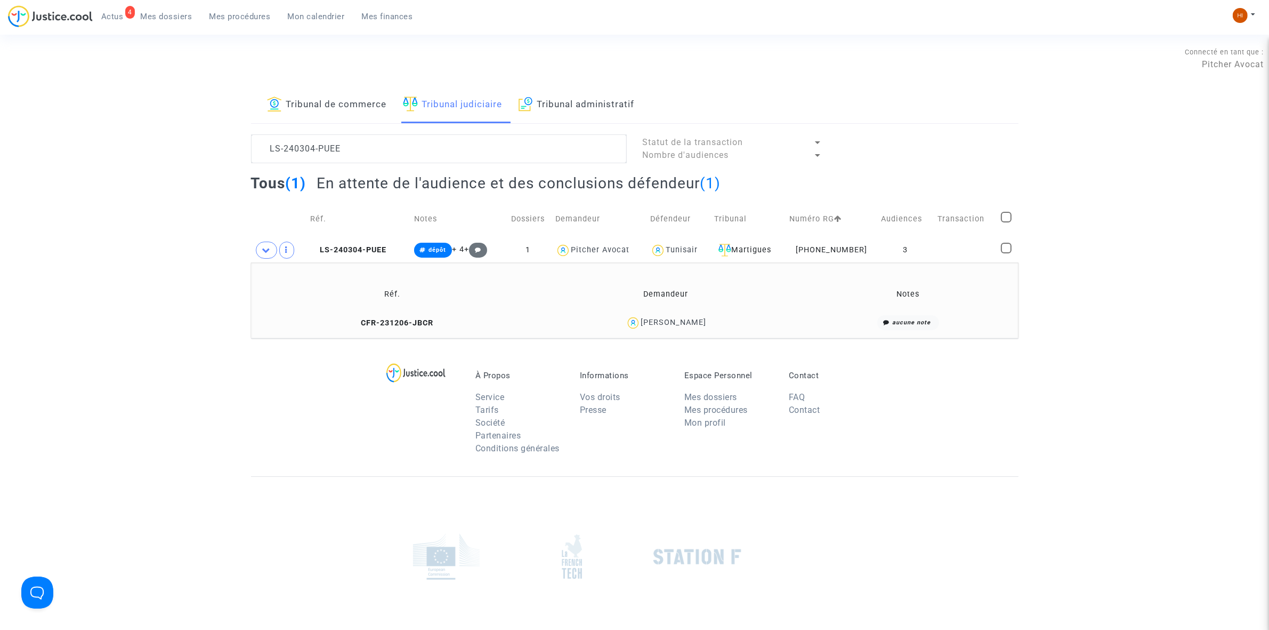
drag, startPoint x: 745, startPoint y: 328, endPoint x: 634, endPoint y: 331, distance: 110.4
click at [634, 331] on div "DOMINIQUE BONIN" at bounding box center [666, 322] width 264 height 15
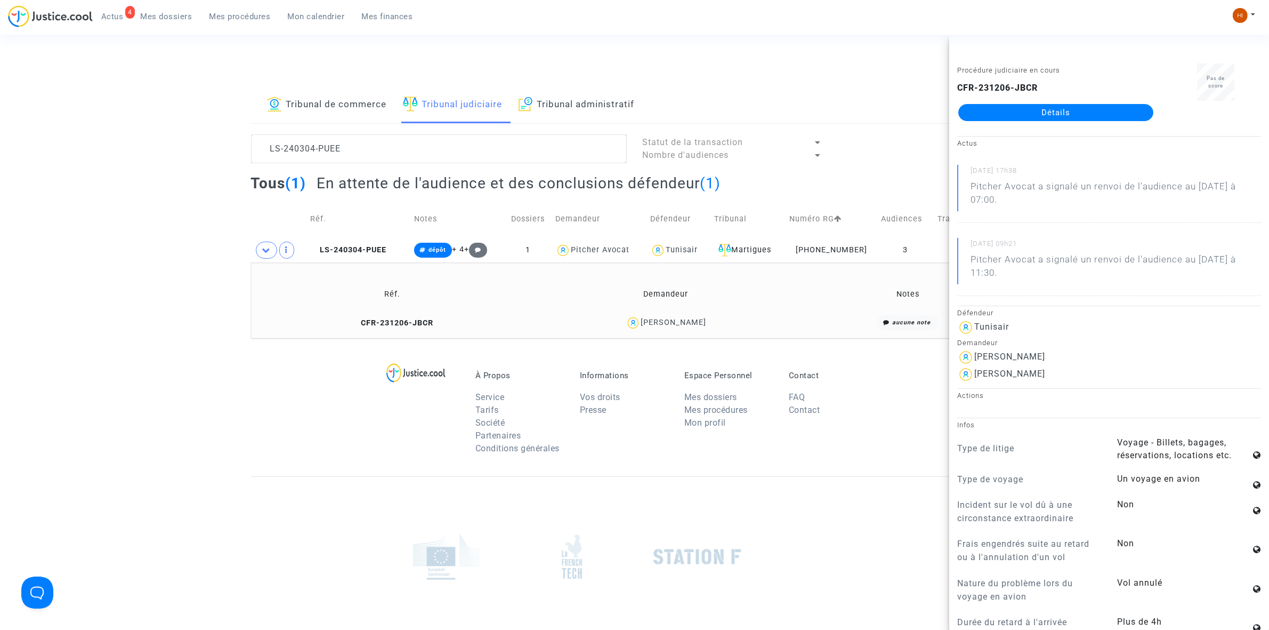
copy div "DOMINIQUE BONIN"
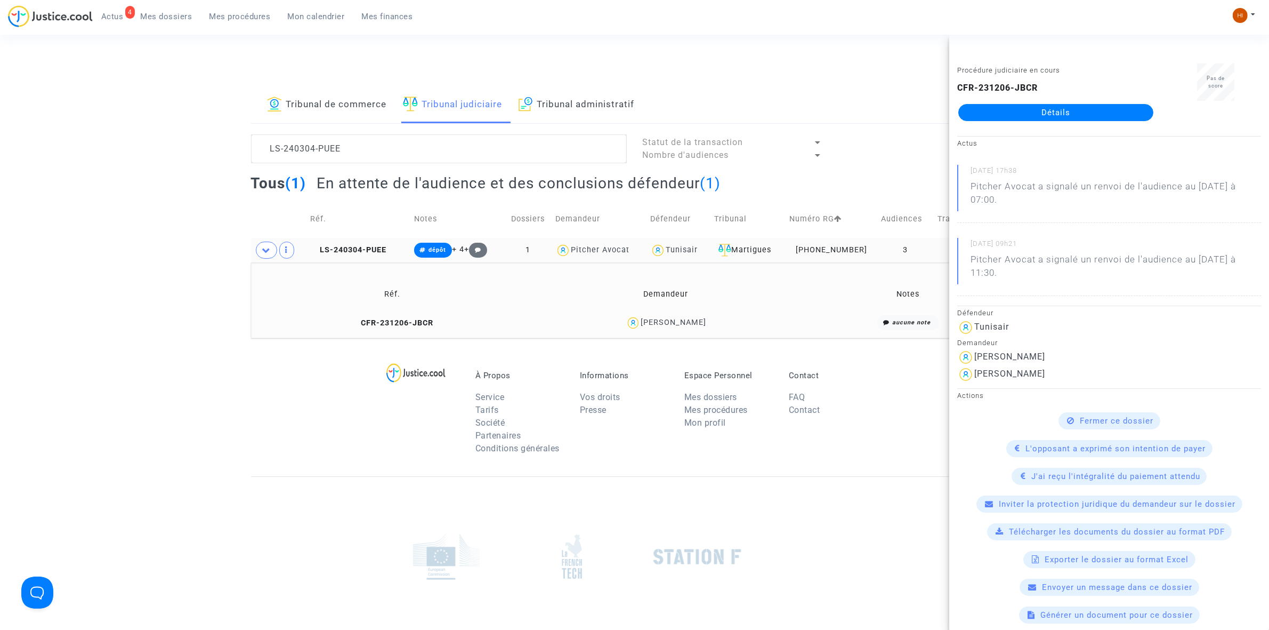
drag, startPoint x: 942, startPoint y: 254, endPoint x: 947, endPoint y: 239, distance: 15.7
click at [942, 254] on td at bounding box center [965, 250] width 63 height 25
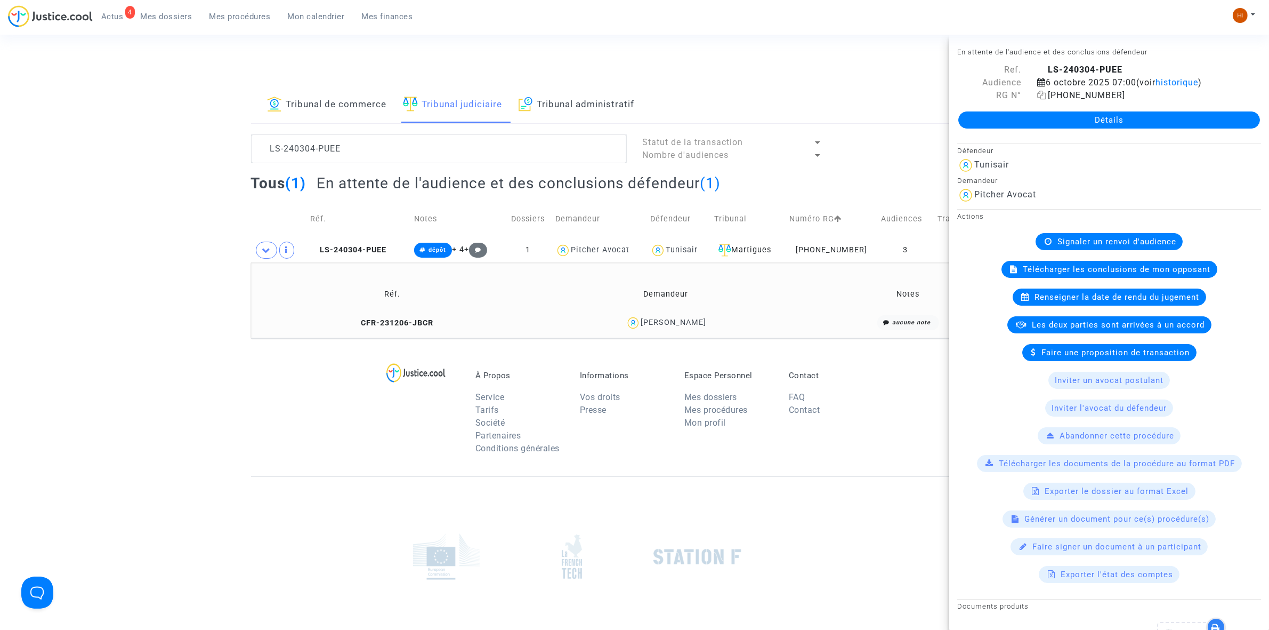
click at [1040, 94] on icon at bounding box center [1041, 95] width 9 height 9
drag, startPoint x: 369, startPoint y: 147, endPoint x: 170, endPoint y: 124, distance: 201.2
click at [268, 134] on textarea at bounding box center [439, 148] width 376 height 29
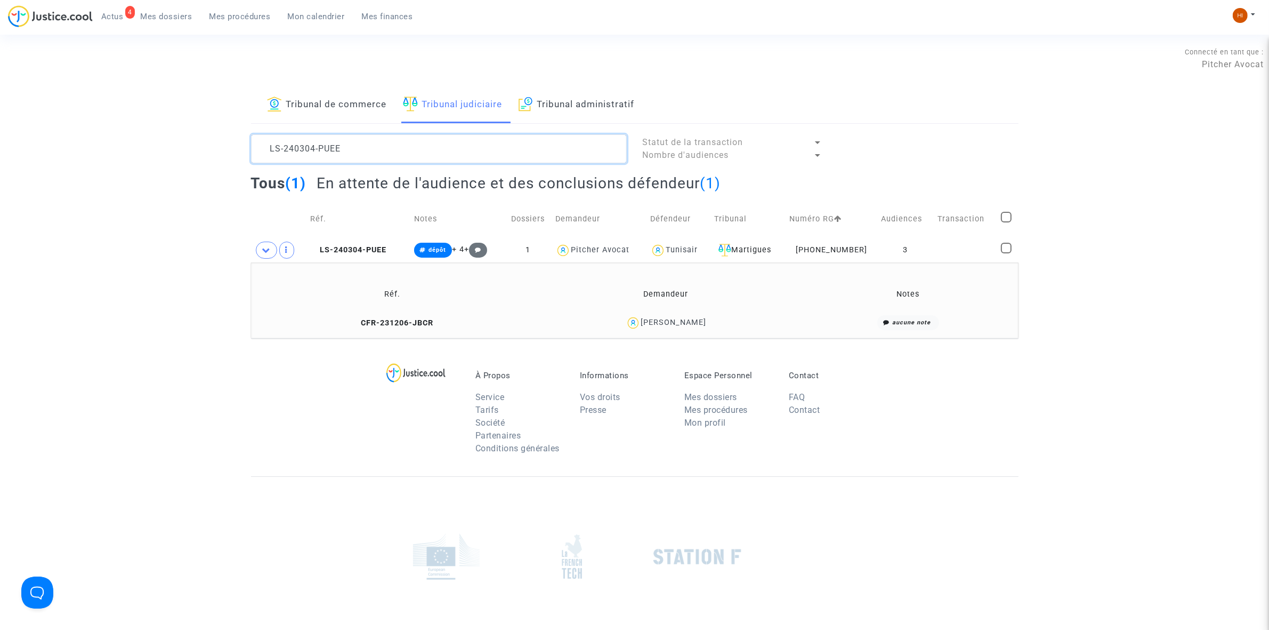
paste textarea "19-NNQN"
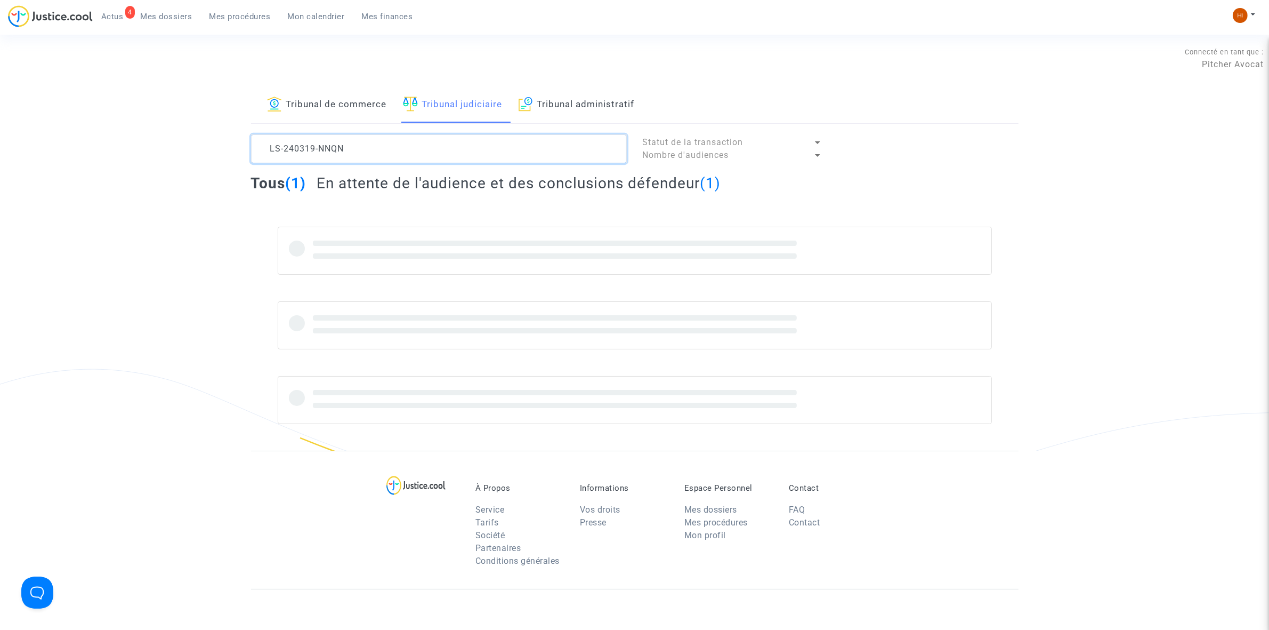
click at [355, 156] on textarea at bounding box center [439, 148] width 376 height 29
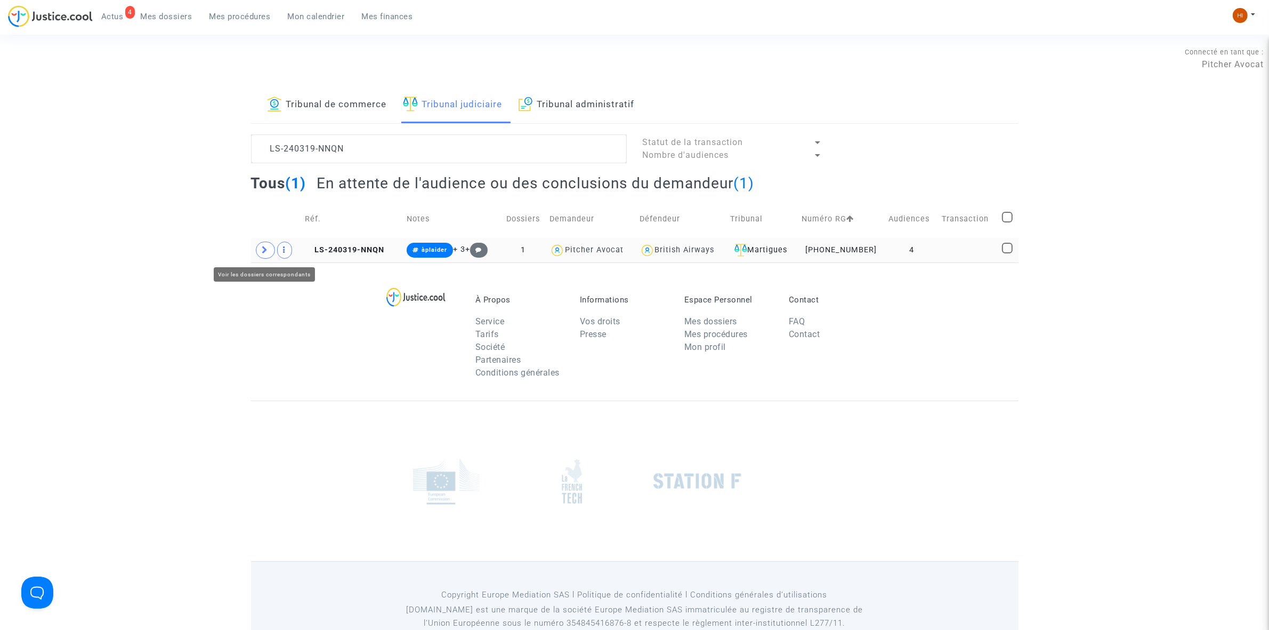
click at [257, 246] on span at bounding box center [265, 249] width 19 height 17
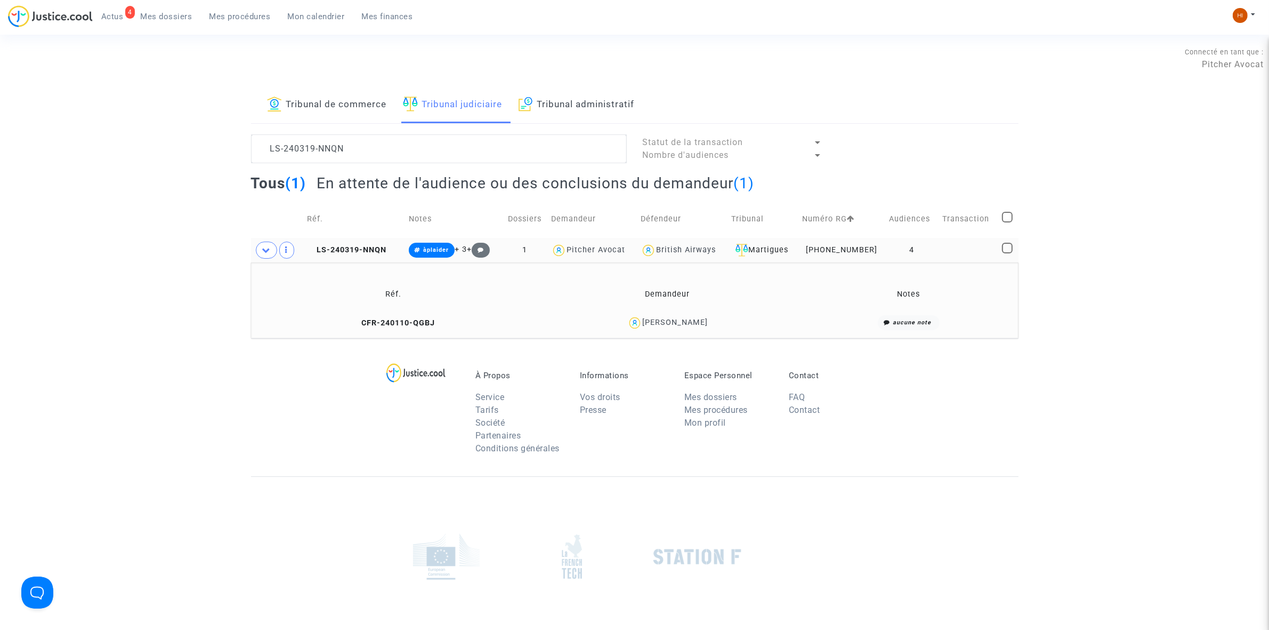
drag, startPoint x: 729, startPoint y: 326, endPoint x: 651, endPoint y: 320, distance: 78.1
click at [651, 320] on div "Paul SAMUEL" at bounding box center [667, 322] width 263 height 15
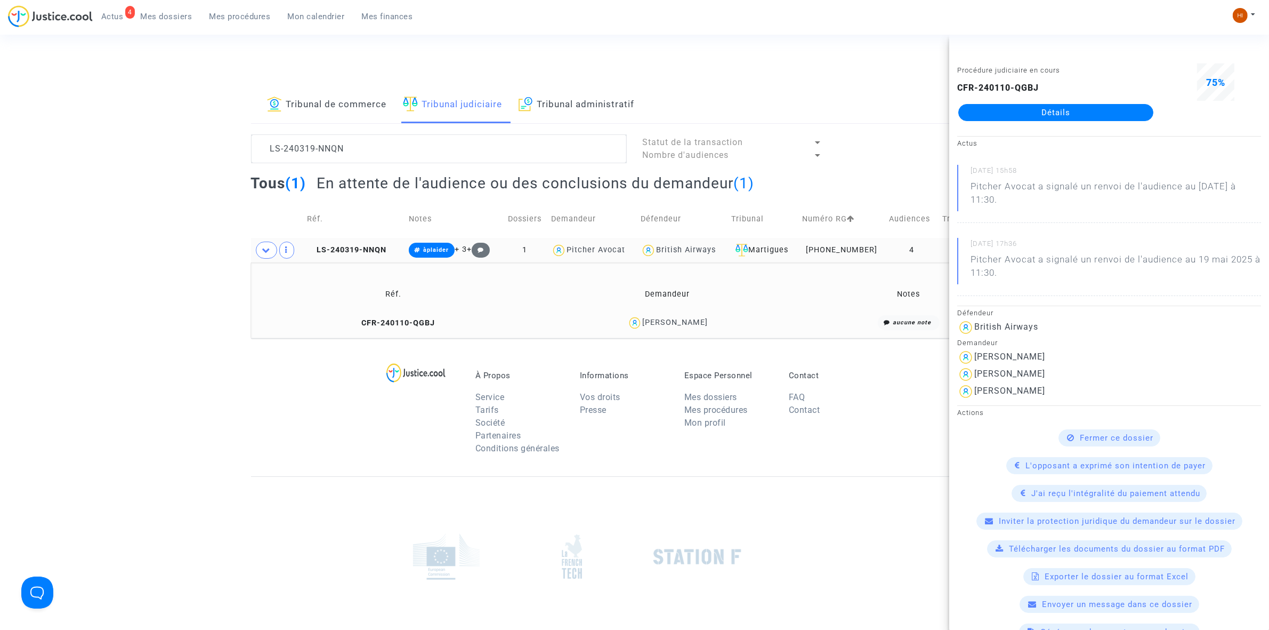
copy div "Paul SAMUEL"
drag, startPoint x: 729, startPoint y: 247, endPoint x: 665, endPoint y: 249, distance: 64.5
click at [665, 249] on div "British Airways" at bounding box center [682, 250] width 83 height 15
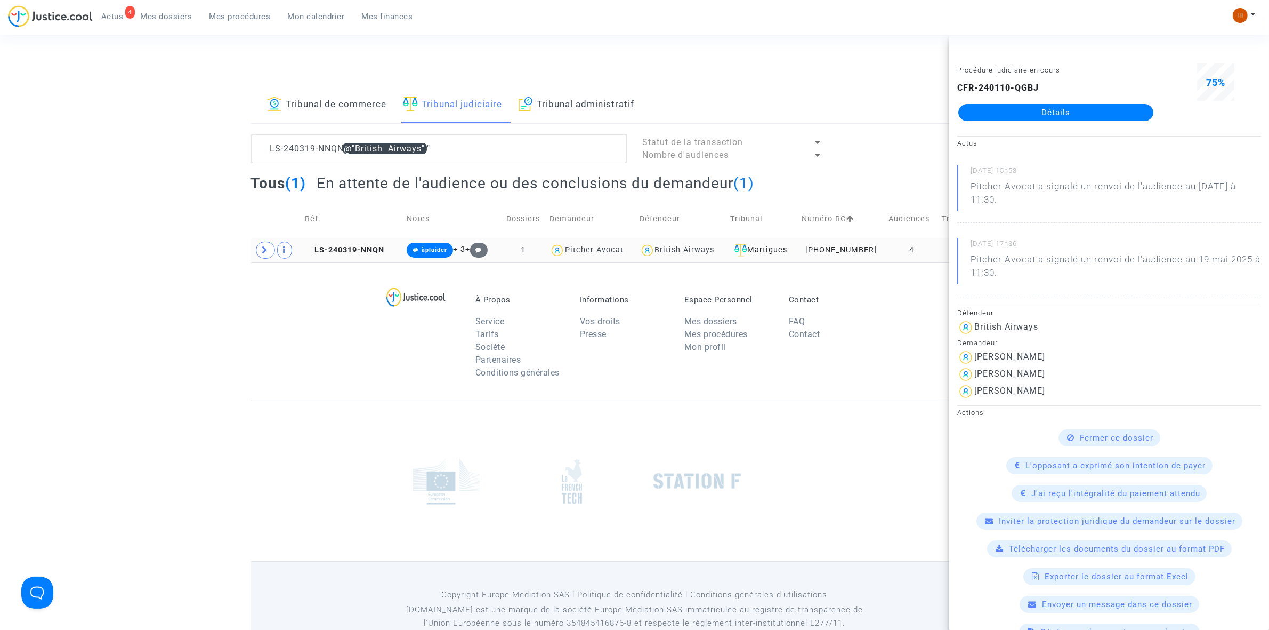
drag, startPoint x: 352, startPoint y: 243, endPoint x: 463, endPoint y: 246, distance: 110.4
click at [353, 243] on td "LS-240319-NNQN" at bounding box center [352, 250] width 102 height 25
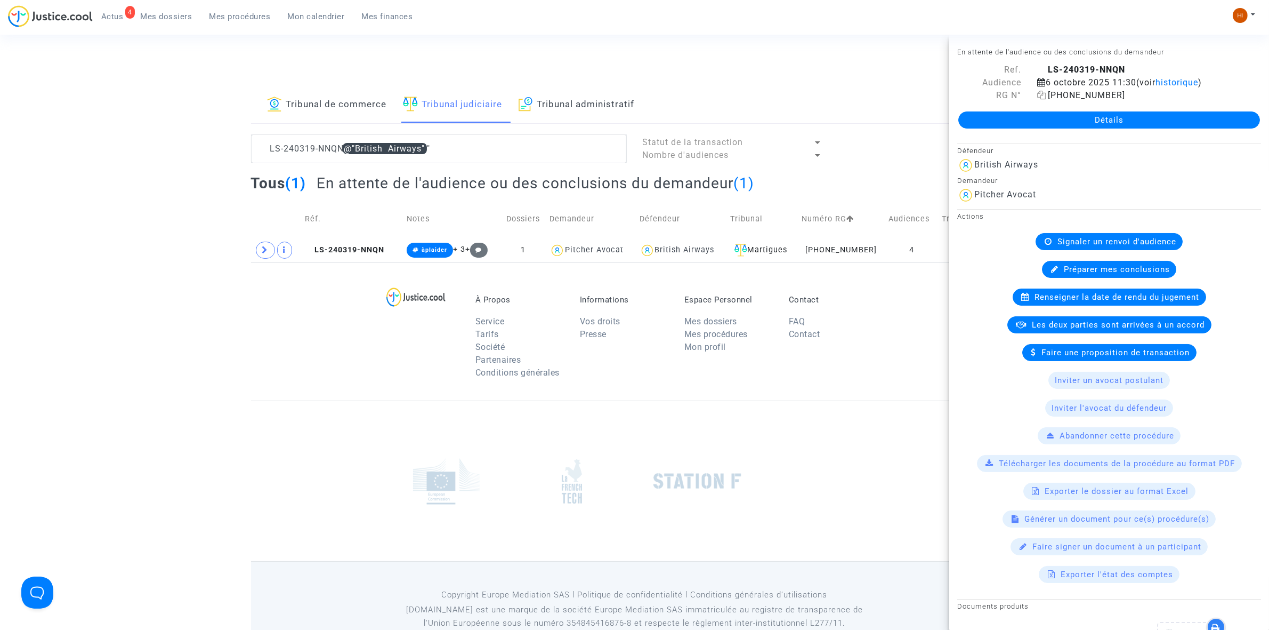
click at [1044, 99] on span "11-24-000599" at bounding box center [1081, 95] width 88 height 10
click at [1040, 94] on icon at bounding box center [1041, 95] width 9 height 9
copy icon
click at [505, 152] on textarea at bounding box center [439, 148] width 376 height 29
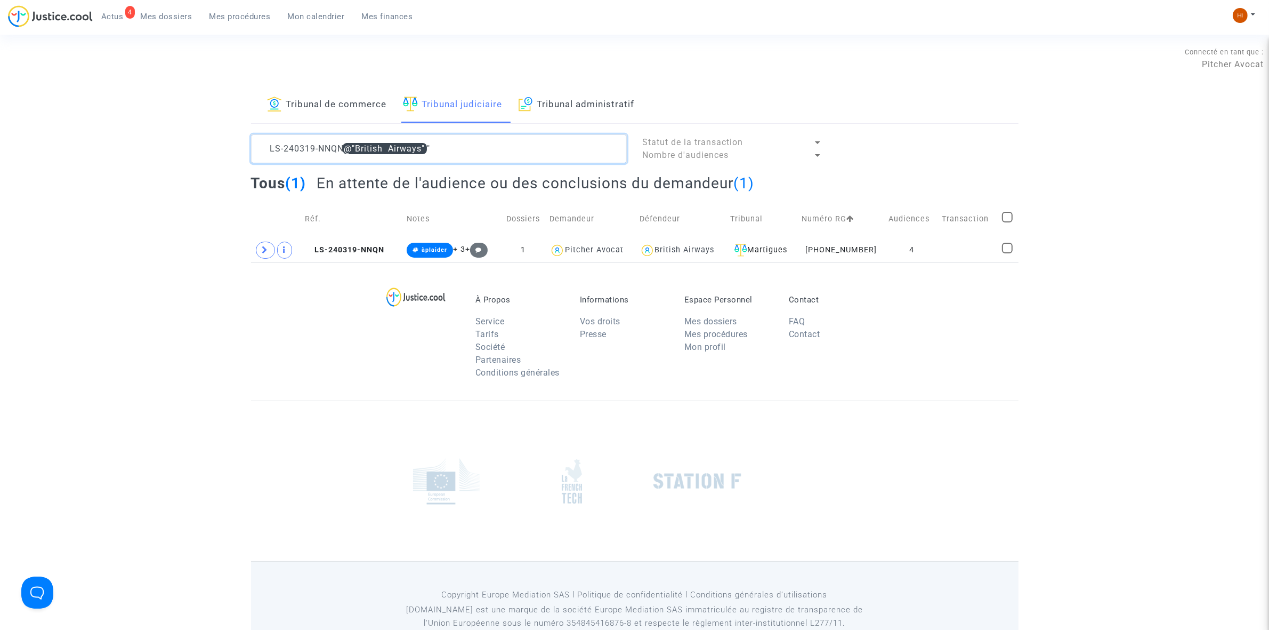
click at [505, 152] on textarea at bounding box center [439, 148] width 376 height 29
paste textarea "418-AJD8"
click at [265, 251] on icon at bounding box center [265, 250] width 6 height 8
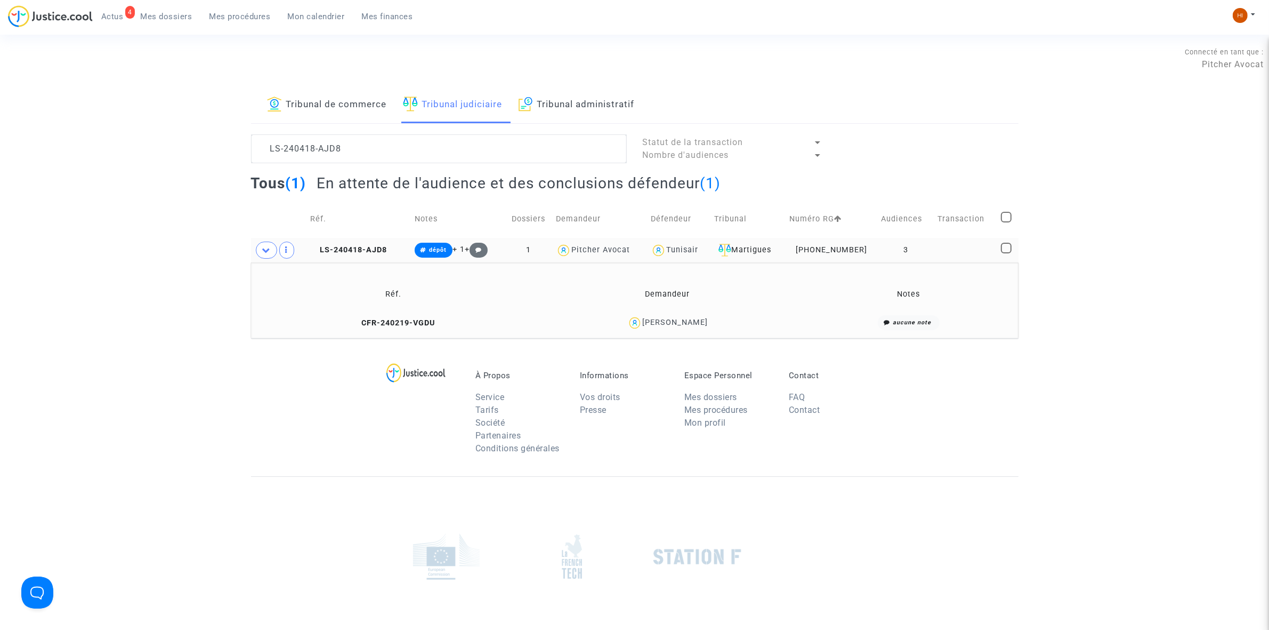
drag, startPoint x: 710, startPoint y: 323, endPoint x: 755, endPoint y: 299, distance: 51.0
click at [677, 328] on div "Anthony GIL" at bounding box center [667, 322] width 263 height 15
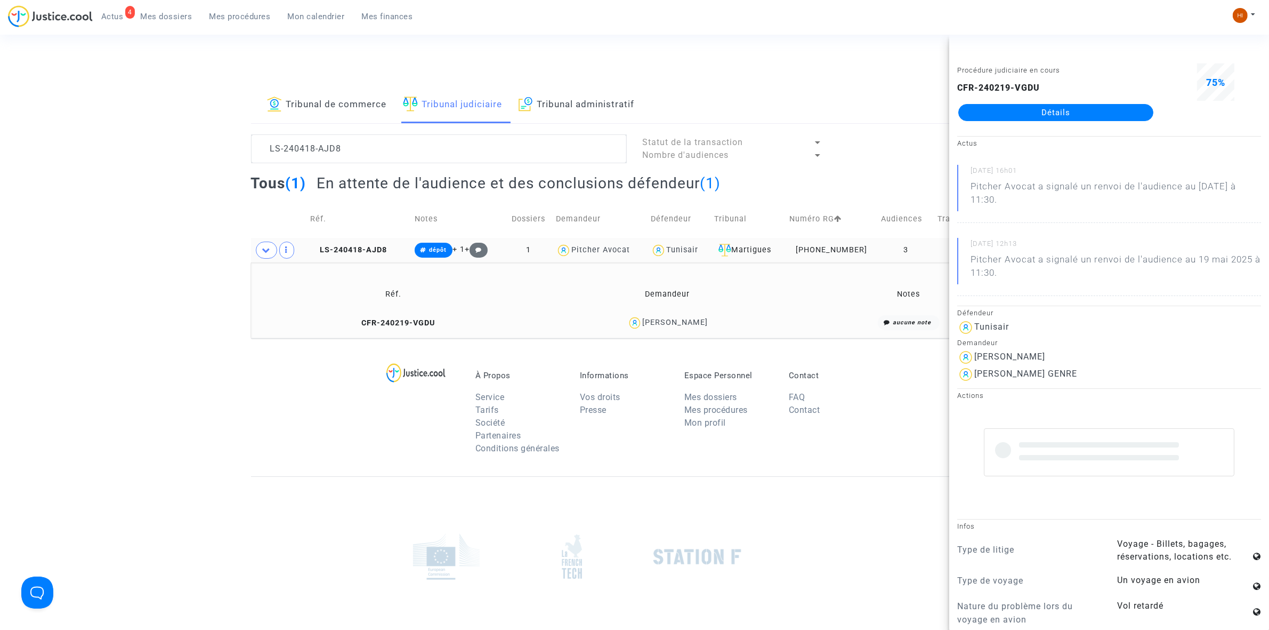
click at [885, 253] on td "3" at bounding box center [905, 250] width 57 height 25
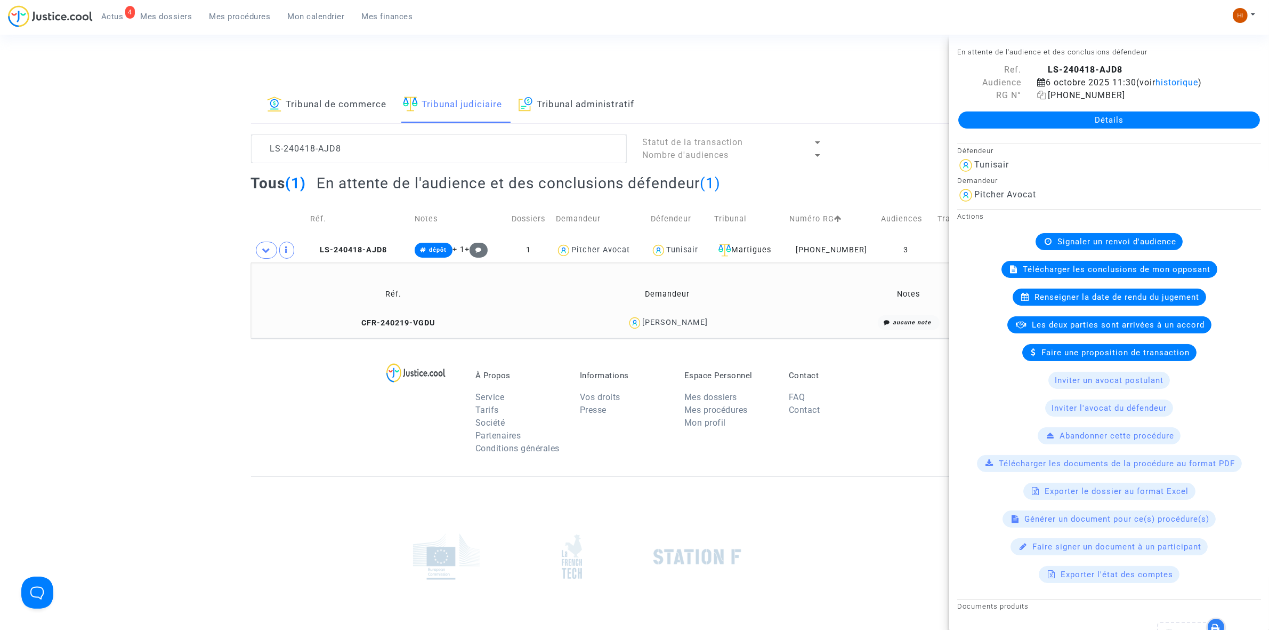
click at [1042, 97] on icon at bounding box center [1041, 95] width 9 height 9
drag, startPoint x: 723, startPoint y: 318, endPoint x: 656, endPoint y: 326, distance: 68.1
click at [656, 326] on div "Anthony GIL" at bounding box center [667, 322] width 263 height 15
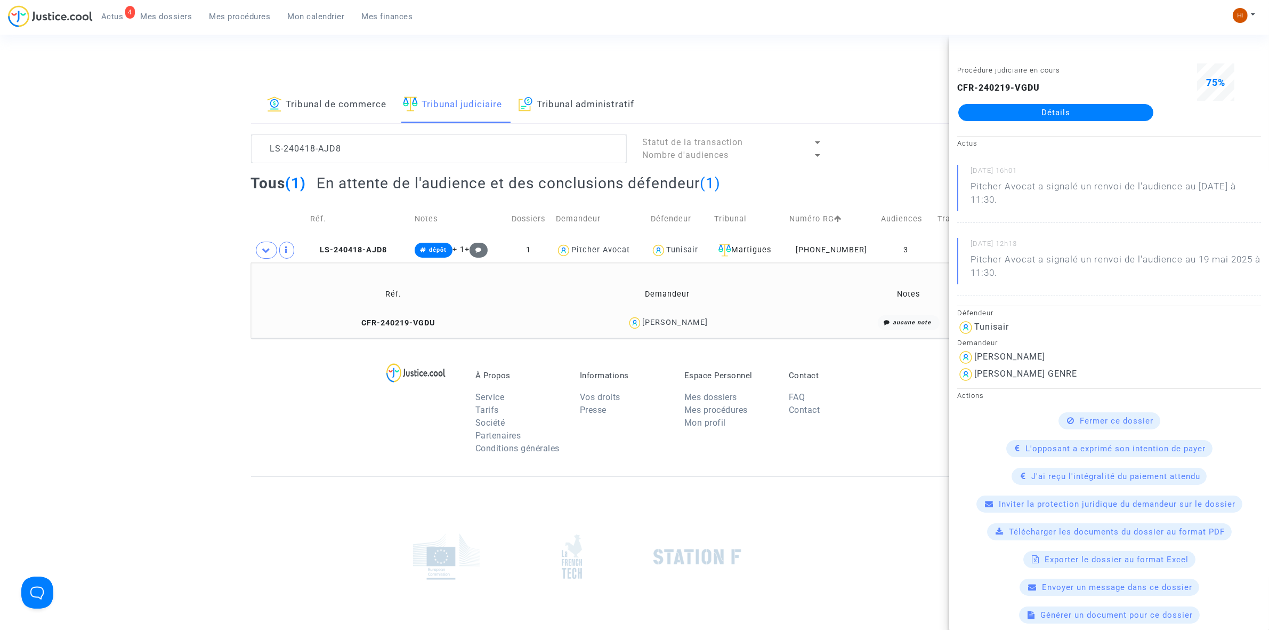
copy div "Anthony GIL"
drag, startPoint x: 393, startPoint y: 143, endPoint x: 11, endPoint y: 156, distance: 381.9
click at [15, 156] on div "Tribunal de commerce Tribunal judiciaire Tribunal administratif LS-240418-AJD8 …" at bounding box center [634, 212] width 1269 height 251
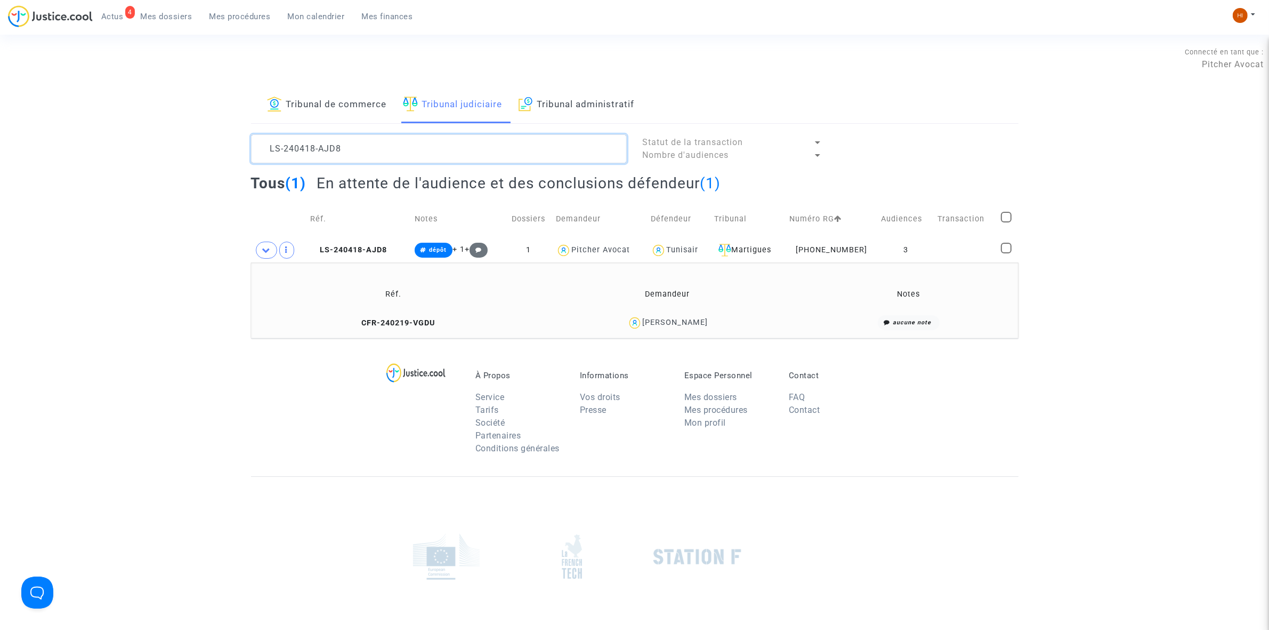
paste textarea "S-241125-6DJ4"
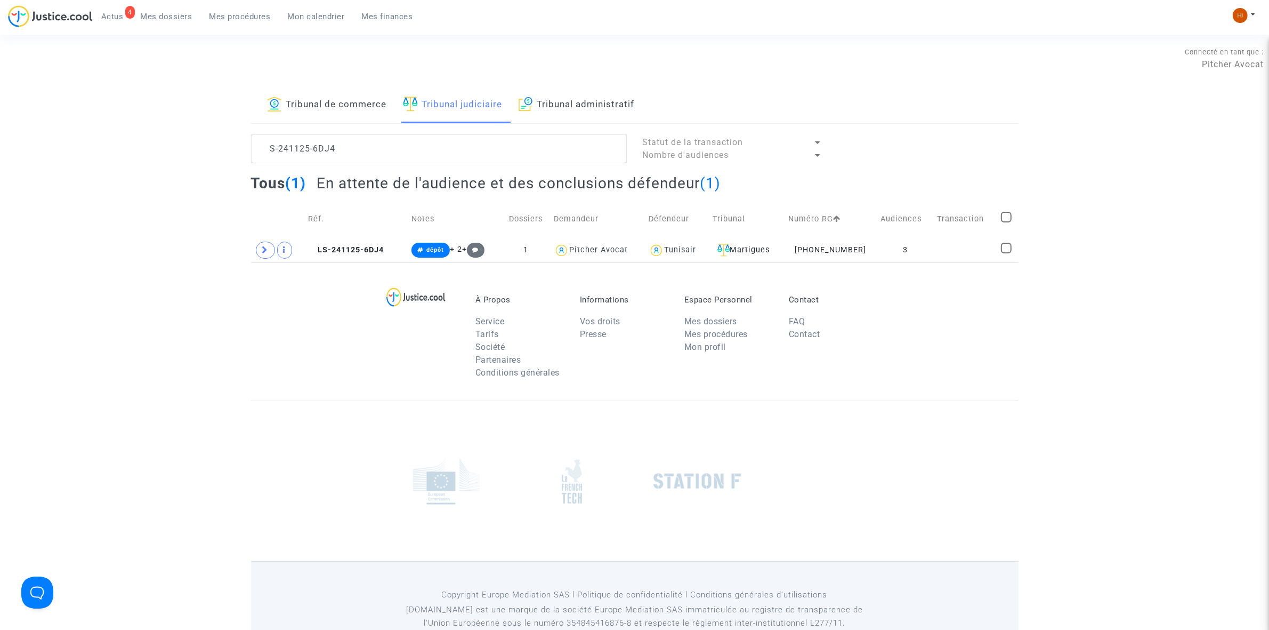
drag, startPoint x: 949, startPoint y: 241, endPoint x: 718, endPoint y: 237, distance: 231.4
click at [940, 239] on td at bounding box center [964, 250] width 63 height 25
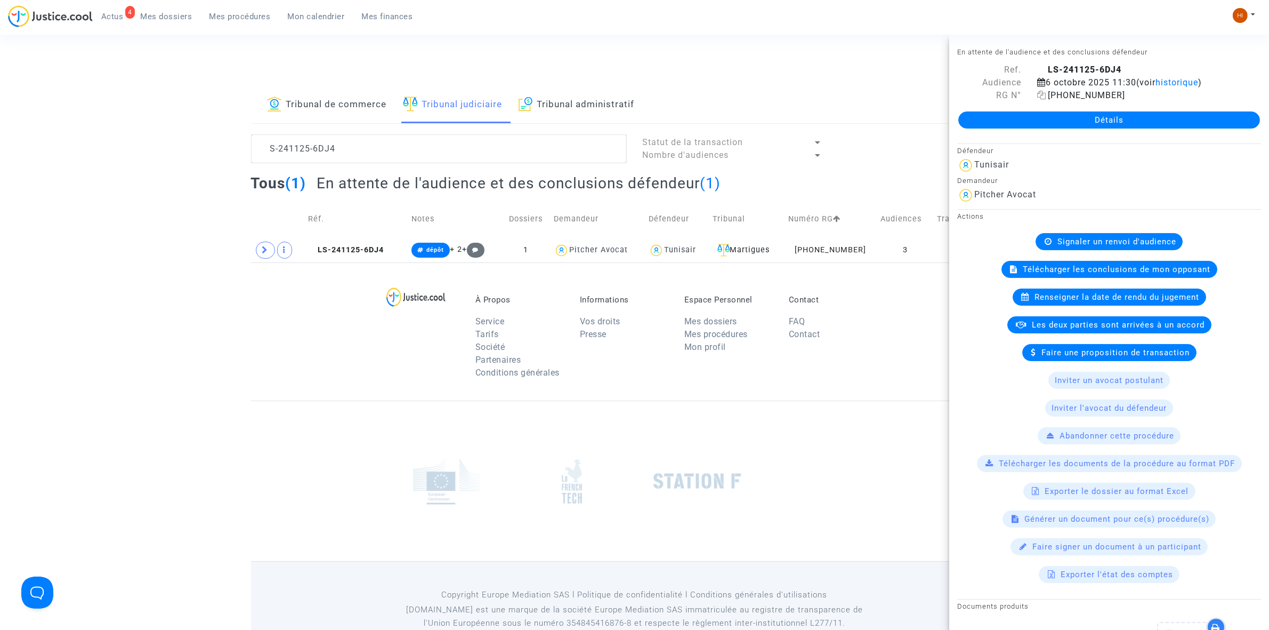
click at [1037, 96] on icon at bounding box center [1041, 95] width 9 height 9
click at [268, 247] on icon at bounding box center [265, 250] width 6 height 8
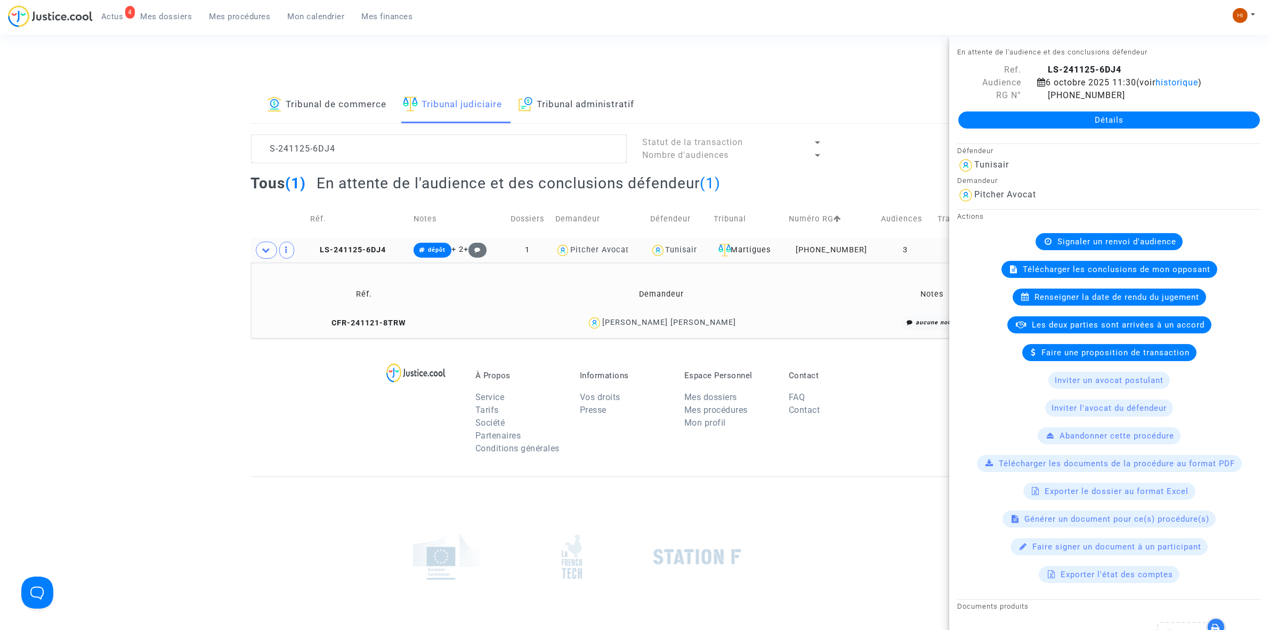
drag, startPoint x: 745, startPoint y: 310, endPoint x: 680, endPoint y: 316, distance: 65.3
click at [675, 316] on table "Réf. Demandeur Notes CFR-241121-8TRW Vanessa Vanessa aucune note" at bounding box center [635, 306] width 760 height 58
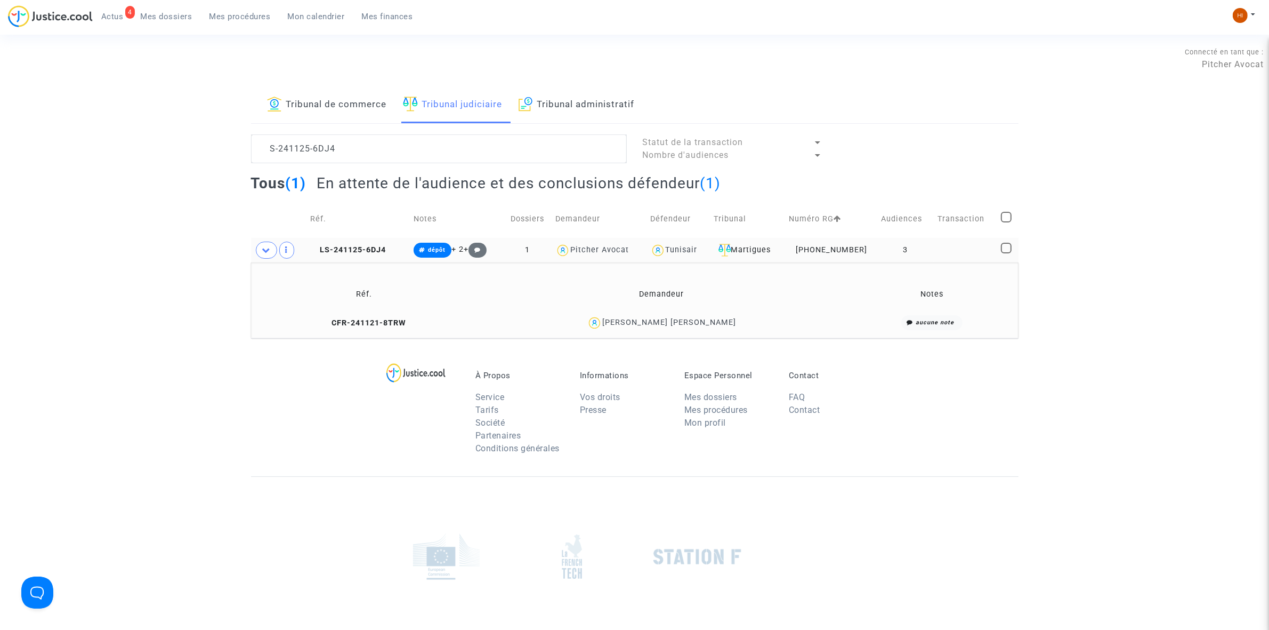
click at [763, 311] on td "Demandeur" at bounding box center [661, 294] width 375 height 35
drag, startPoint x: 753, startPoint y: 328, endPoint x: 740, endPoint y: 328, distance: 13.3
click at [750, 328] on div "Vanessa Vanessa" at bounding box center [662, 322] width 368 height 15
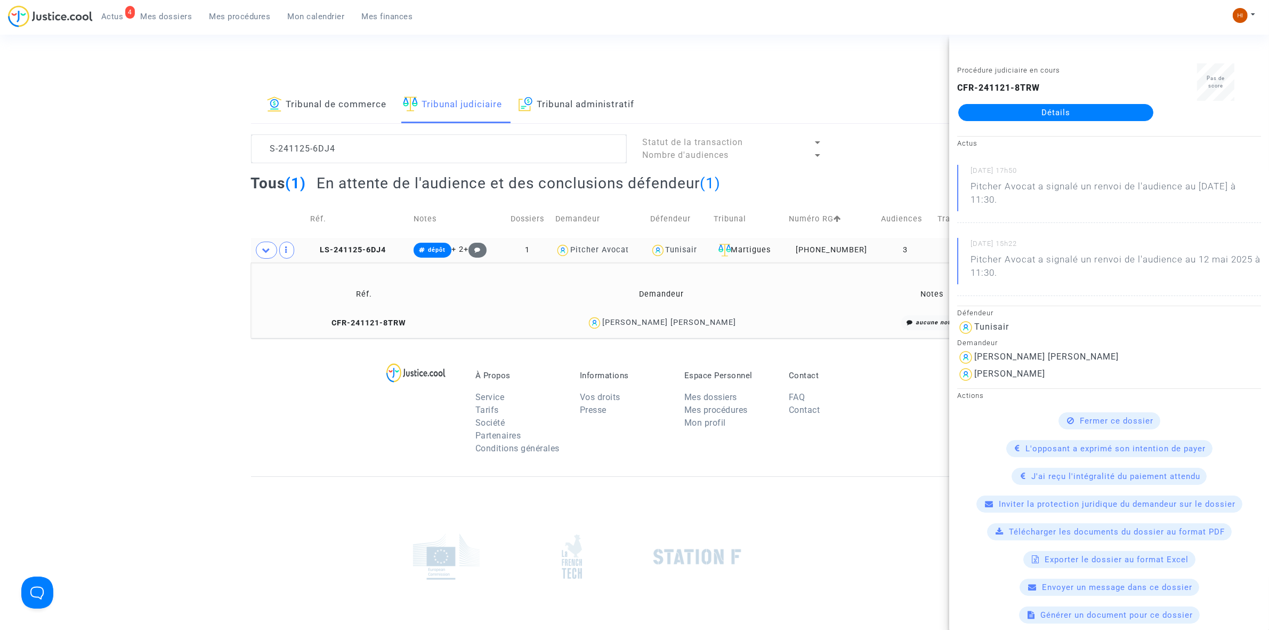
drag, startPoint x: 740, startPoint y: 328, endPoint x: 644, endPoint y: 329, distance: 96.0
click at [644, 329] on div "Vanessa Vanessa" at bounding box center [662, 322] width 368 height 15
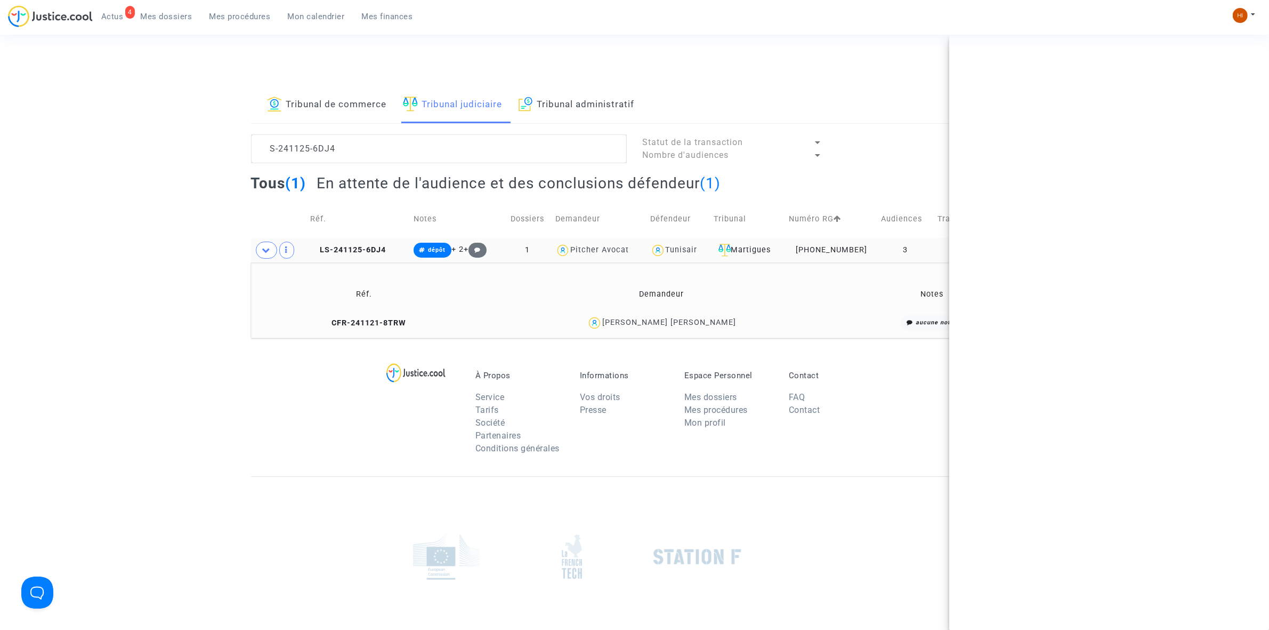
copy div "Vanessa Vanessa"
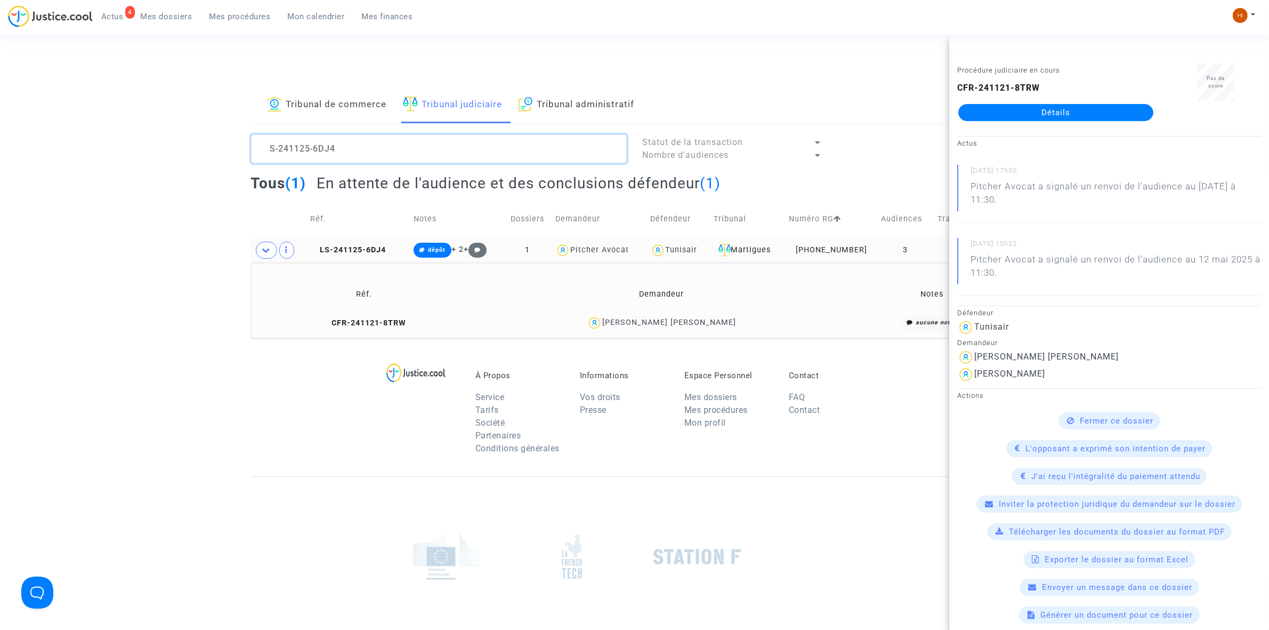
click at [465, 156] on textarea at bounding box center [439, 148] width 376 height 29
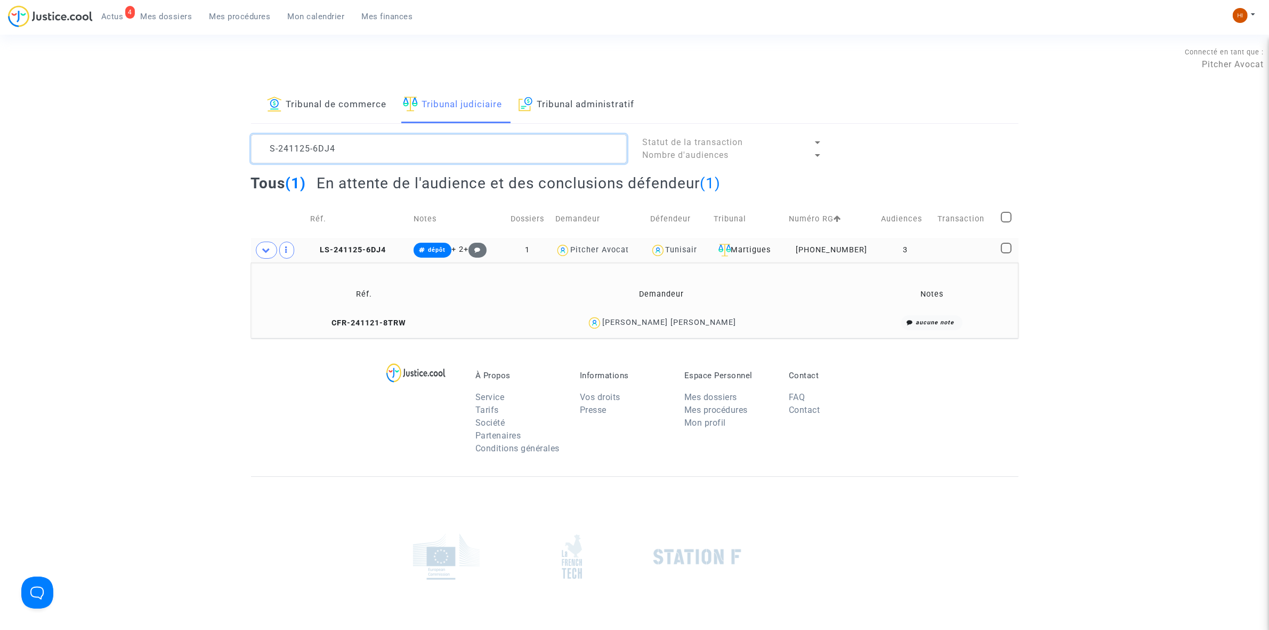
click at [467, 152] on textarea at bounding box center [439, 148] width 376 height 29
paste textarea "DRCROUY Asmaa"
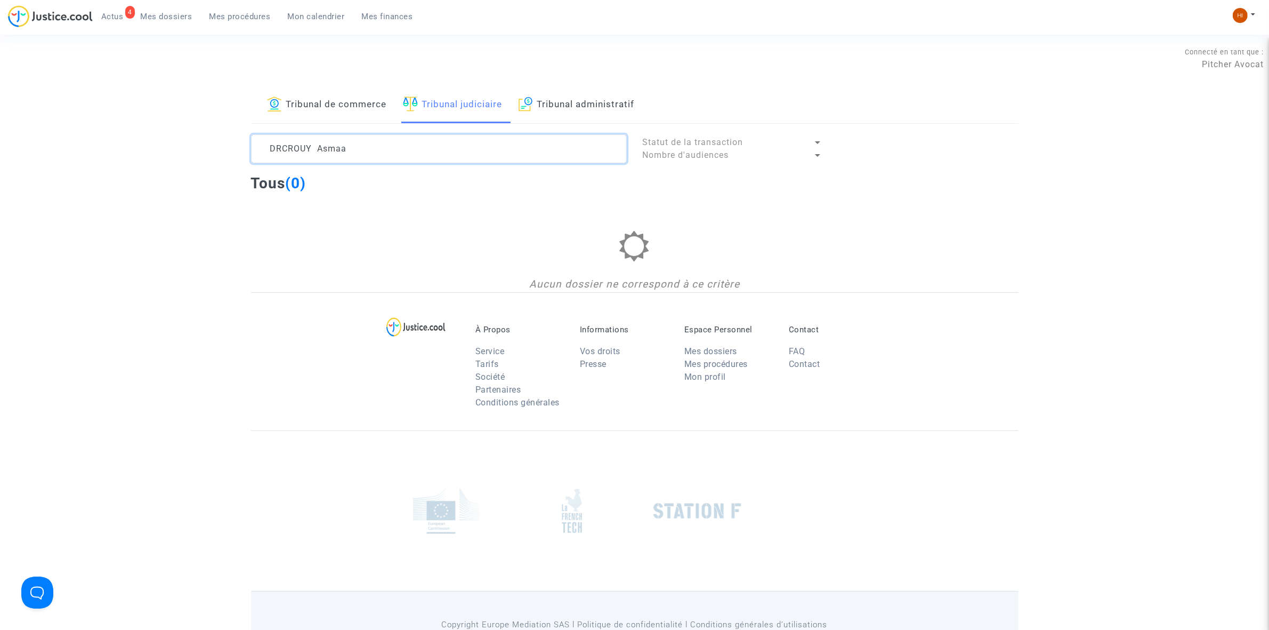
click at [361, 136] on textarea at bounding box center [439, 148] width 376 height 29
drag, startPoint x: 357, startPoint y: 148, endPoint x: 318, endPoint y: 146, distance: 39.0
click at [318, 146] on textarea at bounding box center [439, 148] width 376 height 29
drag, startPoint x: 379, startPoint y: 158, endPoint x: 121, endPoint y: 115, distance: 261.6
click at [148, 120] on div "Tribunal de commerce Tribunal judiciaire Tribunal administratif DRCROUY Statut …" at bounding box center [634, 189] width 1269 height 205
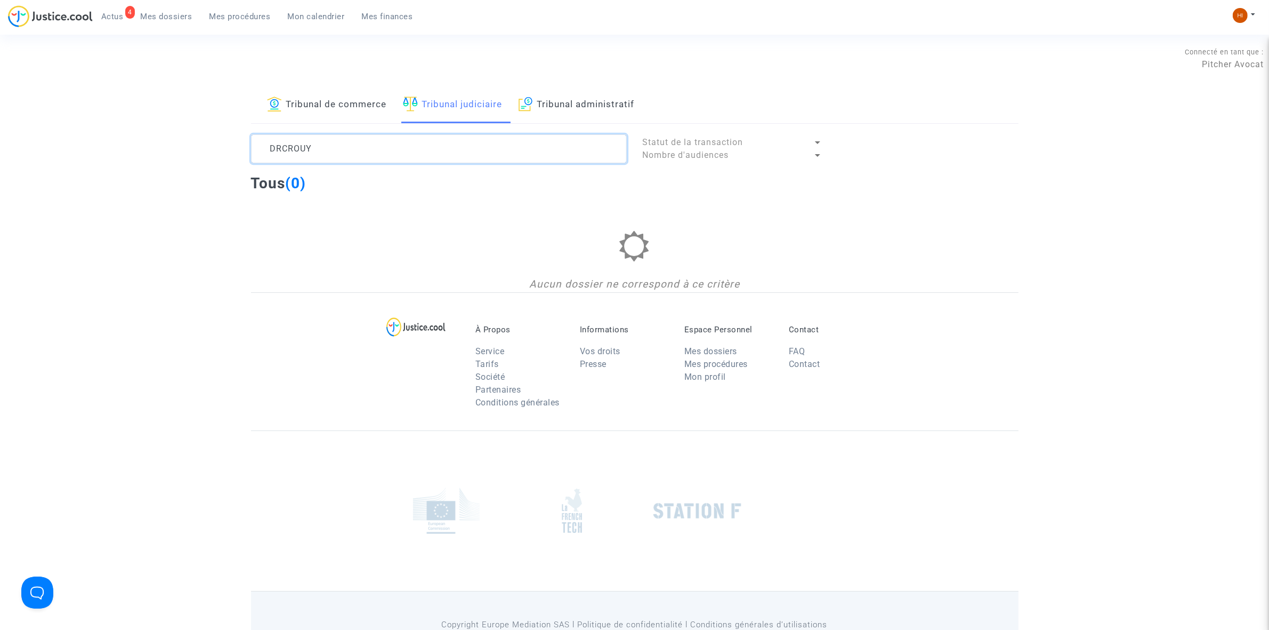
paste textarea "ANDERSSON"
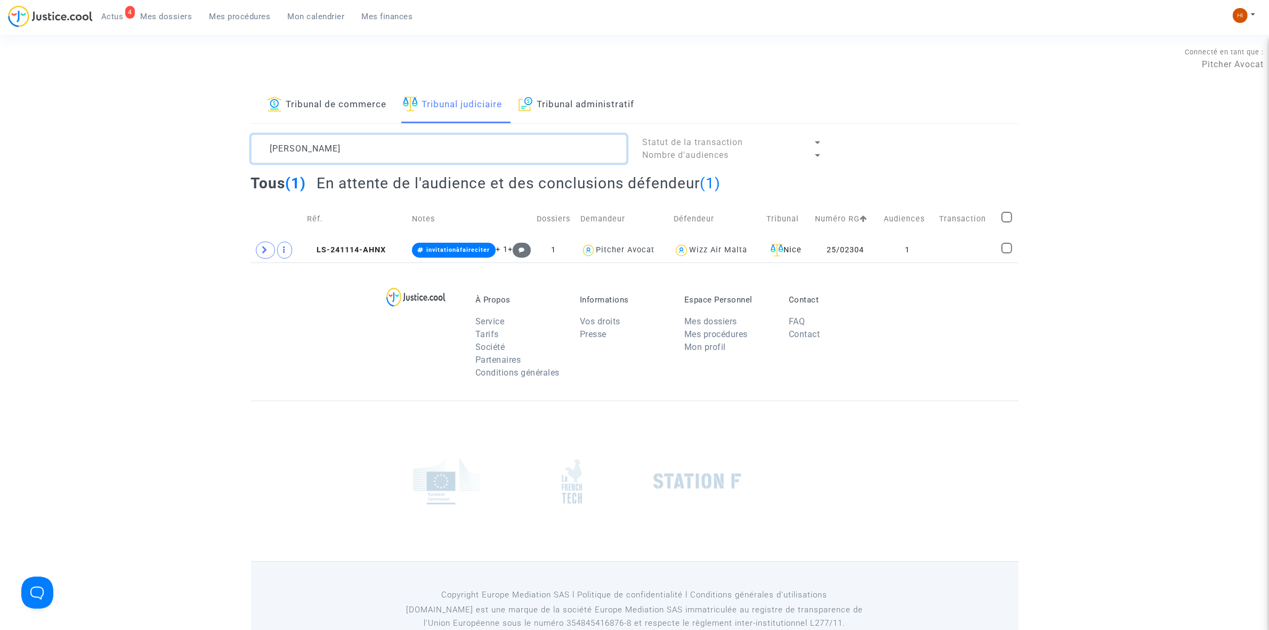
type textarea "ANDERSSON"
click at [439, 145] on textarea at bounding box center [439, 148] width 376 height 29
click at [438, 145] on textarea at bounding box center [439, 148] width 376 height 29
click at [344, 102] on link "Tribunal de commerce" at bounding box center [327, 105] width 120 height 36
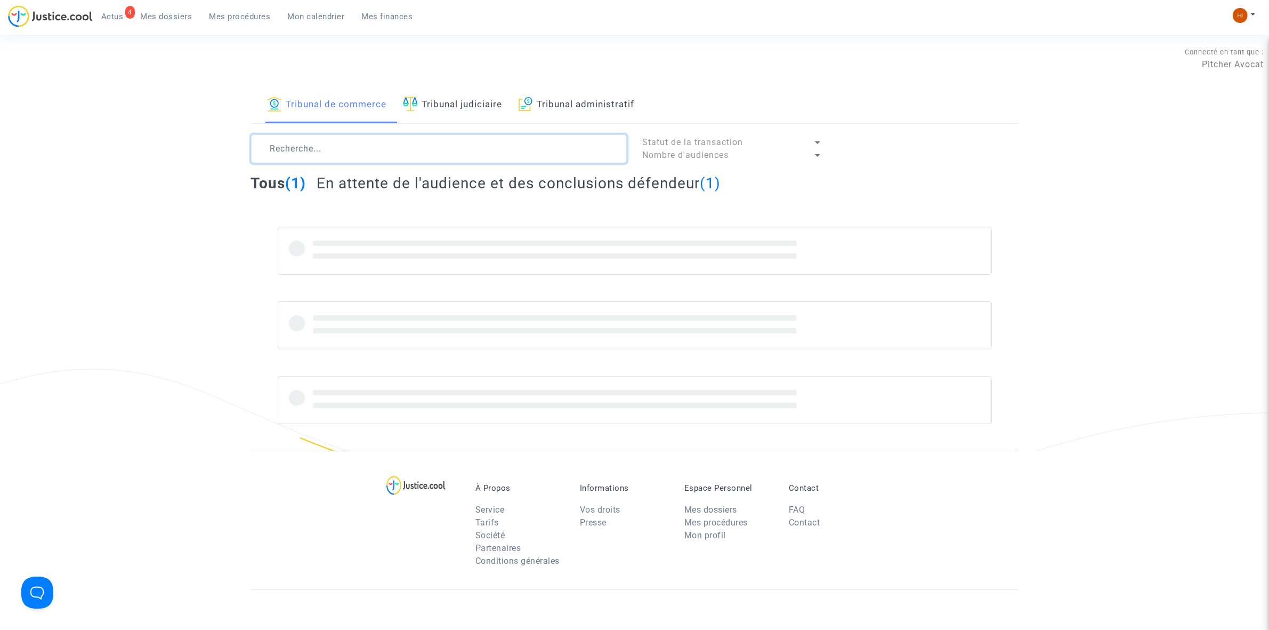
click at [348, 148] on textarea at bounding box center [439, 148] width 376 height 29
paste textarea "2025003281"
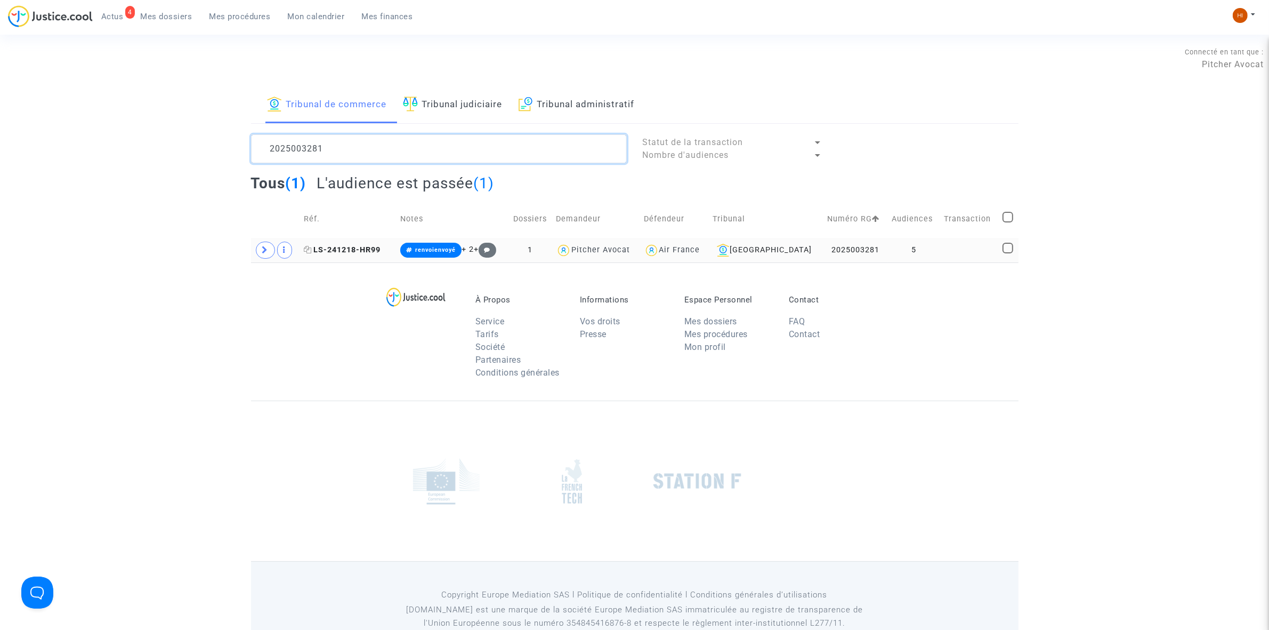
type textarea "2025003281"
click at [377, 252] on span "LS-241218-HR99" at bounding box center [342, 249] width 77 height 9
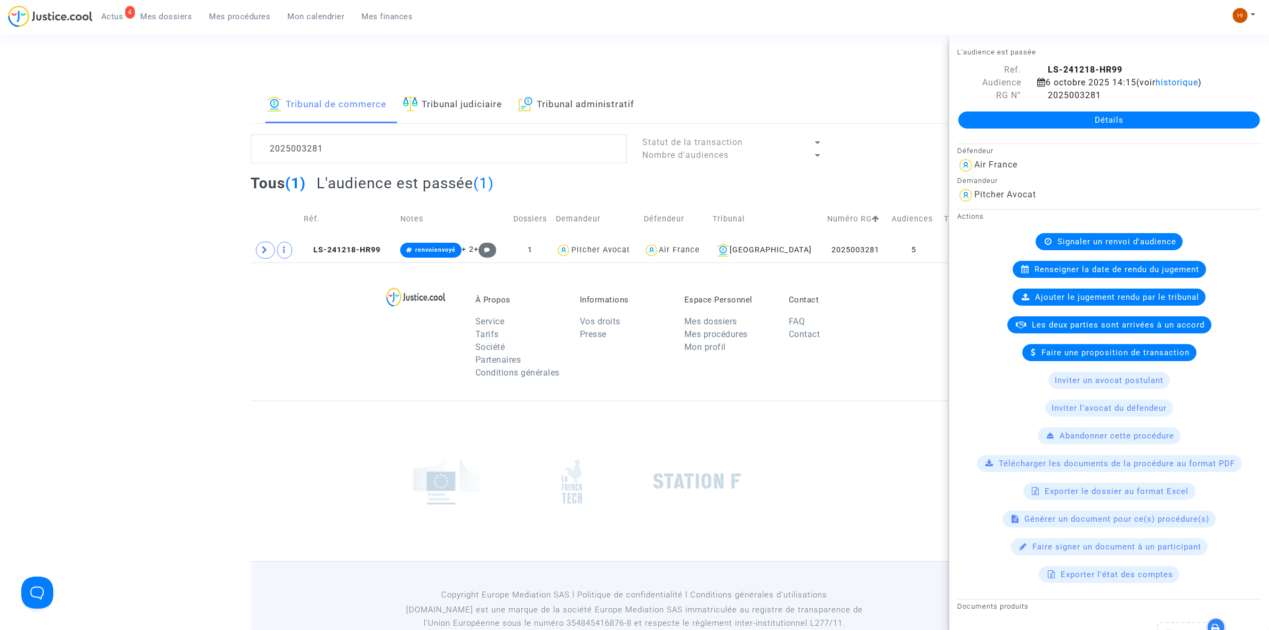
click at [1091, 247] on div "Signaler un renvoi d'audience" at bounding box center [1109, 241] width 147 height 17
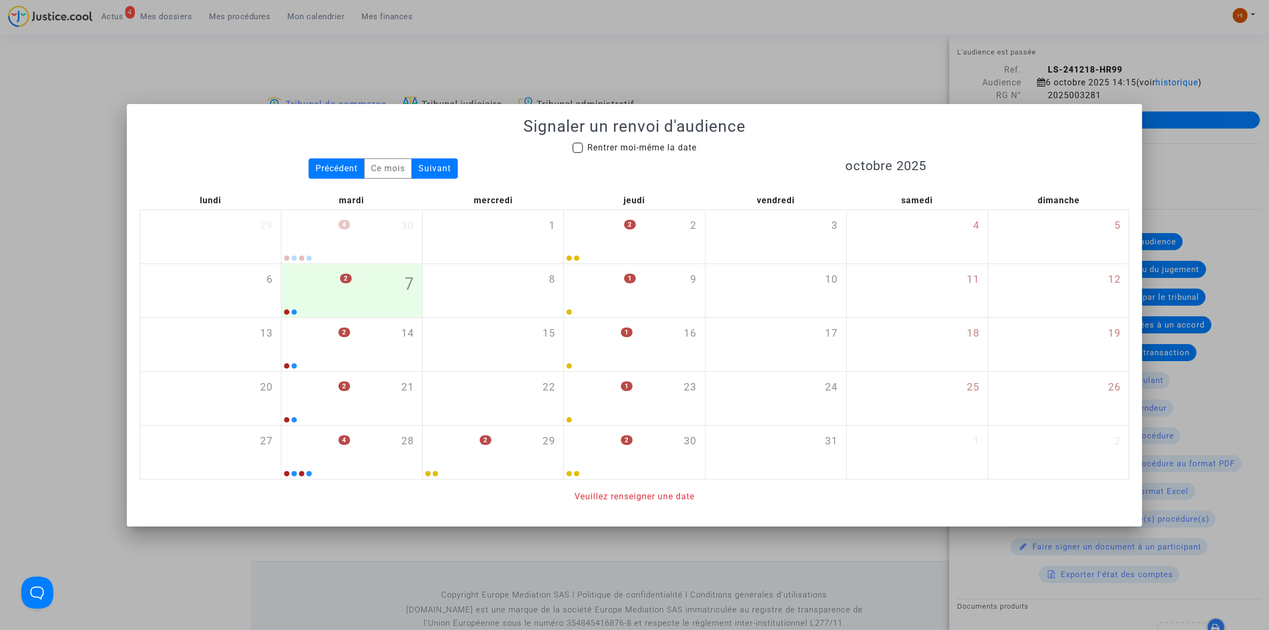
click at [587, 142] on span "Rentrer moi-même la date" at bounding box center [641, 147] width 109 height 10
click at [578, 153] on input "Rentrer moi-même la date" at bounding box center [577, 153] width 1 height 1
checkbox input "true"
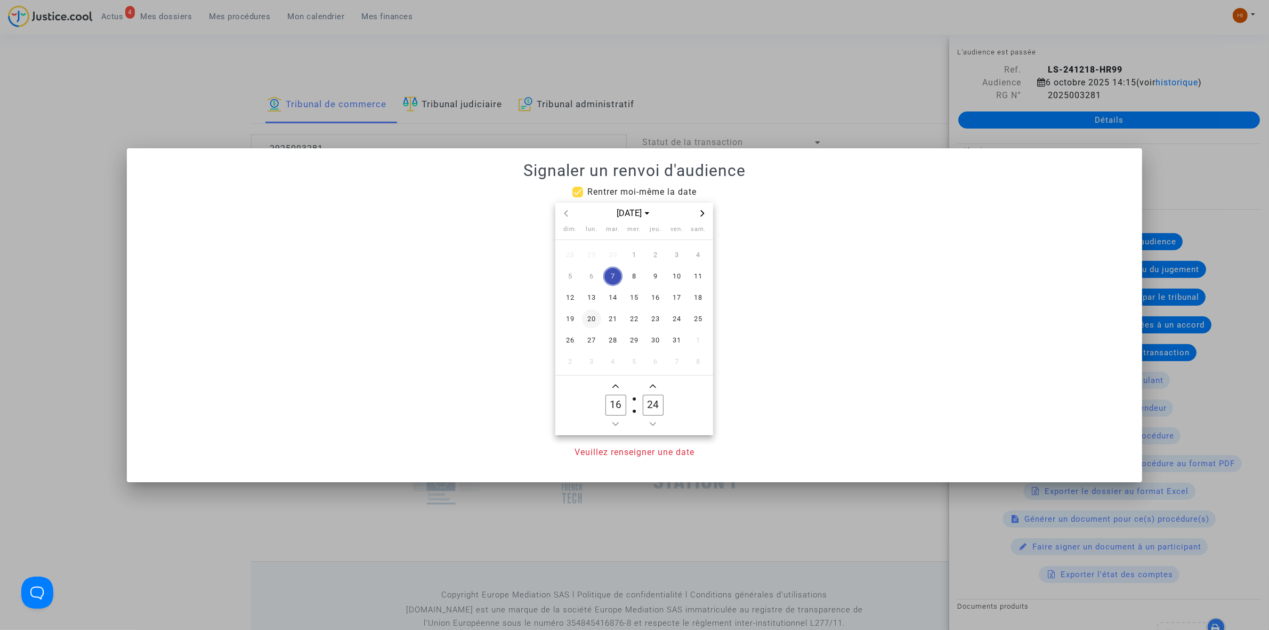
click at [587, 318] on span "20" at bounding box center [591, 318] width 19 height 19
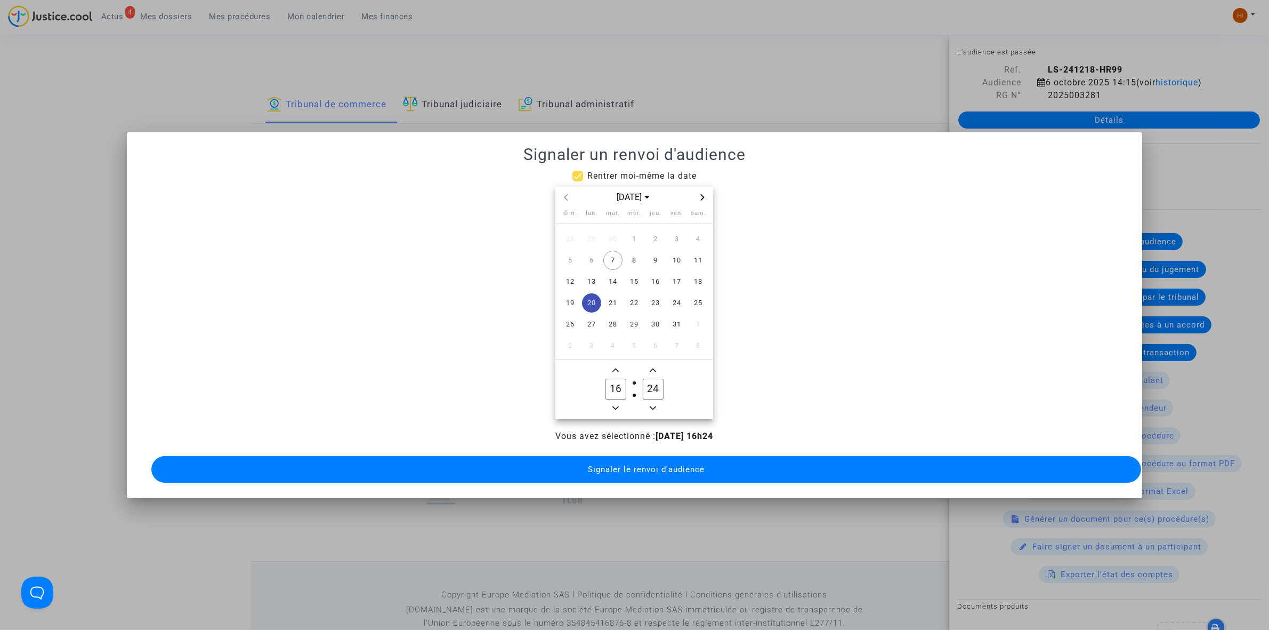
click at [622, 405] on span "Minus a hour" at bounding box center [615, 407] width 13 height 13
click at [624, 366] on owl-date-time-timer-box "13 Hour" at bounding box center [615, 389] width 37 height 51
click at [616, 359] on owl-date-time-timer "13 Hour 24 Minute" at bounding box center [634, 389] width 158 height 60
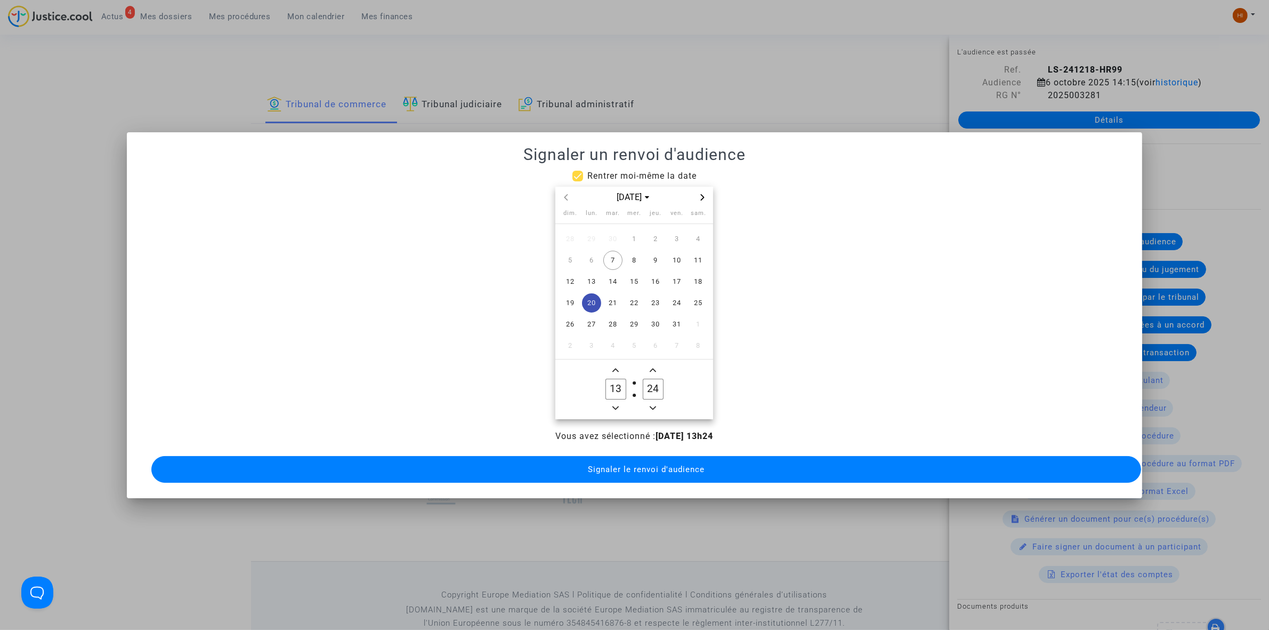
click at [665, 386] on label "24 Minute" at bounding box center [652, 388] width 37 height 21
click at [663, 386] on input "24" at bounding box center [653, 388] width 20 height 20
drag, startPoint x: 615, startPoint y: 401, endPoint x: 612, endPoint y: 396, distance: 6.0
click at [615, 405] on icon "Minus a hour" at bounding box center [616, 408] width 6 height 6
click at [618, 367] on icon "Add a hour" at bounding box center [616, 370] width 6 height 6
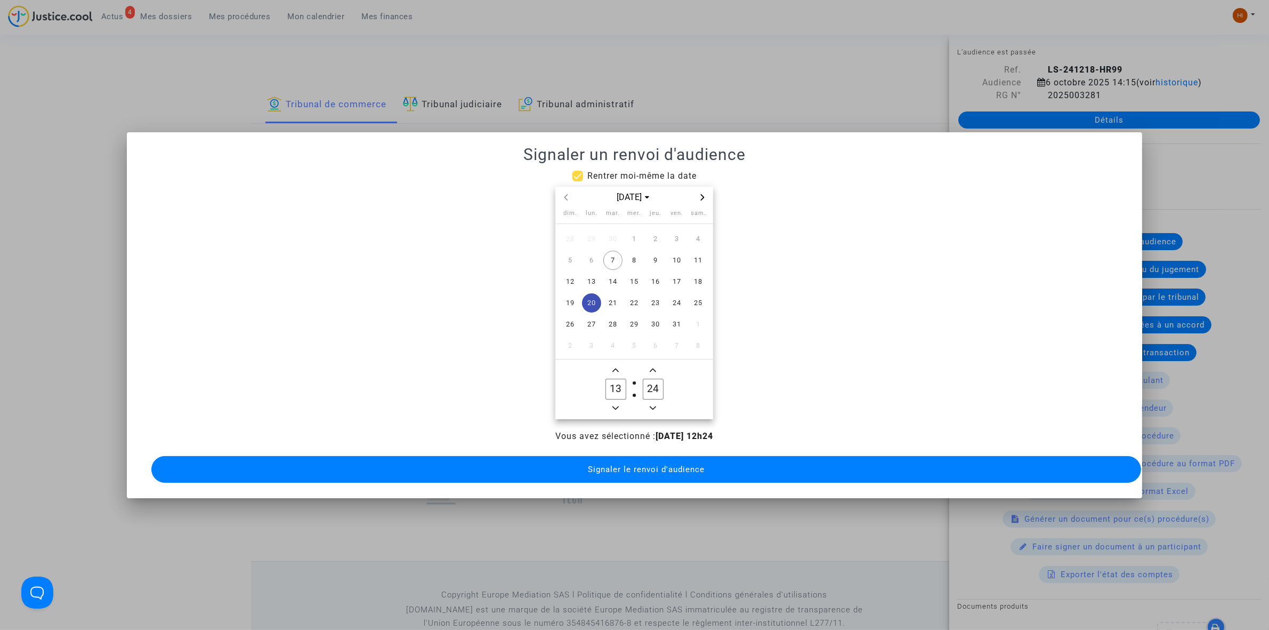
click at [618, 367] on icon "Add a hour" at bounding box center [616, 370] width 6 height 6
type input "14"
click at [650, 378] on input "24" at bounding box center [653, 388] width 20 height 20
type input "00"
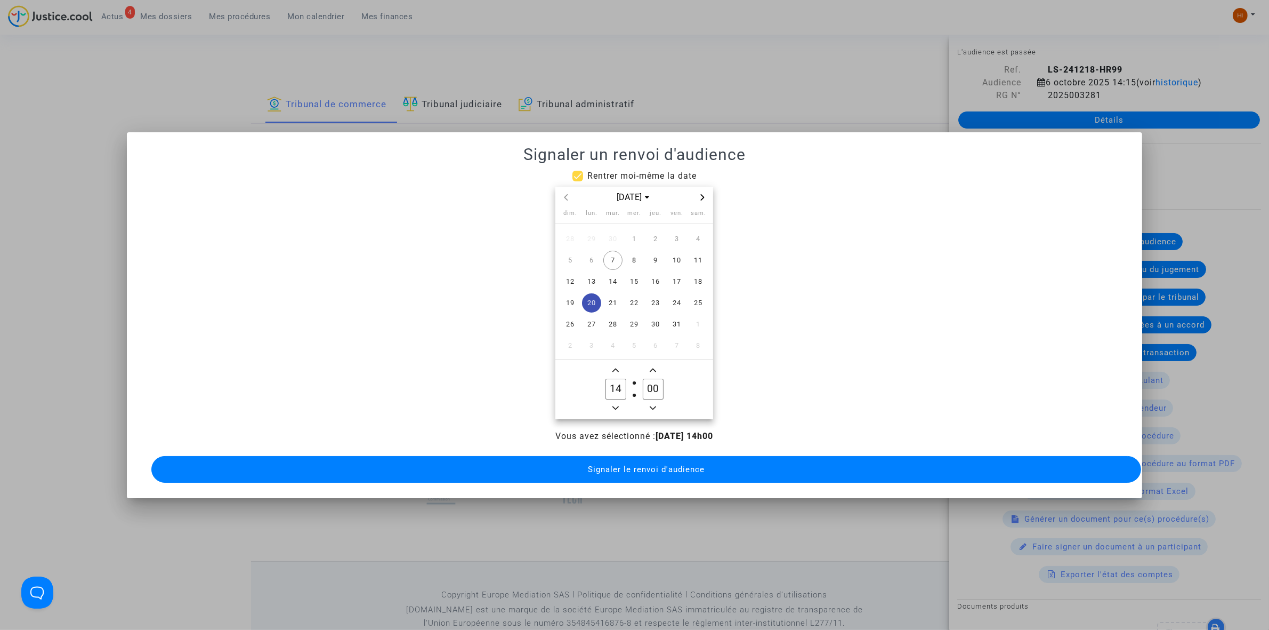
click at [665, 468] on button "Signaler le renvoi d'audience" at bounding box center [646, 469] width 990 height 27
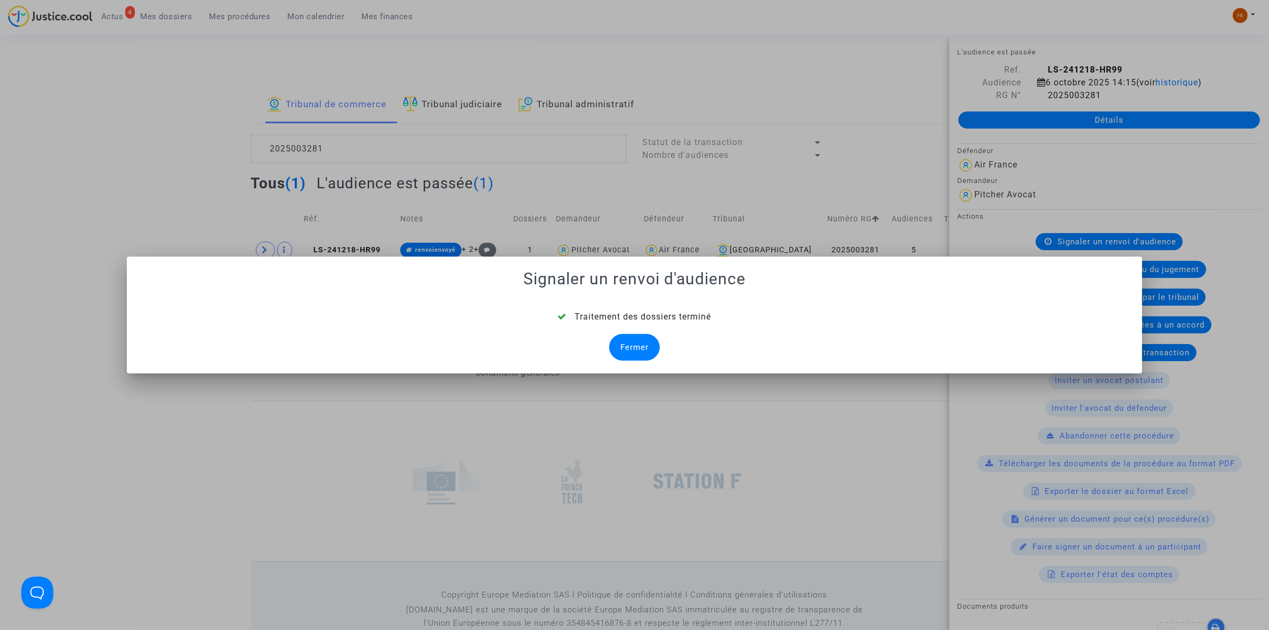
drag, startPoint x: 611, startPoint y: 334, endPoint x: 580, endPoint y: 334, distance: 30.9
click at [611, 334] on div "Traitement des dossiers terminé Fermer" at bounding box center [635, 335] width 990 height 50
click at [630, 347] on div "Fermer" at bounding box center [634, 347] width 51 height 27
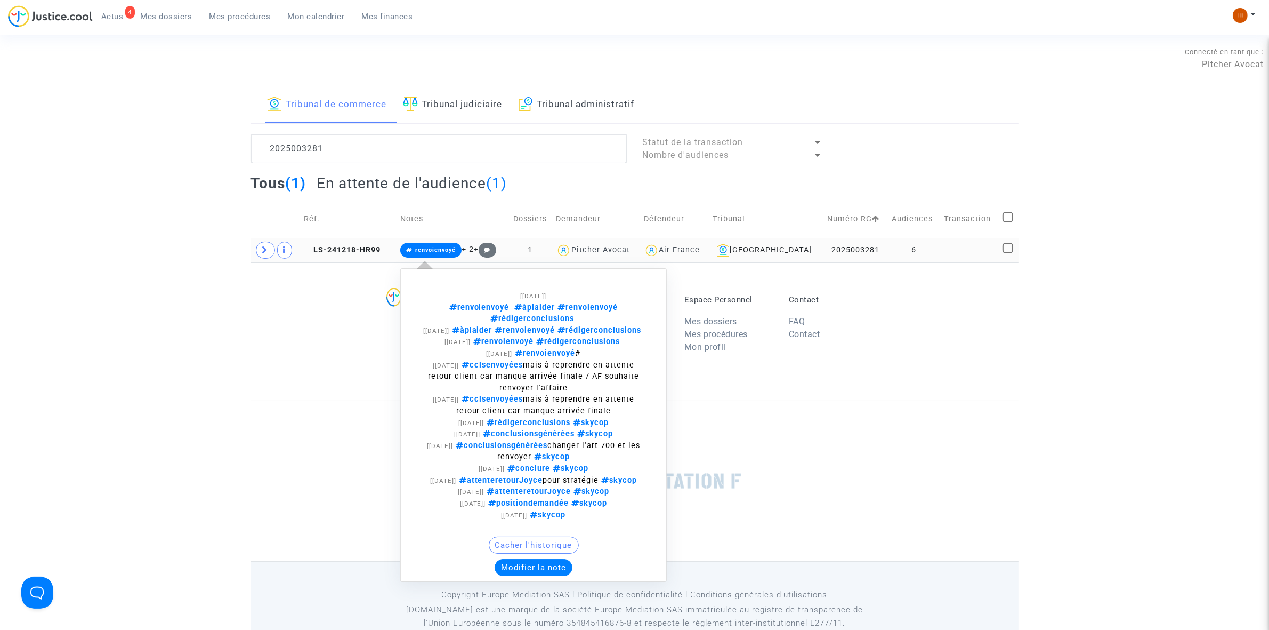
click at [413, 249] on icon at bounding box center [409, 250] width 6 height 6
click at [548, 553] on button "Cacher l'historique" at bounding box center [534, 544] width 90 height 17
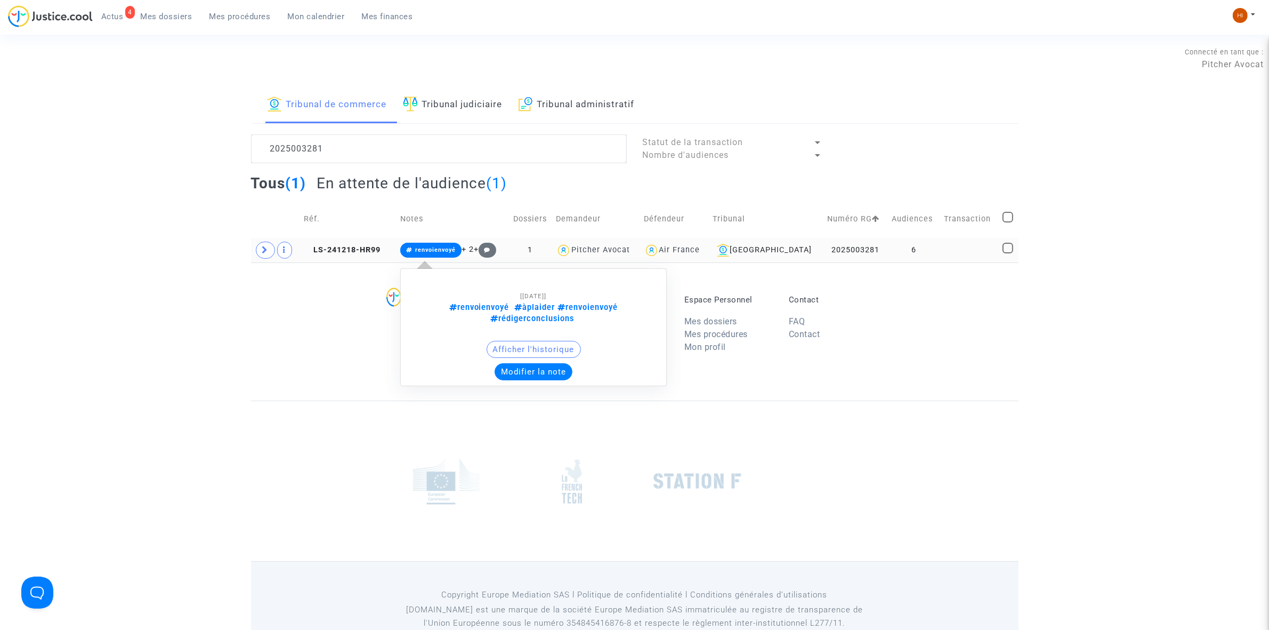
click at [449, 248] on span "renvoienvoyé" at bounding box center [435, 249] width 41 height 7
click at [531, 371] on button "Modifier la note" at bounding box center [534, 371] width 78 height 17
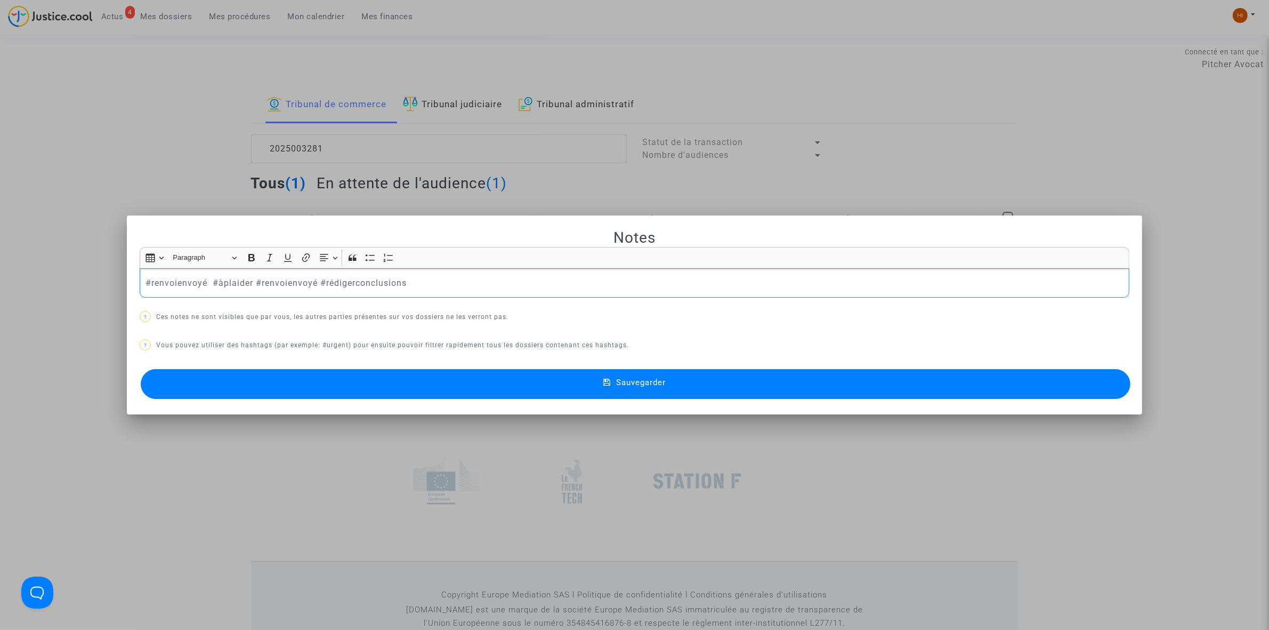
drag, startPoint x: 203, startPoint y: 278, endPoint x: -57, endPoint y: 267, distance: 259.9
click at [0, 267] on html "4 Actus Mes dossiers Mes procédures Mon calendrier Mes finances Mon profil Chan…" at bounding box center [634, 329] width 1269 height 658
click at [541, 372] on button "Sauvegarder" at bounding box center [636, 384] width 990 height 30
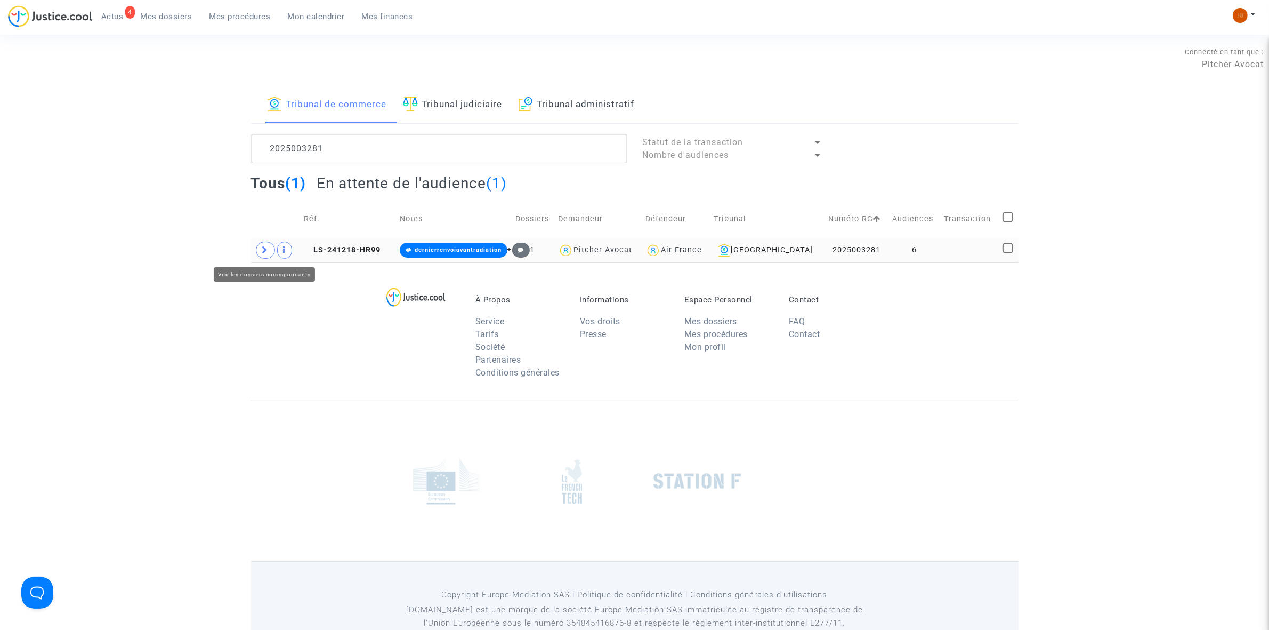
drag, startPoint x: 271, startPoint y: 251, endPoint x: 400, endPoint y: 262, distance: 130.0
click at [271, 248] on span at bounding box center [265, 249] width 19 height 17
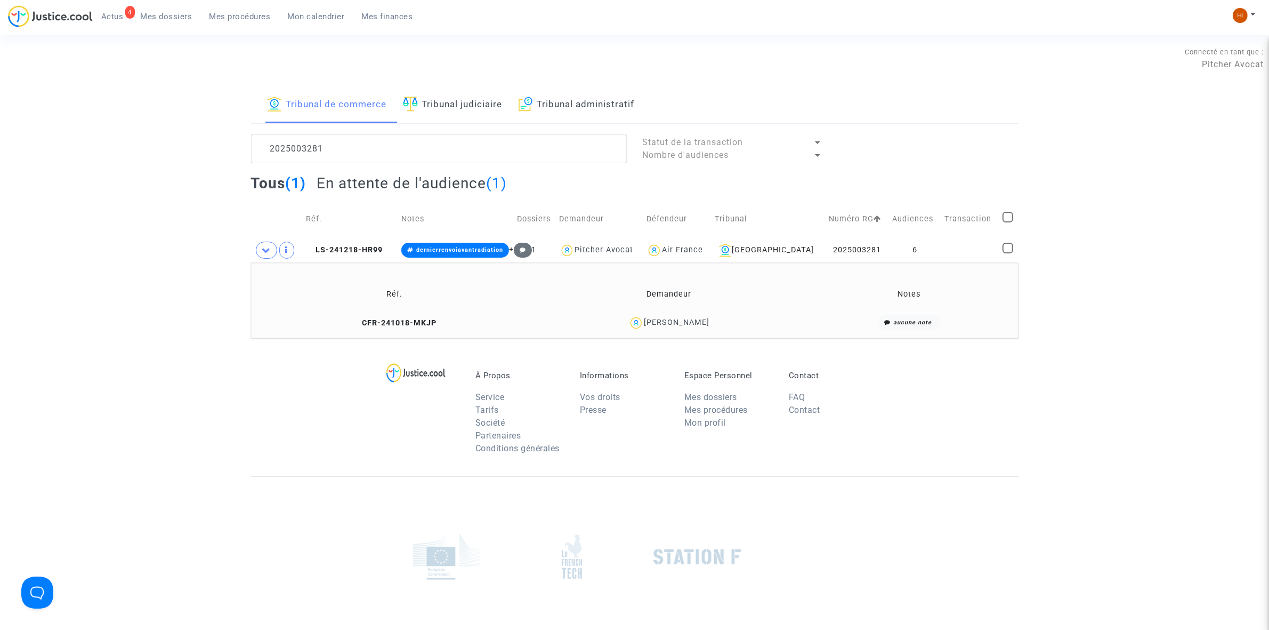
drag, startPoint x: 726, startPoint y: 320, endPoint x: 643, endPoint y: 328, distance: 82.5
click at [643, 328] on div "Nicolas ROBINEAU" at bounding box center [669, 322] width 262 height 15
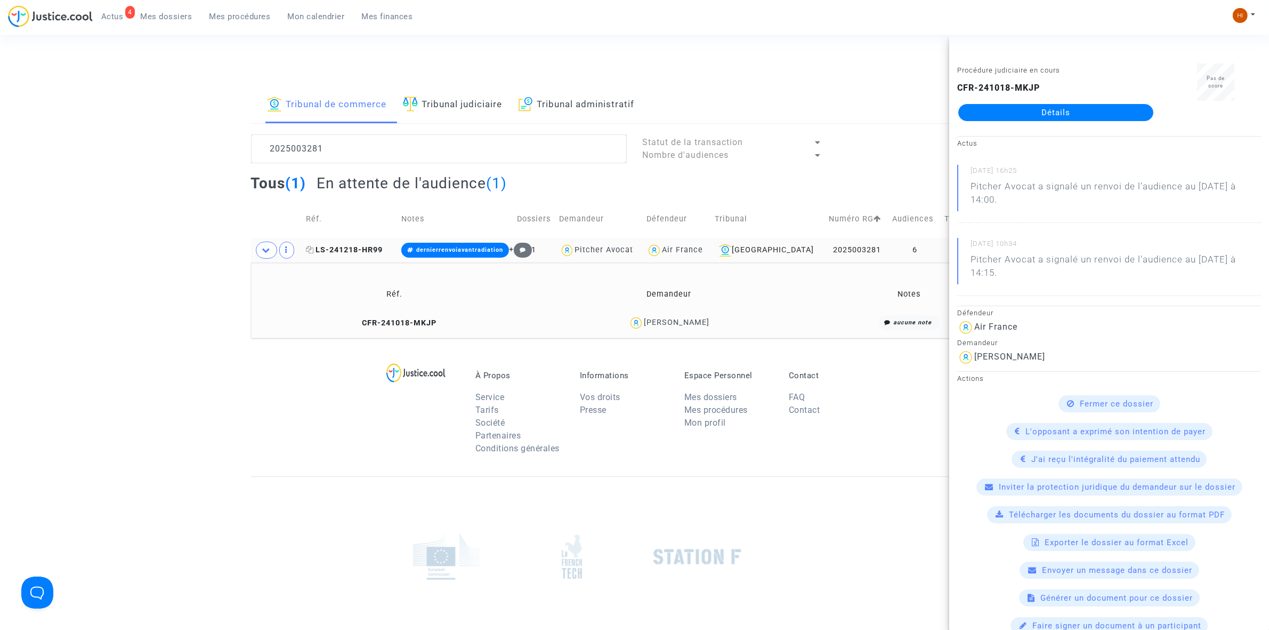
drag, startPoint x: 326, startPoint y: 251, endPoint x: 356, endPoint y: 251, distance: 29.3
click at [328, 251] on span "LS-241218-HR99" at bounding box center [344, 249] width 77 height 9
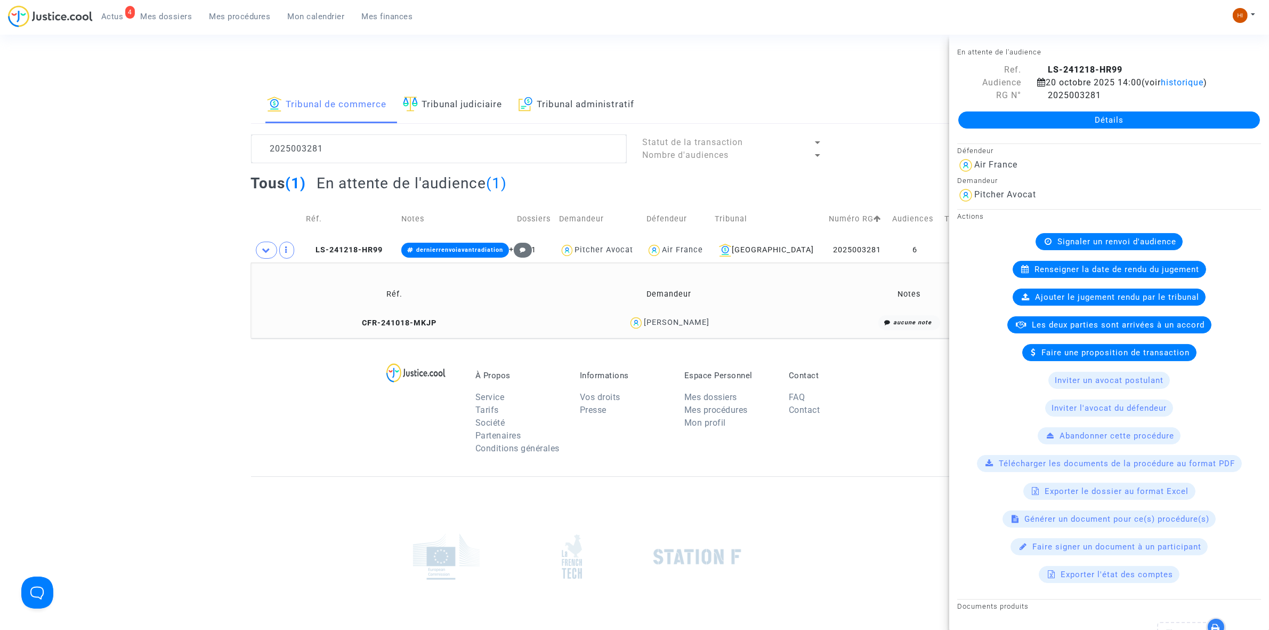
drag, startPoint x: 1041, startPoint y: 114, endPoint x: 790, endPoint y: 183, distance: 260.0
click at [1041, 114] on link "Détails" at bounding box center [1109, 119] width 302 height 17
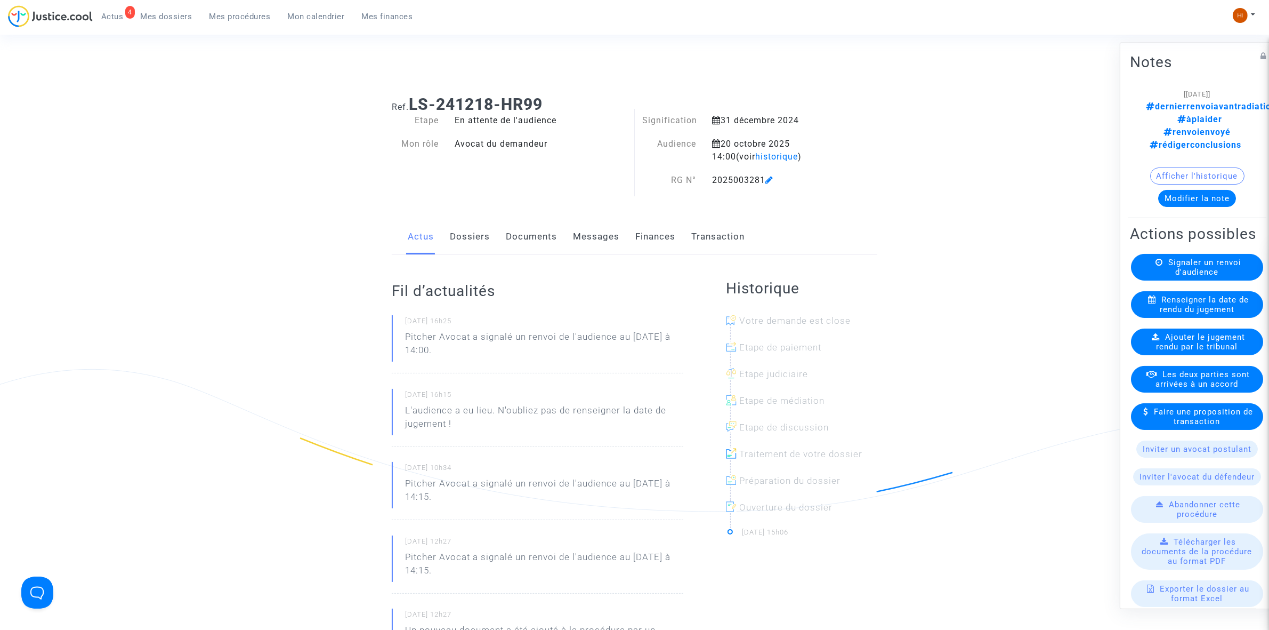
click at [524, 238] on link "Documents" at bounding box center [531, 236] width 51 height 35
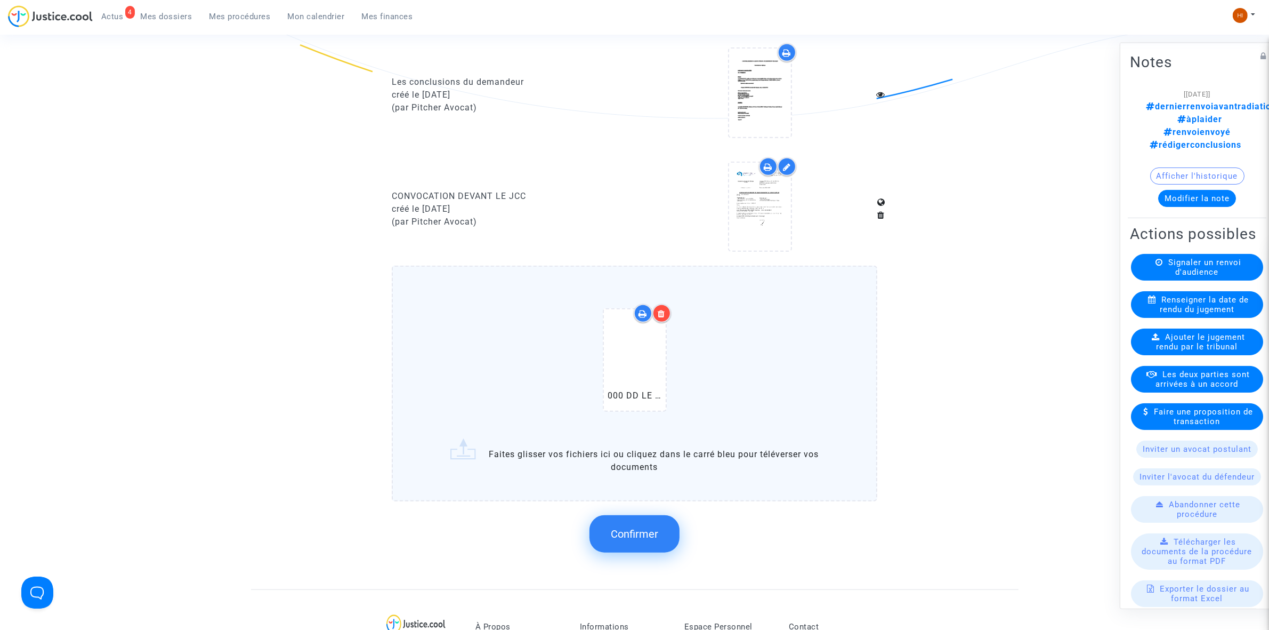
scroll to position [1399, 0]
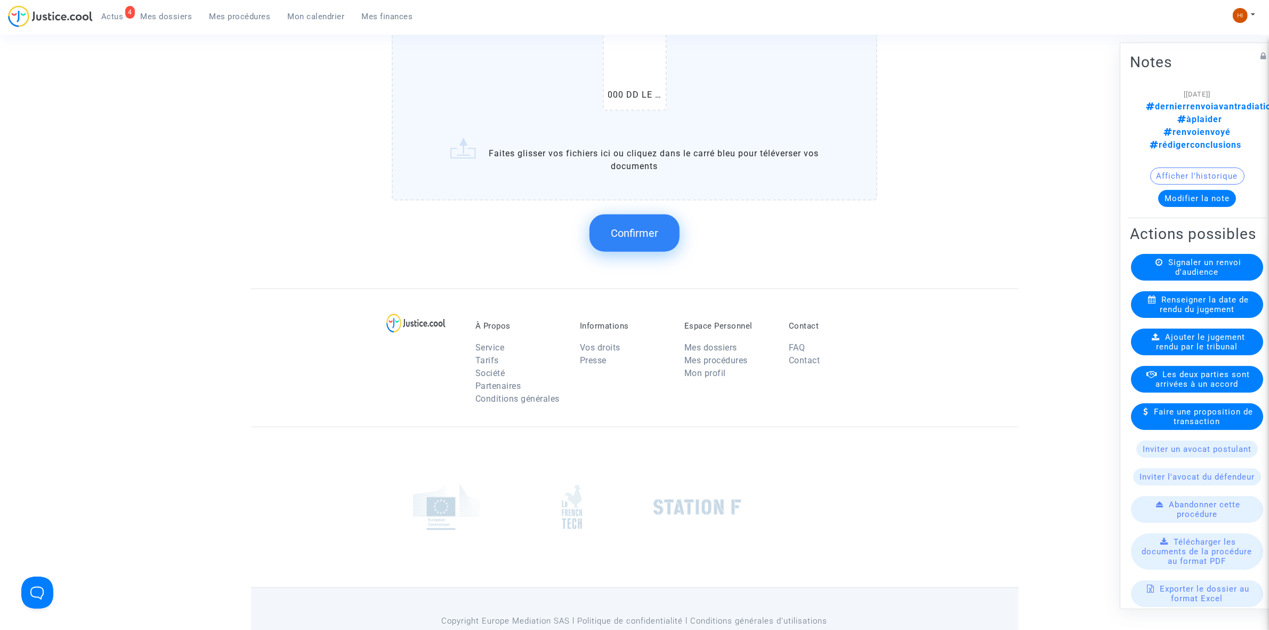
click at [650, 227] on span "Confirmer" at bounding box center [634, 233] width 47 height 13
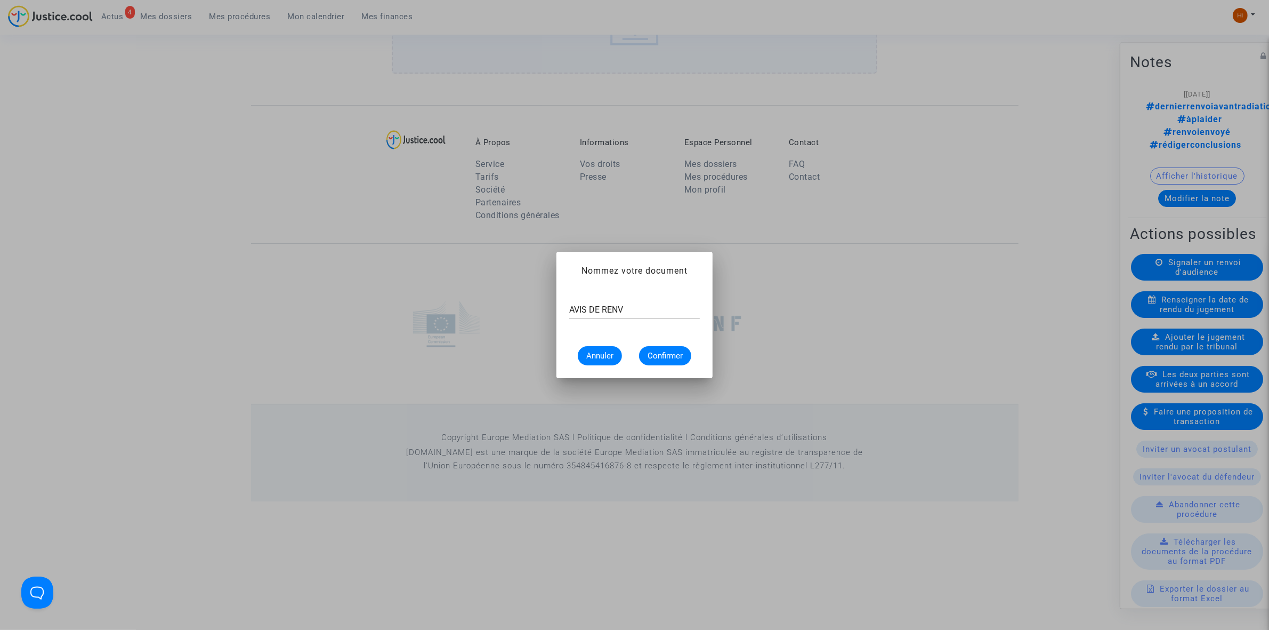
click at [633, 299] on div "AVIS DE RENV" at bounding box center [634, 306] width 131 height 24
click at [632, 315] on div "AVIS DE RENV" at bounding box center [634, 306] width 131 height 24
type input "AVIS DE RENVOI"
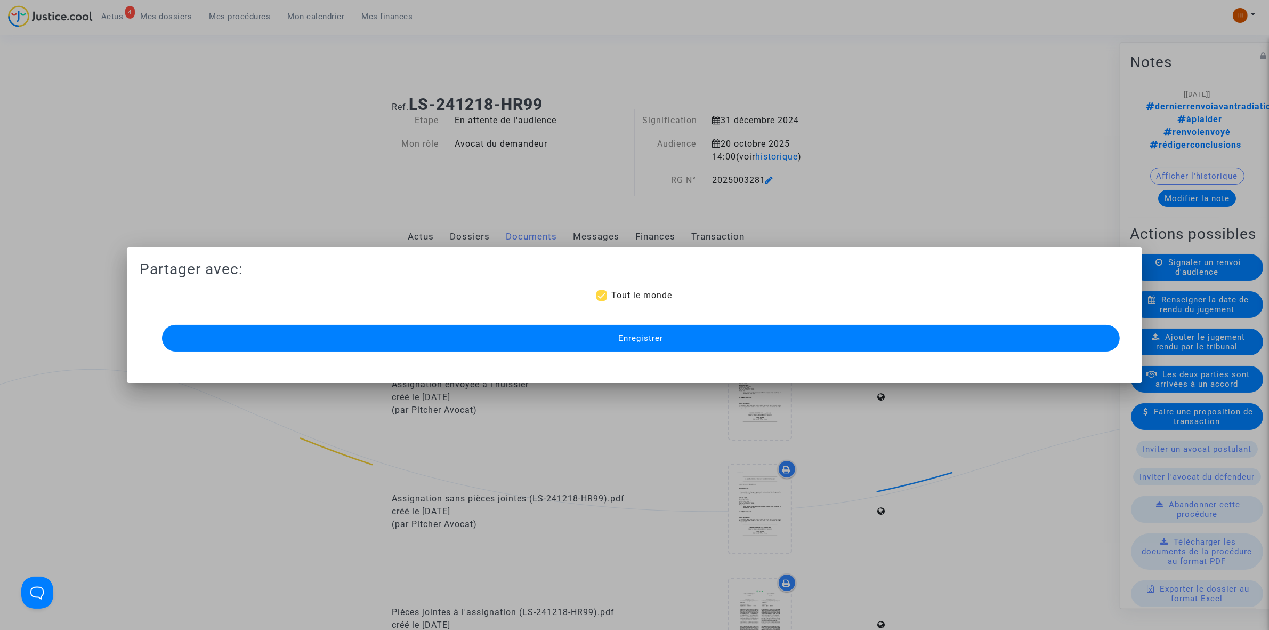
scroll to position [1262, 0]
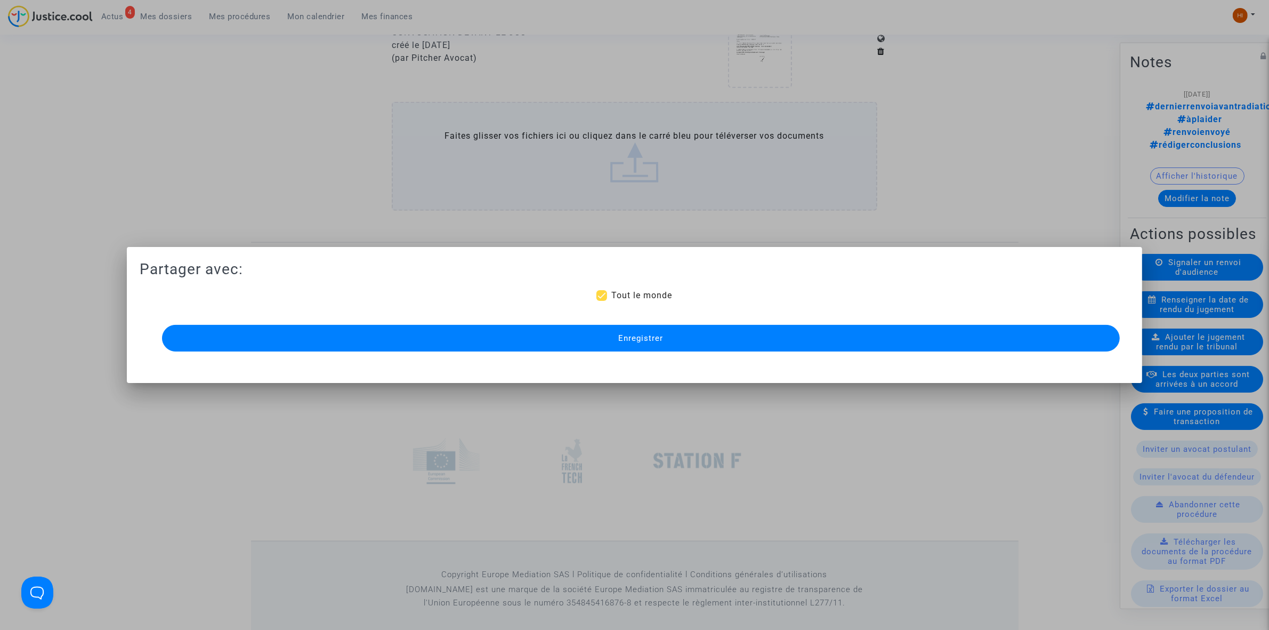
click at [622, 344] on button "Enregistrer" at bounding box center [641, 338] width 958 height 27
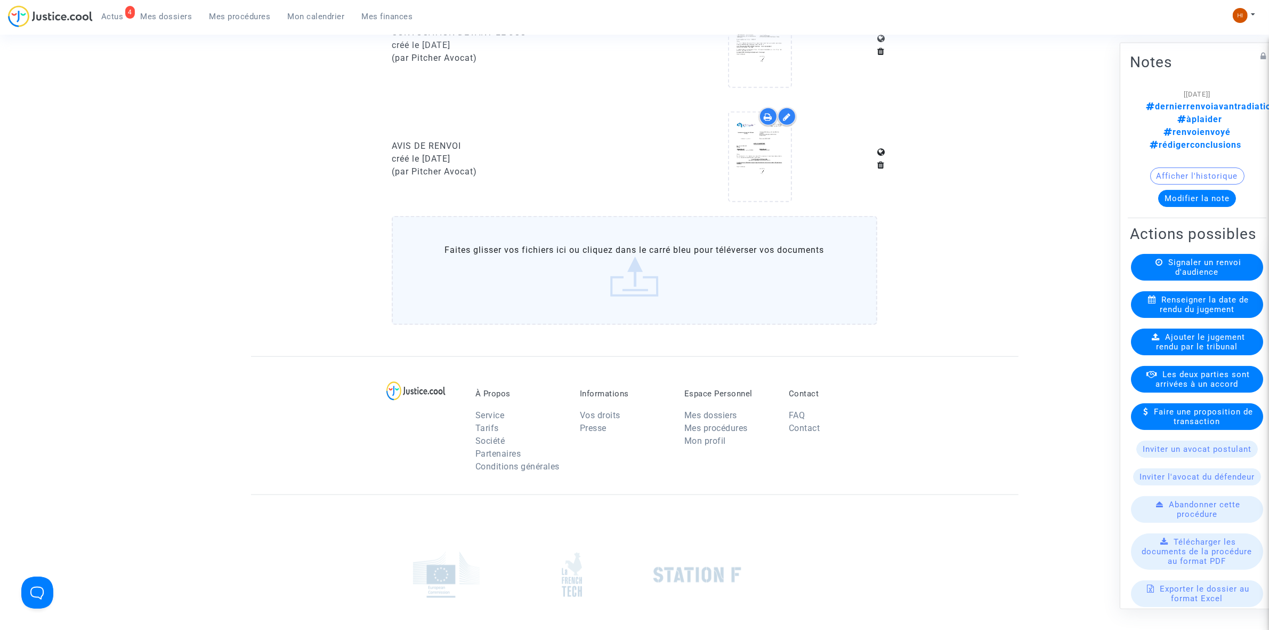
click at [169, 4] on nav "4 Actus Mes dossiers Mes procédures Mon calendrier Mes finances Mon profil Chan…" at bounding box center [634, 17] width 1269 height 35
click at [169, 14] on span "Mes dossiers" at bounding box center [167, 17] width 52 height 10
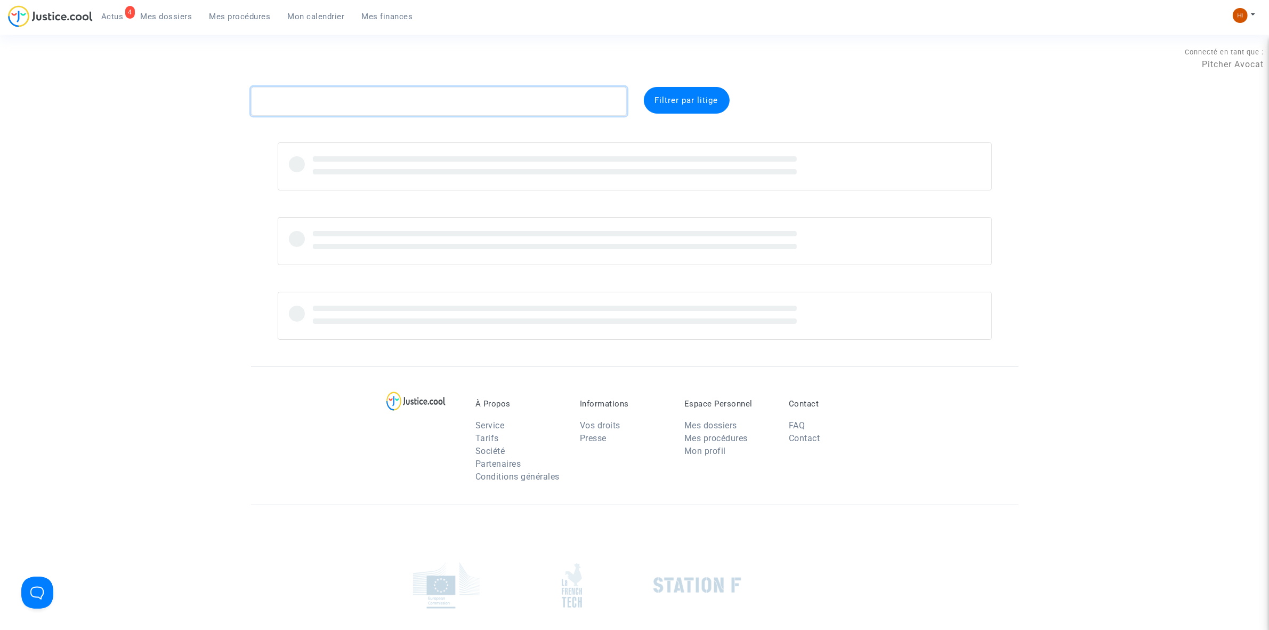
click at [468, 108] on textarea at bounding box center [439, 101] width 376 height 29
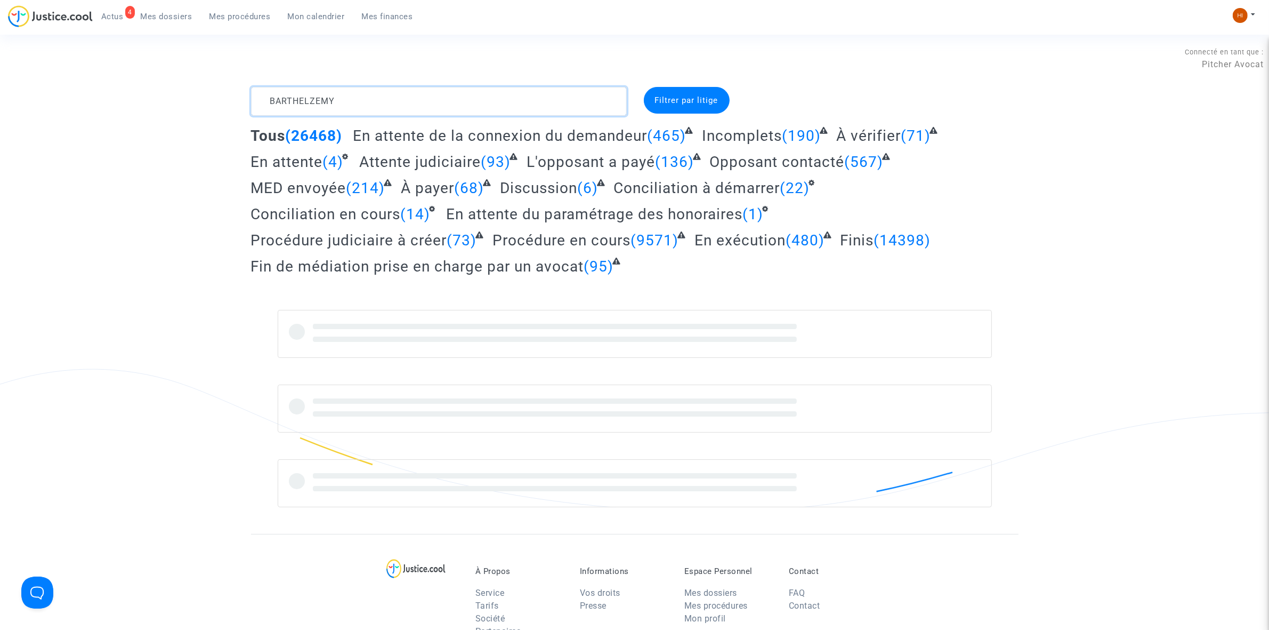
click at [313, 99] on textarea at bounding box center [439, 101] width 376 height 29
click at [347, 89] on textarea at bounding box center [439, 101] width 376 height 29
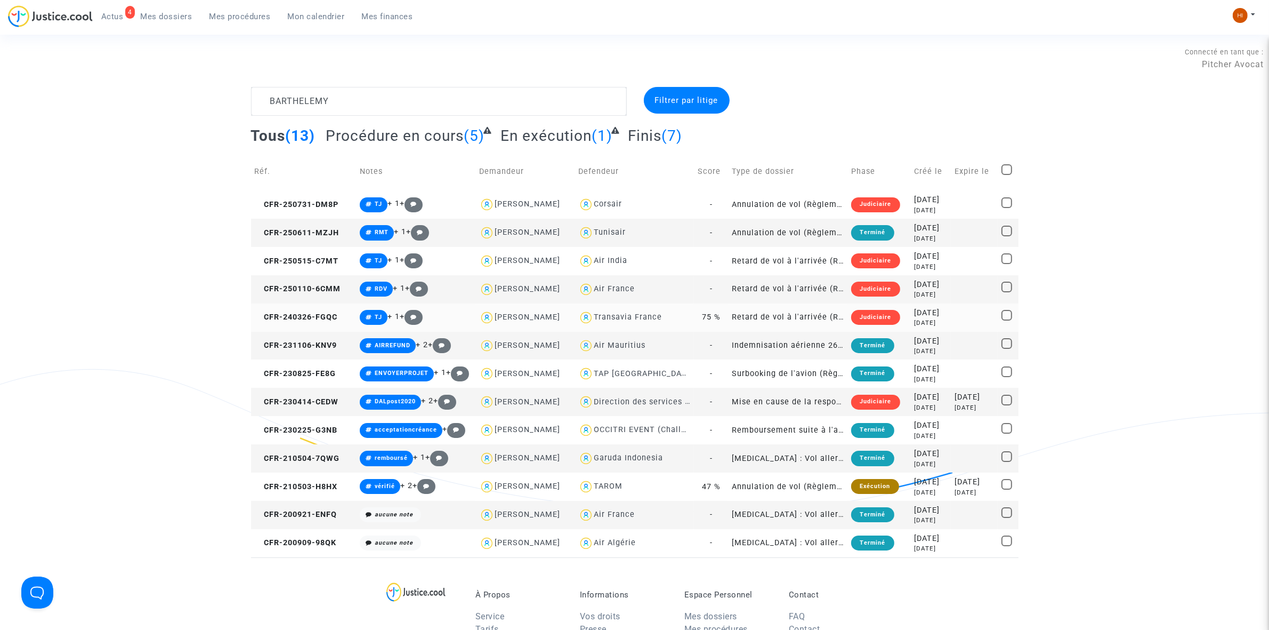
click at [502, 310] on span "Ines Barthelemy" at bounding box center [528, 286] width 66 height 70
type textarea "BARTHELEMY @"Ines Barthelemy" @"Pitcher Avocat""
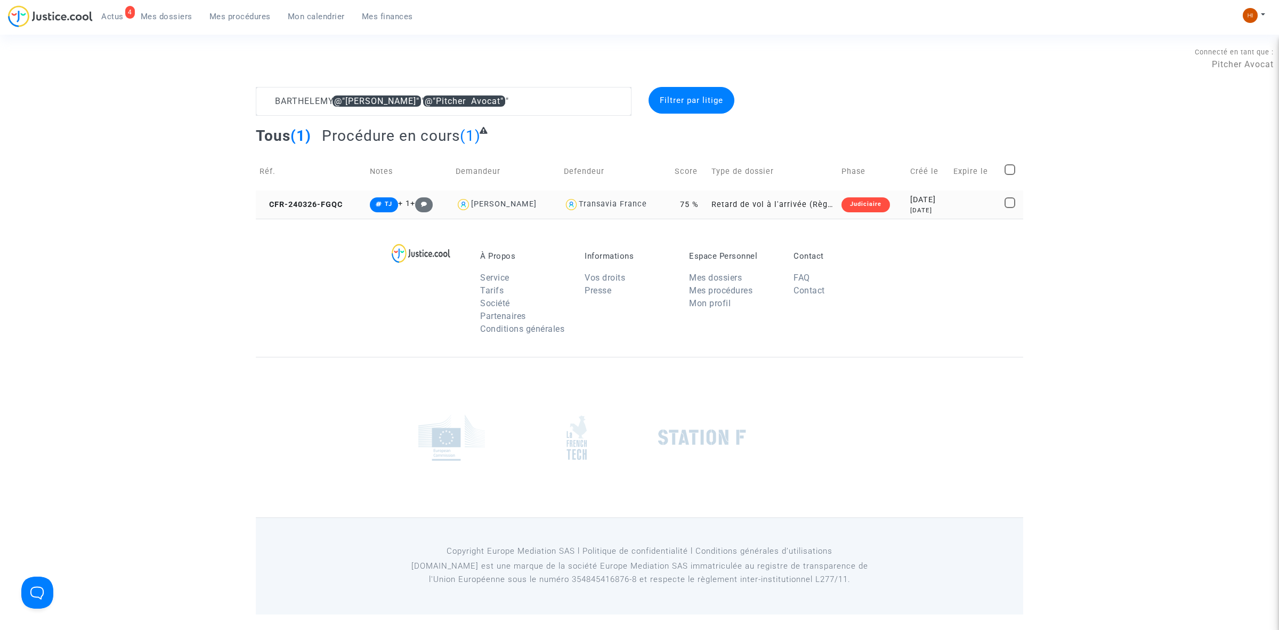
click at [302, 198] on td "CFR-240326-FGQC" at bounding box center [311, 204] width 110 height 28
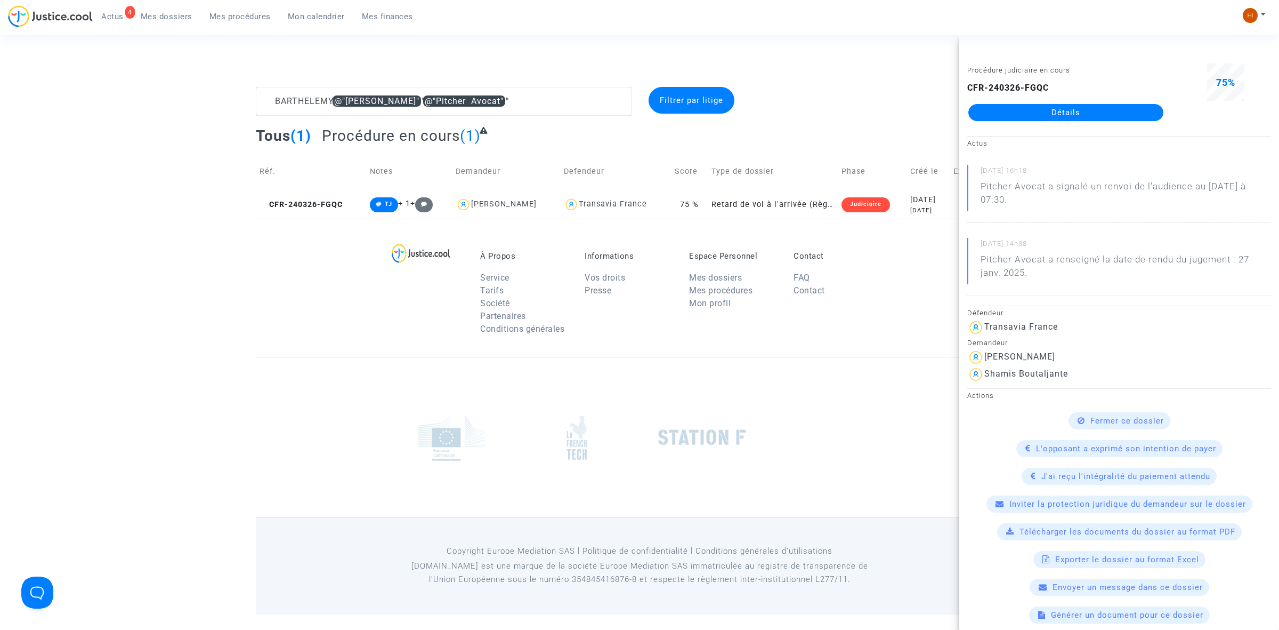
click at [1049, 109] on link "Détails" at bounding box center [1066, 112] width 195 height 17
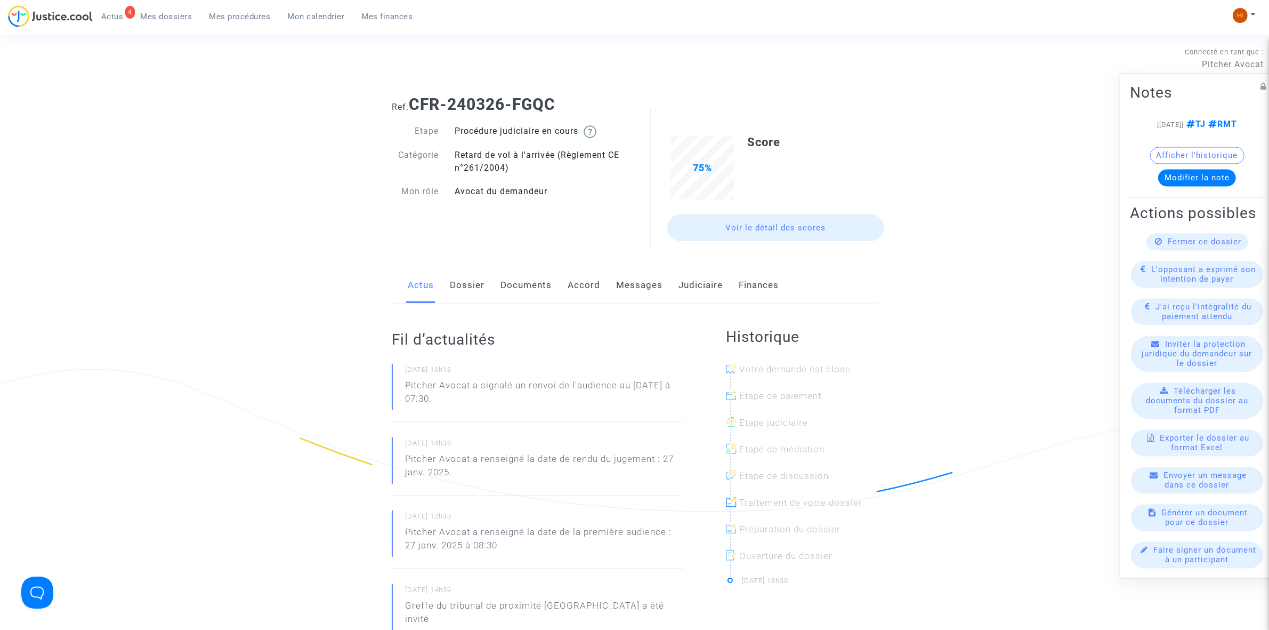
click at [694, 288] on link "Judiciaire" at bounding box center [701, 285] width 44 height 35
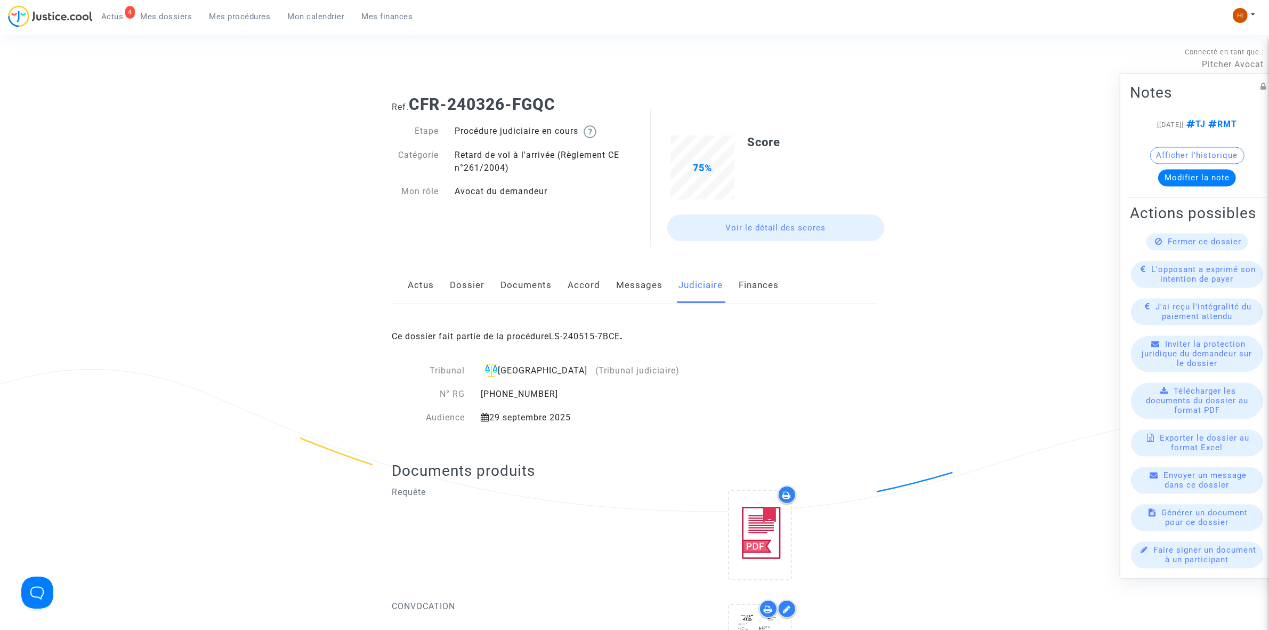
click at [592, 343] on div "Ce dossier fait partie de la procédure LS-240515-7BCE ." at bounding box center [635, 328] width 486 height 50
click at [587, 337] on link "LS-240515-7BCE" at bounding box center [584, 336] width 71 height 10
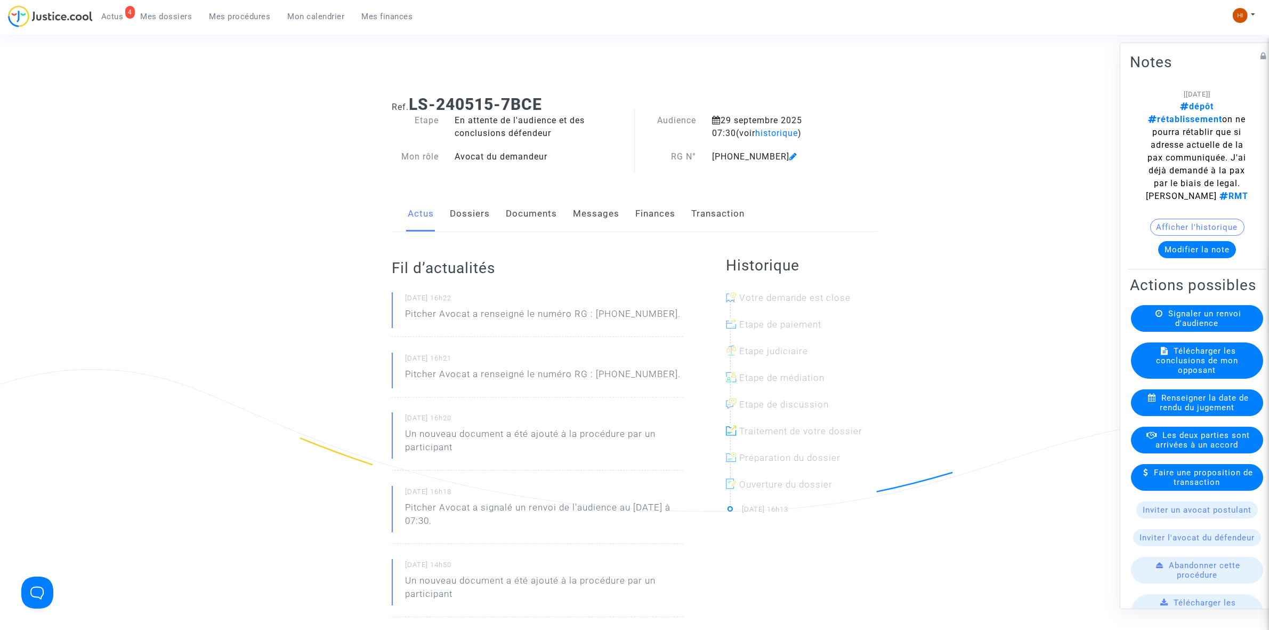
click at [513, 219] on link "Documents" at bounding box center [531, 213] width 51 height 35
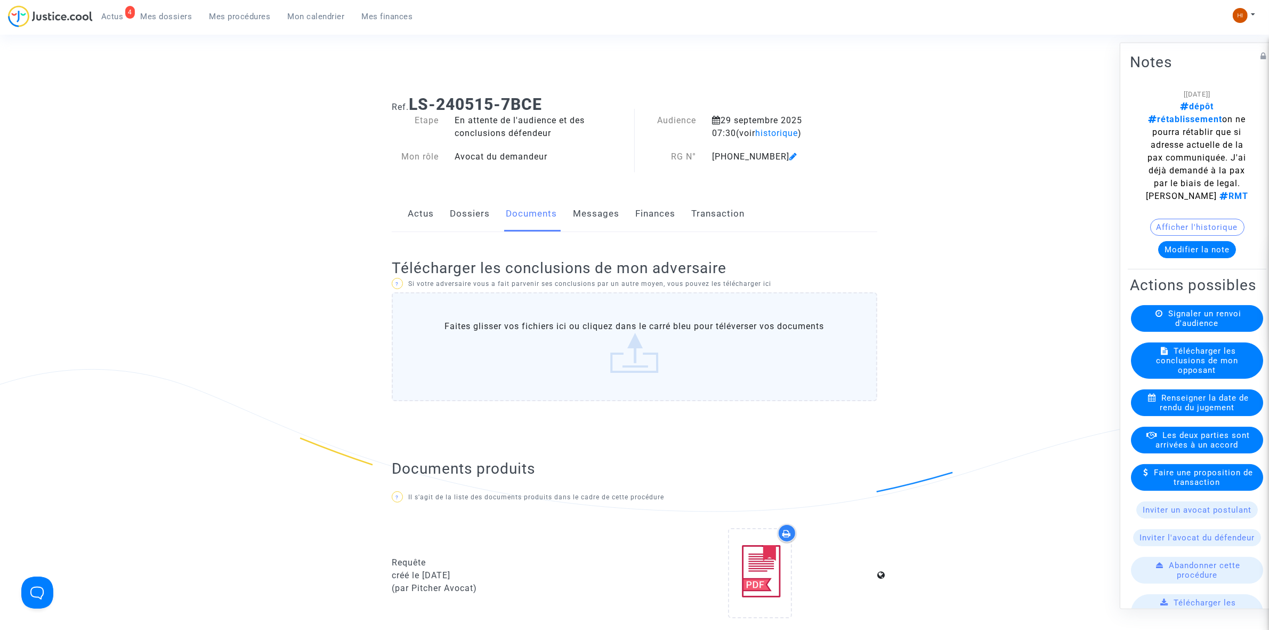
drag, startPoint x: 469, startPoint y: 219, endPoint x: 550, endPoint y: 217, distance: 81.0
click at [469, 219] on link "Dossiers" at bounding box center [470, 213] width 40 height 35
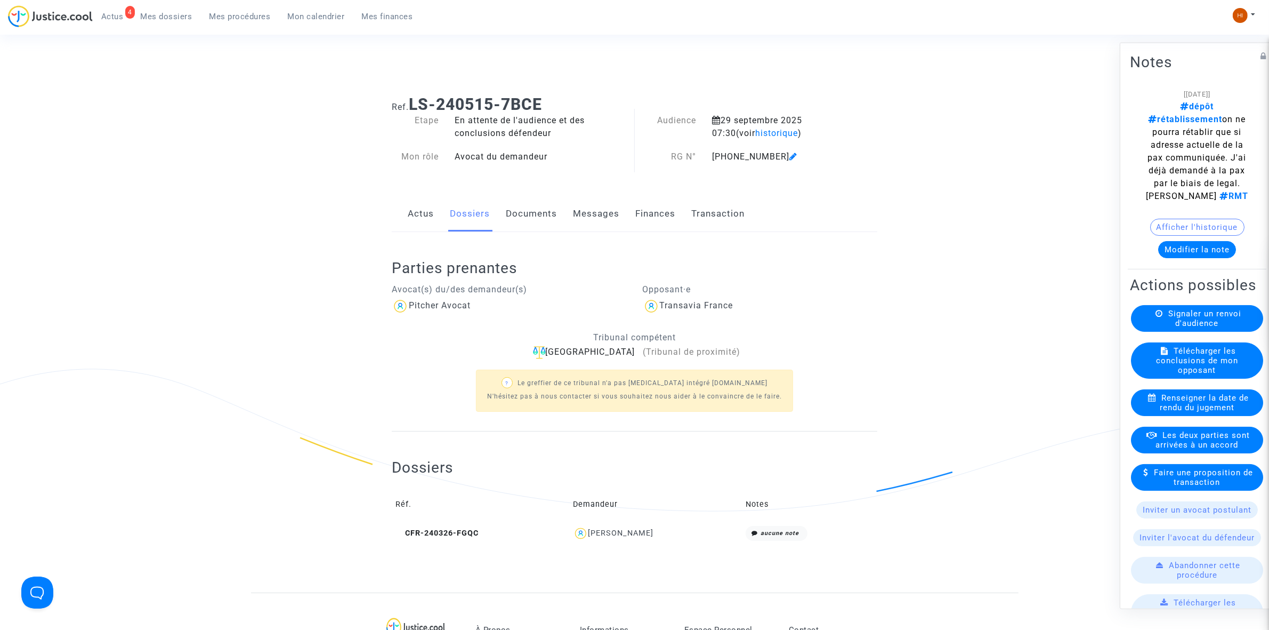
click at [539, 212] on link "Documents" at bounding box center [531, 213] width 51 height 35
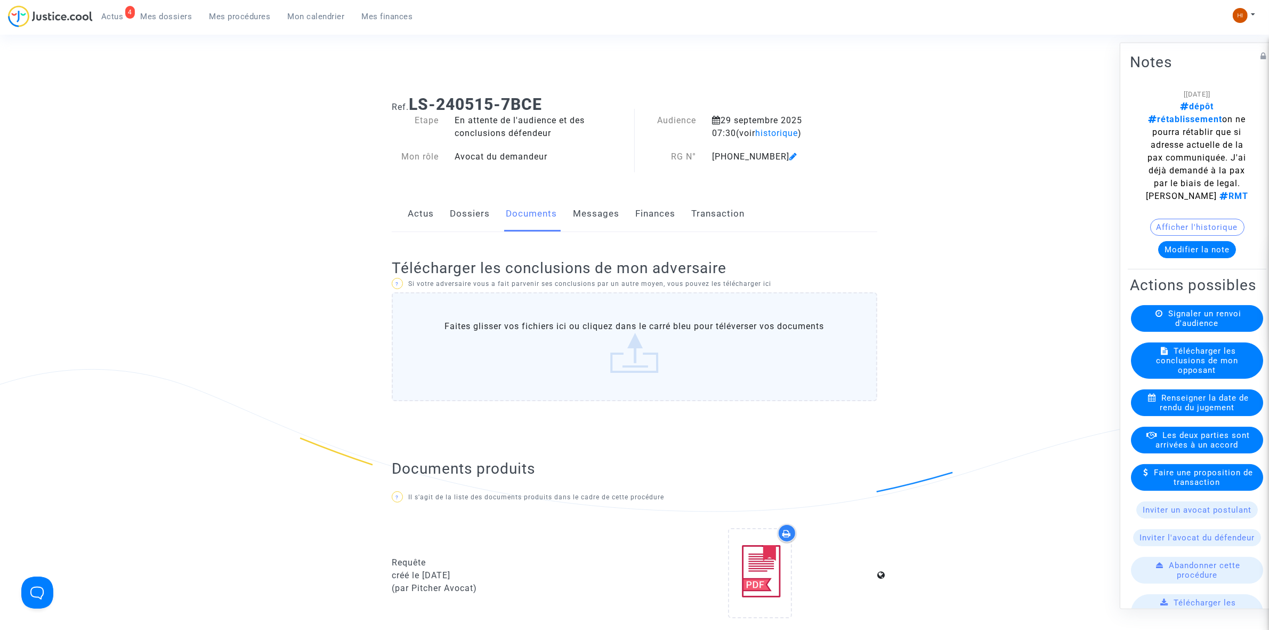
click at [481, 214] on link "Dossiers" at bounding box center [470, 213] width 40 height 35
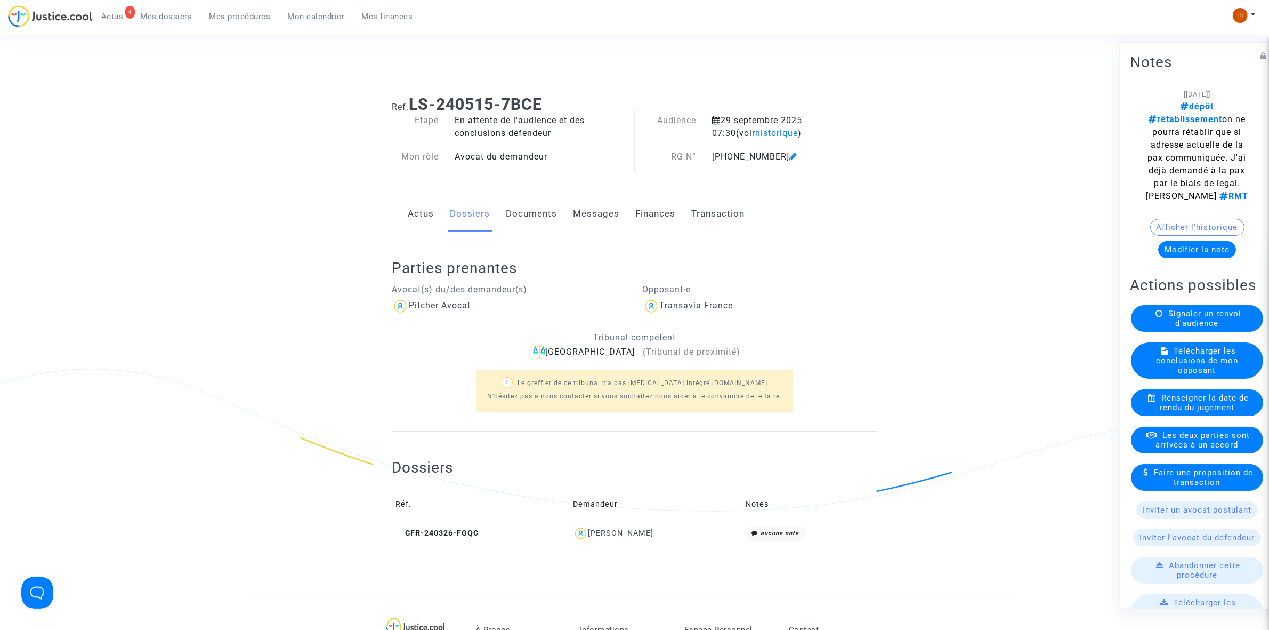
click at [524, 221] on link "Documents" at bounding box center [531, 213] width 51 height 35
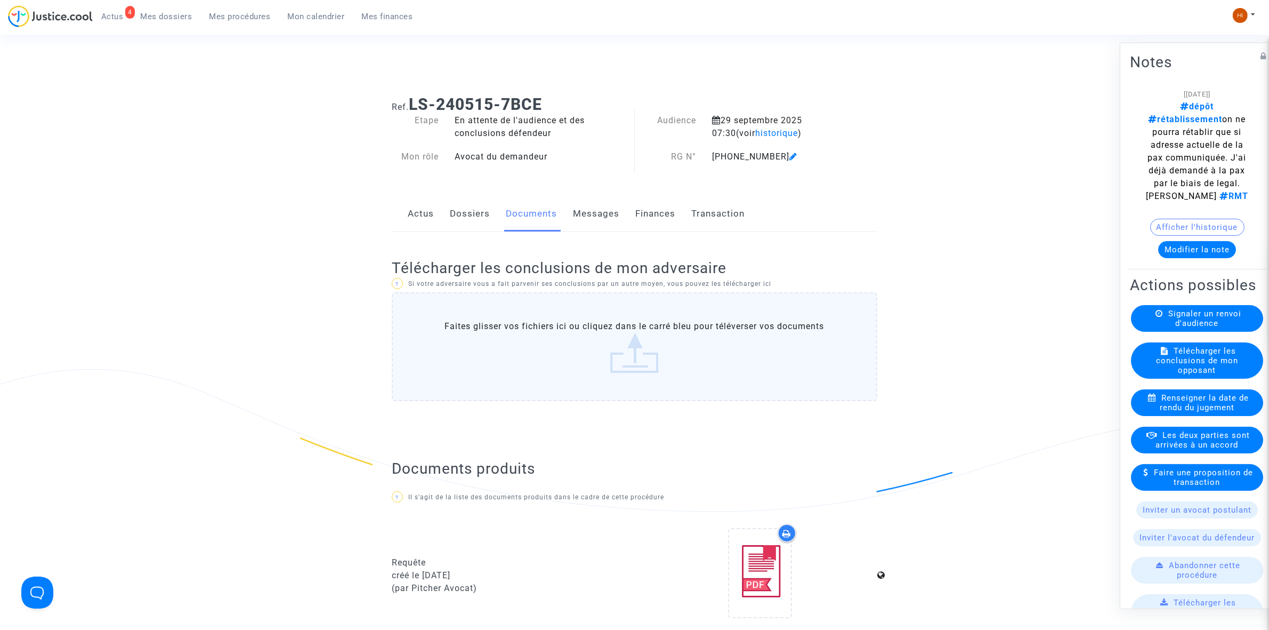
click at [486, 219] on link "Dossiers" at bounding box center [470, 213] width 40 height 35
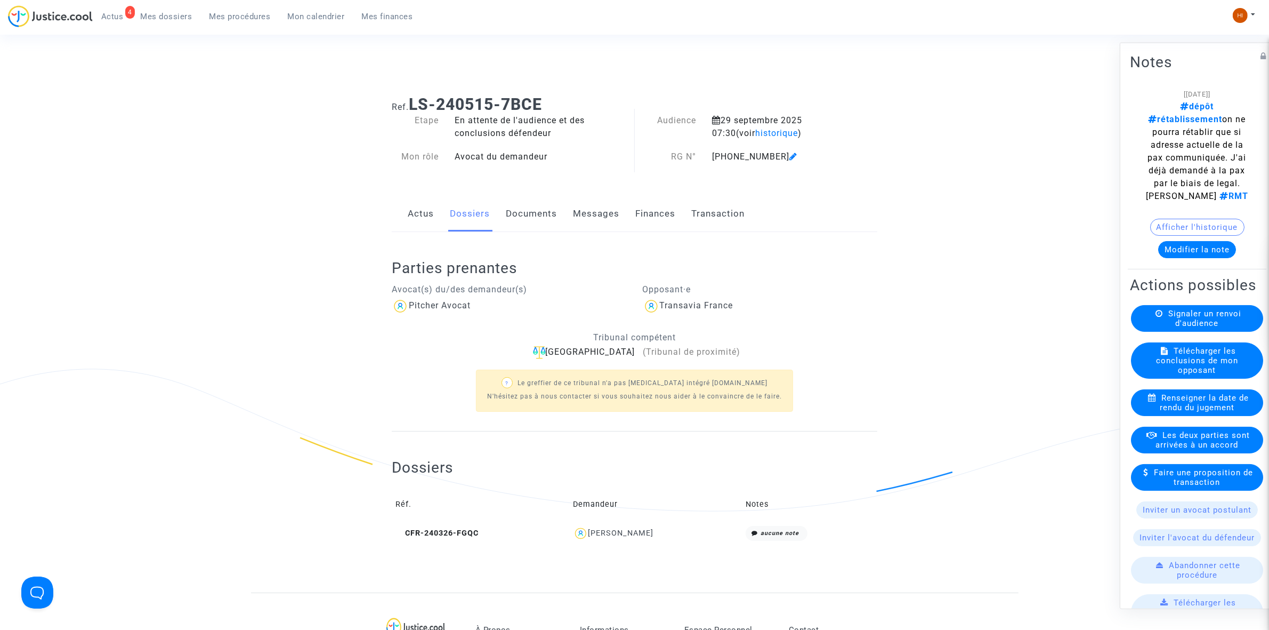
drag, startPoint x: 515, startPoint y: 217, endPoint x: 502, endPoint y: 230, distance: 18.5
click at [515, 217] on link "Documents" at bounding box center [531, 213] width 51 height 35
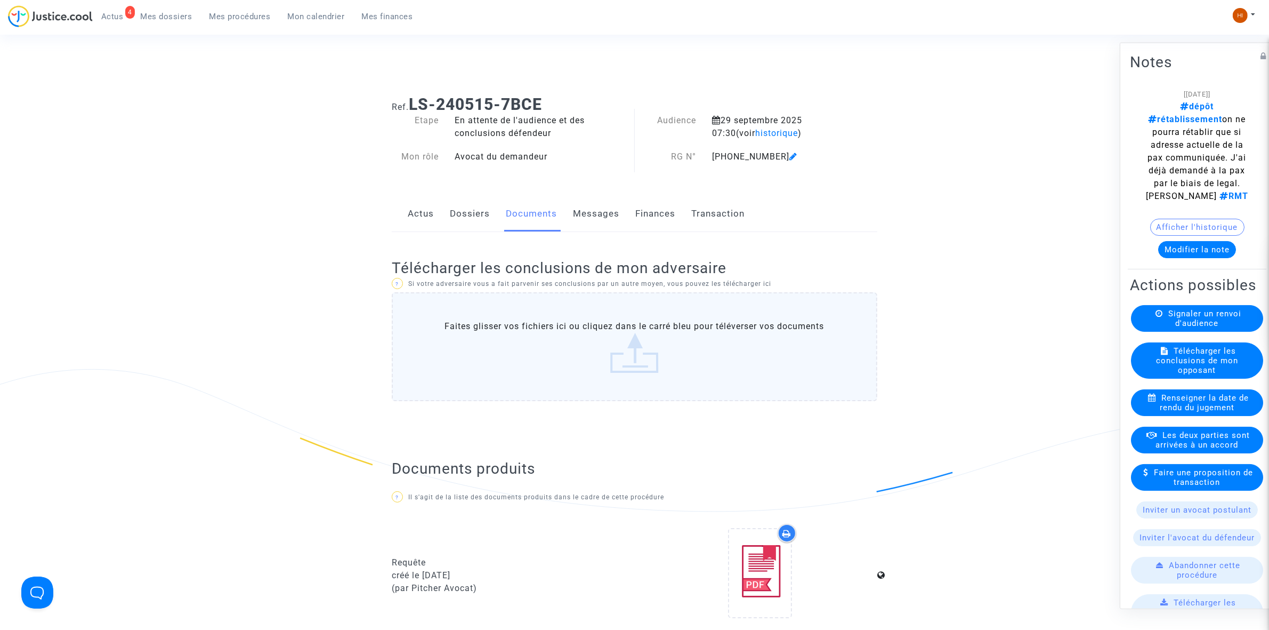
click at [476, 211] on link "Dossiers" at bounding box center [470, 213] width 40 height 35
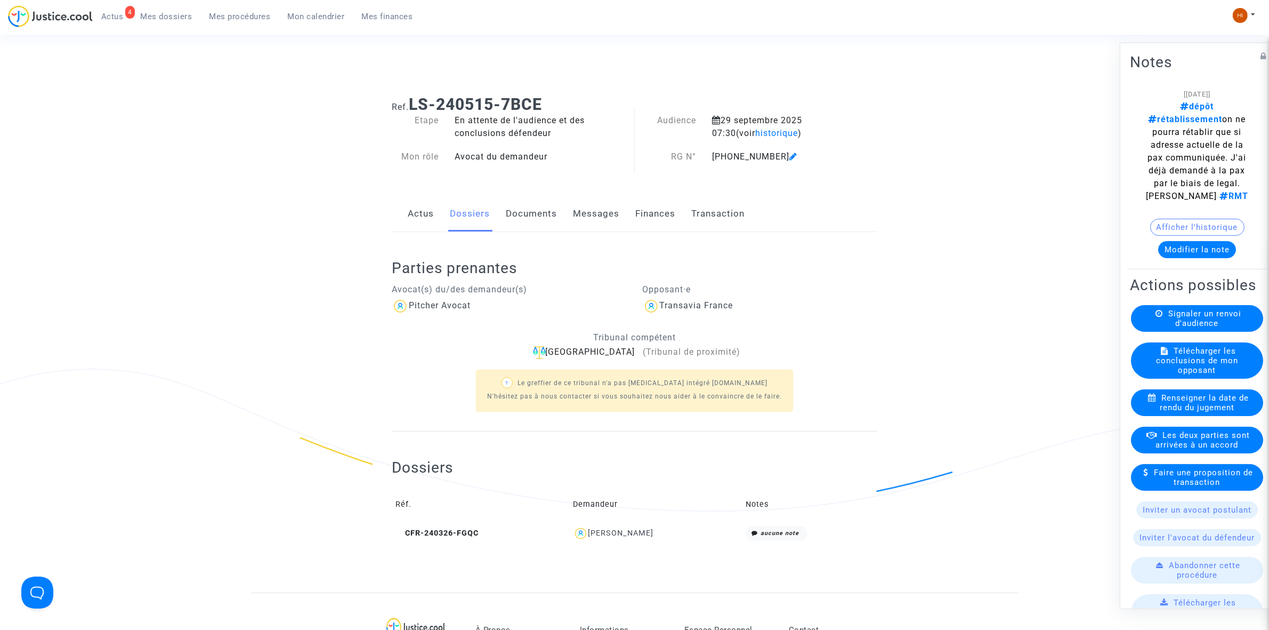
click at [524, 219] on link "Documents" at bounding box center [531, 213] width 51 height 35
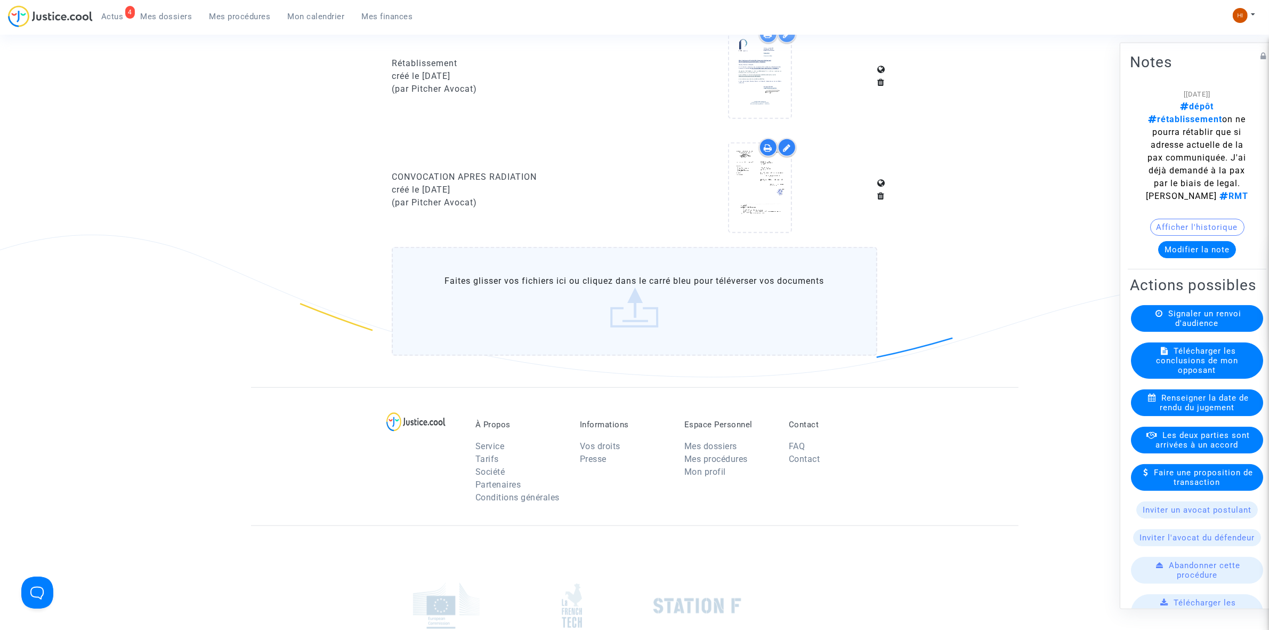
scroll to position [721, 0]
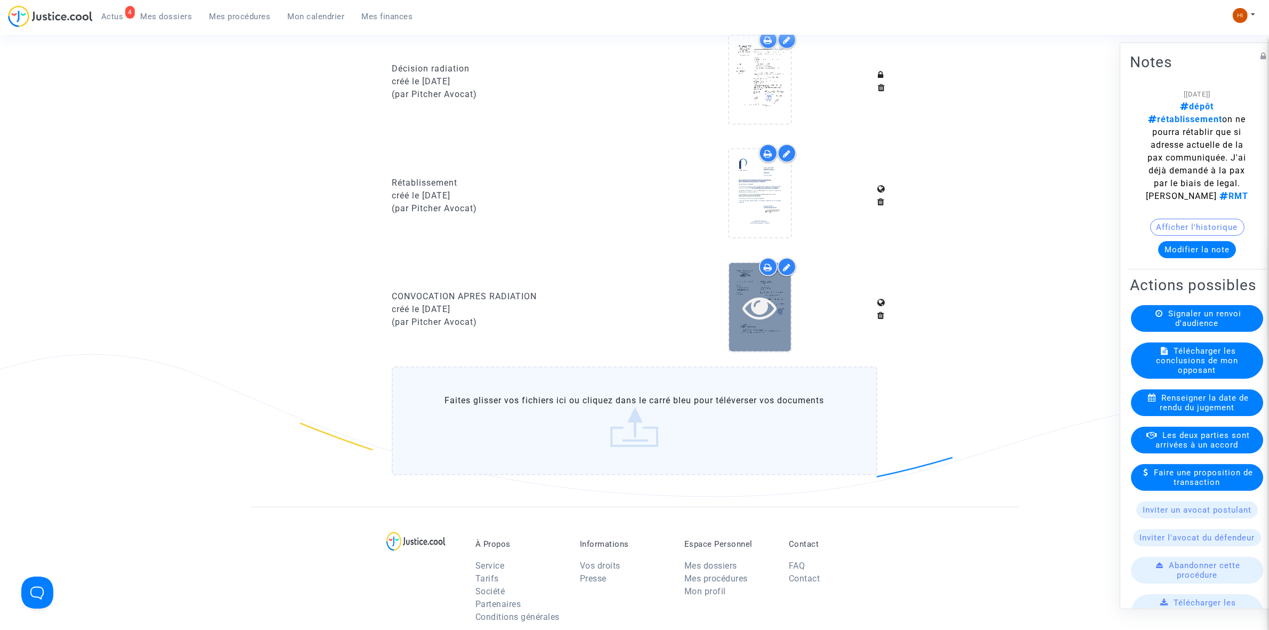
click at [771, 311] on icon at bounding box center [760, 307] width 35 height 34
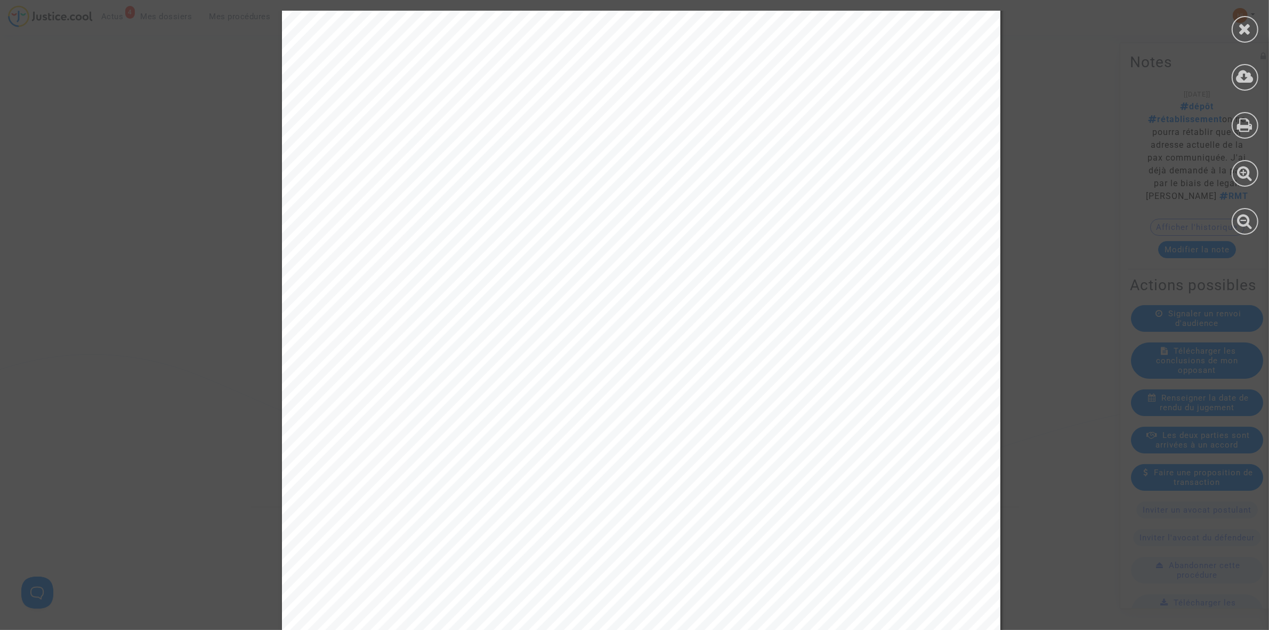
scroll to position [0, 0]
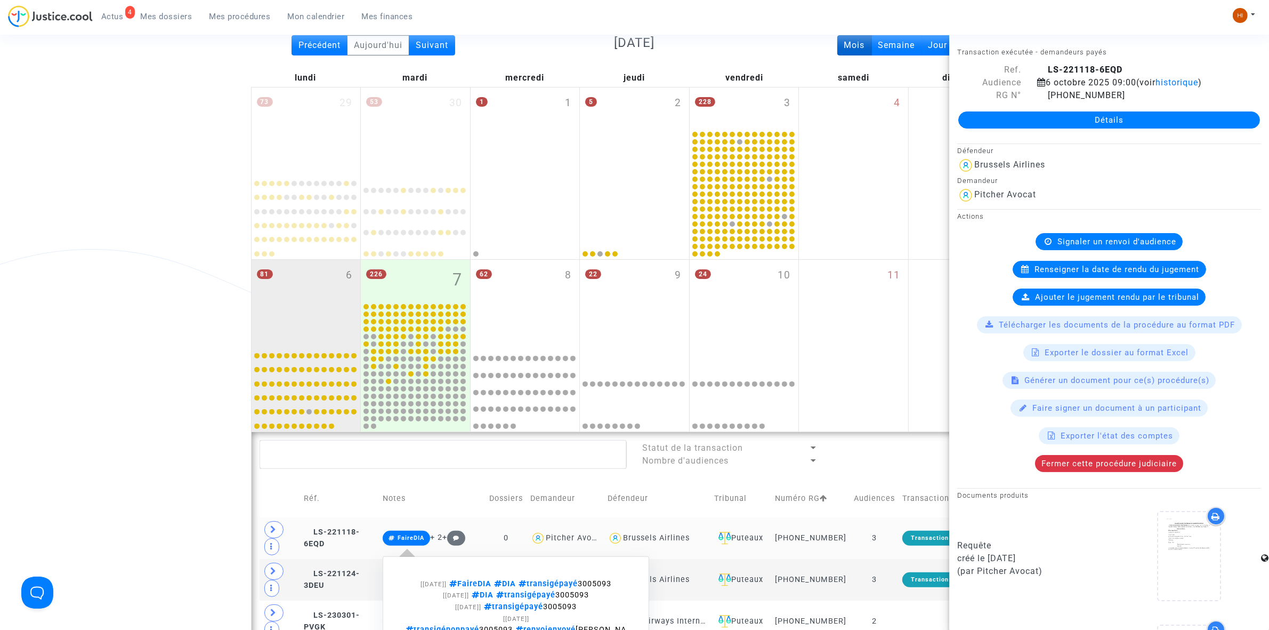
scroll to position [67, 0]
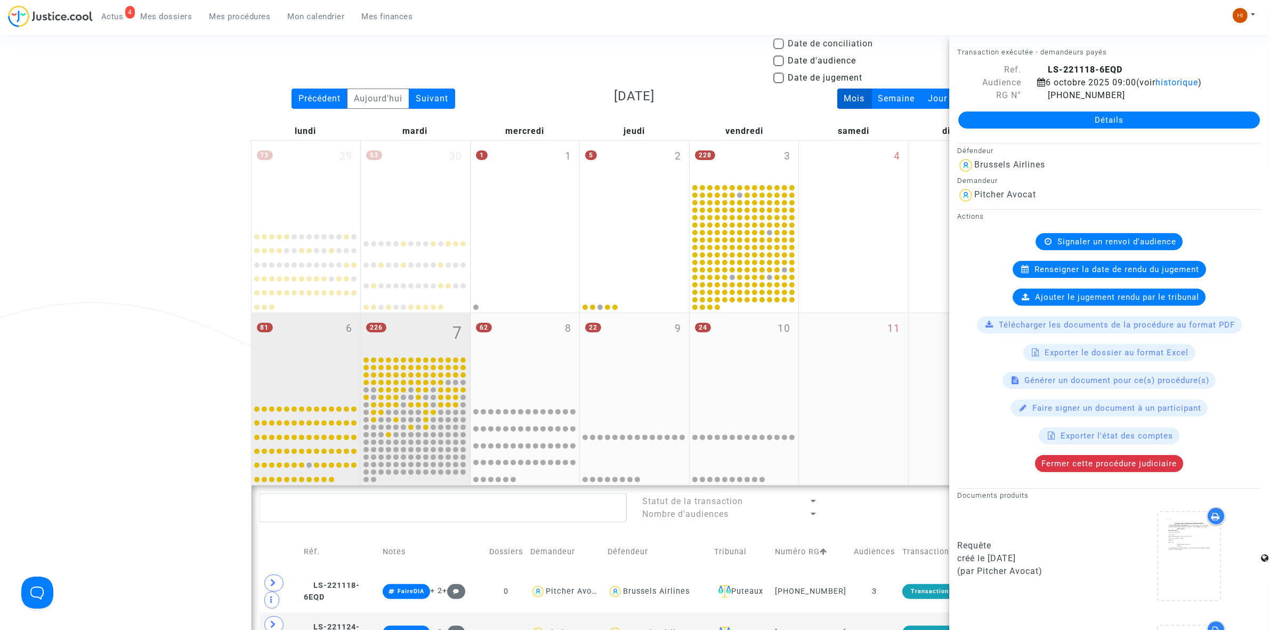
click at [403, 339] on div "226 7" at bounding box center [415, 334] width 109 height 42
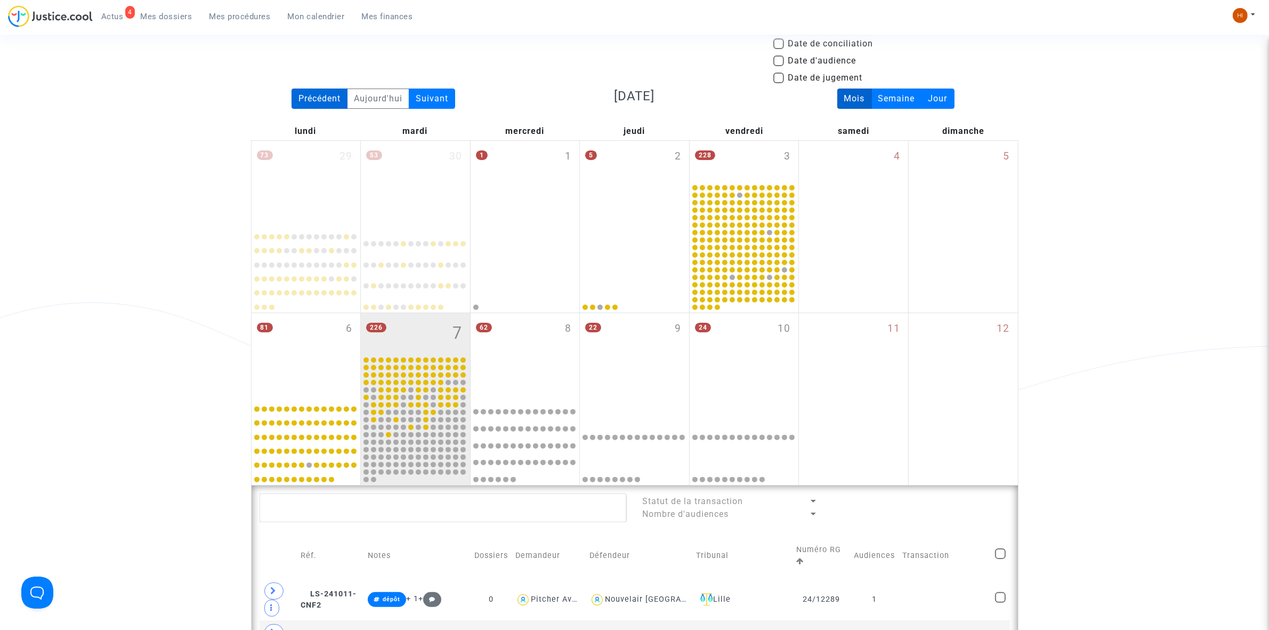
click at [324, 104] on div "Précédent" at bounding box center [320, 98] width 56 height 20
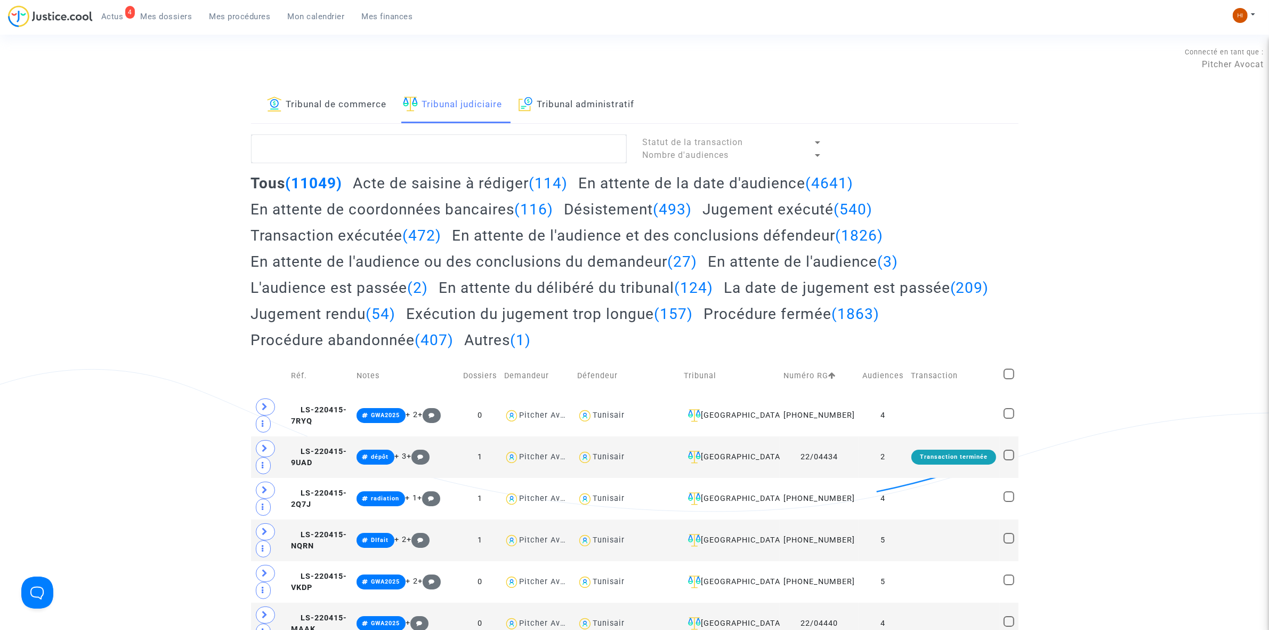
click at [342, 150] on textarea at bounding box center [439, 148] width 376 height 29
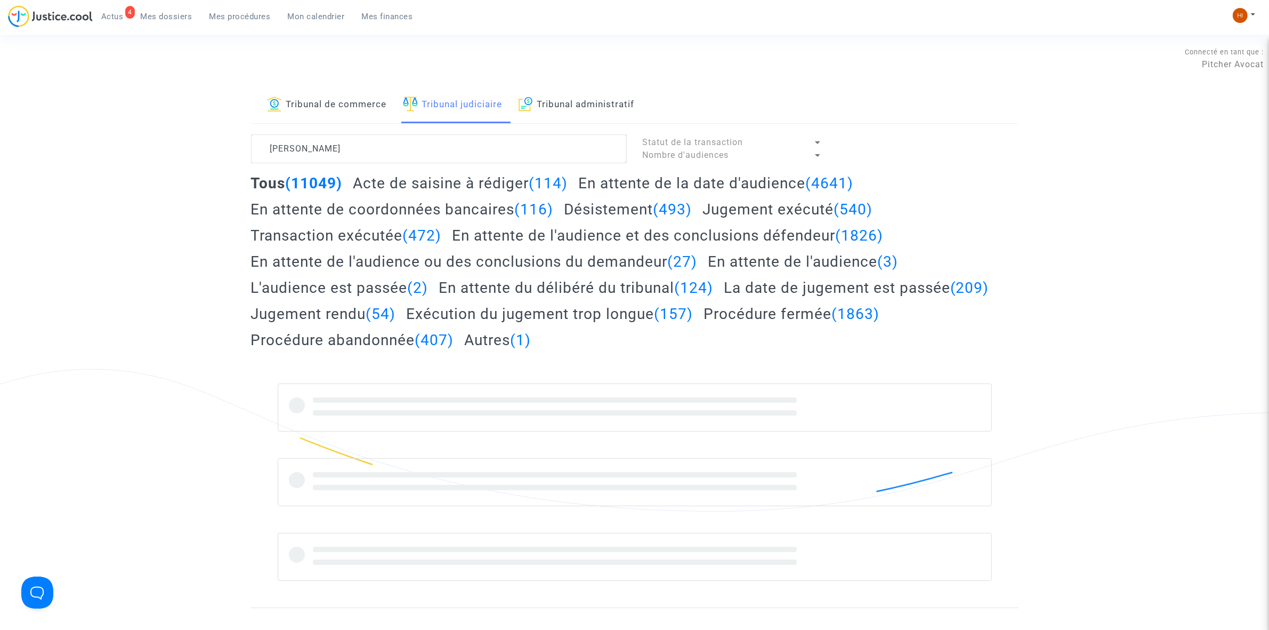
type textarea "[PERSON_NAME]"
